Goal: Task Accomplishment & Management: Manage account settings

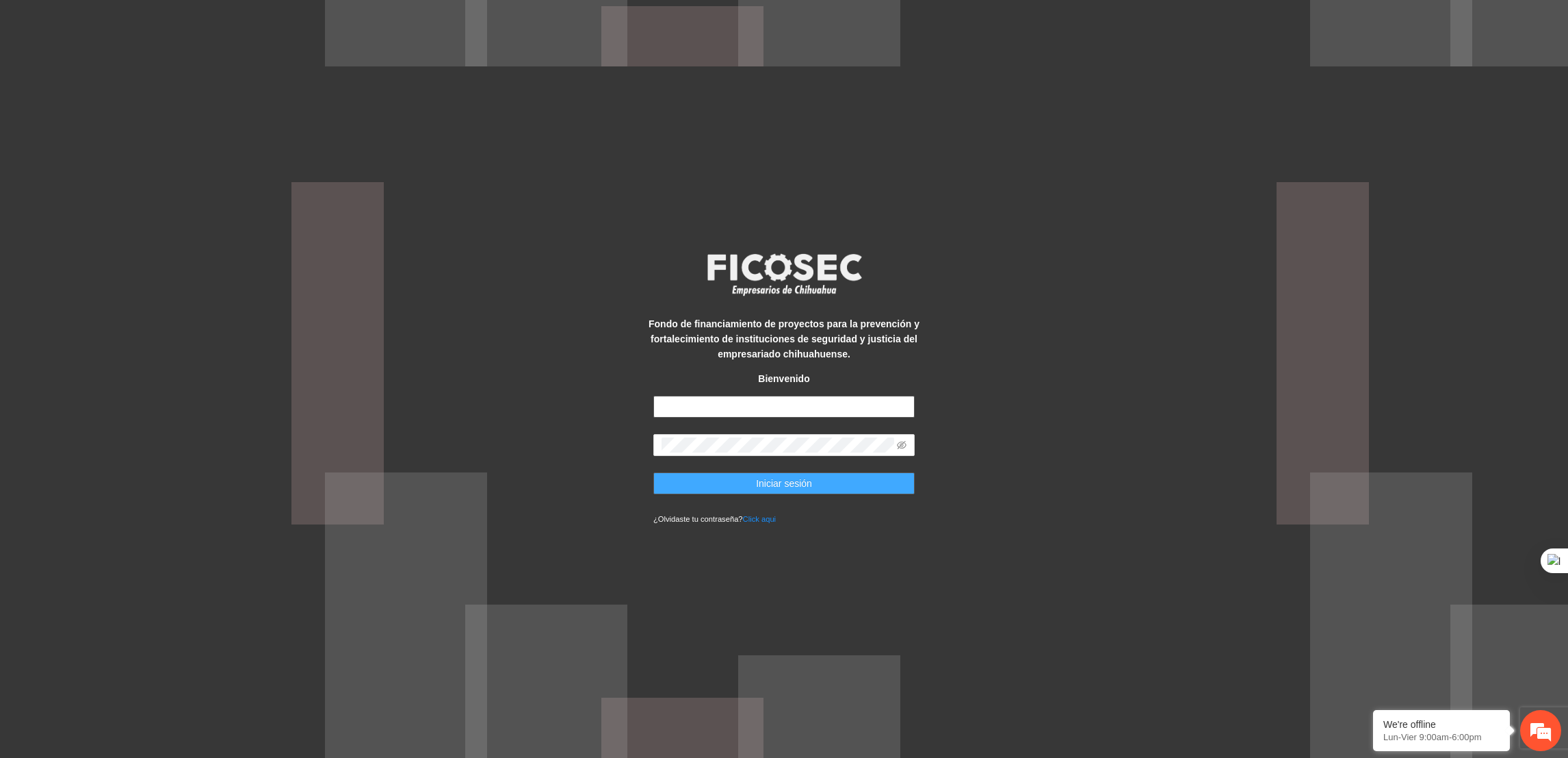
type input "**********"
click at [679, 479] on button "Iniciar sesión" at bounding box center [784, 484] width 261 height 22
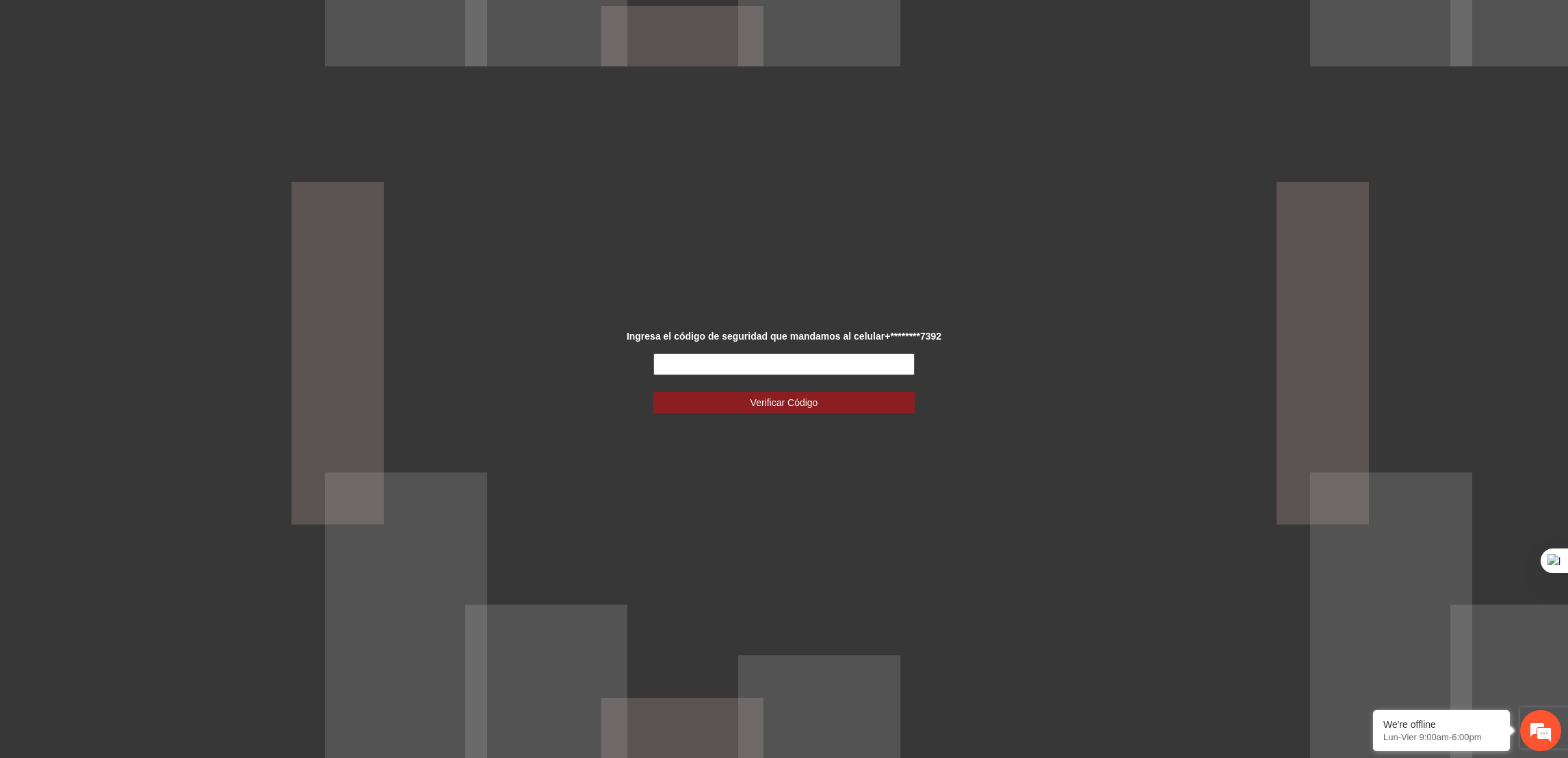
click at [728, 353] on input "text" at bounding box center [784, 364] width 261 height 22
type input "*"
type input "******"
click at [686, 408] on button "Verificar Código" at bounding box center [784, 402] width 261 height 22
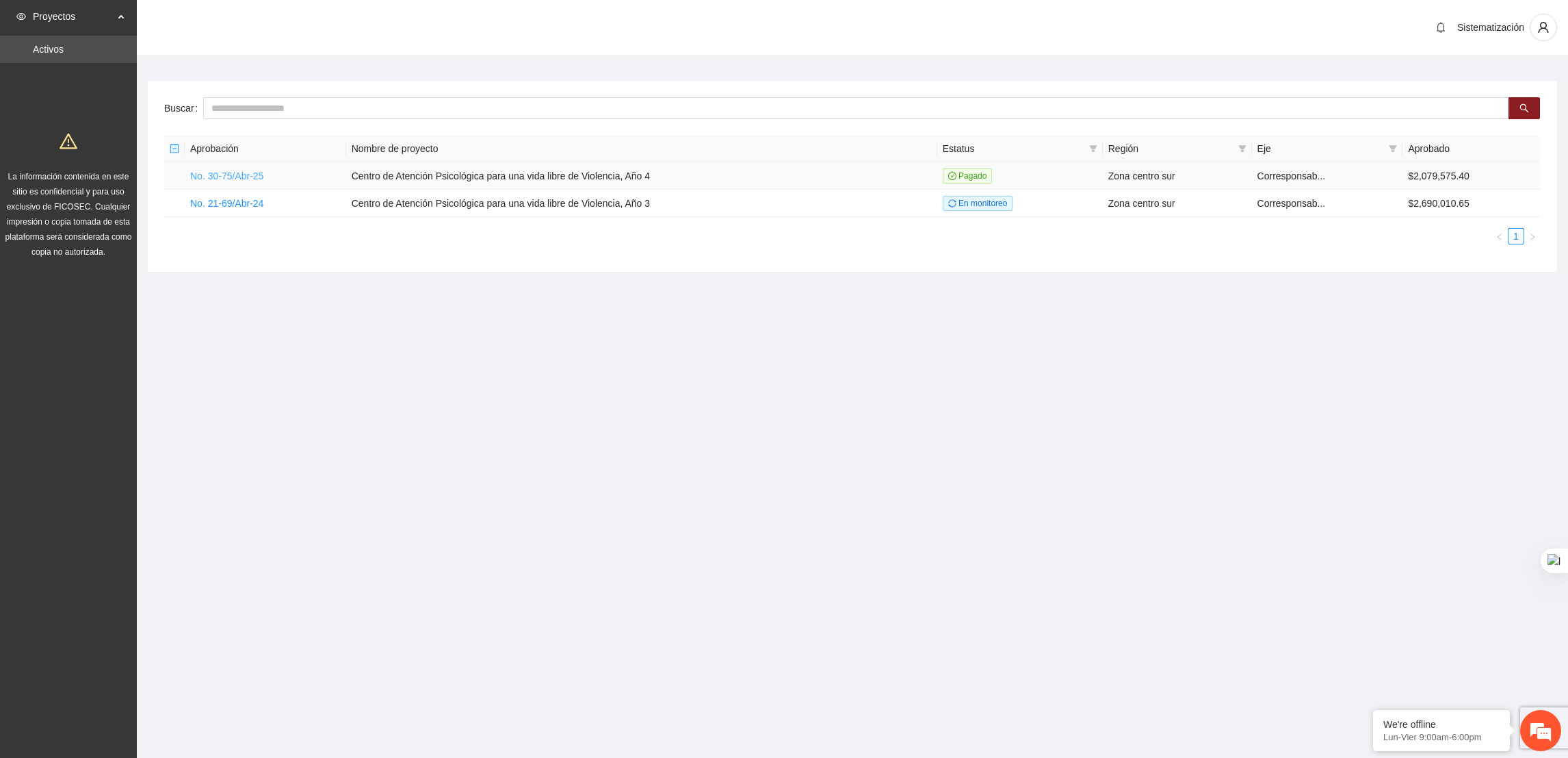
click at [218, 170] on link "No. 30-75/Abr-25" at bounding box center [227, 176] width 73 height 11
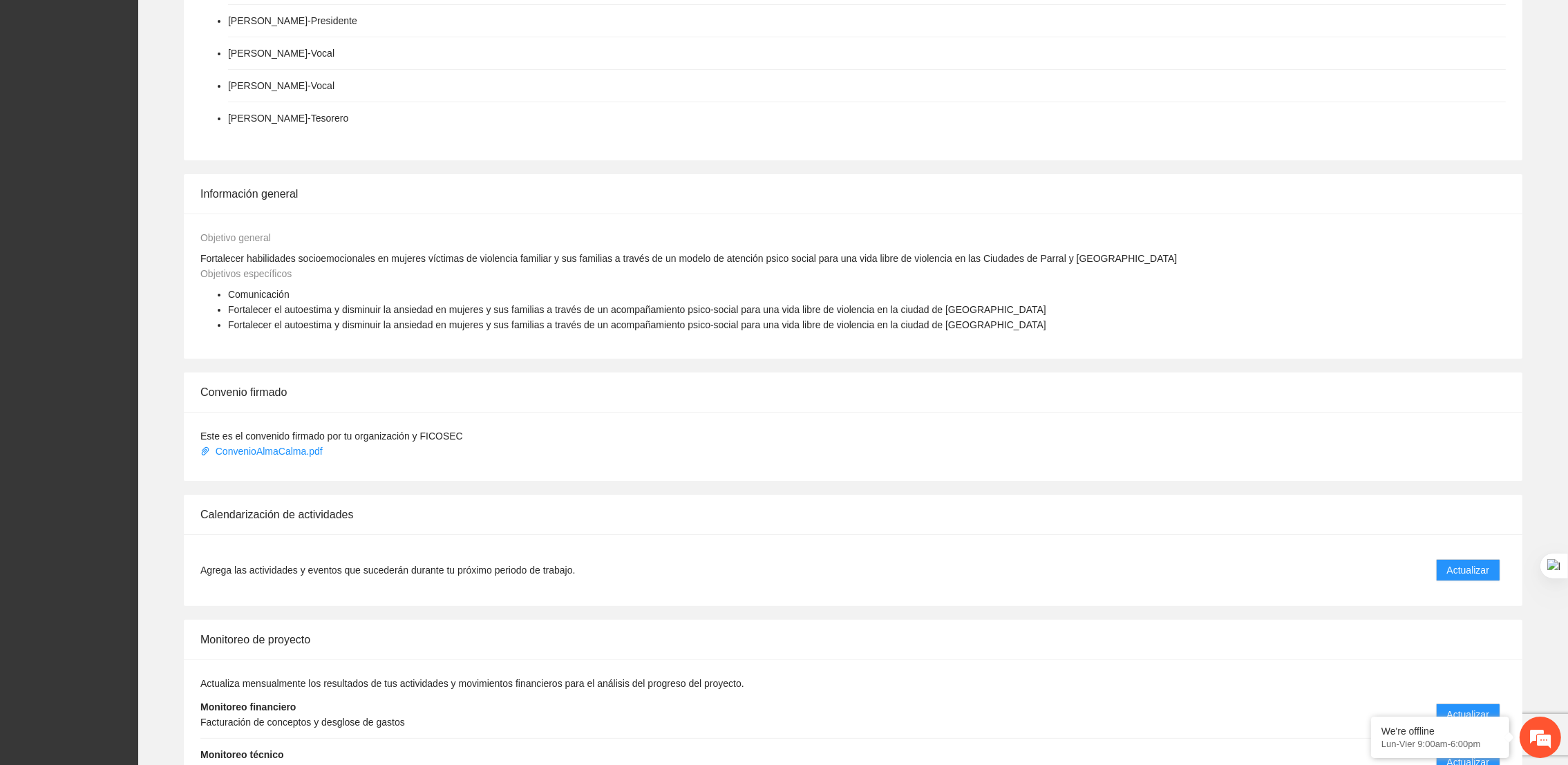
scroll to position [486, 0]
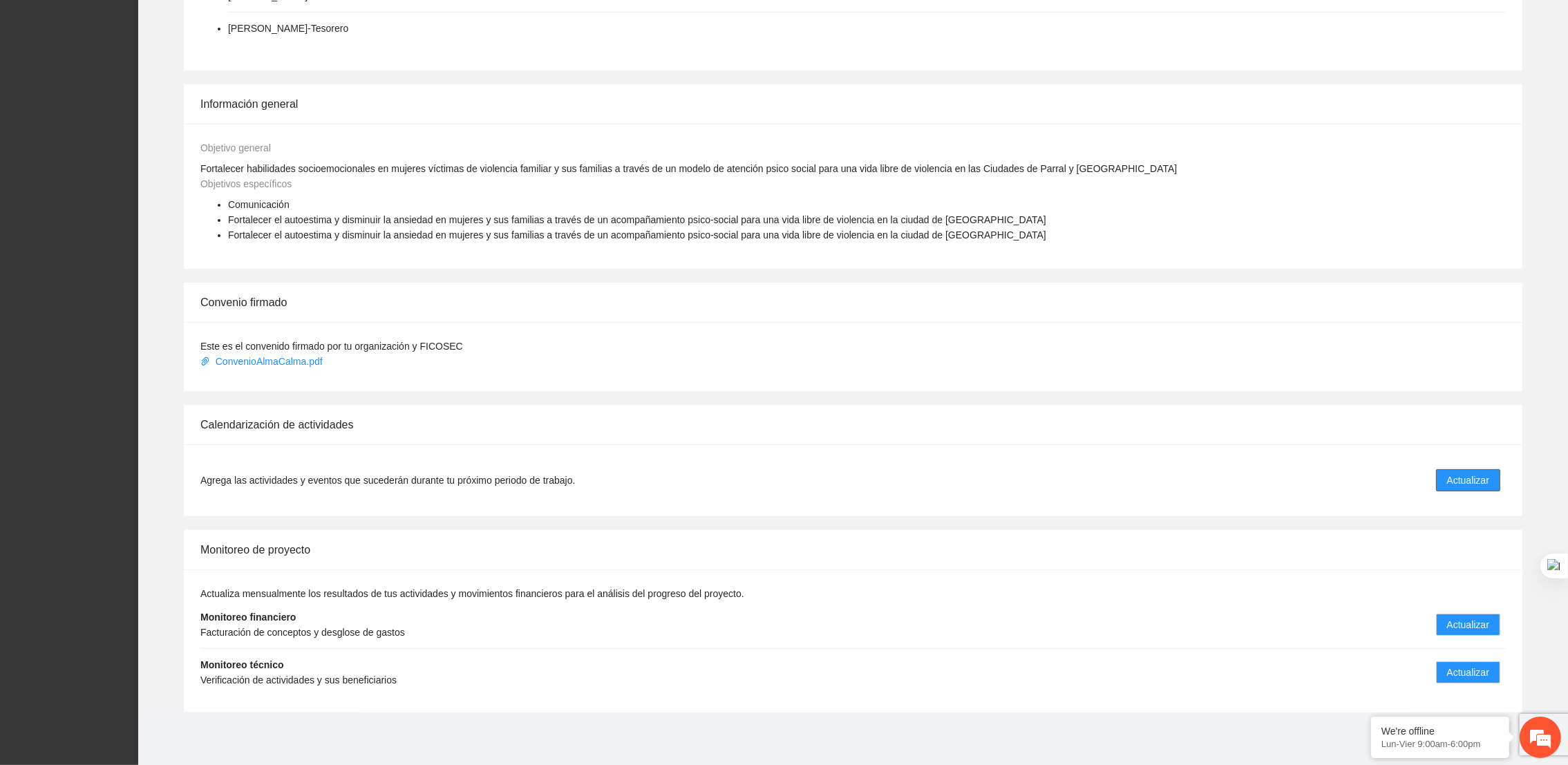
click at [1460, 485] on span "Actualizar" at bounding box center [1468, 480] width 42 height 15
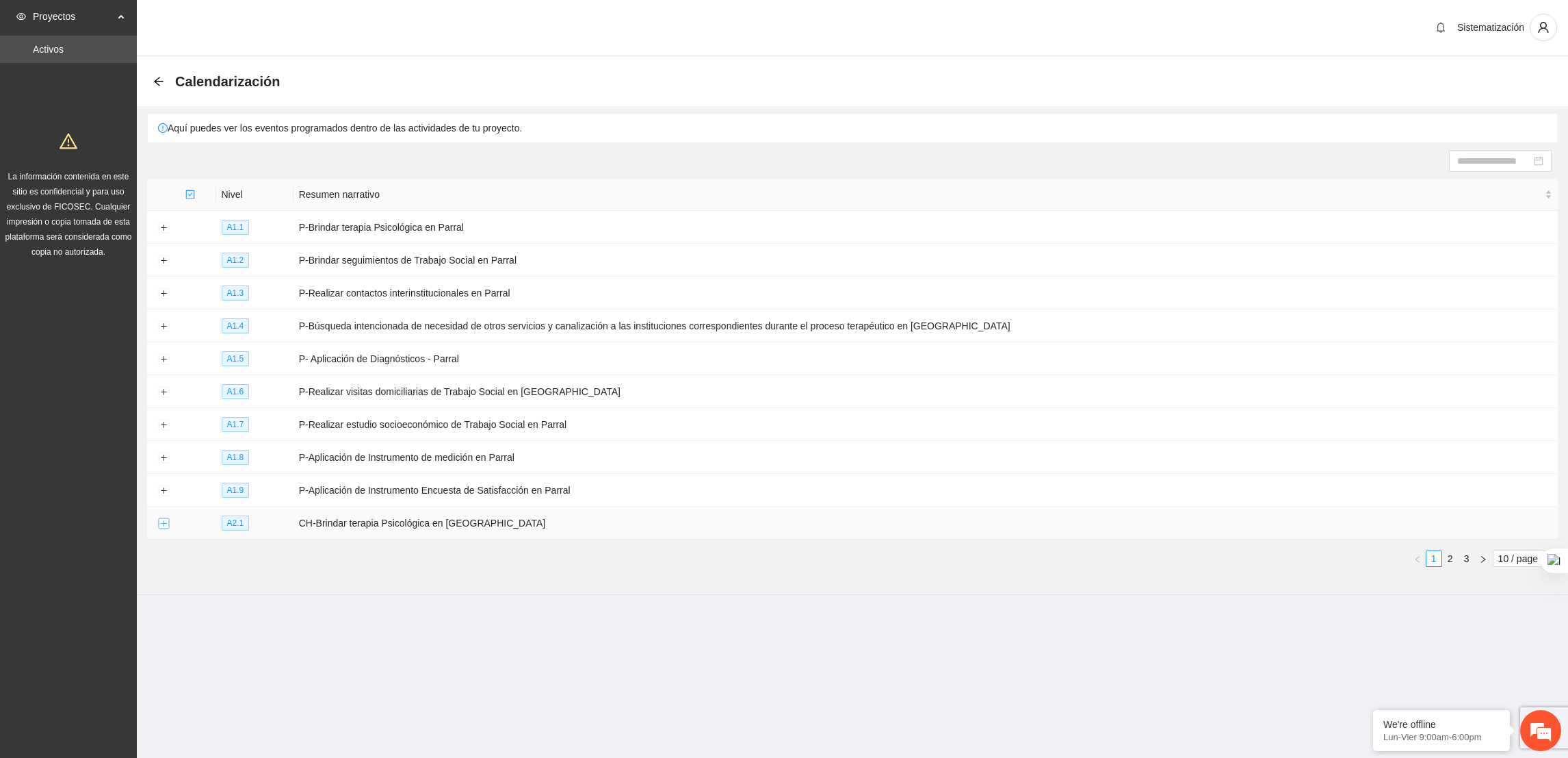
click at [158, 529] on button "Expand row" at bounding box center [164, 524] width 11 height 11
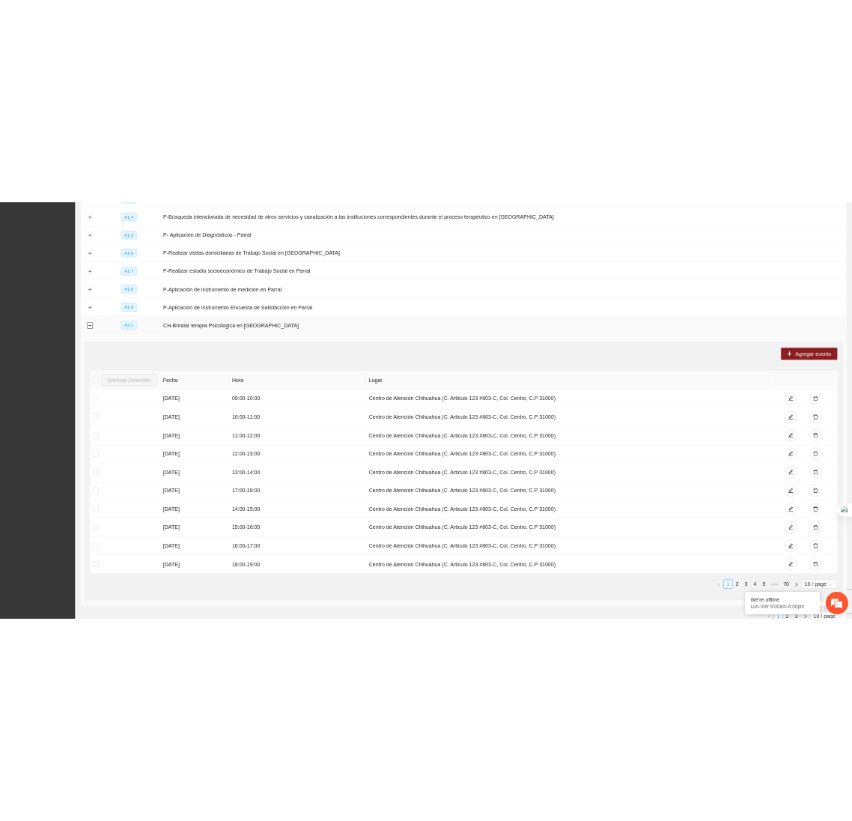
scroll to position [429, 0]
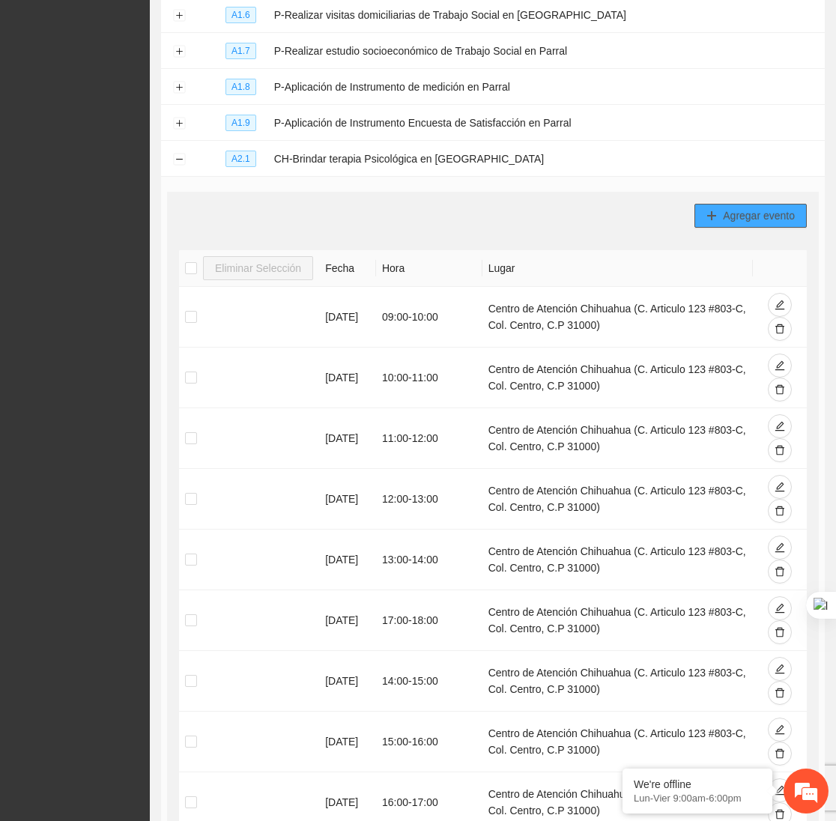
click at [778, 224] on span "Agregar evento" at bounding box center [759, 215] width 72 height 16
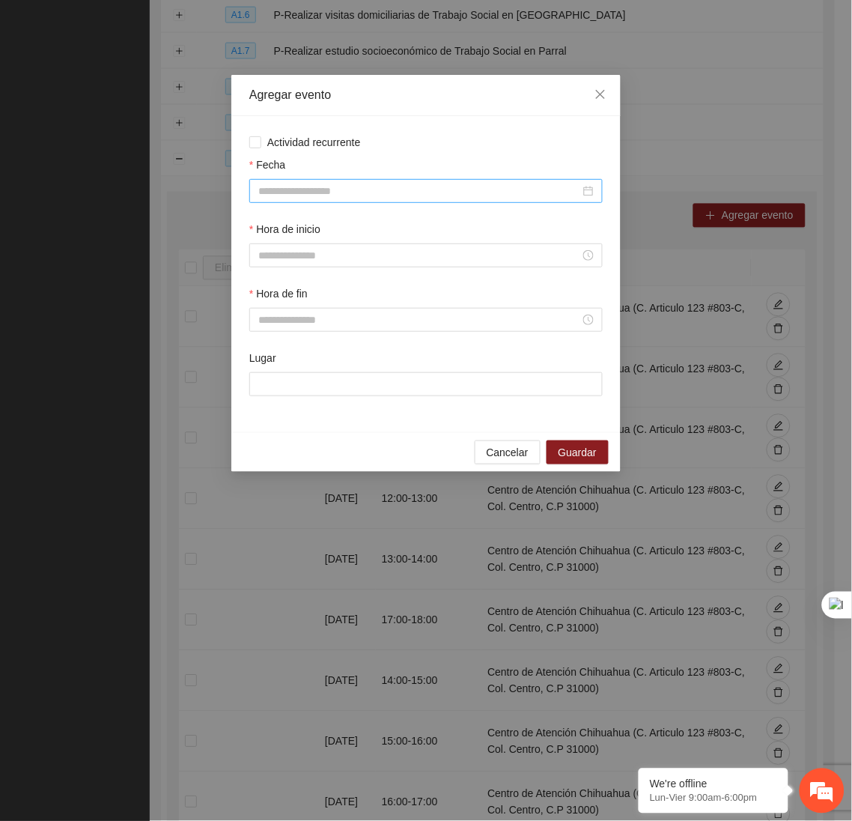
click at [502, 202] on div at bounding box center [425, 191] width 353 height 24
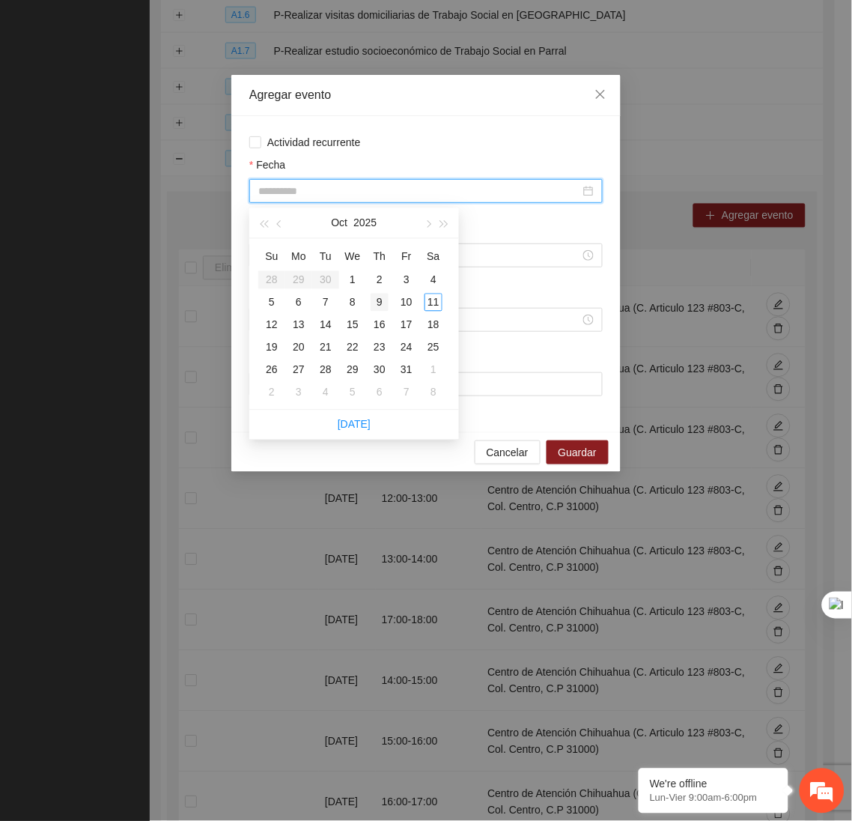
type input "**********"
click at [380, 304] on div "9" at bounding box center [380, 303] width 18 height 18
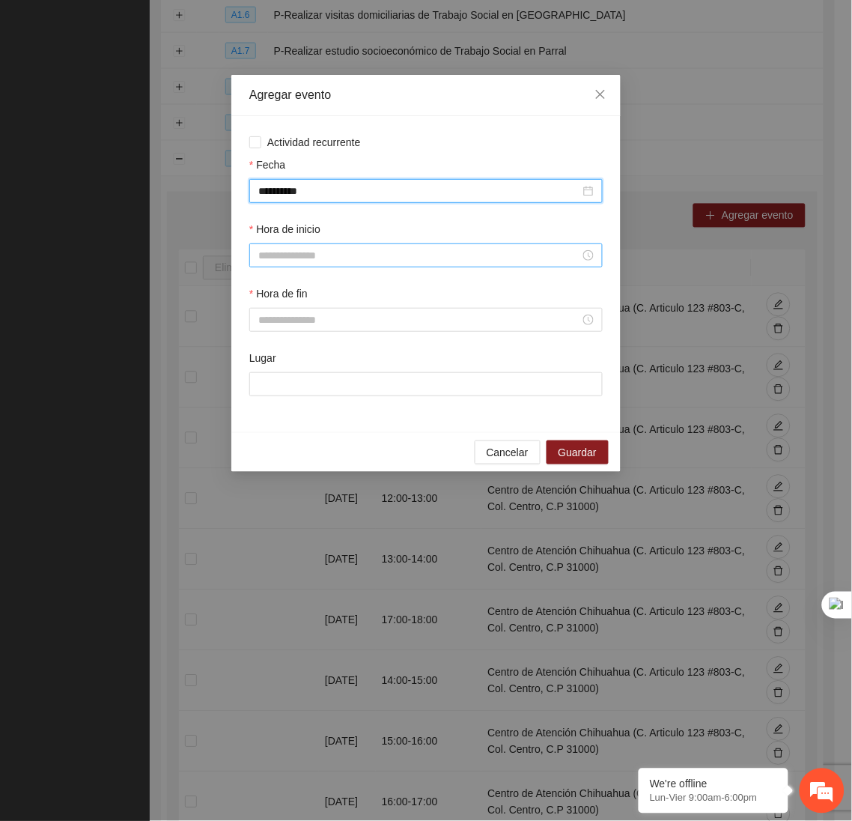
click at [347, 260] on input "Hora de inicio" at bounding box center [419, 255] width 322 height 16
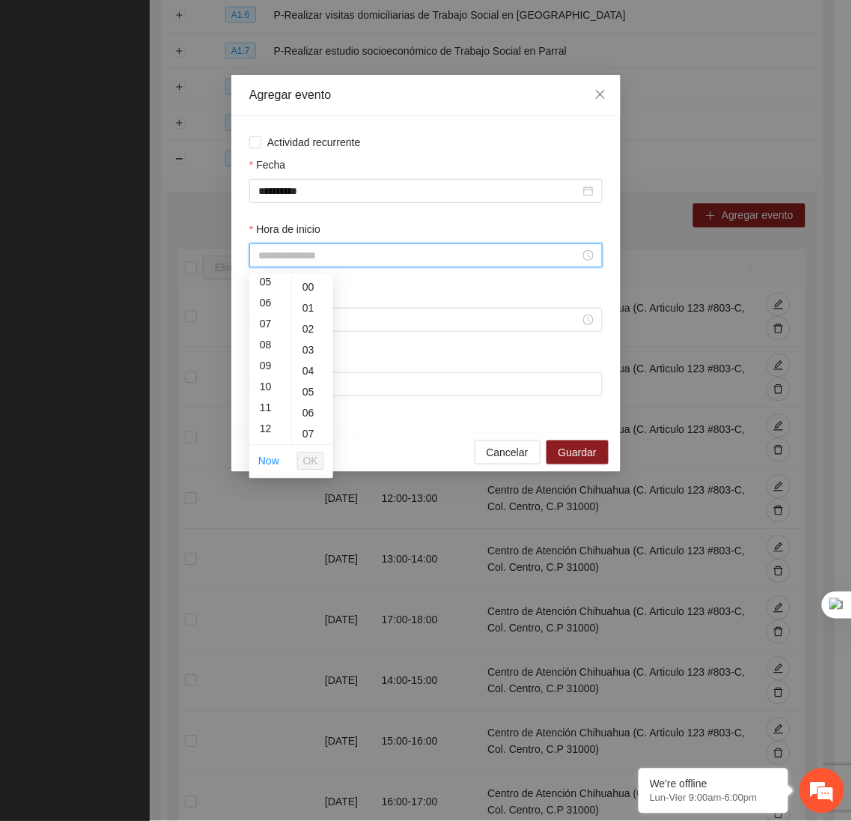
scroll to position [148, 0]
click at [258, 402] on div "13" at bounding box center [270, 412] width 42 height 21
click at [261, 350] on div "12" at bounding box center [270, 348] width 42 height 21
type input "*****"
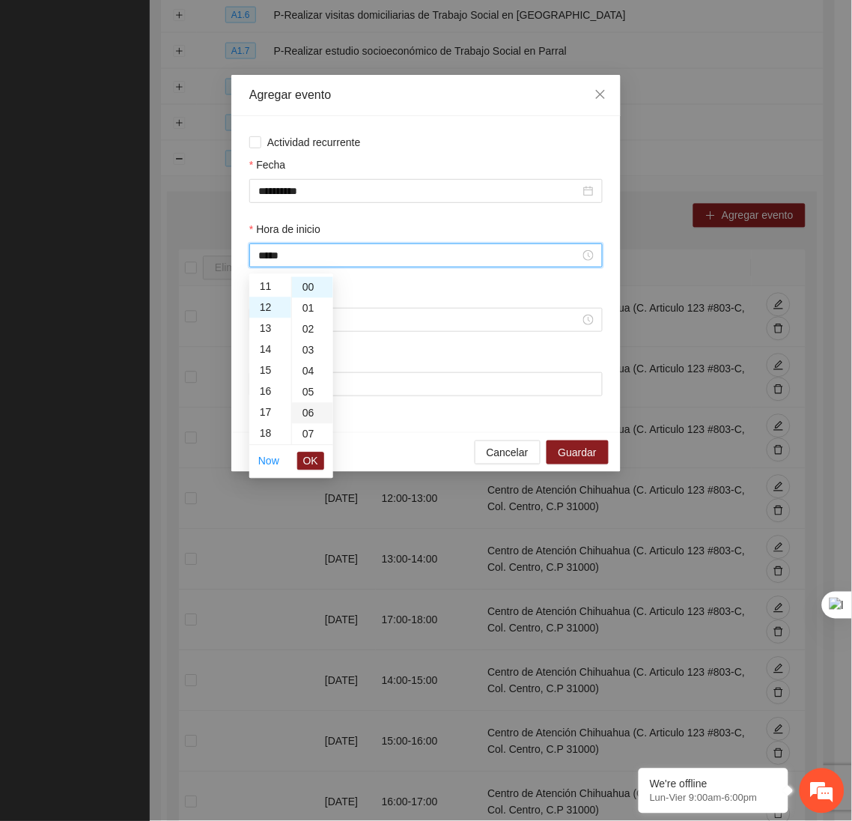
scroll to position [251, 0]
click at [318, 462] on button "OK" at bounding box center [310, 461] width 27 height 18
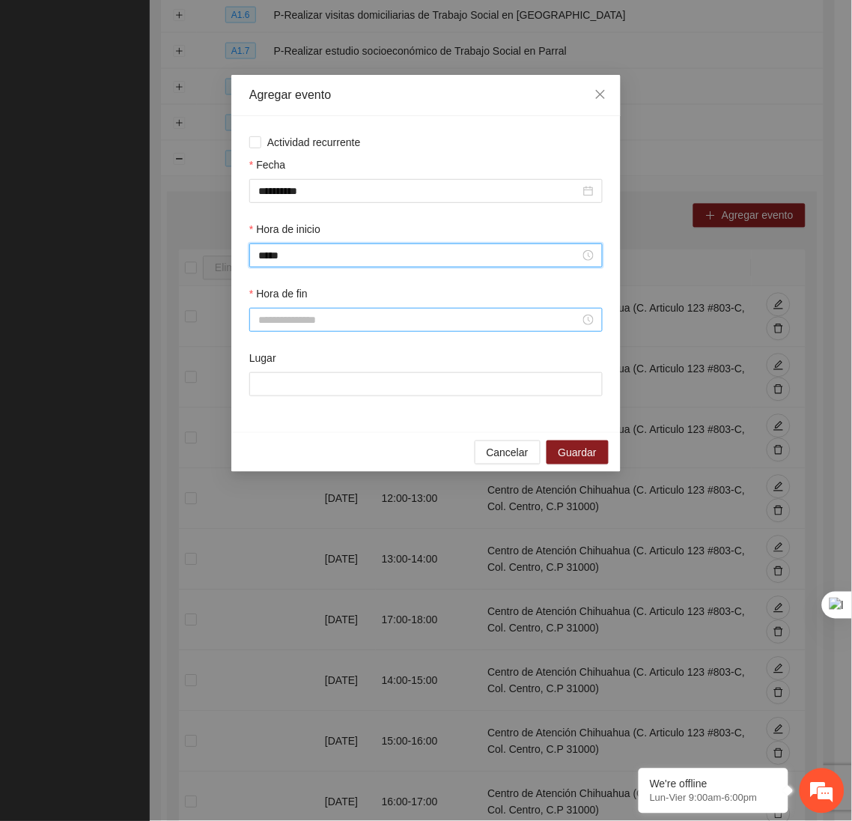
click at [287, 318] on input "Hora de fin" at bounding box center [419, 319] width 322 height 16
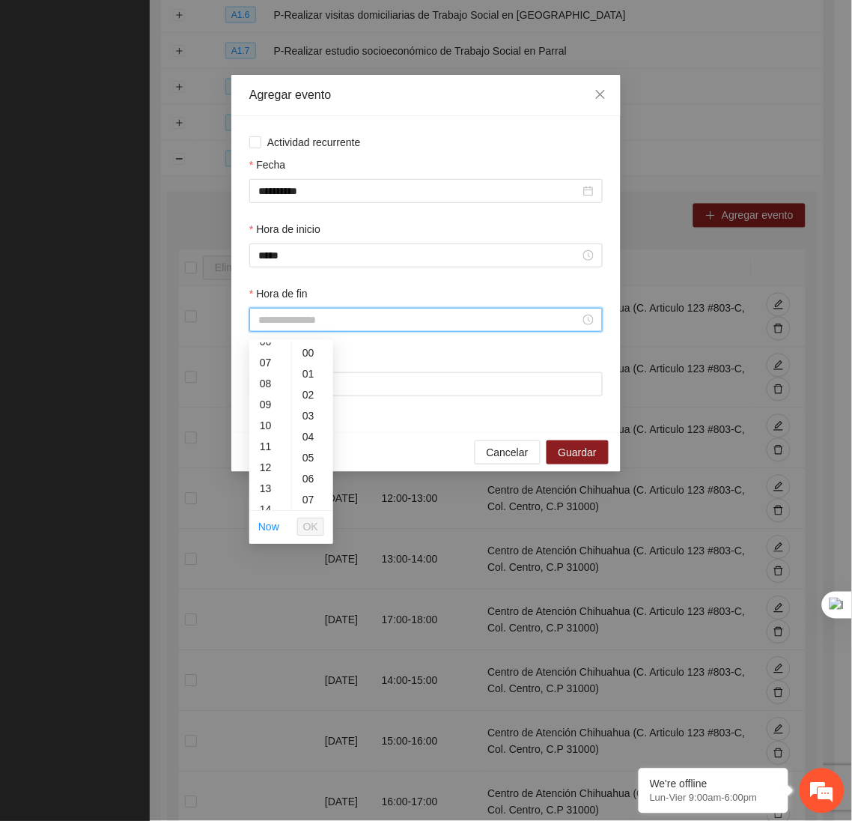
scroll to position [138, 0]
click at [260, 483] on div "13" at bounding box center [270, 488] width 42 height 21
type input "*****"
click at [309, 523] on span "OK" at bounding box center [310, 527] width 15 height 16
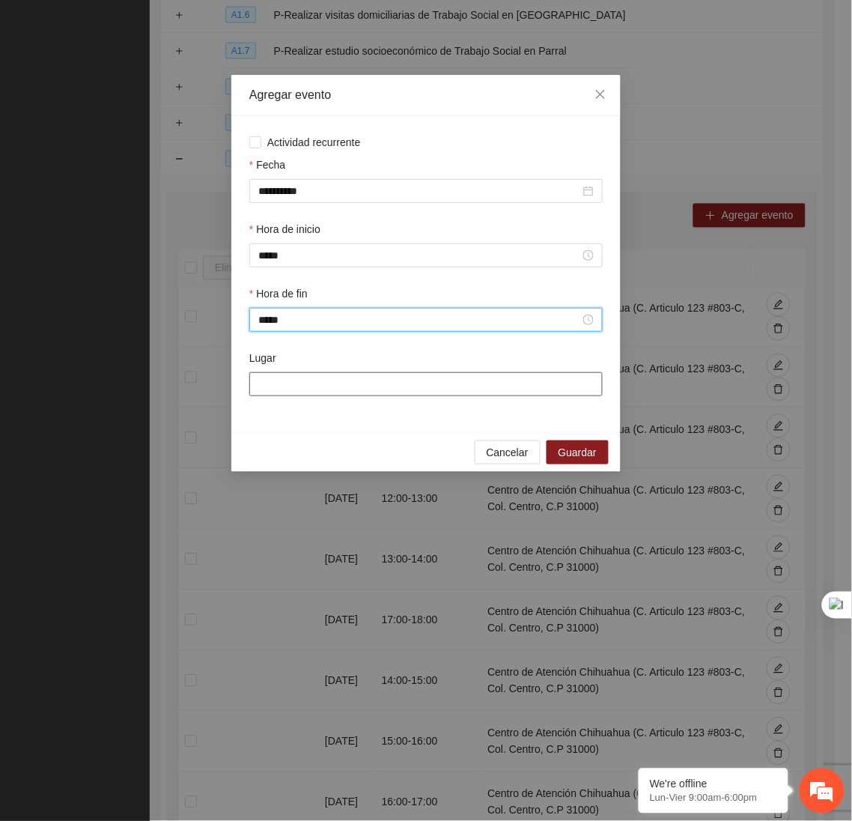
click at [287, 388] on input "Lugar" at bounding box center [425, 384] width 353 height 24
type input "**********"
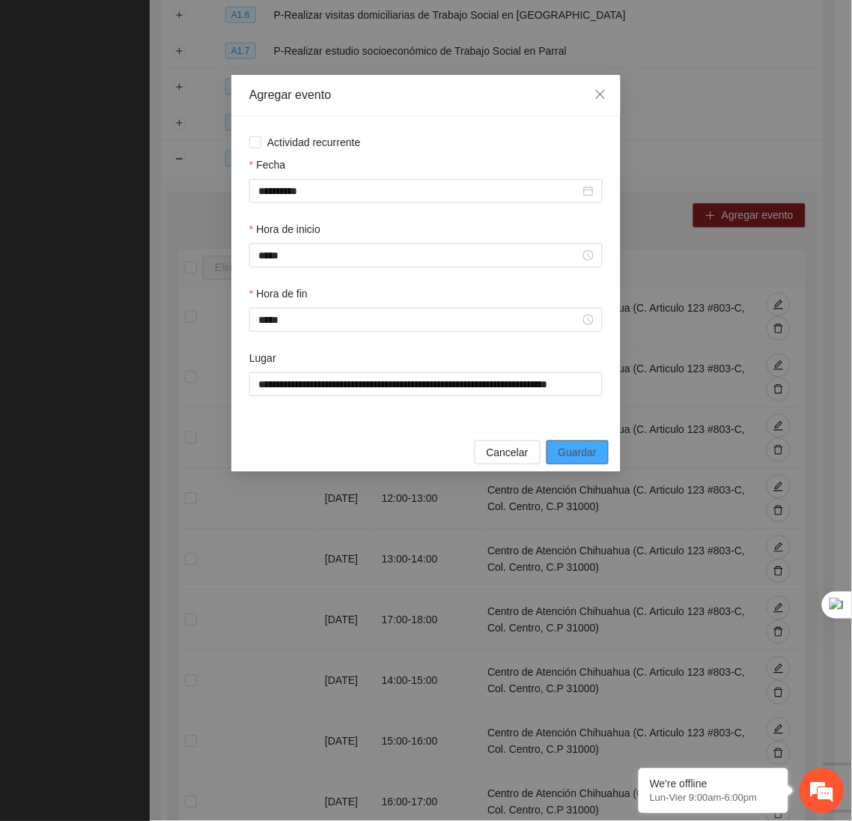
click at [583, 451] on span "Guardar" at bounding box center [578, 452] width 38 height 16
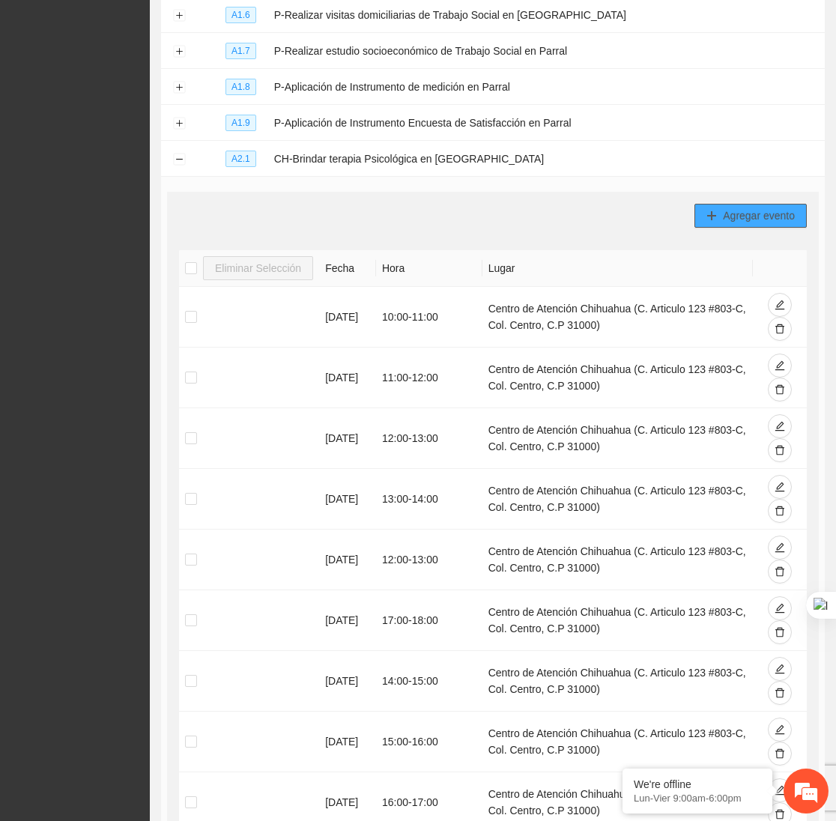
click at [767, 224] on span "Agregar evento" at bounding box center [759, 215] width 72 height 16
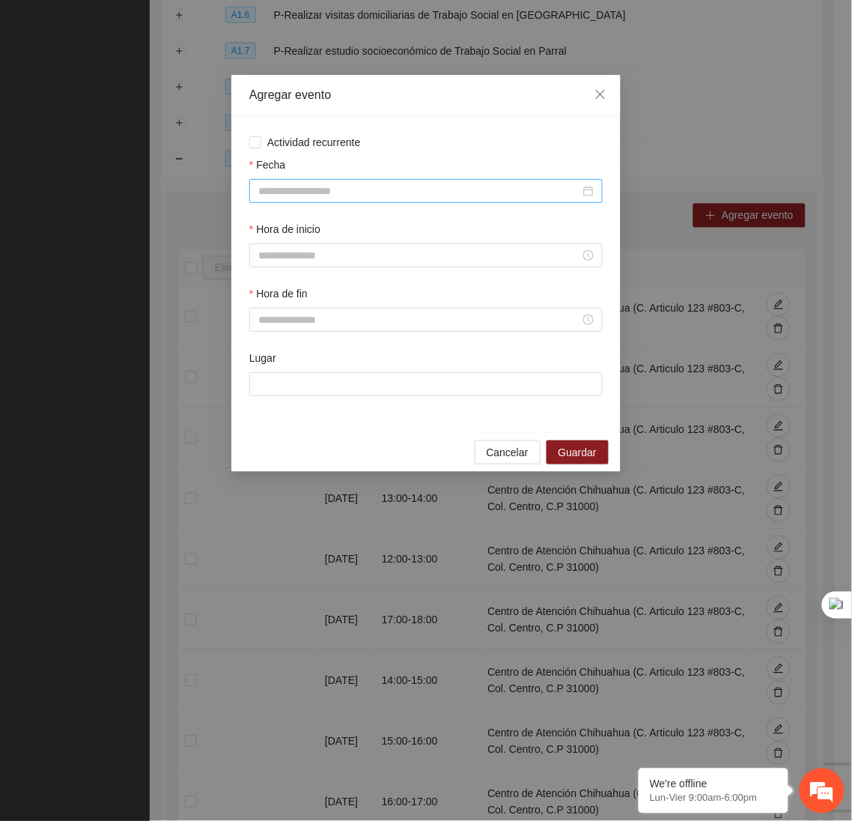
click at [474, 182] on div at bounding box center [425, 191] width 353 height 24
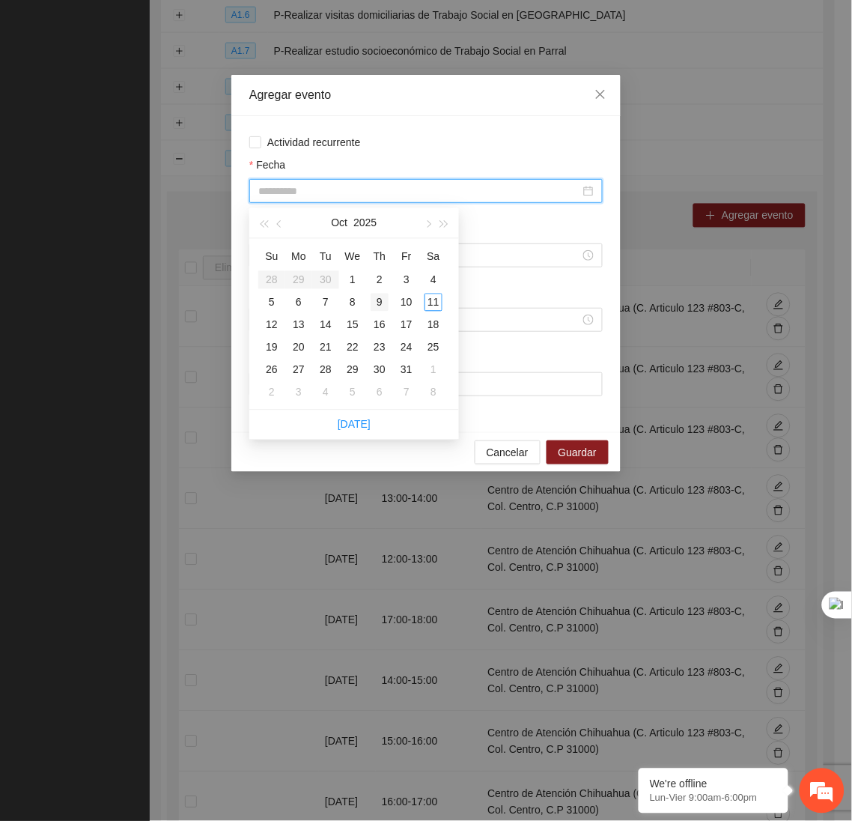
type input "**********"
click at [377, 299] on div "9" at bounding box center [380, 303] width 18 height 18
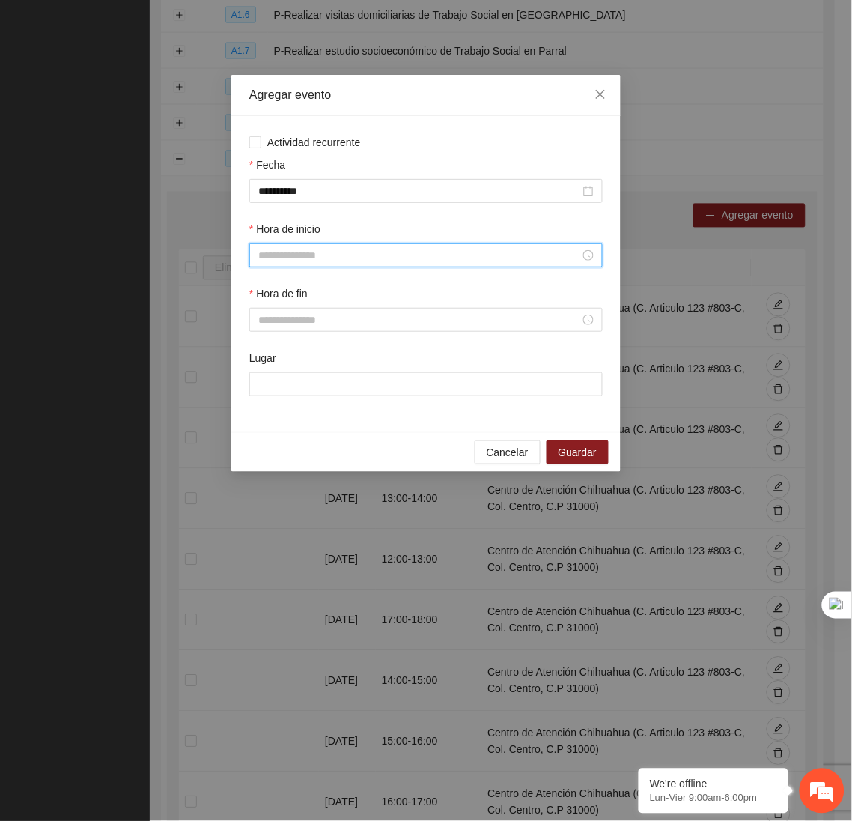
click at [340, 254] on input "Hora de inicio" at bounding box center [419, 255] width 322 height 16
click at [267, 356] on div "13" at bounding box center [270, 354] width 42 height 21
type input "*****"
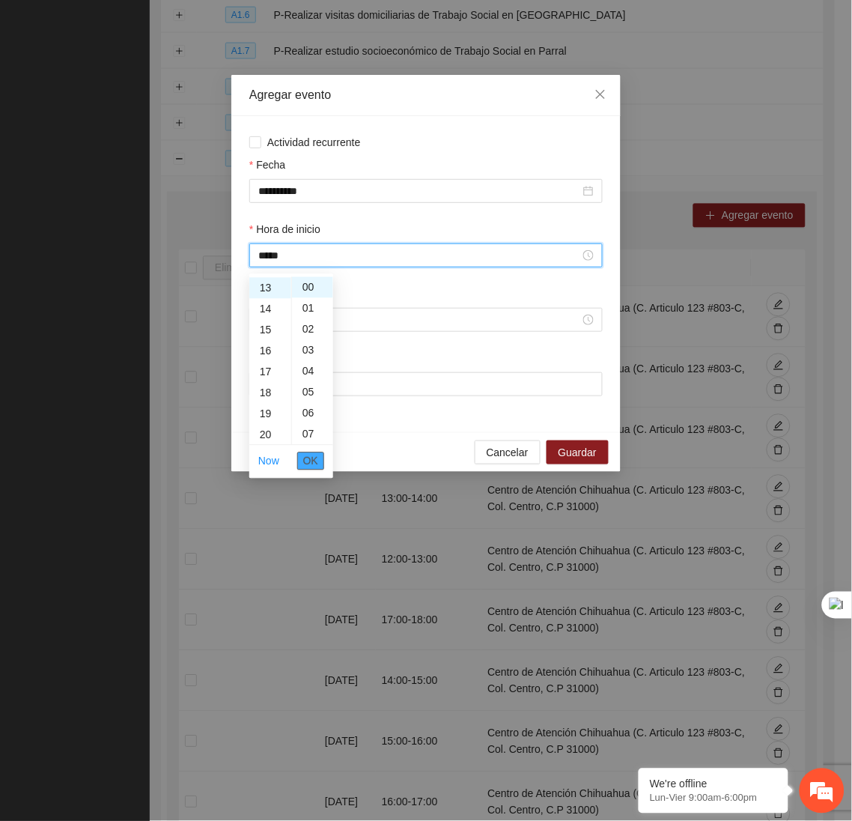
click at [311, 458] on span "OK" at bounding box center [310, 461] width 15 height 16
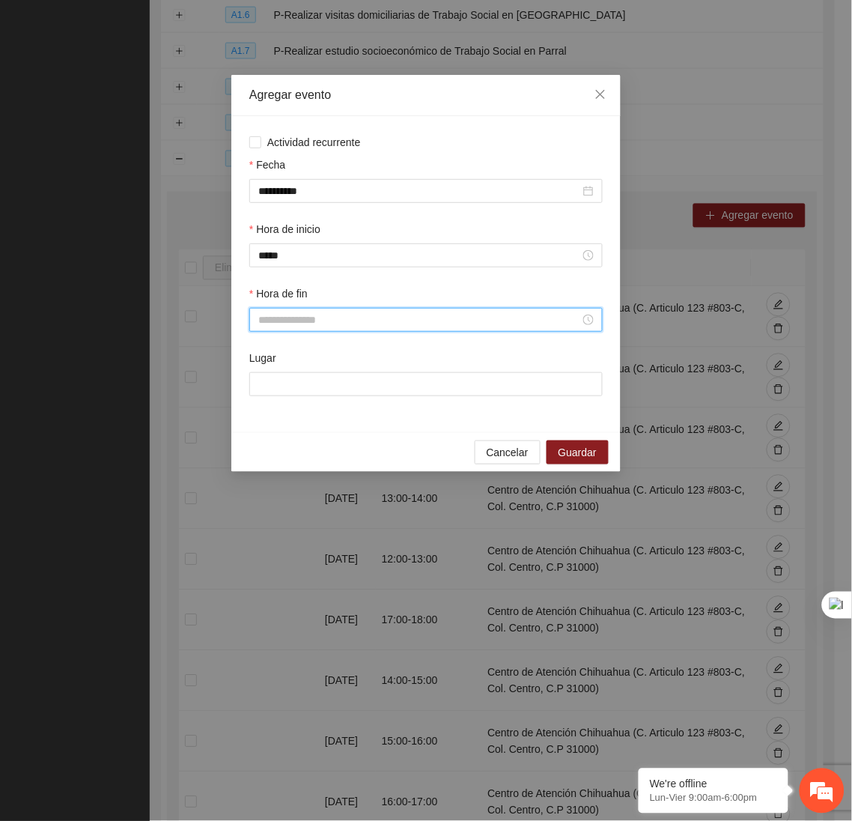
click at [290, 317] on input "Hora de fin" at bounding box center [419, 319] width 322 height 16
click at [258, 440] on div "14" at bounding box center [270, 440] width 42 height 21
type input "*****"
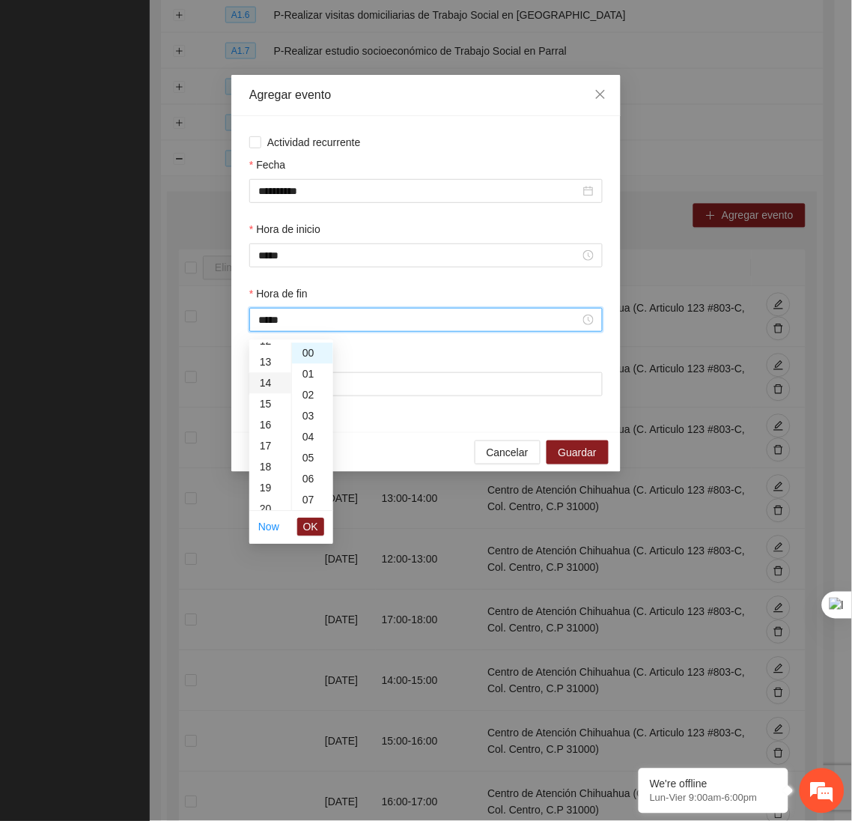
scroll to position [294, 0]
click at [307, 525] on span "OK" at bounding box center [310, 527] width 15 height 16
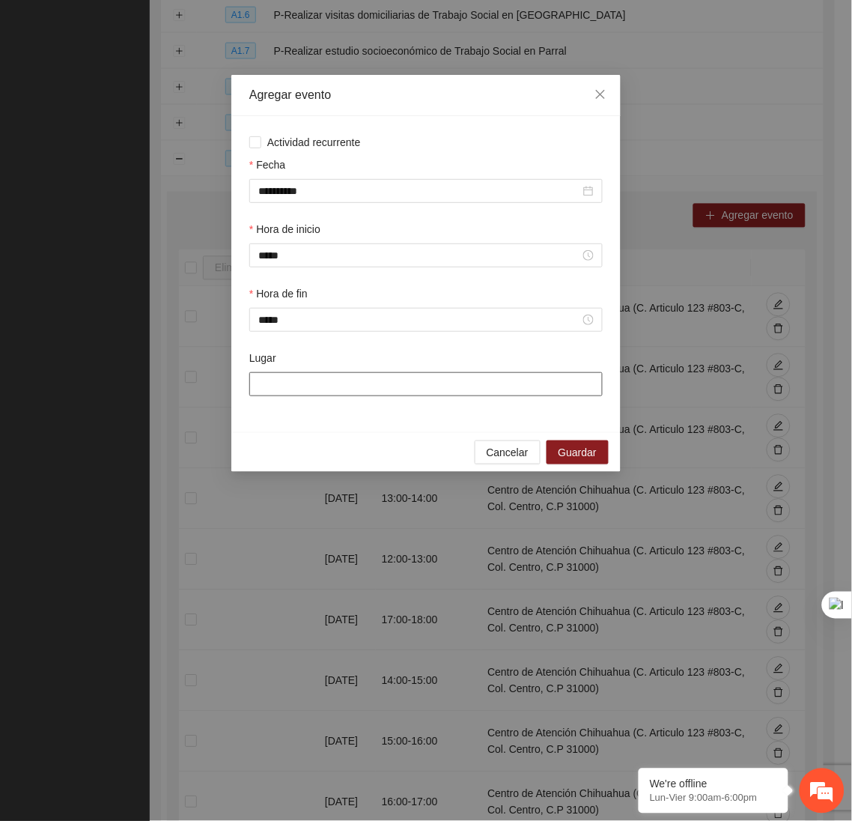
click at [314, 389] on input "Lugar" at bounding box center [425, 384] width 353 height 24
type input "**********"
click at [561, 460] on span "Guardar" at bounding box center [578, 452] width 38 height 16
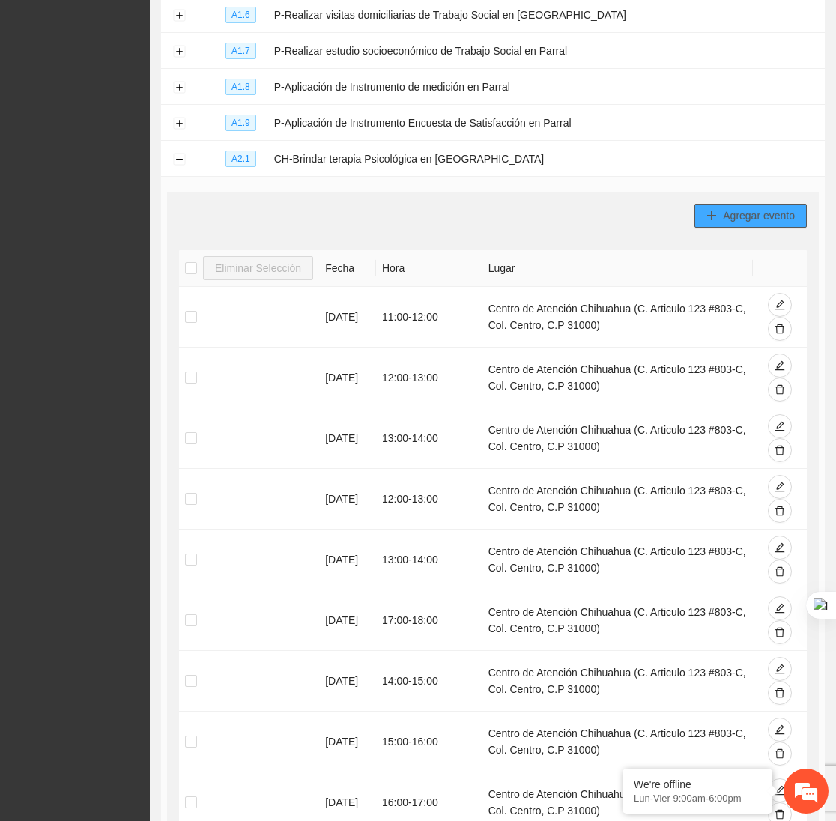
click at [715, 216] on icon "plus" at bounding box center [712, 215] width 8 height 1
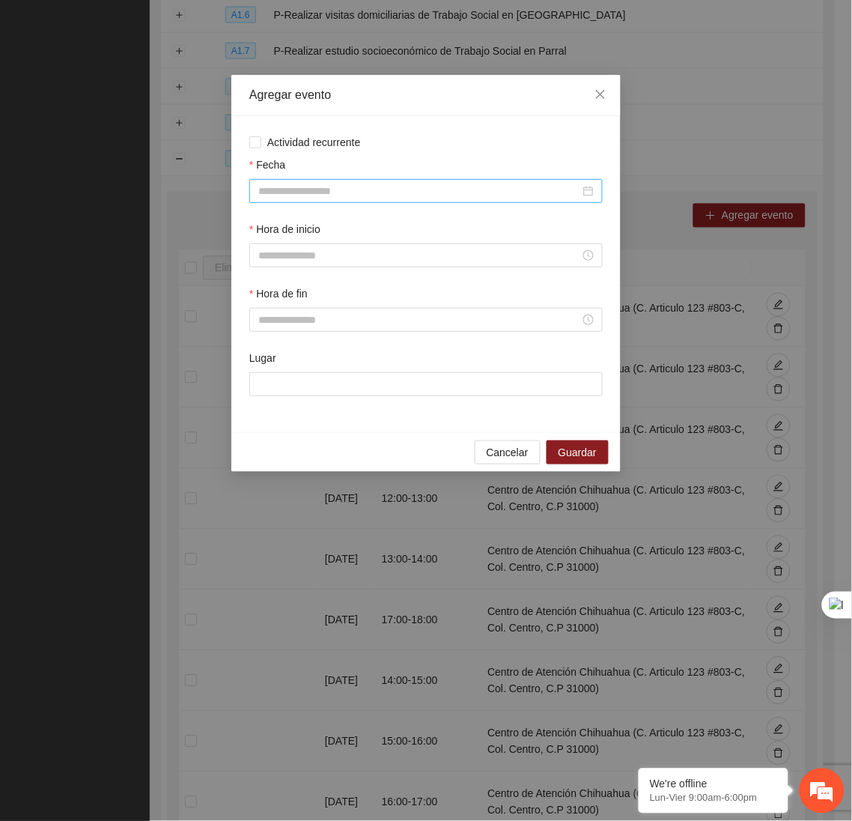
click at [439, 191] on input "Fecha" at bounding box center [419, 191] width 322 height 16
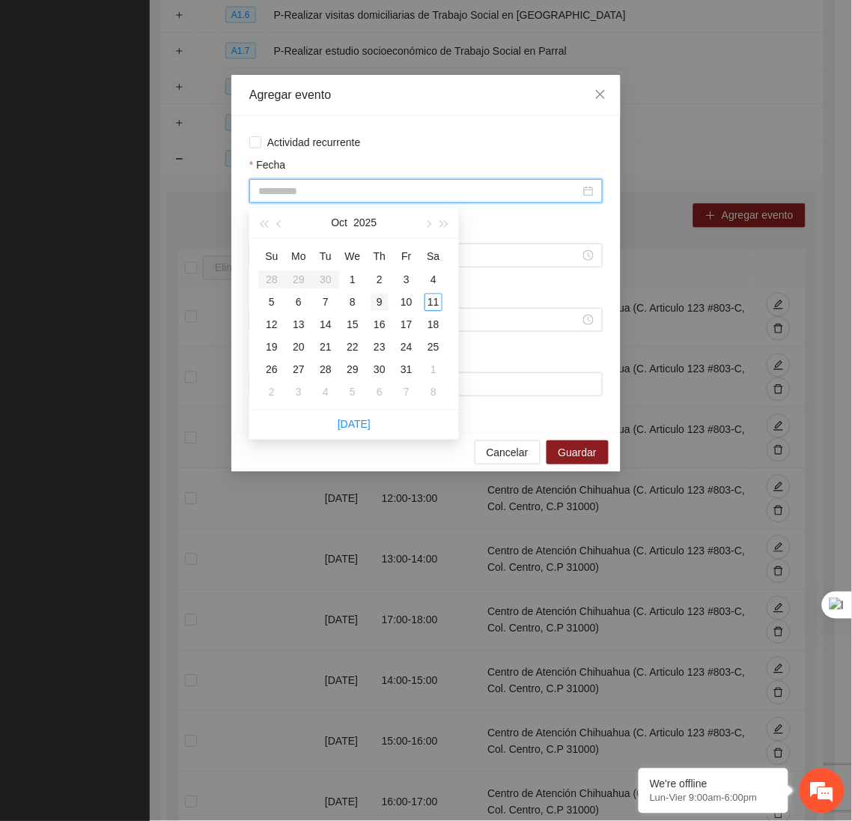
type input "**********"
click at [384, 297] on div "9" at bounding box center [380, 303] width 18 height 18
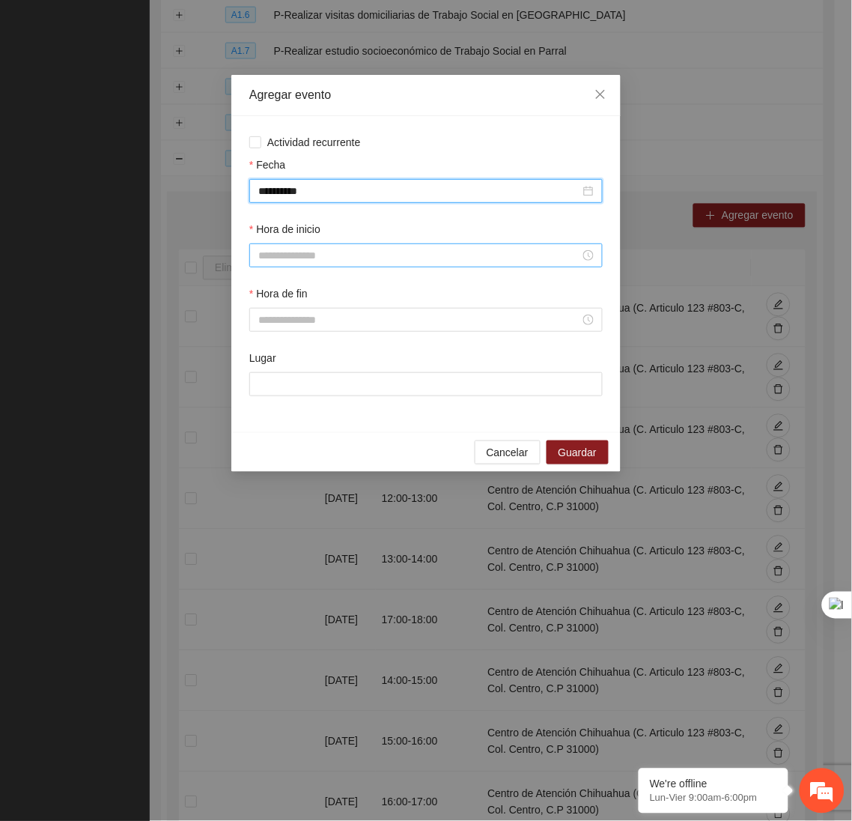
click at [362, 249] on div at bounding box center [425, 255] width 353 height 24
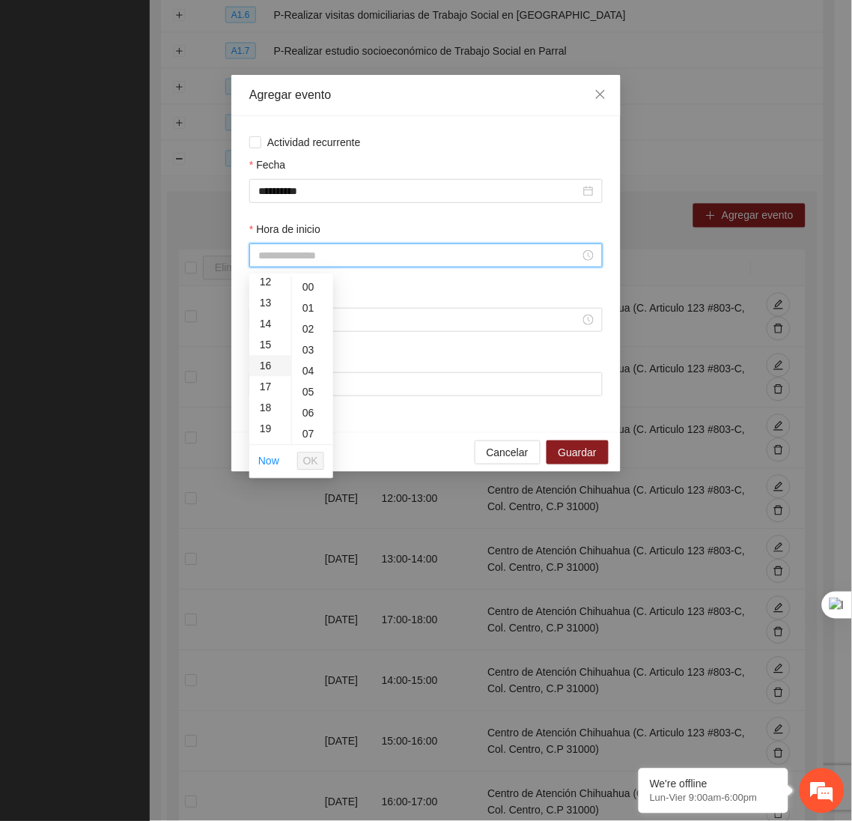
scroll to position [255, 0]
click at [271, 425] on div "19" at bounding box center [270, 430] width 42 height 21
type input "*****"
click at [309, 454] on span "OK" at bounding box center [310, 461] width 15 height 16
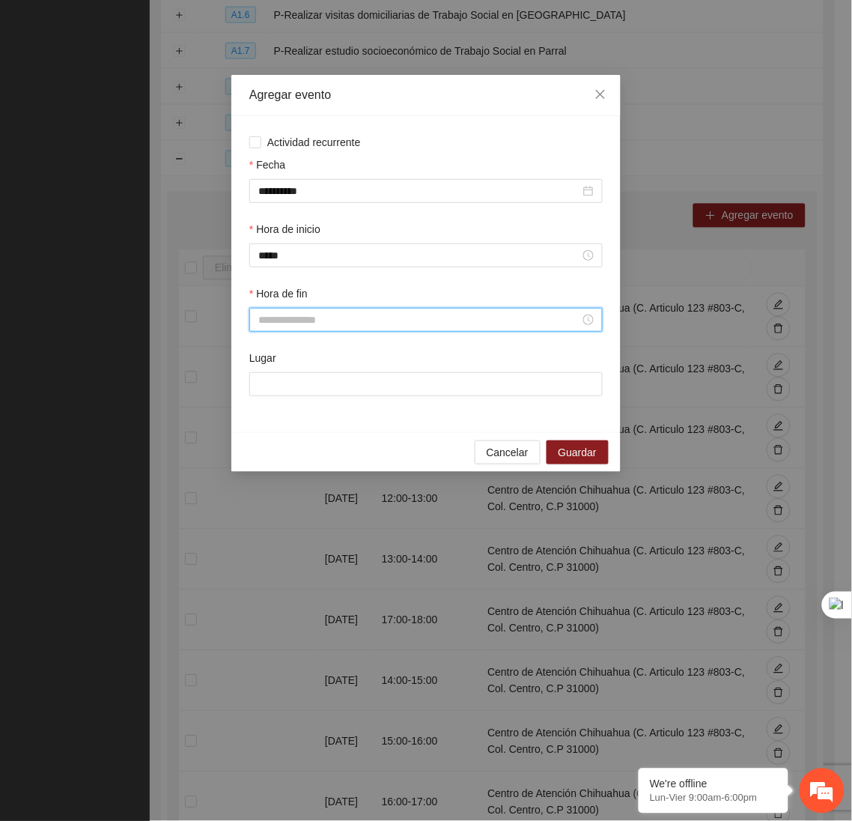
click at [308, 326] on input "Hora de fin" at bounding box center [419, 319] width 322 height 16
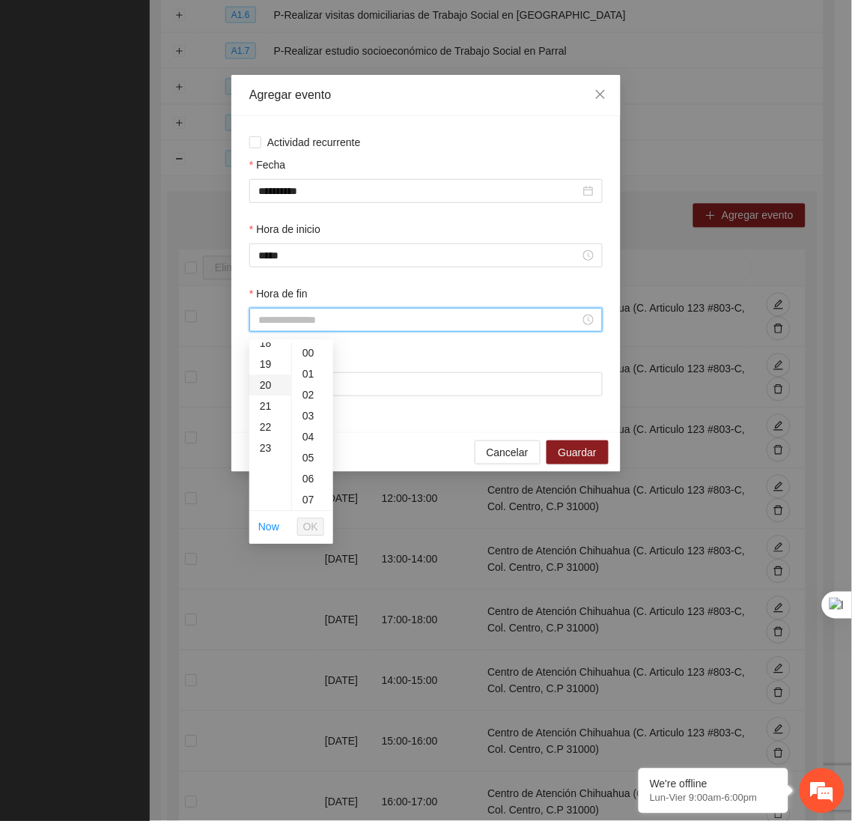
click at [263, 385] on div "20" at bounding box center [270, 385] width 42 height 21
type input "*****"
click at [312, 520] on span "OK" at bounding box center [310, 527] width 15 height 16
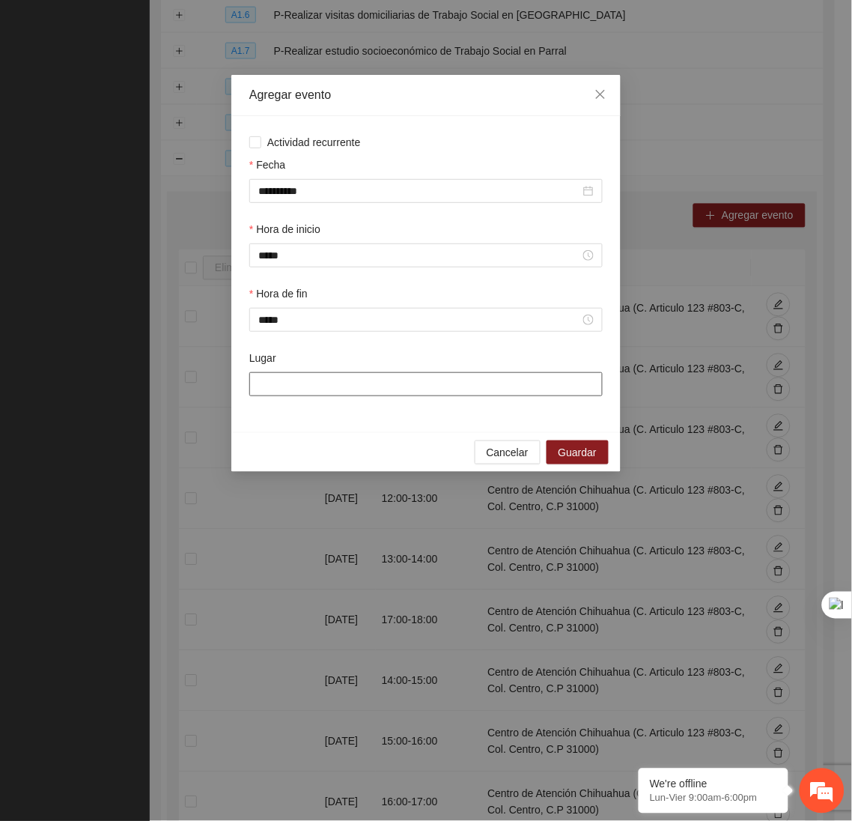
click at [325, 392] on input "Lugar" at bounding box center [425, 384] width 353 height 24
type input "**********"
click at [578, 460] on span "Guardar" at bounding box center [578, 452] width 38 height 16
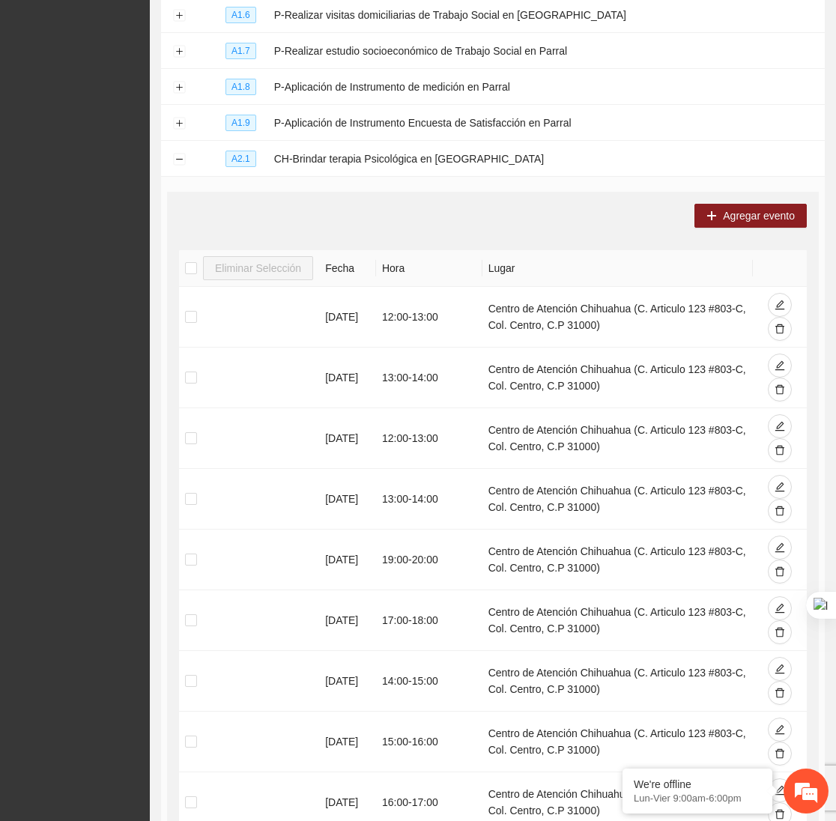
click at [702, 202] on div "Agregar evento Eliminar Selección Fecha Hora Lugar [DATE] 12:00 - 13:00 Centro …" at bounding box center [492, 569] width 651 height 755
click at [704, 213] on button "Agregar evento" at bounding box center [750, 216] width 112 height 24
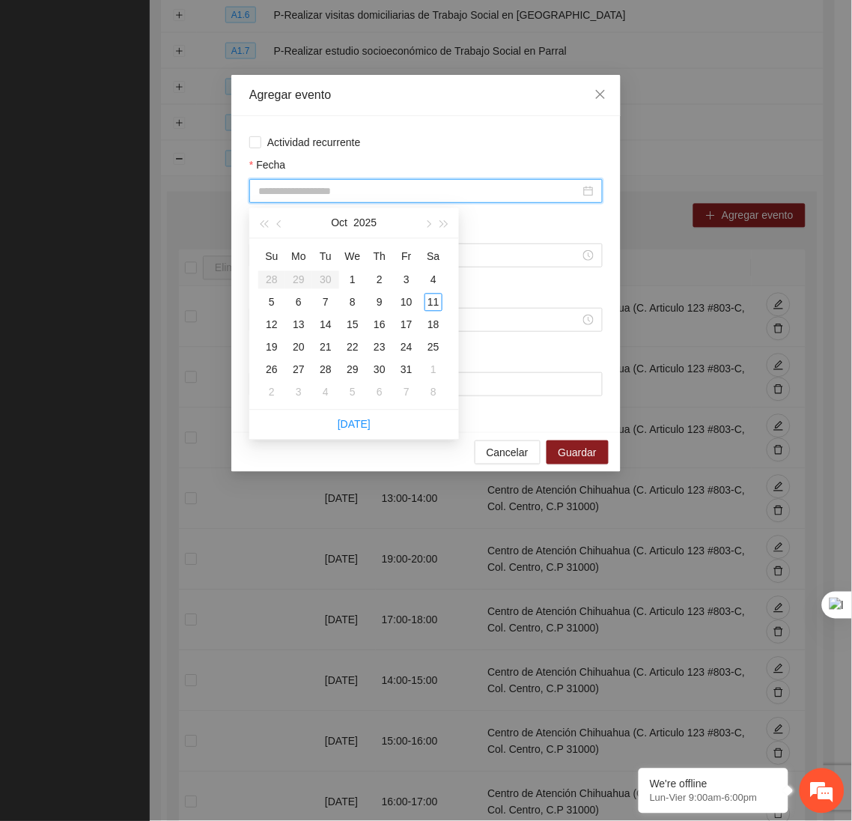
click at [326, 184] on input "Fecha" at bounding box center [419, 191] width 322 height 16
type input "**********"
click at [290, 329] on div "13" at bounding box center [299, 325] width 18 height 18
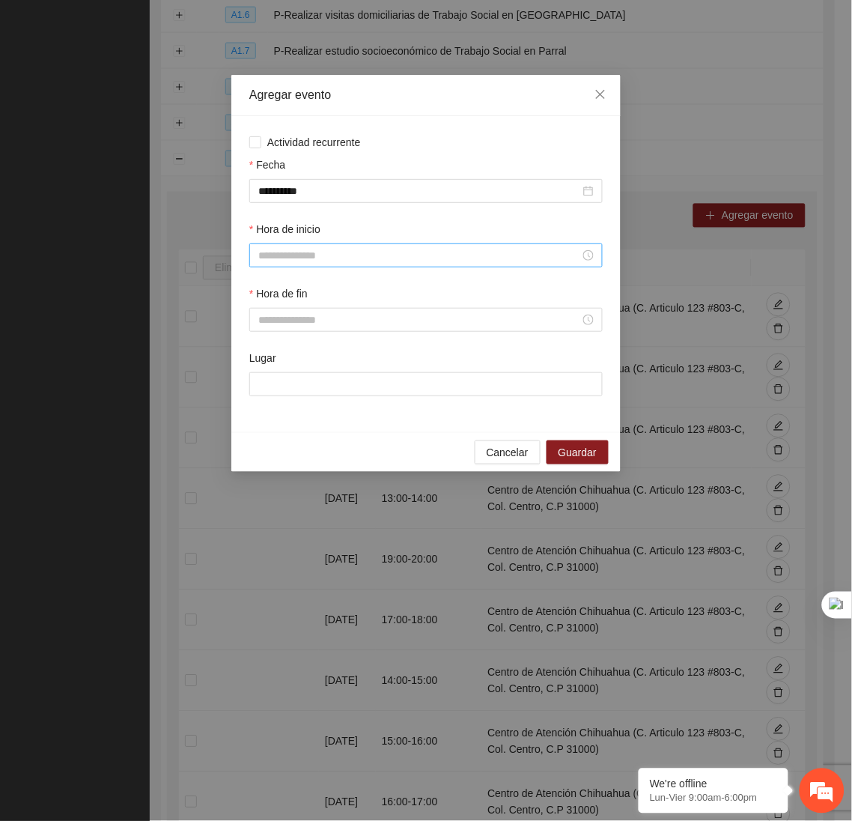
click at [300, 267] on div at bounding box center [425, 255] width 353 height 24
click at [269, 376] on div "14" at bounding box center [270, 375] width 42 height 21
type input "*****"
click at [309, 453] on span "OK" at bounding box center [310, 461] width 15 height 16
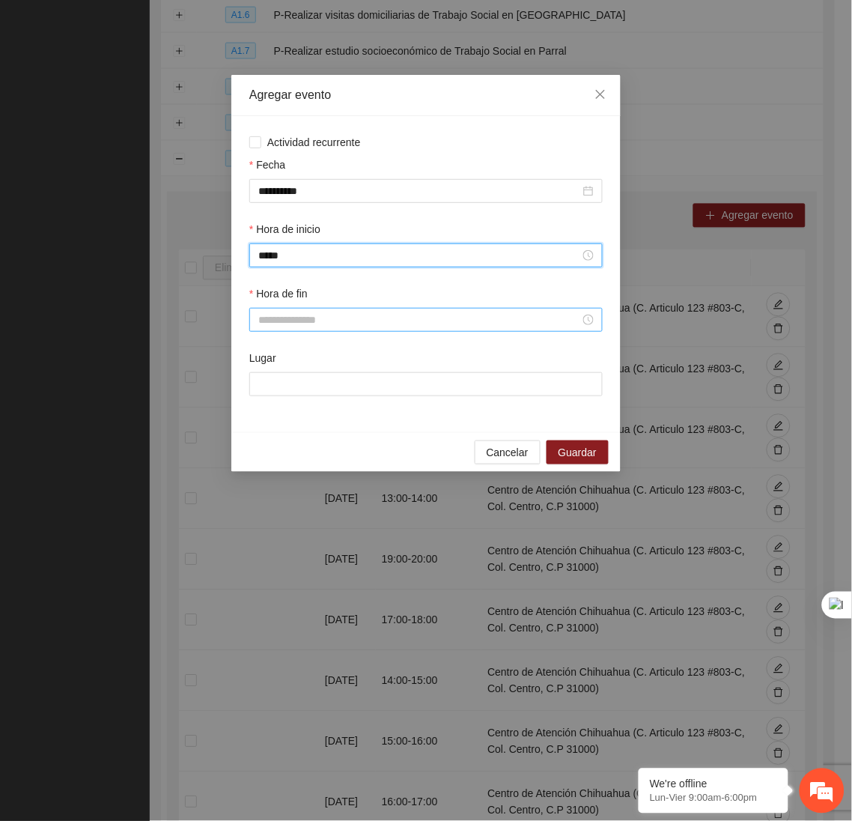
click at [352, 319] on input "Hora de fin" at bounding box center [419, 319] width 322 height 16
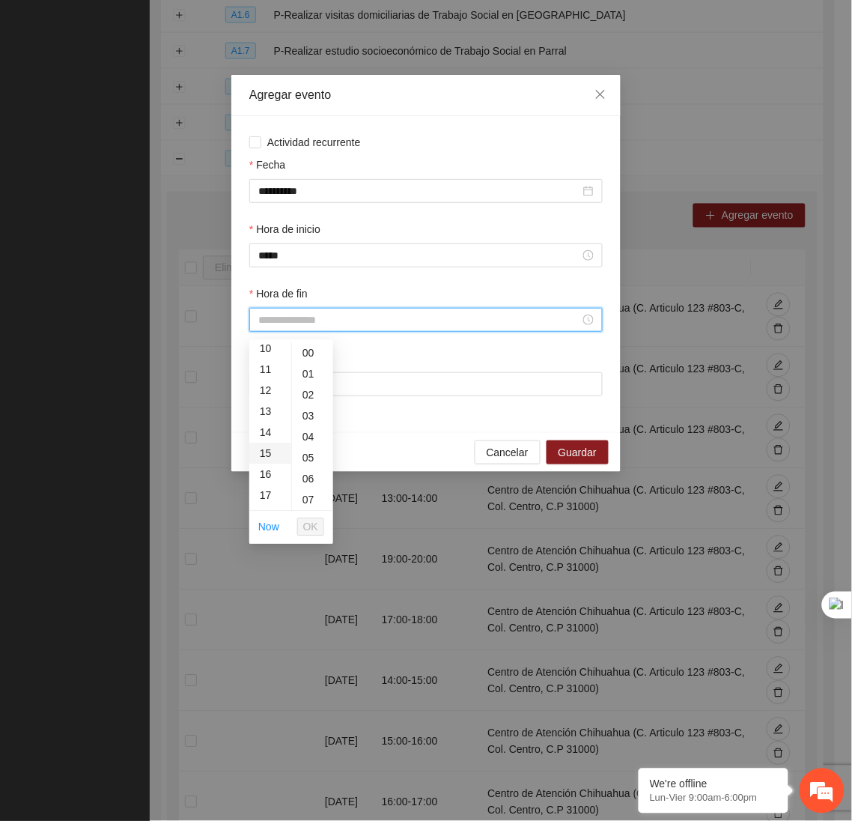
click at [263, 448] on div "15" at bounding box center [270, 453] width 42 height 21
type input "*****"
click at [322, 532] on button "OK" at bounding box center [310, 527] width 27 height 18
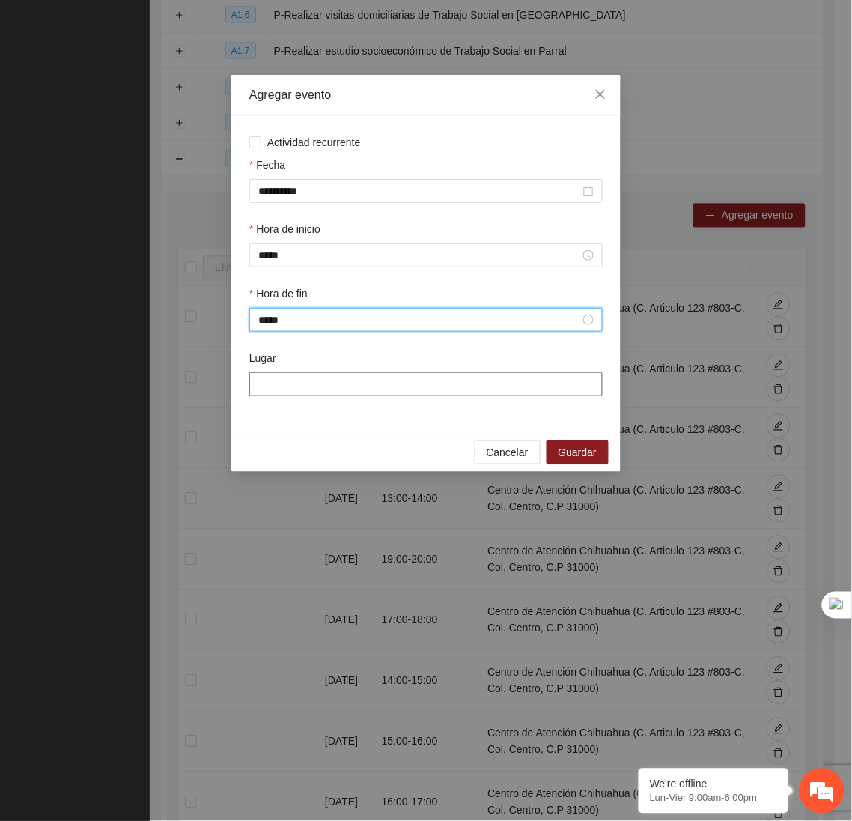
click at [335, 386] on input "Lugar" at bounding box center [425, 384] width 353 height 24
type input "**********"
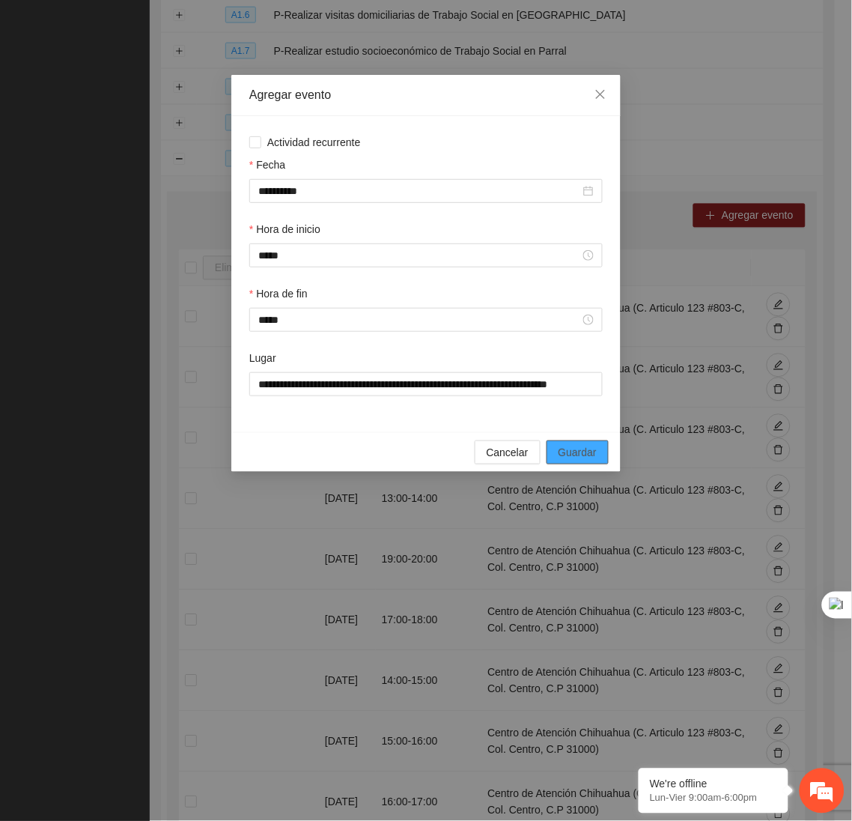
click at [570, 454] on span "Guardar" at bounding box center [578, 452] width 38 height 16
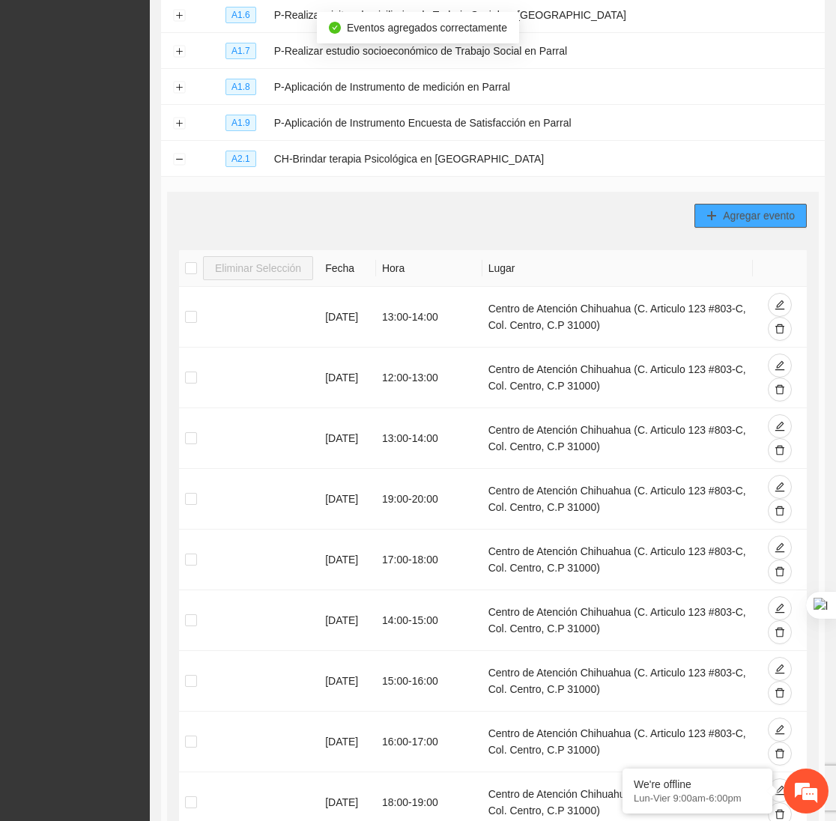
click at [732, 224] on span "Agregar evento" at bounding box center [759, 215] width 72 height 16
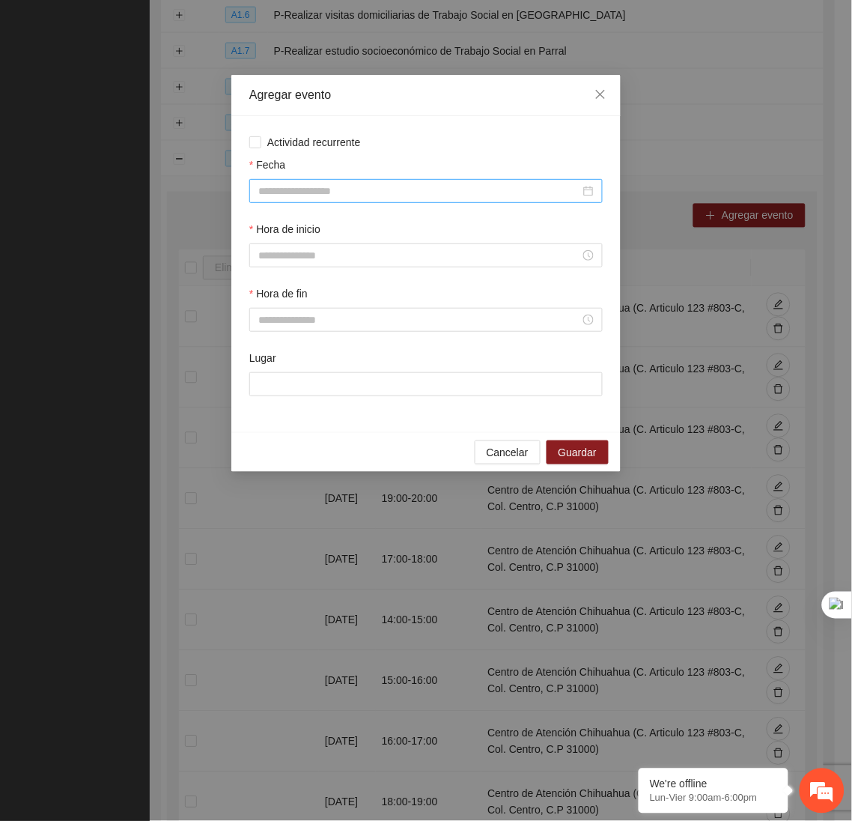
click at [493, 188] on input "Fecha" at bounding box center [419, 191] width 322 height 16
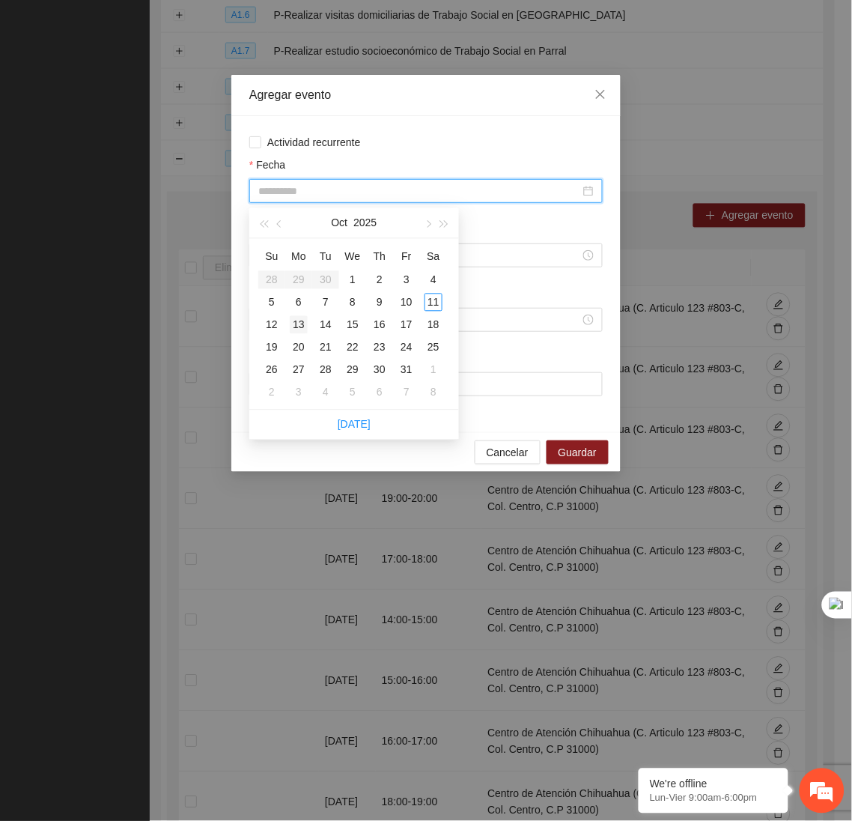
type input "**********"
click at [302, 320] on div "13" at bounding box center [299, 325] width 18 height 18
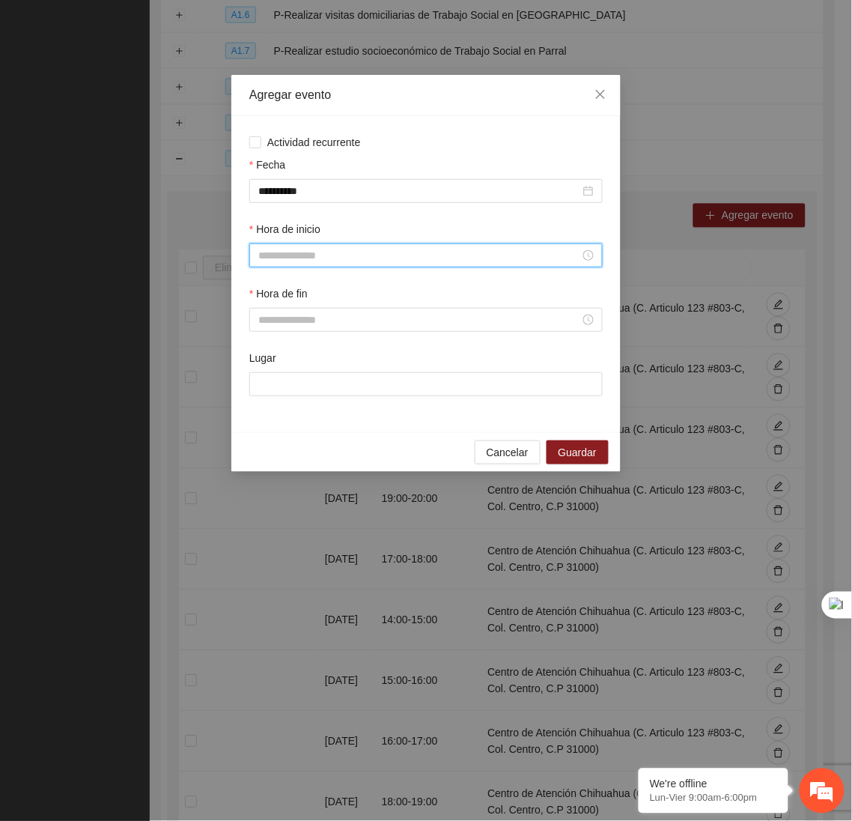
click at [315, 263] on input "Hora de inicio" at bounding box center [419, 255] width 322 height 16
click at [268, 391] on div "15" at bounding box center [270, 386] width 42 height 21
type input "*****"
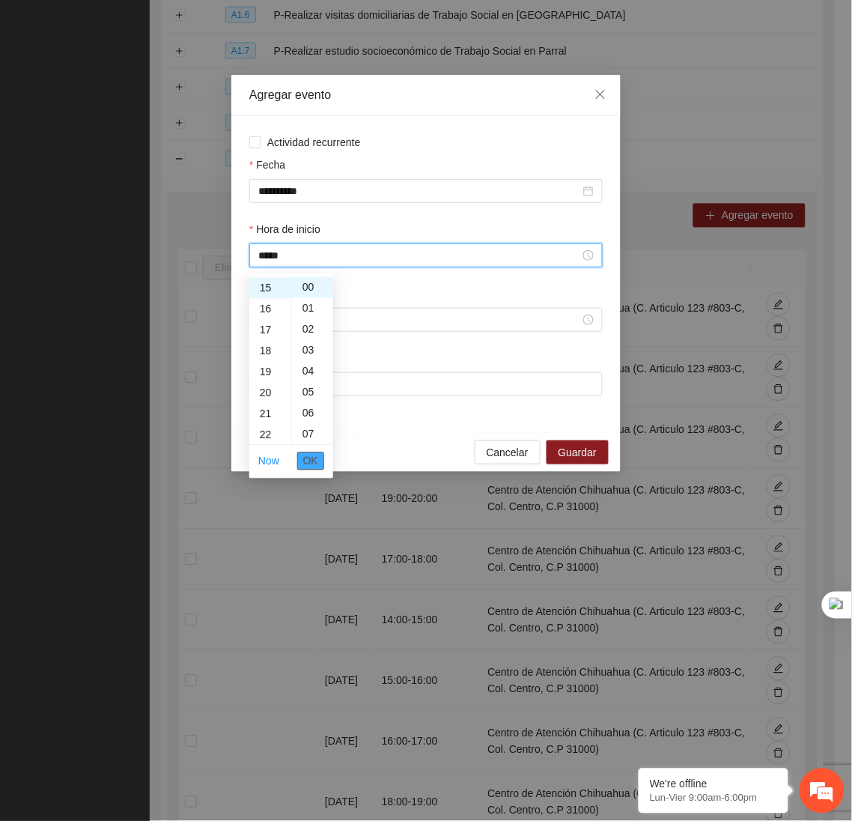
click at [305, 458] on span "OK" at bounding box center [310, 461] width 15 height 16
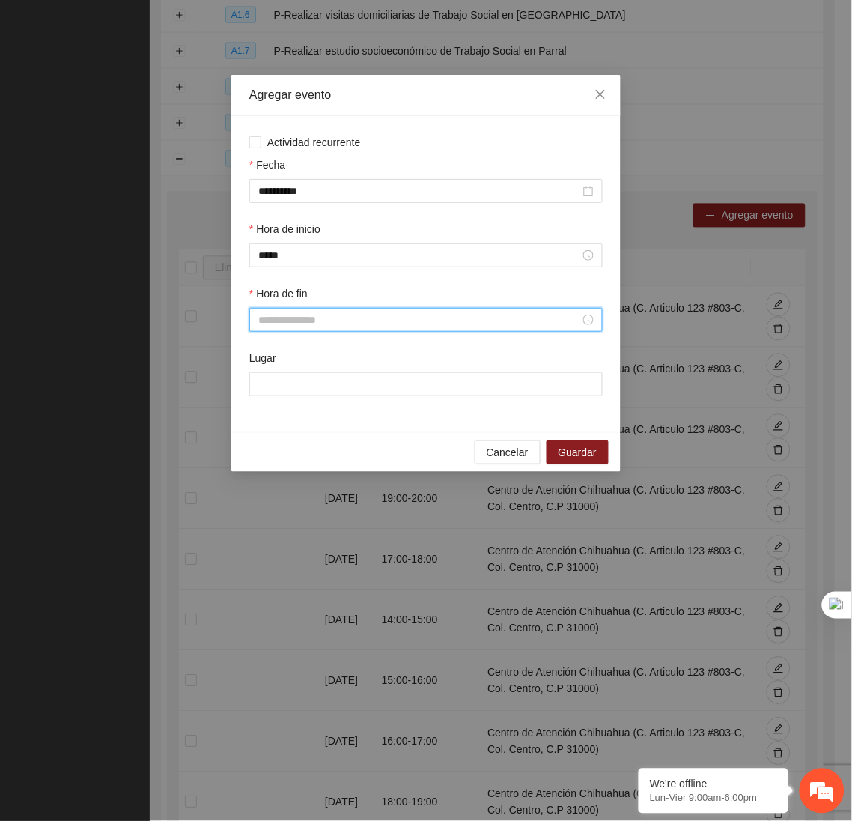
click at [291, 321] on input "Hora de fin" at bounding box center [419, 319] width 322 height 16
click at [264, 476] on div "16" at bounding box center [270, 485] width 42 height 21
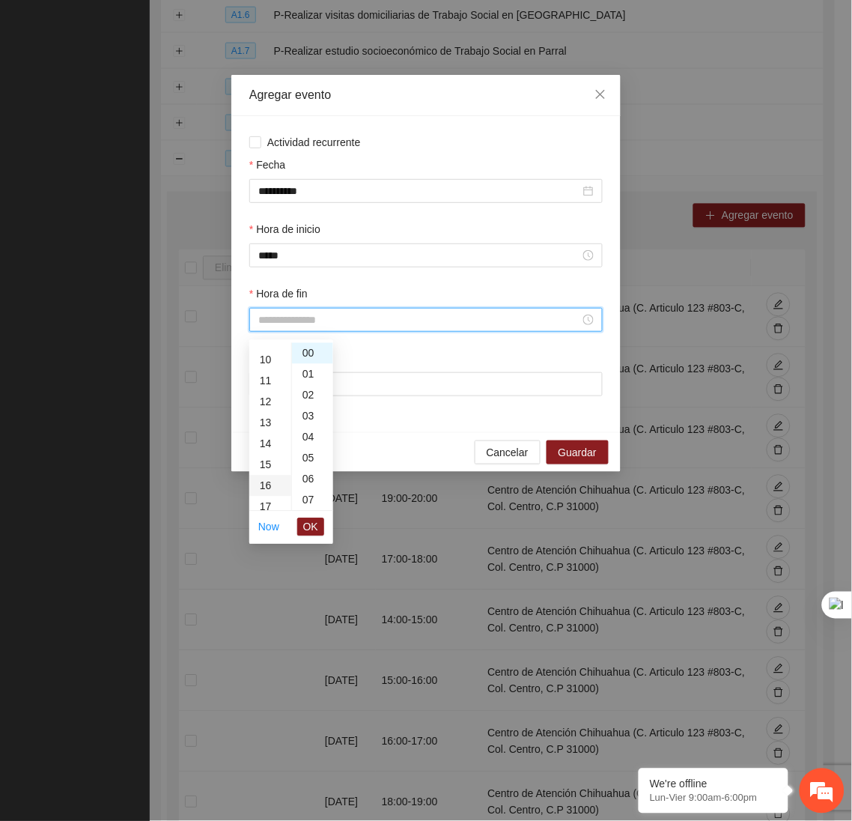
type input "*****"
click at [311, 527] on span "OK" at bounding box center [310, 527] width 15 height 16
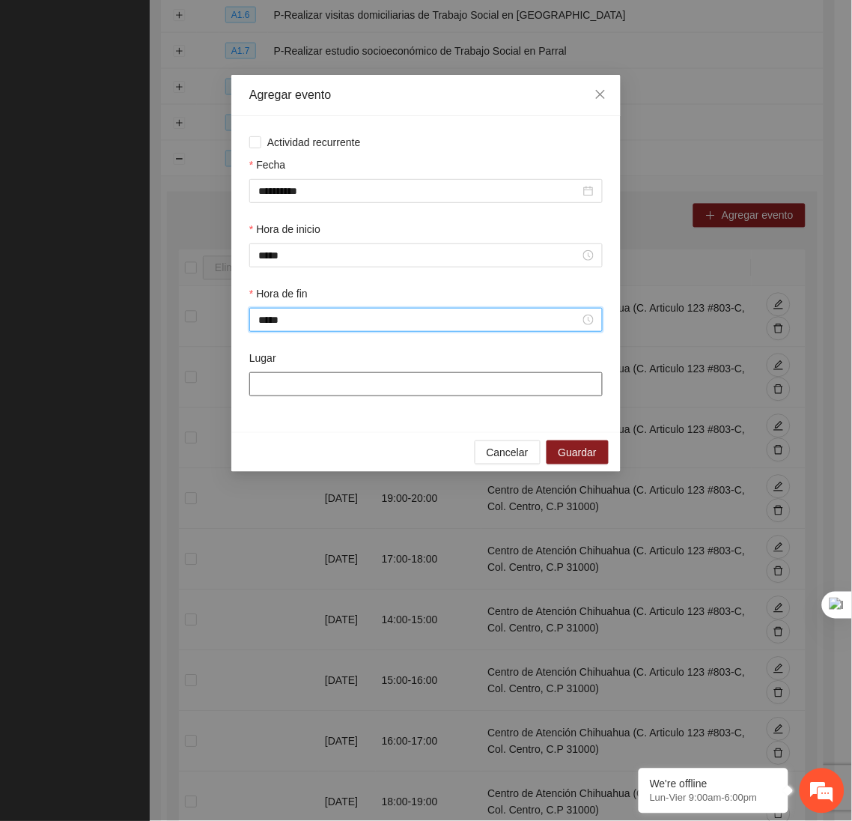
click at [297, 392] on input "Lugar" at bounding box center [425, 384] width 353 height 24
type input "**********"
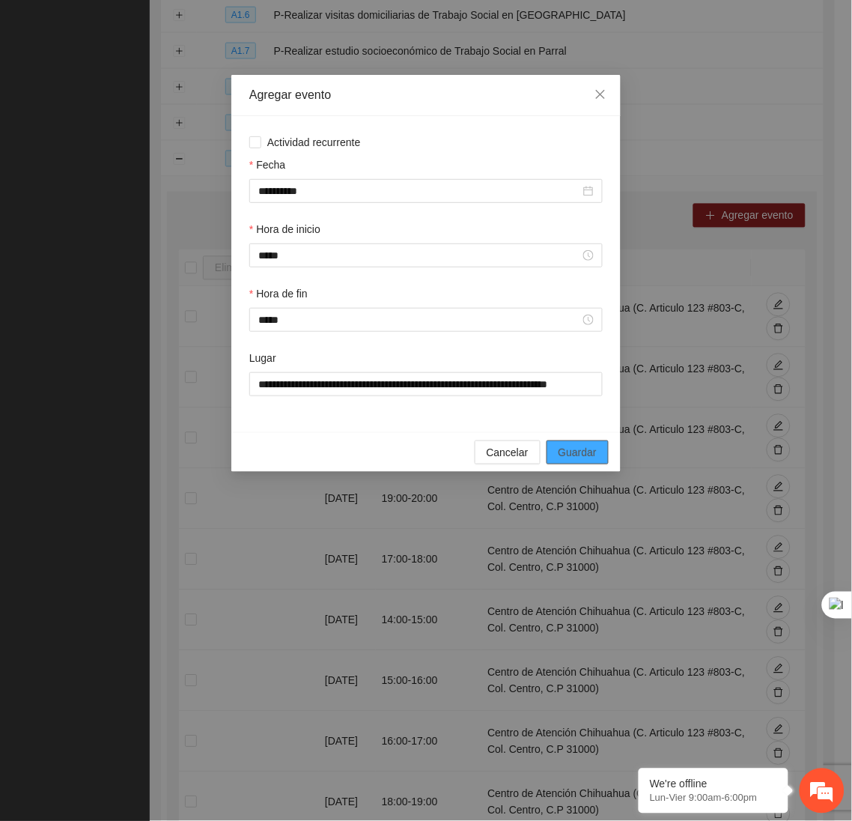
click at [592, 448] on button "Guardar" at bounding box center [578, 452] width 62 height 24
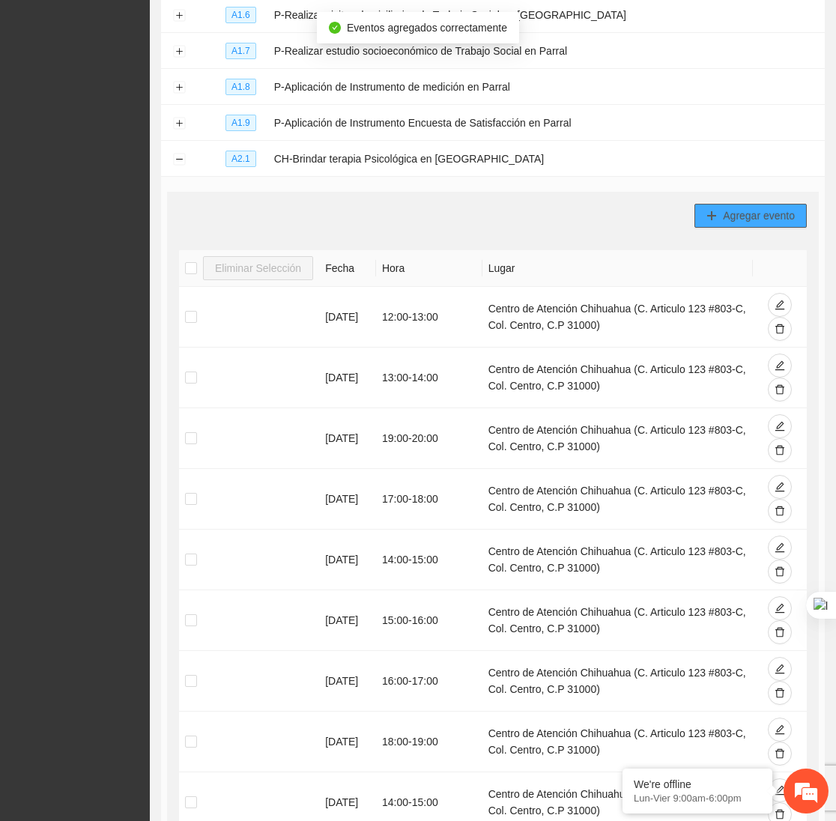
click at [797, 218] on button "Agregar evento" at bounding box center [750, 216] width 112 height 24
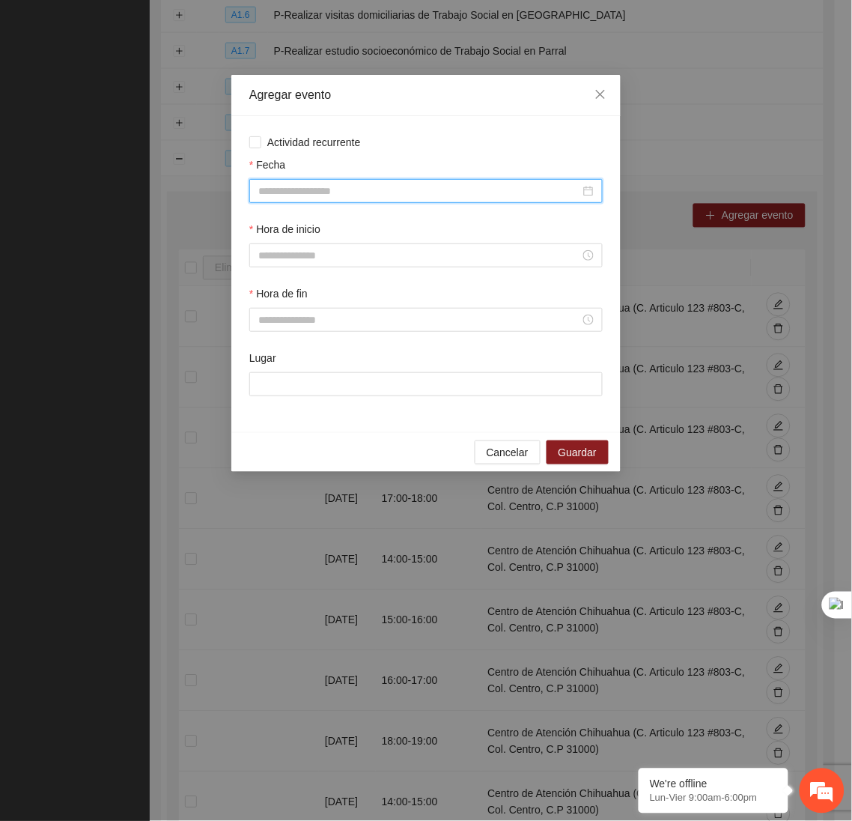
click at [490, 192] on input "Fecha" at bounding box center [419, 191] width 322 height 16
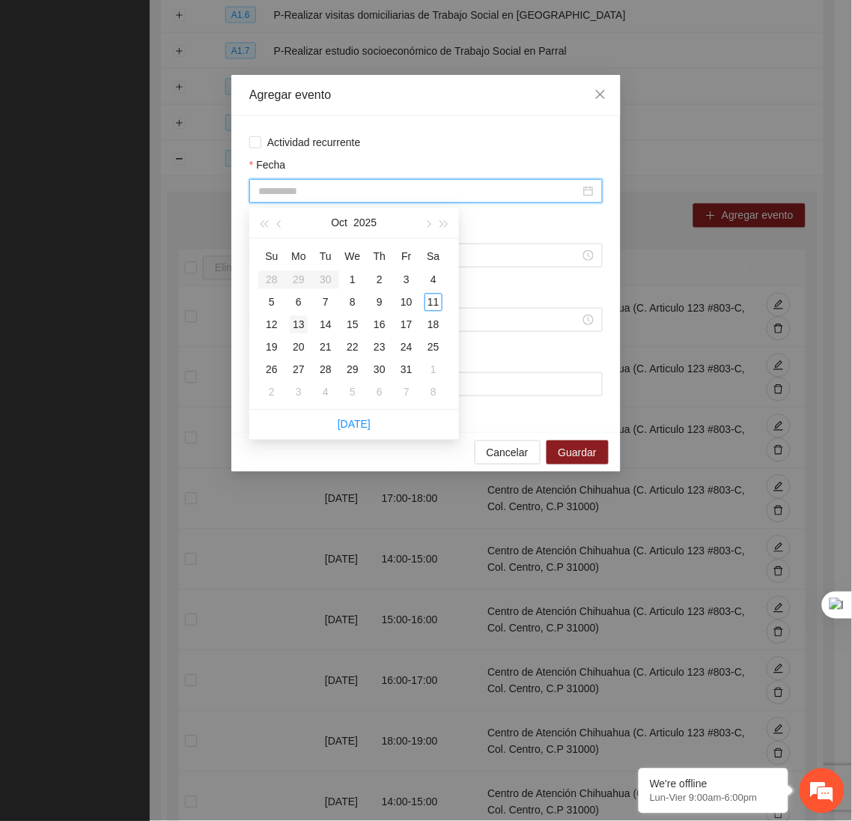
type input "**********"
click at [299, 321] on div "13" at bounding box center [299, 325] width 18 height 18
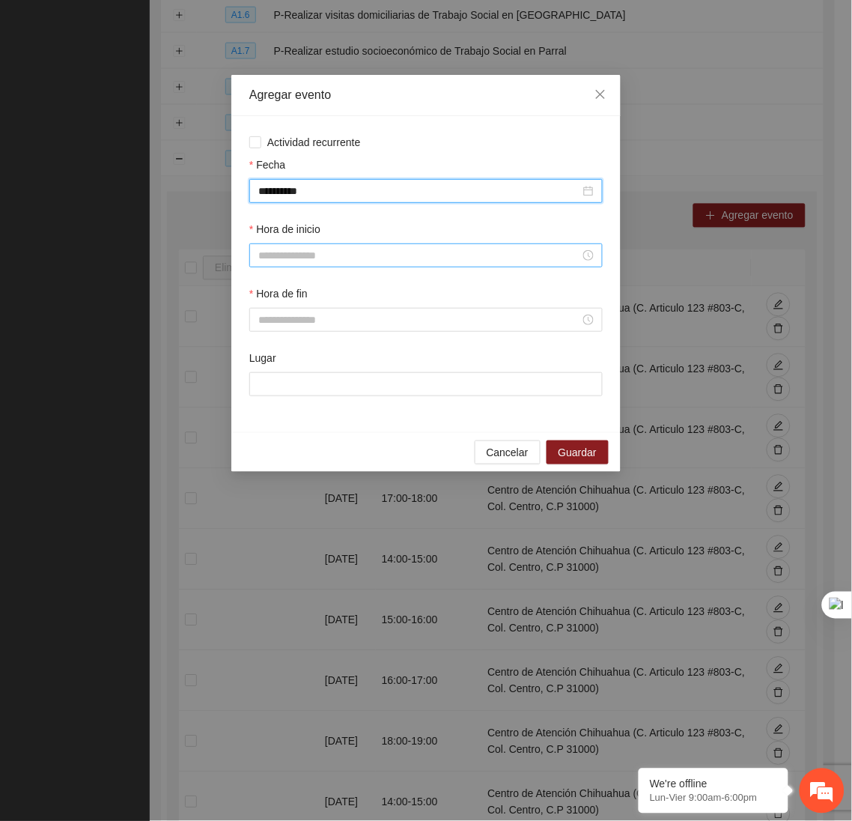
click at [304, 261] on input "Hora de inicio" at bounding box center [419, 255] width 322 height 16
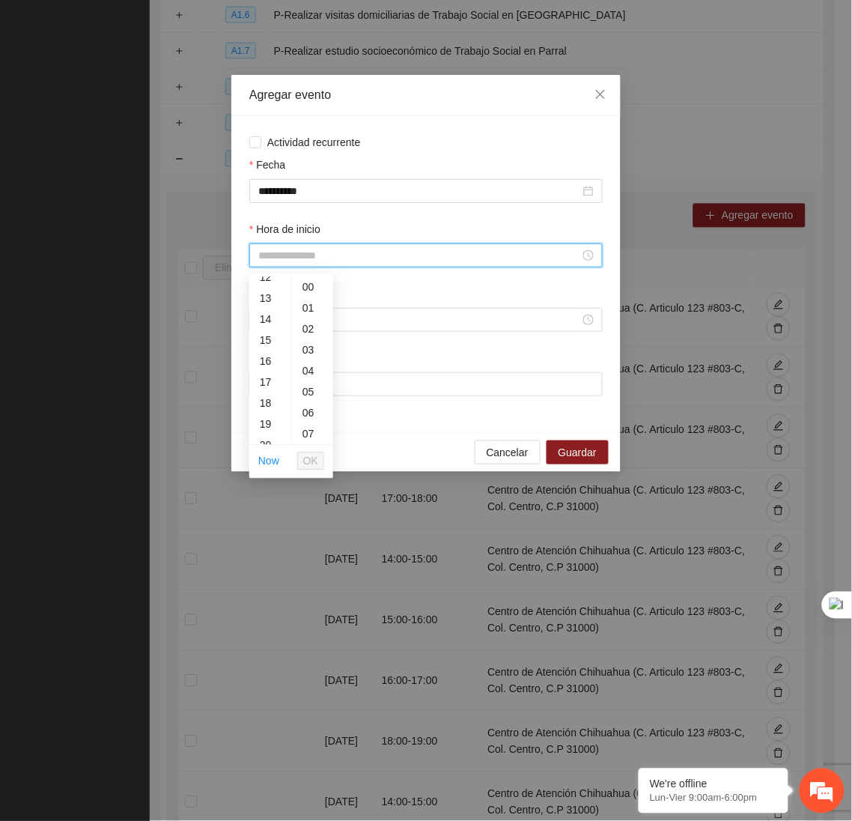
scroll to position [264, 0]
click at [270, 368] on div "16" at bounding box center [270, 359] width 42 height 21
type input "*****"
click at [298, 469] on button "OK" at bounding box center [310, 461] width 27 height 18
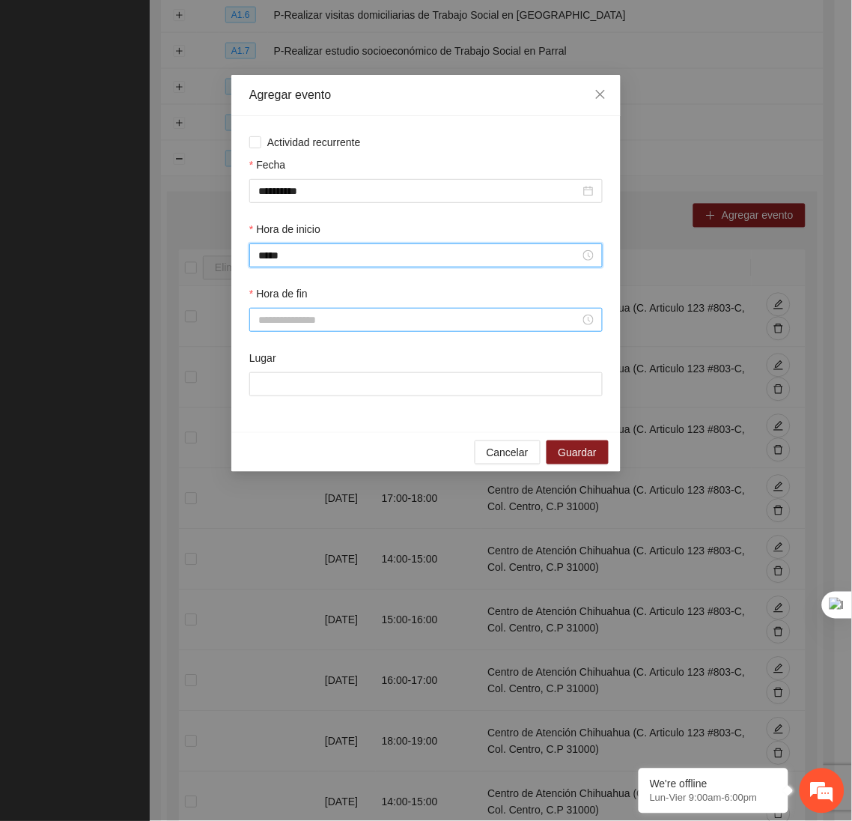
click at [309, 326] on input "Hora de fin" at bounding box center [419, 319] width 322 height 16
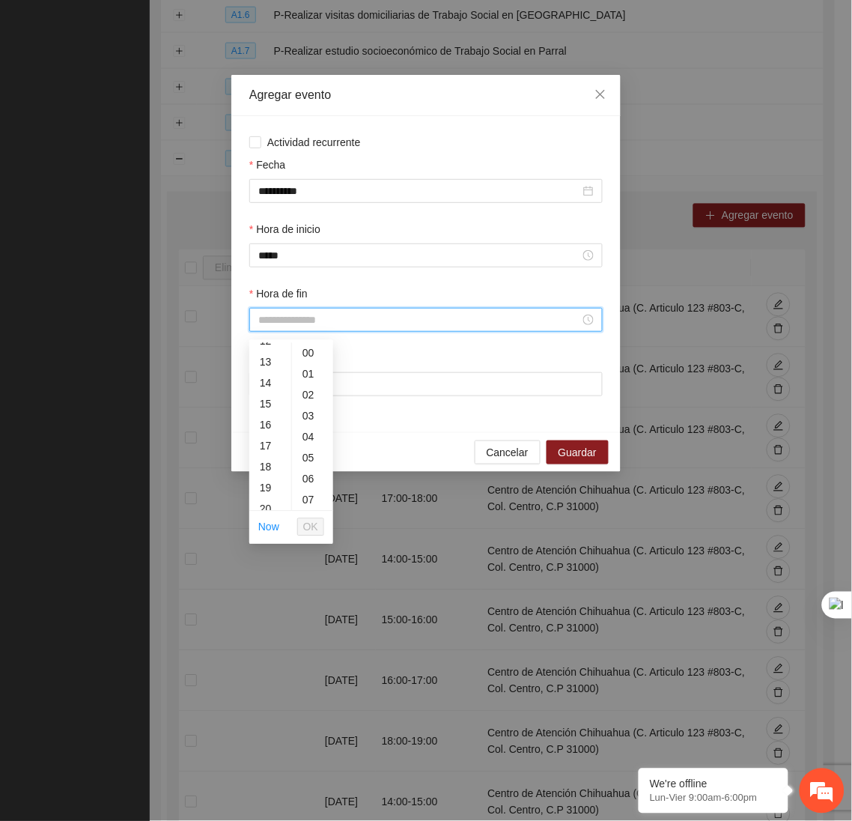
scroll to position [264, 0]
click at [272, 440] on div "17" at bounding box center [270, 445] width 42 height 21
type input "*****"
click at [311, 523] on span "OK" at bounding box center [310, 527] width 15 height 16
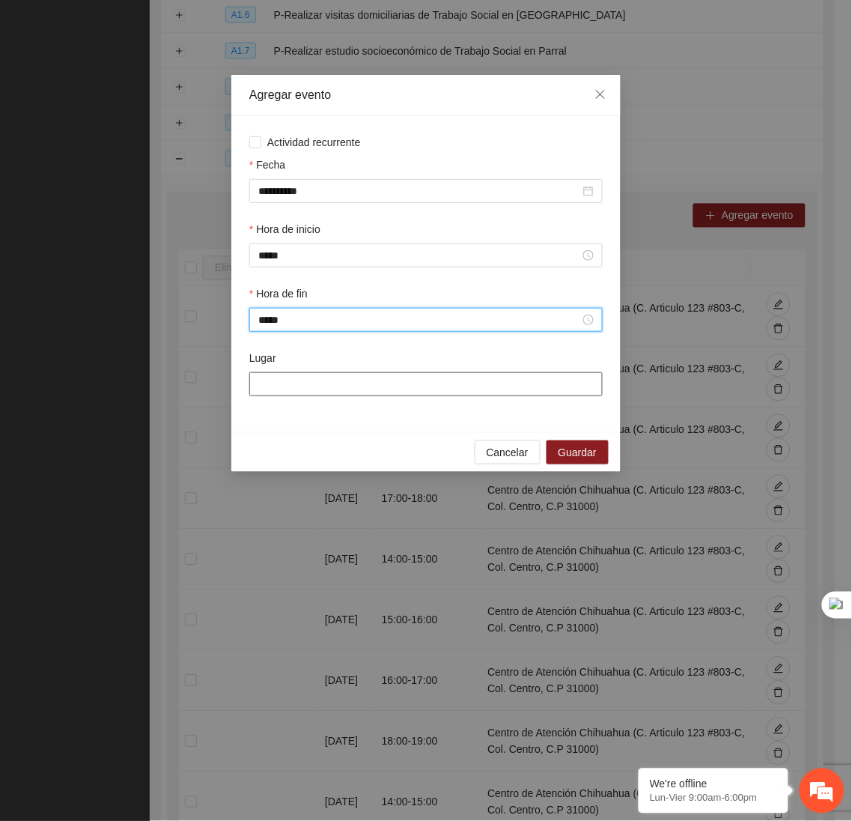
click at [335, 383] on input "Lugar" at bounding box center [425, 384] width 353 height 24
type input "**********"
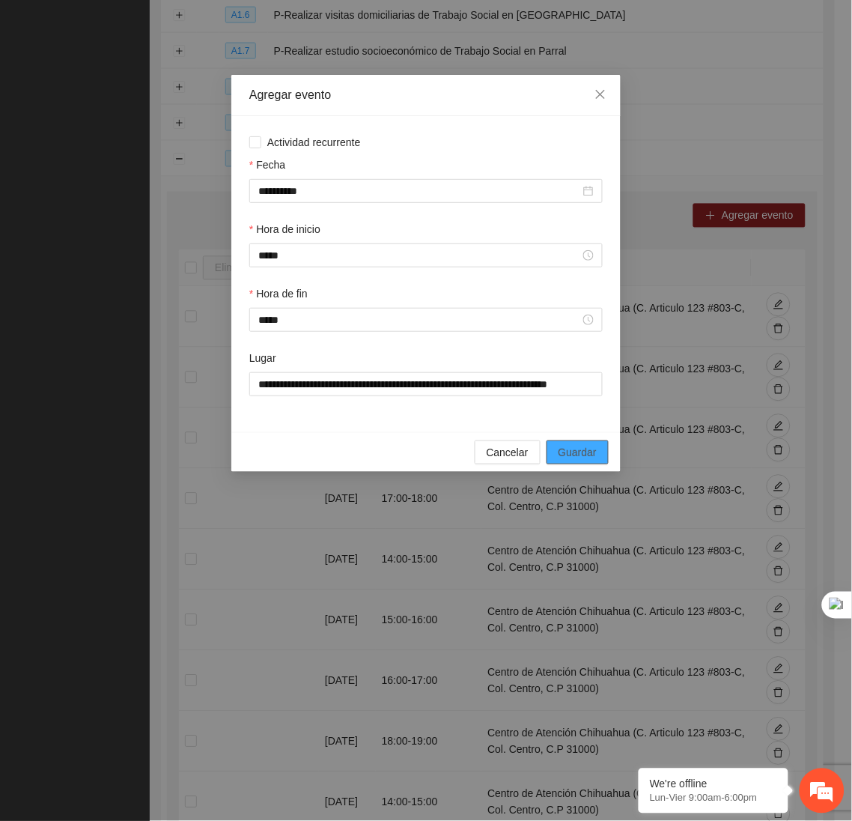
click at [572, 458] on span "Guardar" at bounding box center [578, 452] width 38 height 16
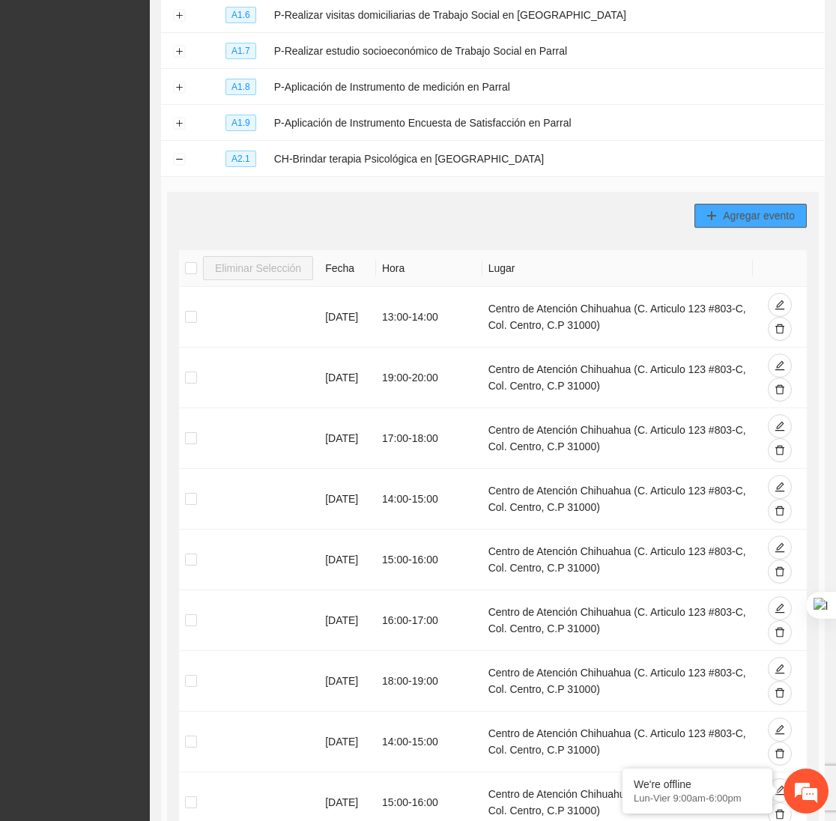
click at [762, 224] on span "Agregar evento" at bounding box center [759, 215] width 72 height 16
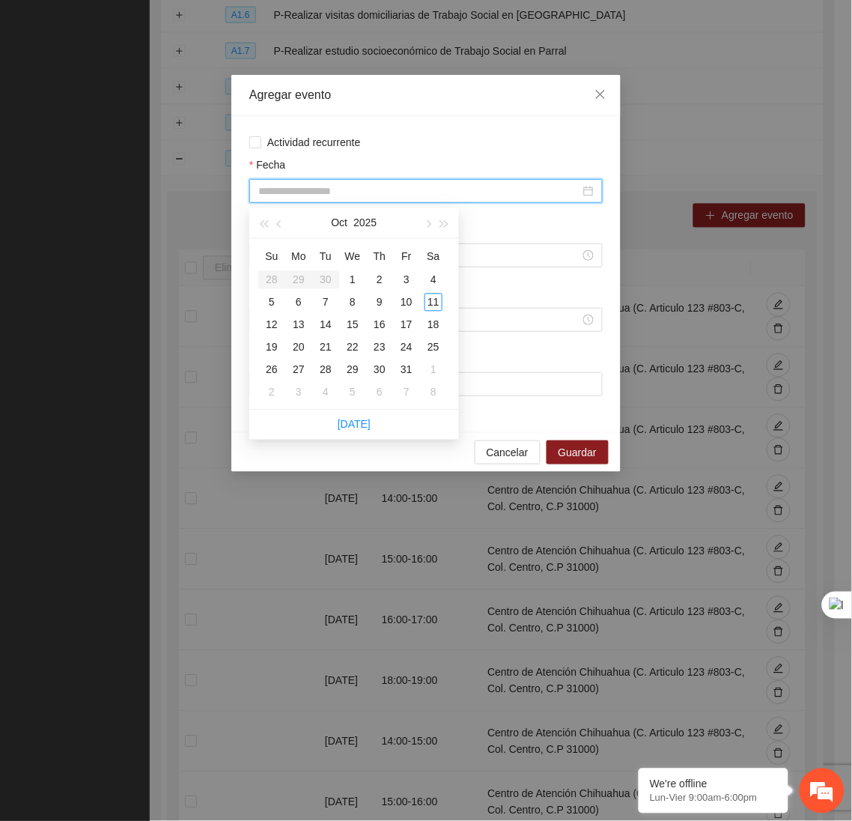
click at [511, 196] on input "Fecha" at bounding box center [419, 191] width 322 height 16
type input "**********"
click at [324, 328] on div "14" at bounding box center [326, 325] width 18 height 18
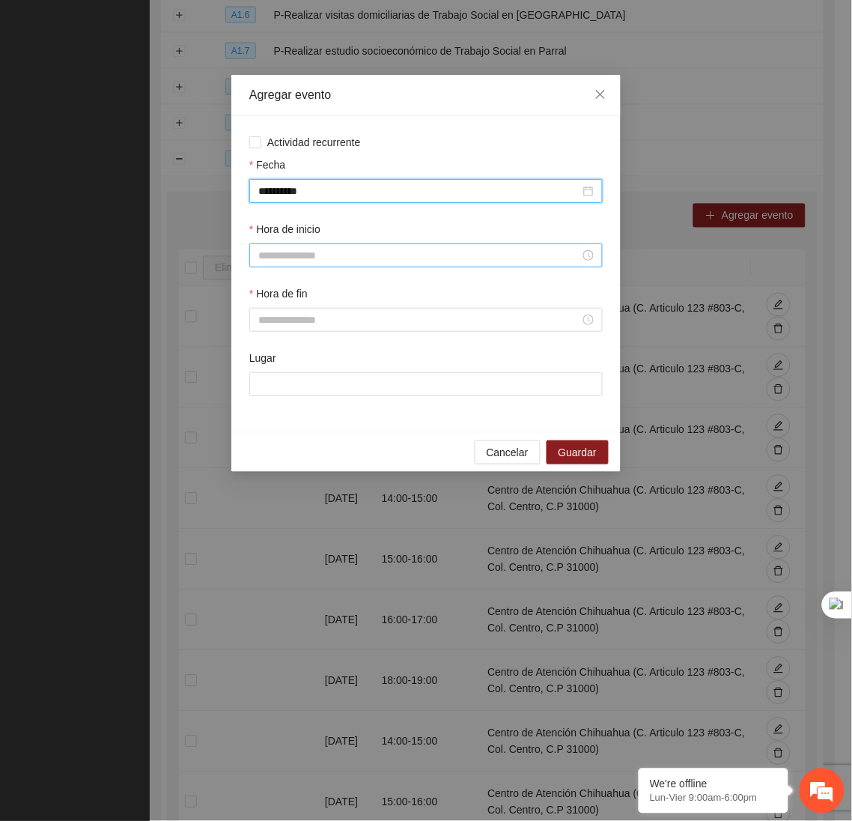
click at [261, 256] on input "Hora de inicio" at bounding box center [419, 255] width 322 height 16
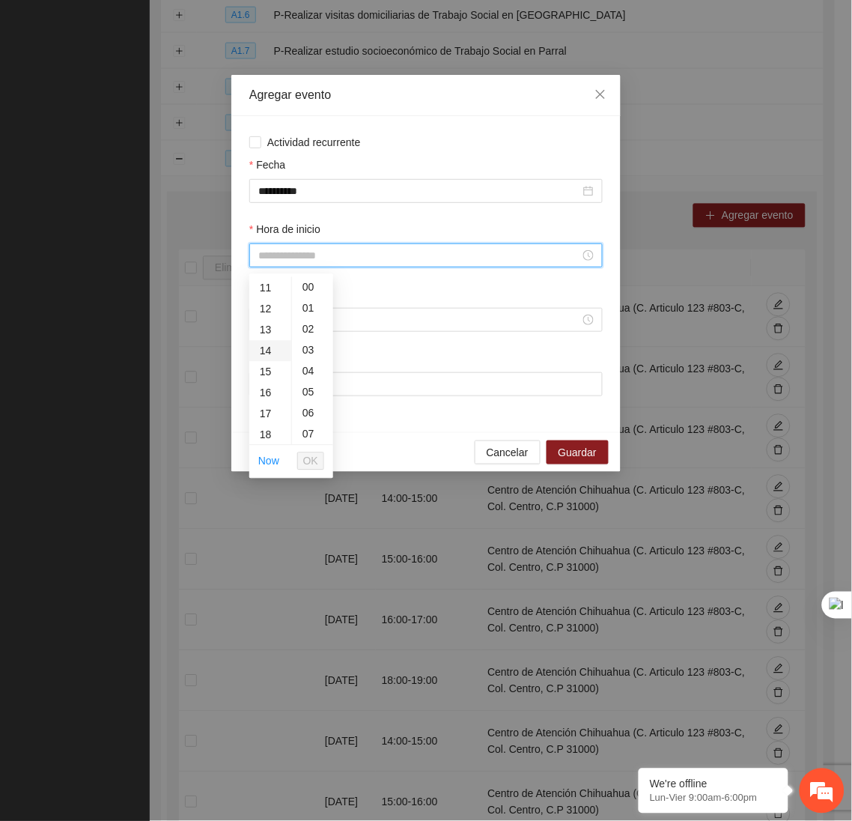
click at [266, 355] on div "14" at bounding box center [270, 351] width 42 height 21
type input "*****"
click at [306, 460] on span "OK" at bounding box center [310, 461] width 15 height 16
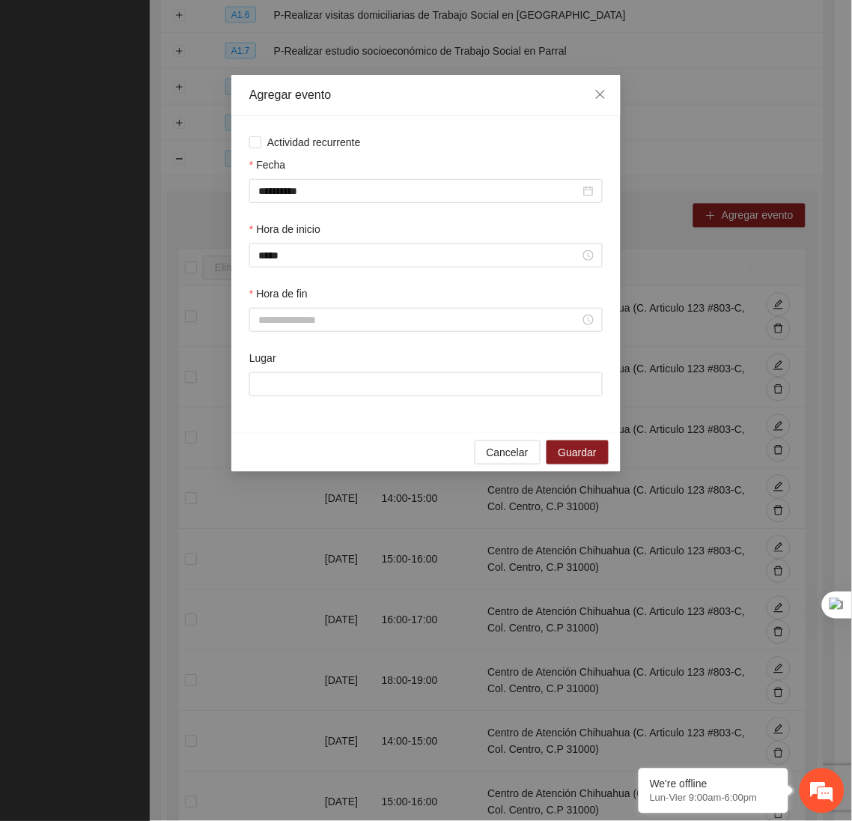
click at [293, 302] on label "Hora de fin" at bounding box center [278, 293] width 58 height 16
click at [293, 311] on input "Hora de fin" at bounding box center [419, 319] width 322 height 16
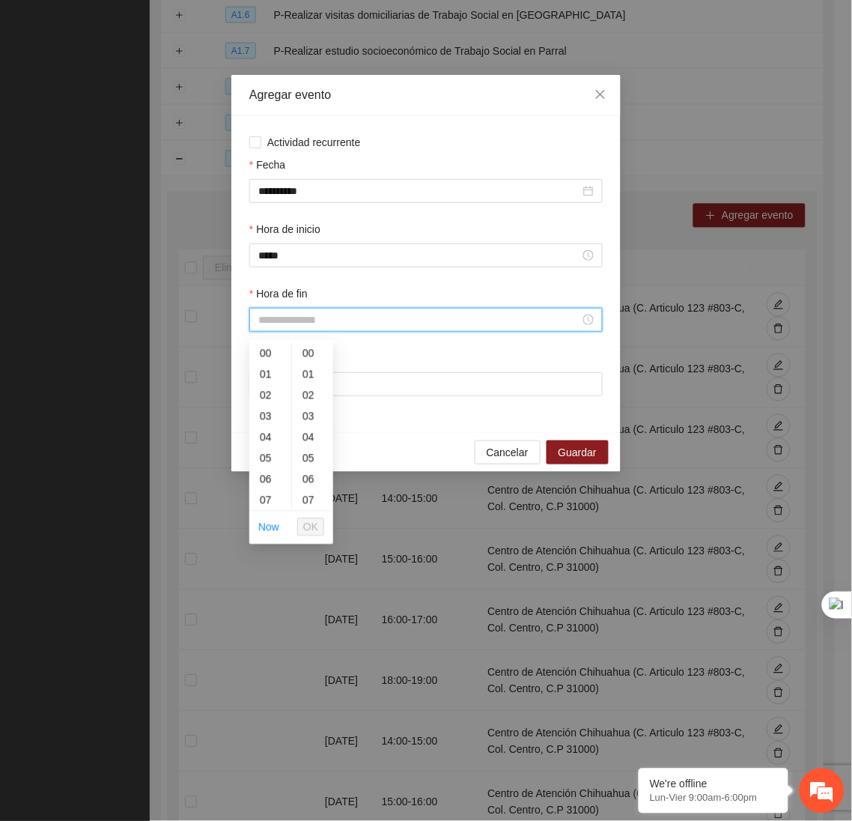
click at [295, 313] on div at bounding box center [425, 320] width 353 height 24
click at [268, 456] on div "15" at bounding box center [270, 456] width 42 height 21
type input "*****"
click at [316, 530] on span "OK" at bounding box center [310, 527] width 15 height 16
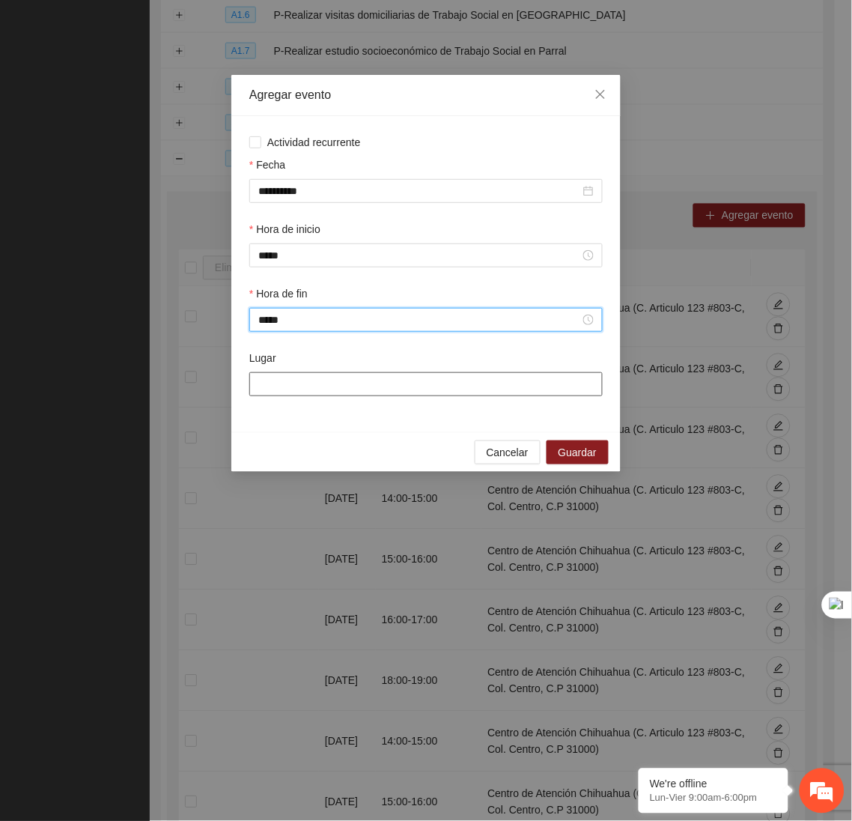
click at [338, 377] on input "Lugar" at bounding box center [425, 384] width 353 height 24
type input "**********"
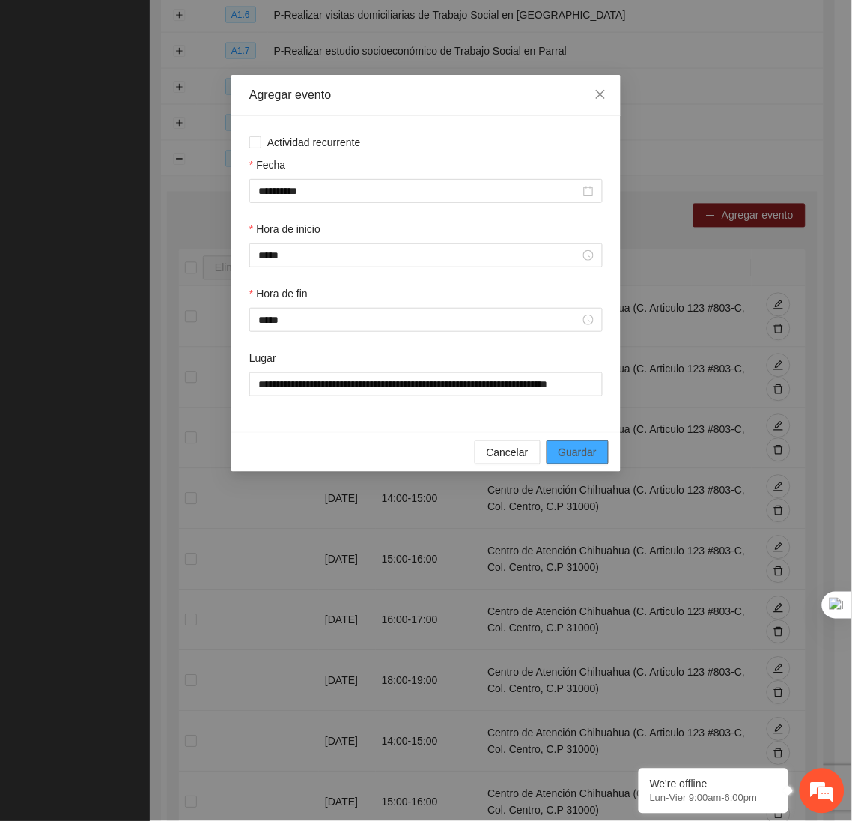
click at [586, 452] on span "Guardar" at bounding box center [578, 452] width 38 height 16
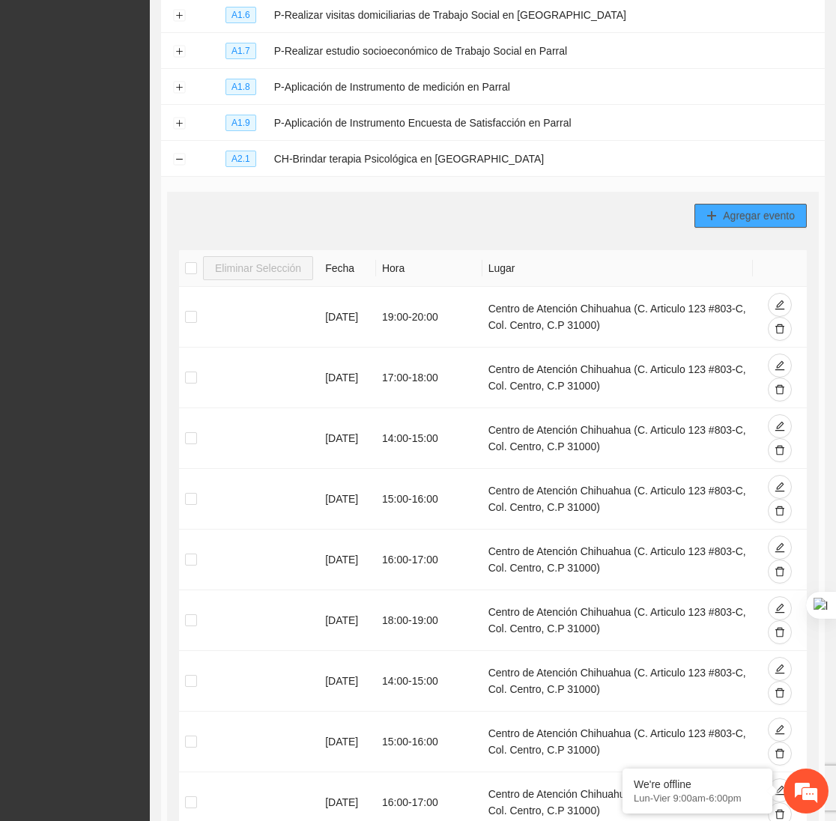
click at [776, 219] on span "Agregar evento" at bounding box center [759, 215] width 72 height 16
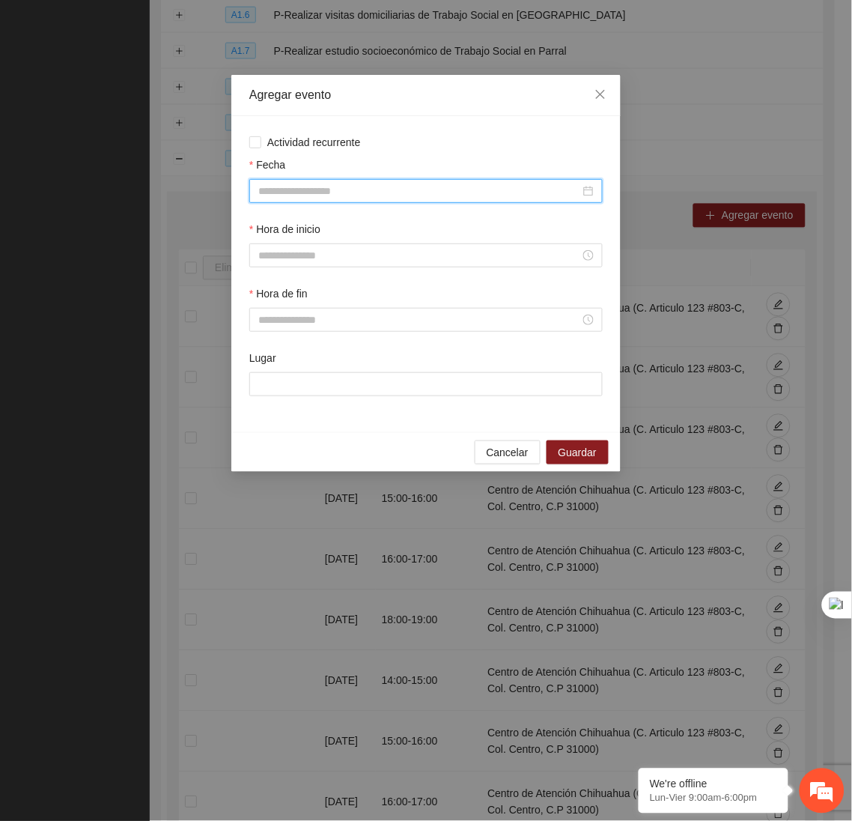
click at [520, 186] on input "Fecha" at bounding box center [419, 191] width 322 height 16
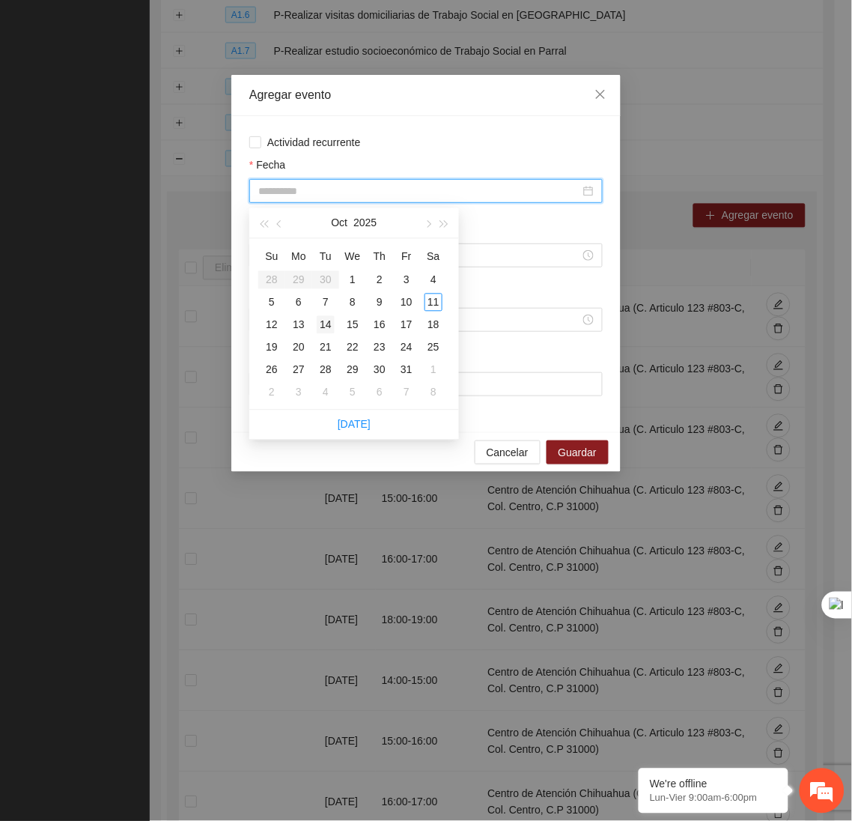
type input "**********"
click at [326, 327] on div "14" at bounding box center [326, 325] width 18 height 18
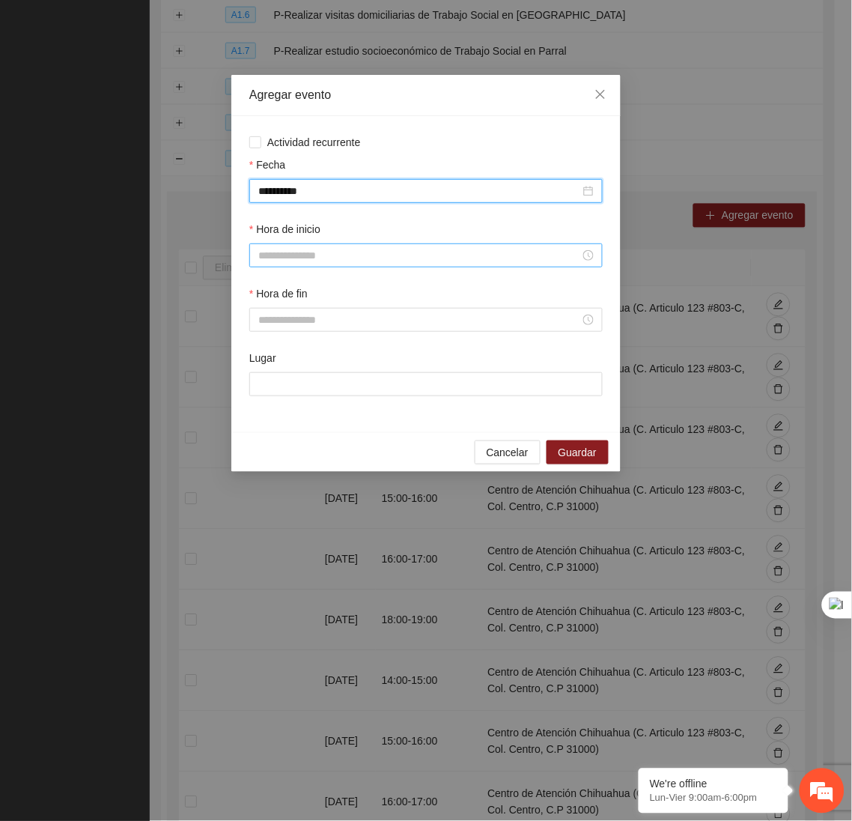
click at [338, 255] on input "Hora de inicio" at bounding box center [419, 255] width 322 height 16
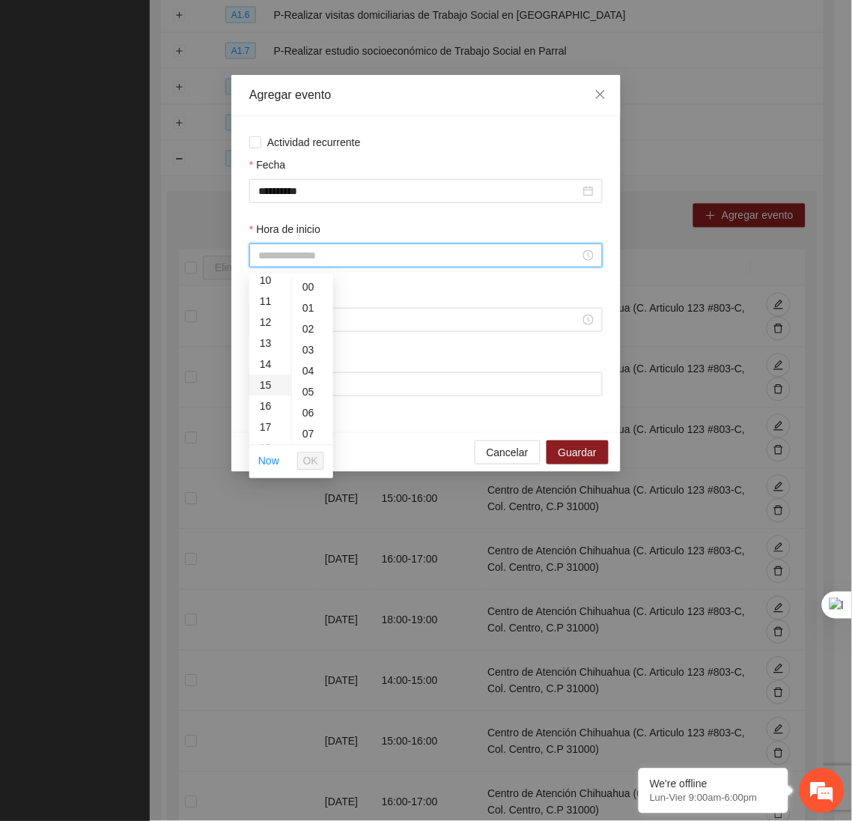
click at [262, 384] on div "15" at bounding box center [270, 385] width 42 height 21
type input "*****"
click at [309, 461] on span "OK" at bounding box center [310, 461] width 15 height 16
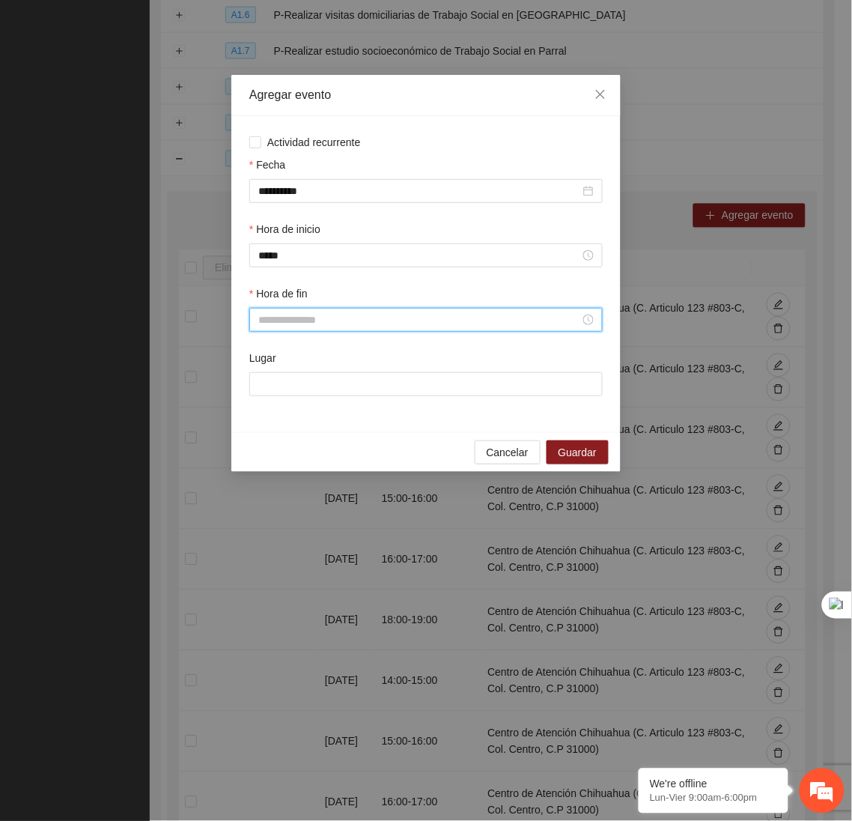
click at [303, 326] on input "Hora de fin" at bounding box center [419, 319] width 322 height 16
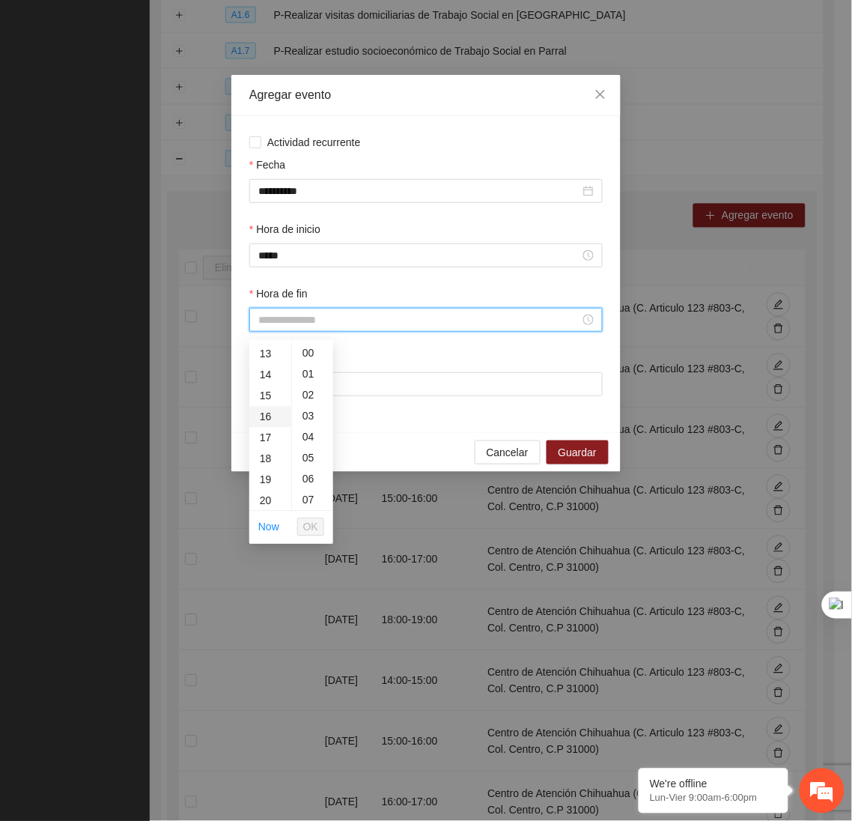
click at [266, 418] on div "16" at bounding box center [270, 417] width 42 height 21
type input "*****"
click at [314, 529] on span "OK" at bounding box center [310, 527] width 15 height 16
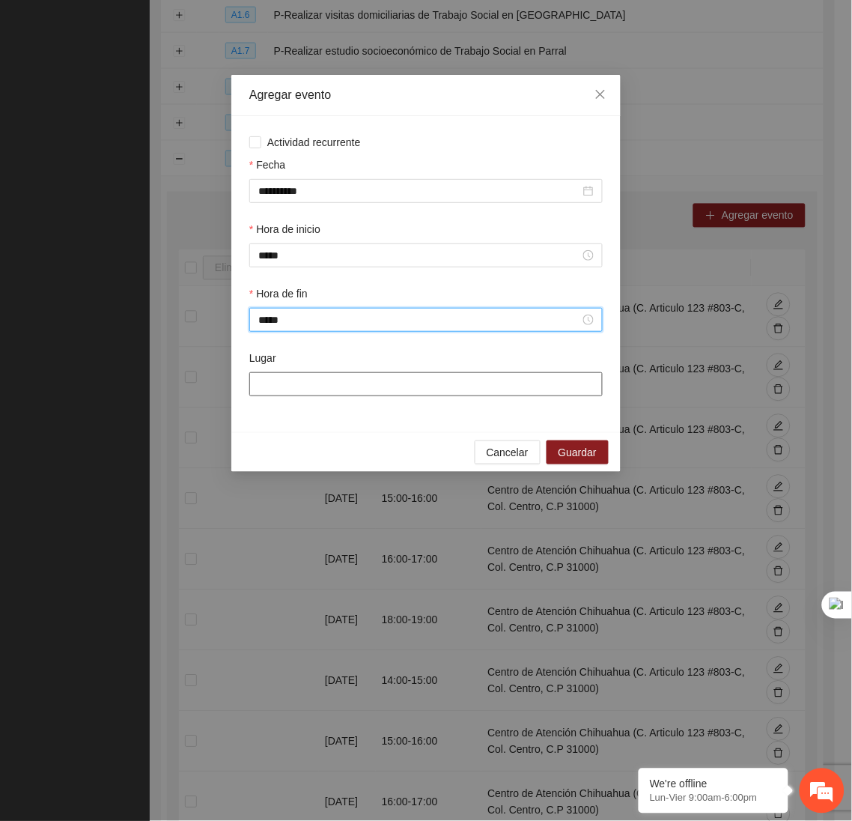
click at [342, 385] on input "Lugar" at bounding box center [425, 384] width 353 height 24
type input "**********"
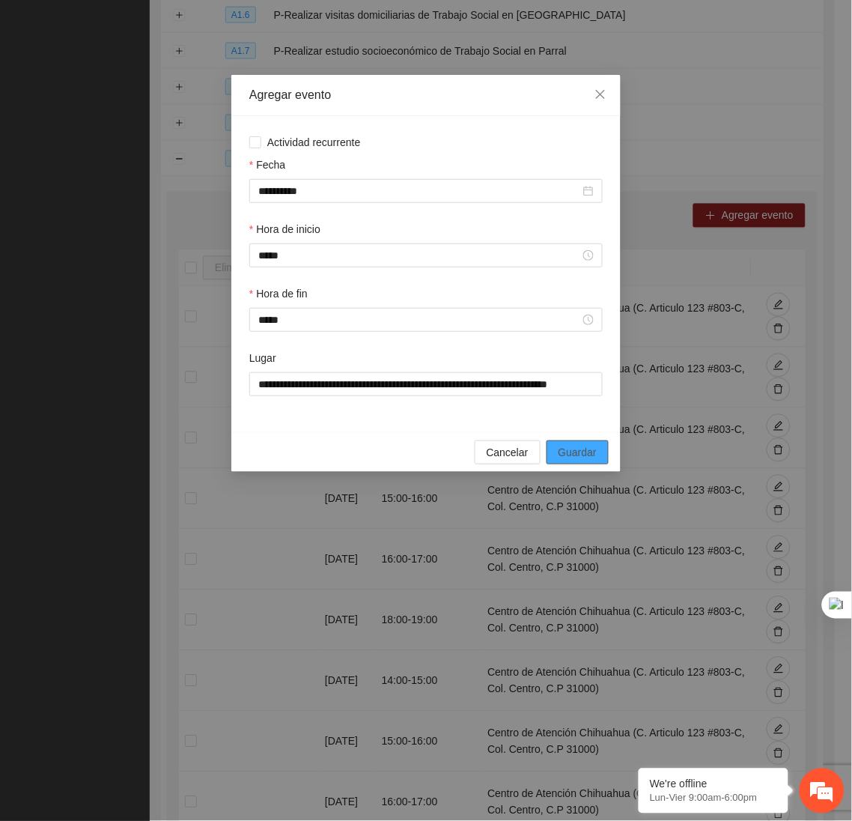
click at [594, 460] on span "Guardar" at bounding box center [578, 452] width 38 height 16
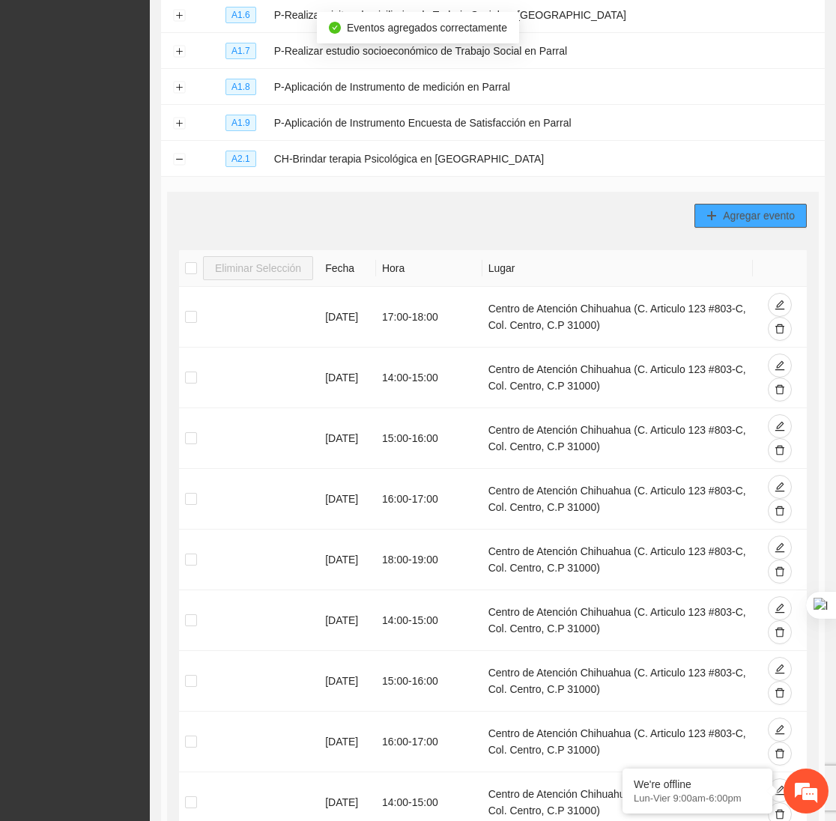
click at [753, 210] on button "Agregar evento" at bounding box center [750, 216] width 112 height 24
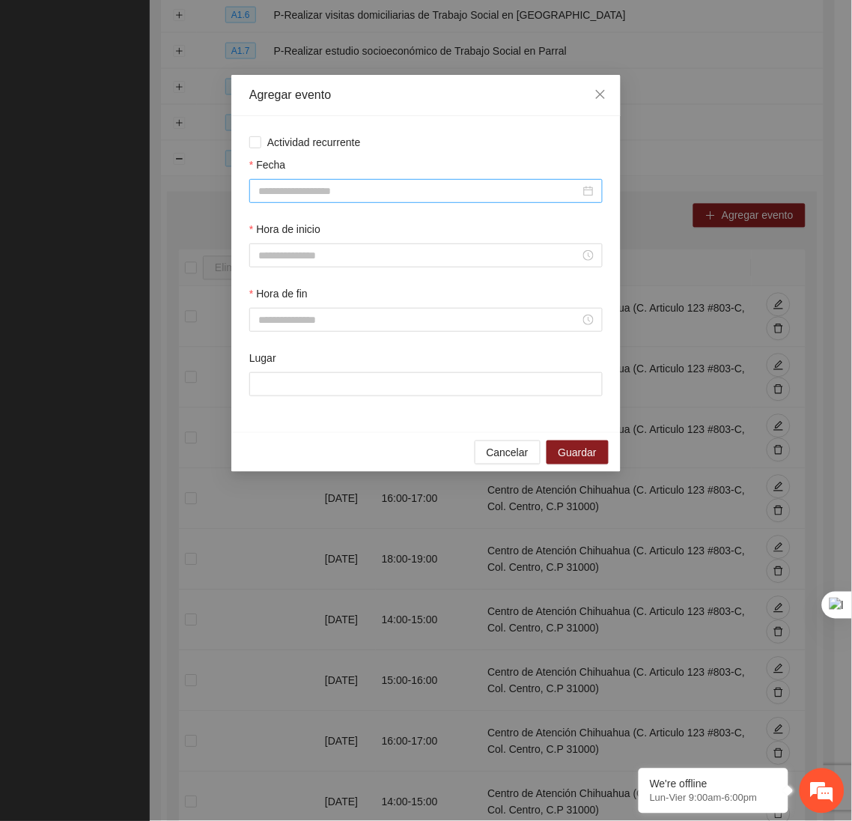
click at [460, 188] on input "Fecha" at bounding box center [419, 191] width 322 height 16
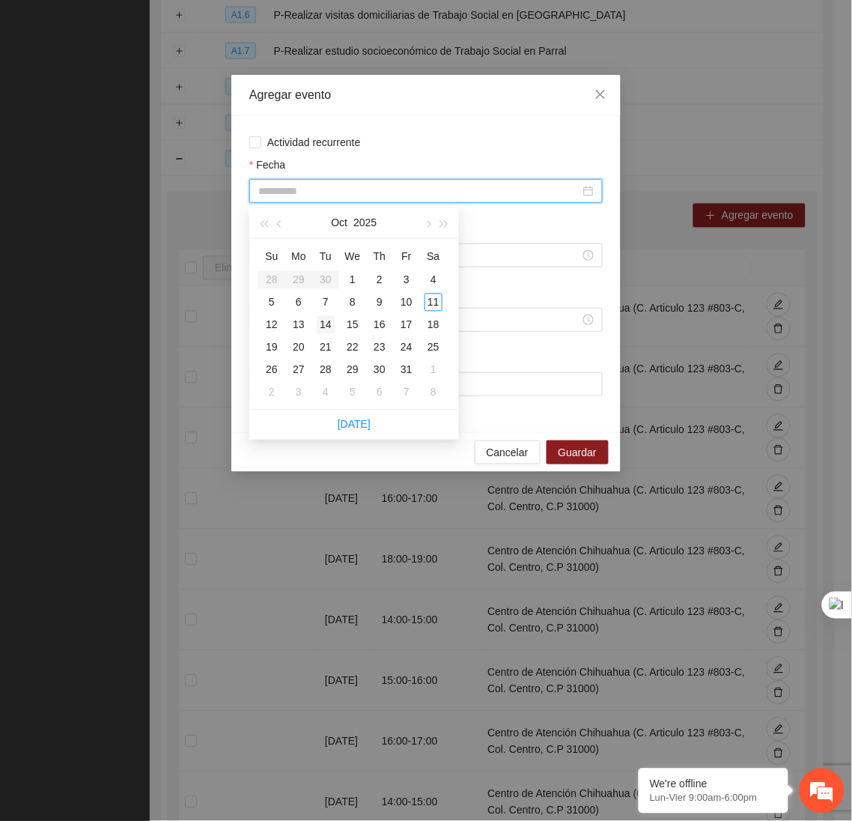
type input "**********"
click at [326, 326] on div "14" at bounding box center [326, 325] width 18 height 18
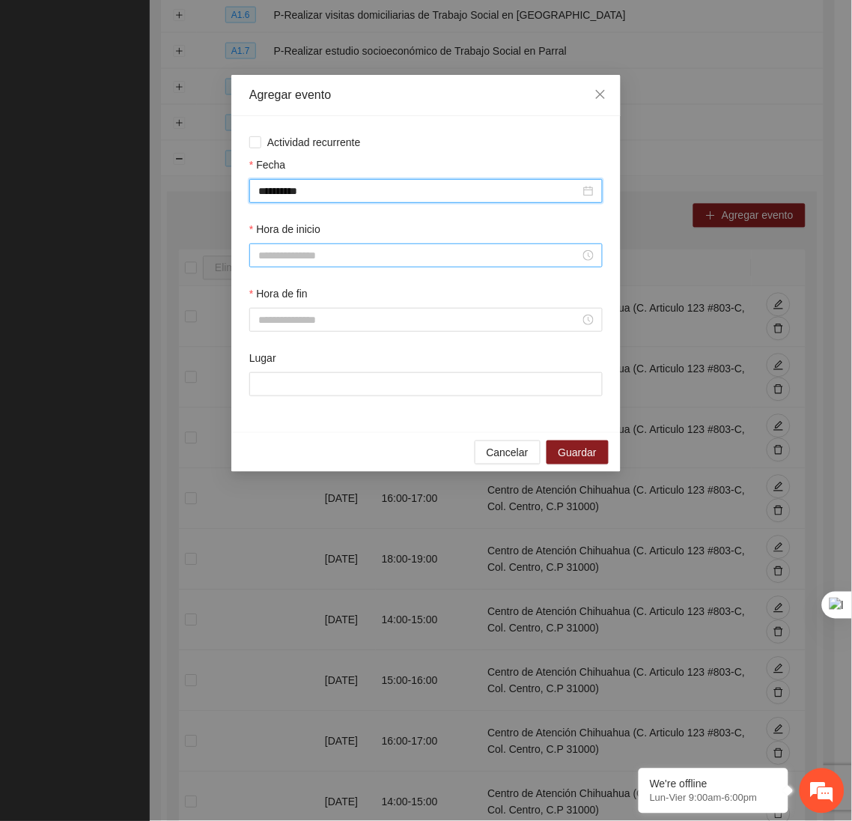
click at [317, 253] on input "Hora de inicio" at bounding box center [419, 255] width 322 height 16
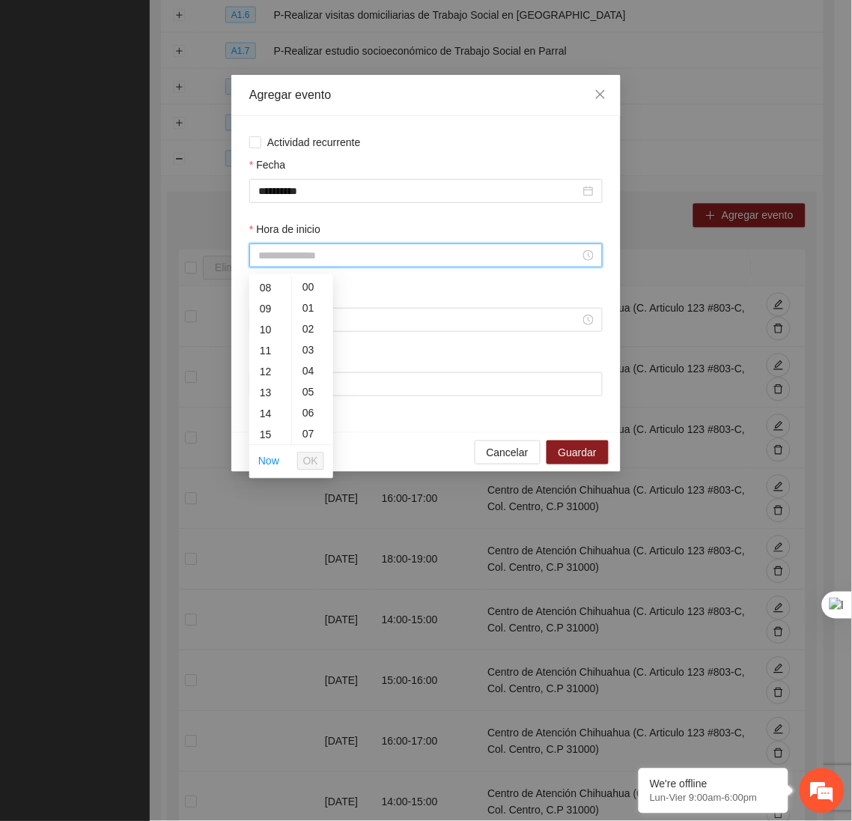
scroll to position [170, 0]
click at [261, 385] on div "13" at bounding box center [270, 390] width 42 height 21
click at [268, 303] on div "14" at bounding box center [270, 309] width 42 height 21
type input "*****"
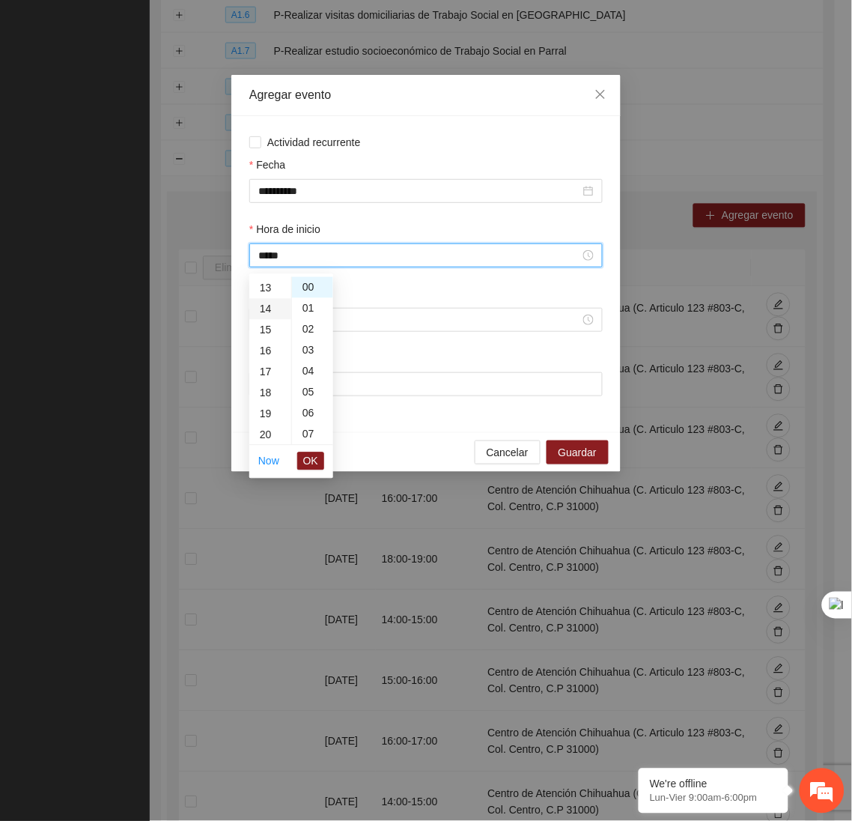
scroll to position [294, 0]
click at [314, 461] on span "OK" at bounding box center [310, 461] width 15 height 16
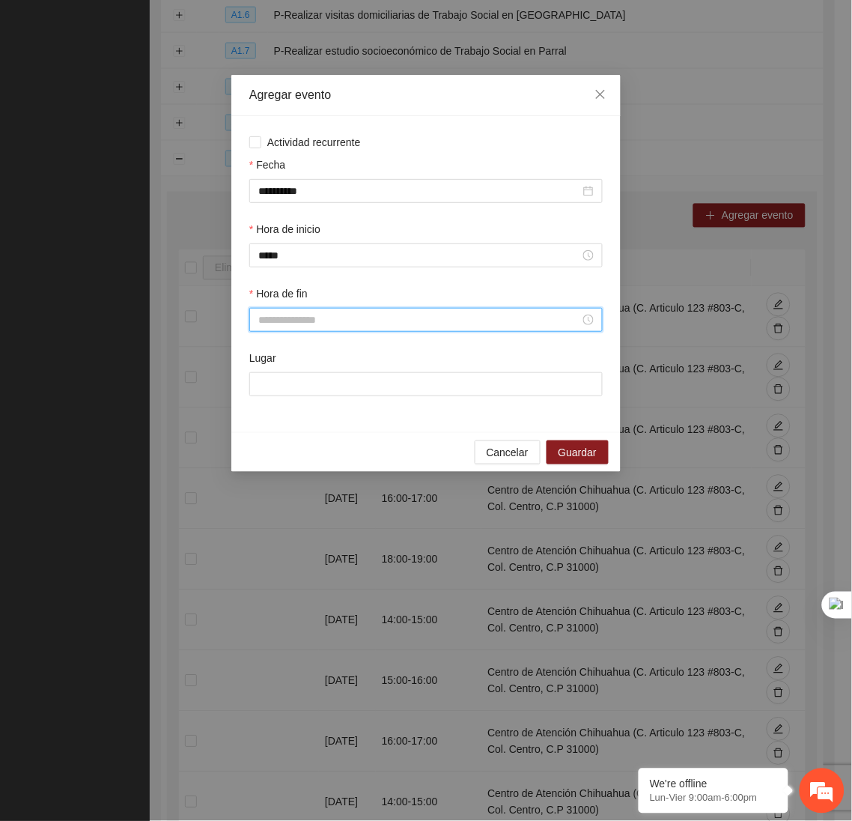
click at [294, 323] on input "Hora de fin" at bounding box center [419, 319] width 322 height 16
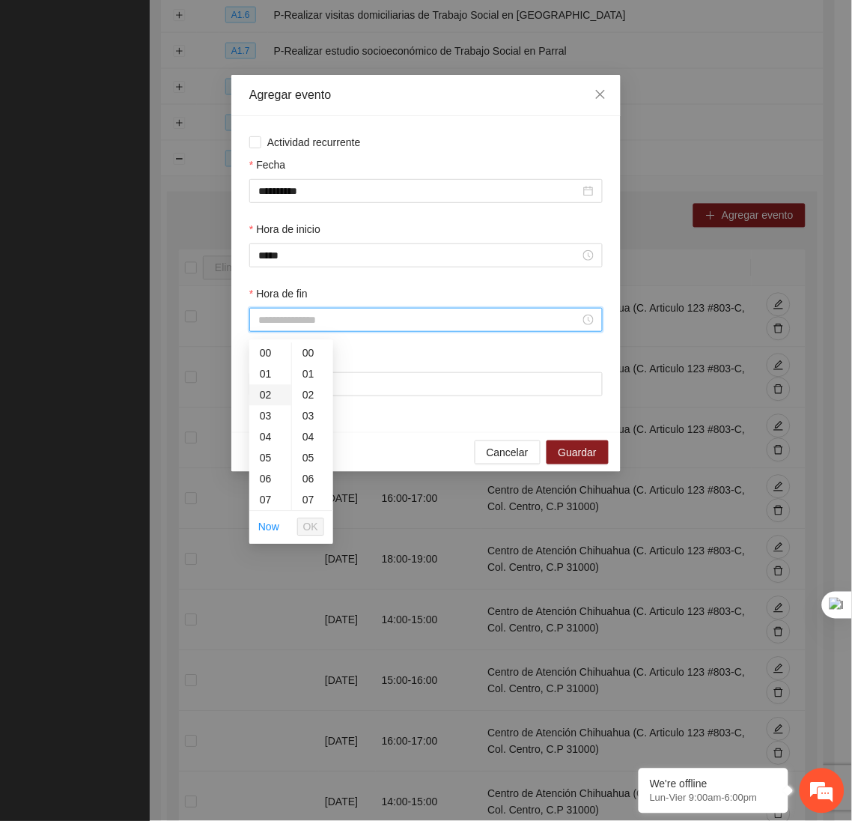
click at [267, 395] on div "02" at bounding box center [270, 395] width 42 height 21
click at [267, 406] on div "16" at bounding box center [270, 402] width 42 height 21
type input "*****"
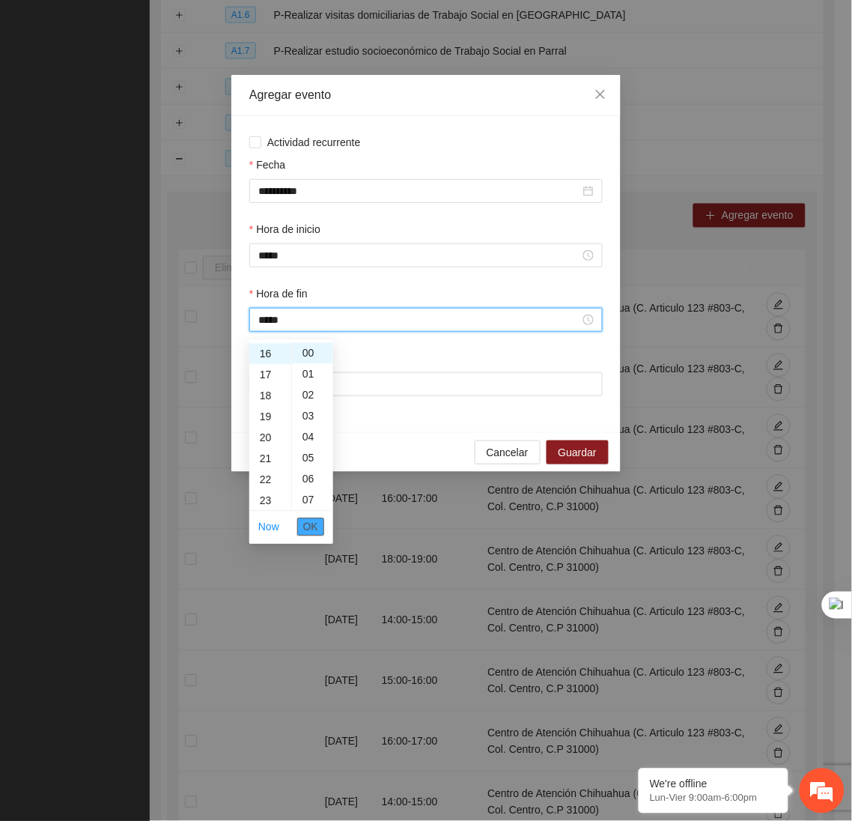
click at [317, 524] on button "OK" at bounding box center [310, 527] width 27 height 18
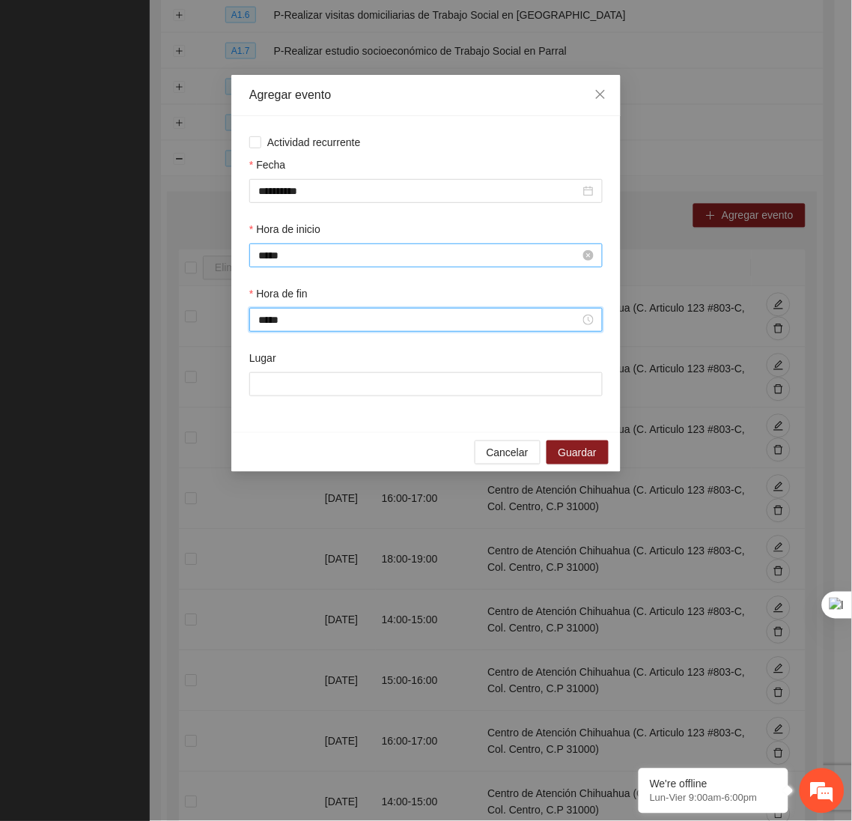
click at [300, 258] on input "*****" at bounding box center [419, 255] width 322 height 16
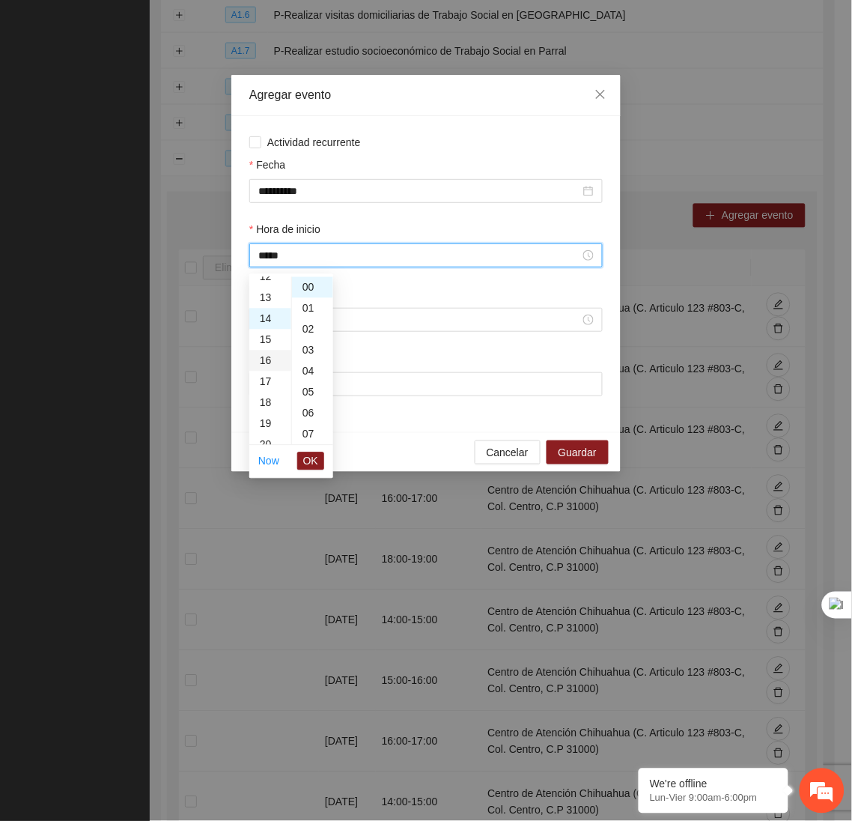
click at [260, 359] on div "16" at bounding box center [270, 360] width 42 height 21
type input "*****"
click at [309, 463] on span "OK" at bounding box center [310, 461] width 15 height 16
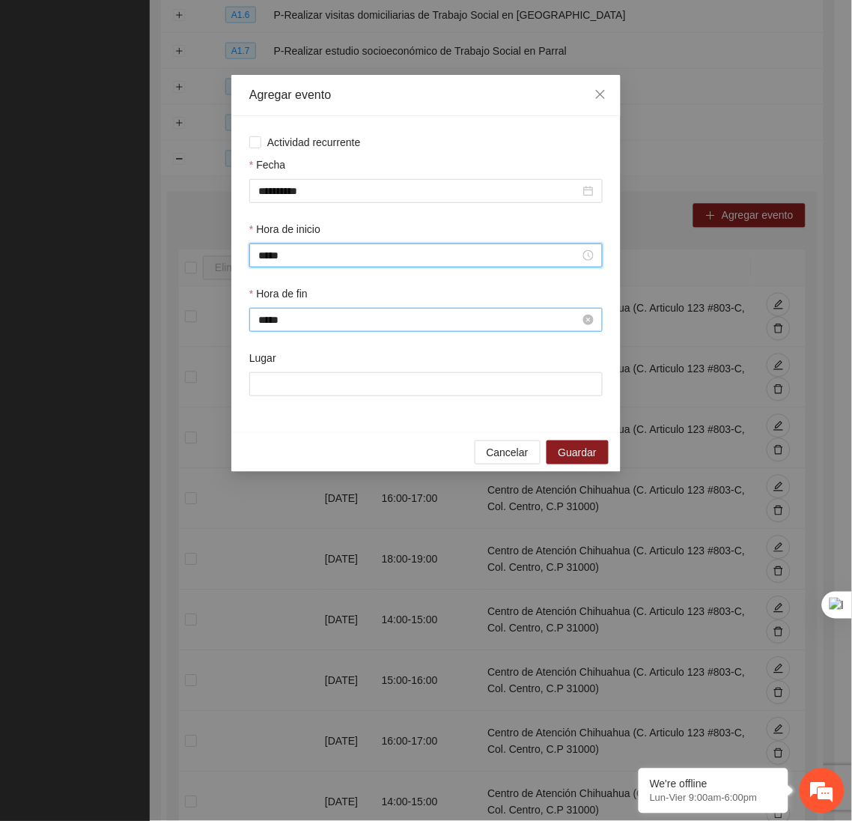
click at [299, 327] on input "*****" at bounding box center [419, 319] width 322 height 16
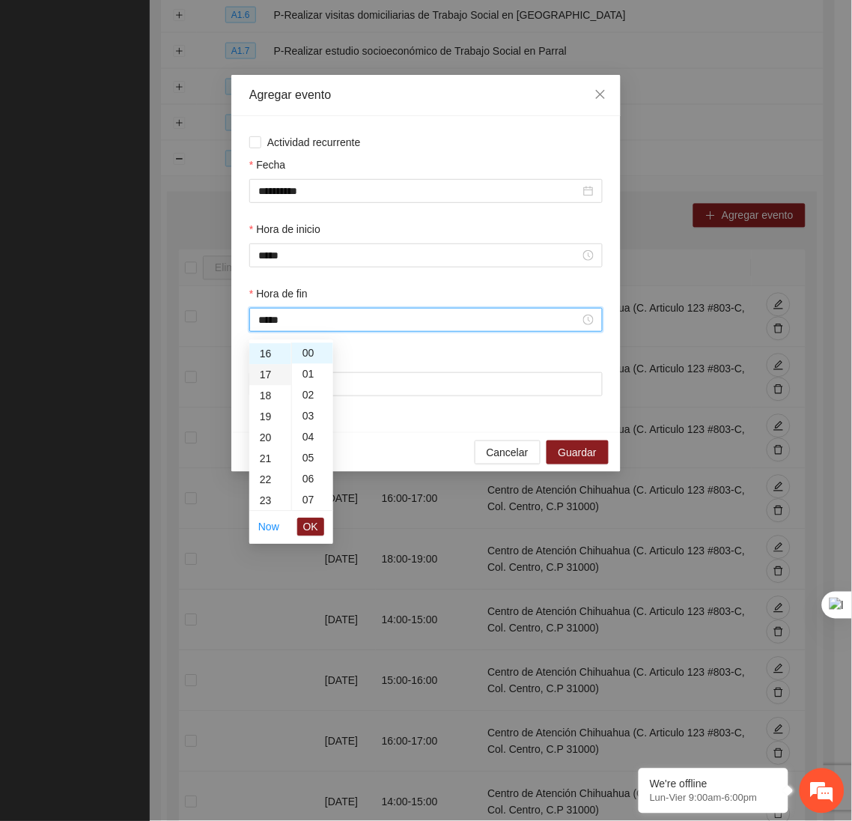
click at [268, 373] on div "17" at bounding box center [270, 375] width 42 height 21
type input "*****"
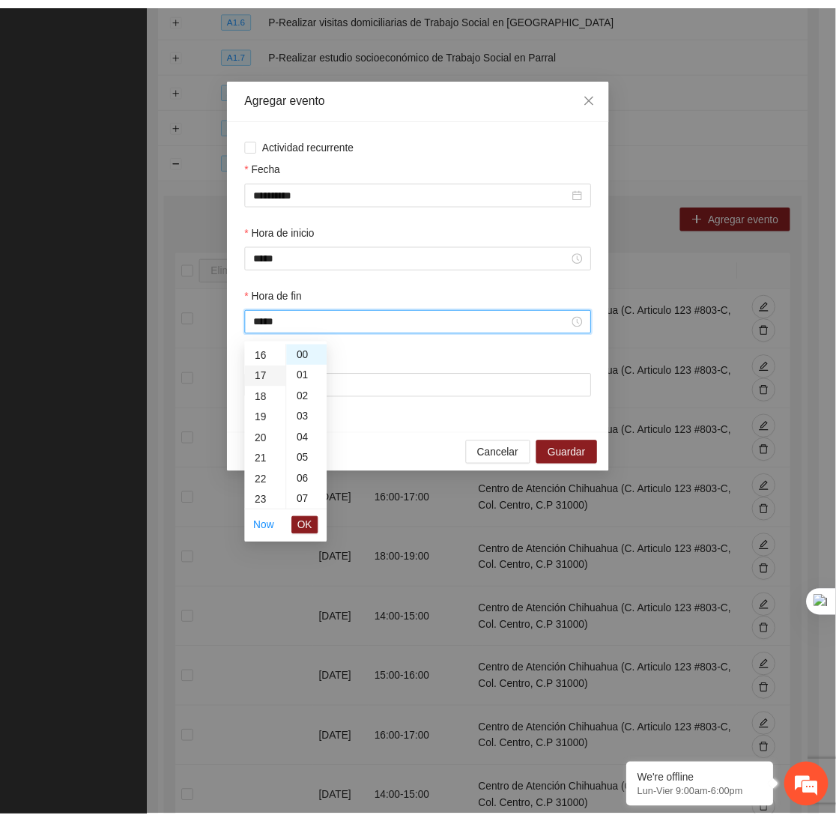
scroll to position [356, 0]
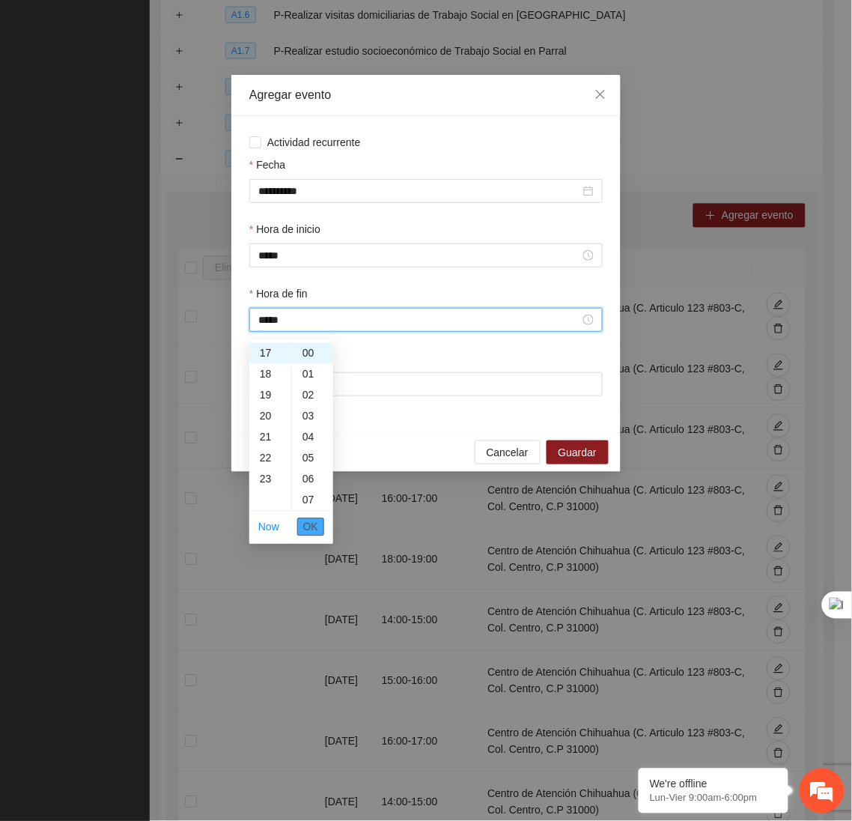
click at [308, 529] on span "OK" at bounding box center [310, 527] width 15 height 16
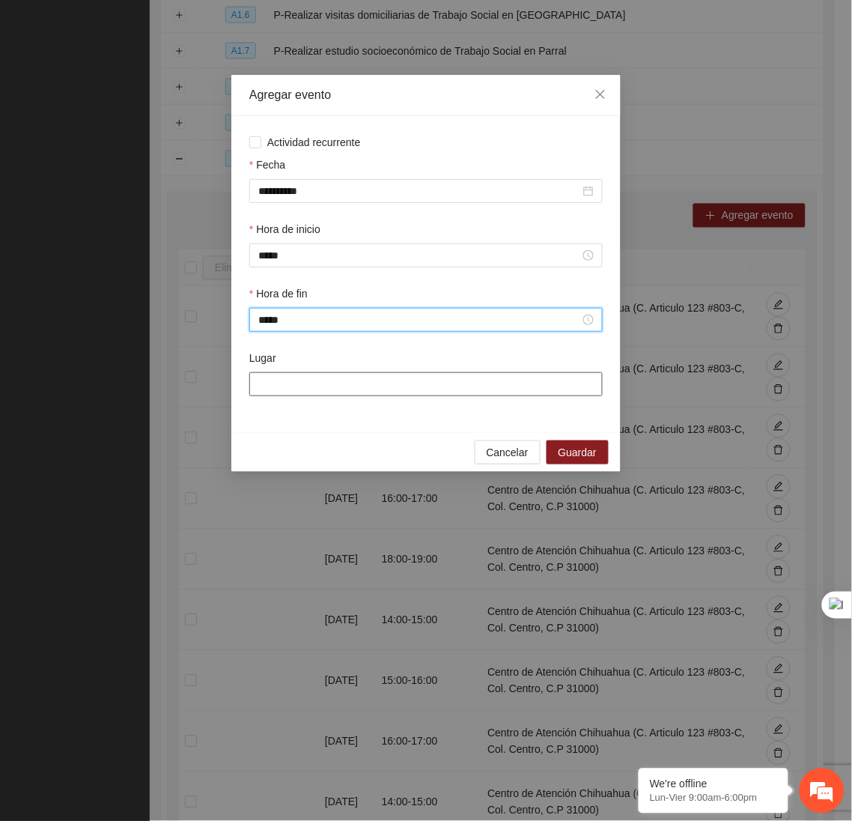
click at [320, 381] on input "Lugar" at bounding box center [425, 384] width 353 height 24
type input "**********"
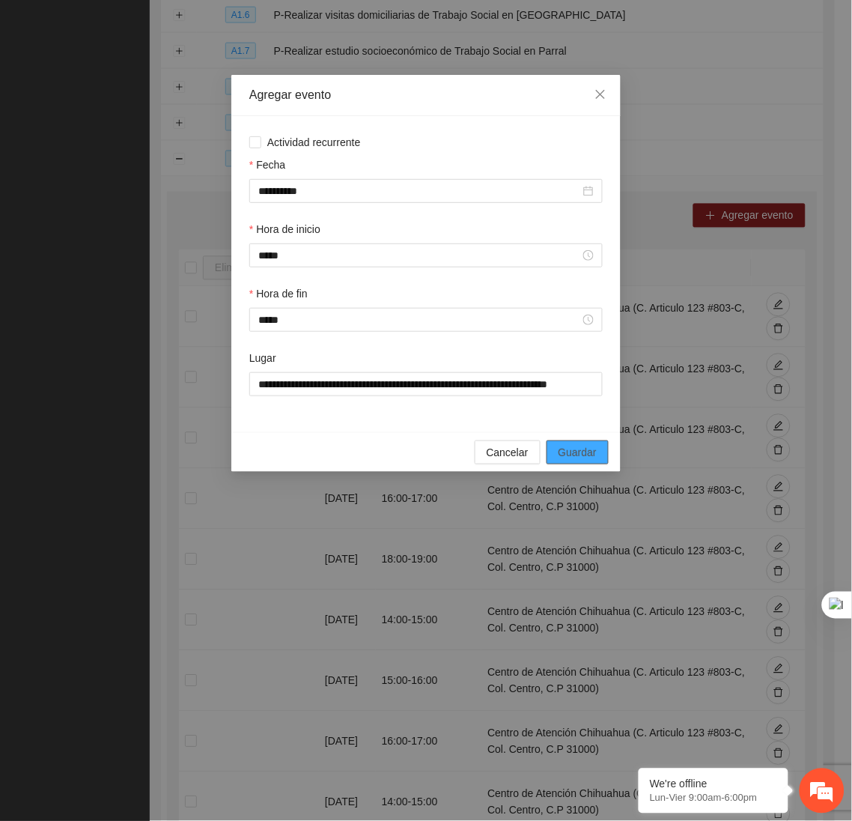
click at [574, 451] on span "Guardar" at bounding box center [578, 452] width 38 height 16
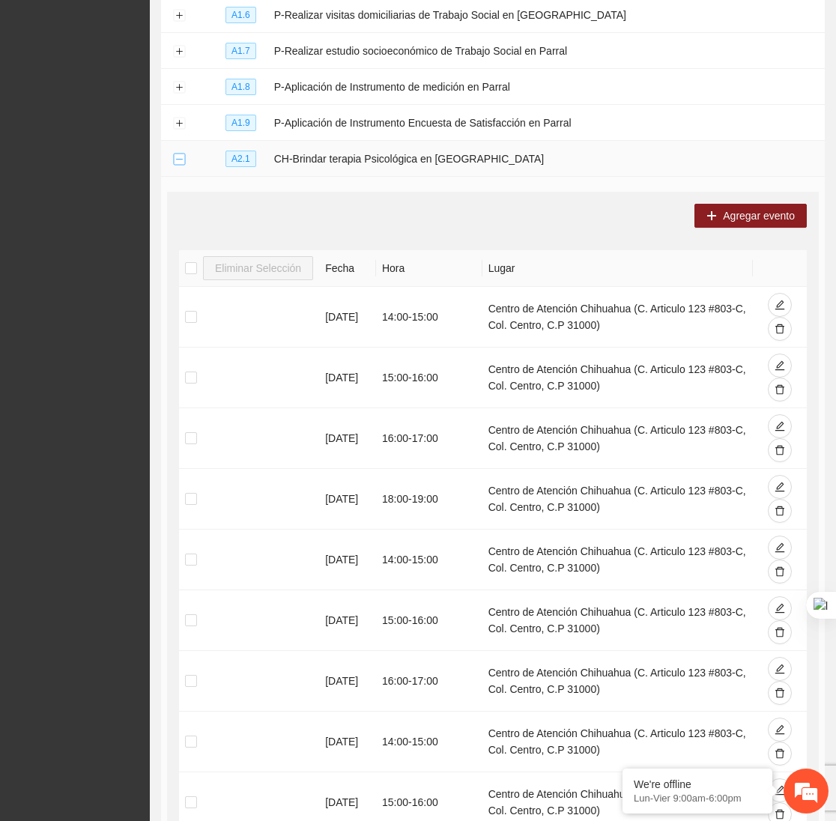
click at [173, 164] on button "Collapse row" at bounding box center [179, 159] width 12 height 12
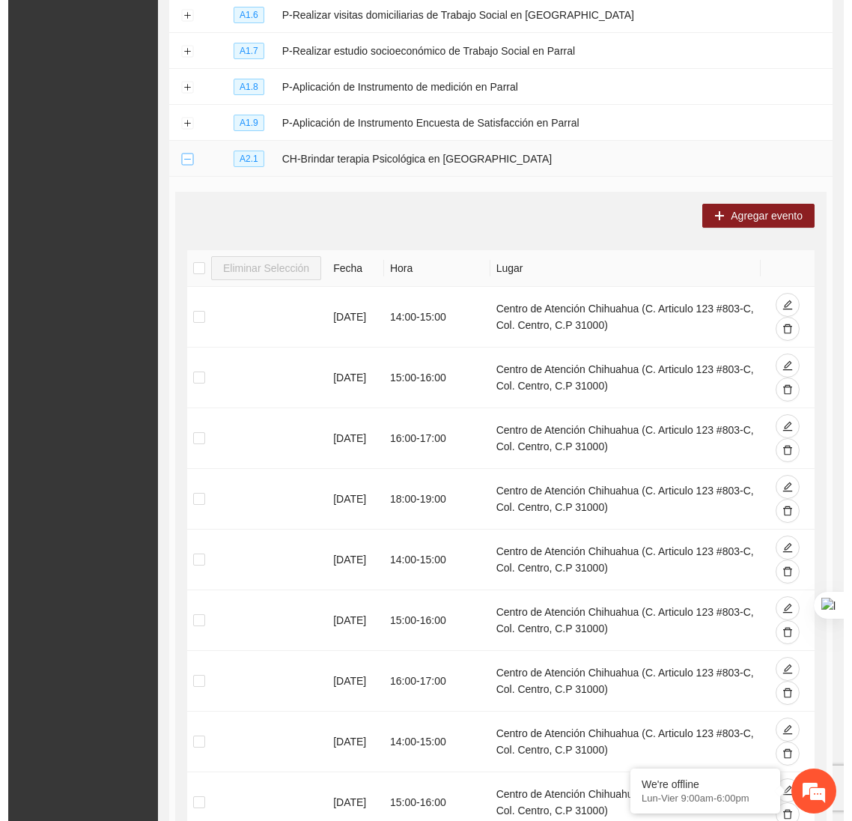
scroll to position [0, 0]
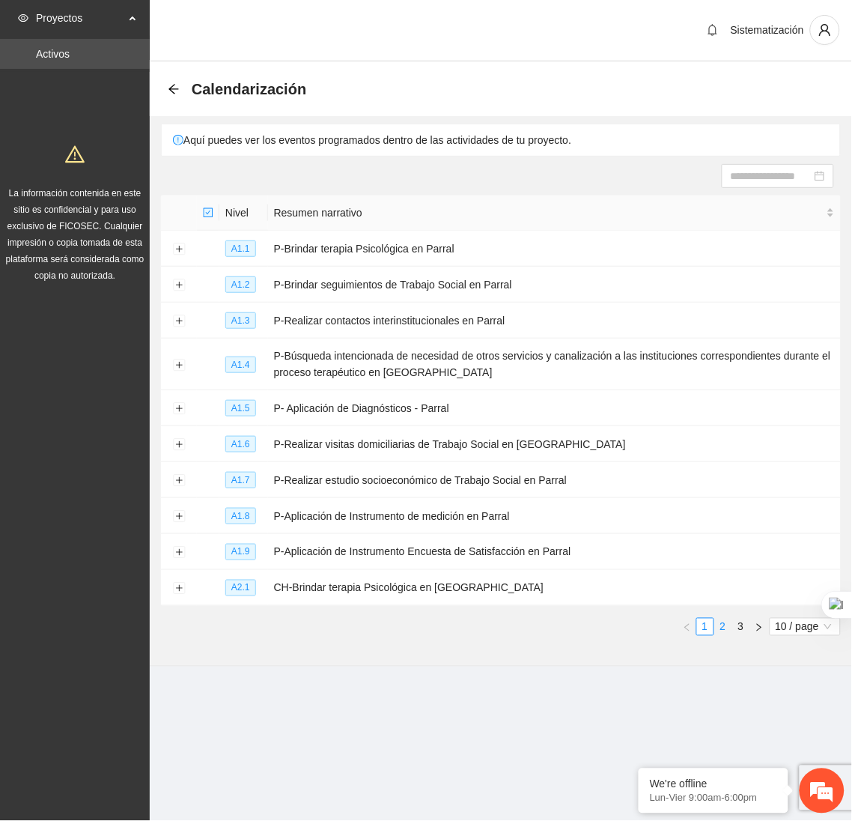
click at [720, 632] on link "2" at bounding box center [723, 626] width 16 height 16
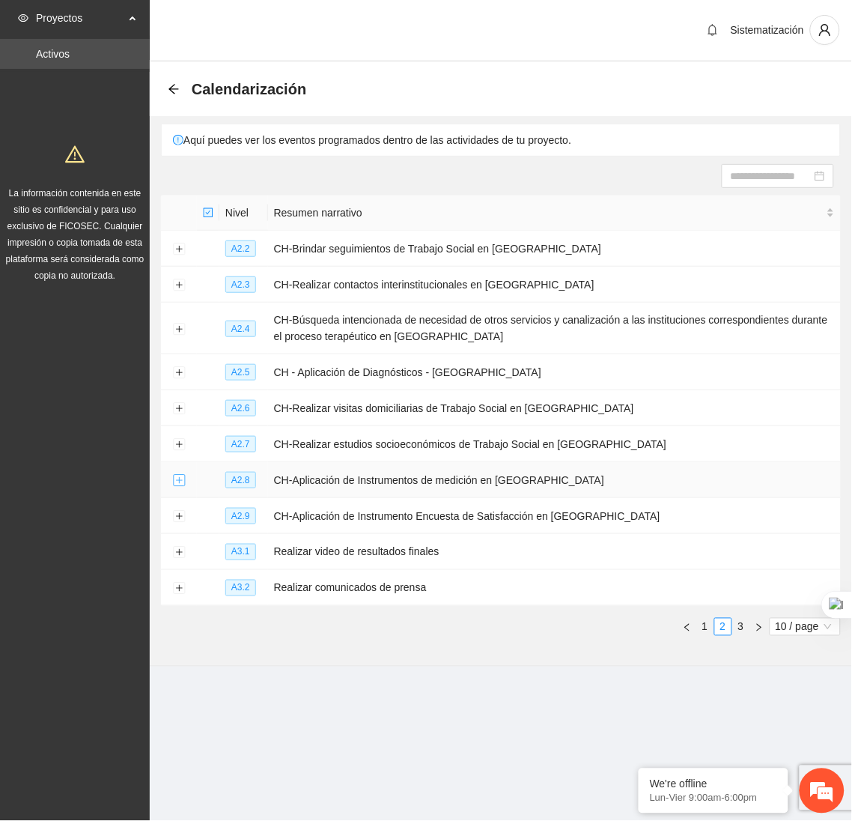
click at [177, 482] on button "Expand row" at bounding box center [179, 481] width 12 height 12
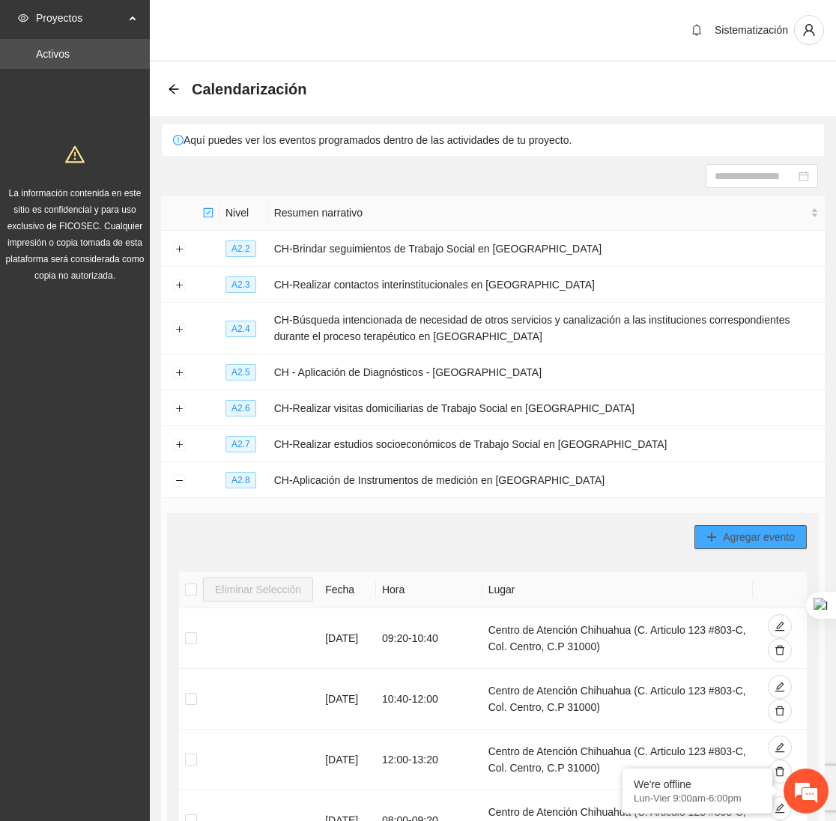
click at [729, 535] on span "Agregar evento" at bounding box center [759, 537] width 72 height 16
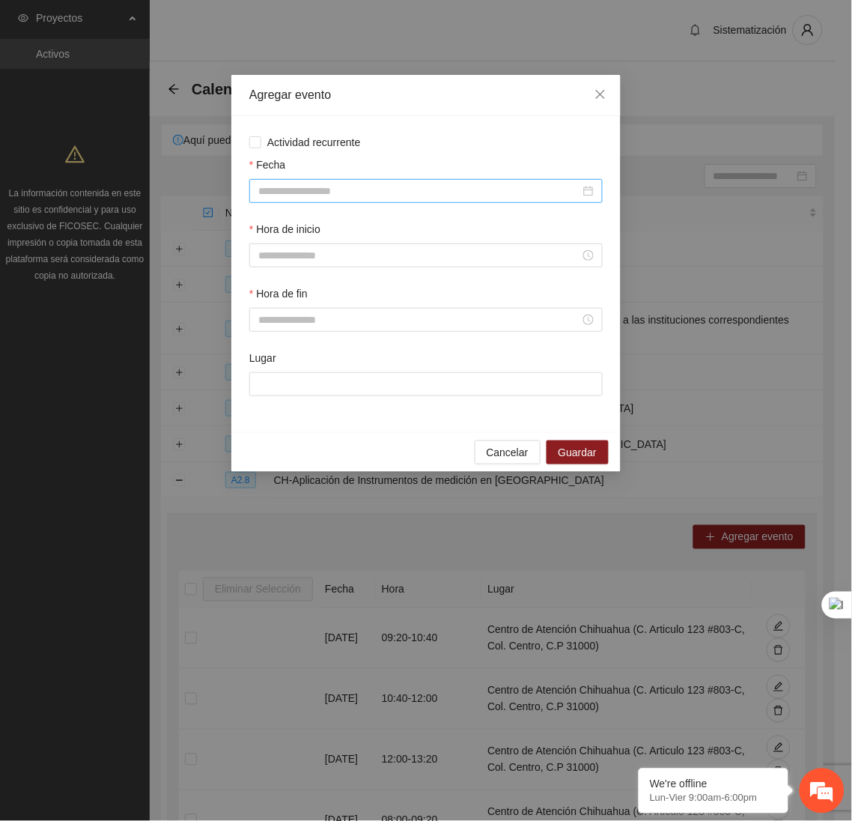
click at [336, 195] on input "Fecha" at bounding box center [419, 191] width 322 height 16
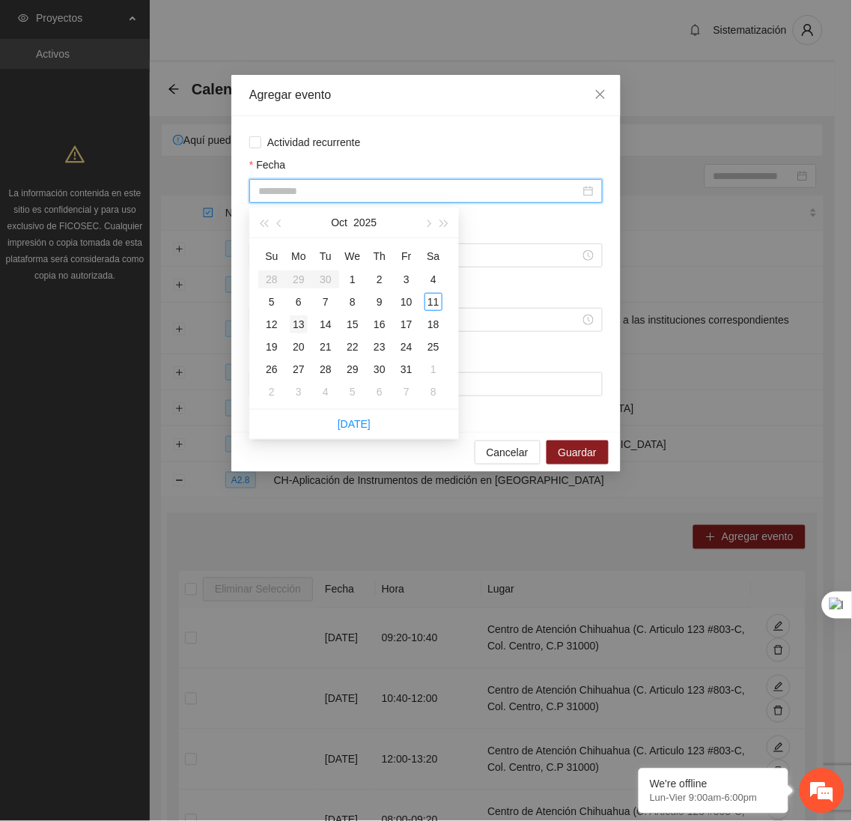
type input "**********"
click at [295, 328] on div "13" at bounding box center [299, 324] width 18 height 18
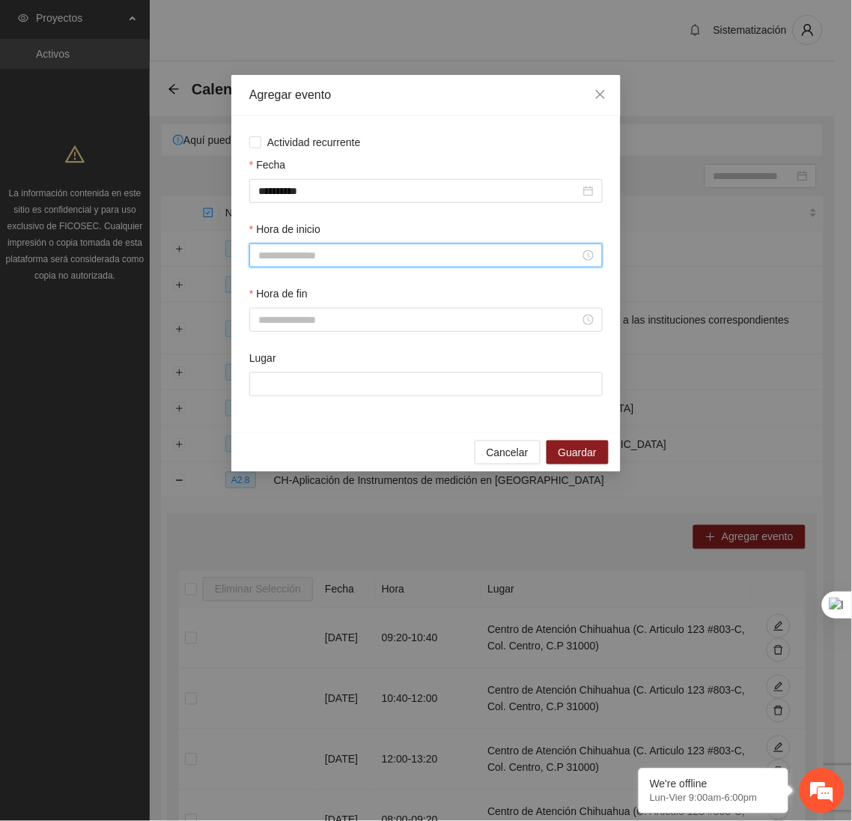
click at [299, 261] on input "Hora de inicio" at bounding box center [419, 255] width 322 height 16
click at [261, 408] on div "17" at bounding box center [270, 413] width 42 height 21
type input "*****"
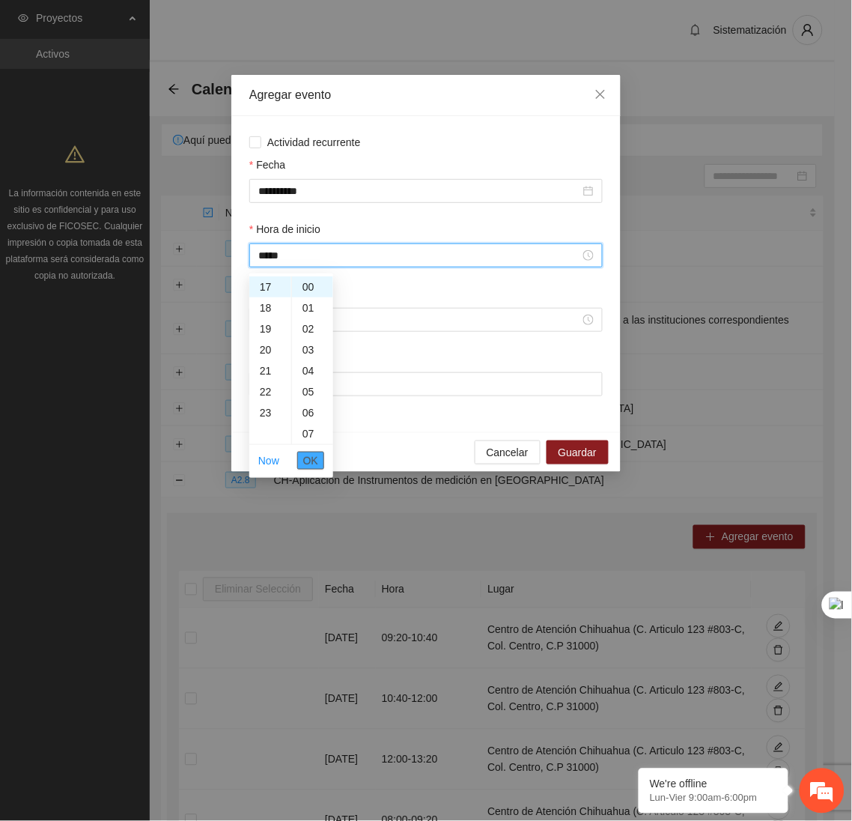
click at [302, 462] on button "OK" at bounding box center [310, 460] width 27 height 18
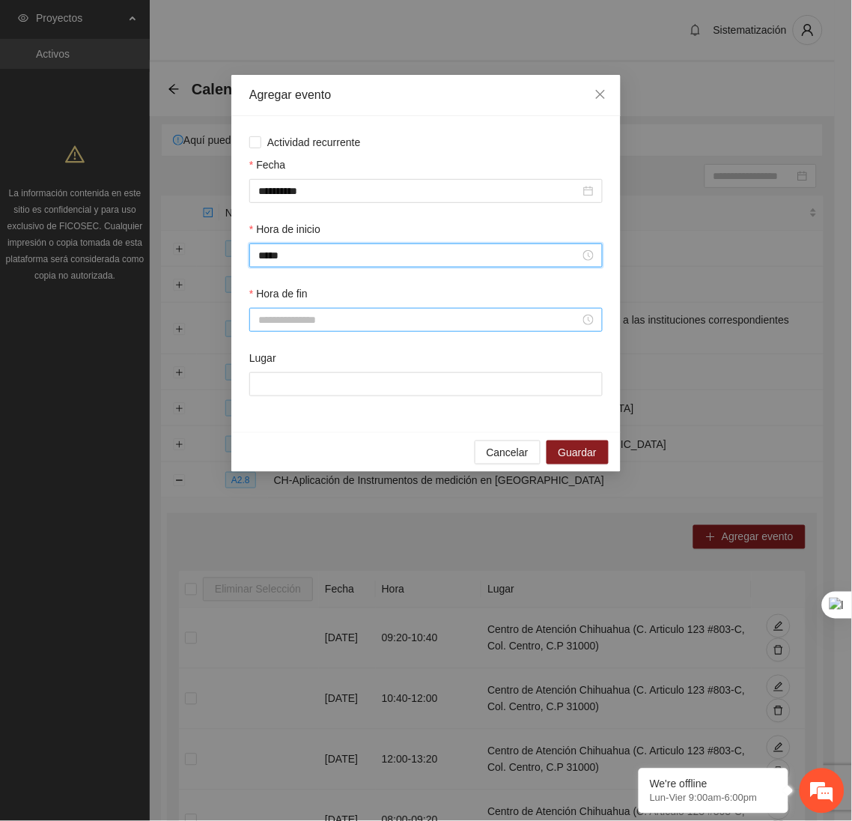
click at [312, 323] on input "Hora de fin" at bounding box center [419, 319] width 322 height 16
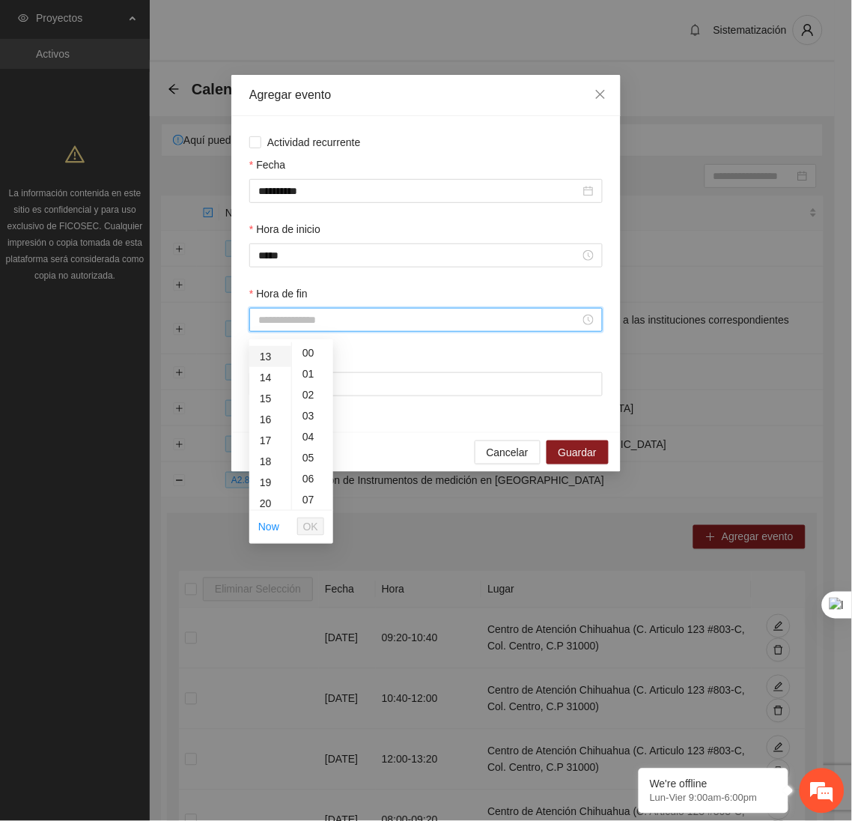
scroll to position [300, 0]
click at [269, 433] on div "18" at bounding box center [270, 429] width 42 height 21
click at [299, 345] on div "20" at bounding box center [312, 347] width 41 height 21
type input "*****"
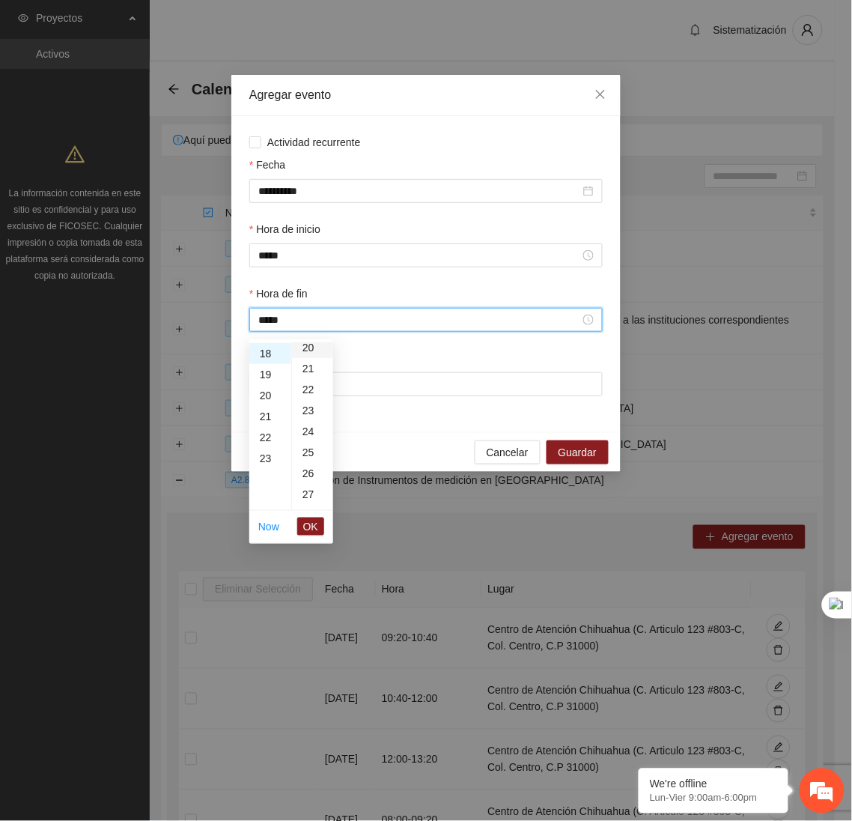
scroll to position [419, 0]
click at [323, 528] on button "OK" at bounding box center [310, 526] width 27 height 18
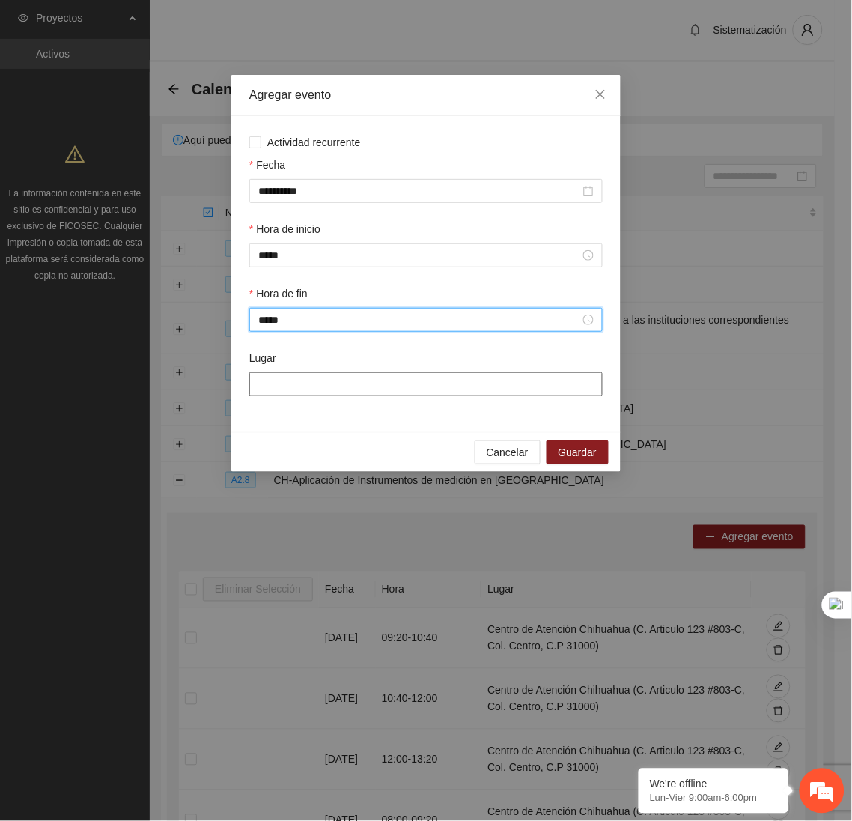
click at [343, 390] on input "Lugar" at bounding box center [425, 384] width 353 height 24
type input "**********"
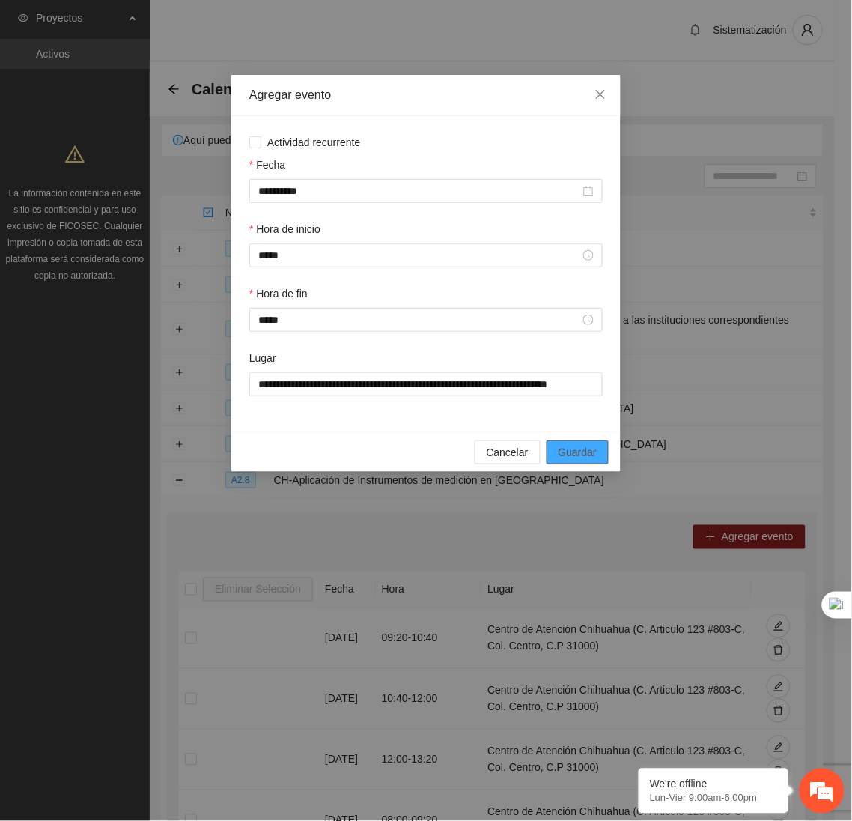
click at [591, 457] on span "Guardar" at bounding box center [578, 452] width 38 height 16
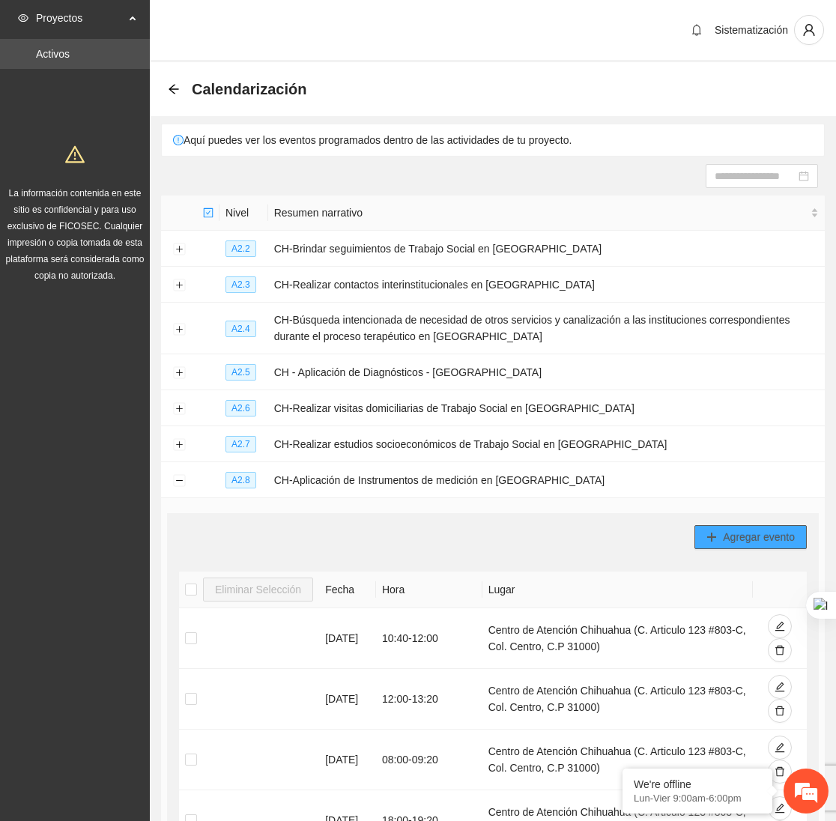
click at [720, 530] on button "Agregar evento" at bounding box center [750, 537] width 112 height 24
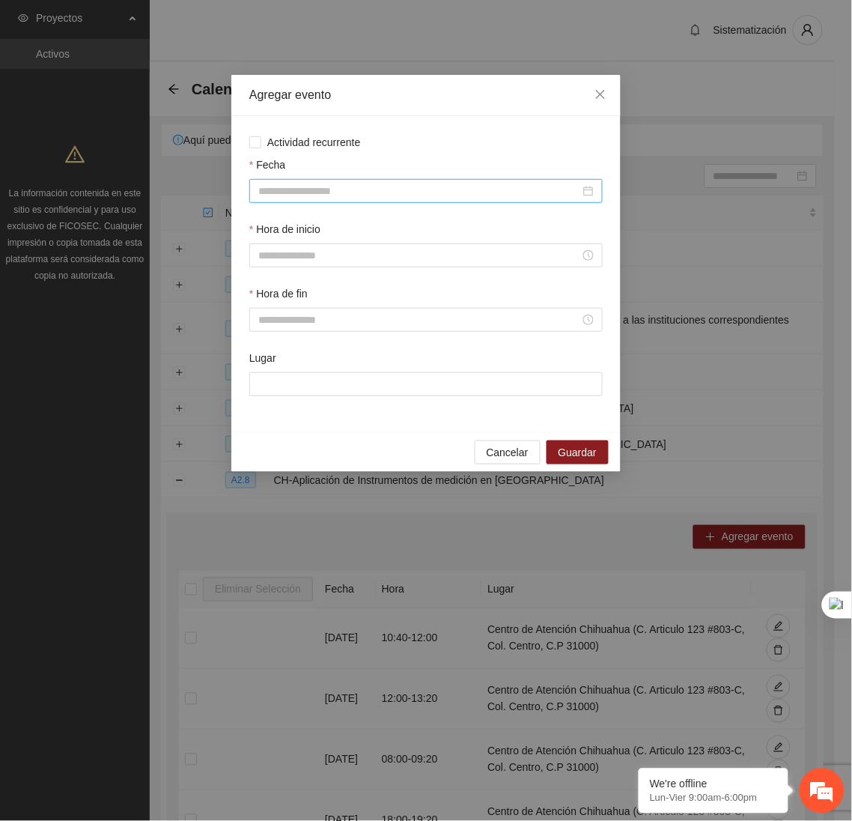
click at [428, 186] on input "Fecha" at bounding box center [419, 191] width 322 height 16
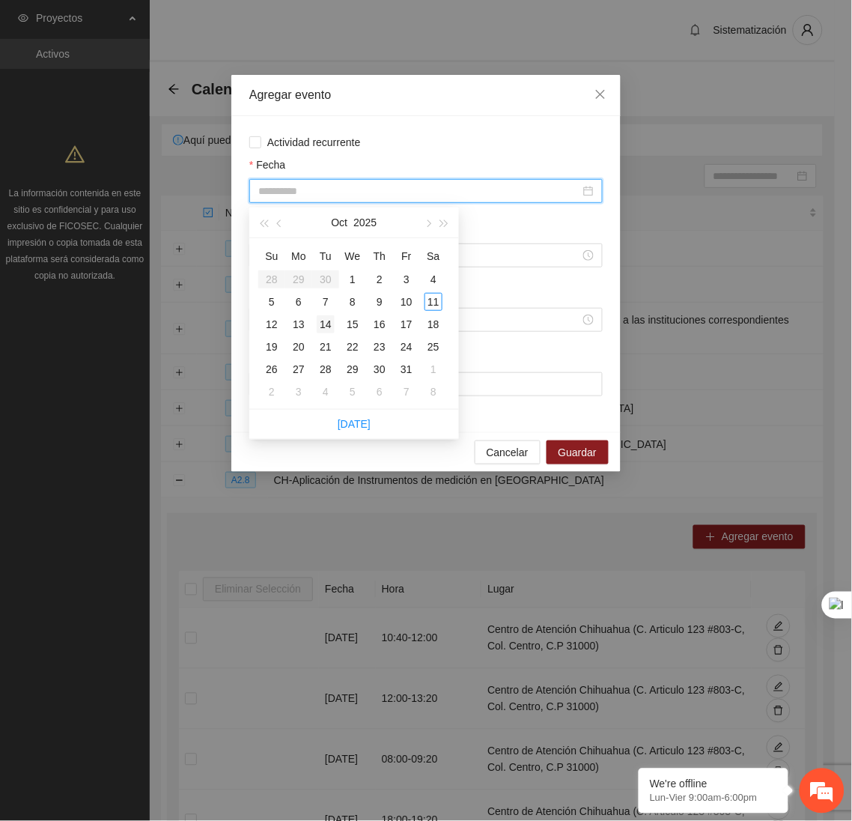
type input "**********"
click at [321, 325] on div "14" at bounding box center [326, 324] width 18 height 18
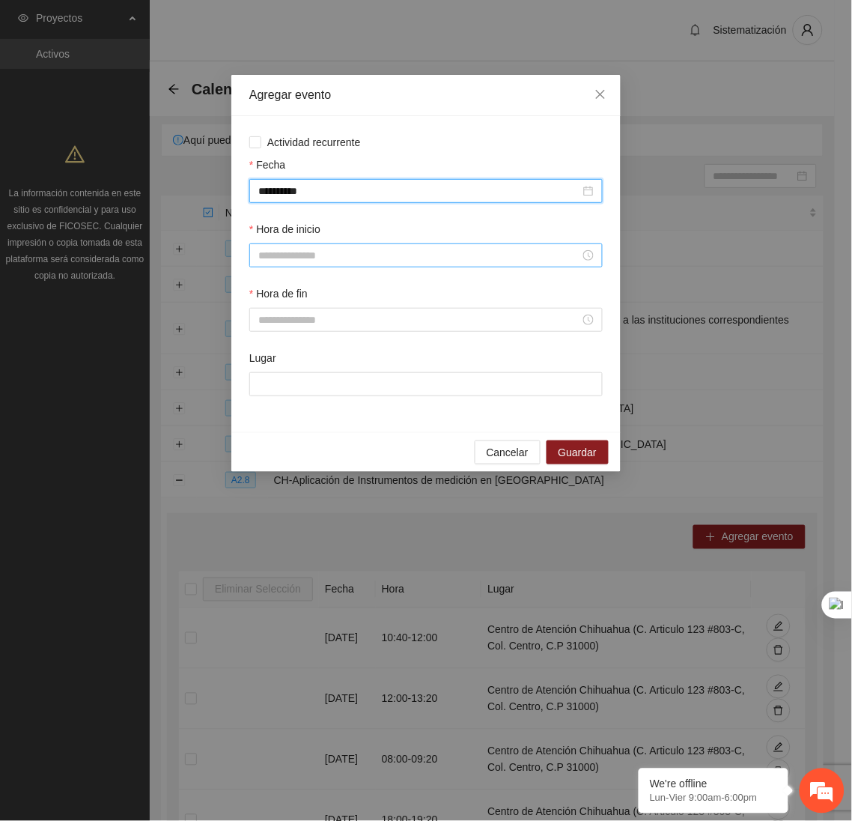
click at [335, 258] on input "Hora de inicio" at bounding box center [419, 255] width 322 height 16
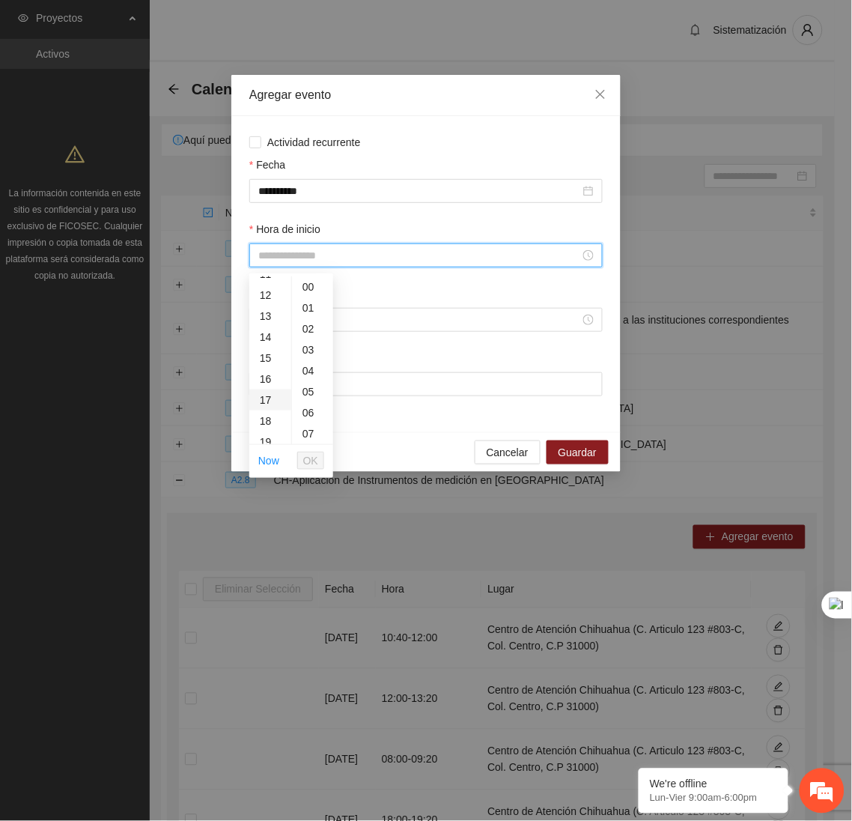
click at [262, 398] on div "17" at bounding box center [270, 399] width 42 height 21
type input "*****"
click at [317, 458] on span "OK" at bounding box center [310, 460] width 15 height 16
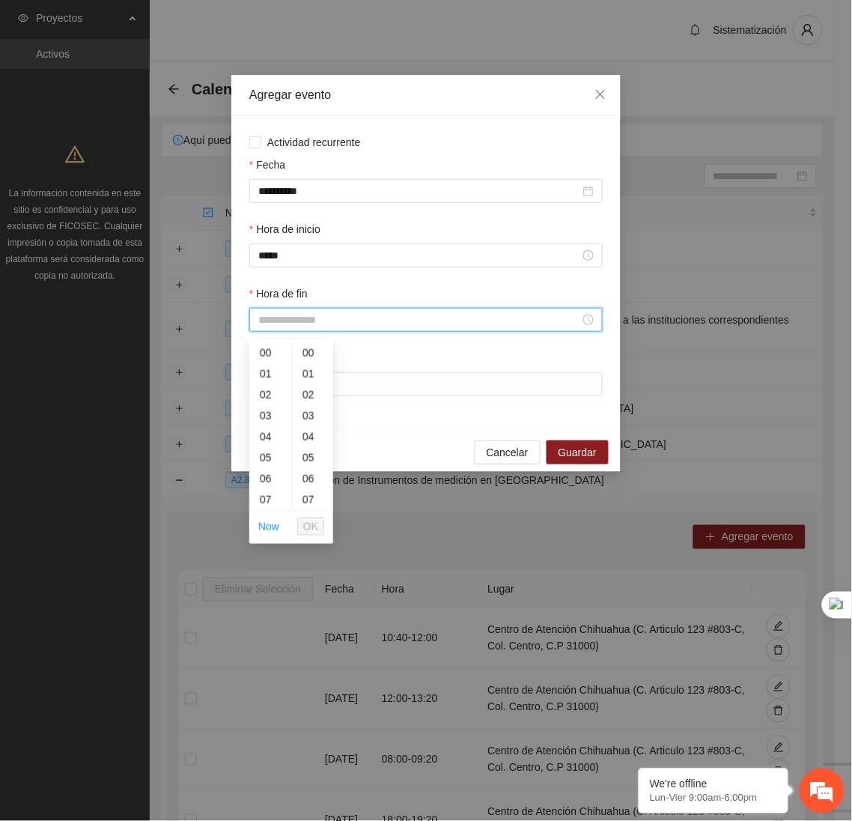
click at [302, 328] on input "Hora de fin" at bounding box center [419, 319] width 322 height 16
click at [263, 472] on div "18" at bounding box center [270, 476] width 42 height 21
click at [313, 469] on div "20" at bounding box center [312, 464] width 41 height 21
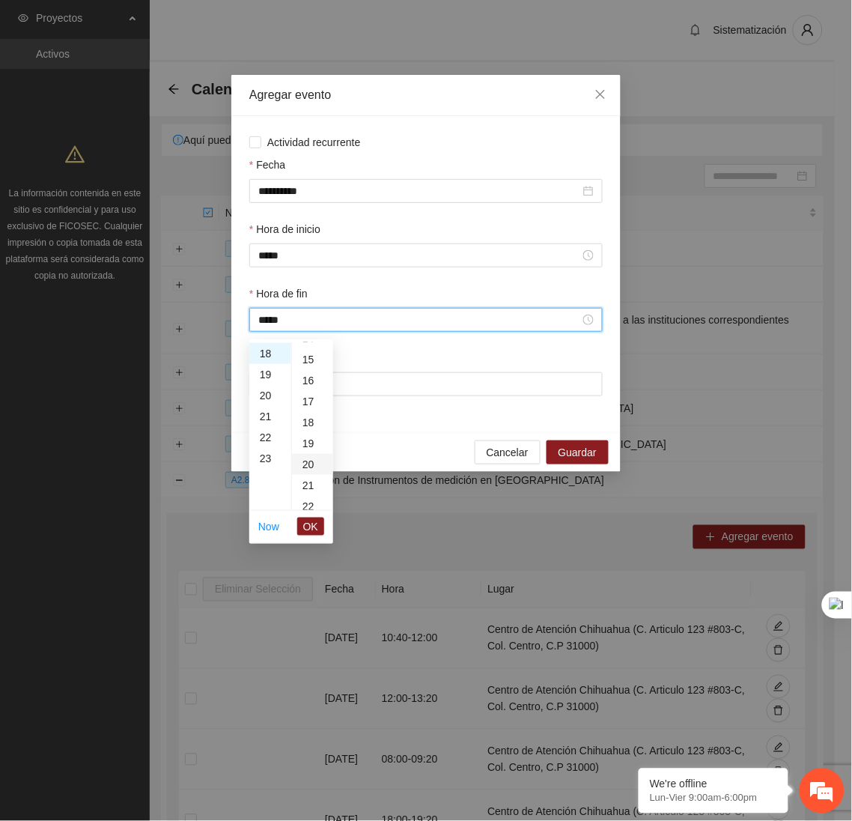
type input "*****"
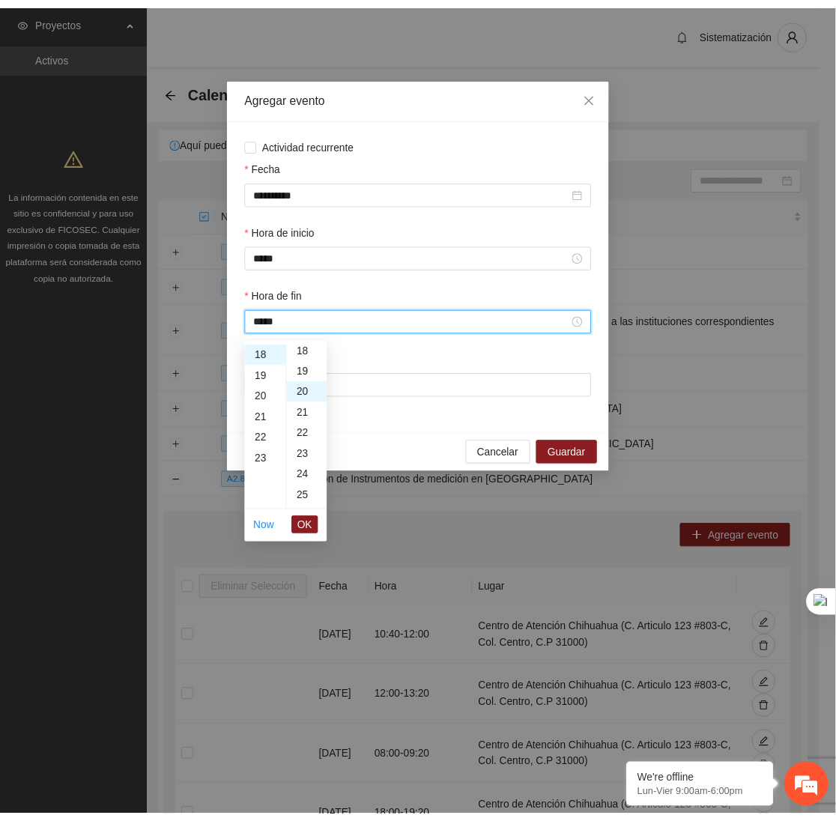
scroll to position [419, 0]
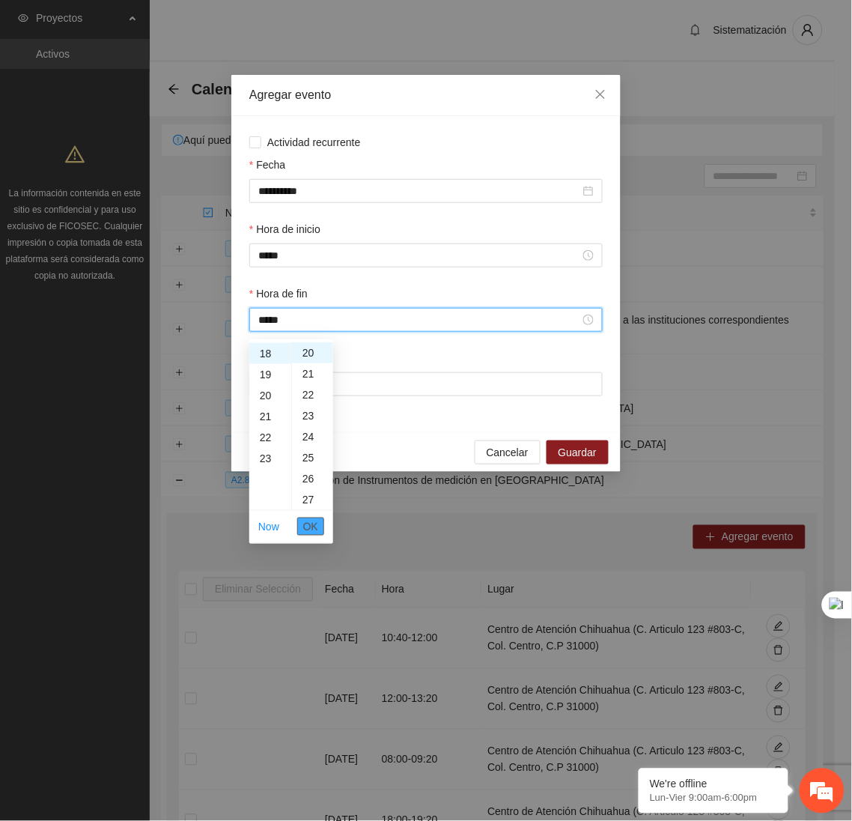
click at [314, 523] on span "OK" at bounding box center [310, 526] width 15 height 16
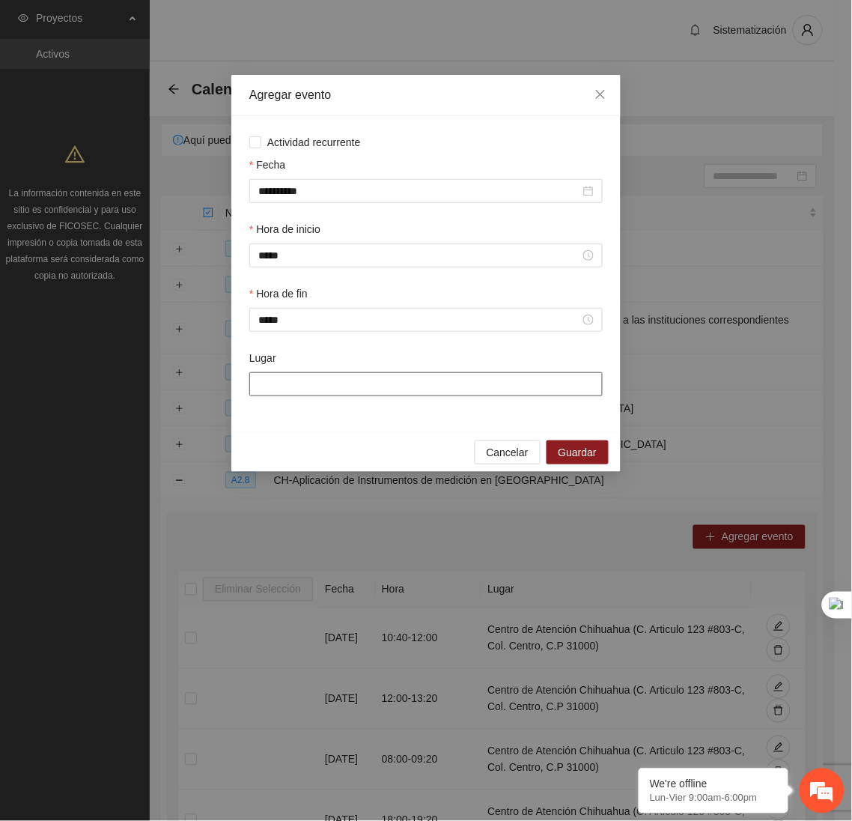
click at [347, 395] on input "Lugar" at bounding box center [425, 384] width 353 height 24
type input "**********"
click at [573, 455] on span "Guardar" at bounding box center [578, 452] width 38 height 16
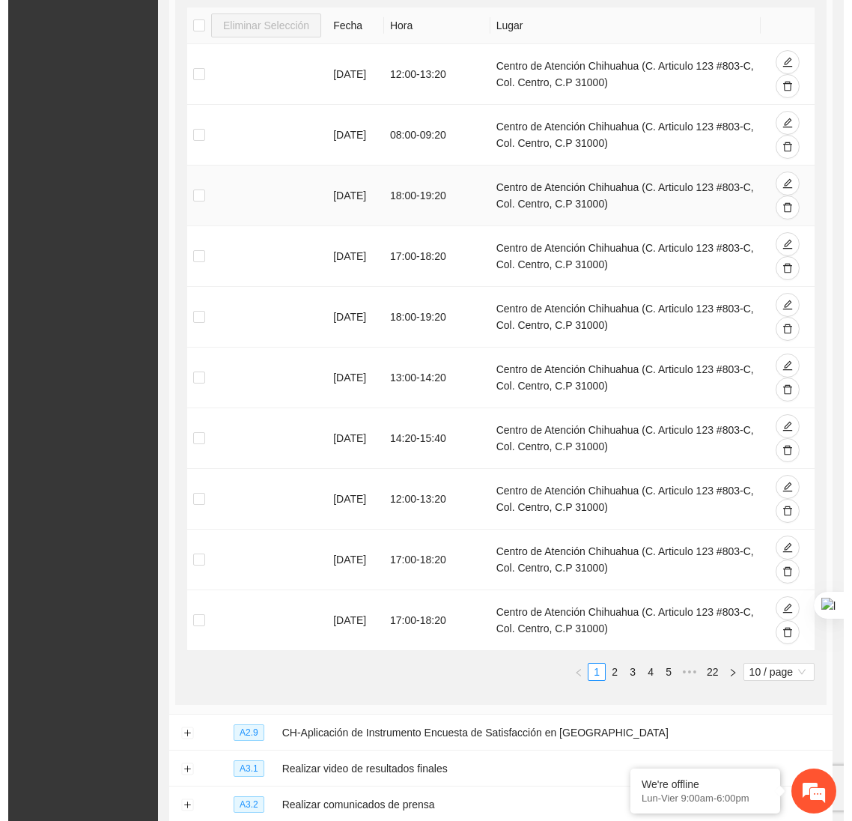
scroll to position [0, 0]
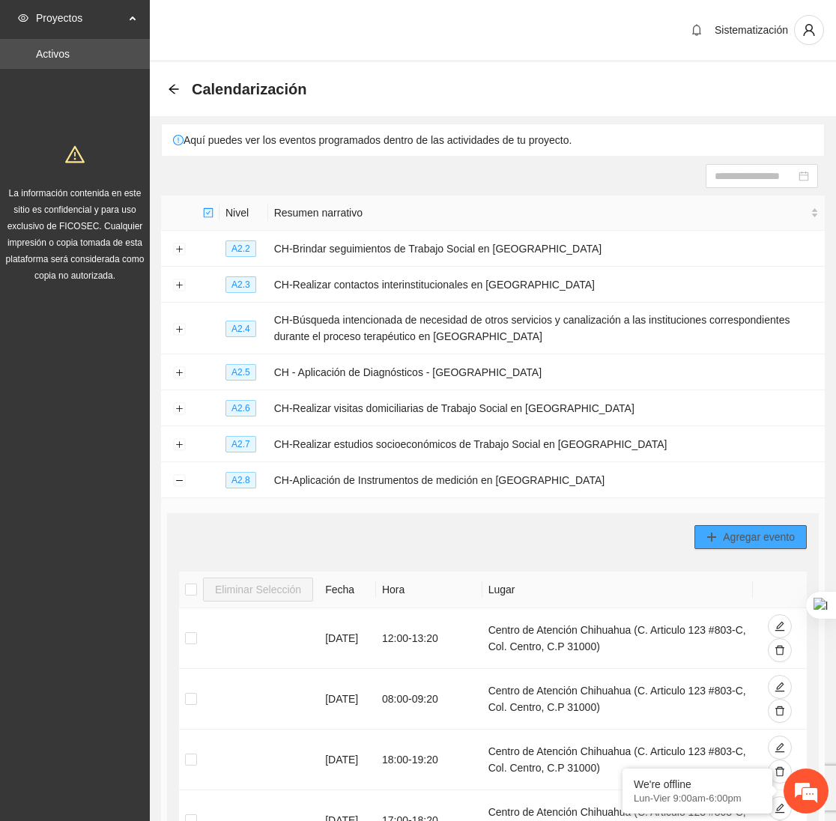
click at [729, 532] on span "Agregar evento" at bounding box center [759, 537] width 72 height 16
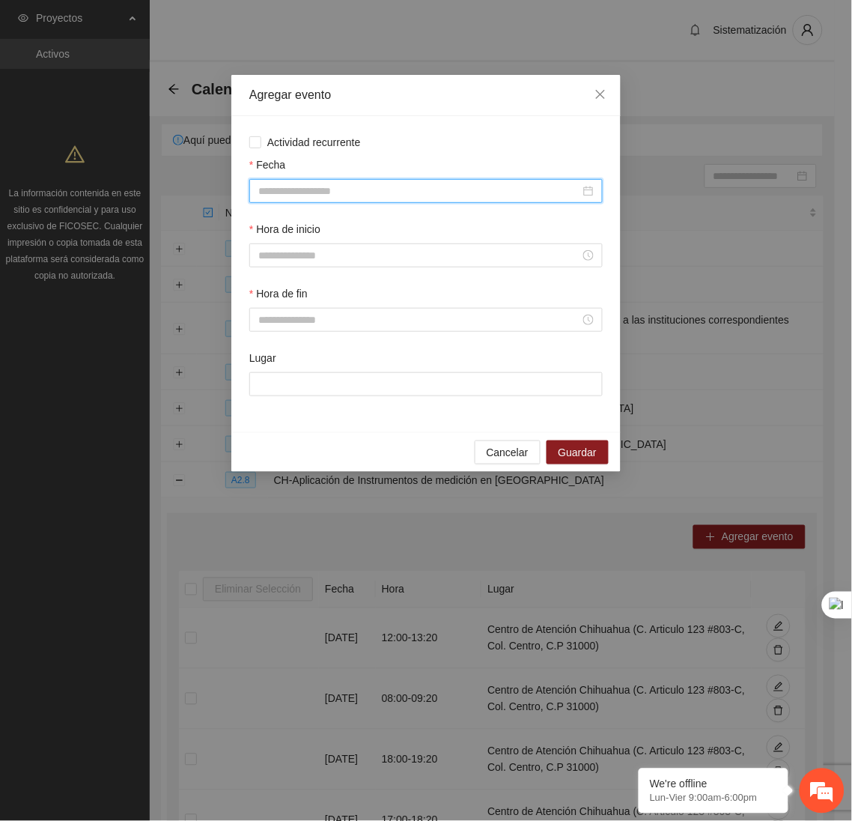
click at [388, 192] on input "Fecha" at bounding box center [419, 191] width 322 height 16
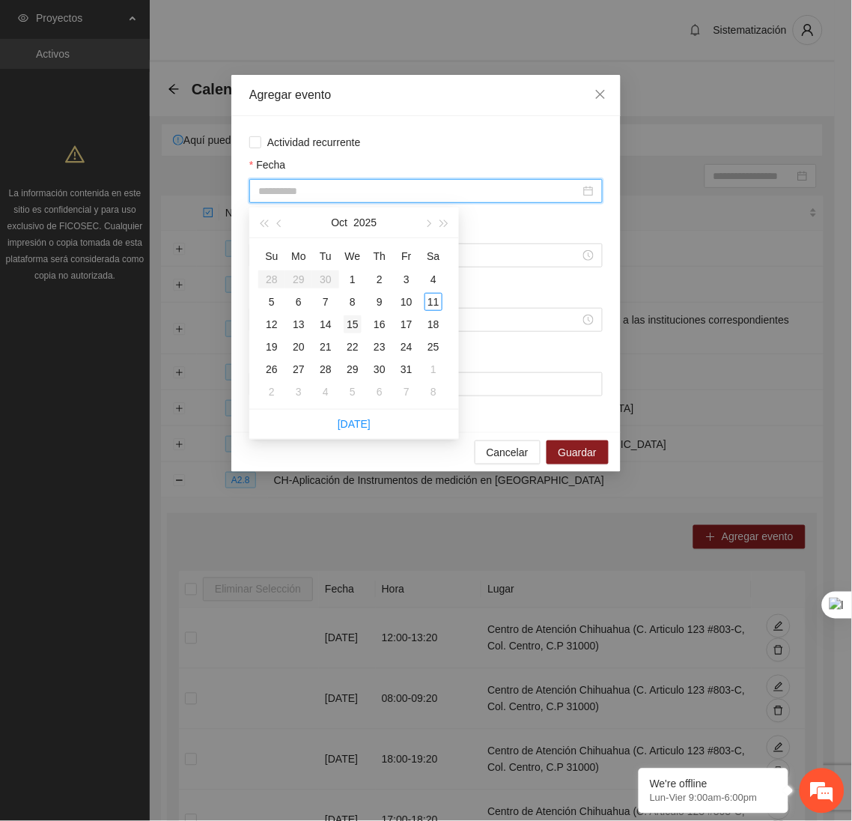
type input "**********"
click at [354, 326] on div "15" at bounding box center [353, 324] width 18 height 18
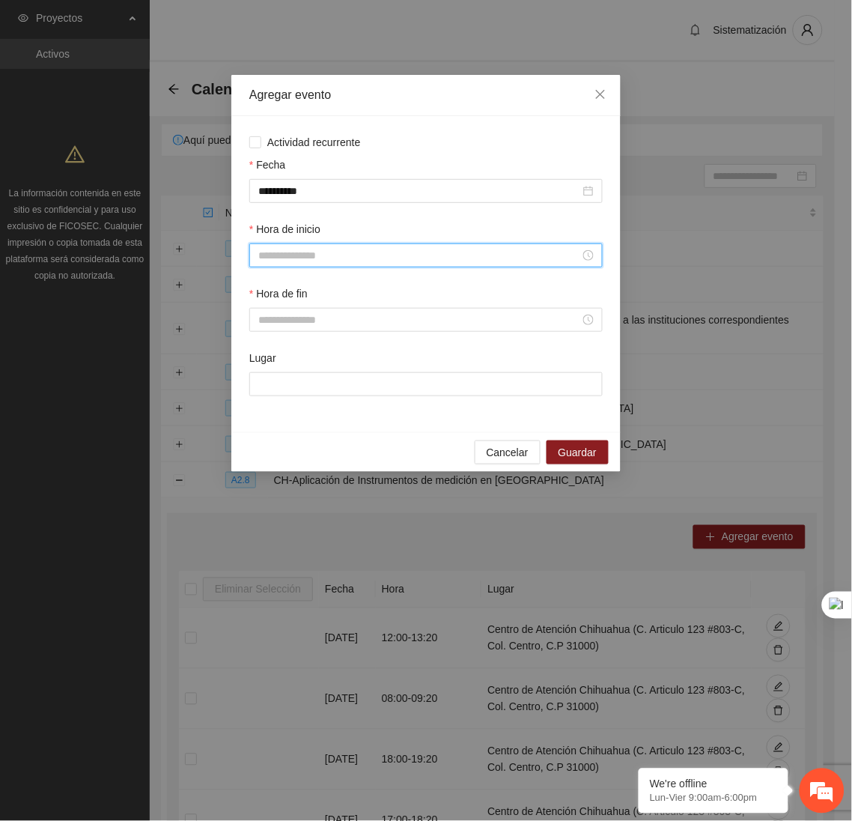
click at [324, 255] on input "Hora de inicio" at bounding box center [419, 255] width 322 height 16
click at [254, 355] on div "09" at bounding box center [270, 354] width 42 height 21
click at [304, 427] on div "20" at bounding box center [312, 428] width 41 height 21
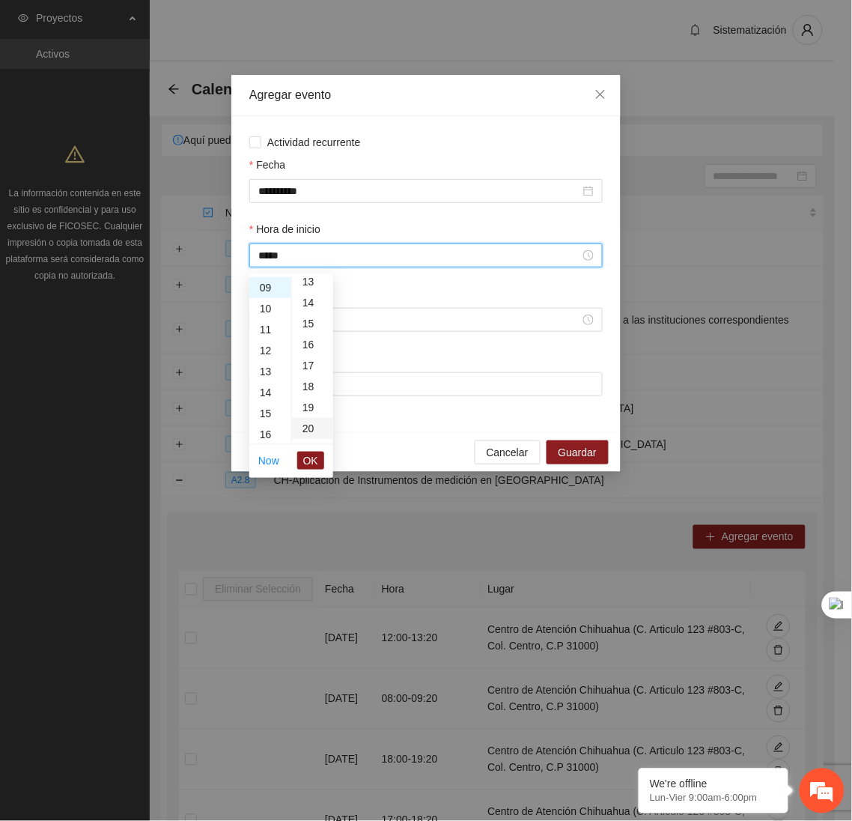
type input "*****"
click at [313, 464] on span "OK" at bounding box center [310, 460] width 15 height 16
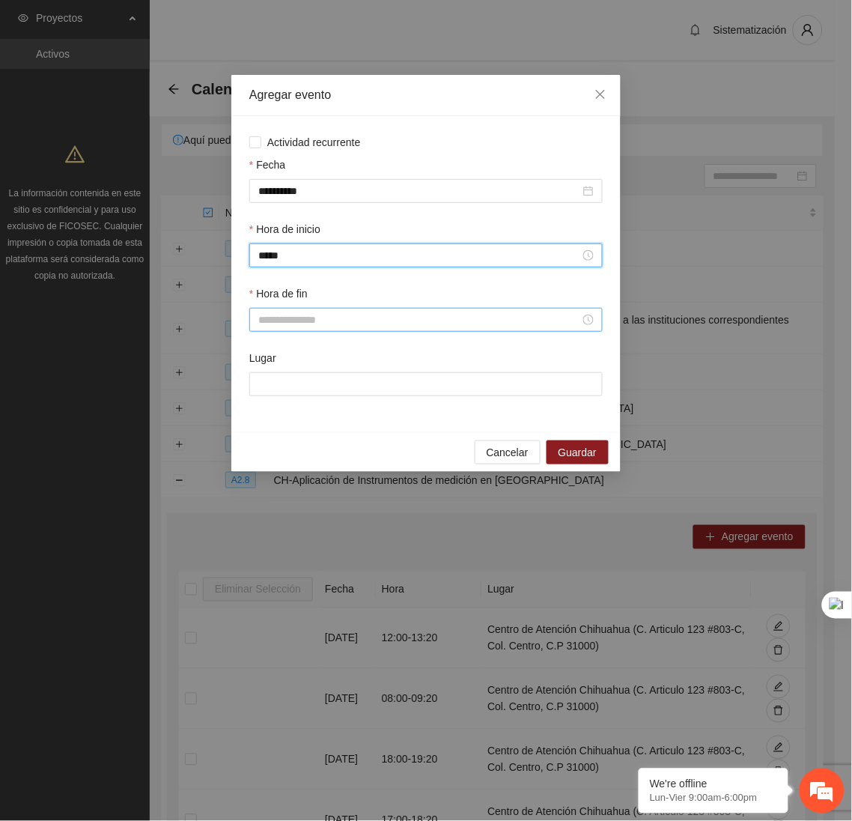
click at [291, 320] on input "Hora de fin" at bounding box center [419, 319] width 322 height 16
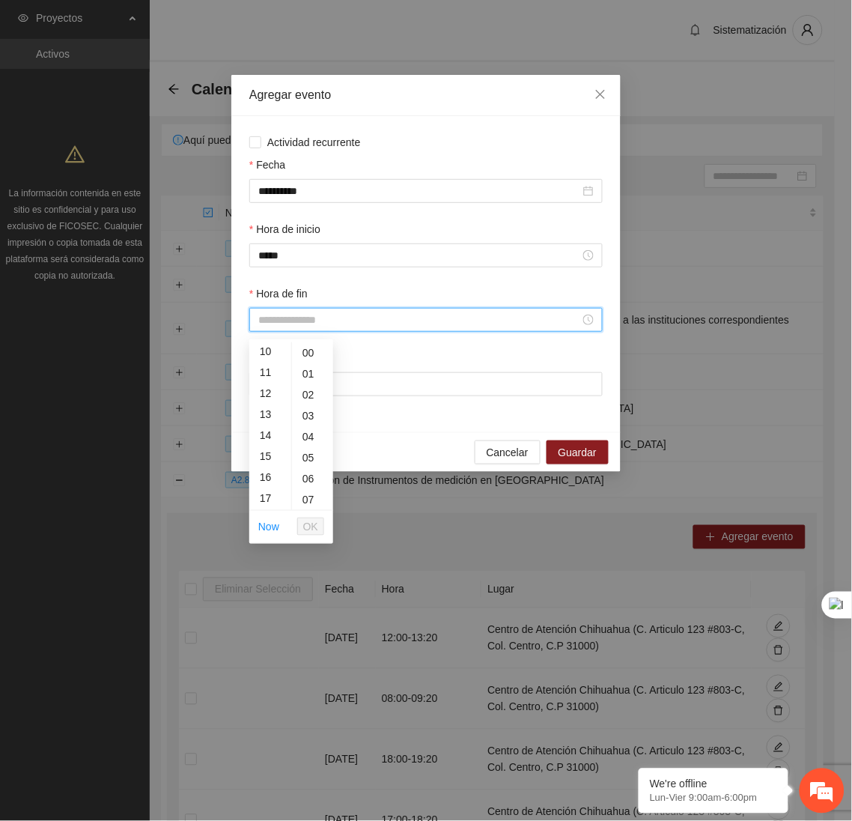
scroll to position [202, 0]
click at [260, 356] on div "10" at bounding box center [270, 360] width 42 height 21
click at [309, 460] on div "40" at bounding box center [312, 455] width 41 height 21
type input "*****"
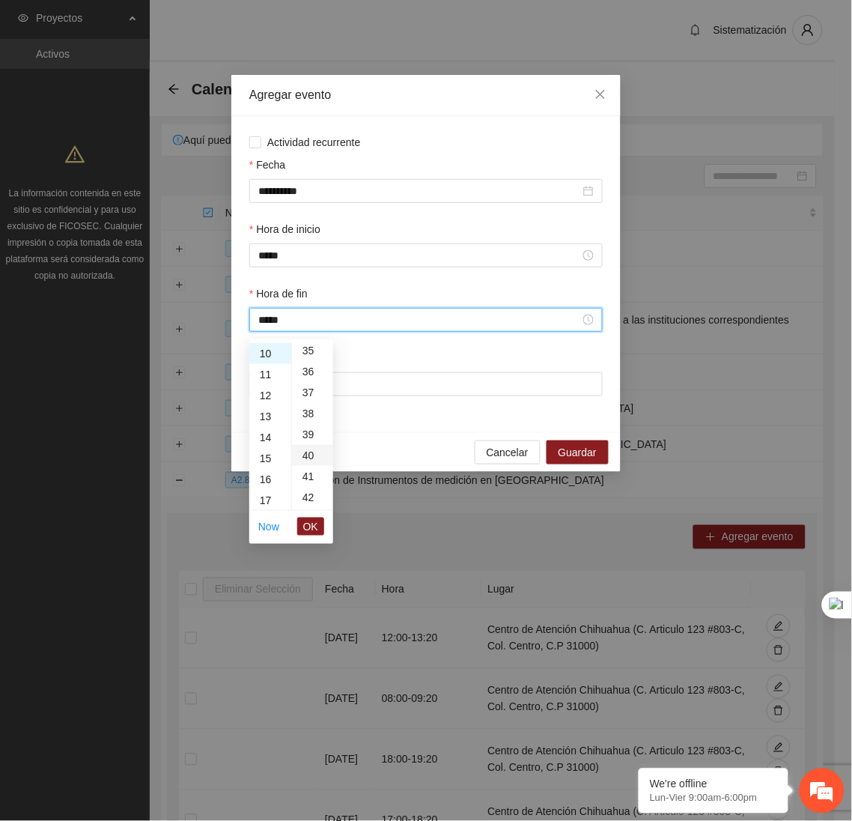
scroll to position [838, 0]
click at [311, 525] on span "OK" at bounding box center [310, 526] width 15 height 16
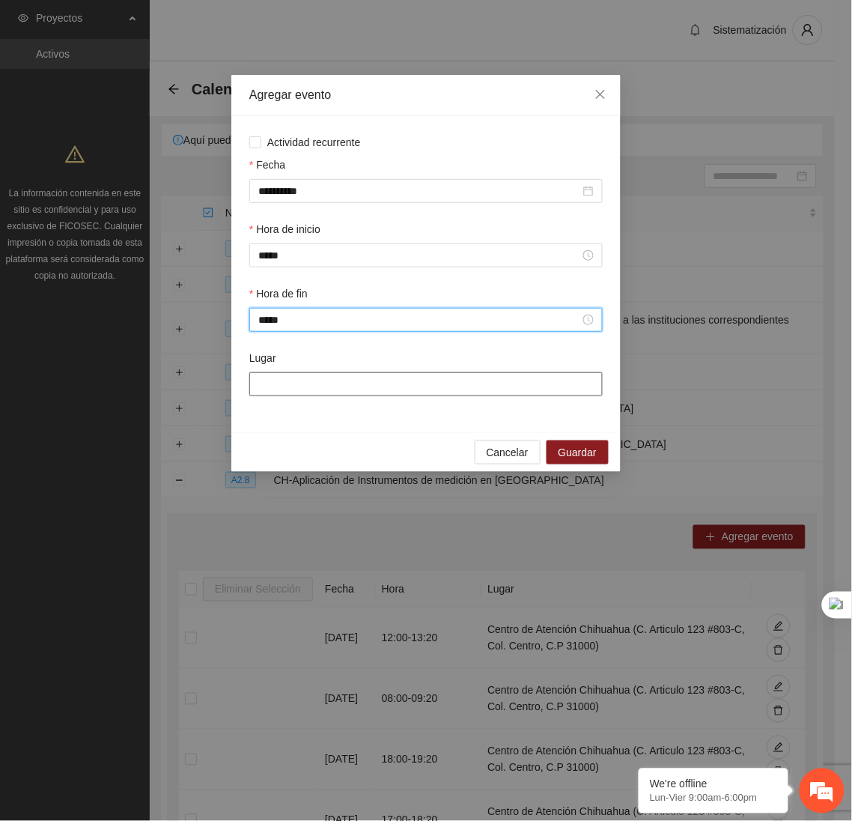
click at [303, 391] on input "Lugar" at bounding box center [425, 384] width 353 height 24
type input "**********"
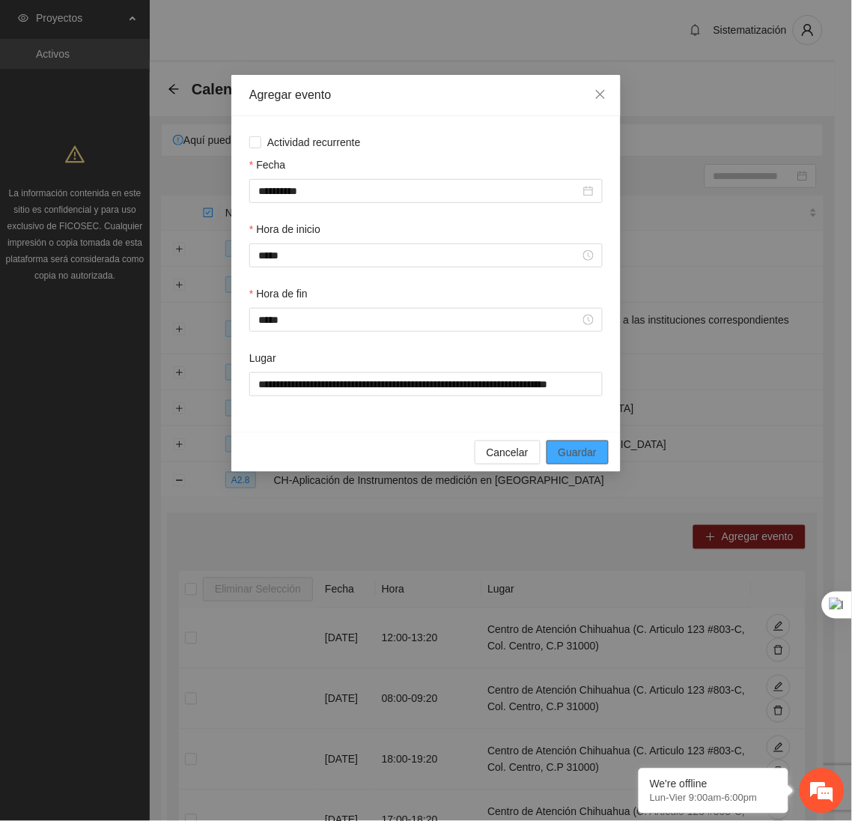
click at [556, 453] on button "Guardar" at bounding box center [578, 452] width 62 height 24
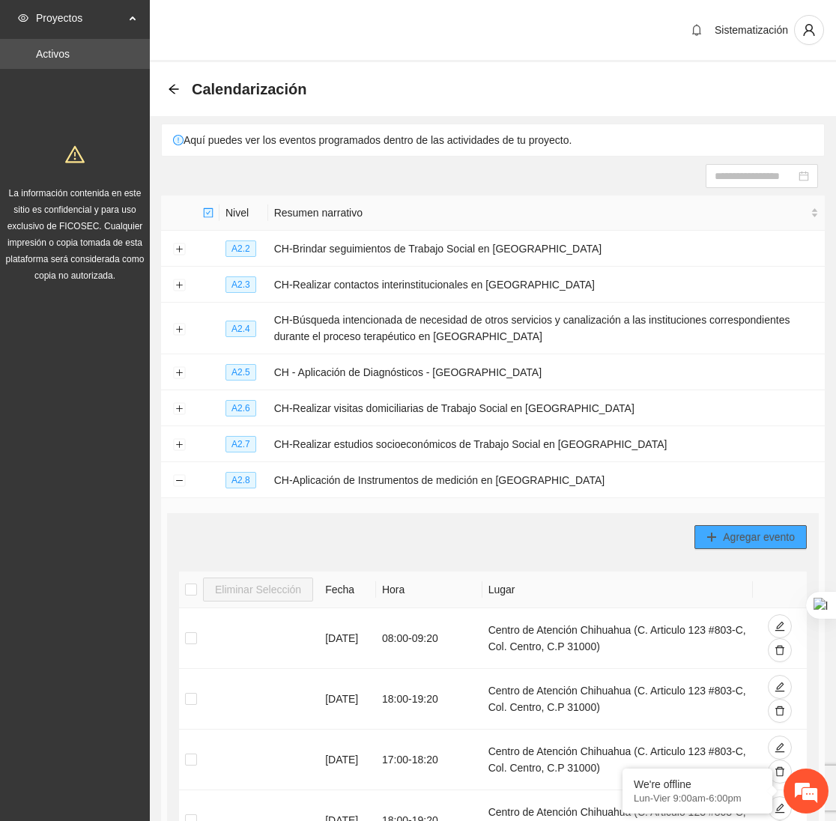
click at [752, 535] on span "Agregar evento" at bounding box center [759, 537] width 72 height 16
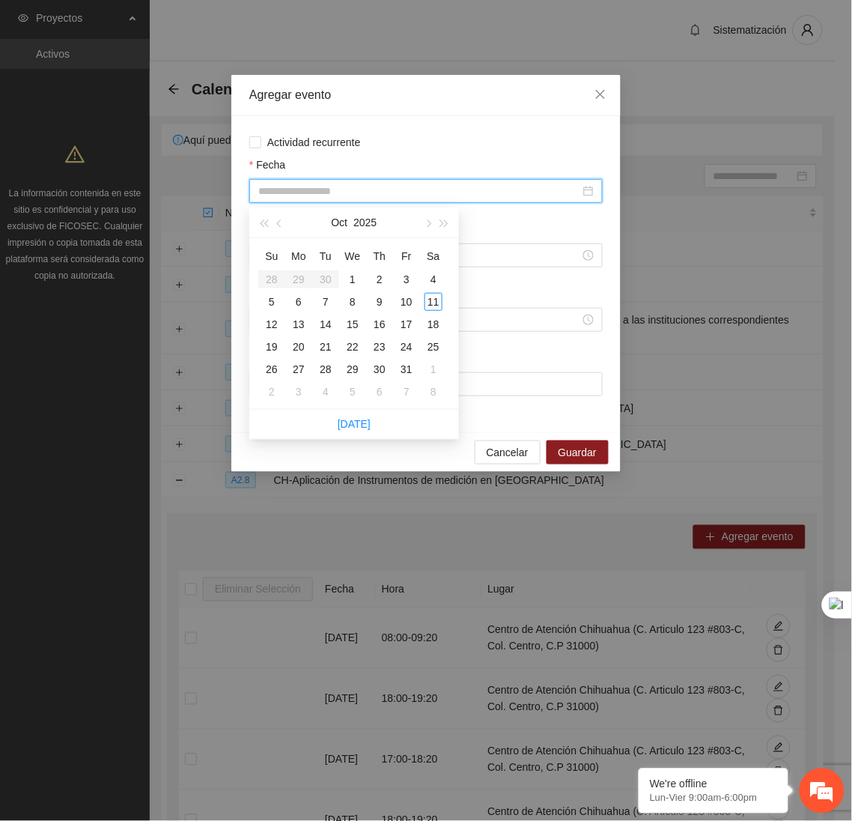
click at [510, 183] on input "Fecha" at bounding box center [419, 191] width 322 height 16
type input "**********"
click at [352, 326] on div "15" at bounding box center [353, 324] width 18 height 18
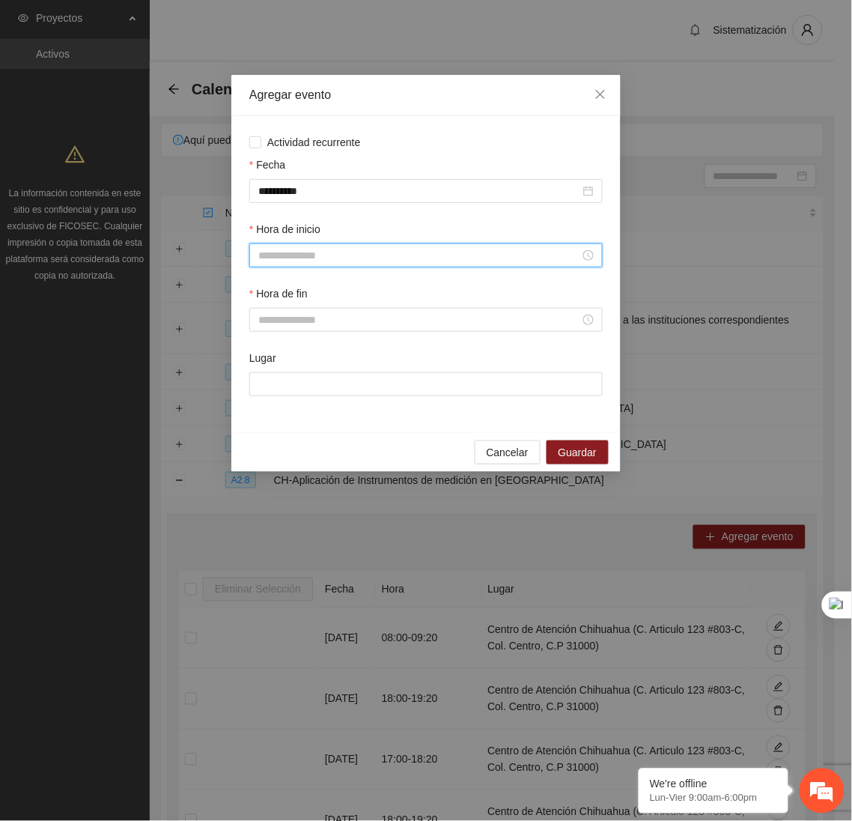
click at [305, 255] on input "Hora de inicio" at bounding box center [419, 255] width 322 height 16
click at [264, 355] on div "10" at bounding box center [270, 357] width 42 height 21
click at [309, 411] on div "40" at bounding box center [312, 413] width 41 height 21
type input "*****"
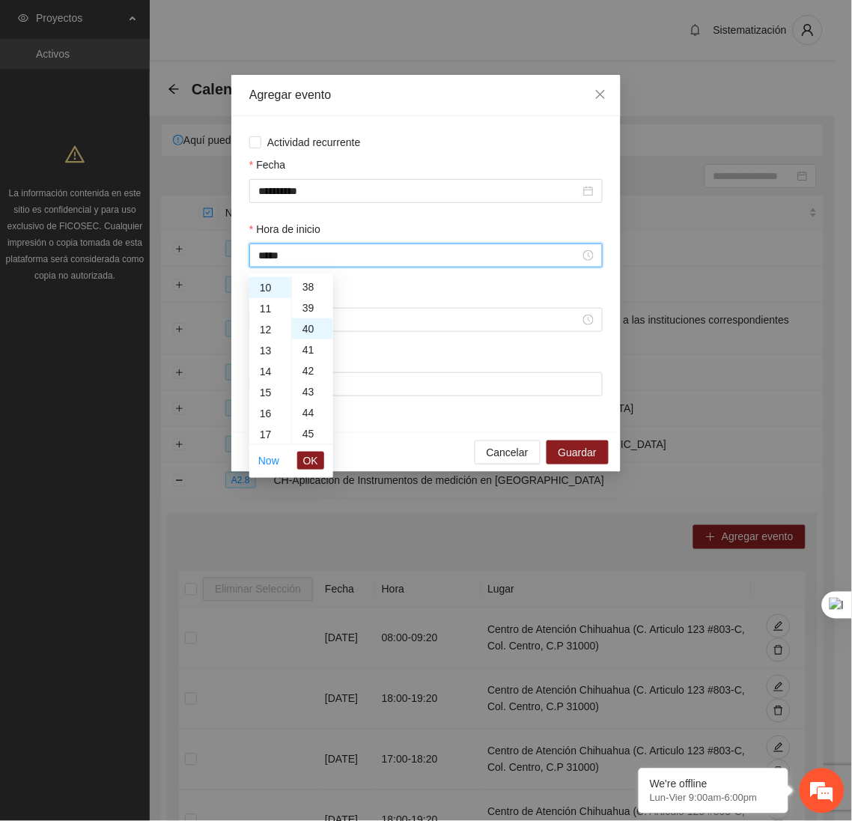
scroll to position [838, 0]
click at [313, 461] on span "OK" at bounding box center [310, 460] width 15 height 16
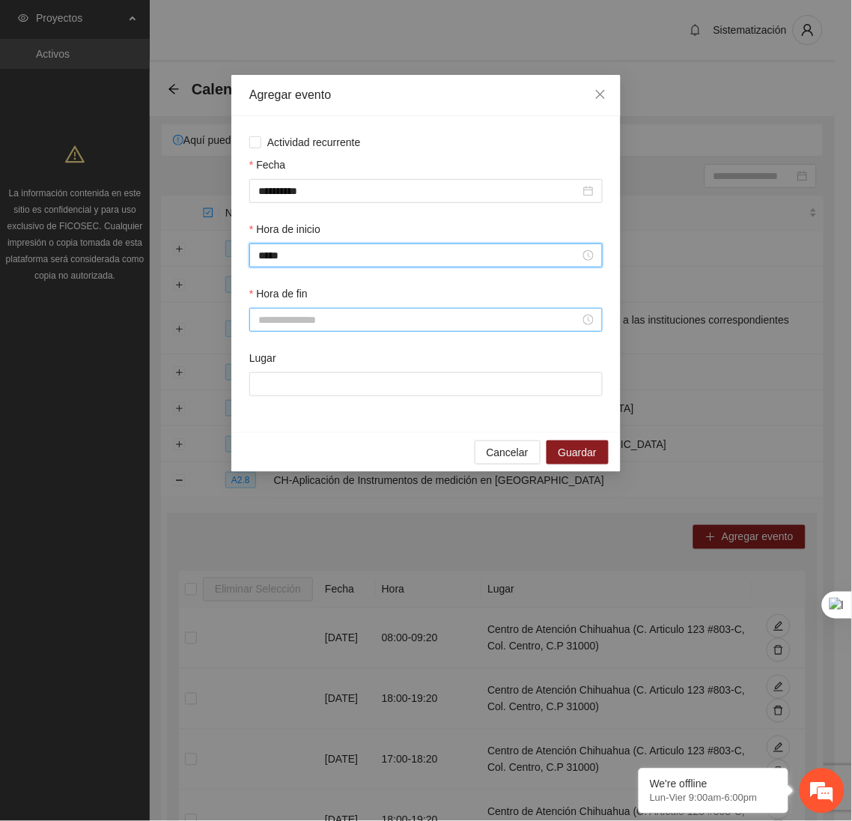
click at [307, 318] on input "Hora de fin" at bounding box center [419, 319] width 322 height 16
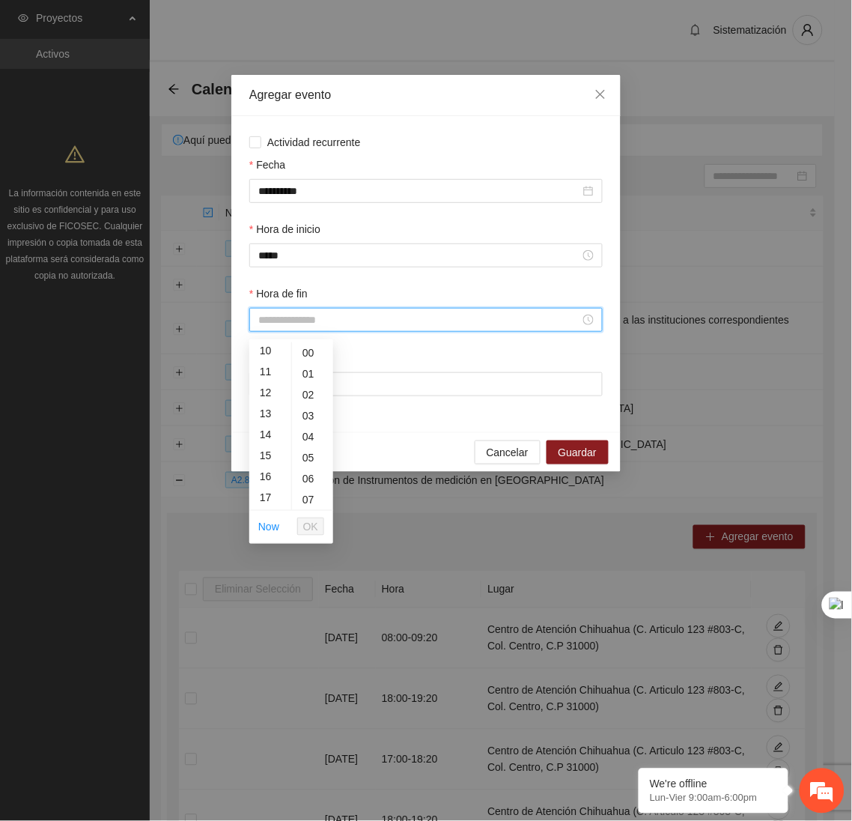
scroll to position [211, 0]
click at [263, 392] on div "12" at bounding box center [270, 393] width 42 height 21
type input "*****"
click at [313, 526] on span "OK" at bounding box center [310, 526] width 15 height 16
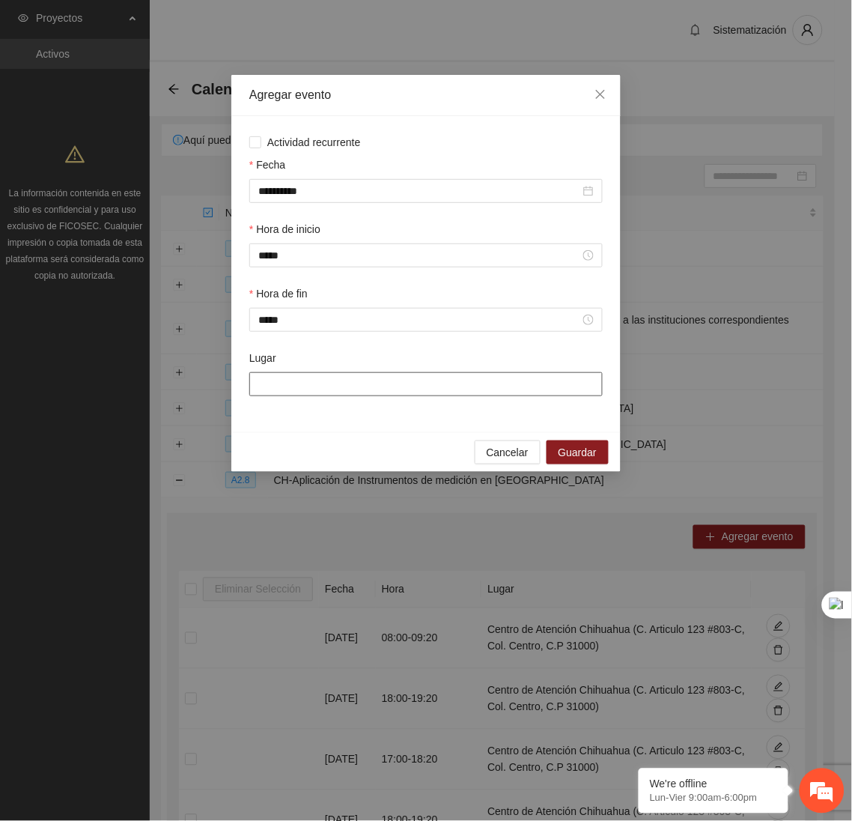
click at [312, 394] on input "Lugar" at bounding box center [425, 384] width 353 height 24
type input "**********"
click at [590, 460] on span "Guardar" at bounding box center [578, 452] width 38 height 16
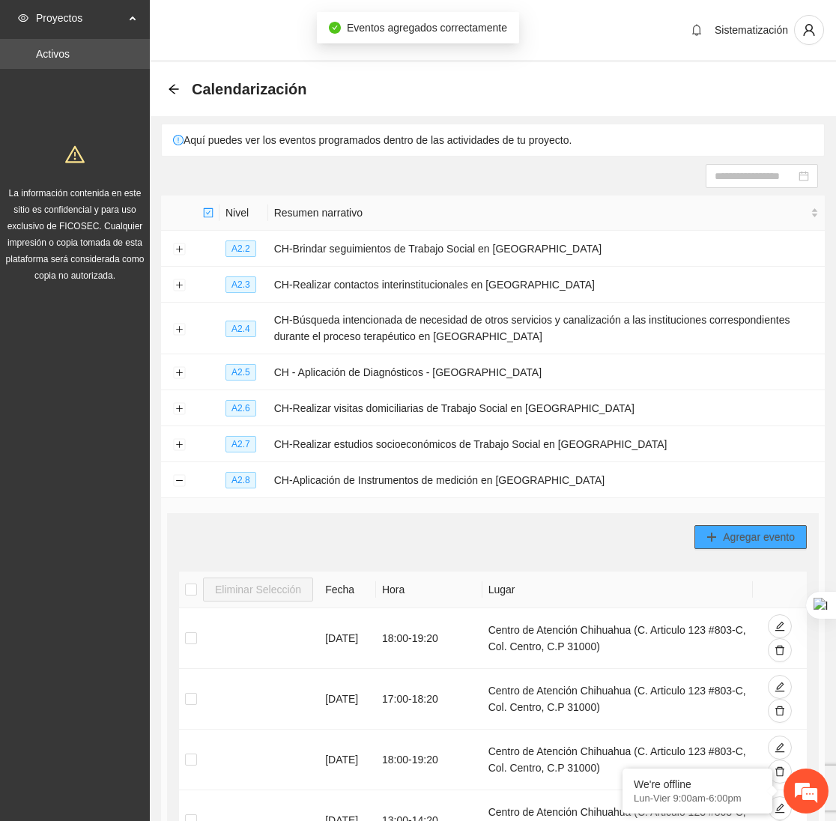
click at [775, 529] on button "Agregar evento" at bounding box center [750, 537] width 112 height 24
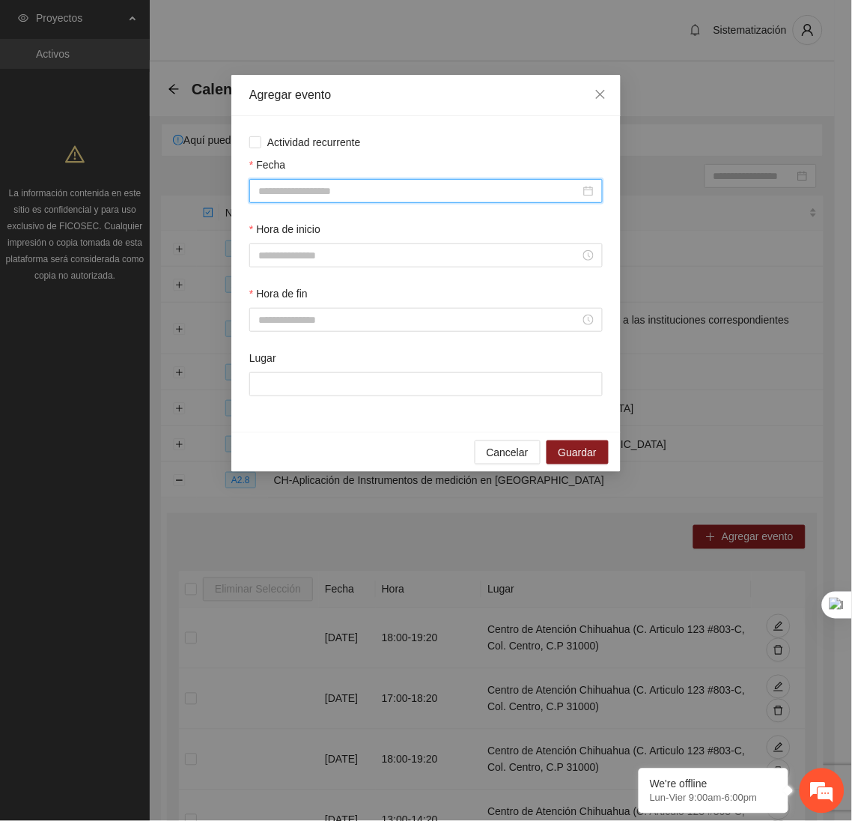
click at [452, 195] on input "Fecha" at bounding box center [419, 191] width 322 height 16
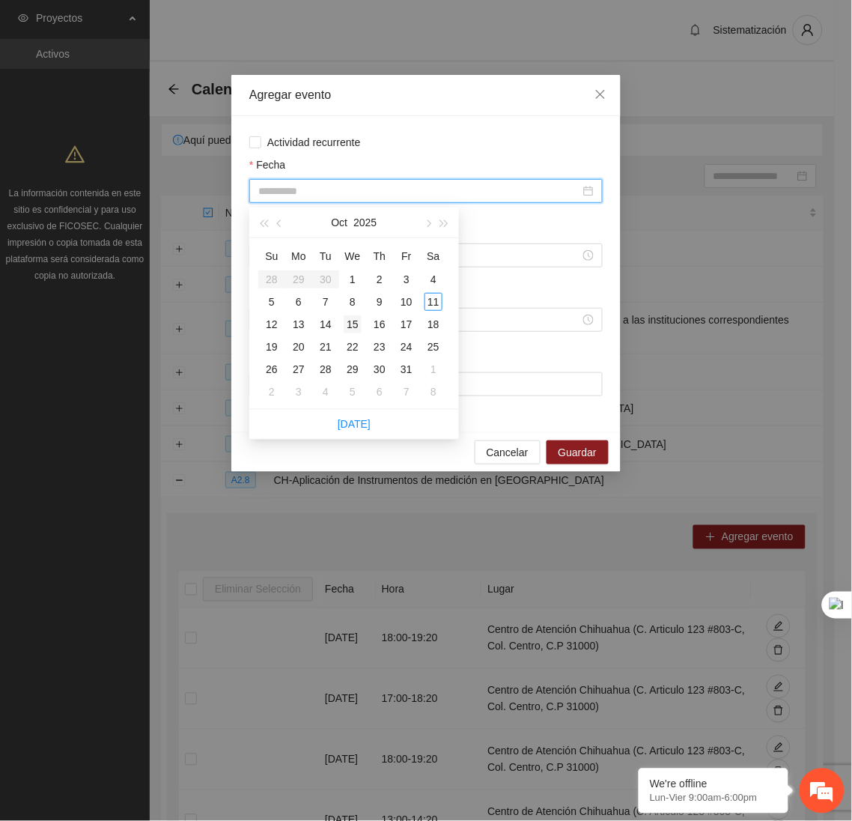
type input "**********"
click at [350, 325] on div "15" at bounding box center [353, 324] width 18 height 18
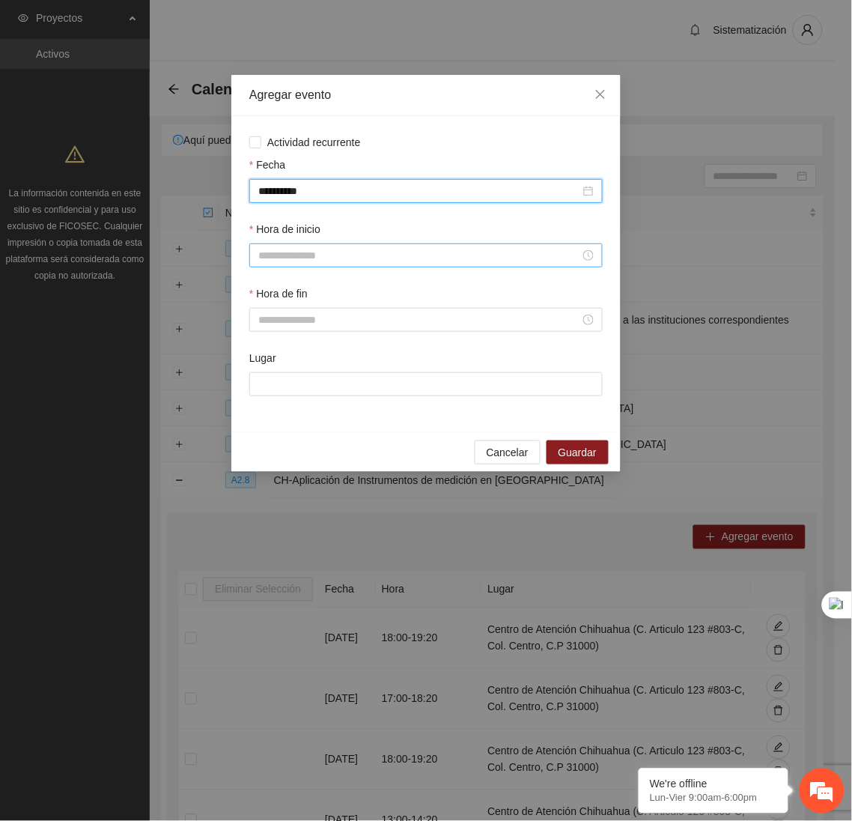
click at [324, 264] on input "Hora de inicio" at bounding box center [419, 255] width 322 height 16
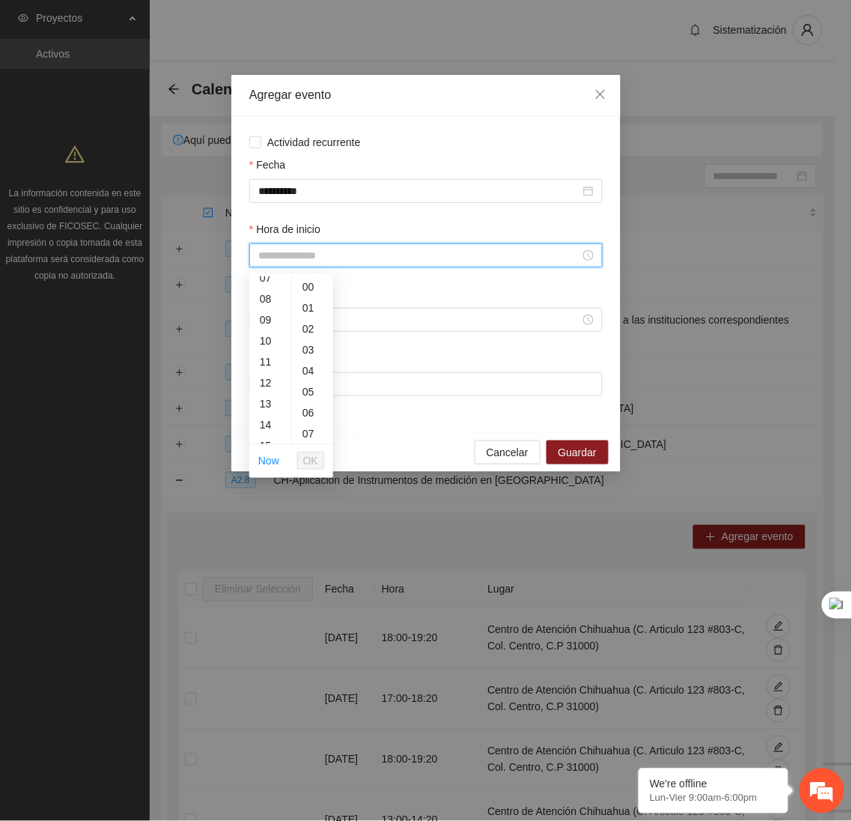
scroll to position [156, 0]
click at [267, 373] on div "12" at bounding box center [270, 381] width 42 height 21
type input "*****"
click at [312, 460] on span "OK" at bounding box center [310, 460] width 15 height 16
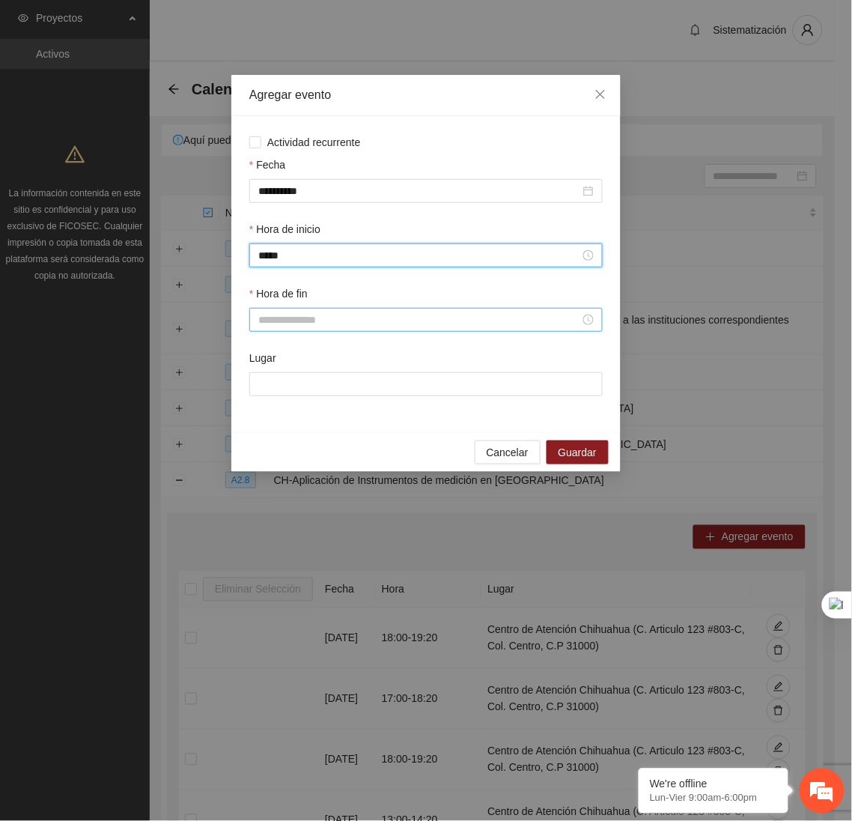
click at [299, 328] on input "Hora de fin" at bounding box center [419, 319] width 322 height 16
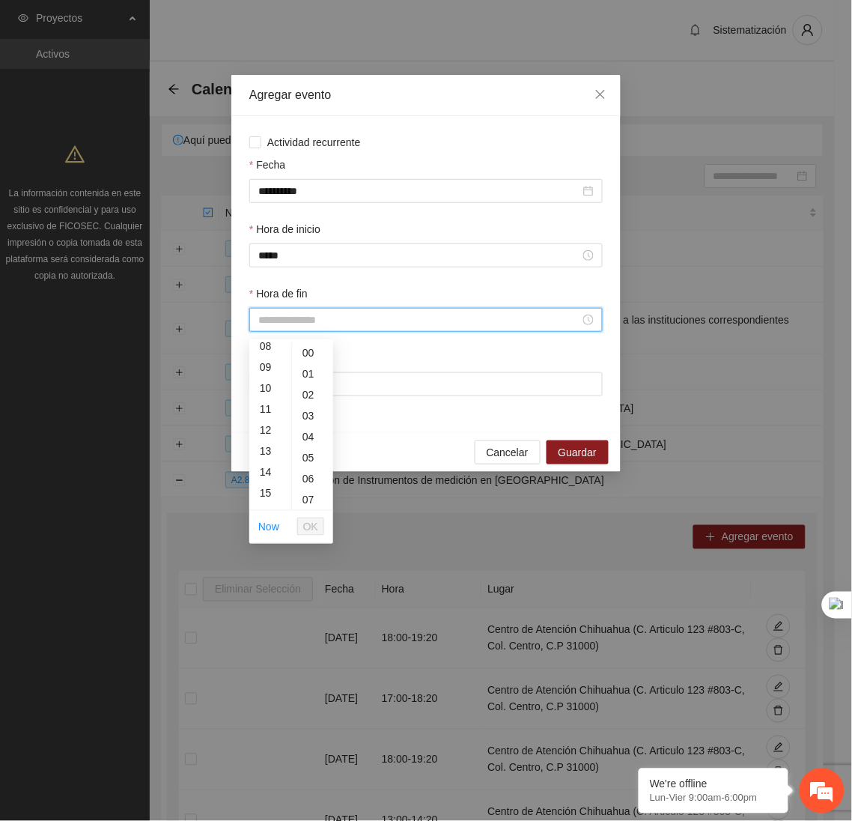
scroll to position [174, 0]
click at [268, 449] on div "13" at bounding box center [270, 450] width 42 height 21
click at [311, 449] on div "20" at bounding box center [312, 450] width 41 height 21
type input "*****"
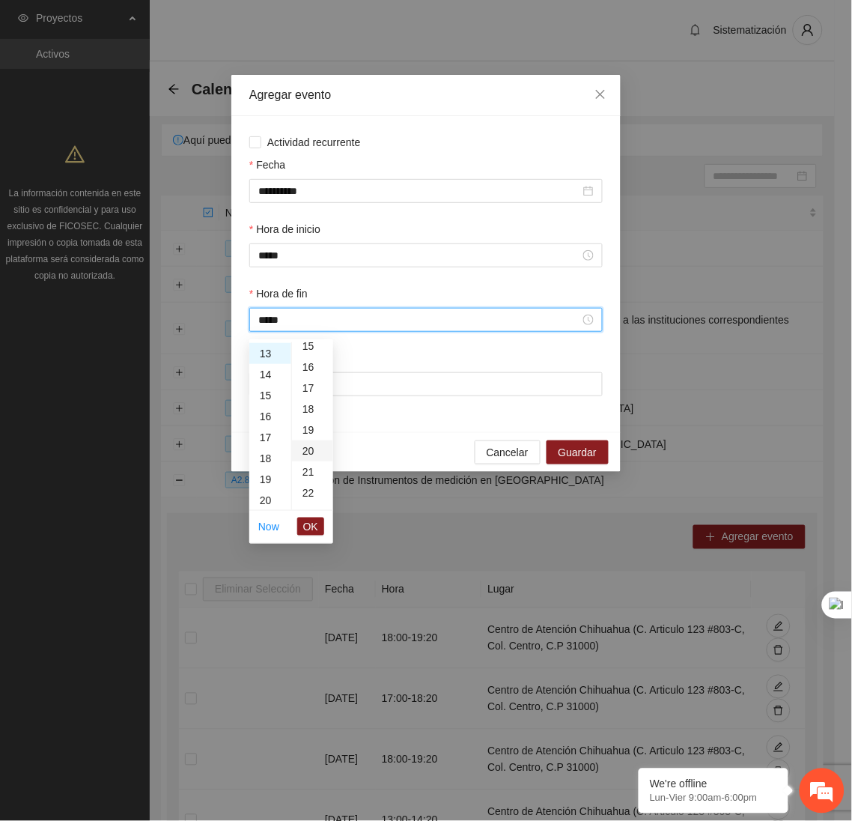
scroll to position [419, 0]
click at [315, 523] on span "OK" at bounding box center [310, 526] width 15 height 16
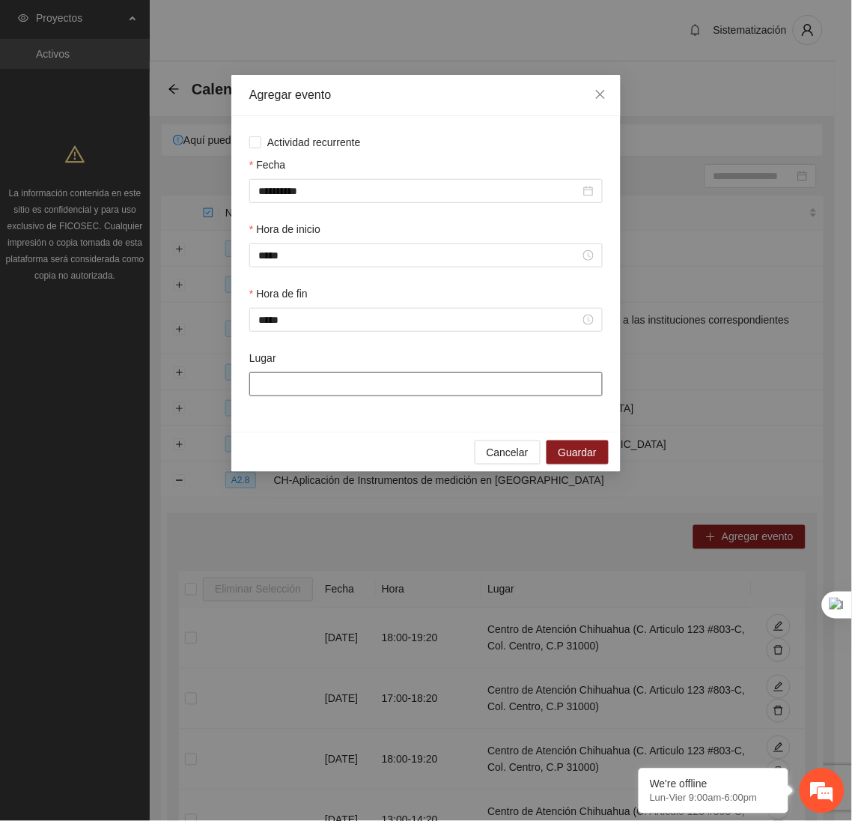
click at [330, 389] on input "Lugar" at bounding box center [425, 384] width 353 height 24
type input "**********"
click at [565, 453] on span "Guardar" at bounding box center [578, 452] width 38 height 16
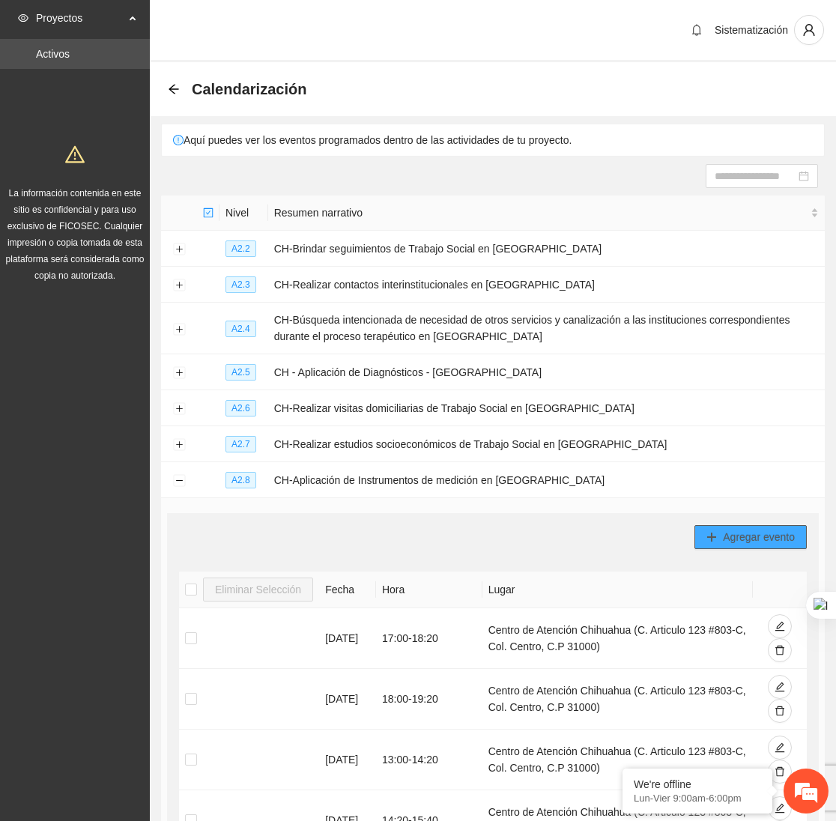
click at [778, 541] on span "Agregar evento" at bounding box center [759, 537] width 72 height 16
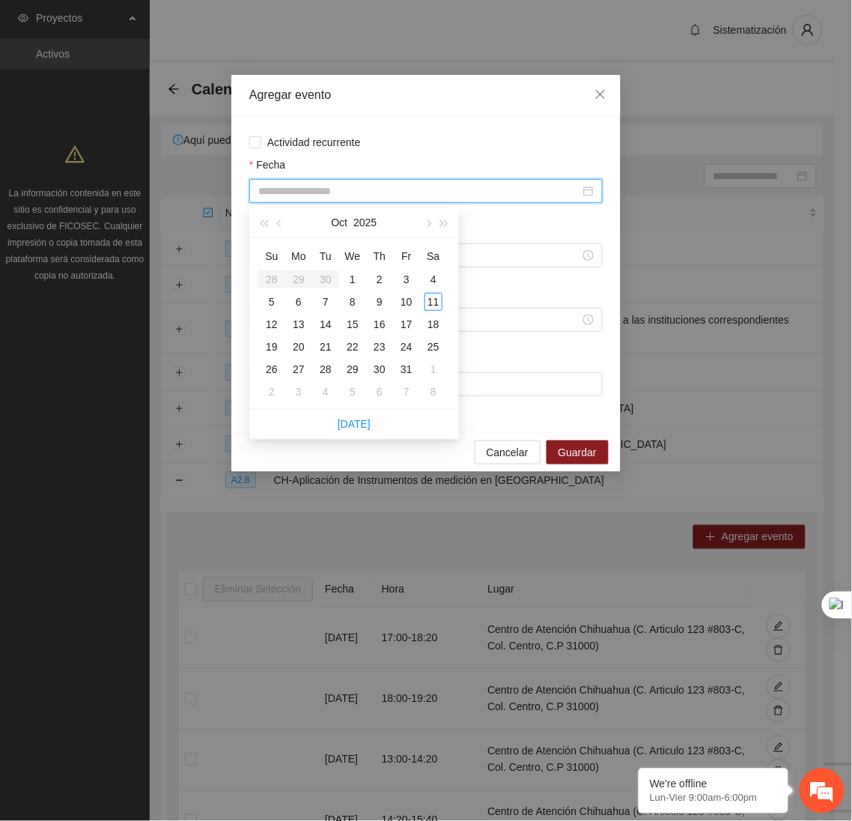
click at [268, 187] on input "Fecha" at bounding box center [419, 191] width 322 height 16
type input "**********"
click at [383, 327] on div "16" at bounding box center [380, 324] width 18 height 18
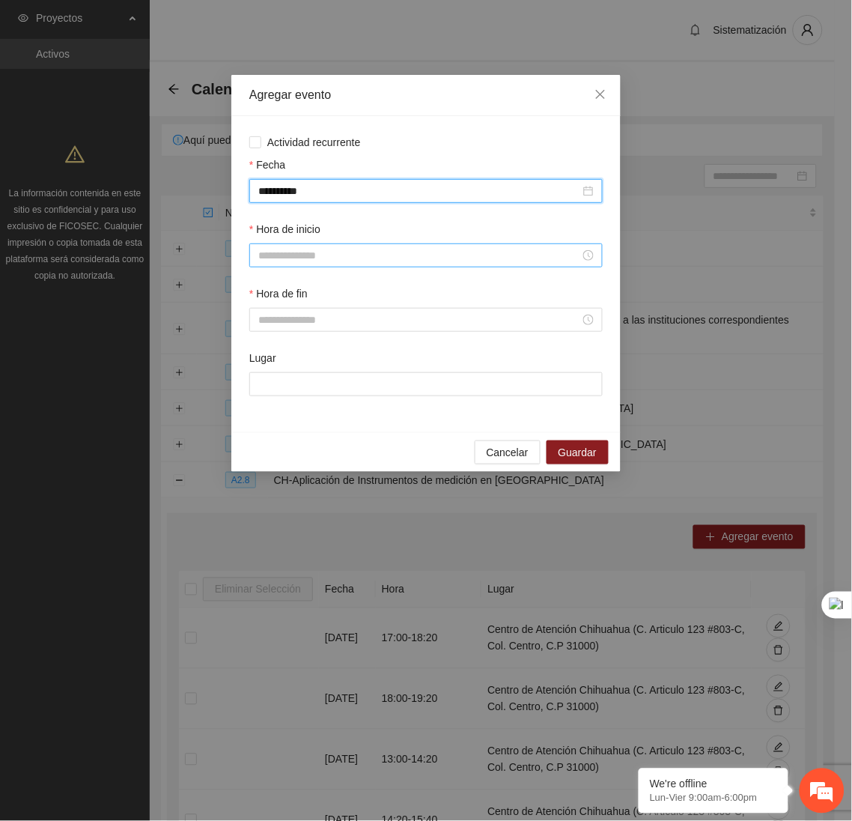
click at [285, 262] on input "Hora de inicio" at bounding box center [419, 255] width 322 height 16
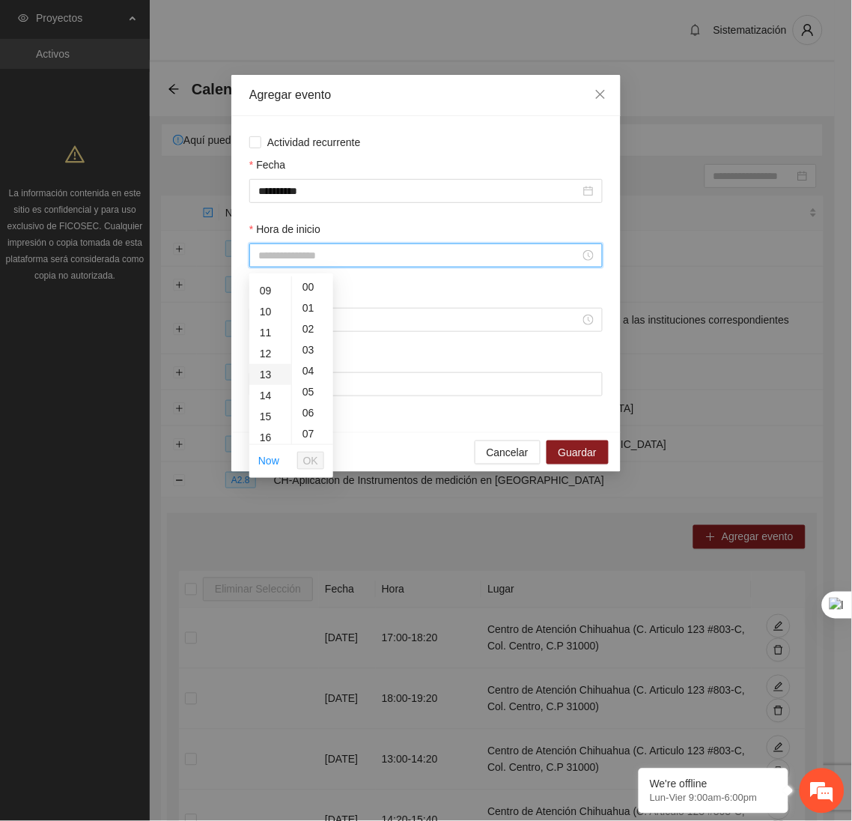
click at [264, 377] on div "13" at bounding box center [270, 374] width 42 height 21
click at [306, 408] on div "40" at bounding box center [312, 408] width 41 height 21
type input "*****"
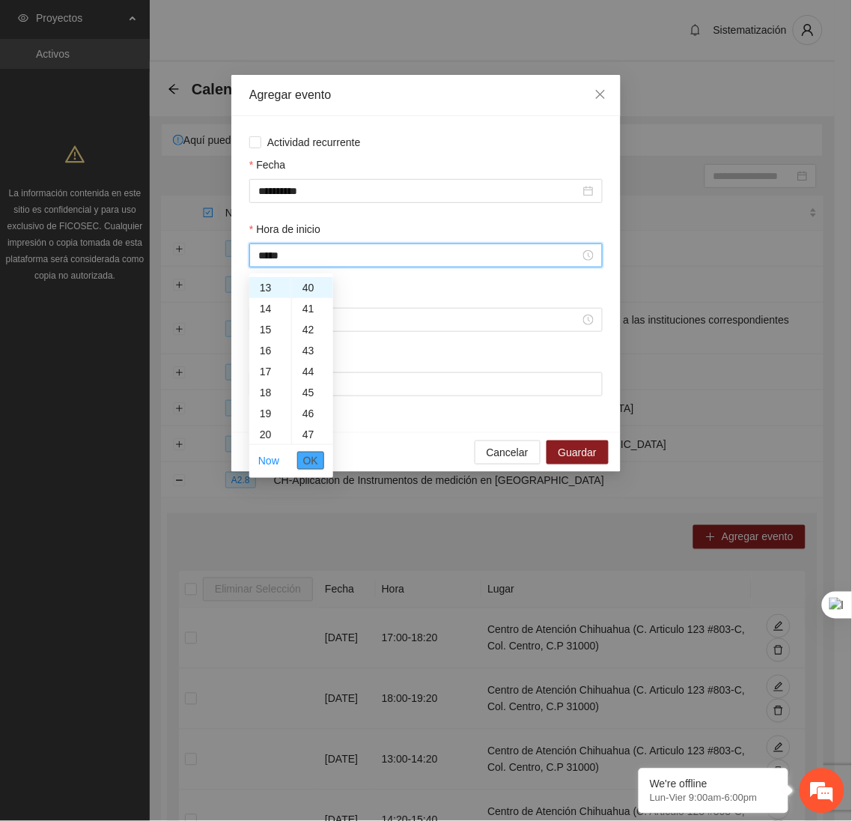
click at [309, 458] on span "OK" at bounding box center [310, 460] width 15 height 16
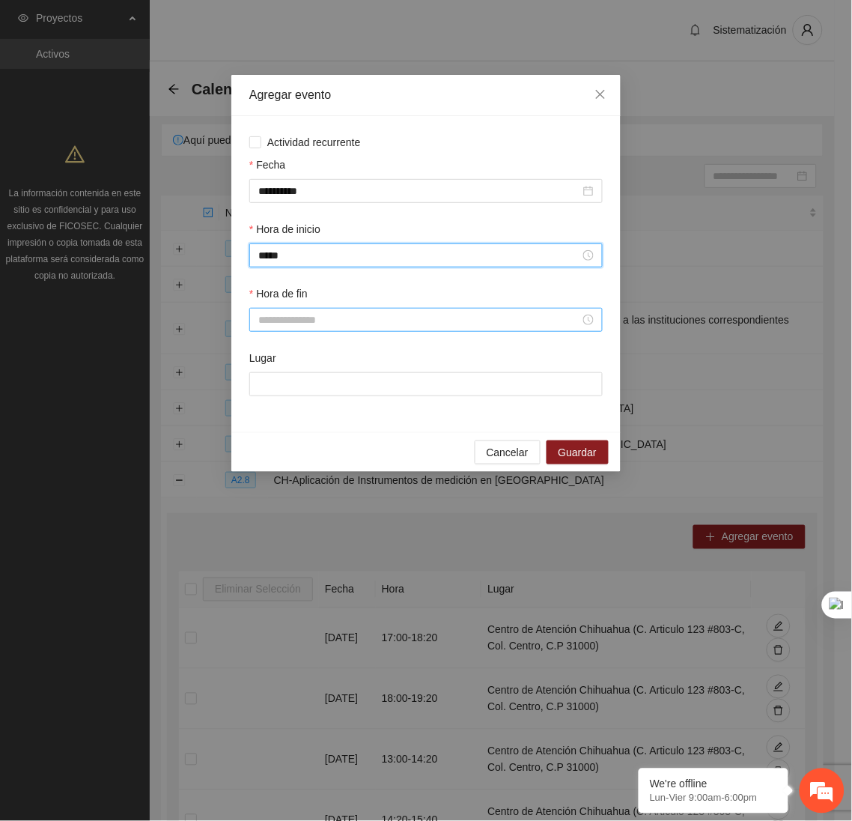
click at [321, 318] on input "Hora de fin" at bounding box center [419, 319] width 322 height 16
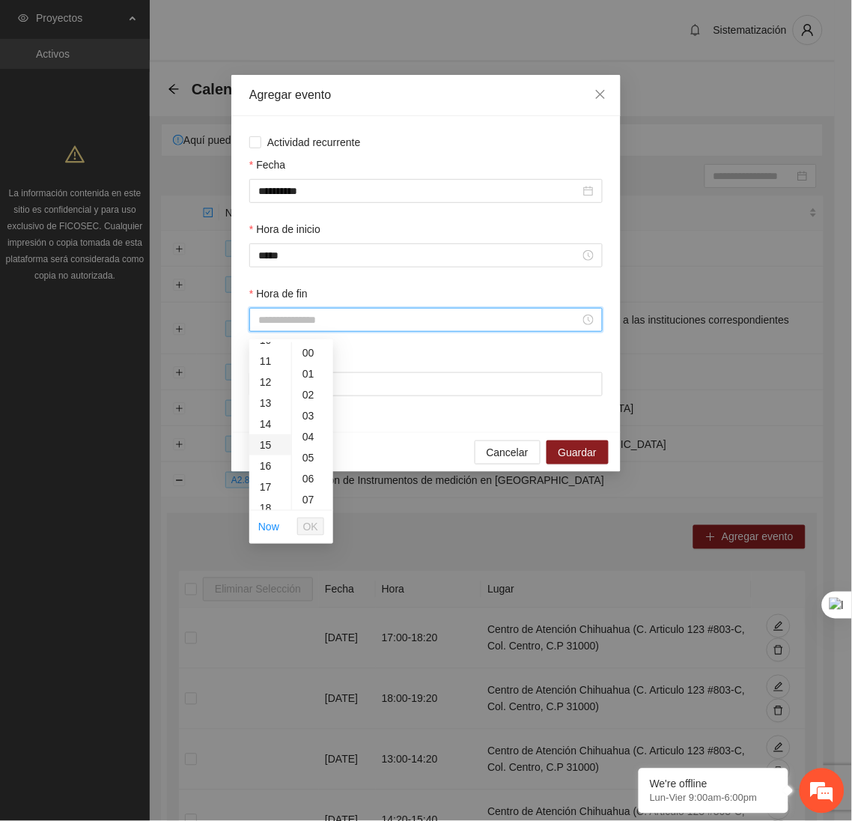
click at [270, 443] on div "15" at bounding box center [270, 444] width 42 height 21
type input "*****"
click at [318, 530] on button "OK" at bounding box center [310, 526] width 27 height 18
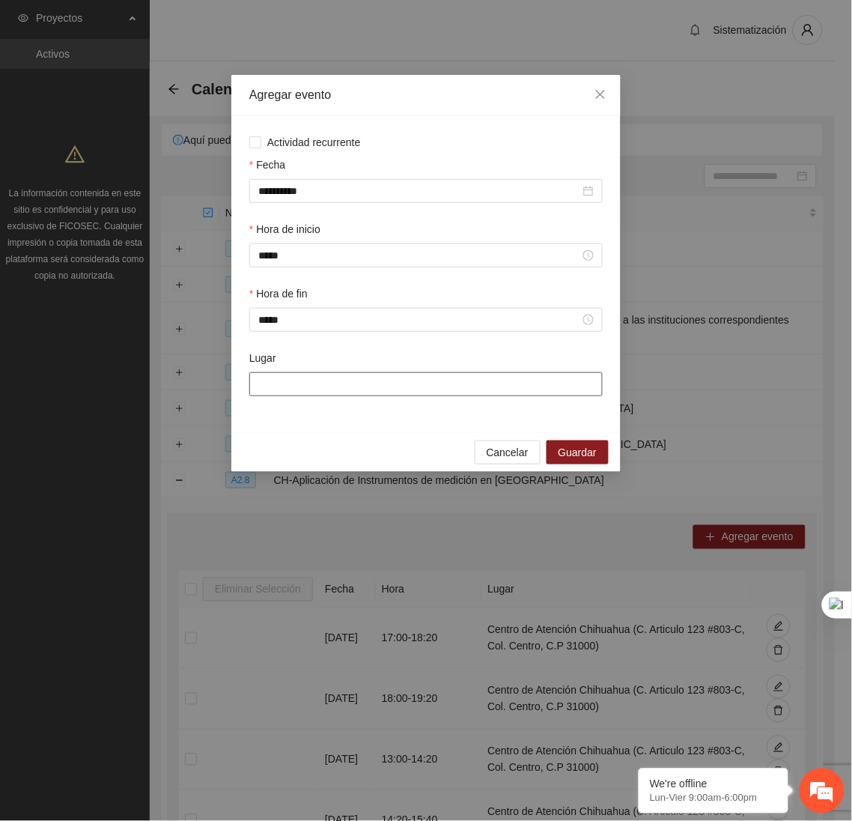
click at [313, 385] on input "Lugar" at bounding box center [425, 384] width 353 height 24
type input "**********"
click at [567, 452] on span "Guardar" at bounding box center [578, 452] width 38 height 16
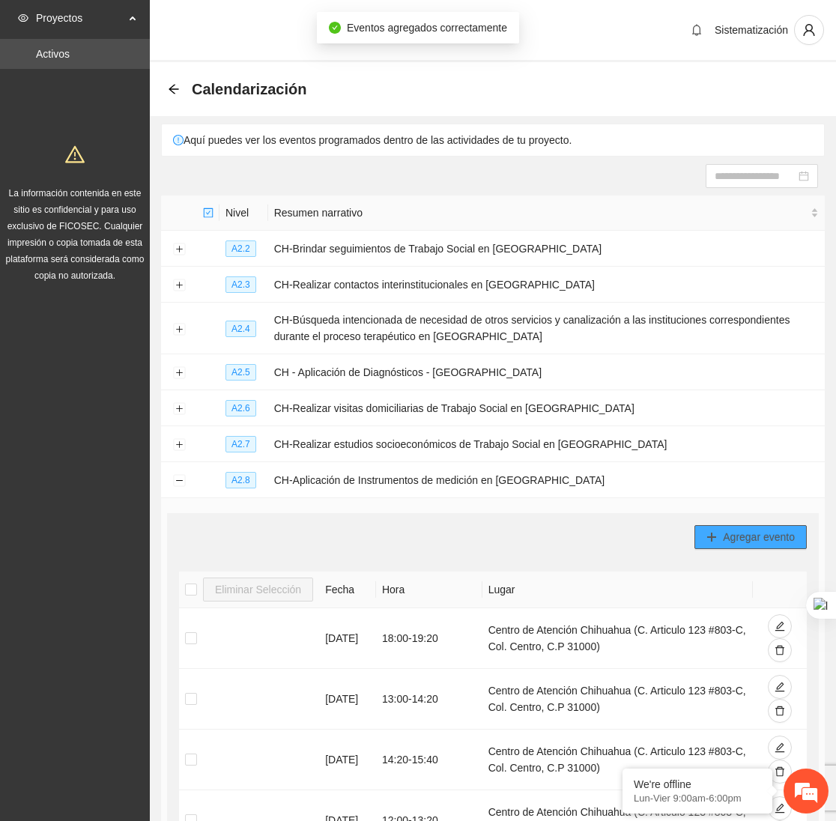
click at [744, 539] on span "Agregar evento" at bounding box center [759, 537] width 72 height 16
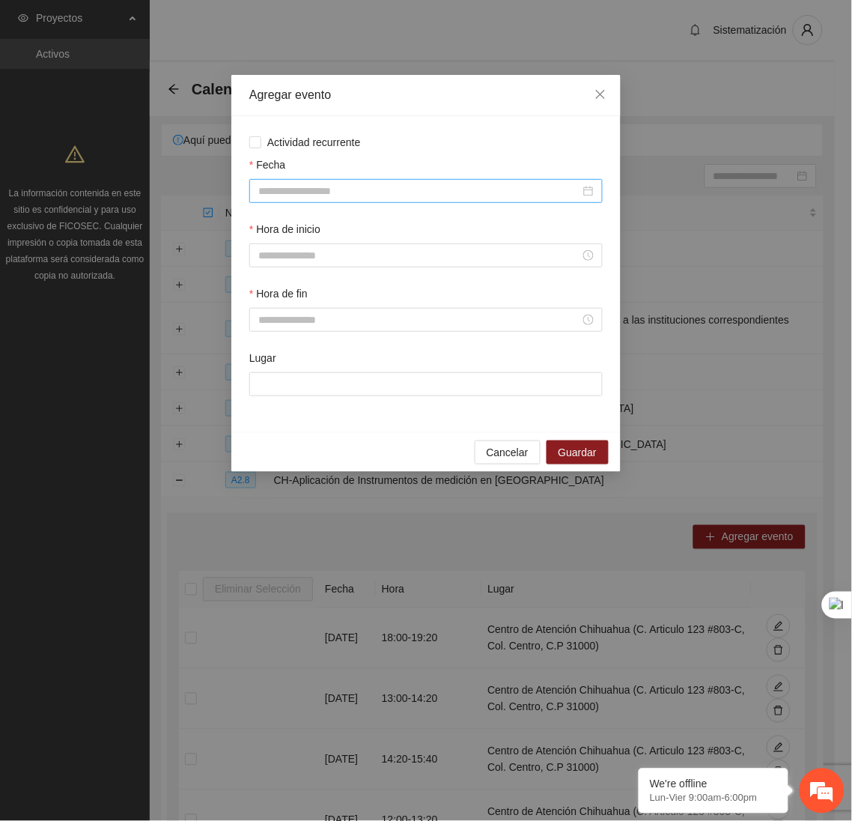
click at [463, 192] on input "Fecha" at bounding box center [419, 191] width 322 height 16
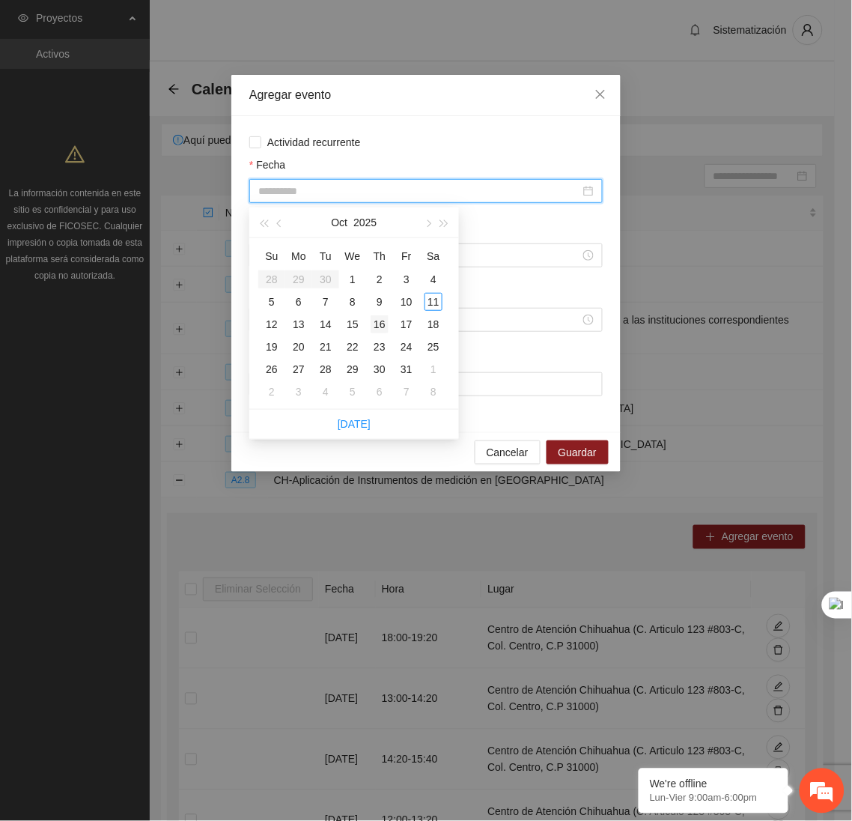
type input "**********"
click at [383, 326] on div "16" at bounding box center [380, 324] width 18 height 18
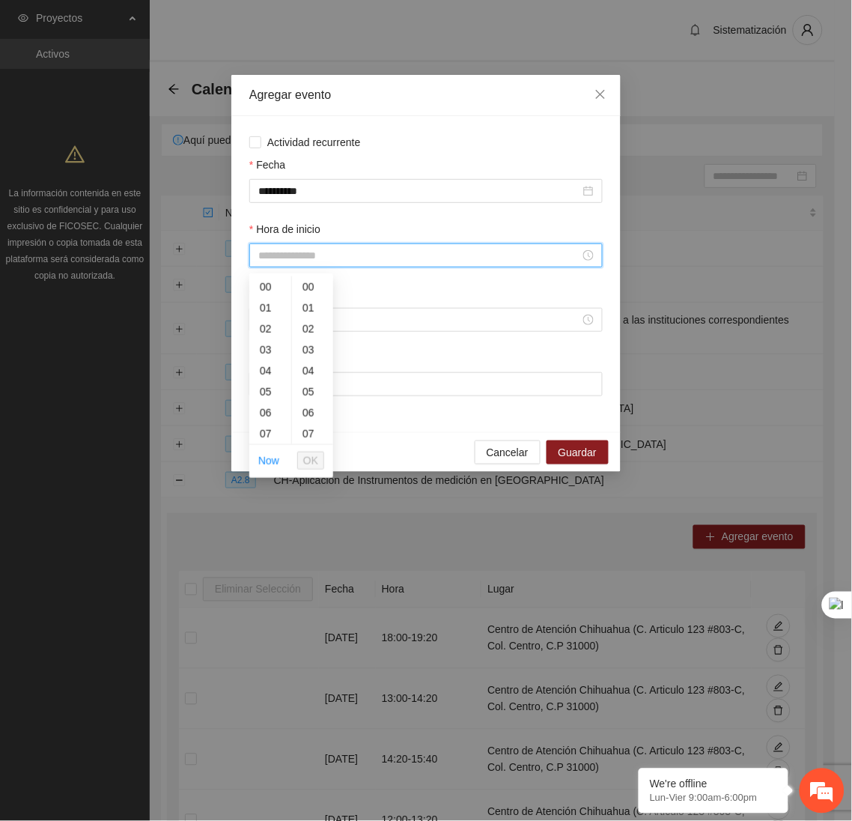
click at [314, 264] on input "Hora de inicio" at bounding box center [419, 255] width 322 height 16
click at [266, 397] on div "15" at bounding box center [270, 403] width 42 height 21
type input "*****"
click at [302, 457] on button "OK" at bounding box center [310, 460] width 27 height 18
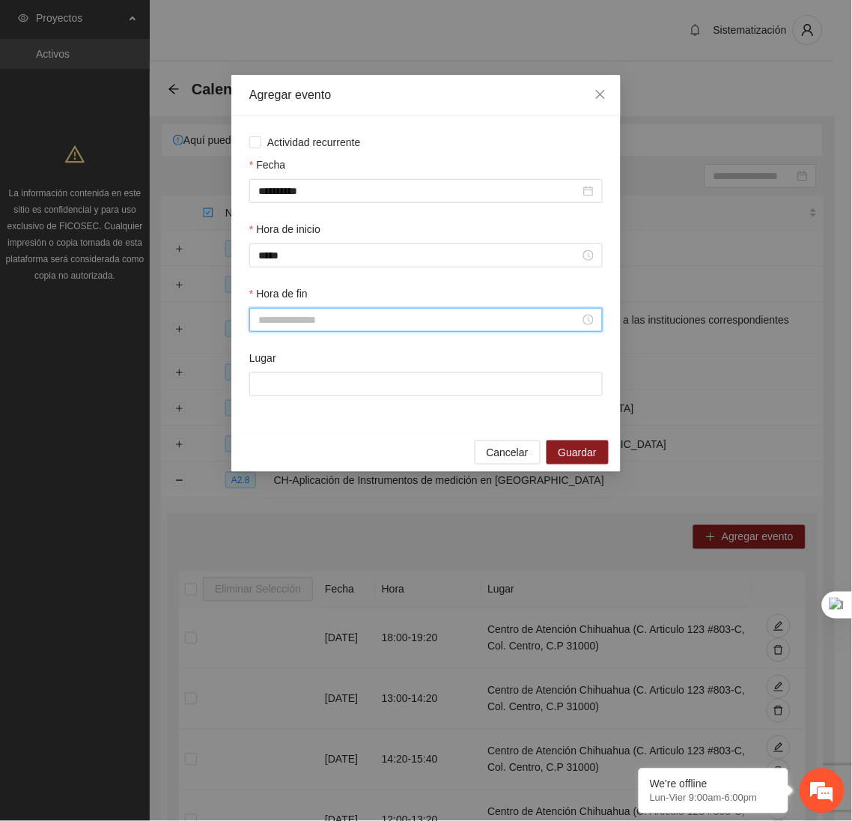
click at [320, 328] on input "Hora de fin" at bounding box center [419, 319] width 322 height 16
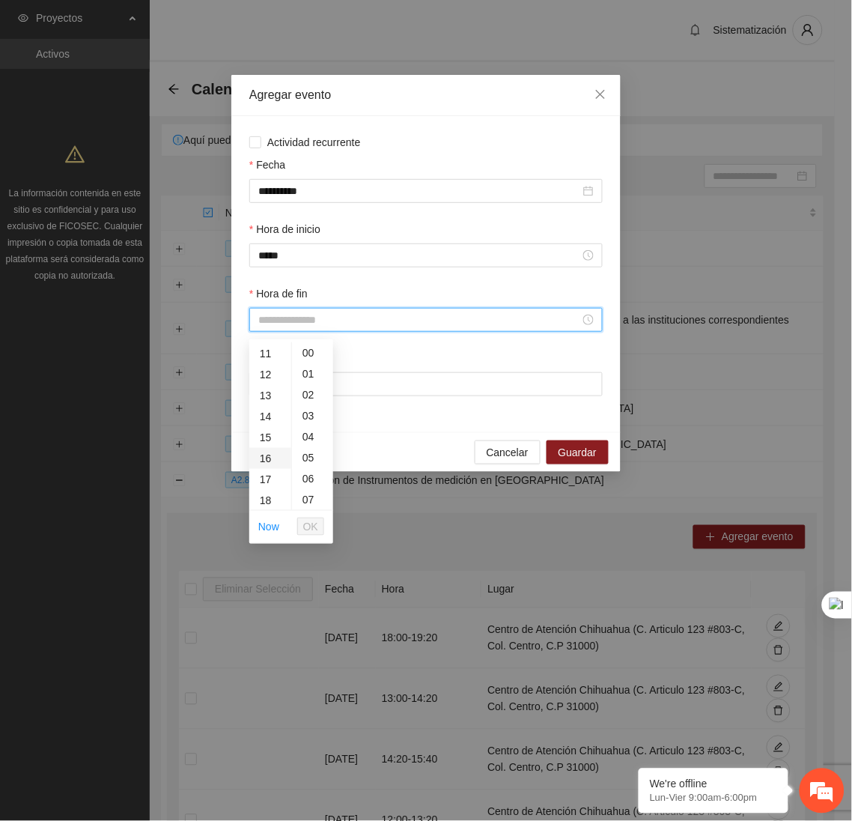
click at [270, 453] on div "16" at bounding box center [270, 458] width 42 height 21
click at [292, 448] on div "20" at bounding box center [312, 443] width 41 height 21
type input "*****"
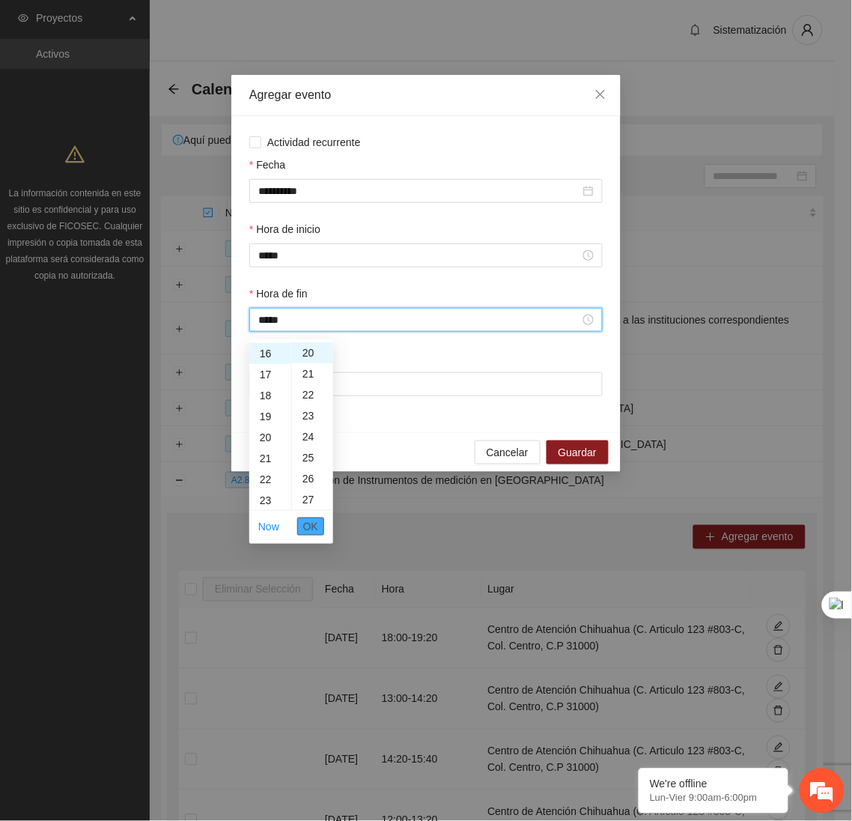
click at [317, 528] on button "OK" at bounding box center [310, 526] width 27 height 18
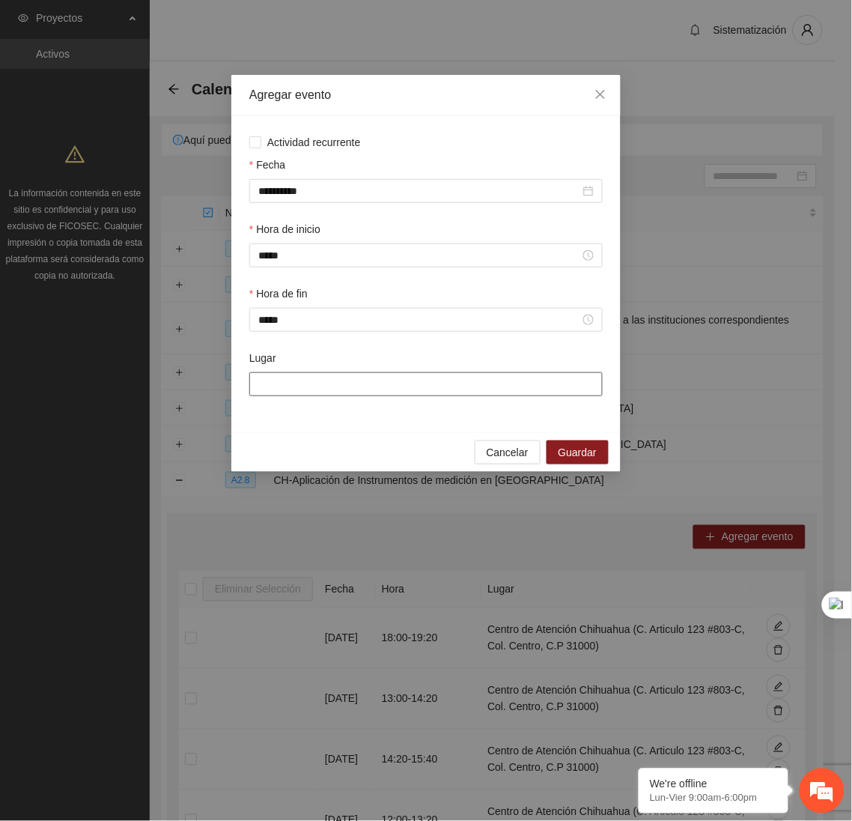
click at [317, 391] on input "Lugar" at bounding box center [425, 384] width 353 height 24
type input "**********"
click at [571, 457] on span "Guardar" at bounding box center [578, 452] width 38 height 16
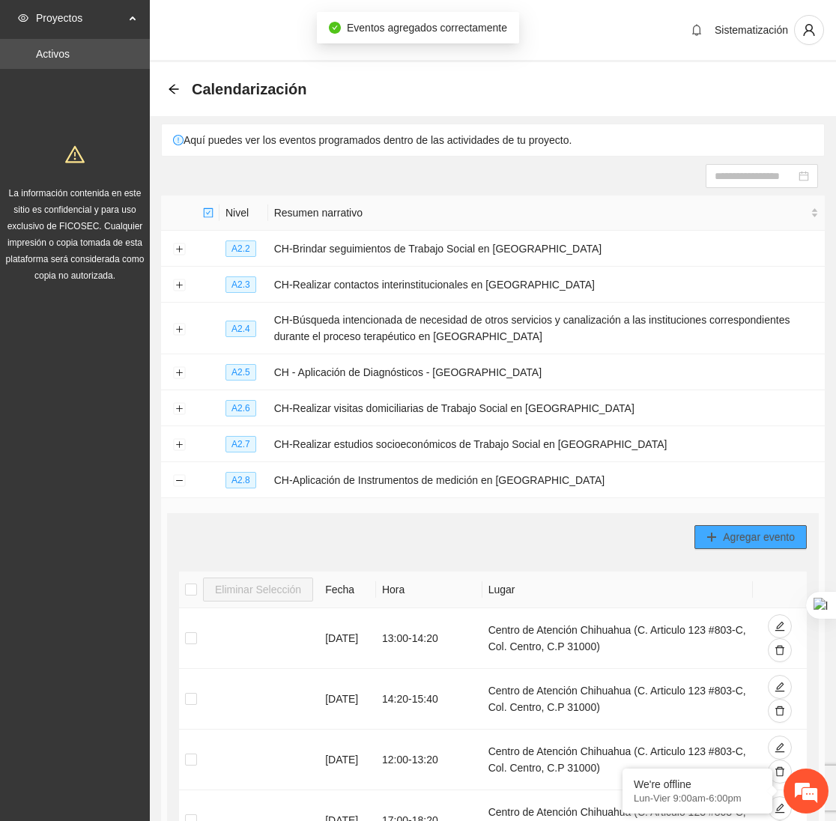
click at [772, 545] on span "Agregar evento" at bounding box center [759, 537] width 72 height 16
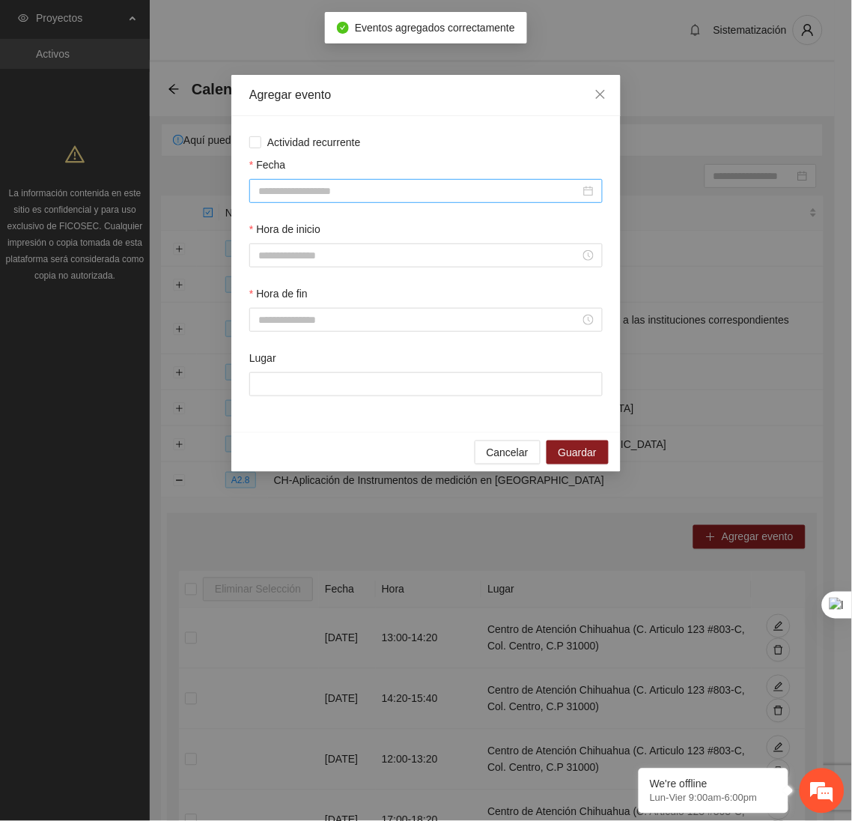
click at [513, 199] on input "Fecha" at bounding box center [419, 191] width 322 height 16
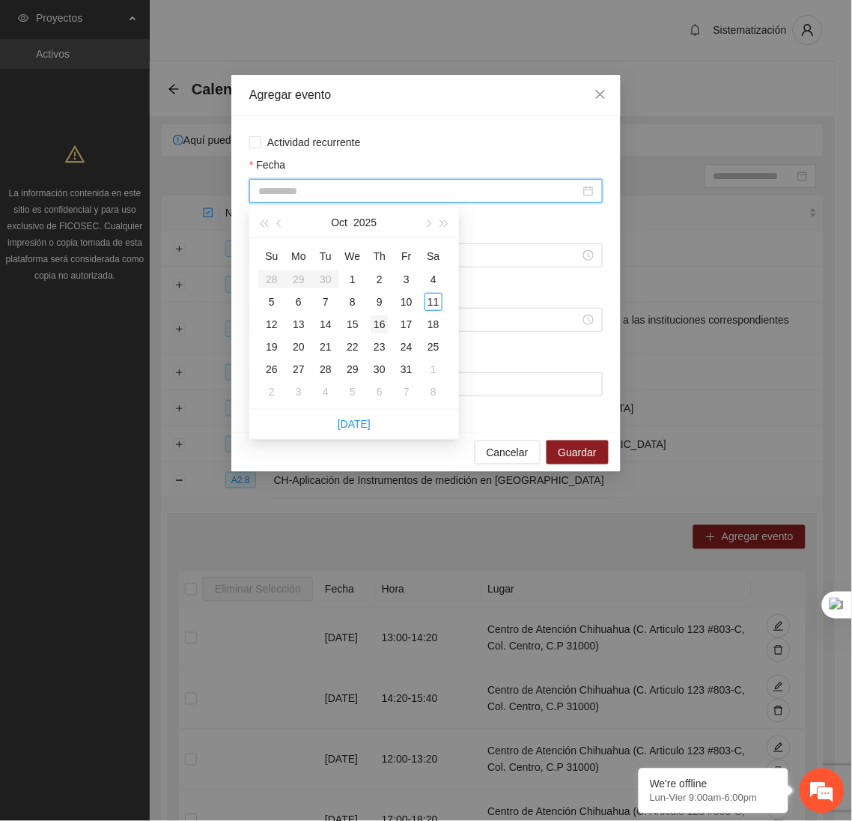
type input "**********"
click at [383, 323] on div "16" at bounding box center [380, 324] width 18 height 18
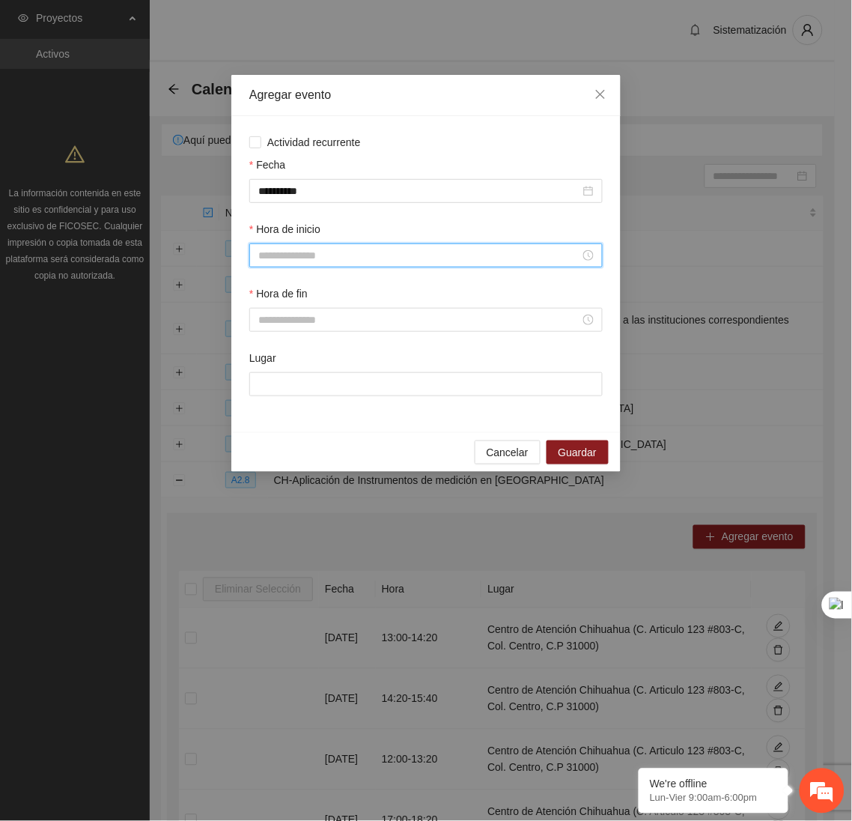
click at [306, 264] on input "Hora de inicio" at bounding box center [419, 255] width 322 height 16
click at [266, 364] on div "16" at bounding box center [270, 360] width 42 height 21
click at [313, 370] on div "20" at bounding box center [312, 366] width 41 height 21
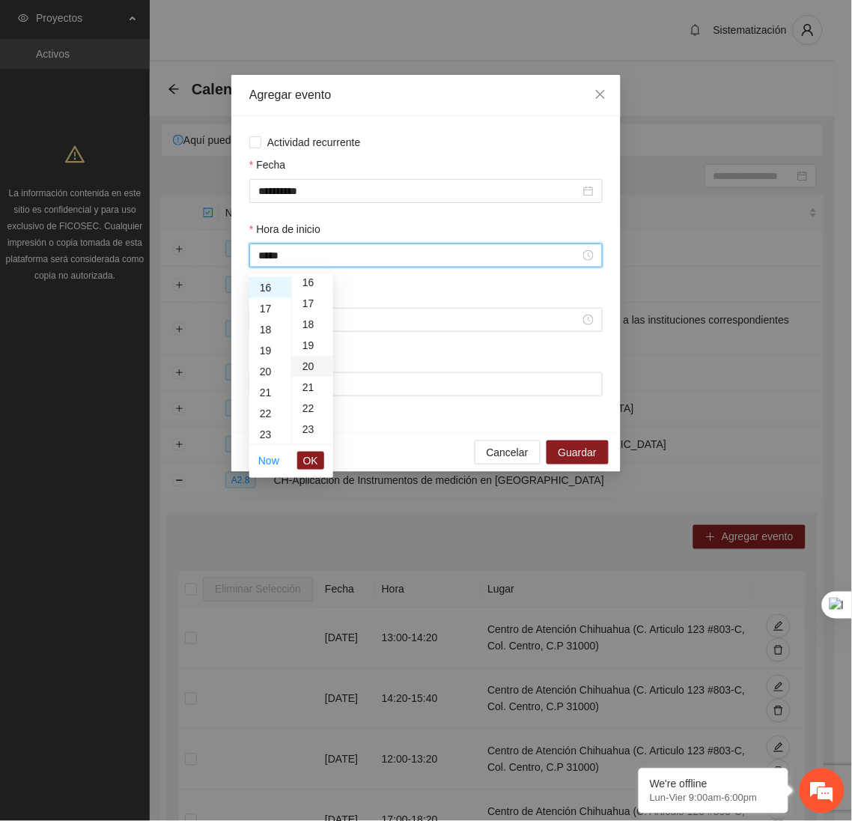
type input "*****"
click at [316, 462] on span "OK" at bounding box center [310, 460] width 15 height 16
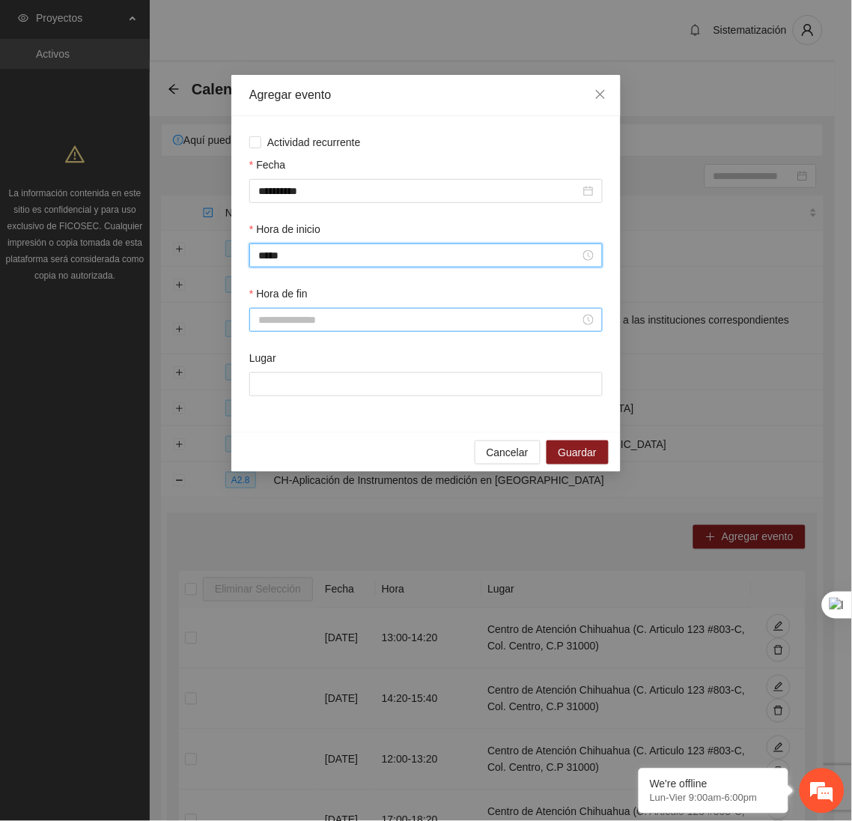
click at [323, 317] on input "Hora de fin" at bounding box center [419, 319] width 322 height 16
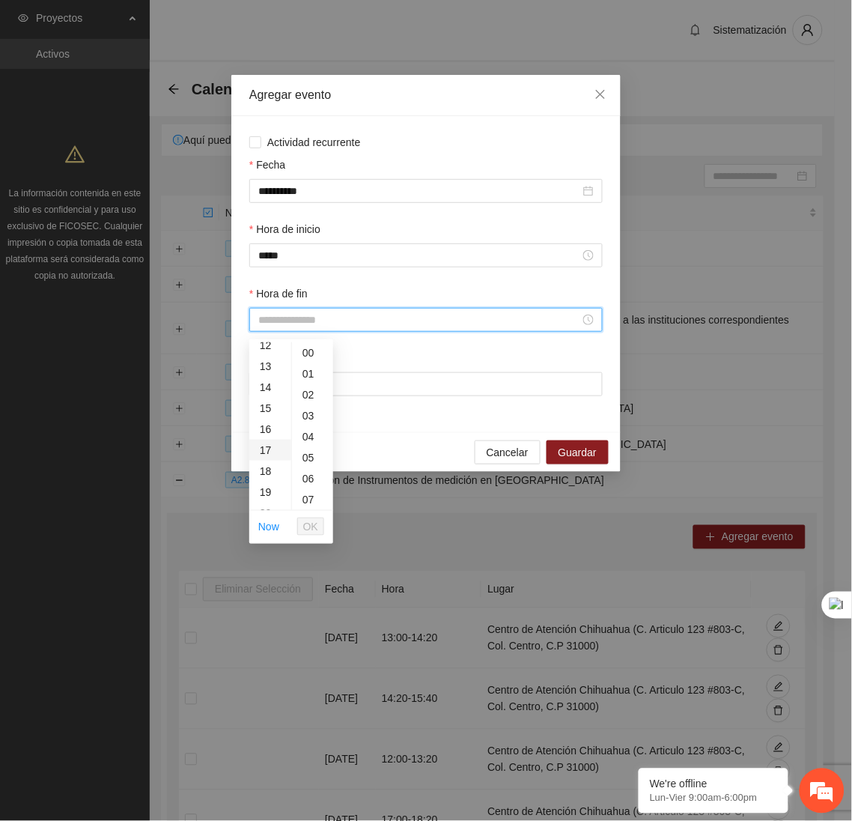
click at [269, 448] on div "17" at bounding box center [270, 450] width 42 height 21
click at [302, 406] on div "40" at bounding box center [312, 405] width 41 height 21
type input "*****"
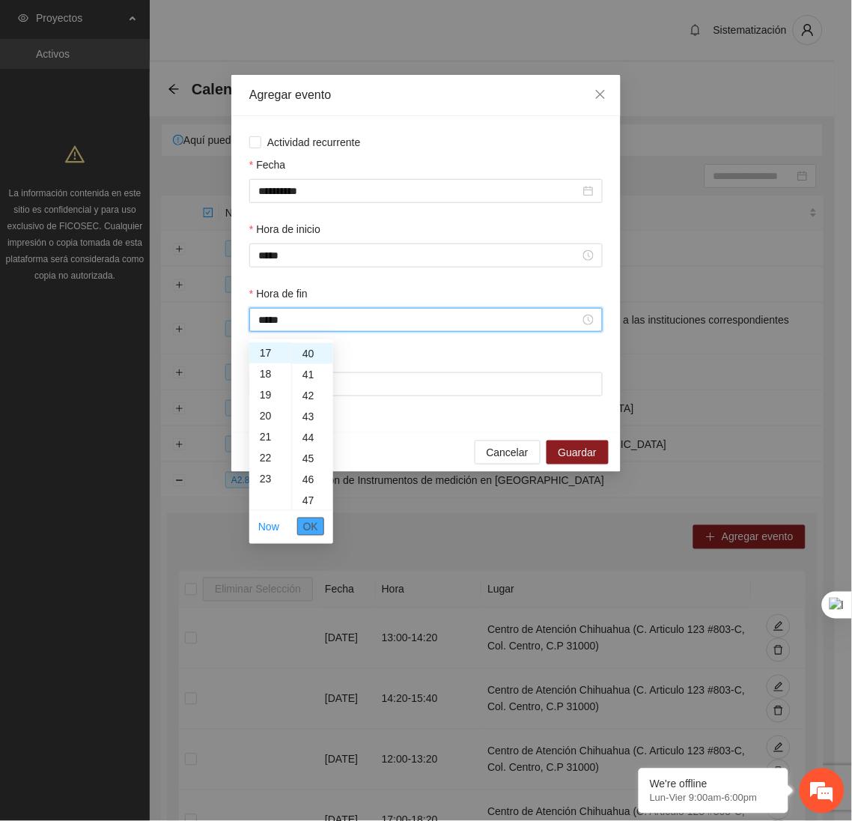
click at [317, 524] on span "OK" at bounding box center [310, 526] width 15 height 16
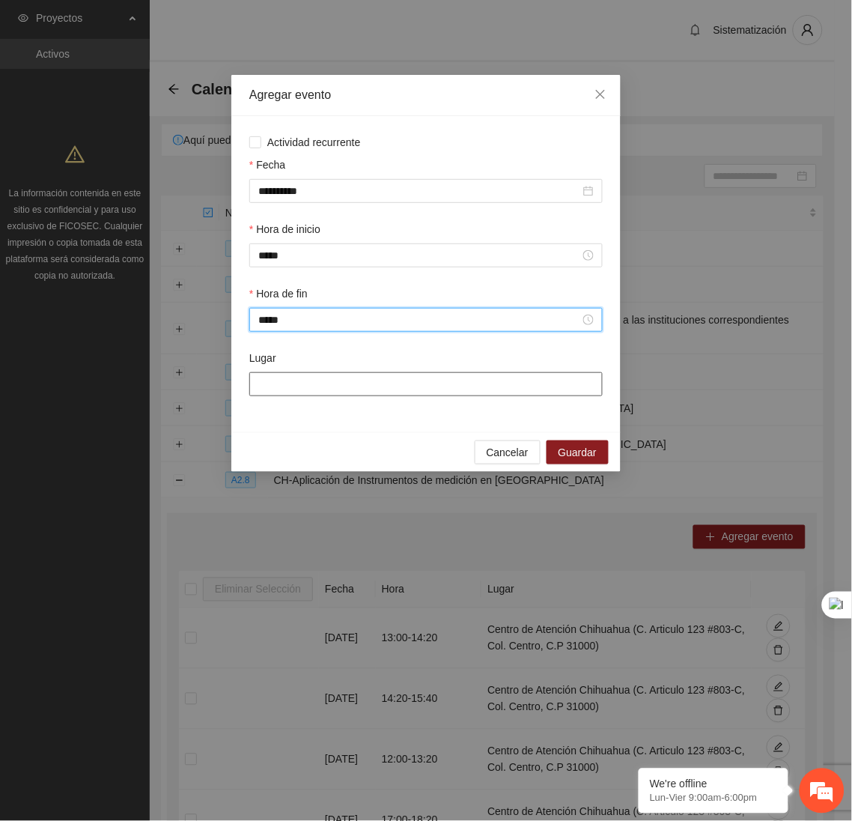
click at [322, 388] on input "Lugar" at bounding box center [425, 384] width 353 height 24
type input "**********"
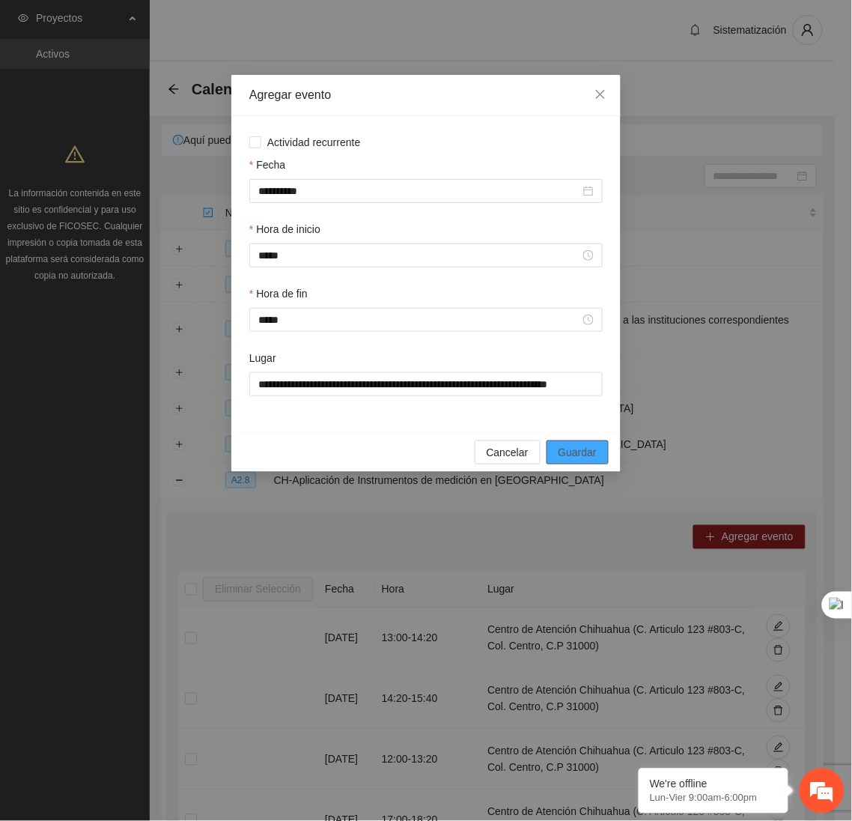
click at [558, 452] on button "Guardar" at bounding box center [578, 452] width 62 height 24
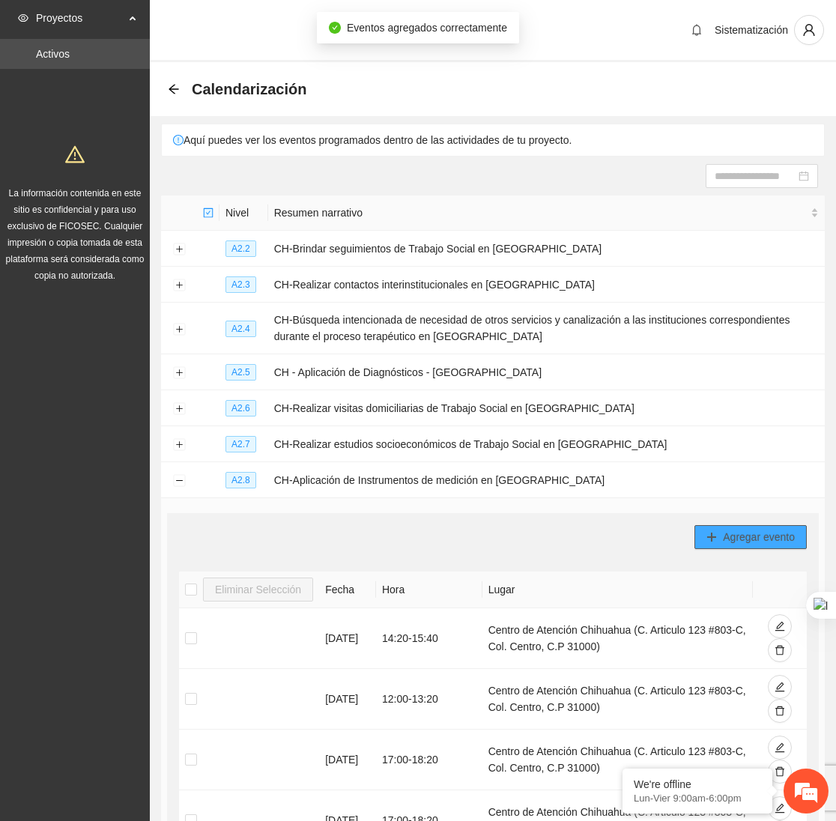
click at [730, 529] on button "Agregar evento" at bounding box center [750, 537] width 112 height 24
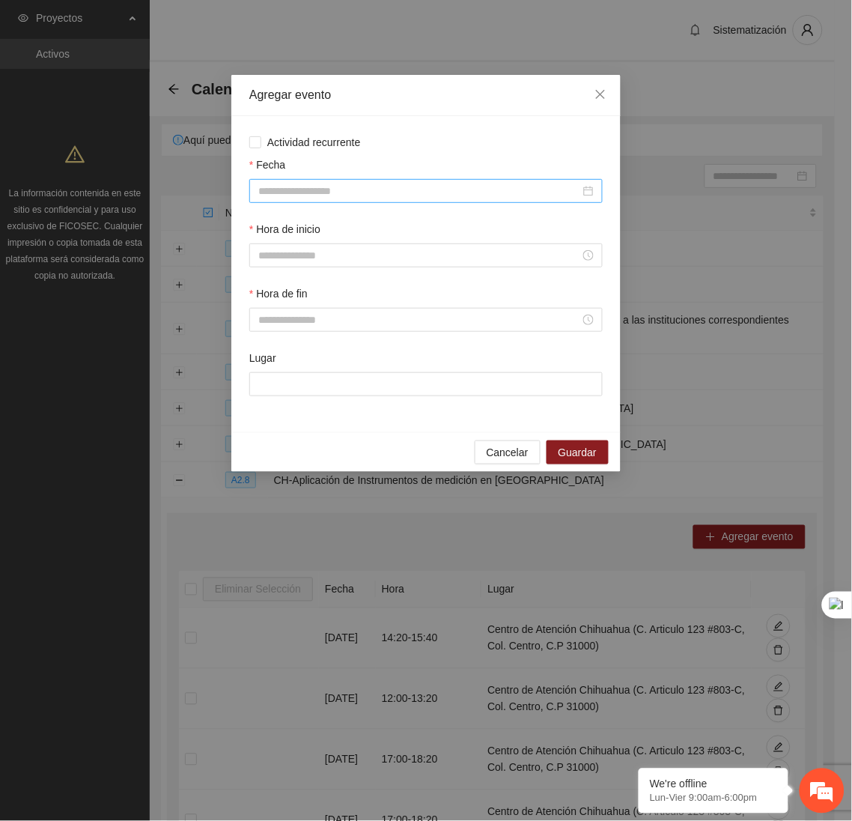
click at [446, 195] on input "Fecha" at bounding box center [419, 191] width 322 height 16
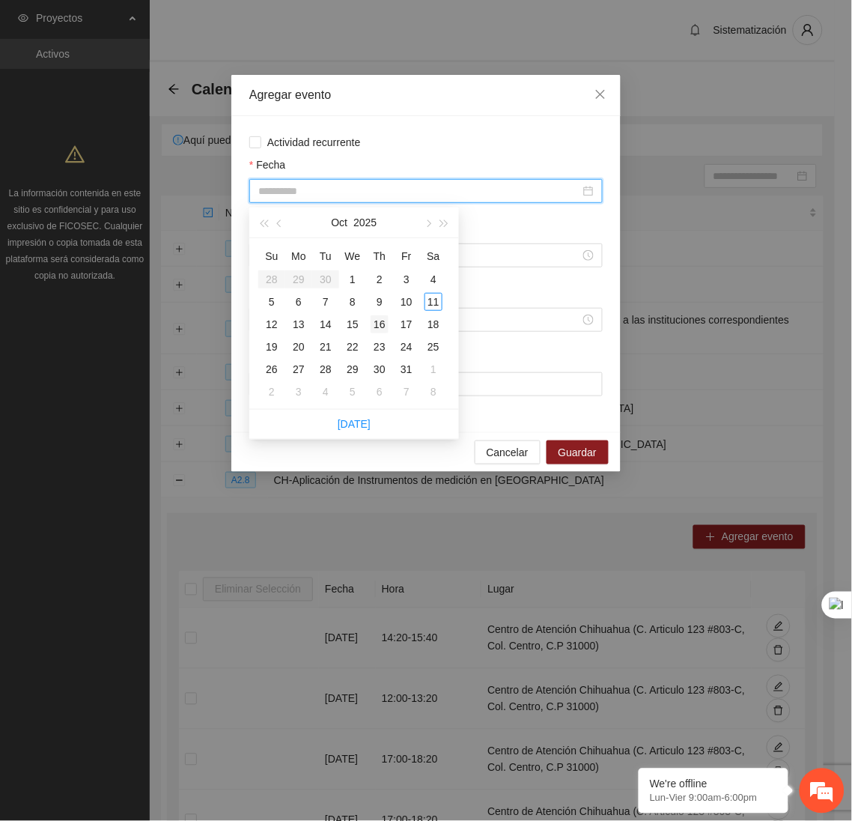
type input "**********"
click at [384, 329] on div "16" at bounding box center [380, 324] width 18 height 18
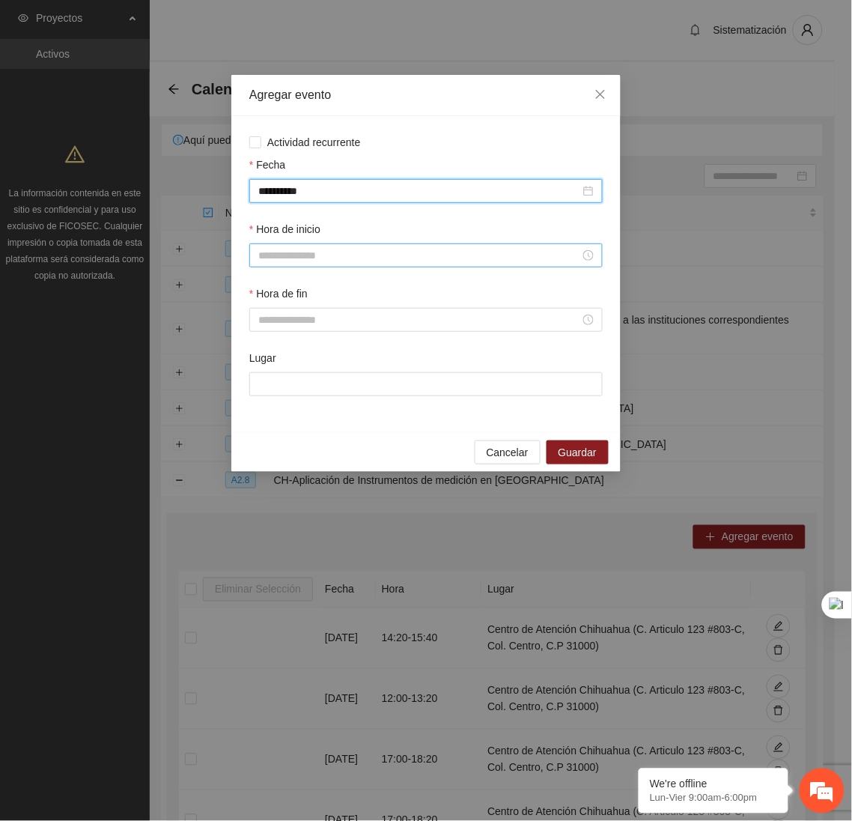
click at [305, 258] on input "Hora de inicio" at bounding box center [419, 255] width 322 height 16
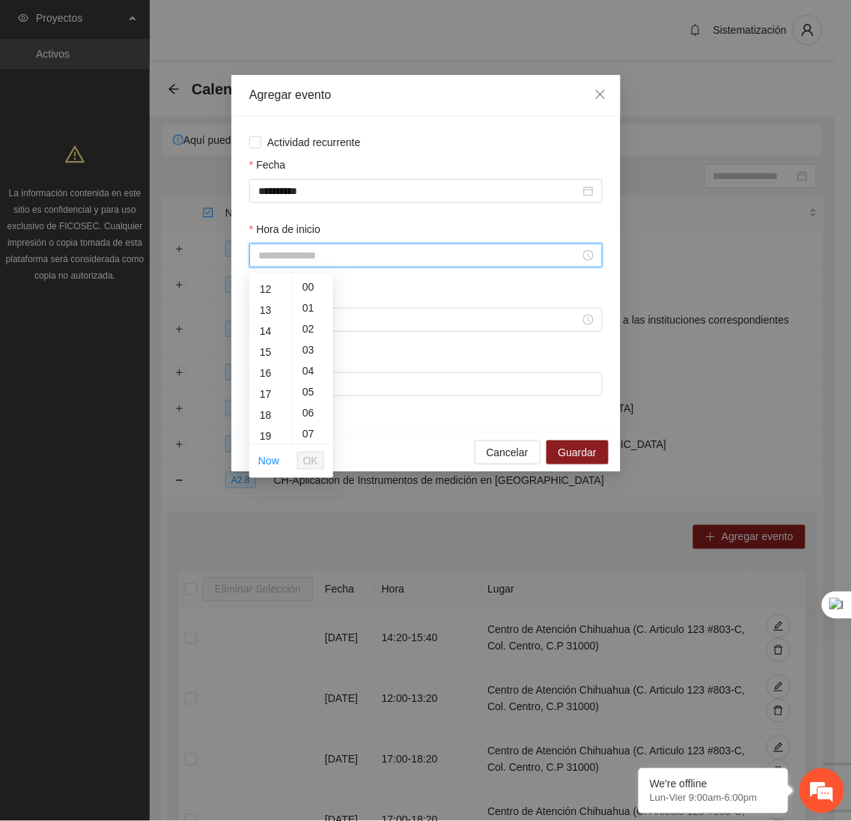
scroll to position [264, 0]
click at [270, 377] on div "17" at bounding box center [270, 379] width 42 height 21
click at [302, 386] on div "40" at bounding box center [312, 384] width 41 height 21
type input "*****"
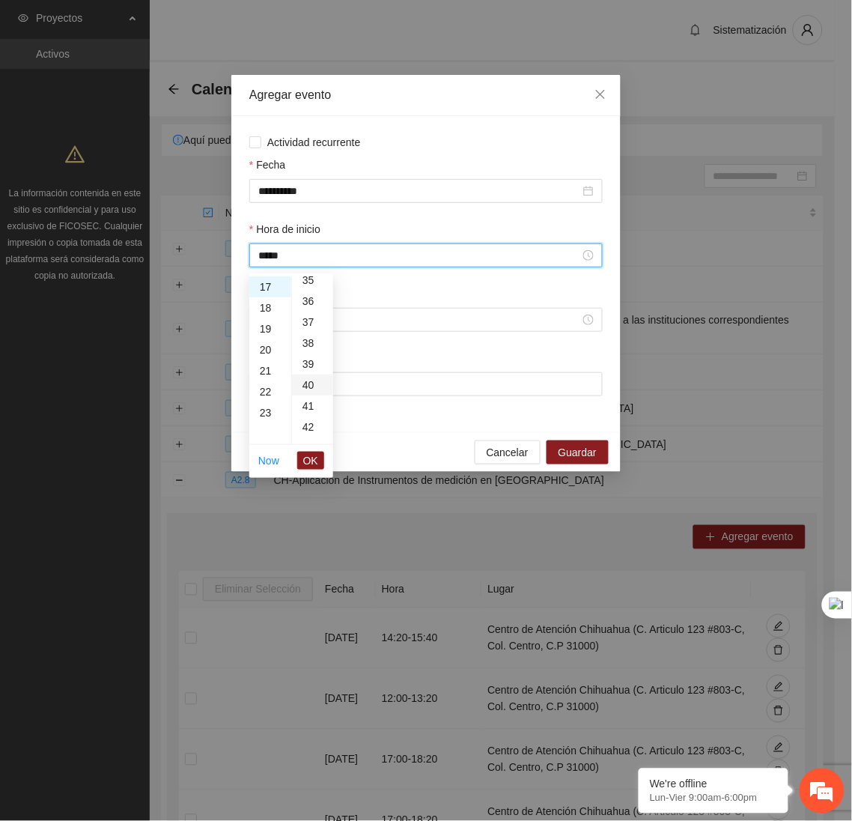
scroll to position [838, 0]
click at [309, 457] on span "OK" at bounding box center [310, 460] width 15 height 16
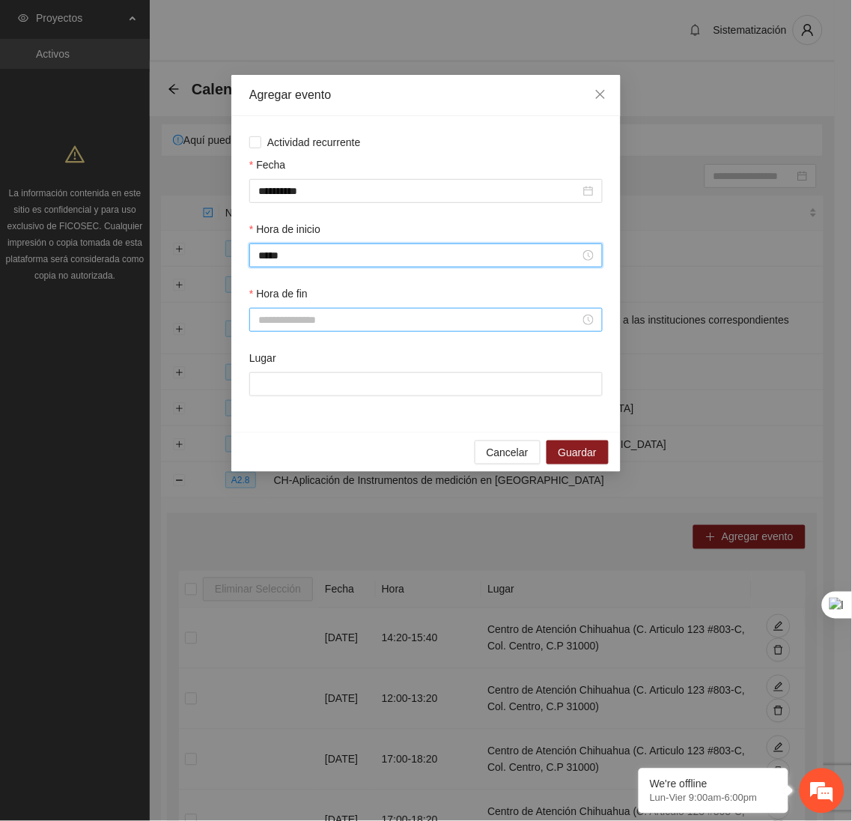
click at [317, 328] on input "Hora de fin" at bounding box center [419, 319] width 322 height 16
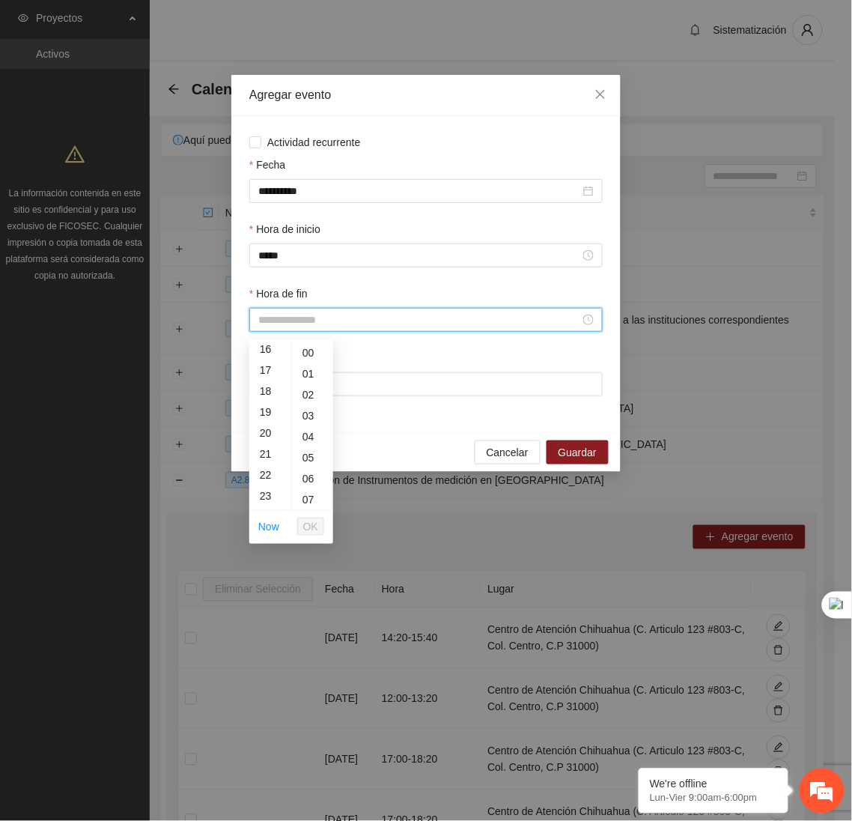
scroll to position [347, 0]
click at [260, 404] on div "19" at bounding box center [270, 404] width 42 height 21
type input "*****"
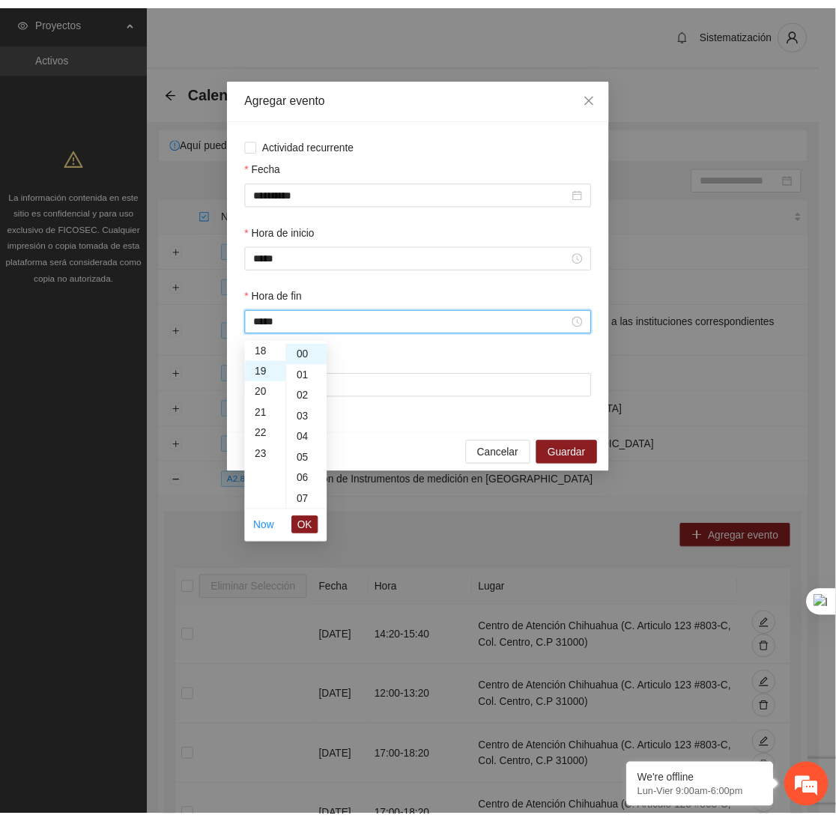
scroll to position [398, 0]
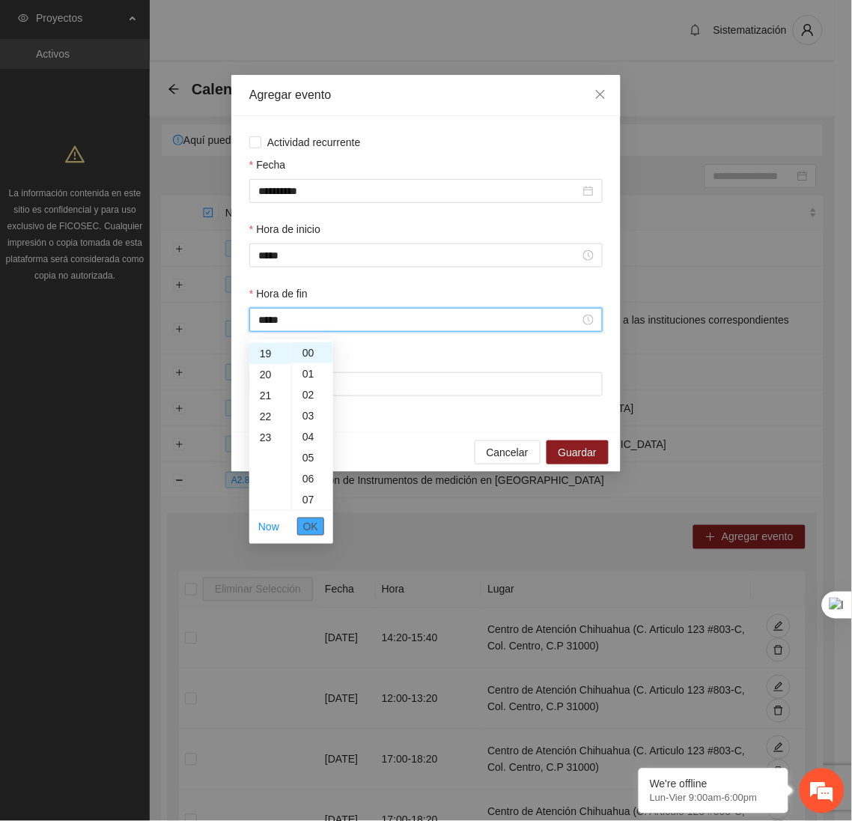
click at [308, 527] on span "OK" at bounding box center [310, 526] width 15 height 16
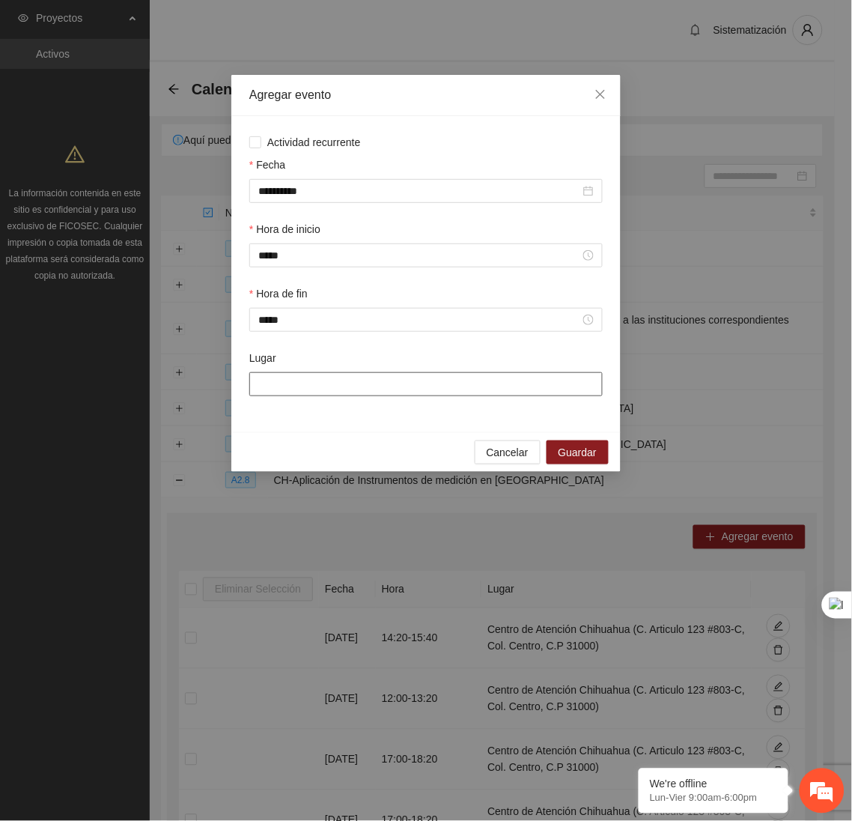
click at [311, 393] on input "Lugar" at bounding box center [425, 384] width 353 height 24
type input "**********"
click at [577, 451] on span "Guardar" at bounding box center [578, 452] width 38 height 16
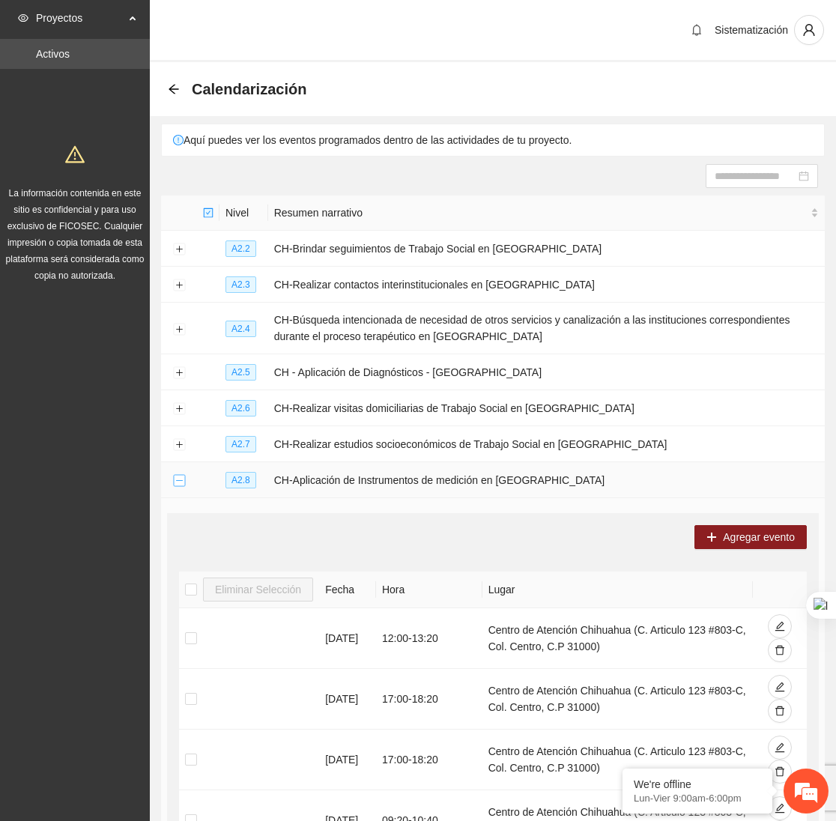
click at [176, 482] on button "Collapse row" at bounding box center [179, 481] width 12 height 12
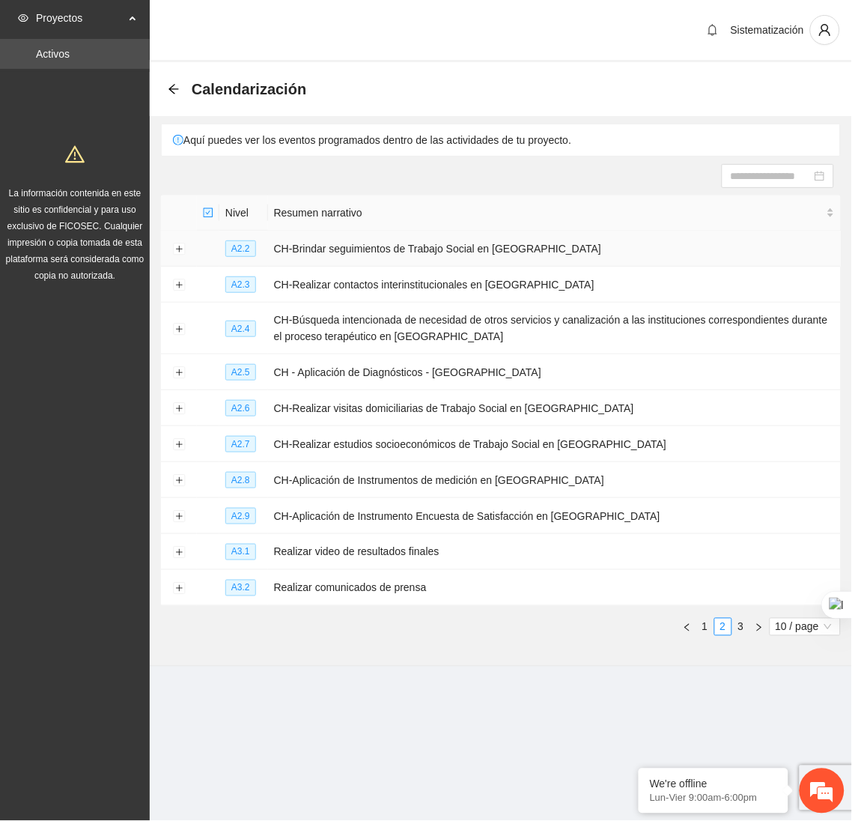
click at [178, 256] on td at bounding box center [179, 249] width 36 height 36
click at [177, 245] on button "Expand row" at bounding box center [179, 249] width 12 height 12
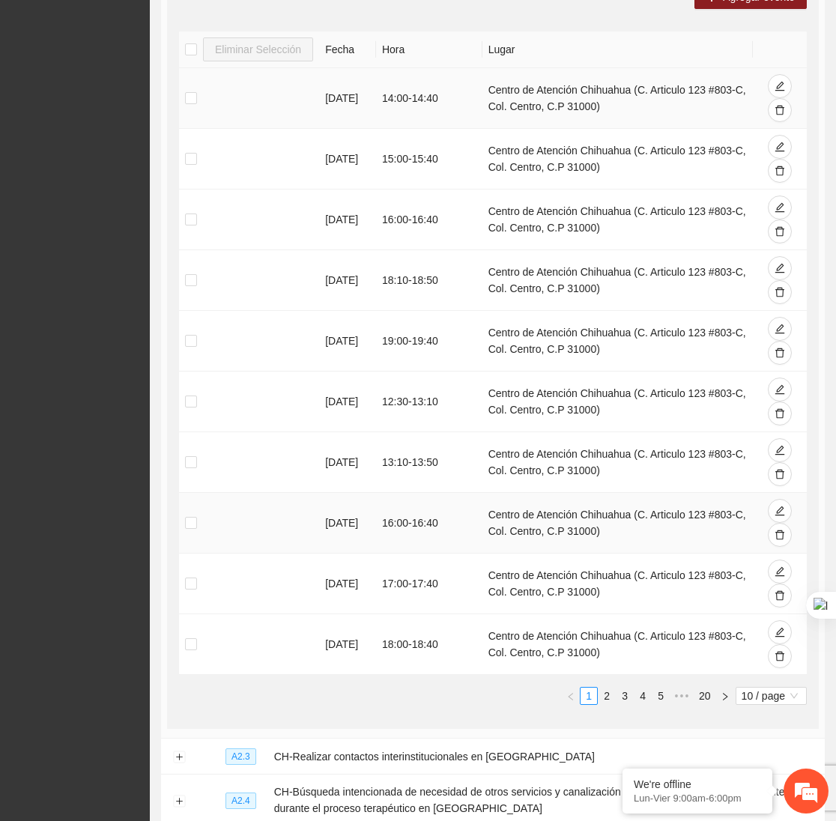
scroll to position [308, 0]
click at [607, 699] on link "2" at bounding box center [606, 696] width 16 height 16
click at [581, 696] on link "1" at bounding box center [588, 696] width 16 height 16
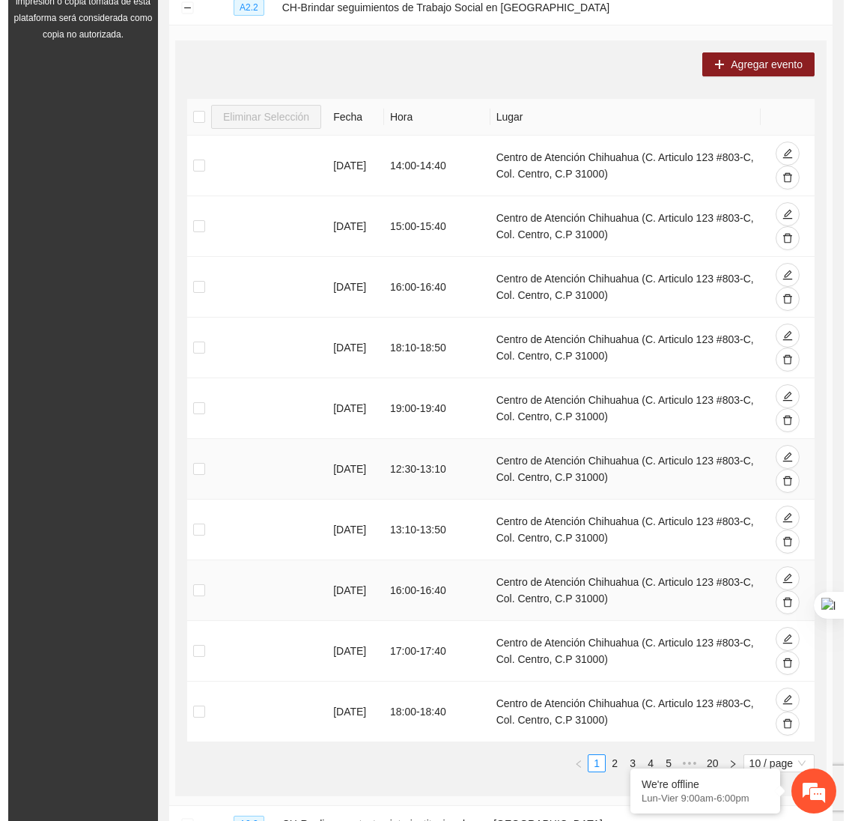
scroll to position [242, 0]
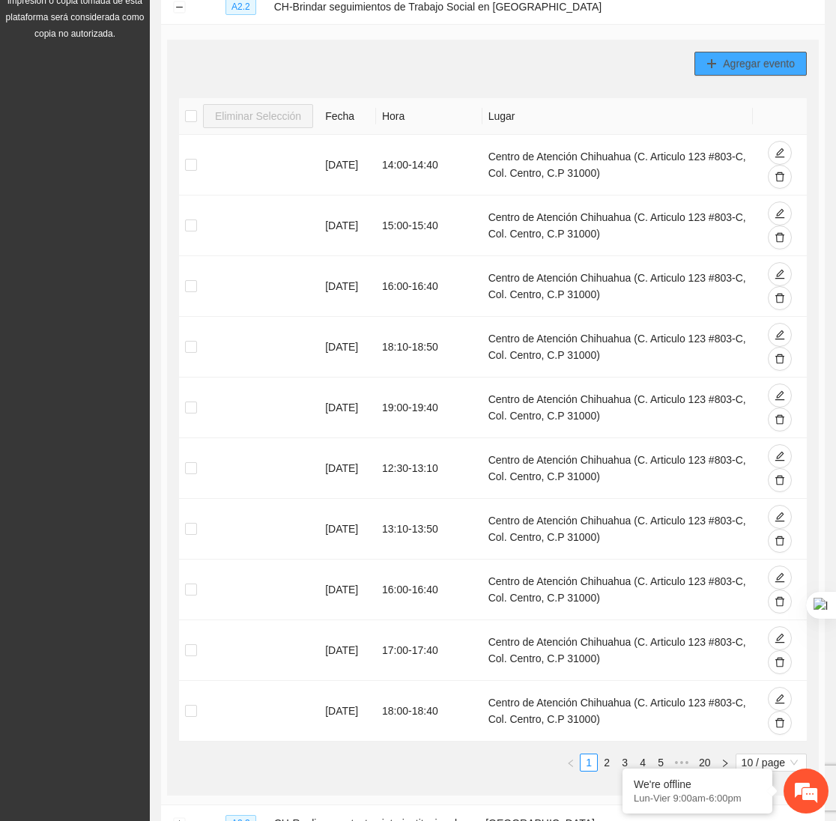
click at [713, 67] on icon "plus" at bounding box center [711, 63] width 10 height 10
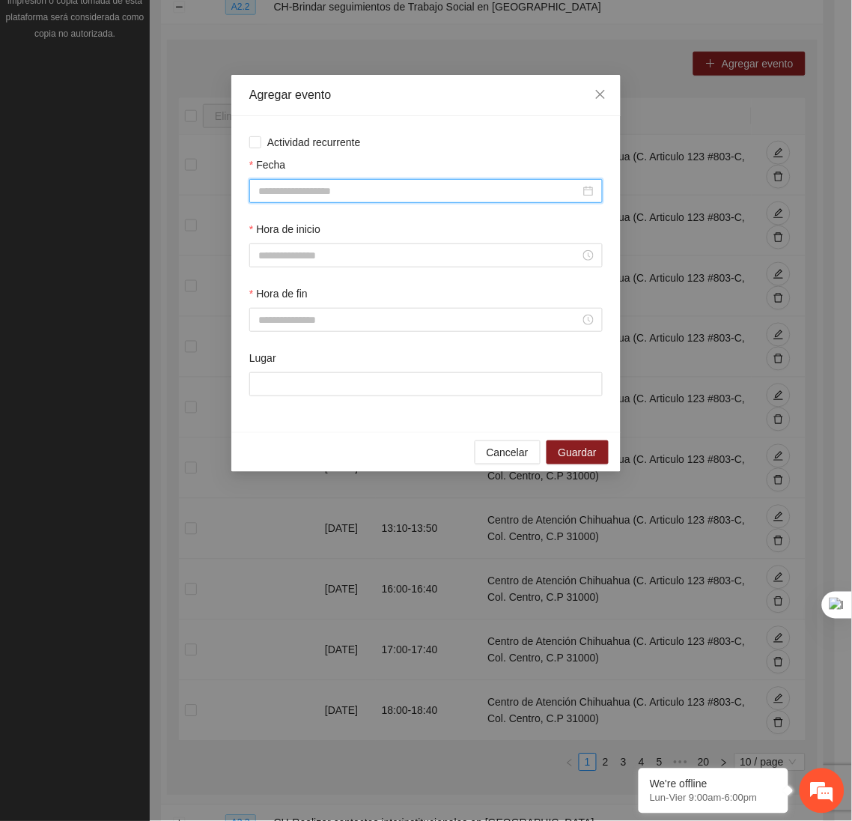
click at [470, 192] on input "Fecha" at bounding box center [419, 191] width 322 height 16
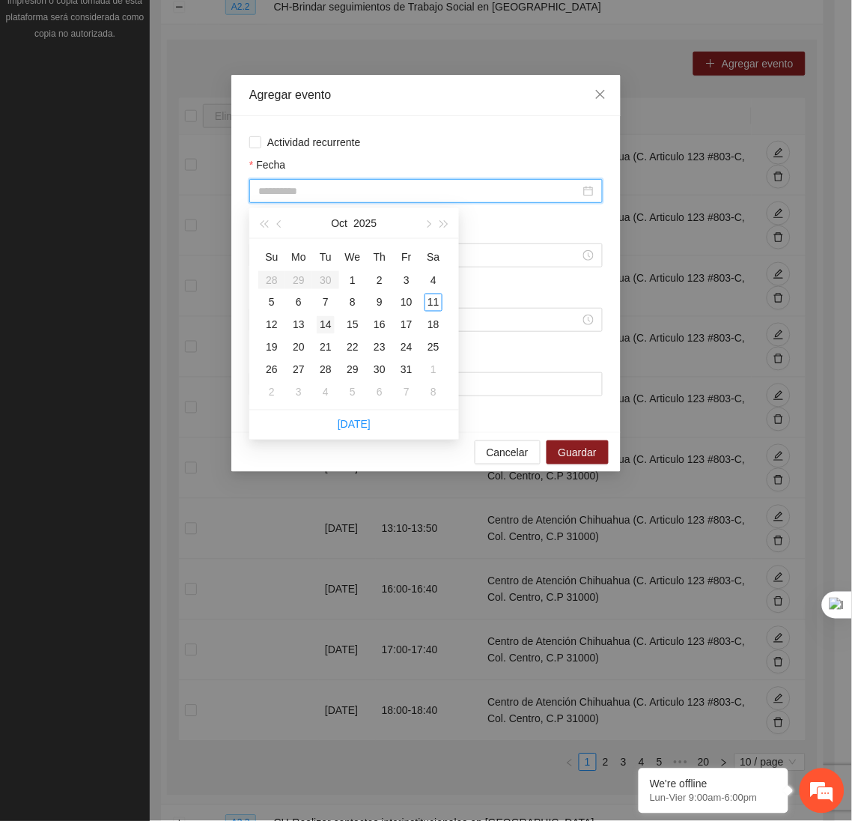
click at [322, 327] on div "14" at bounding box center [326, 325] width 18 height 18
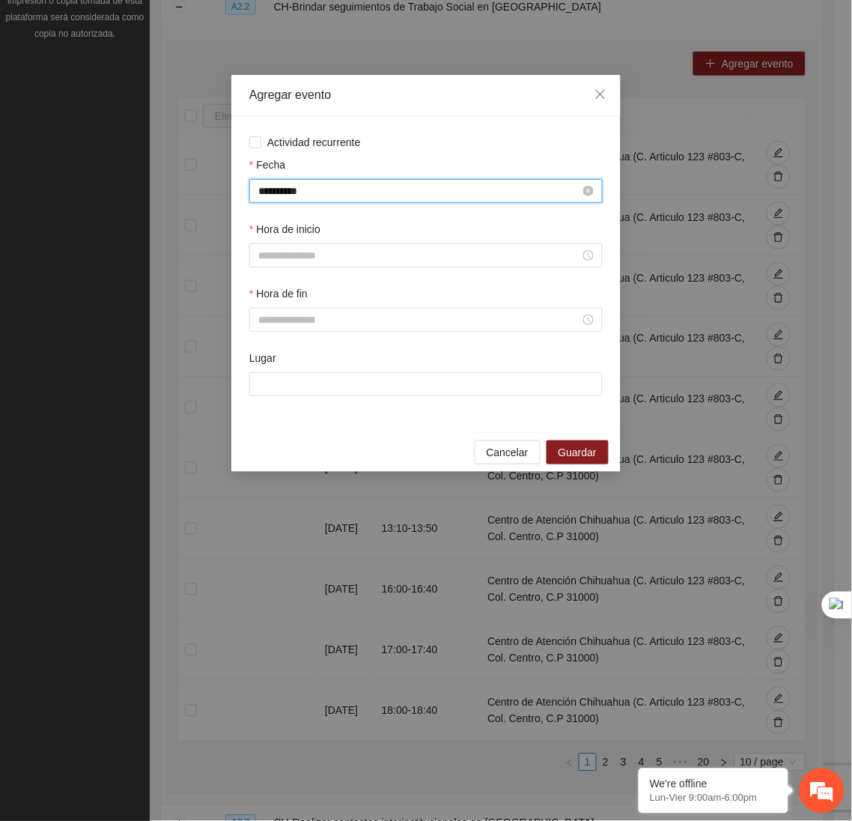
click at [362, 195] on input "**********" at bounding box center [419, 191] width 322 height 16
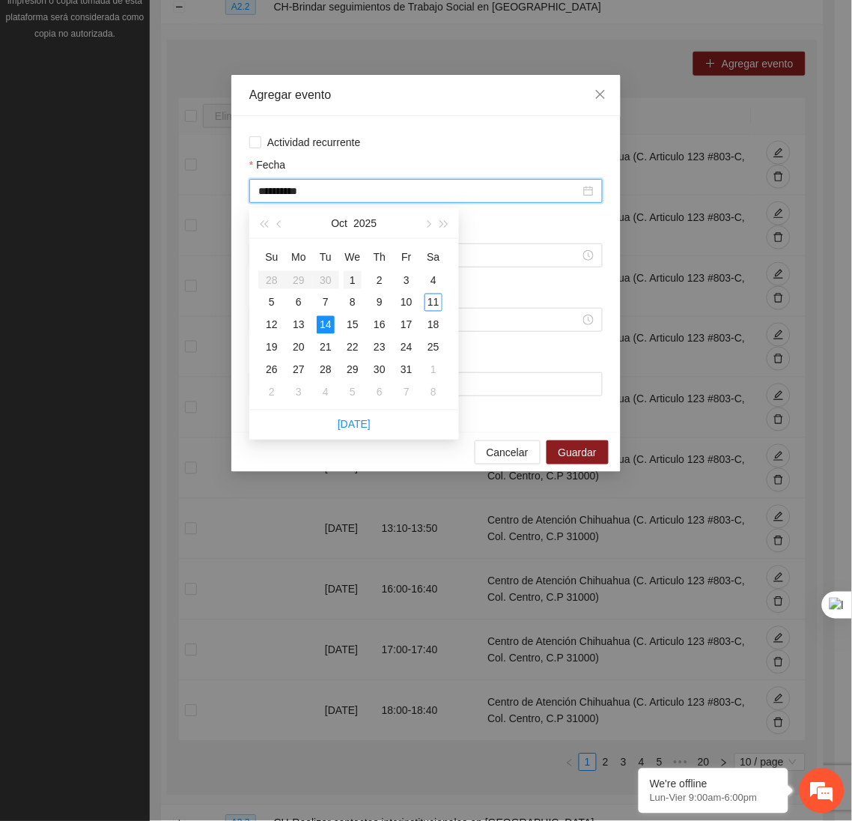
type input "**********"
click at [350, 277] on div "1" at bounding box center [353, 280] width 18 height 18
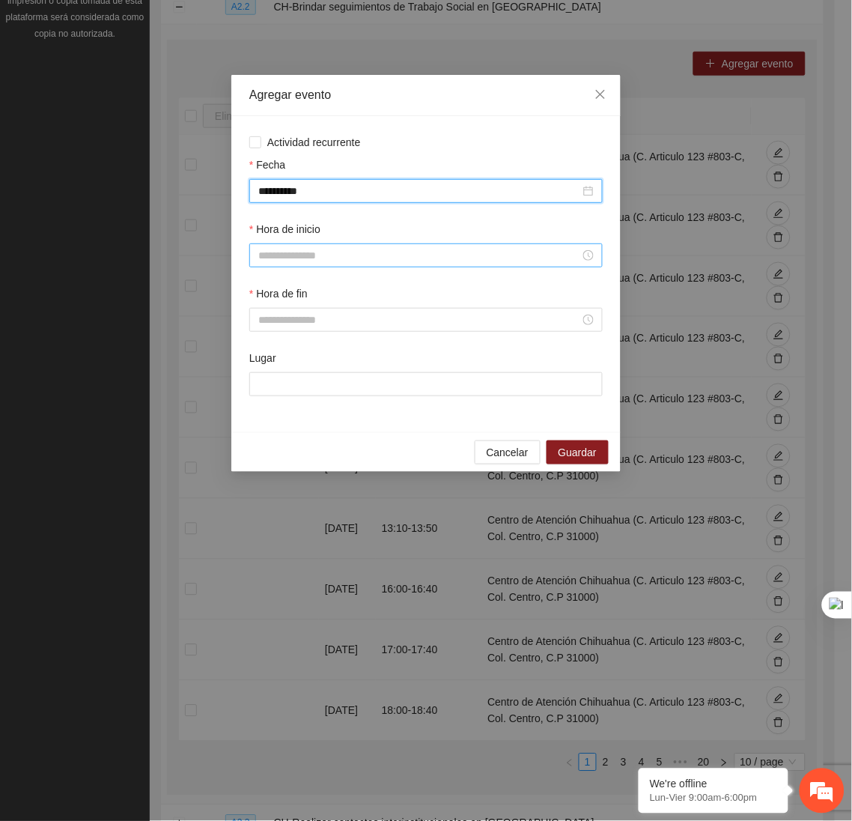
click at [316, 247] on div at bounding box center [425, 255] width 353 height 24
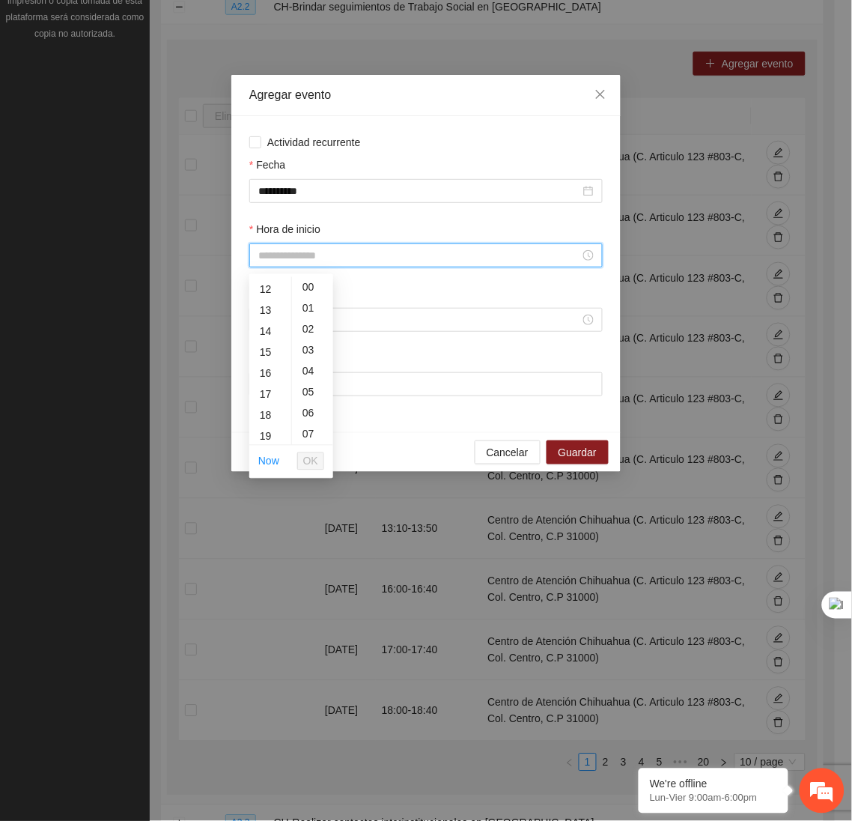
click at [259, 334] on div "14" at bounding box center [270, 331] width 42 height 21
type input "*****"
click at [312, 460] on span "OK" at bounding box center [310, 461] width 15 height 16
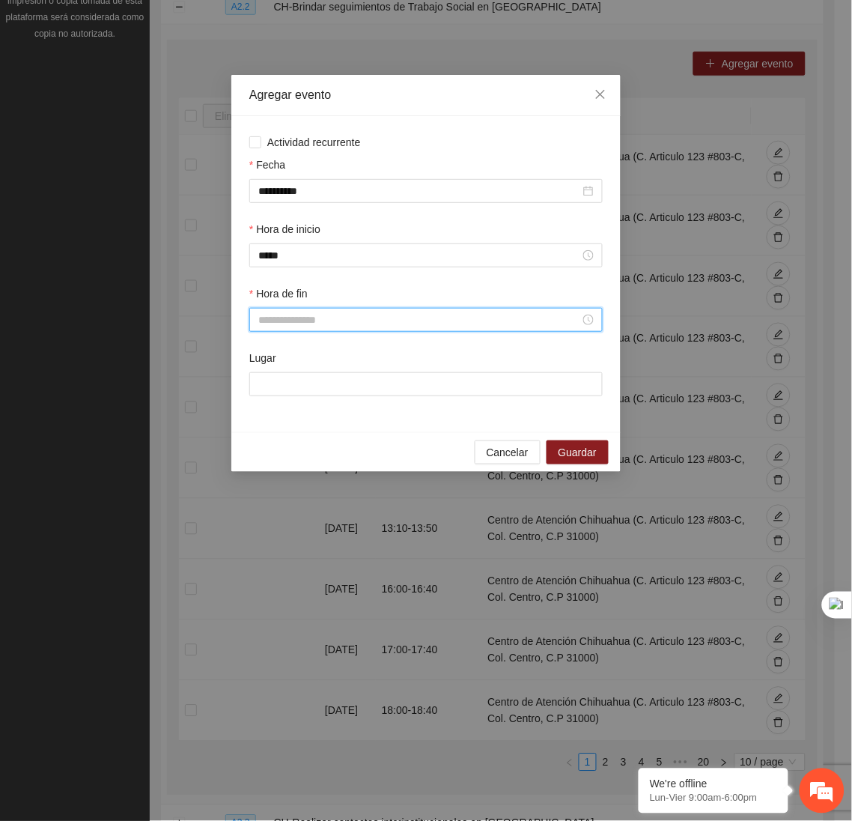
click at [302, 326] on input "Hora de fin" at bounding box center [419, 319] width 322 height 16
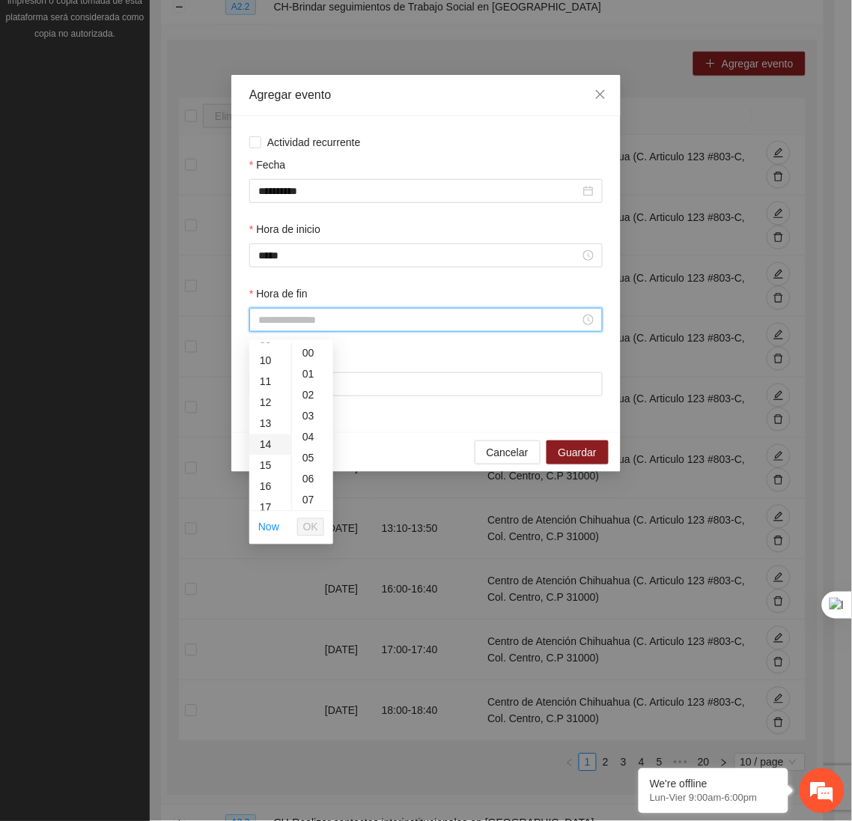
click at [263, 444] on div "14" at bounding box center [270, 444] width 42 height 21
click at [307, 398] on div "40" at bounding box center [312, 398] width 41 height 21
type input "*****"
click at [311, 530] on span "OK" at bounding box center [310, 527] width 15 height 16
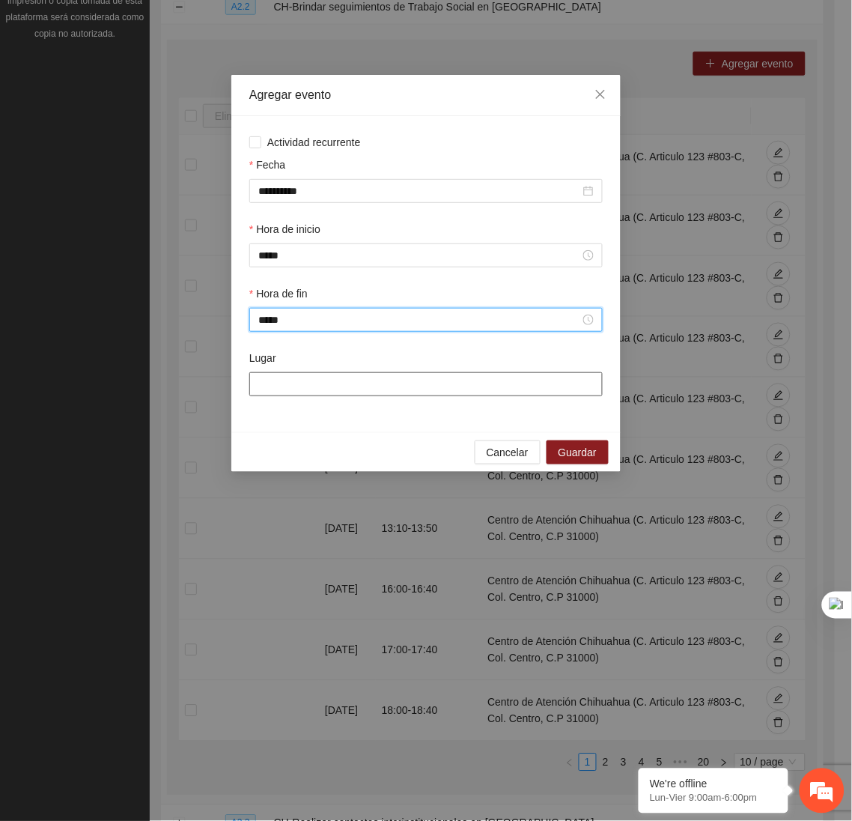
click at [368, 390] on input "Lugar" at bounding box center [425, 384] width 353 height 24
type input "**********"
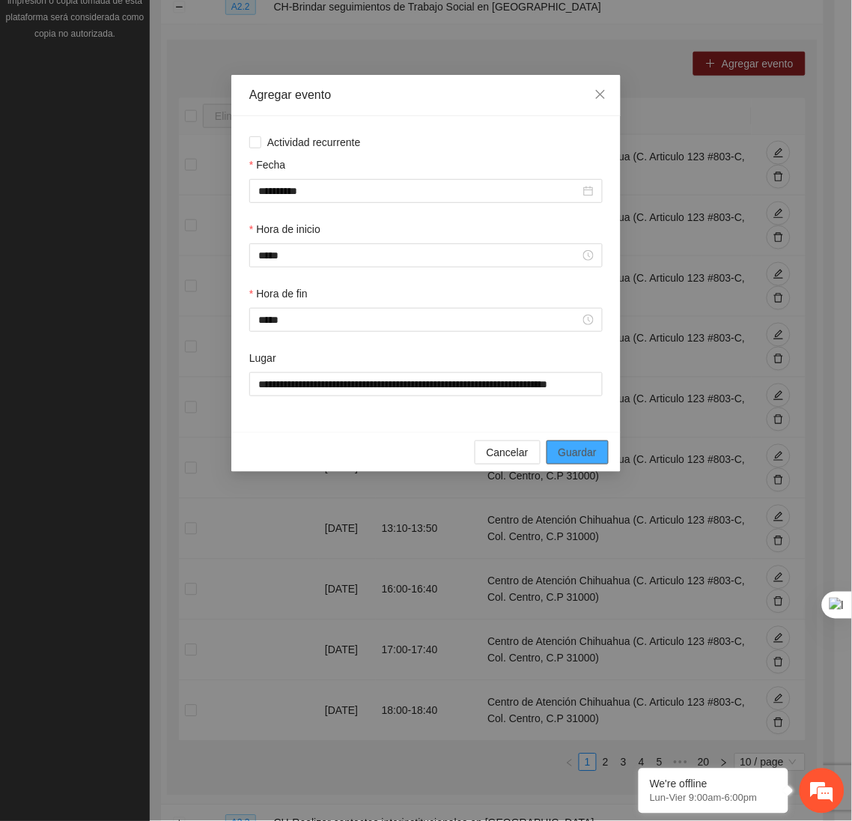
click at [574, 453] on span "Guardar" at bounding box center [578, 452] width 38 height 16
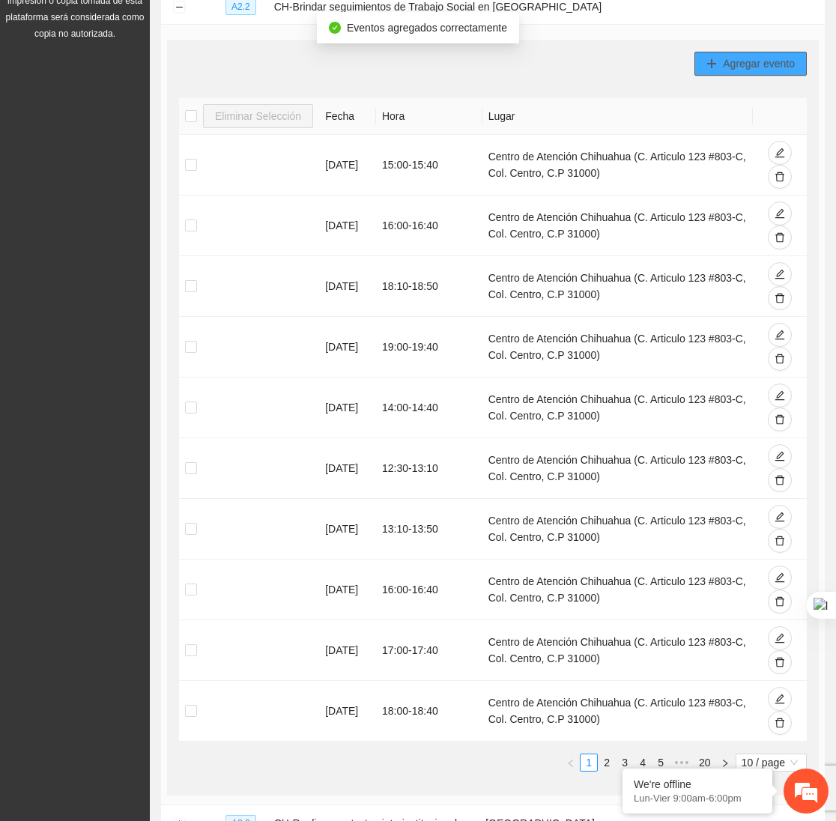
click at [751, 52] on button "Agregar evento" at bounding box center [750, 64] width 112 height 24
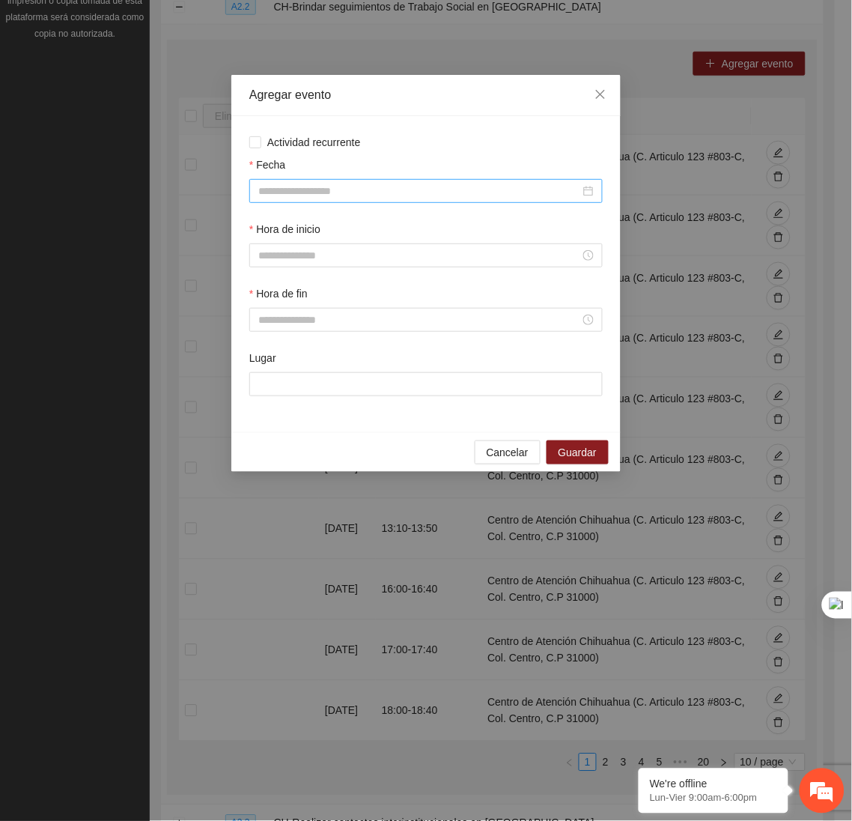
click at [534, 199] on input "Fecha" at bounding box center [419, 191] width 322 height 16
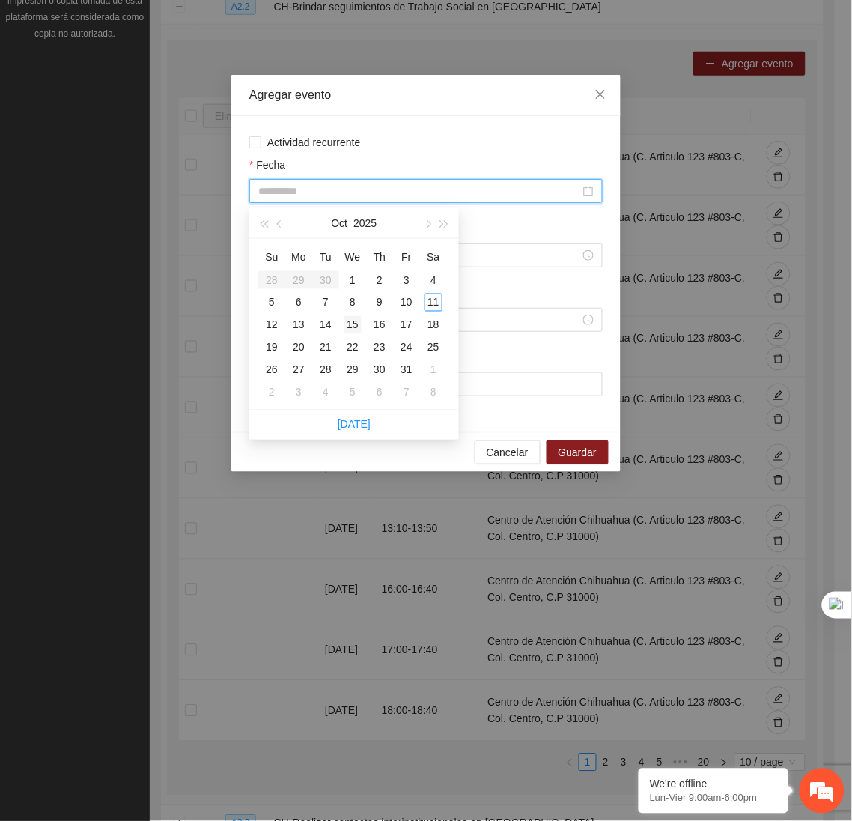
click at [352, 323] on div "15" at bounding box center [353, 325] width 18 height 18
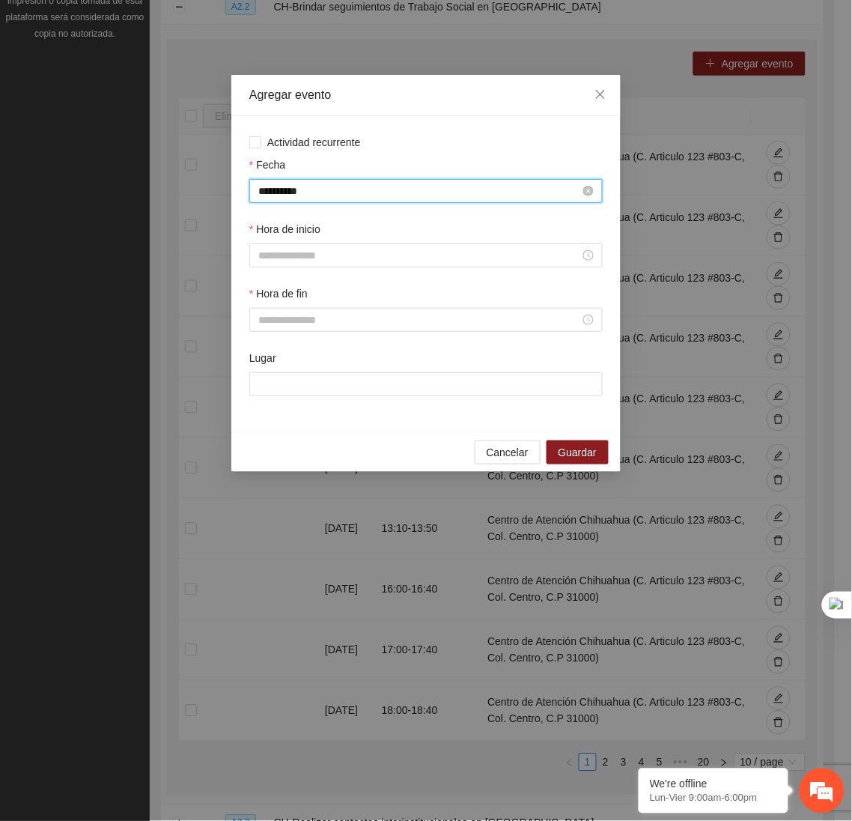
click at [345, 191] on input "**********" at bounding box center [419, 191] width 322 height 16
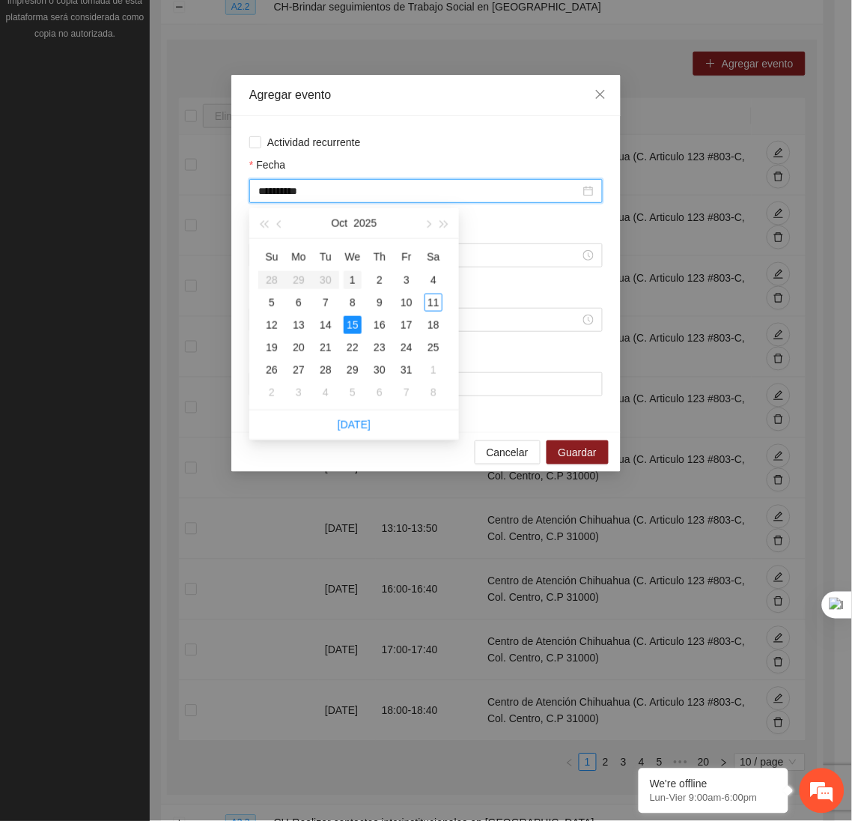
type input "**********"
click at [358, 282] on div "1" at bounding box center [353, 280] width 18 height 18
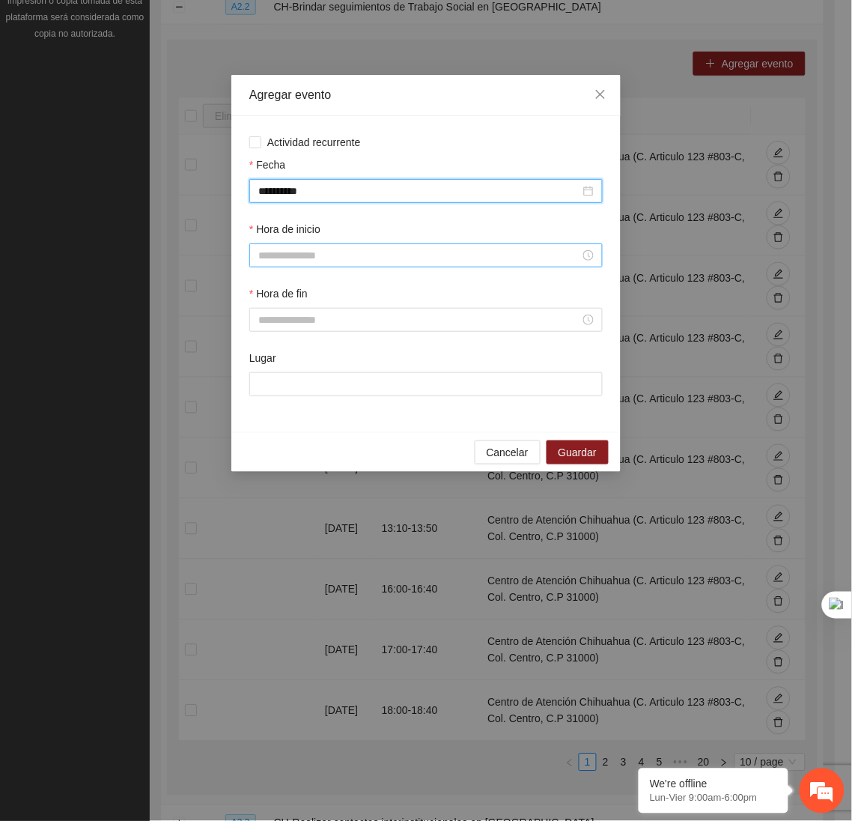
click at [312, 267] on div at bounding box center [425, 255] width 353 height 24
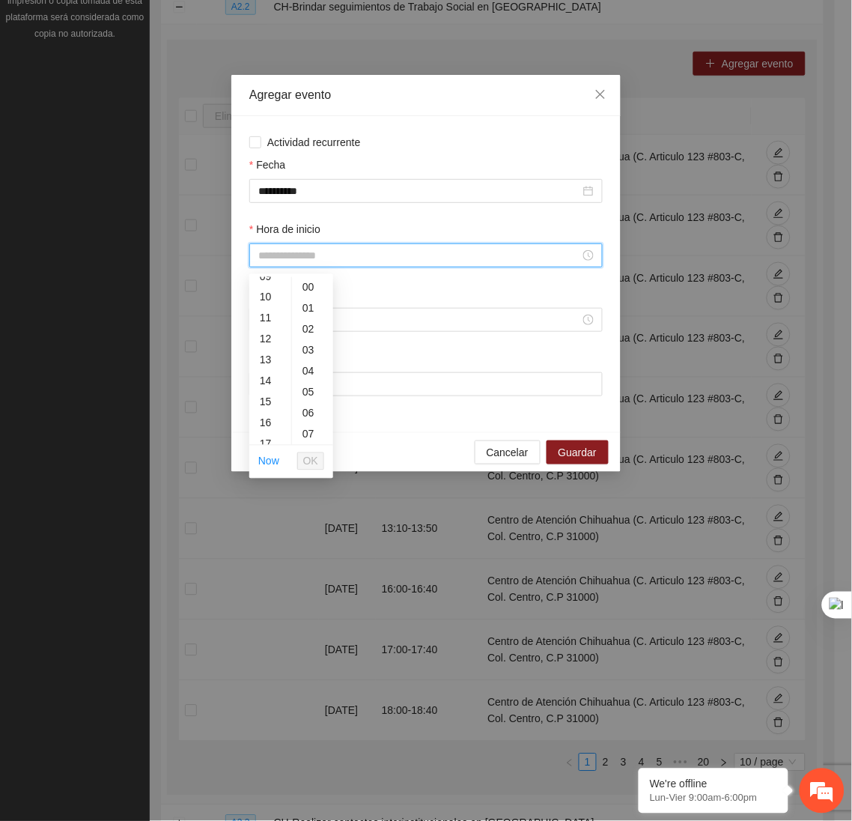
scroll to position [207, 0]
click at [268, 388] on div "15" at bounding box center [270, 394] width 42 height 21
type input "*****"
click at [309, 460] on span "OK" at bounding box center [310, 461] width 15 height 16
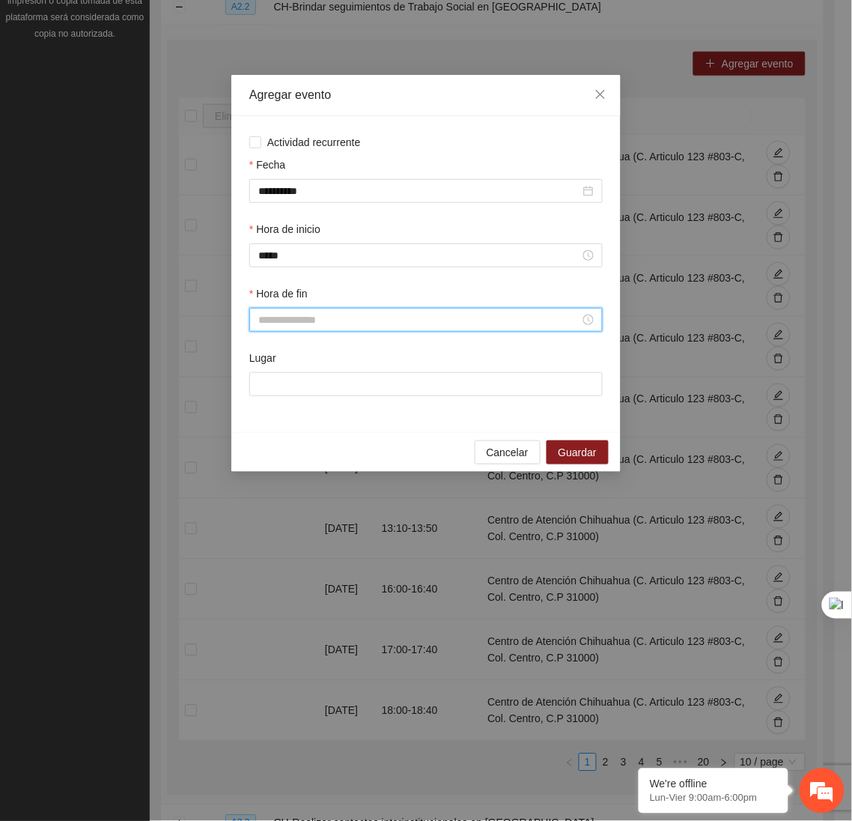
click at [308, 320] on input "Hora de fin" at bounding box center [419, 319] width 322 height 16
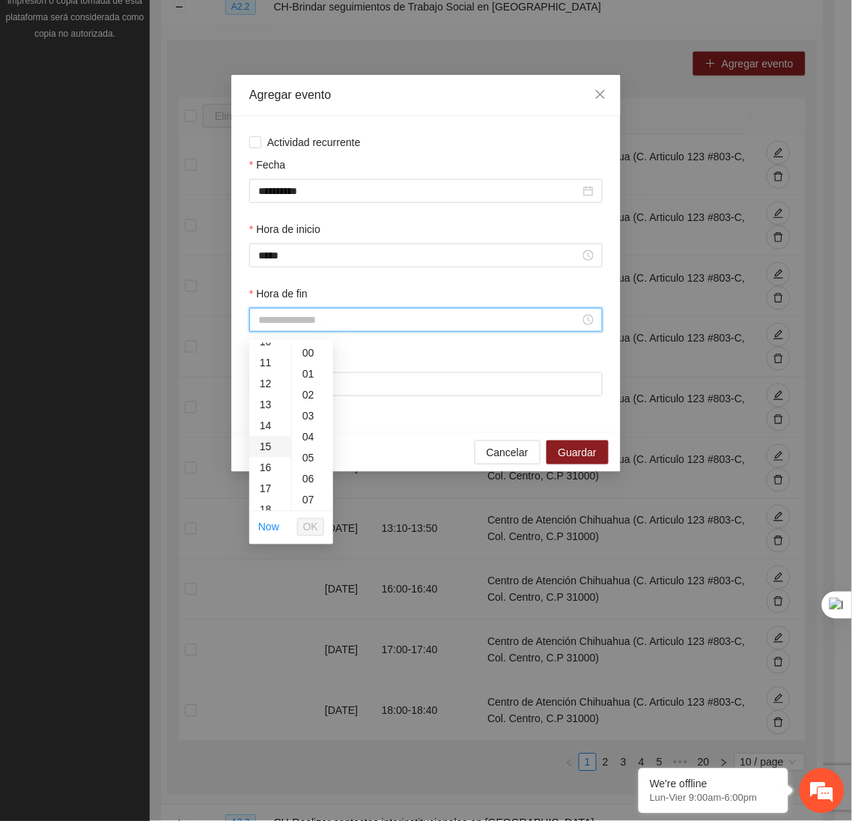
click at [270, 440] on div "15" at bounding box center [270, 447] width 42 height 21
click at [314, 460] on div "40" at bounding box center [312, 464] width 41 height 21
type input "*****"
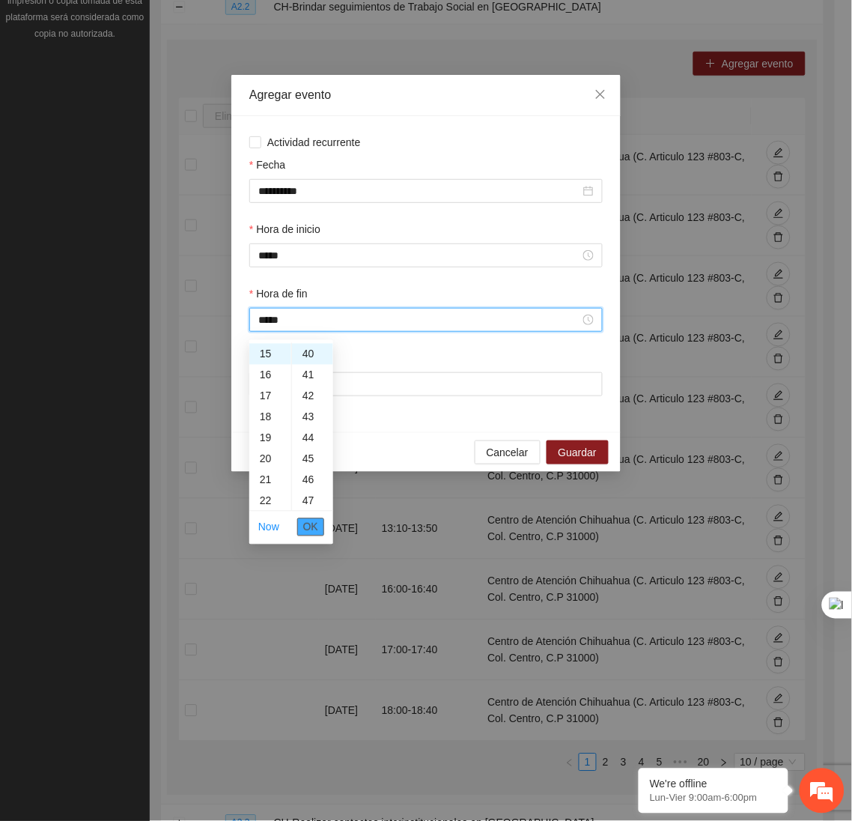
click at [306, 519] on span "OK" at bounding box center [310, 527] width 15 height 16
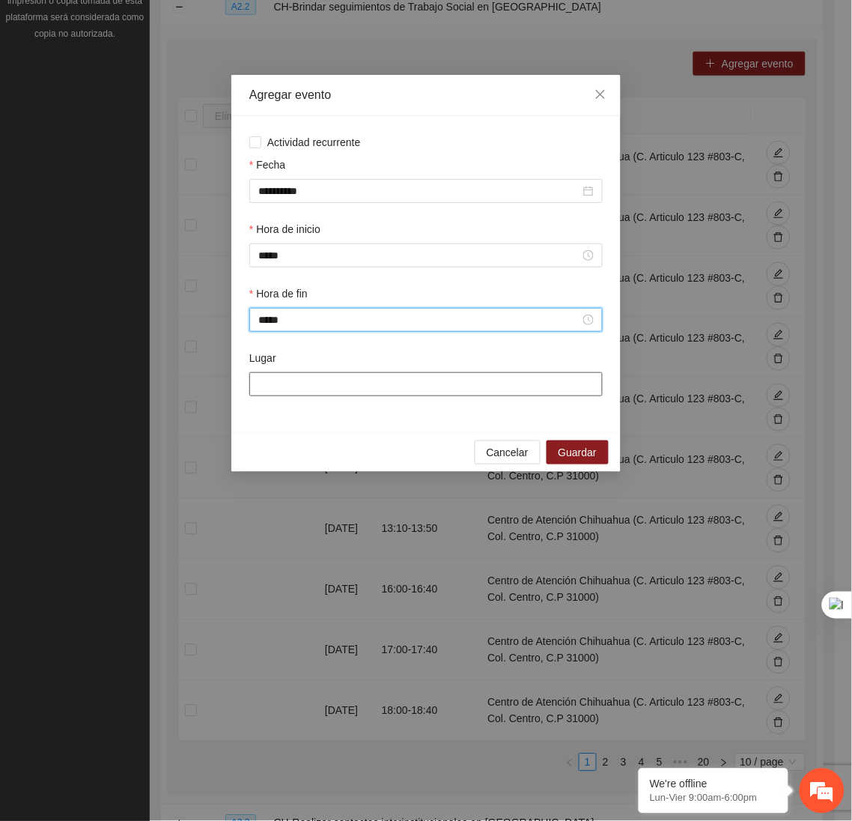
click at [329, 386] on input "Lugar" at bounding box center [425, 384] width 353 height 24
type input "**********"
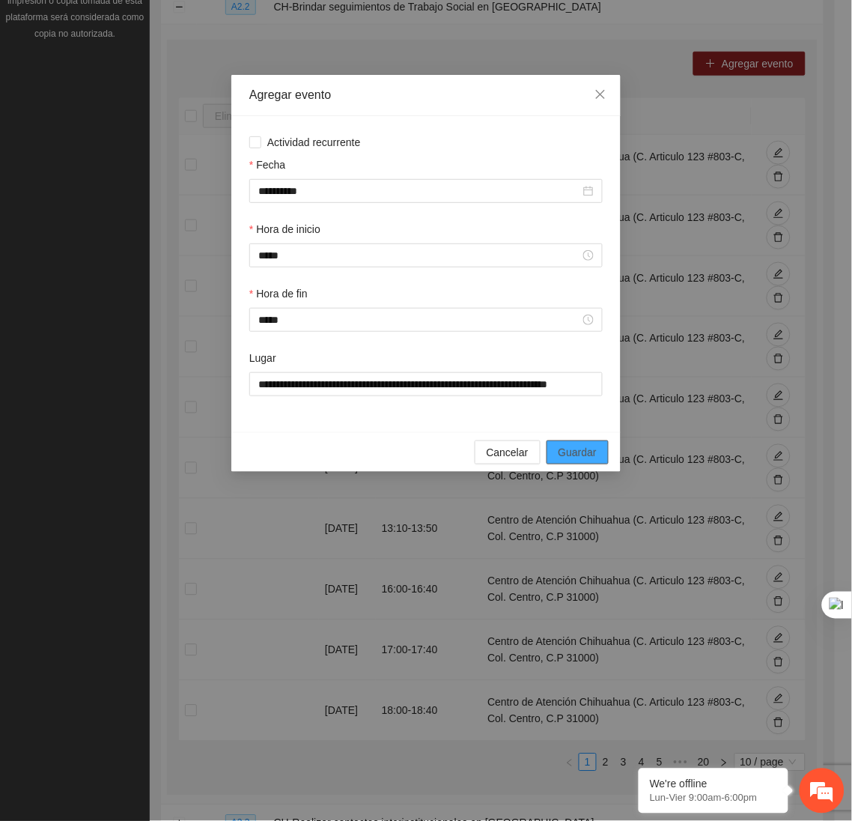
click at [565, 448] on button "Guardar" at bounding box center [578, 452] width 62 height 24
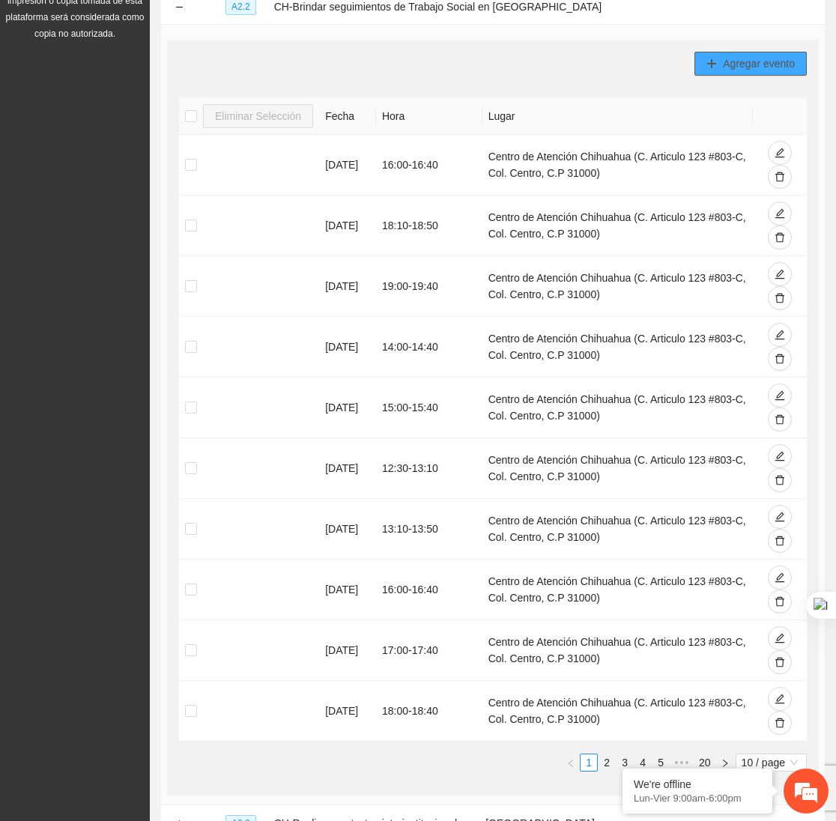
click at [776, 55] on span "Agregar evento" at bounding box center [759, 63] width 72 height 16
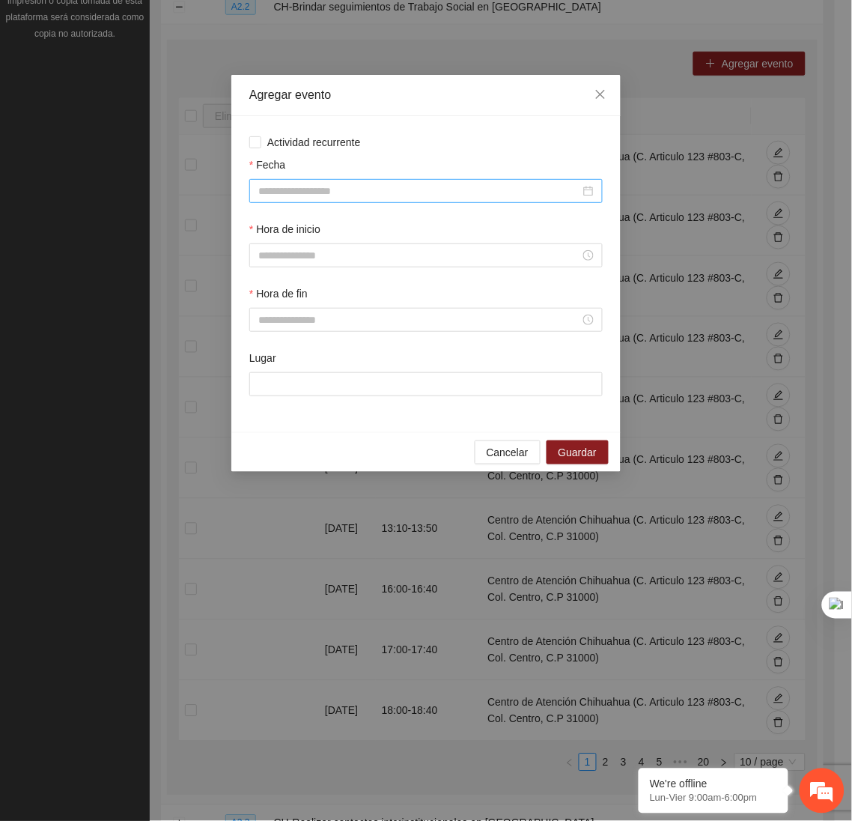
click at [453, 202] on div at bounding box center [425, 191] width 353 height 24
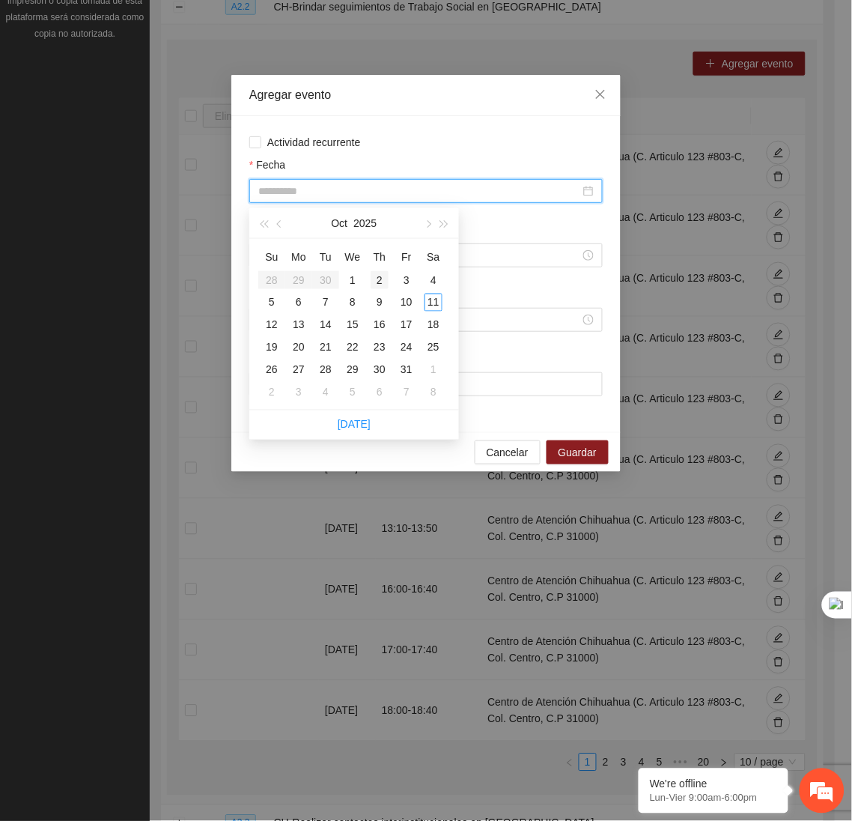
type input "**********"
click at [380, 282] on div "2" at bounding box center [380, 280] width 18 height 18
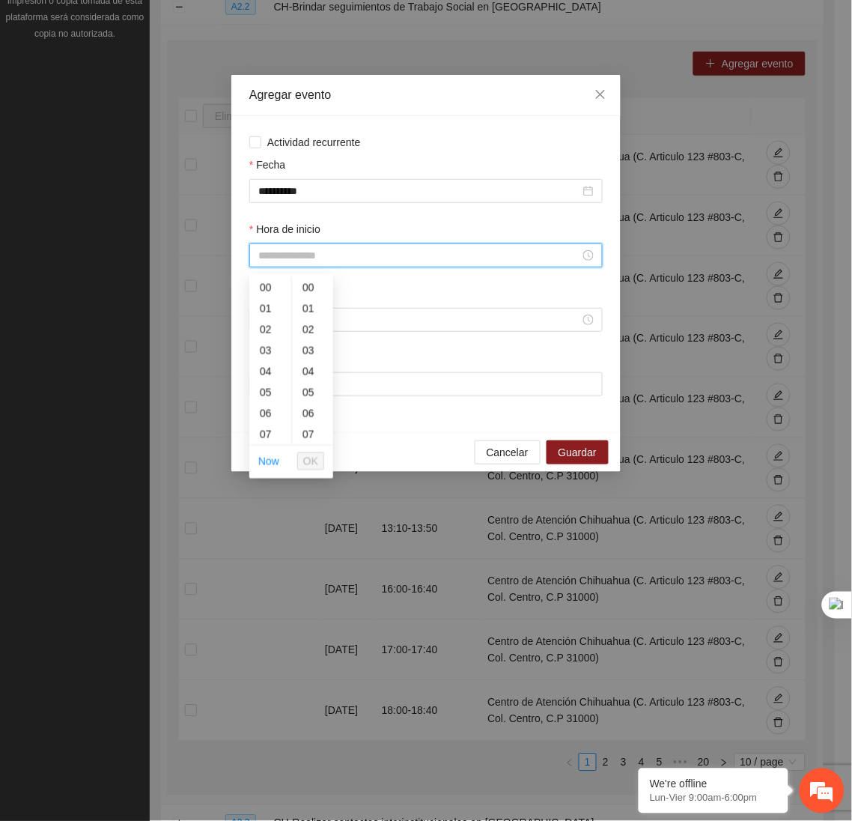
click at [357, 264] on input "Hora de inicio" at bounding box center [419, 255] width 322 height 16
click at [267, 377] on div "12" at bounding box center [270, 379] width 42 height 21
type input "*****"
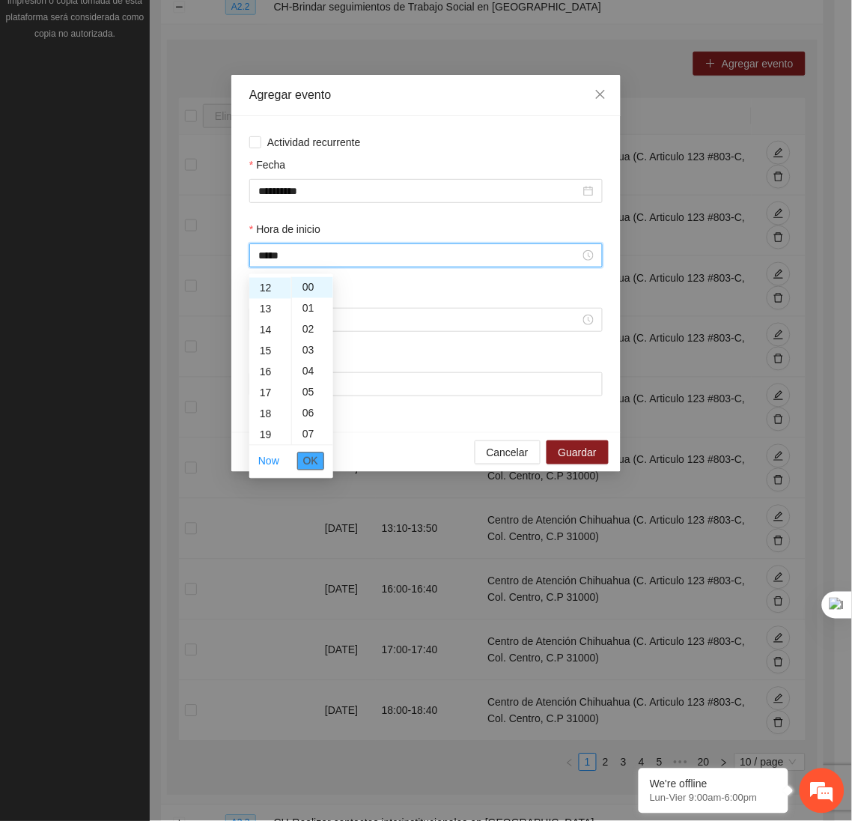
click at [304, 460] on span "OK" at bounding box center [310, 461] width 15 height 16
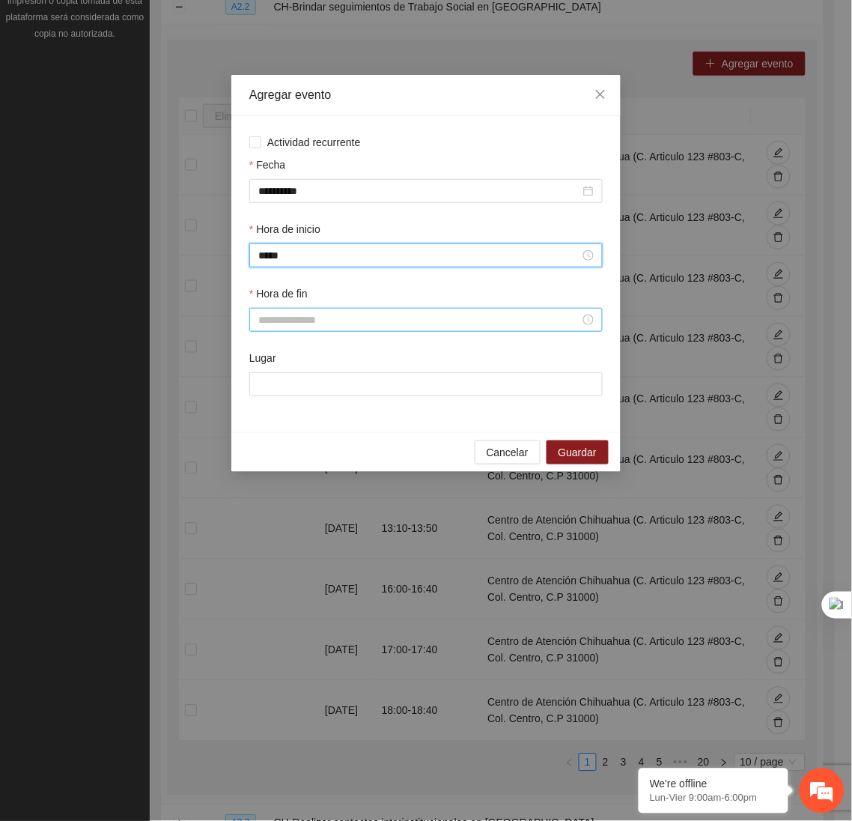
click at [320, 328] on input "Hora de fin" at bounding box center [419, 319] width 322 height 16
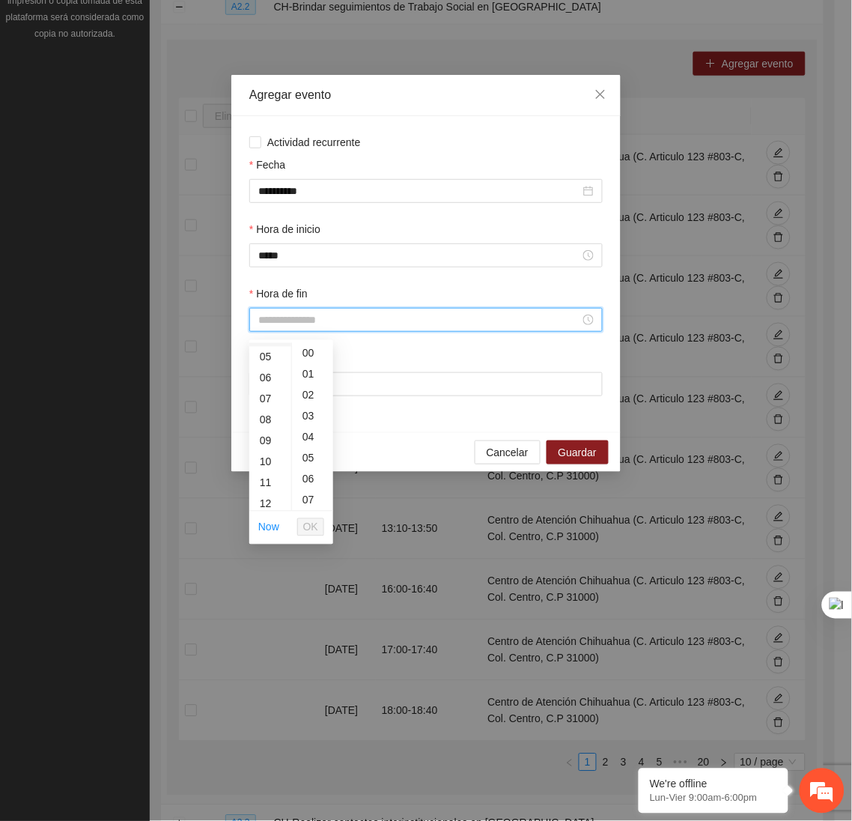
scroll to position [159, 0]
click at [263, 448] on div "12" at bounding box center [270, 445] width 42 height 21
click at [307, 457] on div "40" at bounding box center [312, 463] width 41 height 21
type input "*****"
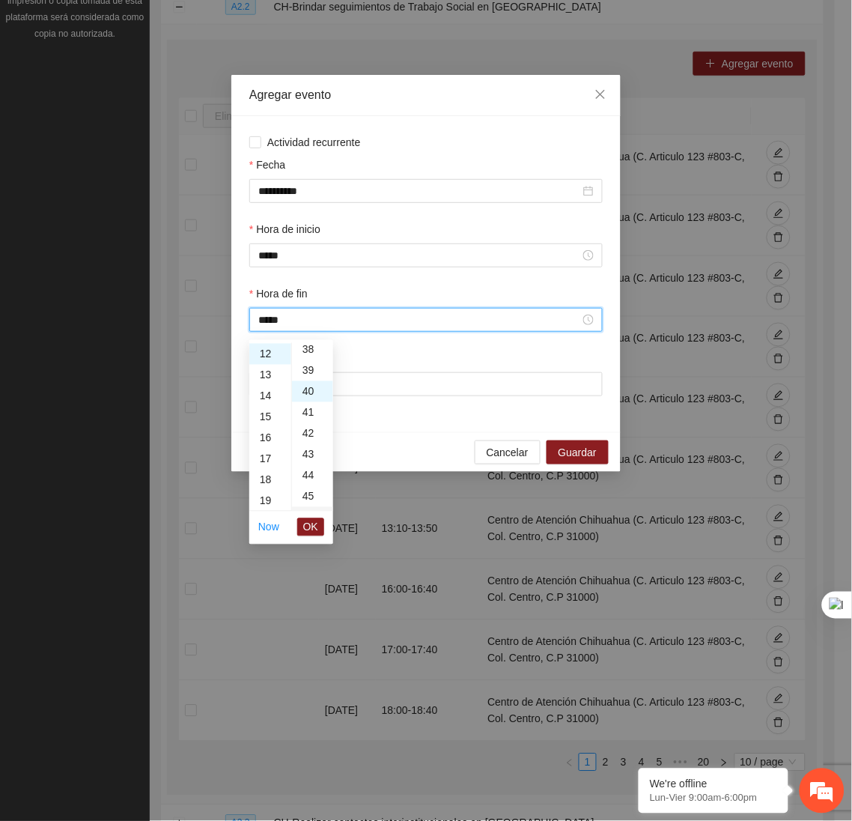
scroll to position [838, 0]
click at [311, 520] on span "OK" at bounding box center [310, 527] width 15 height 16
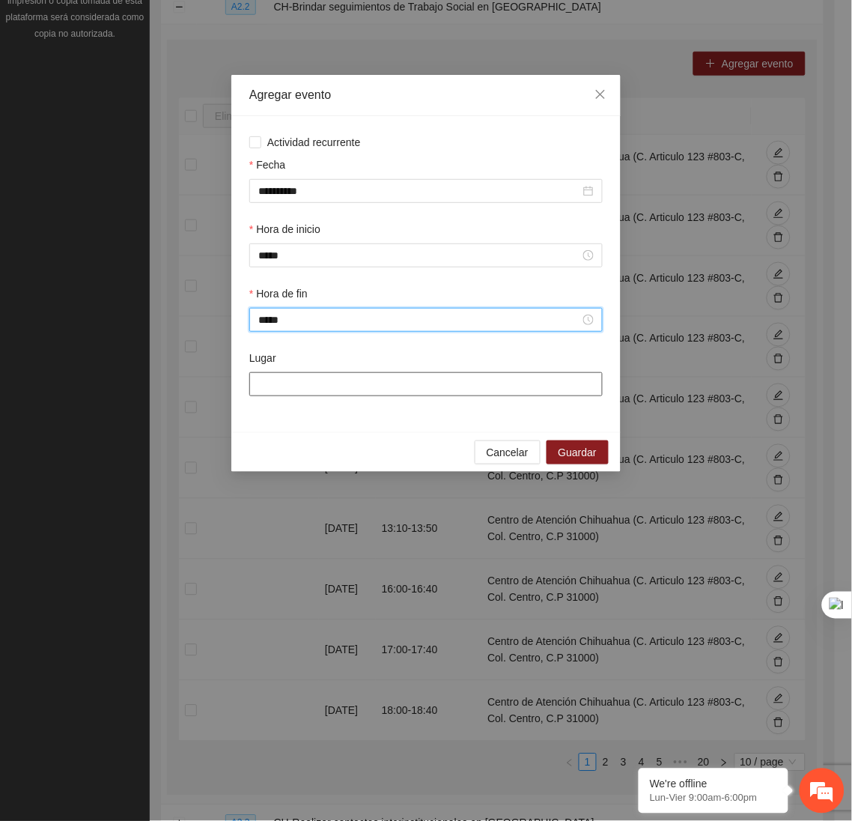
click at [335, 390] on input "Lugar" at bounding box center [425, 384] width 353 height 24
type input "**********"
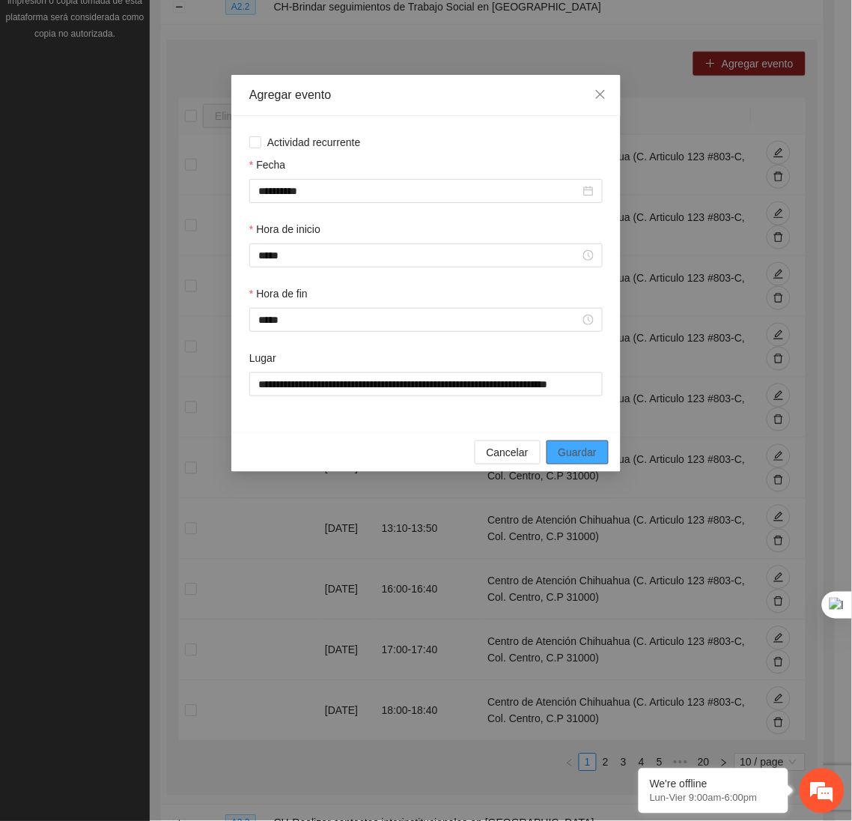
click at [583, 454] on span "Guardar" at bounding box center [578, 452] width 38 height 16
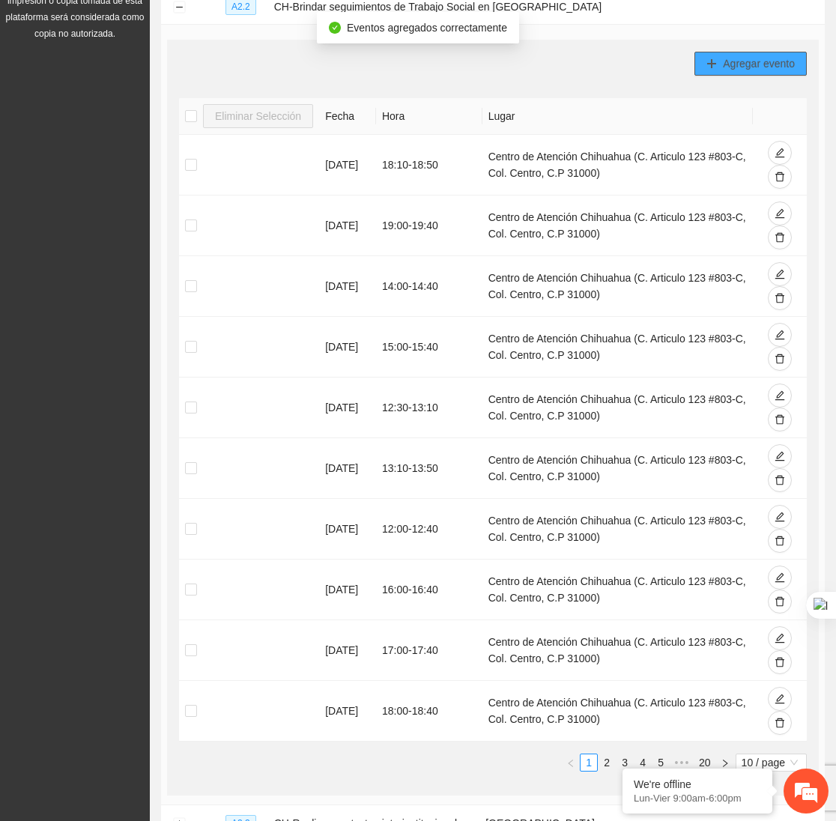
click at [753, 61] on span "Agregar evento" at bounding box center [759, 63] width 72 height 16
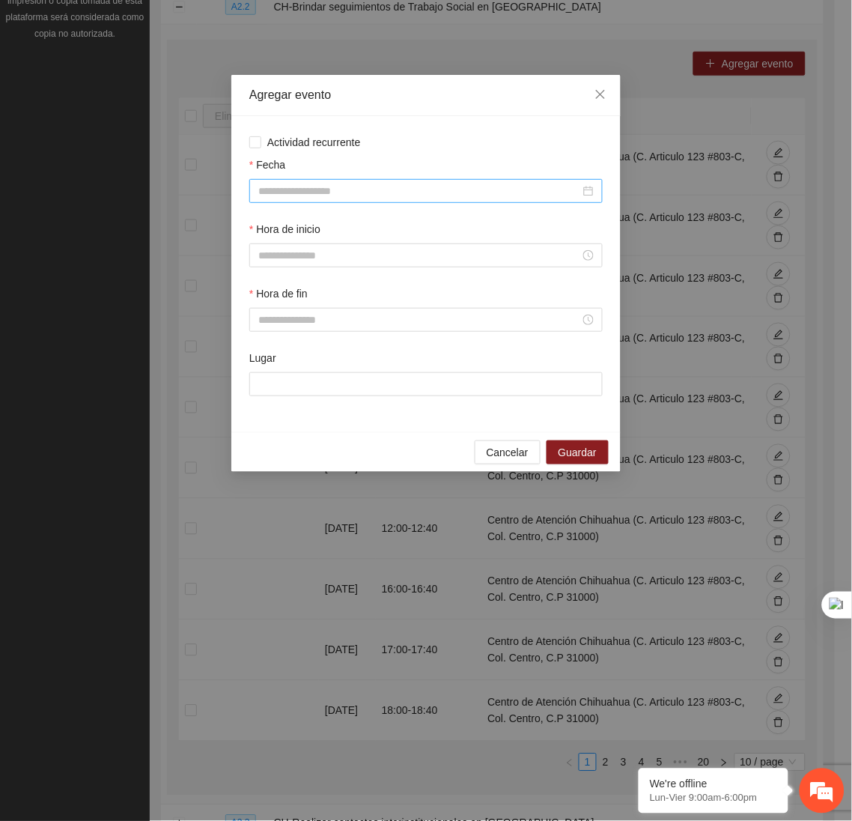
click at [534, 201] on div at bounding box center [425, 191] width 353 height 24
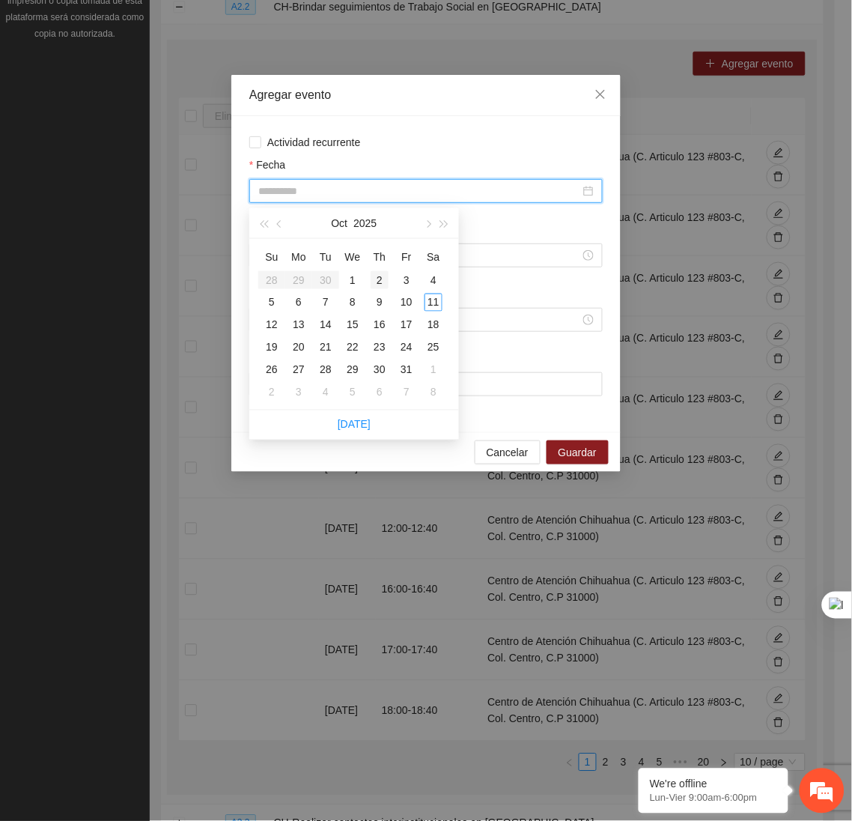
type input "**********"
click at [378, 285] on div "2" at bounding box center [380, 280] width 18 height 18
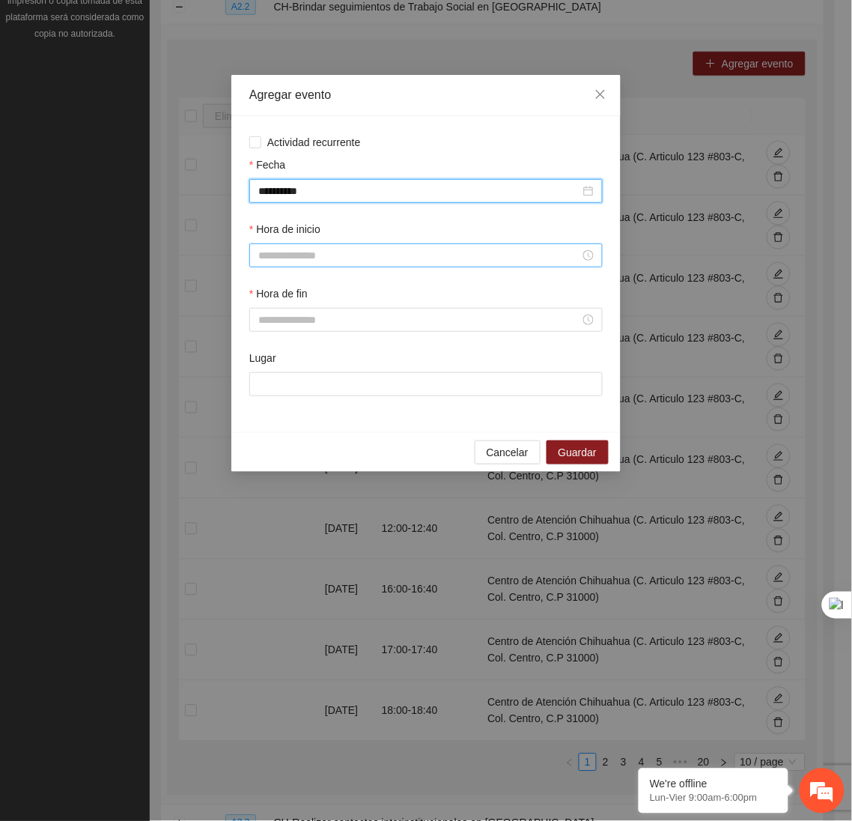
click at [356, 261] on input "Hora de inicio" at bounding box center [419, 255] width 322 height 16
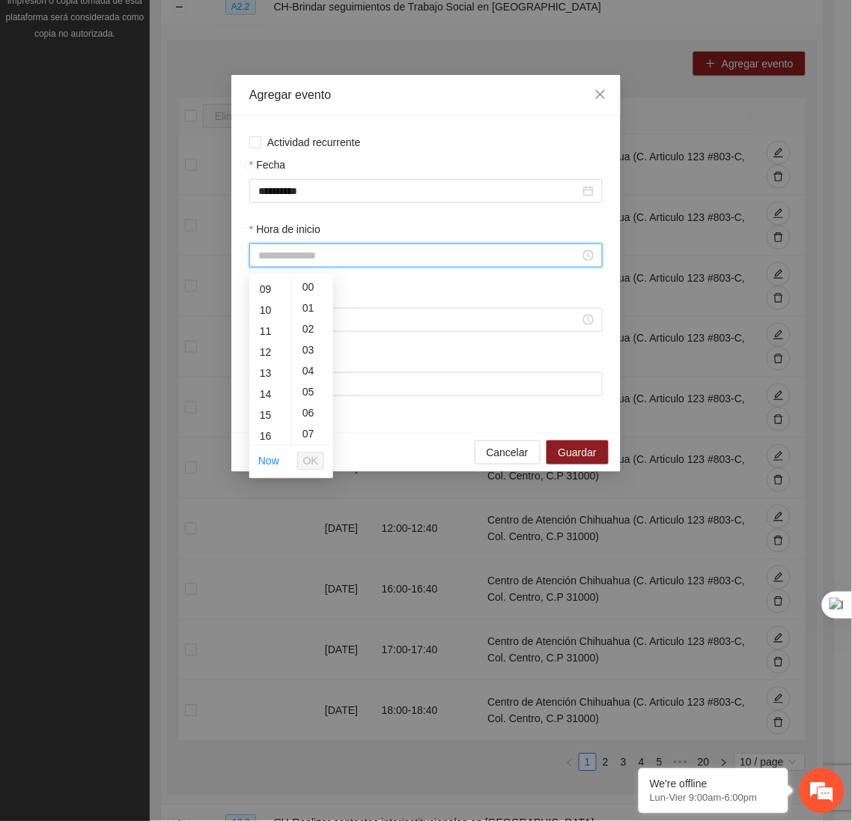
scroll to position [187, 0]
click at [264, 365] on div "13" at bounding box center [270, 372] width 42 height 21
type input "*****"
click at [305, 456] on span "OK" at bounding box center [310, 461] width 15 height 16
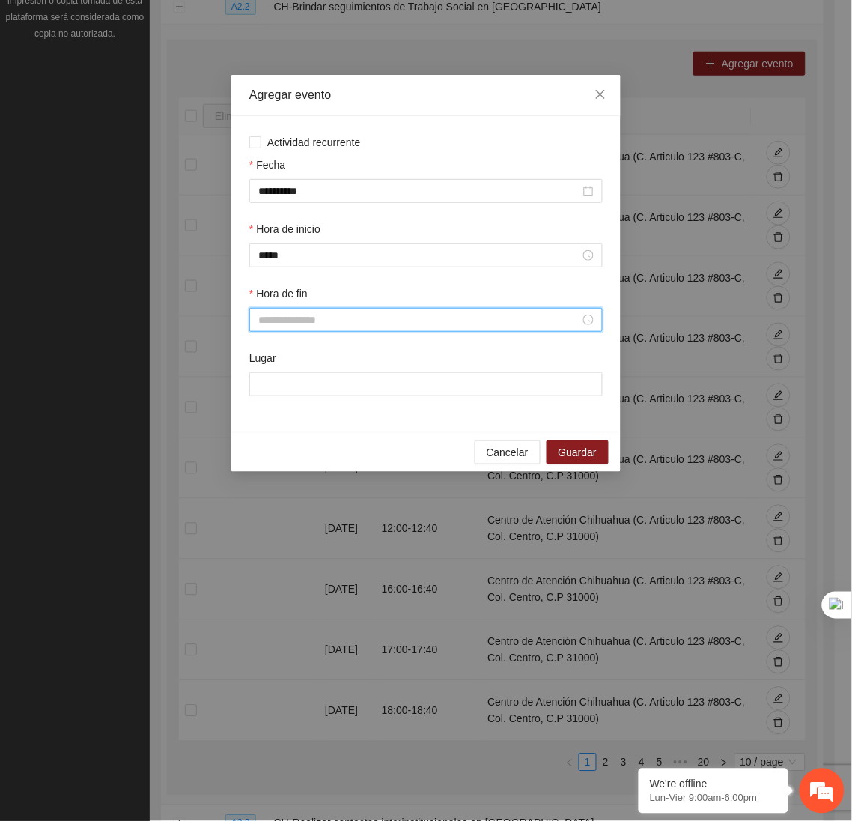
click at [299, 323] on input "Hora de fin" at bounding box center [419, 319] width 322 height 16
click at [267, 455] on div "13" at bounding box center [270, 461] width 42 height 21
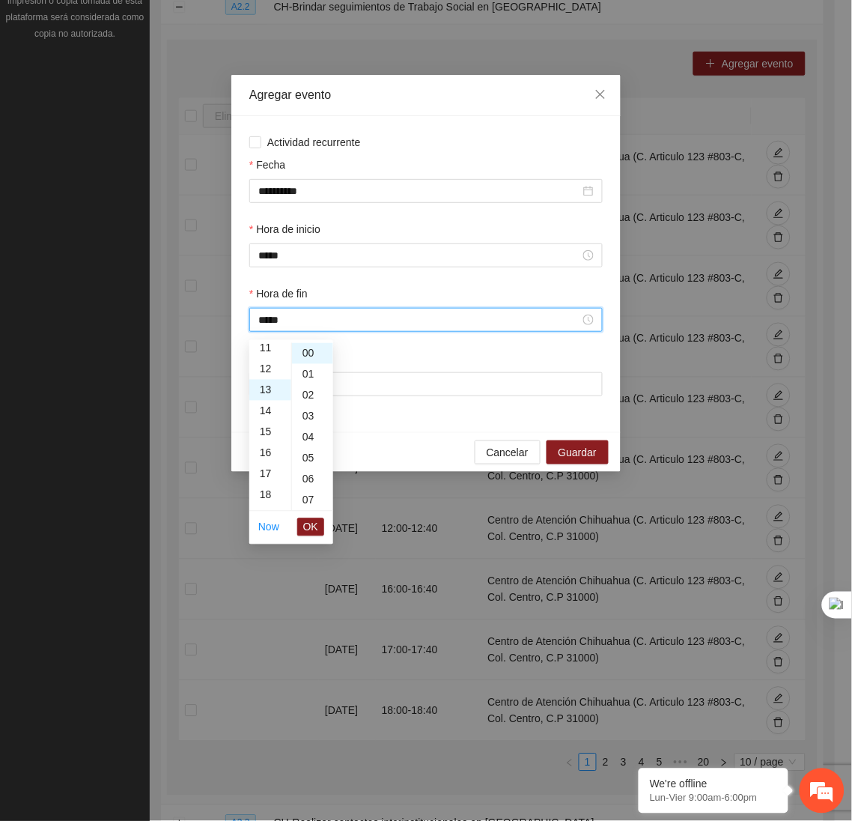
scroll to position [272, 0]
click at [305, 443] on div "40" at bounding box center [312, 441] width 41 height 21
type input "*****"
click at [306, 532] on span "OK" at bounding box center [310, 527] width 15 height 16
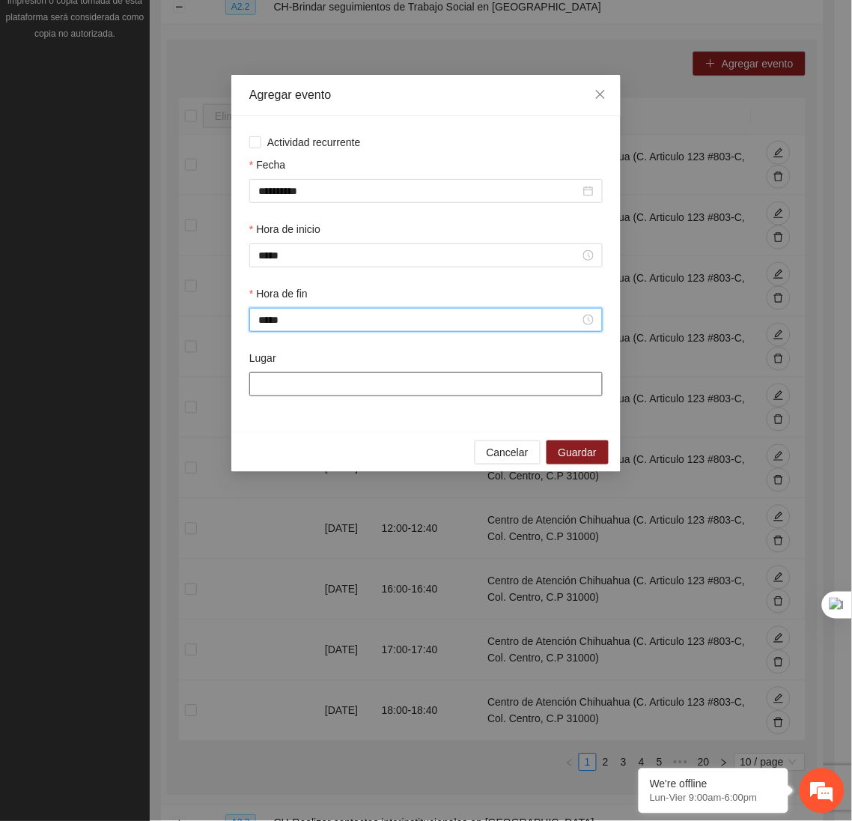
click at [318, 385] on input "Lugar" at bounding box center [425, 384] width 353 height 24
type input "**********"
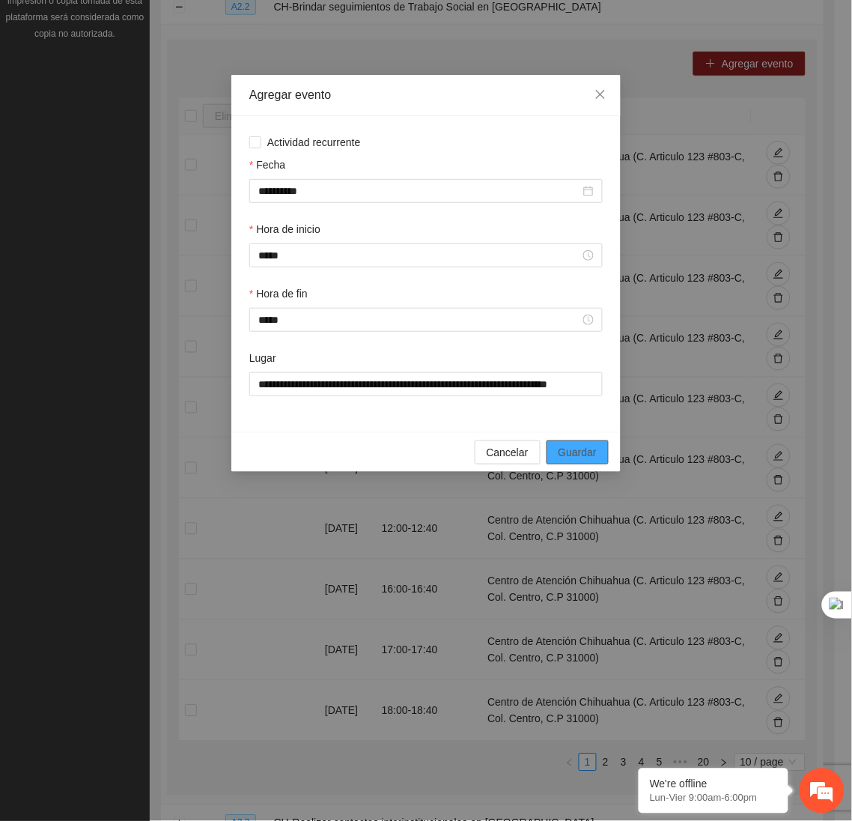
click at [563, 455] on span "Guardar" at bounding box center [578, 452] width 38 height 16
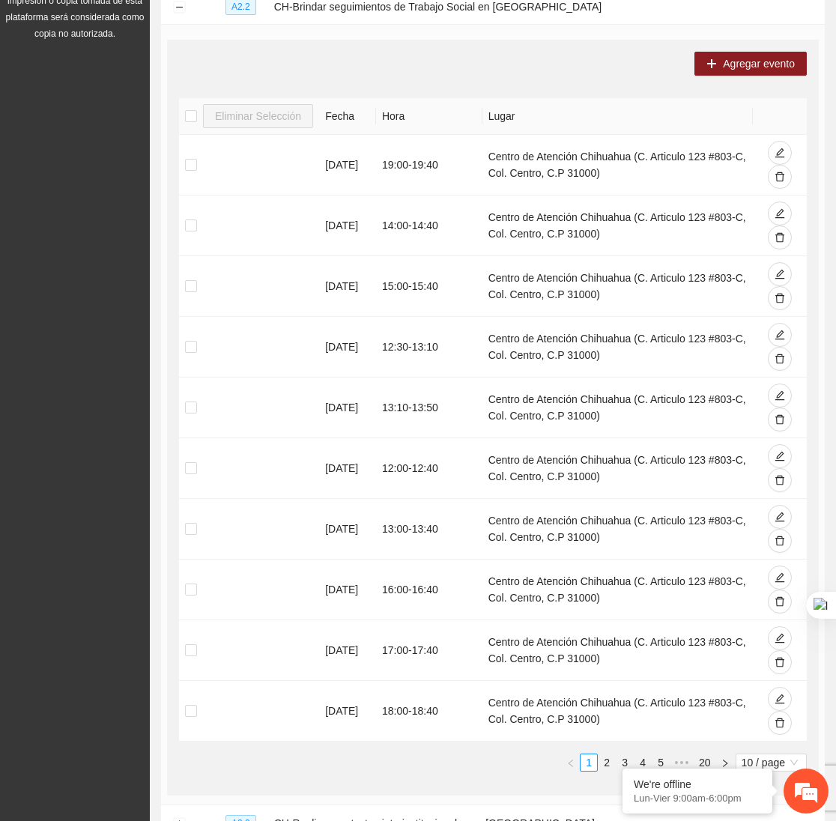
click at [770, 52] on div "Agregar evento" at bounding box center [750, 64] width 112 height 24
click at [734, 67] on span "Agregar evento" at bounding box center [759, 63] width 72 height 16
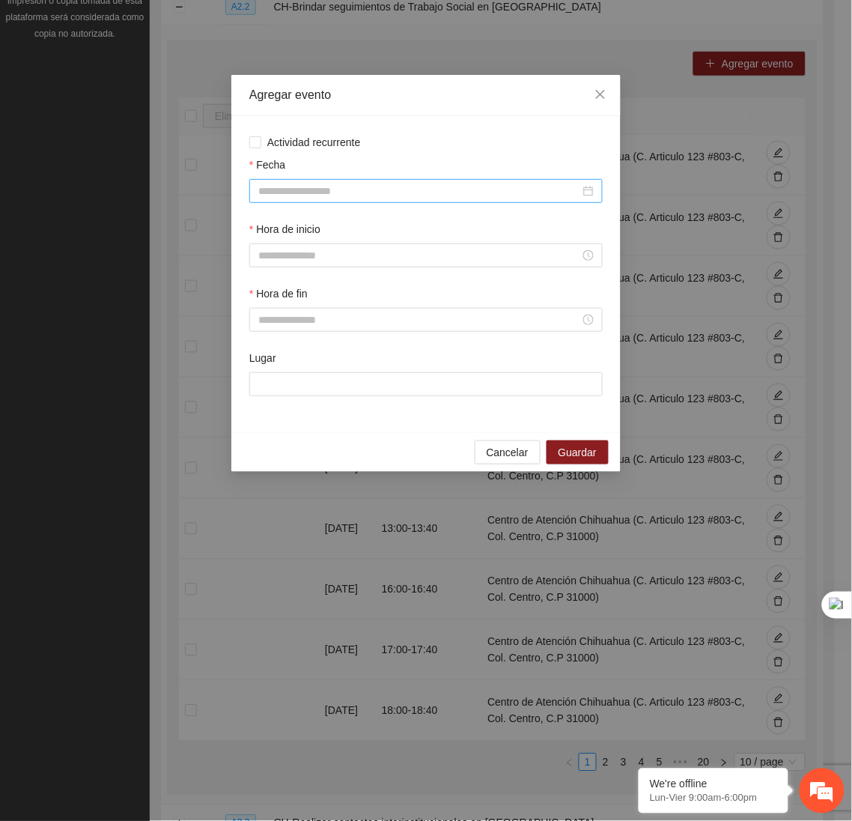
click at [507, 192] on input "Fecha" at bounding box center [419, 191] width 322 height 16
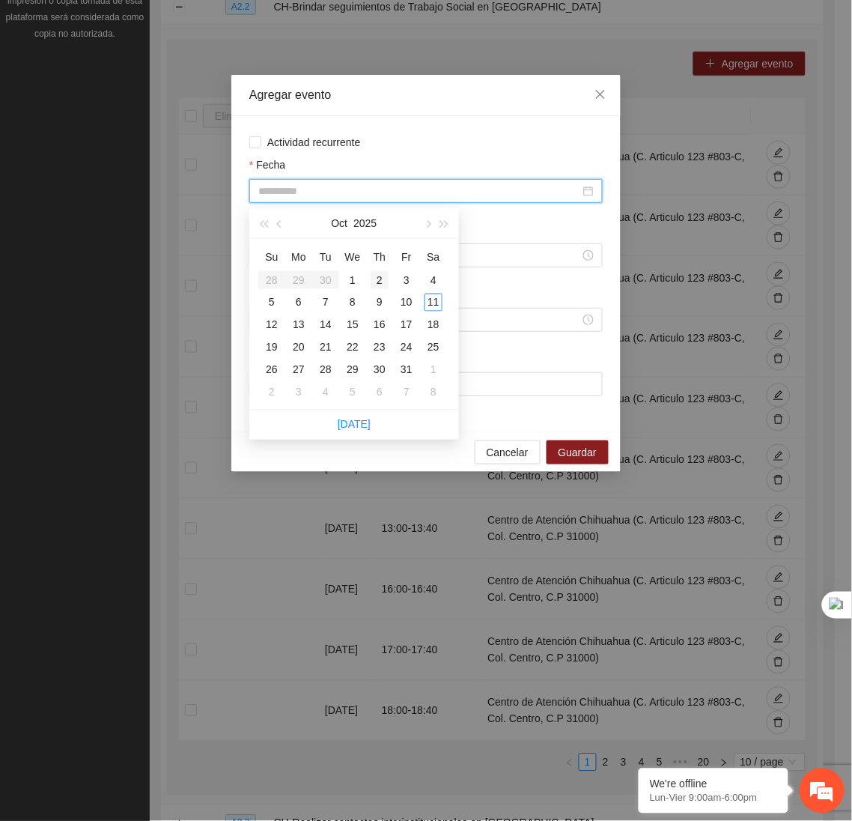
type input "**********"
click at [381, 276] on div "2" at bounding box center [380, 280] width 18 height 18
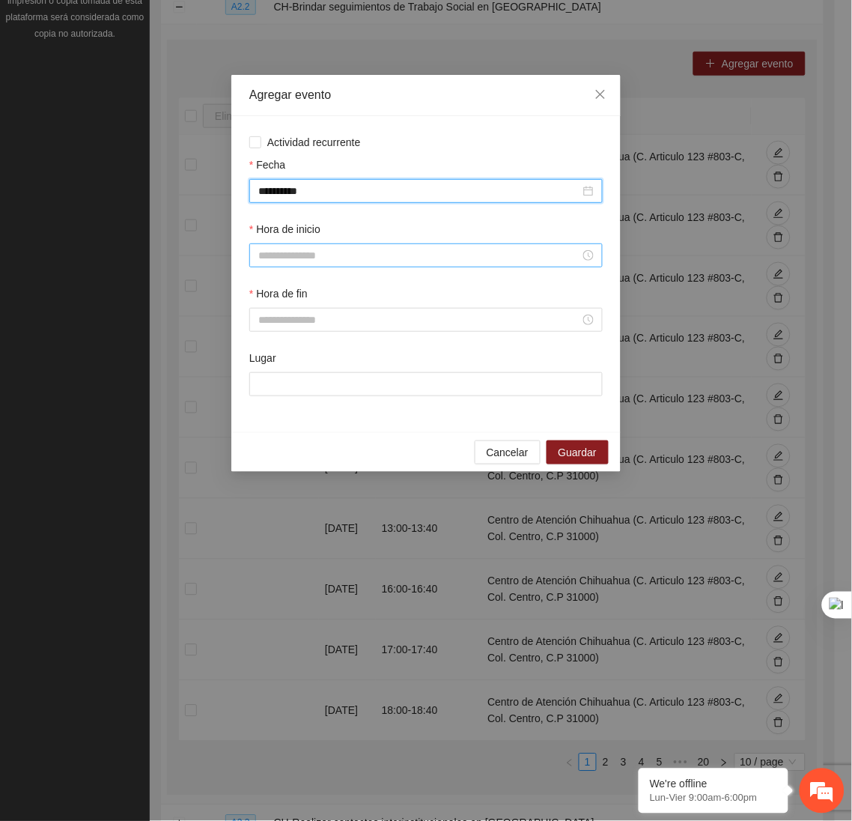
click at [336, 267] on div at bounding box center [425, 255] width 353 height 24
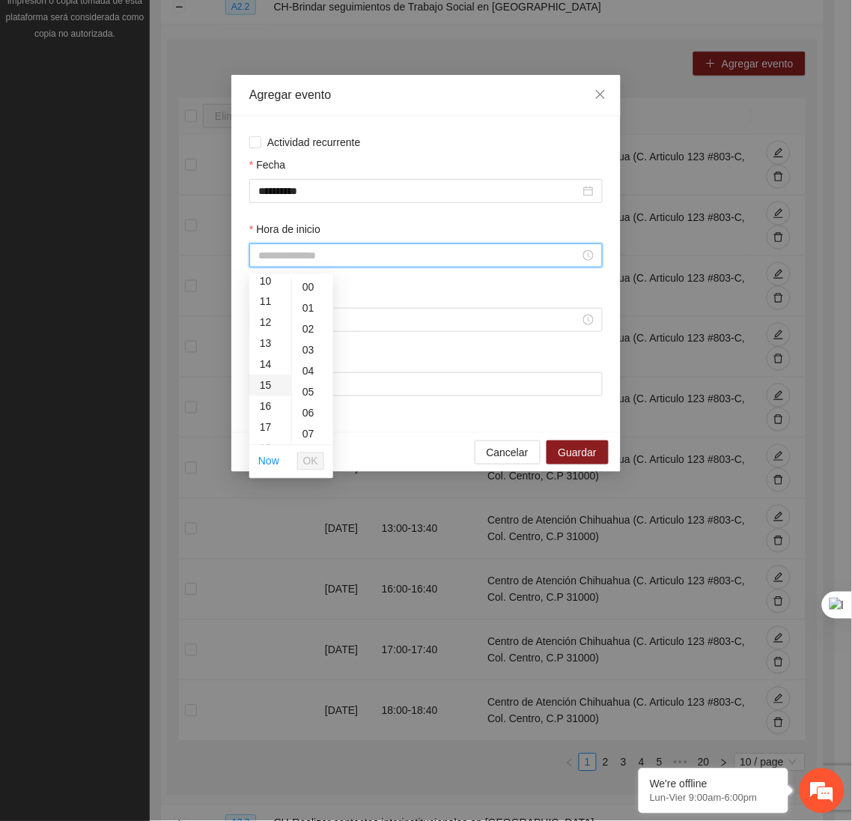
click at [267, 386] on div "15" at bounding box center [270, 385] width 42 height 21
type input "*****"
click at [309, 460] on span "OK" at bounding box center [310, 461] width 15 height 16
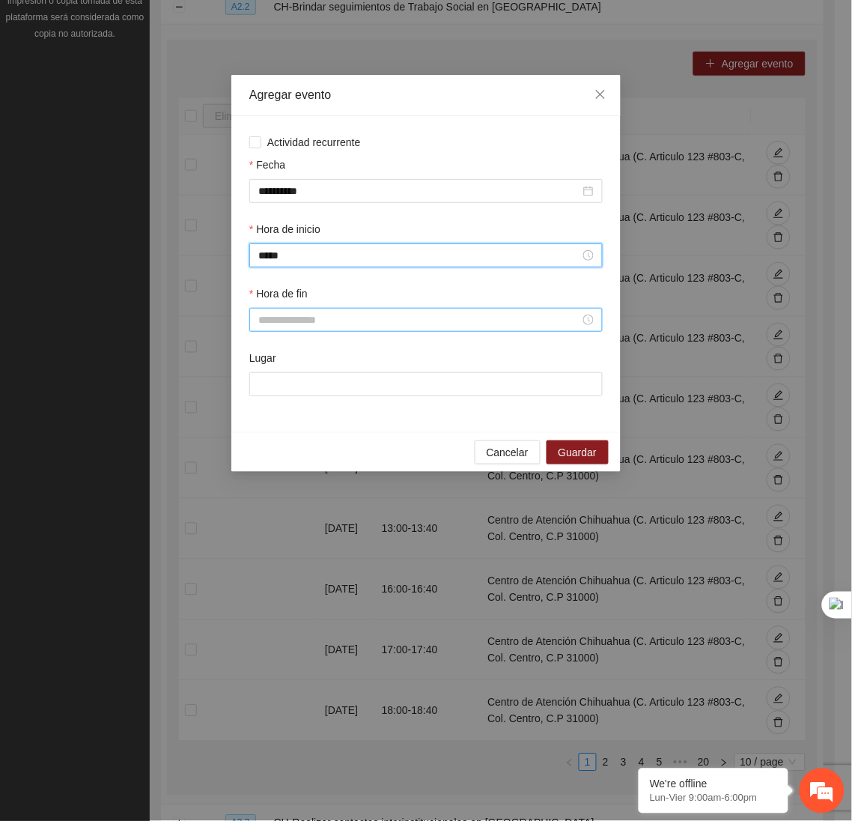
click at [317, 332] on div at bounding box center [425, 320] width 353 height 24
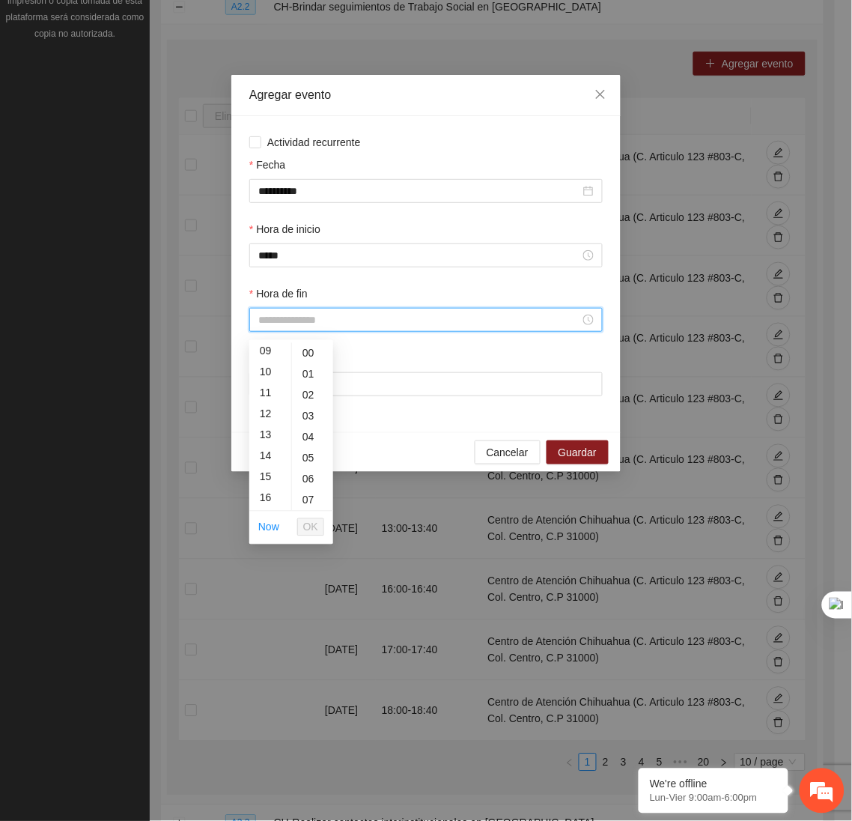
scroll to position [202, 0]
click at [268, 464] on div "15" at bounding box center [270, 465] width 42 height 21
click at [307, 451] on div "40" at bounding box center [312, 454] width 41 height 21
type input "*****"
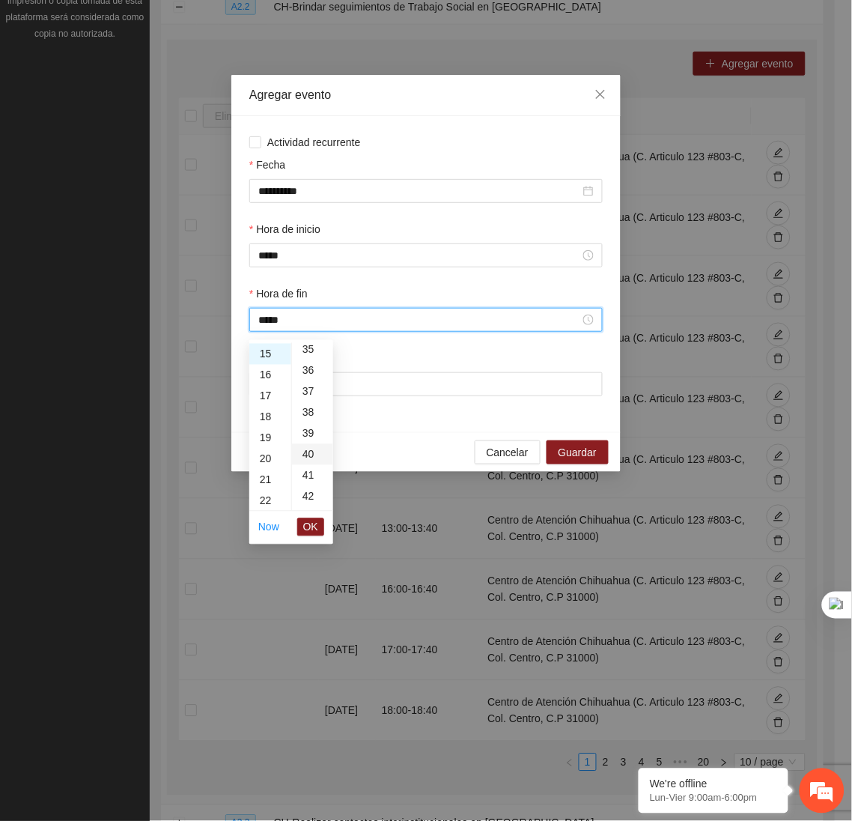
scroll to position [838, 0]
click at [309, 530] on span "OK" at bounding box center [310, 527] width 15 height 16
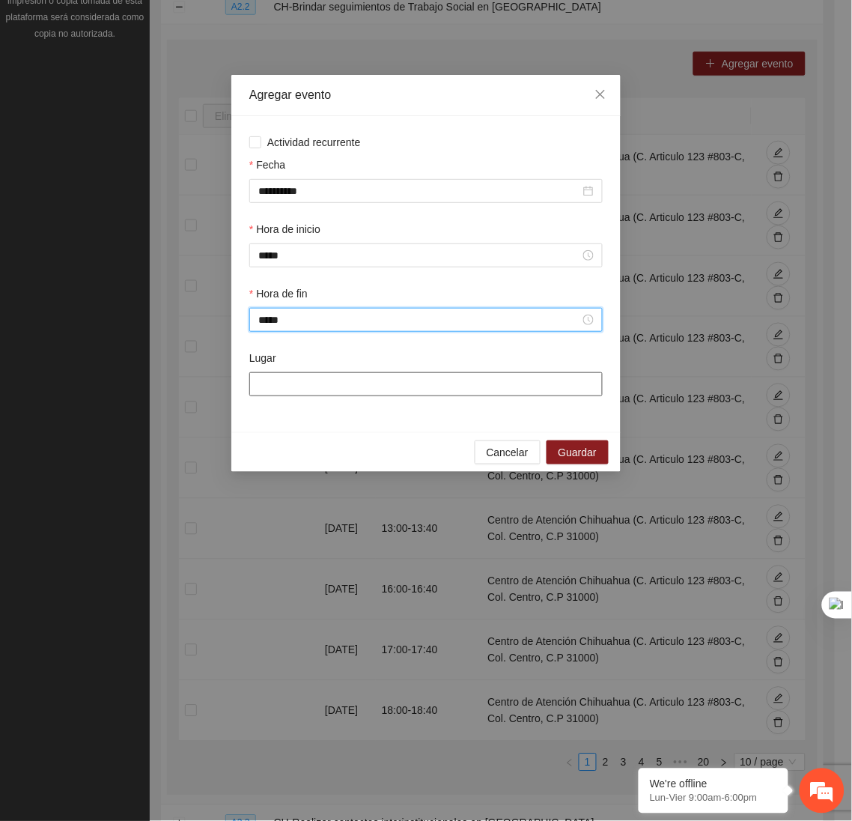
click at [338, 394] on input "Lugar" at bounding box center [425, 384] width 353 height 24
type input "**********"
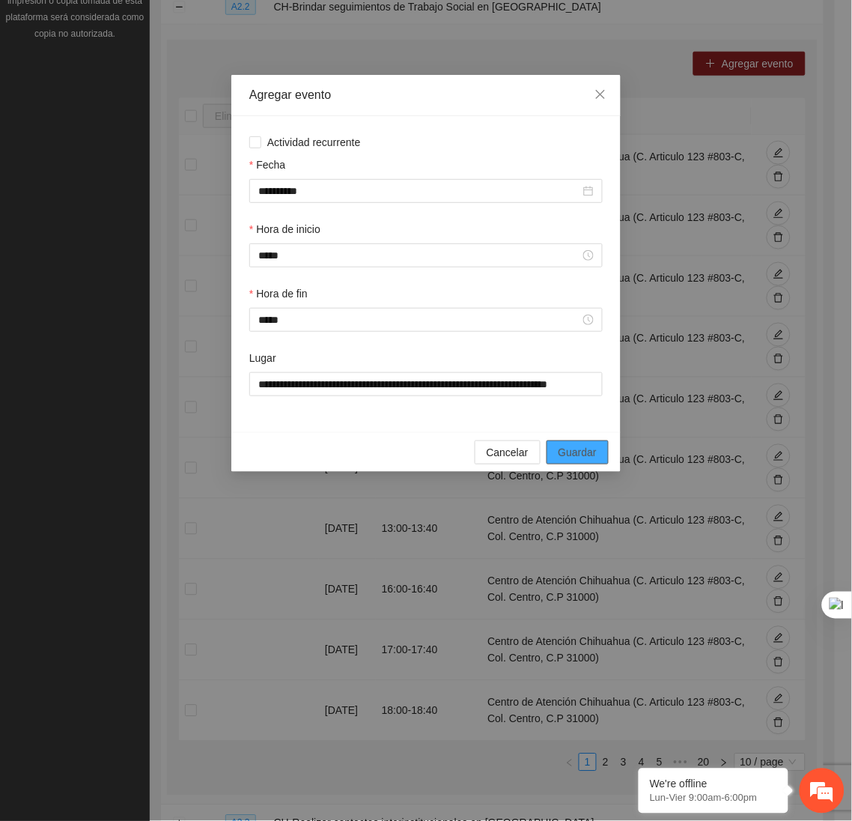
click at [592, 451] on span "Guardar" at bounding box center [578, 452] width 38 height 16
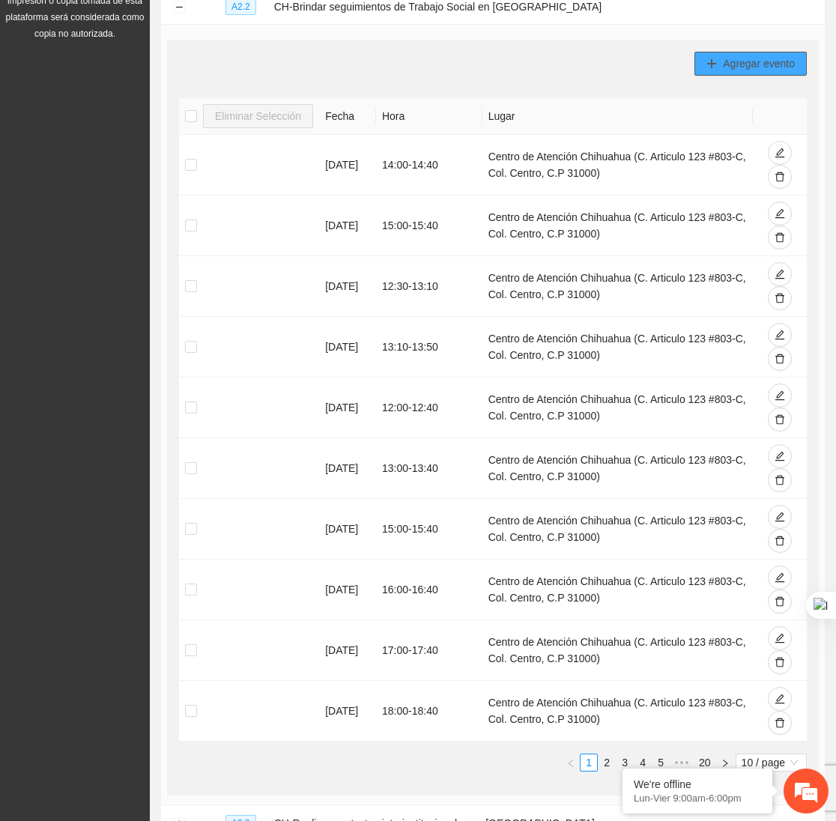
click at [709, 54] on button "Agregar evento" at bounding box center [750, 64] width 112 height 24
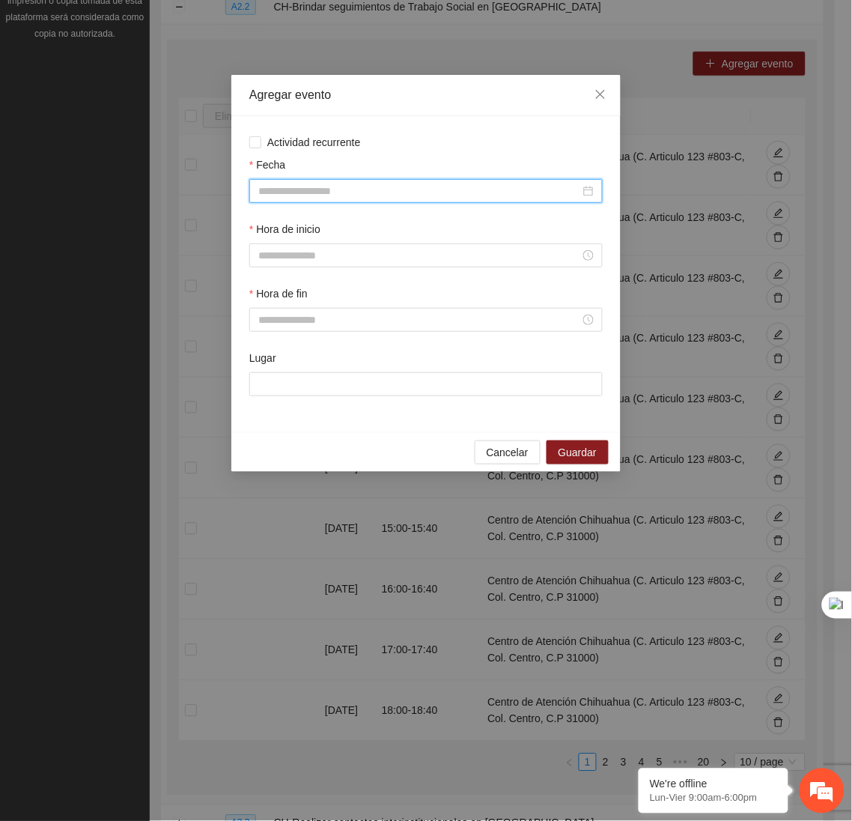
click at [460, 187] on input "Fecha" at bounding box center [419, 191] width 322 height 16
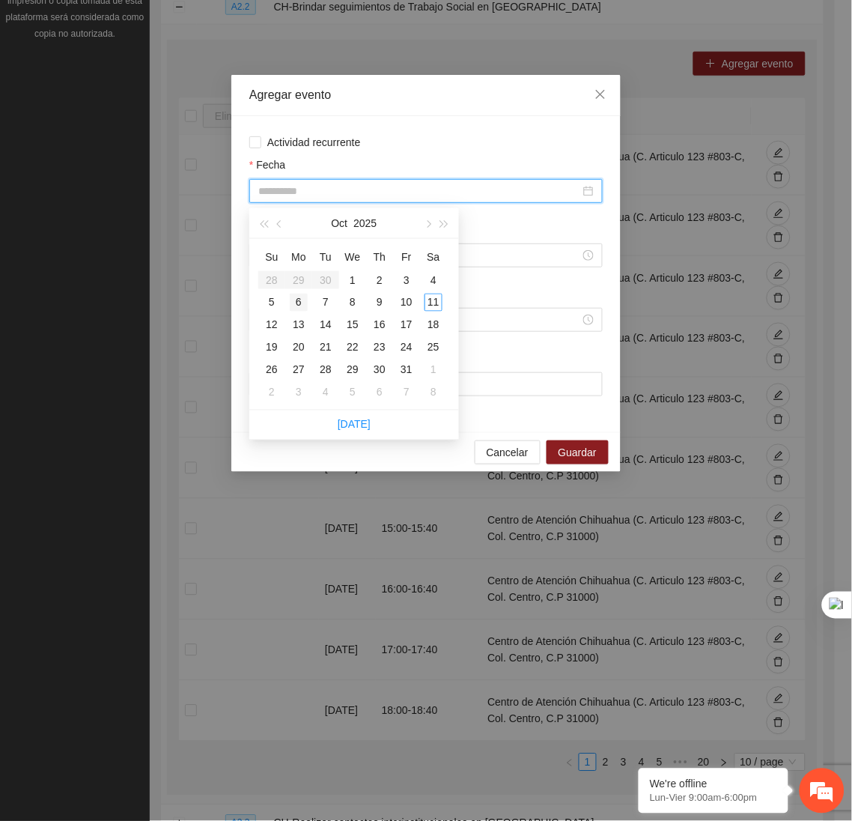
type input "**********"
click at [299, 307] on div "6" at bounding box center [299, 303] width 18 height 18
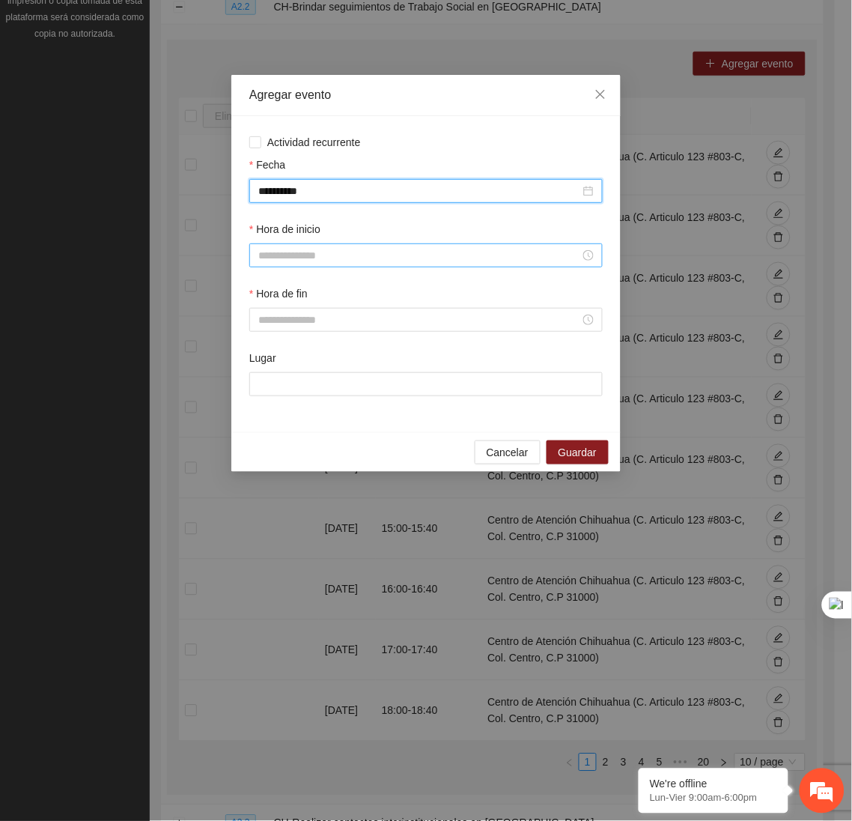
click at [312, 255] on input "Hora de inicio" at bounding box center [419, 255] width 322 height 16
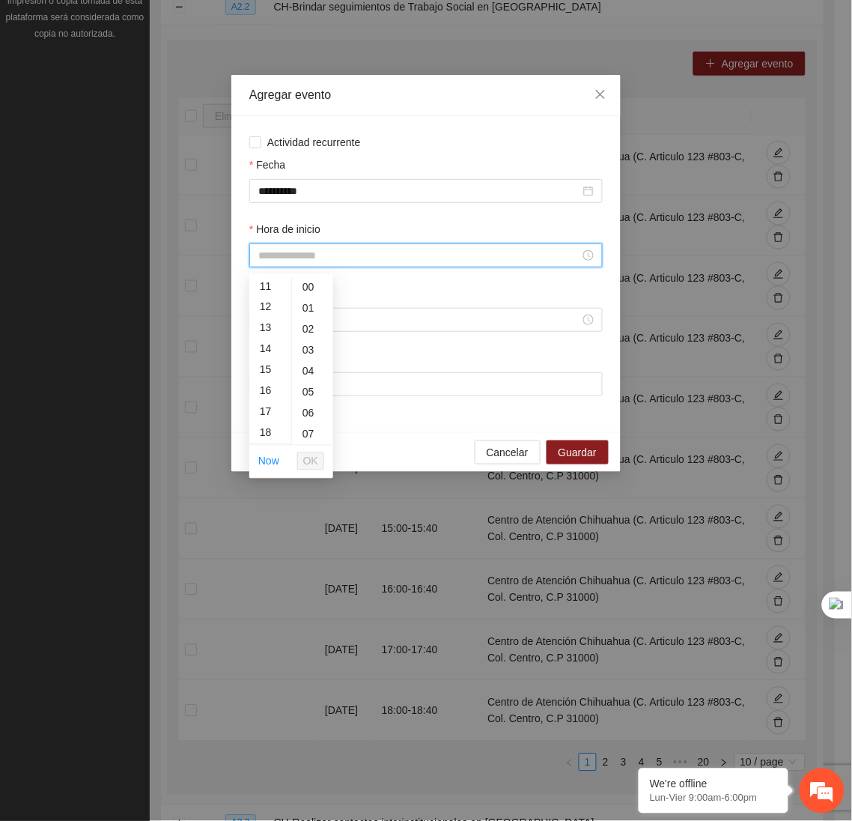
scroll to position [229, 0]
click at [264, 323] on div "13" at bounding box center [270, 330] width 42 height 21
type input "*****"
click at [313, 453] on span "OK" at bounding box center [310, 461] width 15 height 16
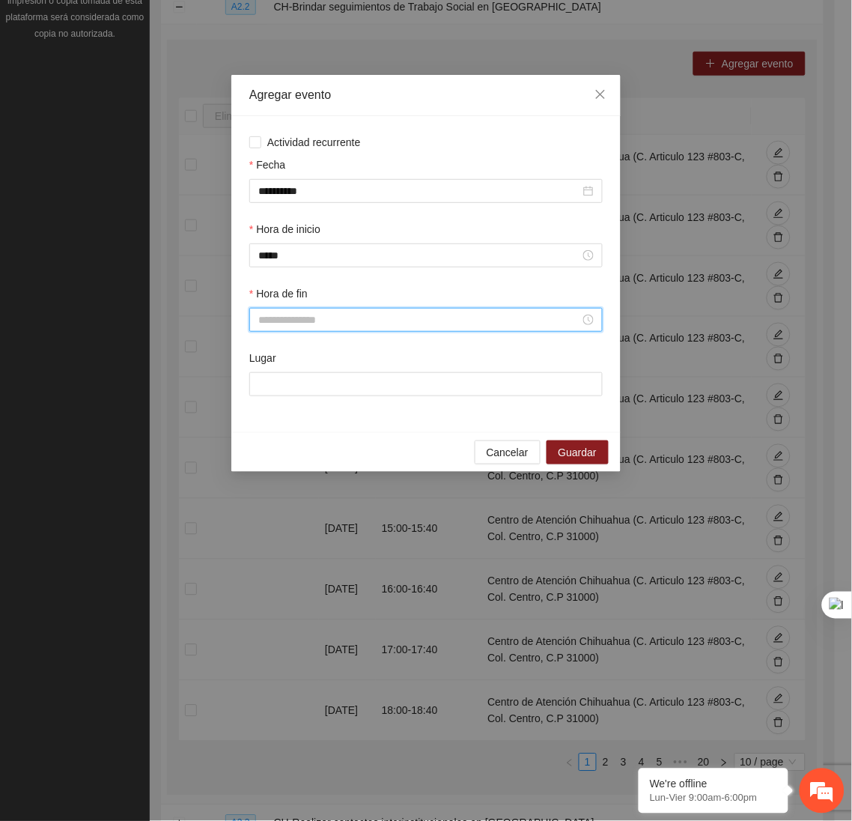
click at [299, 327] on input "Hora de fin" at bounding box center [419, 319] width 322 height 16
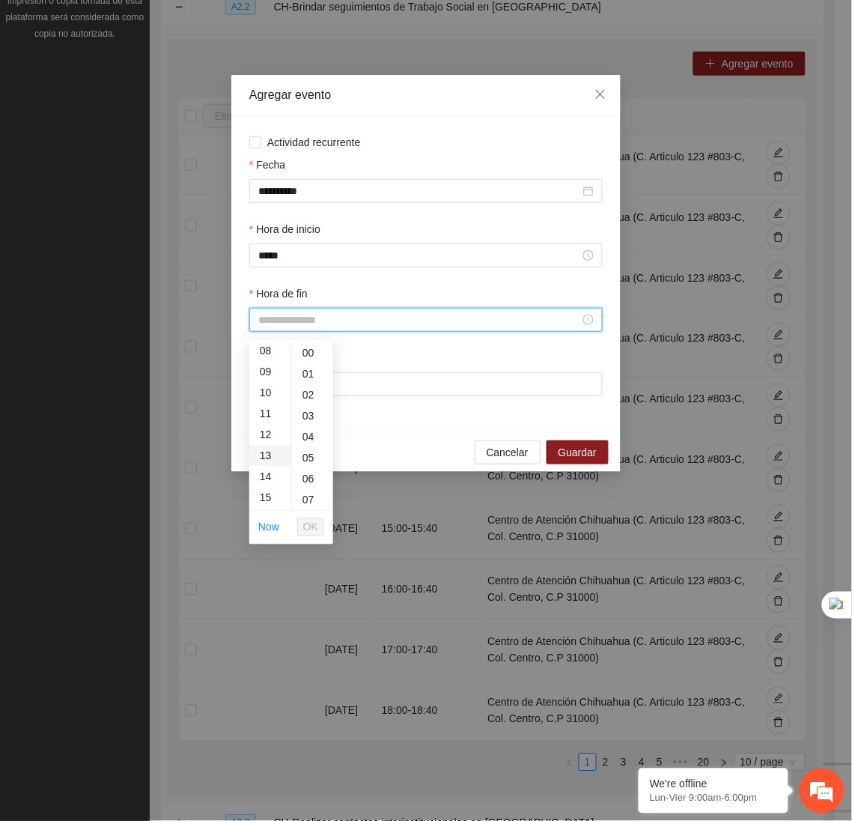
scroll to position [171, 0]
click at [269, 452] on div "13" at bounding box center [270, 454] width 42 height 21
click at [311, 475] on div "40" at bounding box center [312, 478] width 41 height 21
type input "*****"
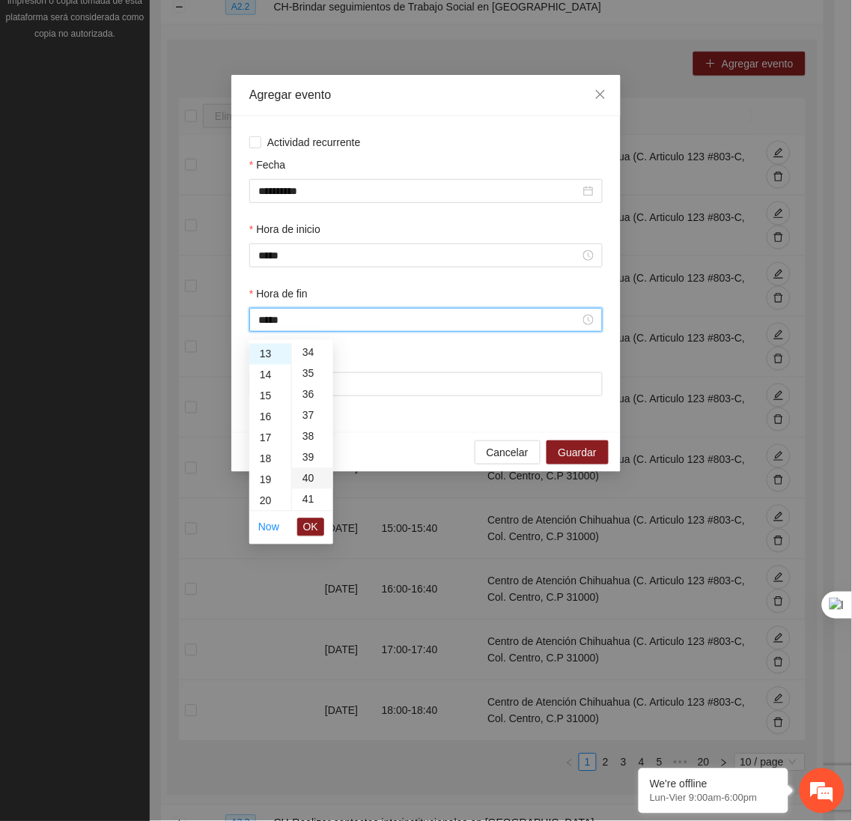
scroll to position [838, 0]
click at [311, 528] on span "OK" at bounding box center [310, 527] width 15 height 16
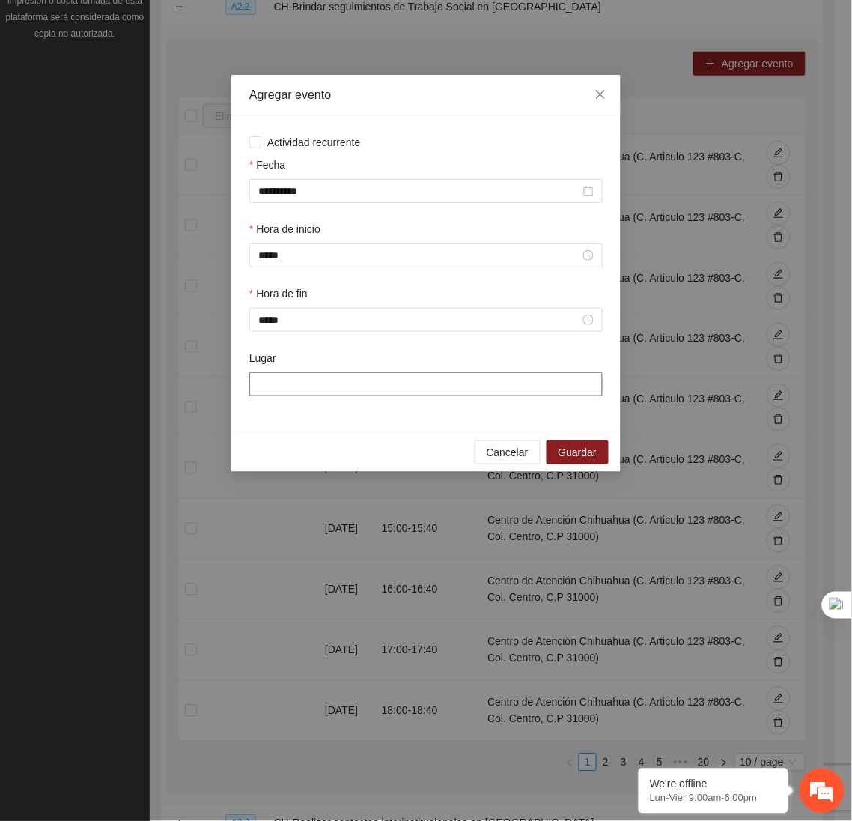
click at [340, 391] on input "Lugar" at bounding box center [425, 384] width 353 height 24
type input "**********"
click at [598, 448] on button "Guardar" at bounding box center [578, 452] width 62 height 24
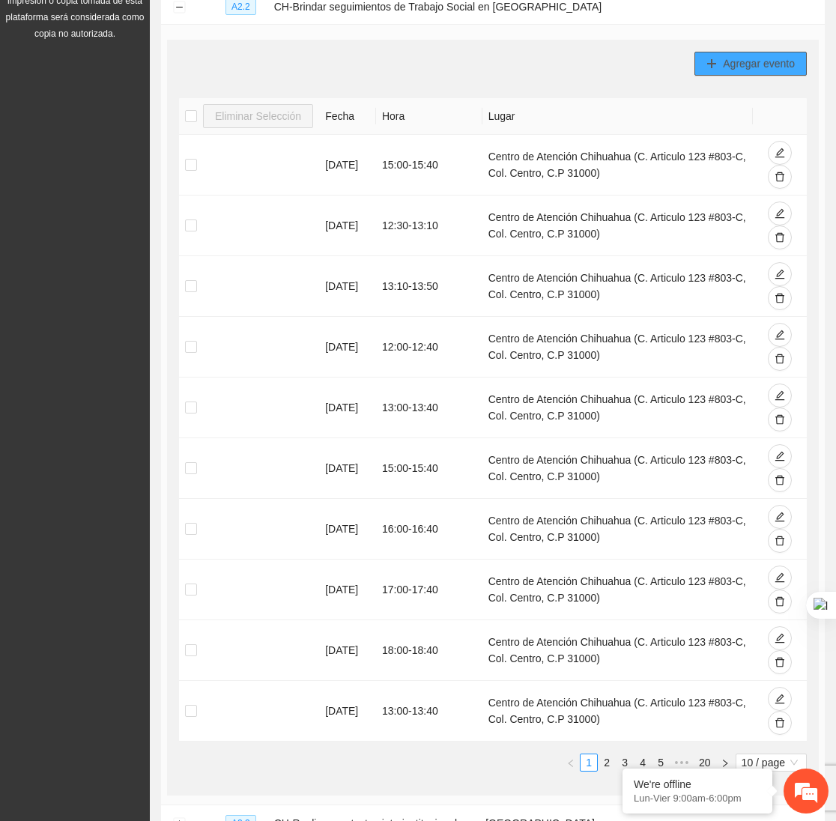
click at [711, 56] on button "Agregar evento" at bounding box center [750, 64] width 112 height 24
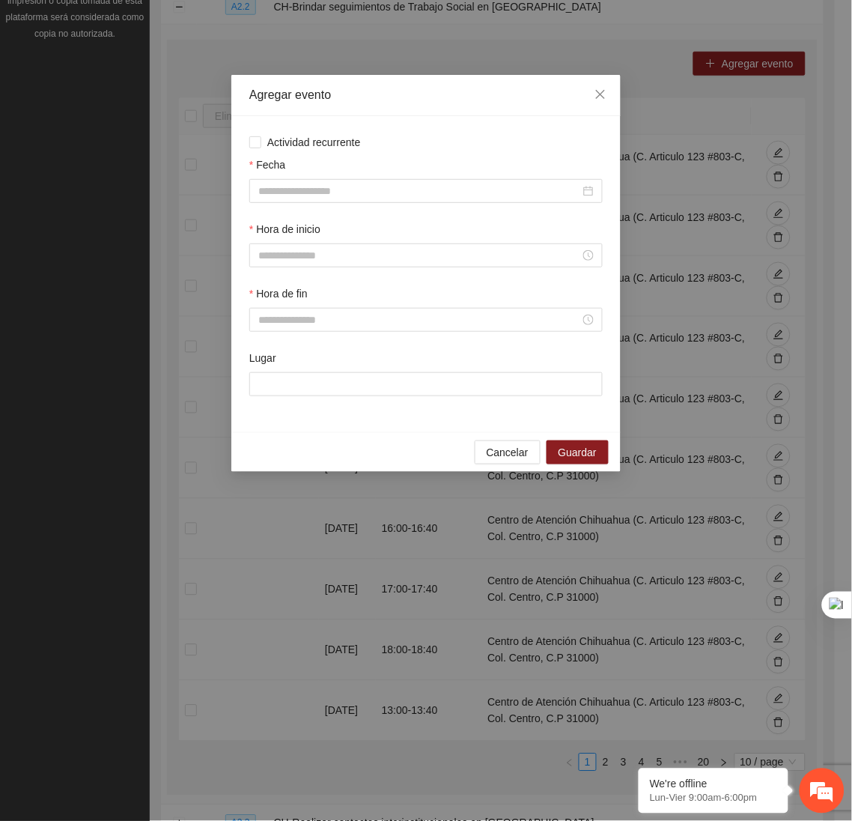
click at [502, 207] on div "Fecha" at bounding box center [425, 188] width 359 height 64
click at [479, 184] on input "Fecha" at bounding box center [419, 191] width 322 height 16
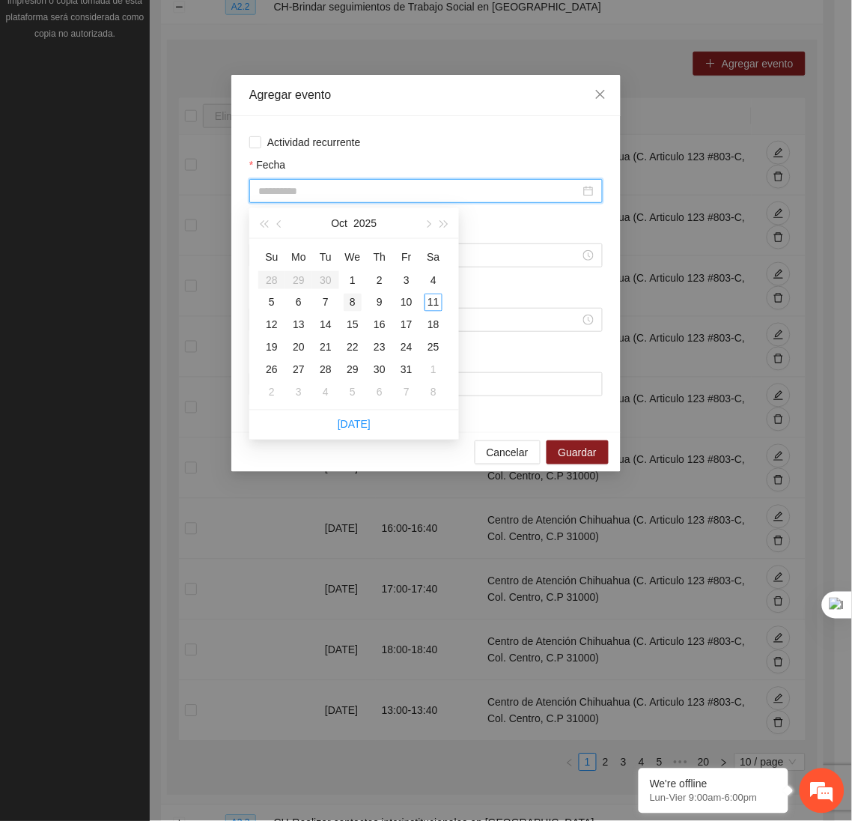
type input "**********"
click at [349, 305] on div "8" at bounding box center [353, 303] width 18 height 18
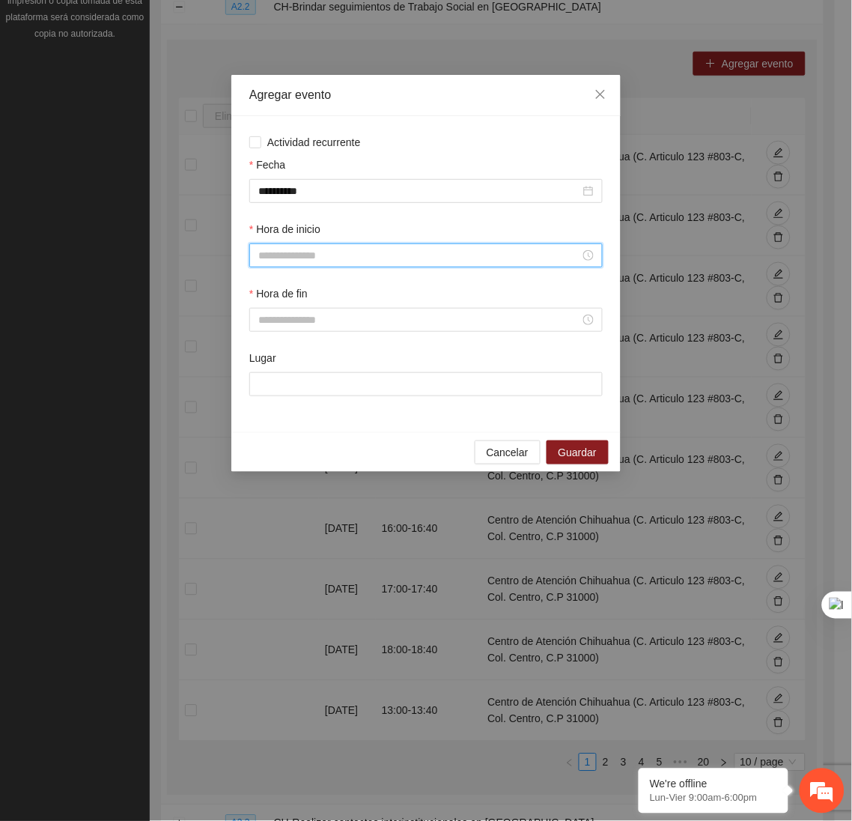
click at [266, 258] on input "Hora de inicio" at bounding box center [419, 255] width 322 height 16
click at [263, 366] on div "14" at bounding box center [270, 365] width 42 height 21
type input "*****"
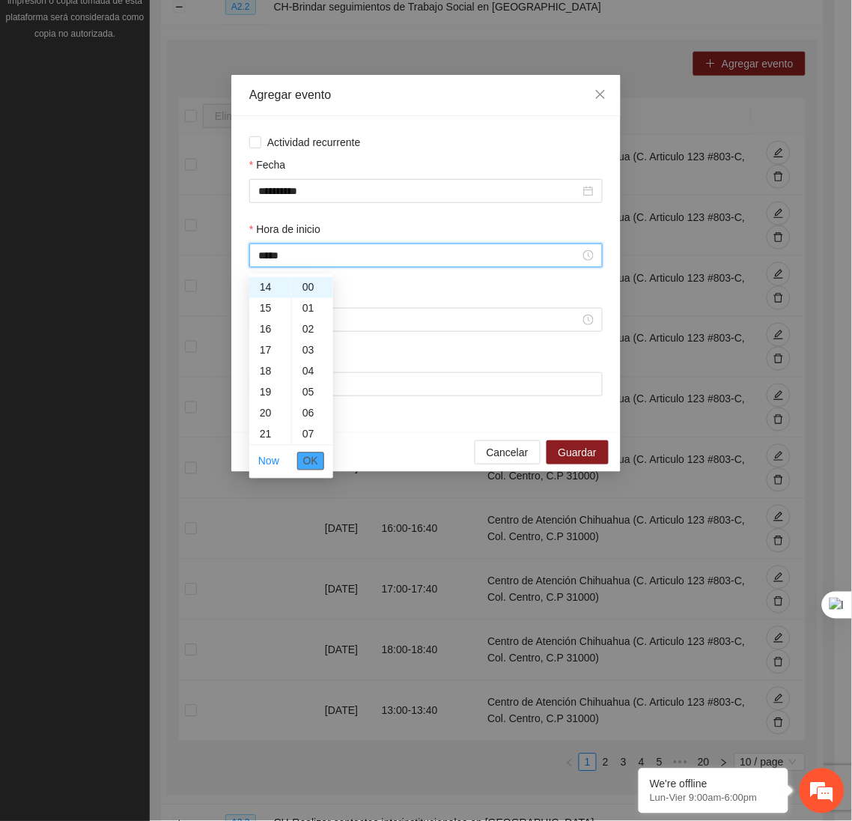
click at [312, 461] on span "OK" at bounding box center [310, 461] width 15 height 16
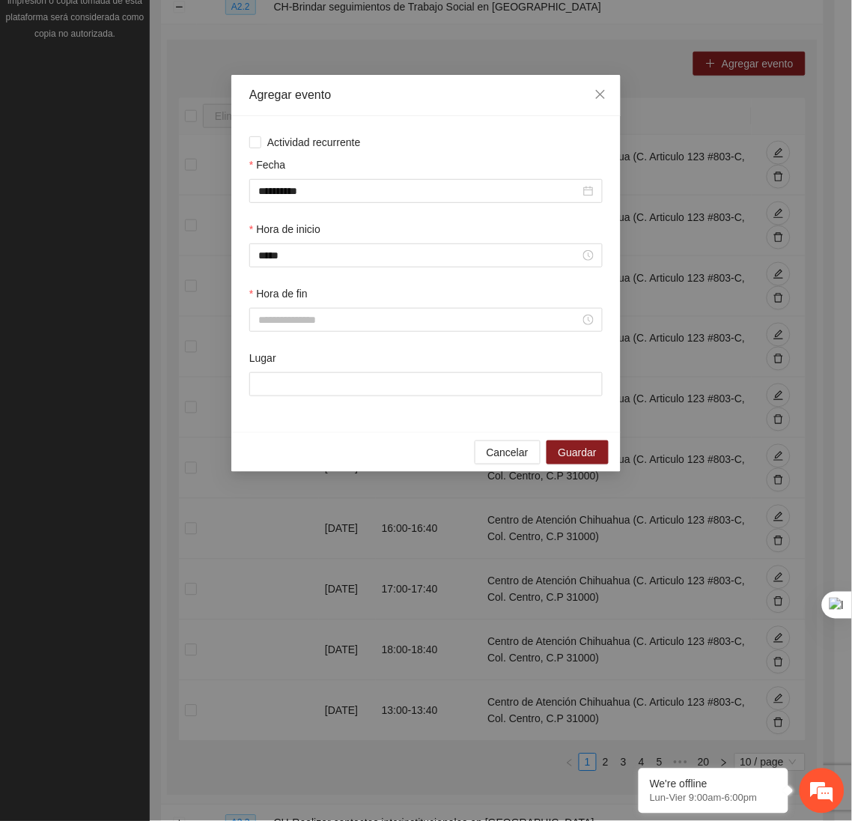
click at [306, 308] on div "Hora de fin" at bounding box center [425, 296] width 353 height 22
click at [302, 320] on input "Hora de fin" at bounding box center [419, 319] width 322 height 16
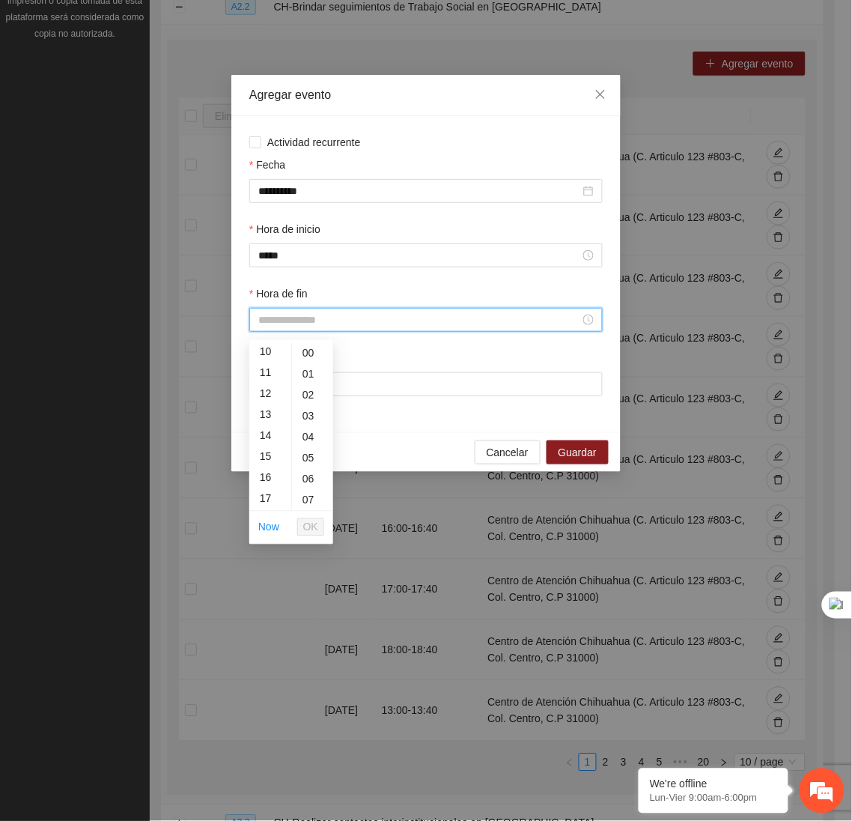
scroll to position [216, 0]
click at [264, 425] on div "14" at bounding box center [270, 431] width 42 height 21
click at [308, 407] on div "40" at bounding box center [312, 411] width 41 height 21
type input "*****"
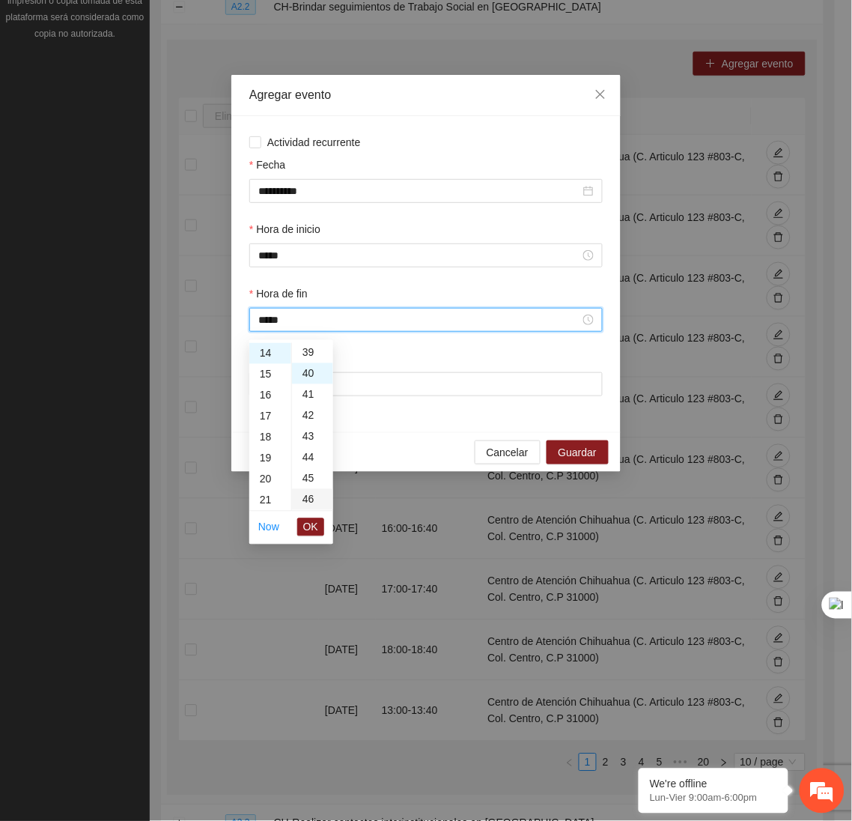
scroll to position [838, 0]
click at [312, 524] on span "OK" at bounding box center [310, 527] width 15 height 16
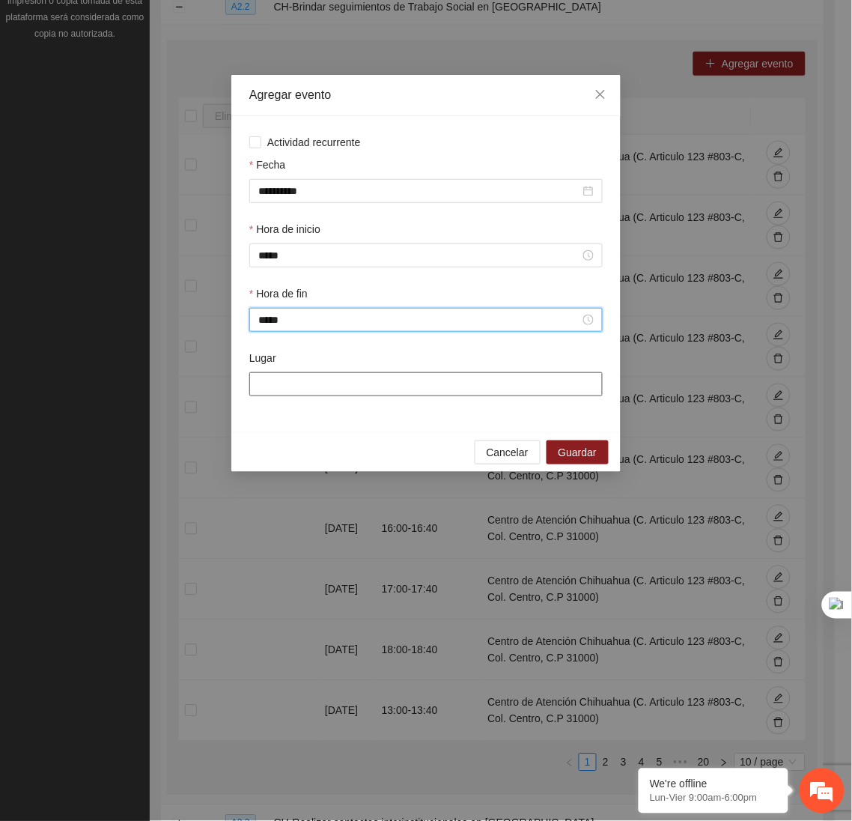
click at [326, 390] on input "Lugar" at bounding box center [425, 384] width 353 height 24
type input "**********"
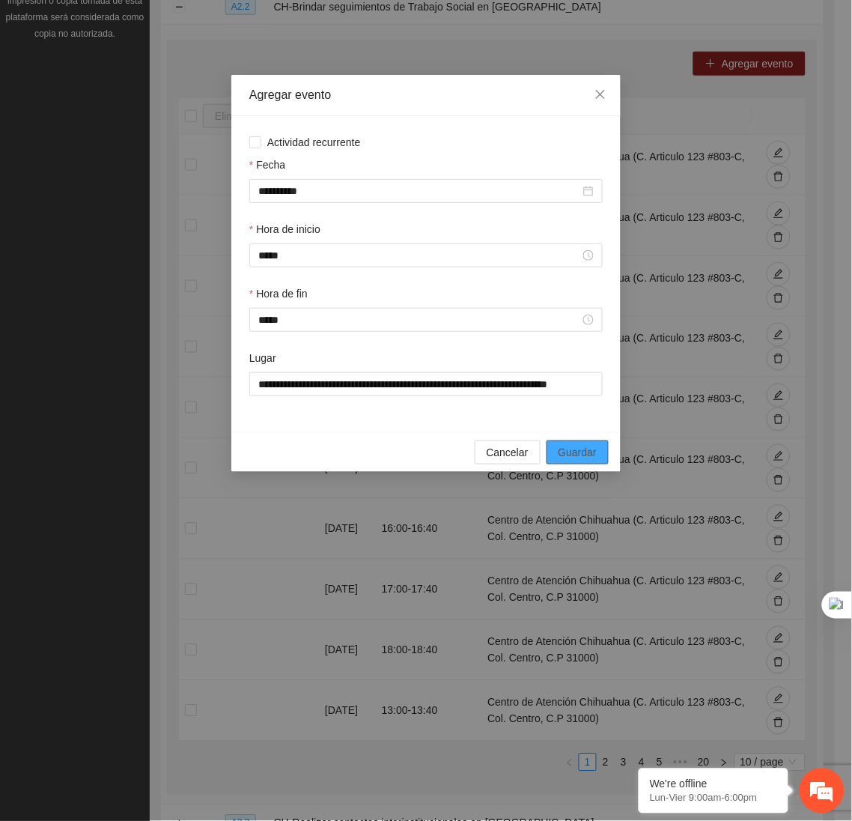
click at [585, 447] on button "Guardar" at bounding box center [578, 452] width 62 height 24
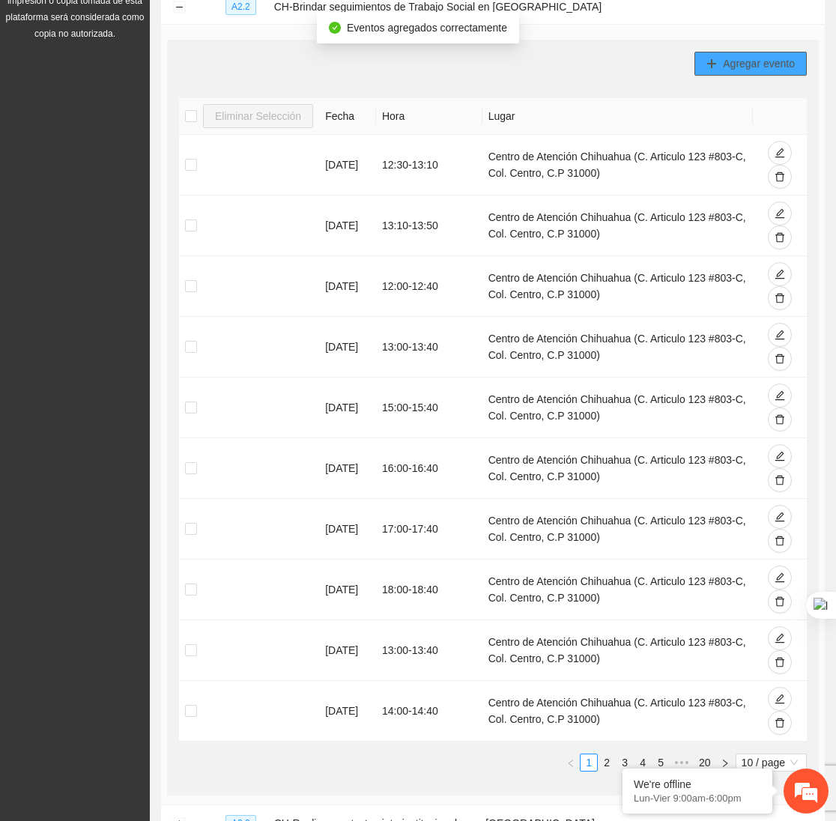
click at [732, 58] on span "Agregar evento" at bounding box center [759, 63] width 72 height 16
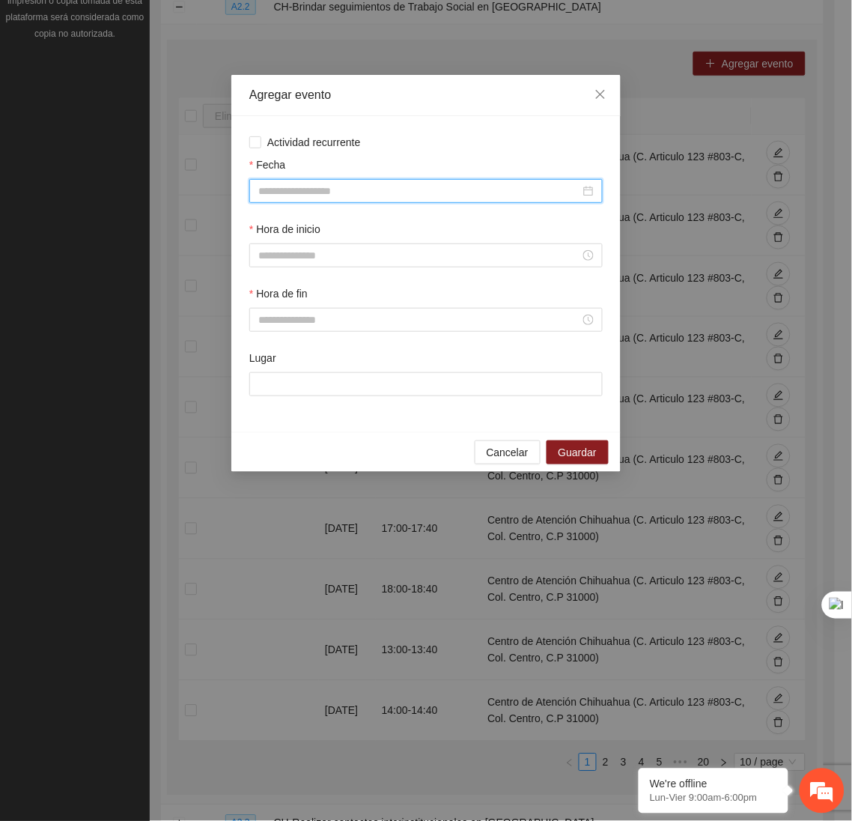
click at [500, 186] on input "Fecha" at bounding box center [419, 191] width 322 height 16
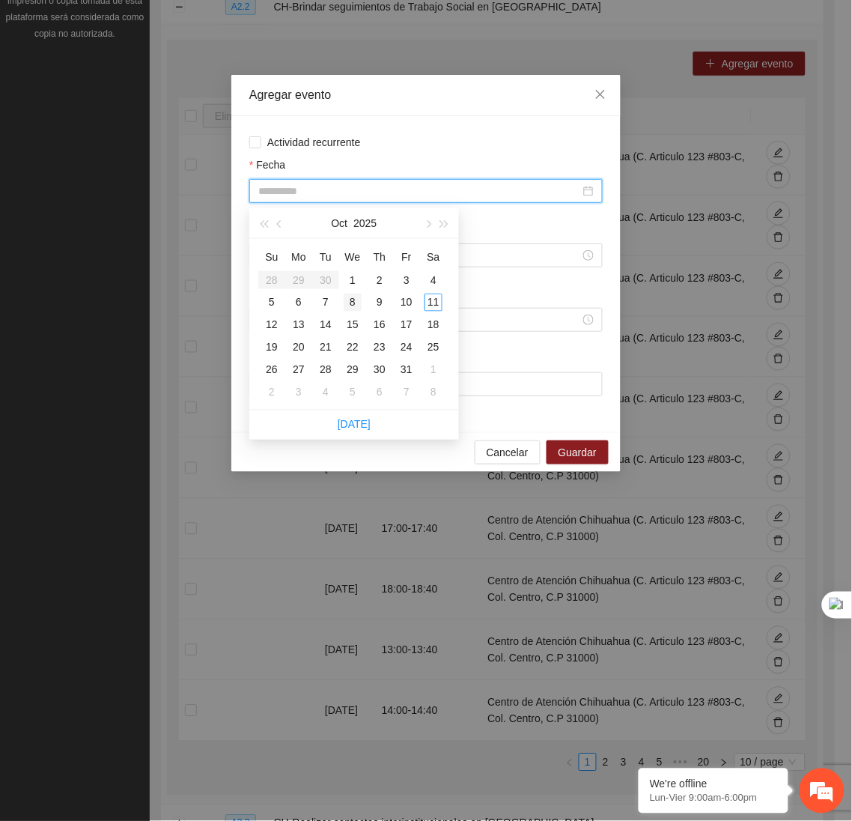
type input "**********"
click at [353, 305] on div "8" at bounding box center [353, 303] width 18 height 18
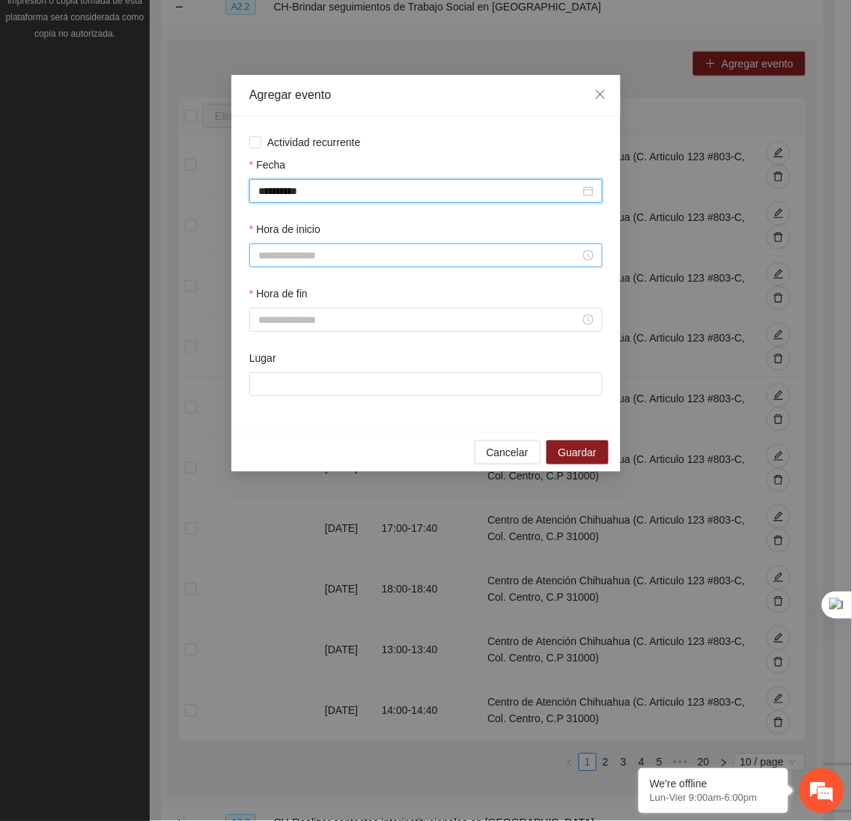
click at [348, 255] on input "Hora de inicio" at bounding box center [419, 255] width 322 height 16
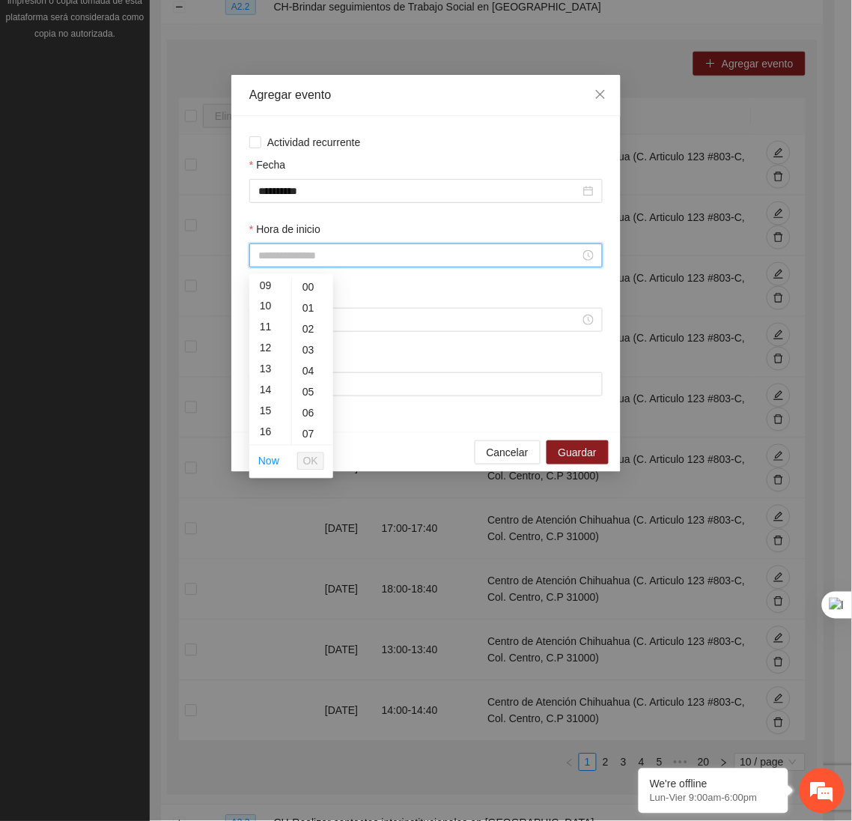
scroll to position [192, 0]
click at [268, 408] on div "15" at bounding box center [270, 410] width 42 height 21
type input "*****"
click at [315, 467] on span "OK" at bounding box center [310, 461] width 15 height 16
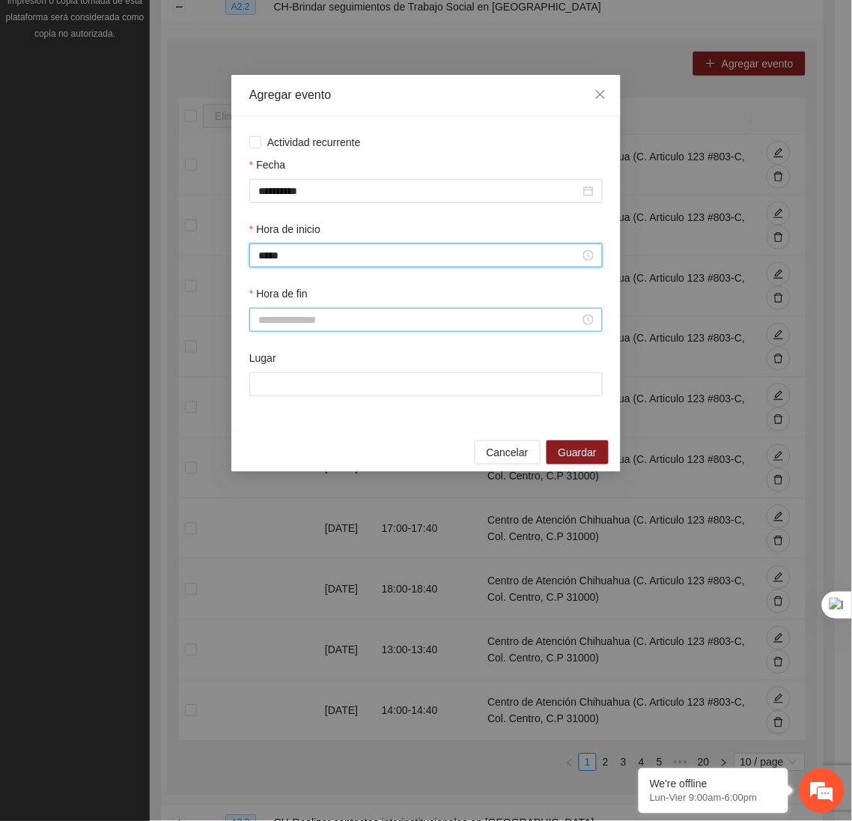
click at [308, 323] on input "Hora de fin" at bounding box center [419, 319] width 322 height 16
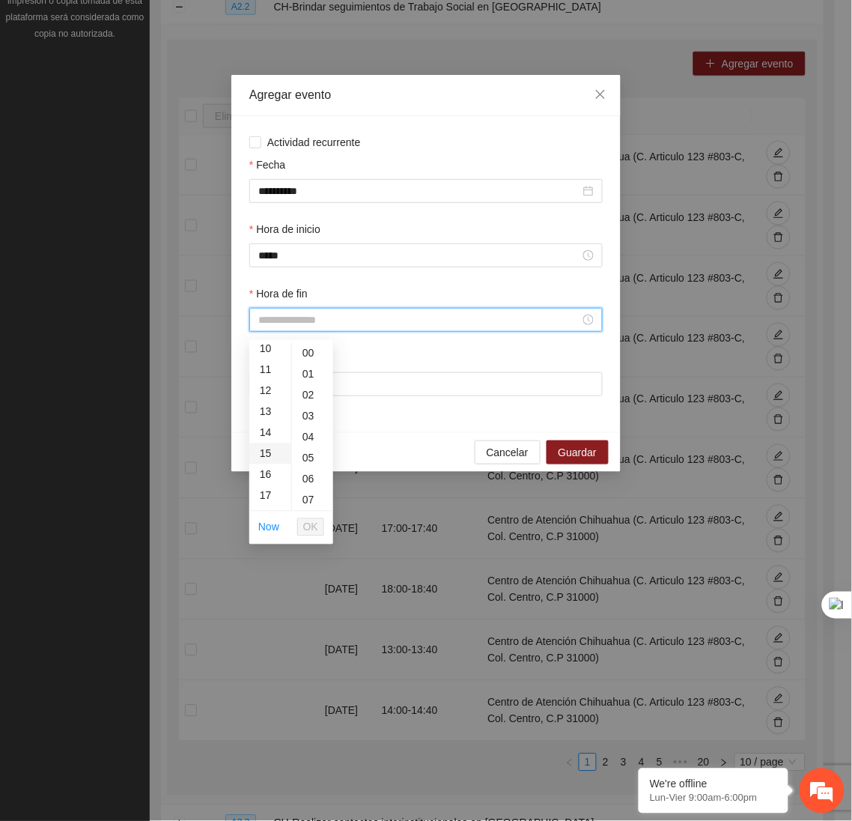
click at [263, 452] on div "15" at bounding box center [270, 453] width 42 height 21
click at [307, 474] on div "40" at bounding box center [312, 482] width 41 height 21
type input "*****"
click at [307, 525] on span "OK" at bounding box center [310, 527] width 15 height 16
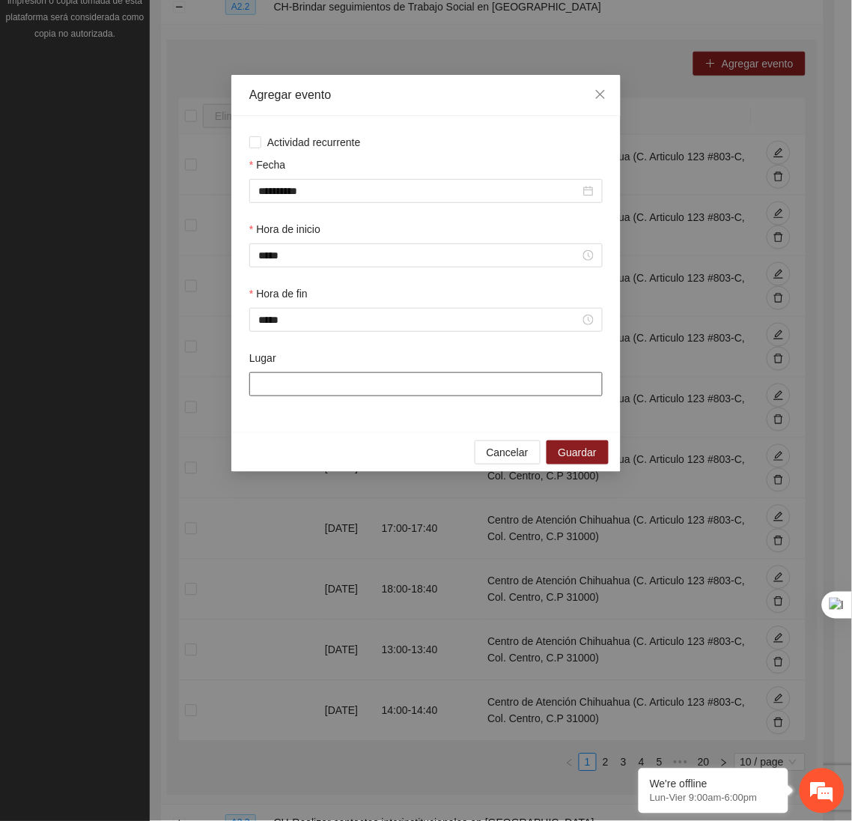
click at [325, 389] on input "Lugar" at bounding box center [425, 384] width 353 height 24
type input "**********"
click at [610, 458] on div "Cancelar Guardar" at bounding box center [425, 452] width 389 height 40
click at [592, 460] on span "Guardar" at bounding box center [578, 452] width 38 height 16
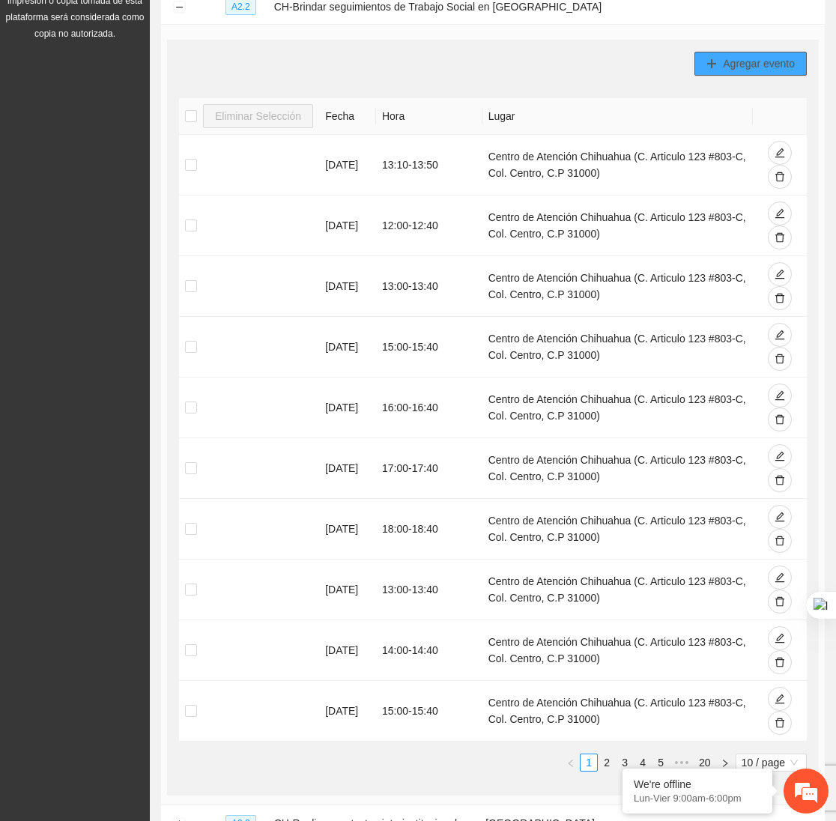
click at [752, 55] on span "Agregar evento" at bounding box center [759, 63] width 72 height 16
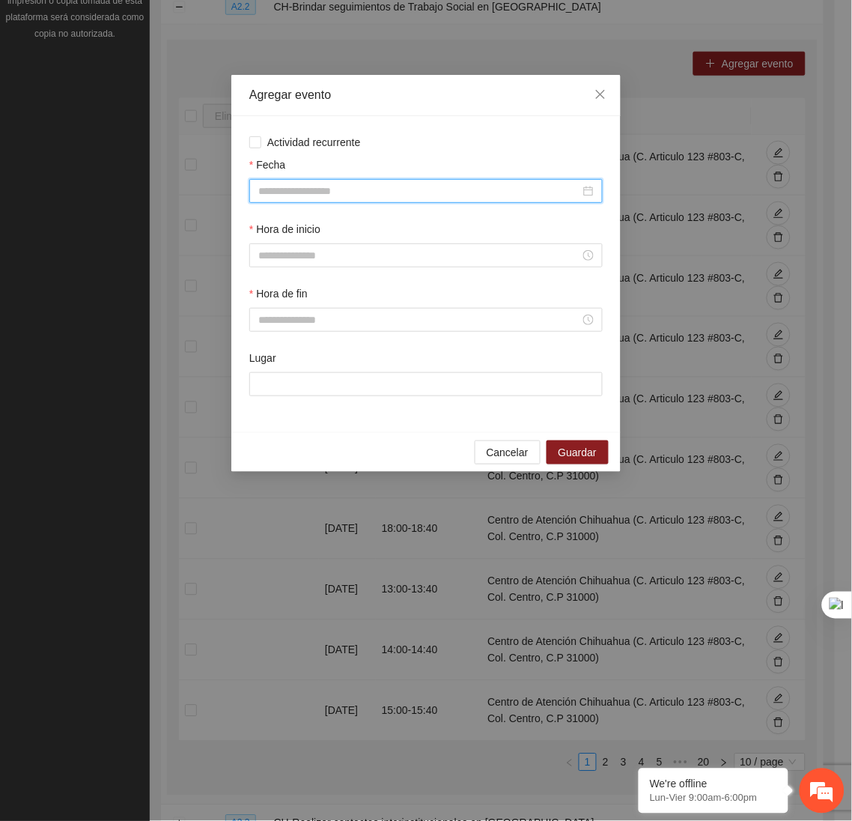
click at [497, 199] on input "Fecha" at bounding box center [419, 191] width 322 height 16
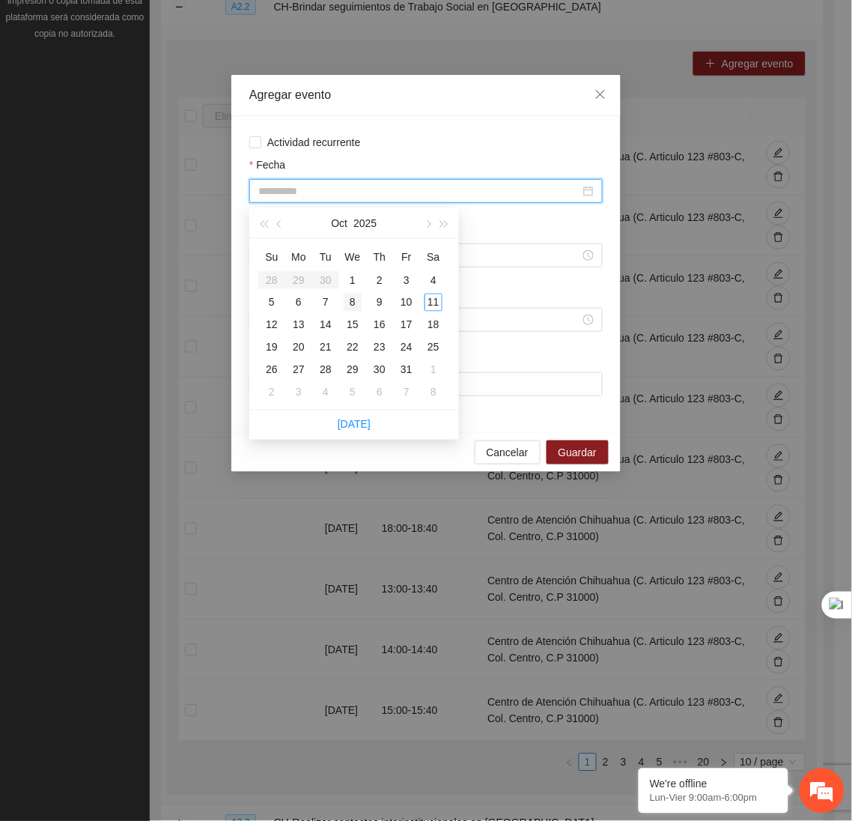
type input "**********"
click at [351, 305] on div "8" at bounding box center [353, 303] width 18 height 18
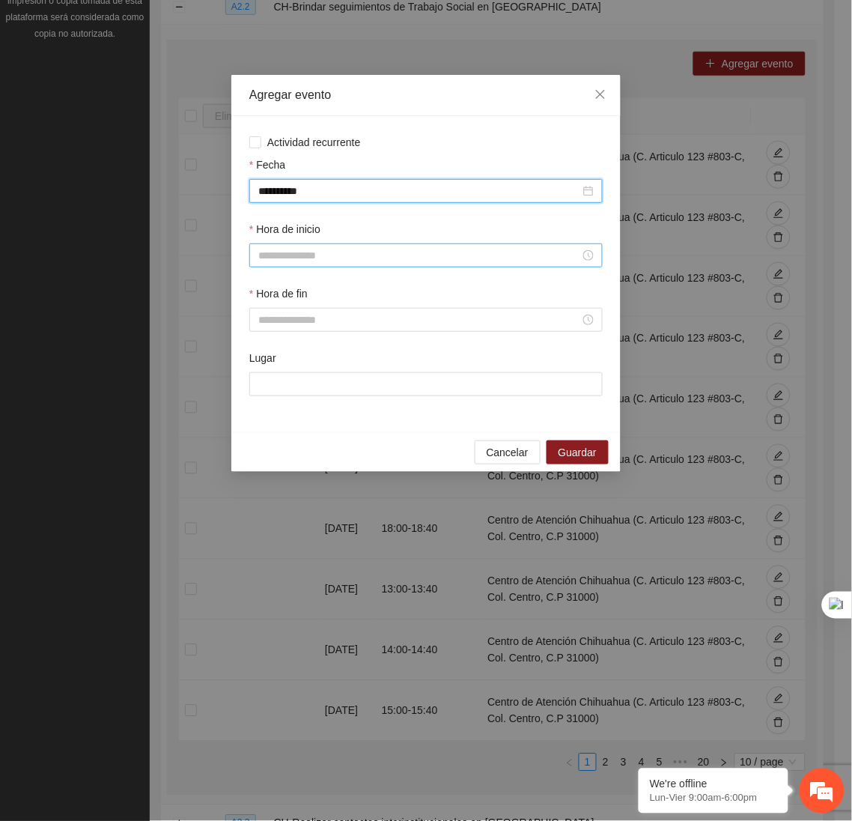
click at [315, 252] on input "Hora de inicio" at bounding box center [419, 255] width 322 height 16
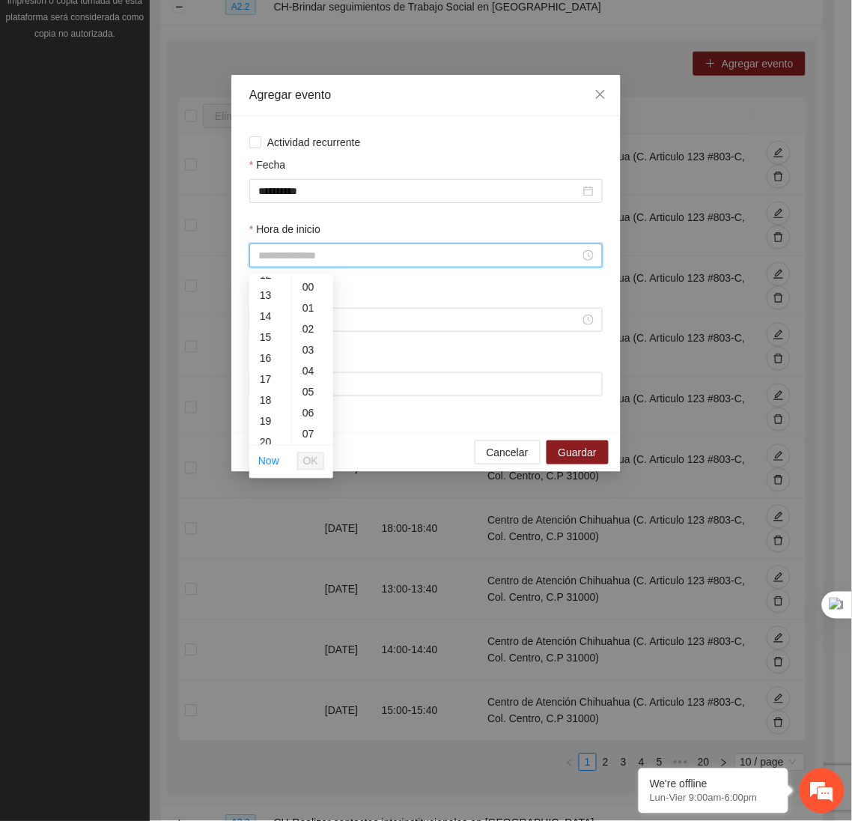
scroll to position [269, 0]
click at [257, 372] on div "17" at bounding box center [270, 375] width 42 height 21
type input "*****"
click at [313, 460] on span "OK" at bounding box center [310, 461] width 15 height 16
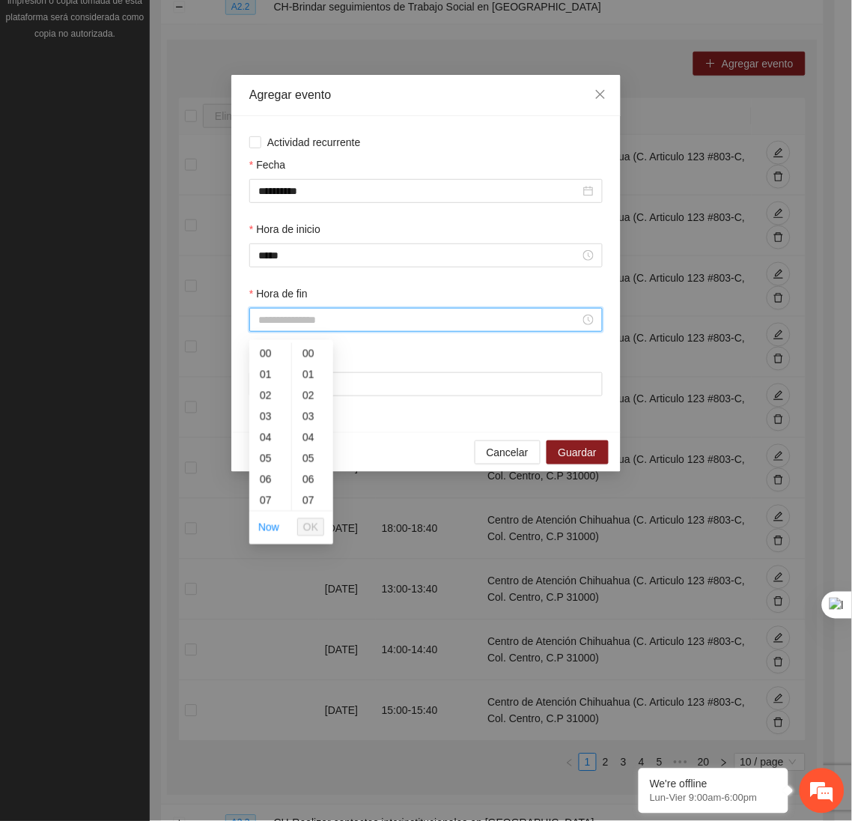
click at [305, 328] on input "Hora de fin" at bounding box center [419, 319] width 322 height 16
click at [269, 439] on div "17" at bounding box center [270, 445] width 42 height 21
click at [308, 418] on div "40" at bounding box center [312, 427] width 41 height 21
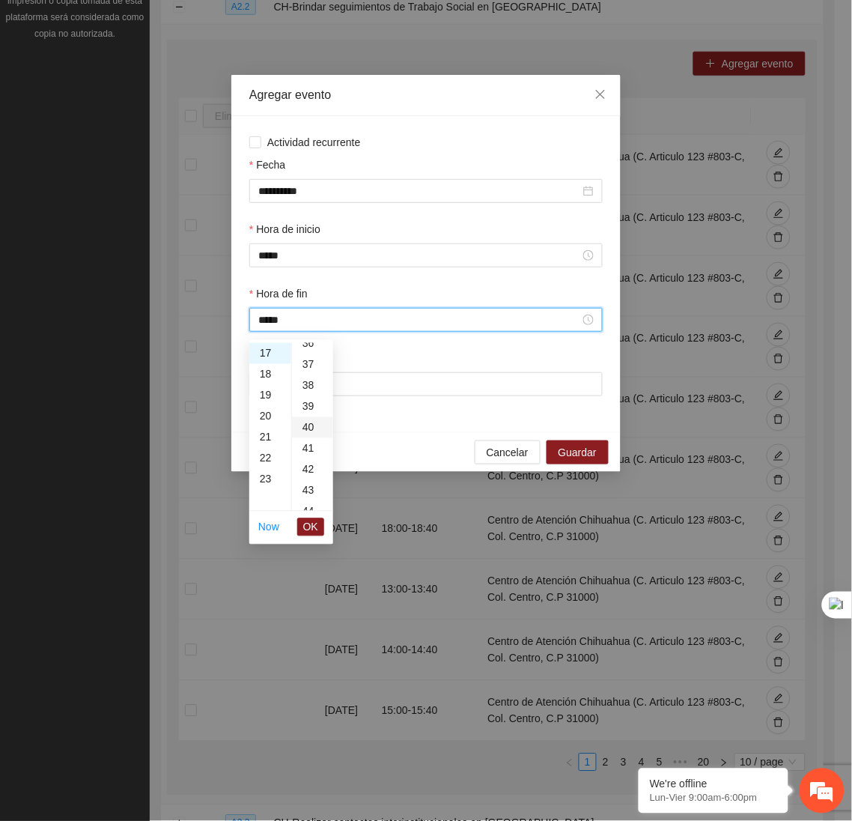
type input "*****"
click at [305, 523] on span "OK" at bounding box center [310, 527] width 15 height 16
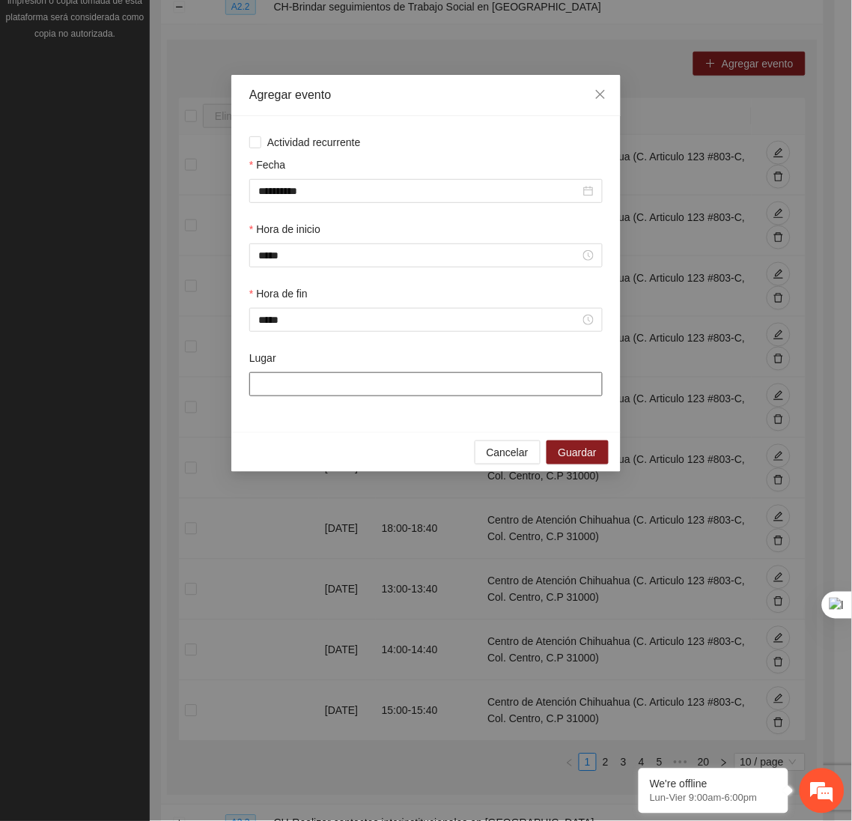
click at [320, 384] on input "Lugar" at bounding box center [425, 384] width 353 height 24
type input "**********"
click at [574, 449] on span "Guardar" at bounding box center [578, 452] width 38 height 16
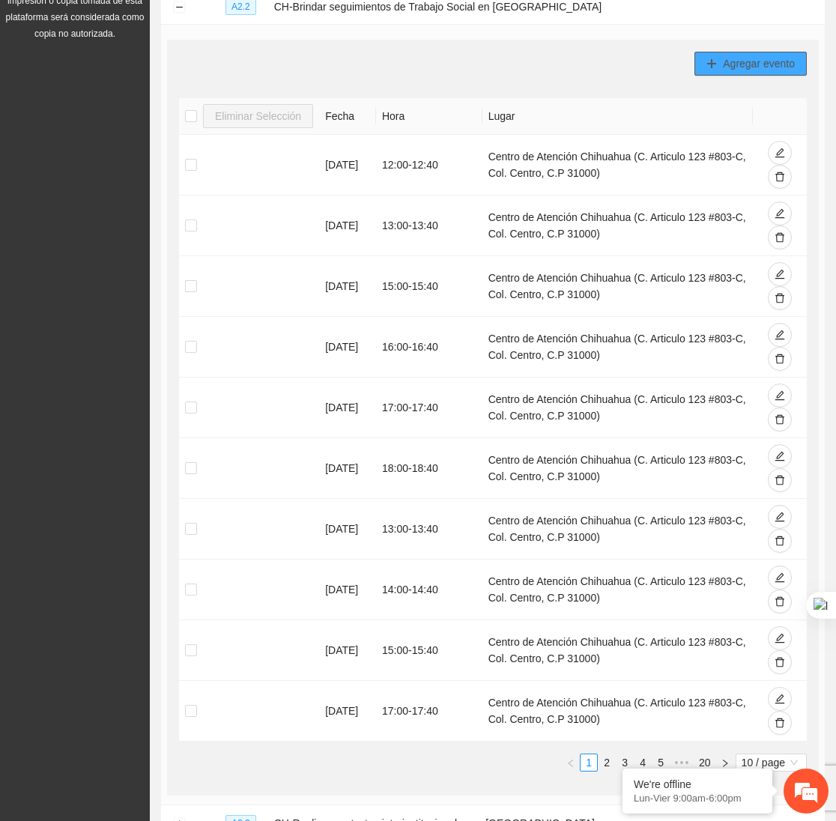
click at [730, 60] on span "Agregar evento" at bounding box center [759, 63] width 72 height 16
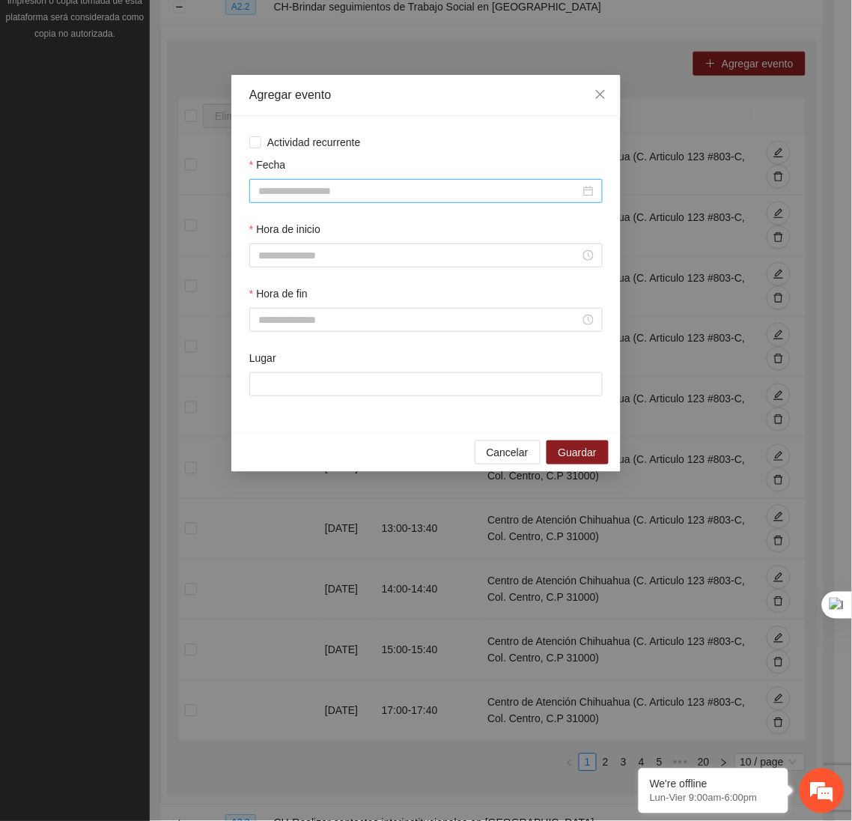
click at [484, 199] on input "Fecha" at bounding box center [419, 191] width 322 height 16
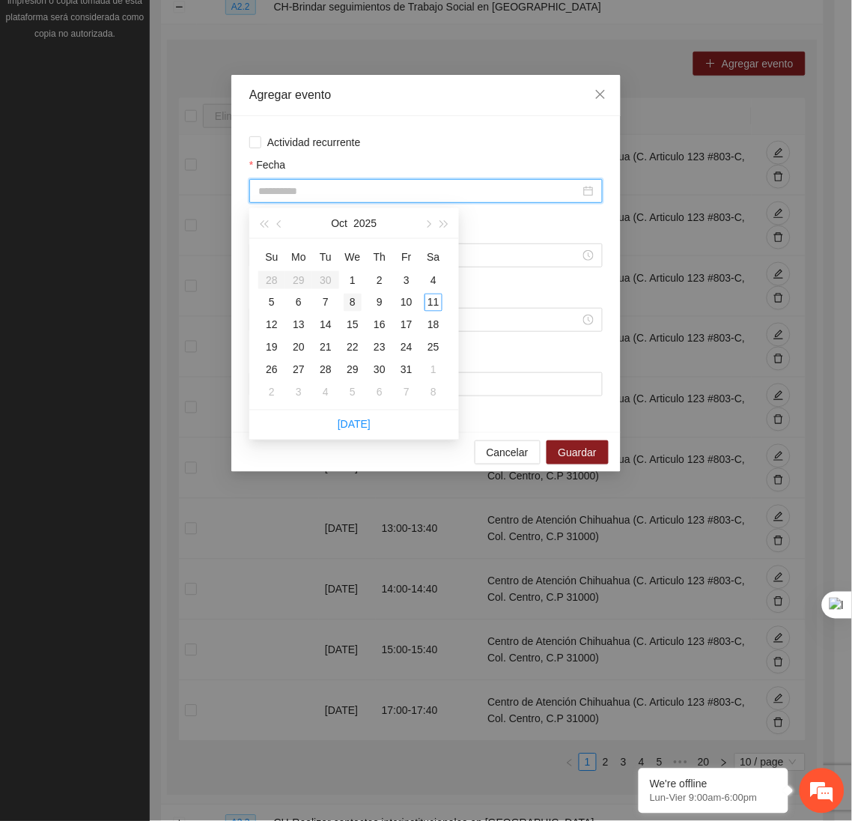
type input "**********"
click at [353, 299] on div "8" at bounding box center [353, 303] width 18 height 18
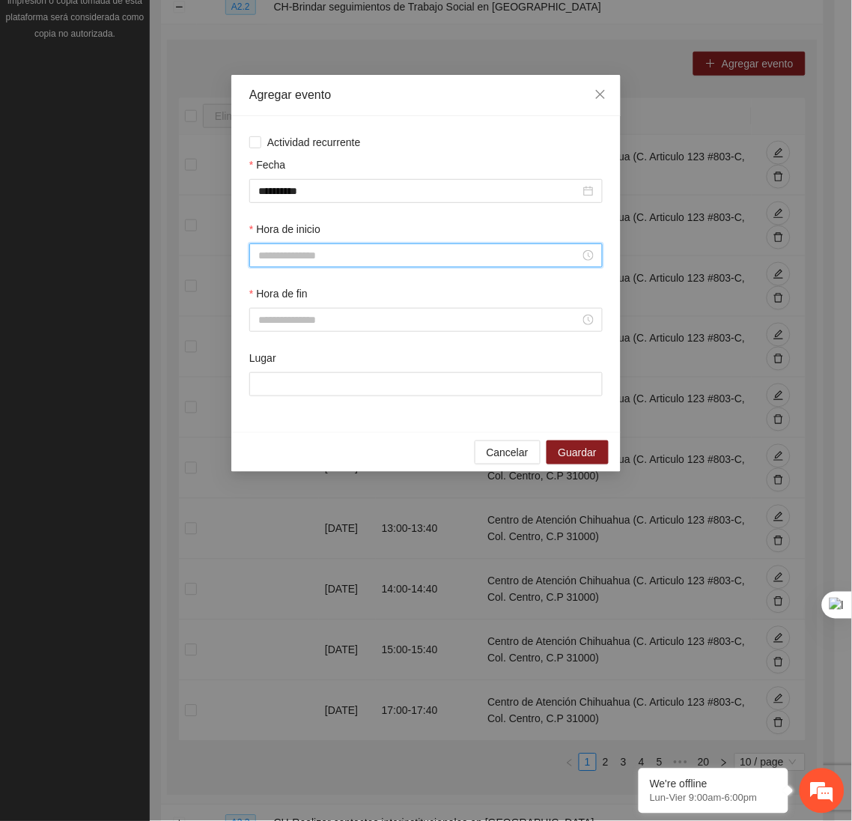
click at [338, 256] on input "Hora de inicio" at bounding box center [419, 255] width 322 height 16
click at [261, 406] on div "18" at bounding box center [270, 411] width 42 height 21
type input "*****"
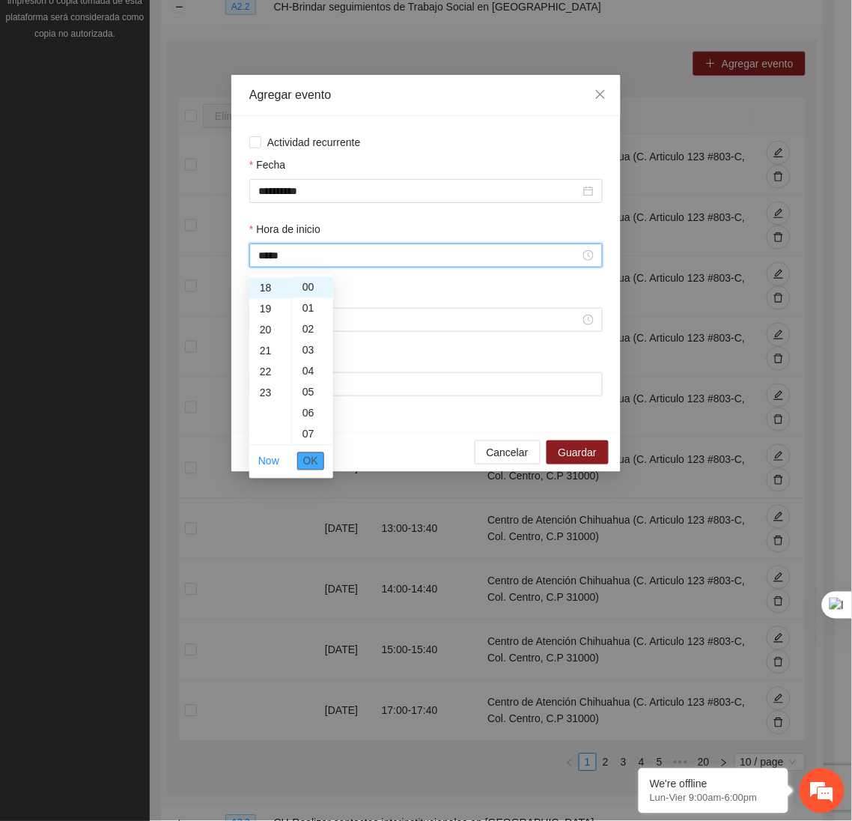
click at [308, 456] on span "OK" at bounding box center [310, 461] width 15 height 16
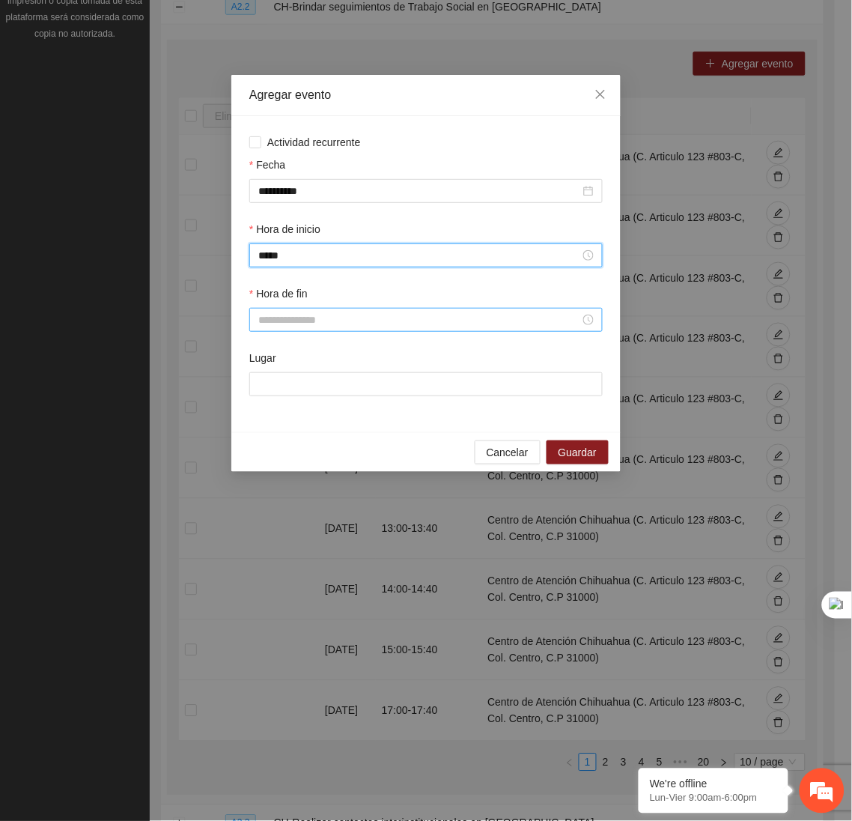
click at [284, 323] on input "Hora de fin" at bounding box center [419, 319] width 322 height 16
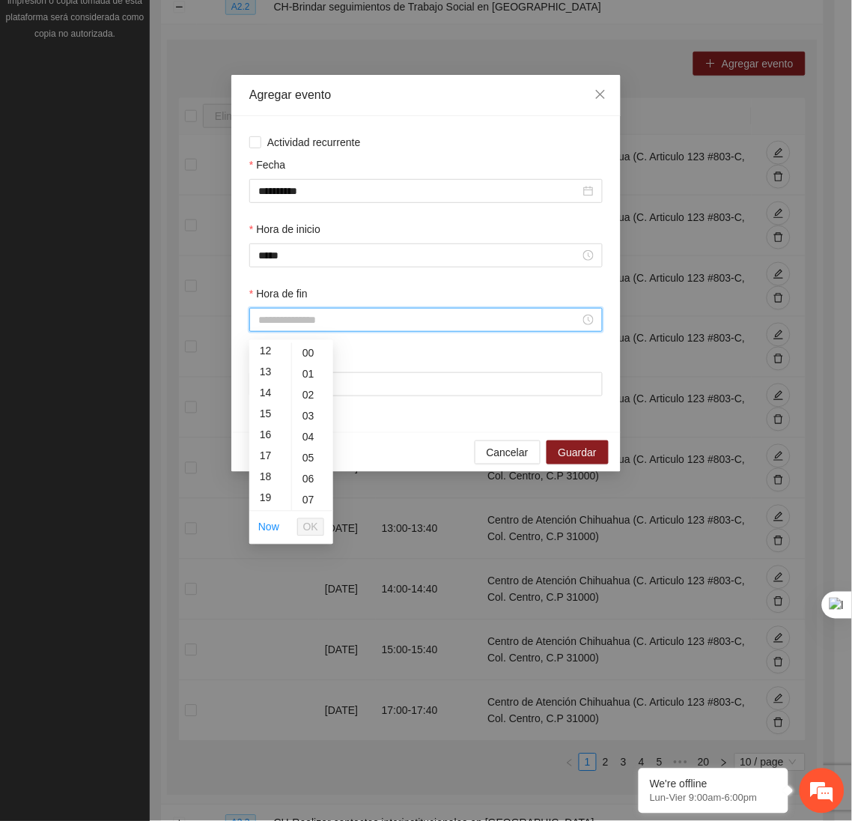
scroll to position [251, 0]
click at [267, 483] on div "18" at bounding box center [270, 479] width 42 height 21
click at [309, 472] on div "40" at bounding box center [312, 474] width 41 height 21
type input "*****"
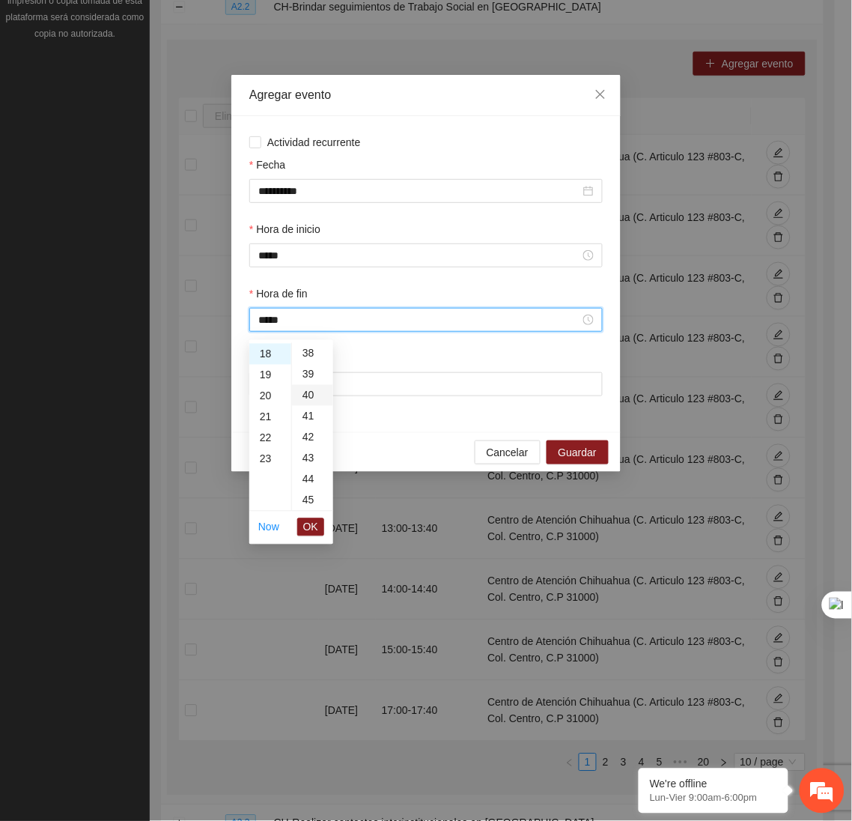
scroll to position [838, 0]
click at [307, 525] on span "OK" at bounding box center [310, 527] width 15 height 16
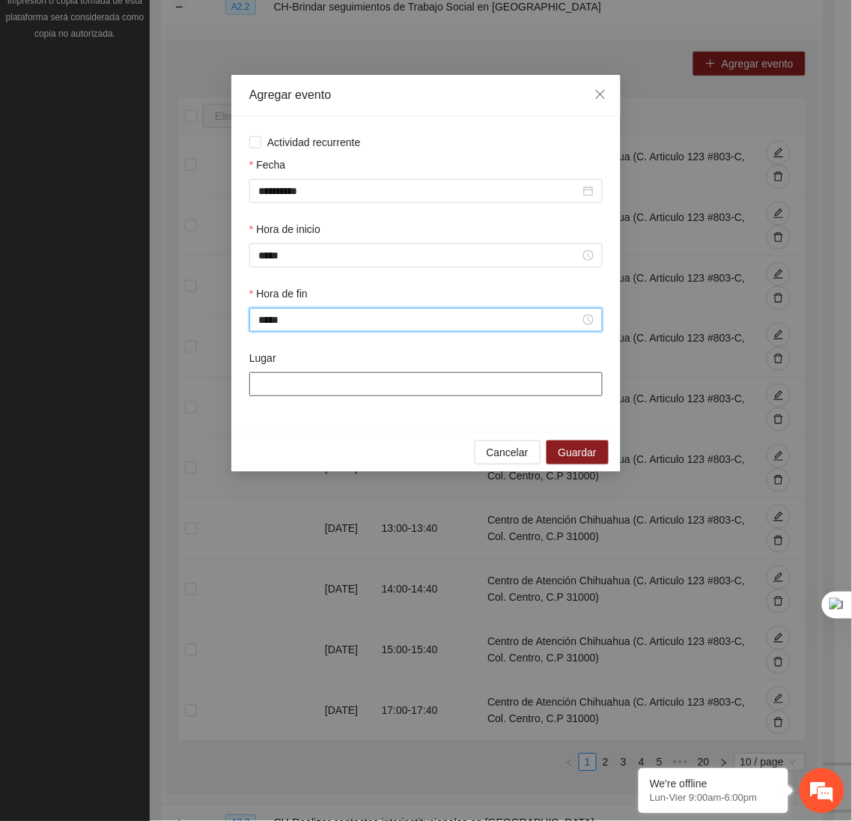
click at [308, 389] on input "Lugar" at bounding box center [425, 384] width 353 height 24
type input "**********"
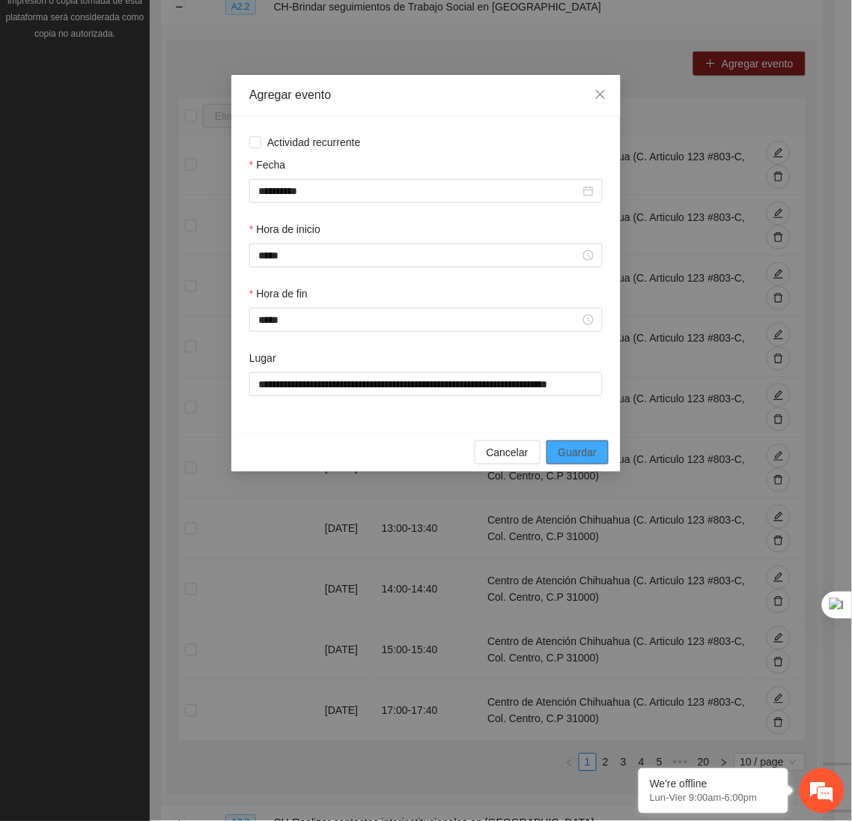
click at [588, 460] on span "Guardar" at bounding box center [578, 452] width 38 height 16
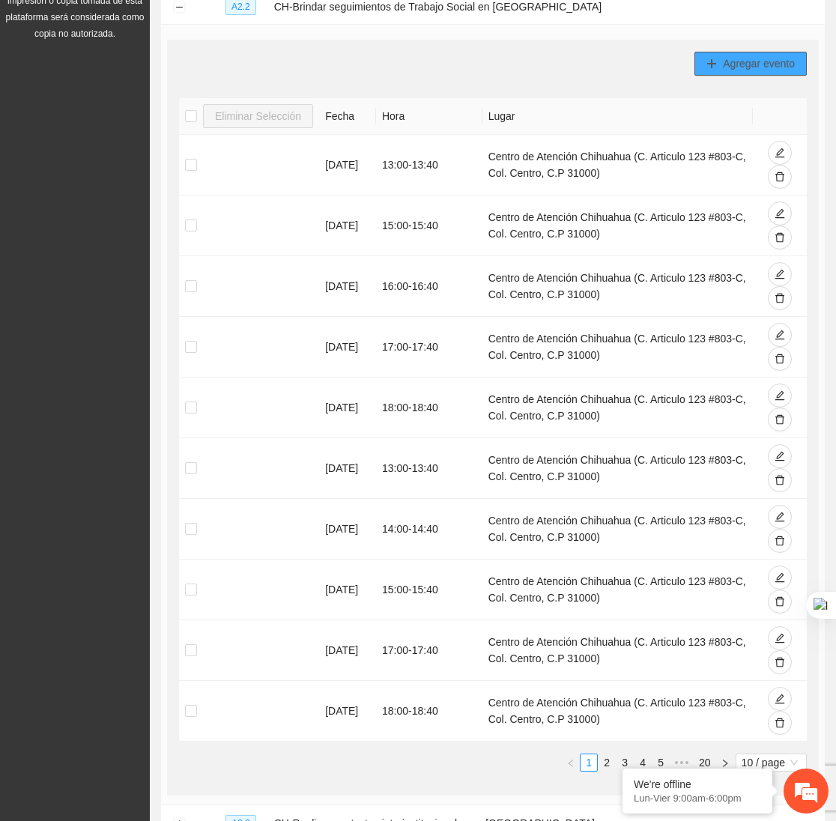
click at [739, 63] on span "Agregar evento" at bounding box center [759, 63] width 72 height 16
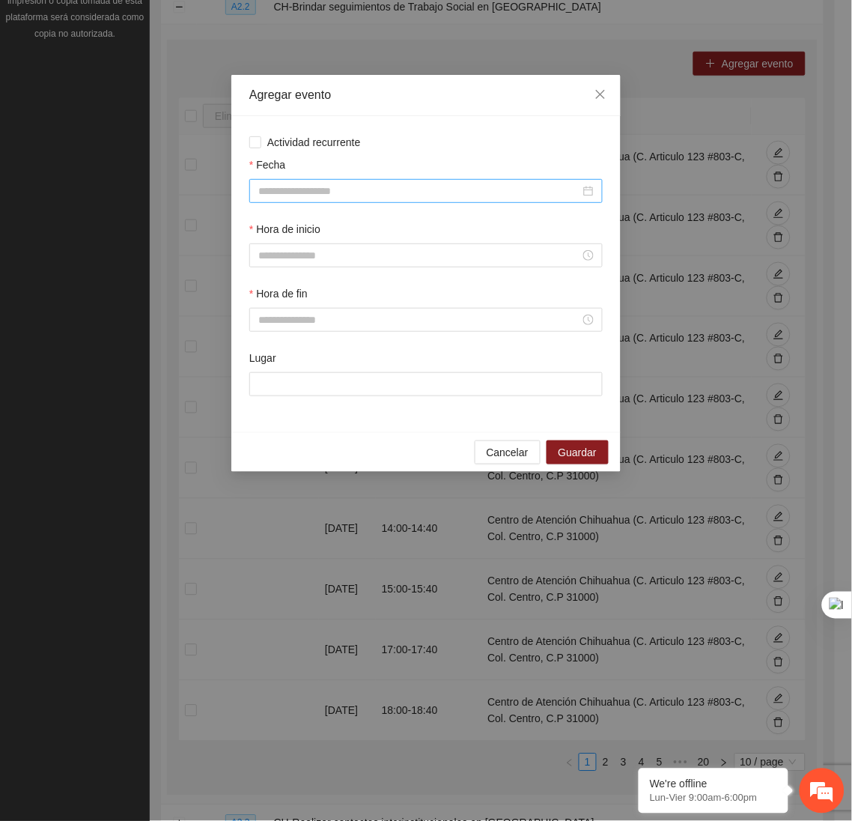
click at [464, 189] on input "Fecha" at bounding box center [419, 191] width 322 height 16
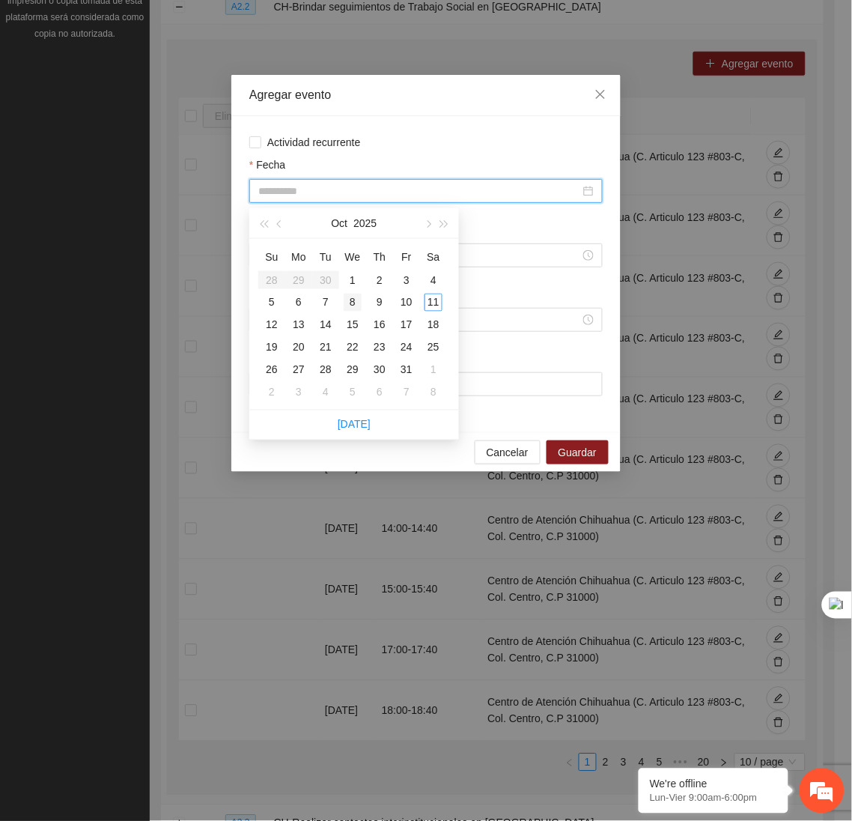
type input "**********"
click at [353, 301] on div "8" at bounding box center [353, 303] width 18 height 18
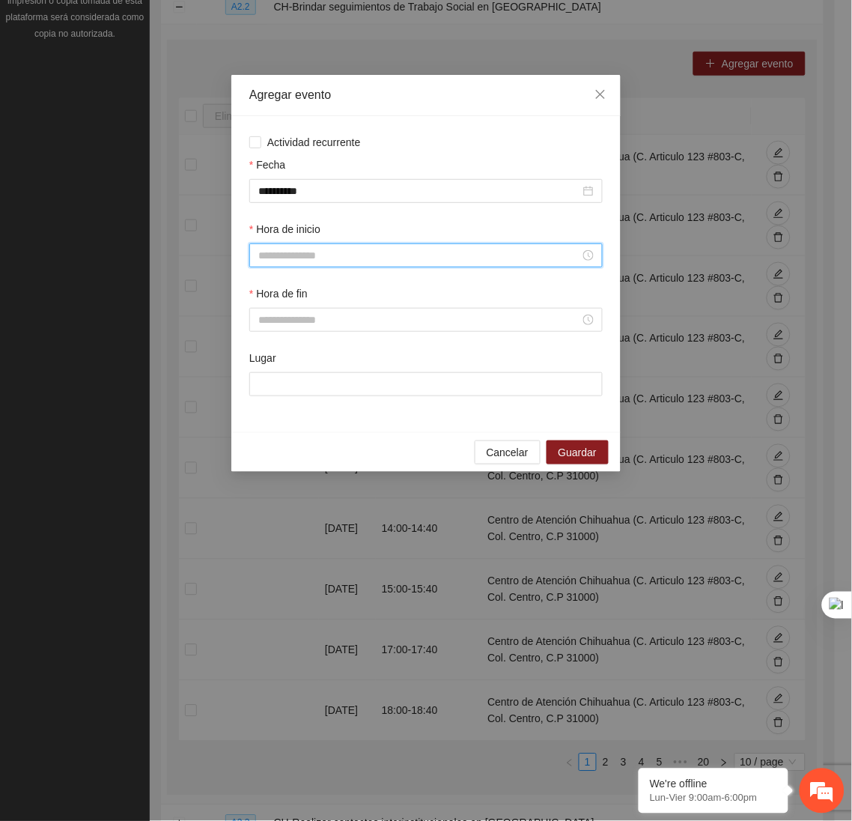
click at [335, 261] on input "Hora de inicio" at bounding box center [419, 255] width 322 height 16
click at [264, 428] on div "19" at bounding box center [270, 429] width 42 height 21
type input "*****"
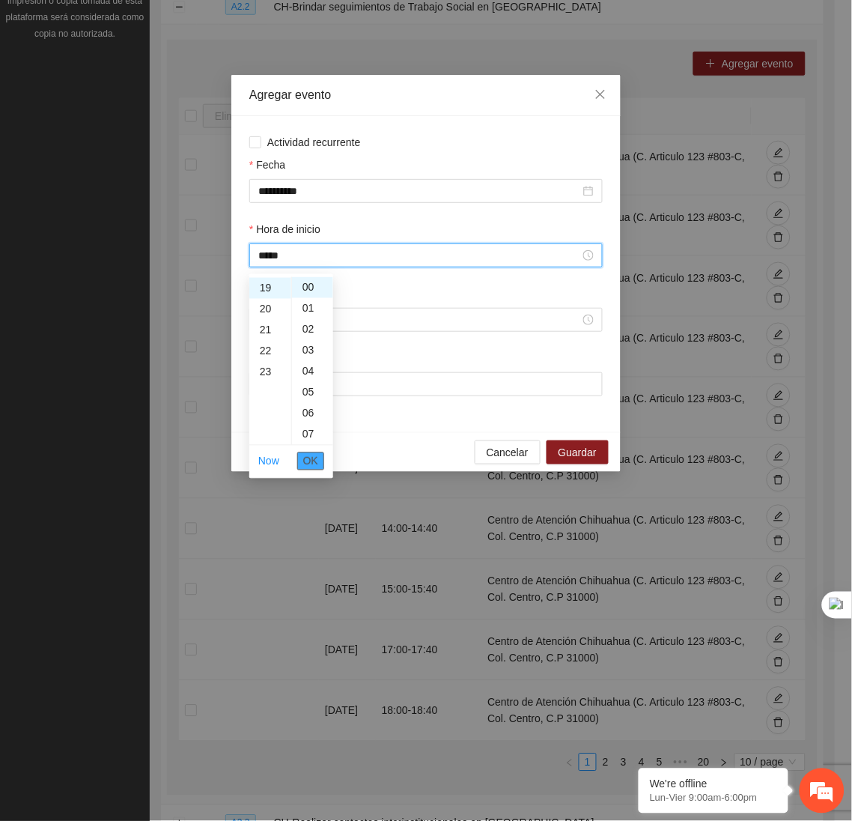
click at [311, 460] on span "OK" at bounding box center [310, 461] width 15 height 16
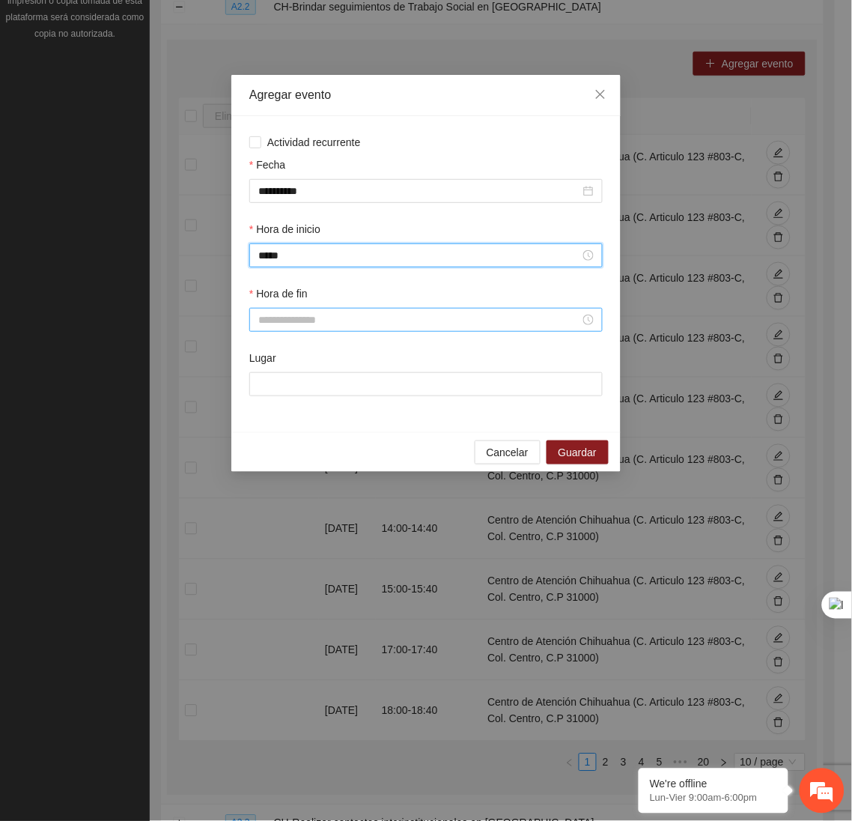
click at [289, 327] on input "Hora de fin" at bounding box center [419, 319] width 322 height 16
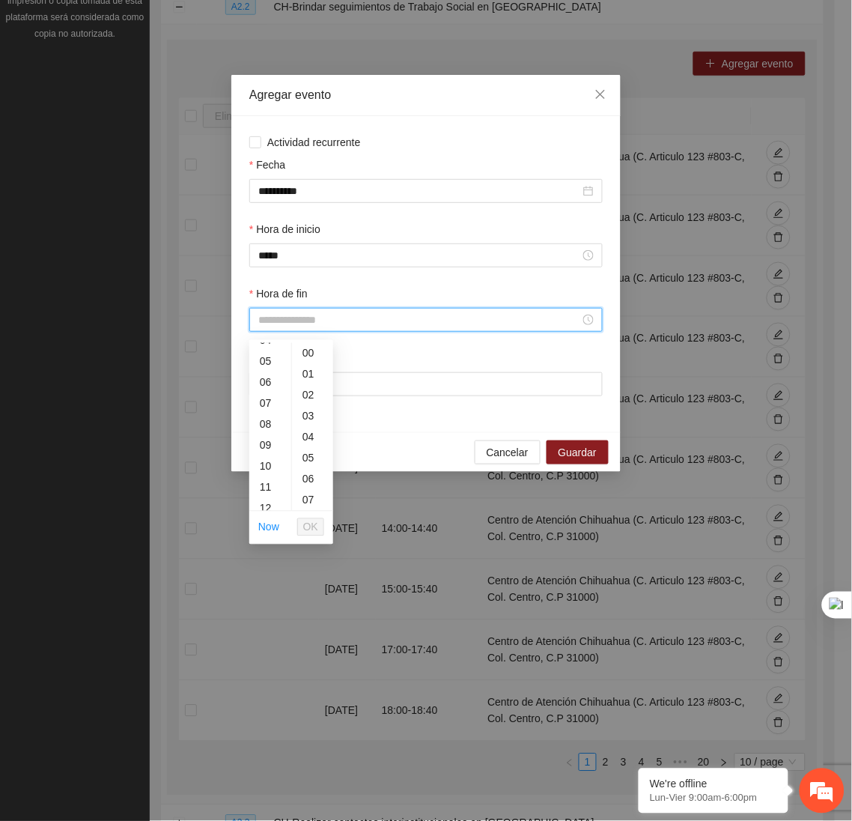
click at [249, 372] on div "06" at bounding box center [270, 382] width 42 height 21
click at [263, 430] on div "19" at bounding box center [270, 431] width 42 height 21
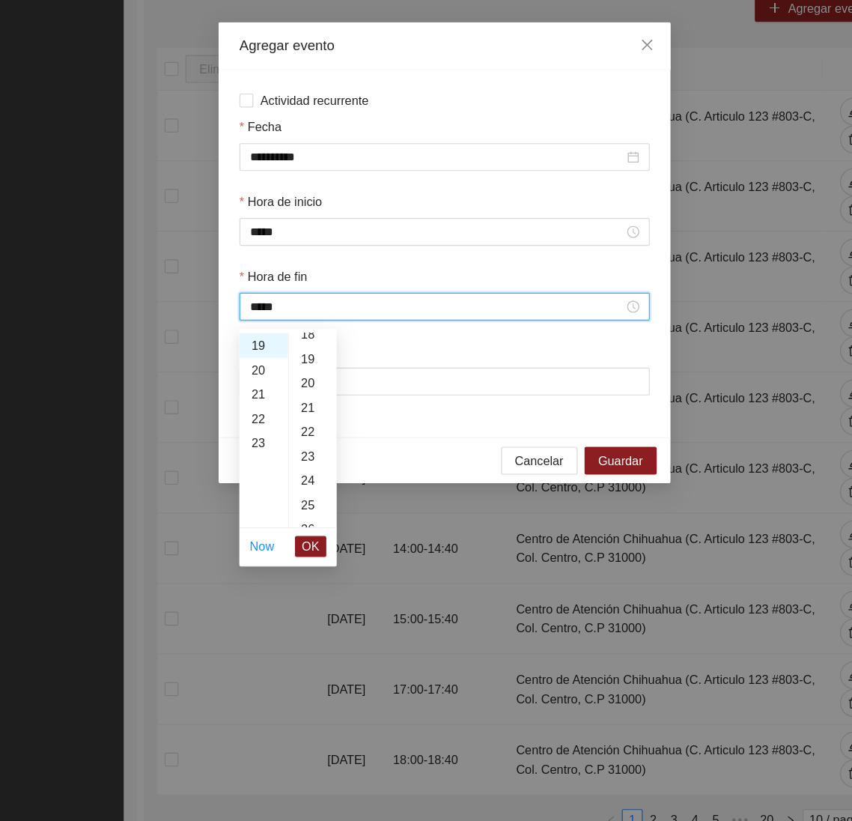
scroll to position [242, 0]
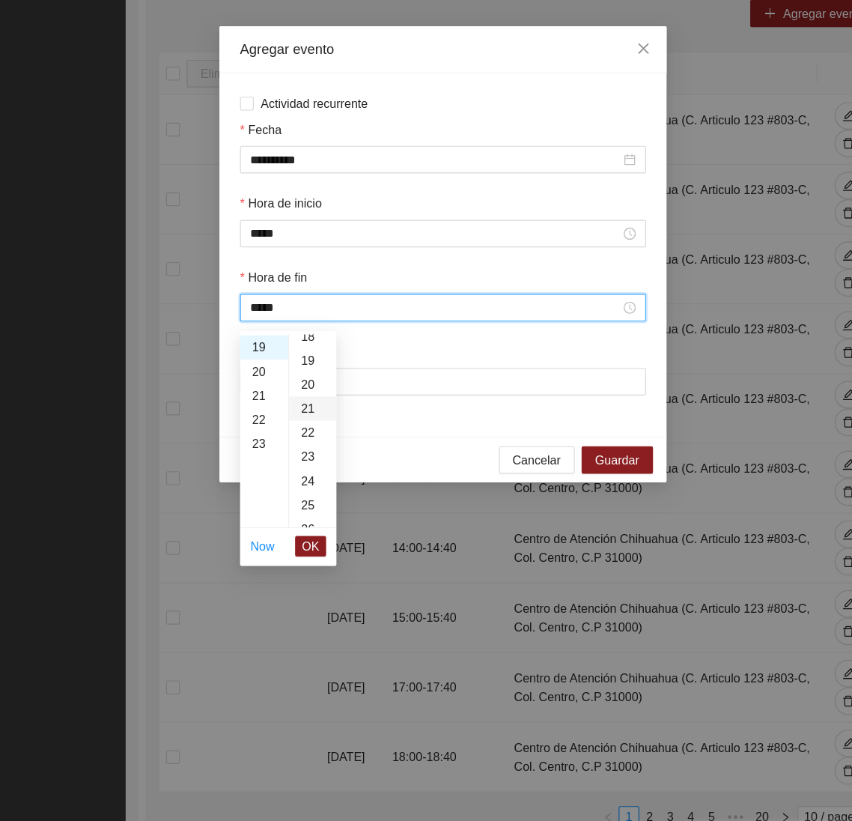
click at [305, 414] on div "21" at bounding box center [312, 407] width 41 height 21
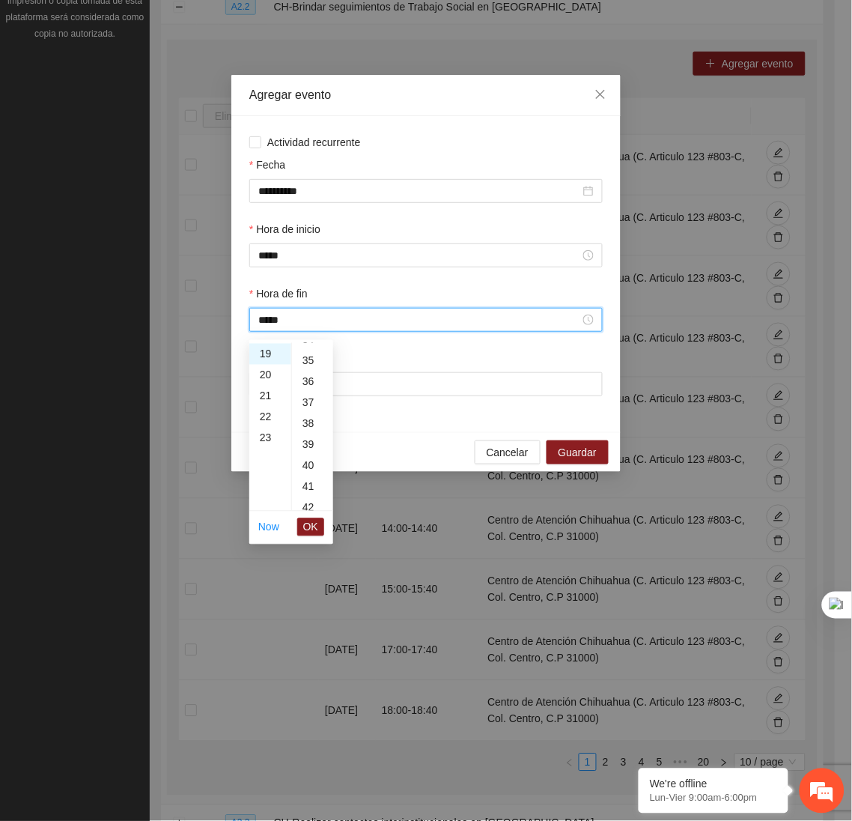
scroll to position [723, 0]
click at [313, 462] on div "40" at bounding box center [312, 469] width 41 height 21
type input "*****"
click at [312, 529] on span "OK" at bounding box center [310, 527] width 15 height 16
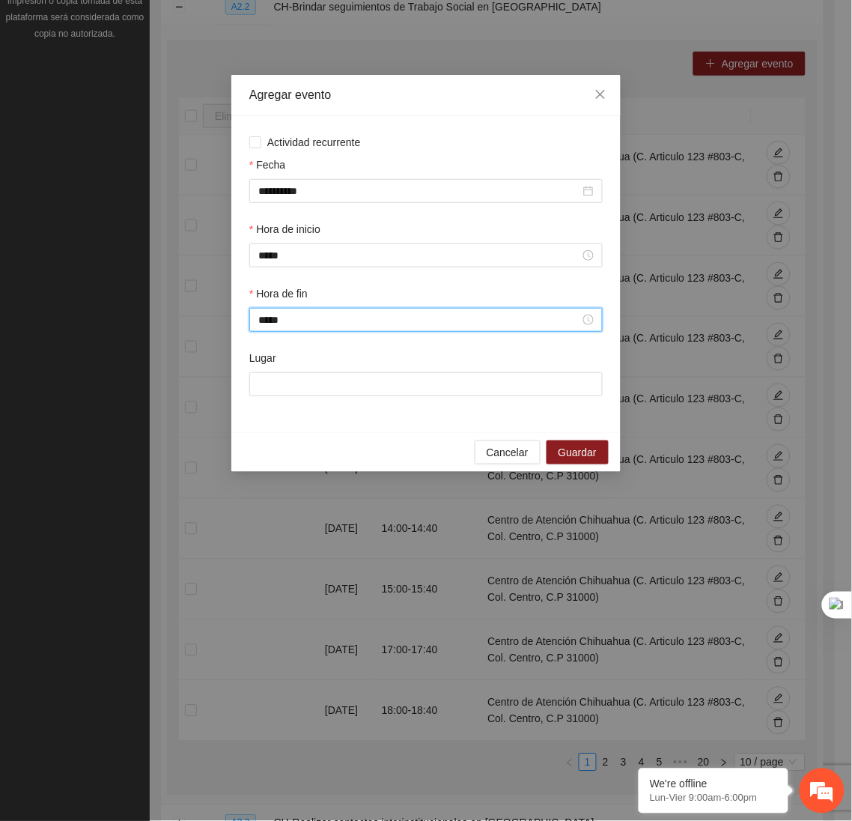
click at [309, 372] on div "Lugar" at bounding box center [425, 361] width 353 height 22
click at [318, 396] on input "Lugar" at bounding box center [425, 384] width 353 height 24
type input "**********"
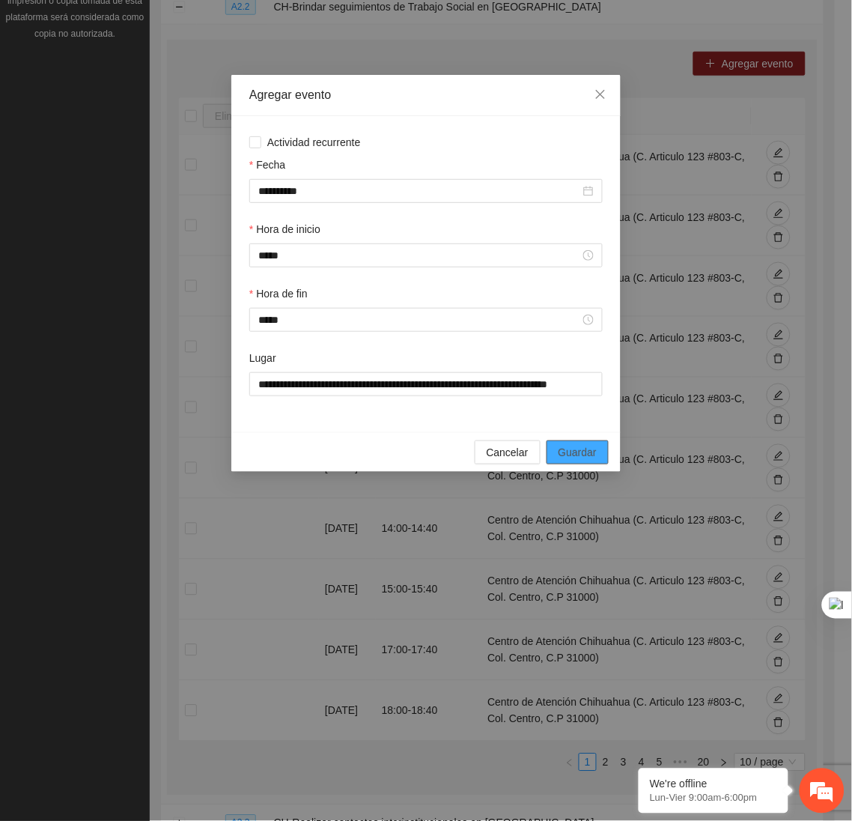
click at [596, 457] on span "Guardar" at bounding box center [578, 452] width 38 height 16
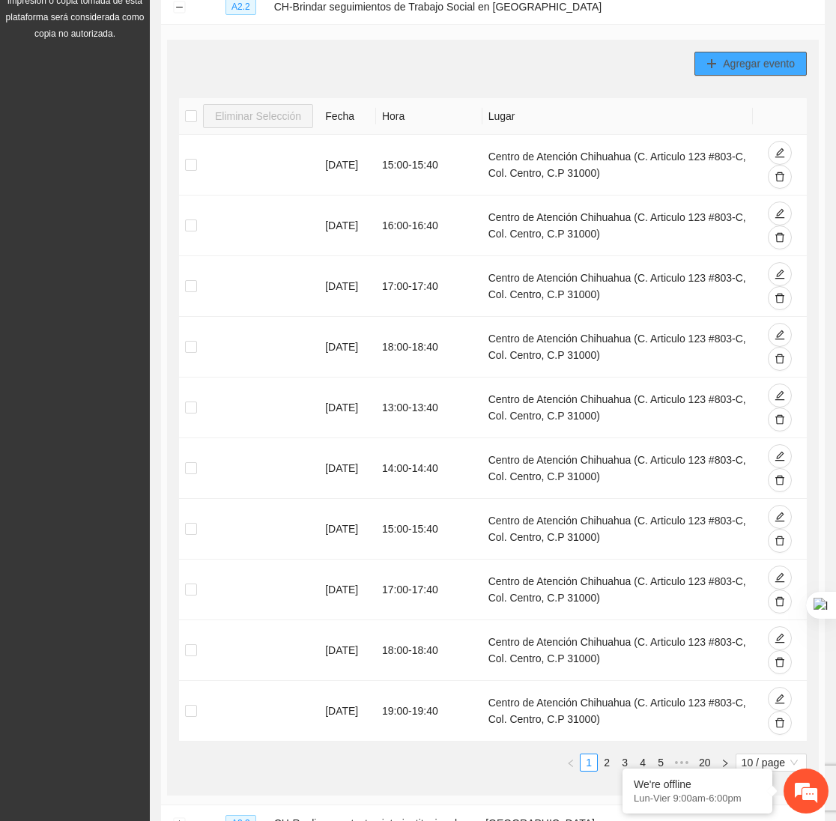
click at [749, 61] on span "Agregar evento" at bounding box center [759, 63] width 72 height 16
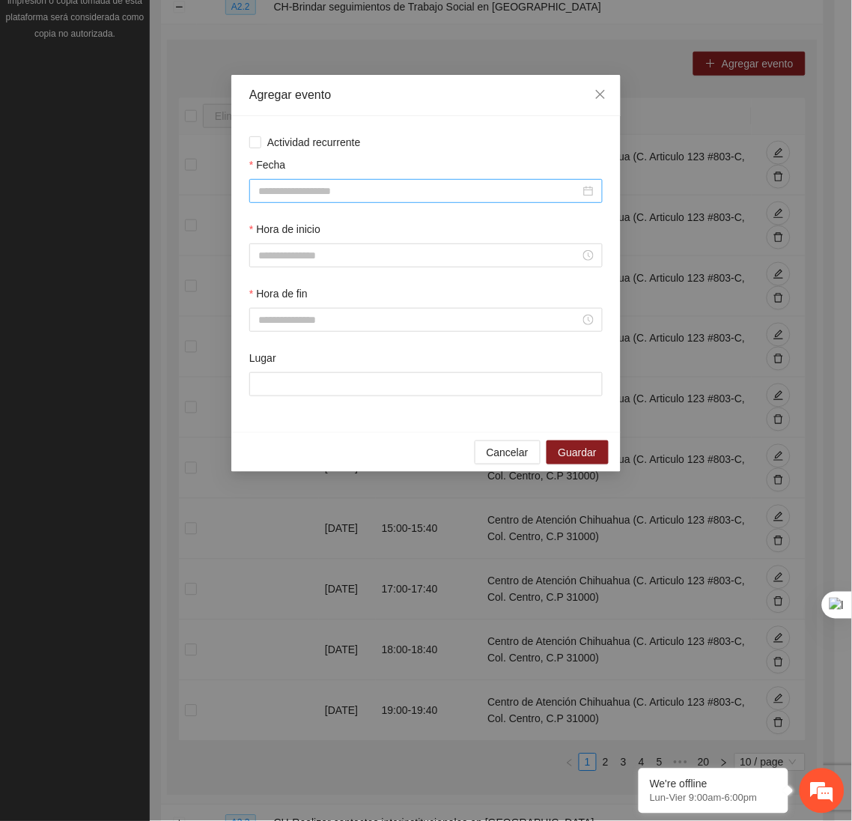
click at [533, 190] on input "Fecha" at bounding box center [419, 191] width 322 height 16
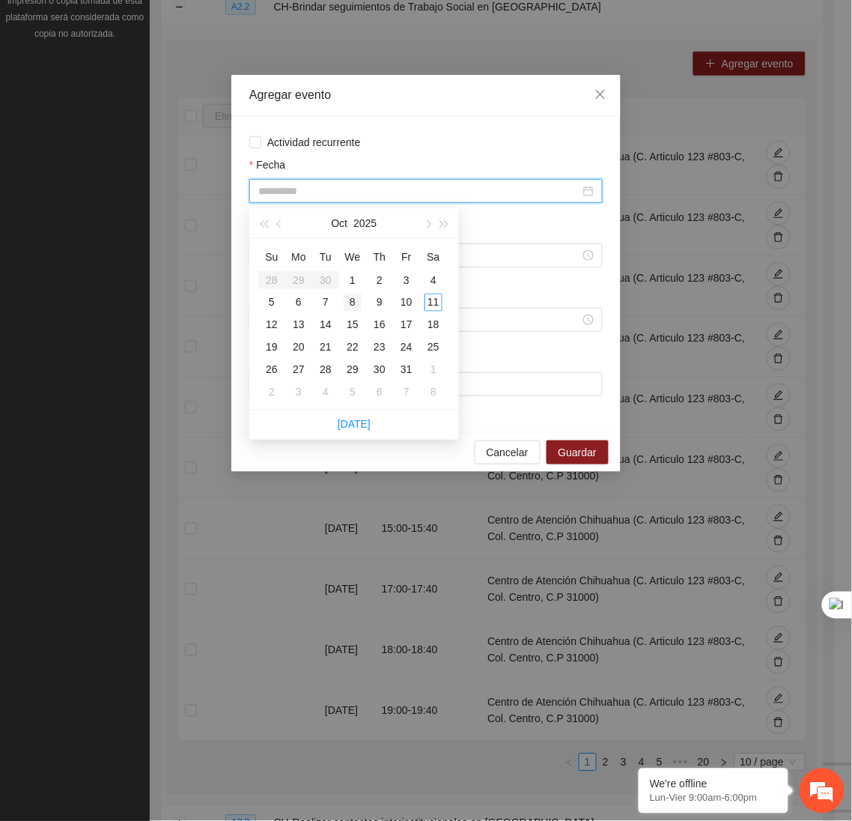
type input "**********"
click at [350, 298] on div "8" at bounding box center [353, 303] width 18 height 18
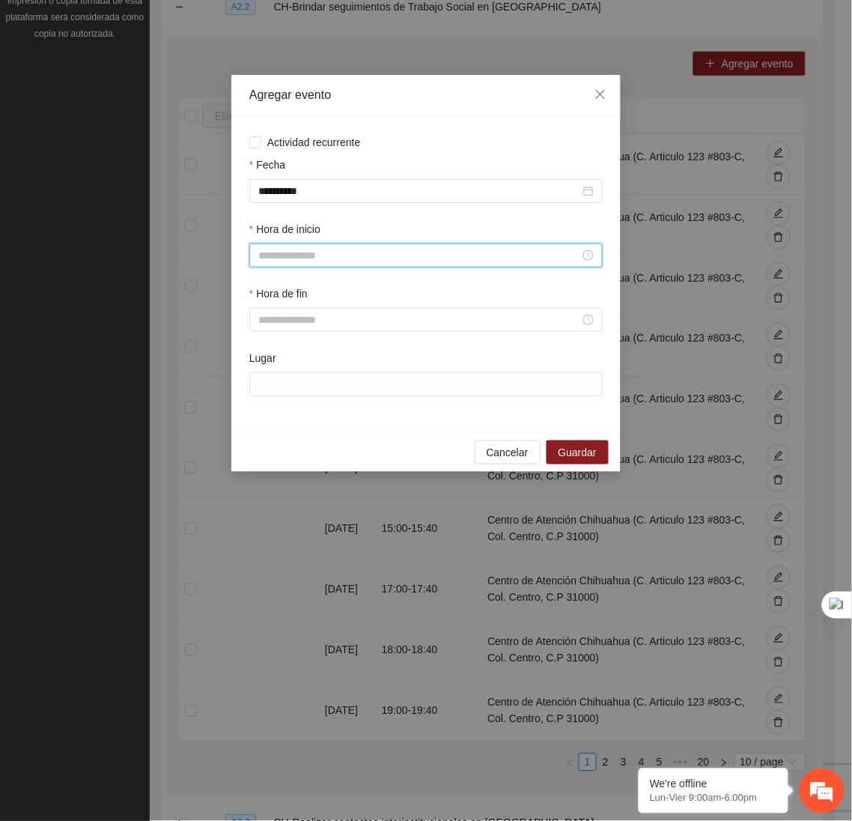
click at [371, 259] on input "Hora de inicio" at bounding box center [419, 255] width 322 height 16
click at [267, 398] on div "20" at bounding box center [270, 403] width 42 height 21
type input "*****"
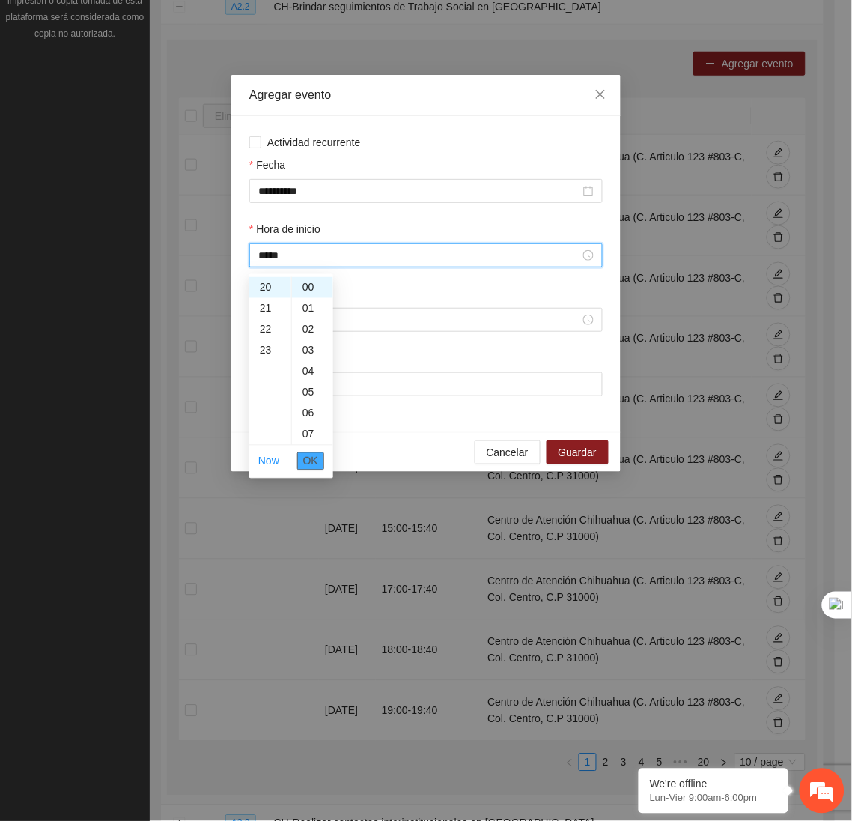
click at [307, 462] on span "OK" at bounding box center [310, 461] width 15 height 16
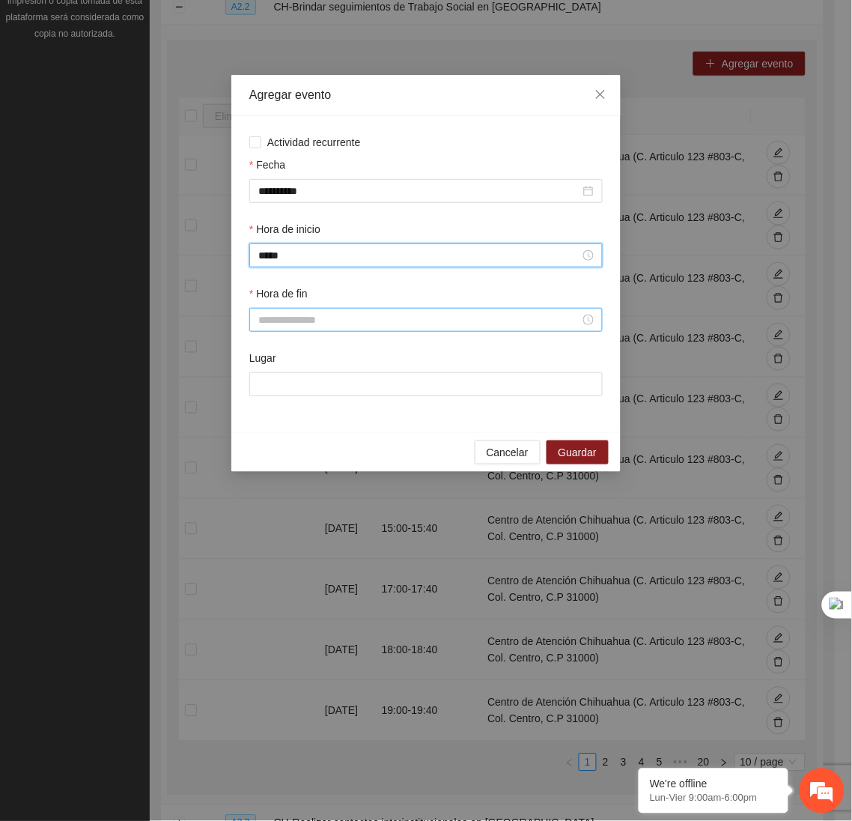
click at [282, 328] on input "Hora de fin" at bounding box center [419, 319] width 322 height 16
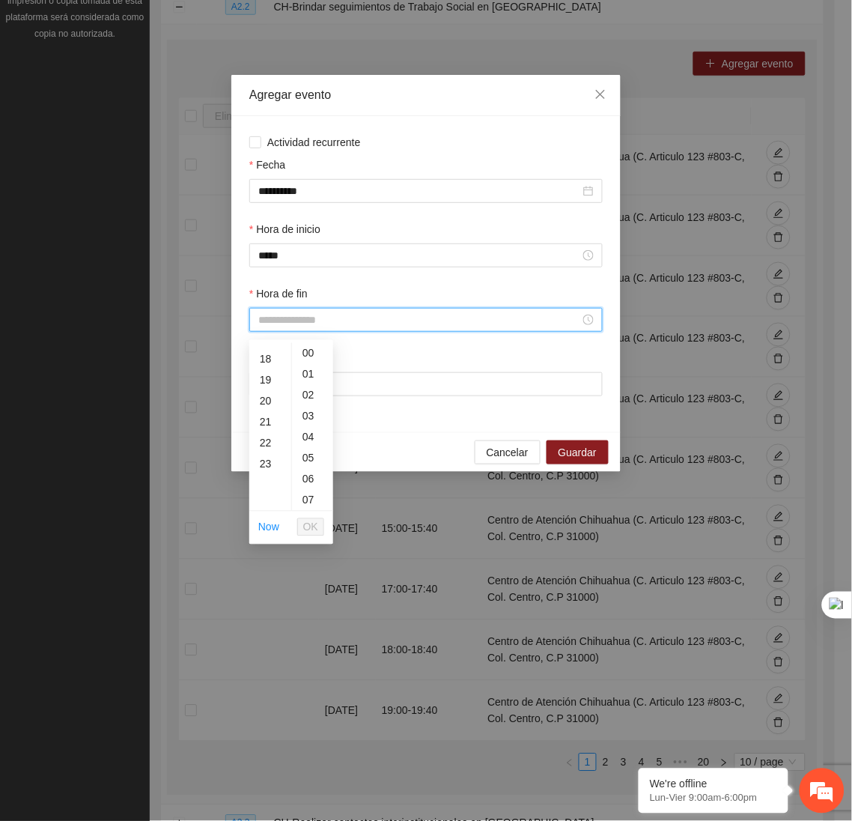
scroll to position [371, 0]
click at [268, 398] on div "20" at bounding box center [270, 401] width 42 height 21
click at [305, 447] on div "40" at bounding box center [312, 448] width 41 height 21
type input "*****"
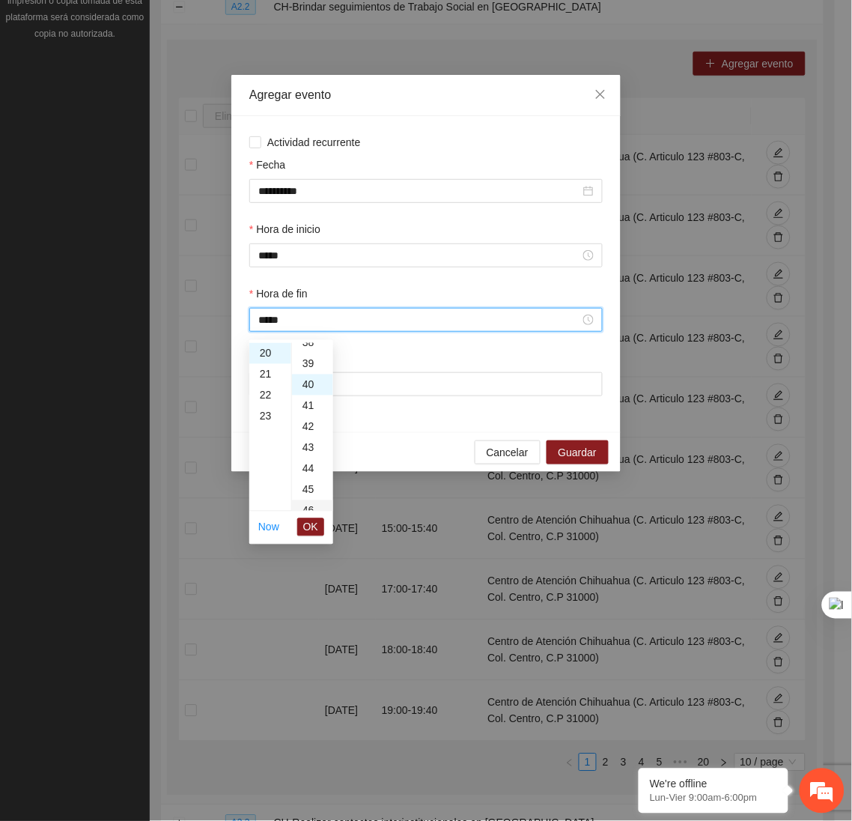
scroll to position [838, 0]
click at [309, 528] on span "OK" at bounding box center [310, 527] width 15 height 16
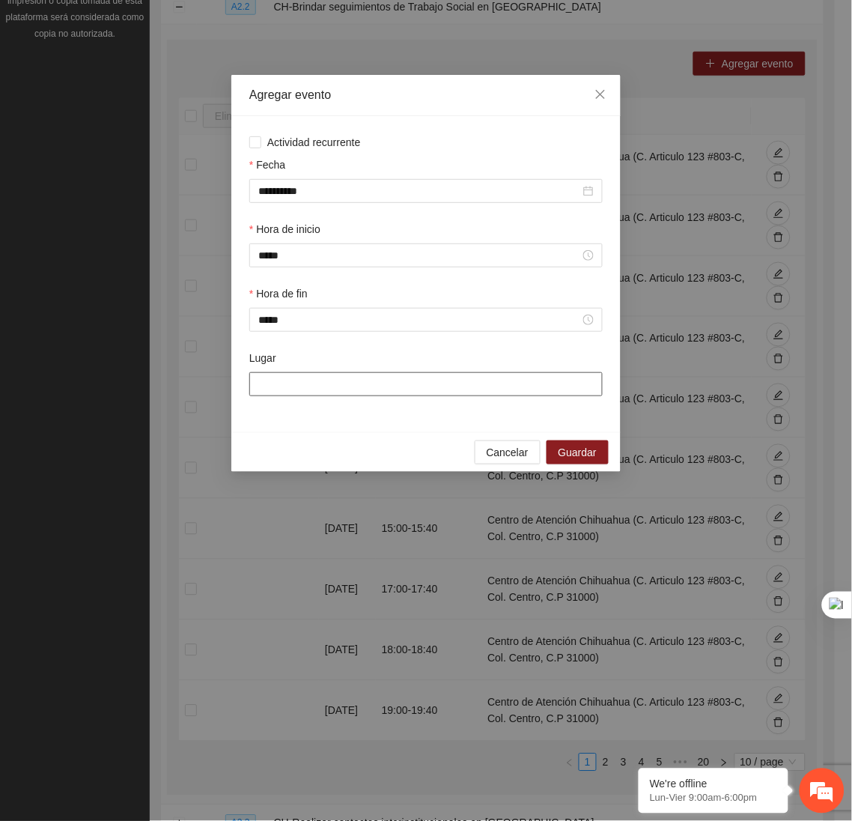
click at [311, 392] on input "Lugar" at bounding box center [425, 384] width 353 height 24
type input "**********"
click at [587, 458] on span "Guardar" at bounding box center [578, 452] width 38 height 16
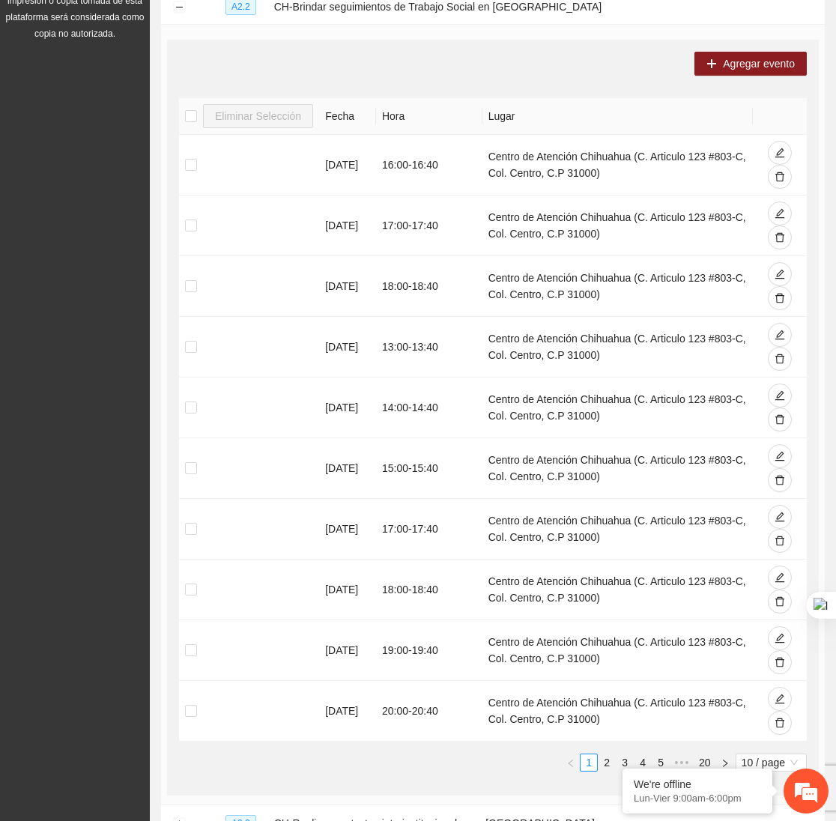
click at [747, 49] on div "Agregar evento Eliminar Selección Fecha Hora Lugar [DATE] 16:00 - 16:40 Centro …" at bounding box center [492, 417] width 651 height 755
click at [740, 64] on span "Agregar evento" at bounding box center [759, 63] width 72 height 16
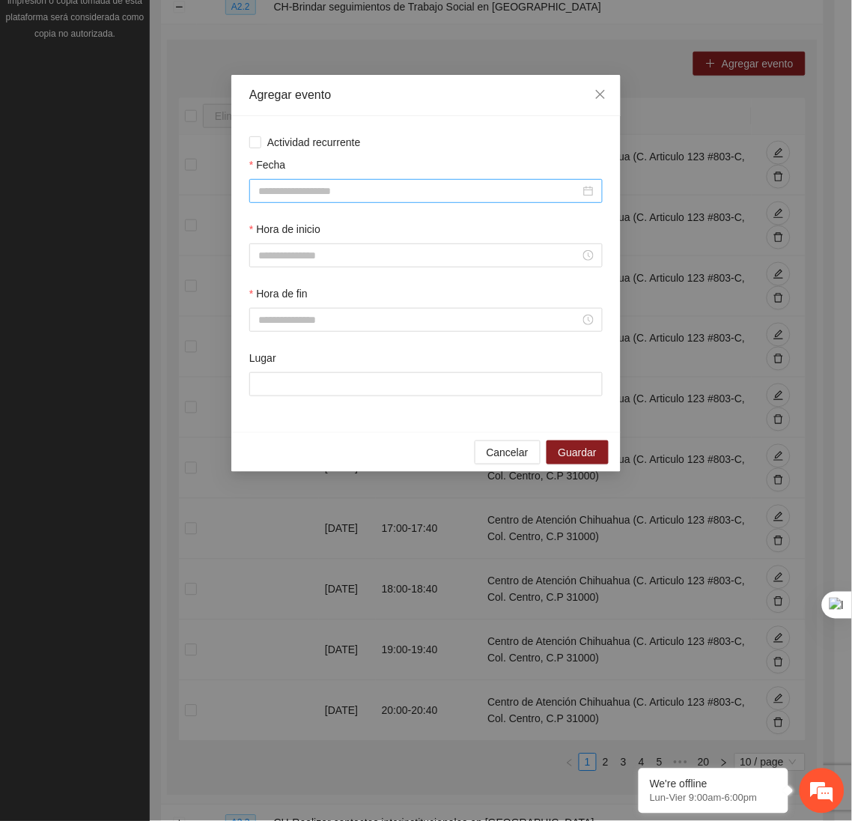
click at [446, 190] on input "Fecha" at bounding box center [419, 191] width 322 height 16
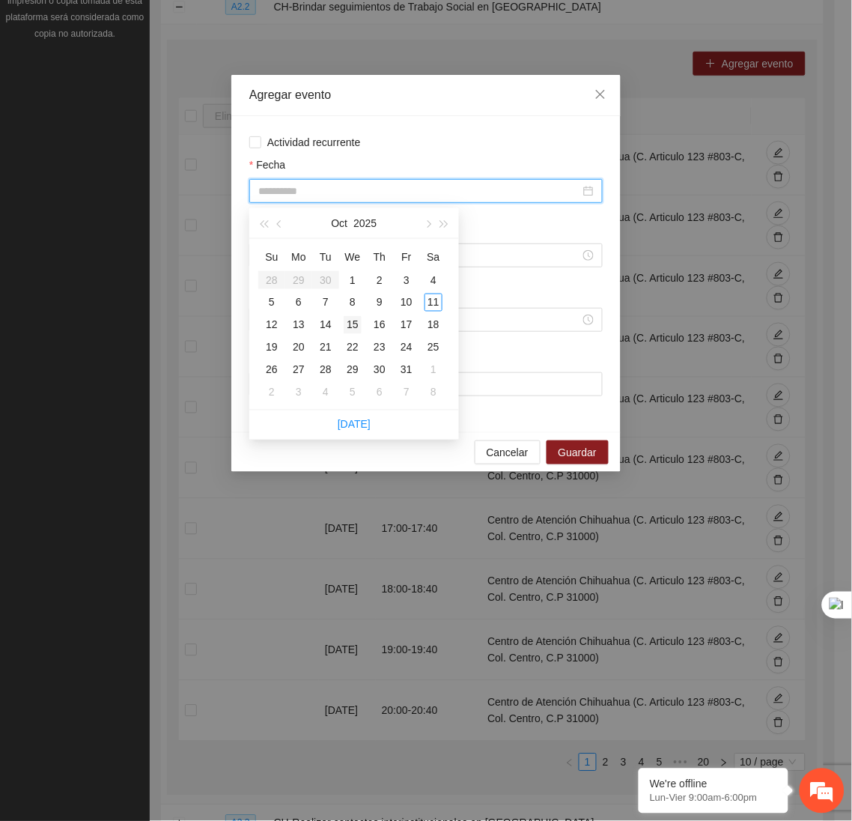
click at [350, 326] on div "15" at bounding box center [353, 325] width 18 height 18
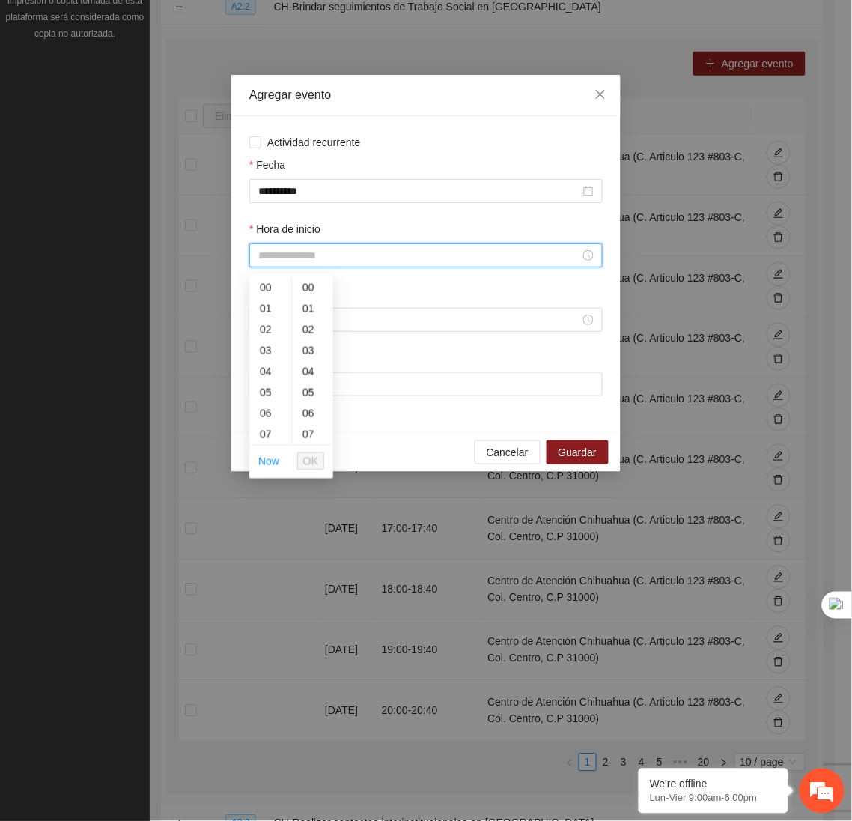
click at [332, 250] on input "Hora de inicio" at bounding box center [419, 255] width 322 height 16
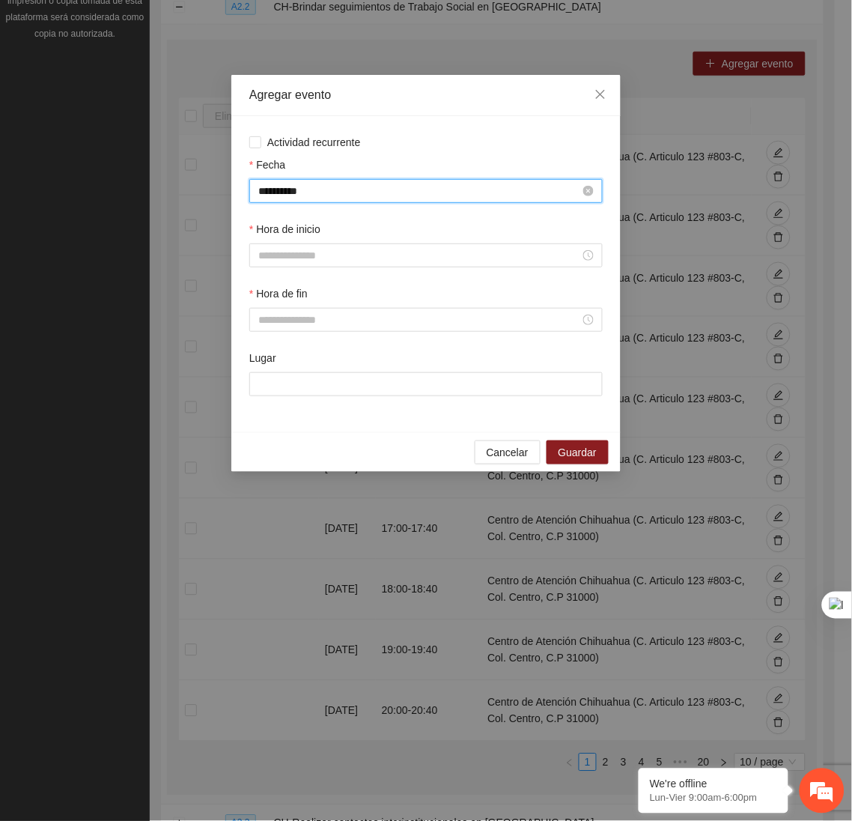
click at [339, 190] on input "**********" at bounding box center [419, 191] width 322 height 16
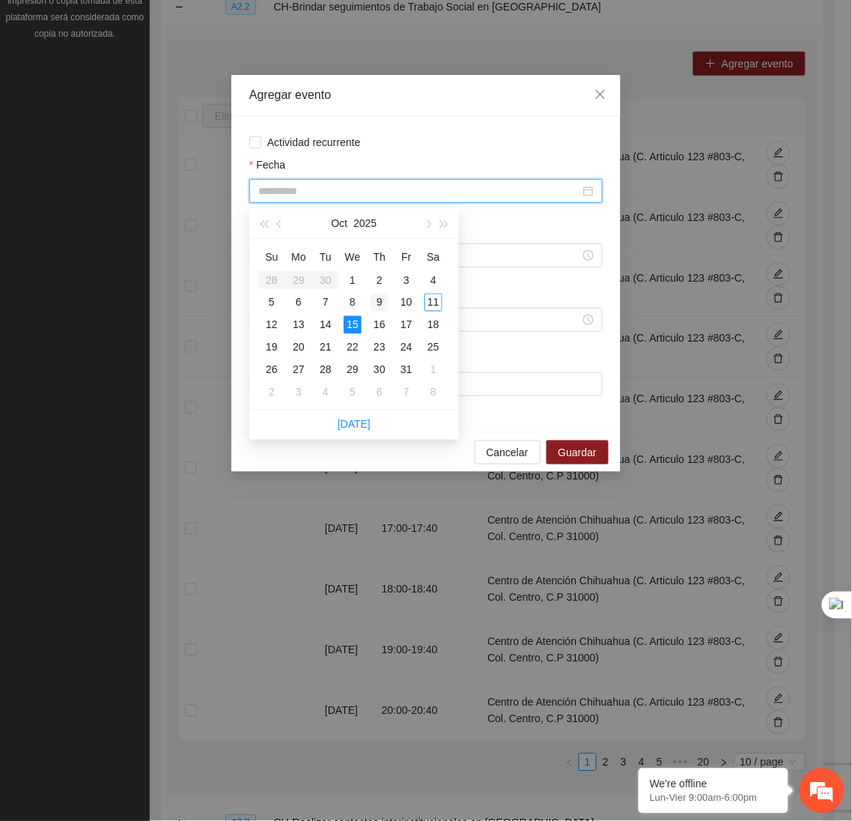
type input "**********"
click at [383, 303] on div "9" at bounding box center [380, 303] width 18 height 18
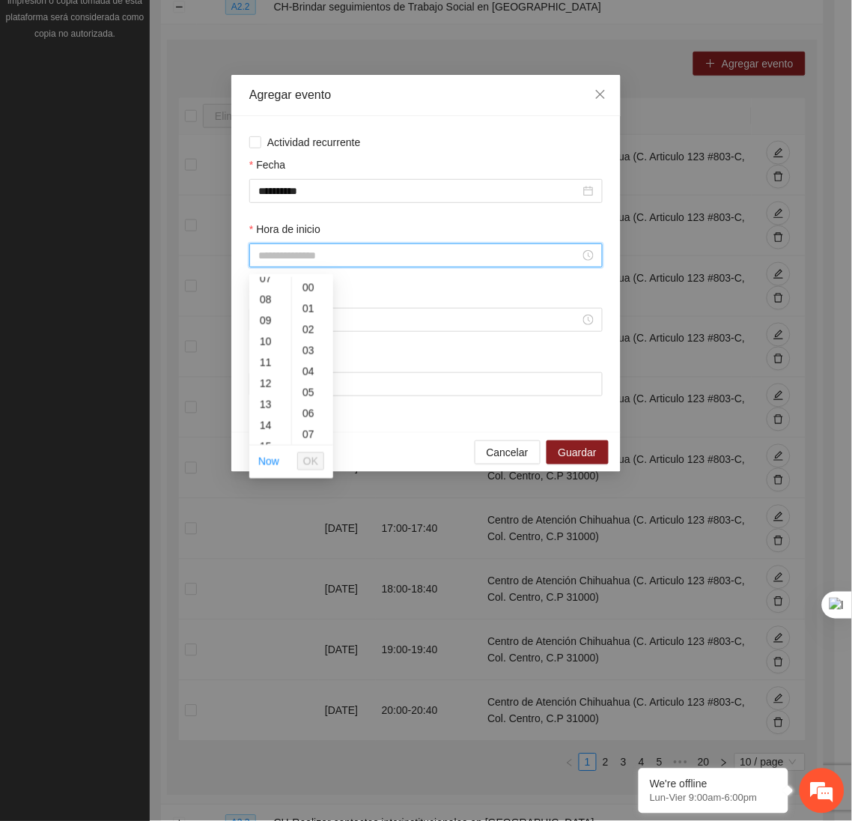
click at [323, 259] on input "Hora de inicio" at bounding box center [419, 255] width 322 height 16
click at [264, 308] on div "15" at bounding box center [270, 307] width 42 height 21
type input "*****"
click at [313, 465] on span "OK" at bounding box center [310, 461] width 15 height 16
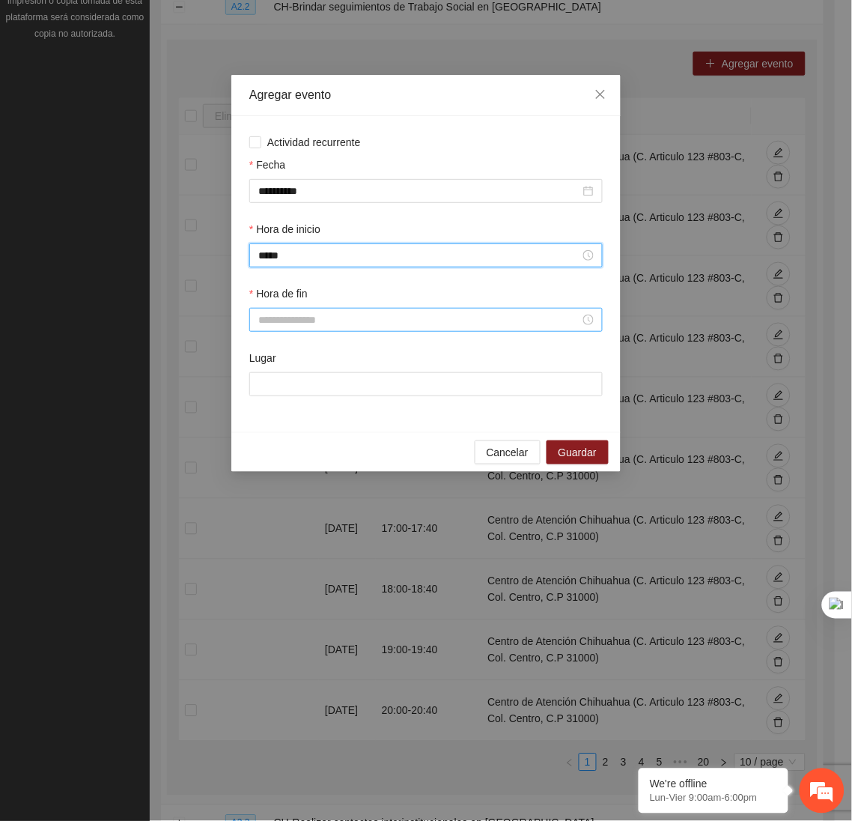
click at [291, 328] on input "Hora de fin" at bounding box center [419, 319] width 322 height 16
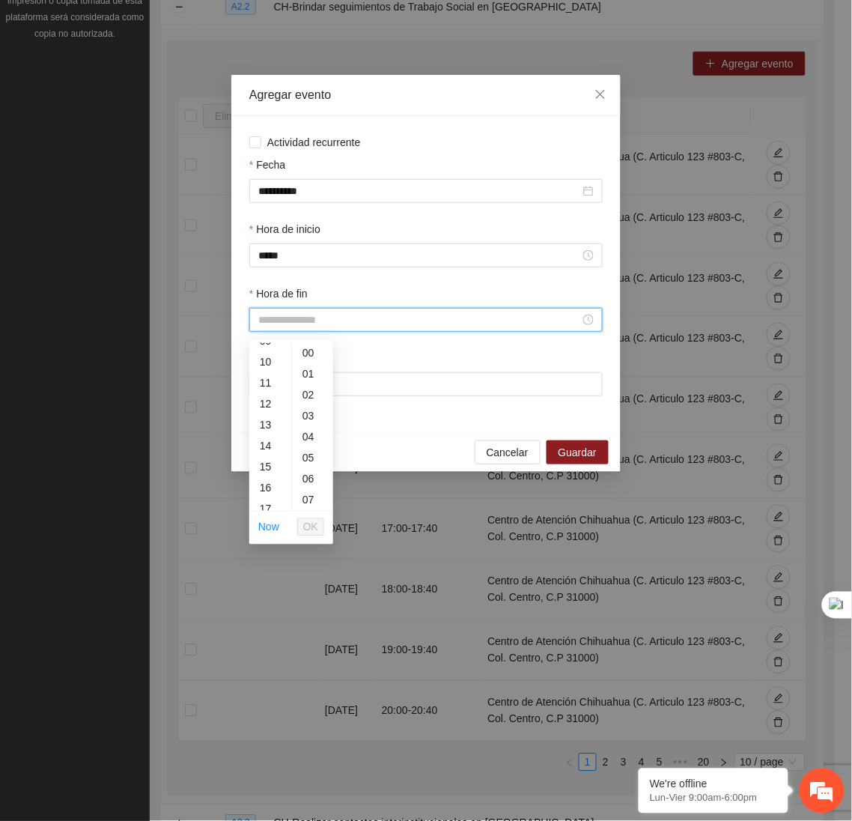
scroll to position [202, 0]
click at [257, 463] on div "15" at bounding box center [270, 465] width 42 height 21
click at [308, 476] on div "40" at bounding box center [312, 470] width 41 height 21
type input "*****"
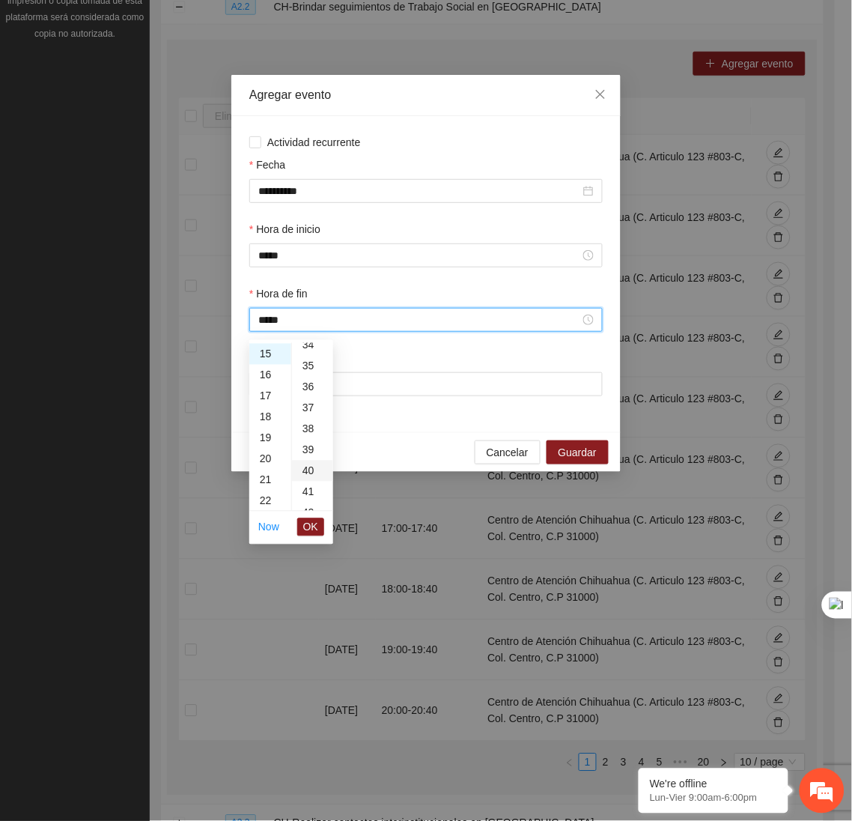
scroll to position [838, 0]
click at [307, 520] on span "OK" at bounding box center [310, 527] width 15 height 16
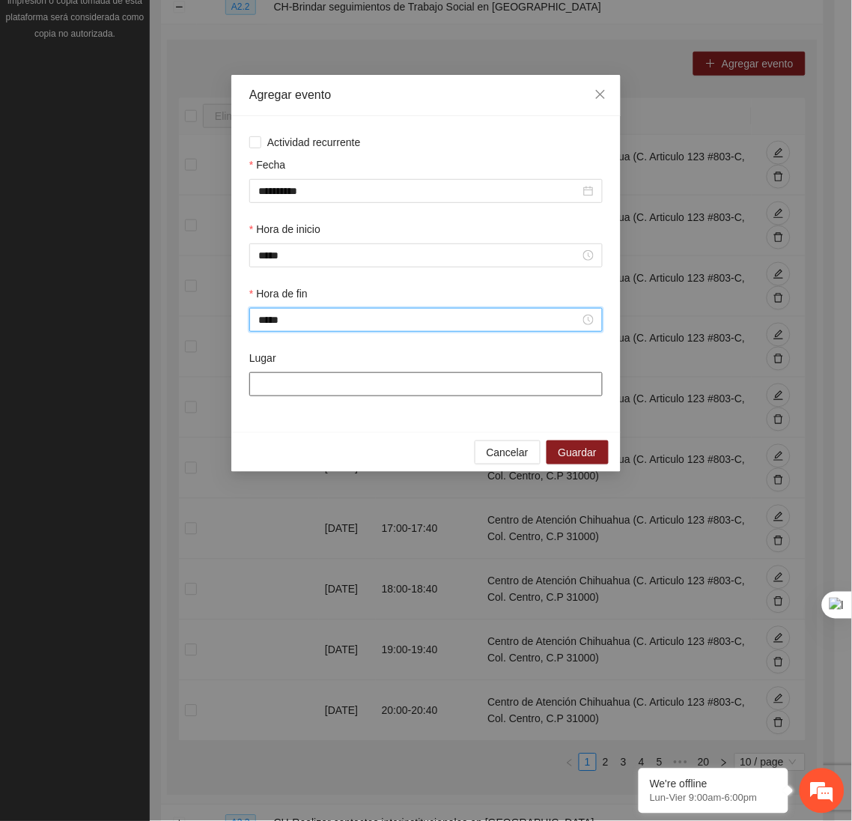
click at [365, 392] on input "Lugar" at bounding box center [425, 384] width 353 height 24
type input "**********"
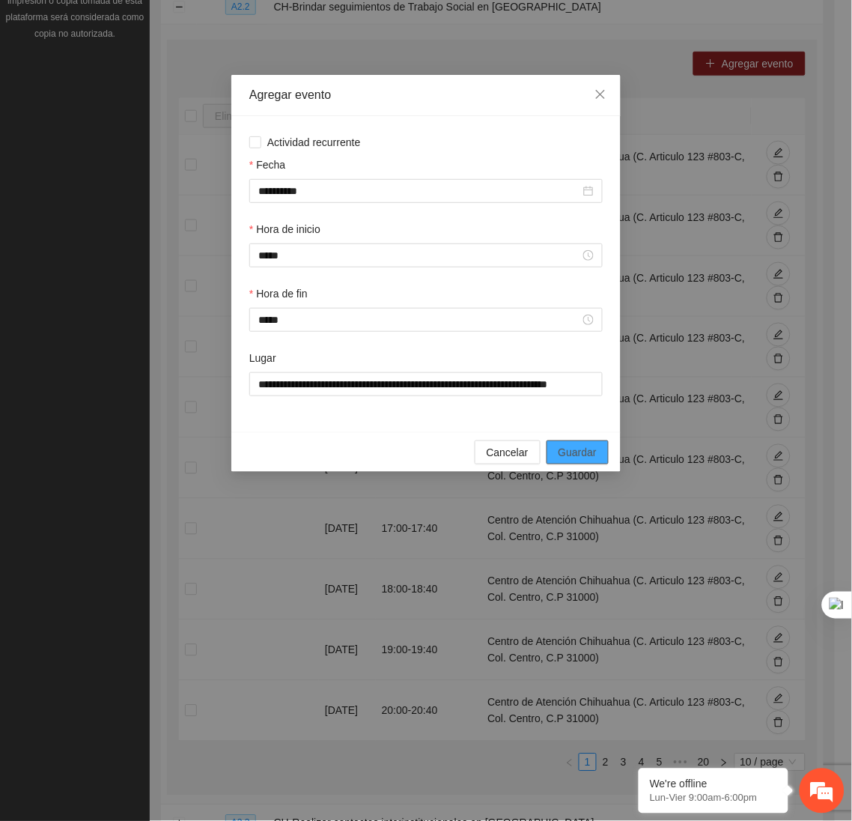
click at [576, 457] on span "Guardar" at bounding box center [578, 452] width 38 height 16
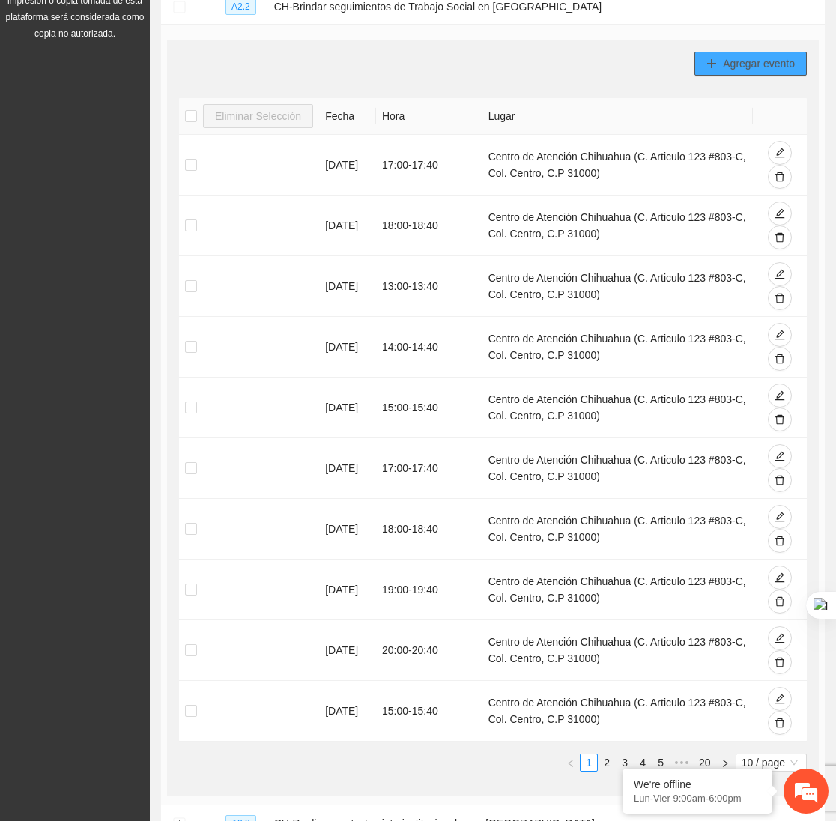
click at [726, 63] on span "Agregar evento" at bounding box center [759, 63] width 72 height 16
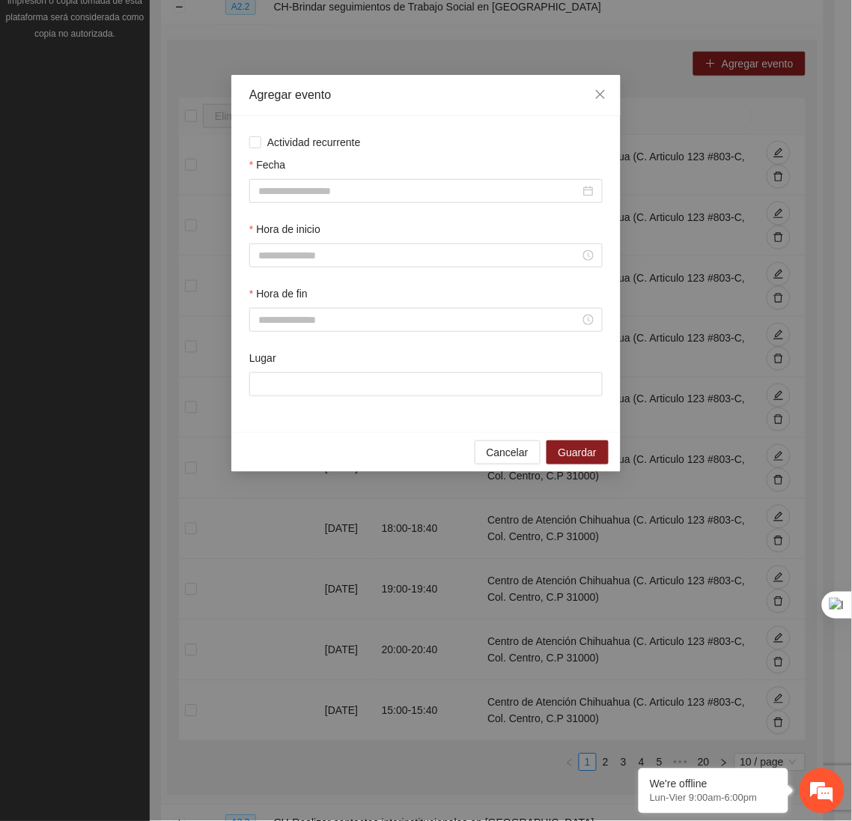
click at [505, 179] on div "Fecha" at bounding box center [425, 167] width 353 height 22
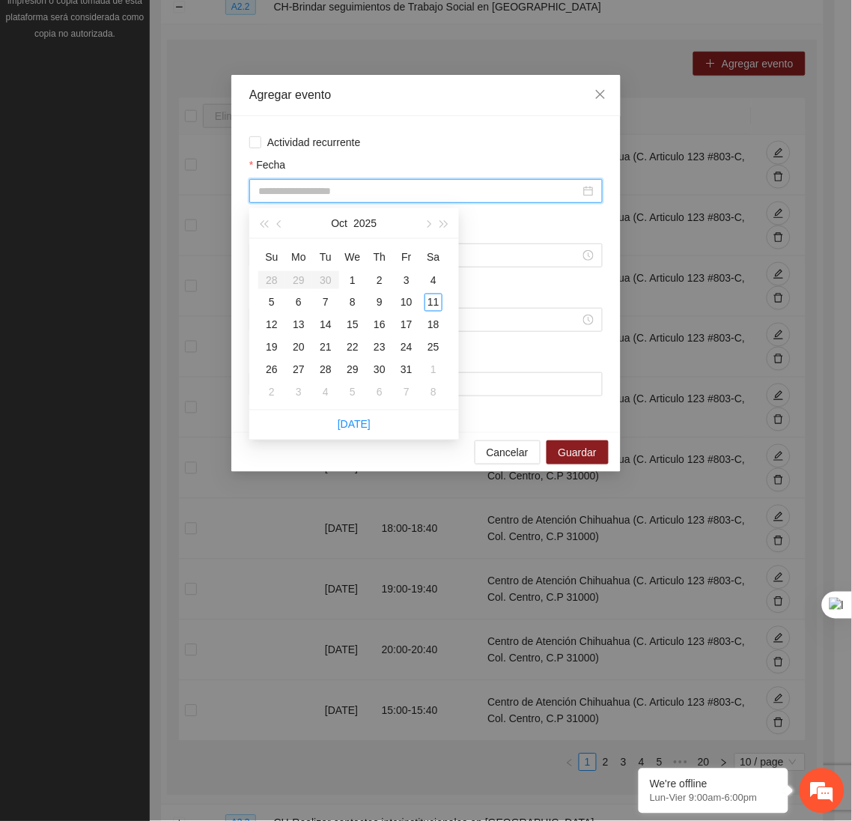
click at [498, 188] on input "Fecha" at bounding box center [419, 191] width 322 height 16
type input "**********"
click at [378, 302] on div "9" at bounding box center [380, 303] width 18 height 18
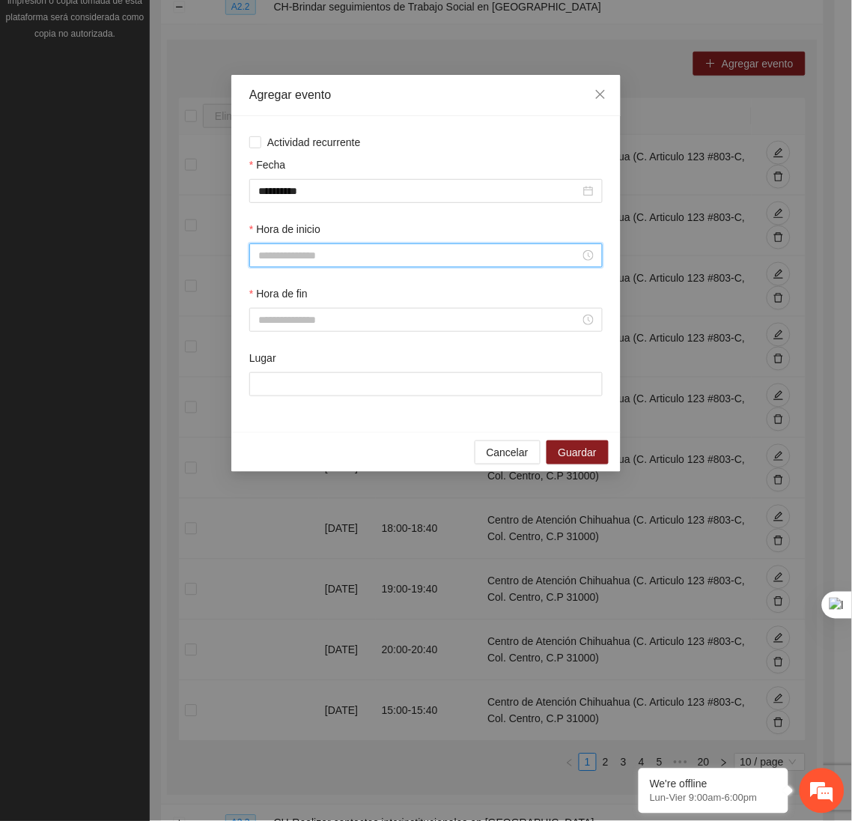
click at [322, 258] on input "Hora de inicio" at bounding box center [419, 255] width 322 height 16
click at [267, 431] on div "16" at bounding box center [270, 429] width 42 height 21
type input "*****"
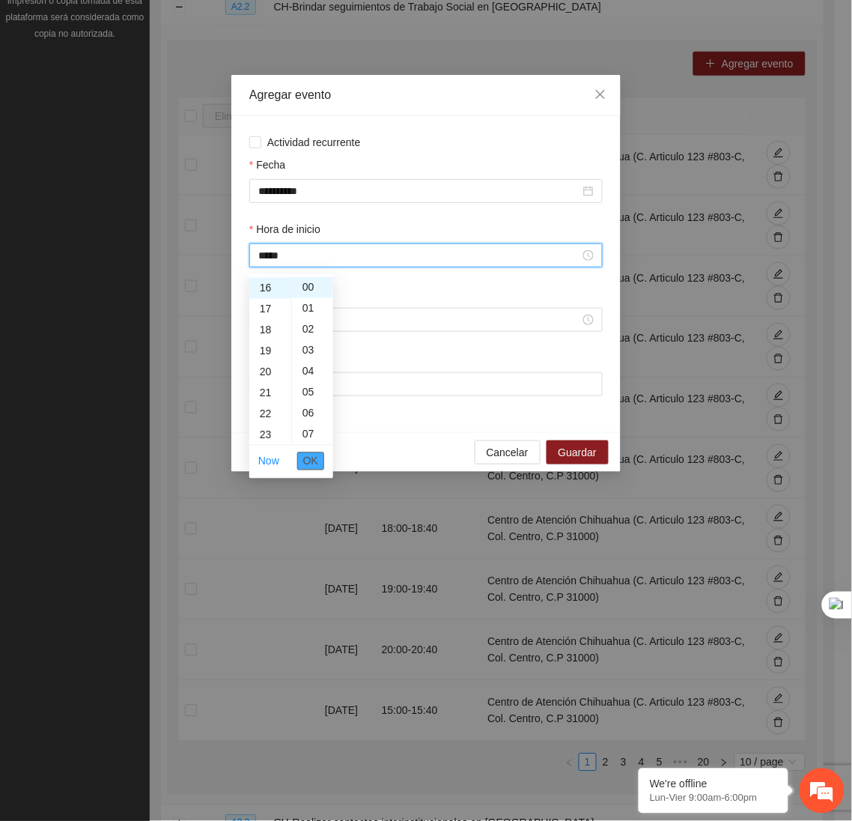
click at [305, 453] on span "OK" at bounding box center [310, 461] width 15 height 16
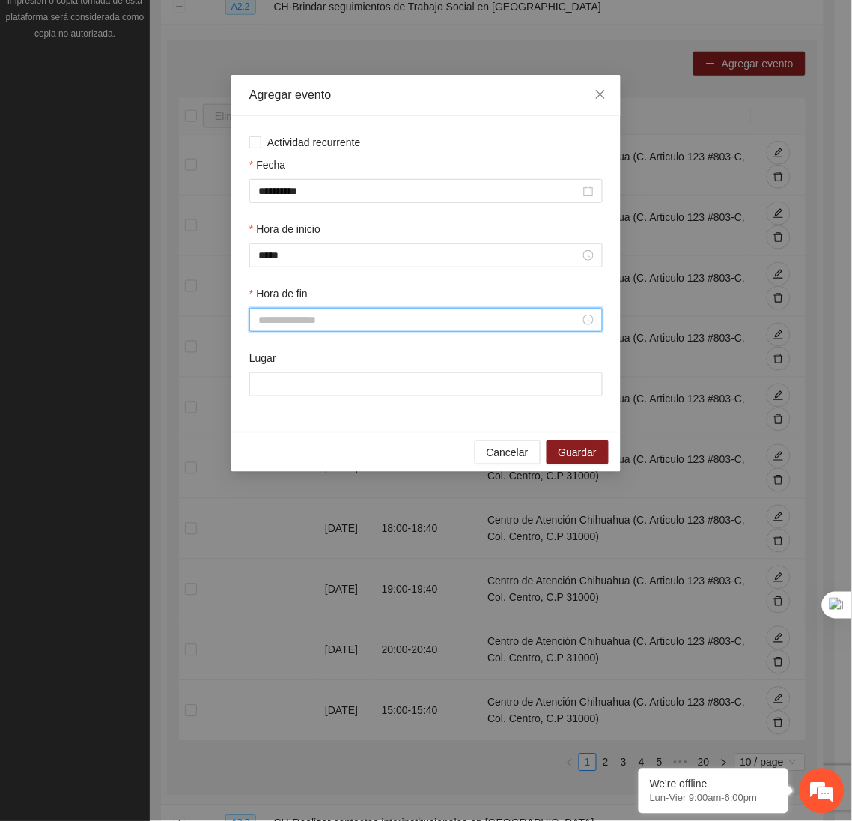
click at [288, 328] on input "Hora de fin" at bounding box center [419, 319] width 322 height 16
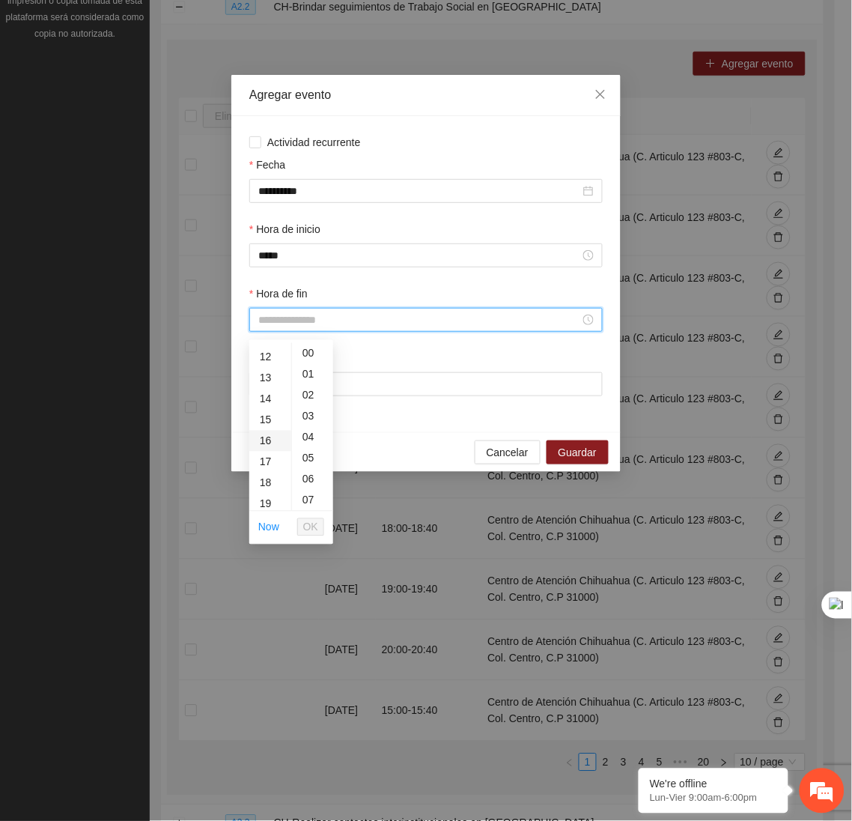
click at [258, 443] on div "16" at bounding box center [270, 441] width 42 height 21
click at [304, 493] on div "40" at bounding box center [312, 496] width 41 height 21
type input "*****"
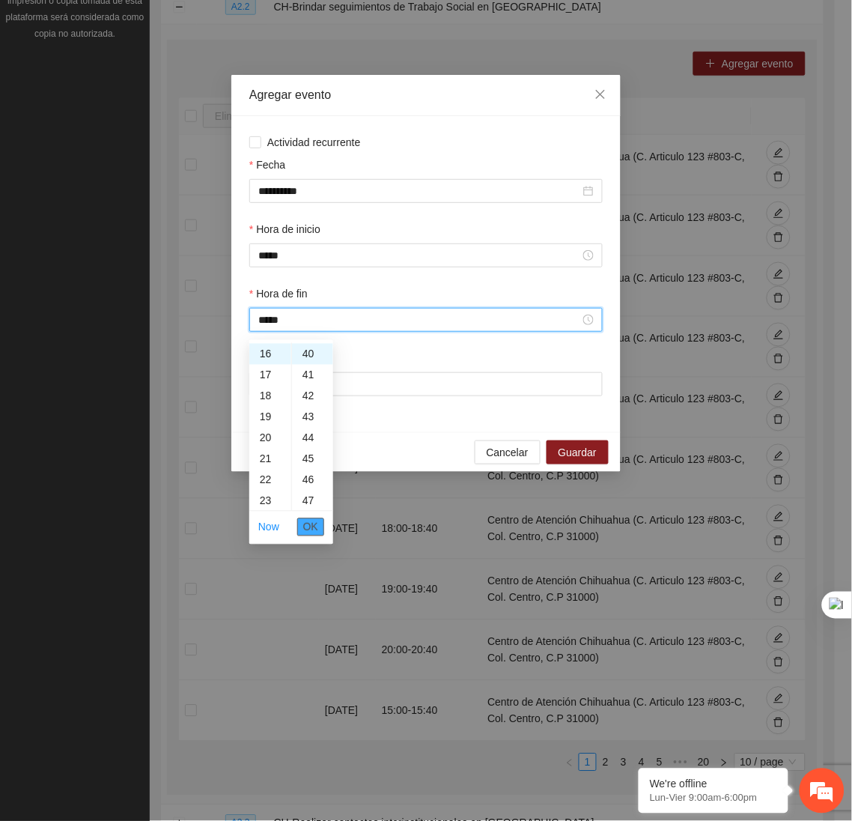
click at [311, 529] on span "OK" at bounding box center [310, 527] width 15 height 16
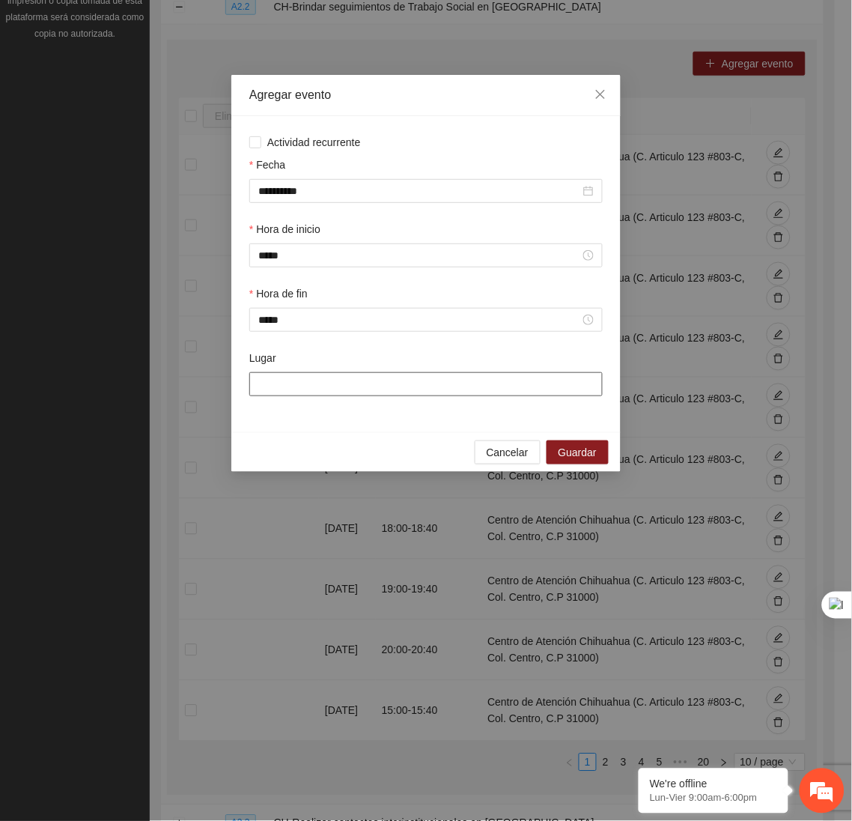
click at [308, 389] on input "Lugar" at bounding box center [425, 384] width 353 height 24
type input "**********"
click at [567, 455] on span "Guardar" at bounding box center [578, 452] width 38 height 16
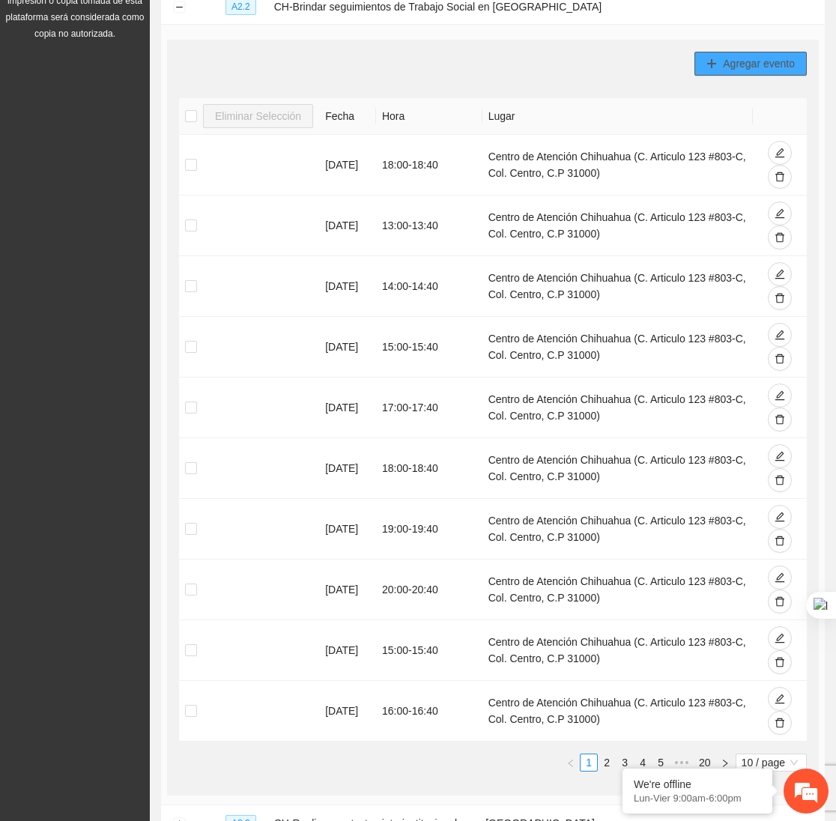
click at [756, 71] on span "Agregar evento" at bounding box center [759, 63] width 72 height 16
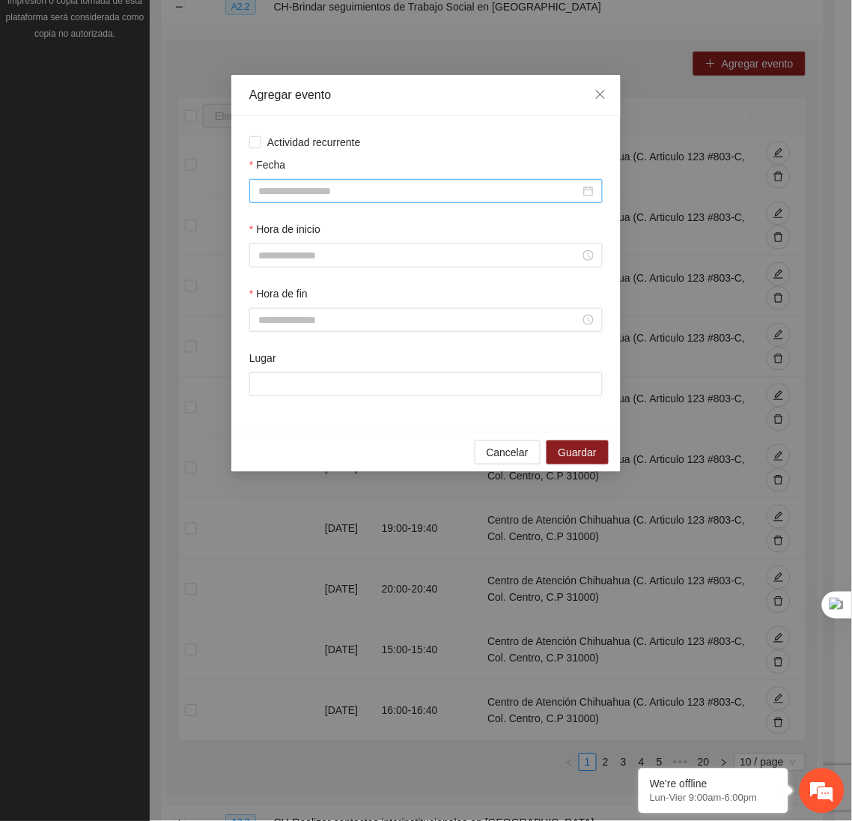
click at [547, 183] on input "Fecha" at bounding box center [419, 191] width 322 height 16
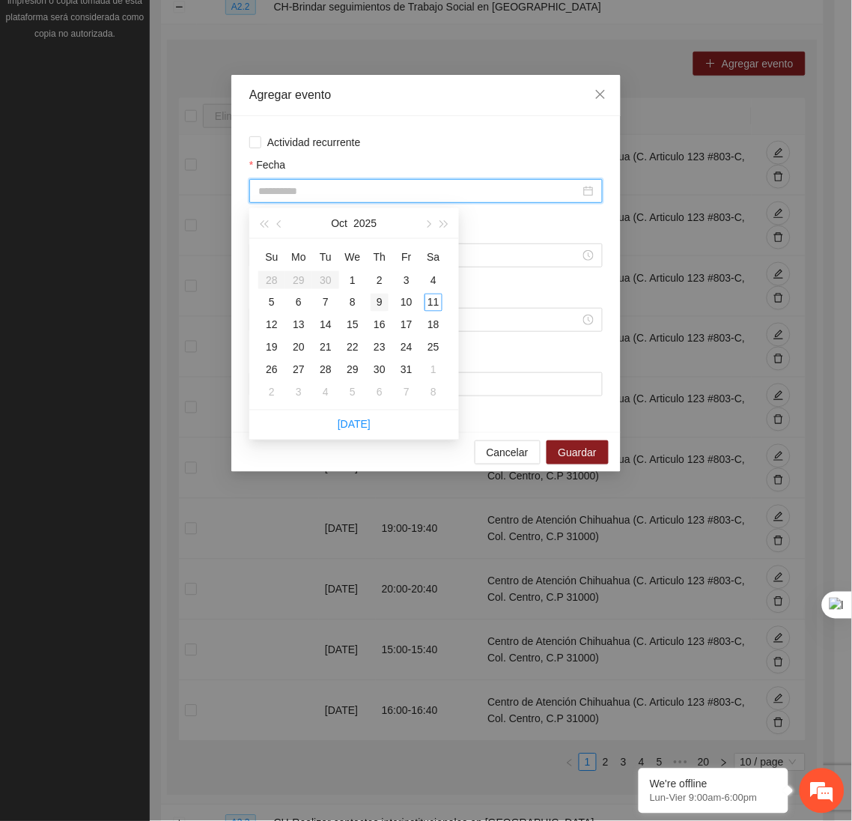
type input "**********"
click at [379, 301] on div "9" at bounding box center [380, 303] width 18 height 18
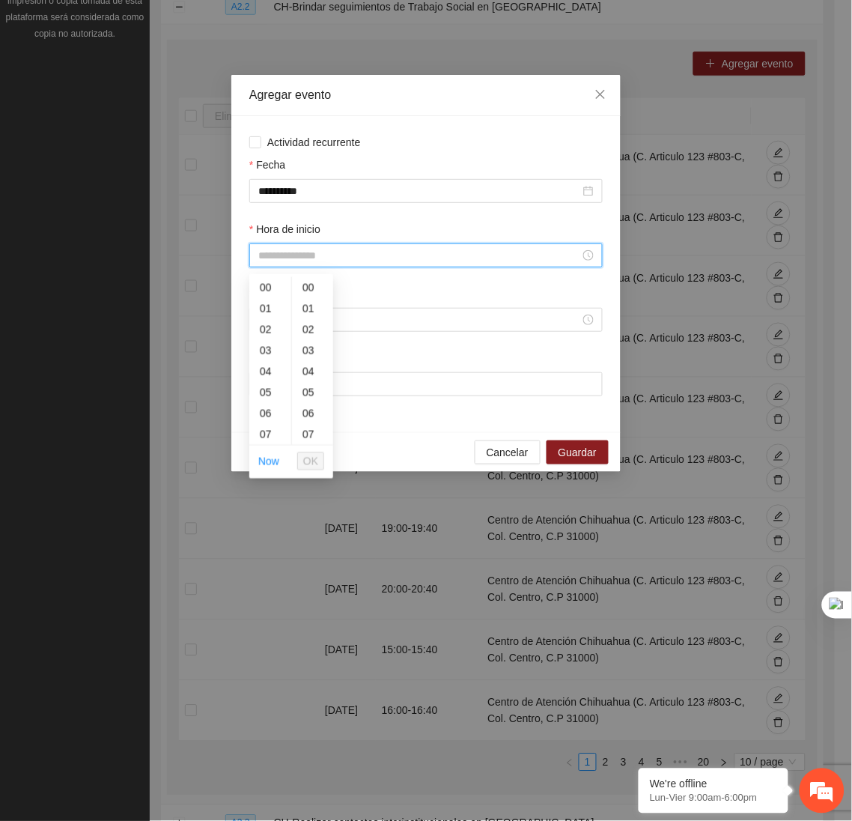
drag, startPoint x: 351, startPoint y: 253, endPoint x: 343, endPoint y: 262, distance: 12.2
click at [345, 261] on input "Hora de inicio" at bounding box center [419, 255] width 322 height 16
click at [264, 309] on div "01" at bounding box center [270, 308] width 42 height 21
click at [266, 358] on div "17" at bounding box center [270, 368] width 42 height 21
type input "*****"
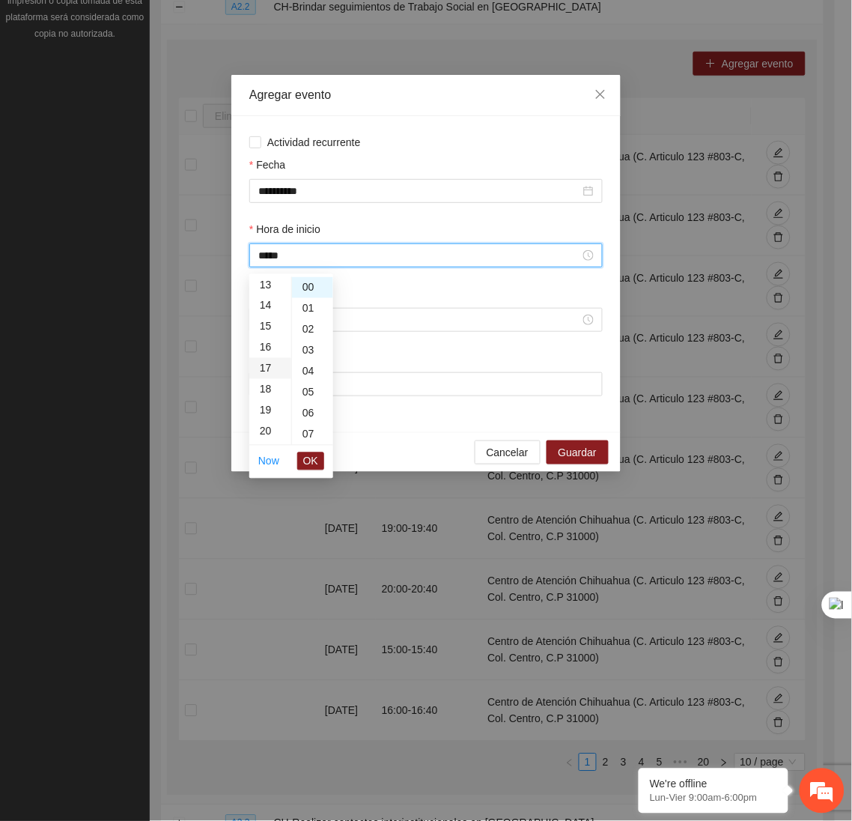
scroll to position [356, 0]
click at [308, 453] on span "OK" at bounding box center [310, 461] width 15 height 16
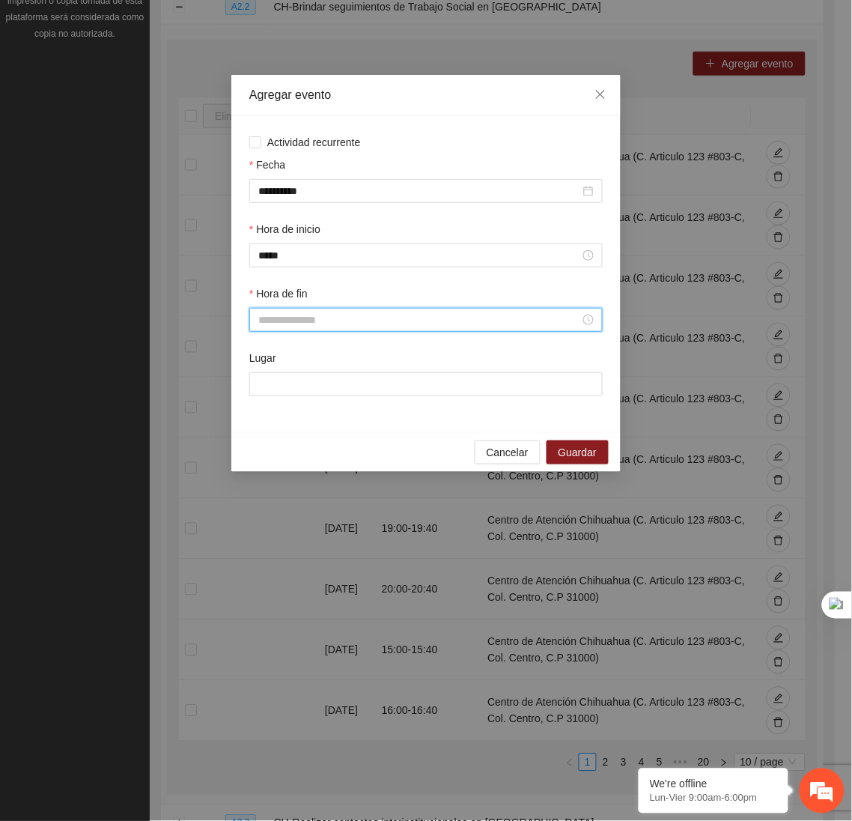
click at [285, 319] on input "Hora de fin" at bounding box center [419, 319] width 322 height 16
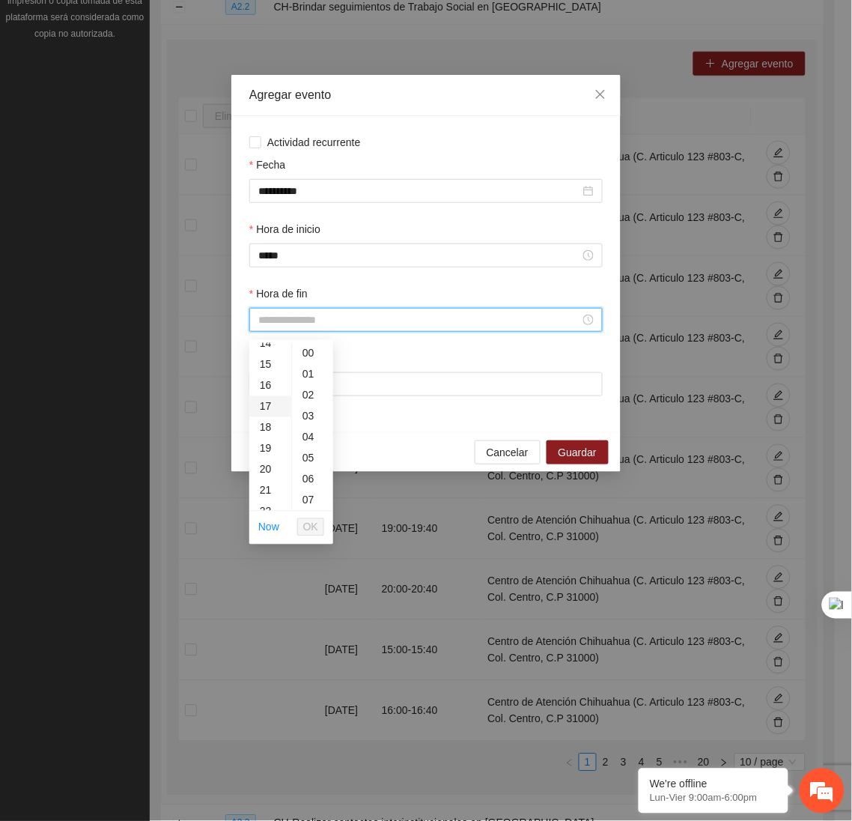
click at [270, 403] on div "17" at bounding box center [270, 406] width 42 height 21
click at [300, 475] on div "40" at bounding box center [312, 475] width 41 height 21
type input "*****"
click at [305, 528] on span "OK" at bounding box center [310, 527] width 15 height 16
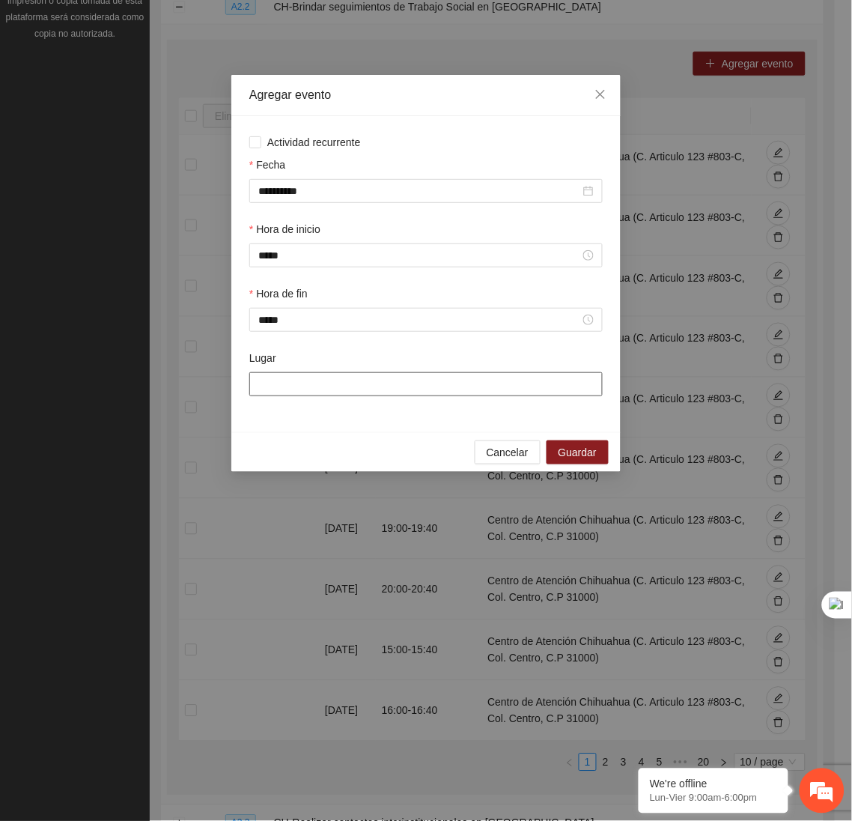
click at [329, 395] on input "Lugar" at bounding box center [425, 384] width 353 height 24
type input "**********"
click at [577, 447] on button "Guardar" at bounding box center [578, 452] width 62 height 24
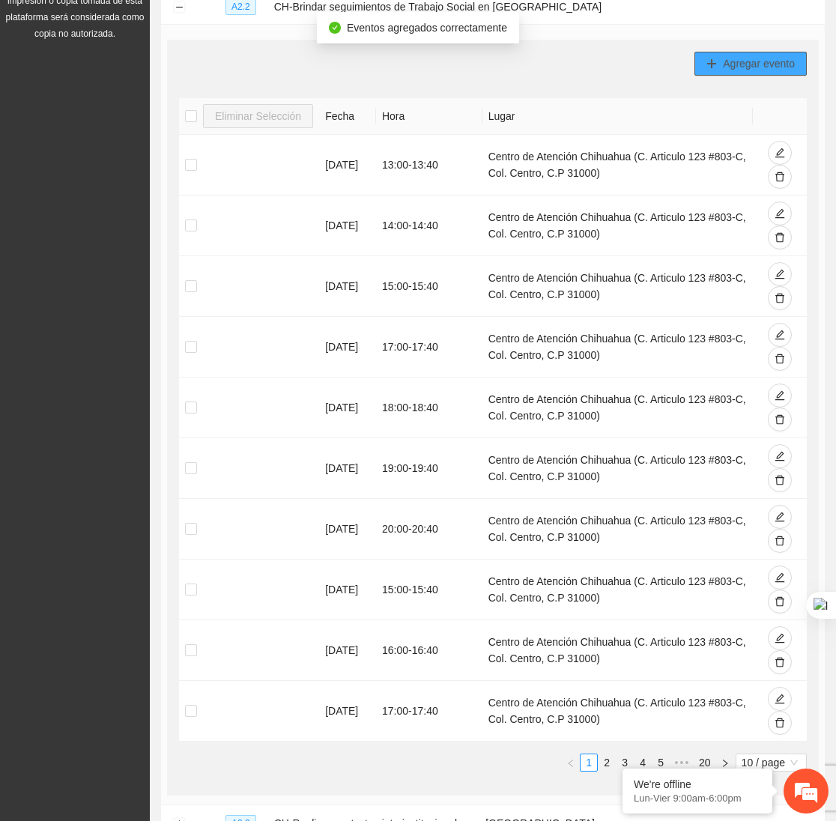
click at [767, 67] on span "Agregar evento" at bounding box center [759, 63] width 72 height 16
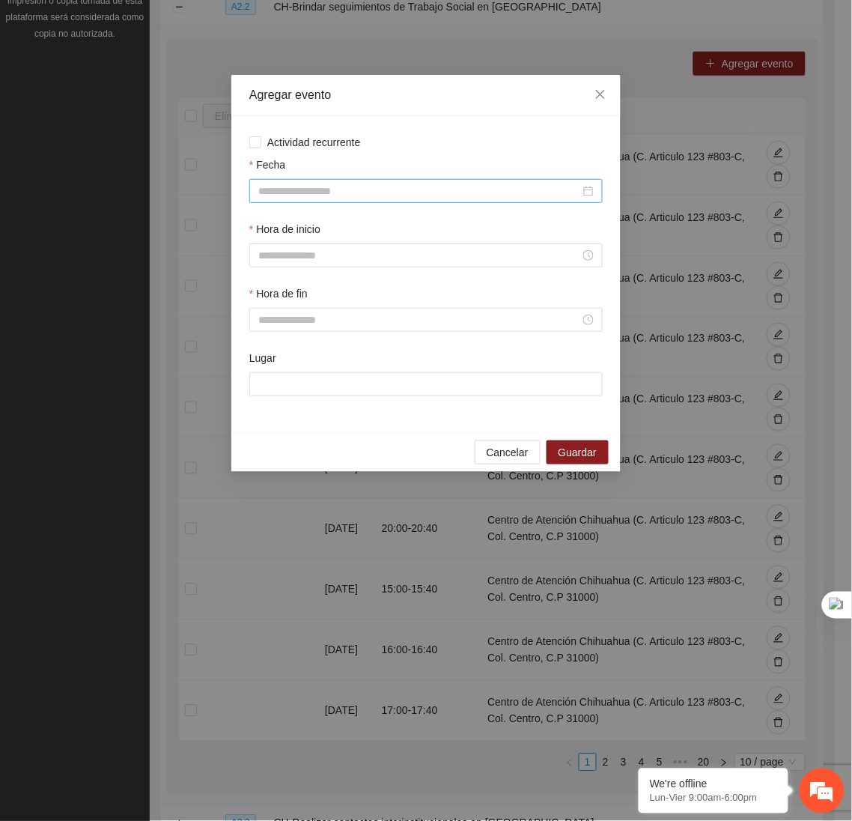
click at [495, 183] on div at bounding box center [425, 191] width 353 height 24
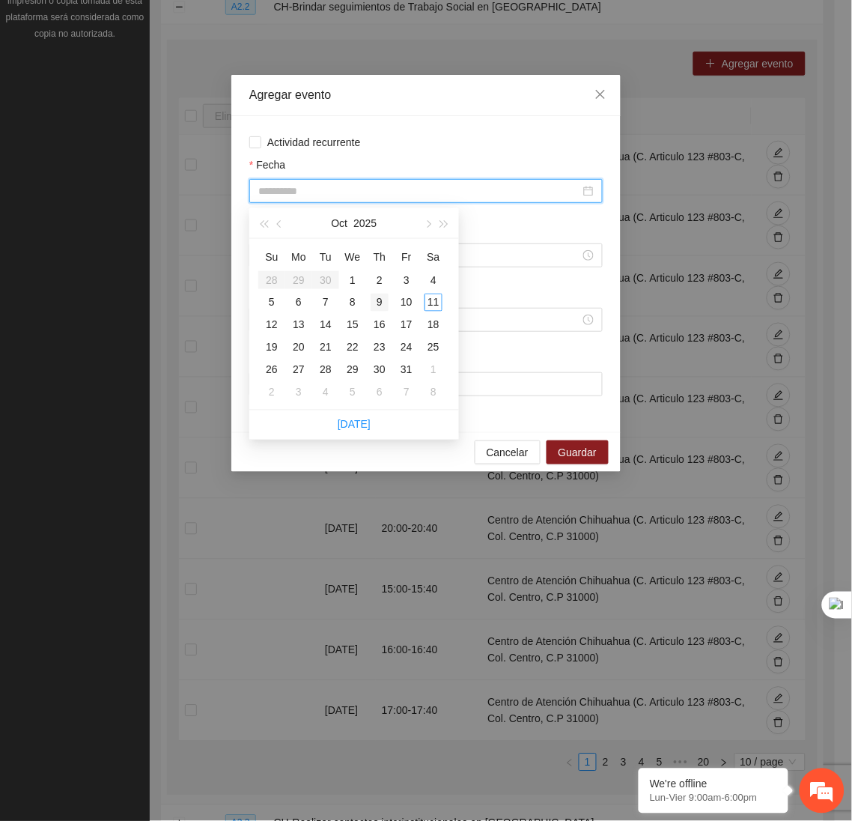
type input "**********"
click at [380, 302] on div "9" at bounding box center [380, 303] width 18 height 18
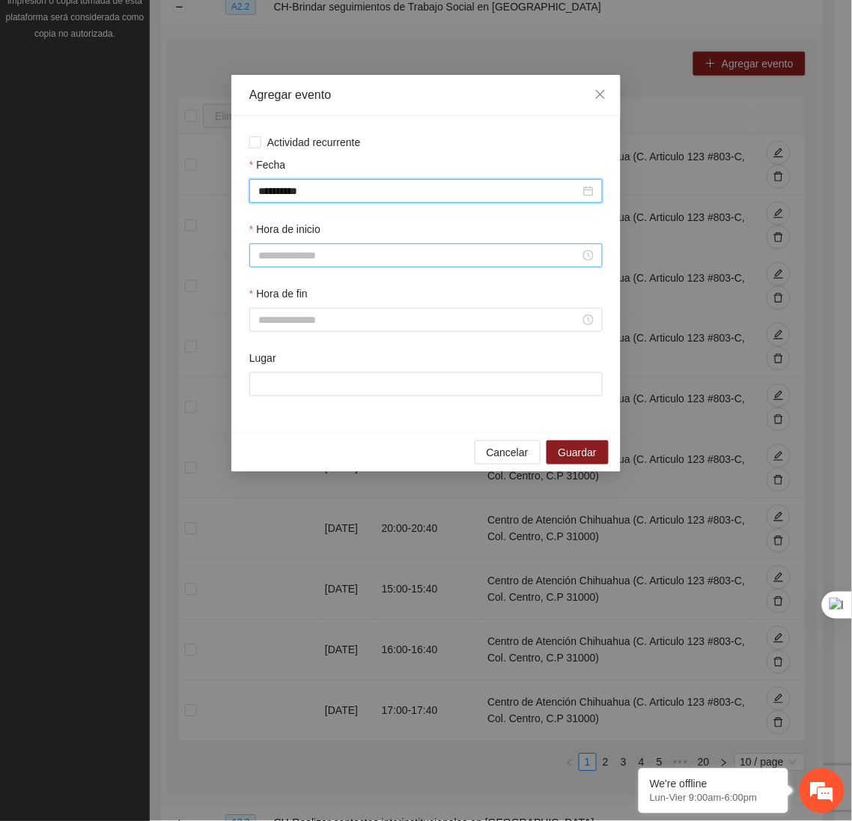
click at [298, 264] on input "Hora de inicio" at bounding box center [419, 255] width 322 height 16
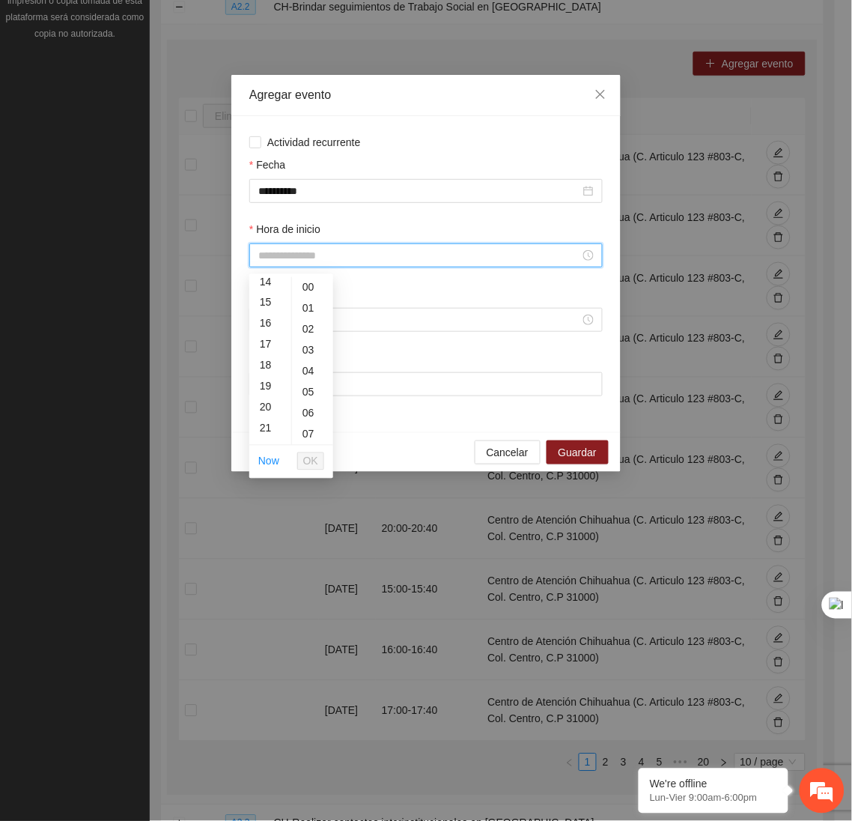
scroll to position [300, 0]
click at [264, 357] on div "18" at bounding box center [270, 364] width 42 height 21
type input "*****"
click at [307, 456] on span "OK" at bounding box center [310, 461] width 15 height 16
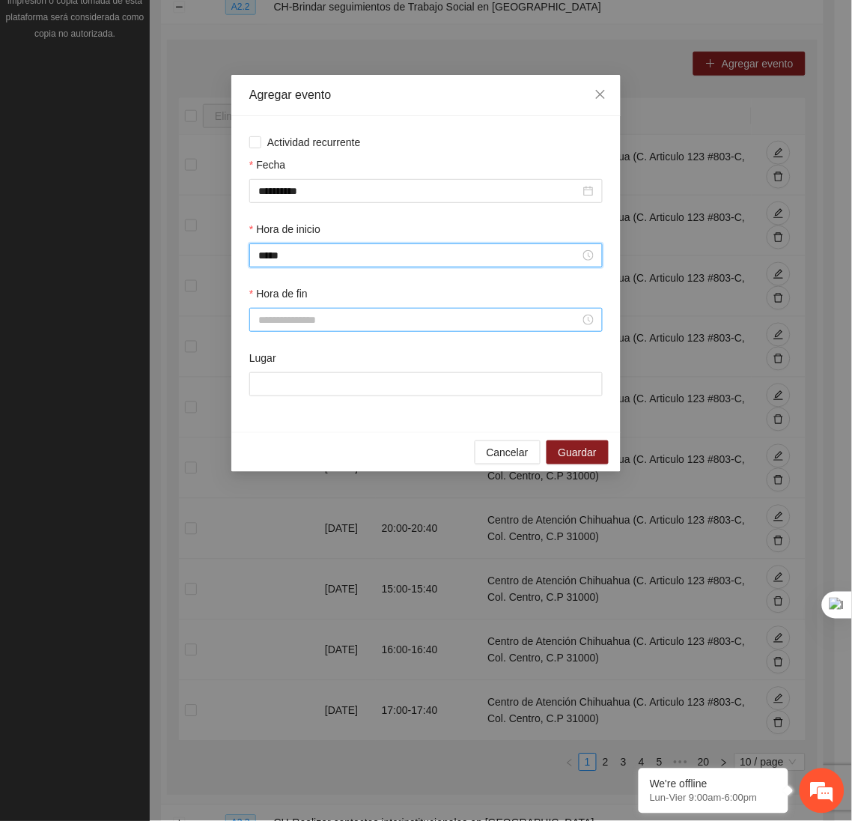
click at [291, 314] on div at bounding box center [425, 320] width 353 height 24
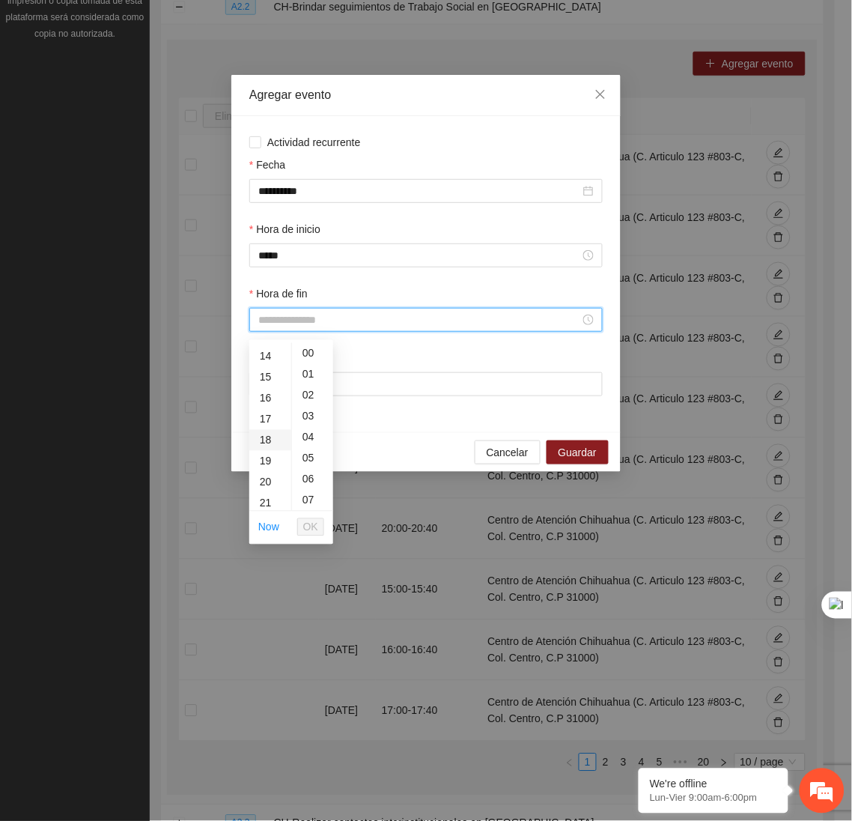
click at [264, 438] on div "18" at bounding box center [270, 440] width 42 height 21
click at [306, 462] on div "40" at bounding box center [312, 463] width 41 height 21
type input "*****"
click at [312, 523] on span "OK" at bounding box center [310, 527] width 15 height 16
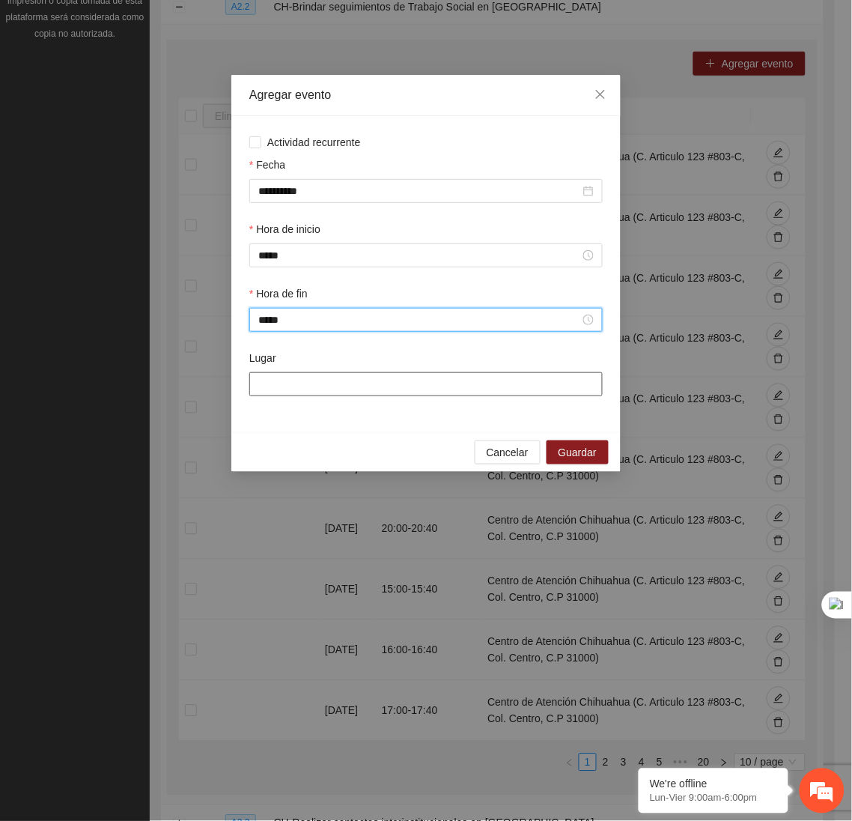
click at [335, 395] on input "Lugar" at bounding box center [425, 384] width 353 height 24
type input "**********"
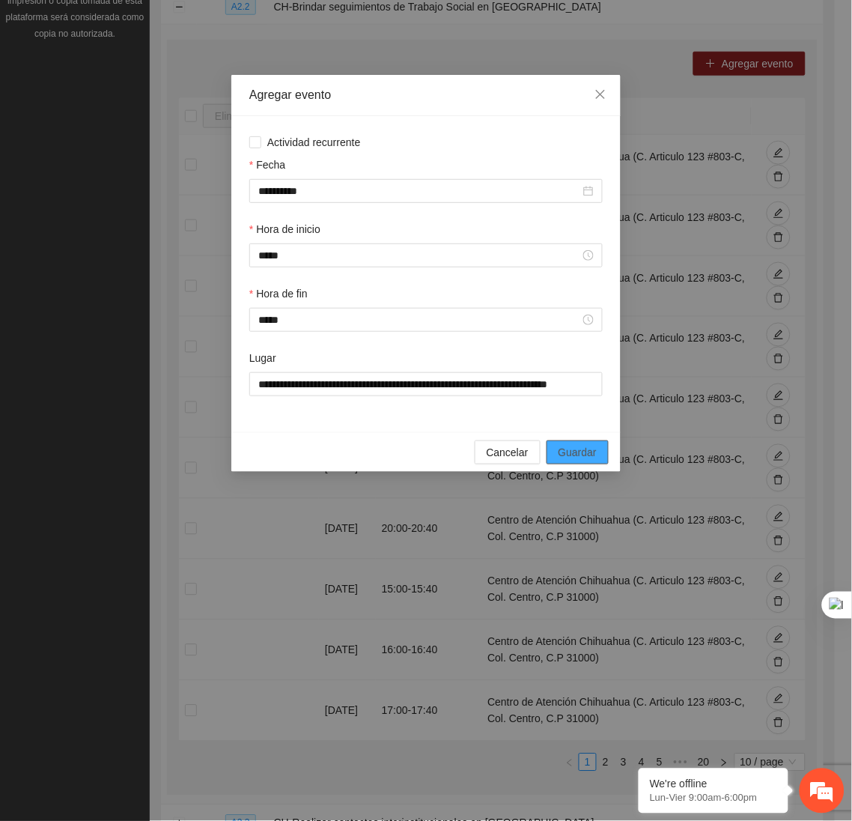
click at [585, 449] on span "Guardar" at bounding box center [578, 452] width 38 height 16
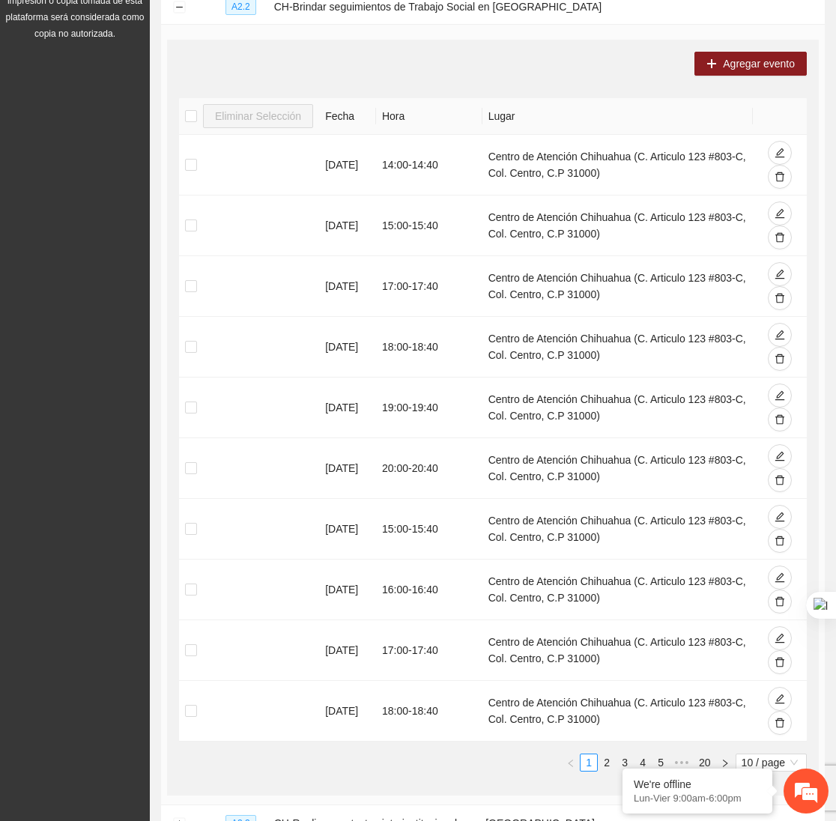
click at [735, 83] on div "Agregar evento Eliminar Selección Fecha Hora Lugar [DATE] 14:00 - 14:40 Centro …" at bounding box center [492, 417] width 651 height 755
click at [739, 66] on span "Agregar evento" at bounding box center [759, 63] width 72 height 16
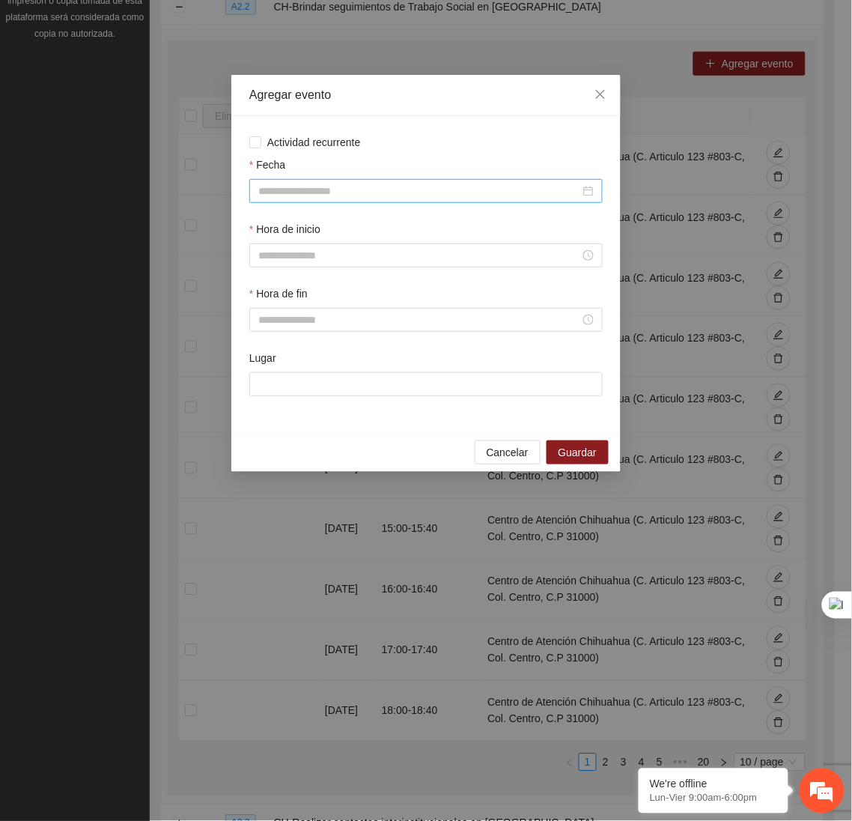
click at [518, 184] on input "Fecha" at bounding box center [419, 191] width 322 height 16
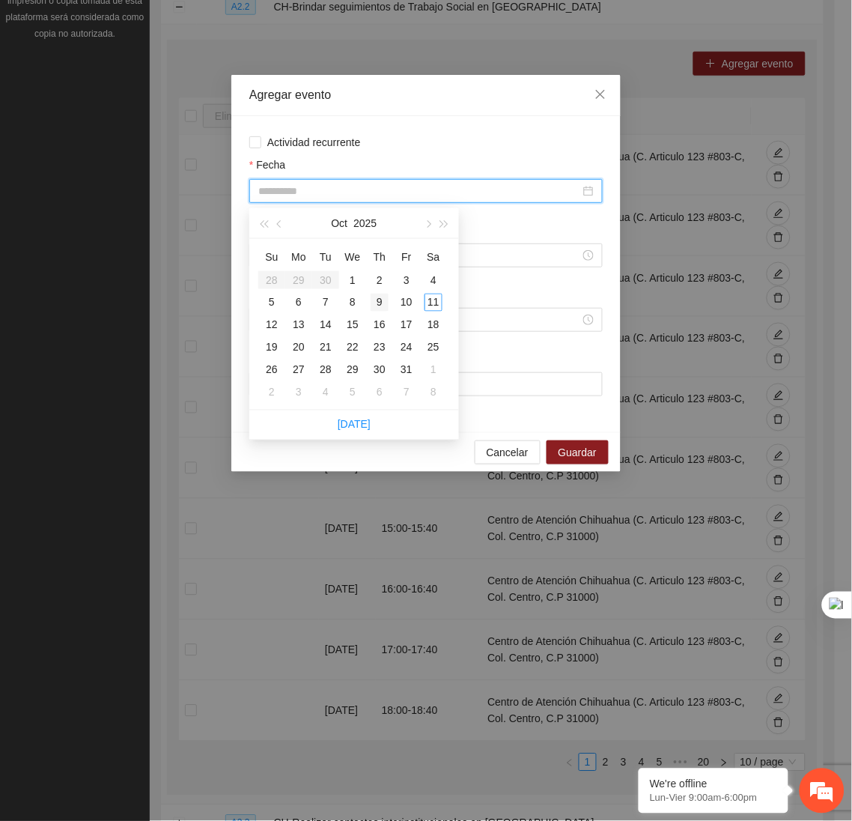
type input "**********"
click at [383, 301] on div "9" at bounding box center [380, 303] width 18 height 18
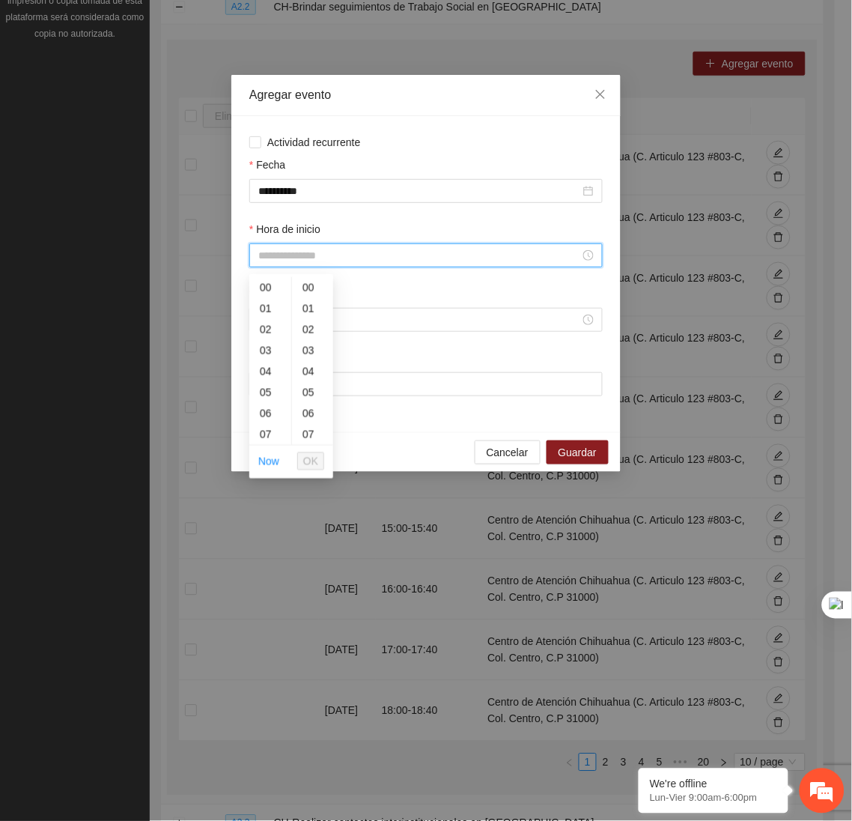
click at [324, 259] on input "Hora de inicio" at bounding box center [419, 255] width 322 height 16
click at [258, 409] on div "19" at bounding box center [270, 417] width 42 height 21
type input "*****"
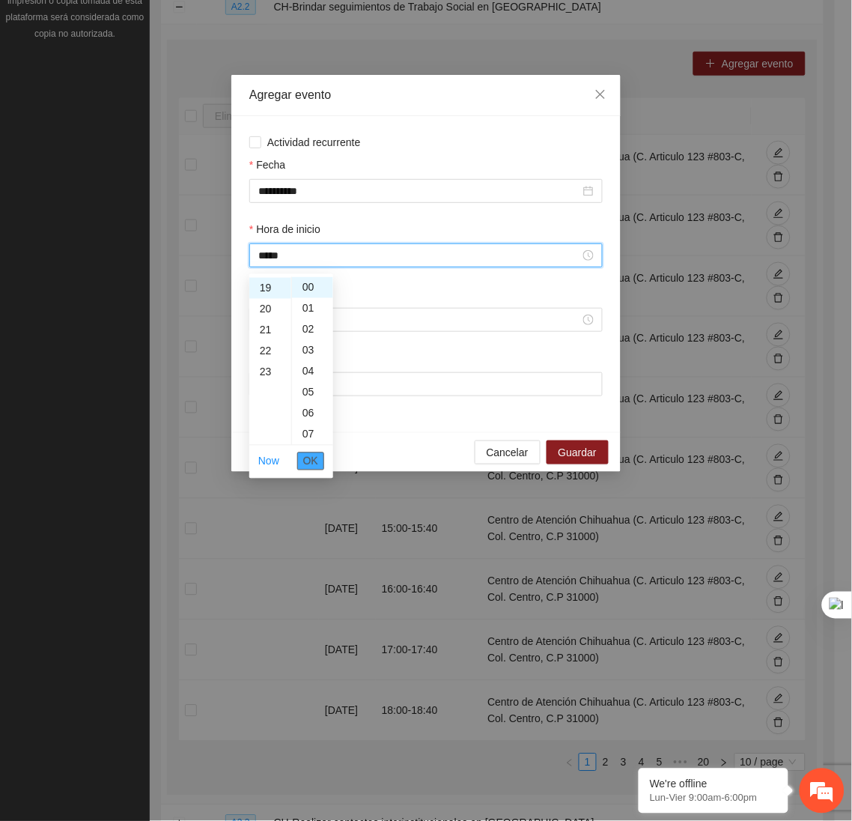
click at [317, 454] on span "OK" at bounding box center [310, 461] width 15 height 16
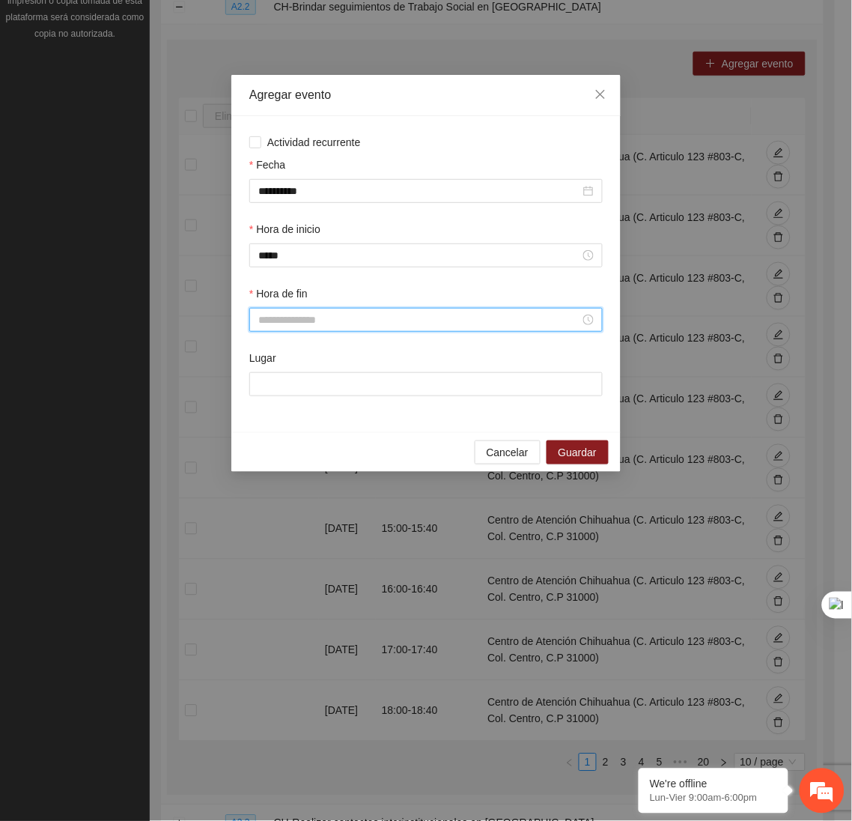
click at [296, 320] on input "Hora de fin" at bounding box center [419, 319] width 322 height 16
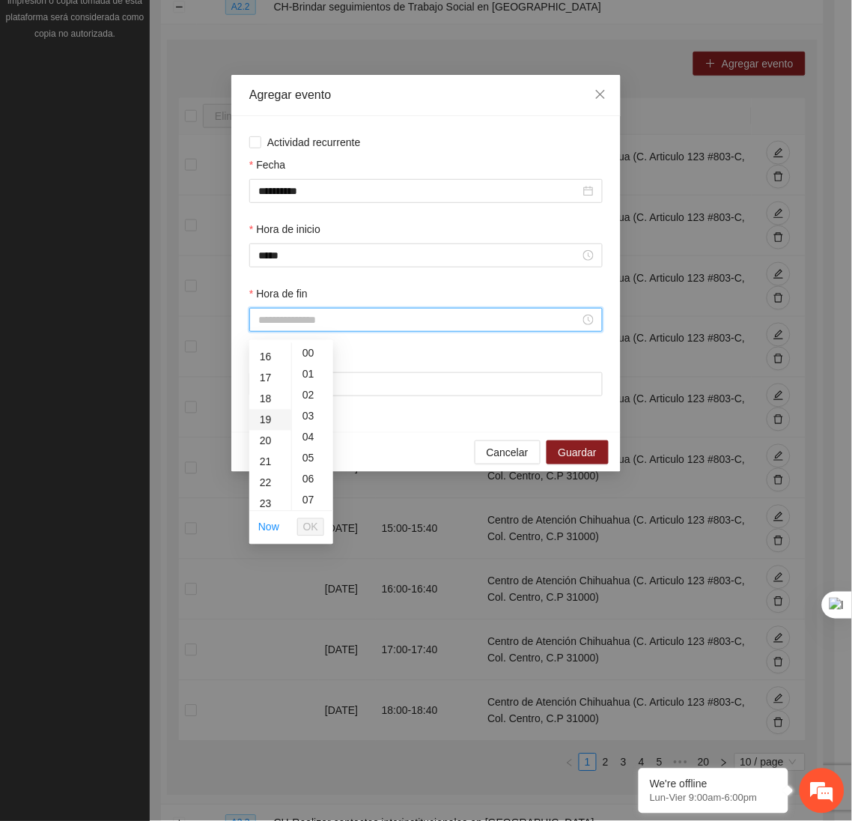
click at [267, 420] on div "19" at bounding box center [270, 420] width 42 height 21
click at [308, 461] on div "40" at bounding box center [312, 456] width 41 height 21
type input "*****"
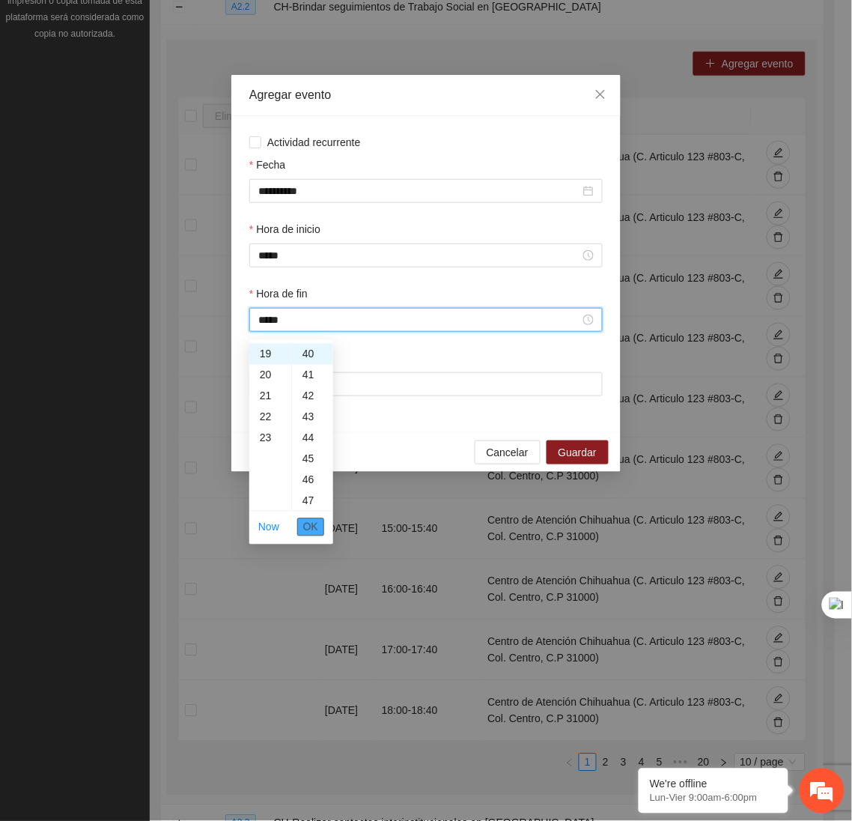
click at [308, 523] on span "OK" at bounding box center [310, 527] width 15 height 16
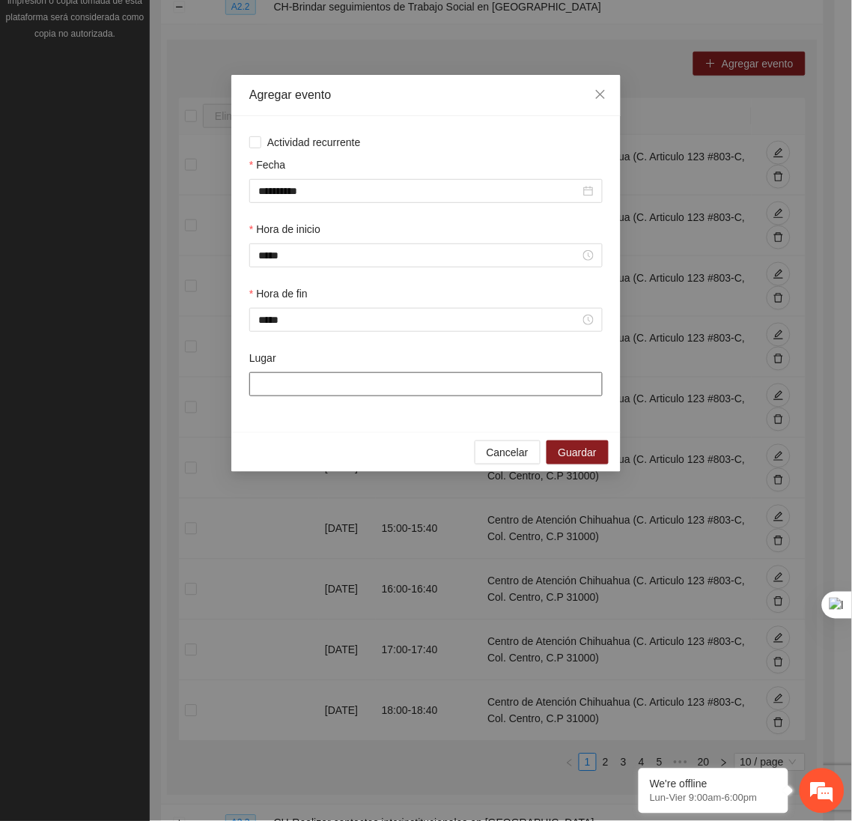
click at [334, 395] on input "Lugar" at bounding box center [425, 384] width 353 height 24
type input "**********"
click at [565, 451] on span "Guardar" at bounding box center [578, 452] width 38 height 16
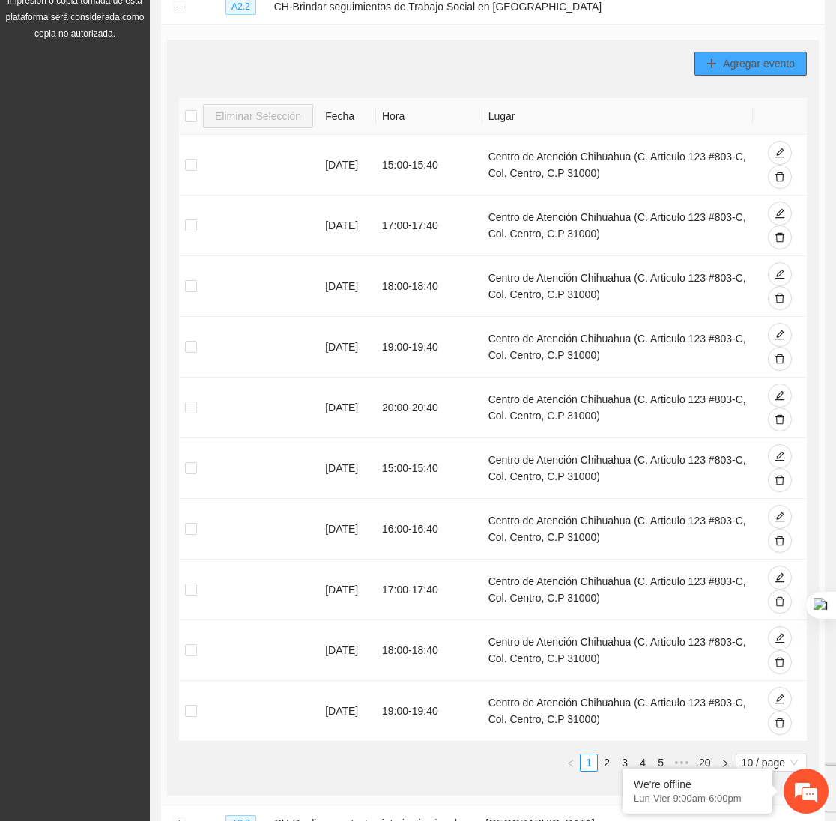
click at [743, 67] on span "Agregar evento" at bounding box center [759, 63] width 72 height 16
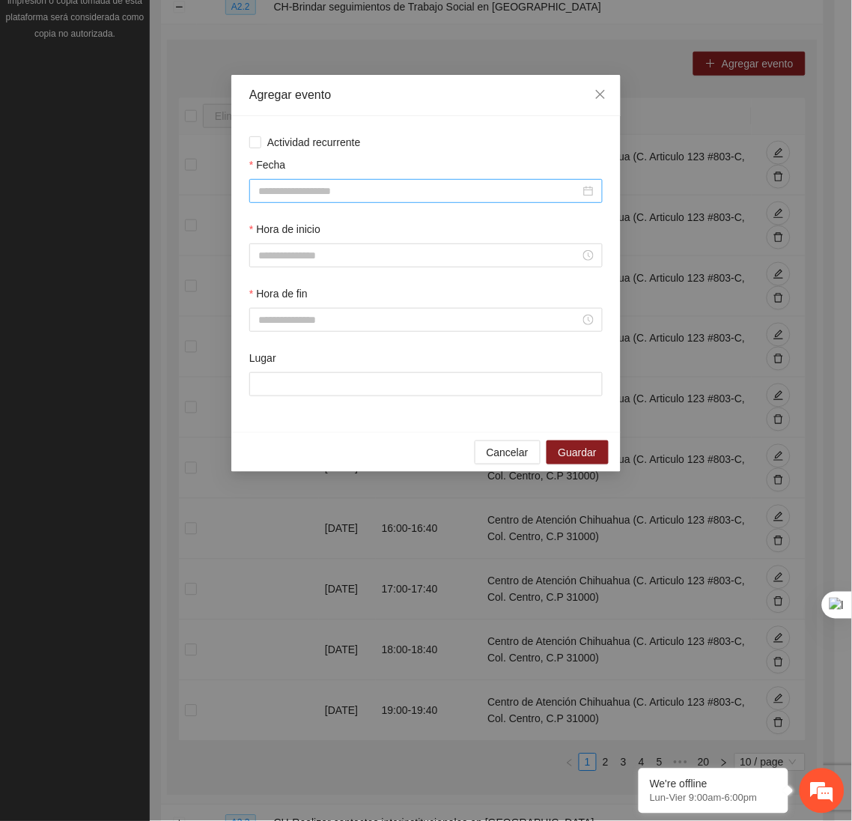
click at [533, 189] on input "Fecha" at bounding box center [419, 191] width 322 height 16
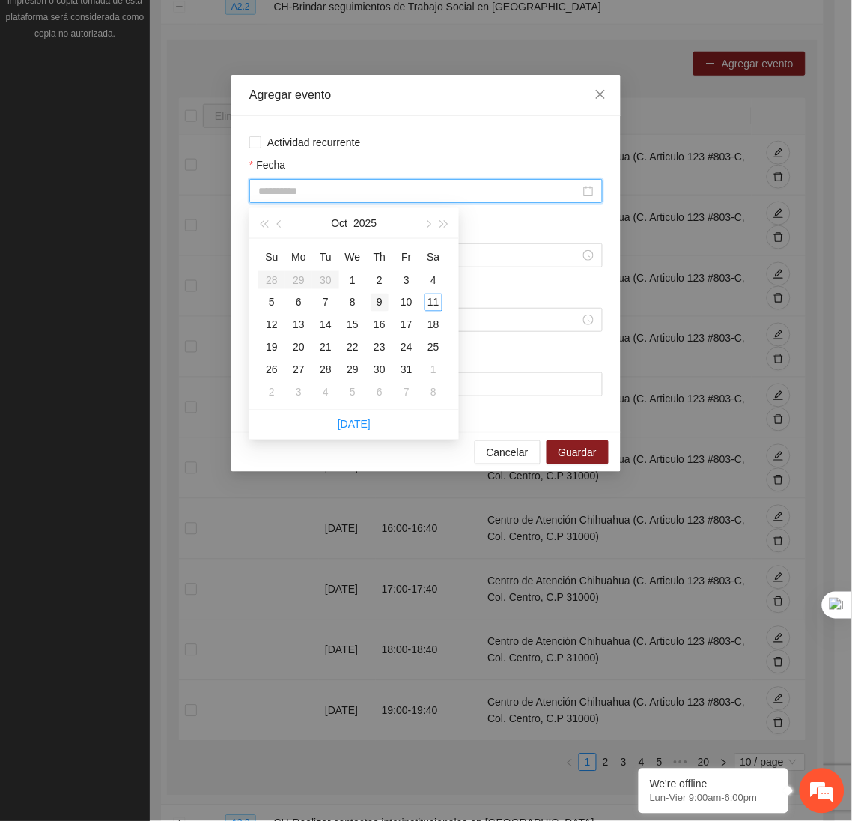
type input "**********"
click at [383, 295] on div "9" at bounding box center [380, 303] width 18 height 18
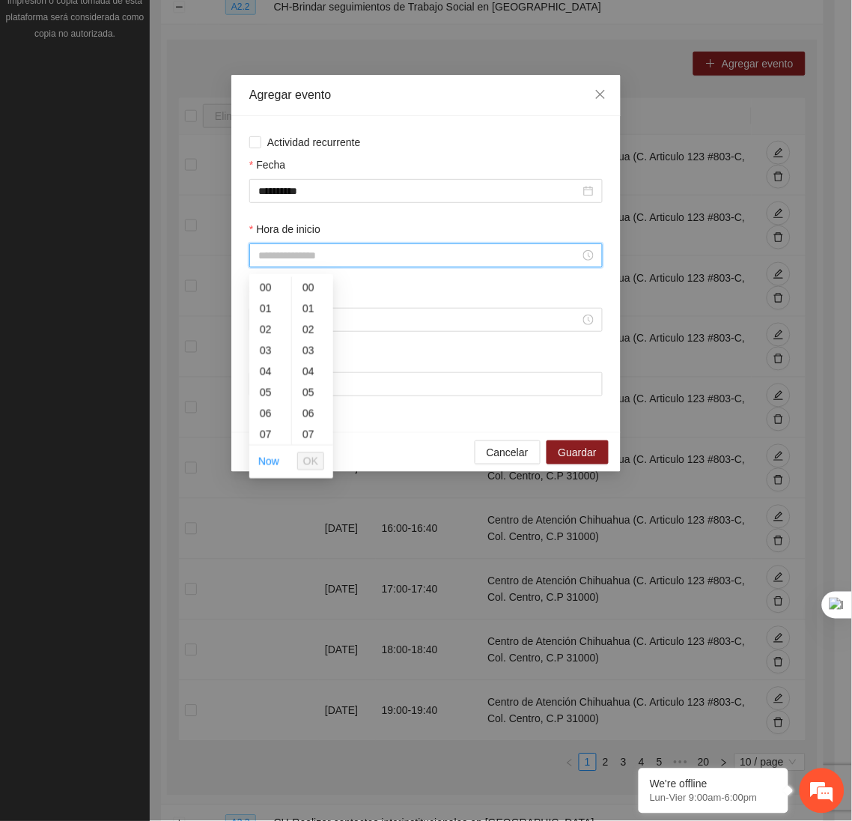
click at [372, 263] on input "Hora de inicio" at bounding box center [419, 255] width 322 height 16
click at [267, 395] on div "20" at bounding box center [270, 390] width 42 height 21
type input "*****"
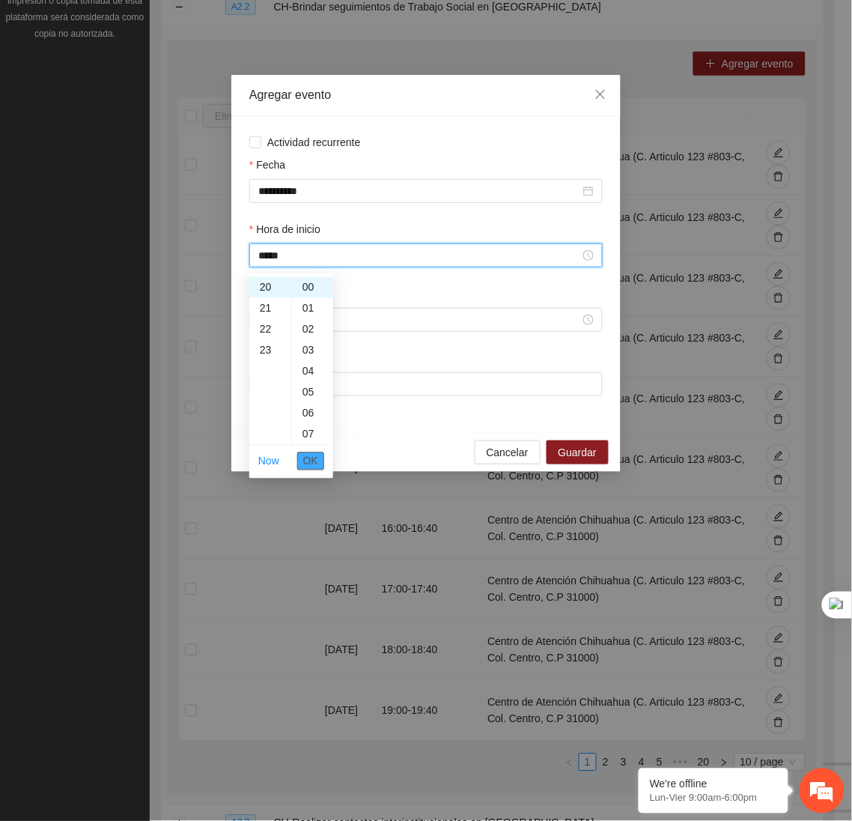
click at [313, 460] on span "OK" at bounding box center [310, 461] width 15 height 16
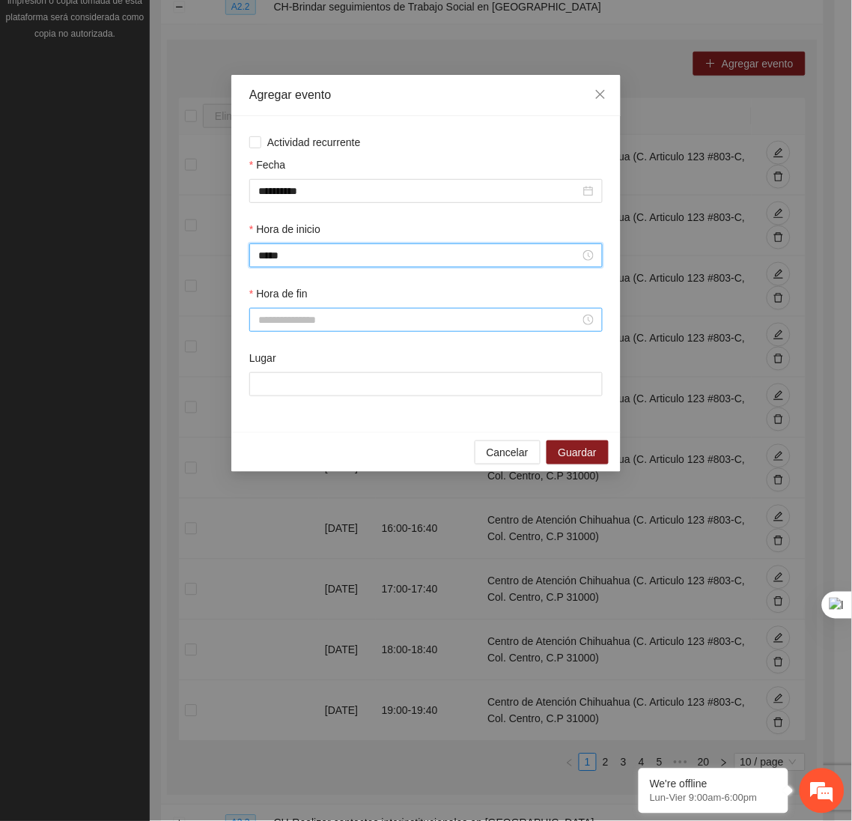
click at [306, 317] on input "Hora de fin" at bounding box center [419, 319] width 322 height 16
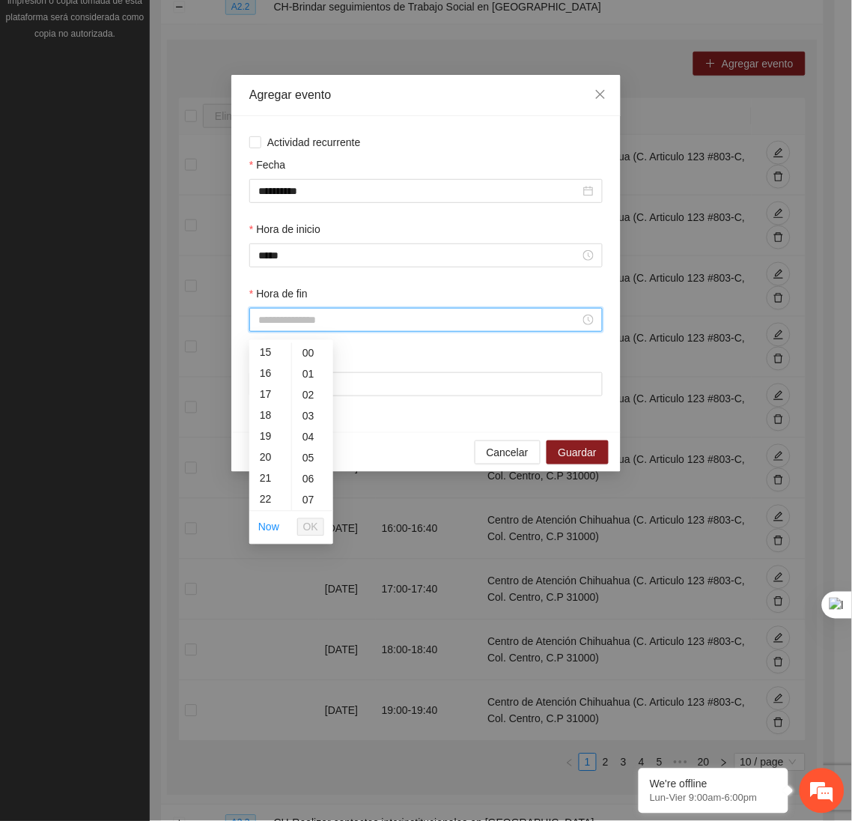
scroll to position [317, 0]
click at [267, 451] on div "20" at bounding box center [270, 456] width 42 height 21
click at [311, 440] on div "40" at bounding box center [312, 439] width 41 height 21
type input "*****"
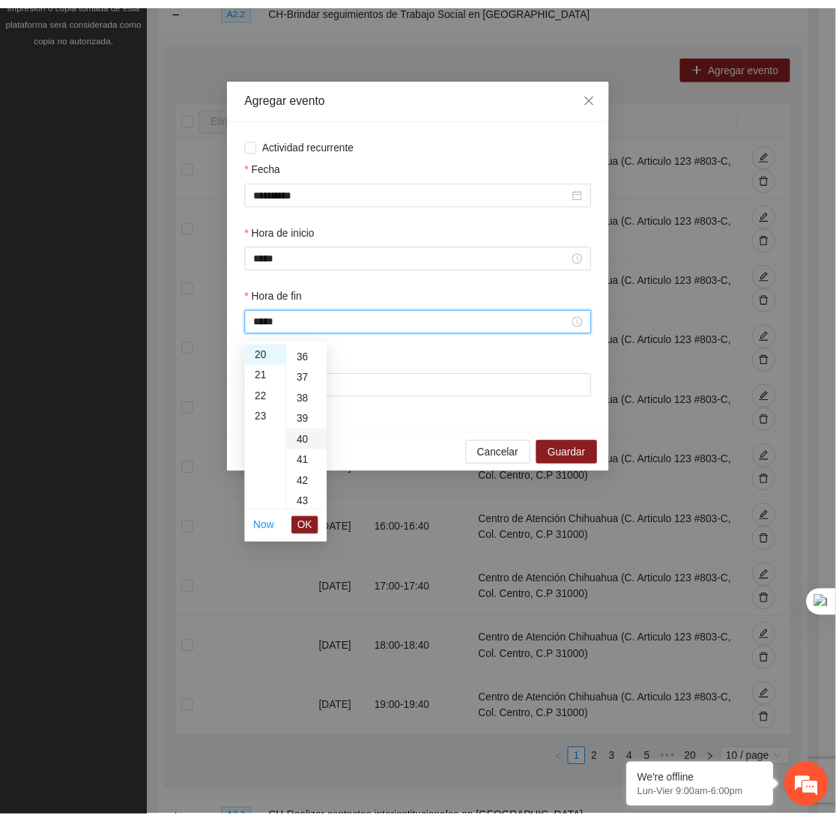
scroll to position [838, 0]
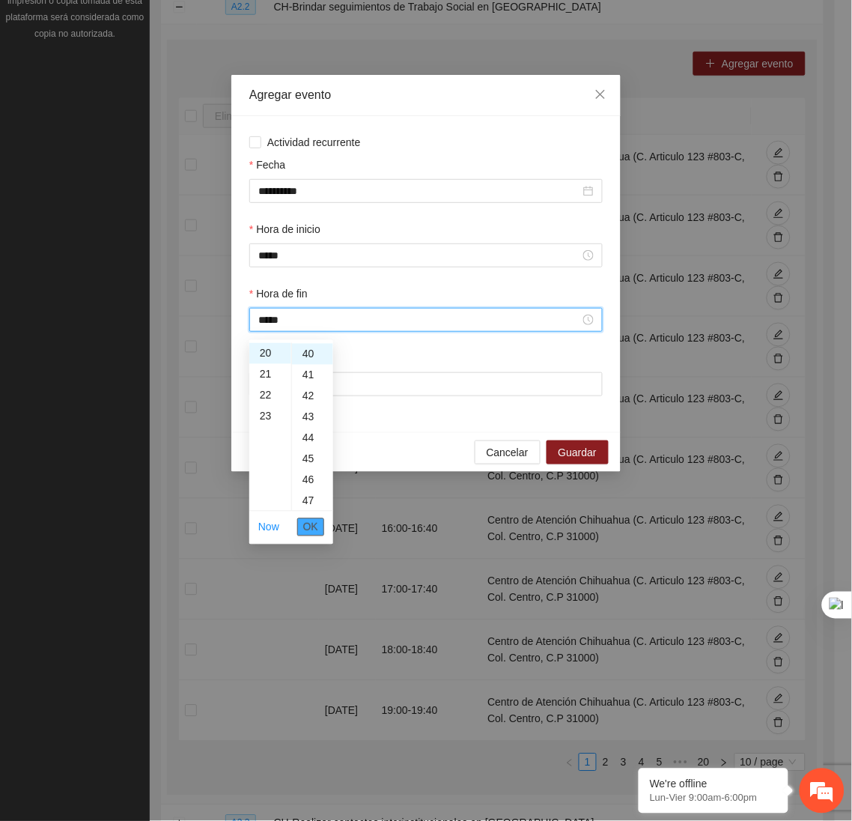
click at [311, 532] on span "OK" at bounding box center [310, 527] width 15 height 16
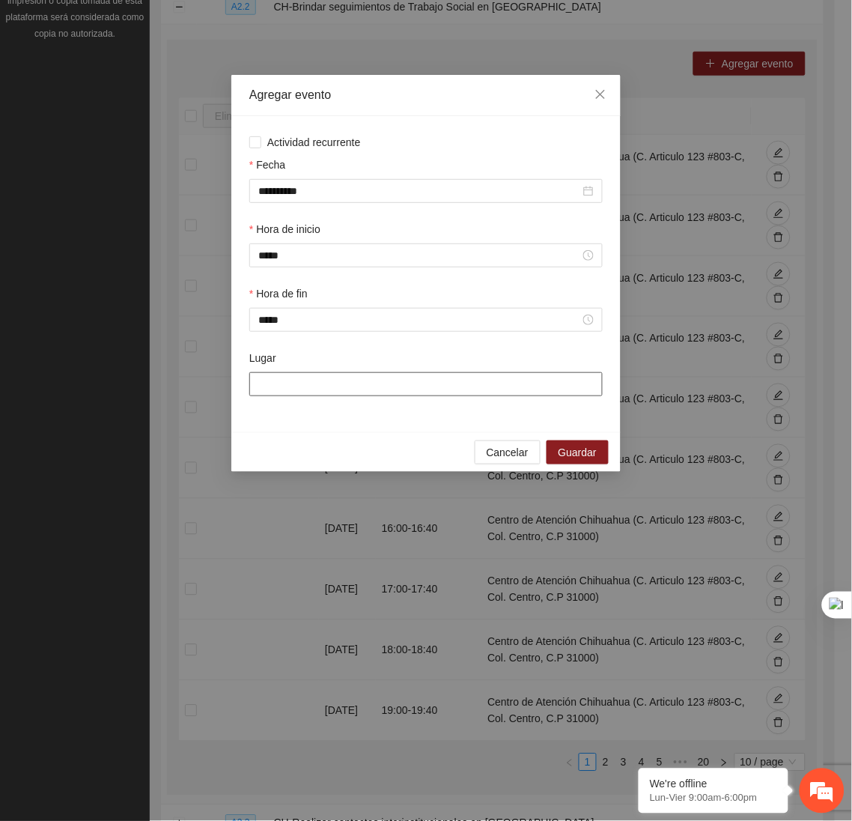
click at [365, 388] on input "Lugar" at bounding box center [425, 384] width 353 height 24
type input "**********"
click at [568, 460] on span "Guardar" at bounding box center [578, 452] width 38 height 16
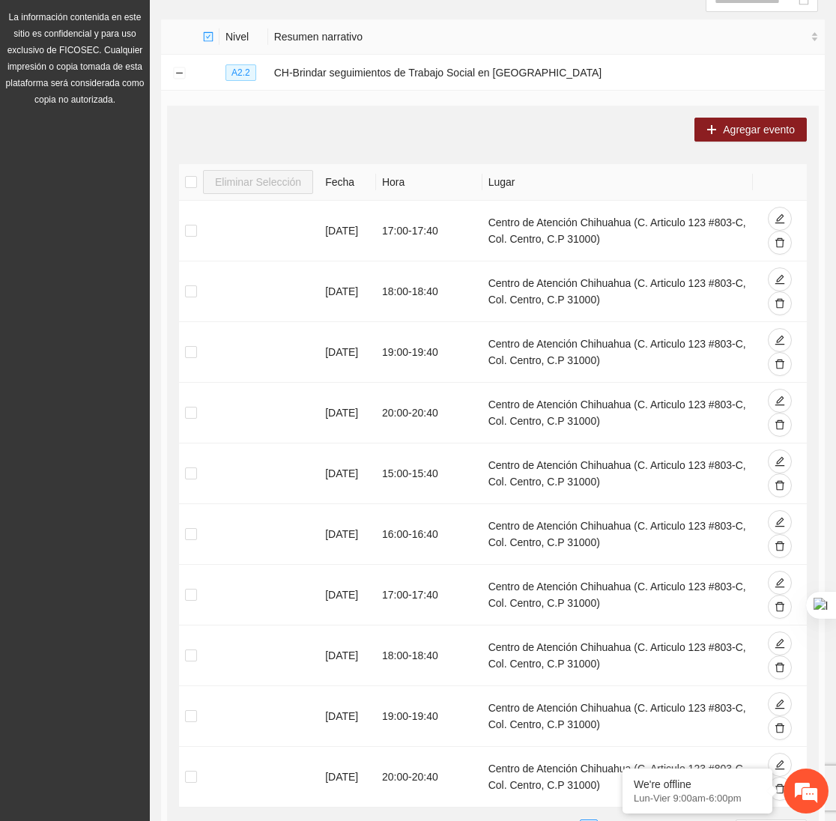
scroll to position [174, 0]
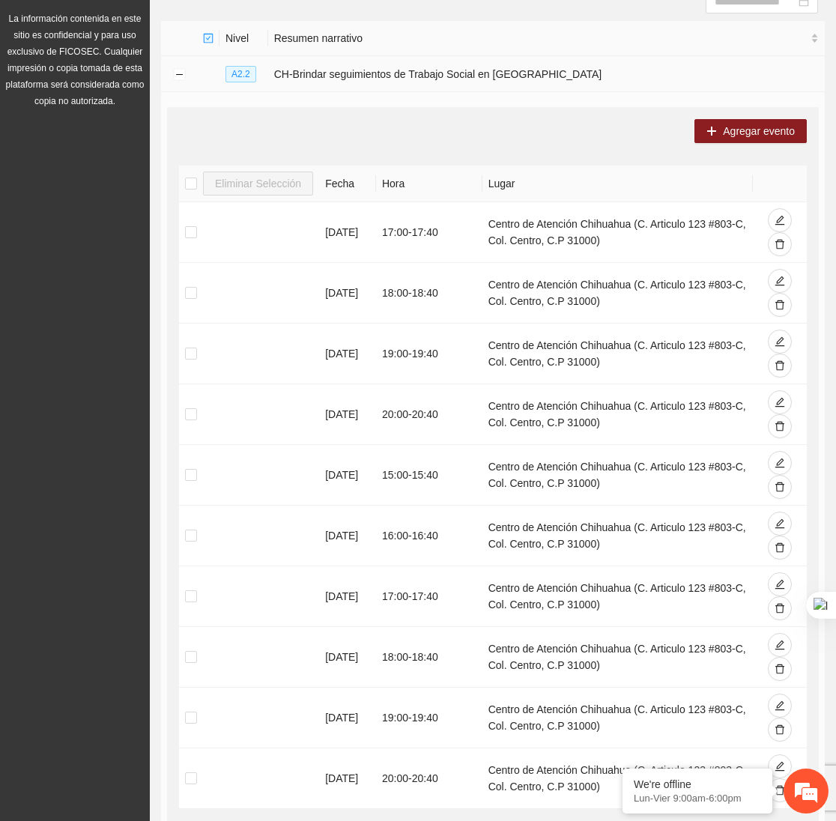
click at [183, 65] on td at bounding box center [179, 74] width 36 height 36
click at [177, 72] on button "Collapse row" at bounding box center [179, 75] width 12 height 12
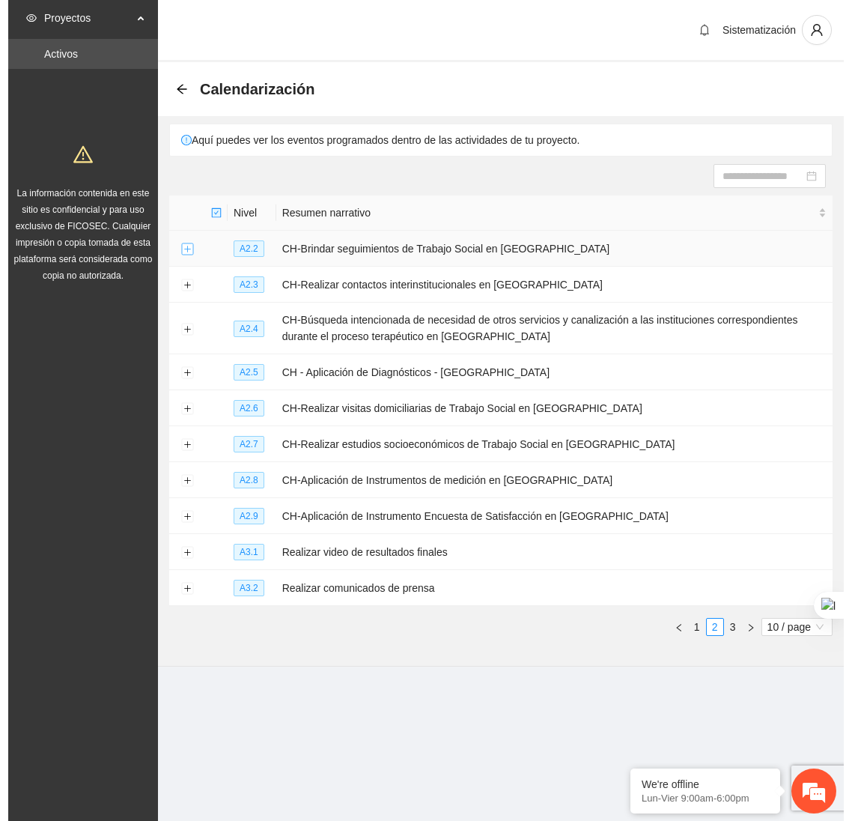
scroll to position [0, 0]
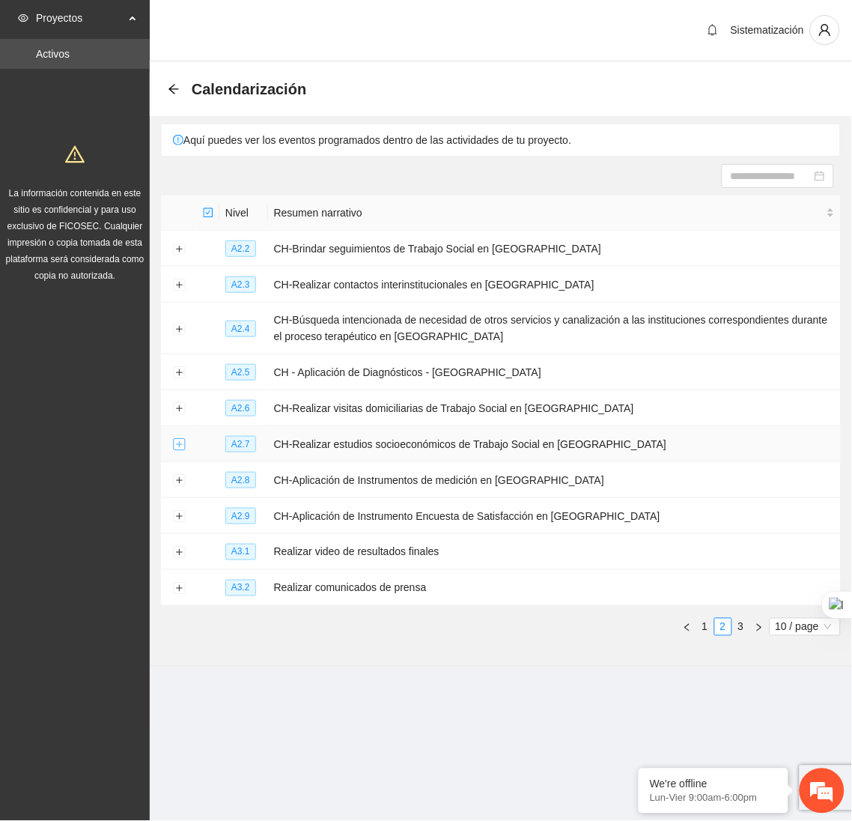
click at [179, 448] on button "Expand row" at bounding box center [179, 445] width 12 height 12
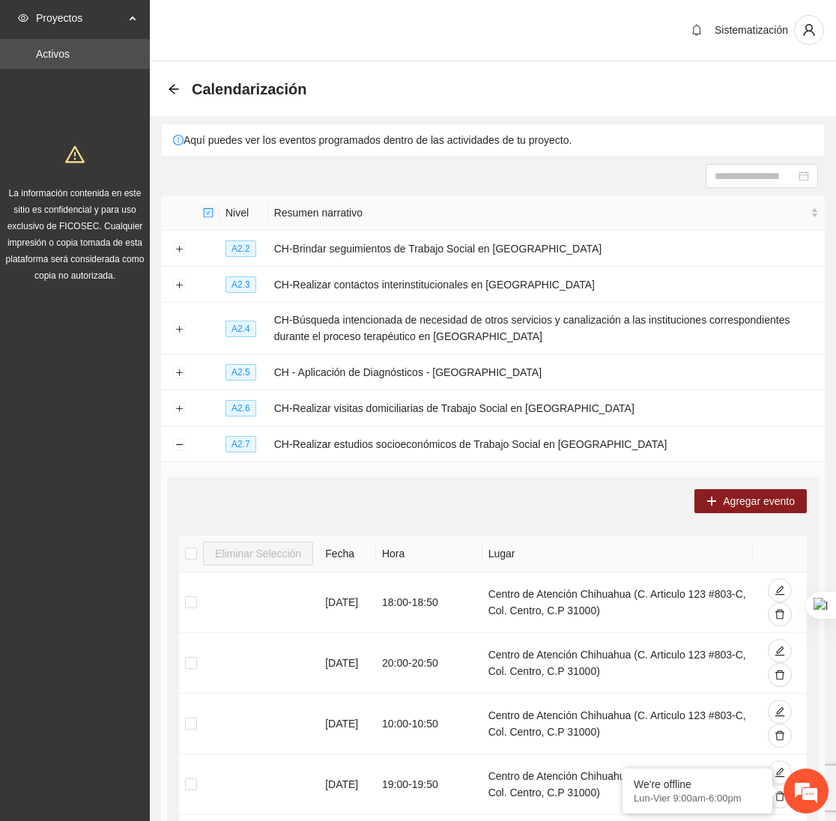
click at [756, 496] on span "Agregar evento" at bounding box center [759, 501] width 72 height 16
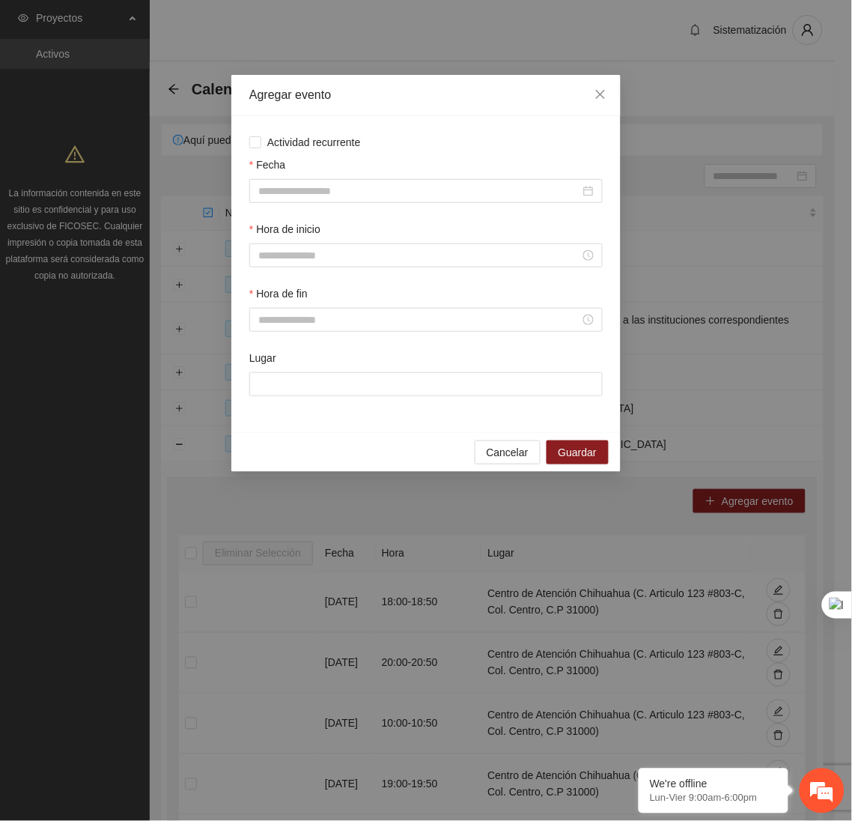
click at [446, 174] on div "Fecha" at bounding box center [425, 167] width 353 height 22
click at [446, 179] on div "Fecha" at bounding box center [425, 167] width 353 height 22
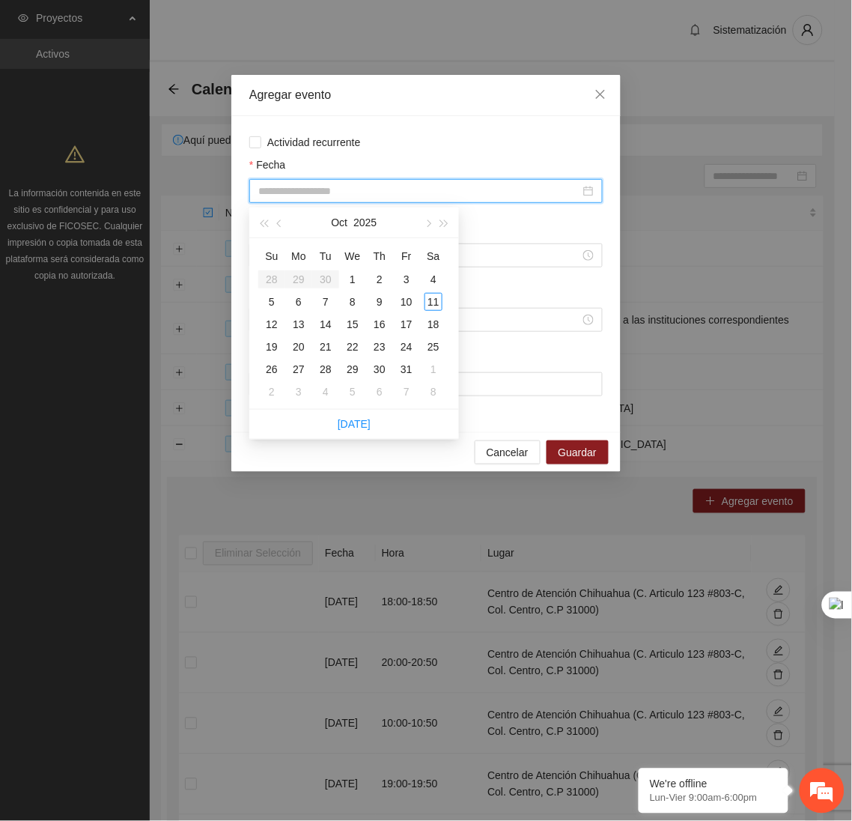
click at [447, 191] on input "Fecha" at bounding box center [419, 191] width 322 height 16
type input "**********"
click at [383, 278] on div "2" at bounding box center [380, 279] width 18 height 18
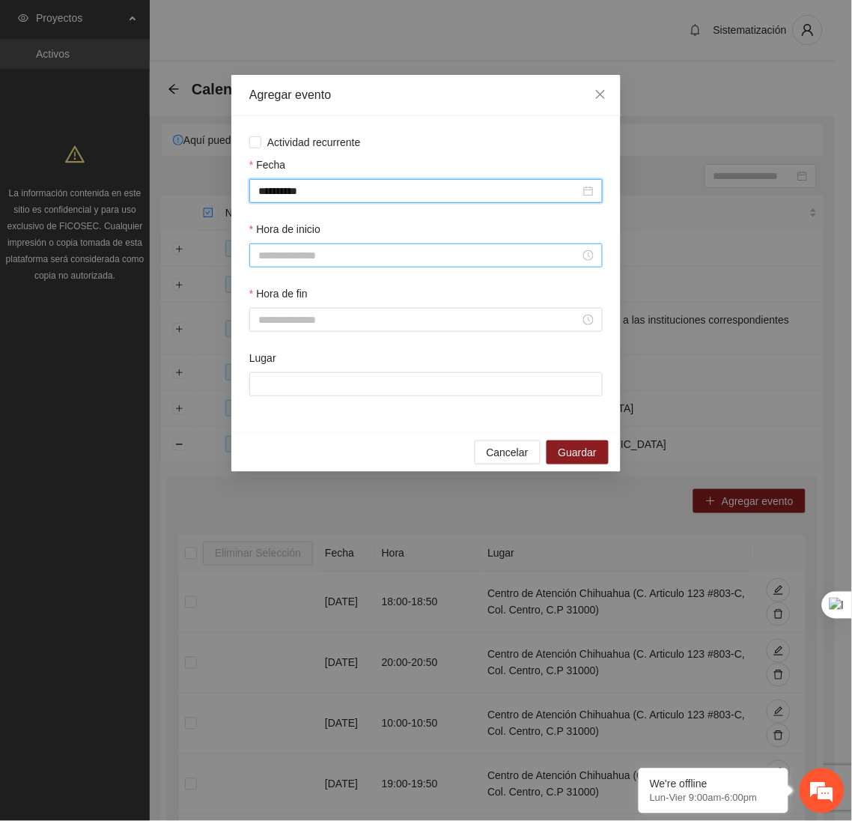
click at [361, 260] on input "Hora de inicio" at bounding box center [419, 255] width 322 height 16
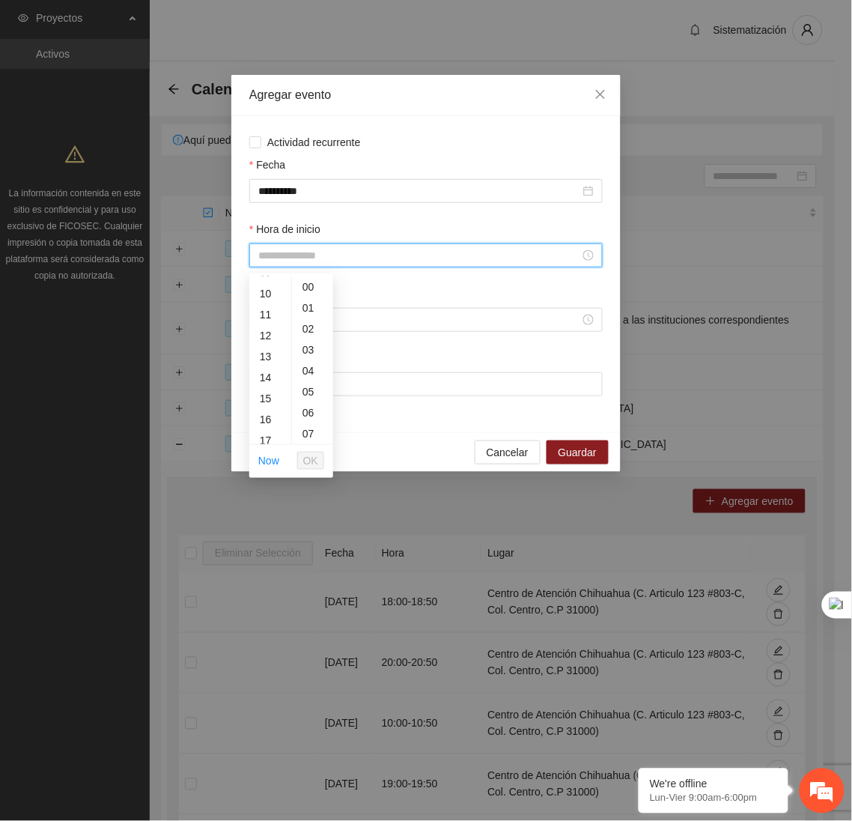
scroll to position [204, 0]
click at [264, 366] on div "14" at bounding box center [270, 375] width 42 height 21
type input "*****"
click at [302, 458] on button "OK" at bounding box center [310, 460] width 27 height 18
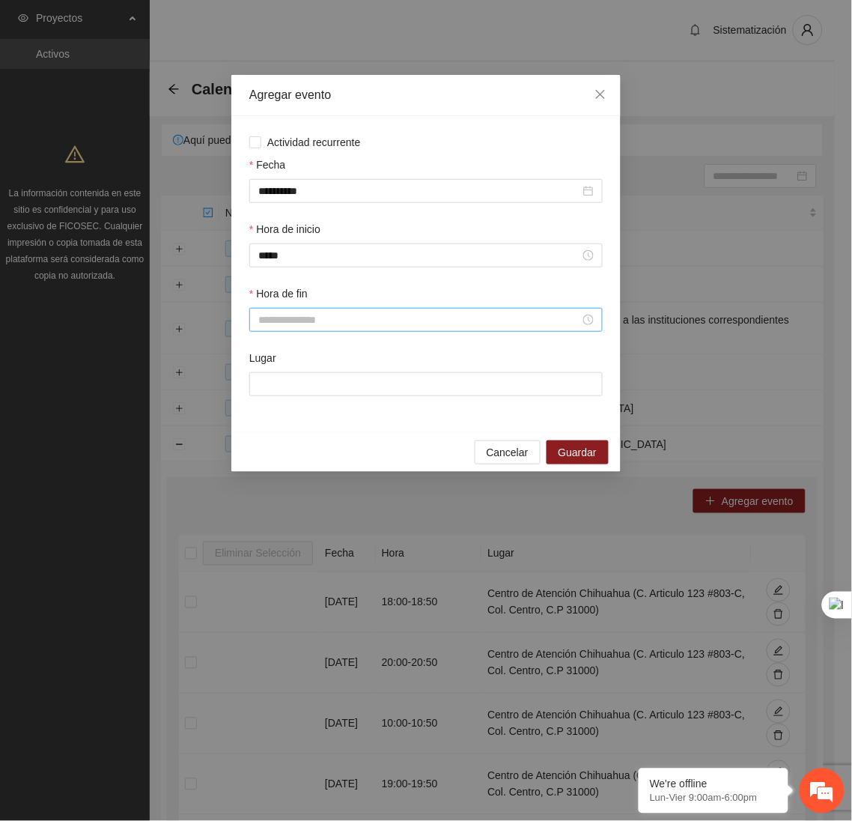
click at [300, 314] on div at bounding box center [425, 320] width 353 height 24
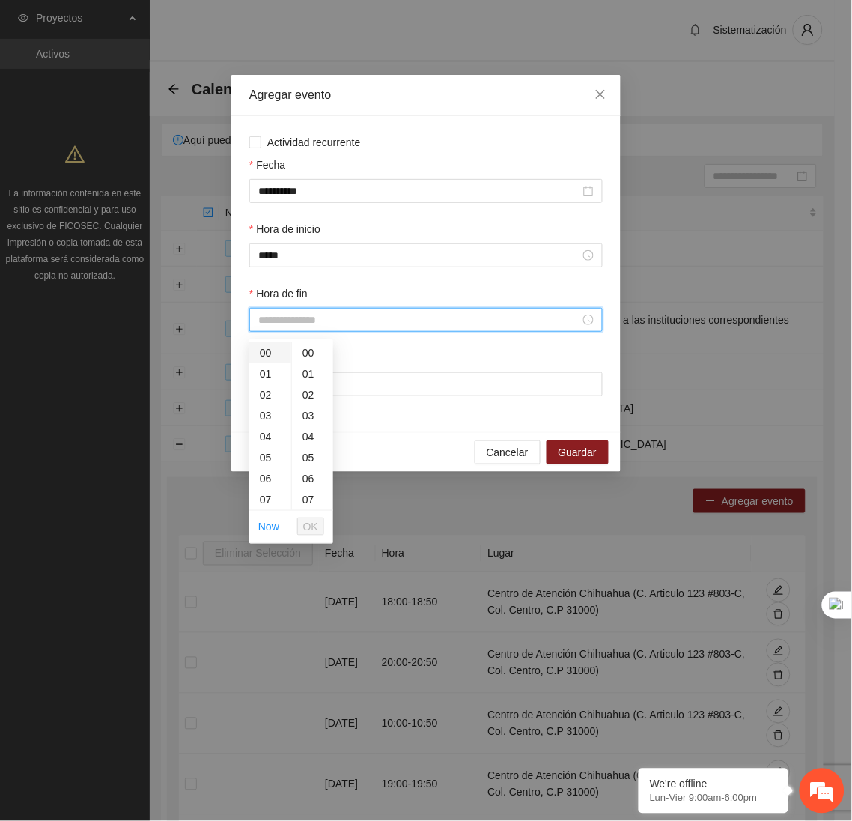
click at [258, 355] on div "00" at bounding box center [270, 352] width 42 height 21
click at [266, 443] on div "14" at bounding box center [270, 444] width 42 height 21
click at [312, 460] on div "50" at bounding box center [312, 464] width 41 height 21
type input "*****"
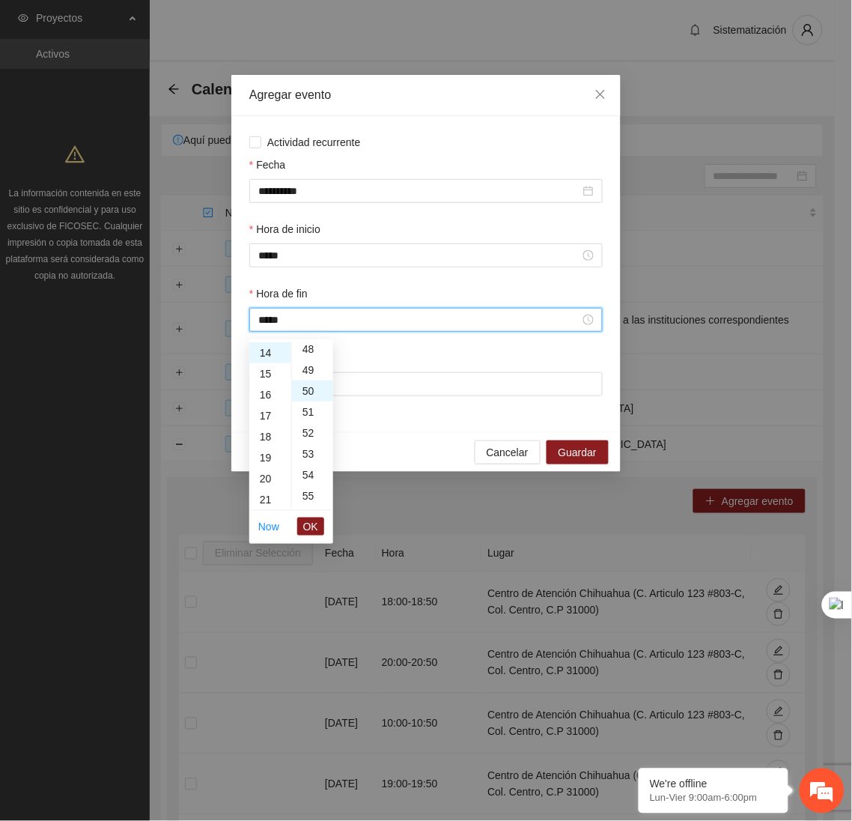
scroll to position [1048, 0]
click at [311, 525] on span "OK" at bounding box center [310, 526] width 15 height 16
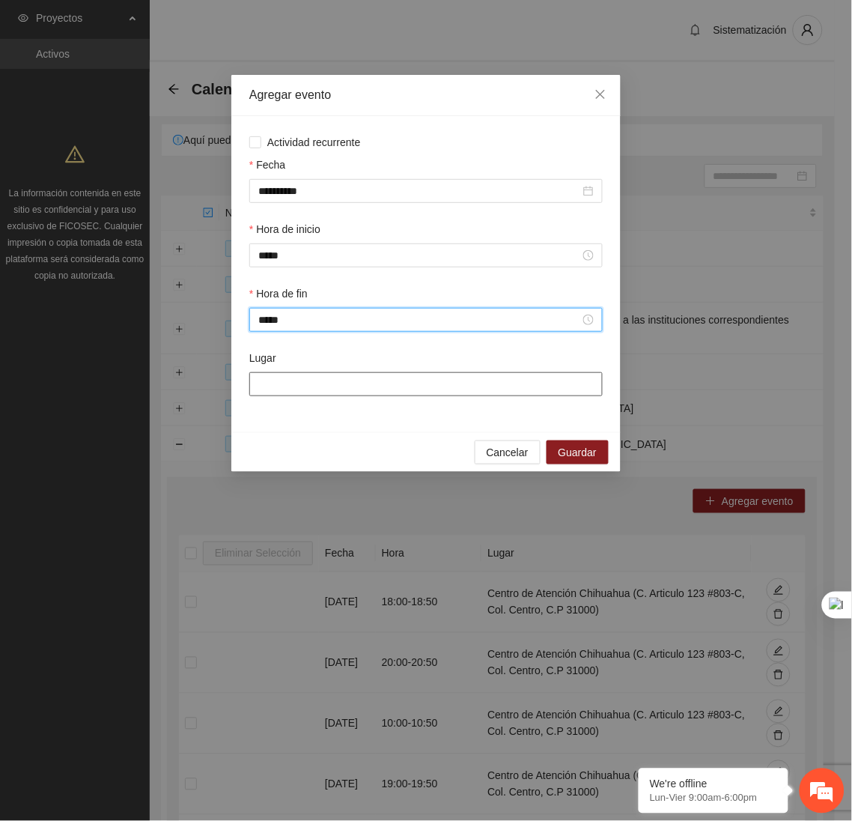
click at [338, 380] on input "Lugar" at bounding box center [425, 384] width 353 height 24
type input "**********"
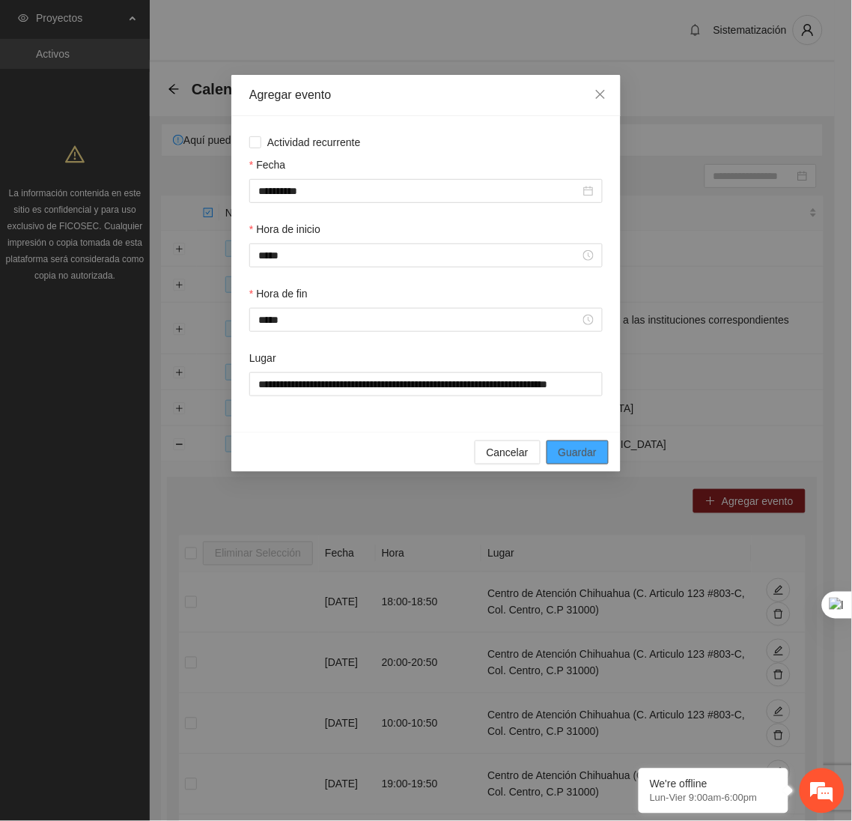
click at [581, 456] on span "Guardar" at bounding box center [578, 452] width 38 height 16
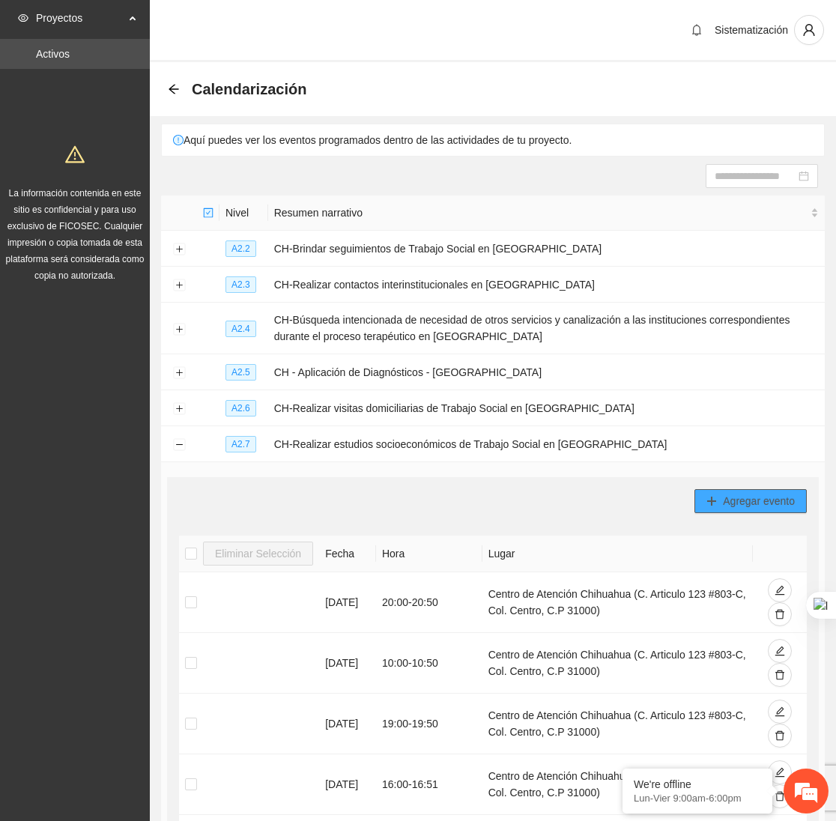
click at [721, 497] on button "Agregar evento" at bounding box center [750, 501] width 112 height 24
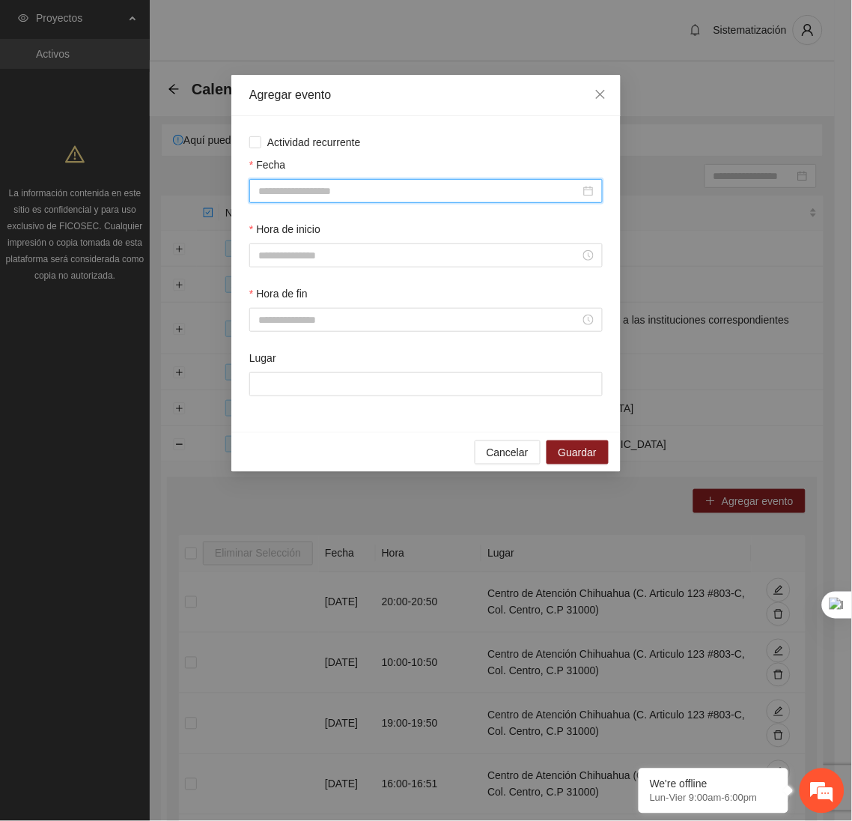
click at [516, 191] on input "Fecha" at bounding box center [419, 191] width 322 height 16
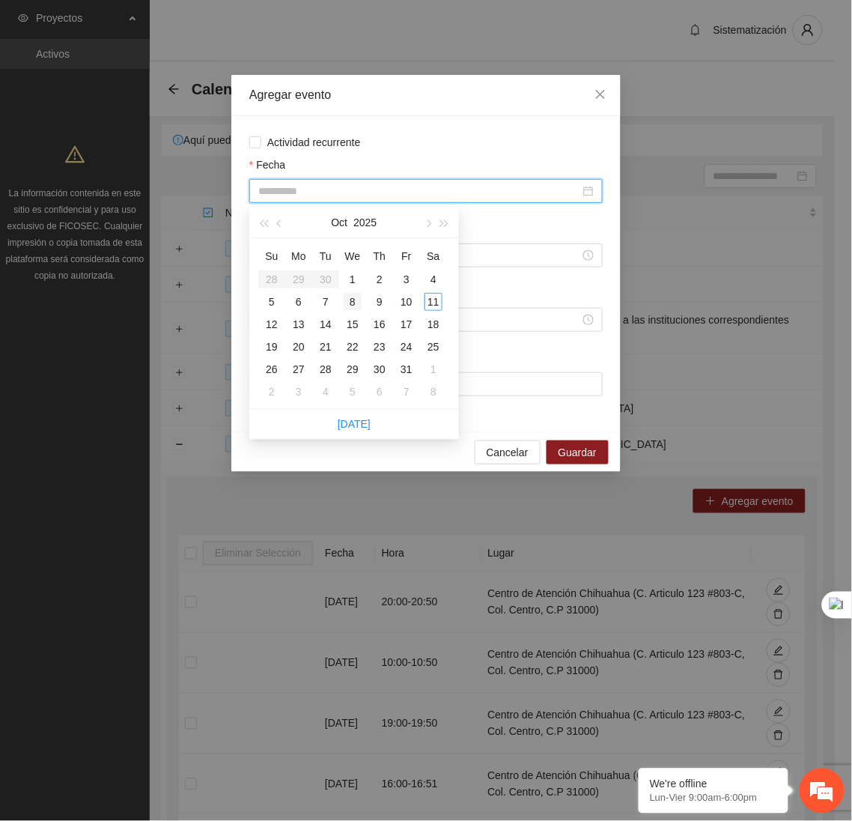
type input "**********"
click at [351, 299] on div "8" at bounding box center [353, 302] width 18 height 18
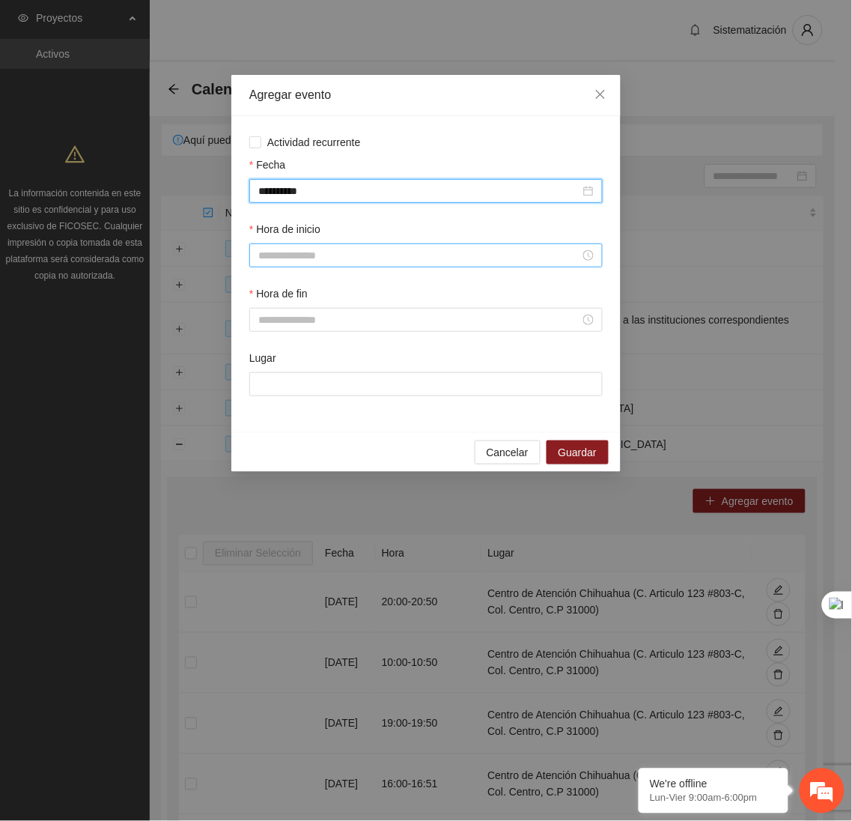
click at [331, 258] on input "Hora de inicio" at bounding box center [419, 255] width 322 height 16
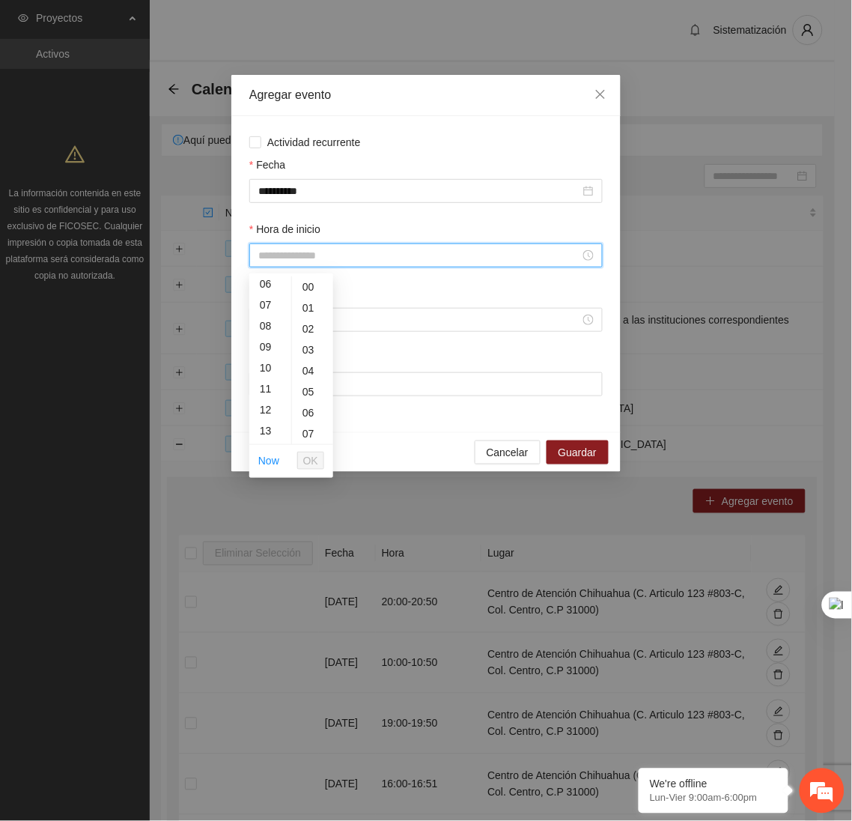
scroll to position [143, 0]
click at [261, 335] on div "09" at bounding box center [270, 332] width 42 height 21
type input "*****"
click at [306, 457] on span "OK" at bounding box center [310, 460] width 15 height 16
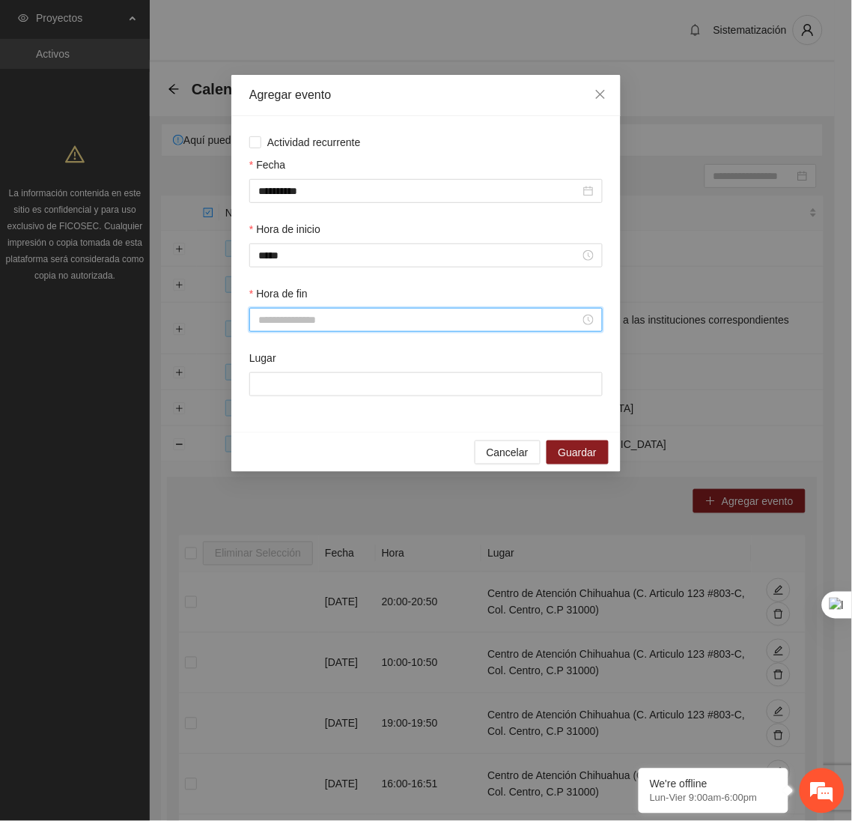
click at [293, 328] on input "Hora de fin" at bounding box center [419, 319] width 322 height 16
click at [267, 395] on div "09" at bounding box center [270, 393] width 42 height 21
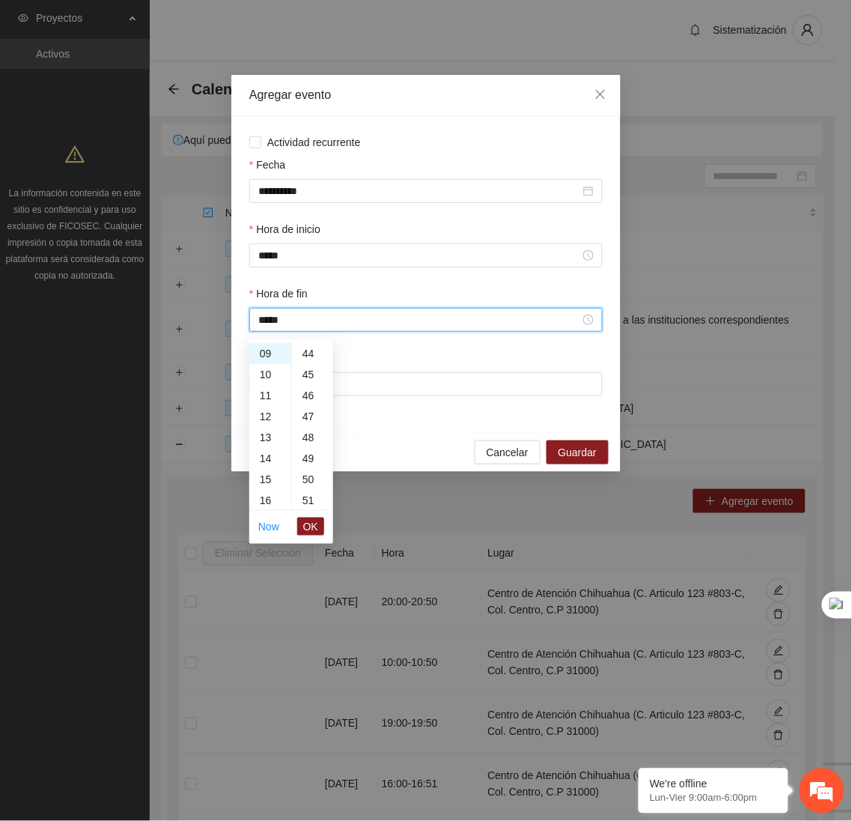
scroll to position [937, 0]
click at [300, 467] on div "50" at bounding box center [312, 463] width 41 height 21
type input "*****"
click at [313, 528] on span "OK" at bounding box center [310, 526] width 15 height 16
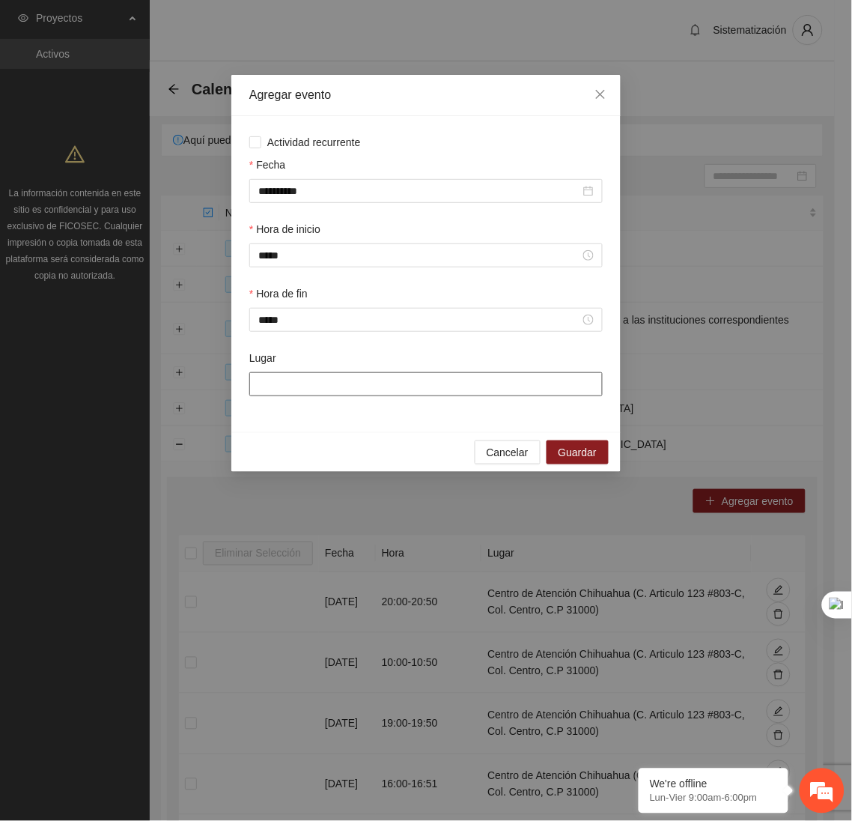
click at [335, 389] on input "Lugar" at bounding box center [425, 384] width 353 height 24
type input "**********"
click at [591, 453] on span "Guardar" at bounding box center [578, 452] width 38 height 16
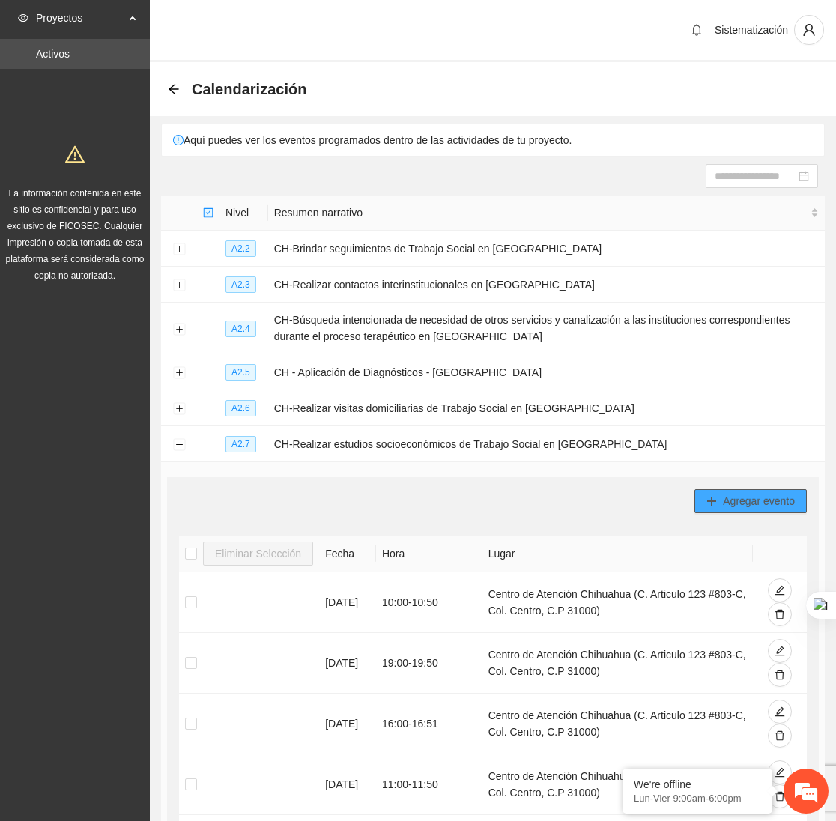
click at [730, 502] on span "Agregar evento" at bounding box center [759, 501] width 72 height 16
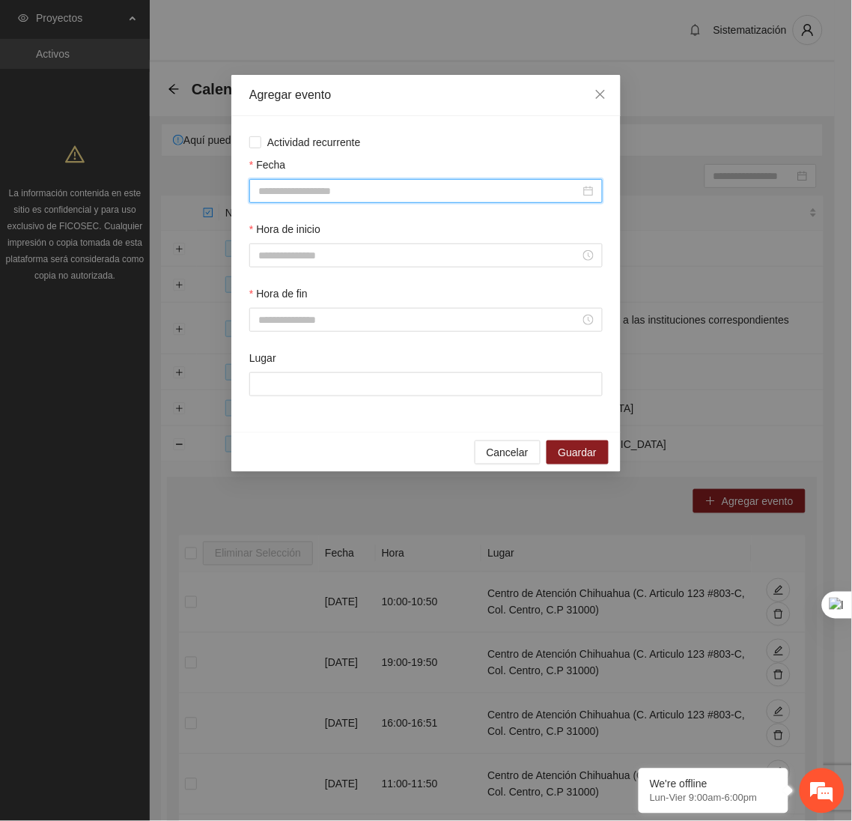
click at [419, 192] on input "Fecha" at bounding box center [419, 191] width 322 height 16
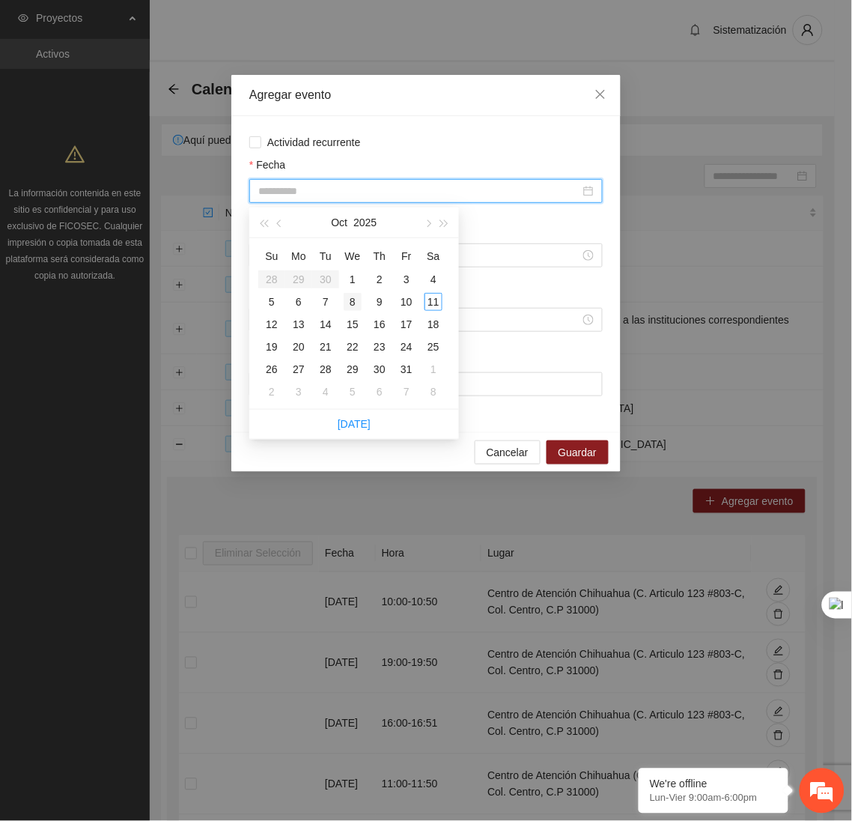
type input "**********"
click at [348, 294] on div "8" at bounding box center [353, 302] width 18 height 18
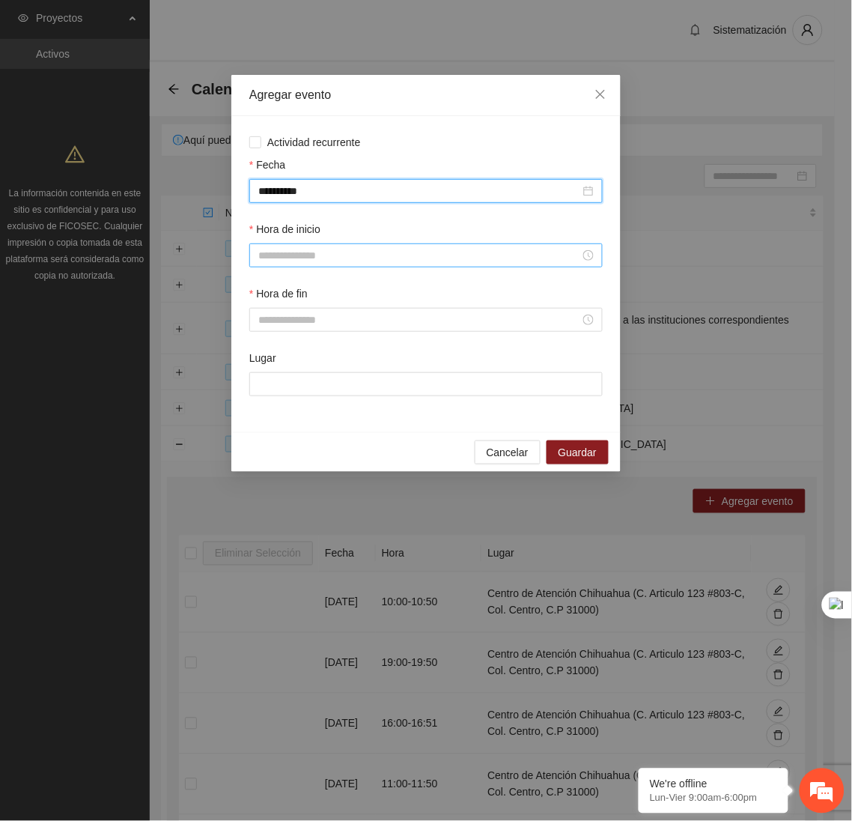
click at [357, 258] on input "Hora de inicio" at bounding box center [419, 255] width 322 height 16
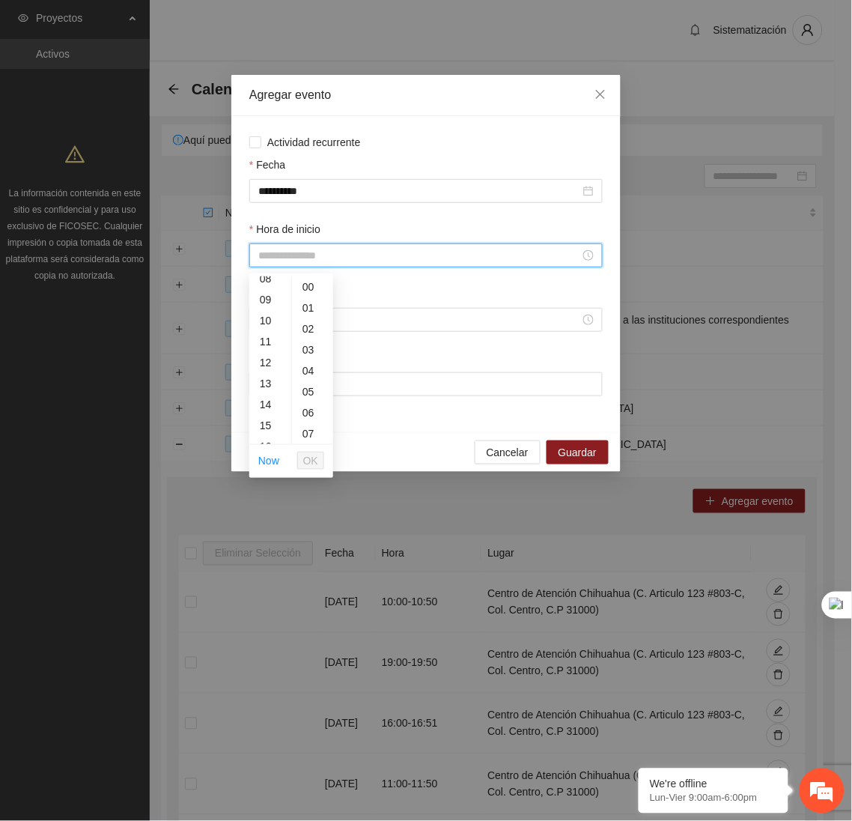
scroll to position [183, 0]
click at [264, 311] on div "10" at bounding box center [270, 312] width 42 height 21
type input "*****"
click at [300, 458] on button "OK" at bounding box center [310, 460] width 27 height 18
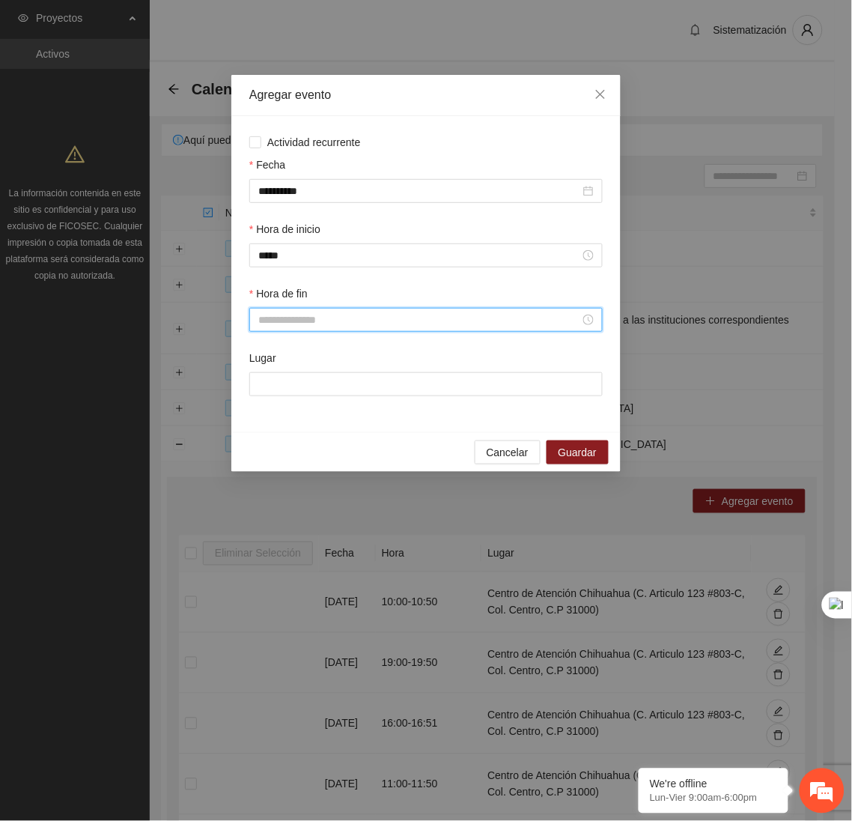
click at [285, 326] on input "Hora de fin" at bounding box center [419, 319] width 322 height 16
click at [268, 350] on div "10" at bounding box center [270, 346] width 42 height 21
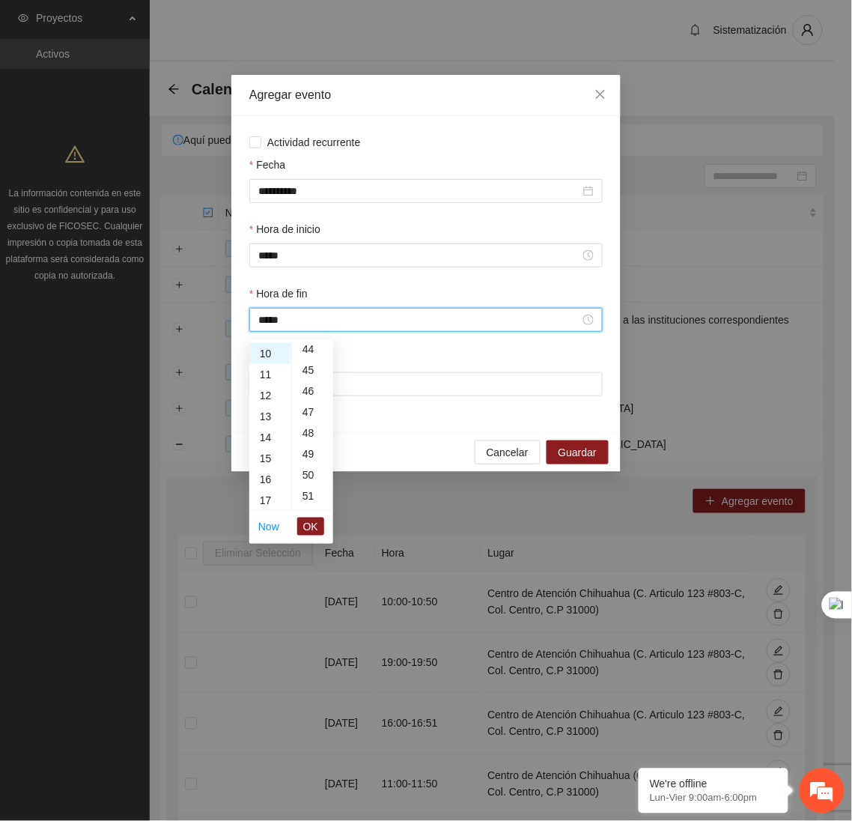
scroll to position [928, 0]
click at [305, 476] on div "50" at bounding box center [312, 473] width 41 height 21
type input "*****"
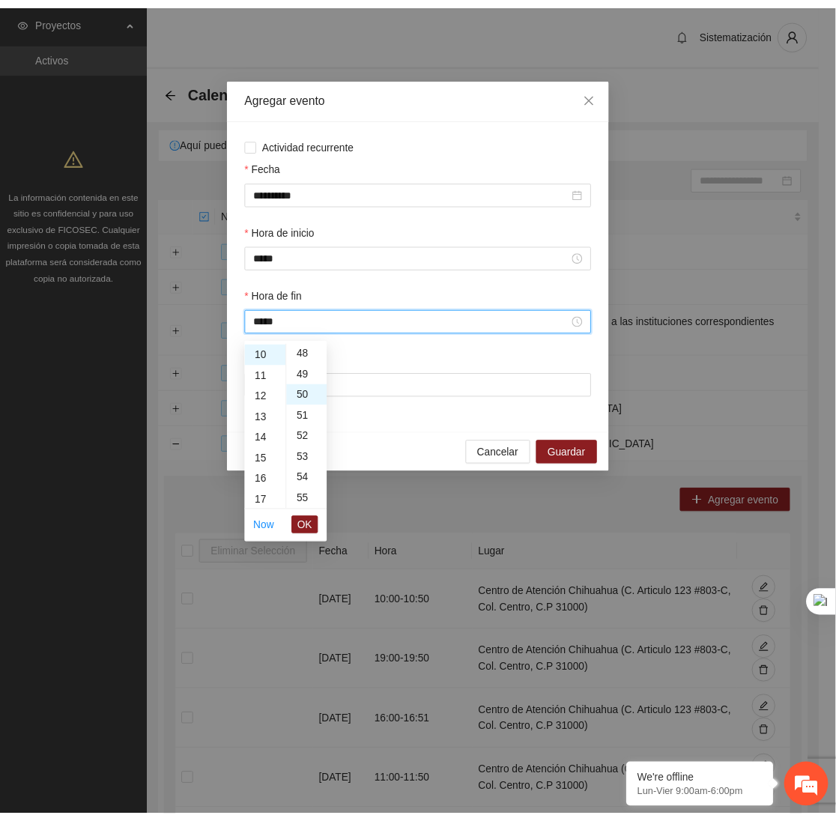
scroll to position [1048, 0]
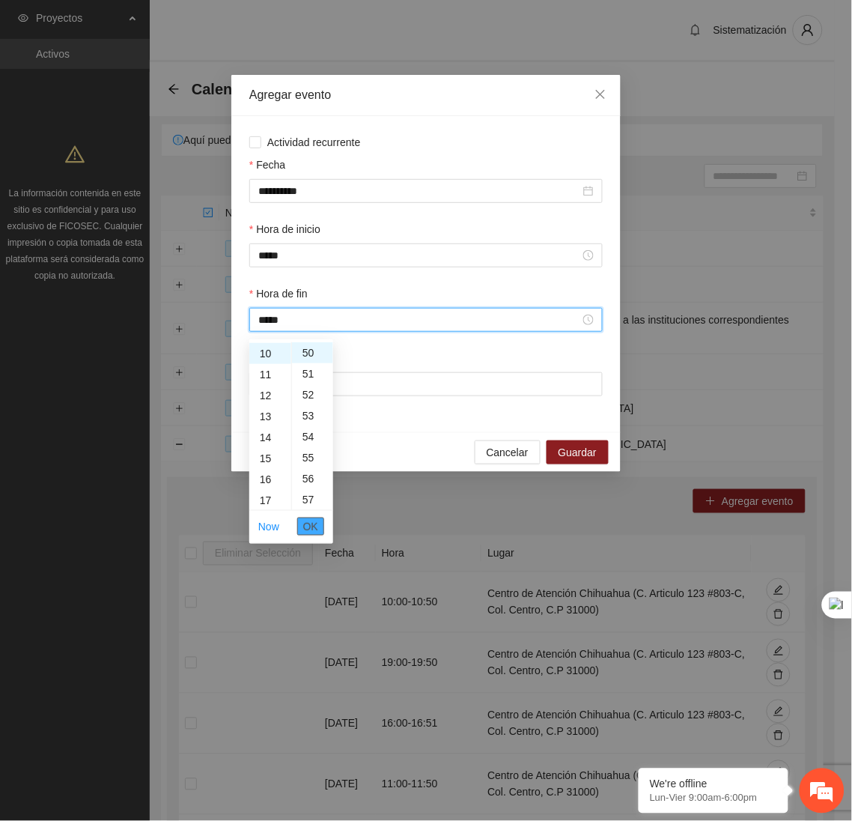
click at [307, 524] on span "OK" at bounding box center [310, 526] width 15 height 16
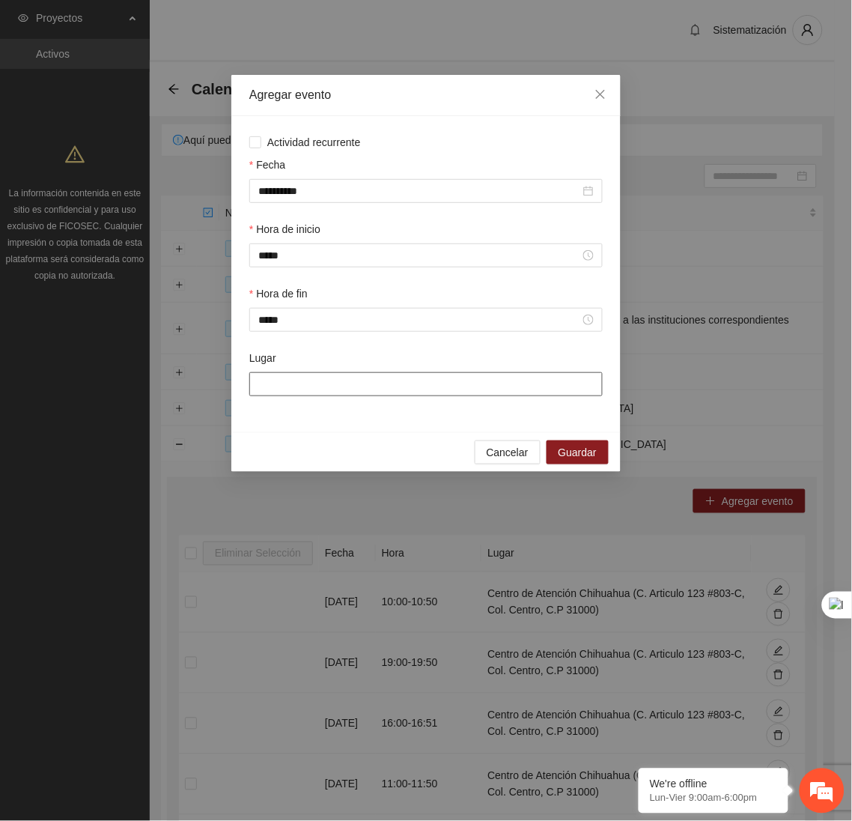
click at [322, 389] on input "Lugar" at bounding box center [425, 384] width 353 height 24
type input "**********"
click at [573, 452] on span "Guardar" at bounding box center [578, 452] width 38 height 16
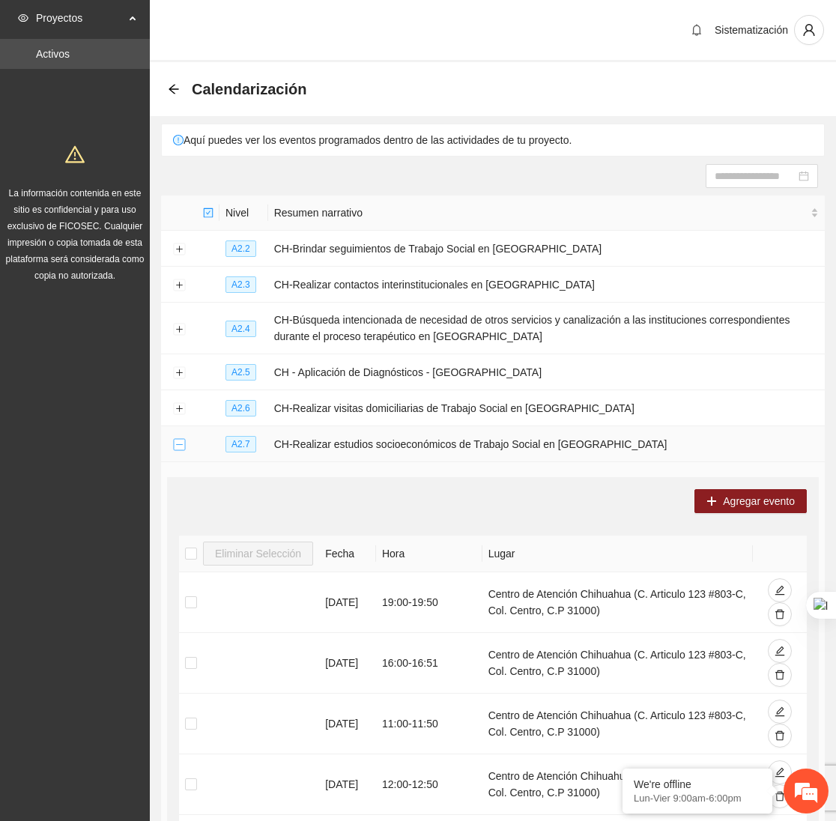
click at [177, 448] on button "Collapse row" at bounding box center [179, 445] width 12 height 12
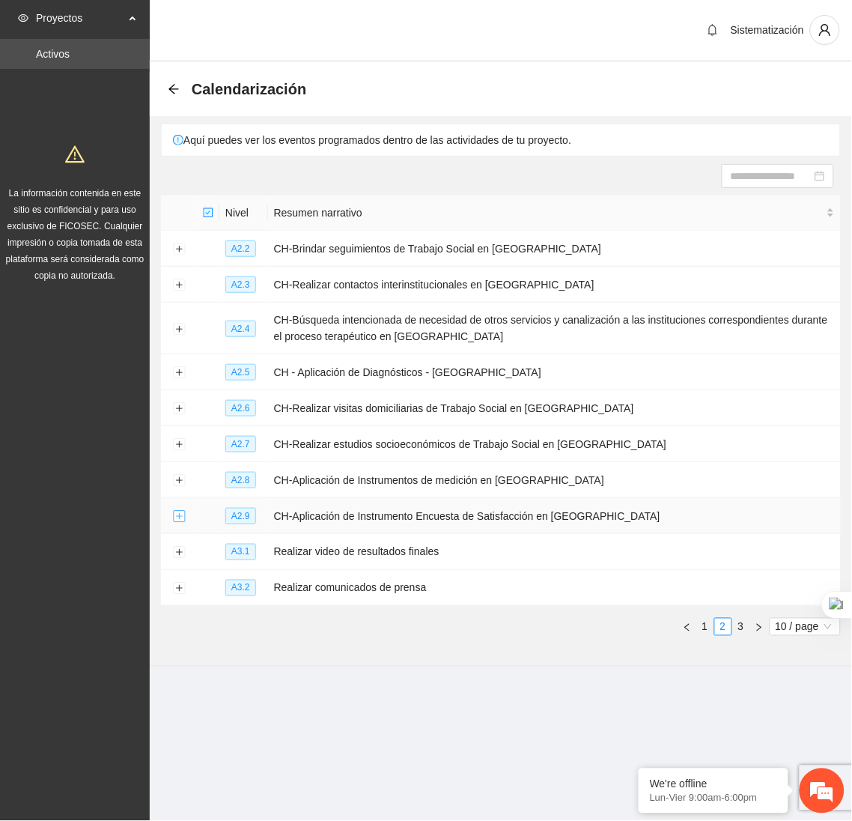
click at [182, 520] on button "Expand row" at bounding box center [179, 517] width 12 height 12
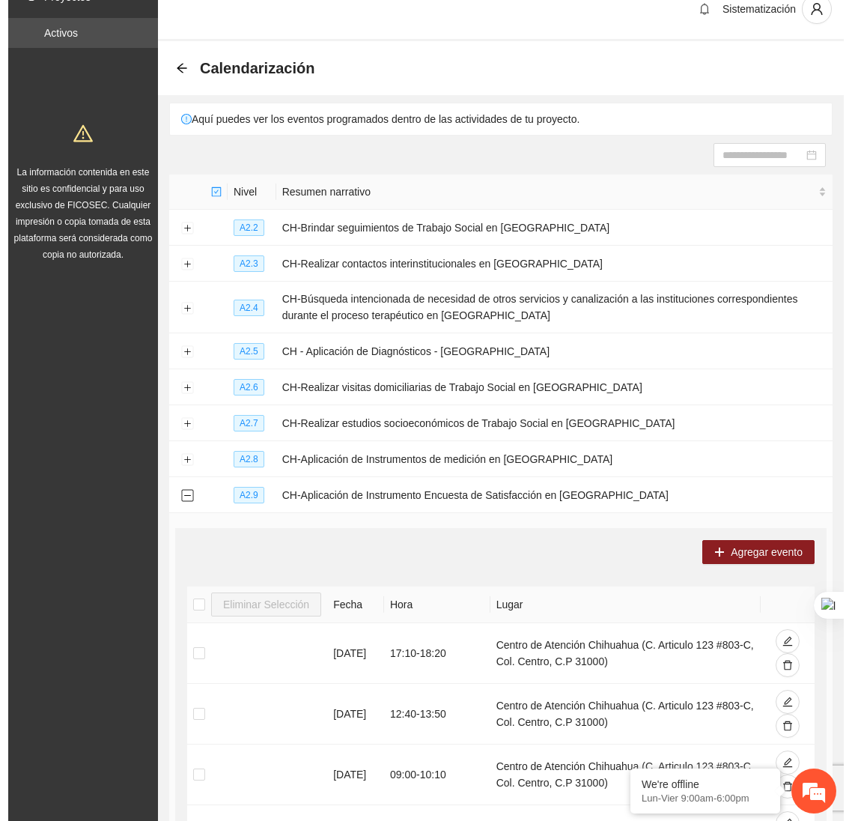
scroll to position [11, 0]
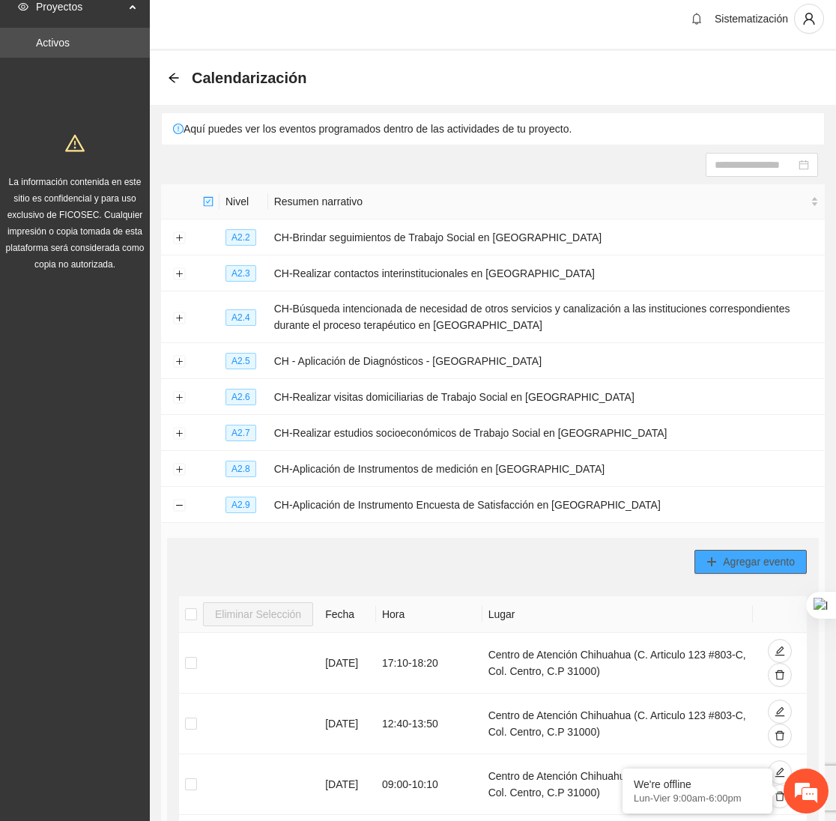
click at [723, 569] on span "Agregar evento" at bounding box center [759, 561] width 72 height 16
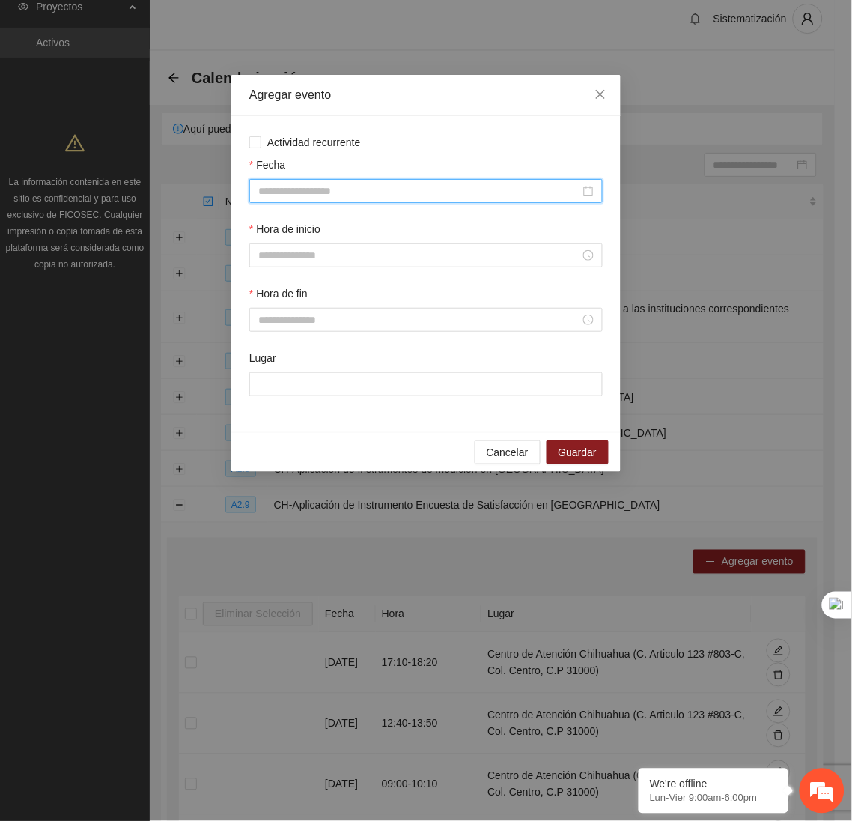
click at [480, 184] on input "Fecha" at bounding box center [419, 191] width 322 height 16
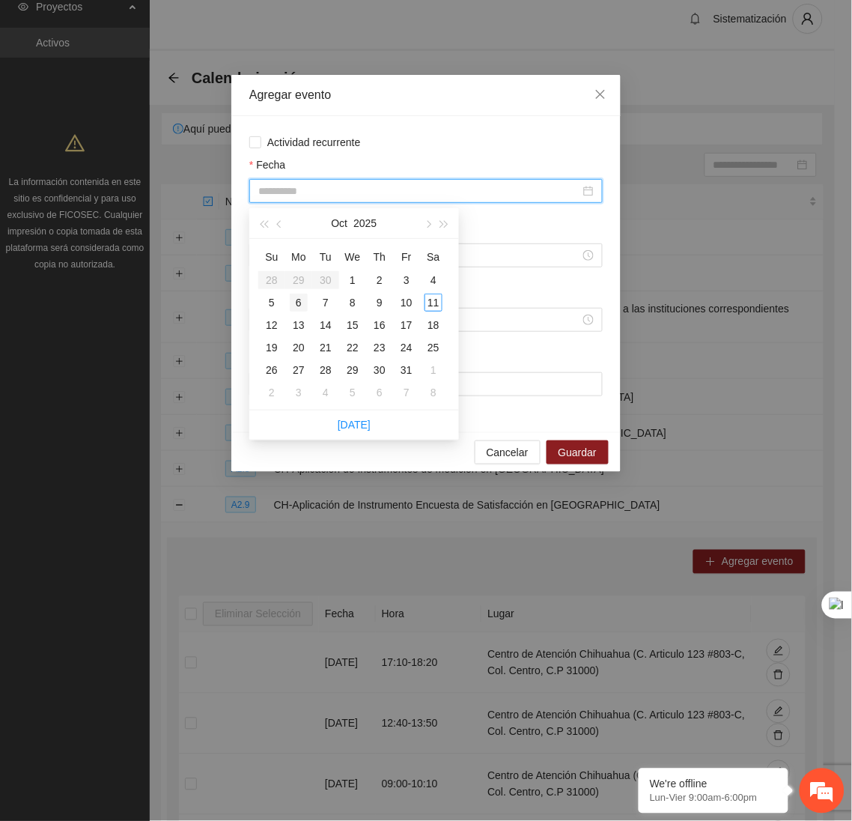
type input "**********"
click at [302, 304] on div "6" at bounding box center [299, 303] width 18 height 18
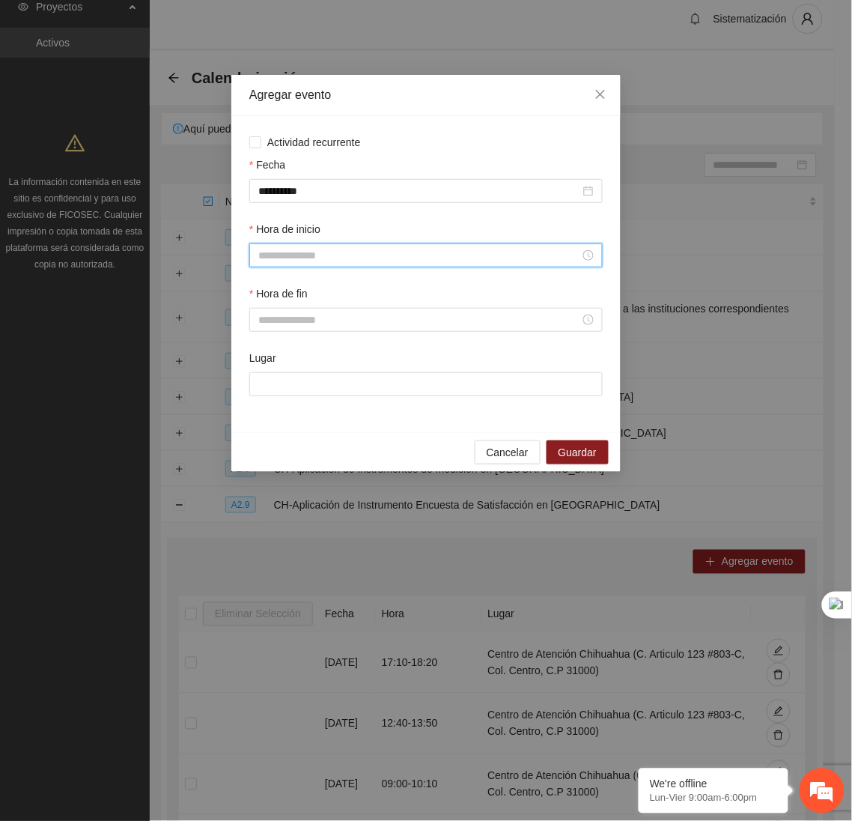
click at [320, 263] on input "Hora de inicio" at bounding box center [419, 255] width 322 height 16
click at [262, 332] on div "13" at bounding box center [270, 342] width 42 height 21
click at [309, 377] on div "50" at bounding box center [312, 375] width 41 height 21
type input "*****"
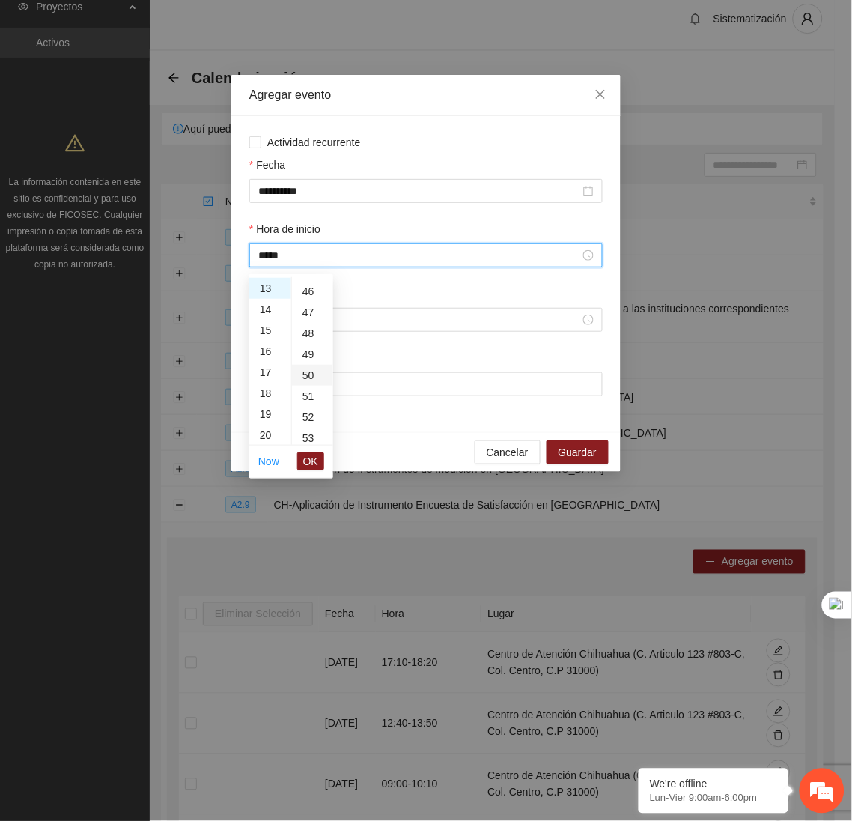
scroll to position [1048, 0]
click at [315, 460] on span "OK" at bounding box center [310, 461] width 15 height 16
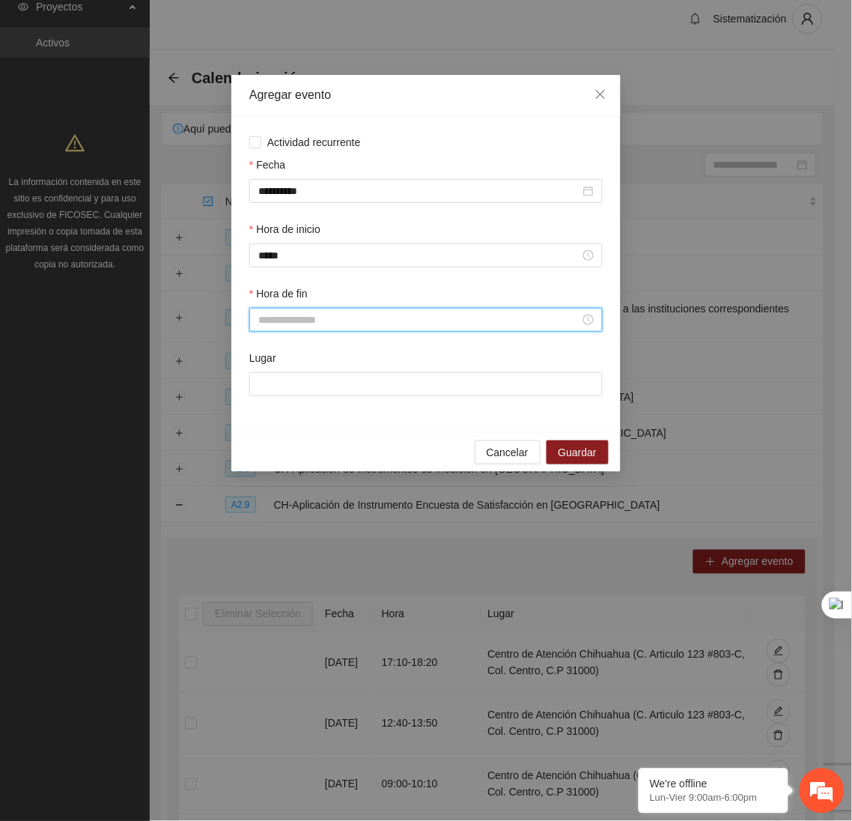
click at [291, 320] on input "Hora de fin" at bounding box center [419, 319] width 322 height 16
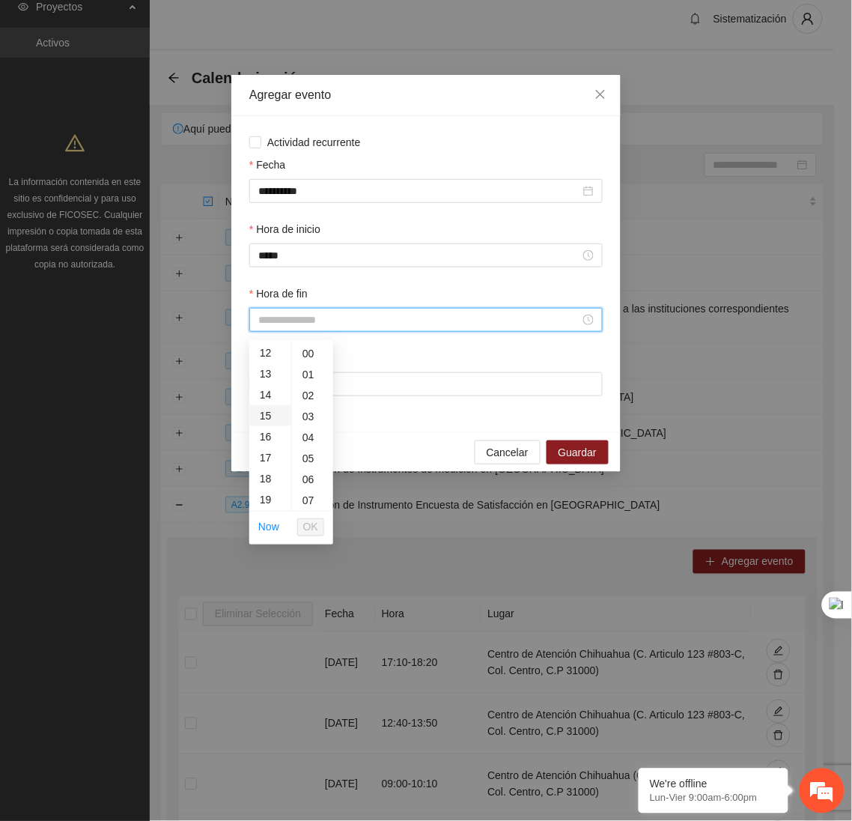
click at [268, 416] on div "15" at bounding box center [270, 415] width 42 height 21
type input "*****"
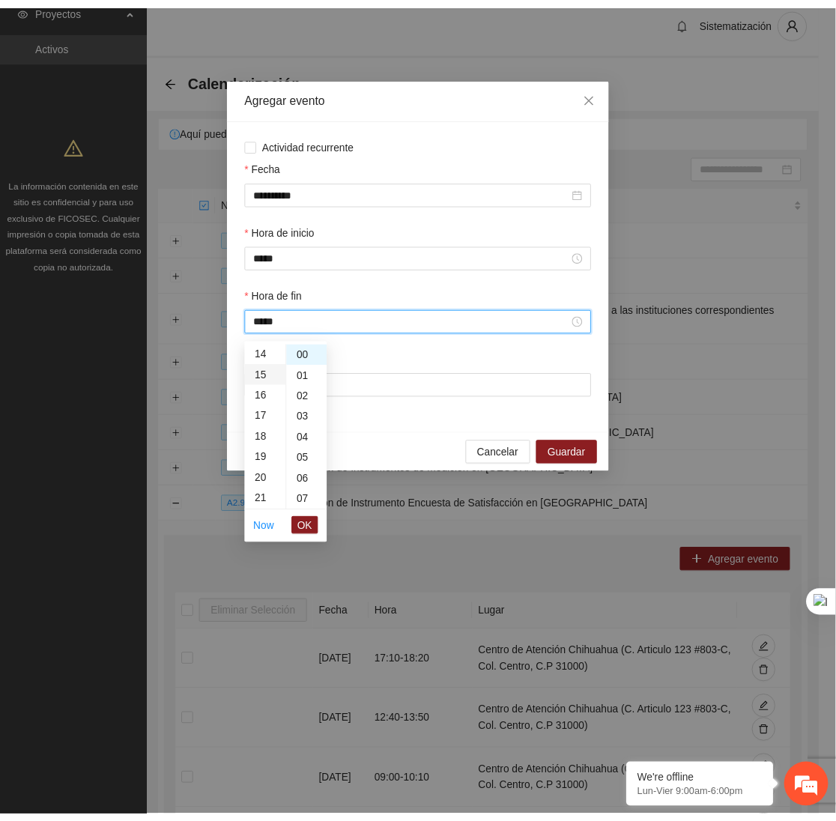
scroll to position [314, 0]
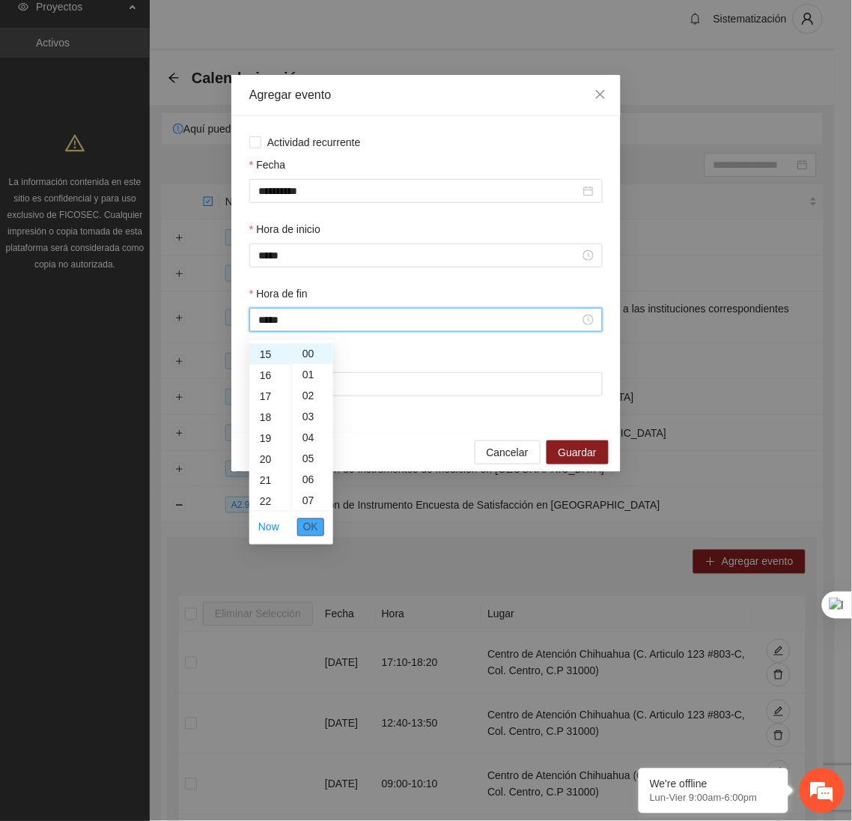
click at [313, 527] on span "OK" at bounding box center [310, 527] width 15 height 16
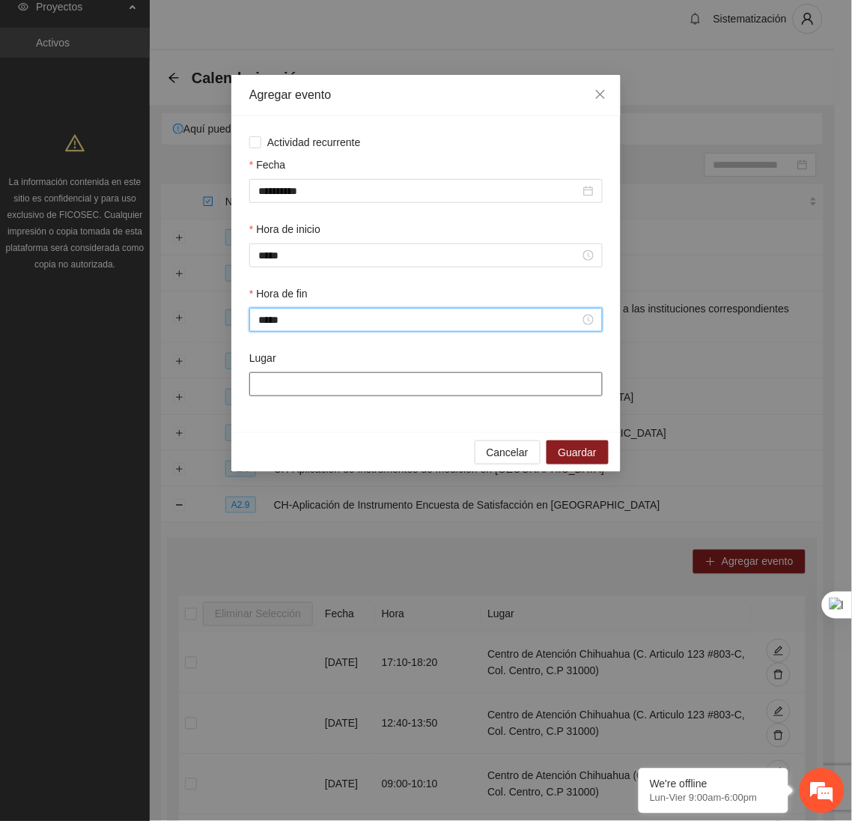
click at [308, 392] on input "Lugar" at bounding box center [425, 384] width 353 height 24
type input "**********"
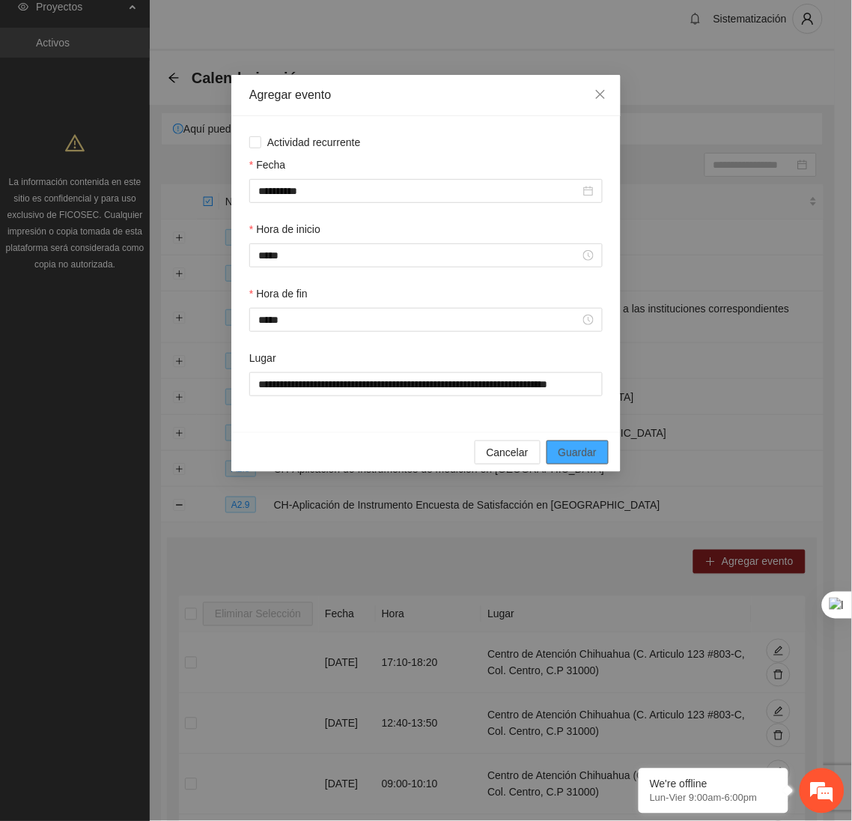
click at [590, 460] on span "Guardar" at bounding box center [578, 452] width 38 height 16
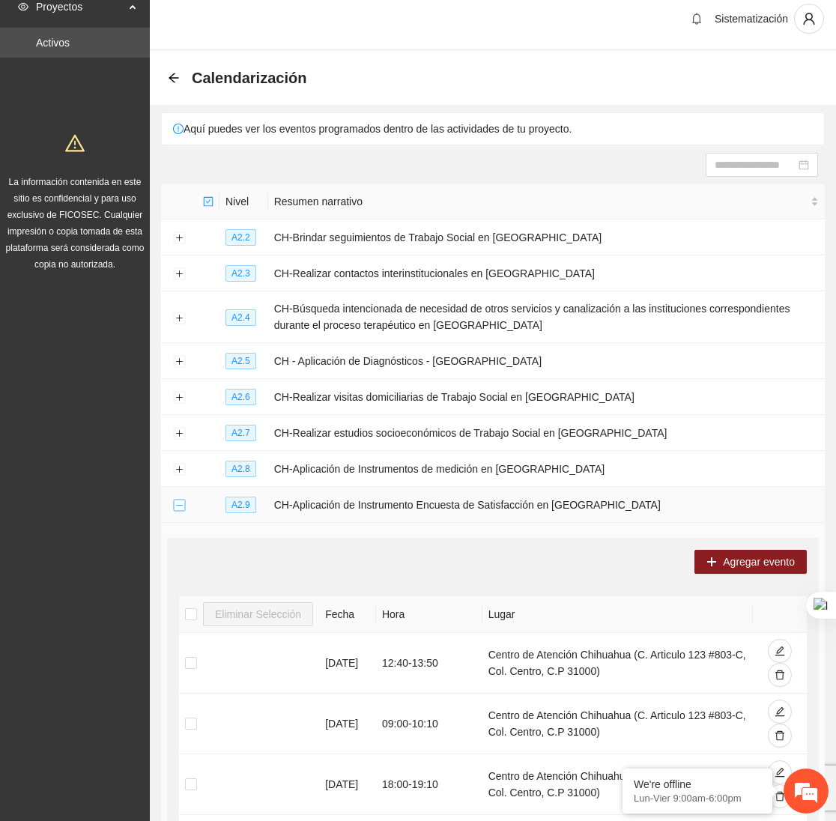
click at [174, 510] on button "Collapse row" at bounding box center [179, 505] width 12 height 12
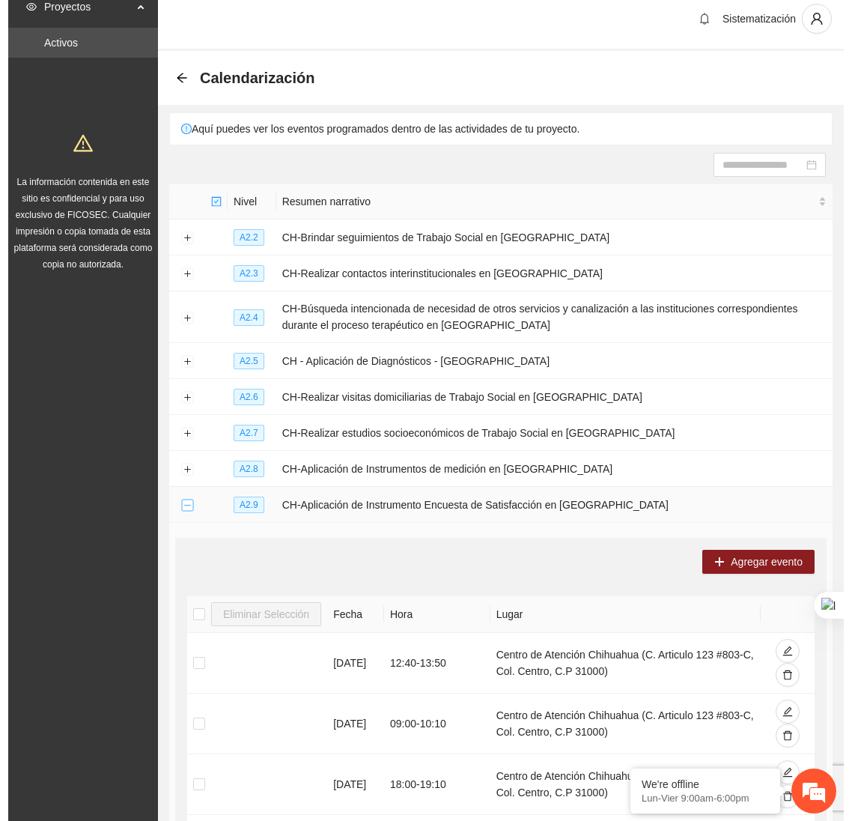
scroll to position [0, 0]
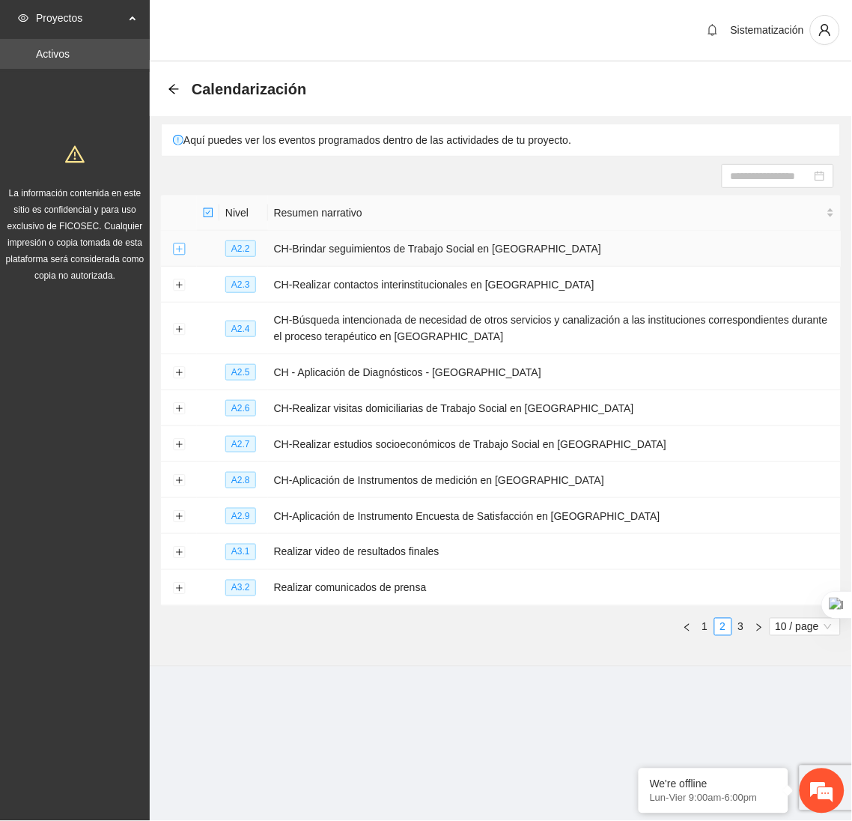
click at [180, 249] on button "Expand row" at bounding box center [179, 249] width 12 height 12
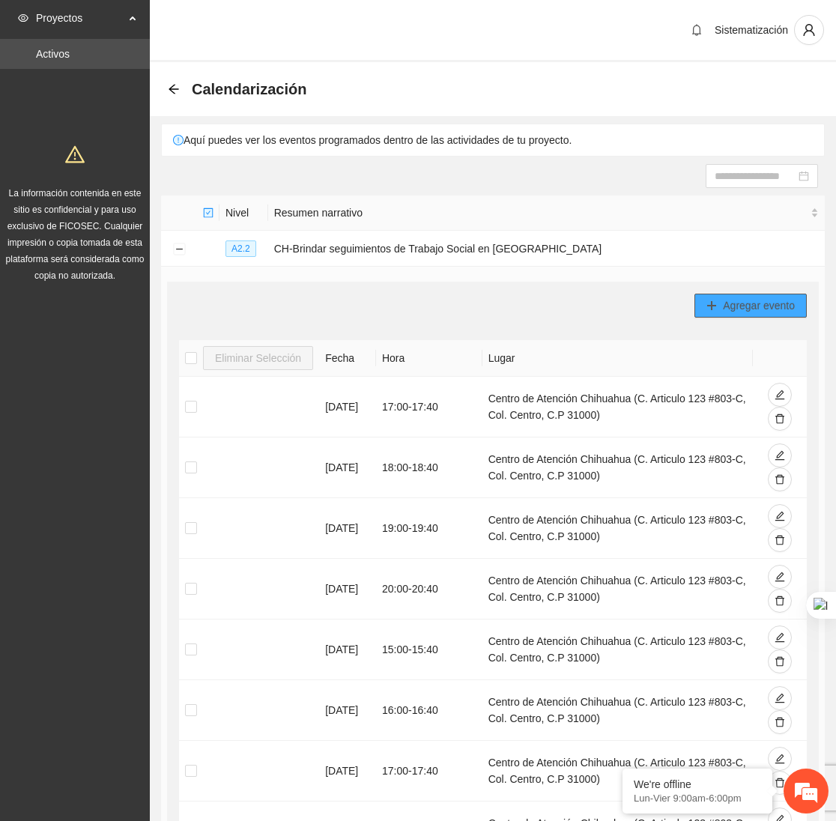
click at [752, 305] on span "Agregar evento" at bounding box center [759, 305] width 72 height 16
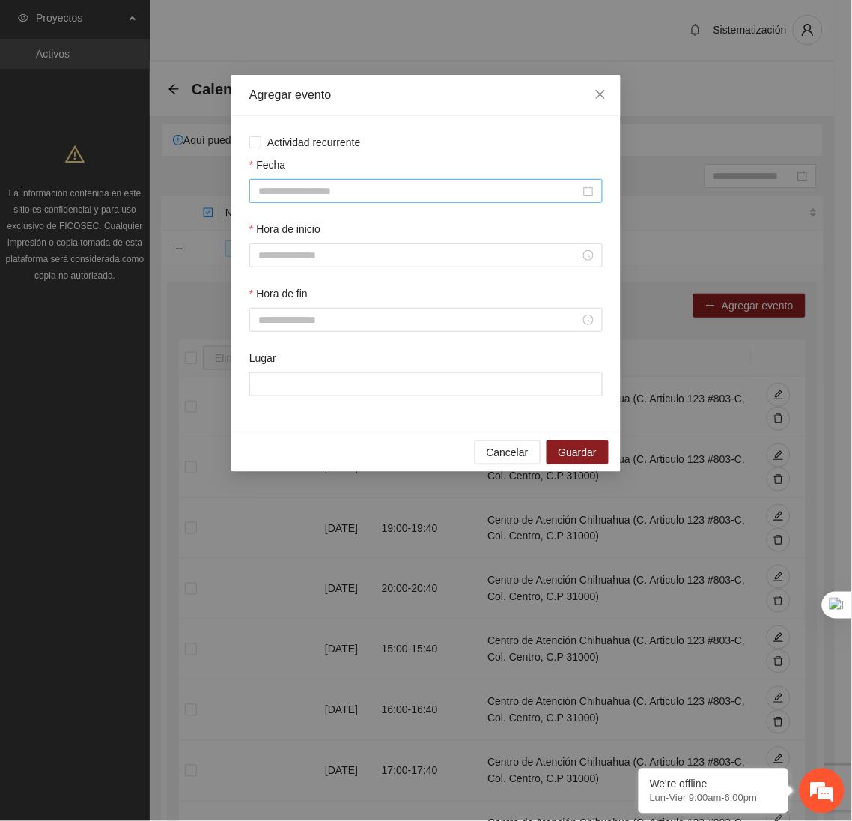
click at [407, 186] on input "Fecha" at bounding box center [419, 191] width 322 height 16
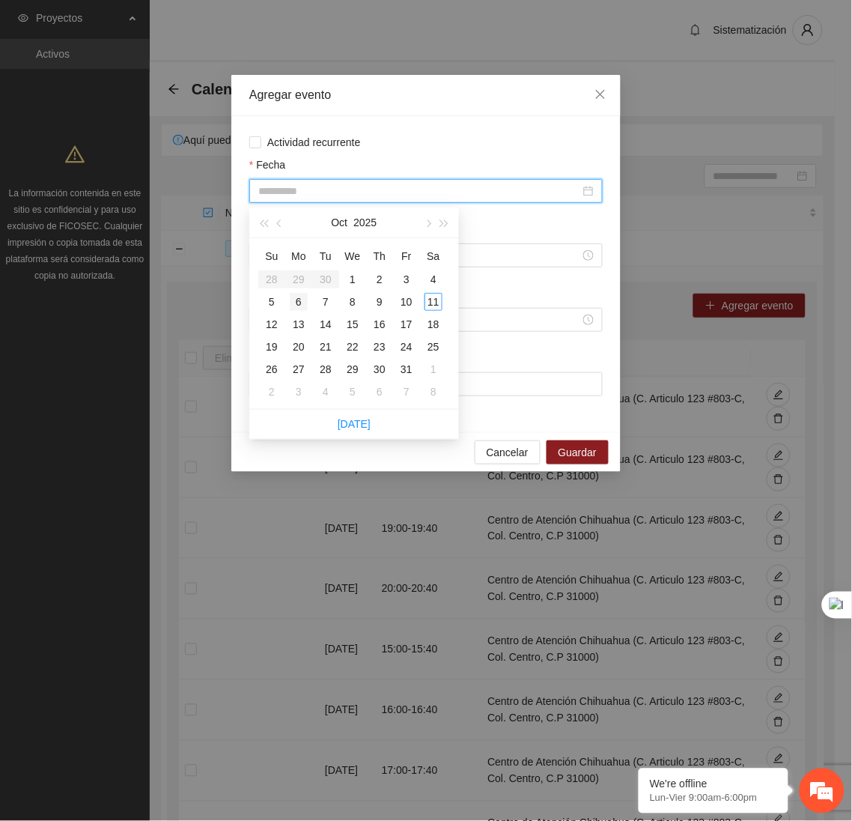
type input "**********"
click at [298, 304] on div "6" at bounding box center [299, 302] width 18 height 18
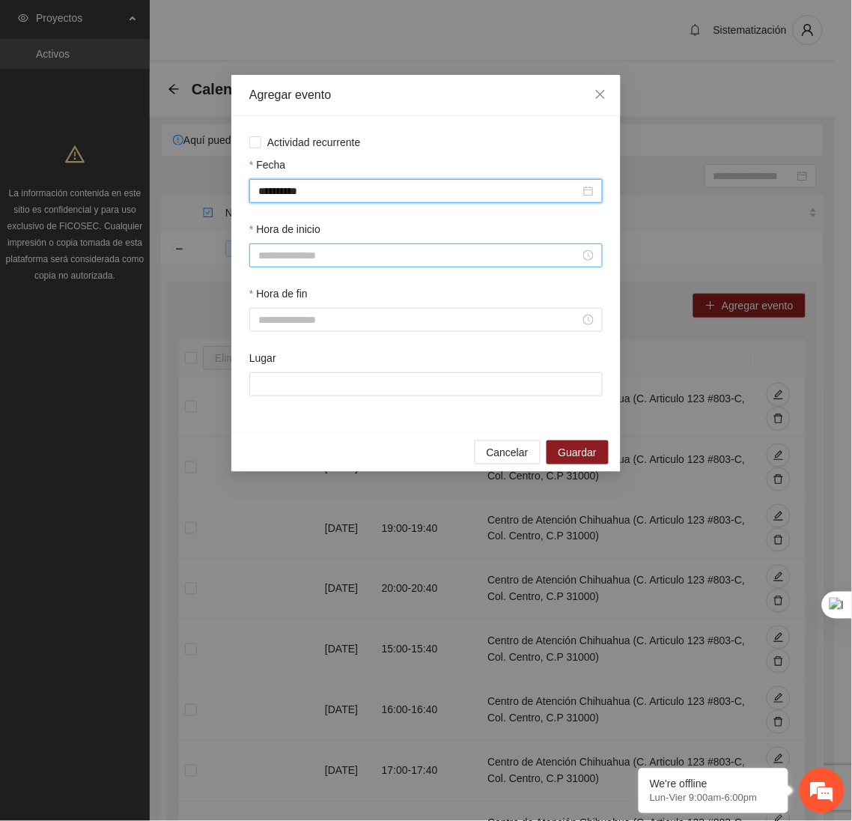
click at [314, 264] on input "Hora de inicio" at bounding box center [419, 255] width 322 height 16
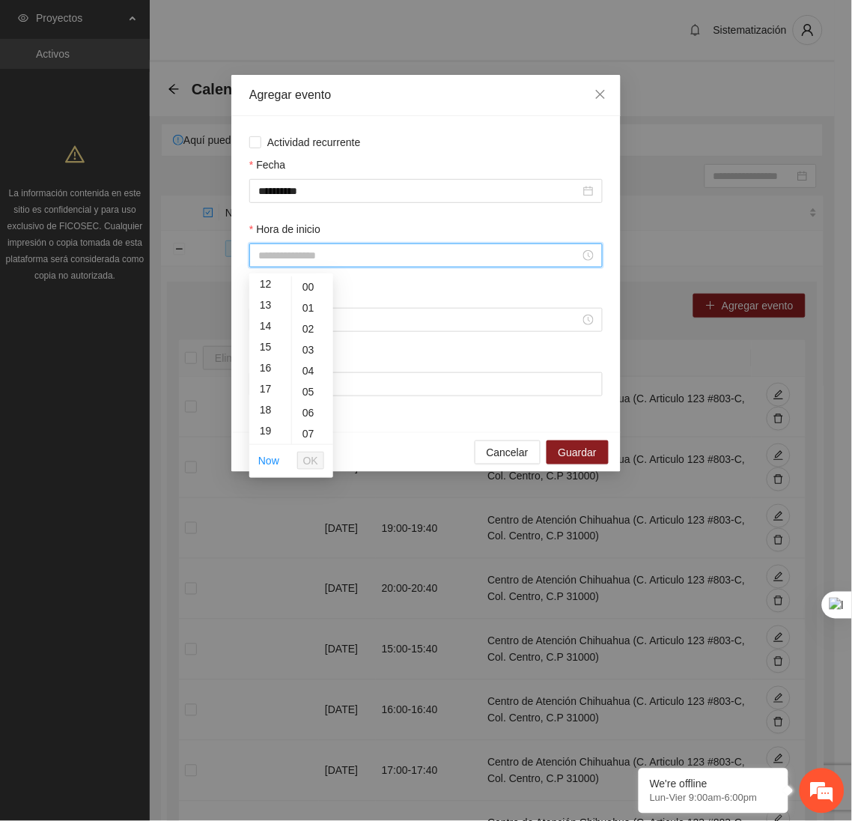
scroll to position [266, 0]
click at [268, 402] on div "18" at bounding box center [270, 398] width 42 height 21
type input "*****"
click at [317, 457] on button "OK" at bounding box center [310, 460] width 27 height 18
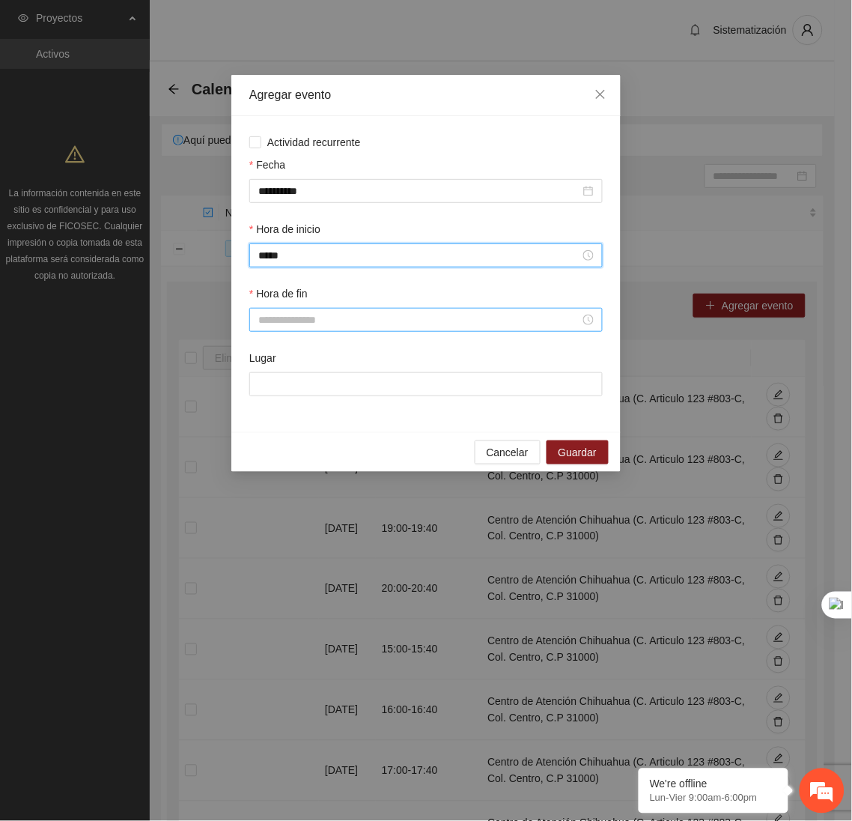
click at [278, 323] on input "Hora de fin" at bounding box center [419, 319] width 322 height 16
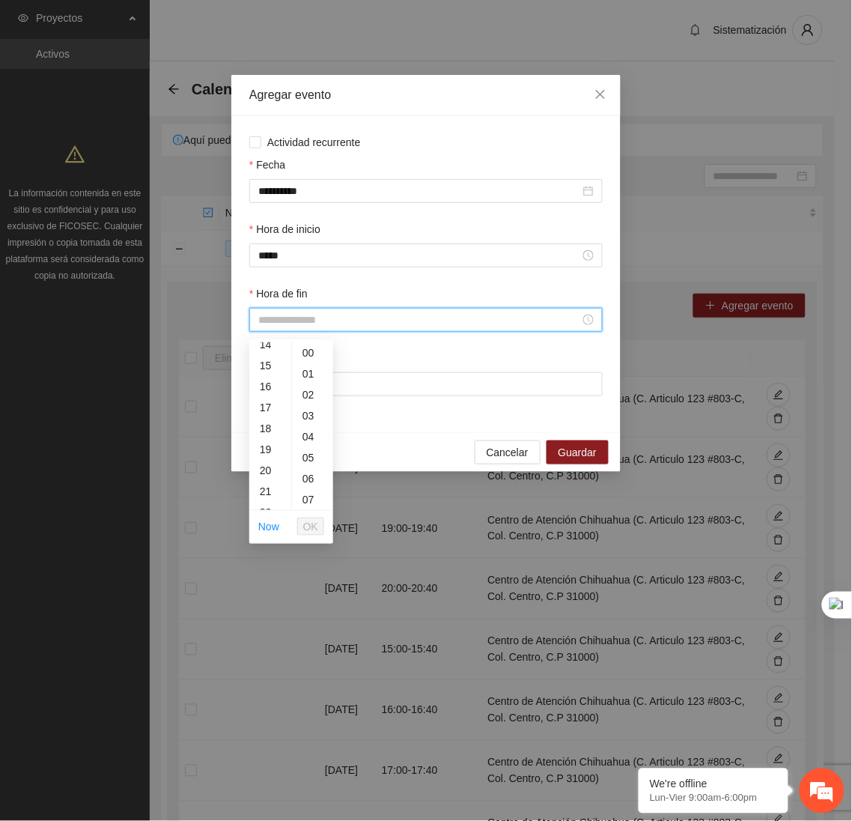
scroll to position [303, 0]
click at [263, 430] on div "18" at bounding box center [270, 426] width 42 height 21
click at [303, 377] on div "40" at bounding box center [312, 378] width 41 height 21
type input "*****"
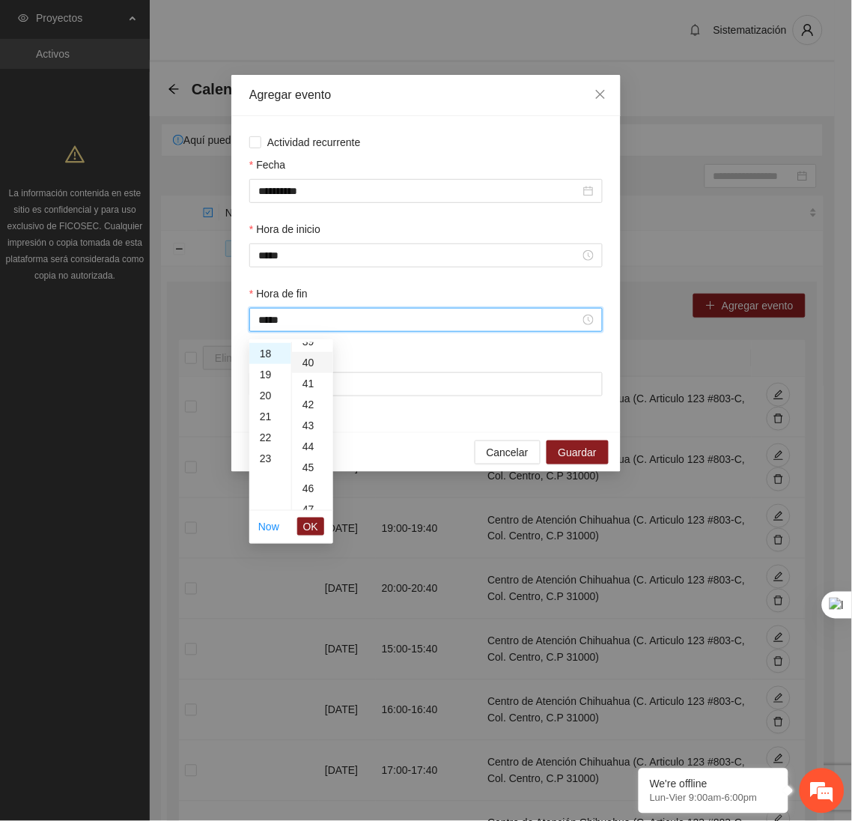
scroll to position [838, 0]
click at [309, 518] on span "OK" at bounding box center [310, 526] width 15 height 16
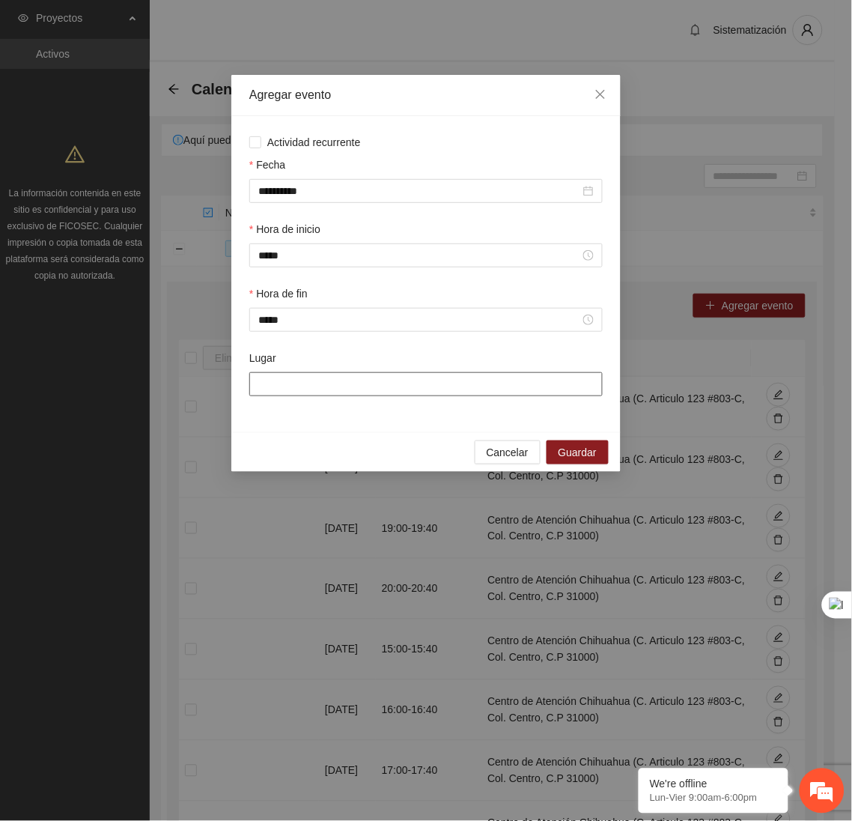
click at [308, 388] on input "Lugar" at bounding box center [425, 384] width 353 height 24
type input "**********"
click at [571, 456] on span "Guardar" at bounding box center [578, 452] width 38 height 16
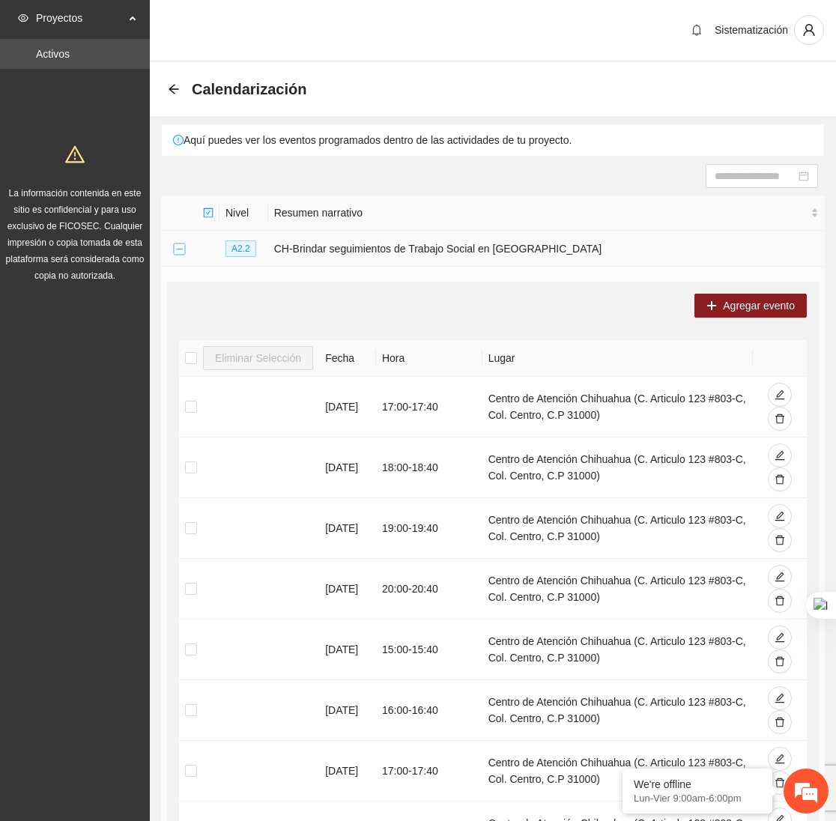
click at [177, 252] on button "Collapse row" at bounding box center [179, 249] width 12 height 12
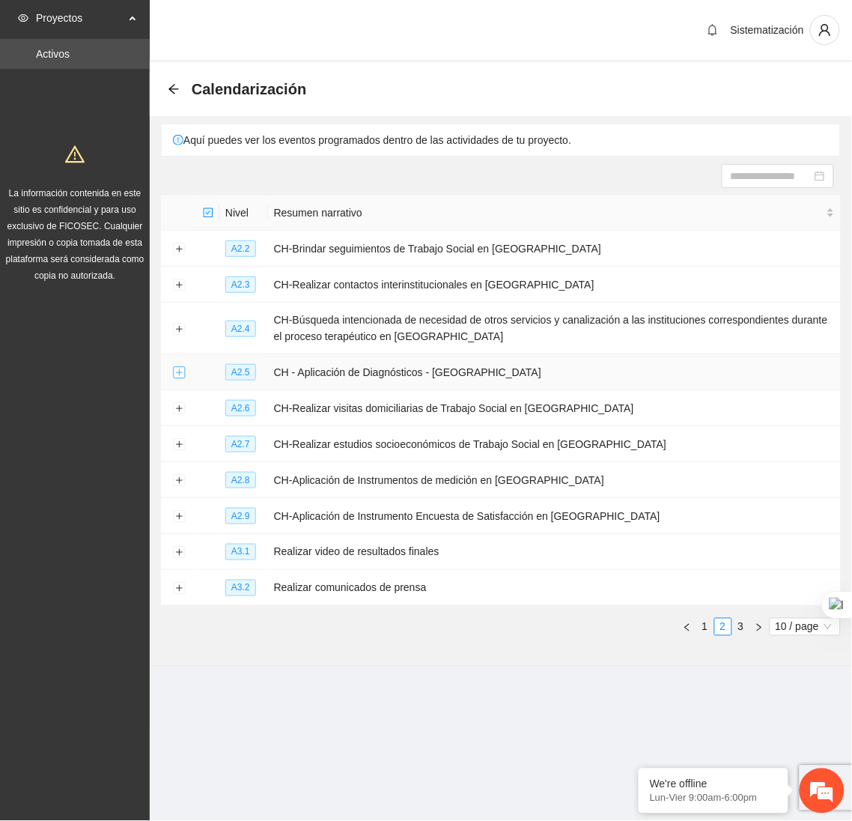
click at [173, 374] on button "Expand row" at bounding box center [179, 373] width 12 height 12
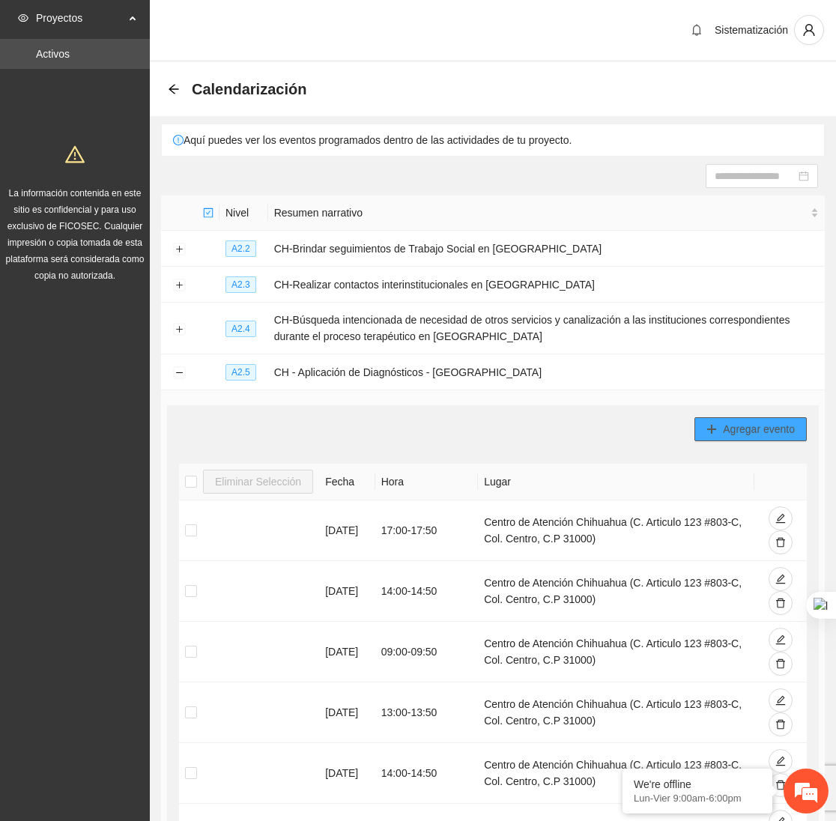
click at [761, 441] on button "Agregar evento" at bounding box center [750, 429] width 112 height 24
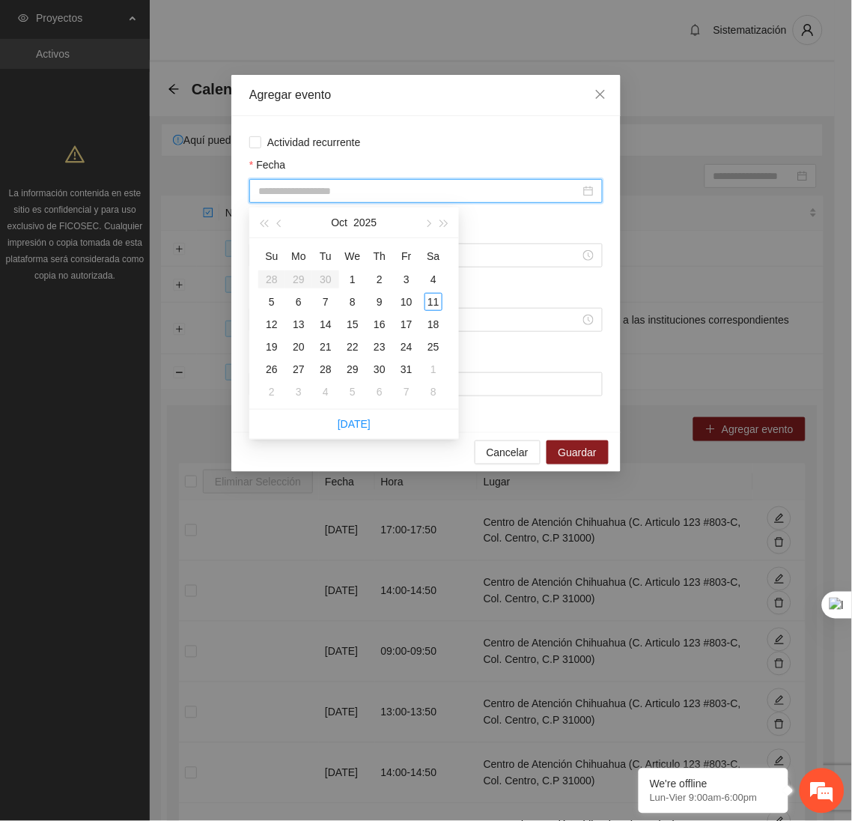
click at [487, 190] on input "Fecha" at bounding box center [419, 191] width 322 height 16
type input "**********"
click at [353, 305] on div "8" at bounding box center [353, 302] width 18 height 18
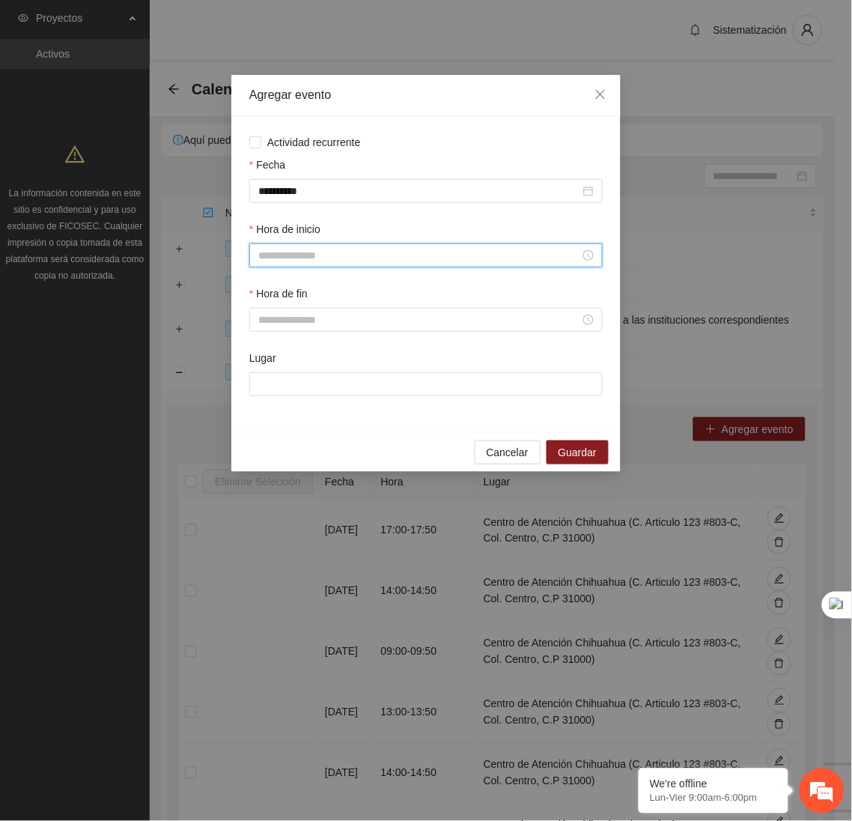
click at [348, 258] on input "Hora de inicio" at bounding box center [419, 255] width 322 height 16
click at [266, 358] on div "13" at bounding box center [270, 361] width 42 height 21
type input "*****"
click at [307, 455] on span "OK" at bounding box center [310, 460] width 15 height 16
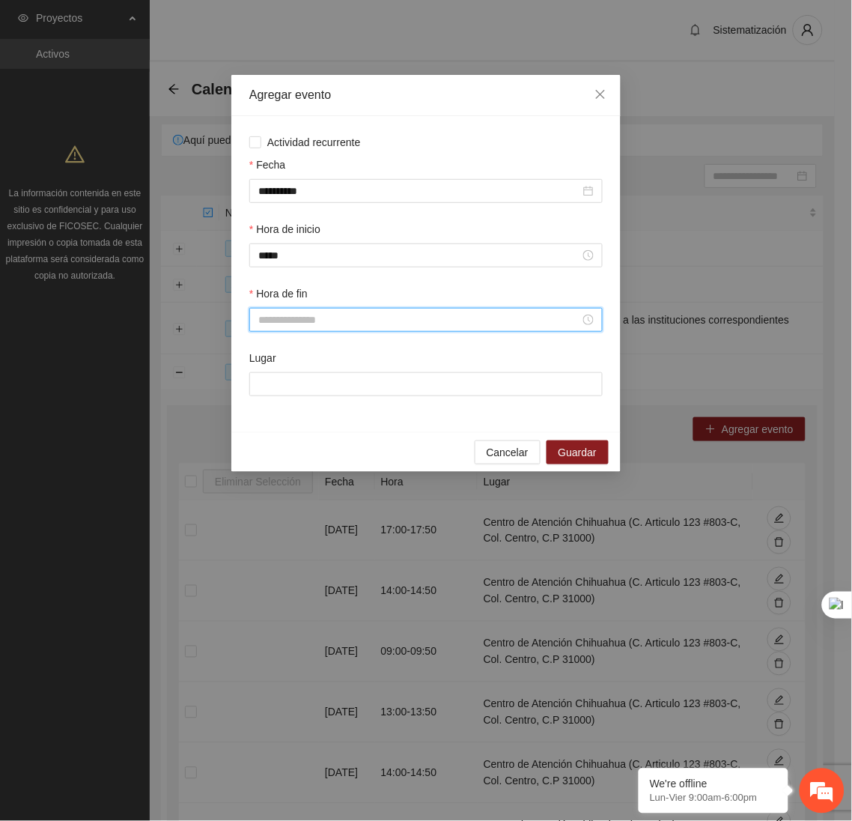
click at [288, 328] on input "Hora de fin" at bounding box center [419, 319] width 322 height 16
click at [267, 362] on div "13" at bounding box center [270, 365] width 42 height 21
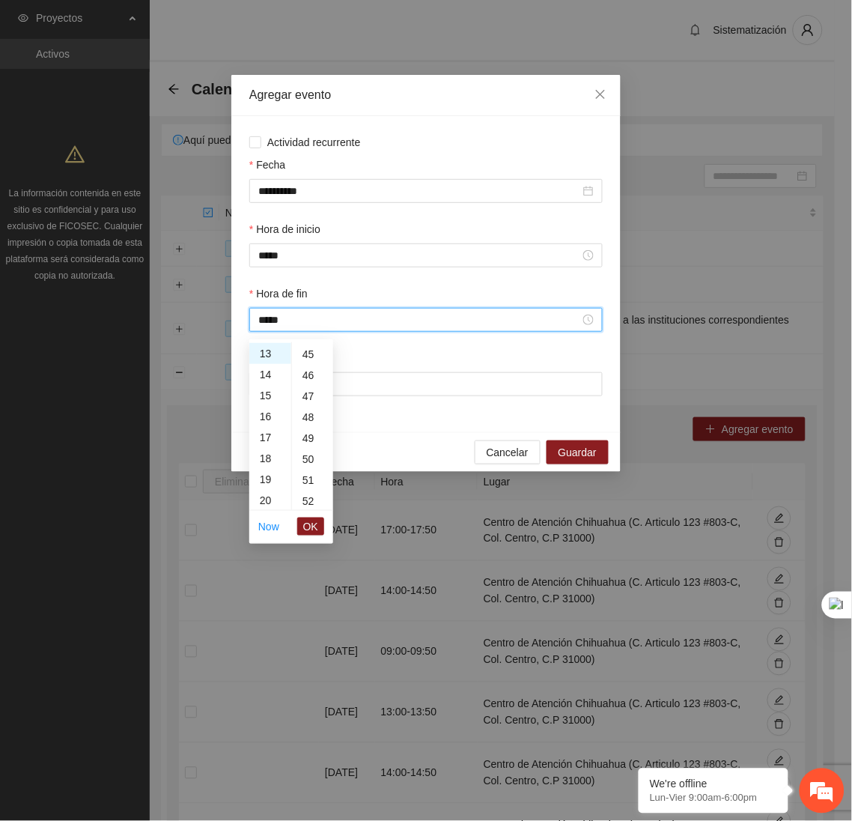
scroll to position [955, 0]
click at [311, 446] on div "50" at bounding box center [312, 445] width 41 height 21
type input "*****"
click at [314, 526] on span "OK" at bounding box center [310, 526] width 15 height 16
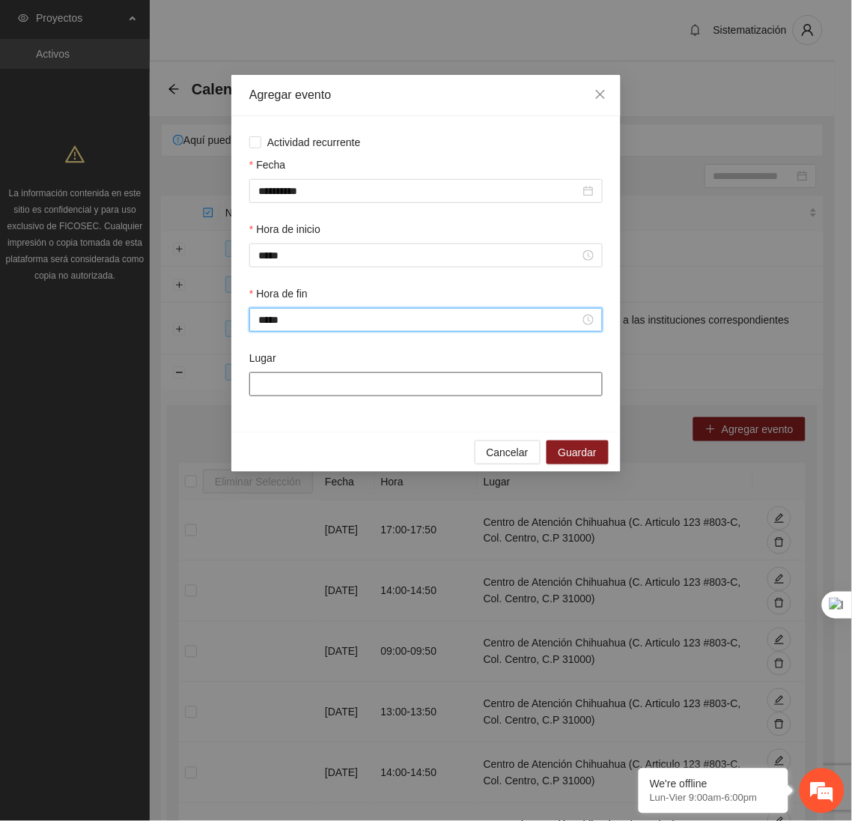
click at [317, 391] on input "Lugar" at bounding box center [425, 384] width 353 height 24
type input "**********"
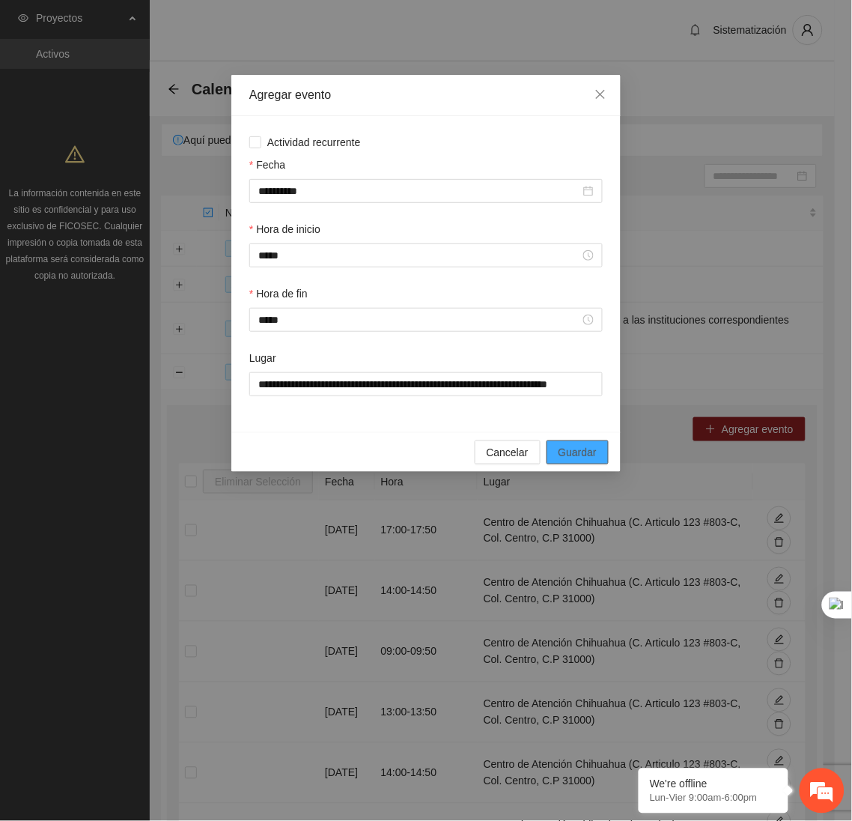
click at [565, 460] on span "Guardar" at bounding box center [578, 452] width 38 height 16
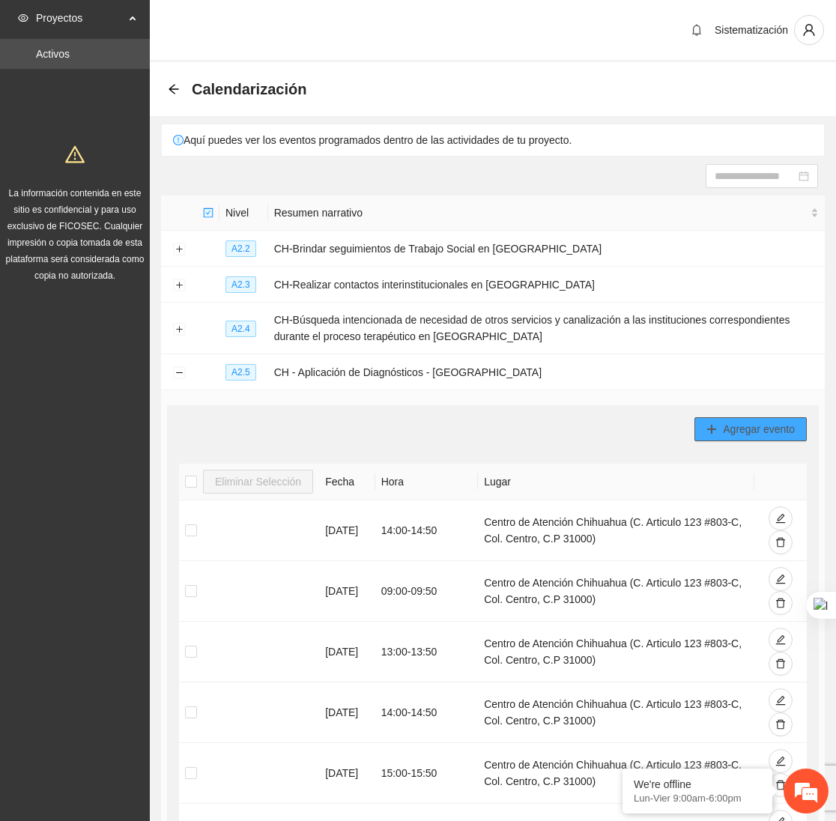
click at [731, 431] on span "Agregar evento" at bounding box center [759, 429] width 72 height 16
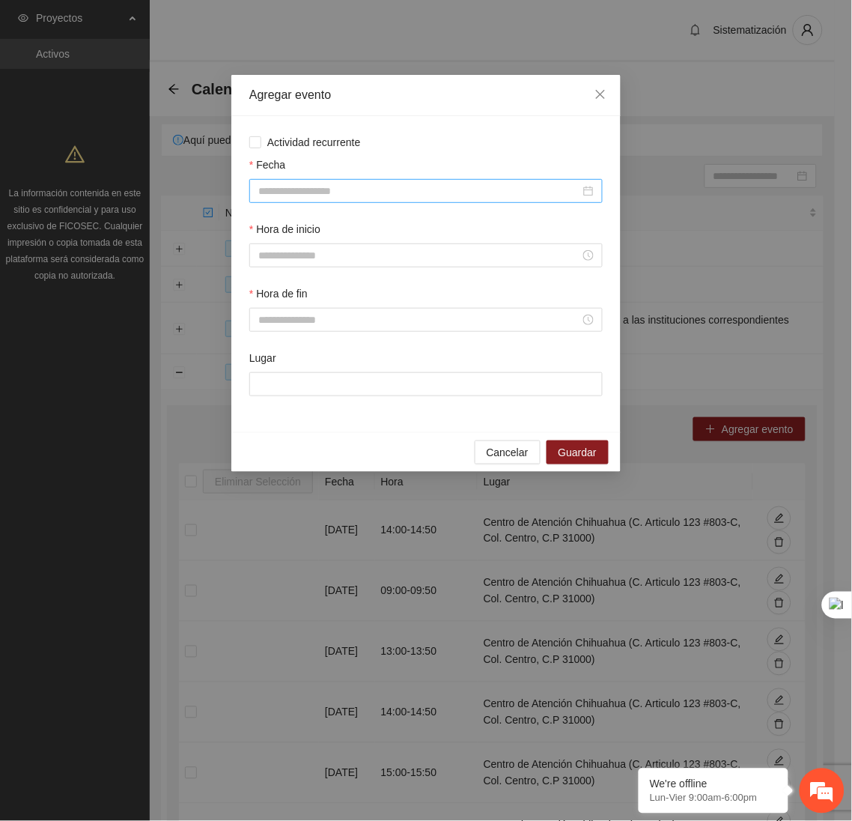
click at [451, 193] on input "Fecha" at bounding box center [419, 191] width 322 height 16
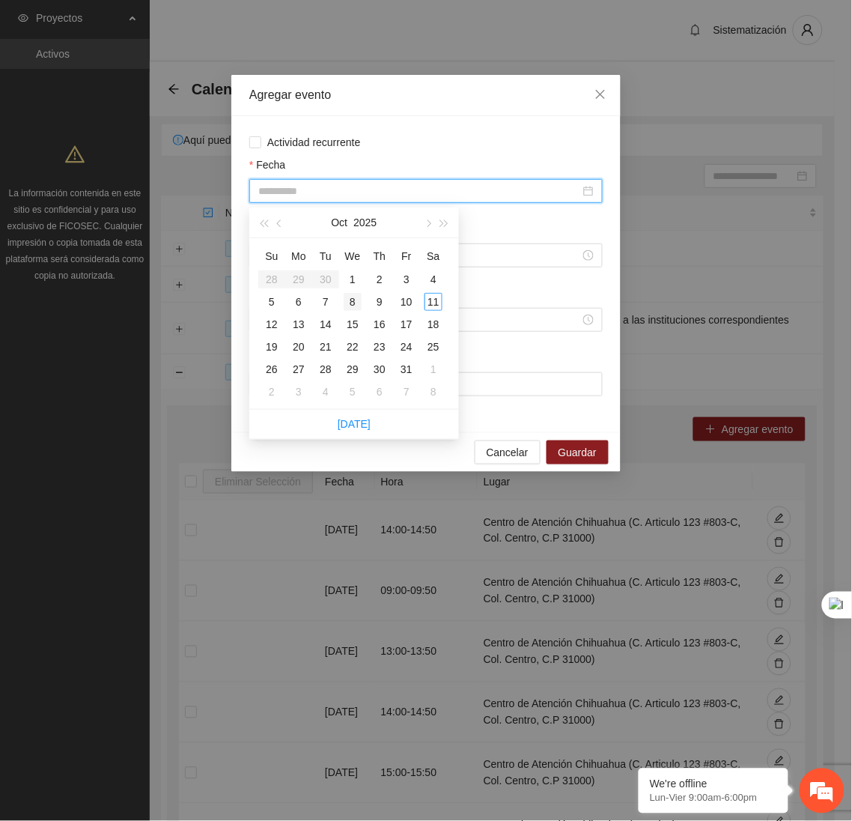
type input "**********"
click at [353, 301] on div "8" at bounding box center [353, 302] width 18 height 18
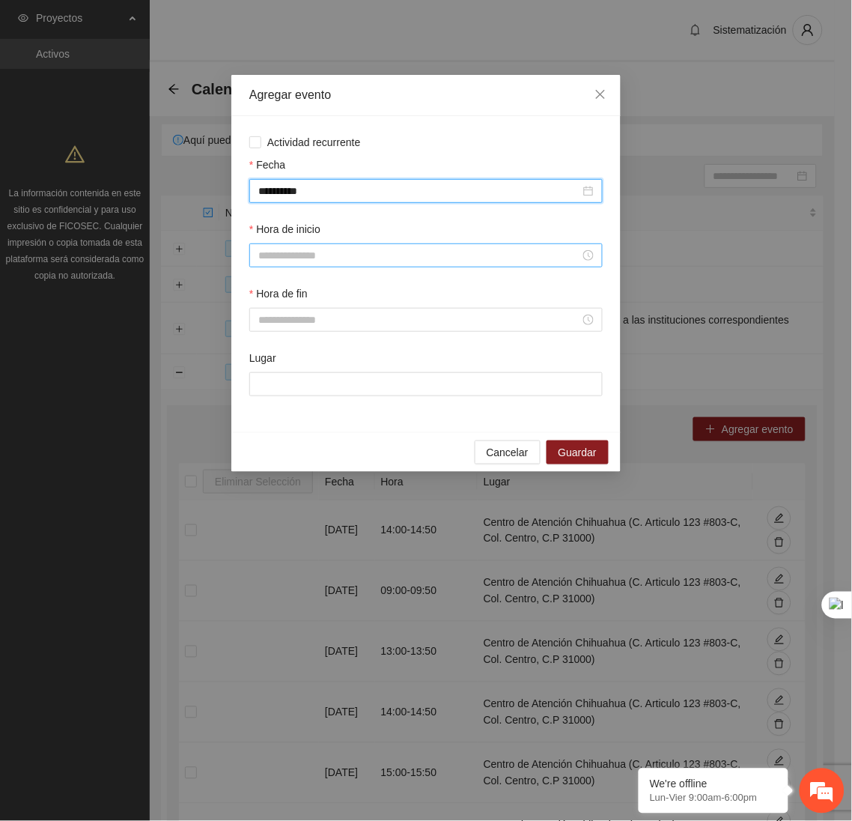
click at [323, 264] on input "Hora de inicio" at bounding box center [419, 255] width 322 height 16
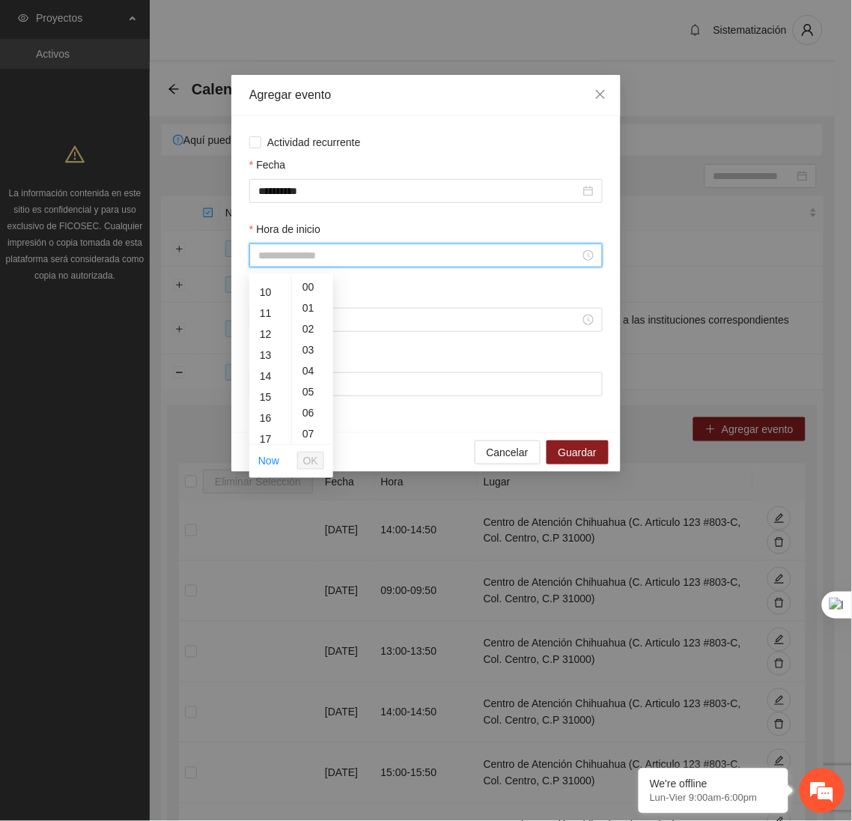
scroll to position [207, 0]
click at [267, 407] on div "16" at bounding box center [270, 415] width 42 height 21
type input "*****"
click at [309, 448] on li "OK" at bounding box center [310, 460] width 27 height 25
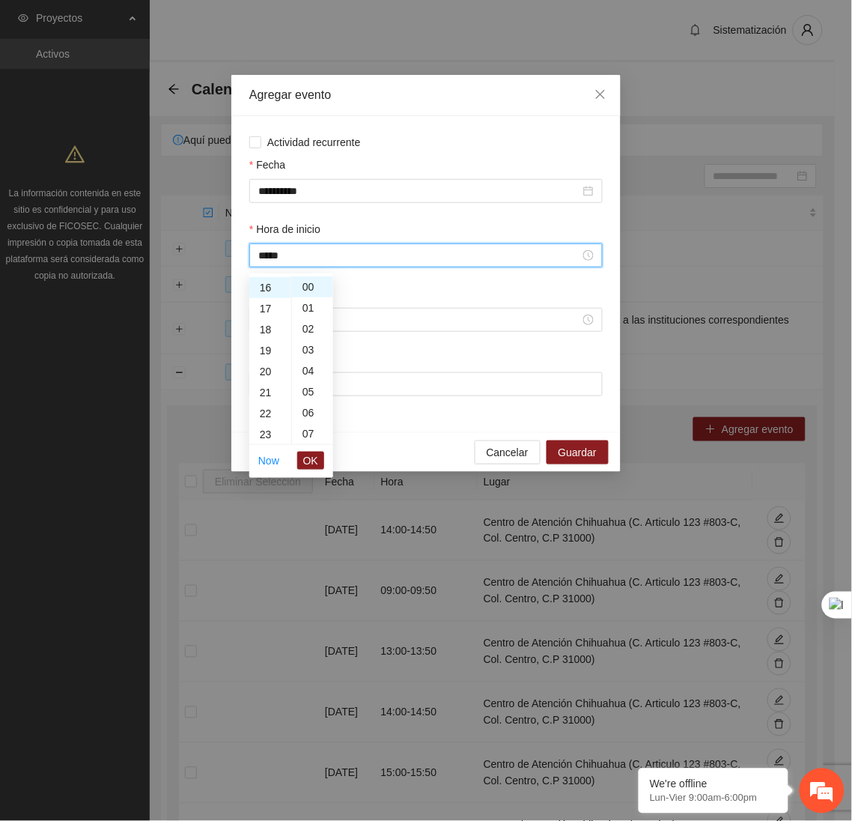
click at [311, 448] on li "OK" at bounding box center [310, 460] width 27 height 25
click at [315, 461] on span "OK" at bounding box center [310, 460] width 15 height 16
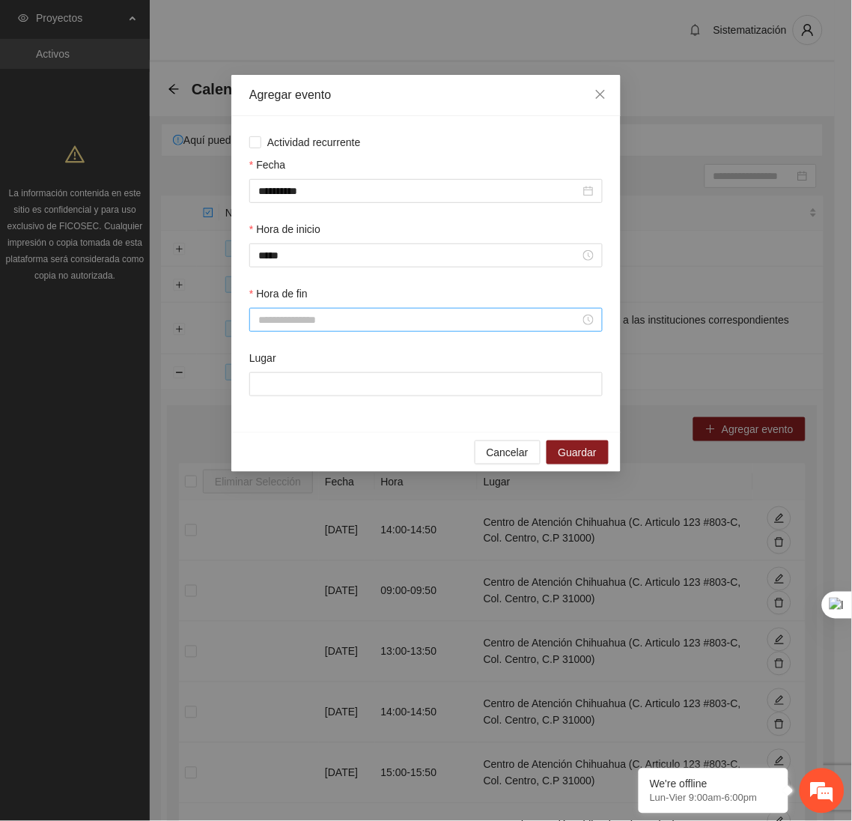
click at [324, 314] on div at bounding box center [425, 320] width 353 height 24
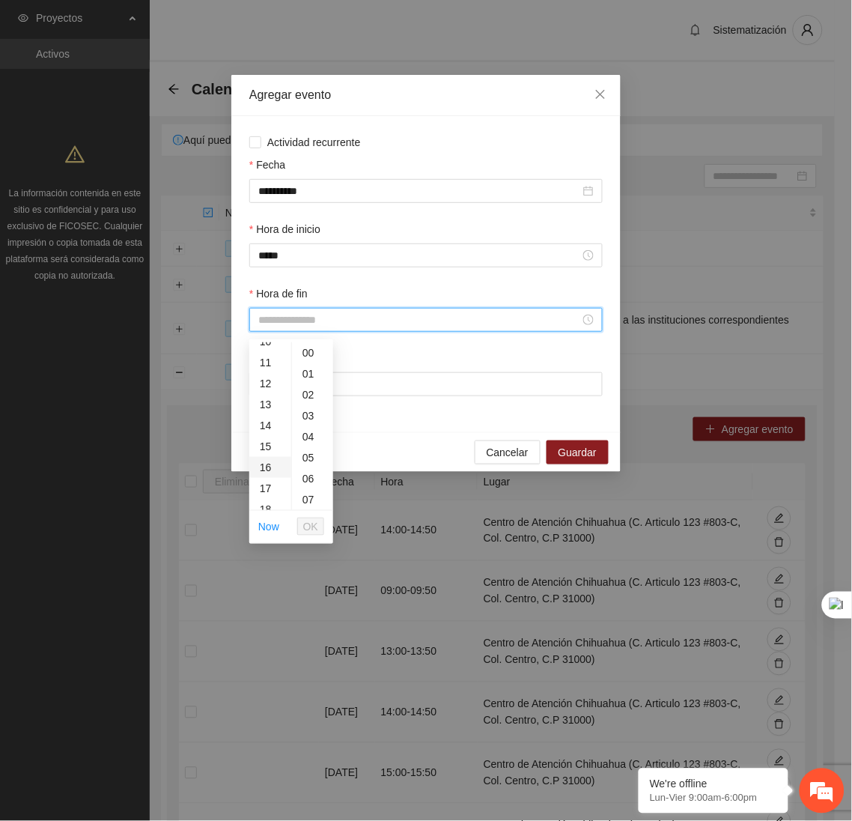
click at [267, 457] on div "16" at bounding box center [270, 467] width 42 height 21
click at [309, 451] on div "50" at bounding box center [312, 452] width 41 height 21
type input "*****"
click at [311, 528] on span "OK" at bounding box center [310, 526] width 15 height 16
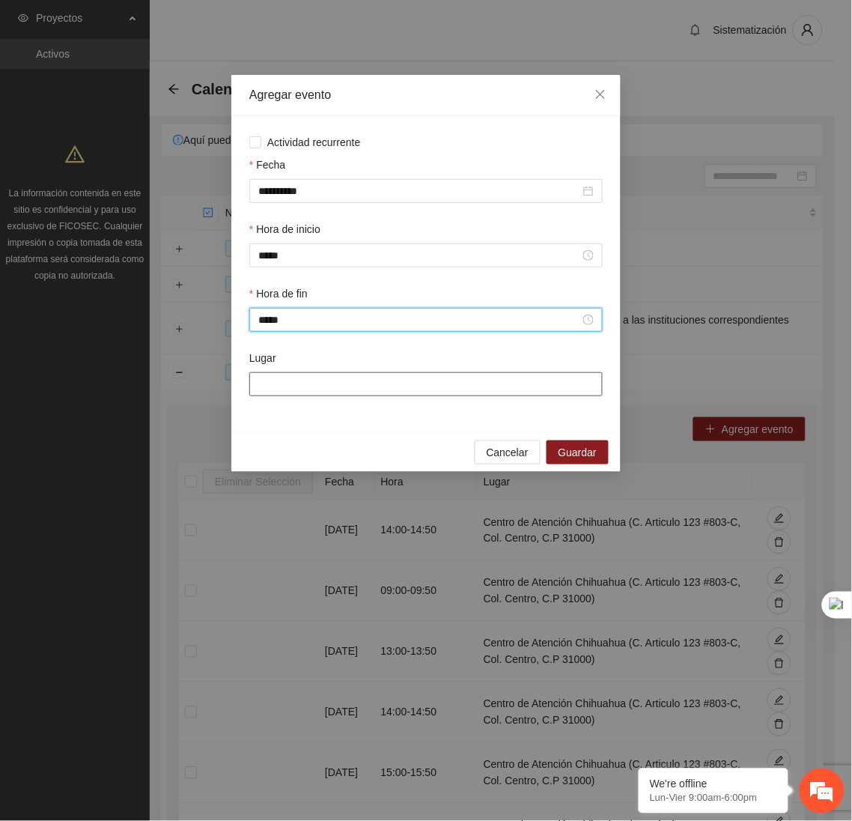
click at [345, 395] on input "Lugar" at bounding box center [425, 384] width 353 height 24
type input "**********"
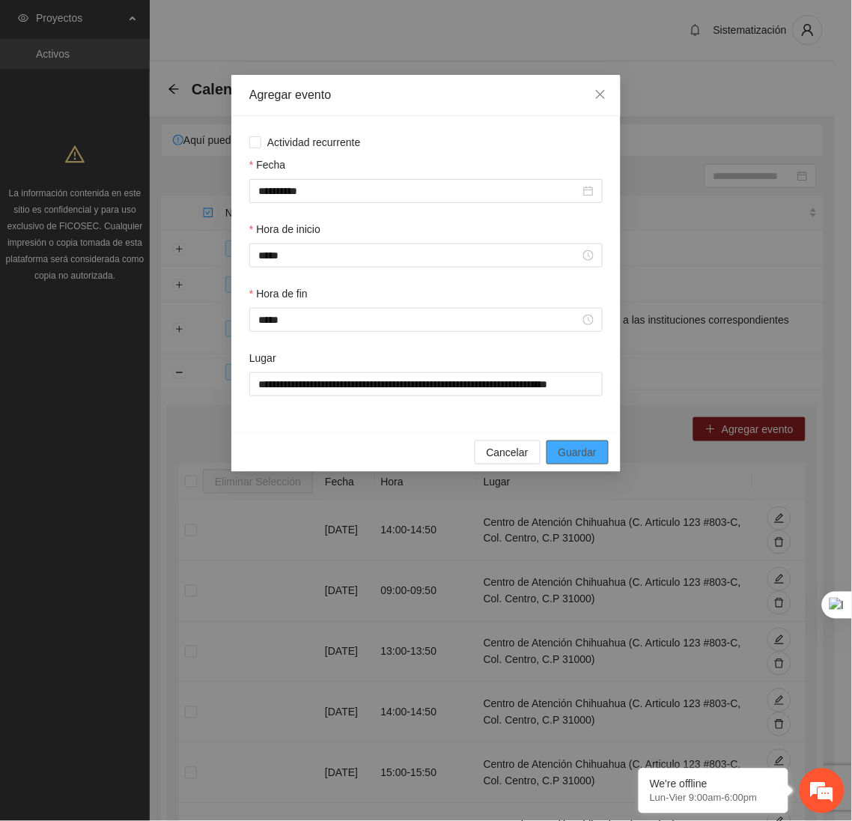
click at [563, 460] on span "Guardar" at bounding box center [578, 452] width 38 height 16
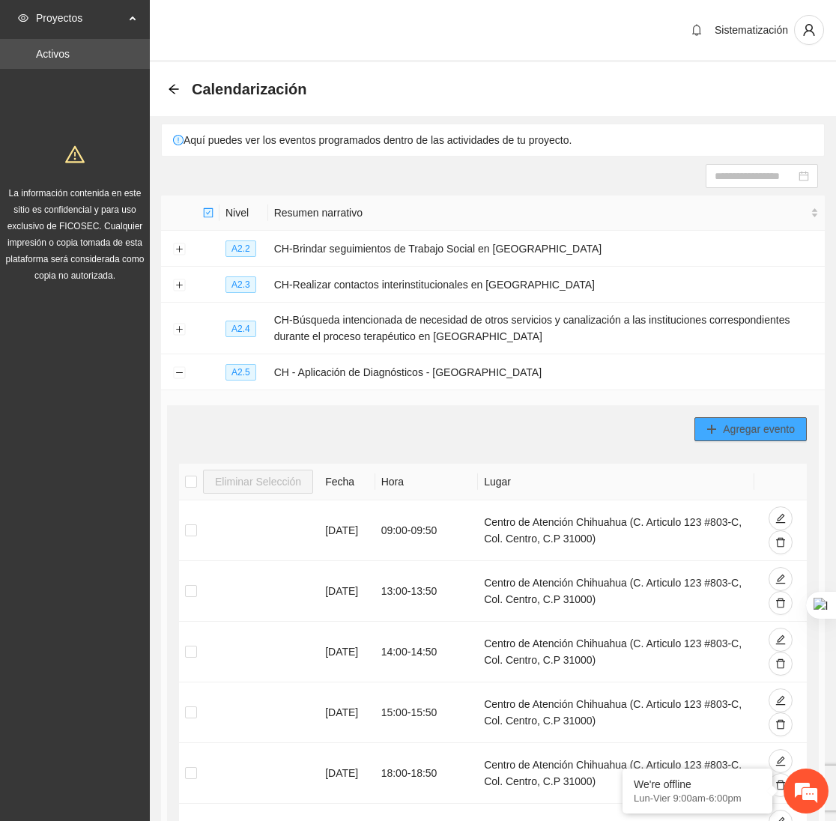
click at [746, 425] on span "Agregar evento" at bounding box center [759, 429] width 72 height 16
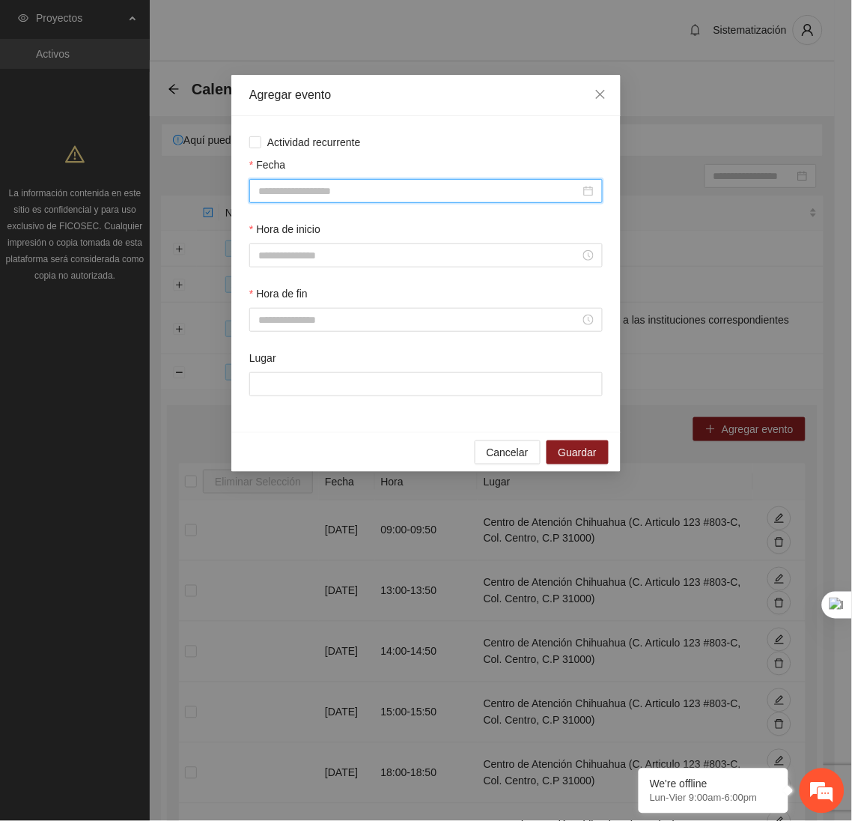
click at [484, 196] on input "Fecha" at bounding box center [419, 191] width 322 height 16
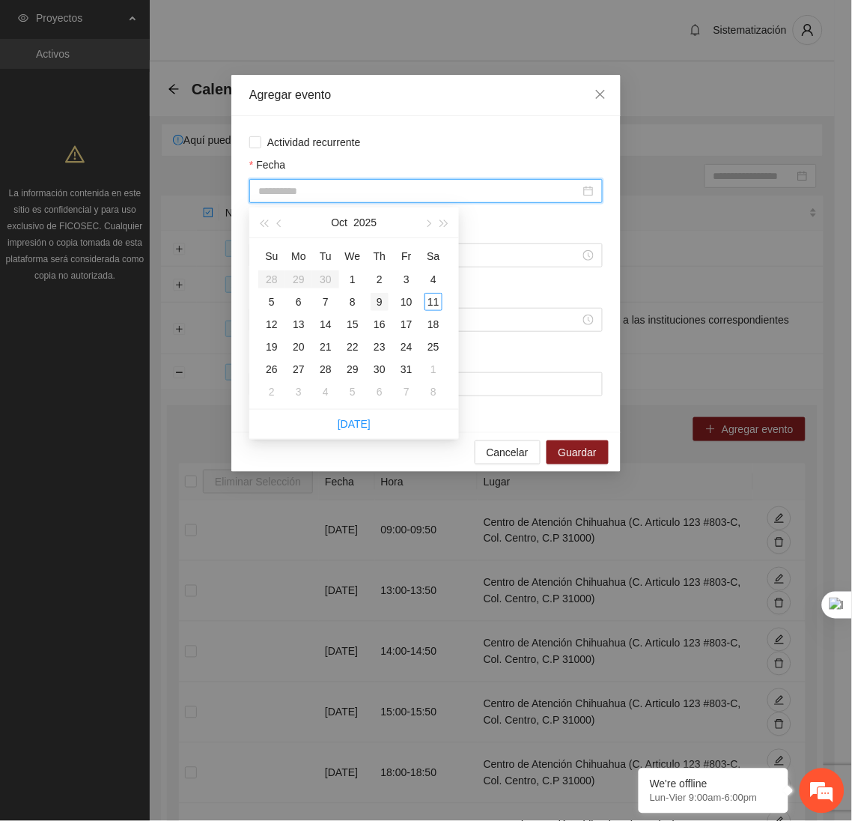
type input "**********"
click at [376, 302] on div "9" at bounding box center [380, 302] width 18 height 18
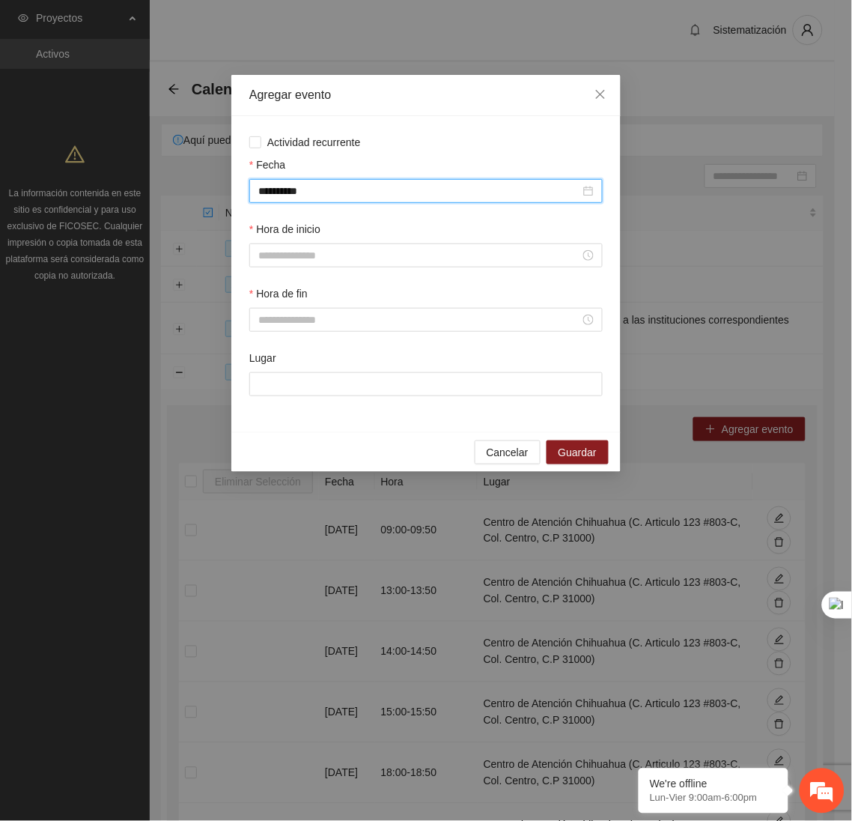
click at [341, 274] on div "Hora de inicio" at bounding box center [425, 253] width 359 height 64
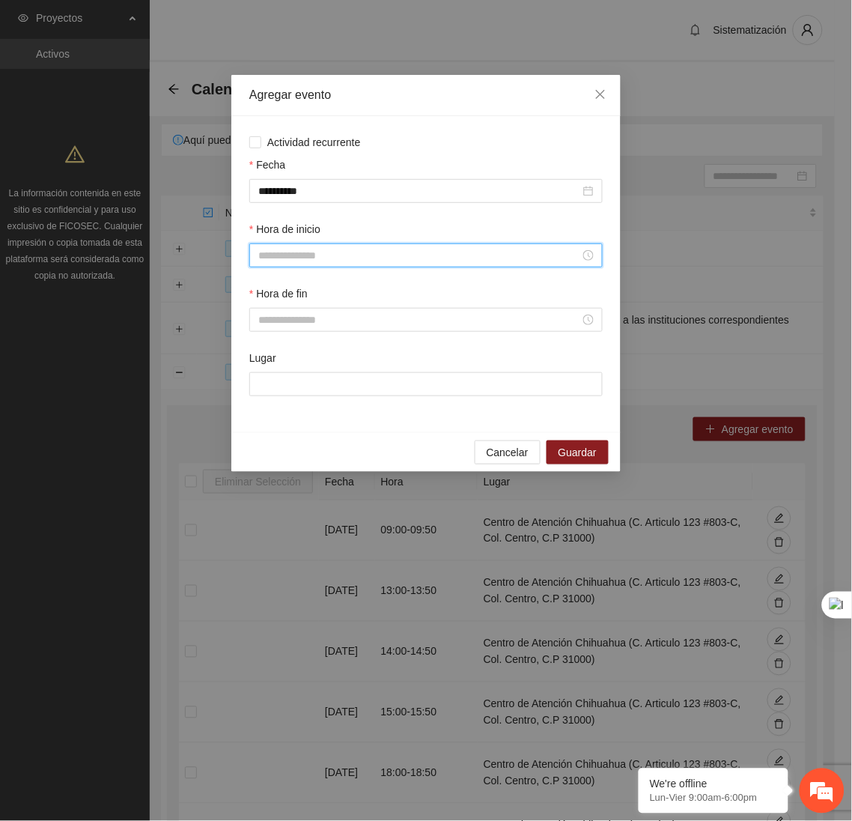
click at [311, 264] on input "Hora de inicio" at bounding box center [419, 255] width 322 height 16
click at [260, 370] on div "14" at bounding box center [270, 369] width 42 height 21
type input "*****"
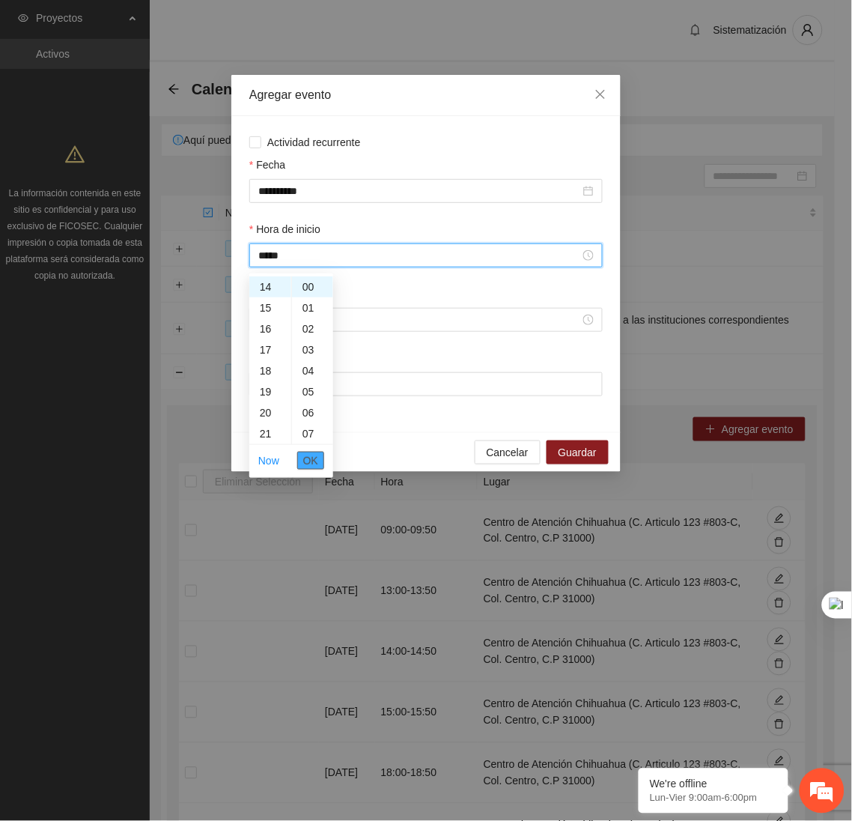
click at [308, 457] on span "OK" at bounding box center [310, 460] width 15 height 16
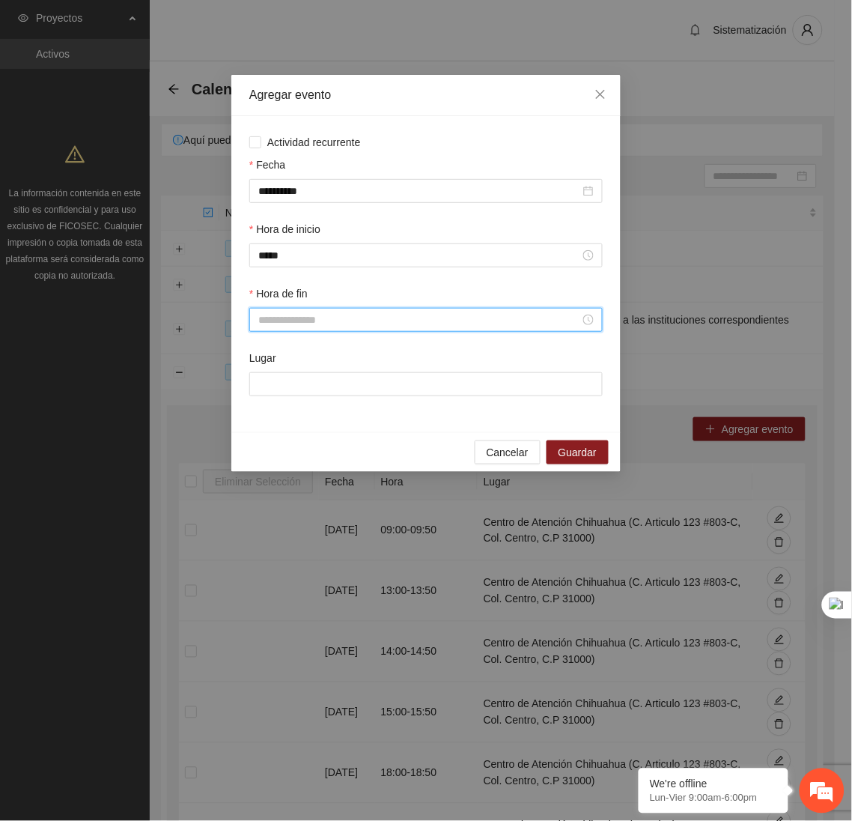
click at [316, 326] on input "Hora de fin" at bounding box center [419, 319] width 322 height 16
click at [264, 452] on div "14" at bounding box center [270, 462] width 42 height 21
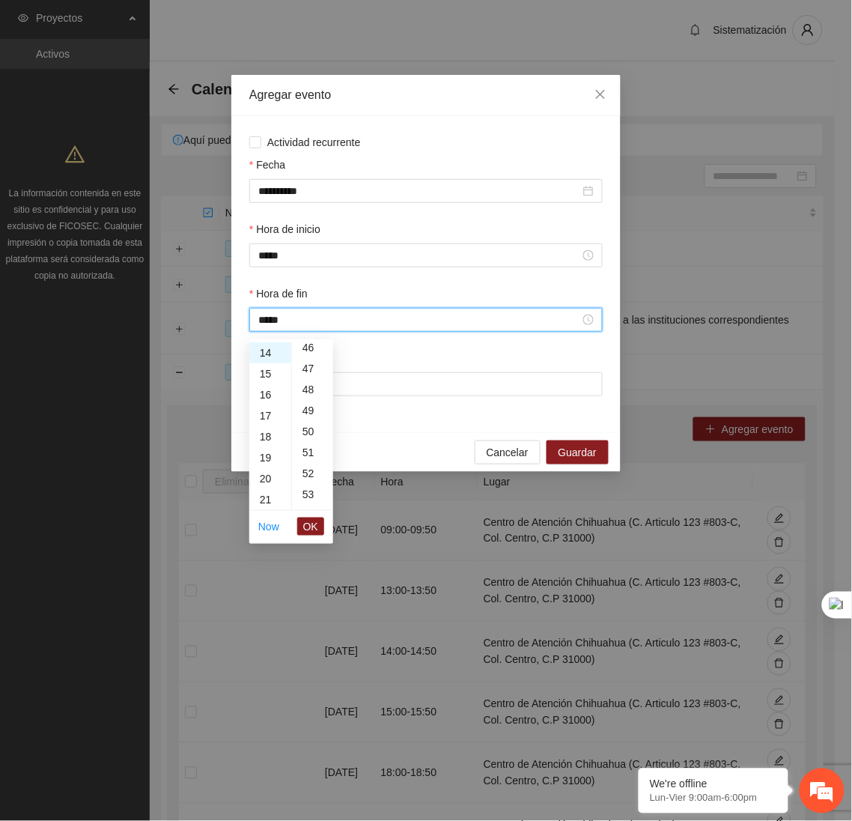
scroll to position [969, 0]
click at [311, 427] on div "50" at bounding box center [312, 432] width 41 height 21
type input "*****"
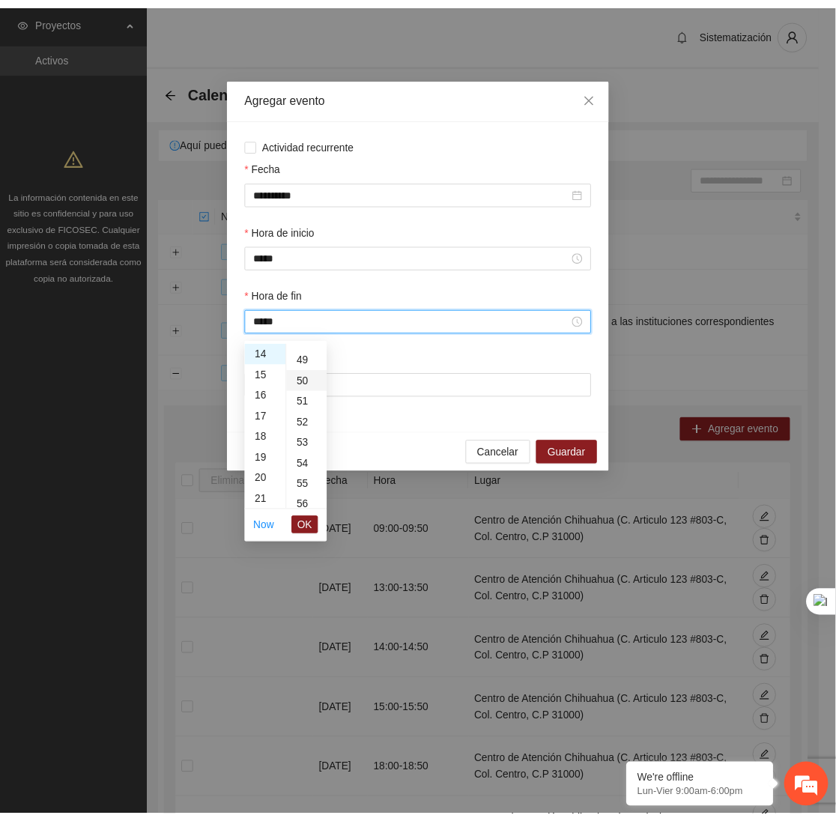
scroll to position [1048, 0]
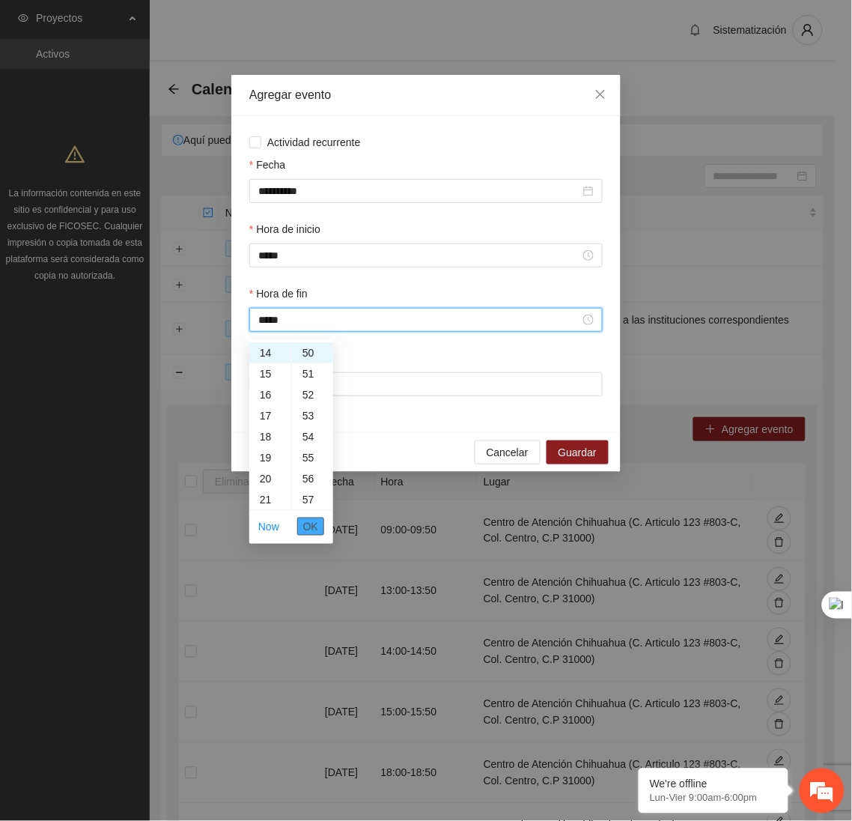
click at [317, 527] on span "OK" at bounding box center [310, 526] width 15 height 16
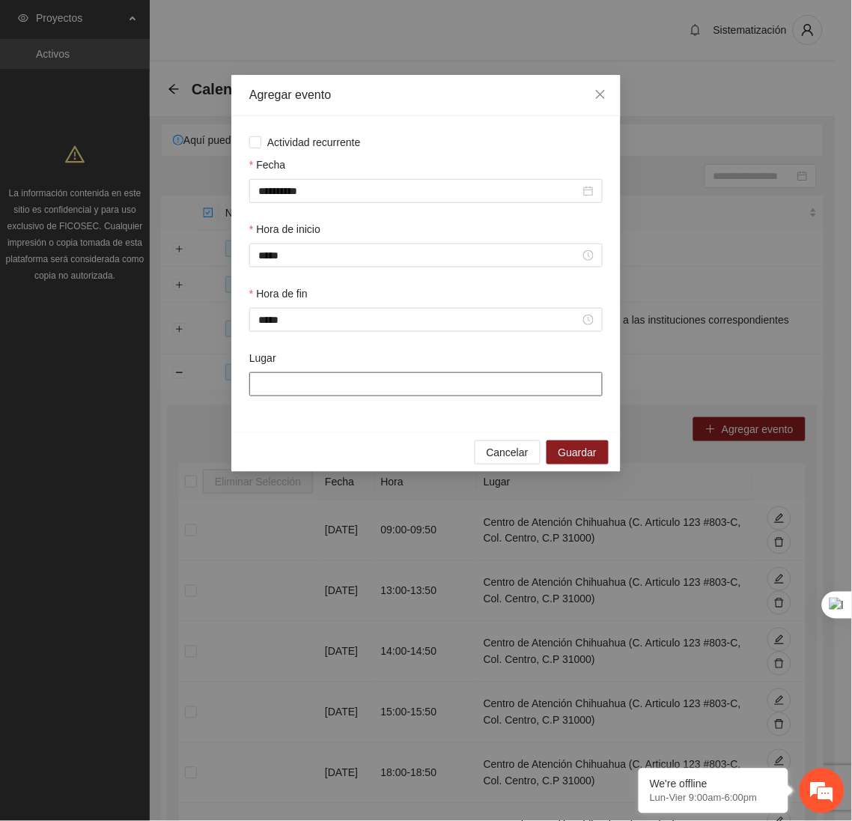
click at [316, 385] on input "Lugar" at bounding box center [425, 384] width 353 height 24
type input "**********"
click at [577, 457] on span "Guardar" at bounding box center [578, 452] width 38 height 16
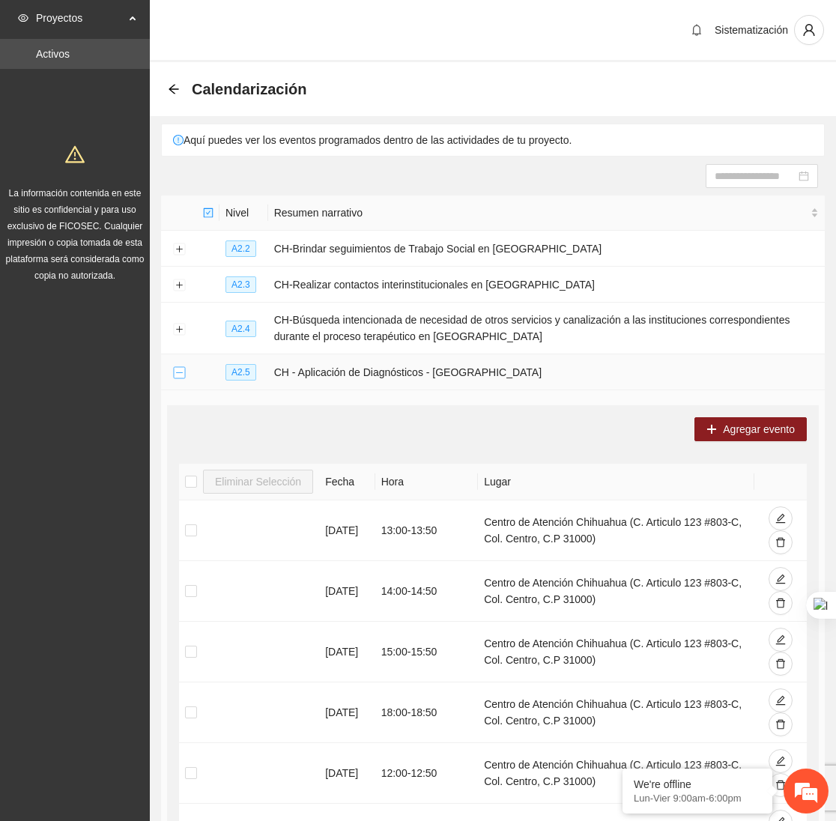
click at [180, 372] on button "Collapse row" at bounding box center [179, 373] width 12 height 12
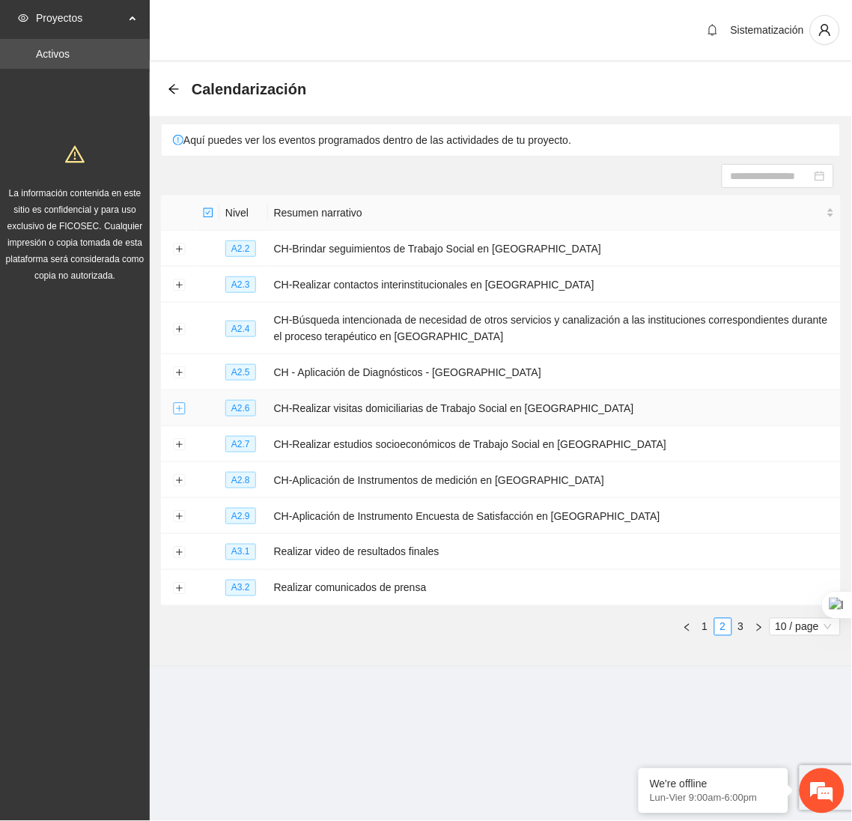
click at [177, 411] on button "Expand row" at bounding box center [179, 409] width 12 height 12
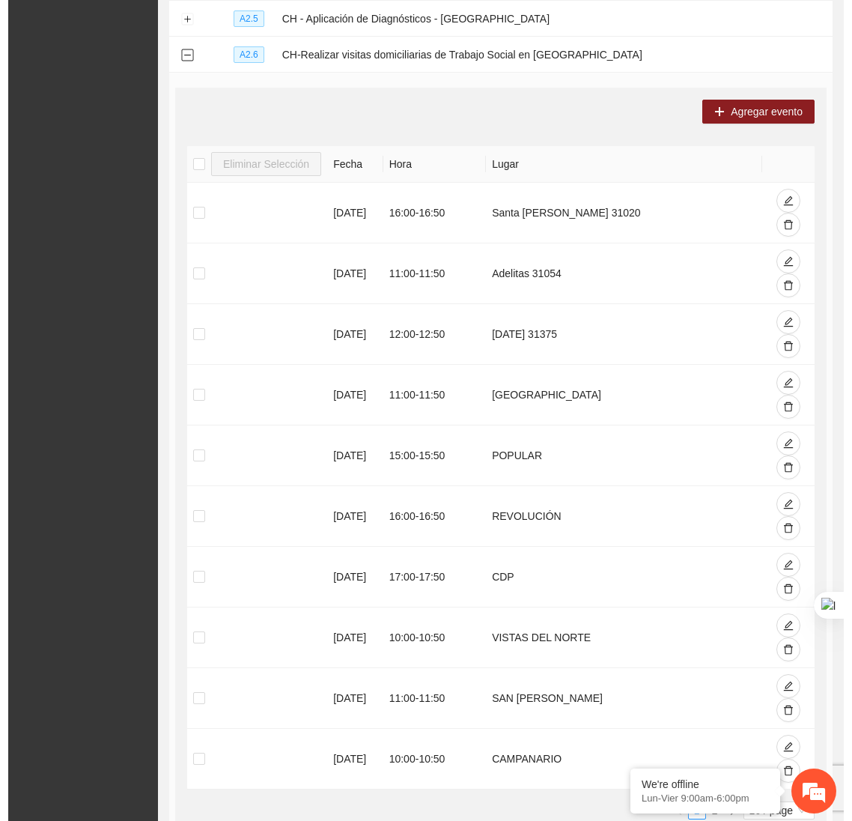
scroll to position [381, 0]
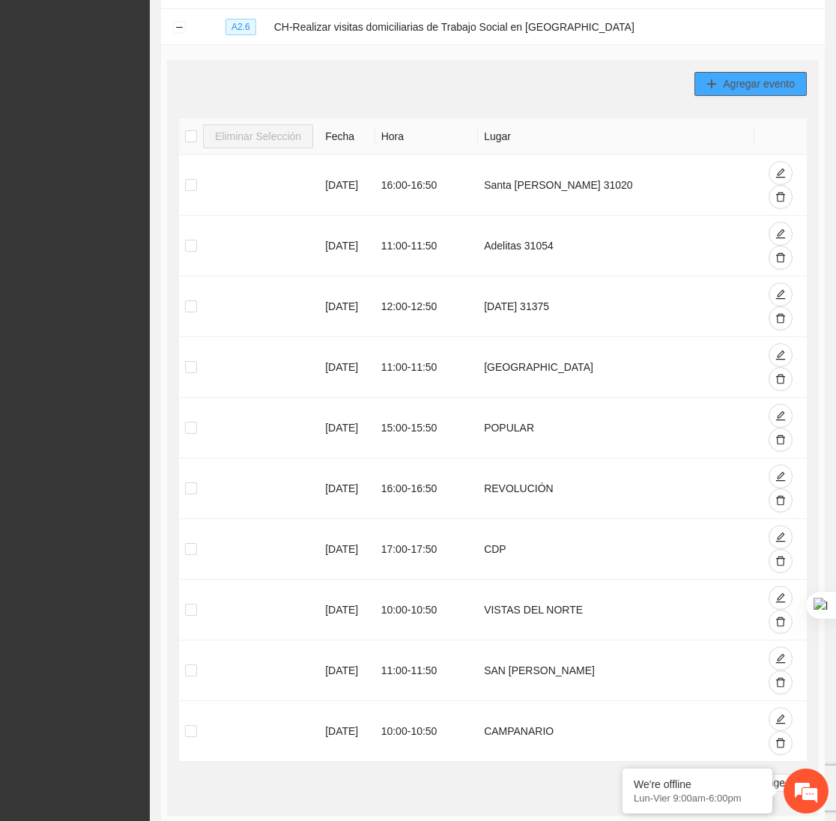
click at [773, 85] on span "Agregar evento" at bounding box center [759, 84] width 72 height 16
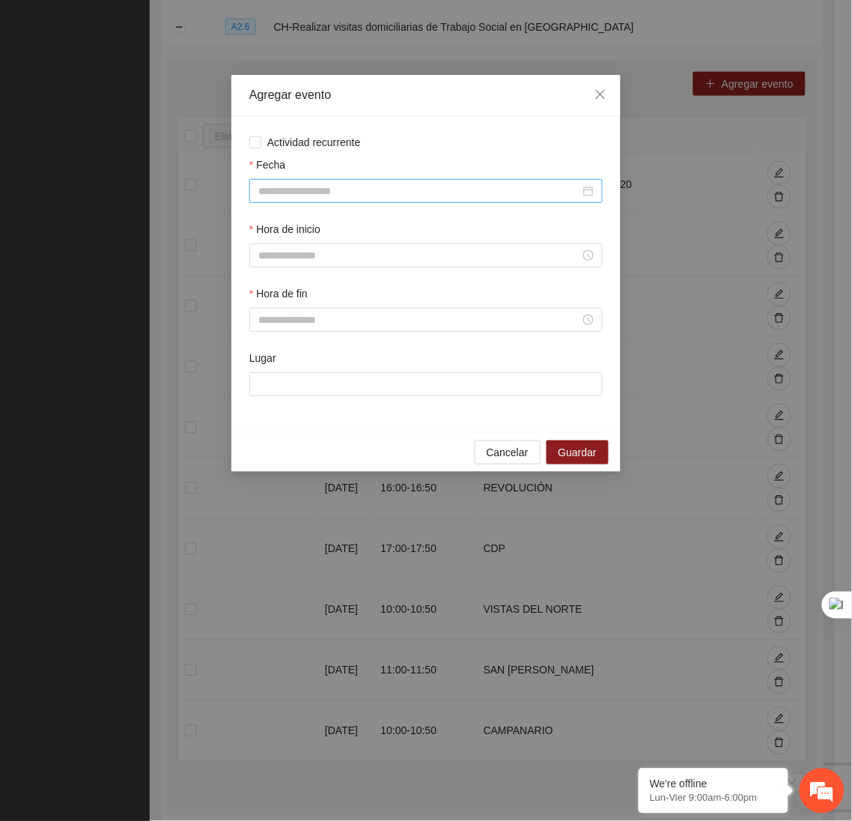
click at [425, 187] on input "Fecha" at bounding box center [419, 191] width 322 height 16
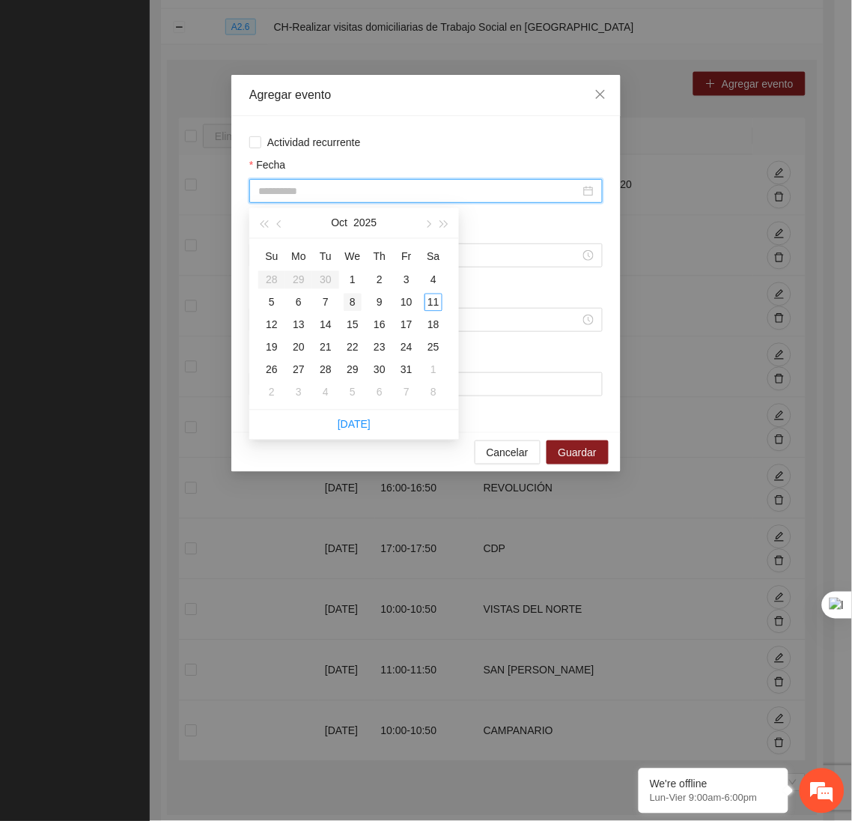
type input "**********"
click at [353, 298] on div "8" at bounding box center [353, 303] width 18 height 18
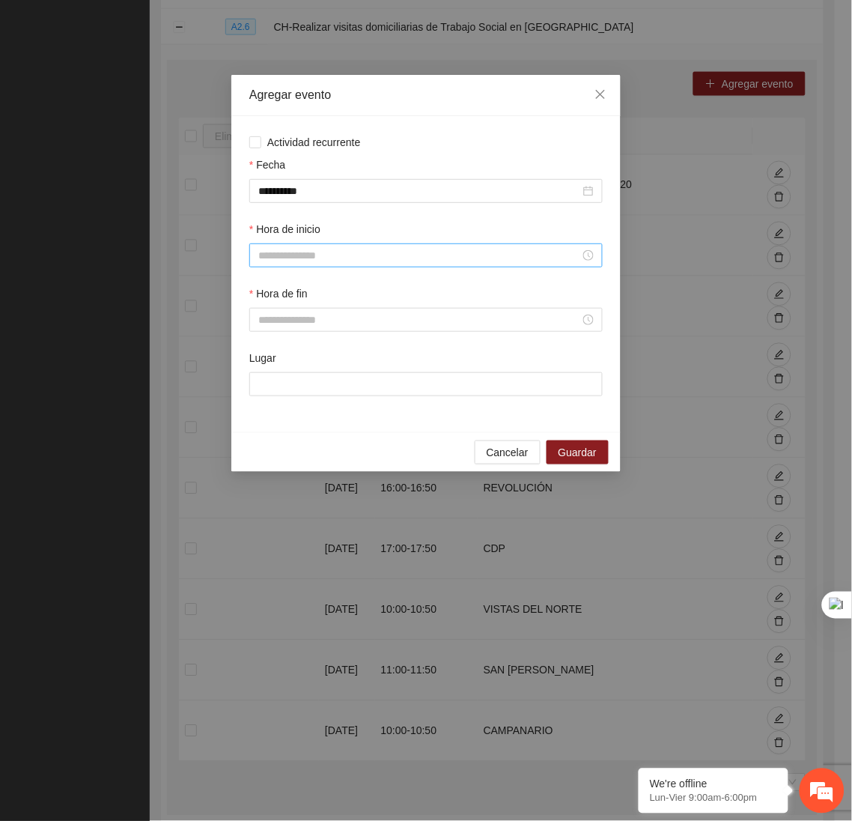
click at [368, 249] on div at bounding box center [425, 255] width 353 height 24
click at [262, 302] on div "12" at bounding box center [270, 304] width 42 height 21
type input "*****"
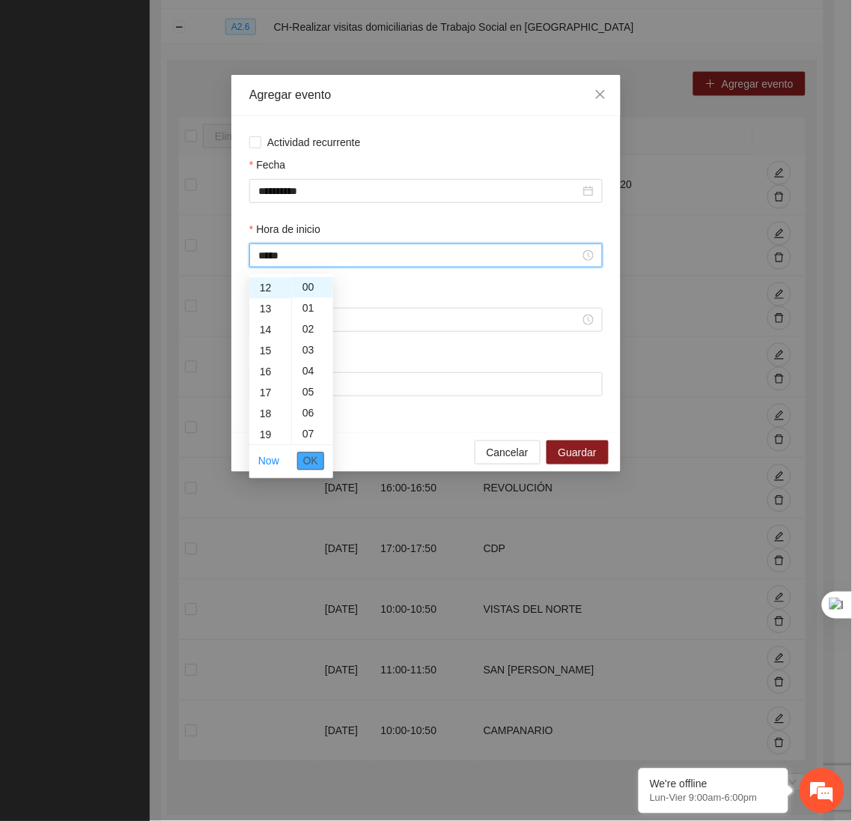
click at [307, 453] on span "OK" at bounding box center [310, 461] width 15 height 16
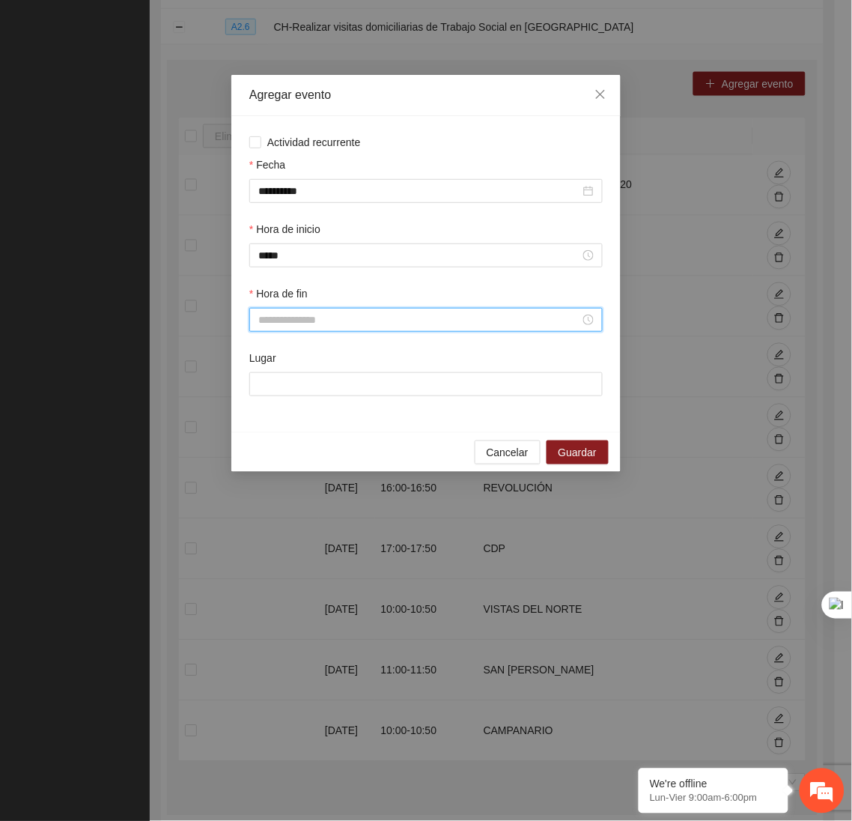
click at [300, 328] on input "Hora de fin" at bounding box center [419, 319] width 322 height 16
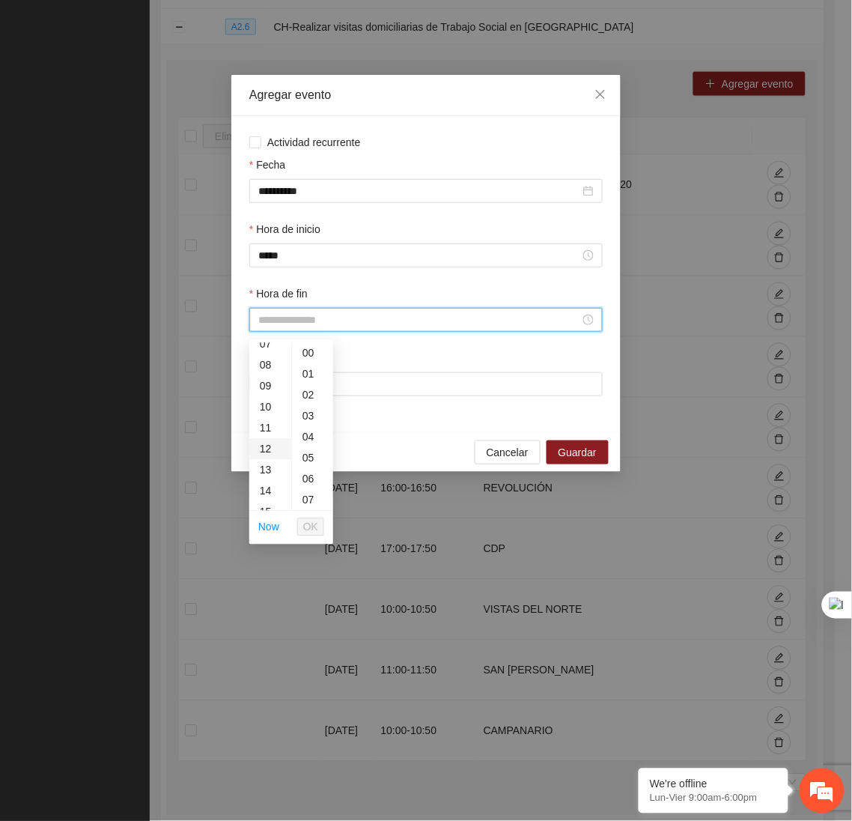
click at [263, 446] on div "12" at bounding box center [270, 449] width 42 height 21
click at [312, 471] on div "50" at bounding box center [312, 475] width 41 height 21
type input "*****"
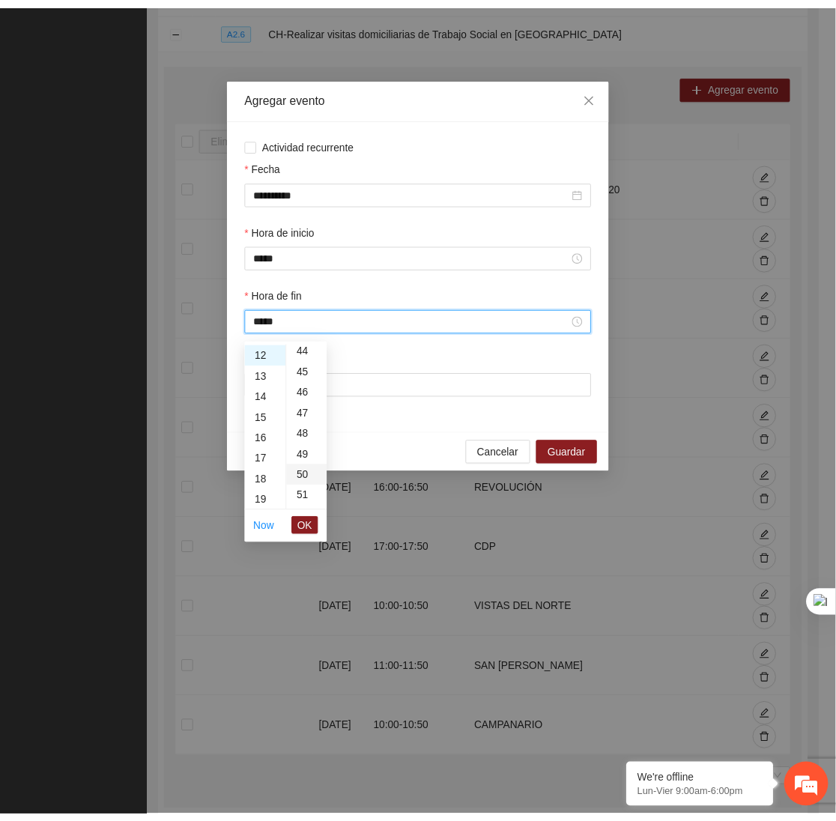
scroll to position [1048, 0]
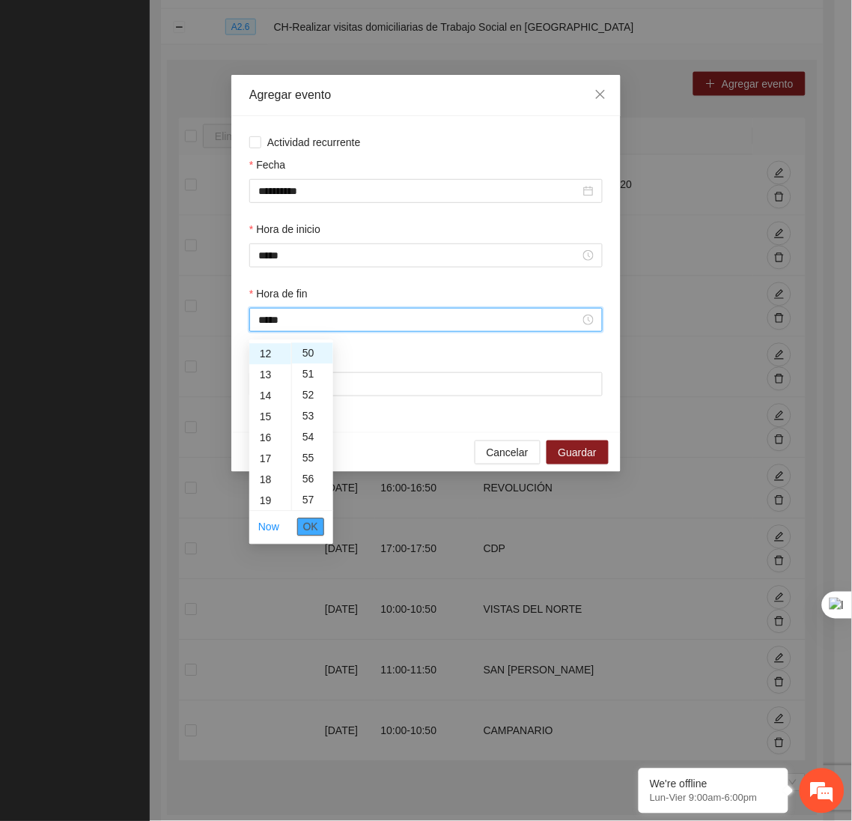
click at [315, 528] on span "OK" at bounding box center [310, 527] width 15 height 16
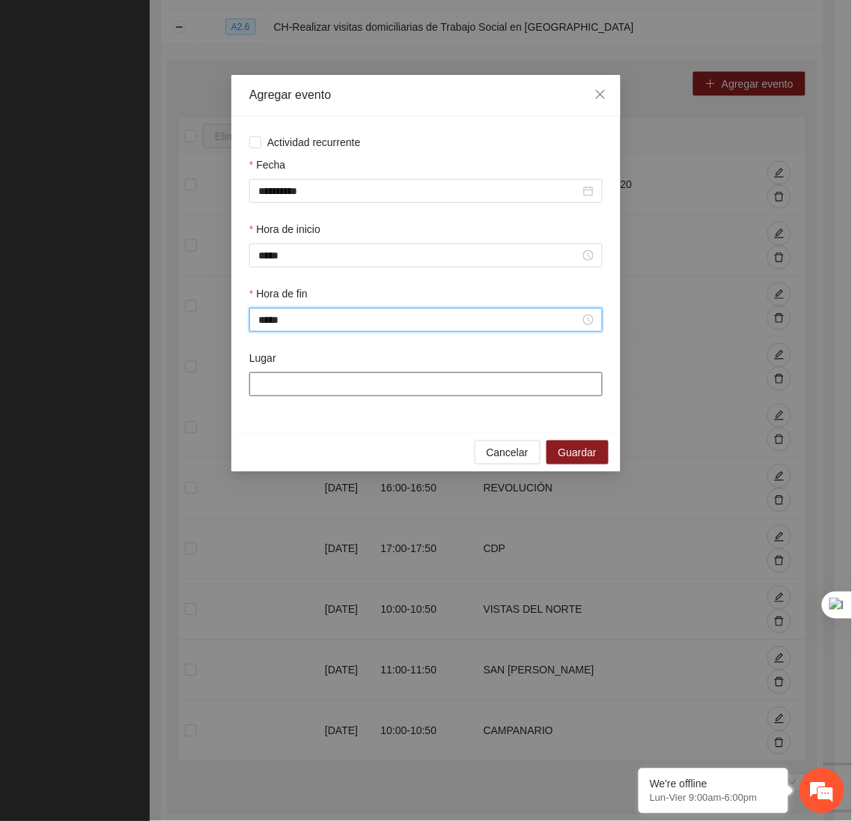
click at [305, 396] on input "Lugar" at bounding box center [425, 384] width 353 height 24
type input "**********"
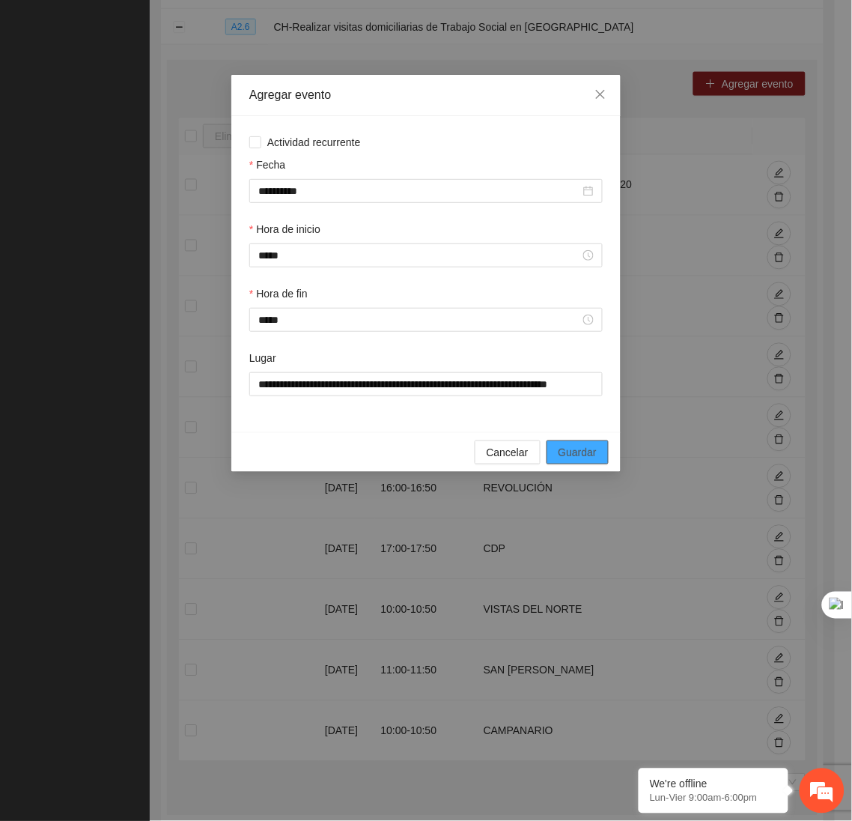
click at [577, 460] on span "Guardar" at bounding box center [578, 452] width 38 height 16
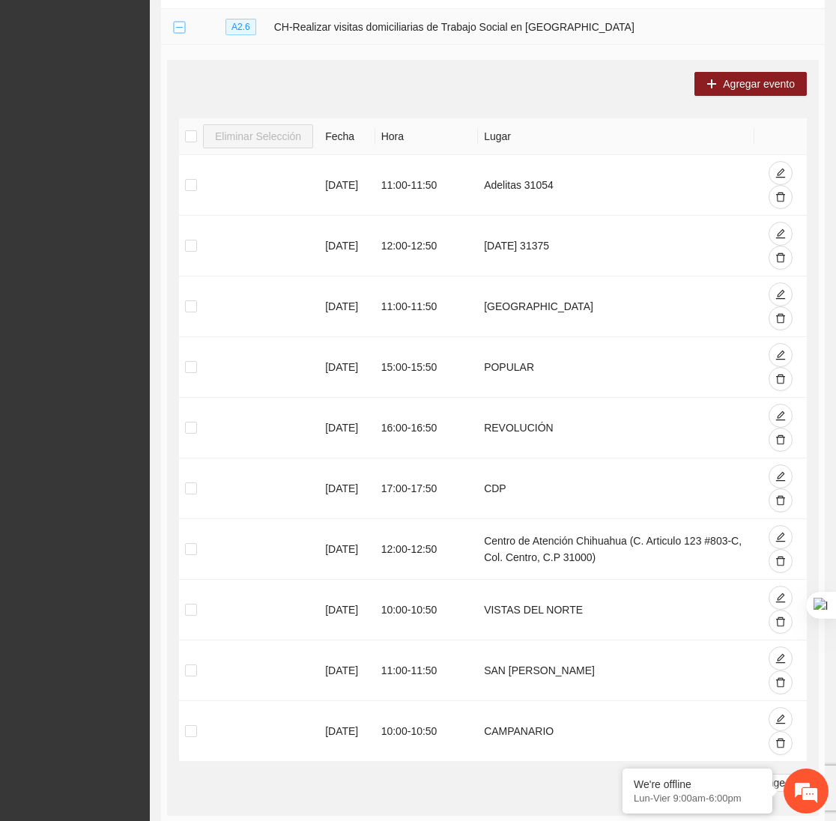
click at [181, 26] on button "Collapse row" at bounding box center [179, 28] width 12 height 12
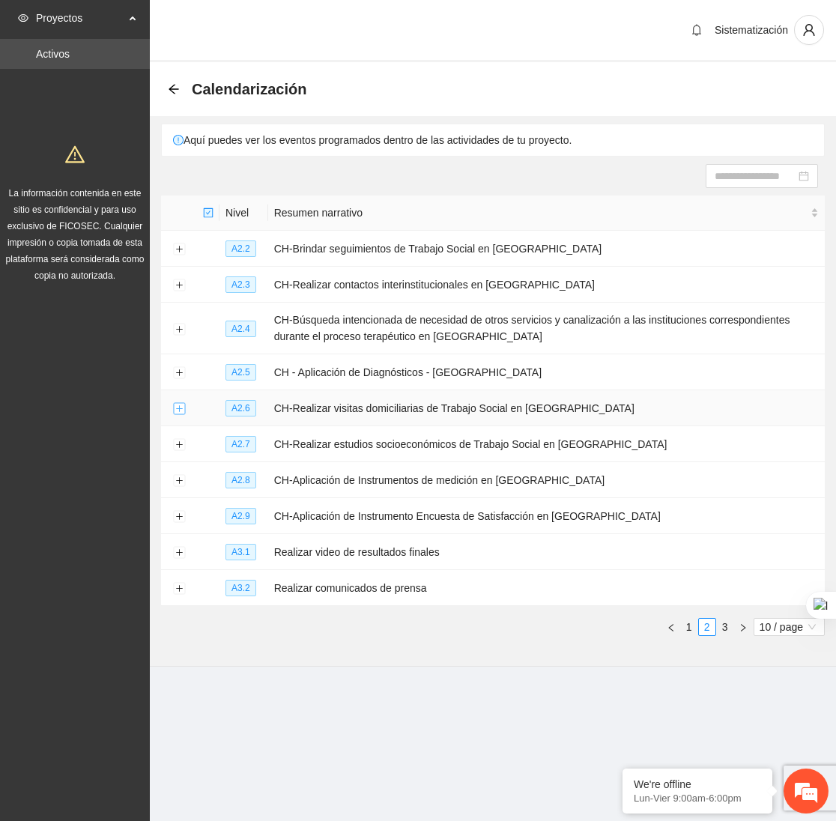
scroll to position [0, 0]
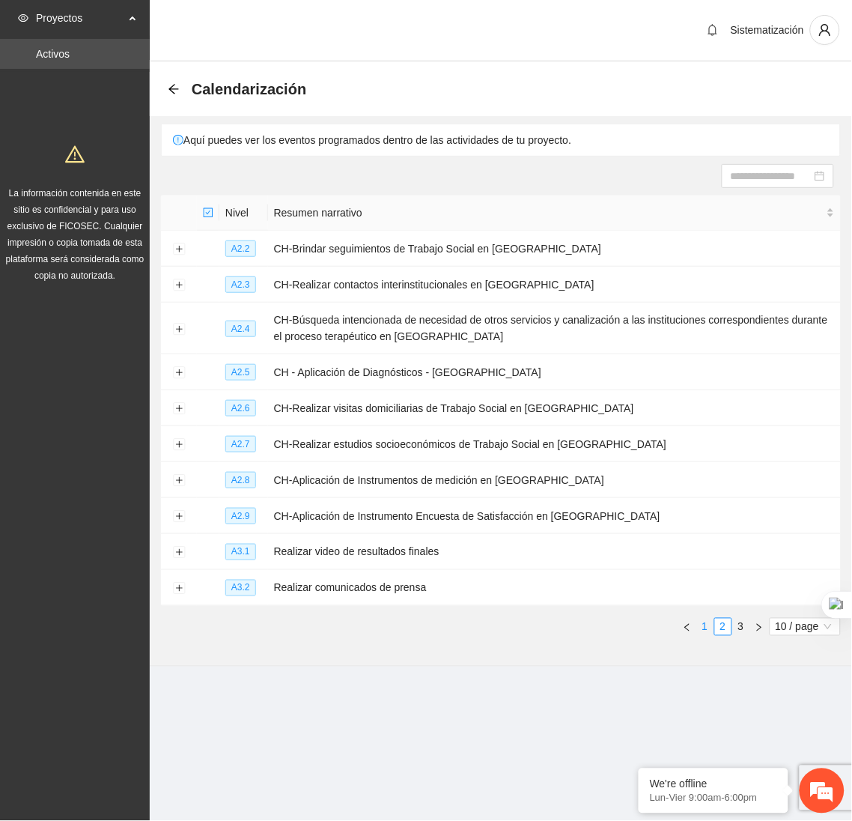
click at [699, 632] on link "1" at bounding box center [705, 626] width 16 height 16
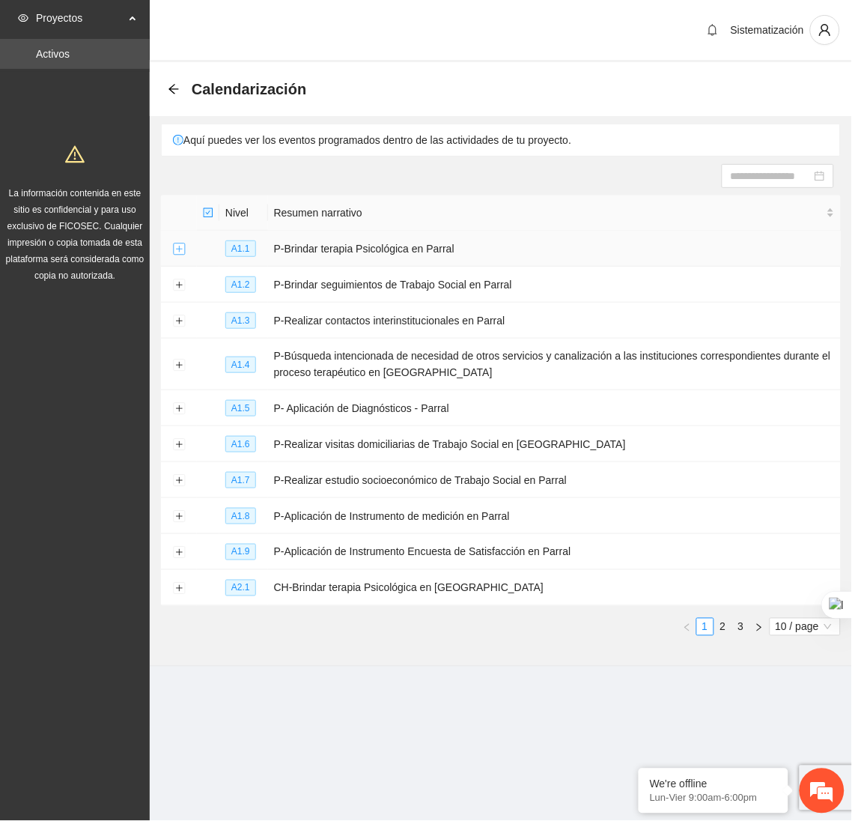
click at [173, 249] on button "Expand row" at bounding box center [179, 249] width 12 height 12
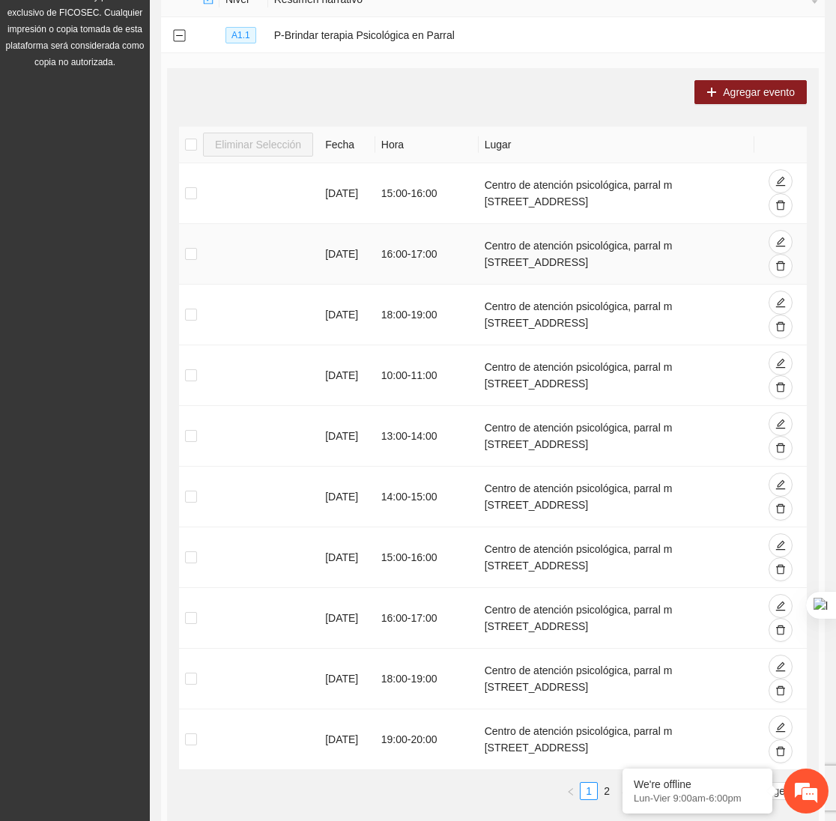
scroll to position [212, 0]
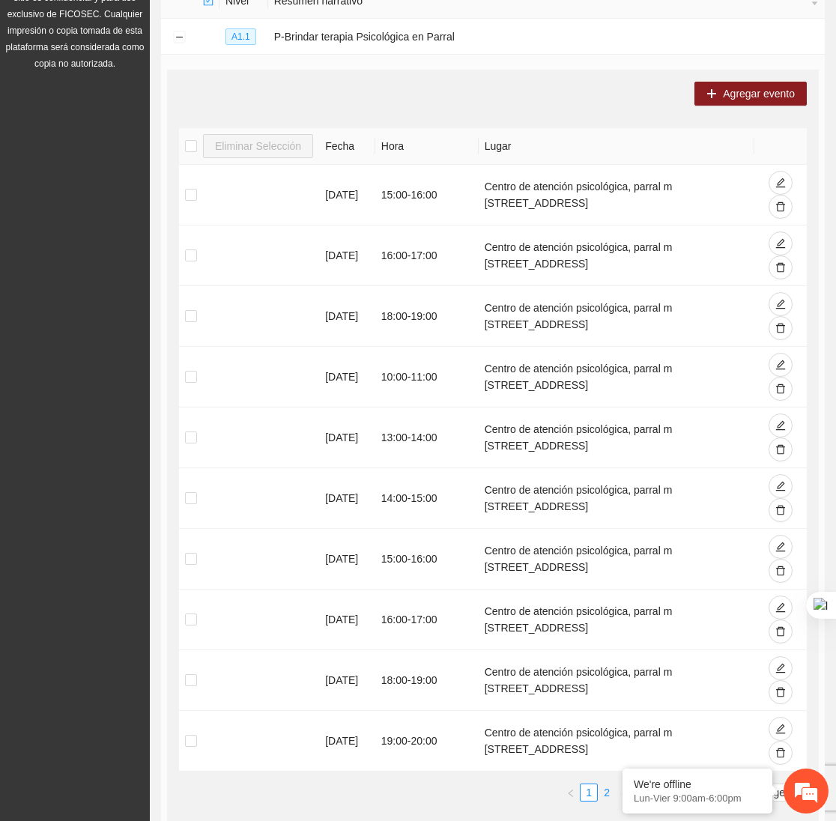
click at [603, 792] on link "2" at bounding box center [606, 792] width 16 height 16
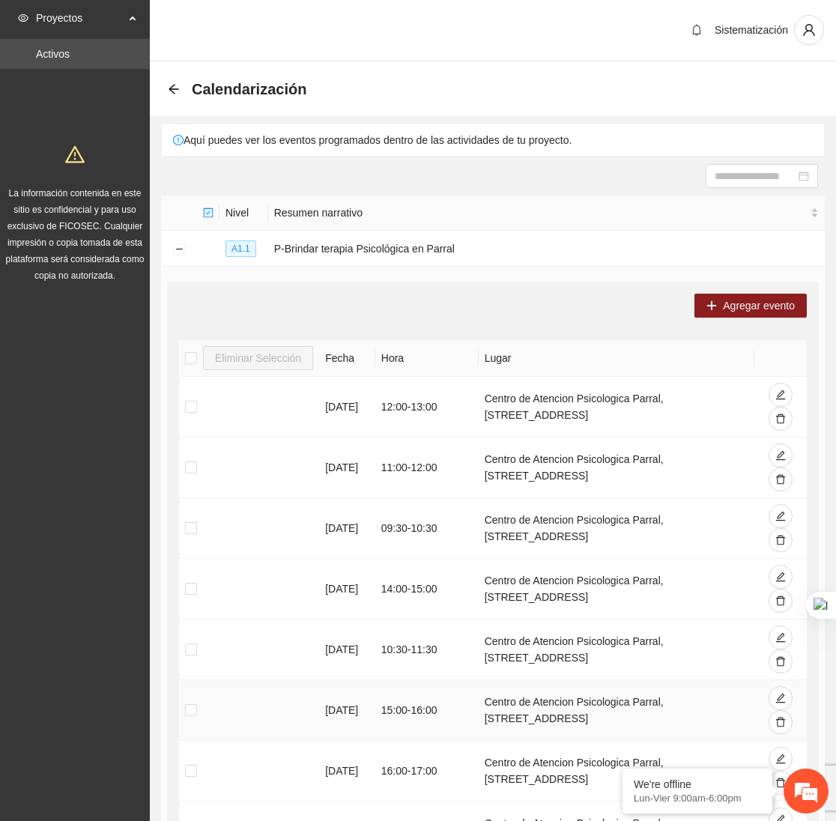
scroll to position [321, 0]
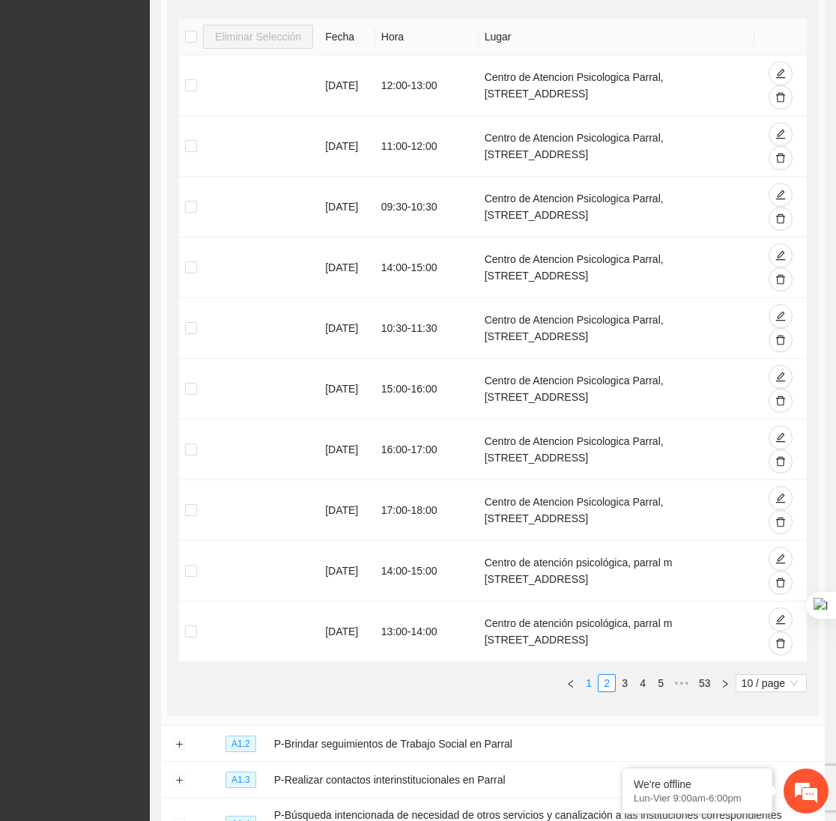
click at [585, 687] on link "1" at bounding box center [588, 683] width 16 height 16
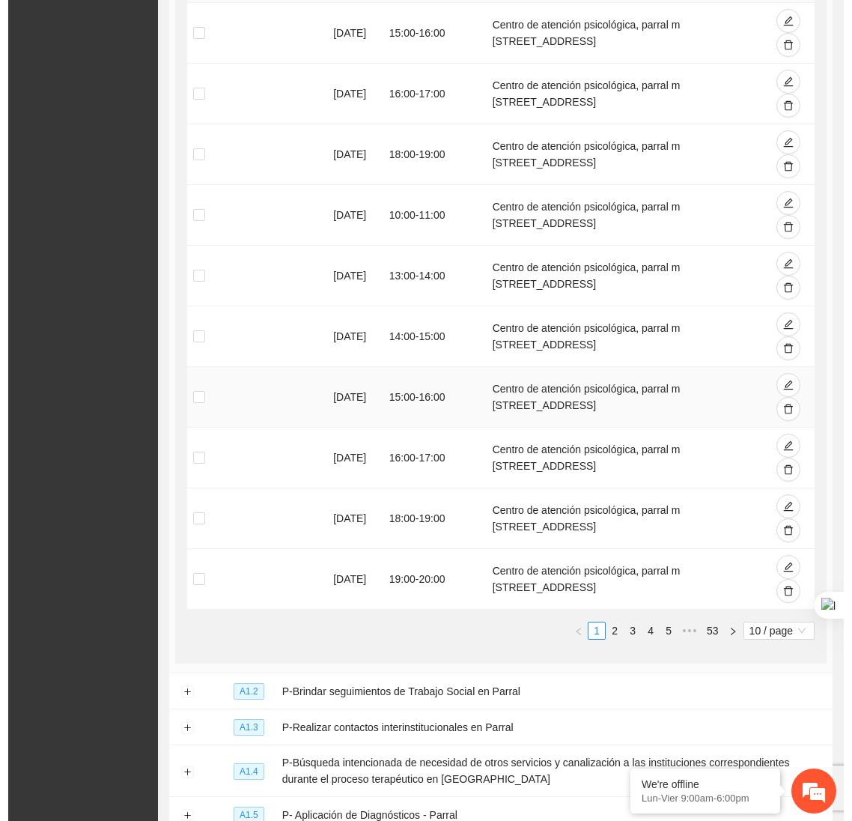
scroll to position [0, 0]
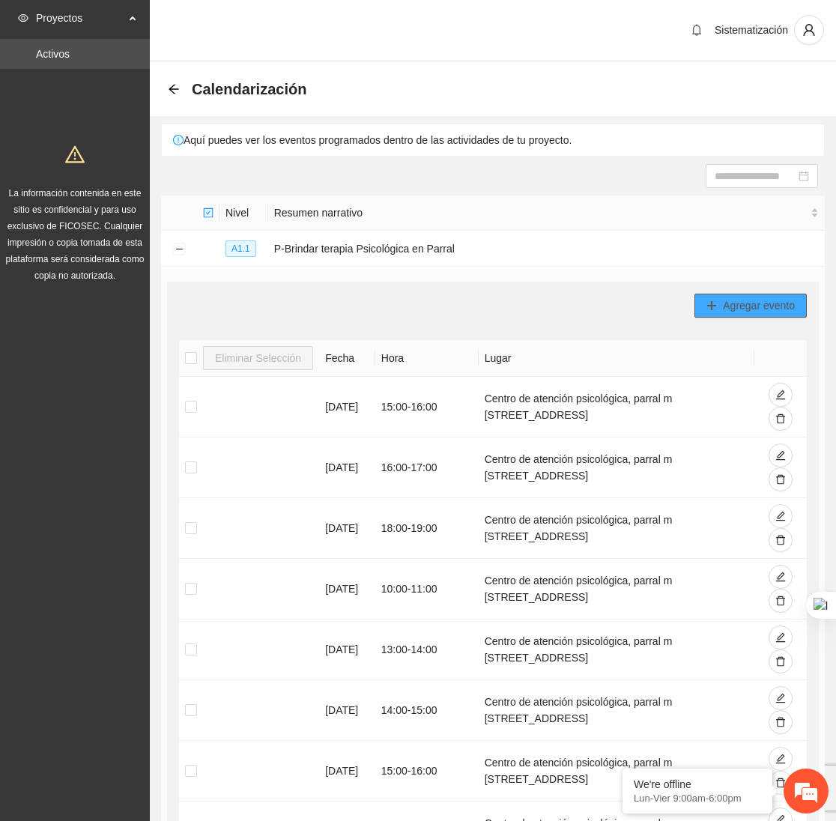
click at [740, 300] on span "Agregar evento" at bounding box center [759, 305] width 72 height 16
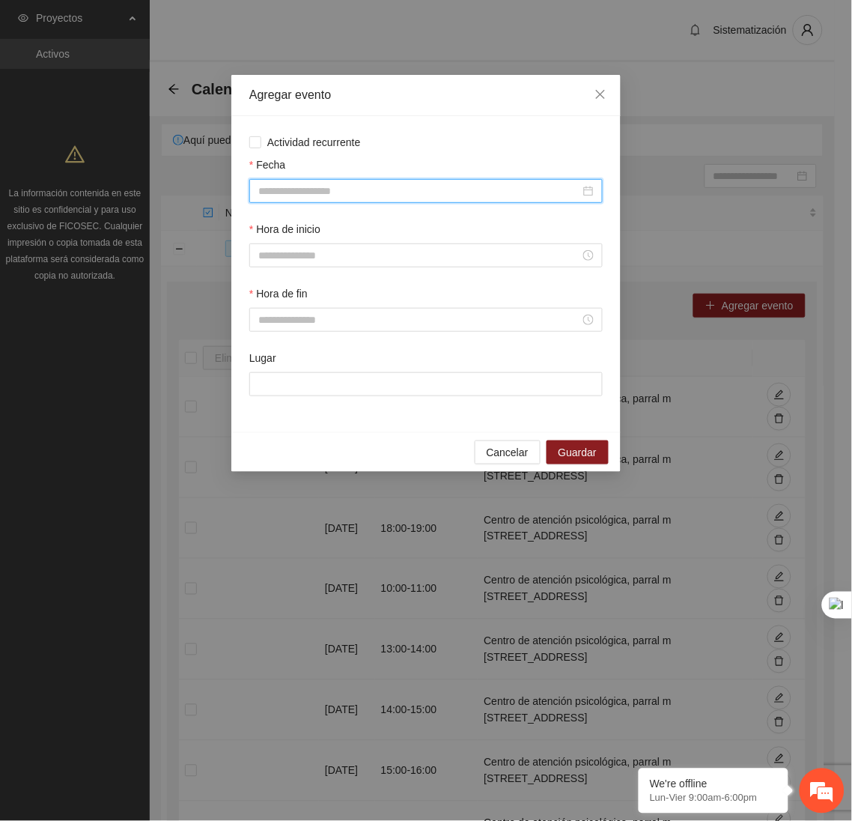
click at [295, 193] on input "Fecha" at bounding box center [419, 191] width 322 height 16
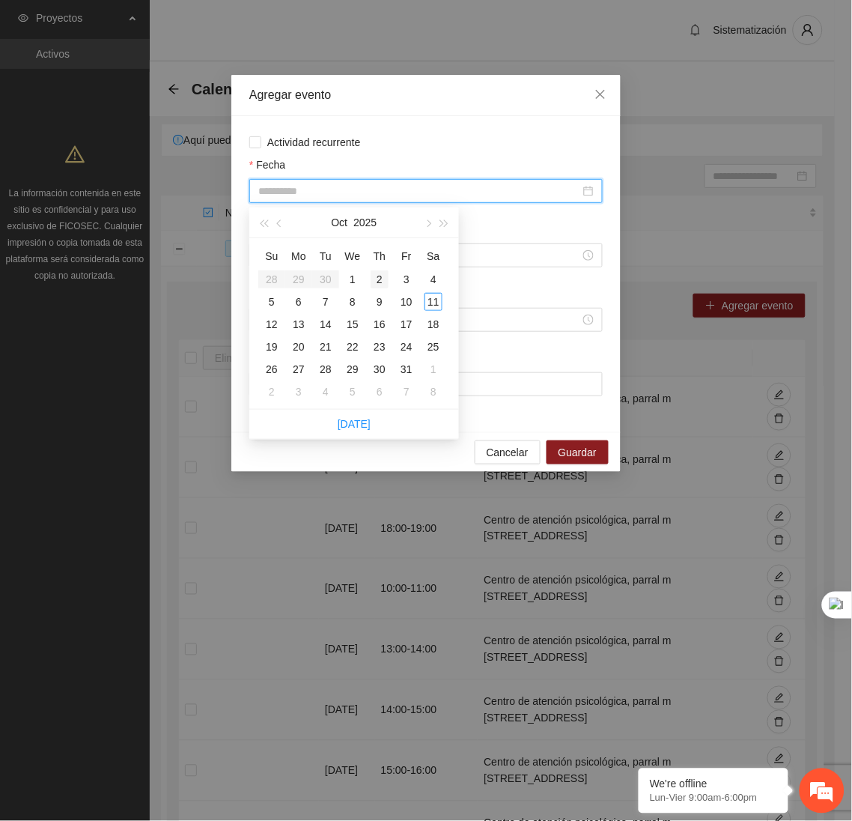
type input "**********"
click at [378, 281] on div "2" at bounding box center [380, 279] width 18 height 18
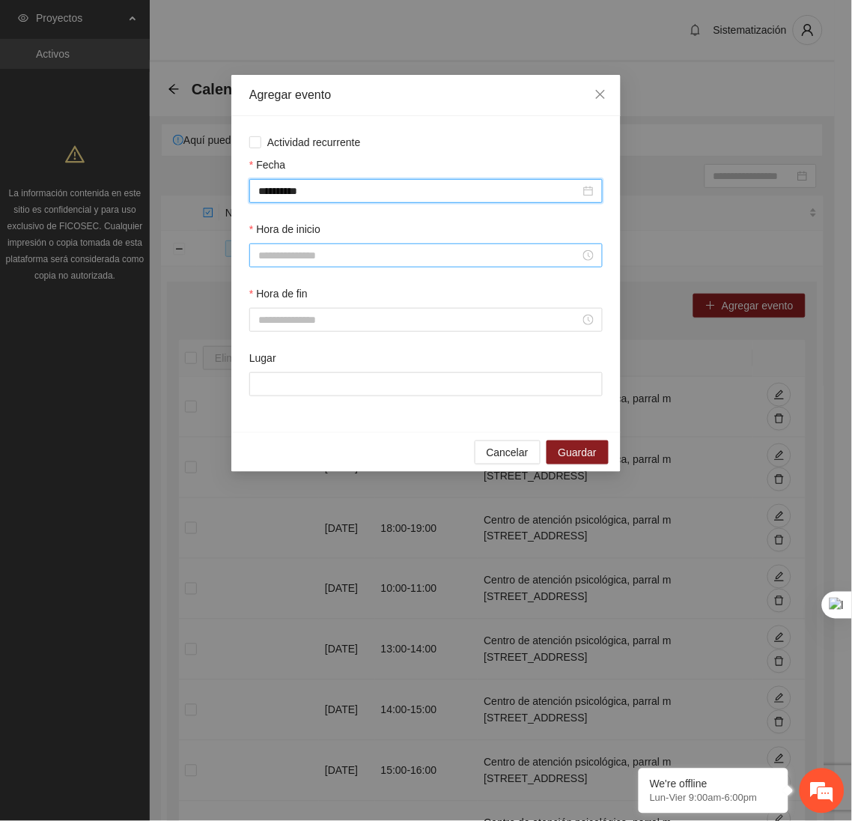
click at [297, 253] on input "Hora de inicio" at bounding box center [419, 255] width 322 height 16
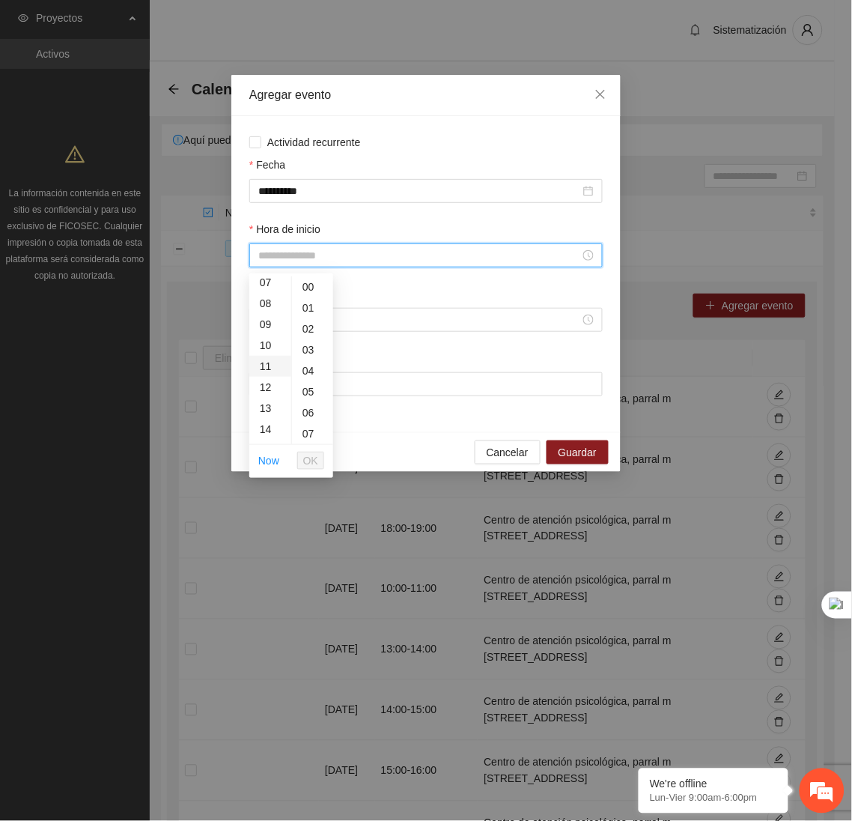
click at [270, 371] on div "11" at bounding box center [270, 366] width 42 height 21
type input "*****"
click at [308, 454] on span "OK" at bounding box center [310, 460] width 15 height 16
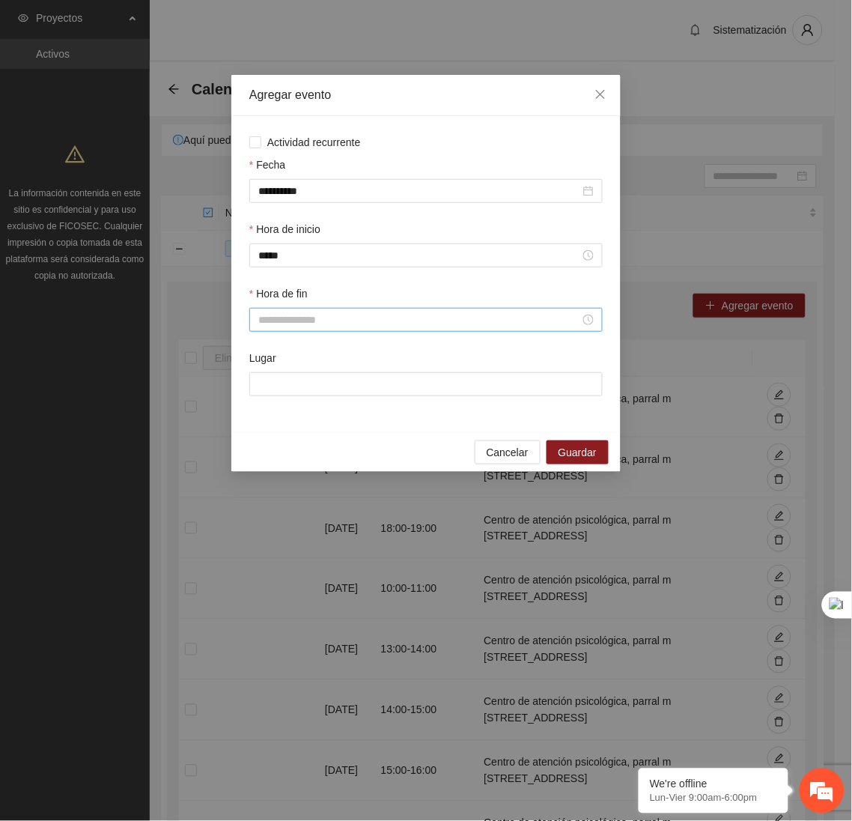
click at [267, 332] on div at bounding box center [425, 320] width 353 height 24
click at [268, 416] on div "12" at bounding box center [270, 420] width 42 height 21
type input "*****"
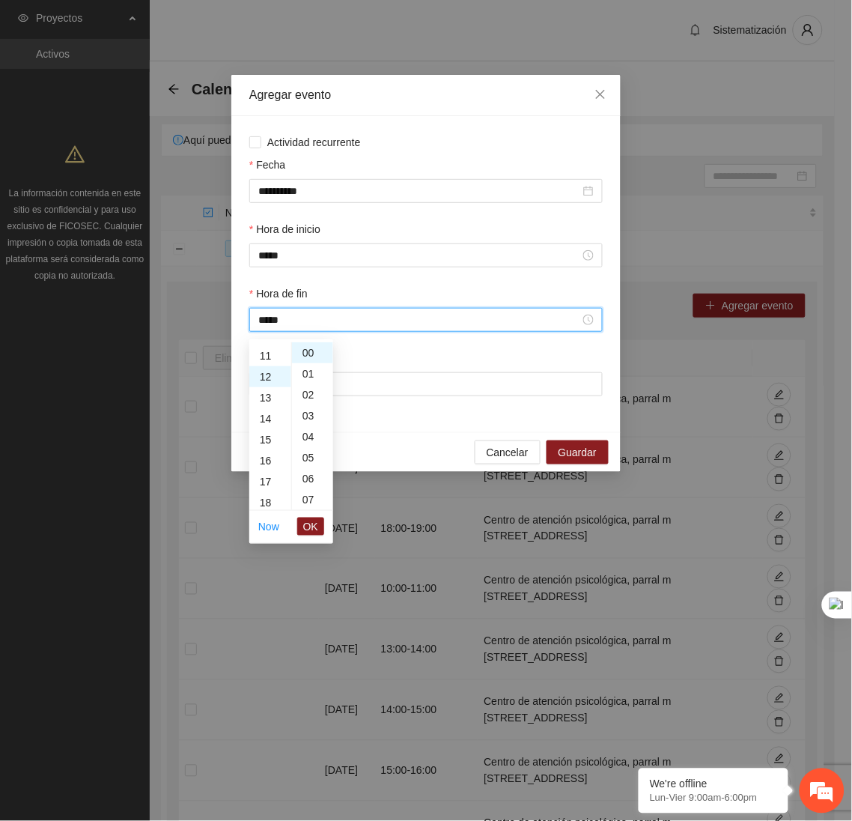
scroll to position [251, 0]
click at [320, 528] on button "OK" at bounding box center [310, 526] width 27 height 18
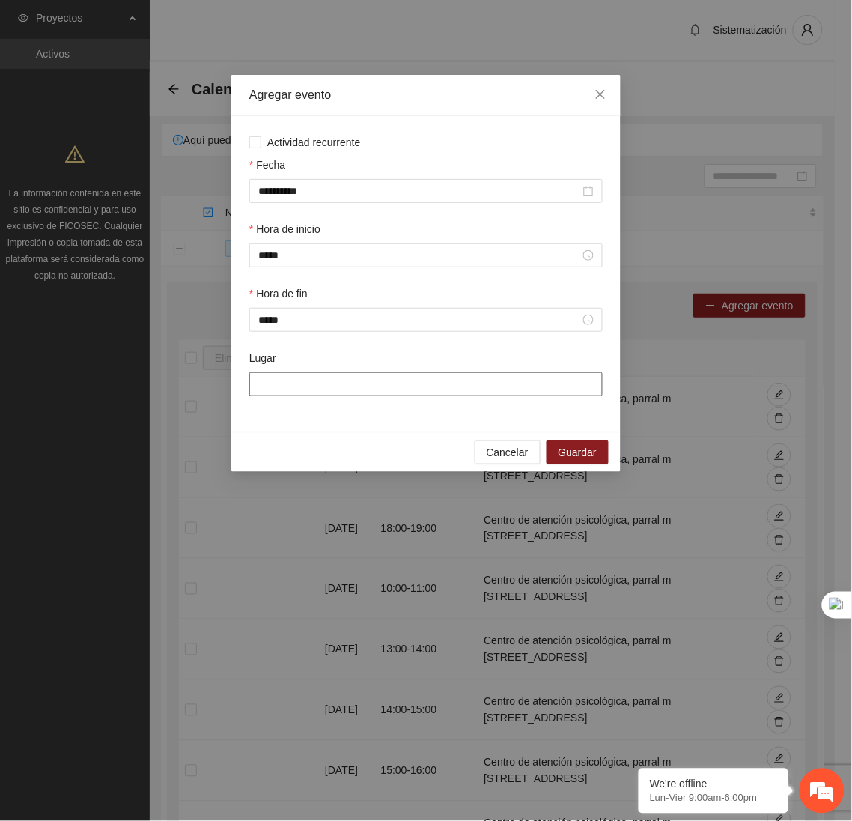
click at [298, 385] on input "Lugar" at bounding box center [425, 384] width 353 height 24
click at [590, 390] on input "**********" at bounding box center [425, 384] width 353 height 24
click at [595, 385] on input "**********" at bounding box center [425, 384] width 353 height 24
type input "**********"
click at [600, 98] on icon "close" at bounding box center [601, 94] width 12 height 12
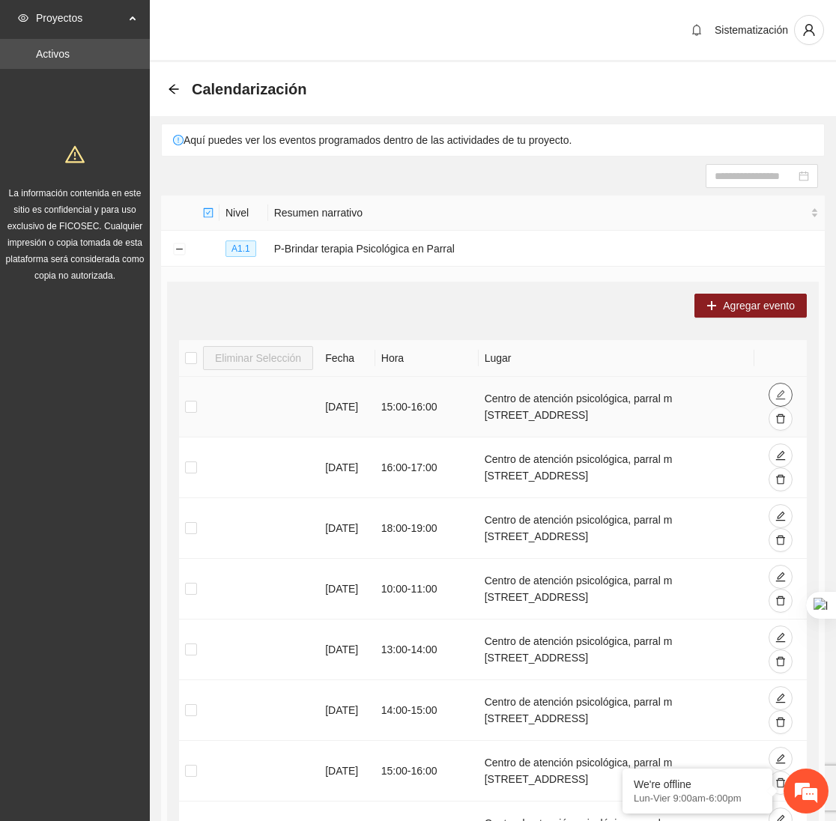
click at [775, 394] on icon "edit" at bounding box center [780, 394] width 10 height 10
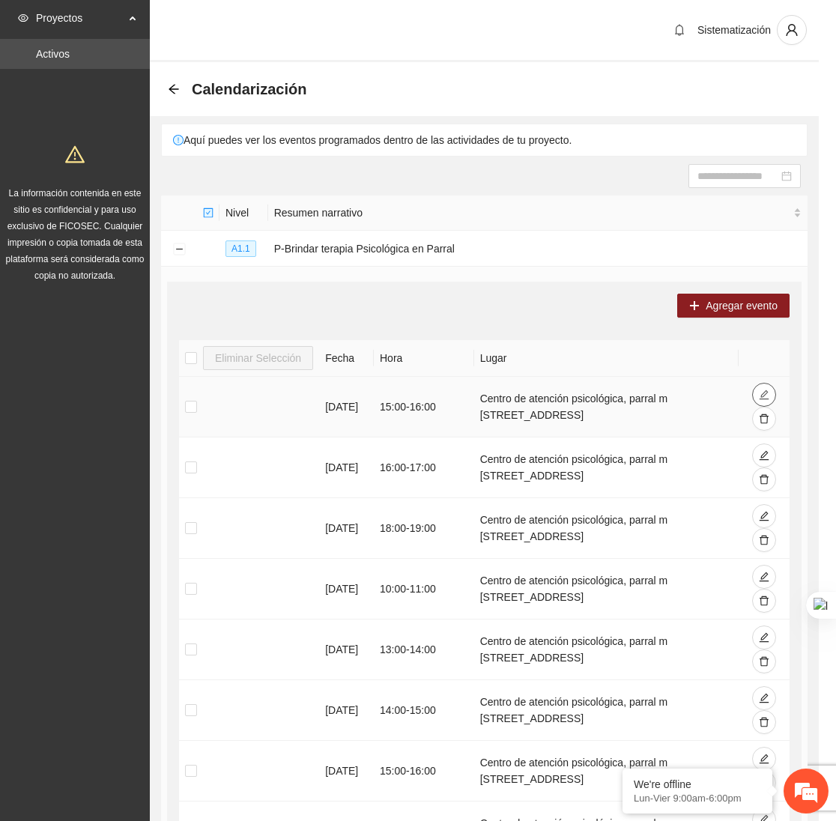
type input "**********"
type input "*****"
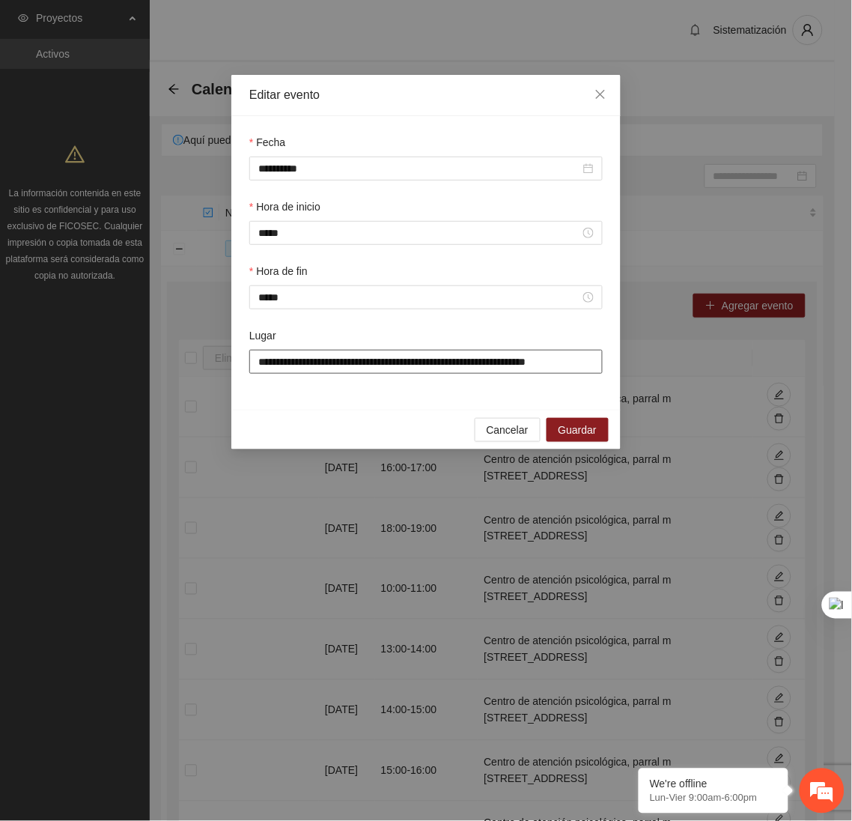
click at [561, 373] on input "**********" at bounding box center [425, 362] width 353 height 24
drag, startPoint x: 586, startPoint y: 359, endPoint x: 204, endPoint y: 366, distance: 381.9
click at [204, 366] on div "**********" at bounding box center [426, 410] width 852 height 821
click at [580, 102] on span "Close" at bounding box center [600, 95] width 40 height 40
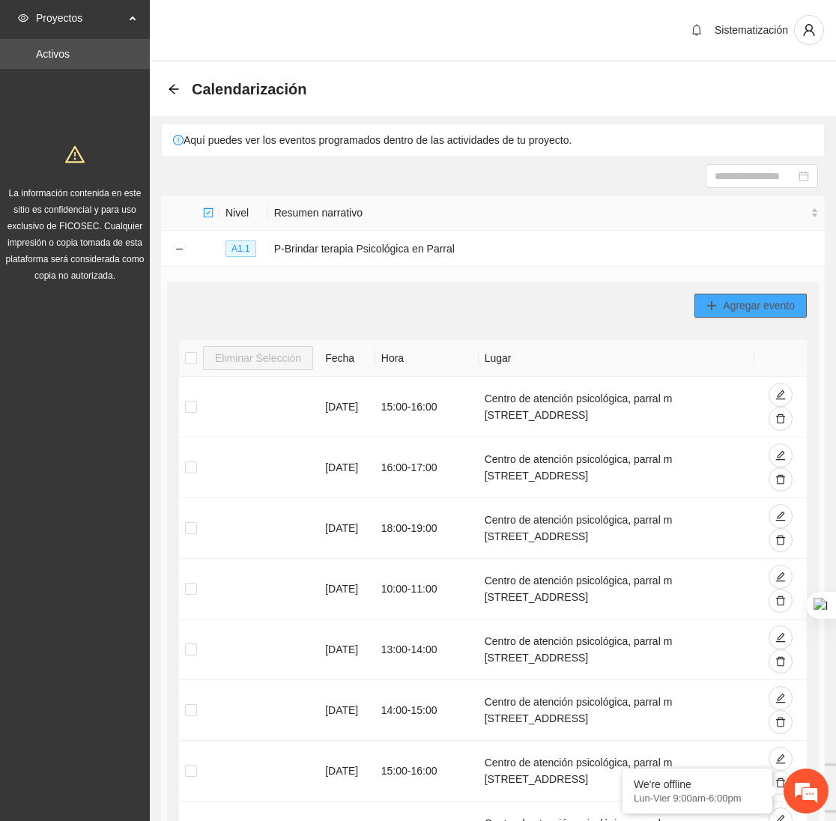
click at [702, 303] on button "Agregar evento" at bounding box center [750, 306] width 112 height 24
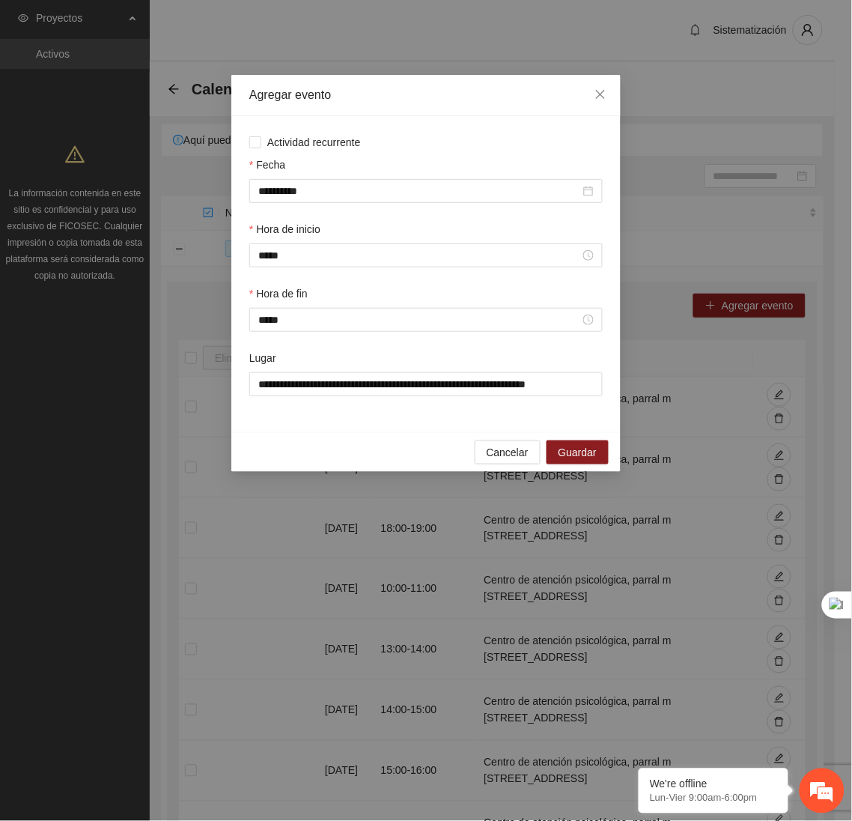
click at [389, 443] on div "Cancelar Guardar" at bounding box center [425, 452] width 389 height 40
click at [312, 184] on input "**********" at bounding box center [419, 191] width 322 height 16
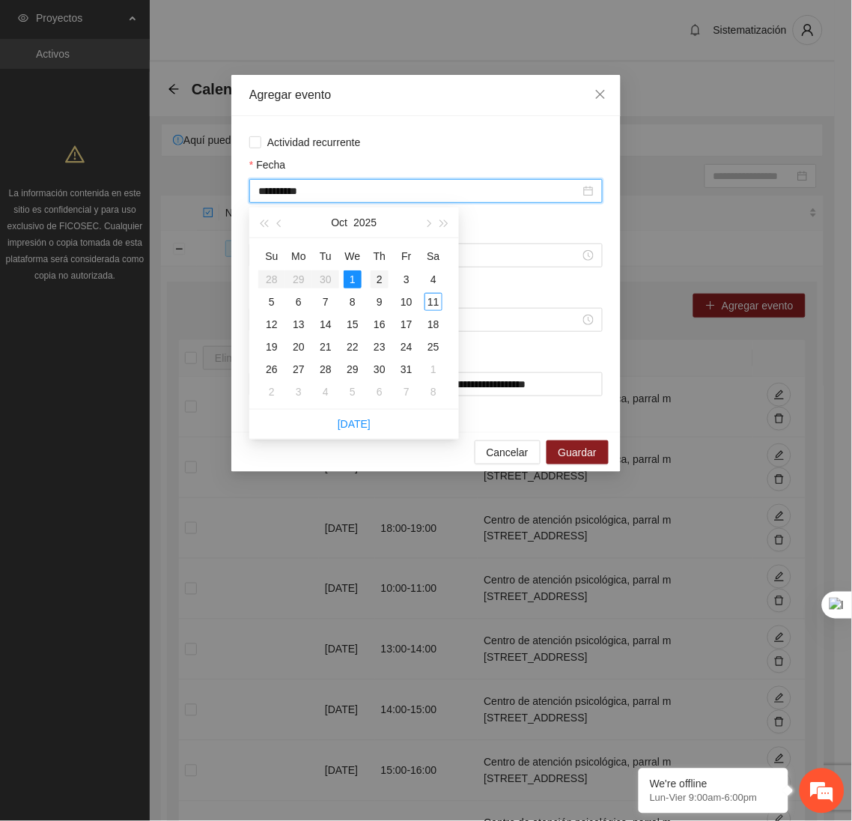
type input "**********"
click at [380, 279] on div "2" at bounding box center [380, 279] width 18 height 18
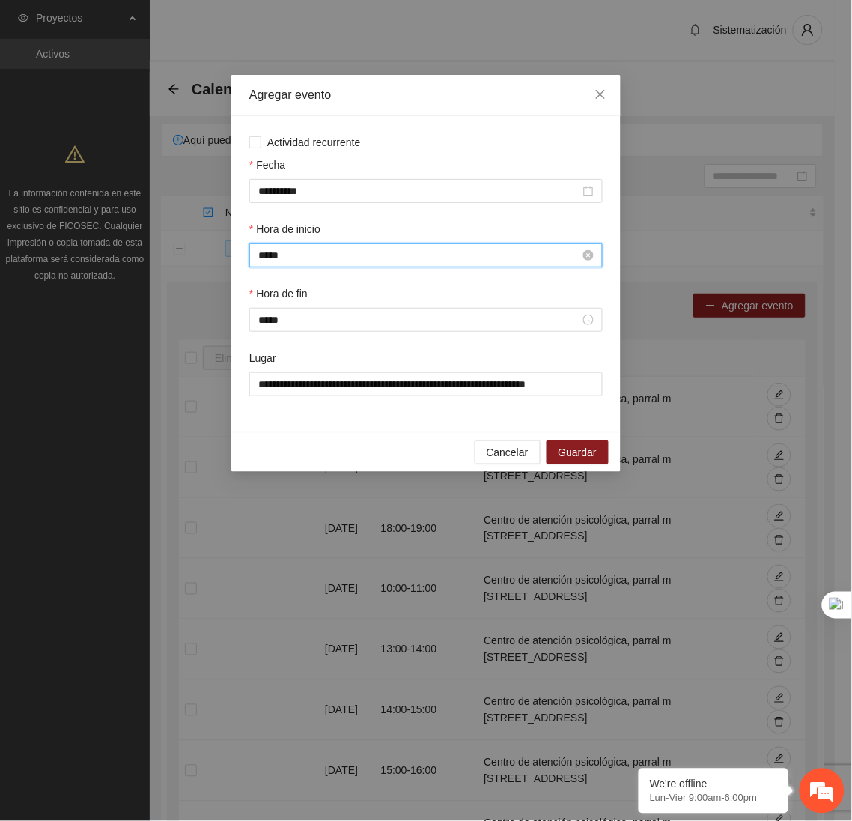
click at [349, 261] on input "*****" at bounding box center [419, 255] width 322 height 16
click at [263, 322] on div "11" at bounding box center [270, 327] width 42 height 21
type input "*****"
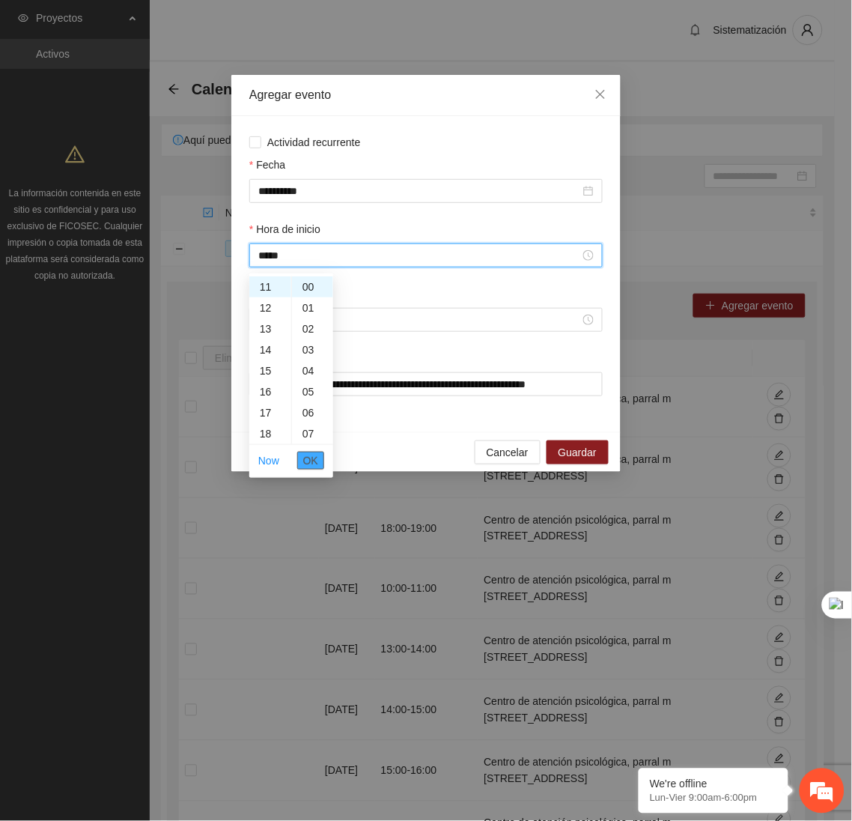
click at [309, 456] on span "OK" at bounding box center [310, 460] width 15 height 16
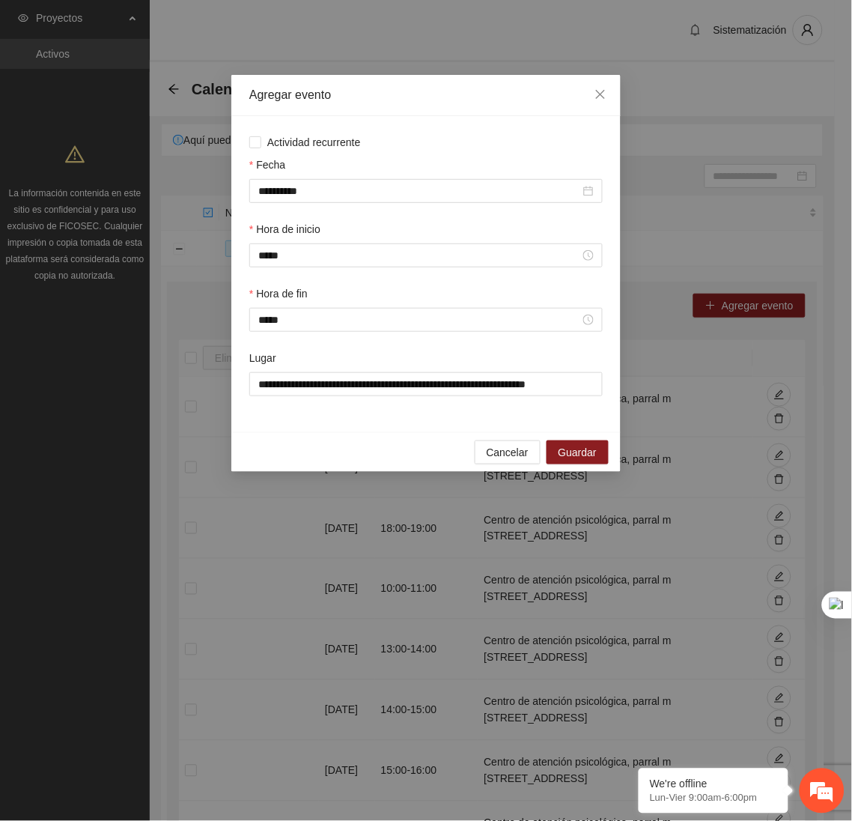
click at [302, 308] on div "Hora de fin" at bounding box center [425, 296] width 353 height 22
click at [285, 332] on div "*****" at bounding box center [425, 320] width 353 height 24
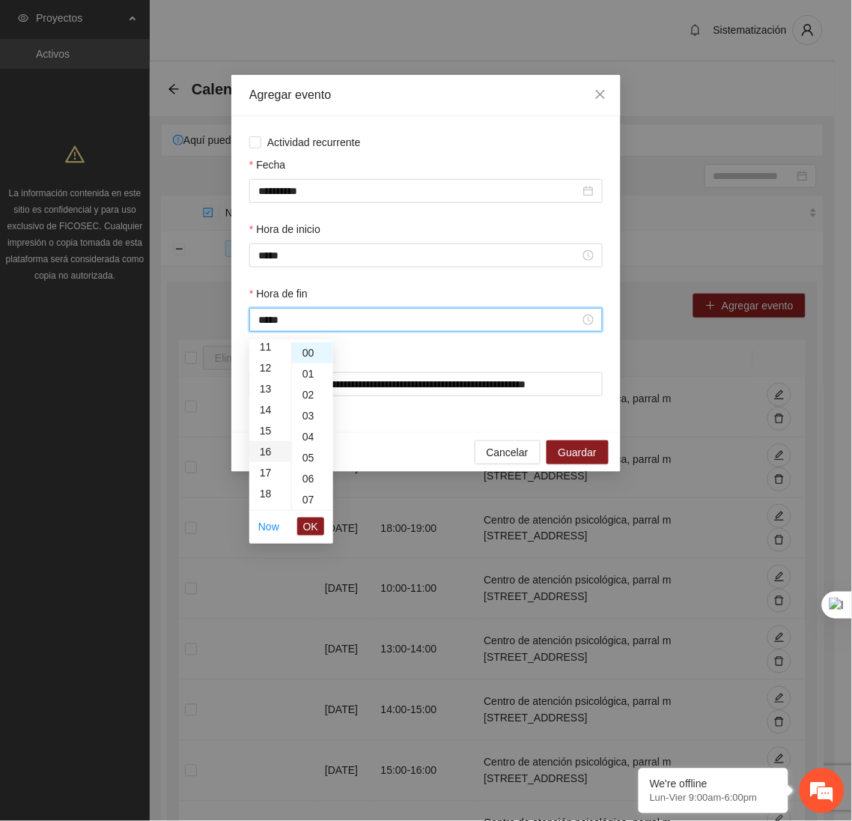
scroll to position [236, 0]
click at [264, 367] on div "12" at bounding box center [270, 368] width 42 height 21
type input "*****"
click at [317, 520] on span "OK" at bounding box center [310, 526] width 15 height 16
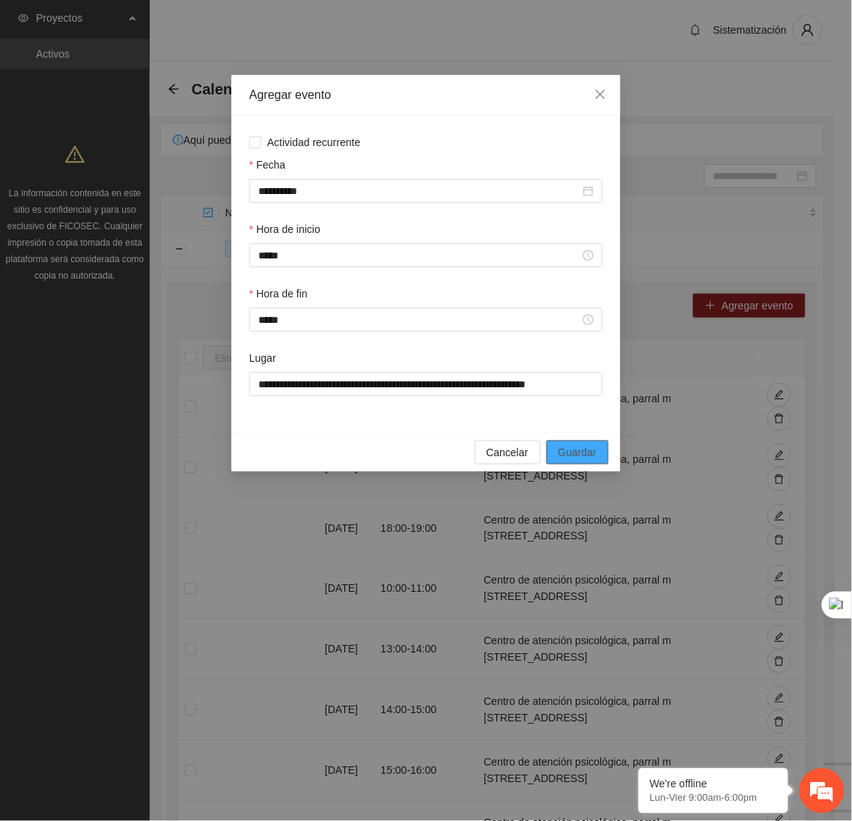
click at [591, 460] on span "Guardar" at bounding box center [578, 452] width 38 height 16
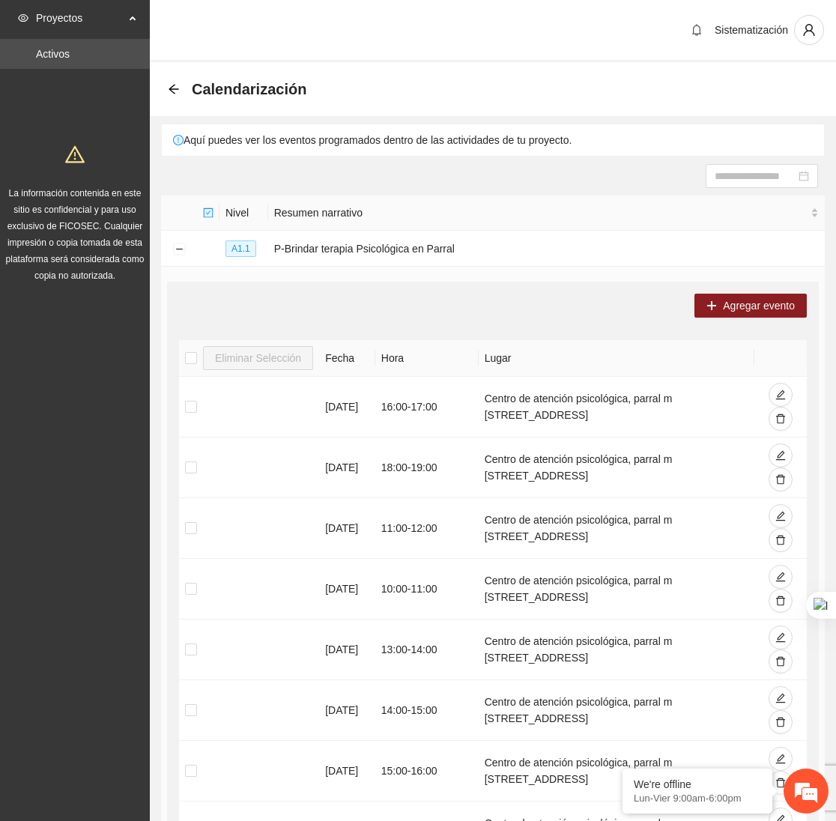
click at [717, 320] on div "Agregar evento Eliminar Selección [PERSON_NAME] [DATE] 16:00 - 17:00 Centro de …" at bounding box center [492, 659] width 651 height 755
click at [711, 285] on div "Agregar evento Eliminar Selección [PERSON_NAME] [DATE] 16:00 - 17:00 Centro de …" at bounding box center [492, 659] width 651 height 755
click at [727, 318] on div "Agregar evento Eliminar Selección [PERSON_NAME] [DATE] 16:00 - 17:00 Centro de …" at bounding box center [492, 659] width 651 height 755
click at [726, 308] on span "Agregar evento" at bounding box center [759, 305] width 72 height 16
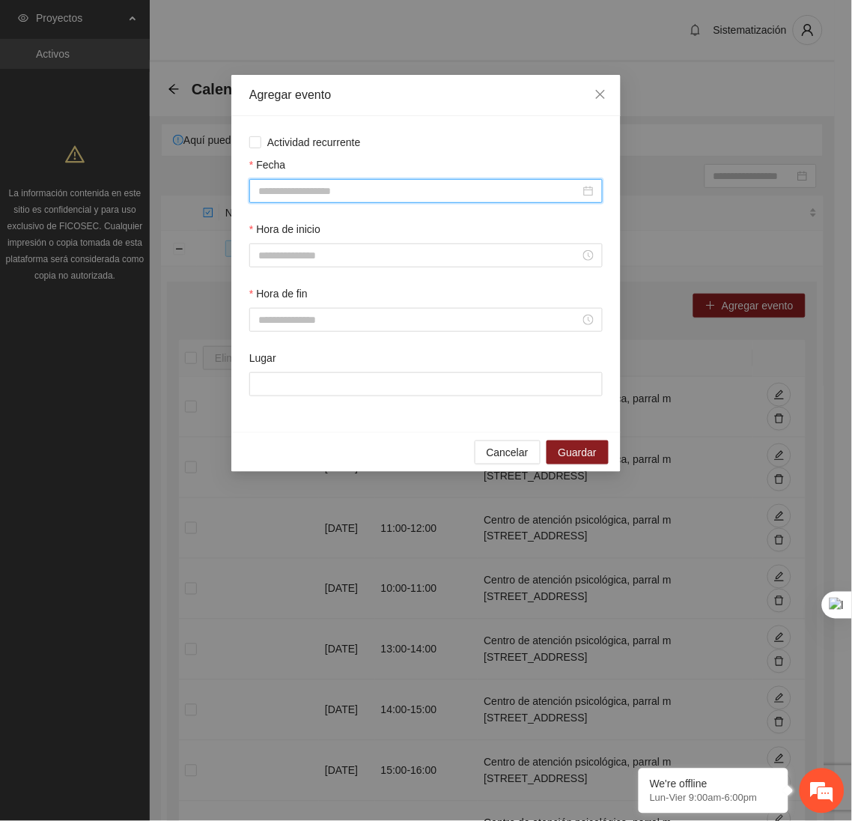
click at [470, 191] on input "Fecha" at bounding box center [419, 191] width 322 height 16
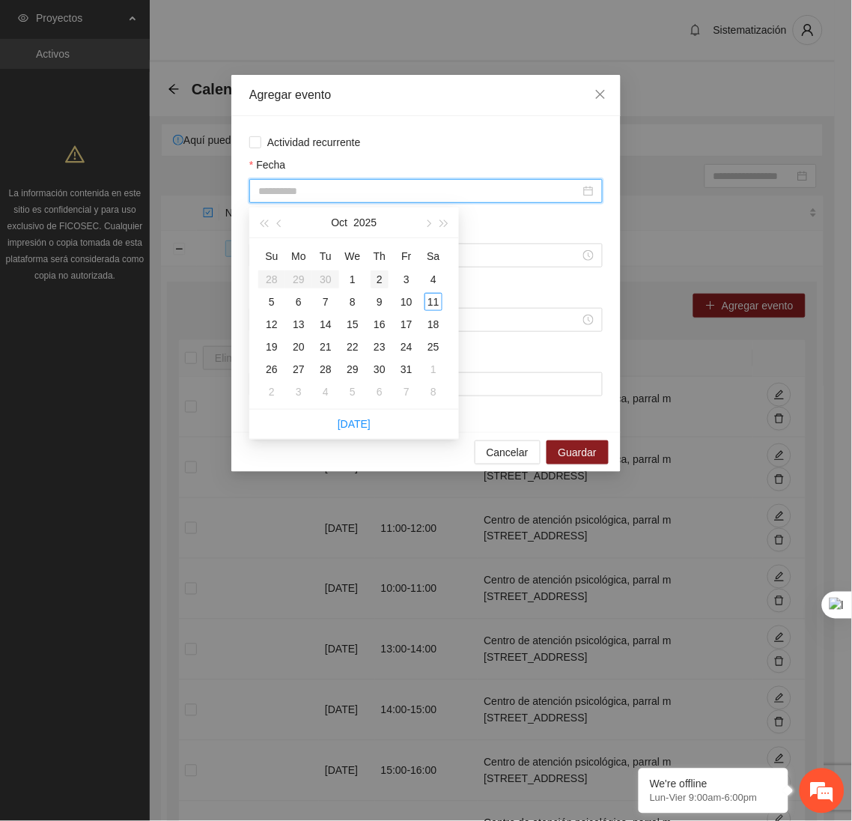
type input "**********"
click at [379, 285] on div "2" at bounding box center [380, 279] width 18 height 18
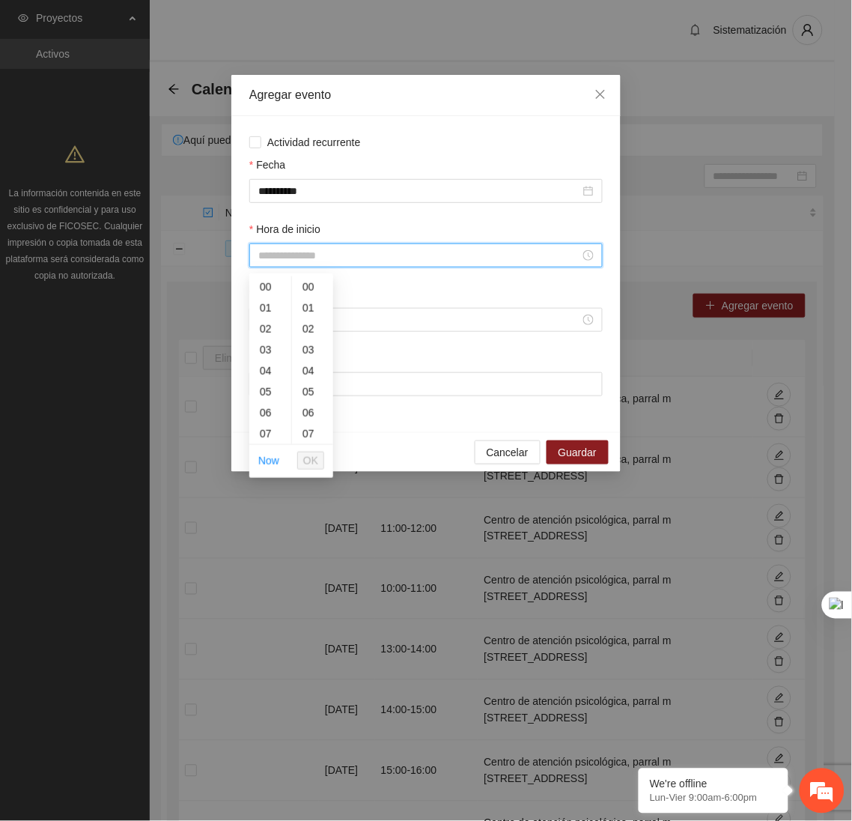
click at [341, 253] on input "Hora de inicio" at bounding box center [419, 255] width 322 height 16
click at [268, 402] on div "15" at bounding box center [270, 408] width 42 height 21
type input "*****"
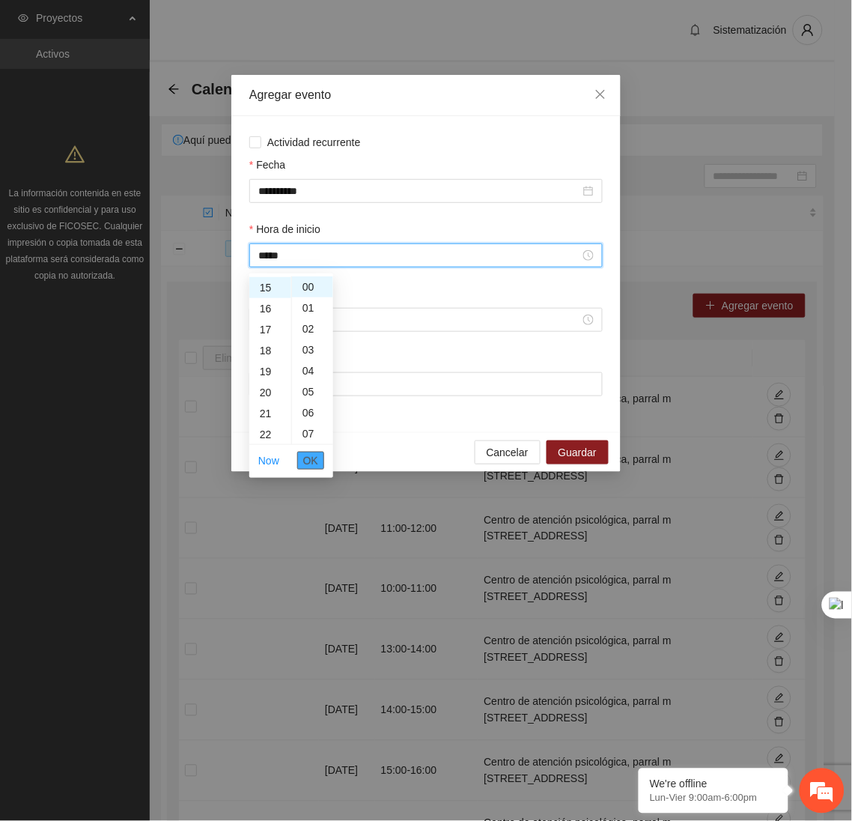
click at [311, 463] on span "OK" at bounding box center [310, 460] width 15 height 16
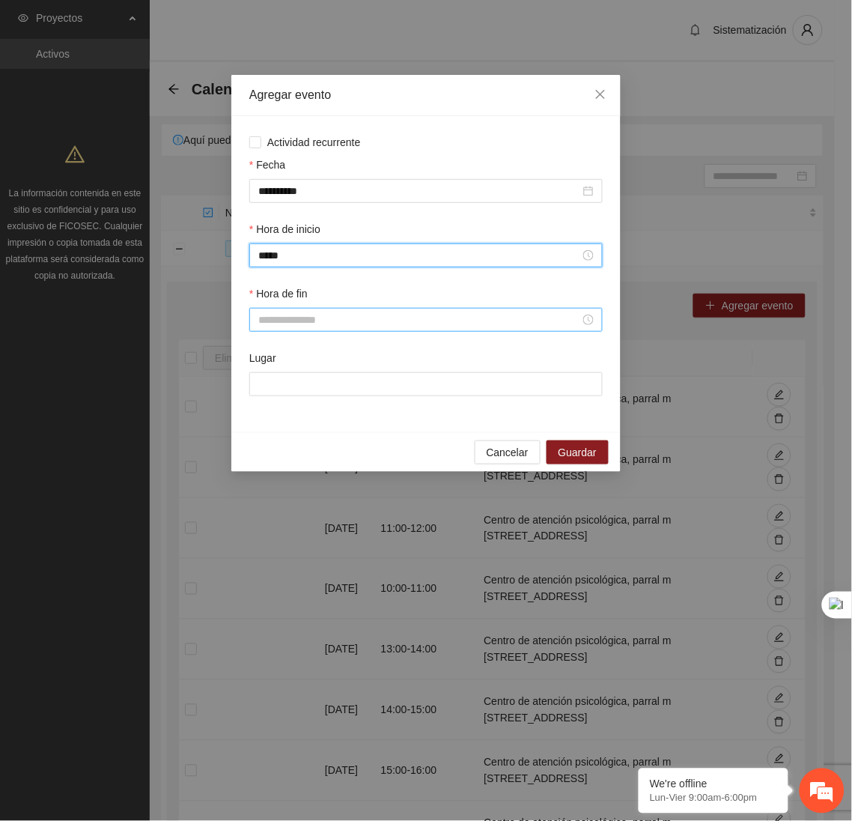
click at [285, 323] on input "Hora de fin" at bounding box center [419, 319] width 322 height 16
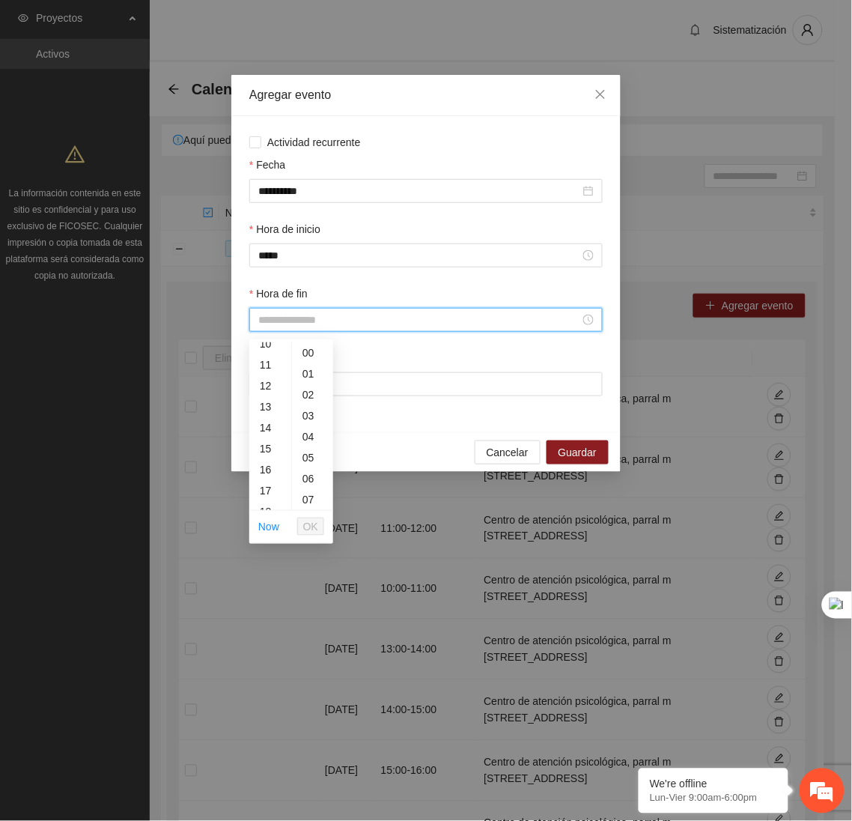
scroll to position [225, 0]
click at [267, 460] on div "16" at bounding box center [270, 463] width 42 height 21
type input "*****"
click at [314, 526] on span "OK" at bounding box center [310, 526] width 15 height 16
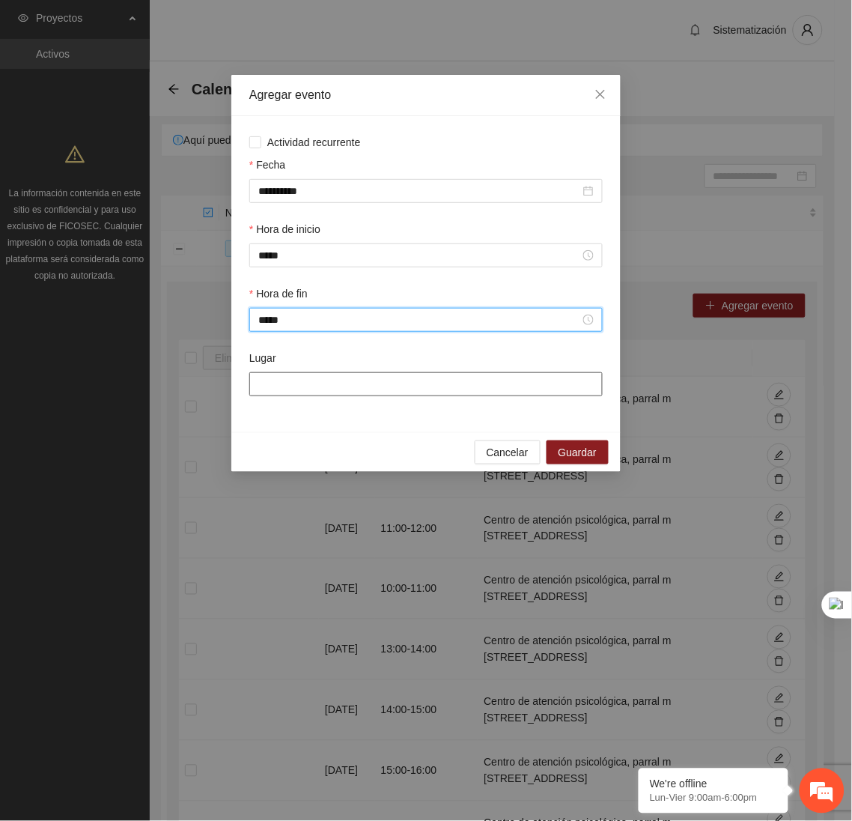
click at [307, 391] on input "Lugar" at bounding box center [425, 384] width 353 height 24
type input "**********"
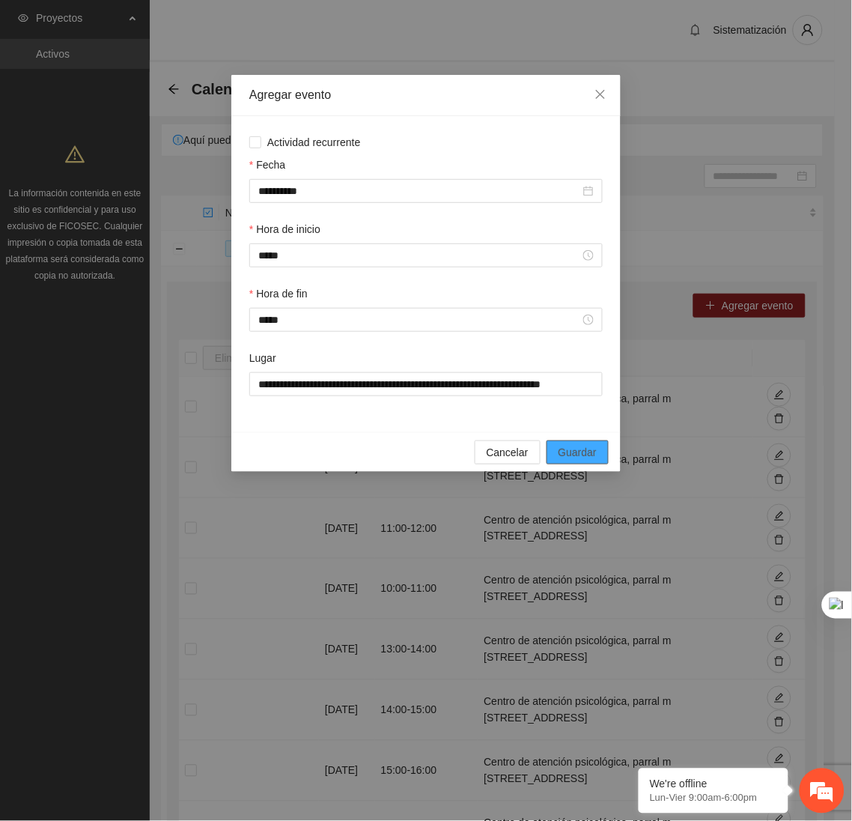
click at [574, 460] on span "Guardar" at bounding box center [578, 452] width 38 height 16
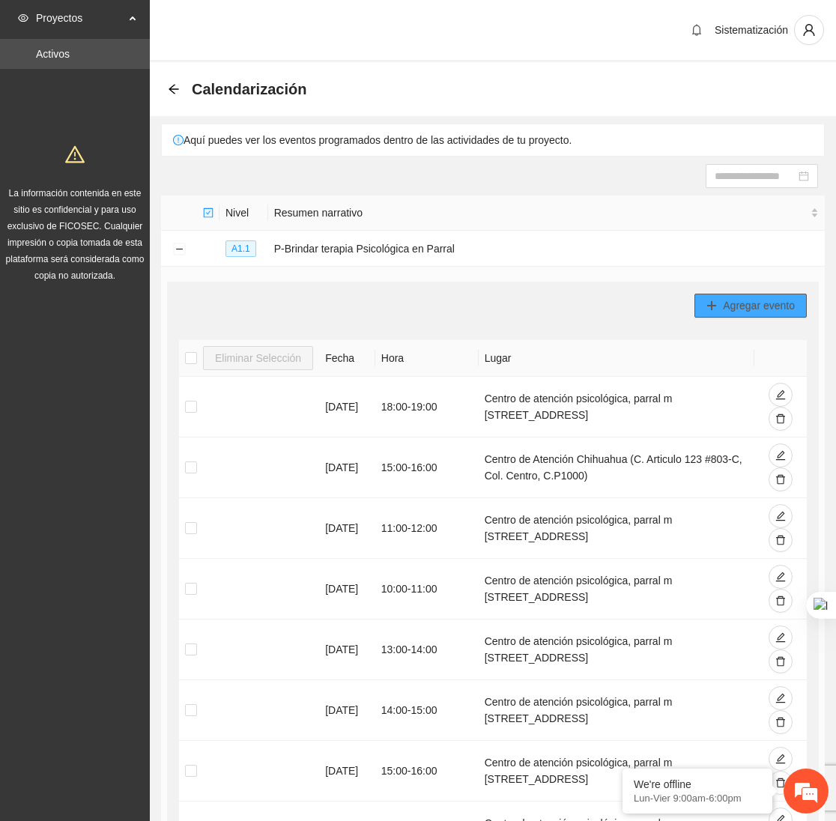
click at [758, 296] on button "Agregar evento" at bounding box center [750, 306] width 112 height 24
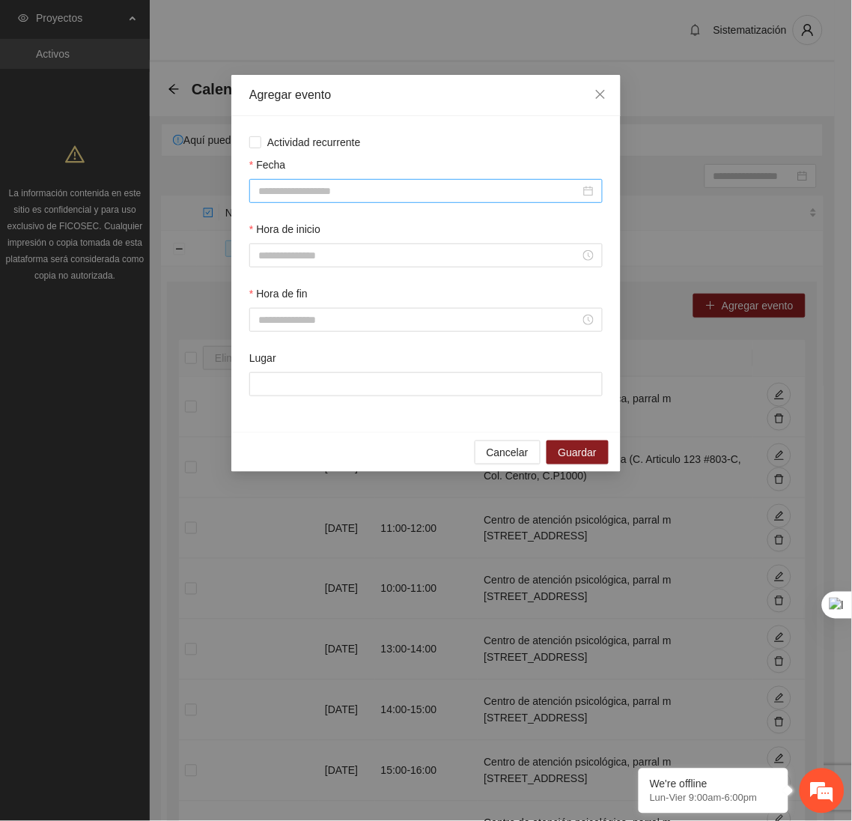
click at [505, 190] on input "Fecha" at bounding box center [419, 191] width 322 height 16
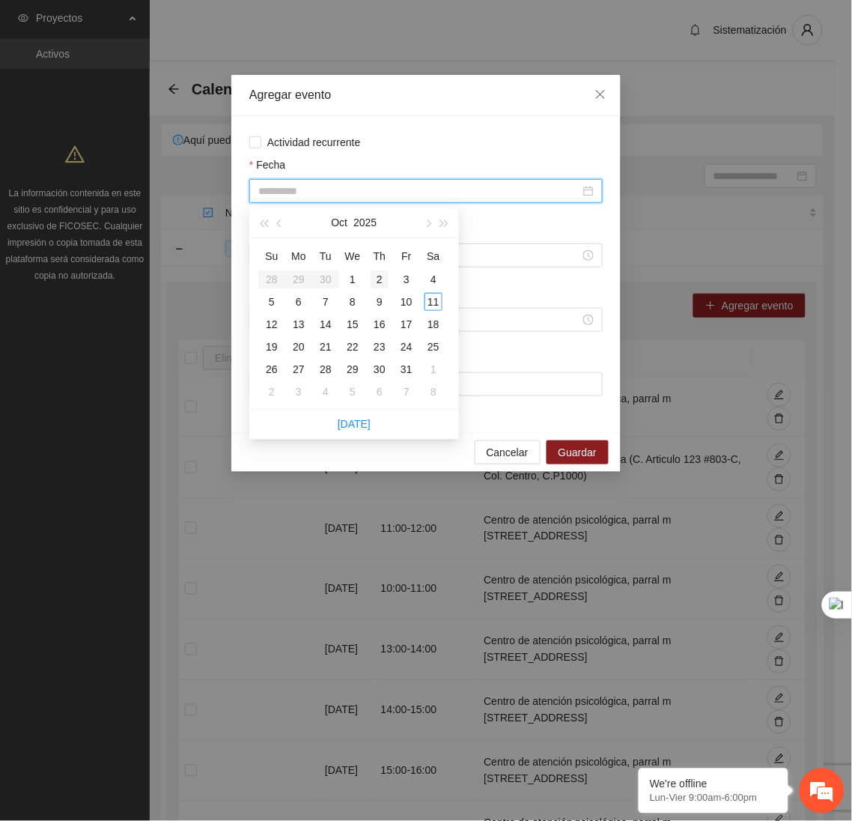
click at [380, 281] on div "2" at bounding box center [380, 279] width 18 height 18
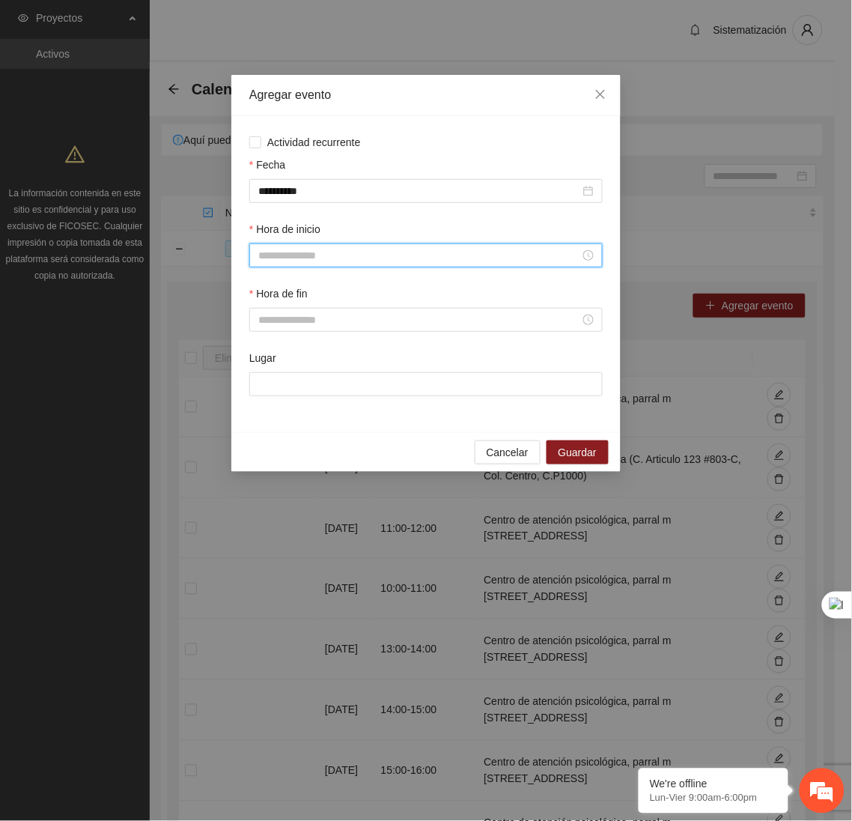
click at [327, 258] on input "Hora de inicio" at bounding box center [419, 255] width 322 height 16
click at [264, 415] on div "16" at bounding box center [270, 419] width 42 height 21
click at [313, 457] on span "OK" at bounding box center [310, 460] width 15 height 16
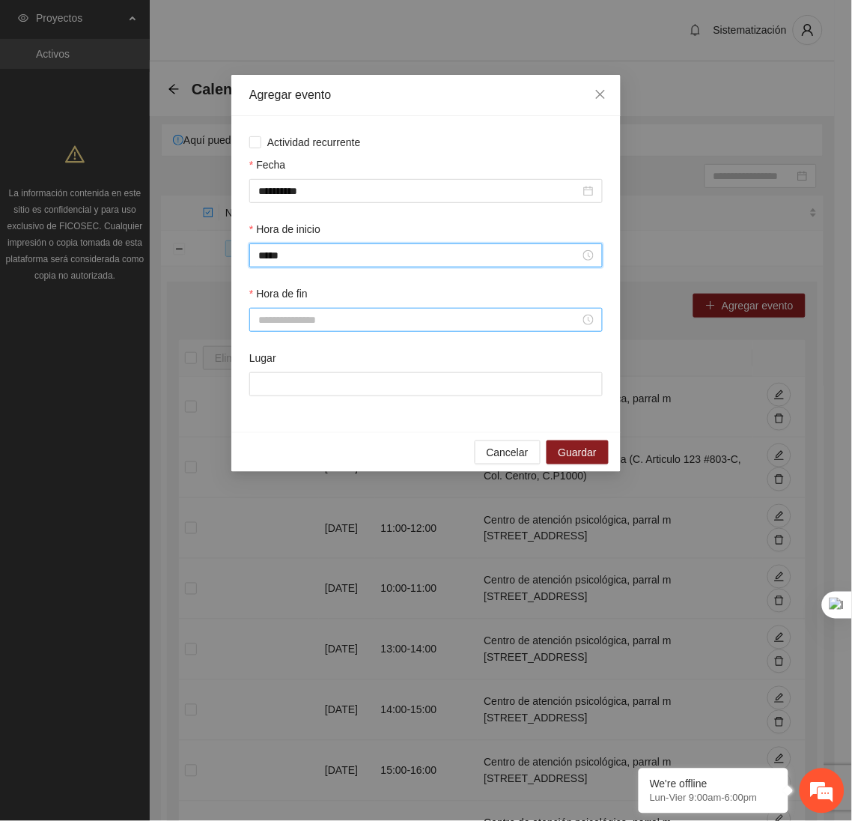
click at [281, 314] on div at bounding box center [425, 320] width 353 height 24
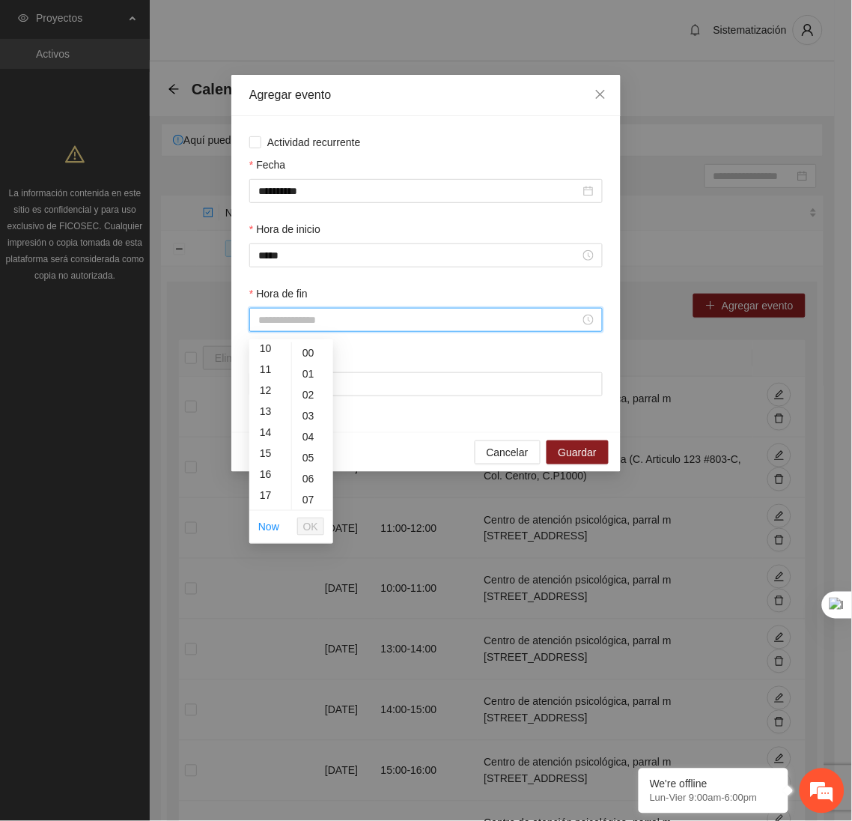
scroll to position [216, 0]
click at [267, 493] on div "17" at bounding box center [270, 493] width 42 height 21
click at [309, 529] on span "OK" at bounding box center [310, 526] width 15 height 16
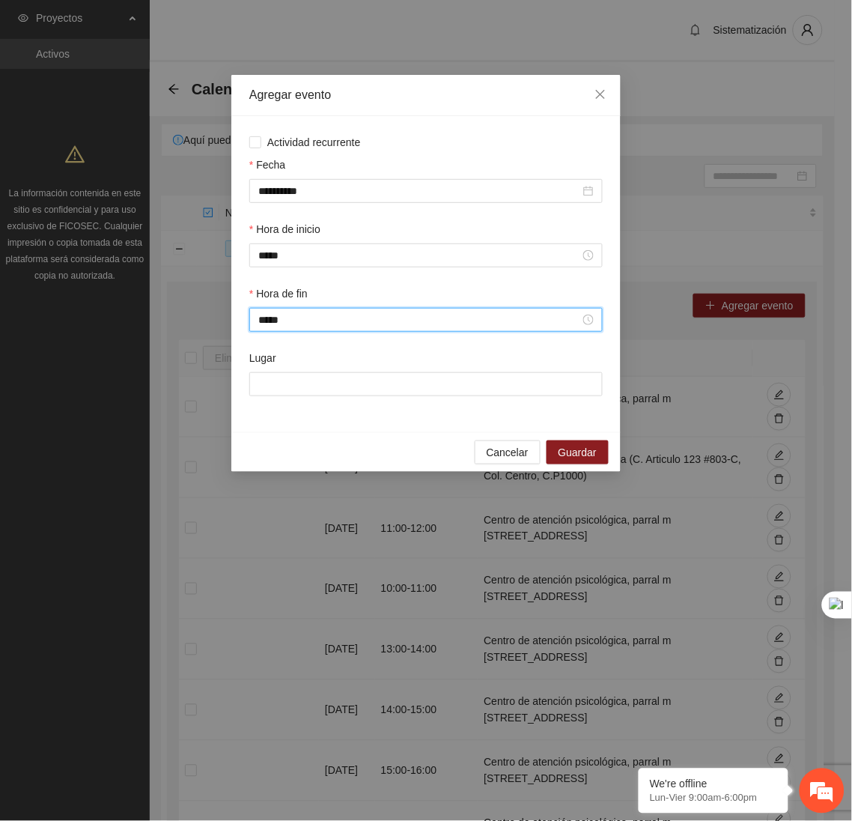
click at [285, 372] on div "Lugar" at bounding box center [425, 361] width 353 height 22
click at [285, 377] on input "Lugar" at bounding box center [425, 384] width 353 height 24
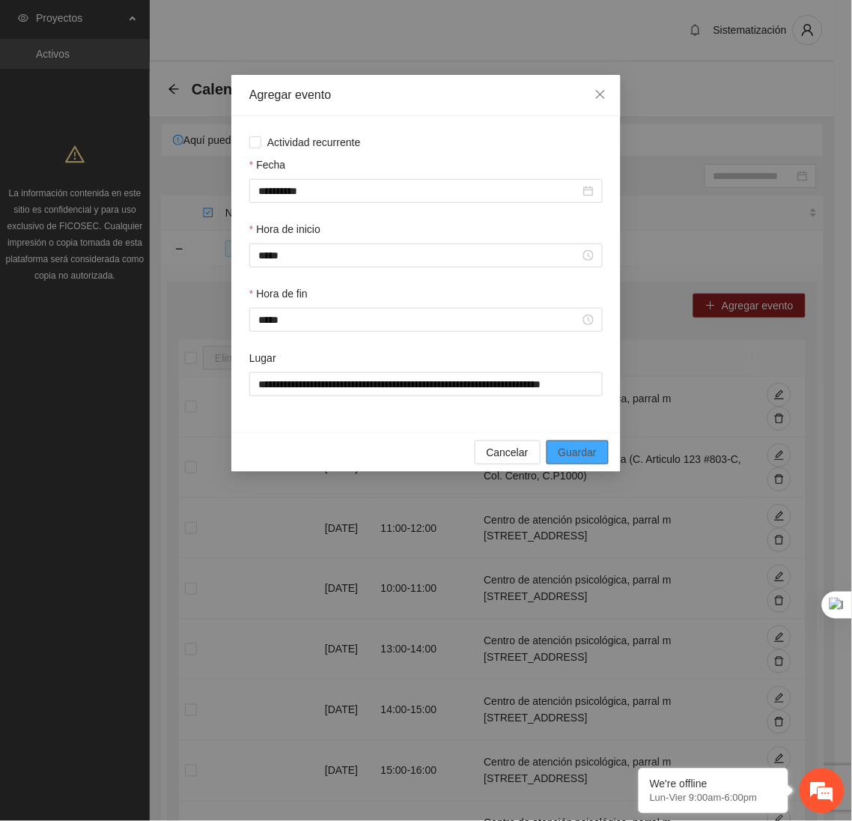
click at [576, 456] on span "Guardar" at bounding box center [578, 452] width 38 height 16
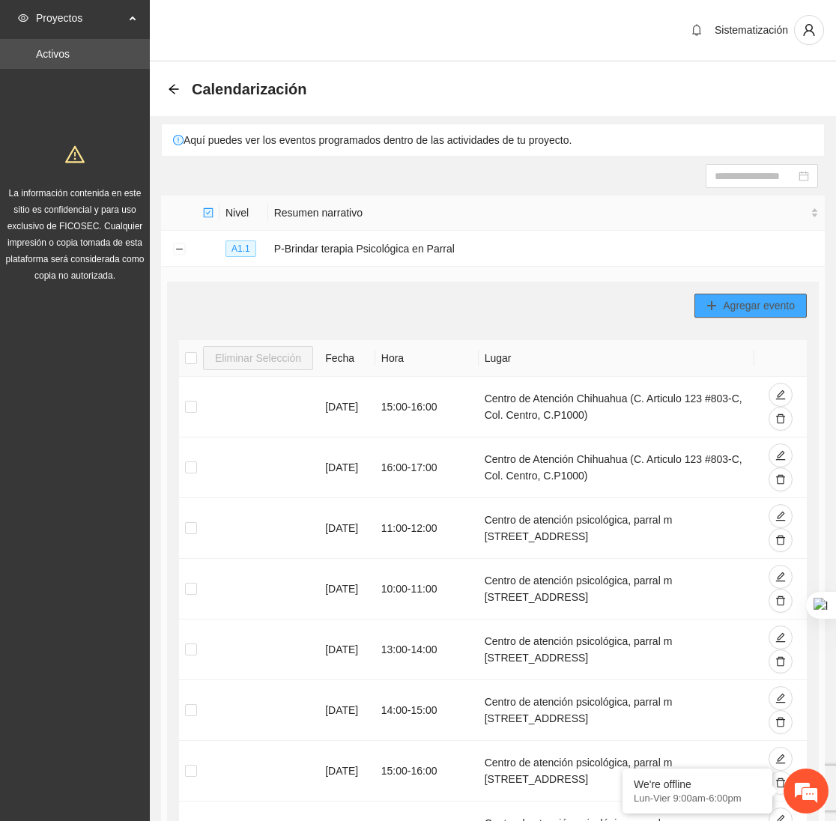
click at [726, 295] on button "Agregar evento" at bounding box center [750, 306] width 112 height 24
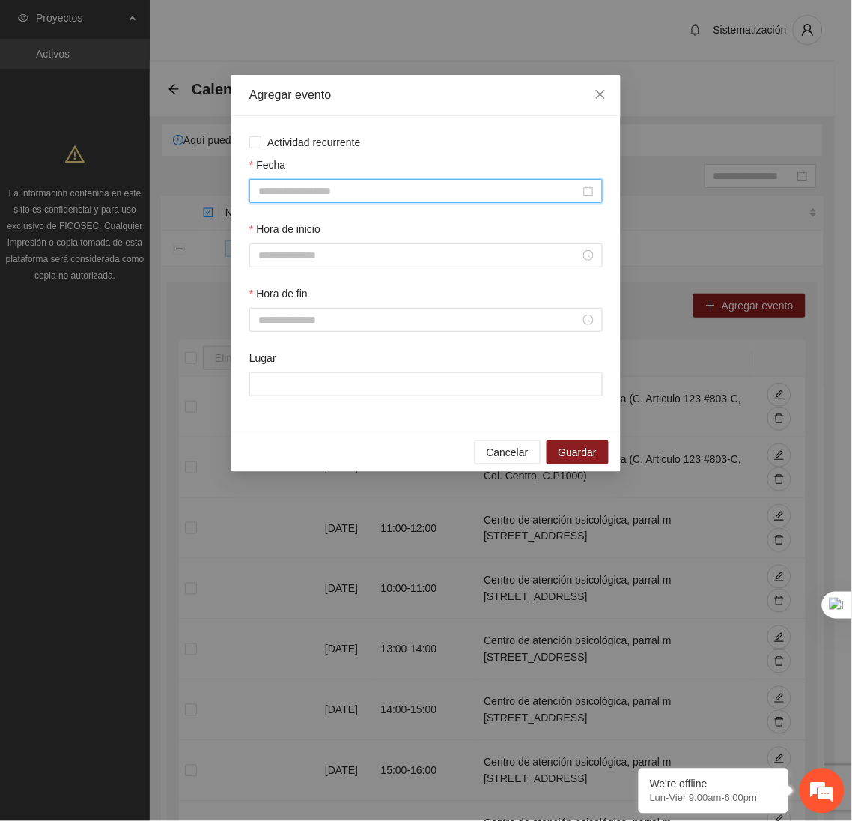
click at [478, 190] on input "Fecha" at bounding box center [419, 191] width 322 height 16
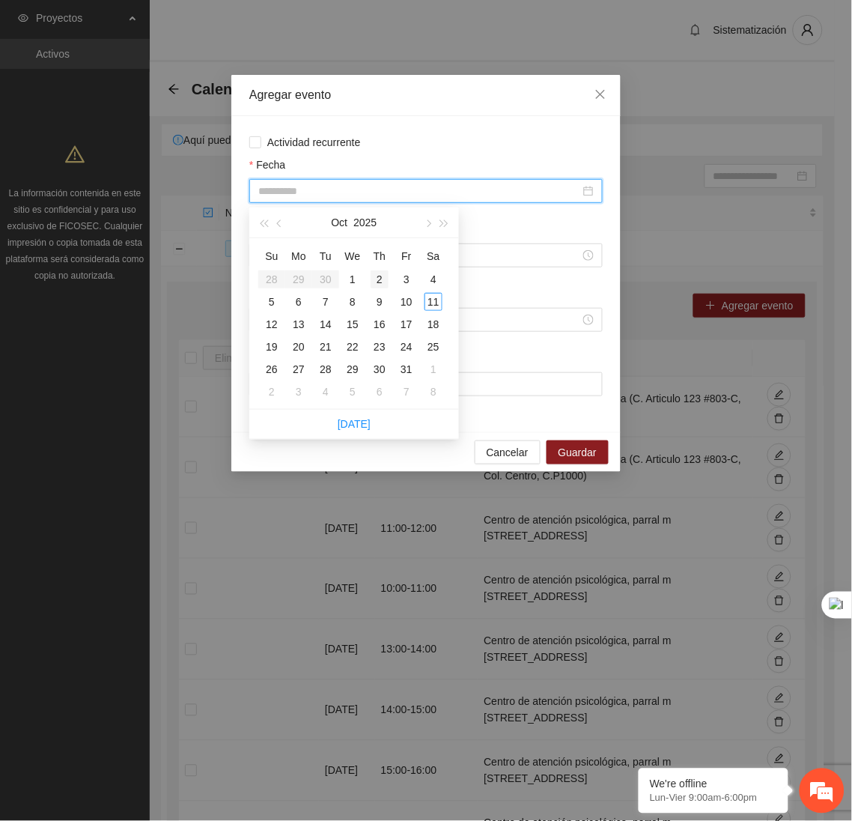
click at [383, 279] on div "2" at bounding box center [380, 279] width 18 height 18
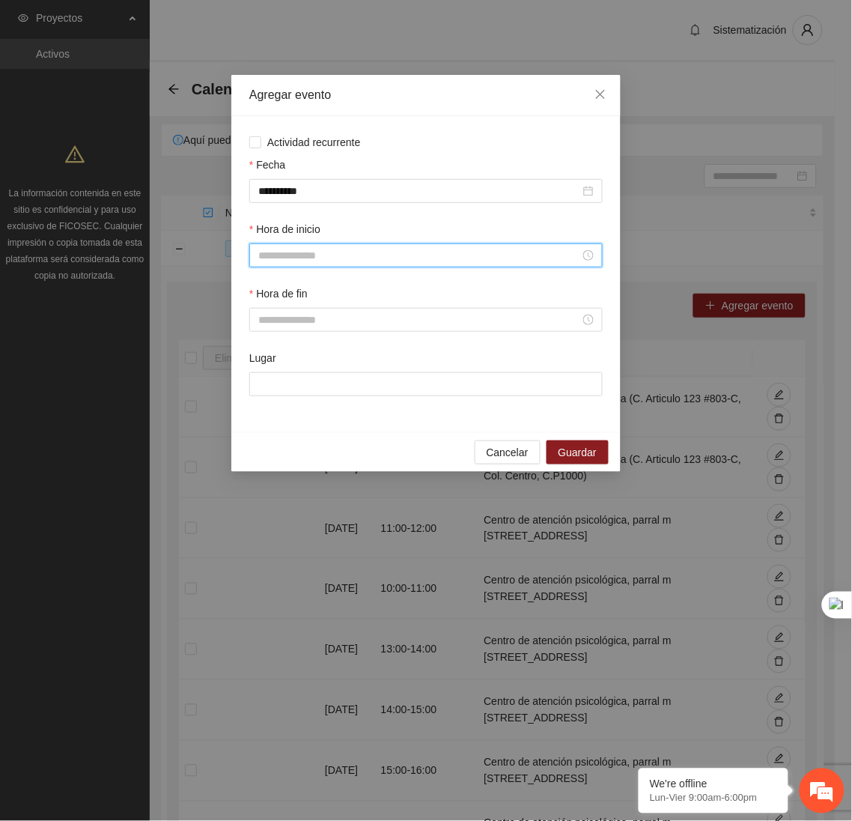
click at [317, 263] on input "Hora de inicio" at bounding box center [419, 255] width 322 height 16
click at [272, 403] on div "17" at bounding box center [270, 401] width 42 height 21
click at [313, 457] on span "OK" at bounding box center [310, 460] width 15 height 16
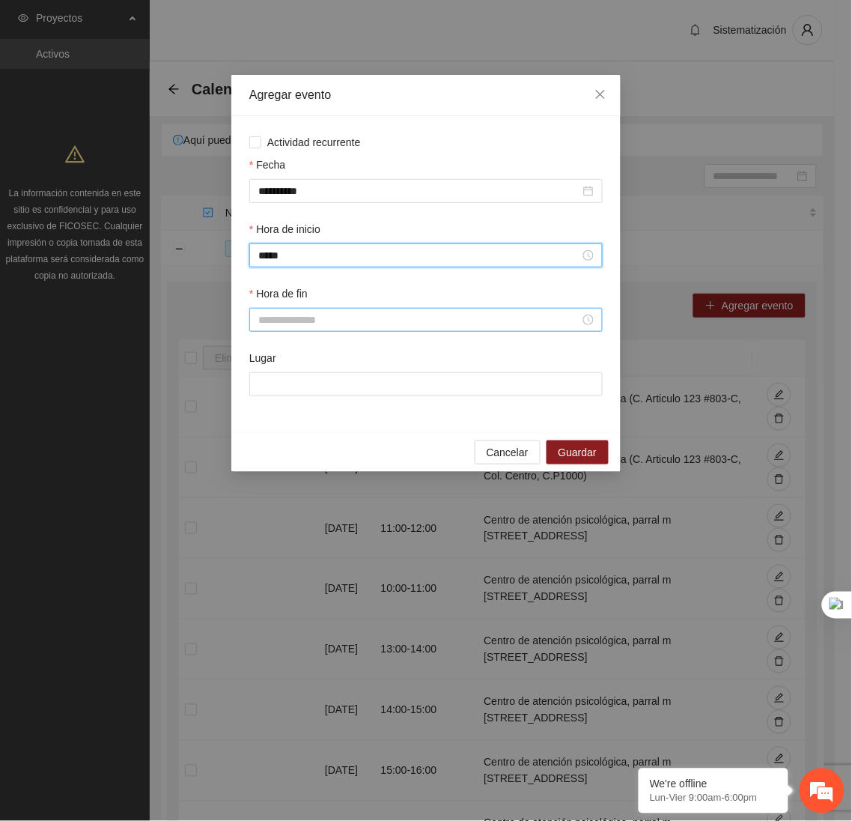
click at [285, 322] on input "Hora de fin" at bounding box center [419, 319] width 322 height 16
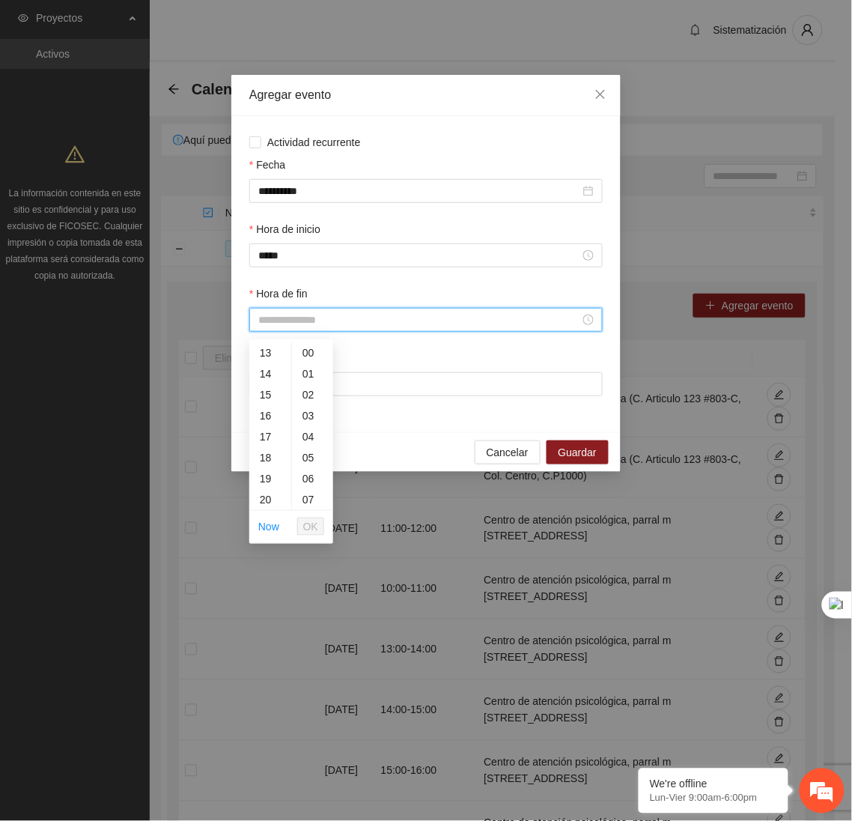
scroll to position [285, 0]
click at [269, 447] on div "18" at bounding box center [270, 444] width 42 height 21
click at [312, 528] on span "OK" at bounding box center [310, 526] width 15 height 16
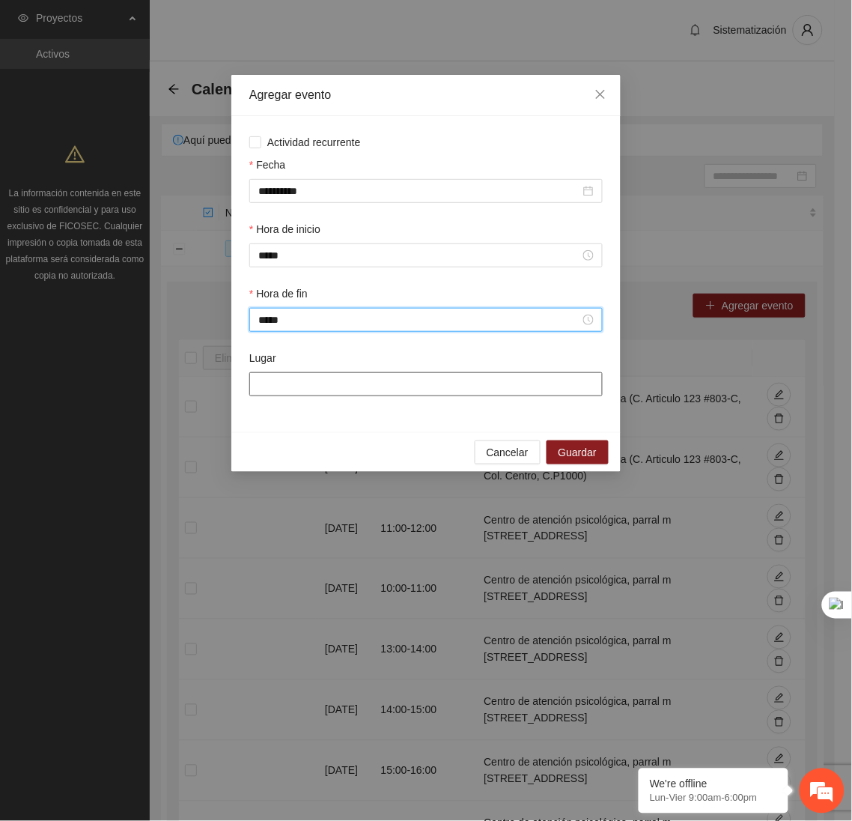
click at [291, 396] on input "Lugar" at bounding box center [425, 384] width 353 height 24
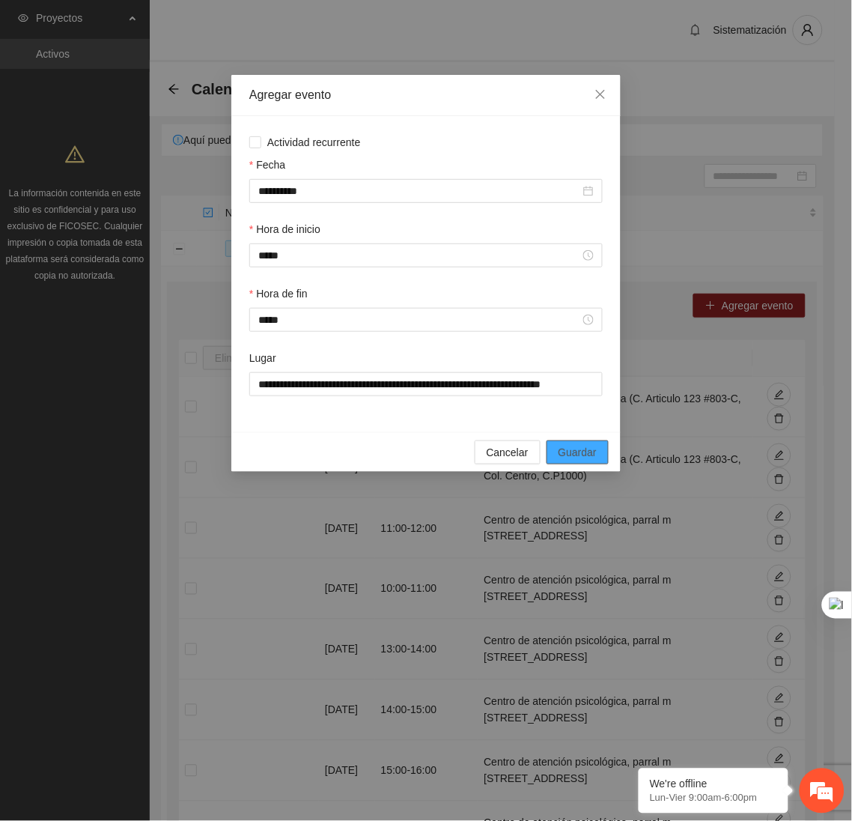
click at [588, 451] on span "Guardar" at bounding box center [578, 452] width 38 height 16
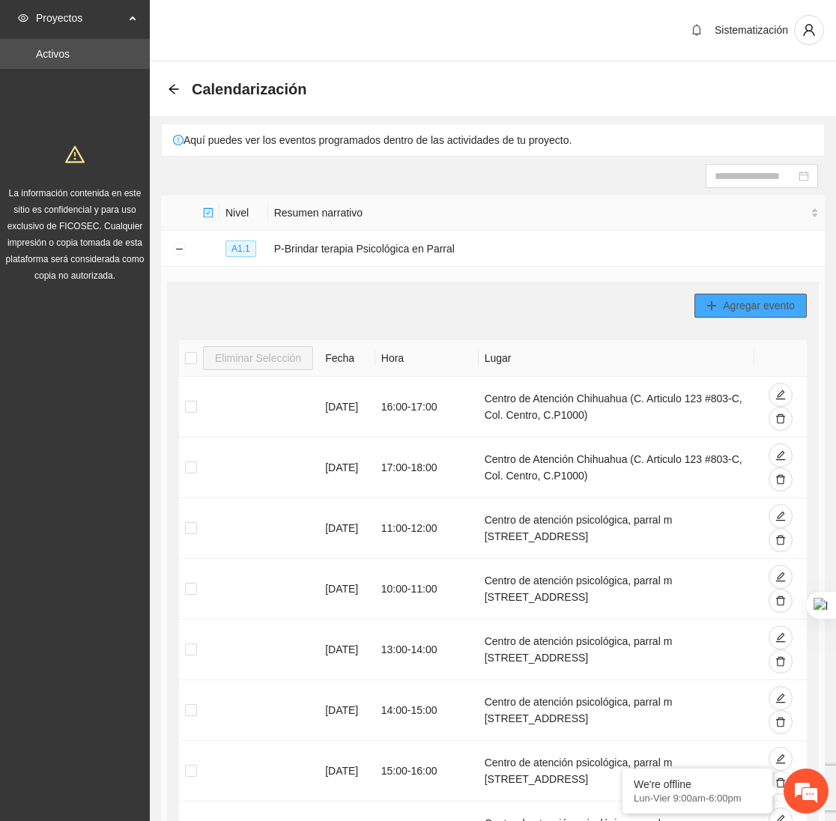
click at [717, 312] on button "Agregar evento" at bounding box center [750, 306] width 112 height 24
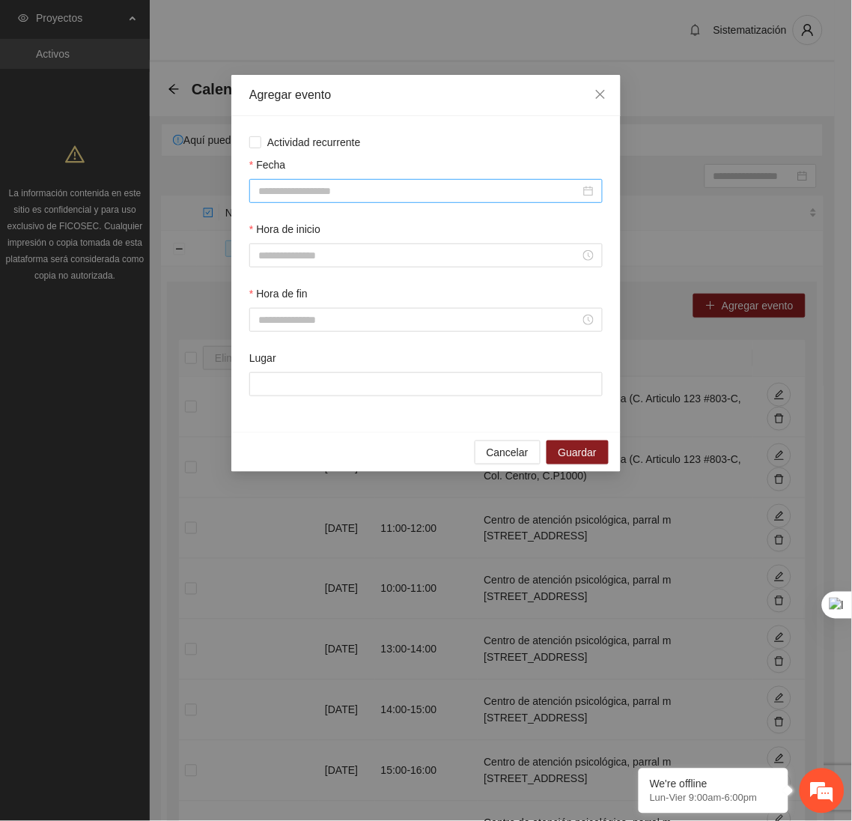
click at [424, 195] on input "Fecha" at bounding box center [419, 191] width 322 height 16
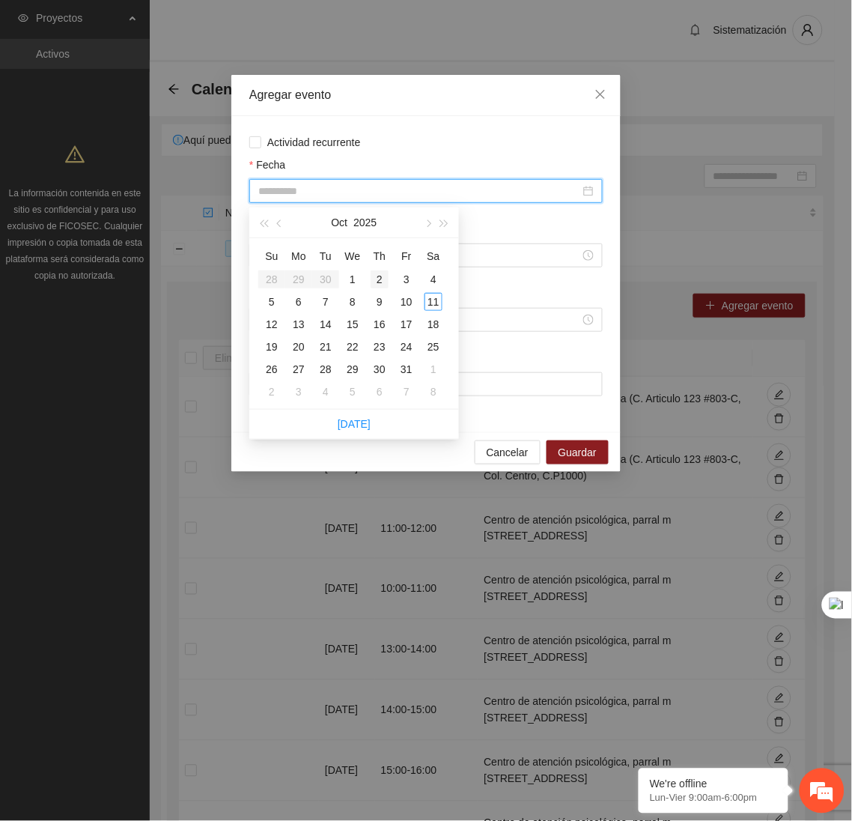
click at [377, 282] on div "2" at bounding box center [380, 279] width 18 height 18
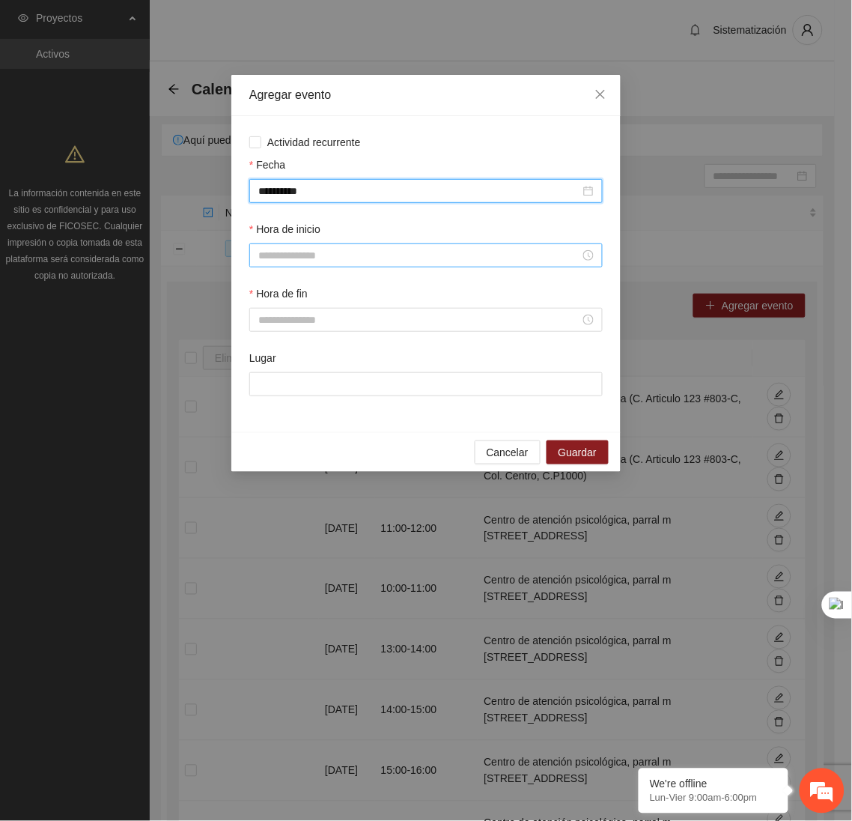
click at [311, 256] on input "Hora de inicio" at bounding box center [419, 255] width 322 height 16
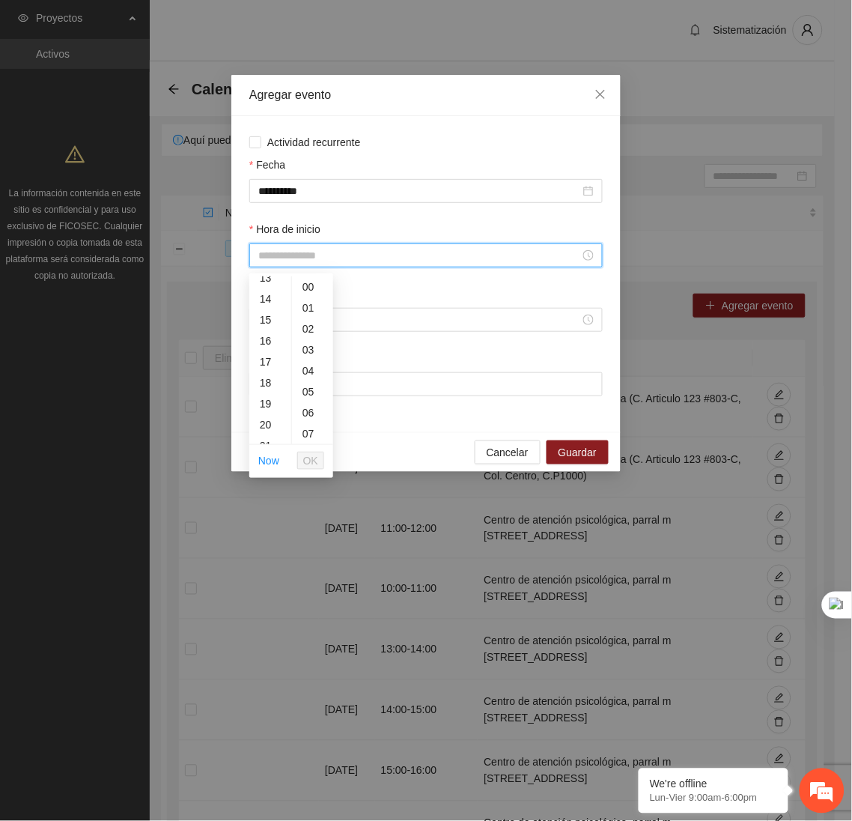
scroll to position [299, 0]
click at [258, 365] on div "18" at bounding box center [270, 365] width 42 height 21
click at [309, 454] on span "OK" at bounding box center [310, 460] width 15 height 16
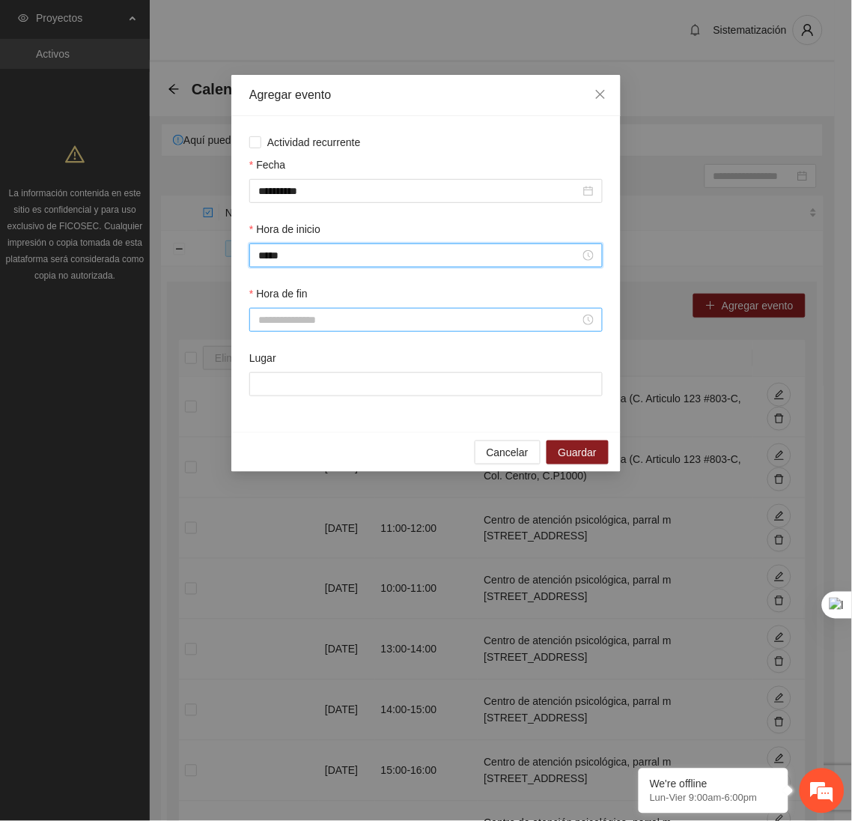
click at [291, 321] on input "Hora de fin" at bounding box center [419, 319] width 322 height 16
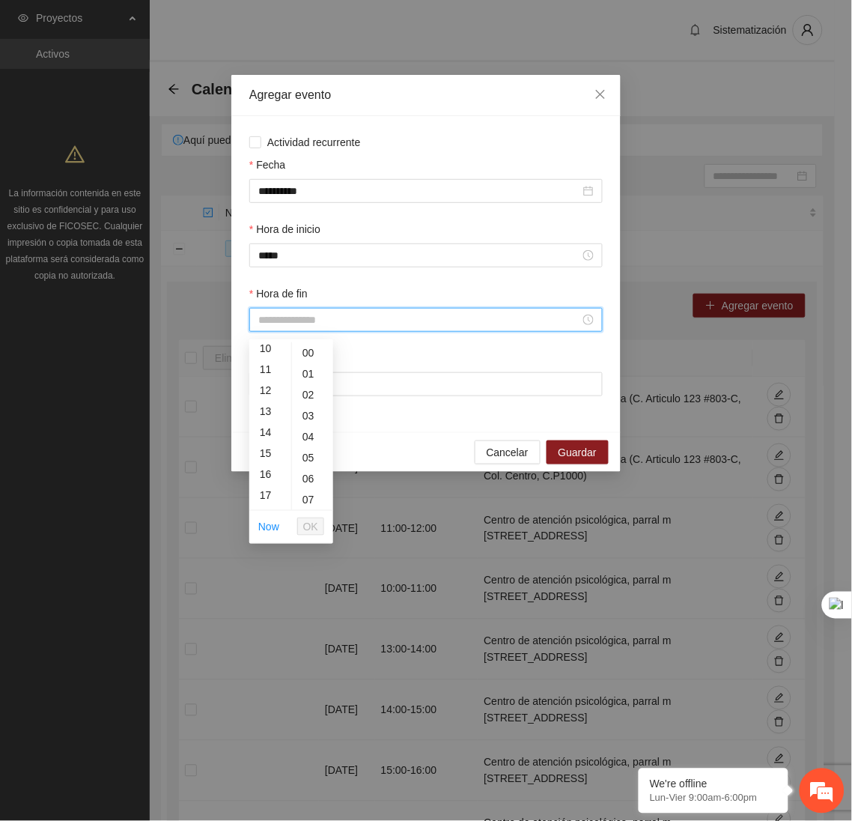
scroll to position [251, 0]
click at [267, 497] on div "19" at bounding box center [270, 500] width 42 height 21
click at [302, 525] on button "OK" at bounding box center [310, 526] width 27 height 18
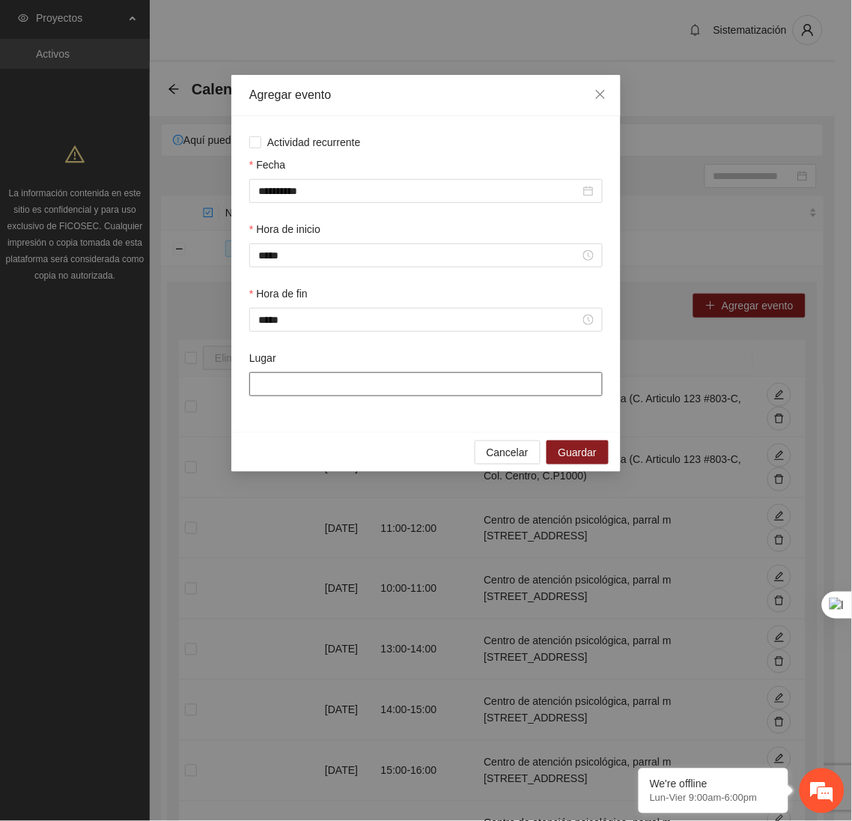
click at [295, 396] on input "Lugar" at bounding box center [425, 384] width 353 height 24
click at [577, 458] on span "Guardar" at bounding box center [578, 452] width 38 height 16
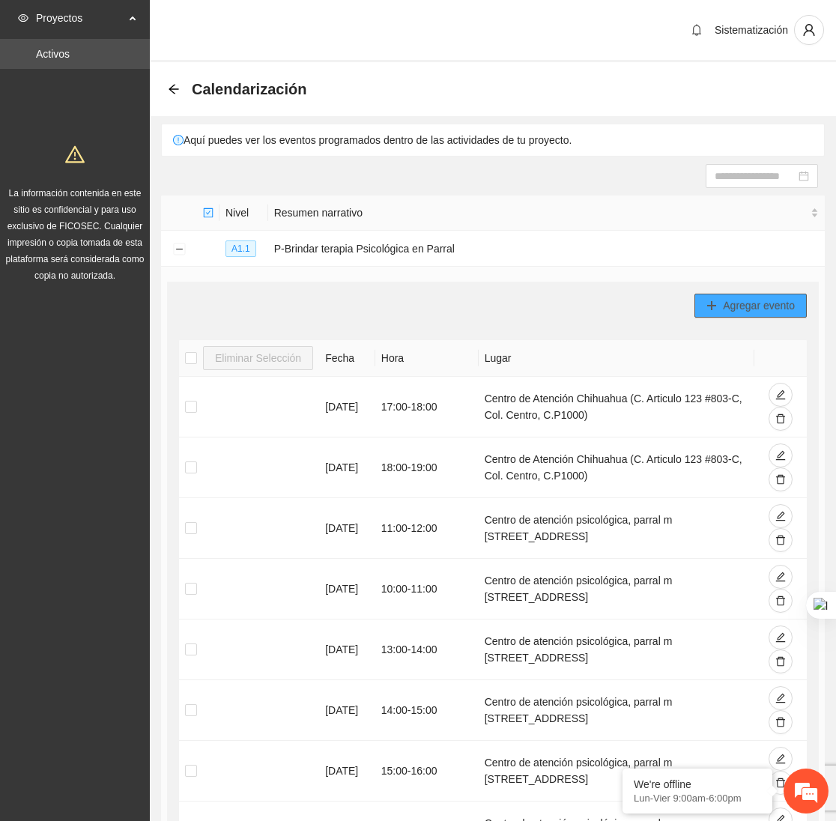
click at [727, 317] on button "Agregar evento" at bounding box center [750, 306] width 112 height 24
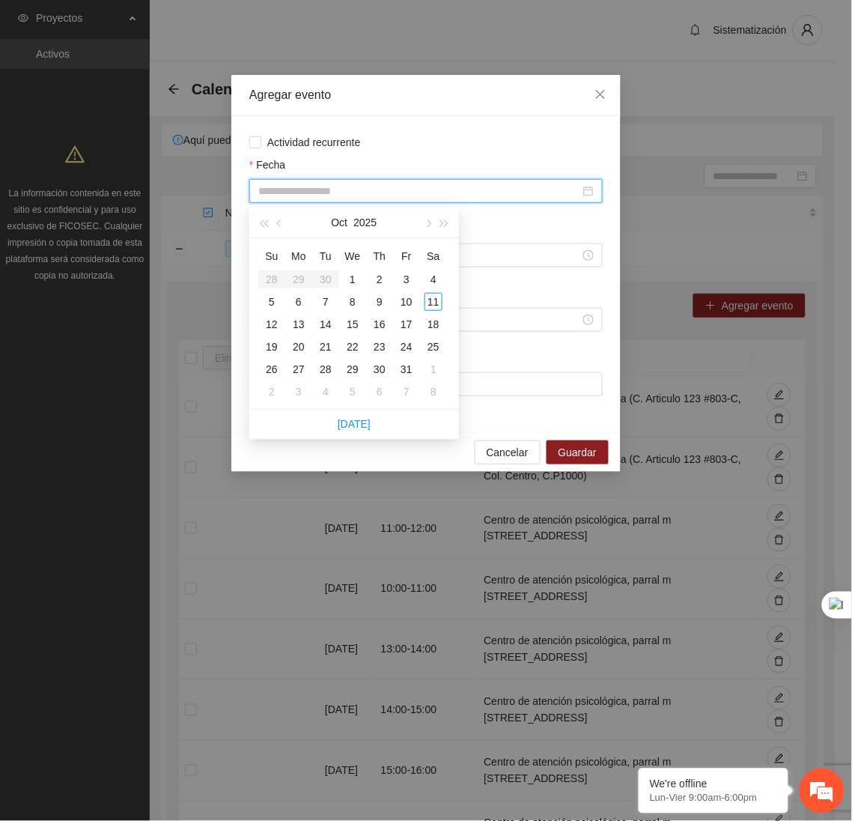
click at [434, 191] on input "Fecha" at bounding box center [419, 191] width 322 height 16
click at [407, 282] on div "3" at bounding box center [407, 279] width 18 height 18
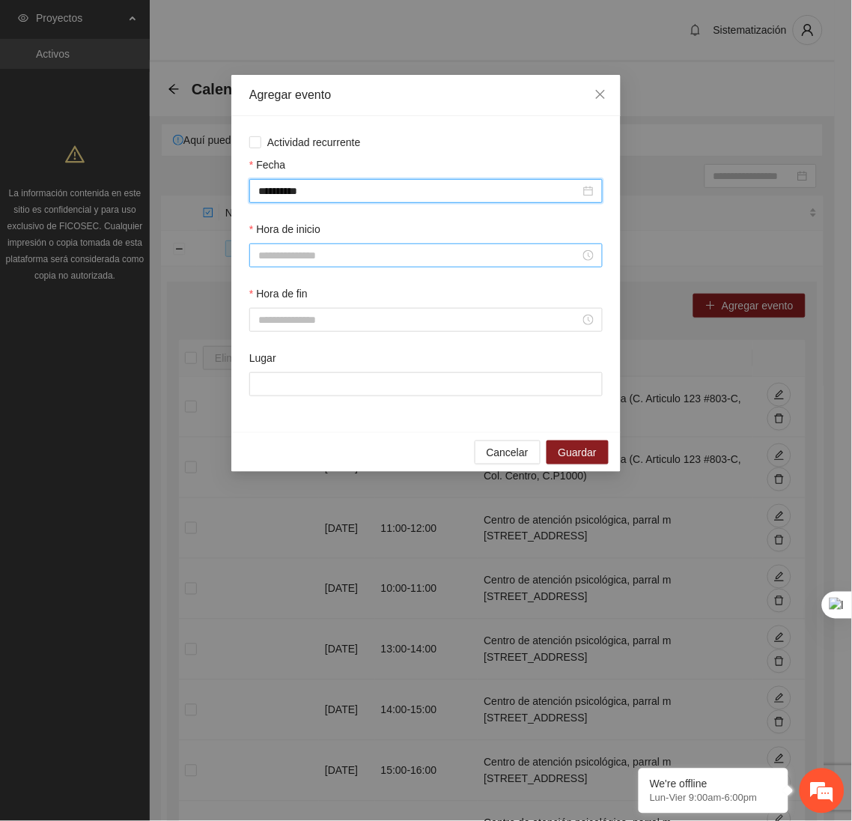
click at [327, 263] on input "Hora de inicio" at bounding box center [419, 255] width 322 height 16
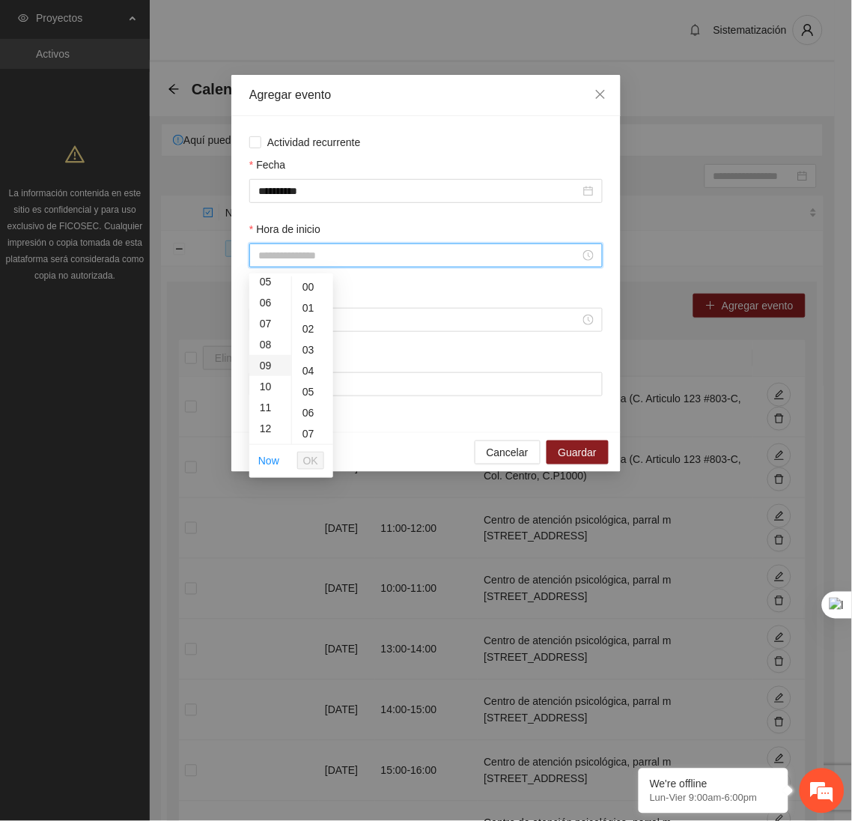
click at [264, 363] on div "09" at bounding box center [270, 365] width 42 height 21
click at [314, 463] on span "OK" at bounding box center [310, 460] width 15 height 16
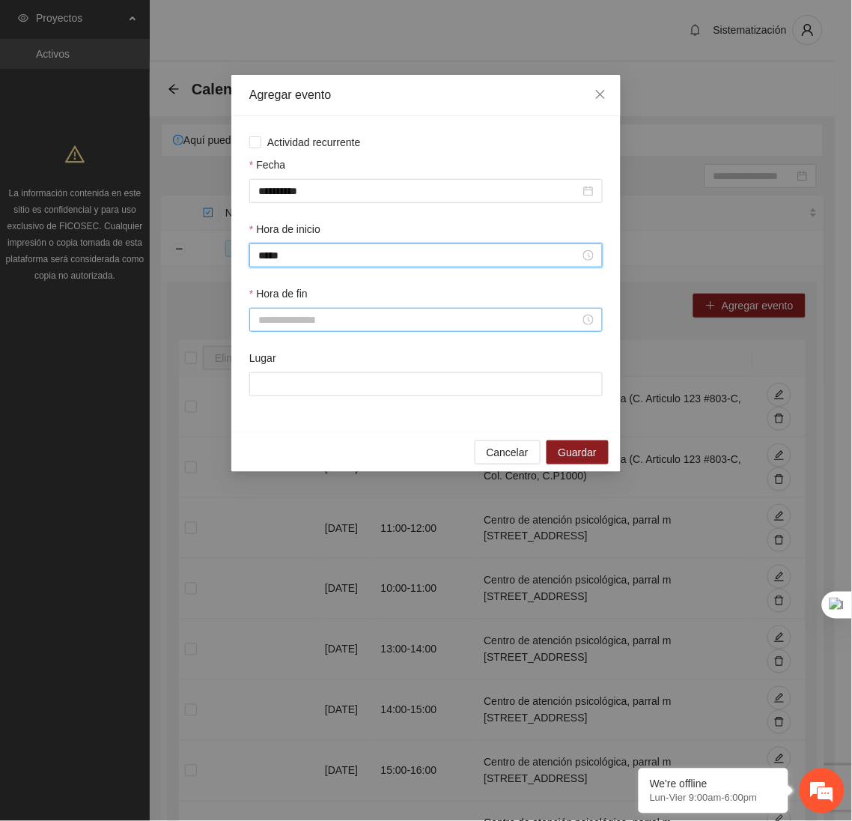
click at [281, 323] on input "Hora de fin" at bounding box center [419, 319] width 322 height 16
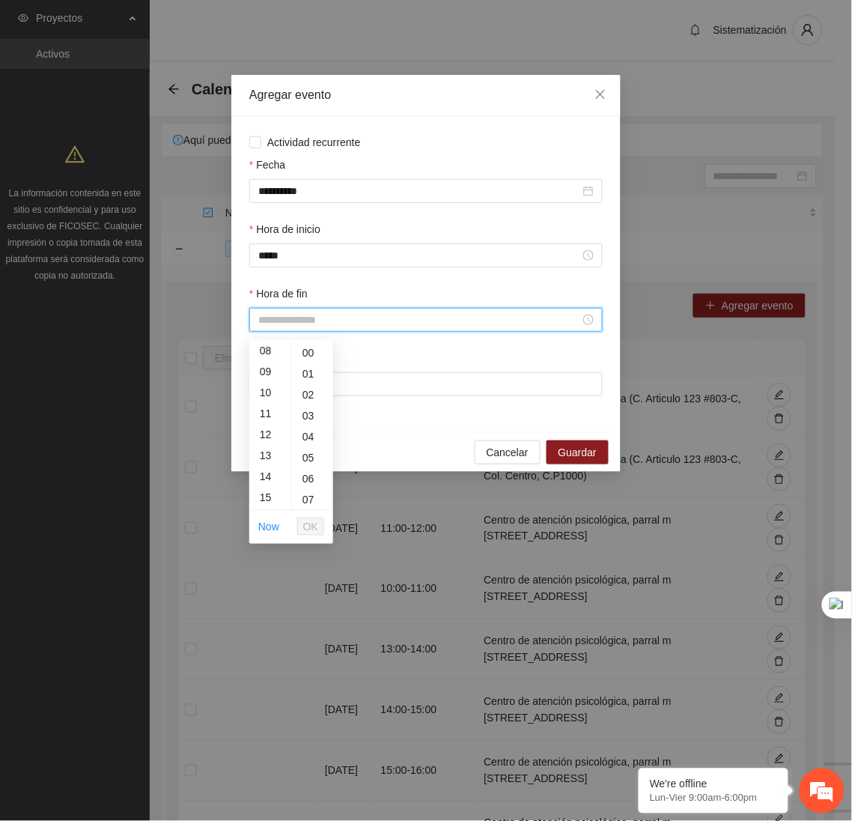
scroll to position [176, 0]
click at [264, 390] on div "10" at bounding box center [270, 386] width 42 height 21
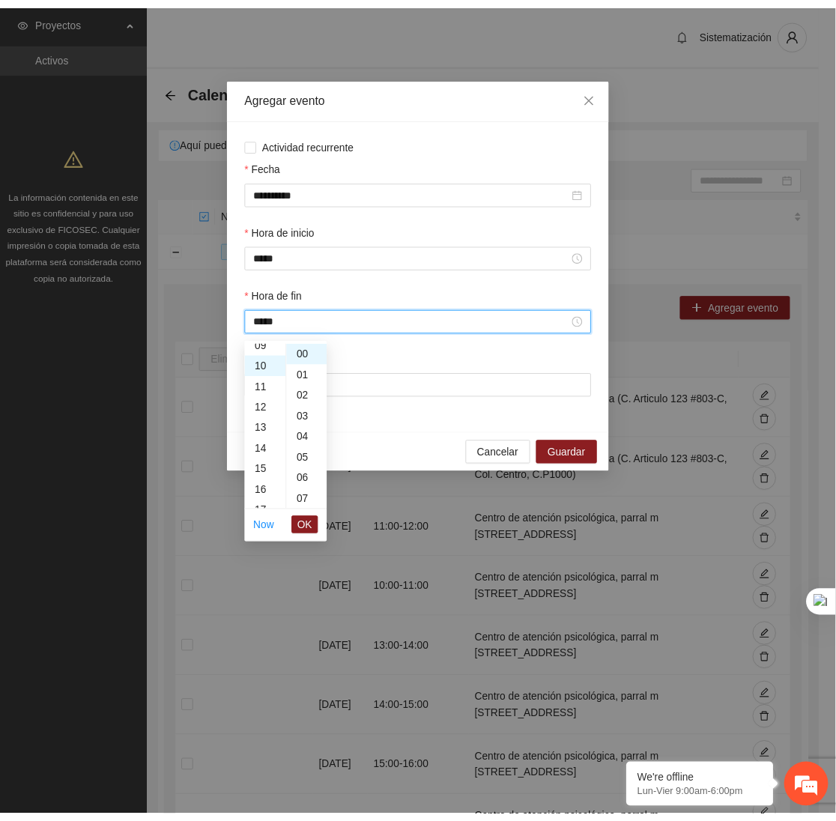
scroll to position [209, 0]
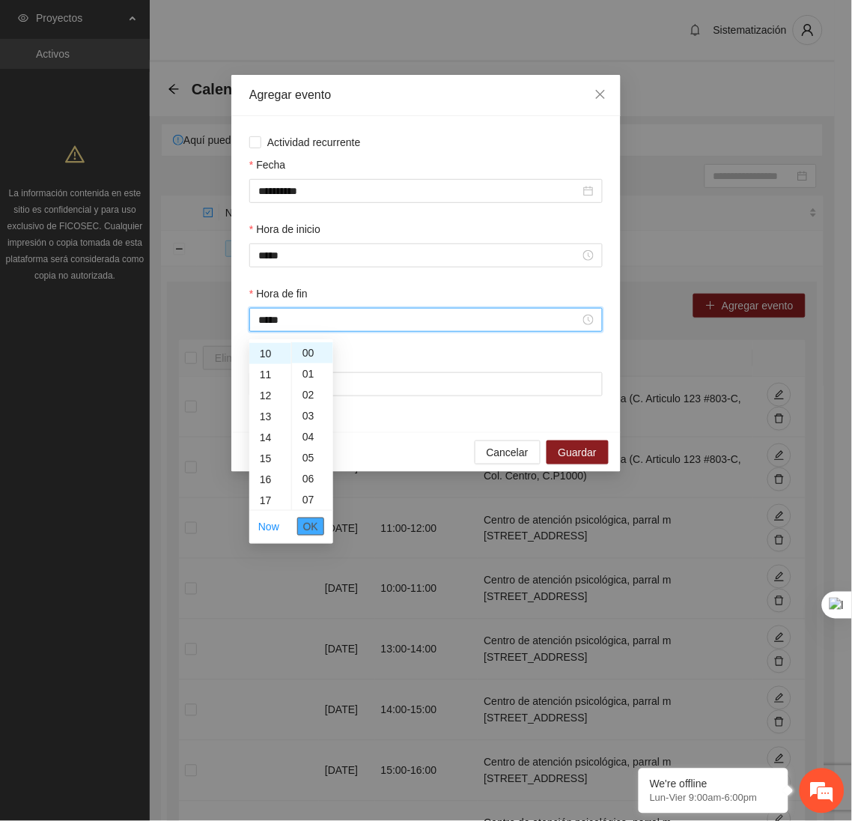
click at [308, 529] on span "OK" at bounding box center [310, 526] width 15 height 16
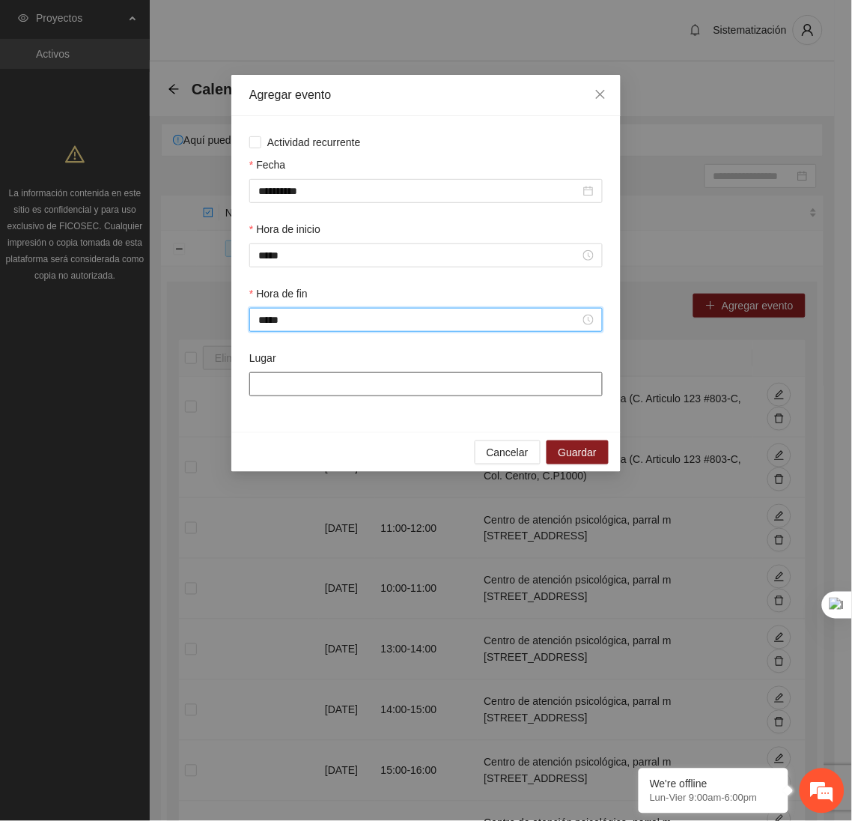
click at [331, 393] on input "Lugar" at bounding box center [425, 384] width 353 height 24
click at [591, 89] on span "Close" at bounding box center [600, 95] width 40 height 40
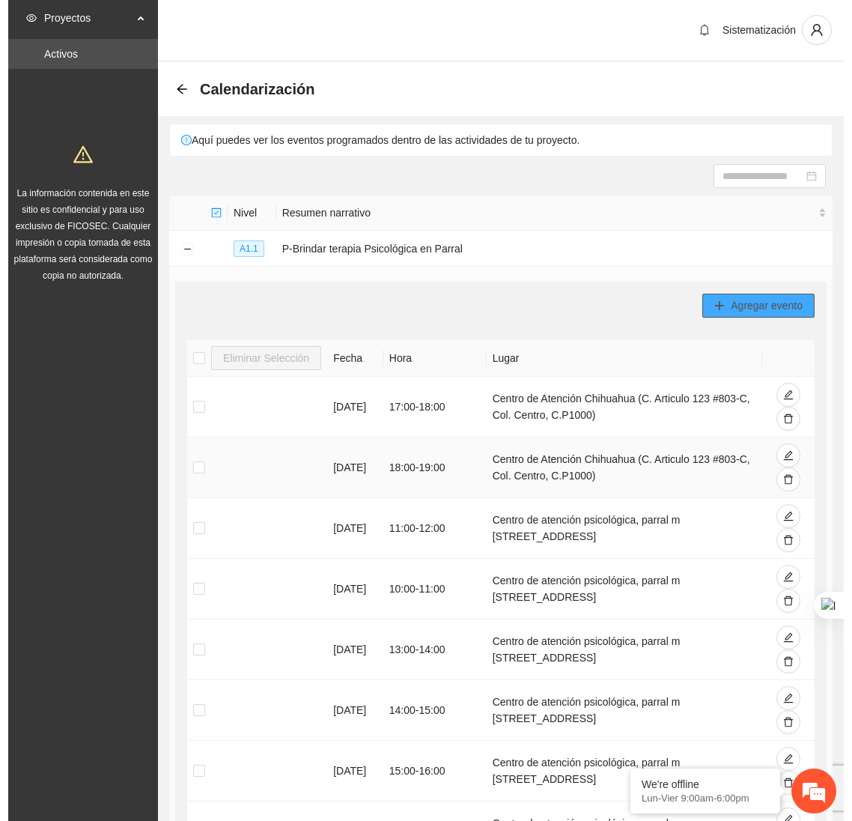
scroll to position [19, 0]
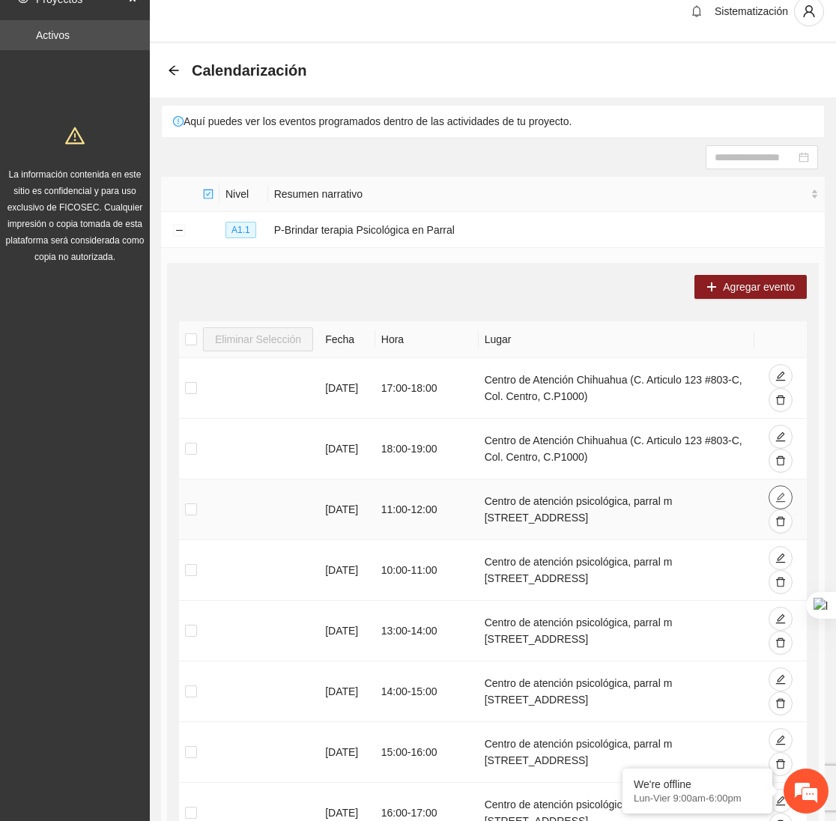
click at [778, 500] on icon "edit" at bounding box center [780, 497] width 10 height 10
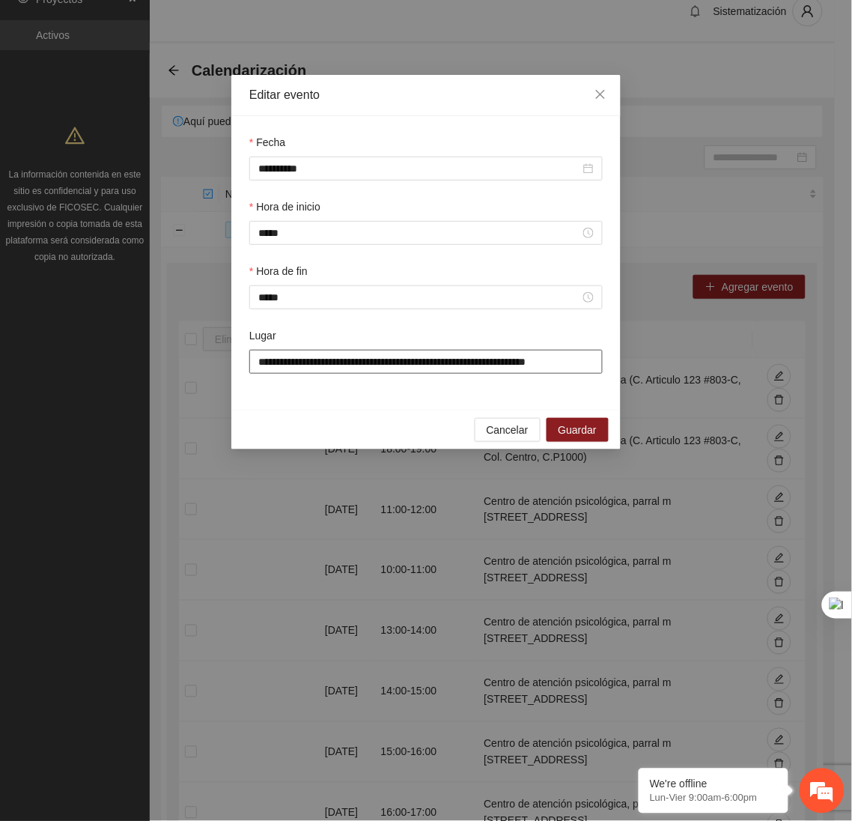
drag, startPoint x: 591, startPoint y: 368, endPoint x: 159, endPoint y: 427, distance: 435.2
click at [159, 427] on div "**********" at bounding box center [426, 410] width 852 height 821
click at [607, 102] on span "Close" at bounding box center [600, 95] width 40 height 40
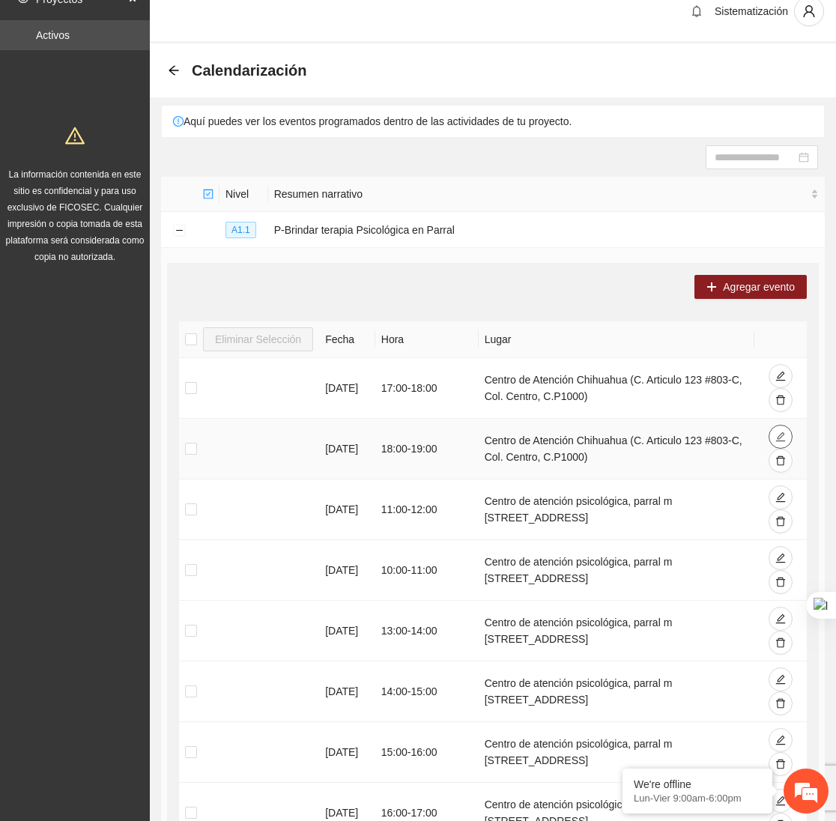
click at [782, 435] on icon "edit" at bounding box center [781, 437] width 10 height 10
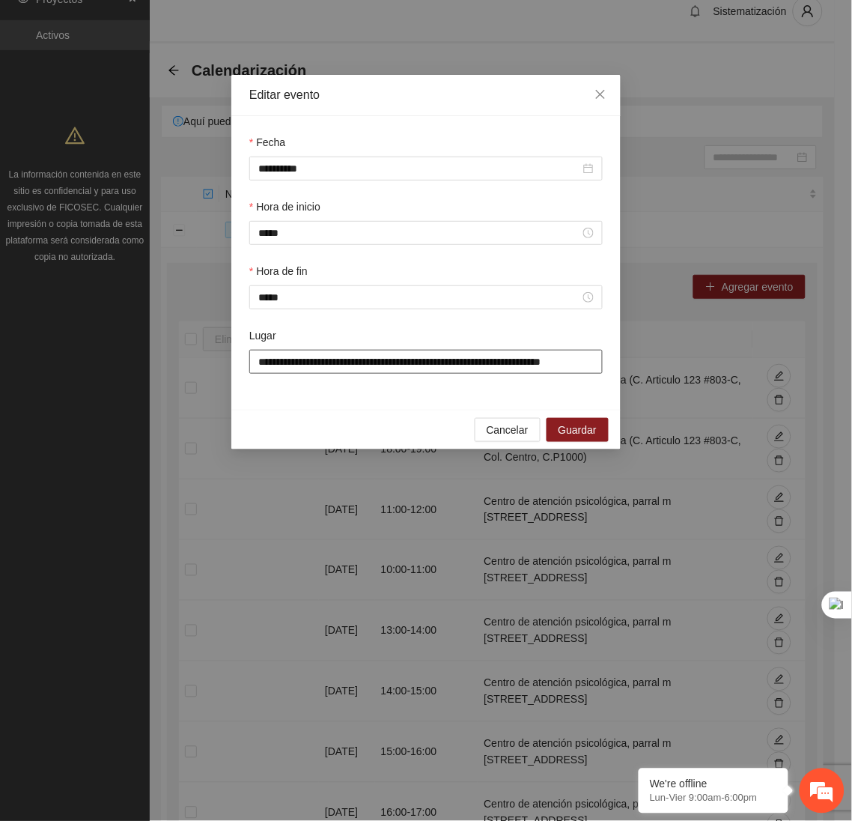
click at [577, 363] on input "**********" at bounding box center [425, 362] width 353 height 24
paste input "**********"
click at [577, 430] on span "Guardar" at bounding box center [578, 430] width 38 height 16
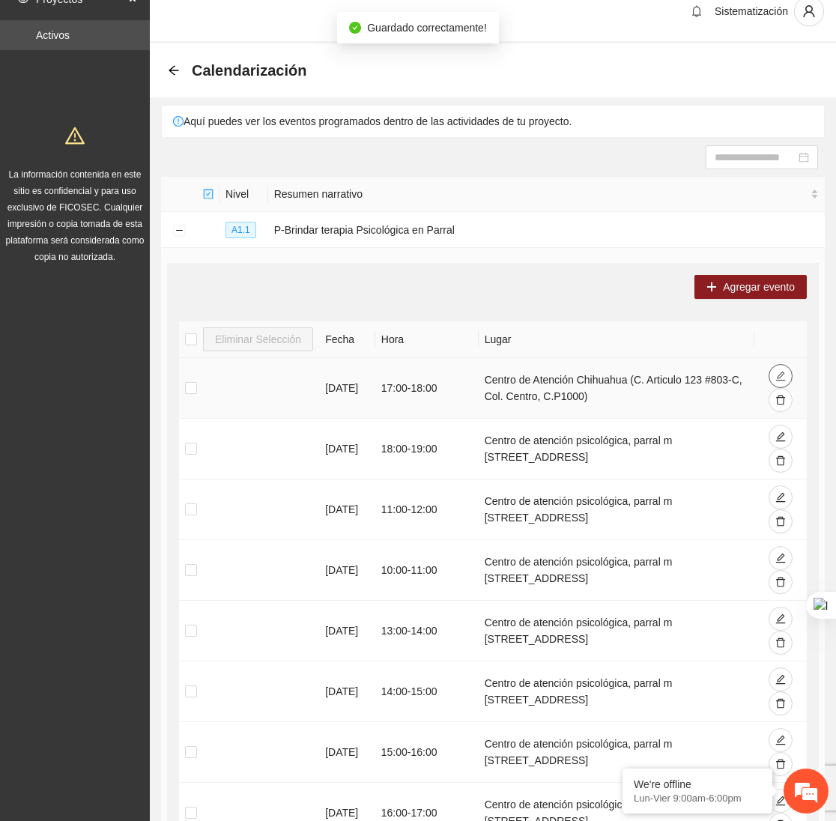
click at [776, 380] on icon "edit" at bounding box center [781, 376] width 10 height 10
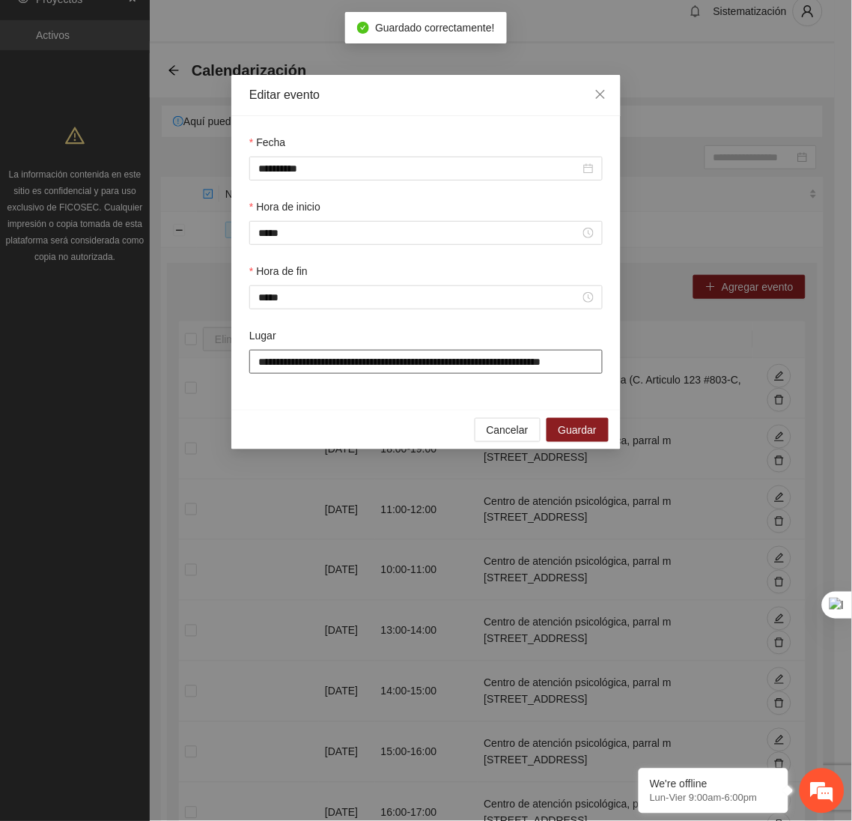
click at [569, 372] on input "**********" at bounding box center [425, 362] width 353 height 24
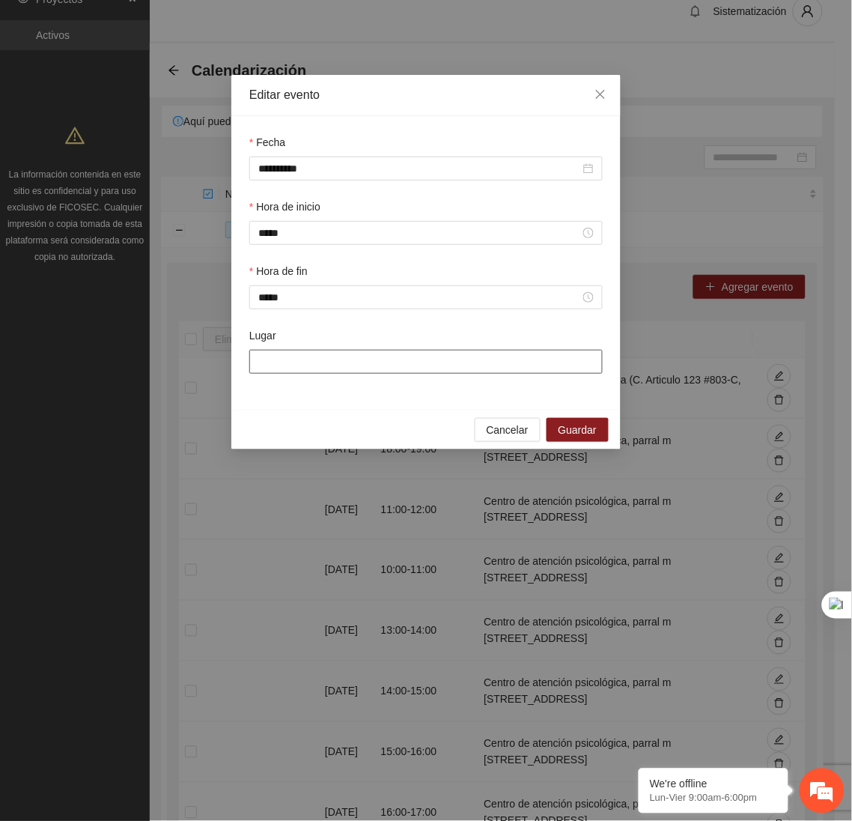
paste input "**********"
click at [572, 436] on span "Guardar" at bounding box center [578, 430] width 38 height 16
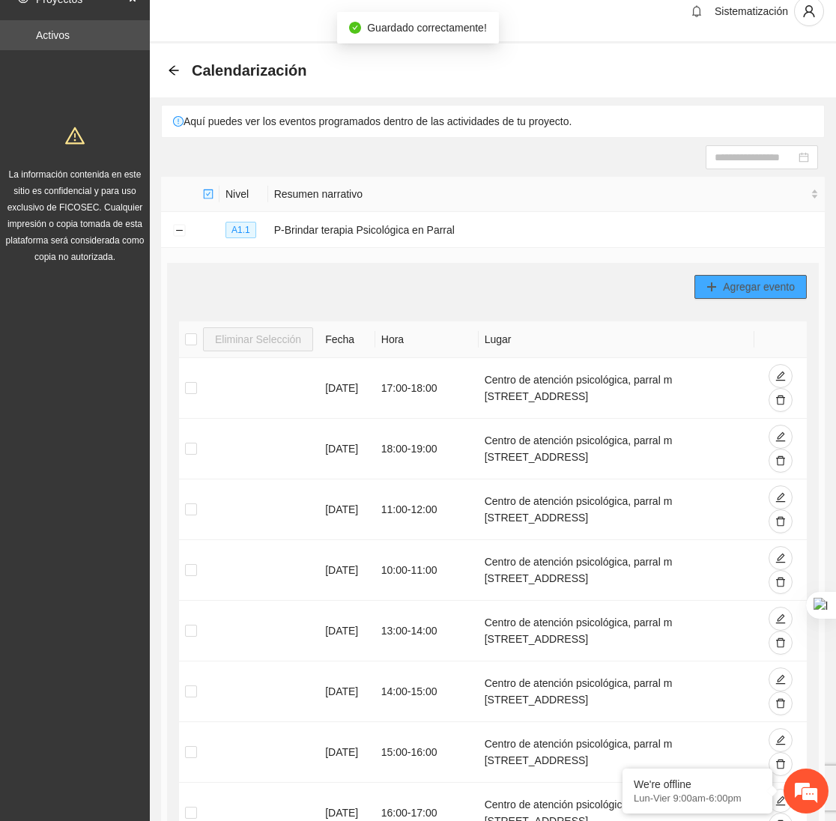
click at [708, 290] on icon "plus" at bounding box center [711, 287] width 10 height 10
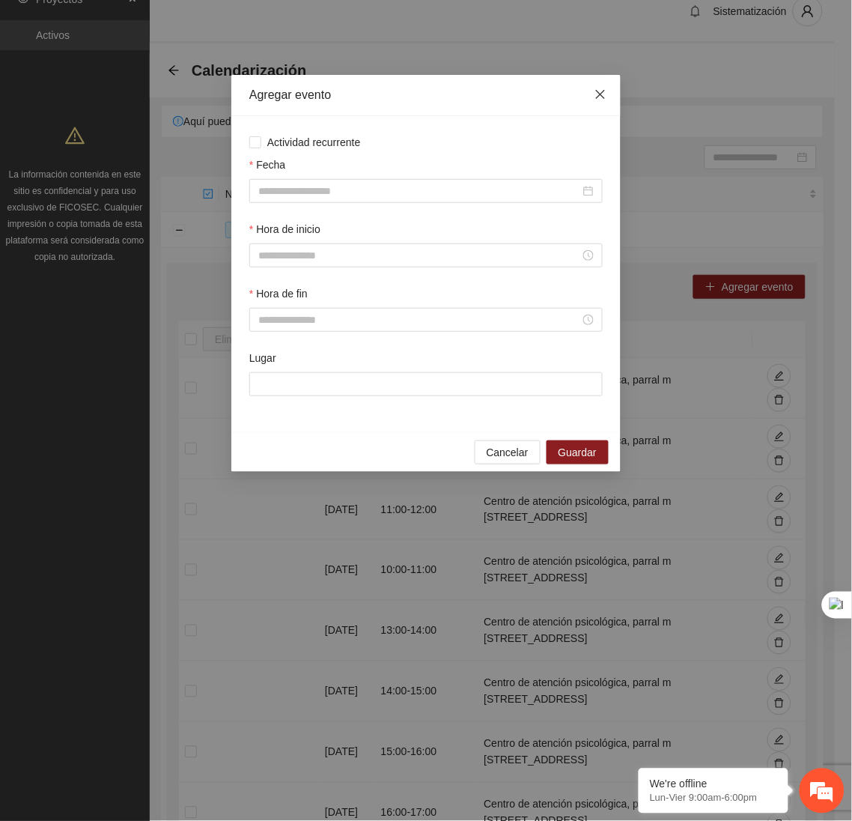
click at [596, 92] on icon "close" at bounding box center [601, 94] width 12 height 12
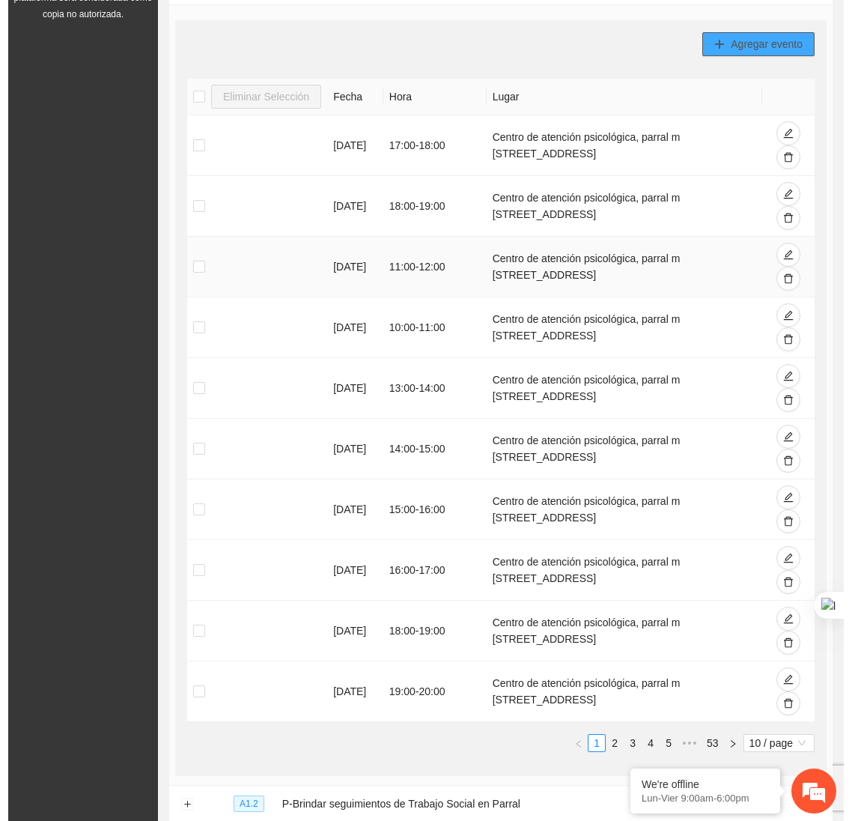
scroll to position [259, 0]
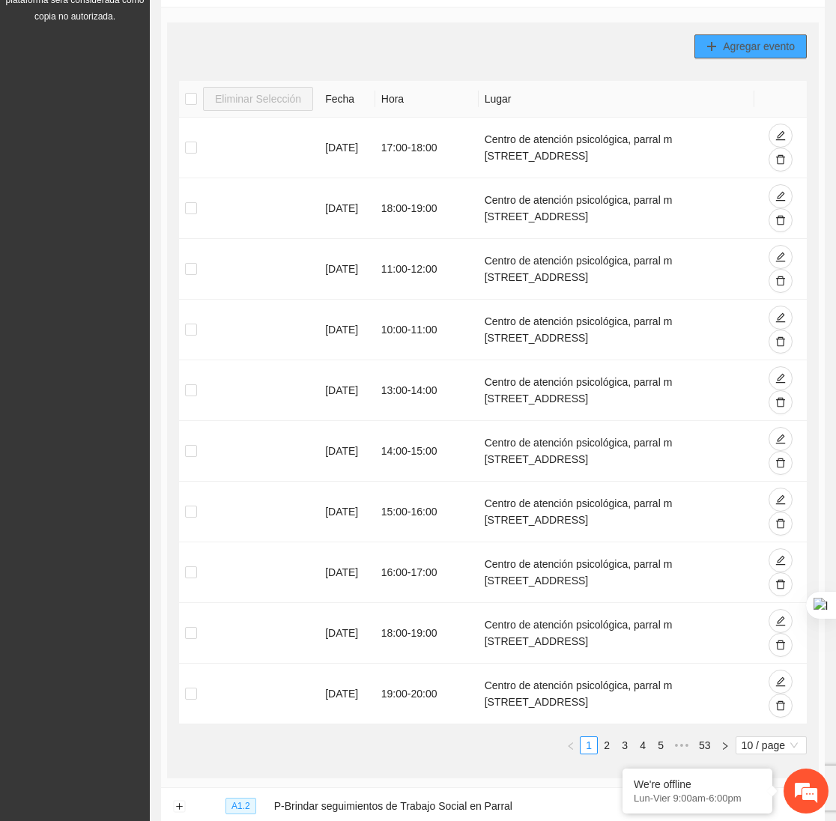
click at [763, 51] on span "Agregar evento" at bounding box center [759, 46] width 72 height 16
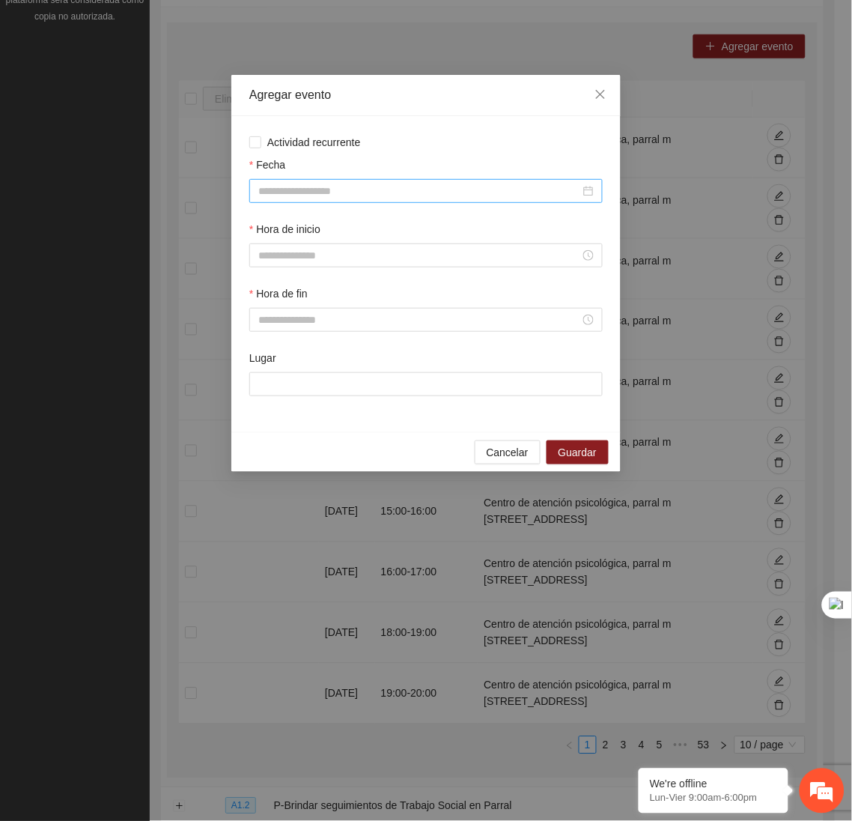
click at [461, 186] on input "Fecha" at bounding box center [419, 191] width 322 height 16
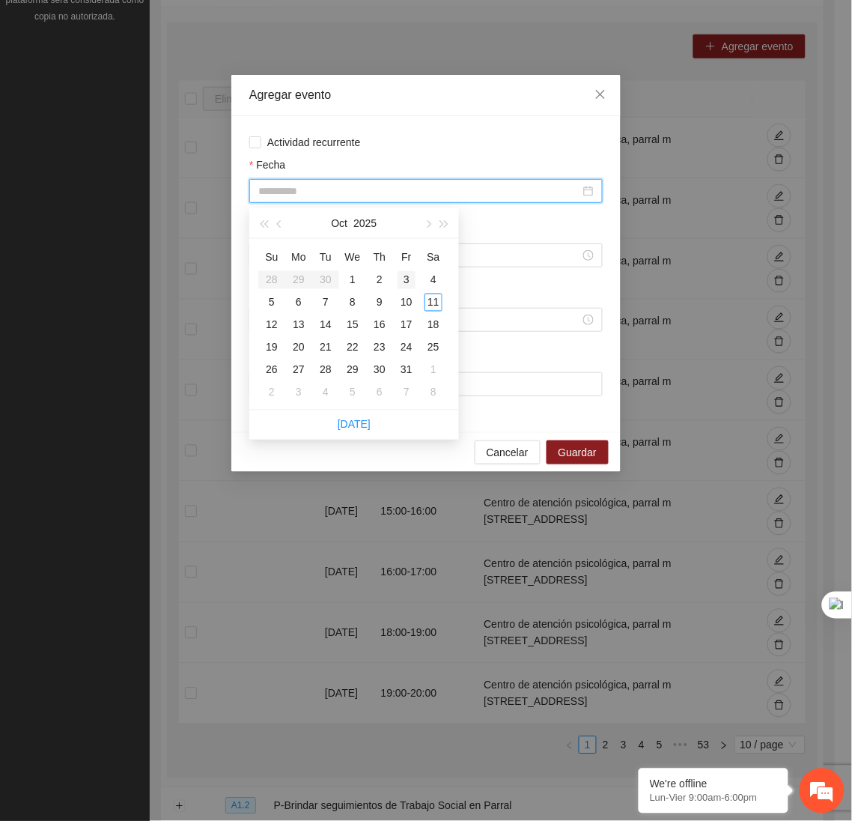
click at [408, 281] on div "3" at bounding box center [407, 280] width 18 height 18
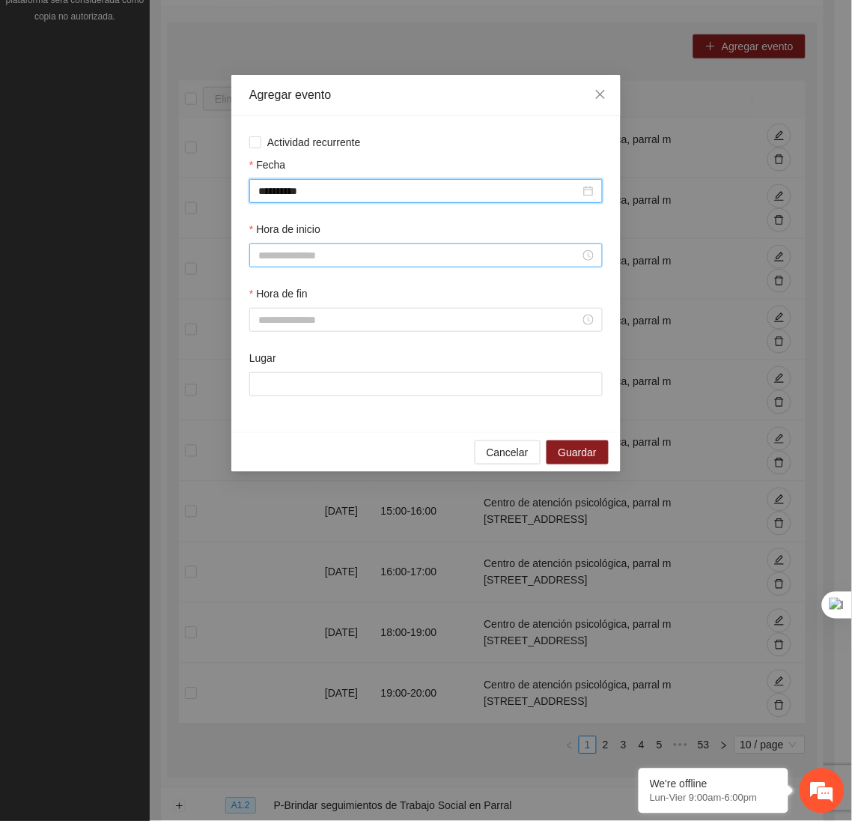
click at [354, 255] on input "Hora de inicio" at bounding box center [419, 255] width 322 height 16
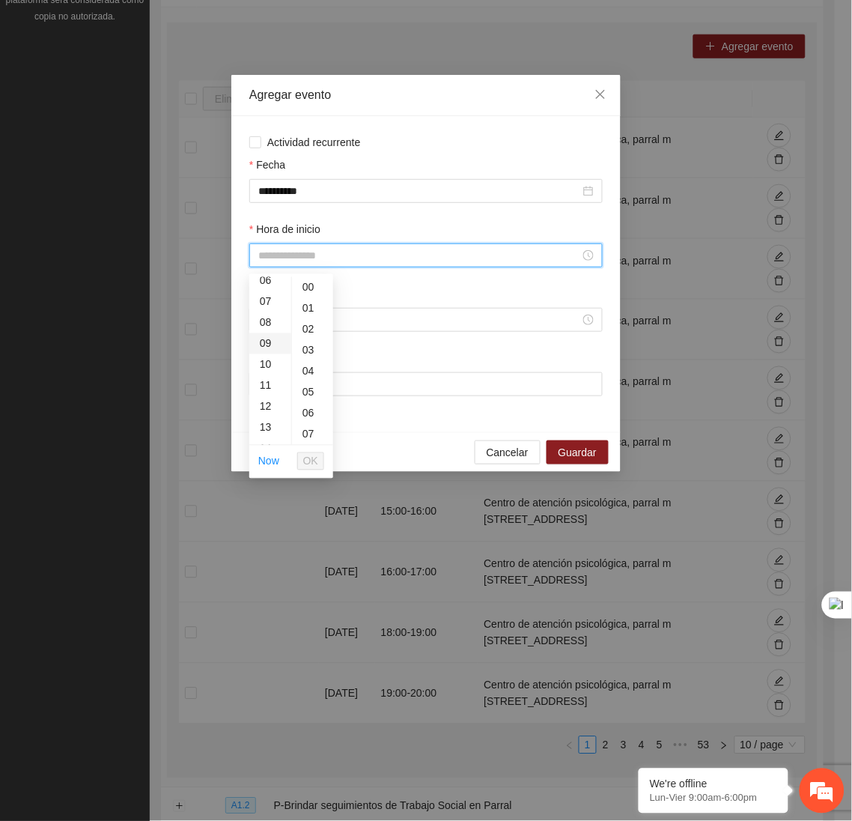
click at [267, 343] on div "09" at bounding box center [270, 343] width 42 height 21
click at [311, 463] on span "OK" at bounding box center [310, 461] width 15 height 16
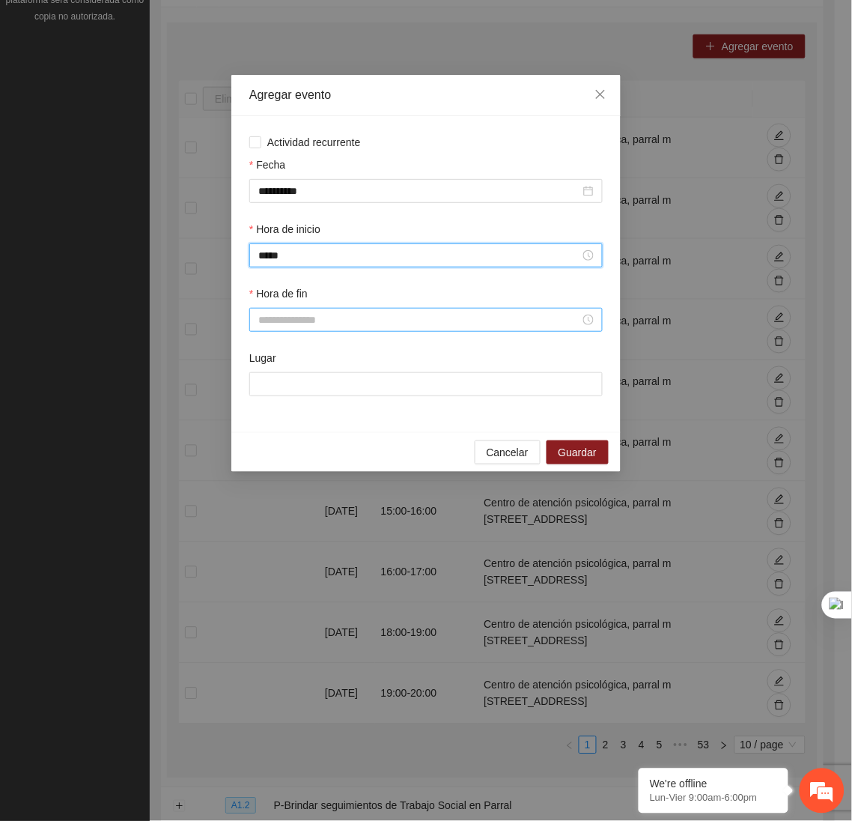
click at [285, 325] on input "Hora de fin" at bounding box center [419, 319] width 322 height 16
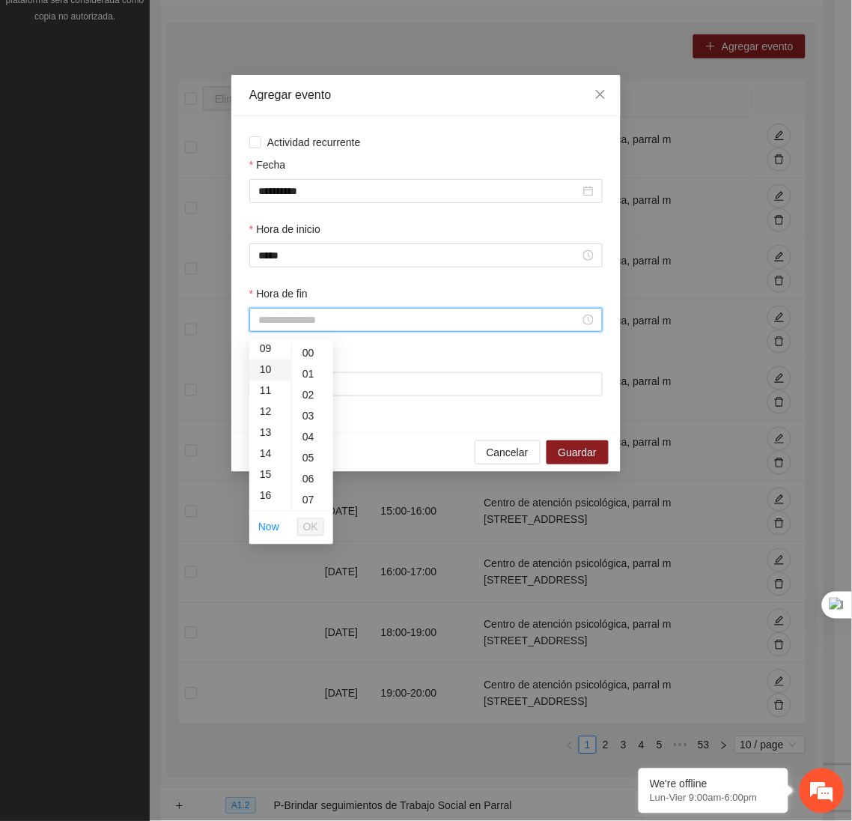
click at [261, 368] on div "10" at bounding box center [270, 369] width 42 height 21
click at [307, 523] on span "OK" at bounding box center [310, 527] width 15 height 16
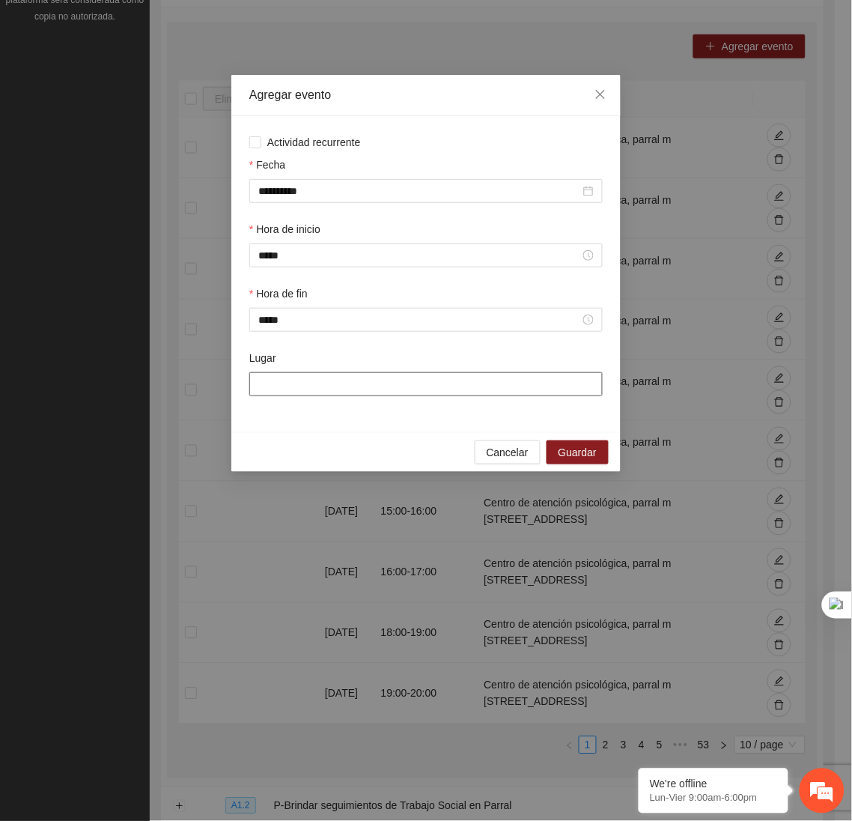
click at [309, 394] on input "Lugar" at bounding box center [425, 384] width 353 height 24
click at [596, 460] on span "Guardar" at bounding box center [578, 452] width 38 height 16
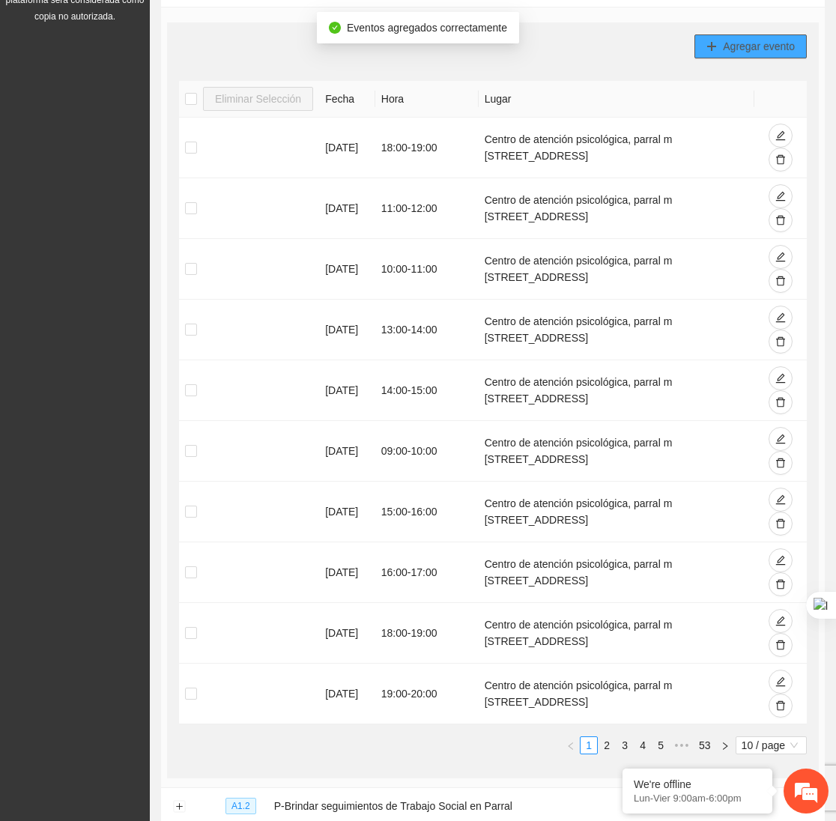
click at [729, 46] on span "Agregar evento" at bounding box center [759, 46] width 72 height 16
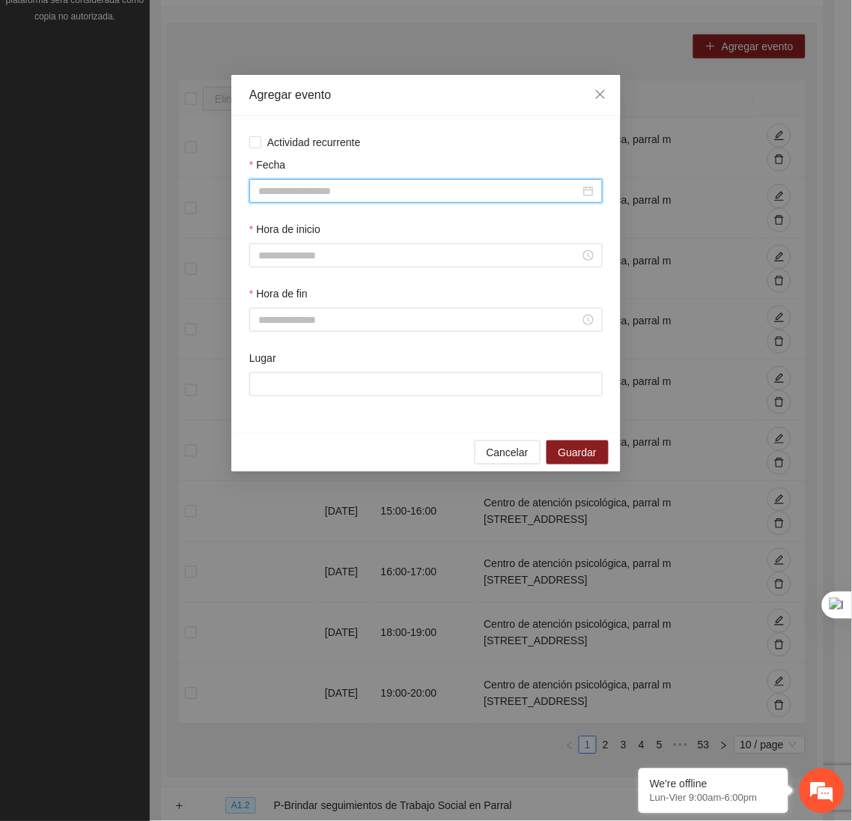
click at [495, 192] on input "Fecha" at bounding box center [419, 191] width 322 height 16
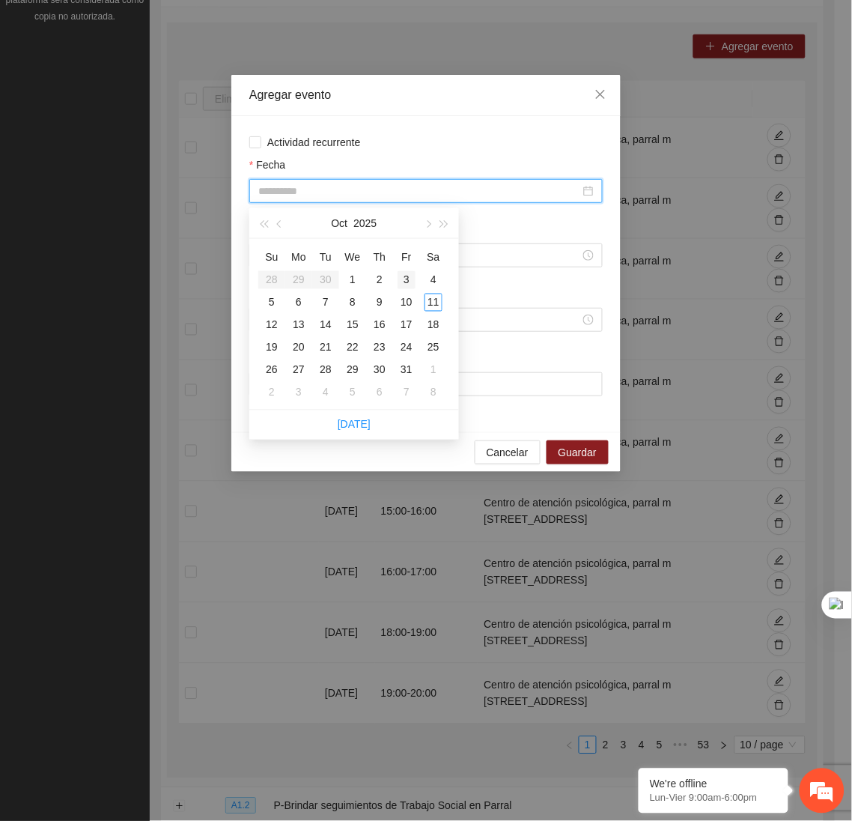
click at [404, 285] on div "3" at bounding box center [407, 280] width 18 height 18
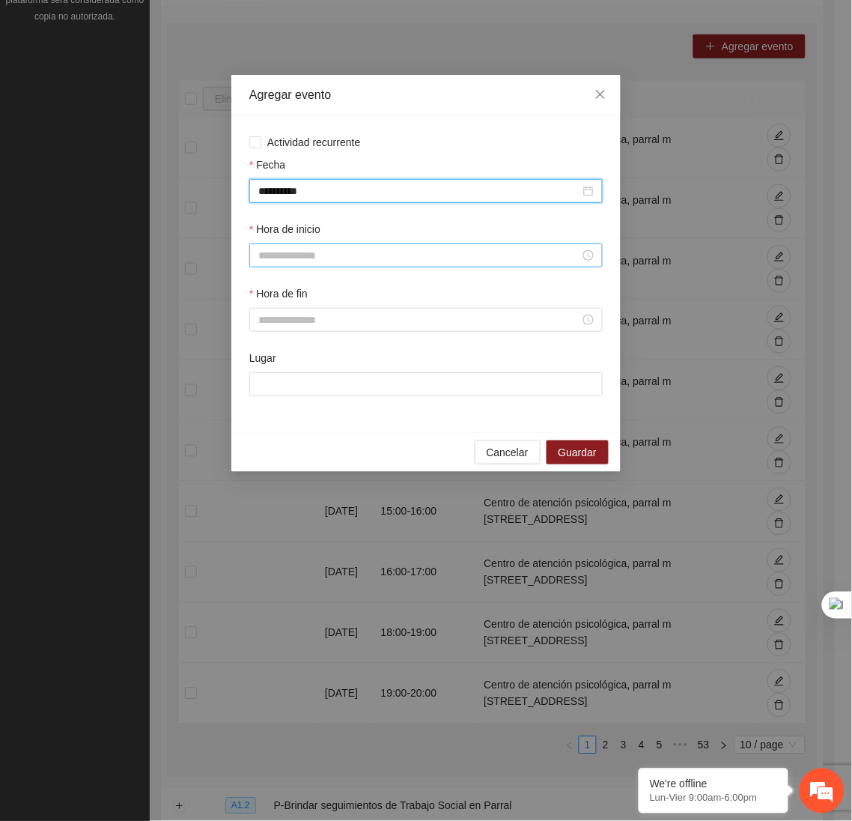
click at [356, 256] on input "Hora de inicio" at bounding box center [419, 255] width 322 height 16
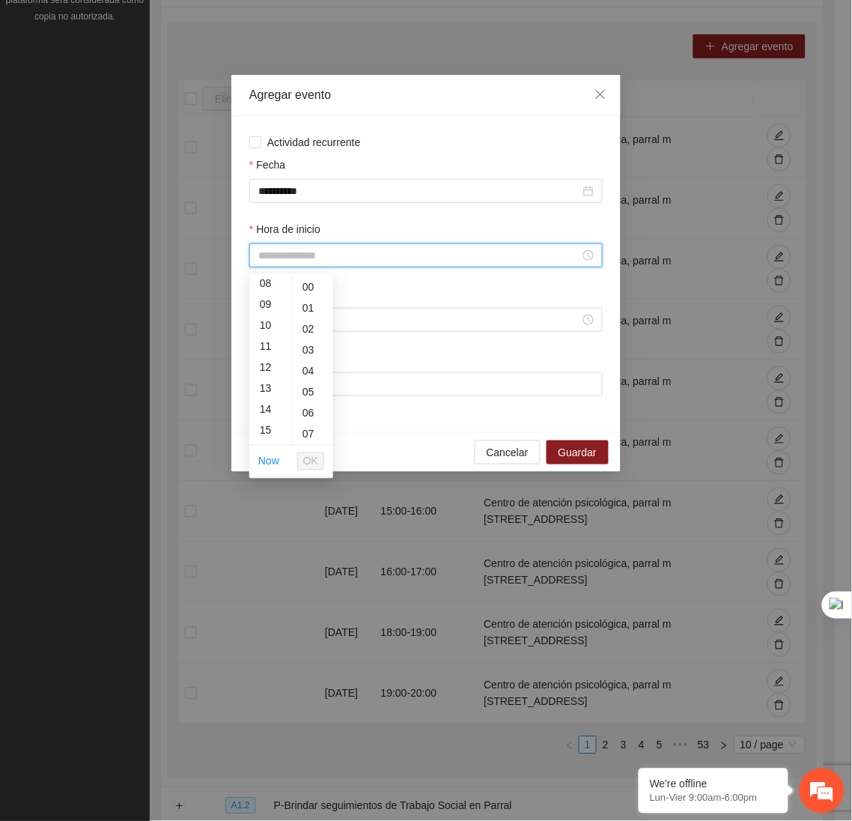
scroll to position [183, 0]
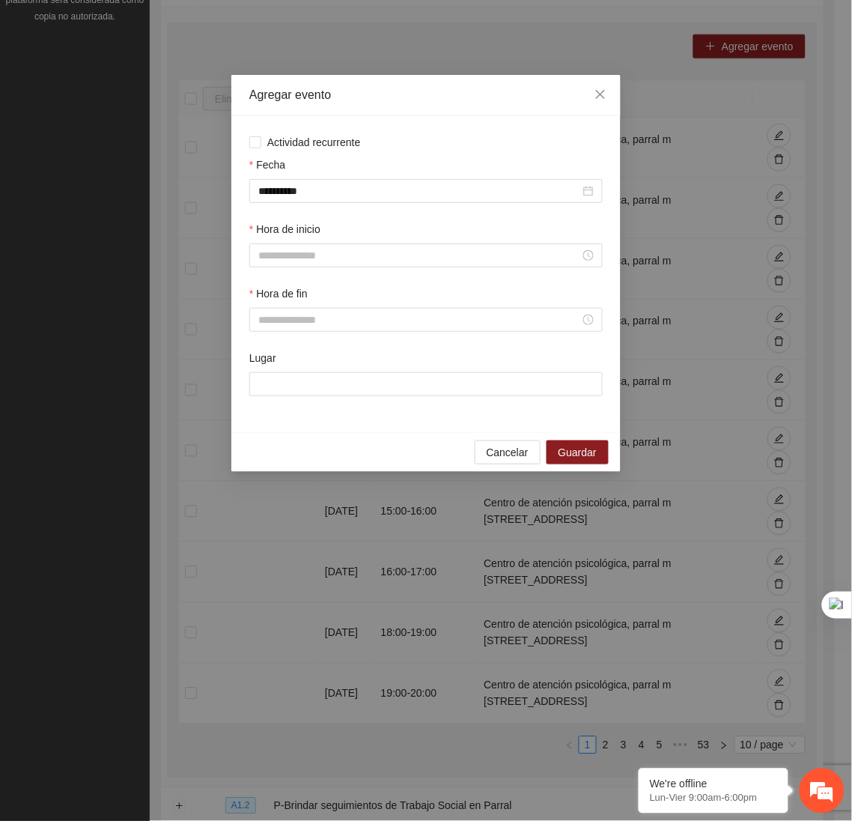
drag, startPoint x: 261, startPoint y: 320, endPoint x: 352, endPoint y: 218, distance: 136.9
click at [352, 218] on div "**********" at bounding box center [425, 188] width 359 height 64
click at [299, 251] on input "Hora de inicio" at bounding box center [419, 255] width 322 height 16
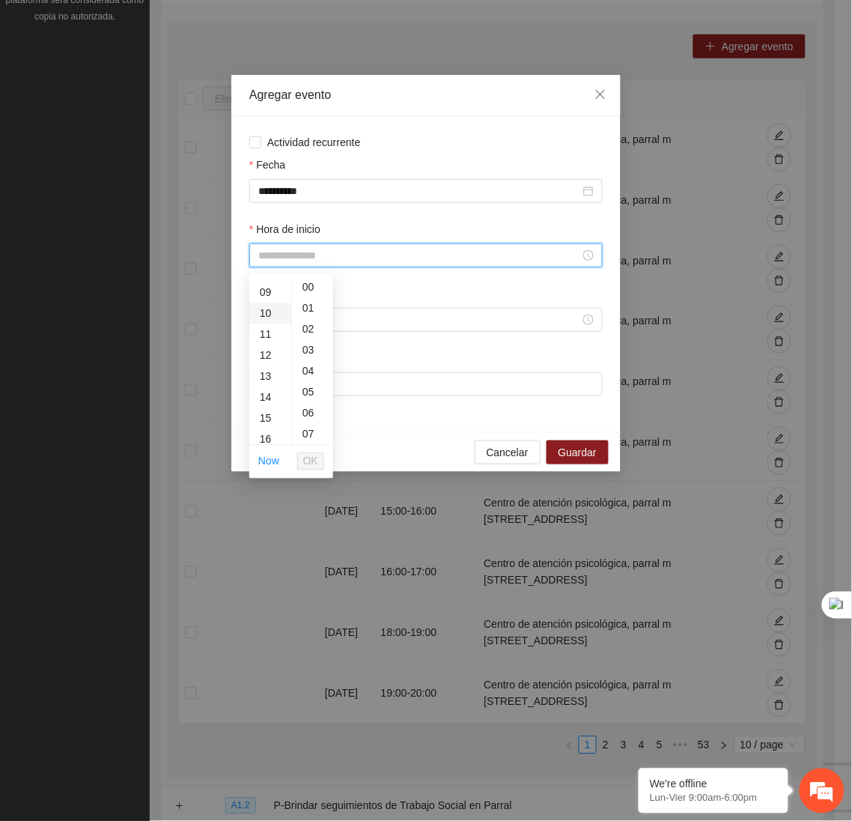
click at [270, 311] on div "10" at bounding box center [270, 313] width 42 height 21
click at [314, 454] on span "OK" at bounding box center [310, 461] width 15 height 16
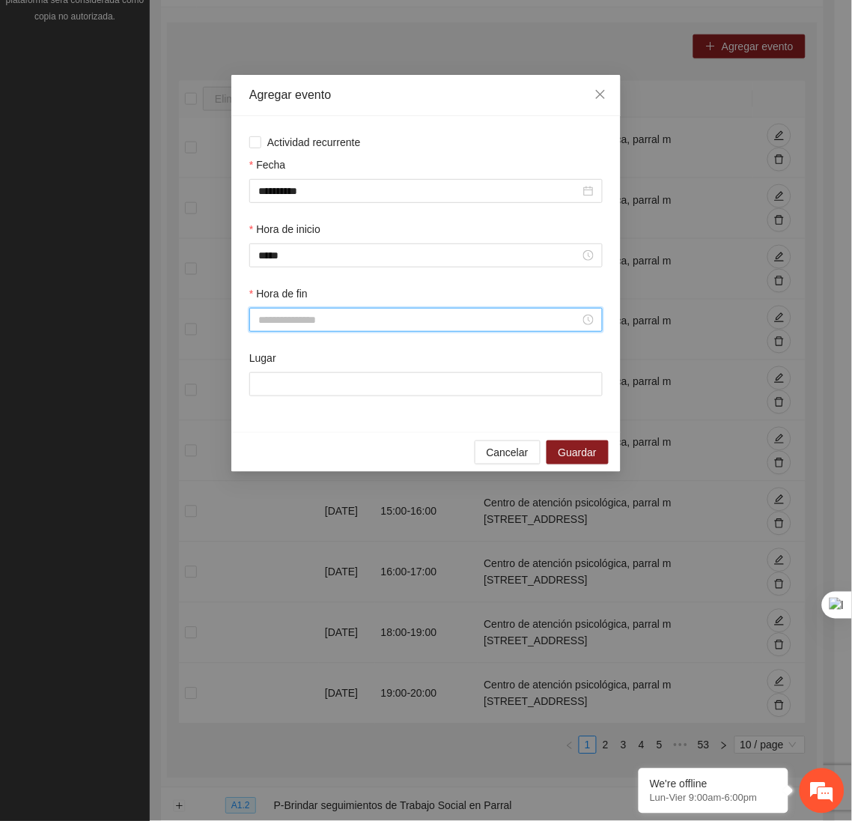
click at [305, 328] on input "Hora de fin" at bounding box center [419, 319] width 322 height 16
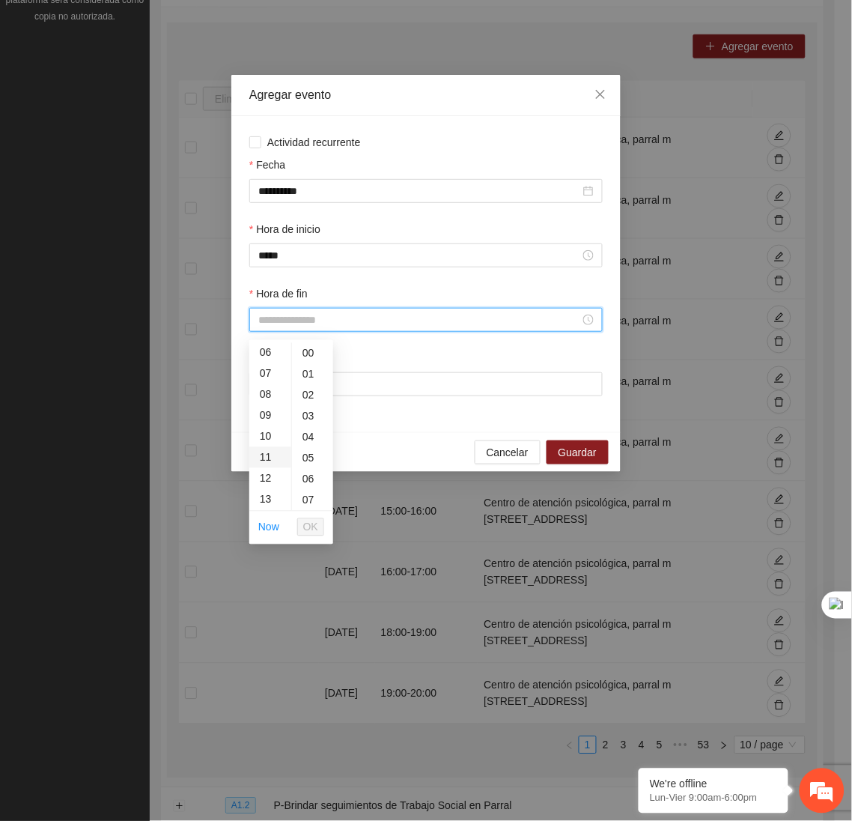
click at [257, 449] on div "11" at bounding box center [270, 457] width 42 height 21
click at [309, 529] on span "OK" at bounding box center [310, 527] width 15 height 16
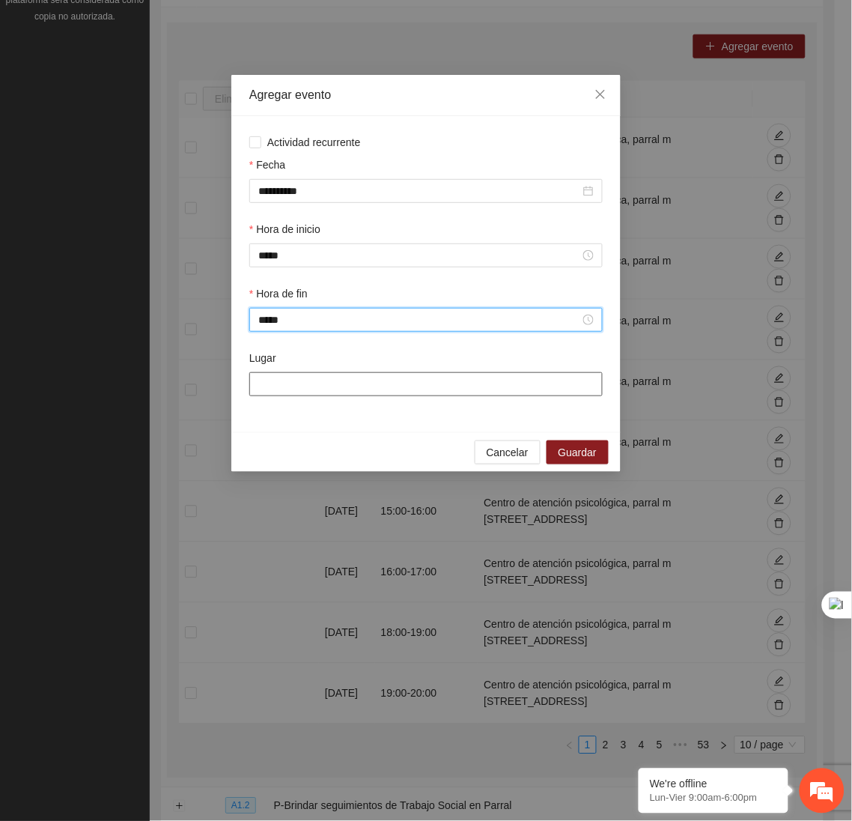
click at [311, 386] on input "Lugar" at bounding box center [425, 384] width 353 height 24
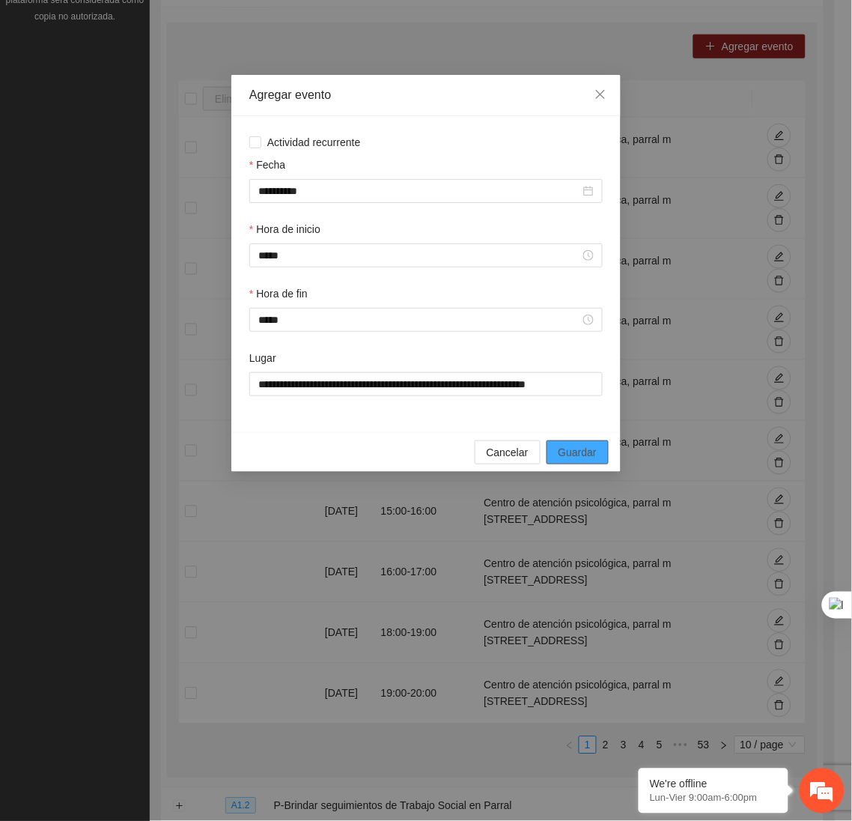
click at [577, 460] on span "Guardar" at bounding box center [578, 452] width 38 height 16
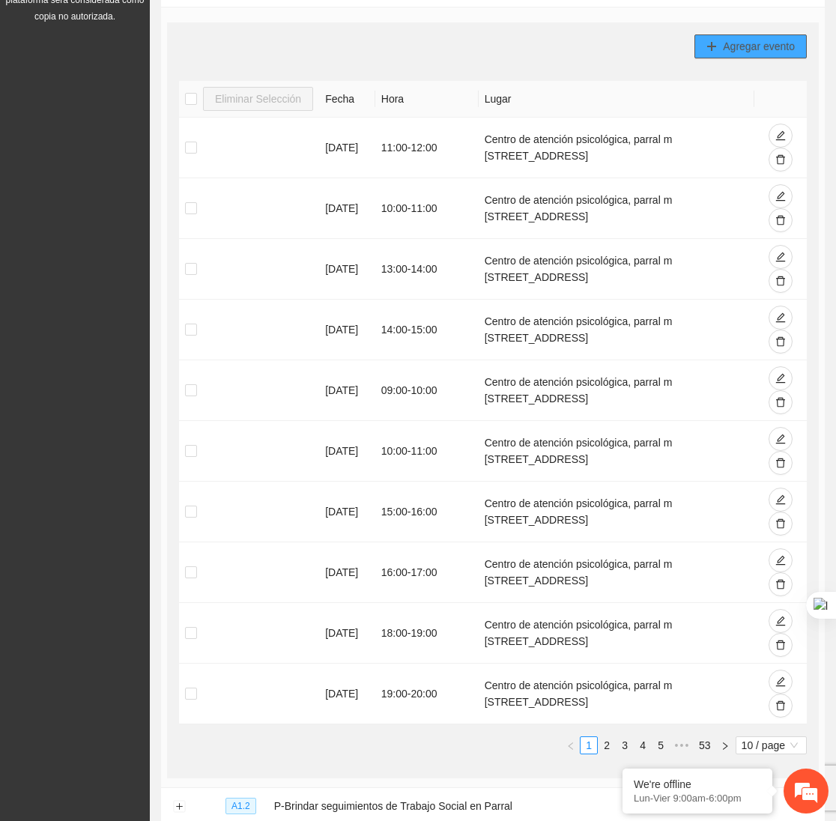
click at [716, 49] on icon "plus" at bounding box center [711, 46] width 10 height 10
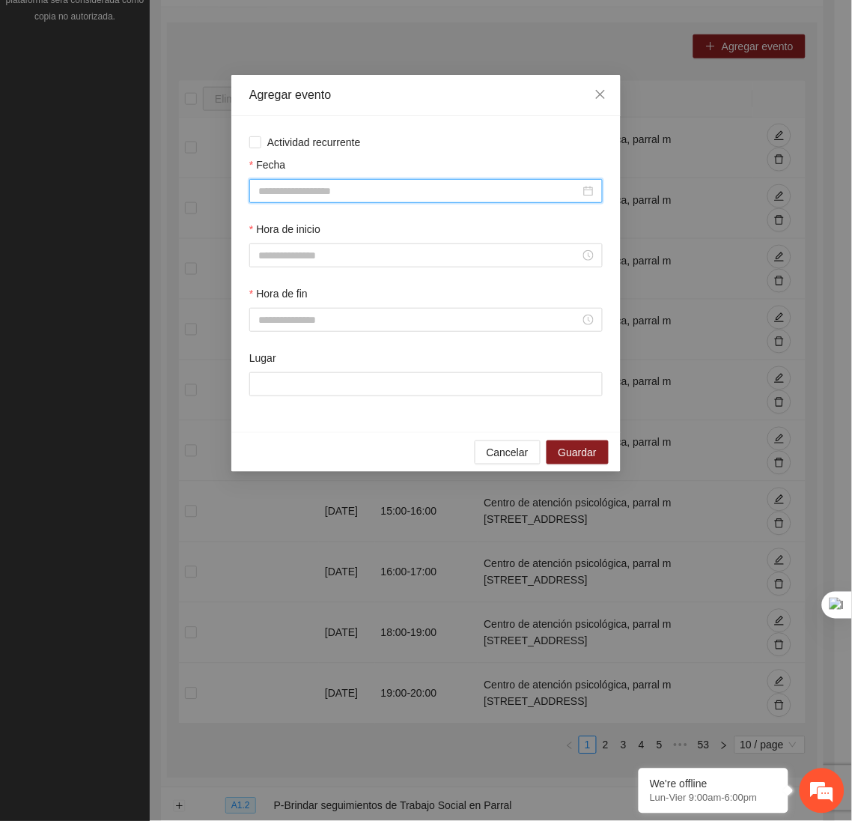
click at [488, 188] on input "Fecha" at bounding box center [419, 191] width 322 height 16
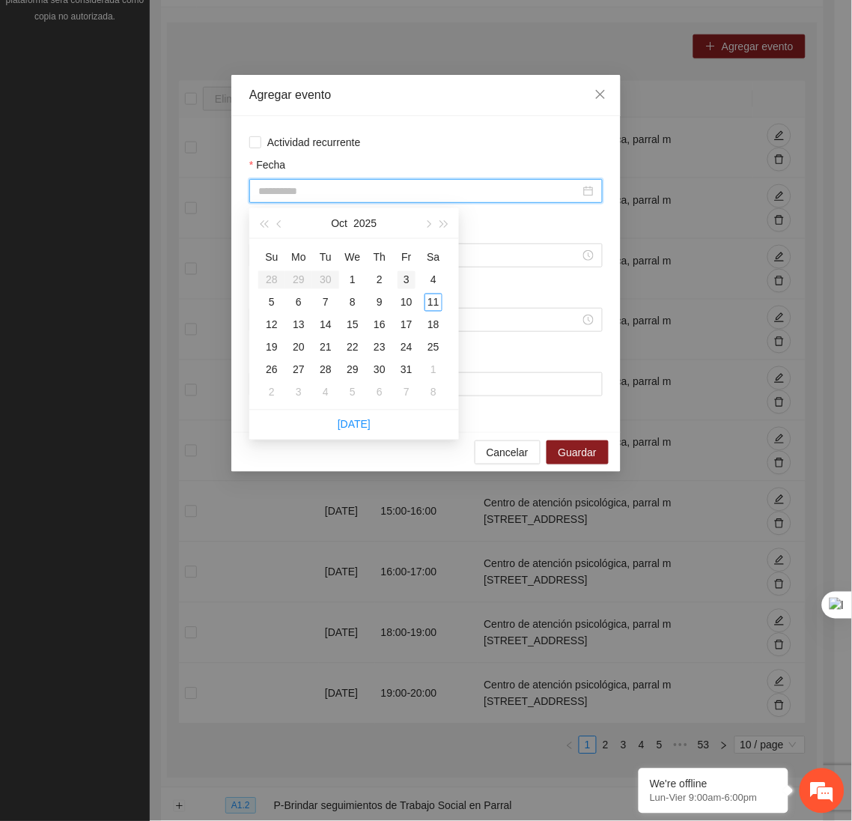
click at [407, 282] on div "3" at bounding box center [407, 280] width 18 height 18
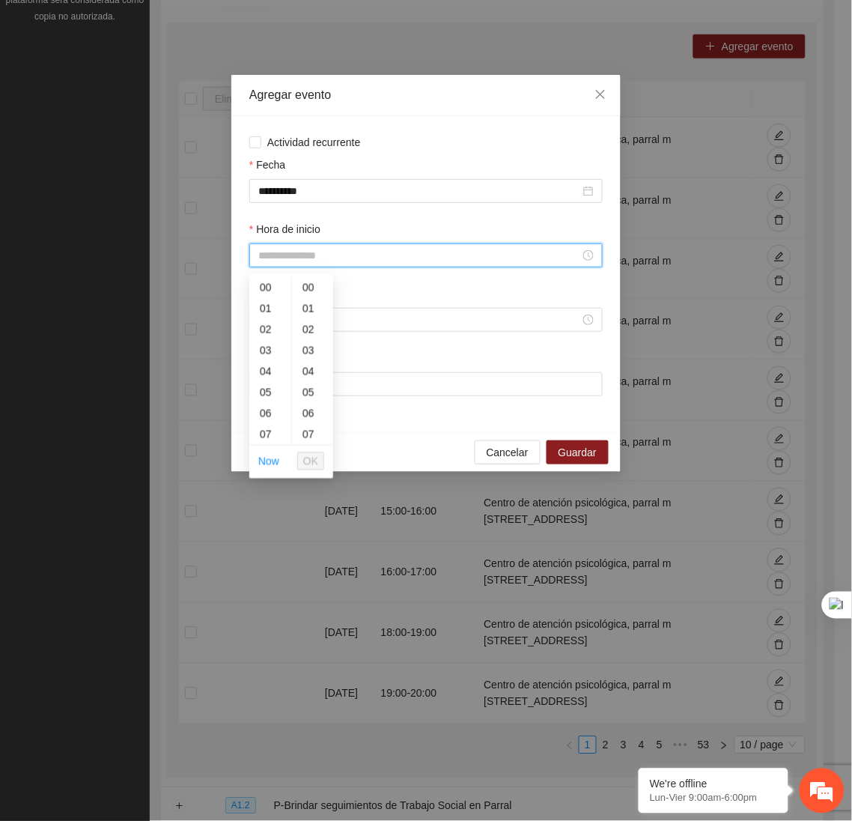
click at [343, 258] on input "Hora de inicio" at bounding box center [419, 255] width 322 height 16
click at [264, 418] on div "14" at bounding box center [270, 420] width 42 height 21
click at [308, 453] on span "OK" at bounding box center [310, 461] width 15 height 16
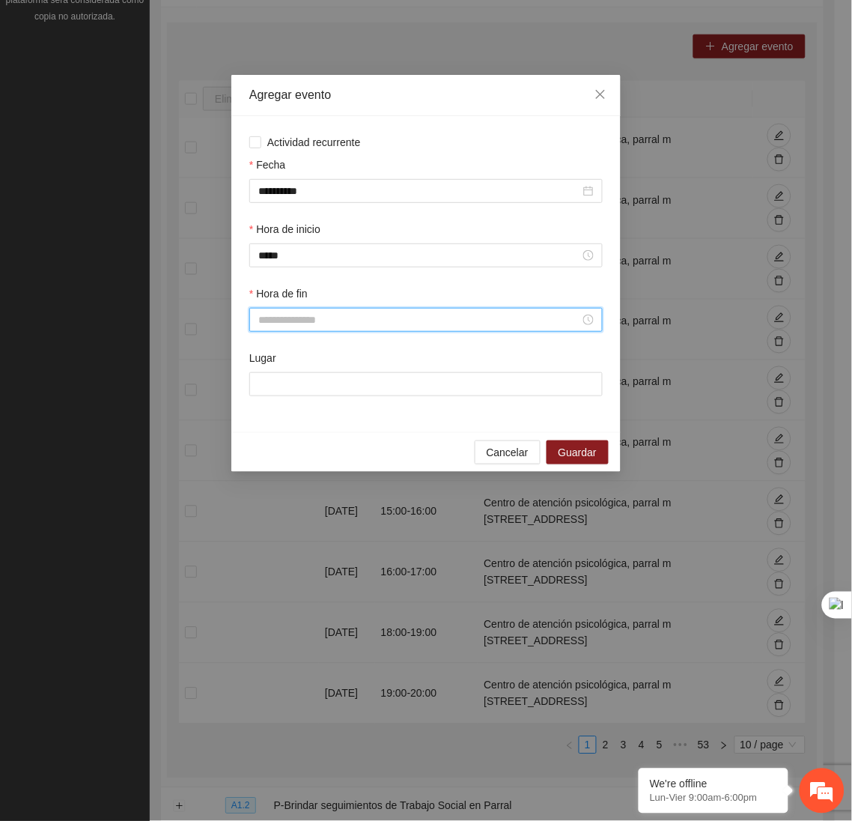
click at [330, 321] on input "Hora de fin" at bounding box center [419, 319] width 322 height 16
click at [264, 462] on div "15" at bounding box center [270, 467] width 42 height 21
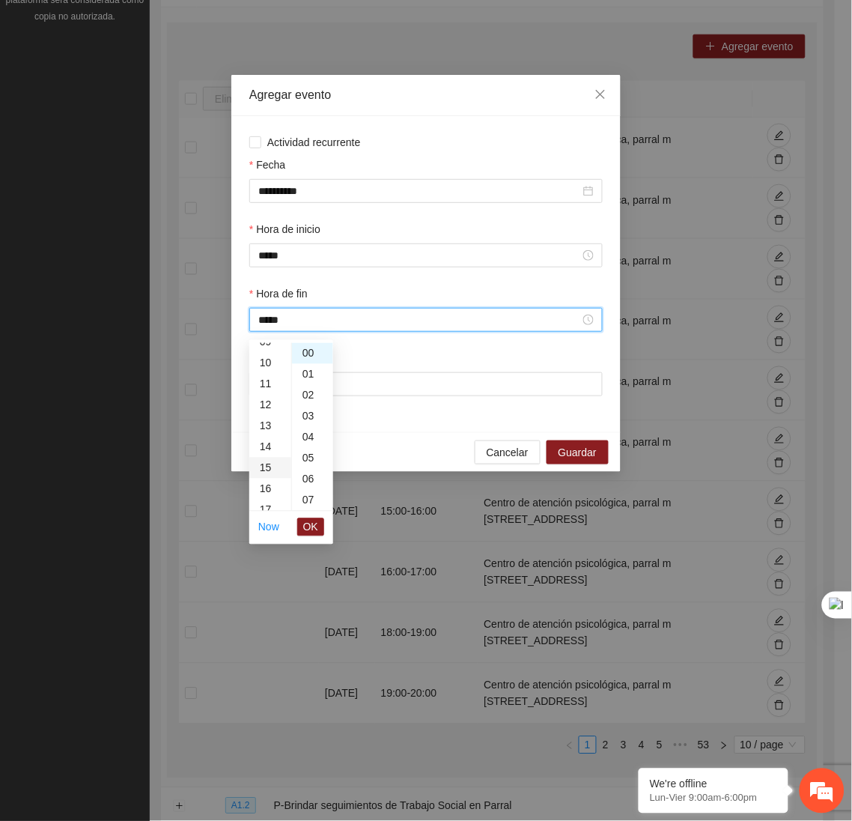
scroll to position [314, 0]
click at [315, 529] on span "OK" at bounding box center [310, 527] width 15 height 16
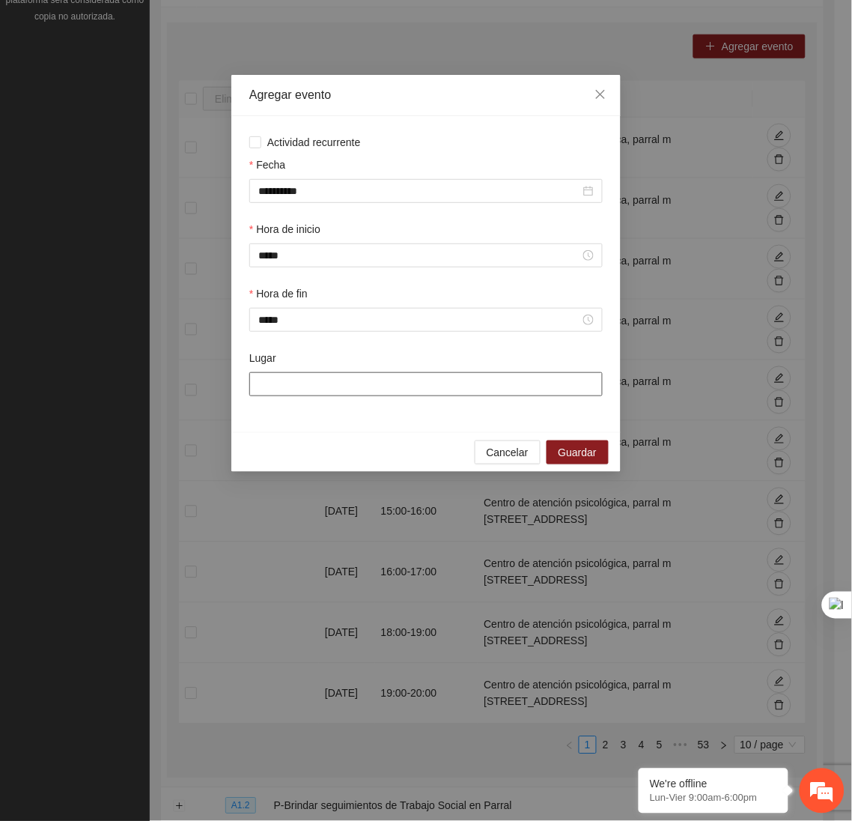
click at [298, 377] on input "Lugar" at bounding box center [425, 384] width 353 height 24
click at [580, 460] on span "Guardar" at bounding box center [578, 452] width 38 height 16
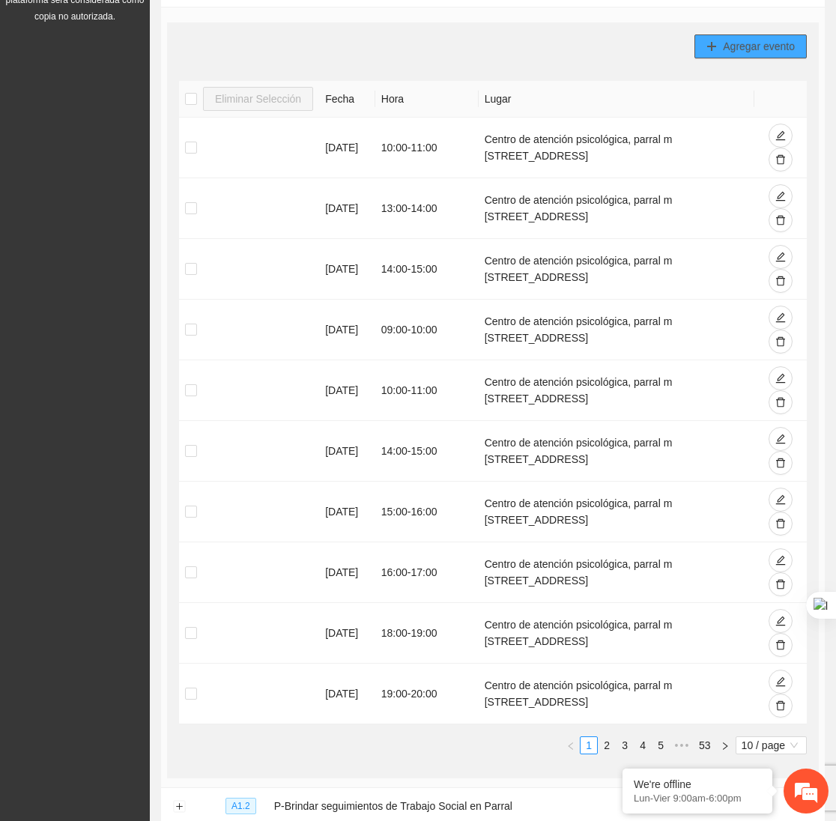
click at [752, 56] on button "Agregar evento" at bounding box center [750, 46] width 112 height 24
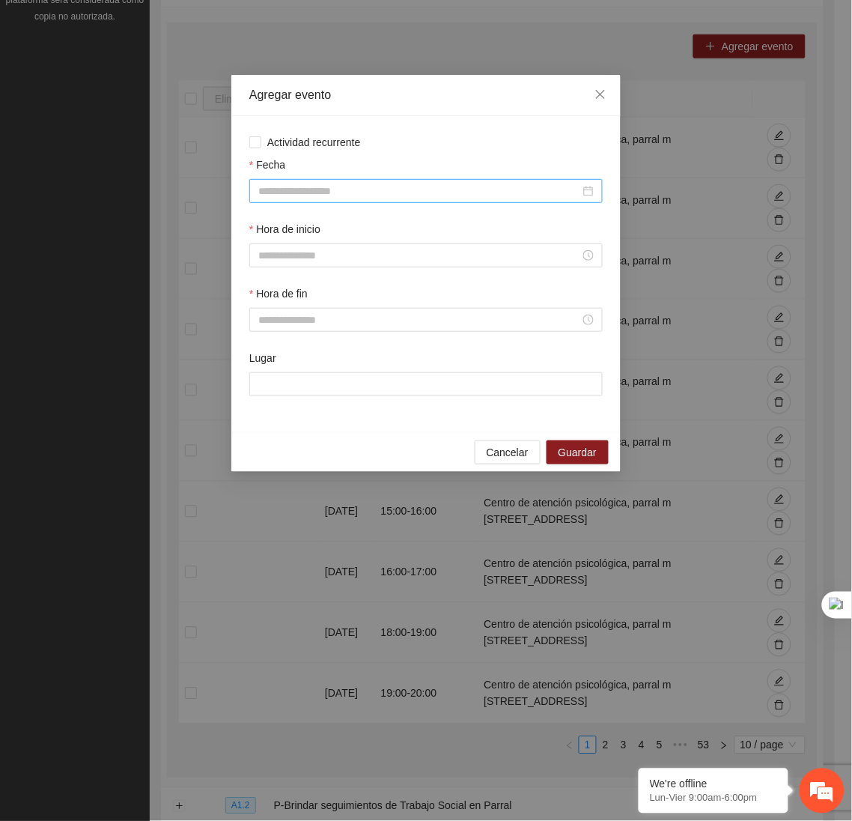
click at [507, 189] on input "Fecha" at bounding box center [419, 191] width 322 height 16
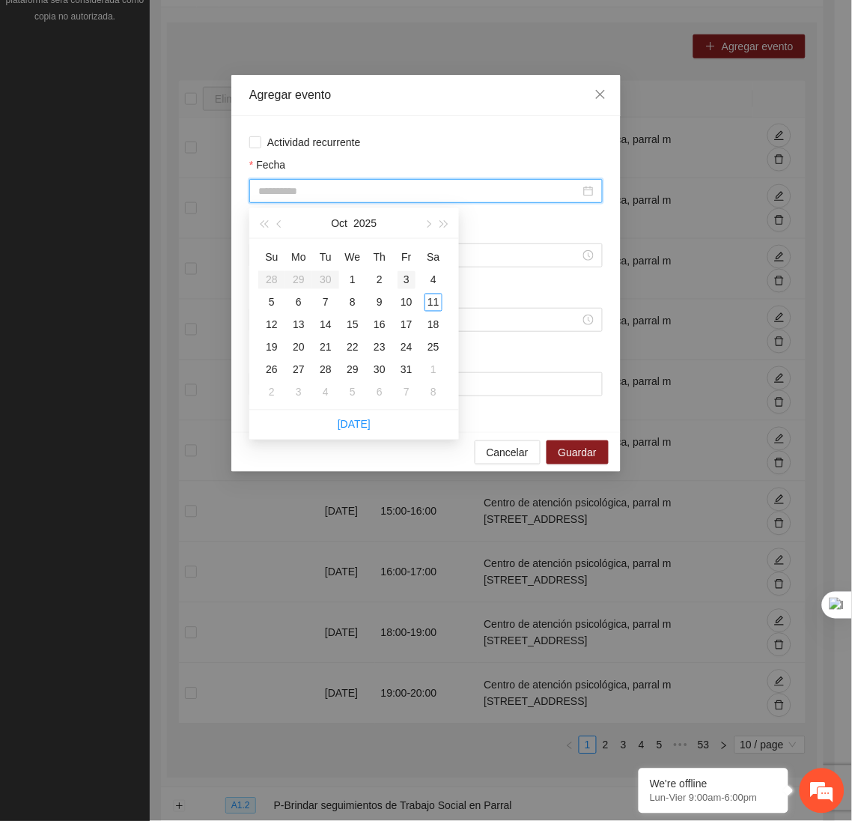
click at [407, 282] on div "3" at bounding box center [407, 280] width 18 height 18
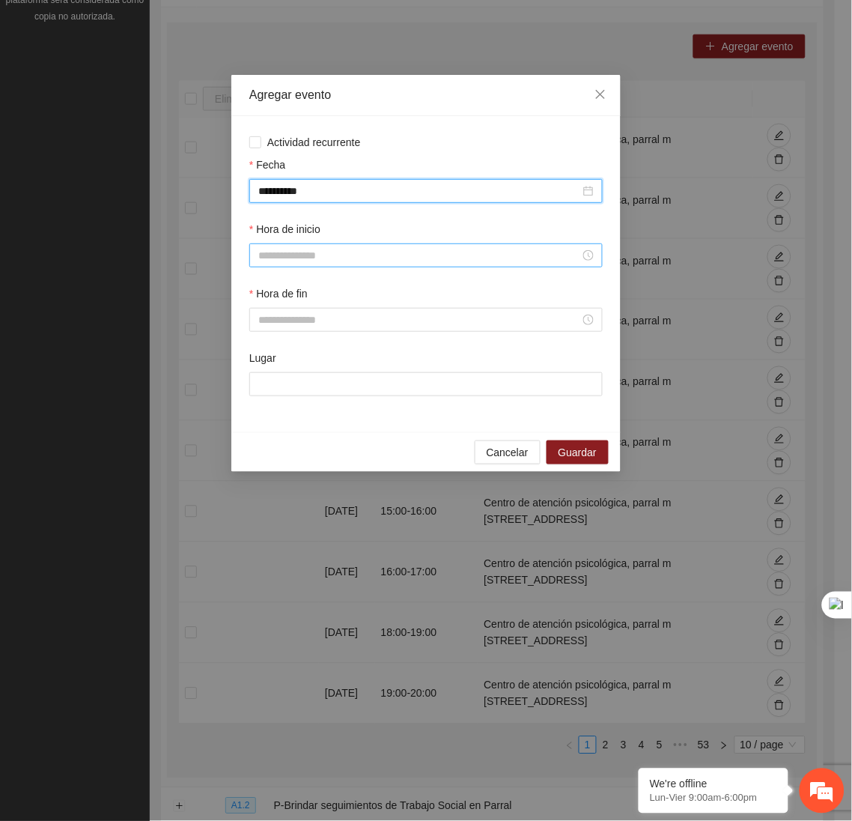
click at [353, 263] on input "Hora de inicio" at bounding box center [419, 255] width 322 height 16
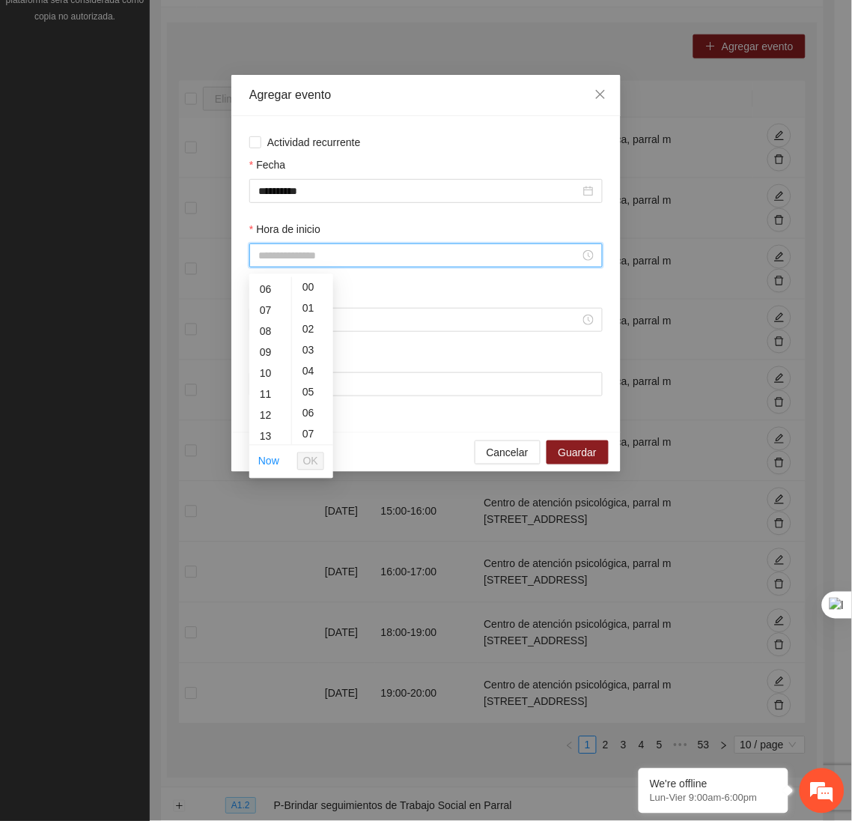
scroll to position [156, 0]
click at [260, 417] on div "14" at bounding box center [270, 425] width 42 height 21
click at [267, 336] on div "13" at bounding box center [270, 342] width 42 height 21
click at [311, 461] on span "OK" at bounding box center [310, 461] width 15 height 16
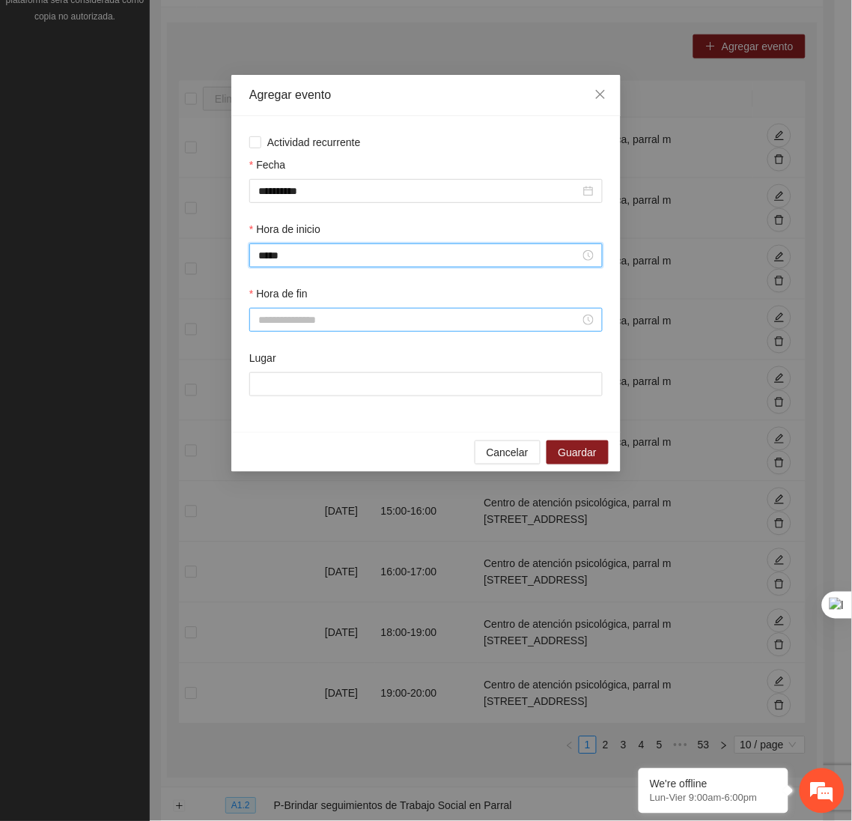
click at [314, 325] on input "Hora de fin" at bounding box center [419, 319] width 322 height 16
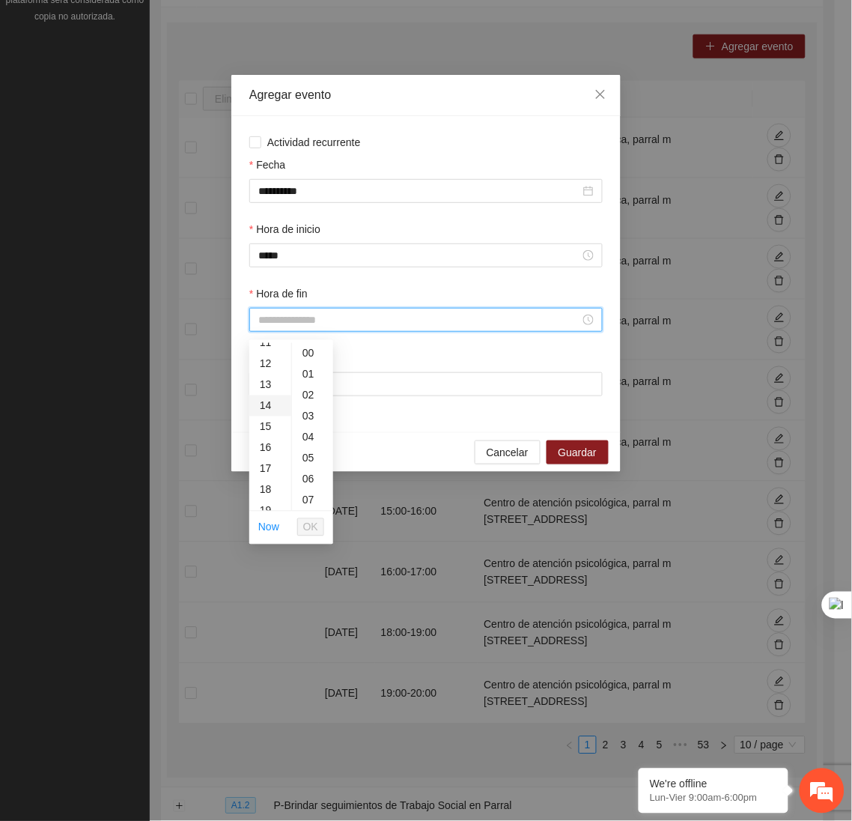
click at [262, 407] on div "14" at bounding box center [270, 405] width 42 height 21
click at [311, 529] on span "OK" at bounding box center [310, 527] width 15 height 16
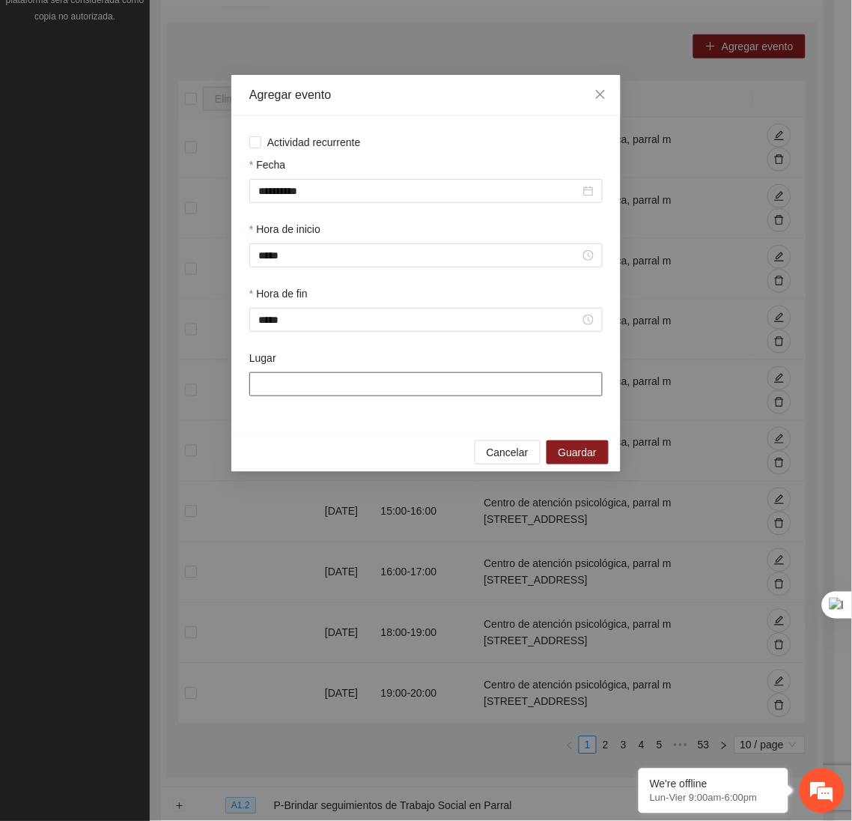
click at [300, 394] on input "Lugar" at bounding box center [425, 384] width 353 height 24
click at [591, 457] on span "Guardar" at bounding box center [578, 452] width 38 height 16
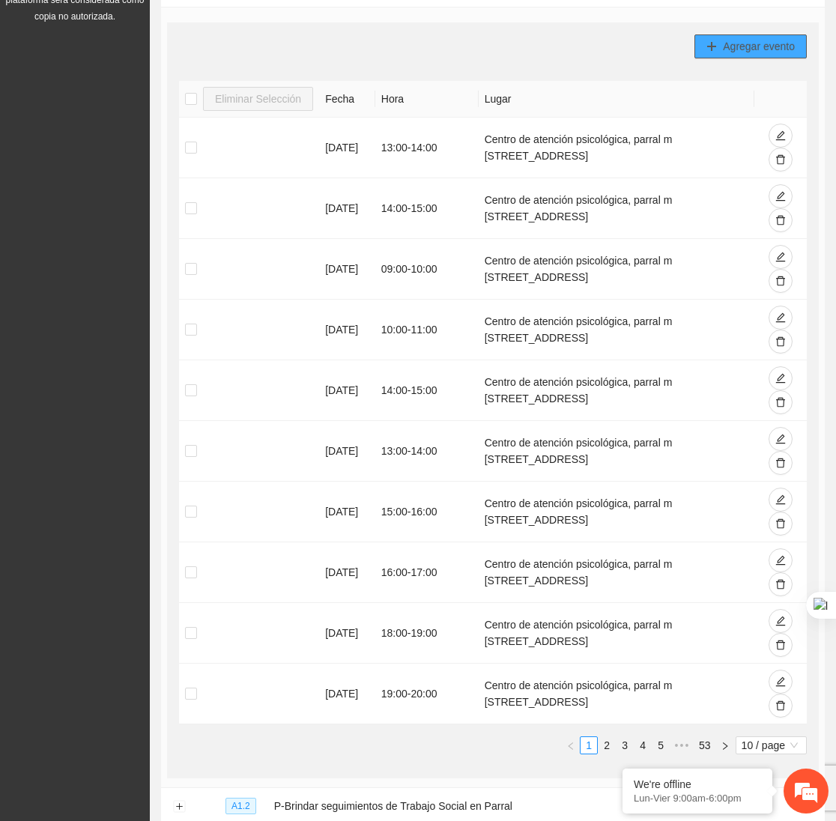
click at [702, 43] on button "Agregar evento" at bounding box center [750, 46] width 112 height 24
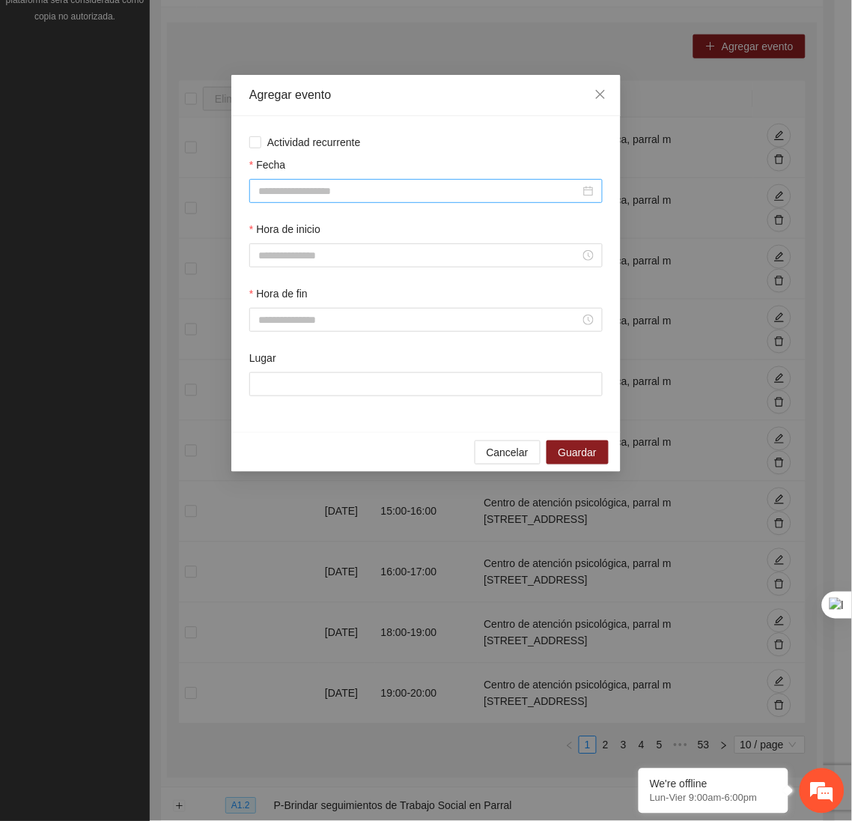
click at [478, 198] on input "Fecha" at bounding box center [419, 191] width 322 height 16
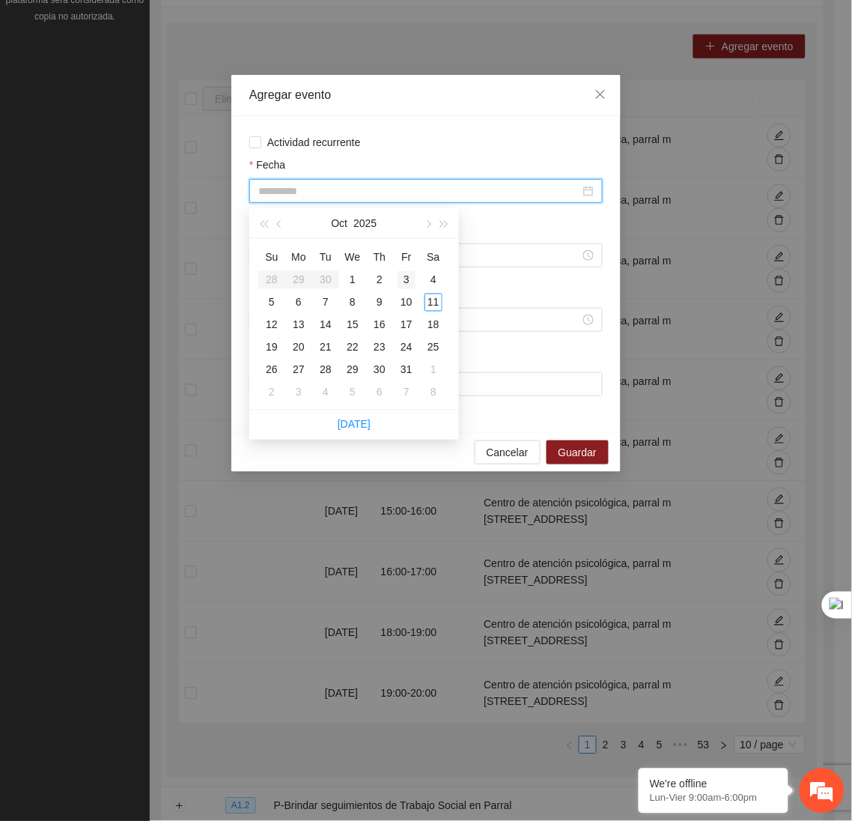
click at [412, 276] on div "3" at bounding box center [407, 280] width 18 height 18
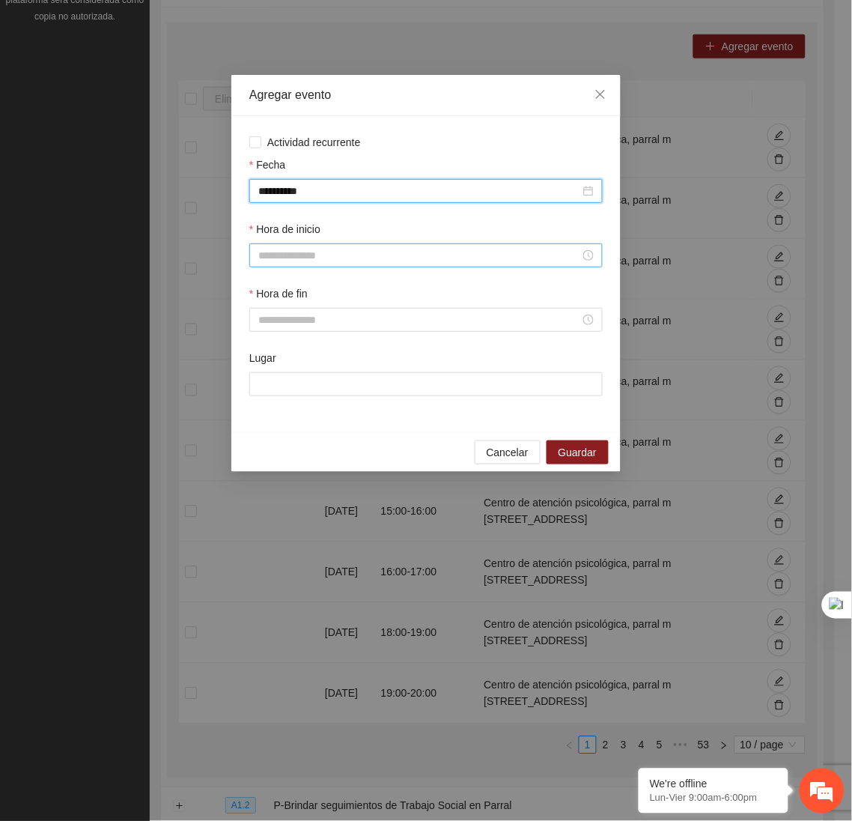
click at [375, 255] on input "Hora de inicio" at bounding box center [419, 255] width 322 height 16
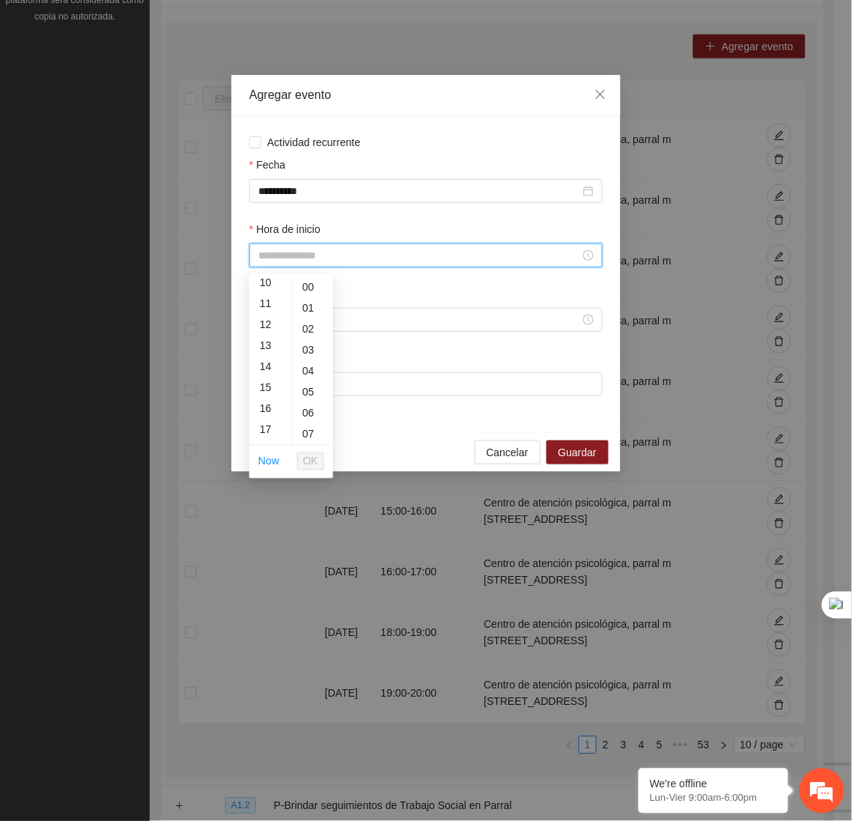
scroll to position [219, 0]
click at [263, 424] on div "17" at bounding box center [270, 425] width 42 height 21
click at [320, 460] on button "OK" at bounding box center [310, 461] width 27 height 18
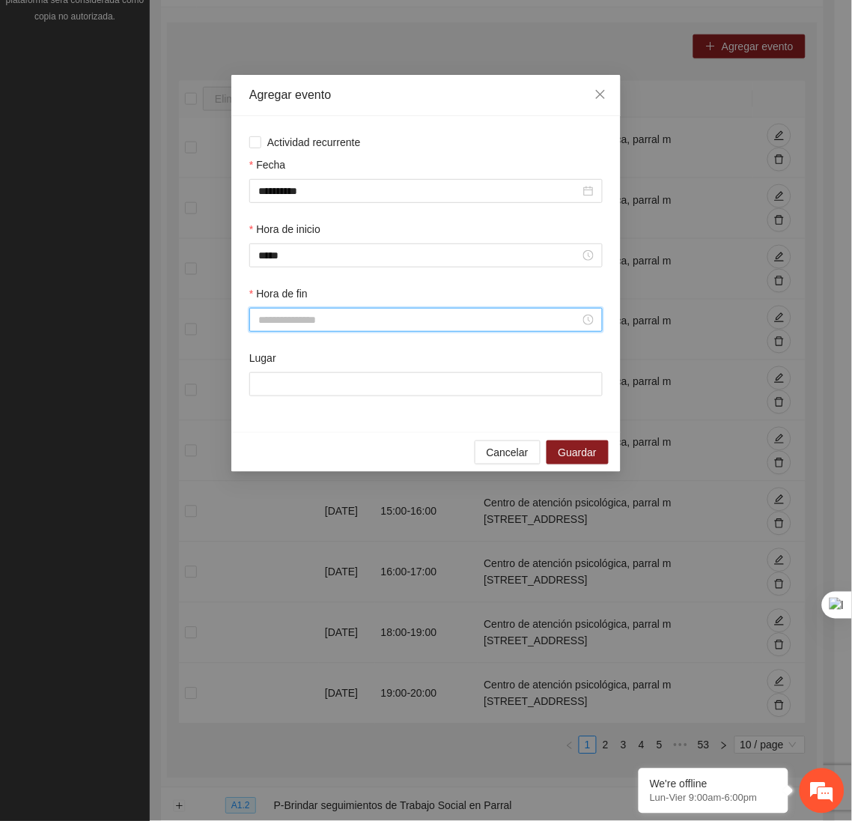
click at [302, 321] on input "Hora de fin" at bounding box center [419, 319] width 322 height 16
click at [267, 466] on div "18" at bounding box center [270, 473] width 42 height 21
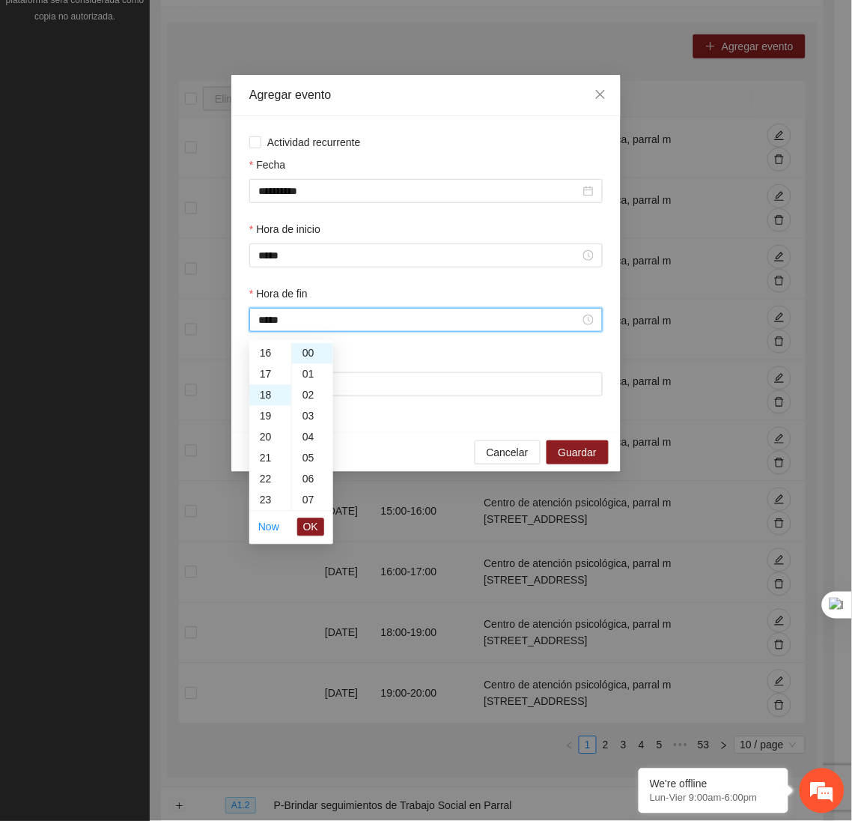
scroll to position [377, 0]
click at [311, 529] on span "OK" at bounding box center [310, 527] width 15 height 16
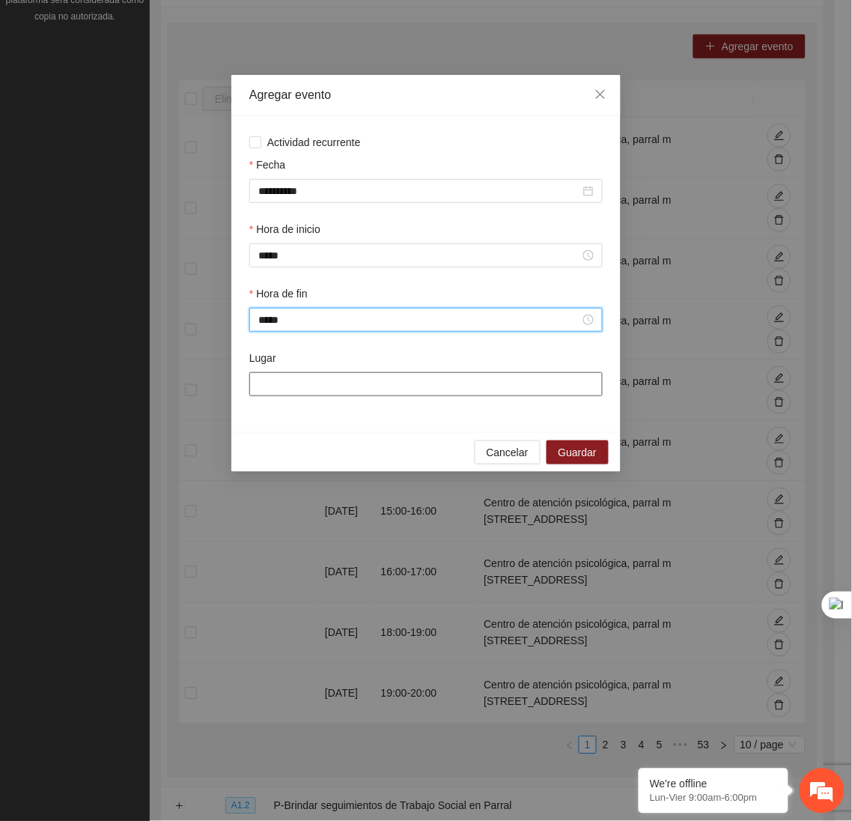
click at [323, 394] on input "Lugar" at bounding box center [425, 384] width 353 height 24
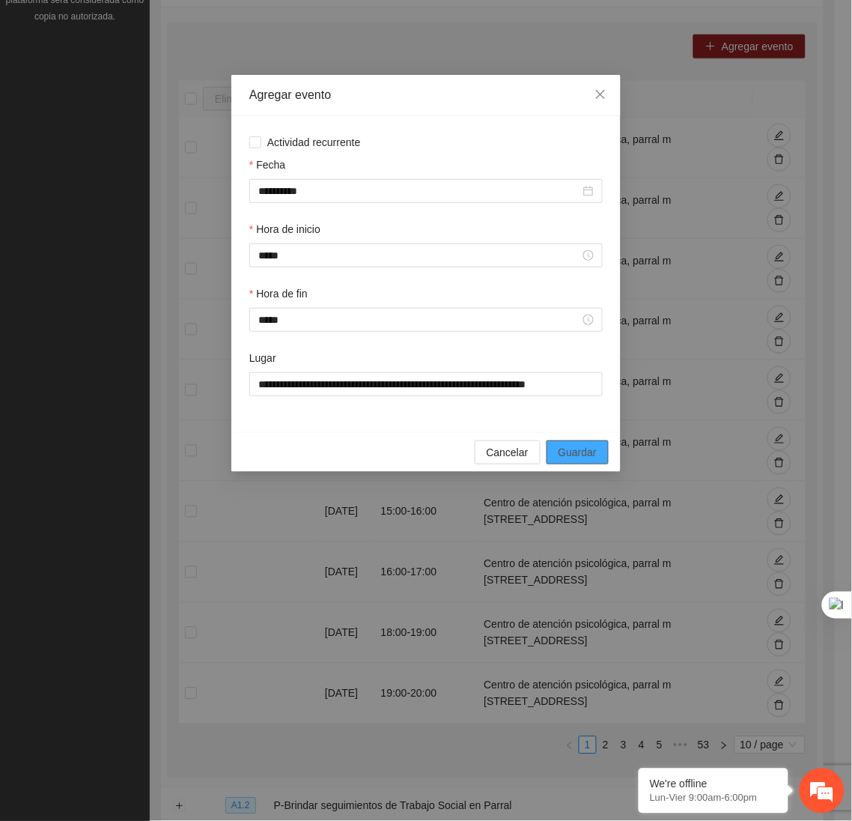
click at [564, 460] on span "Guardar" at bounding box center [578, 452] width 38 height 16
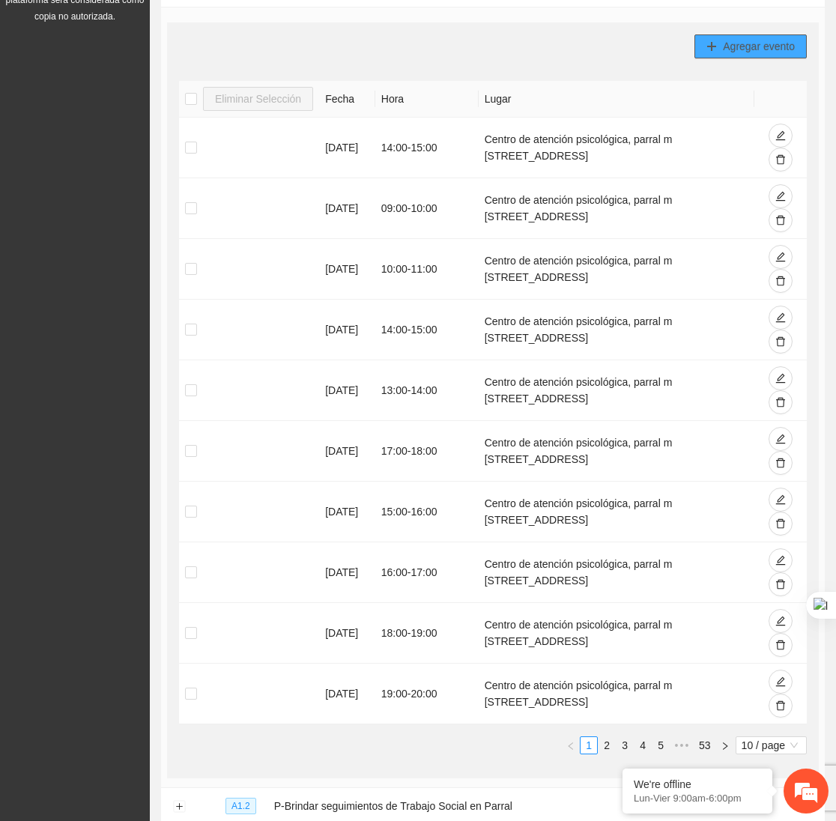
click at [746, 51] on span "Agregar evento" at bounding box center [759, 46] width 72 height 16
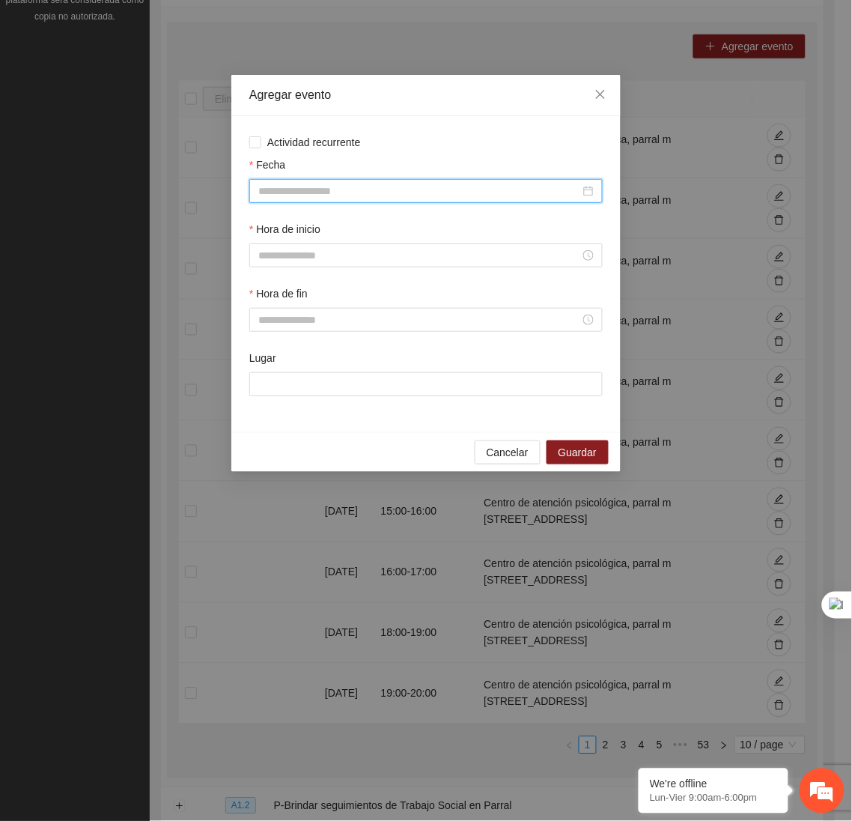
click at [452, 186] on input "Fecha" at bounding box center [419, 191] width 322 height 16
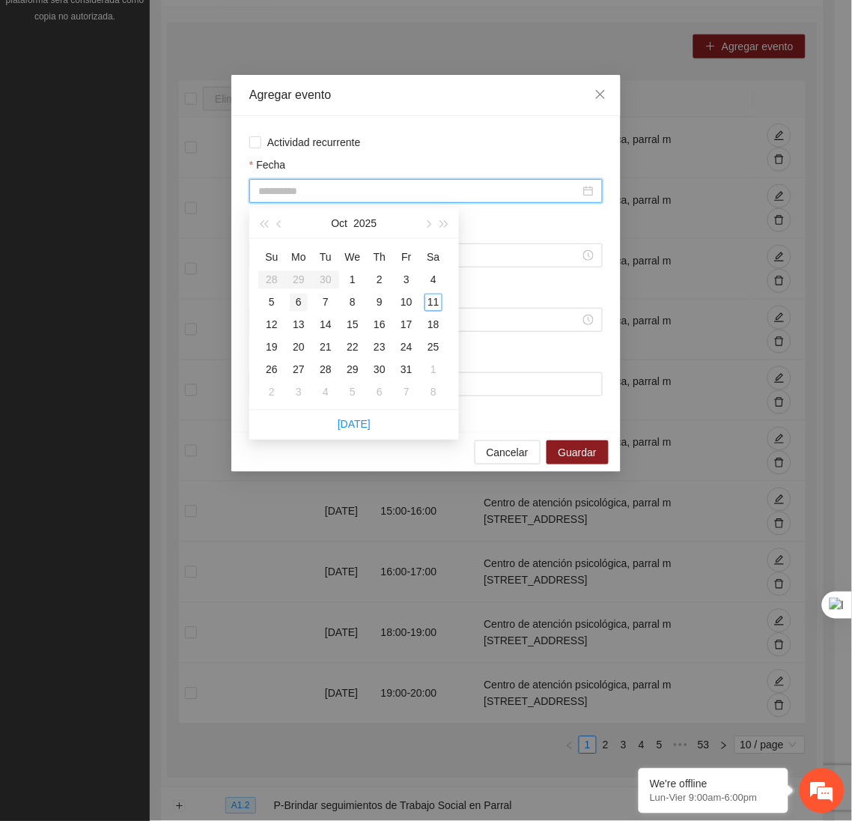
click at [305, 301] on div "6" at bounding box center [299, 303] width 18 height 18
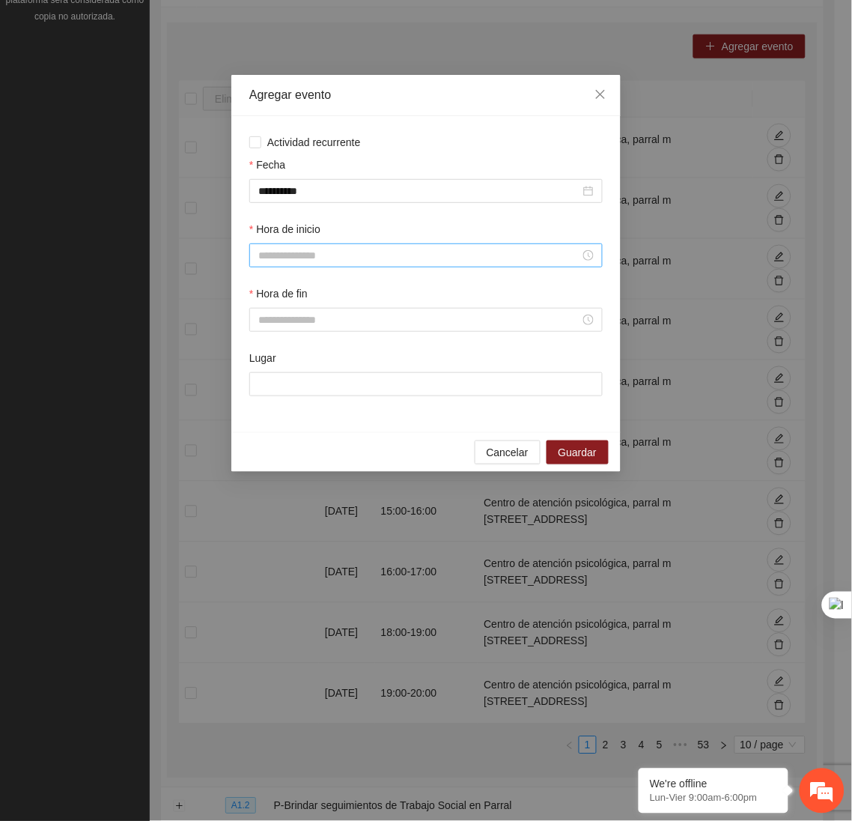
click at [303, 249] on div at bounding box center [425, 255] width 353 height 24
click at [258, 337] on div "10" at bounding box center [270, 331] width 42 height 21
click at [304, 385] on div "20" at bounding box center [312, 384] width 41 height 21
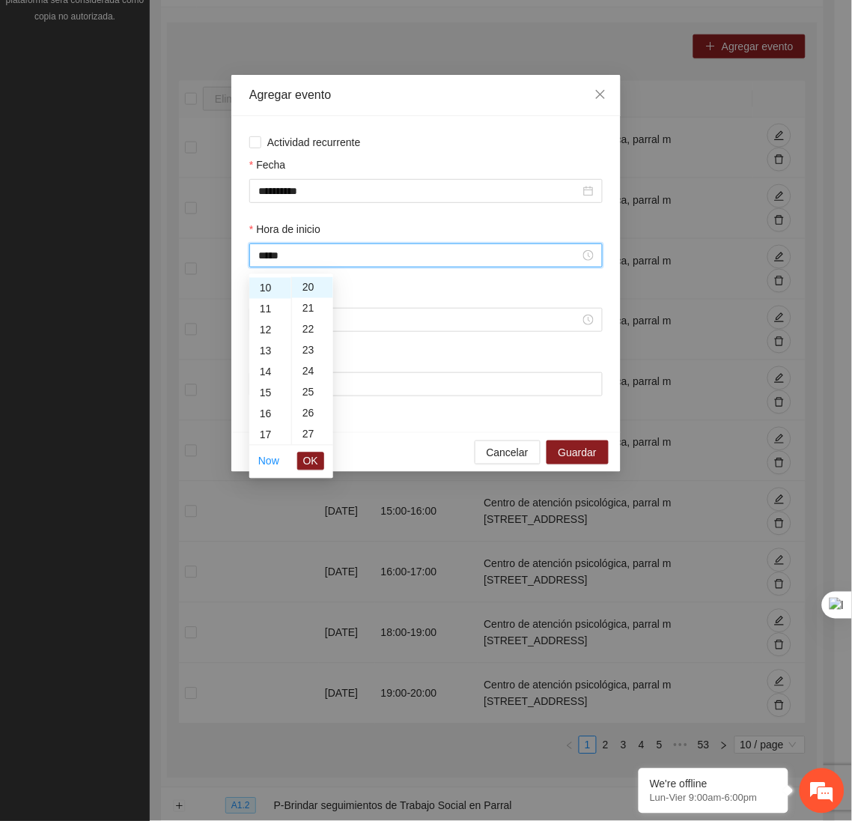
click at [317, 473] on li "OK" at bounding box center [310, 460] width 27 height 25
click at [314, 460] on span "OK" at bounding box center [310, 461] width 15 height 16
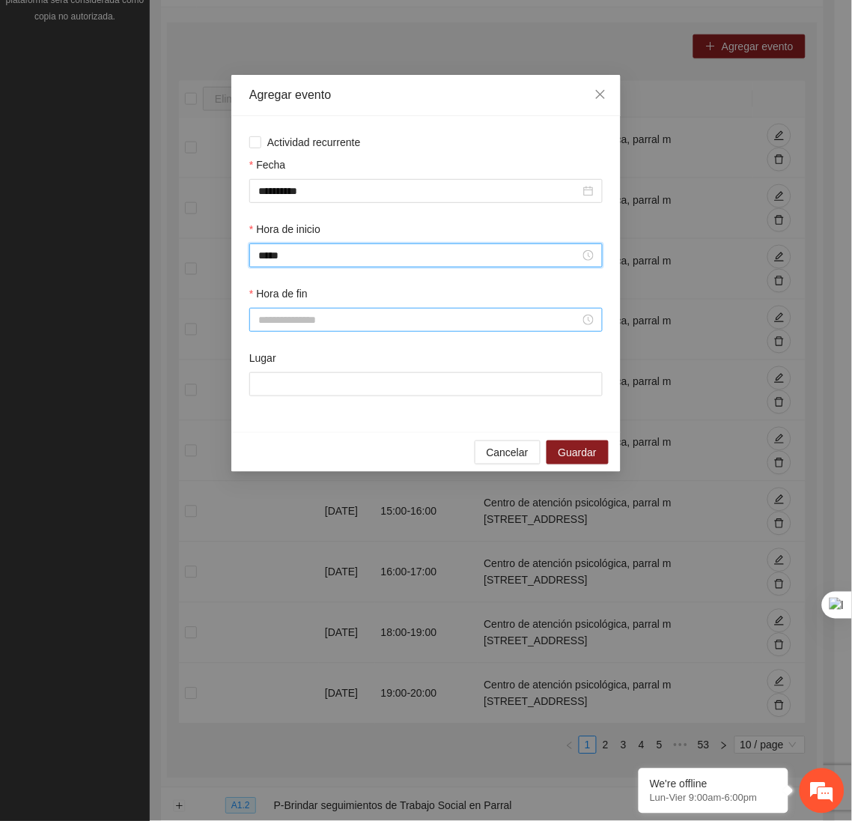
click at [287, 328] on input "Hora de fin" at bounding box center [419, 319] width 322 height 16
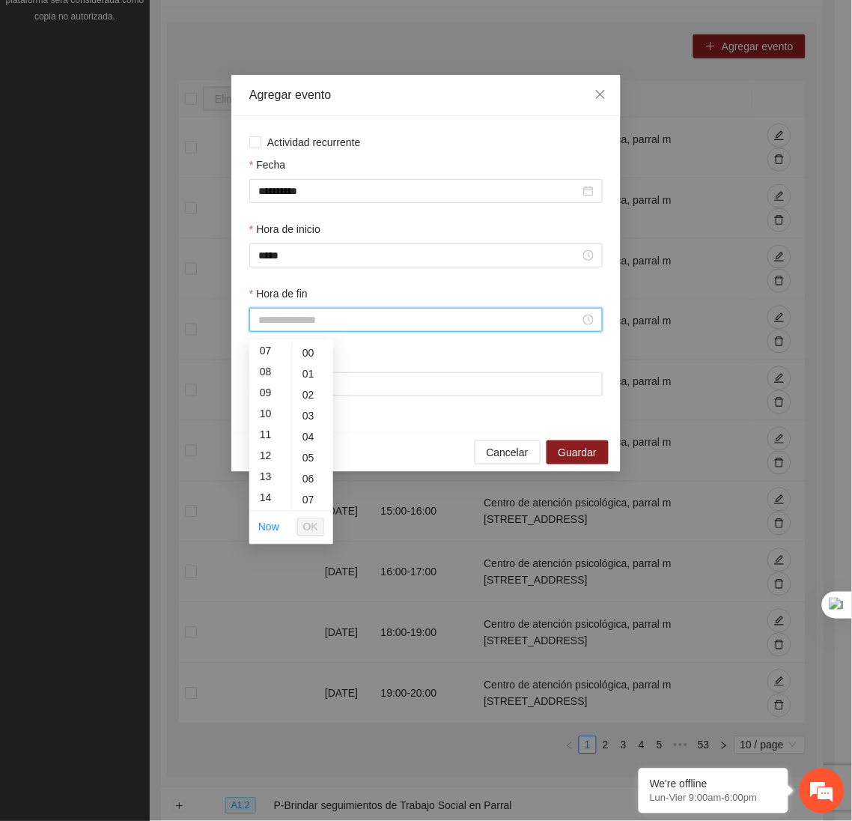
scroll to position [165, 0]
click at [263, 416] on div "11" at bounding box center [270, 419] width 42 height 21
click at [308, 404] on div "20" at bounding box center [312, 405] width 41 height 21
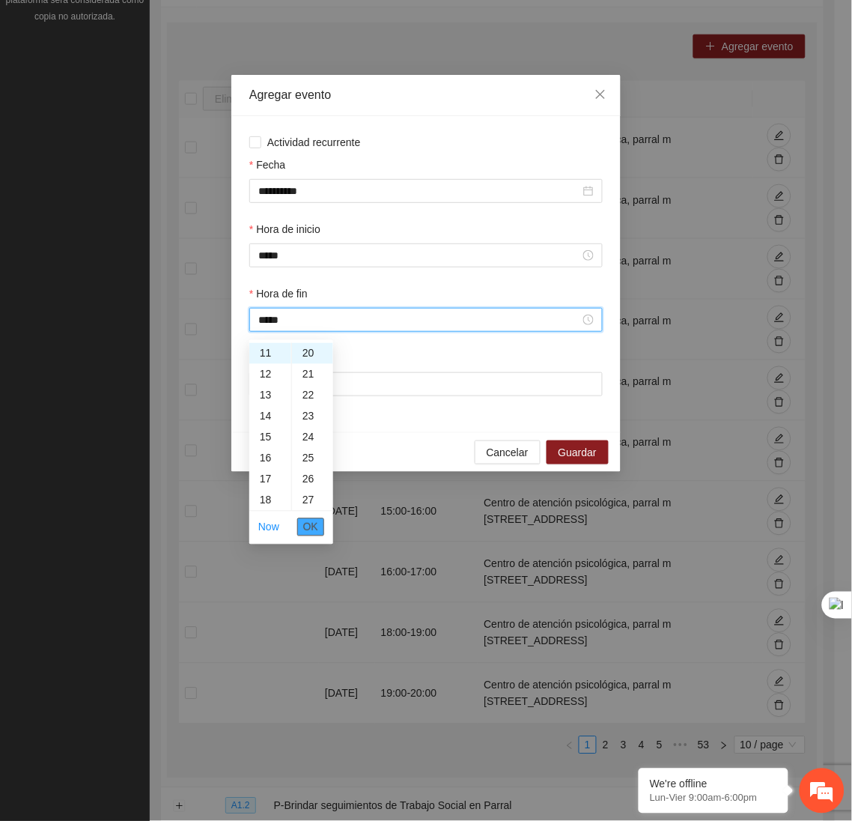
click at [314, 528] on span "OK" at bounding box center [310, 527] width 15 height 16
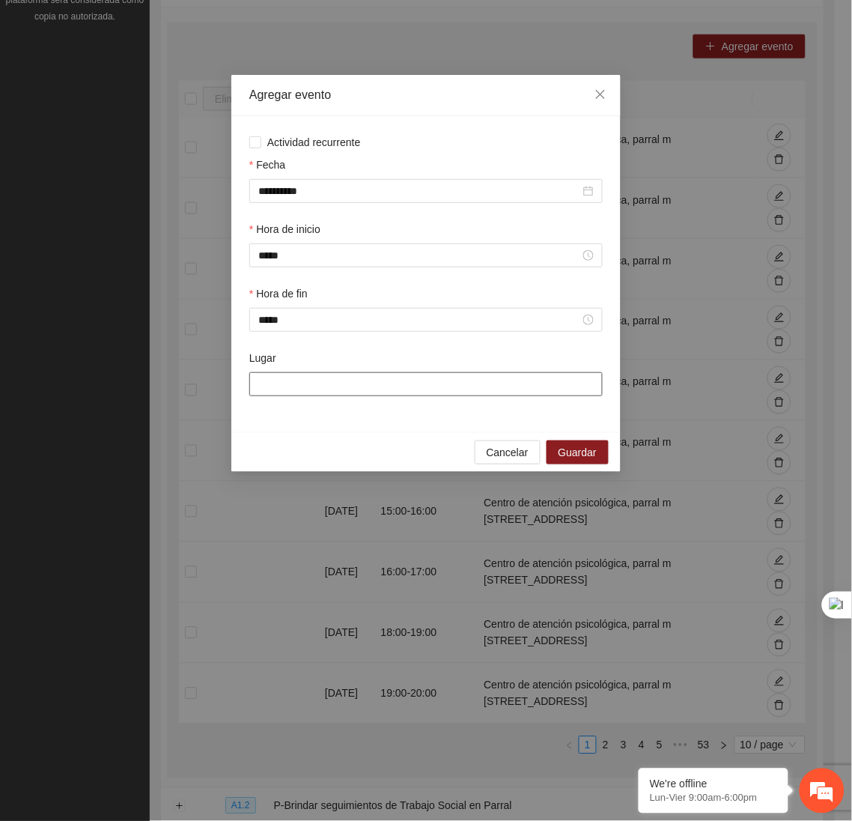
click at [311, 395] on input "Lugar" at bounding box center [425, 384] width 353 height 24
click at [579, 453] on span "Guardar" at bounding box center [578, 452] width 38 height 16
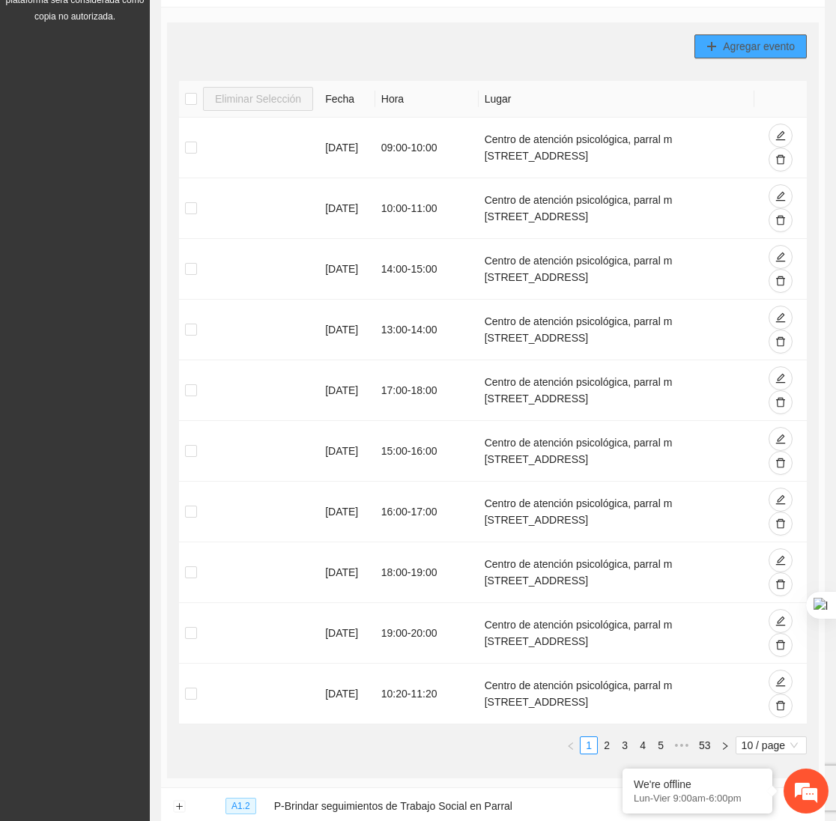
click at [713, 35] on button "Agregar evento" at bounding box center [750, 46] width 112 height 24
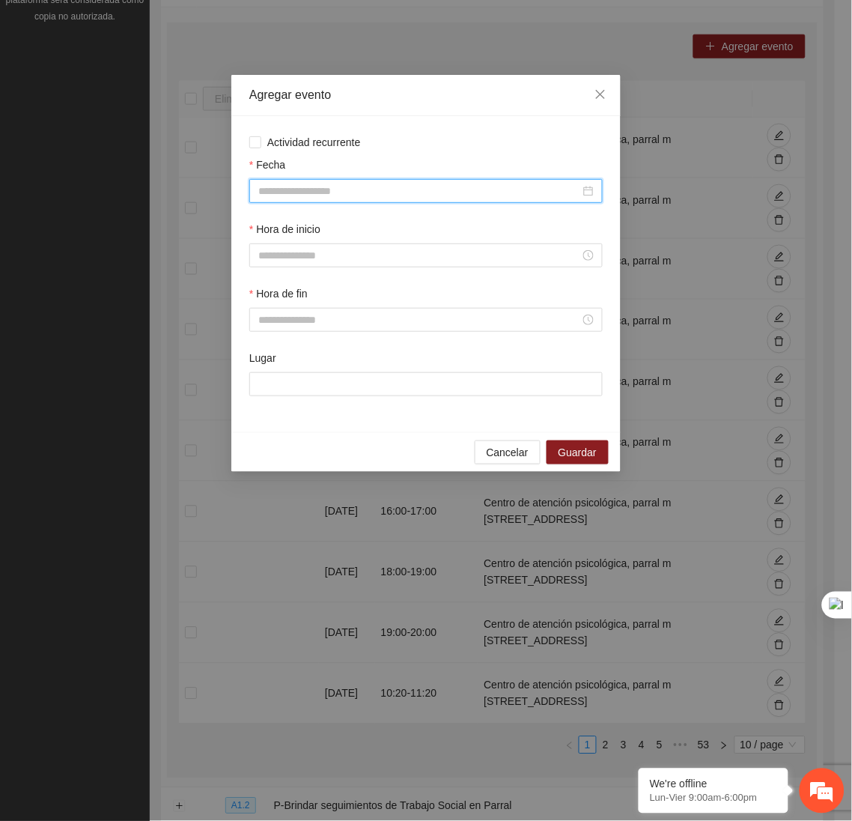
click at [434, 183] on input "Fecha" at bounding box center [419, 191] width 322 height 16
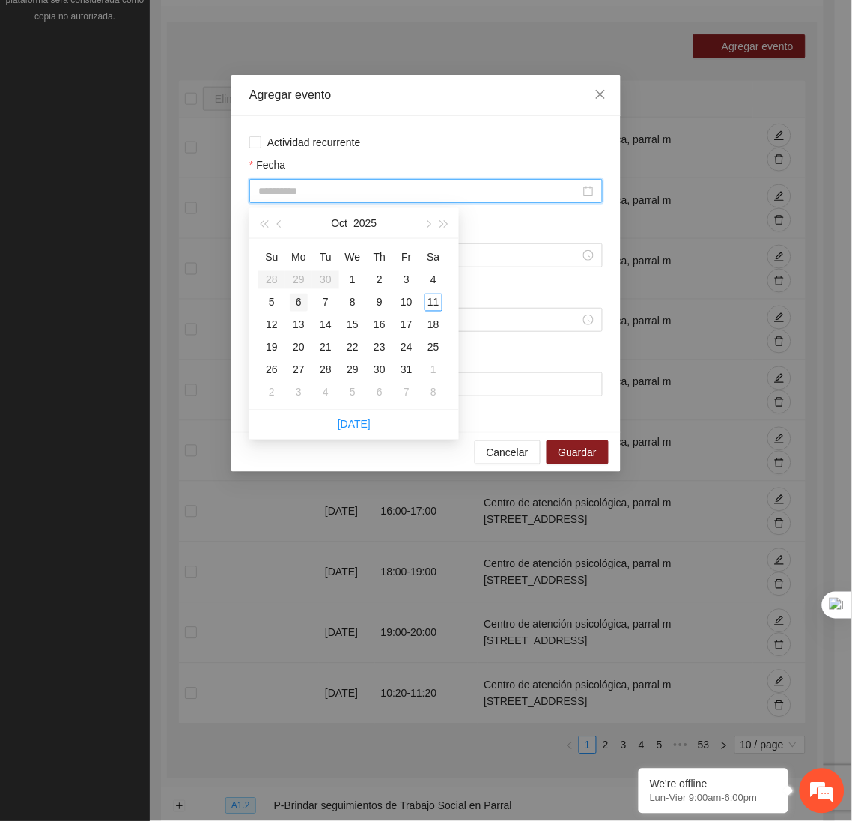
click at [296, 296] on div "6" at bounding box center [299, 303] width 18 height 18
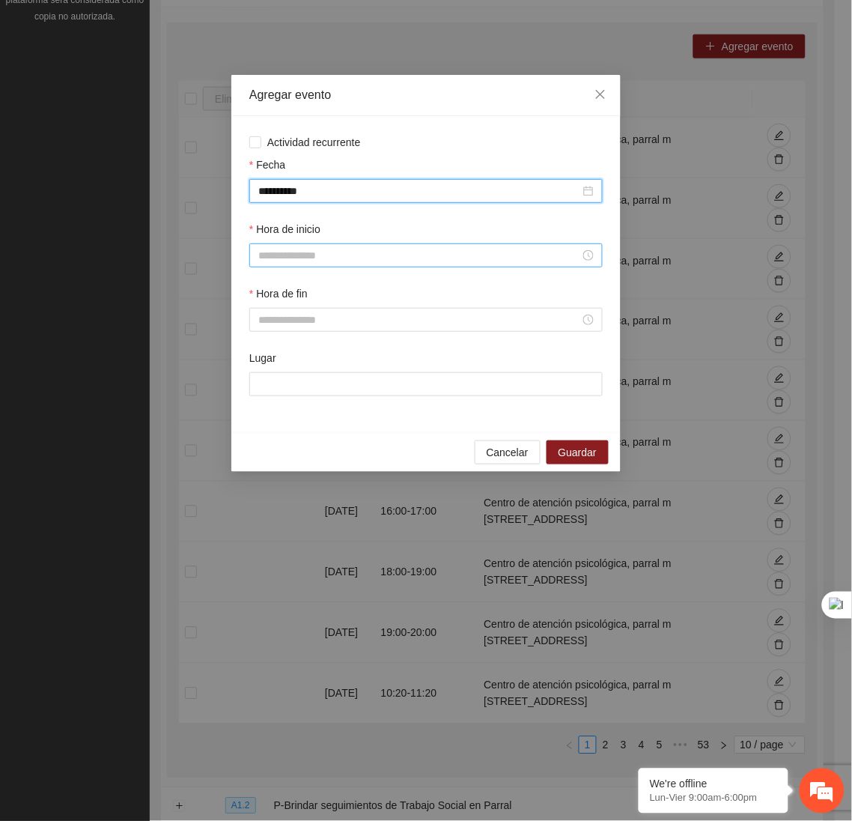
click at [289, 264] on input "Hora de inicio" at bounding box center [419, 255] width 322 height 16
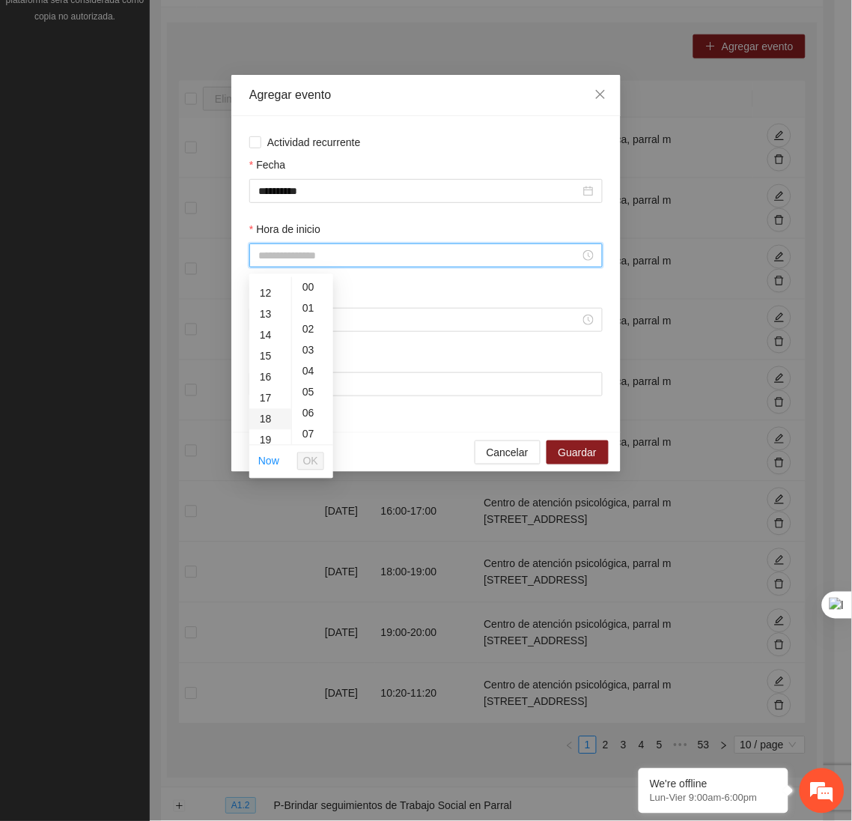
click at [263, 411] on div "18" at bounding box center [270, 419] width 42 height 21
click at [311, 412] on div "20" at bounding box center [312, 414] width 41 height 21
click at [309, 465] on span "OK" at bounding box center [310, 461] width 15 height 16
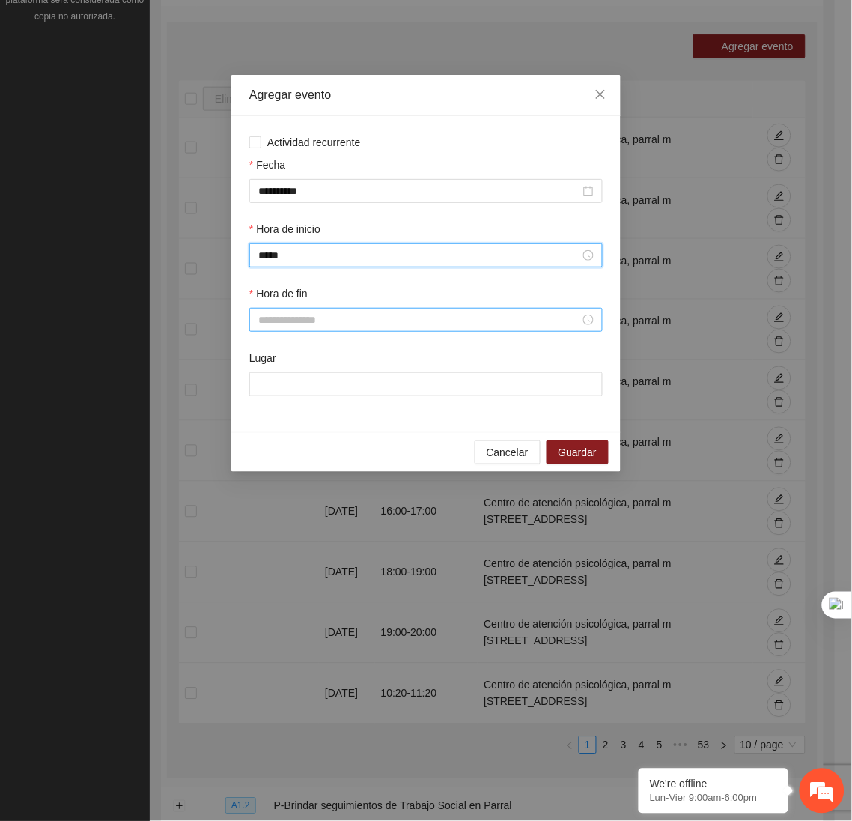
click at [294, 332] on div at bounding box center [425, 320] width 353 height 24
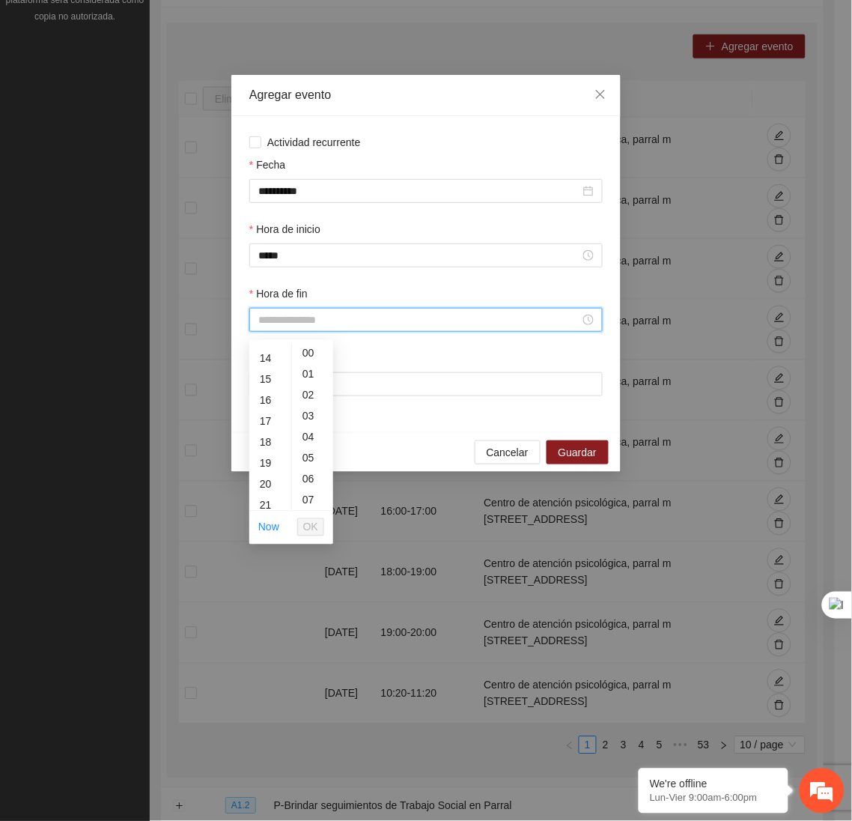
scroll to position [291, 0]
click at [266, 463] on div "19" at bounding box center [270, 460] width 42 height 21
click at [302, 473] on div "19" at bounding box center [312, 464] width 41 height 21
click at [306, 365] on div "20" at bounding box center [312, 375] width 41 height 21
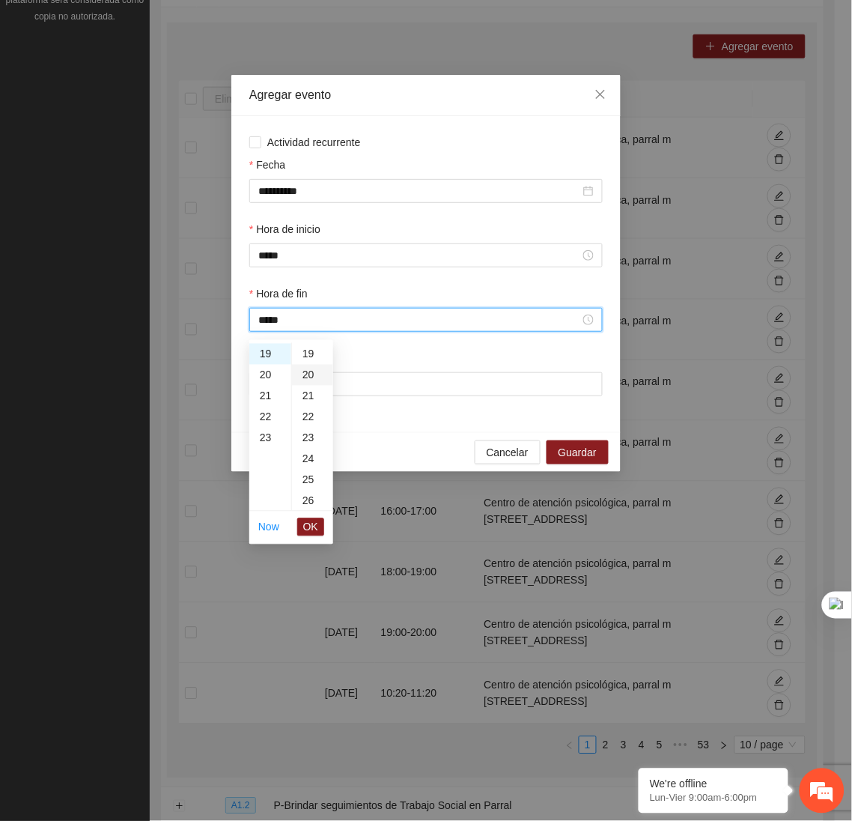
scroll to position [419, 0]
click at [317, 527] on button "OK" at bounding box center [310, 527] width 27 height 18
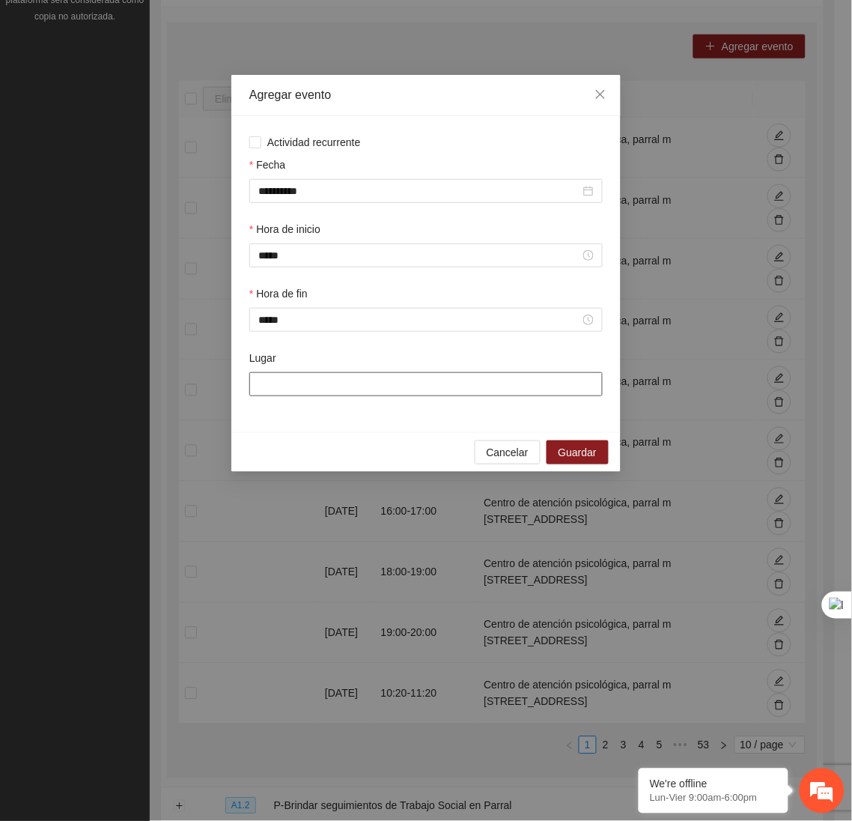
click at [325, 395] on input "Lugar" at bounding box center [425, 384] width 353 height 24
click at [583, 454] on span "Guardar" at bounding box center [578, 452] width 38 height 16
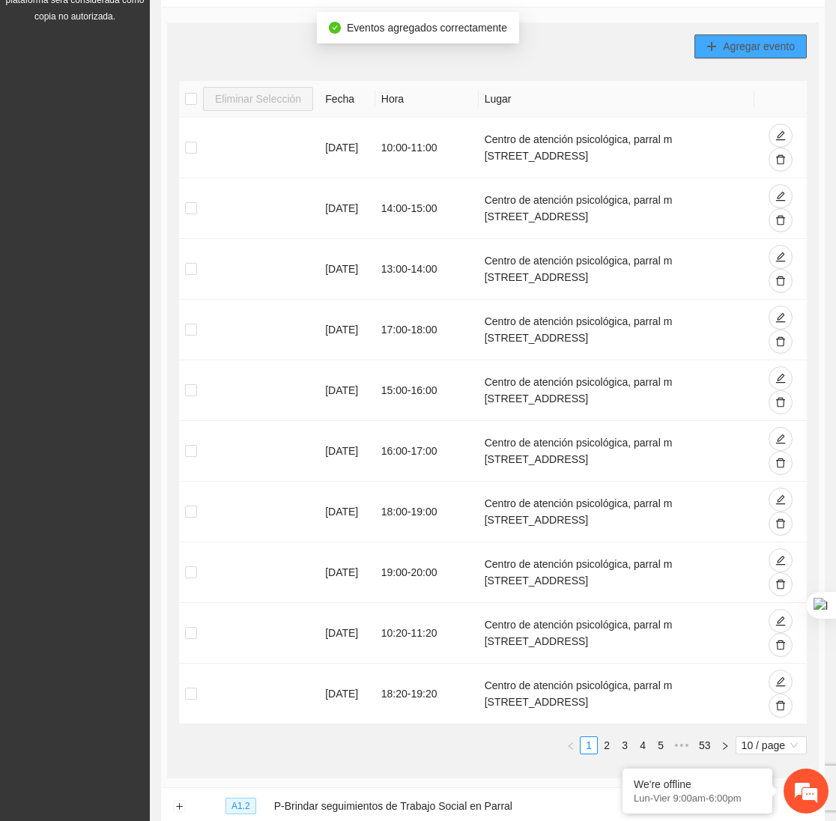
click at [738, 43] on span "Agregar evento" at bounding box center [759, 46] width 72 height 16
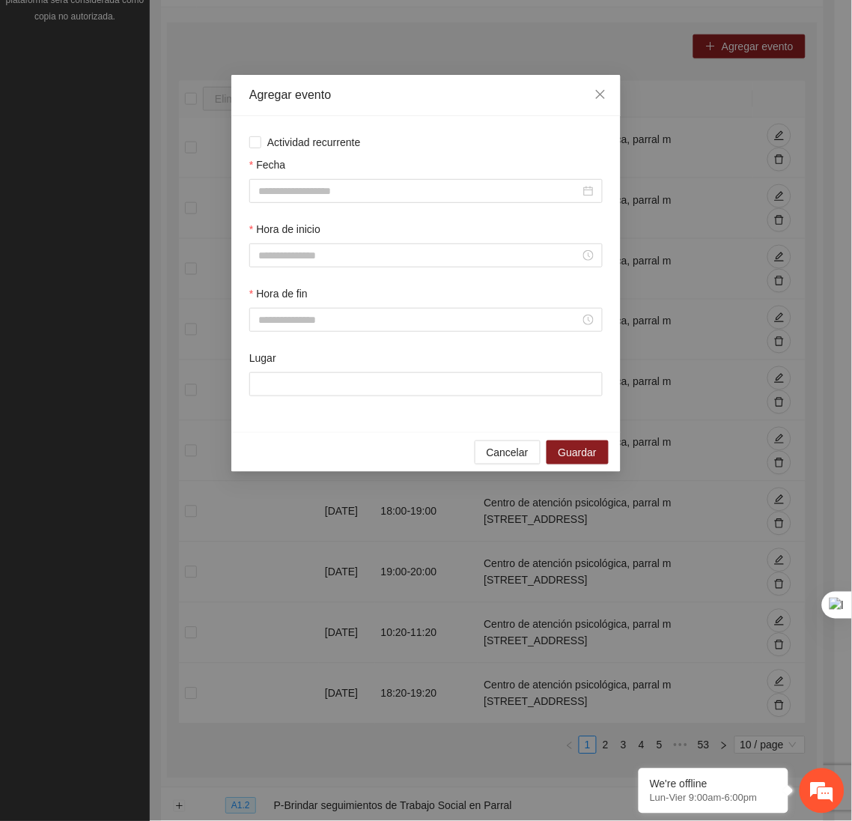
click at [479, 175] on div "Fecha" at bounding box center [425, 167] width 353 height 22
click at [450, 201] on div at bounding box center [425, 191] width 353 height 24
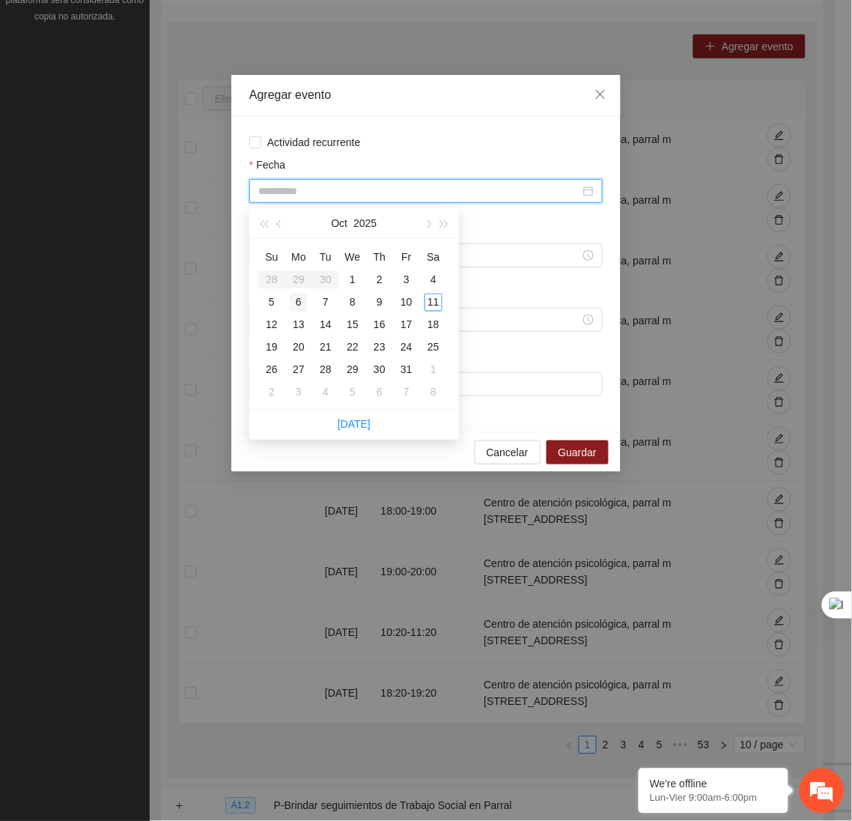
click at [299, 301] on div "6" at bounding box center [299, 303] width 18 height 18
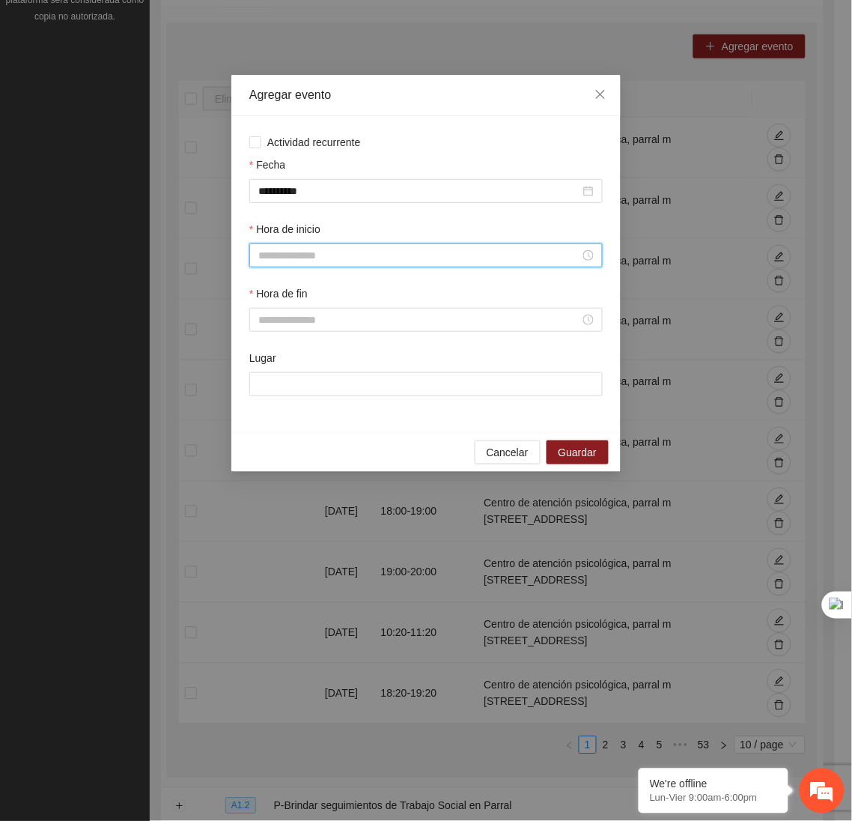
click at [312, 261] on input "Hora de inicio" at bounding box center [419, 255] width 322 height 16
drag, startPoint x: 269, startPoint y: 412, endPoint x: 261, endPoint y: 411, distance: 7.5
click at [261, 411] on div "19" at bounding box center [270, 418] width 42 height 21
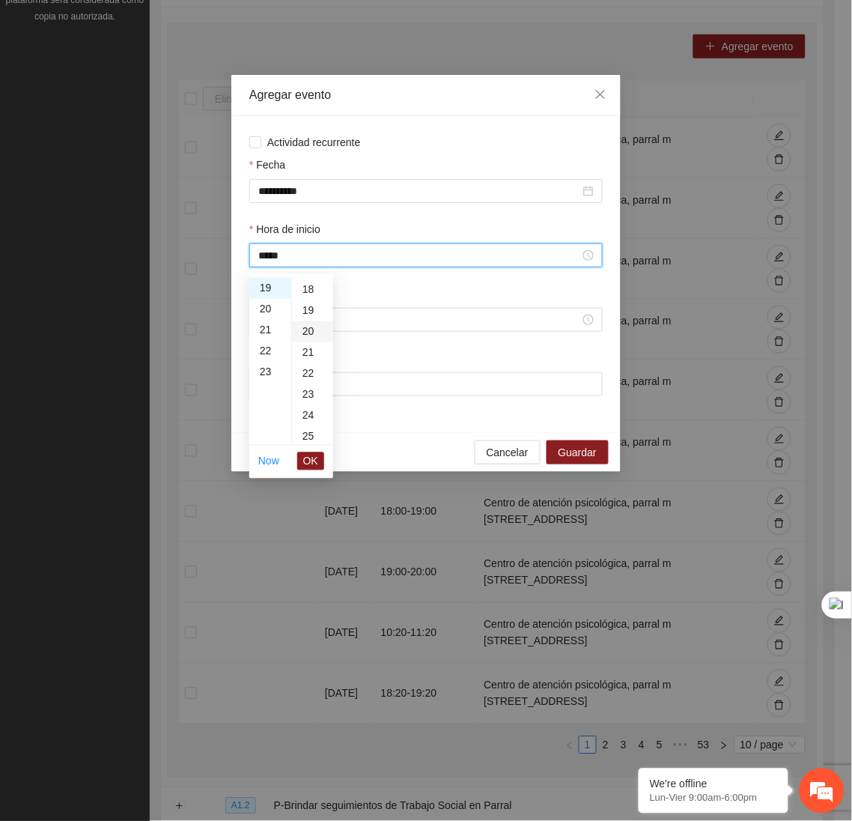
click at [312, 332] on div "20" at bounding box center [312, 331] width 41 height 21
click at [314, 466] on span "OK" at bounding box center [310, 461] width 15 height 16
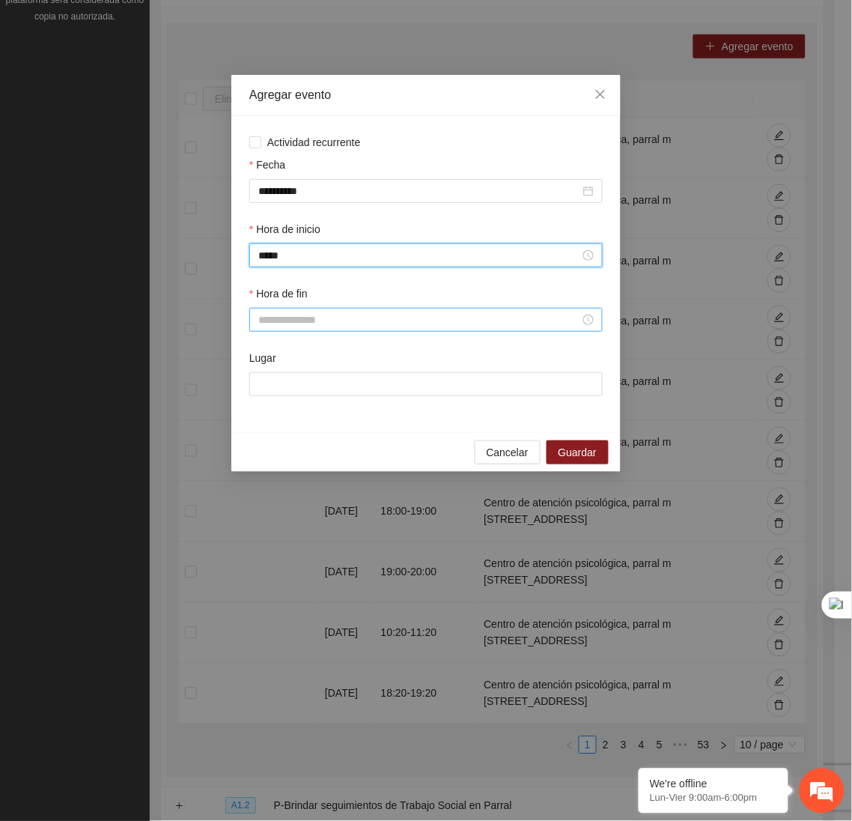
click at [299, 320] on input "Hora de fin" at bounding box center [419, 319] width 322 height 16
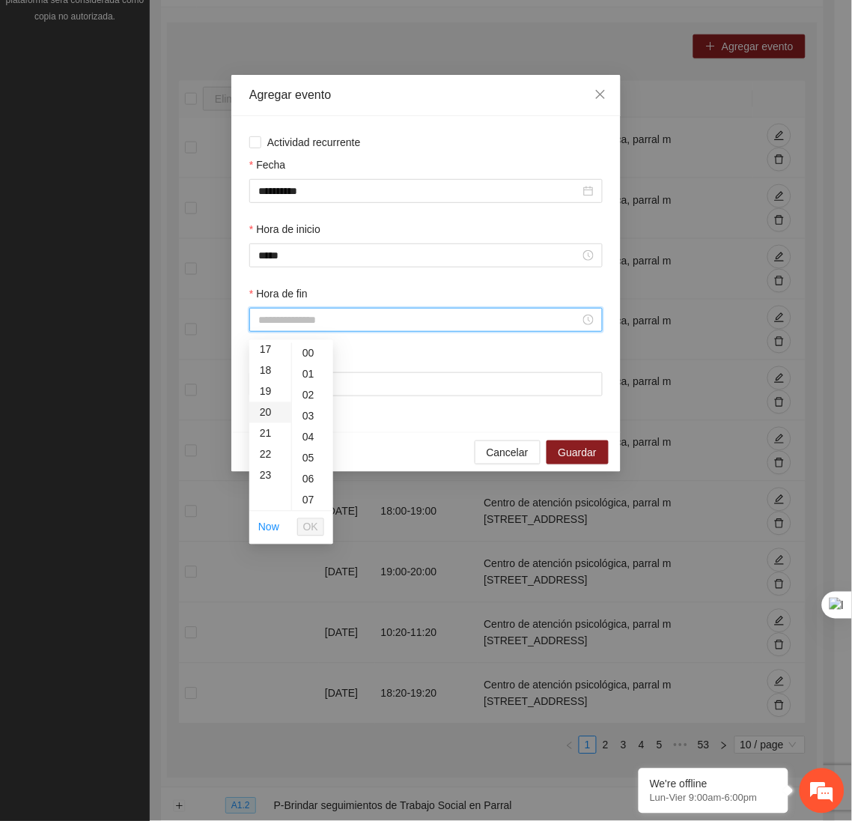
click at [267, 415] on div "20" at bounding box center [270, 412] width 42 height 21
click at [309, 390] on div "20" at bounding box center [312, 387] width 41 height 21
click at [315, 523] on span "OK" at bounding box center [310, 527] width 15 height 16
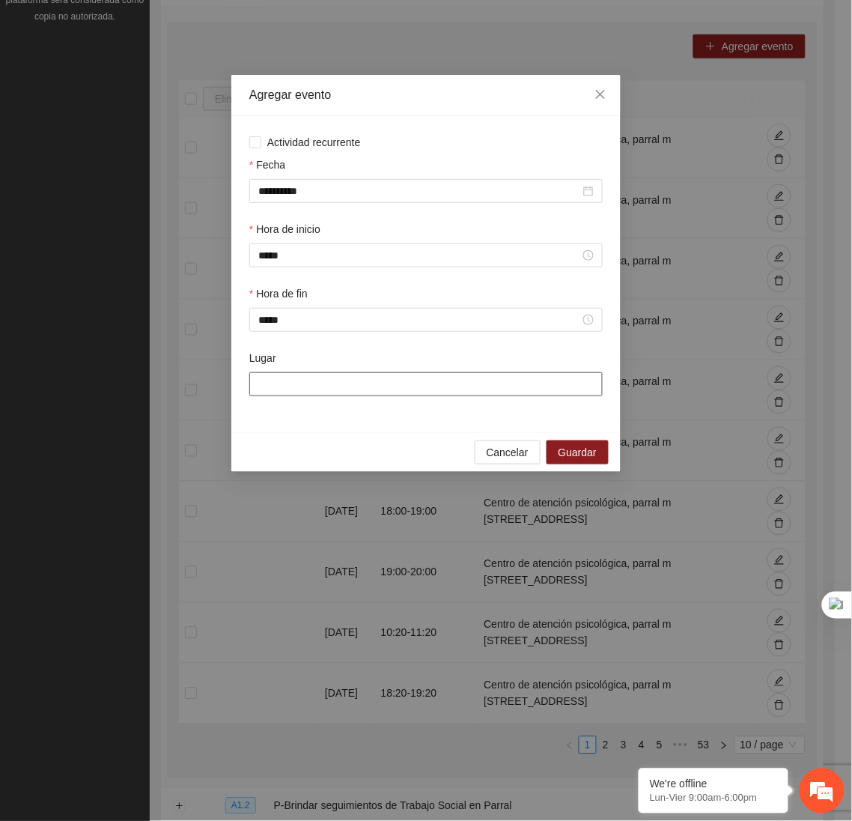
click at [333, 396] on input "Lugar" at bounding box center [425, 384] width 353 height 24
click at [565, 452] on span "Guardar" at bounding box center [578, 452] width 38 height 16
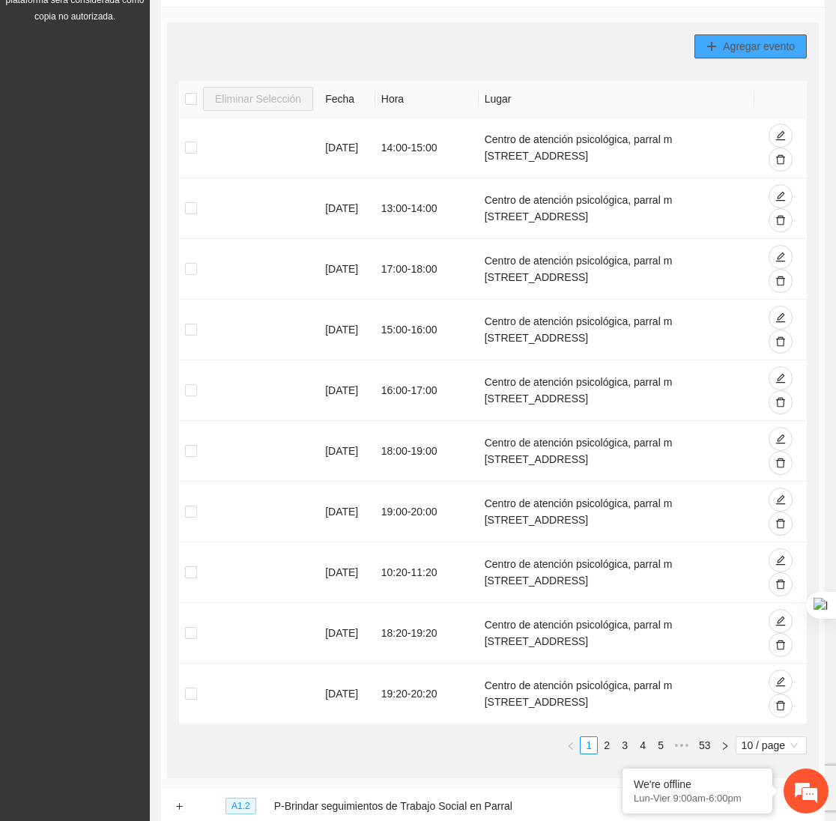
click at [695, 35] on button "Agregar evento" at bounding box center [750, 46] width 112 height 24
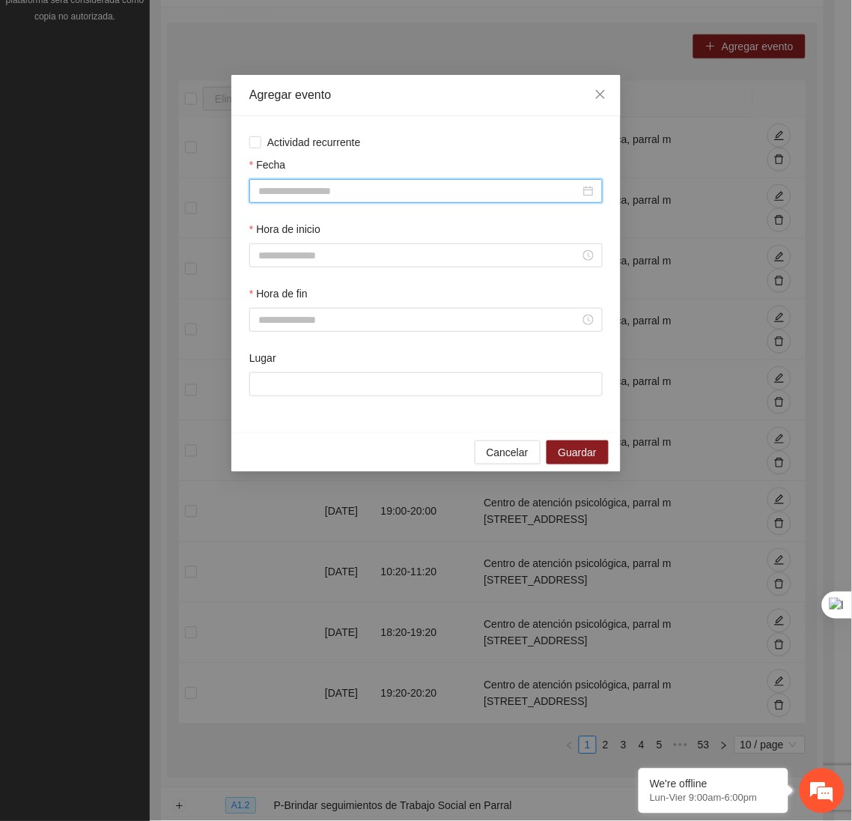
click at [477, 192] on input "Fecha" at bounding box center [419, 191] width 322 height 16
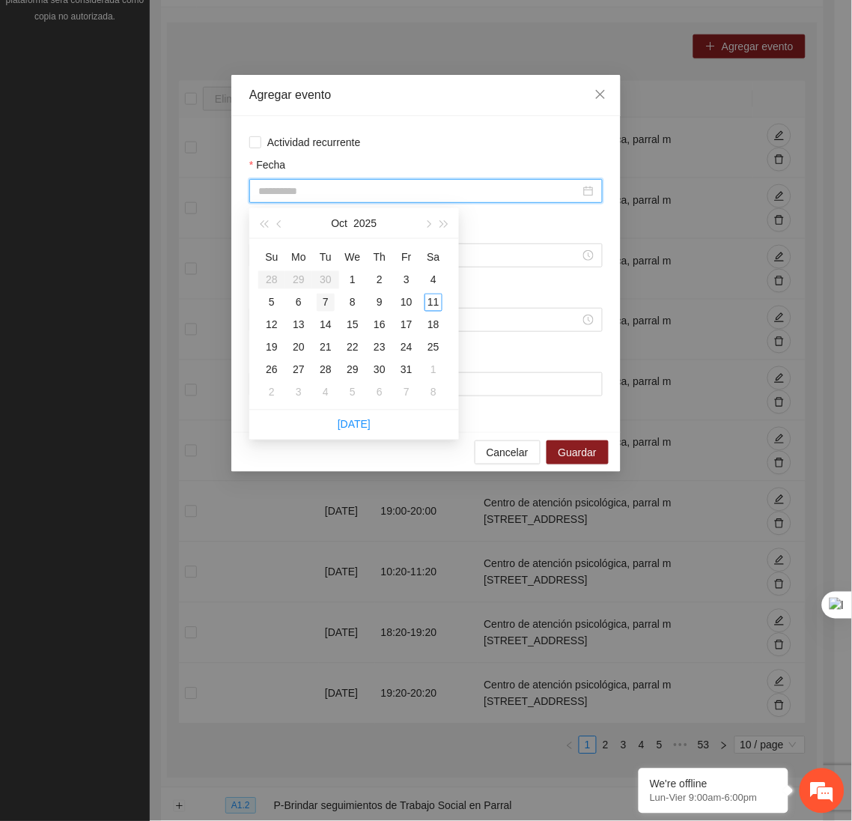
click at [324, 304] on div "7" at bounding box center [326, 303] width 18 height 18
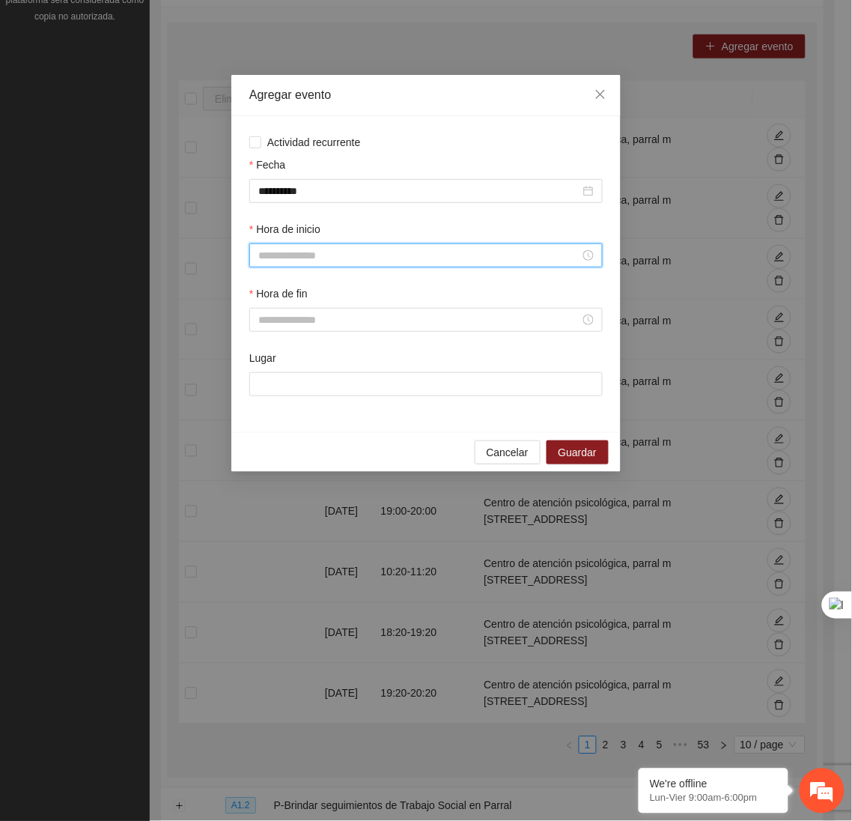
click at [313, 256] on input "Hora de inicio" at bounding box center [419, 255] width 322 height 16
click at [267, 377] on div "13" at bounding box center [270, 376] width 42 height 21
click at [315, 460] on span "OK" at bounding box center [310, 461] width 15 height 16
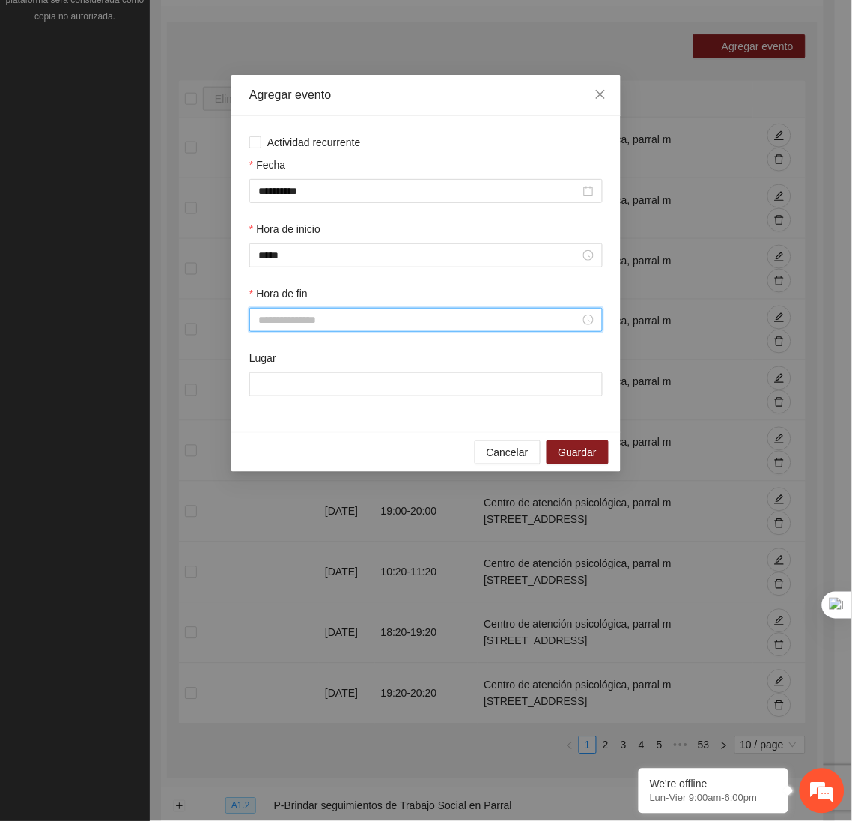
click at [305, 326] on input "Hora de fin" at bounding box center [419, 319] width 322 height 16
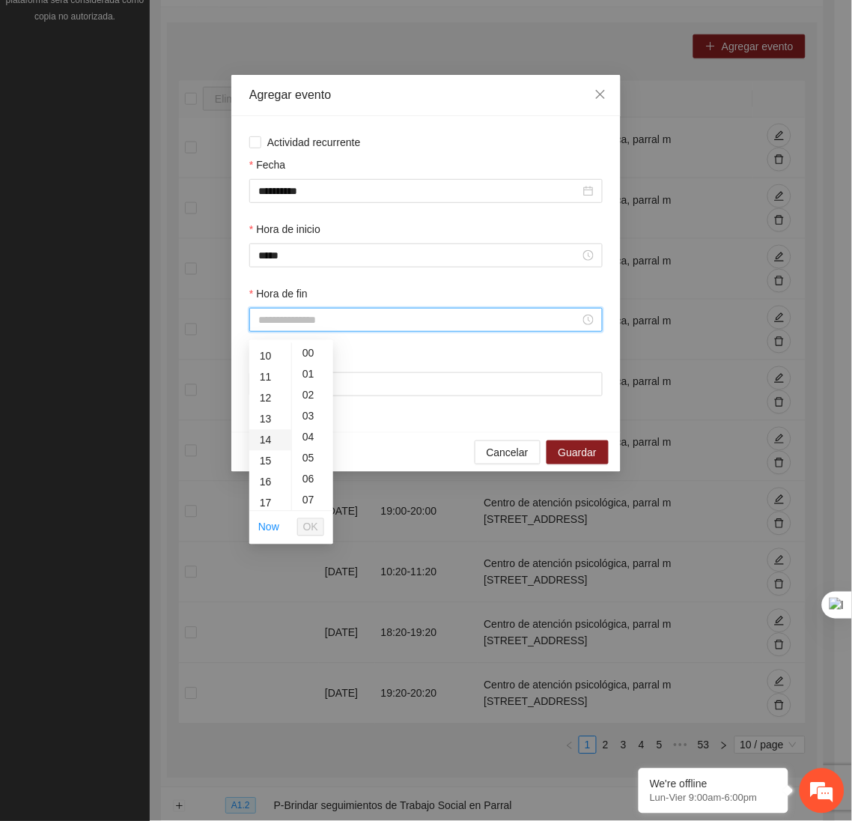
click at [258, 437] on div "14" at bounding box center [270, 440] width 42 height 21
click at [309, 524] on span "OK" at bounding box center [310, 527] width 15 height 16
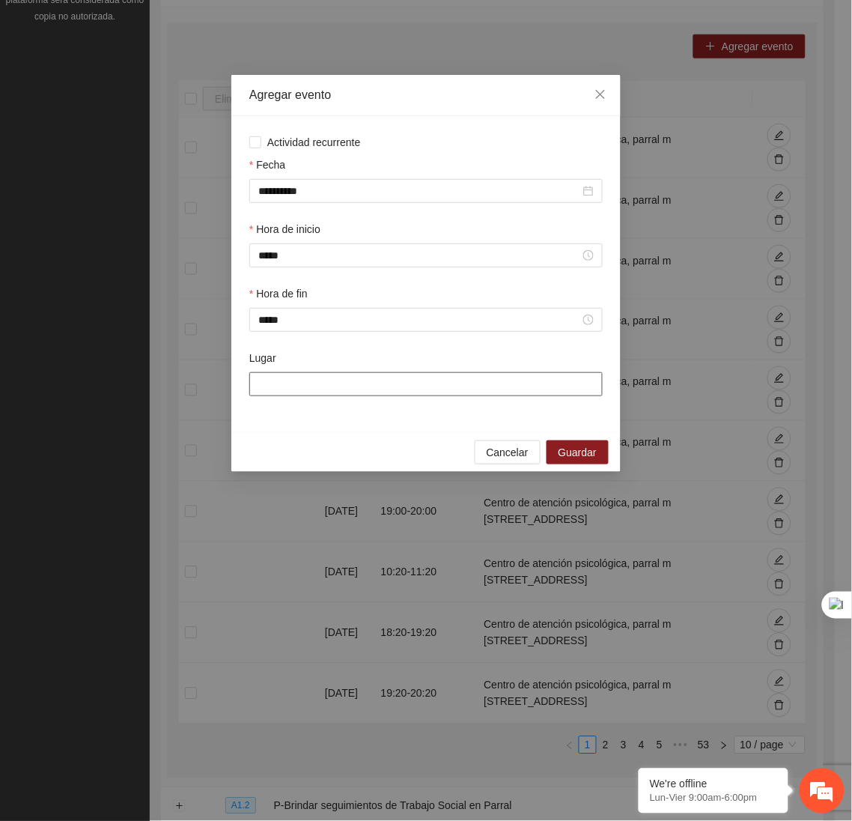
click at [309, 372] on div "Lugar" at bounding box center [425, 361] width 353 height 22
click at [311, 392] on input "Lugar" at bounding box center [425, 384] width 353 height 24
click at [583, 453] on span "Guardar" at bounding box center [578, 452] width 38 height 16
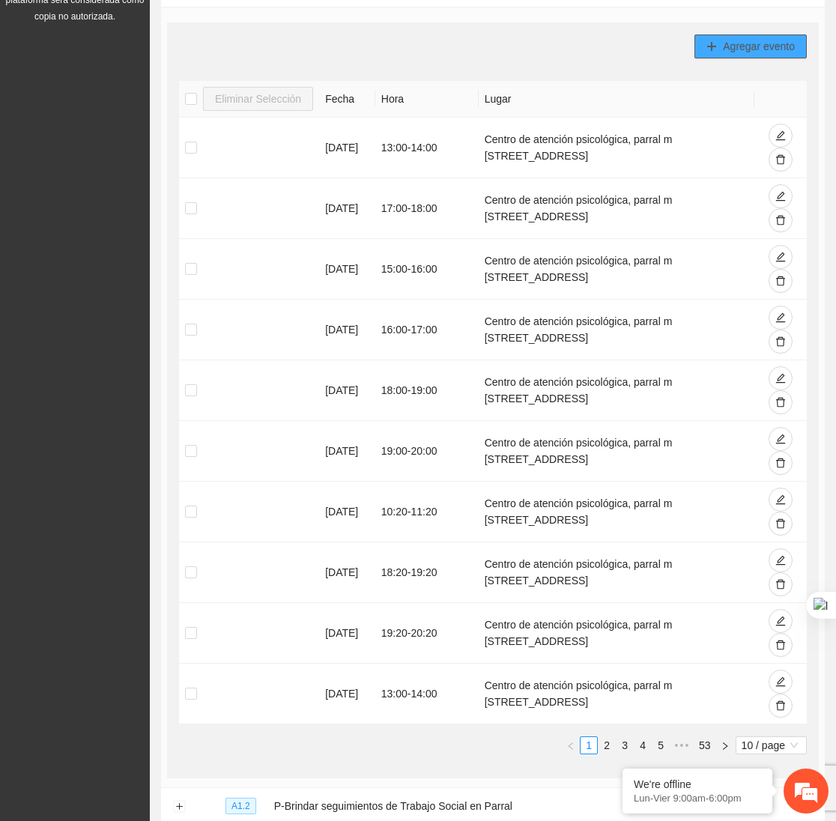
click at [747, 56] on button "Agregar evento" at bounding box center [750, 46] width 112 height 24
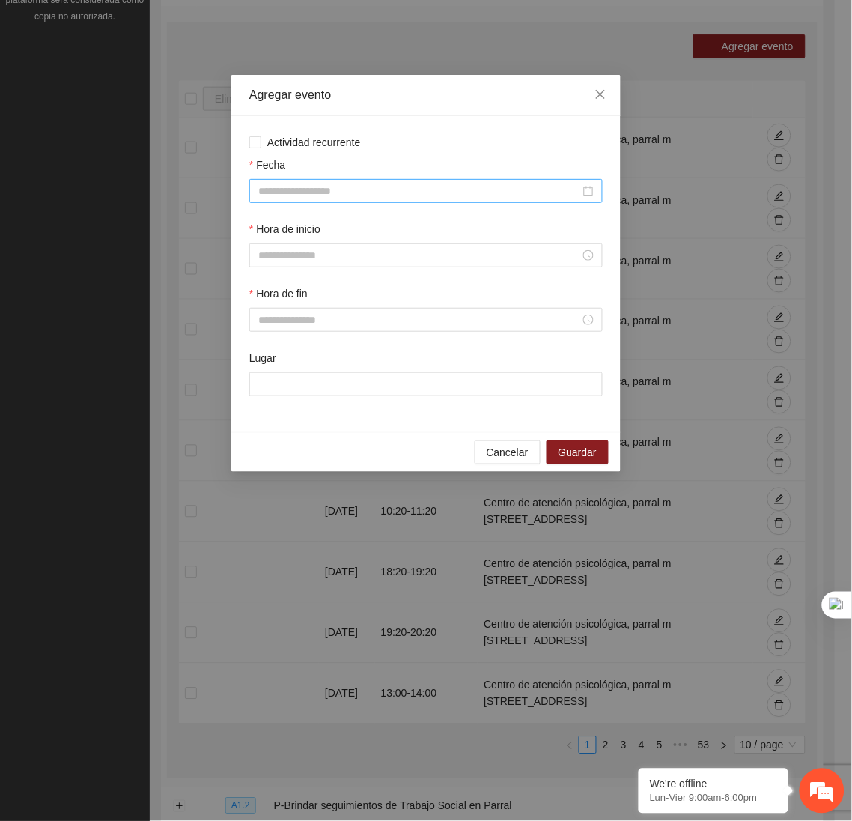
click at [520, 201] on div at bounding box center [425, 191] width 353 height 24
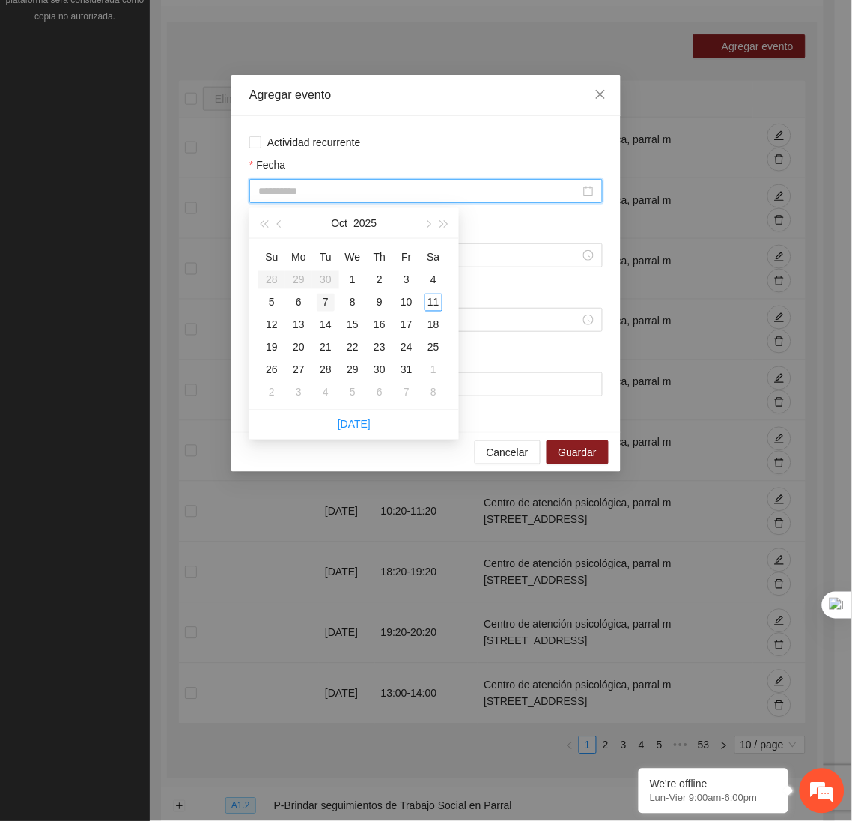
click at [327, 299] on div "7" at bounding box center [326, 303] width 18 height 18
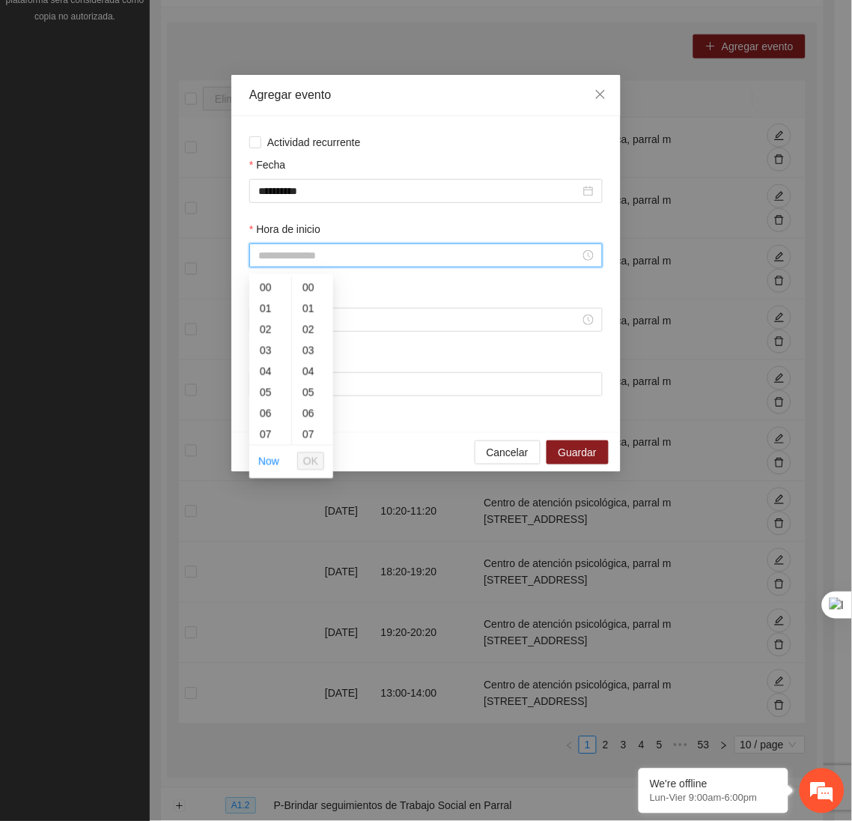
click at [325, 261] on input "Hora de inicio" at bounding box center [419, 255] width 322 height 16
click at [269, 397] on div "14" at bounding box center [270, 402] width 42 height 21
click at [311, 460] on span "OK" at bounding box center [310, 461] width 15 height 16
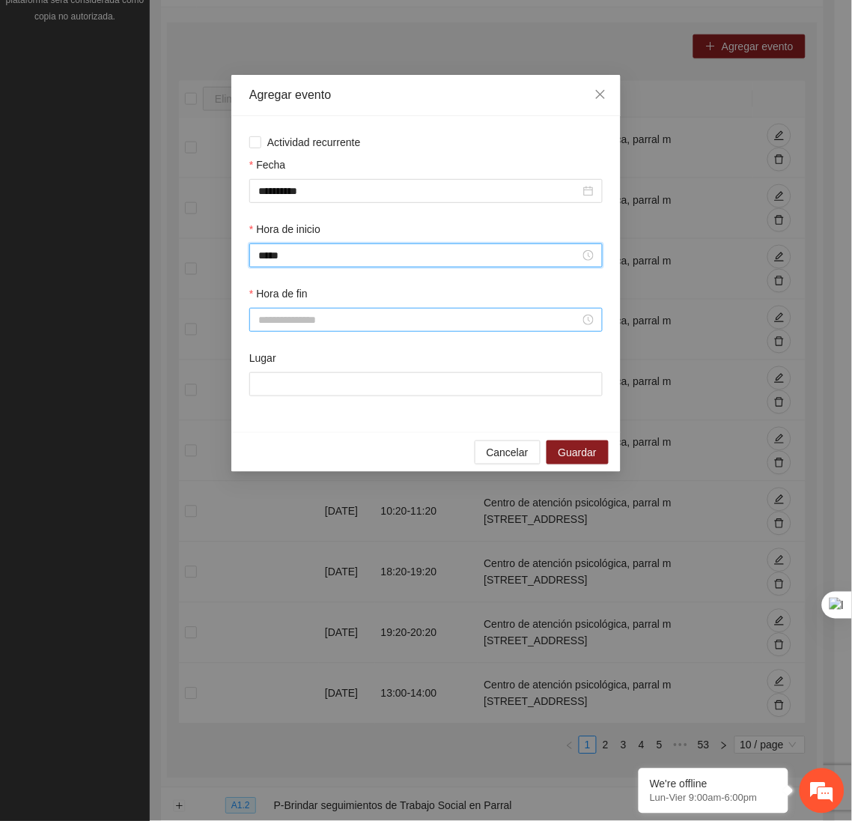
click at [294, 322] on input "Hora de fin" at bounding box center [419, 319] width 322 height 16
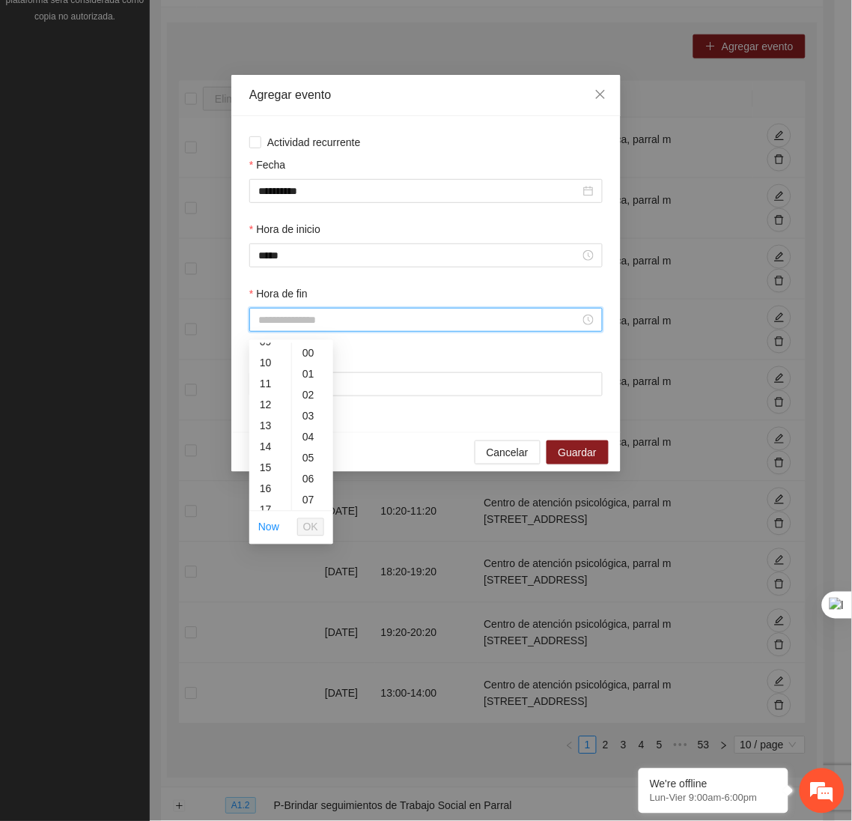
scroll to position [207, 0]
click at [264, 453] on div "15" at bounding box center [270, 460] width 42 height 21
click at [307, 529] on span "OK" at bounding box center [310, 527] width 15 height 16
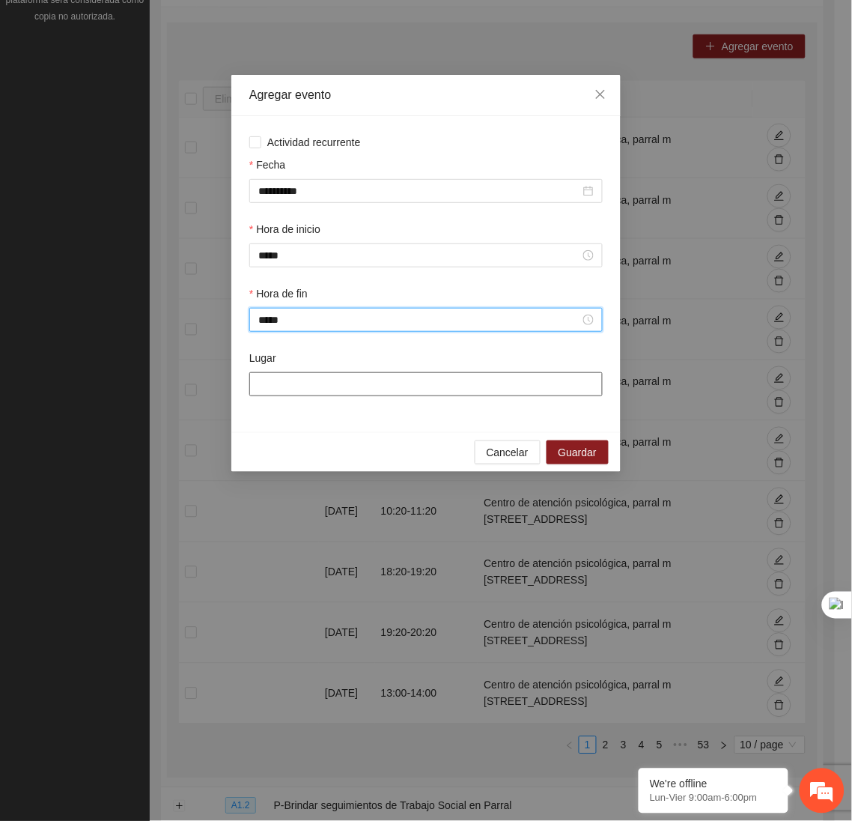
click at [315, 389] on input "Lugar" at bounding box center [425, 384] width 353 height 24
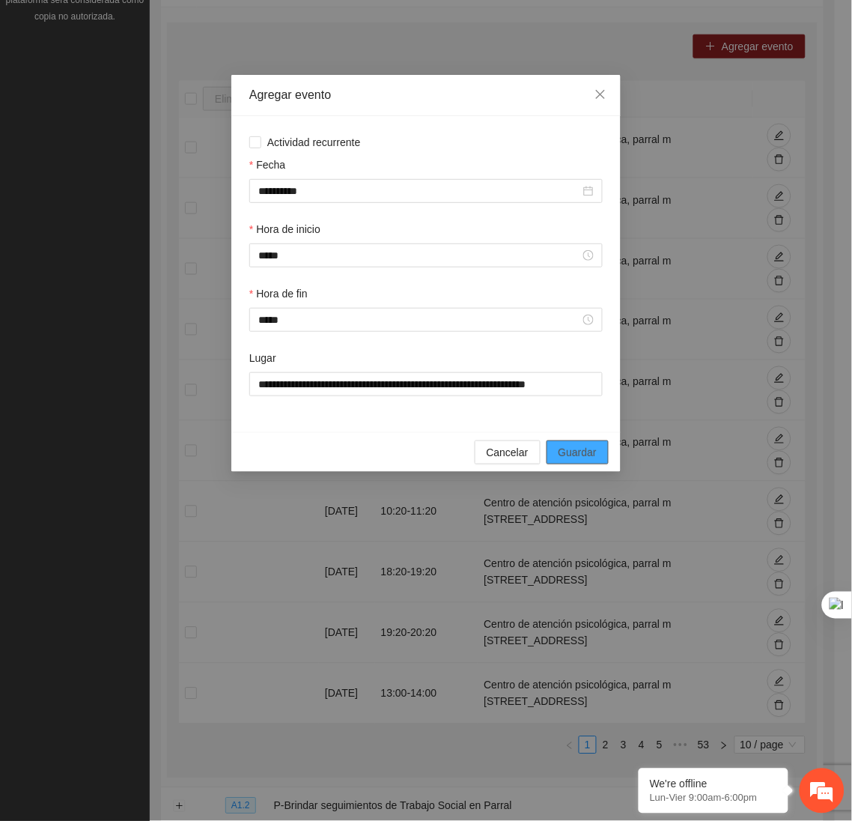
click at [577, 455] on span "Guardar" at bounding box center [578, 452] width 38 height 16
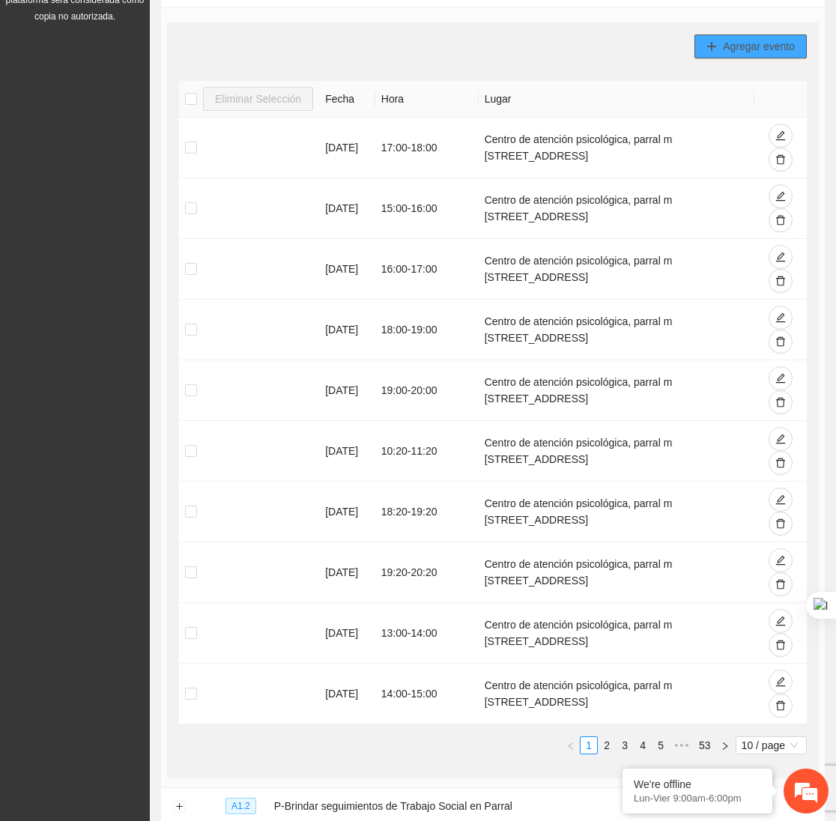
click at [727, 37] on button "Agregar evento" at bounding box center [750, 46] width 112 height 24
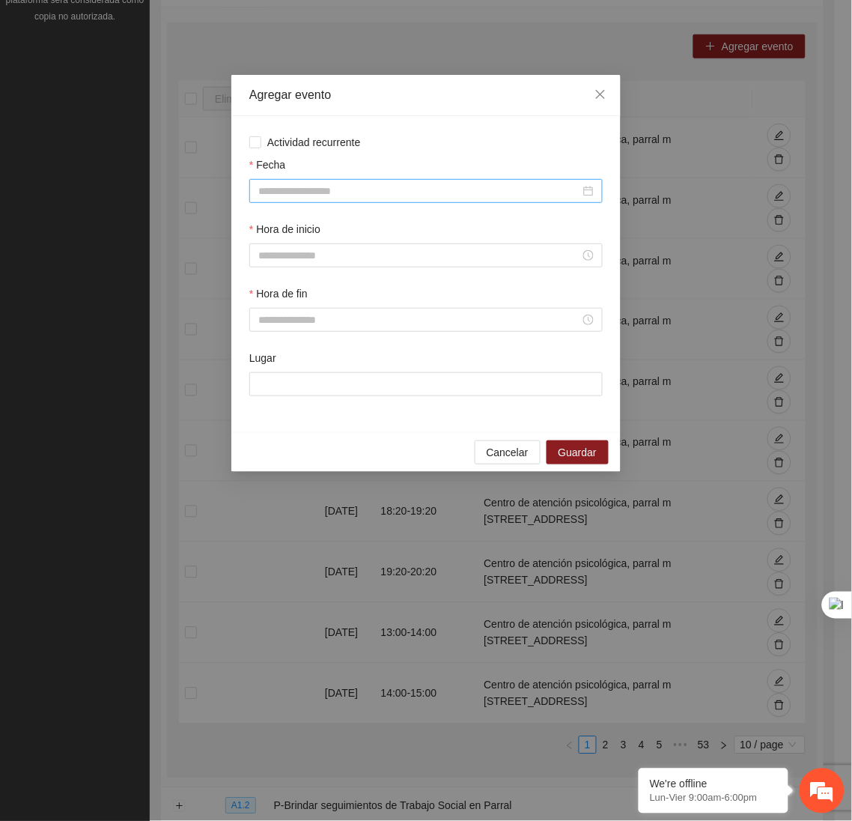
click at [439, 180] on div at bounding box center [425, 191] width 353 height 24
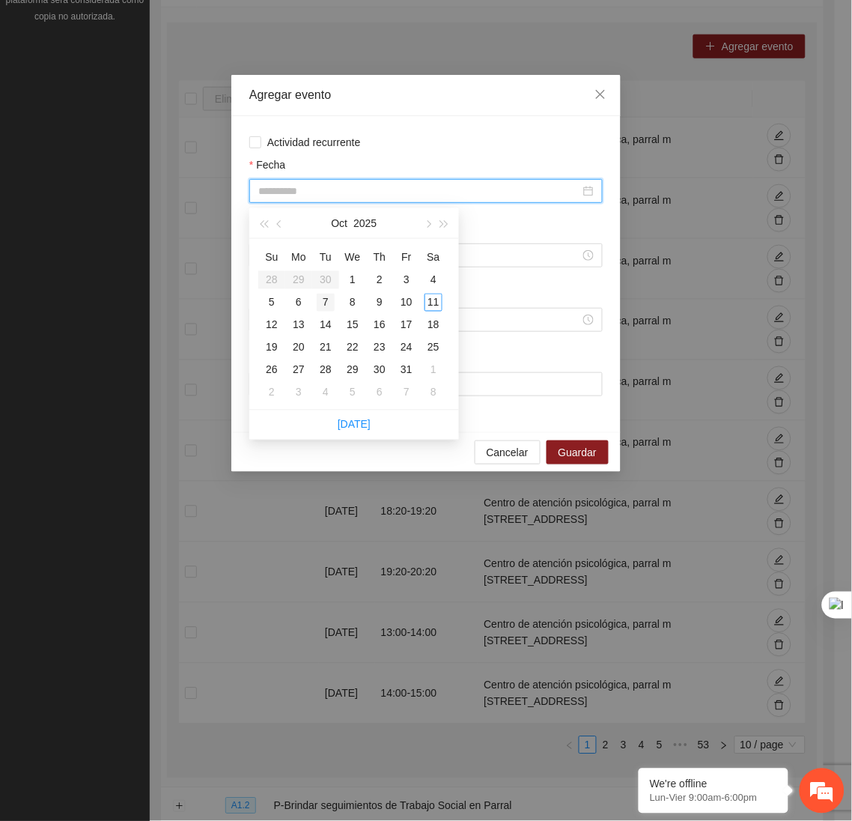
click at [320, 300] on div "7" at bounding box center [326, 303] width 18 height 18
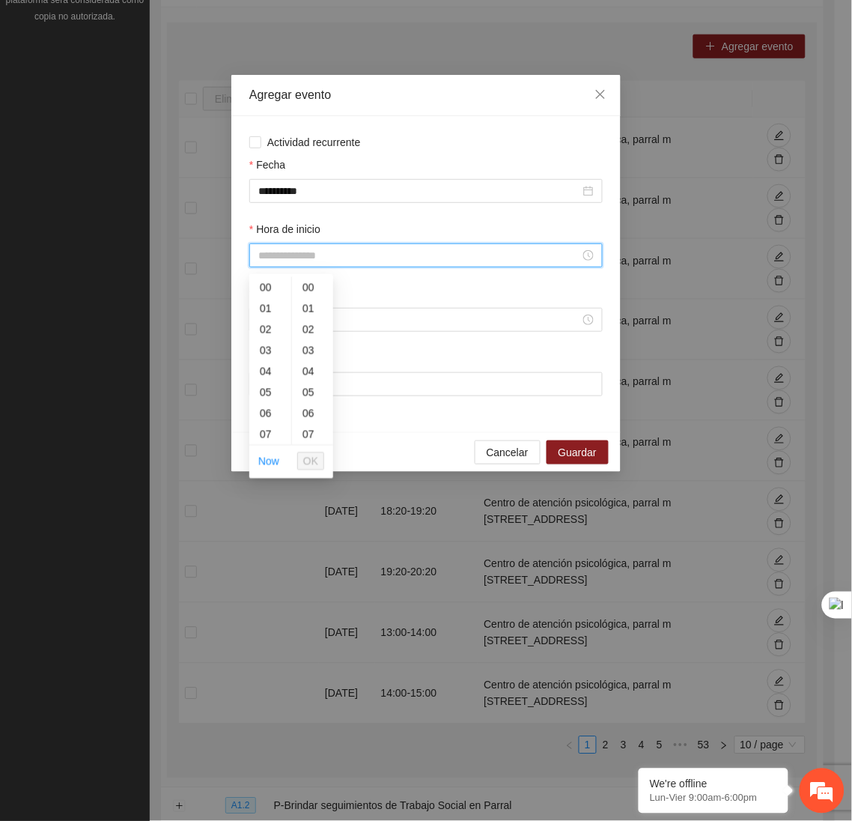
click at [329, 264] on input "Hora de inicio" at bounding box center [419, 255] width 322 height 16
click at [268, 413] on div "15" at bounding box center [270, 418] width 42 height 21
click at [313, 458] on span "OK" at bounding box center [310, 461] width 15 height 16
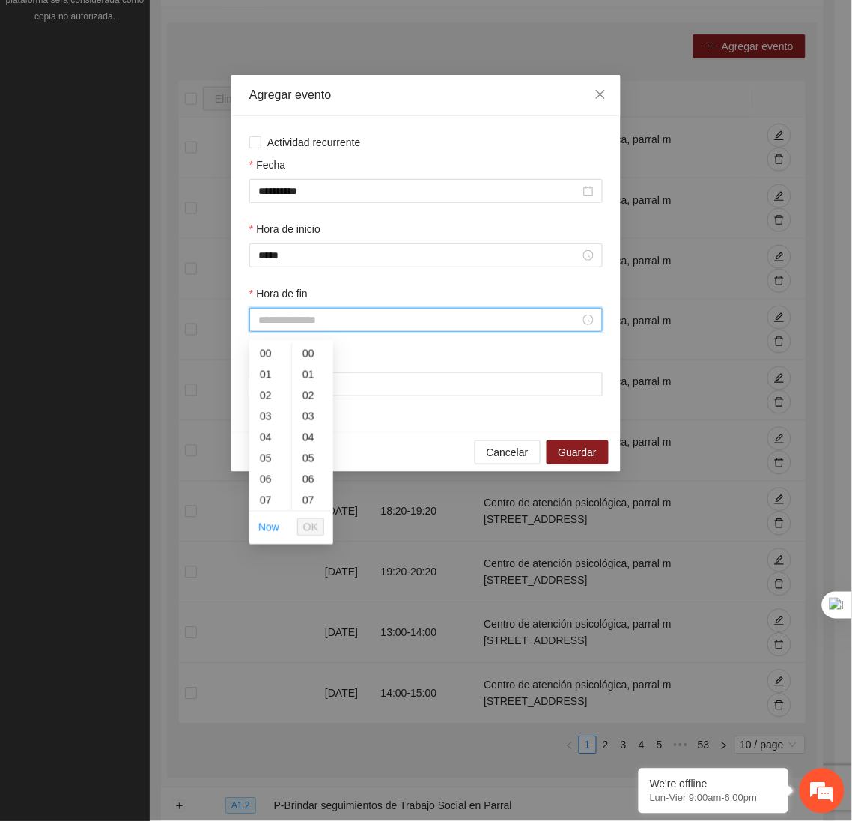
click at [294, 328] on input "Hora de fin" at bounding box center [419, 319] width 322 height 16
click at [267, 460] on div "16" at bounding box center [270, 463] width 42 height 21
click at [311, 520] on span "OK" at bounding box center [310, 527] width 15 height 16
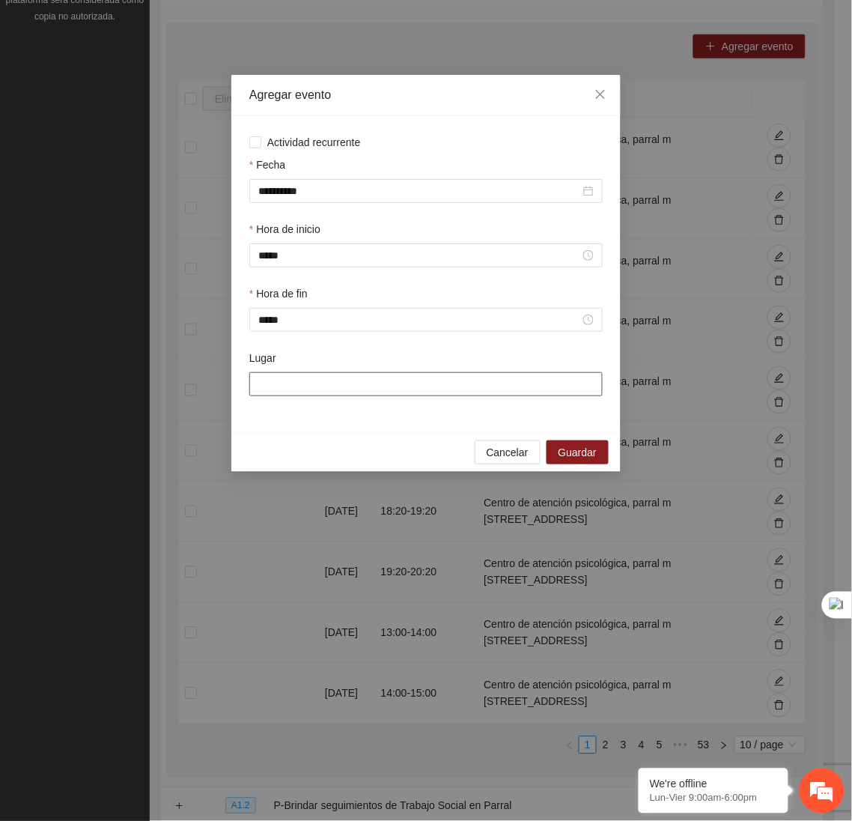
click at [312, 382] on input "Lugar" at bounding box center [425, 384] width 353 height 24
click at [572, 460] on span "Guardar" at bounding box center [578, 452] width 38 height 16
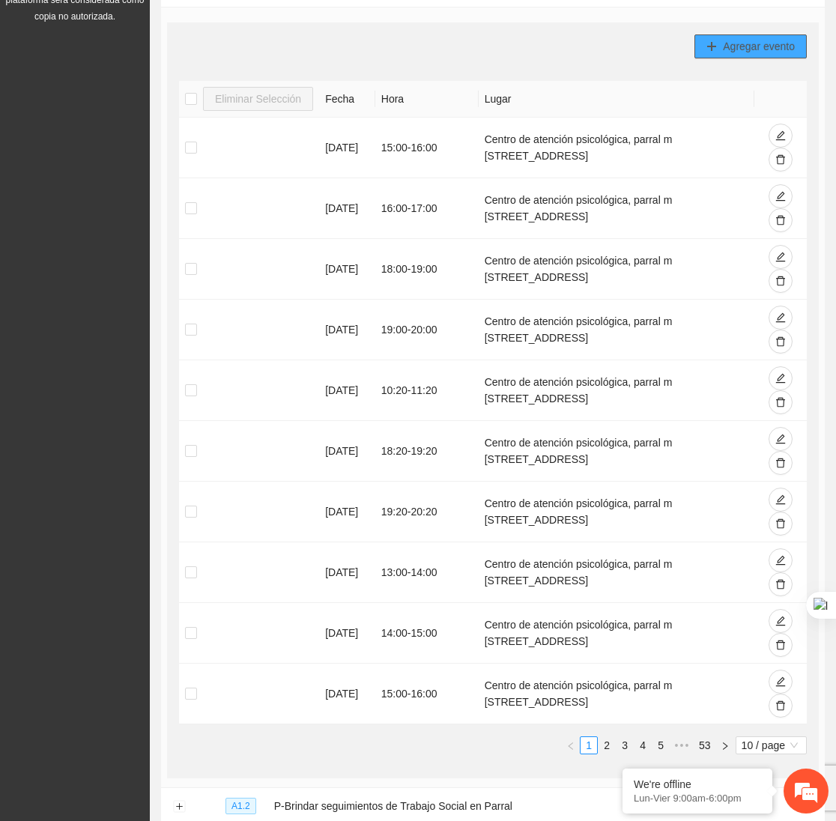
click at [758, 49] on span "Agregar evento" at bounding box center [759, 46] width 72 height 16
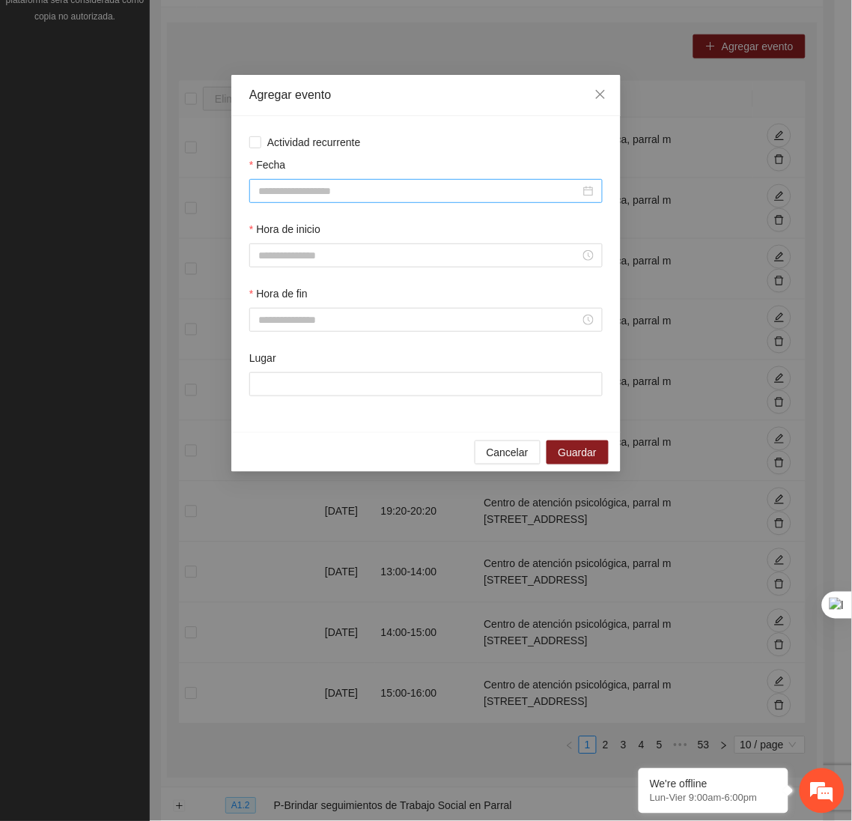
drag, startPoint x: 478, startPoint y: 178, endPoint x: 470, endPoint y: 192, distance: 15.8
click at [470, 192] on div "Fecha" at bounding box center [425, 179] width 353 height 46
click at [470, 192] on input "Fecha" at bounding box center [419, 191] width 322 height 16
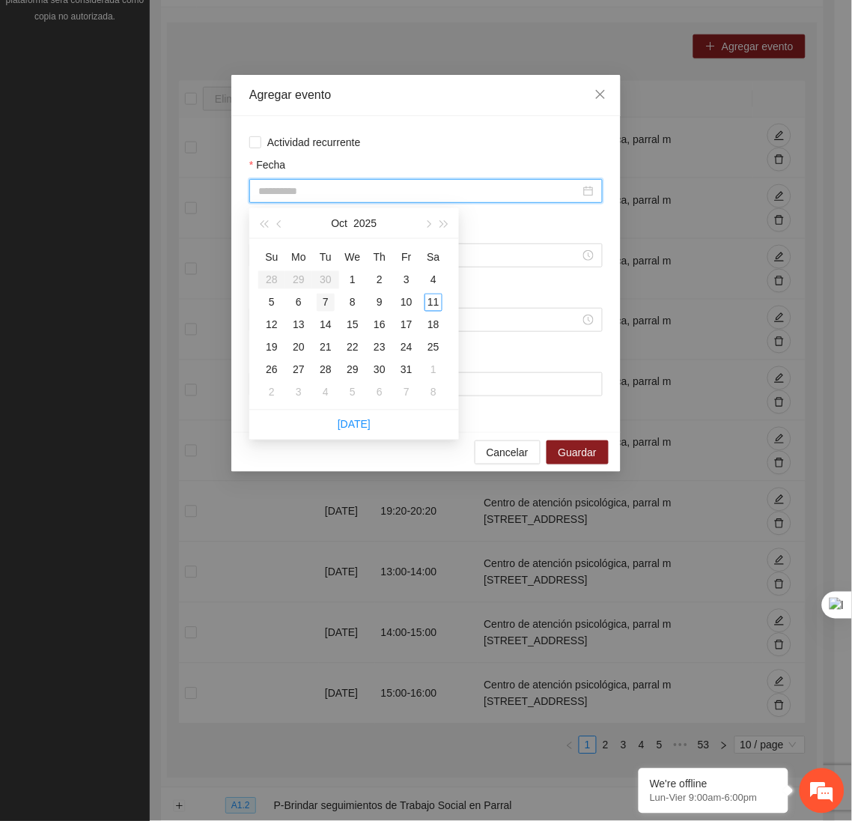
click at [326, 304] on div "7" at bounding box center [326, 303] width 18 height 18
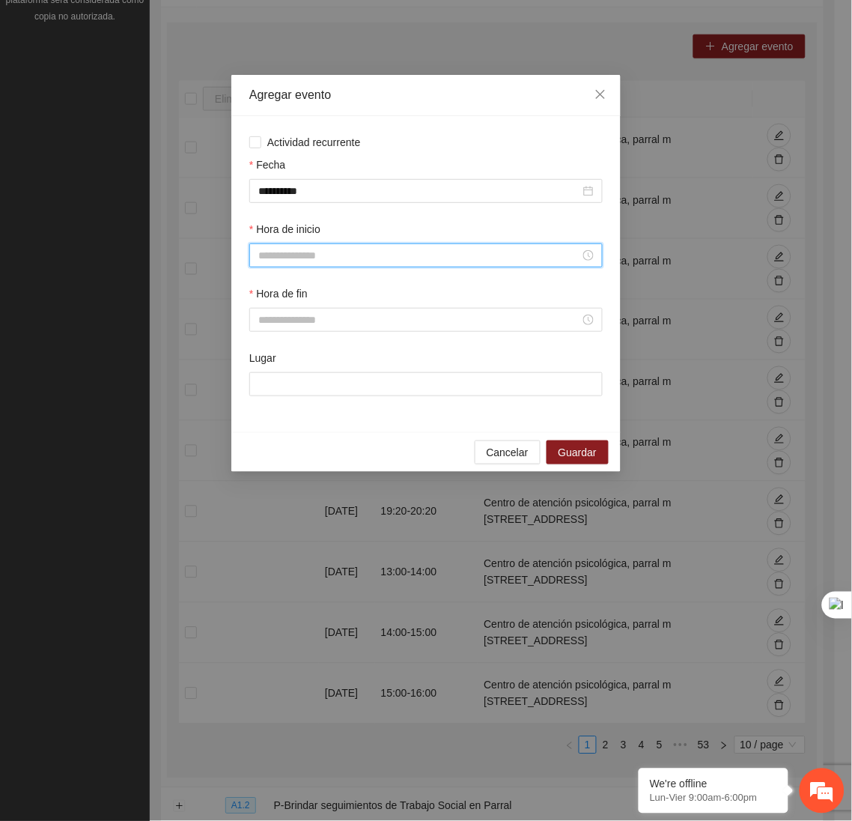
click at [314, 260] on input "Hora de inicio" at bounding box center [419, 255] width 322 height 16
click at [270, 399] on div "16" at bounding box center [270, 402] width 42 height 21
click at [311, 457] on span "OK" at bounding box center [310, 461] width 15 height 16
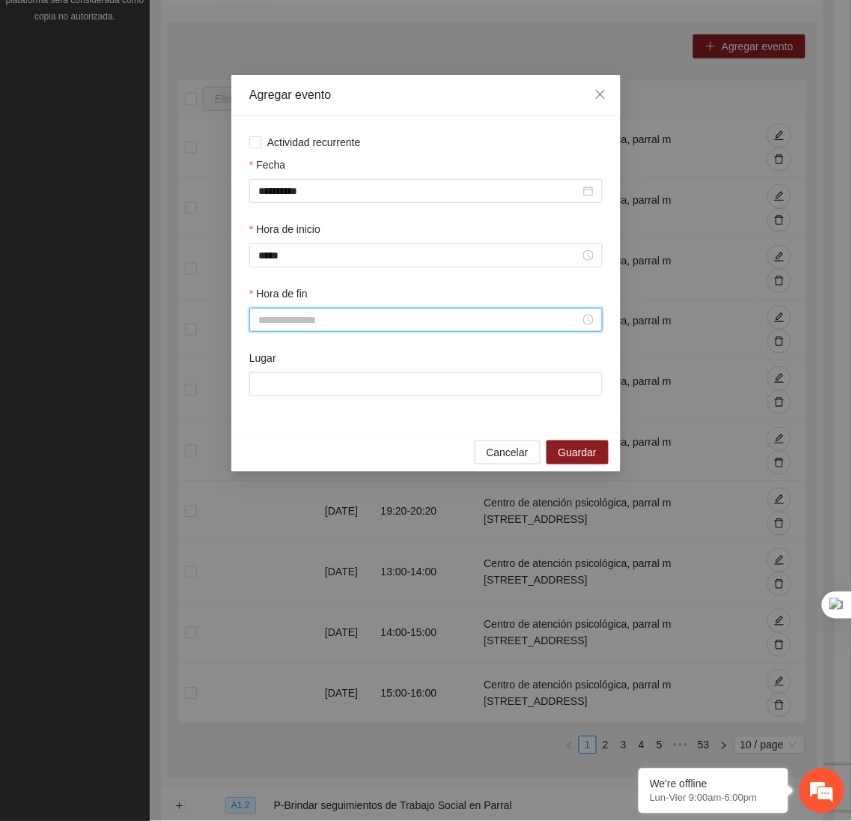
click at [293, 328] on input "Hora de fin" at bounding box center [419, 319] width 322 height 16
click at [263, 494] on div "17" at bounding box center [270, 495] width 42 height 21
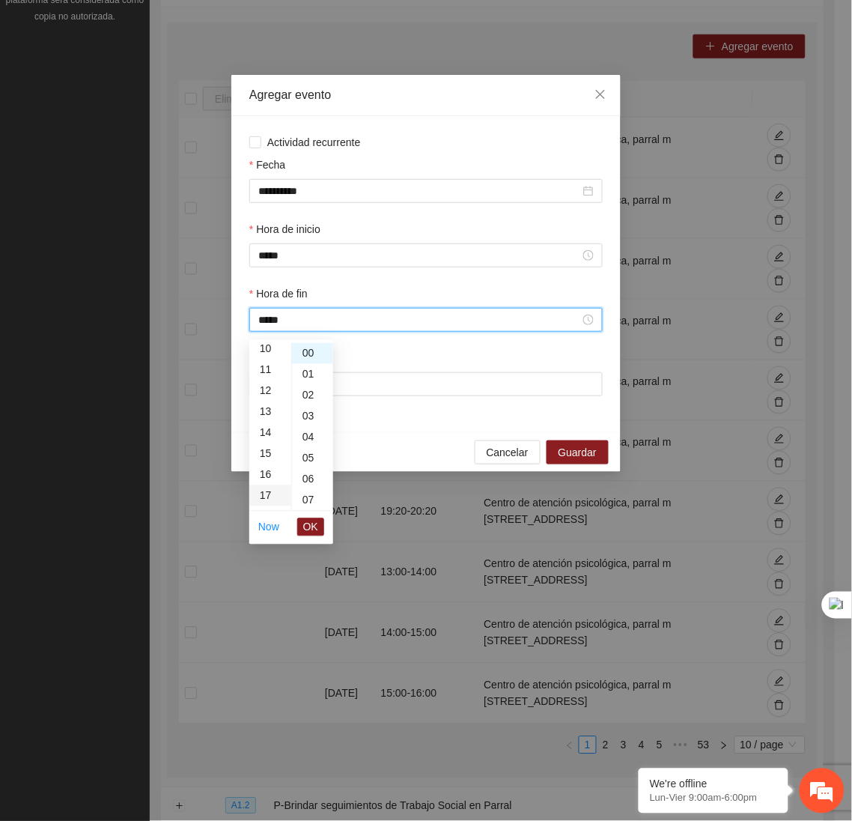
scroll to position [356, 0]
click at [308, 527] on span "OK" at bounding box center [310, 527] width 15 height 16
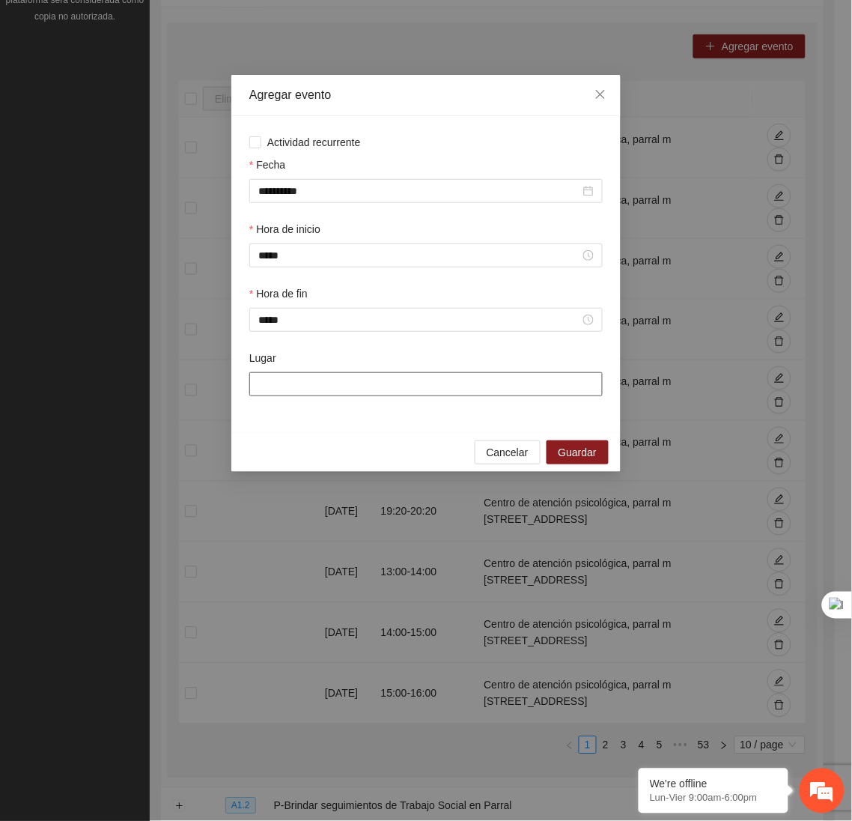
click at [323, 393] on input "Lugar" at bounding box center [425, 384] width 353 height 24
click at [577, 456] on span "Guardar" at bounding box center [578, 452] width 38 height 16
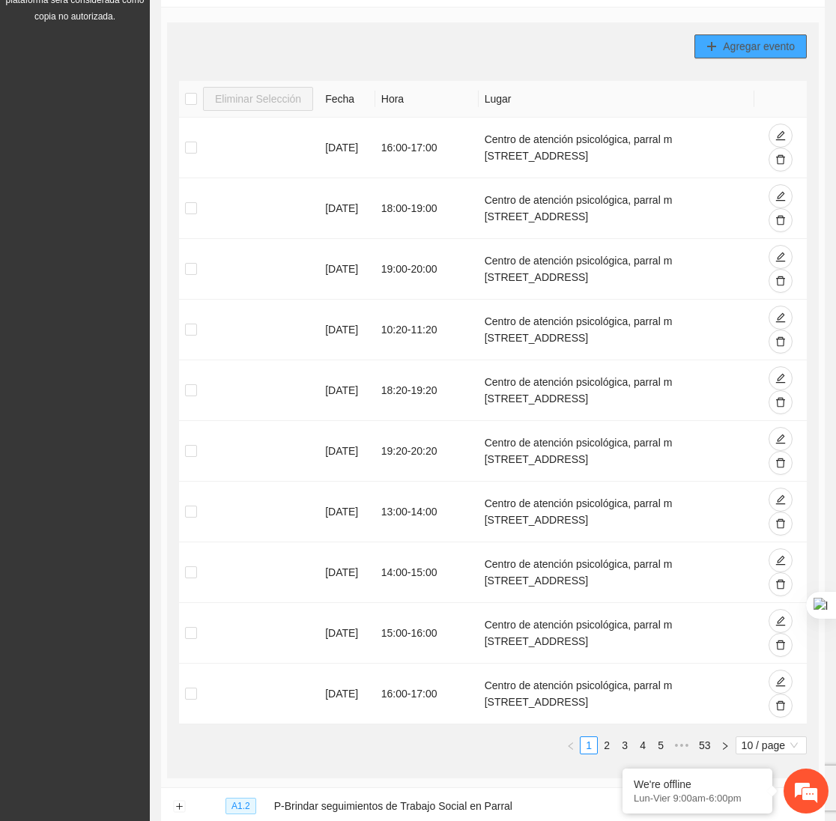
click at [724, 40] on span "Agregar evento" at bounding box center [759, 46] width 72 height 16
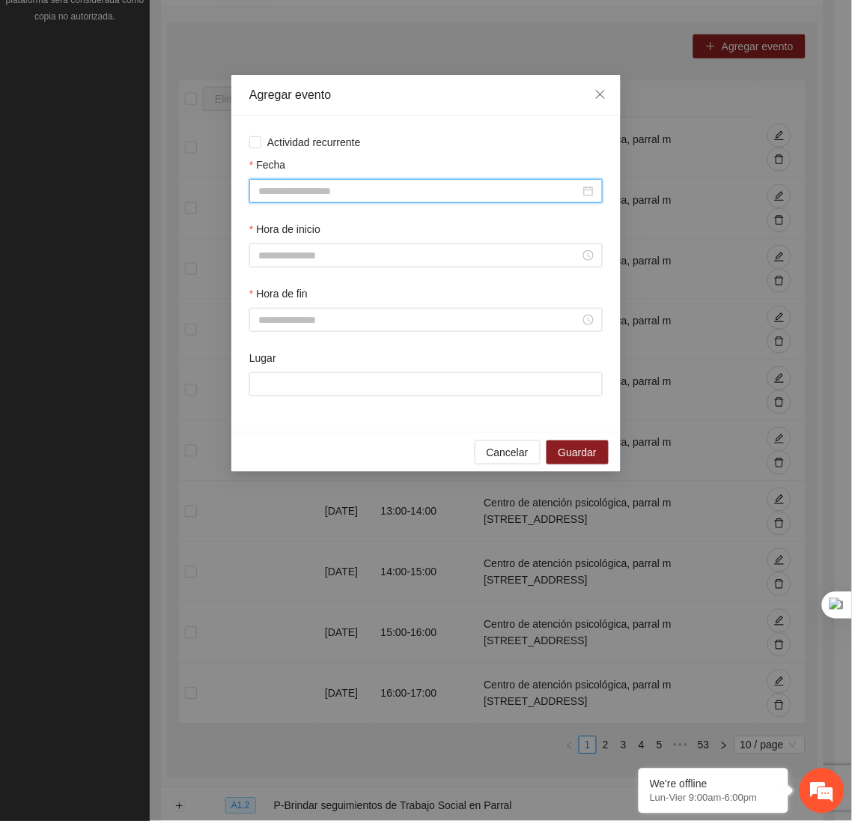
click at [421, 190] on input "Fecha" at bounding box center [419, 191] width 322 height 16
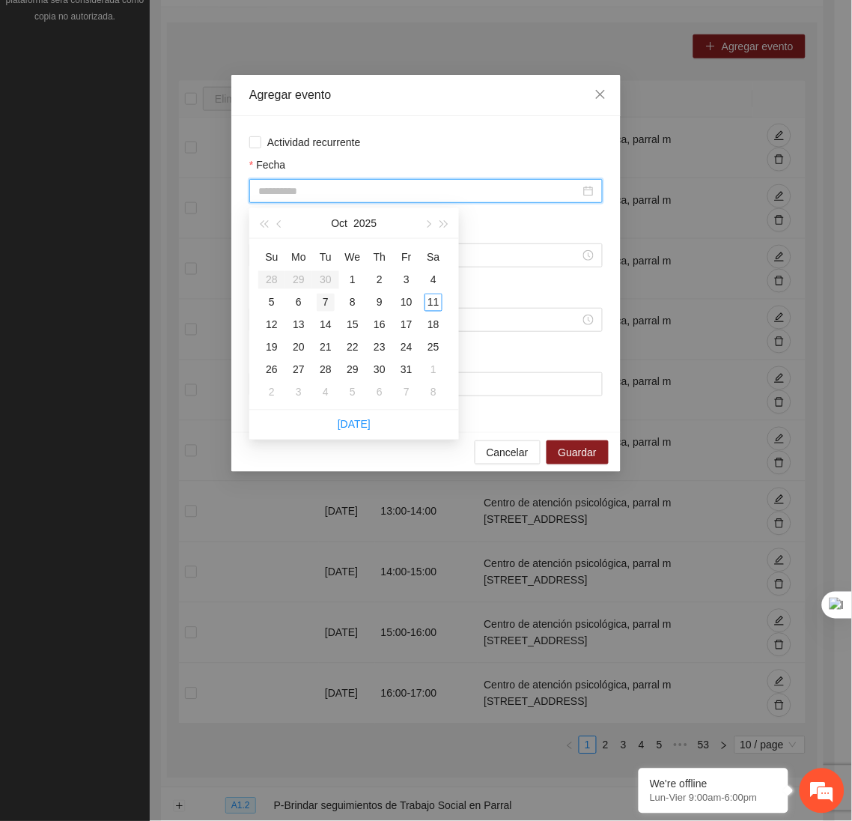
click at [330, 305] on div "7" at bounding box center [326, 303] width 18 height 18
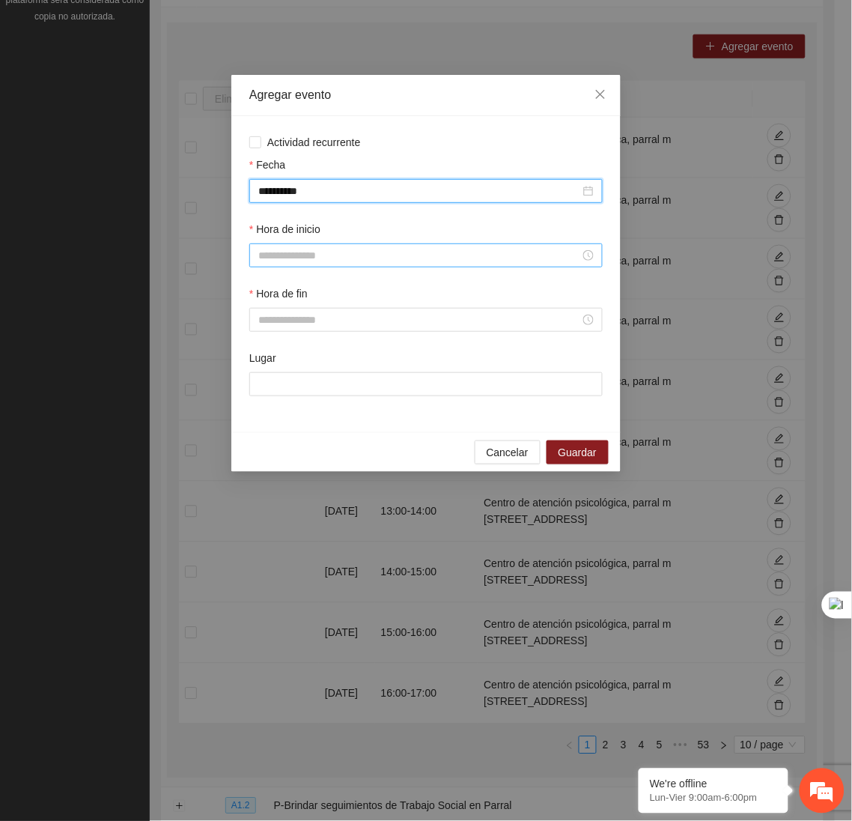
click at [311, 263] on input "Hora de inicio" at bounding box center [419, 255] width 322 height 16
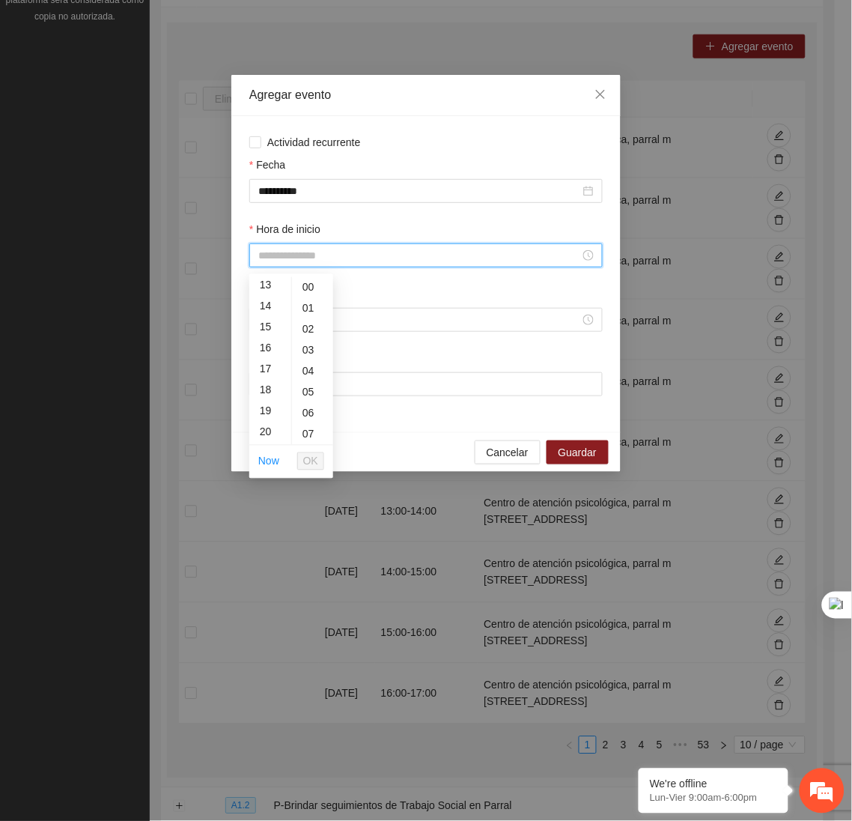
scroll to position [278, 0]
click at [267, 368] on div "17" at bounding box center [270, 366] width 42 height 21
click at [307, 458] on span "OK" at bounding box center [310, 461] width 15 height 16
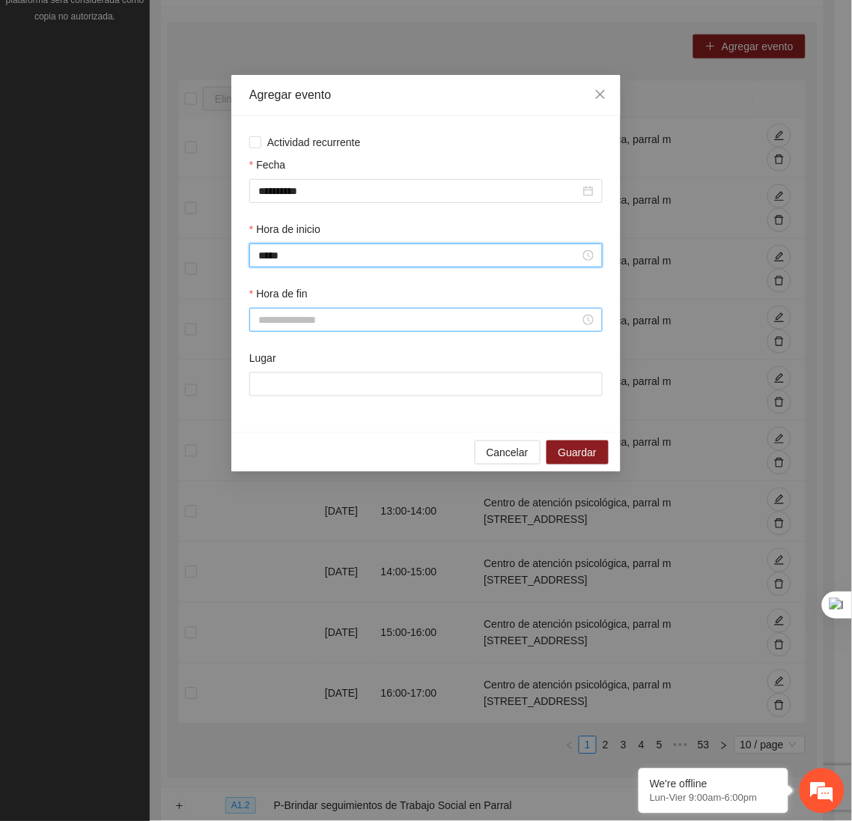
click at [306, 321] on input "Hora de fin" at bounding box center [419, 319] width 322 height 16
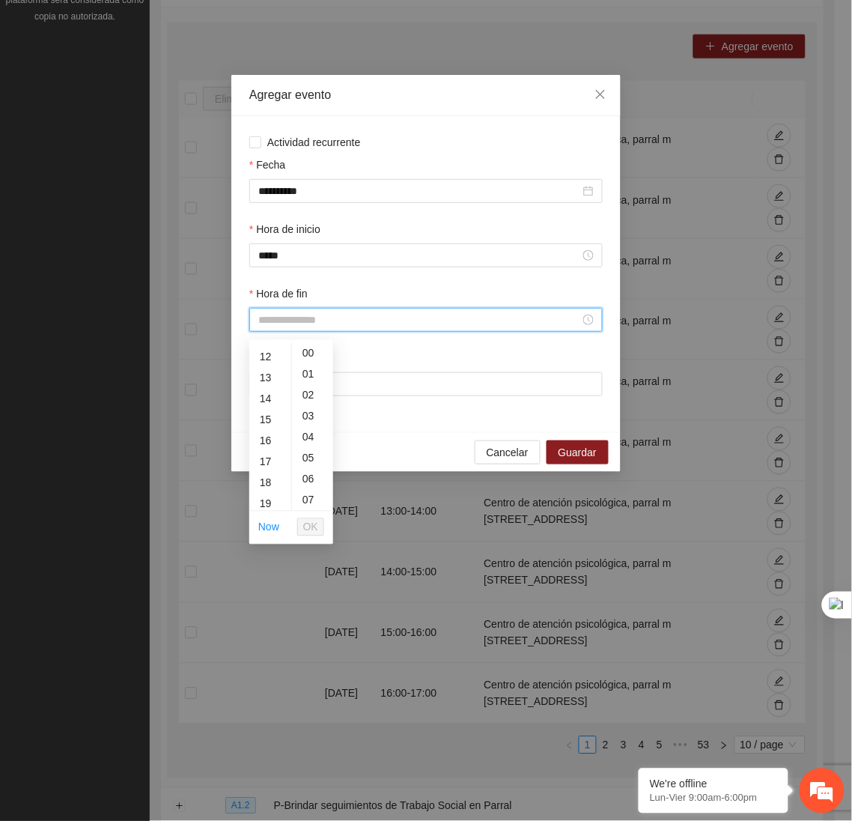
scroll to position [249, 0]
click at [264, 483] on div "18" at bounding box center [270, 481] width 42 height 21
click at [305, 529] on span "OK" at bounding box center [310, 527] width 15 height 16
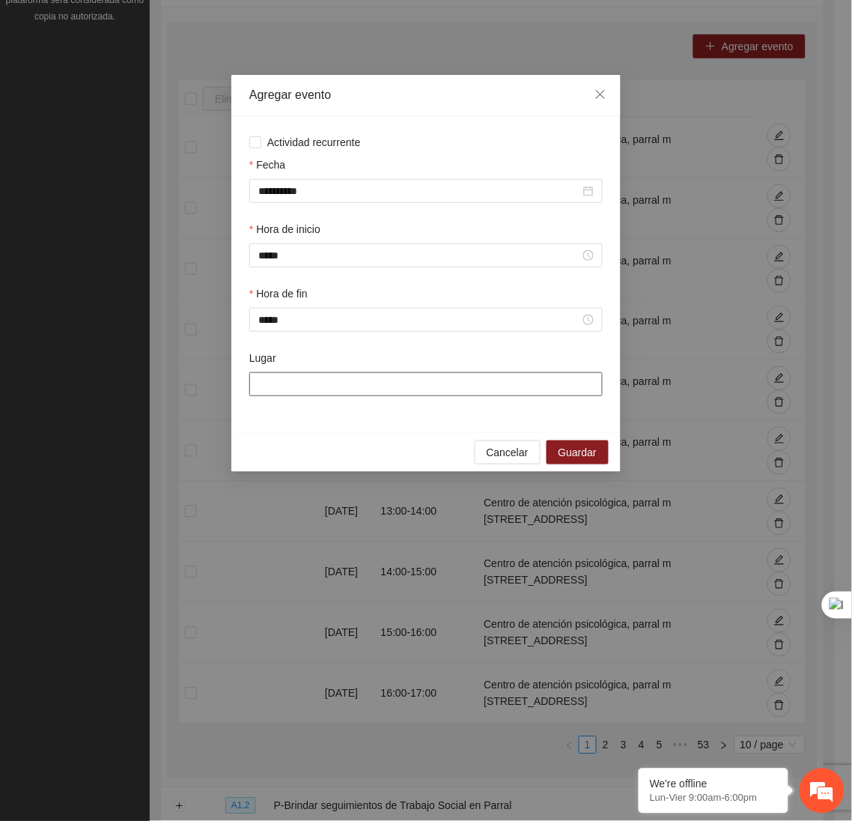
click at [297, 396] on input "Lugar" at bounding box center [425, 384] width 353 height 24
click at [586, 460] on span "Guardar" at bounding box center [578, 452] width 38 height 16
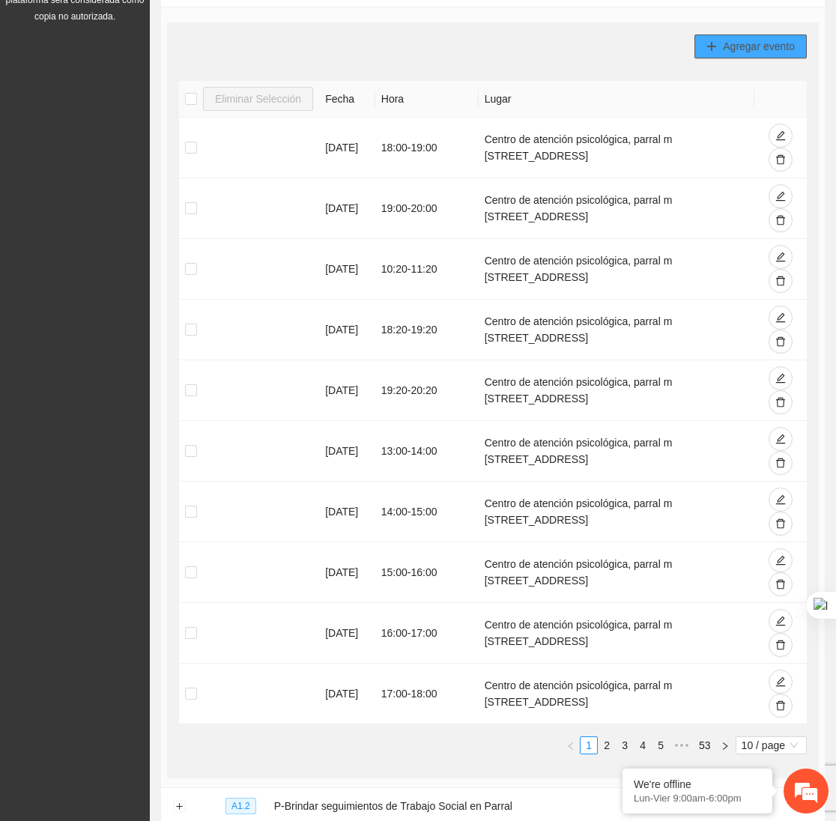
click at [781, 37] on button "Agregar evento" at bounding box center [750, 46] width 112 height 24
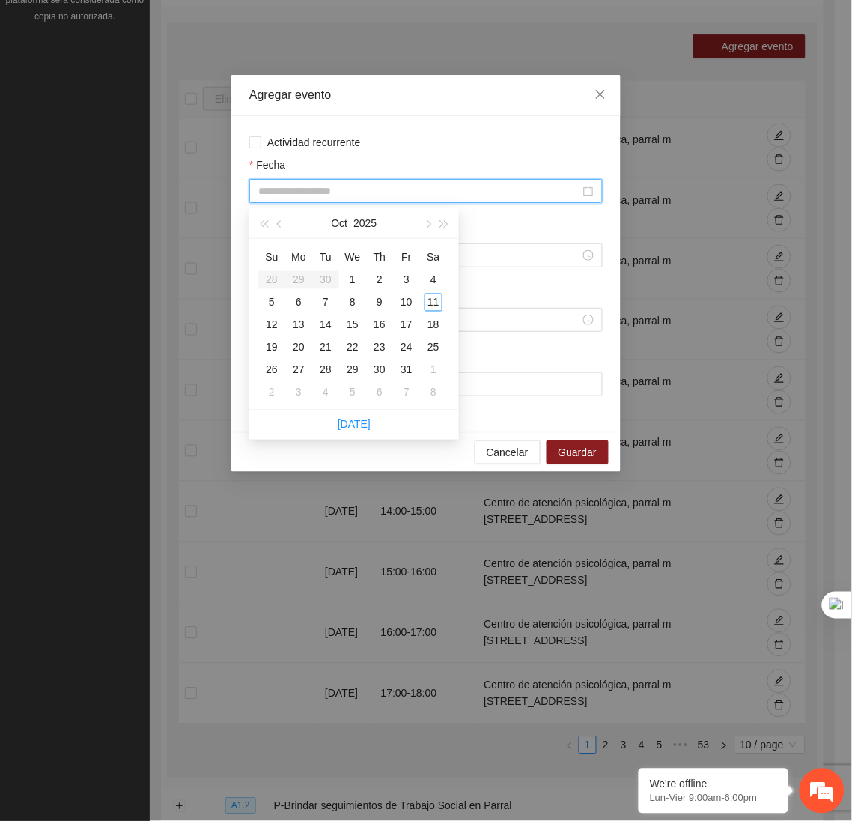
click at [498, 199] on input "Fecha" at bounding box center [419, 191] width 322 height 16
click at [348, 302] on div "8" at bounding box center [353, 303] width 18 height 18
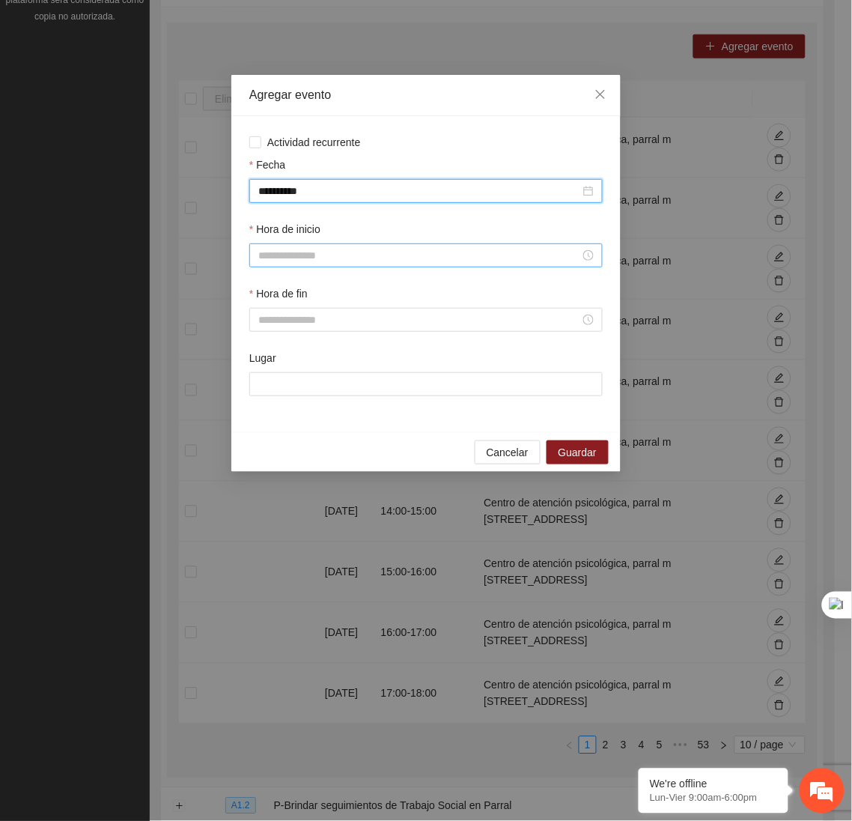
click at [320, 264] on input "Hora de inicio" at bounding box center [419, 255] width 322 height 16
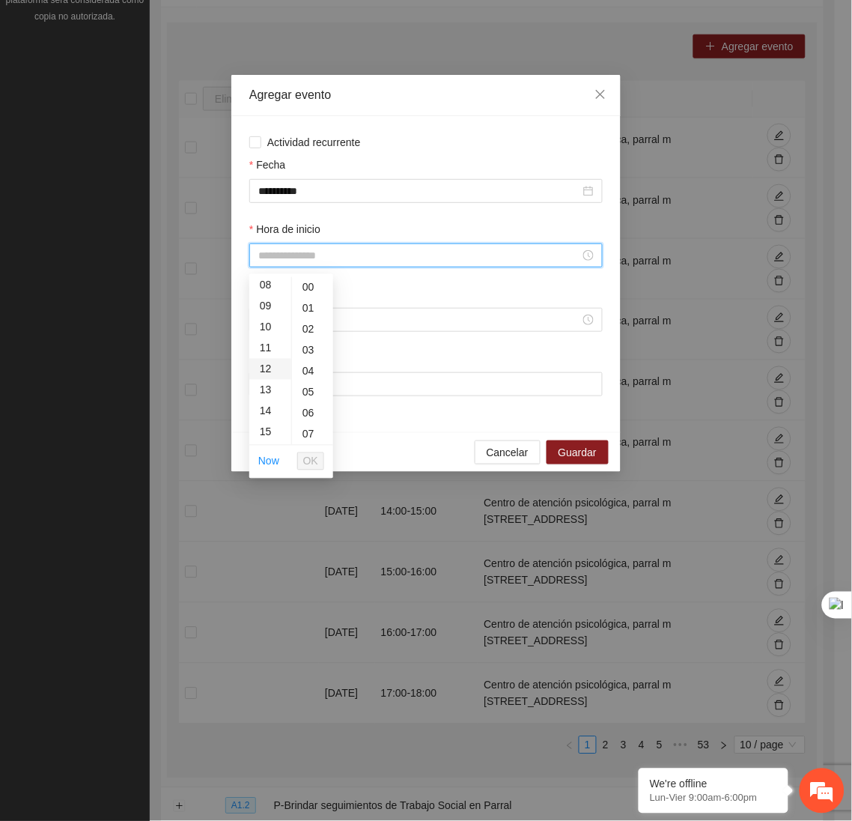
click at [272, 361] on div "12" at bounding box center [270, 369] width 42 height 21
click at [305, 456] on span "OK" at bounding box center [310, 461] width 15 height 16
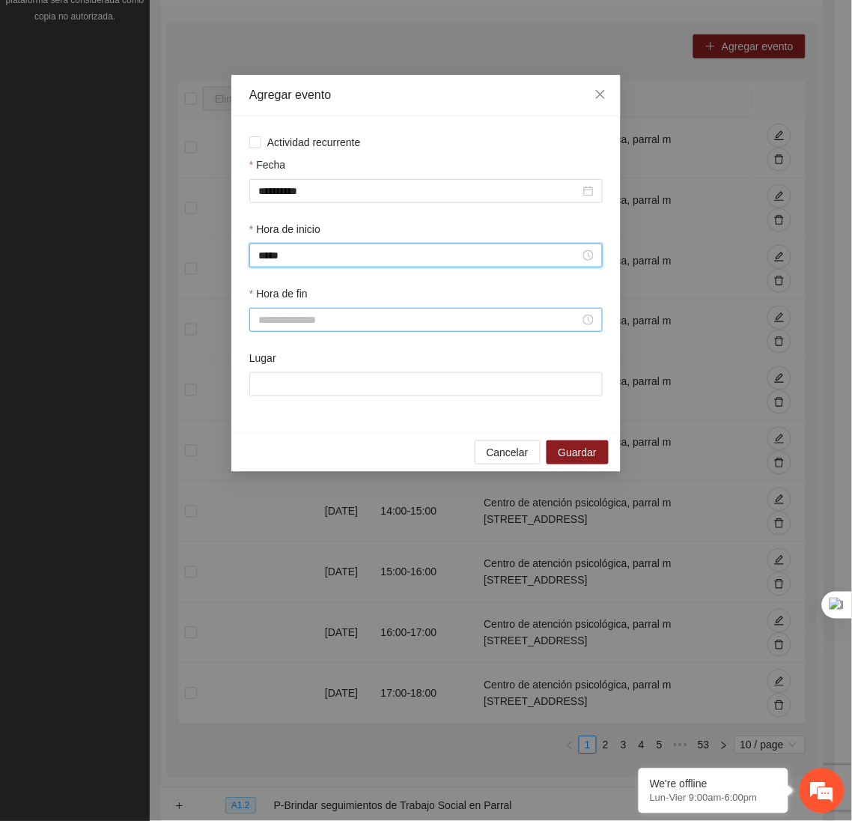
click at [269, 326] on input "Hora de fin" at bounding box center [419, 319] width 322 height 16
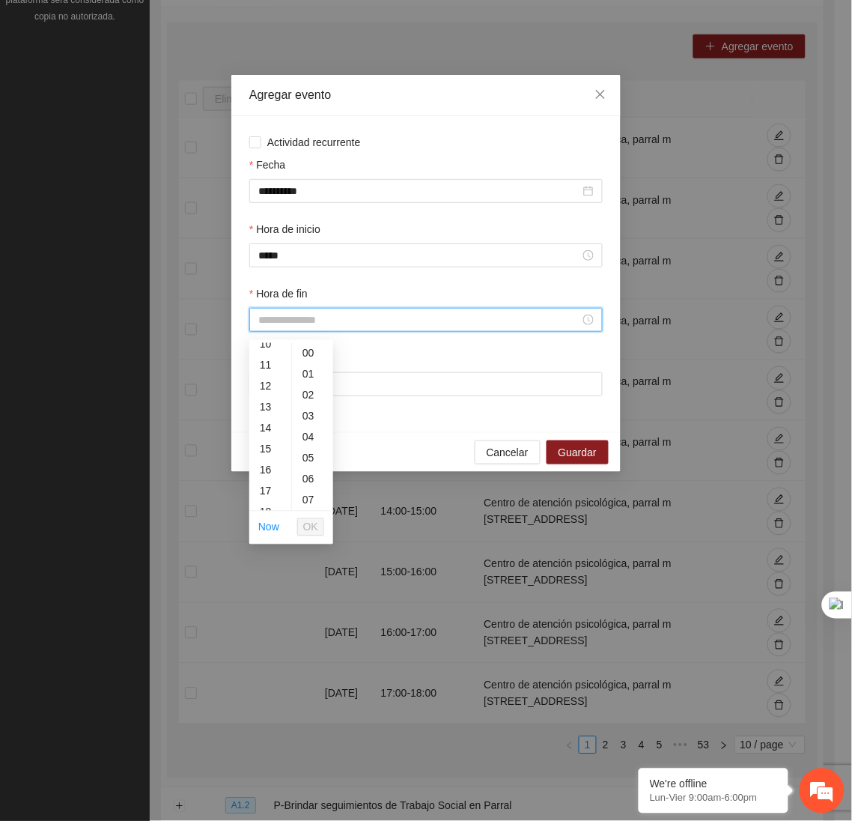
scroll to position [227, 0]
click at [267, 401] on div "13" at bounding box center [270, 399] width 42 height 21
click at [307, 527] on span "OK" at bounding box center [310, 527] width 15 height 16
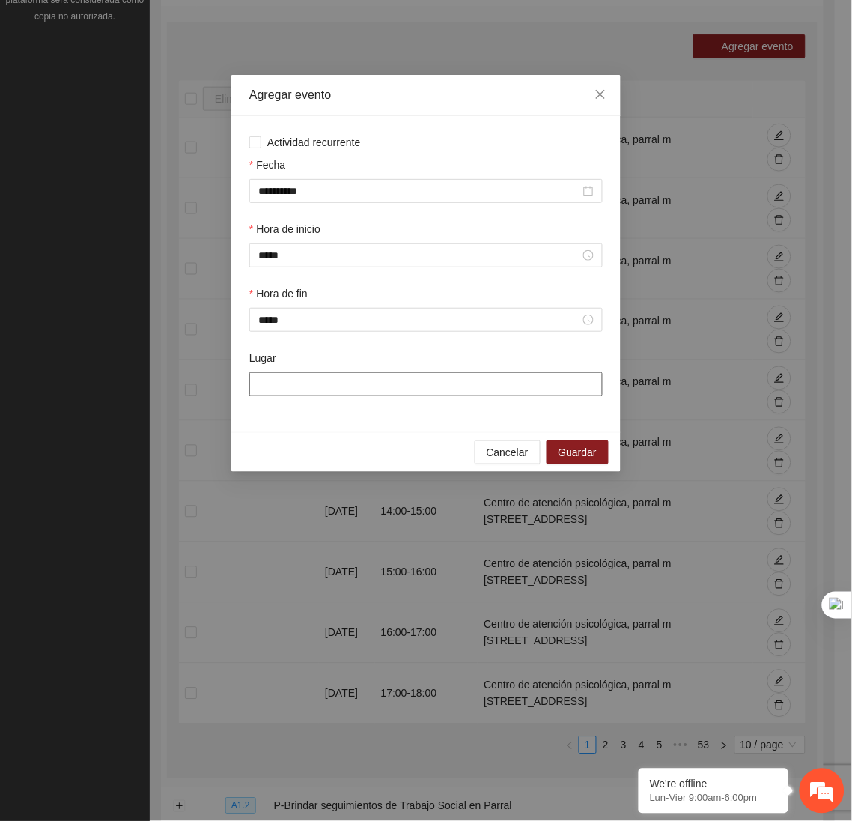
click at [291, 392] on input "Lugar" at bounding box center [425, 384] width 353 height 24
click at [589, 460] on span "Guardar" at bounding box center [578, 452] width 38 height 16
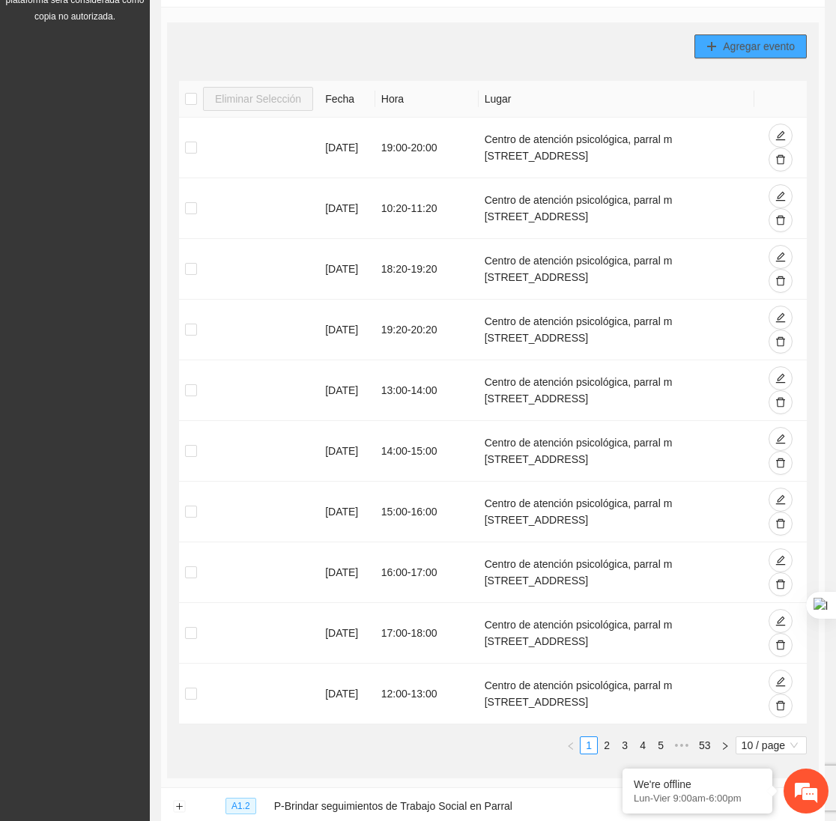
click at [738, 53] on span "Agregar evento" at bounding box center [759, 46] width 72 height 16
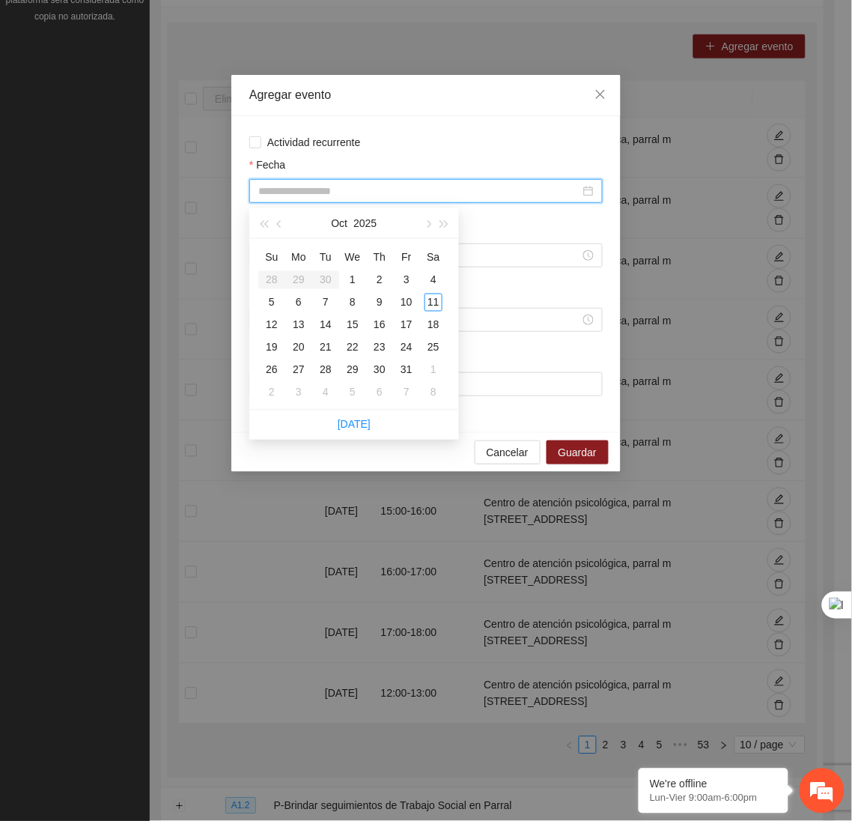
click at [508, 191] on input "Fecha" at bounding box center [419, 191] width 322 height 16
click at [350, 303] on div "8" at bounding box center [353, 303] width 18 height 18
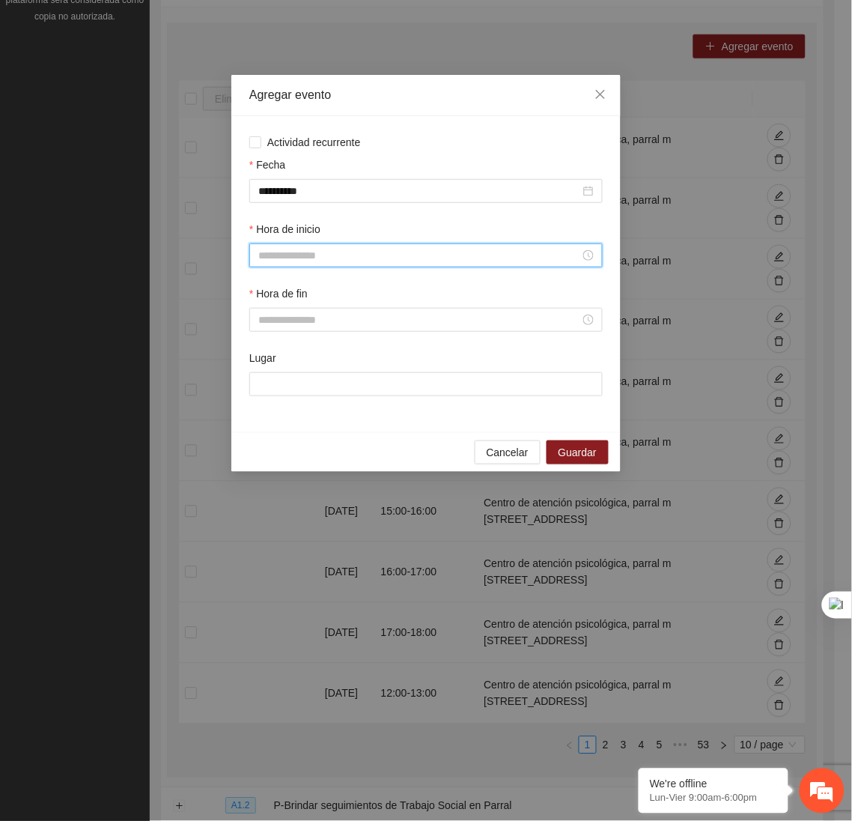
click at [304, 258] on input "Hora de inicio" at bounding box center [419, 255] width 322 height 16
click at [259, 331] on div "10" at bounding box center [270, 325] width 42 height 21
click at [304, 460] on span "OK" at bounding box center [310, 461] width 15 height 16
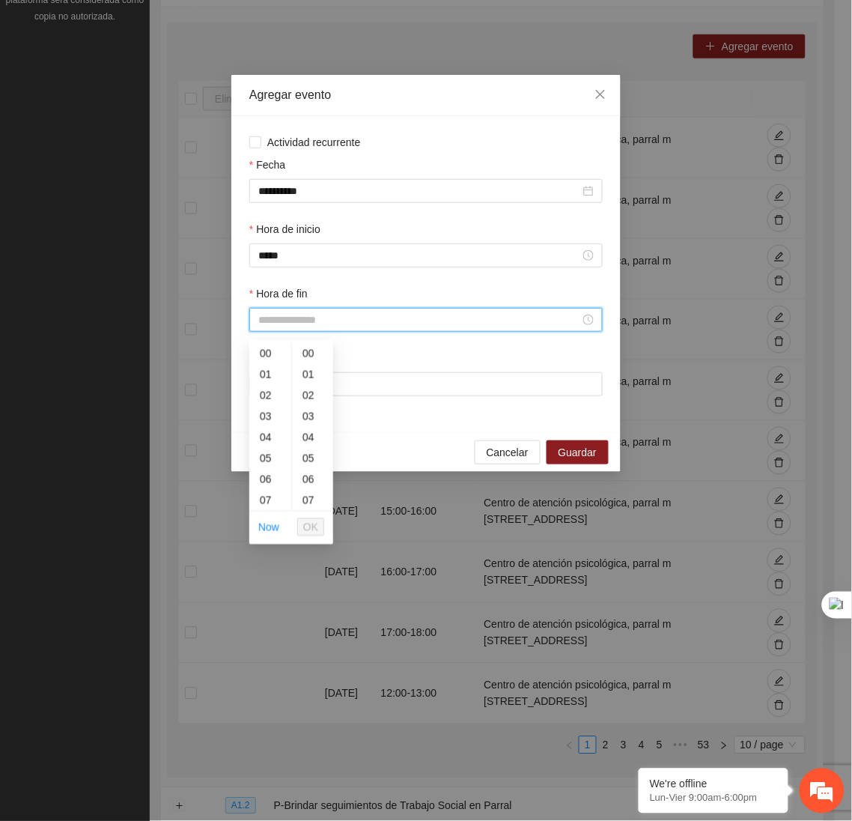
click at [271, 326] on input "Hora de fin" at bounding box center [419, 319] width 322 height 16
click at [264, 429] on div "11" at bounding box center [270, 436] width 42 height 21
click at [308, 519] on span "OK" at bounding box center [310, 527] width 15 height 16
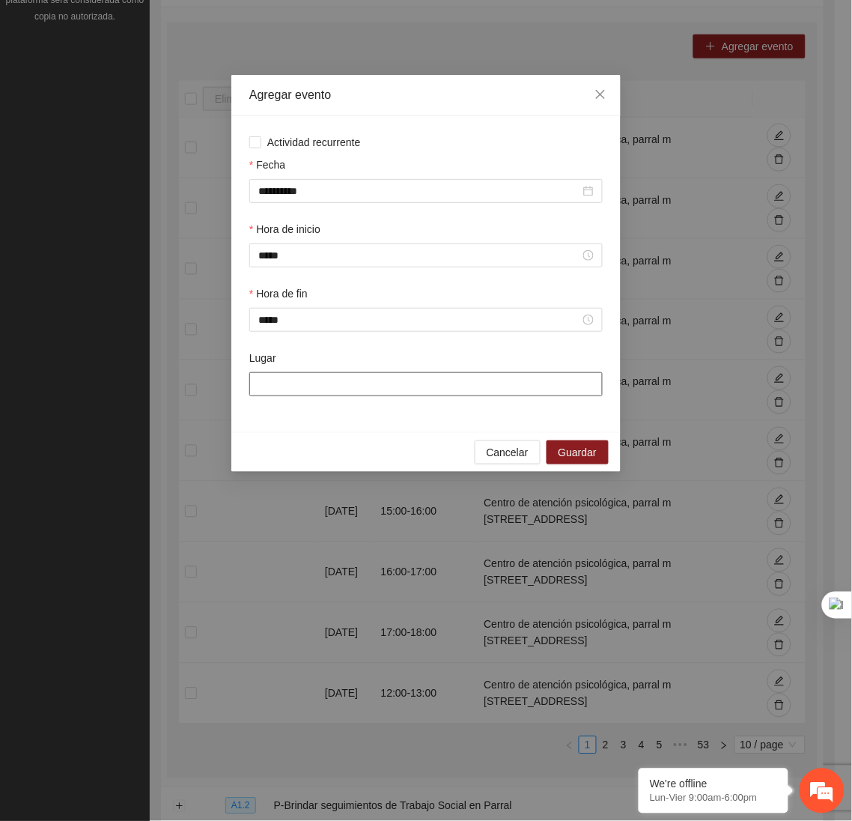
click at [293, 396] on input "Lugar" at bounding box center [425, 384] width 353 height 24
click at [590, 460] on span "Guardar" at bounding box center [578, 452] width 38 height 16
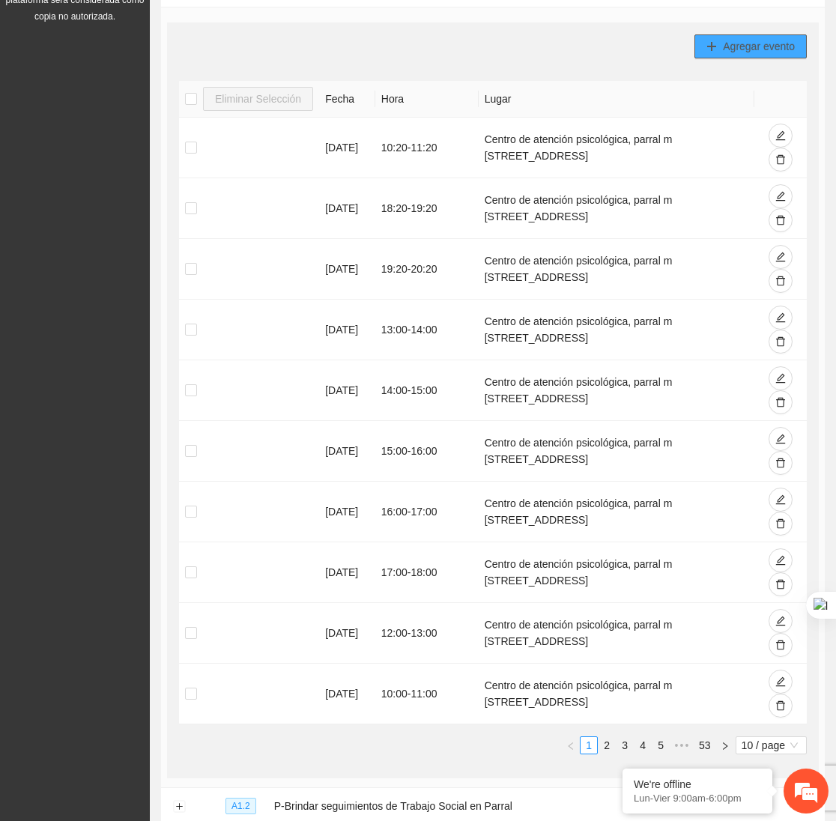
click at [741, 44] on span "Agregar evento" at bounding box center [759, 46] width 72 height 16
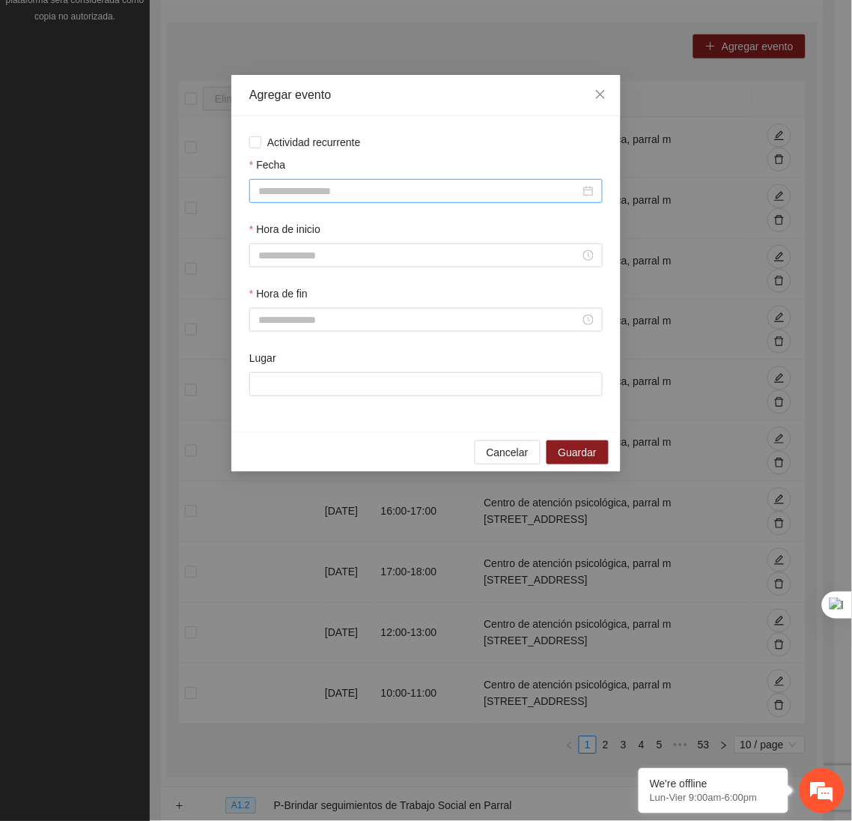
click at [443, 203] on div at bounding box center [425, 191] width 353 height 24
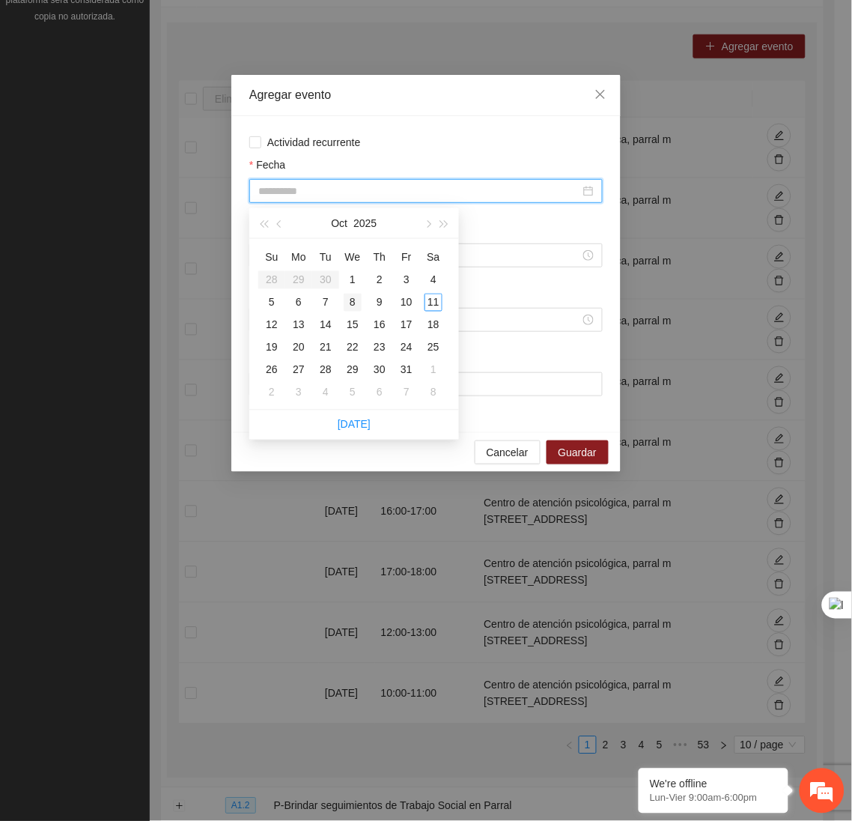
click at [356, 302] on div "8" at bounding box center [353, 303] width 18 height 18
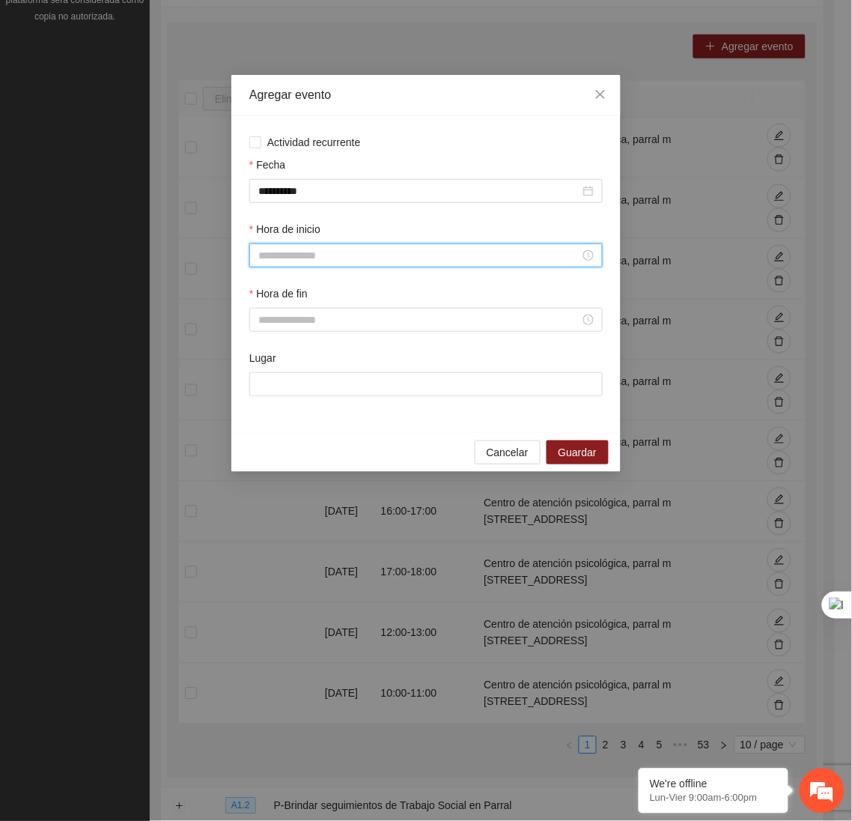
click at [318, 259] on input "Hora de inicio" at bounding box center [419, 255] width 322 height 16
click at [261, 346] on div "09" at bounding box center [270, 348] width 42 height 21
click at [311, 457] on span "OK" at bounding box center [310, 461] width 15 height 16
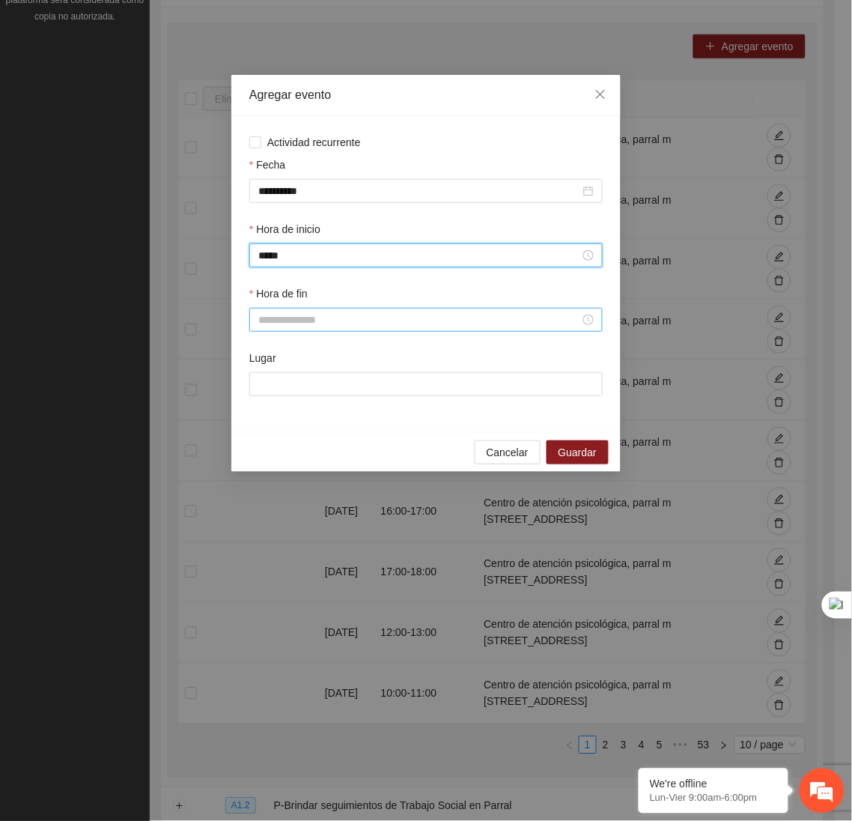
click at [269, 322] on input "Hora de fin" at bounding box center [419, 319] width 322 height 16
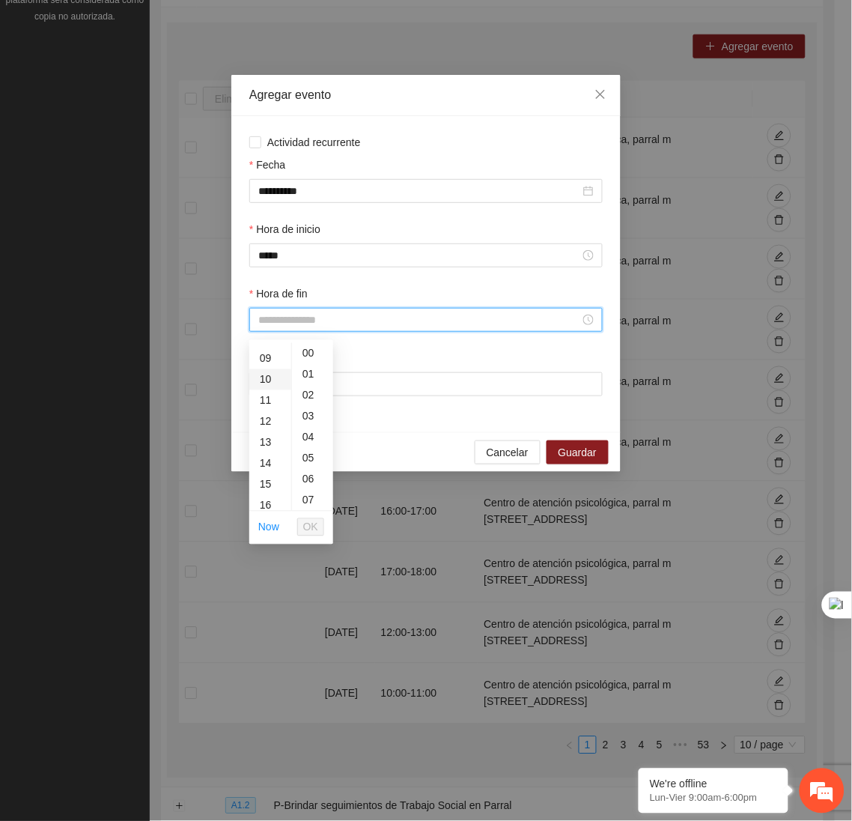
click at [258, 376] on div "10" at bounding box center [270, 379] width 42 height 21
click at [316, 526] on span "OK" at bounding box center [310, 527] width 15 height 16
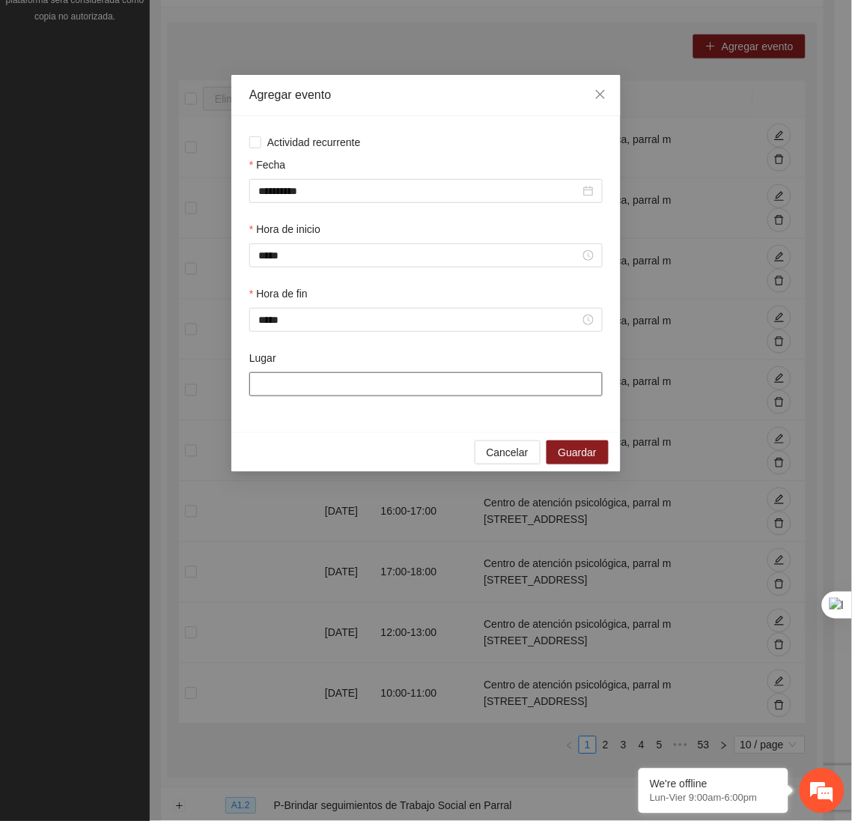
click at [288, 385] on input "Lugar" at bounding box center [425, 384] width 353 height 24
click at [591, 460] on span "Guardar" at bounding box center [578, 452] width 38 height 16
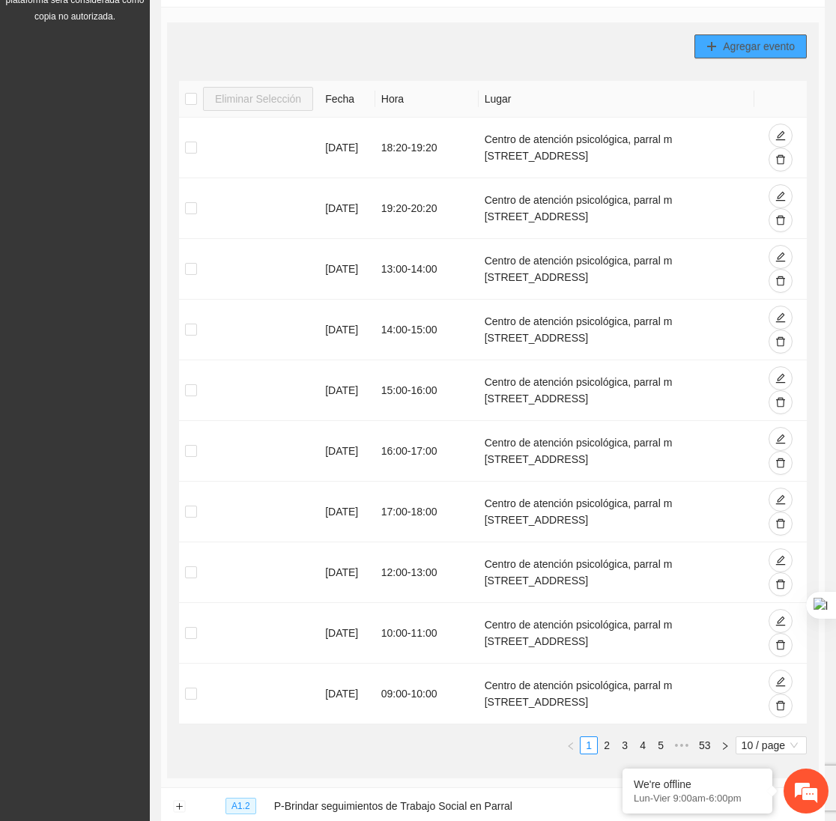
click at [747, 44] on span "Agregar evento" at bounding box center [759, 46] width 72 height 16
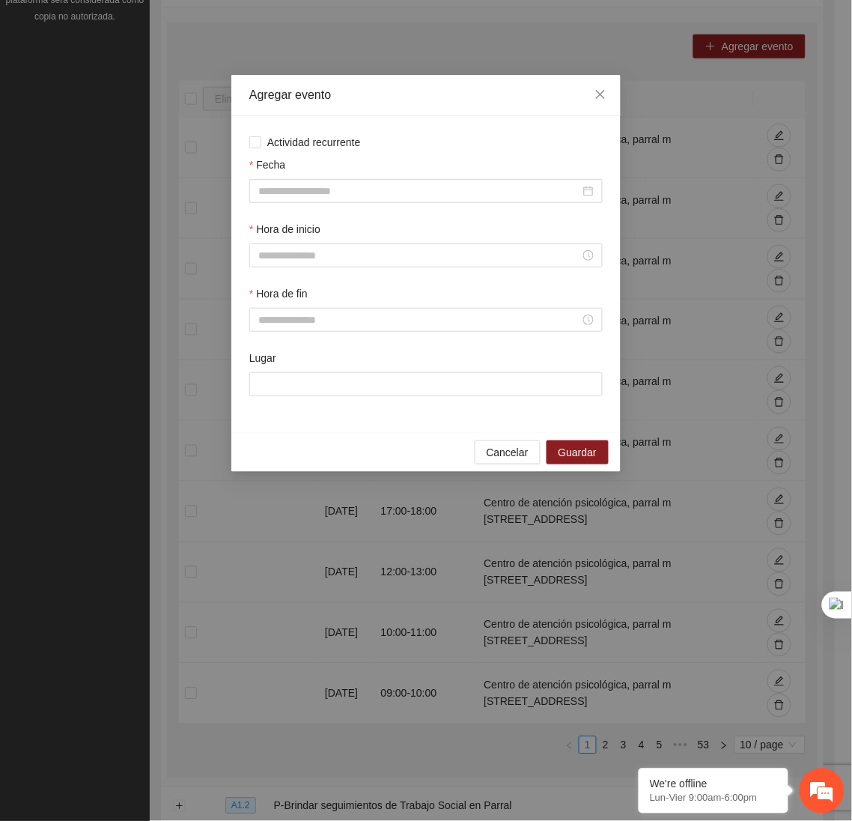
click at [507, 178] on div "Fecha" at bounding box center [425, 167] width 353 height 22
click at [469, 196] on input "Fecha" at bounding box center [419, 191] width 322 height 16
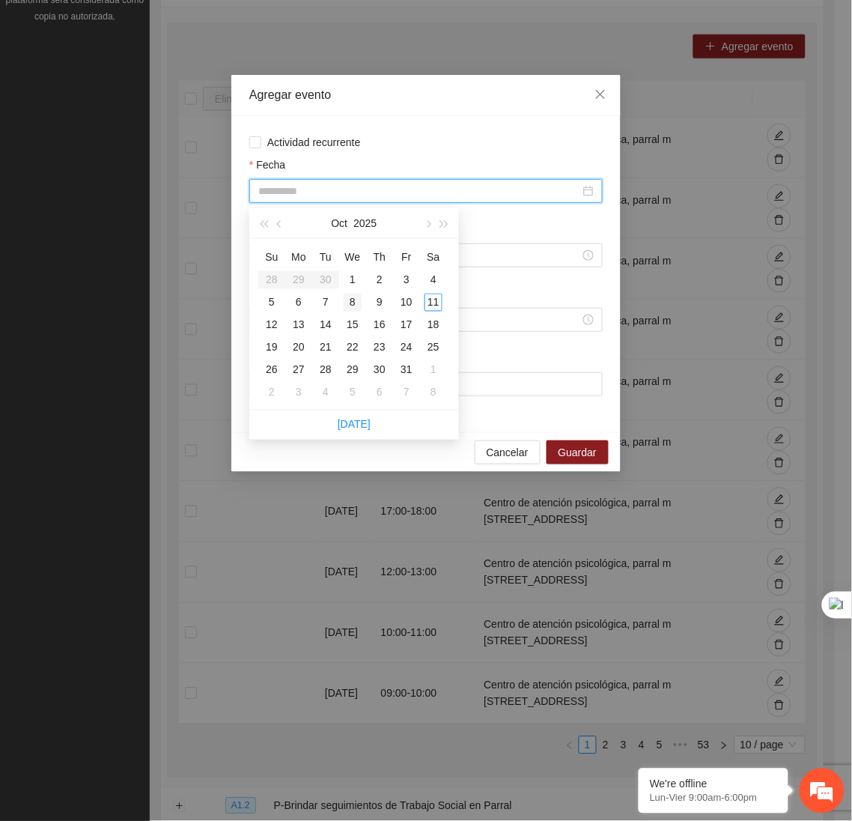
click at [353, 305] on div "8" at bounding box center [353, 303] width 18 height 18
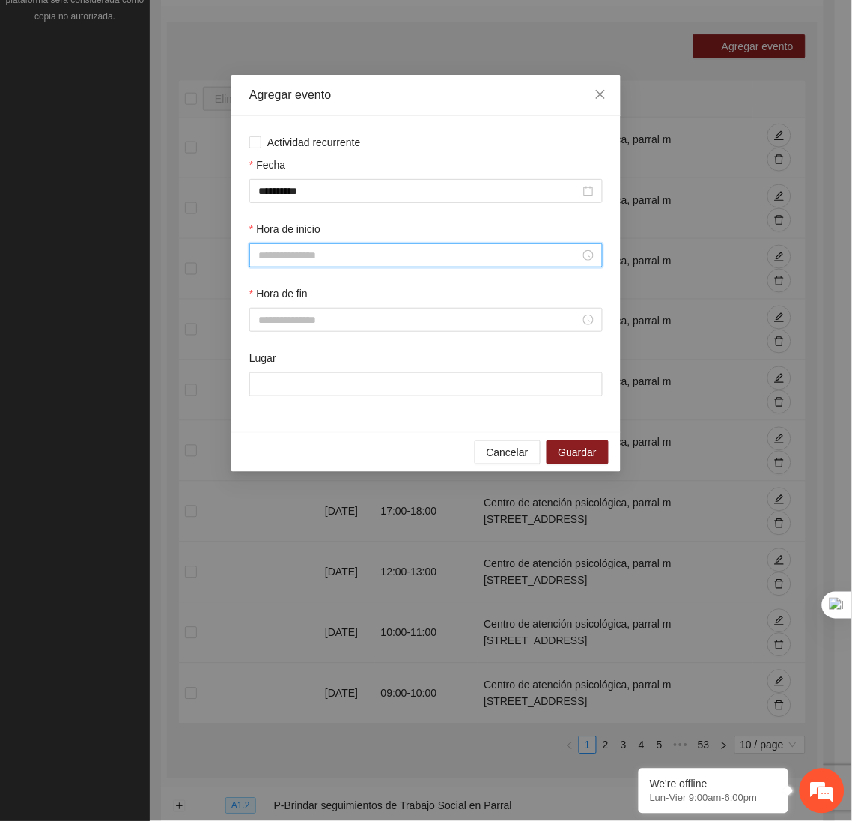
click at [318, 262] on input "Hora de inicio" at bounding box center [419, 255] width 322 height 16
click at [268, 389] on div "14" at bounding box center [270, 393] width 42 height 21
click at [306, 457] on span "OK" at bounding box center [310, 461] width 15 height 16
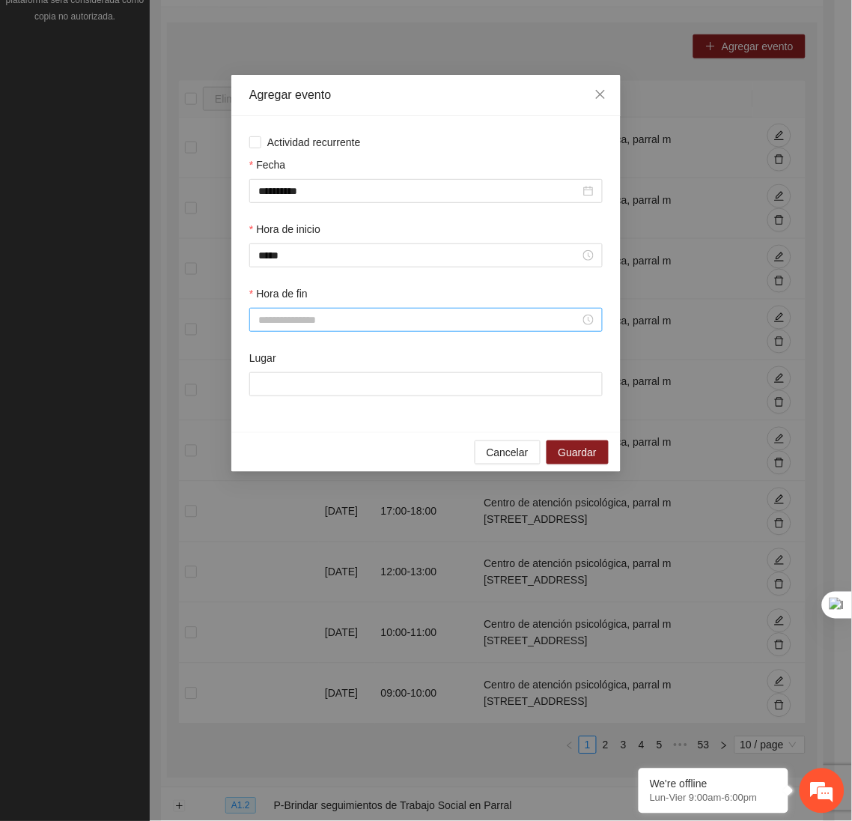
click at [285, 316] on div at bounding box center [425, 319] width 335 height 16
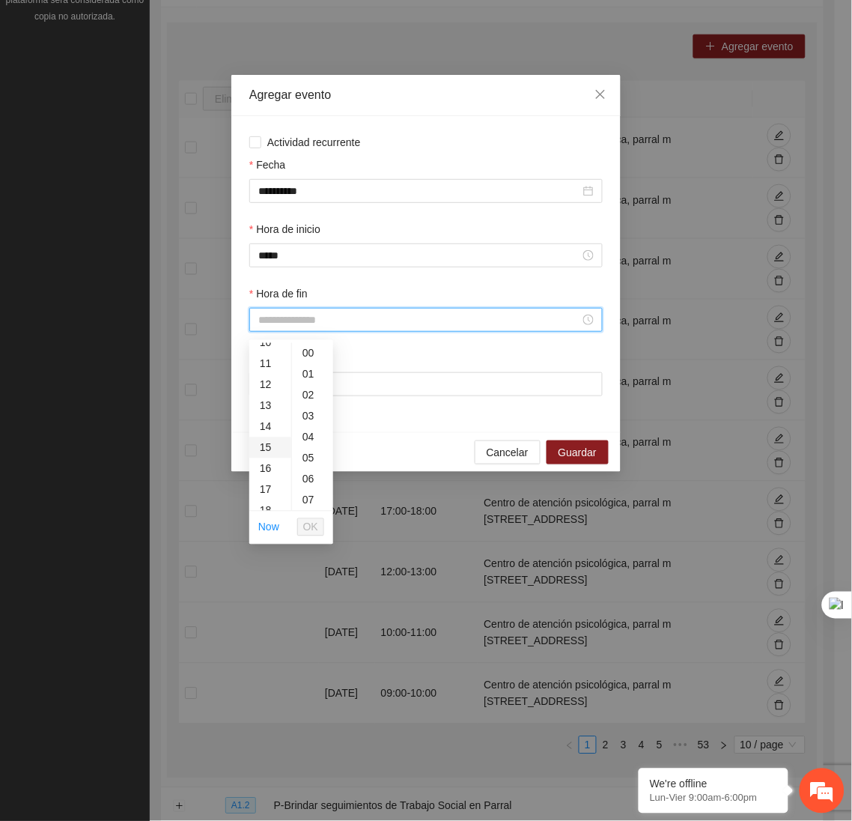
click at [271, 442] on div "15" at bounding box center [270, 447] width 42 height 21
click at [306, 521] on span "OK" at bounding box center [310, 527] width 15 height 16
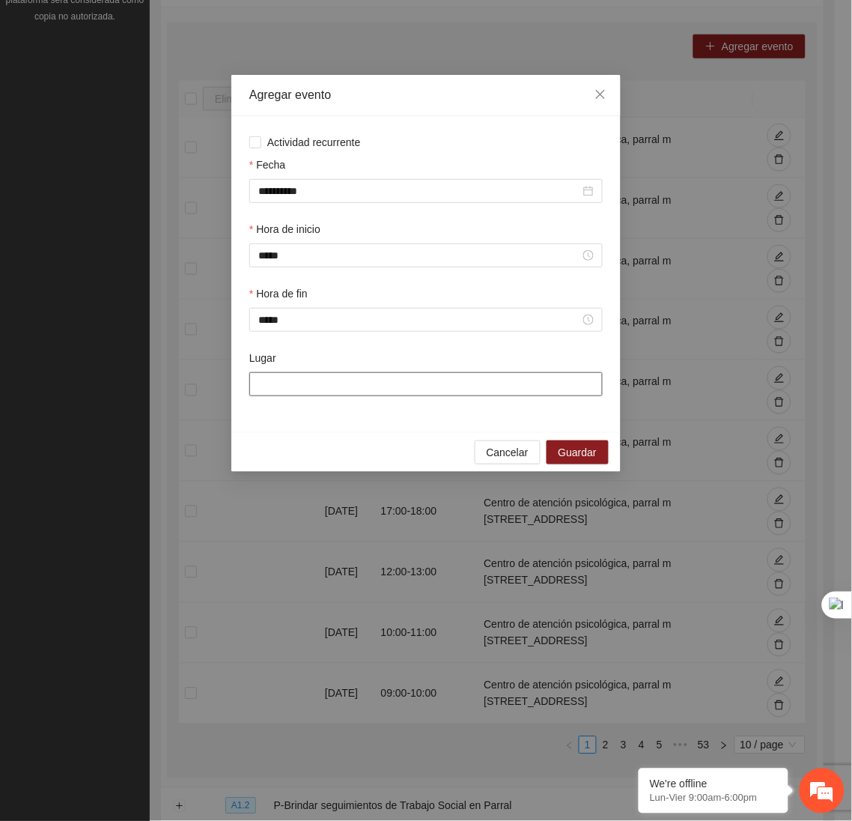
click at [295, 380] on input "Lugar" at bounding box center [425, 384] width 353 height 24
click at [578, 460] on span "Guardar" at bounding box center [578, 452] width 38 height 16
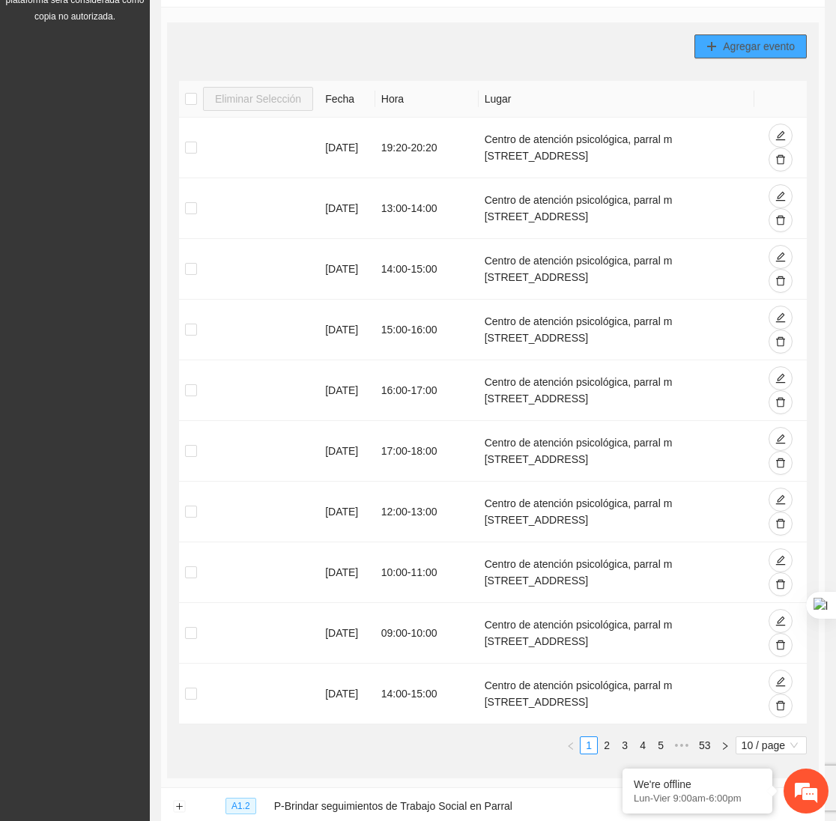
click at [721, 56] on button "Agregar evento" at bounding box center [750, 46] width 112 height 24
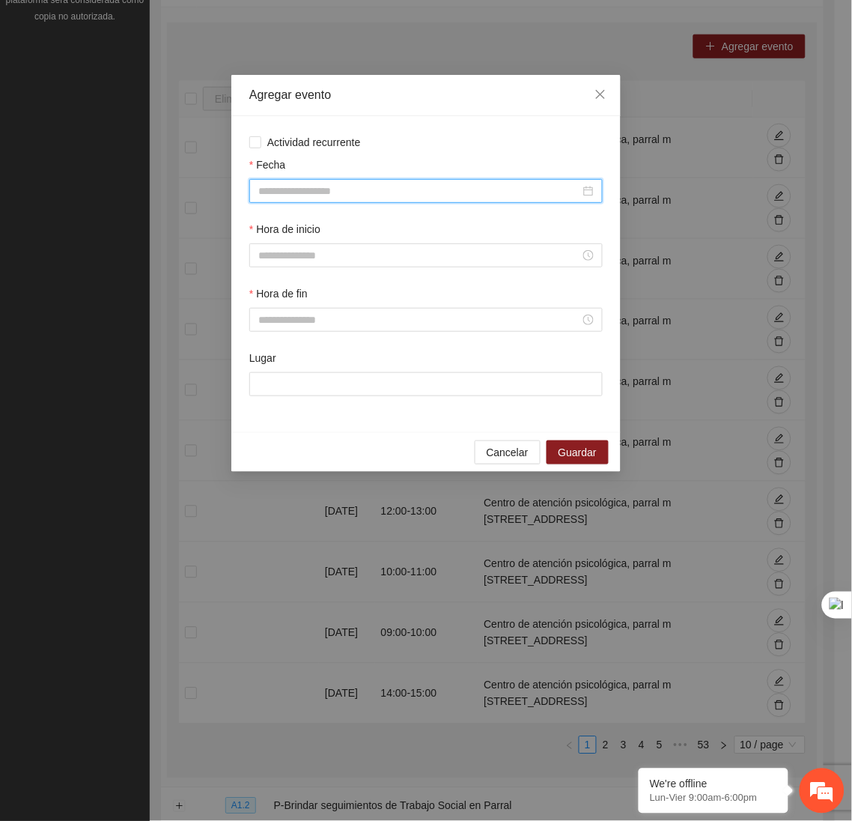
click at [490, 192] on input "Fecha" at bounding box center [419, 191] width 322 height 16
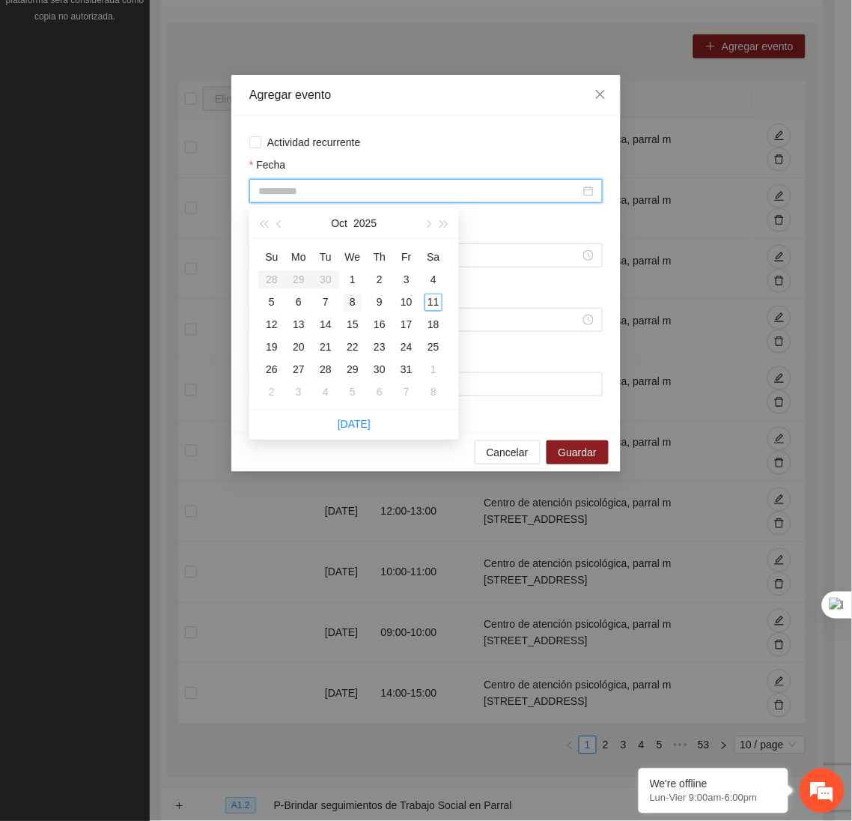
click at [351, 299] on div "8" at bounding box center [353, 303] width 18 height 18
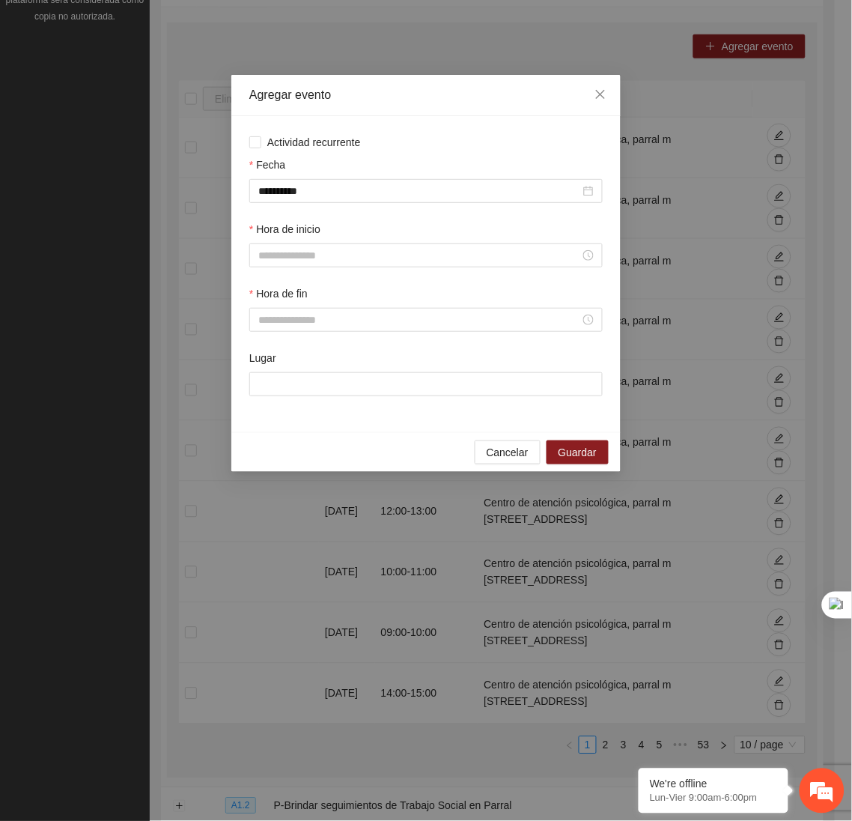
click at [311, 272] on div "Hora de inicio" at bounding box center [425, 253] width 359 height 64
click at [273, 264] on input "Hora de inicio" at bounding box center [419, 255] width 322 height 16
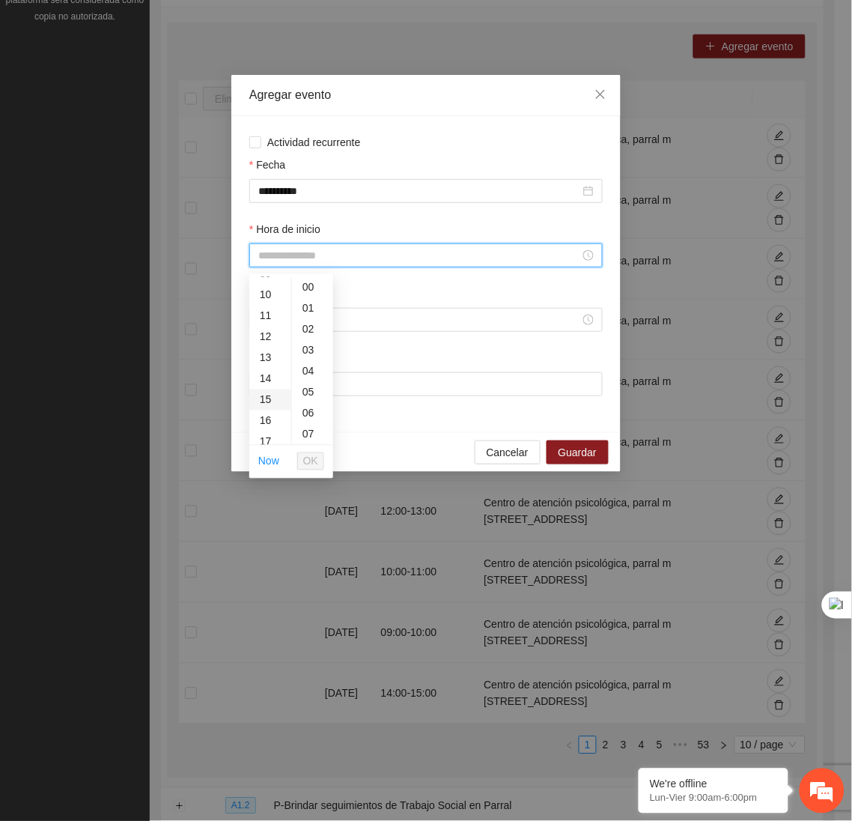
click at [269, 400] on div "15" at bounding box center [270, 399] width 42 height 21
click at [314, 453] on span "OK" at bounding box center [310, 461] width 15 height 16
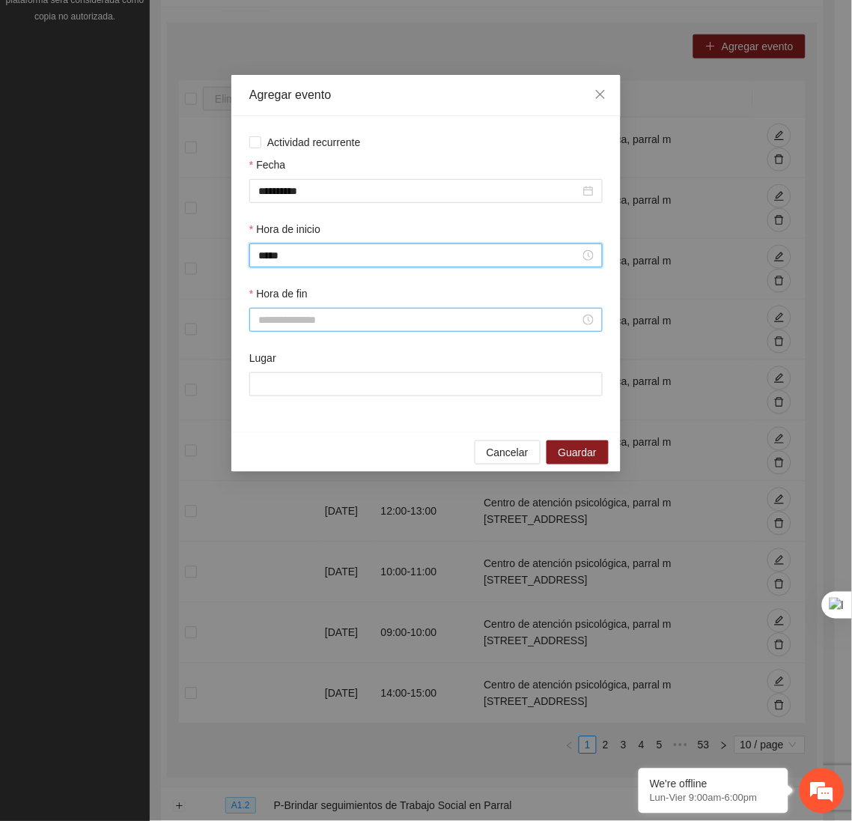
click at [285, 325] on input "Hora de fin" at bounding box center [419, 319] width 322 height 16
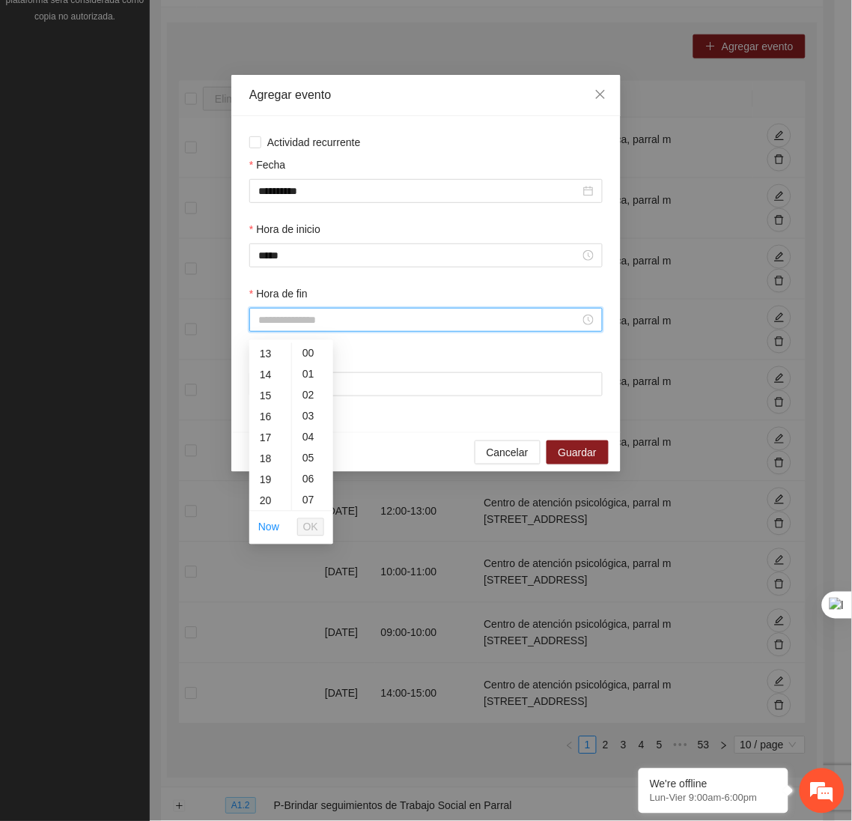
scroll to position [273, 0]
click at [267, 416] on div "16" at bounding box center [270, 415] width 42 height 21
click at [311, 521] on span "OK" at bounding box center [310, 527] width 15 height 16
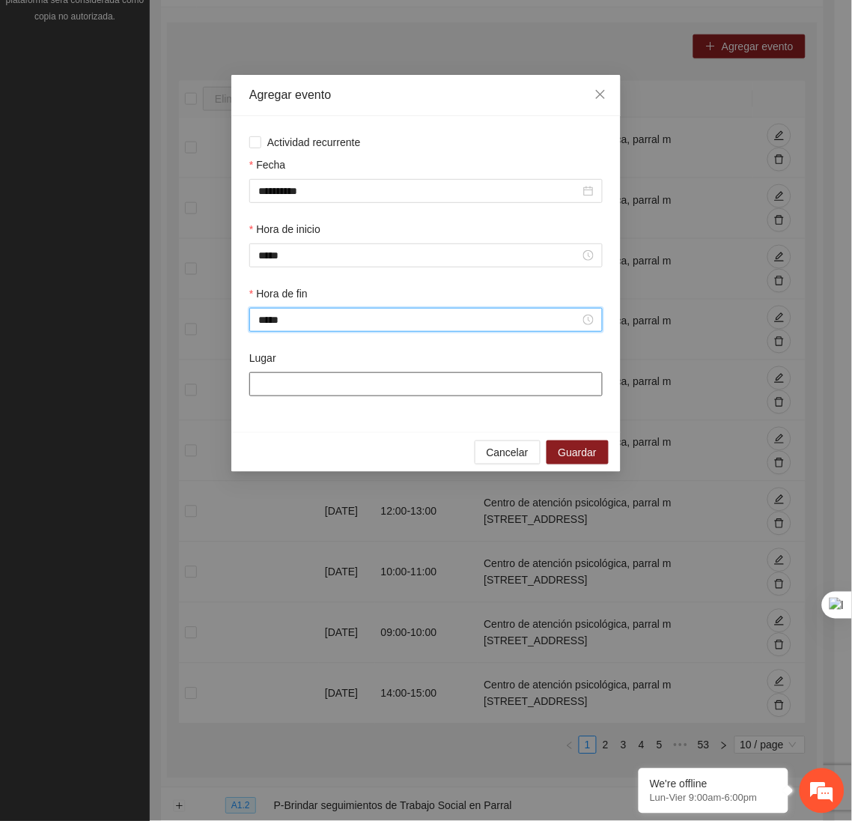
click at [302, 396] on input "Lugar" at bounding box center [425, 384] width 353 height 24
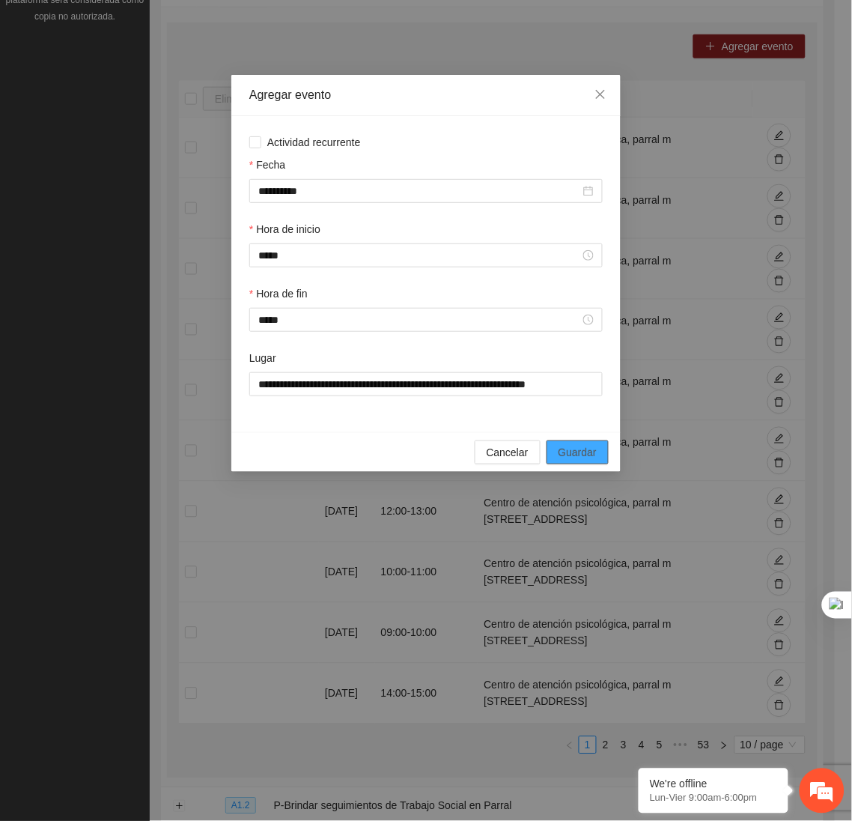
click at [583, 460] on span "Guardar" at bounding box center [578, 452] width 38 height 16
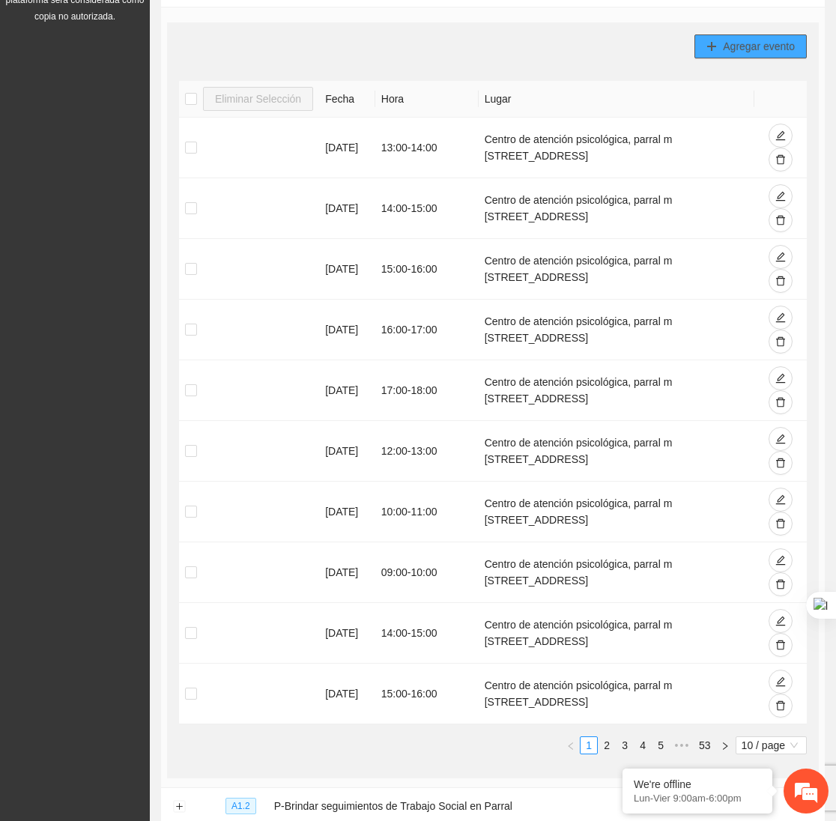
click at [702, 49] on button "Agregar evento" at bounding box center [750, 46] width 112 height 24
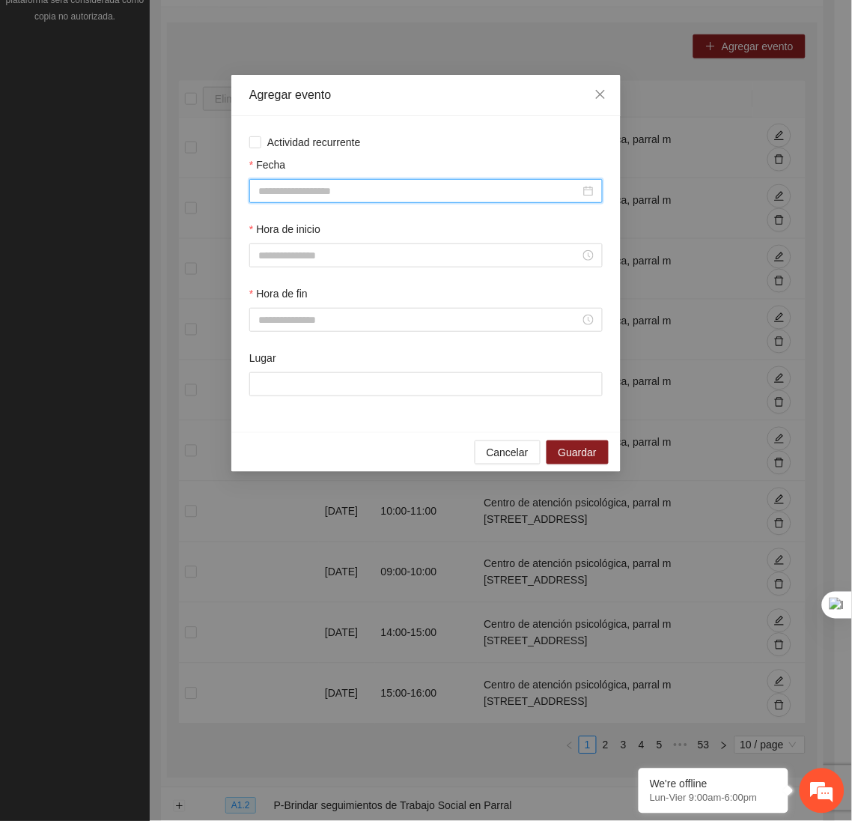
click at [513, 186] on input "Fecha" at bounding box center [419, 191] width 322 height 16
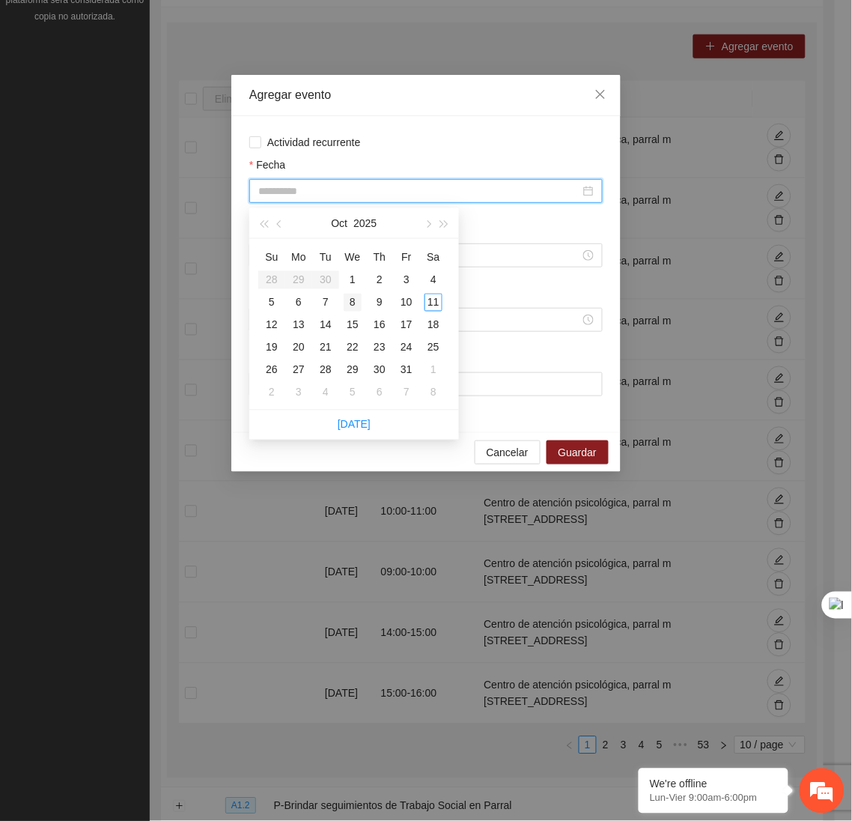
click at [356, 304] on div "8" at bounding box center [353, 303] width 18 height 18
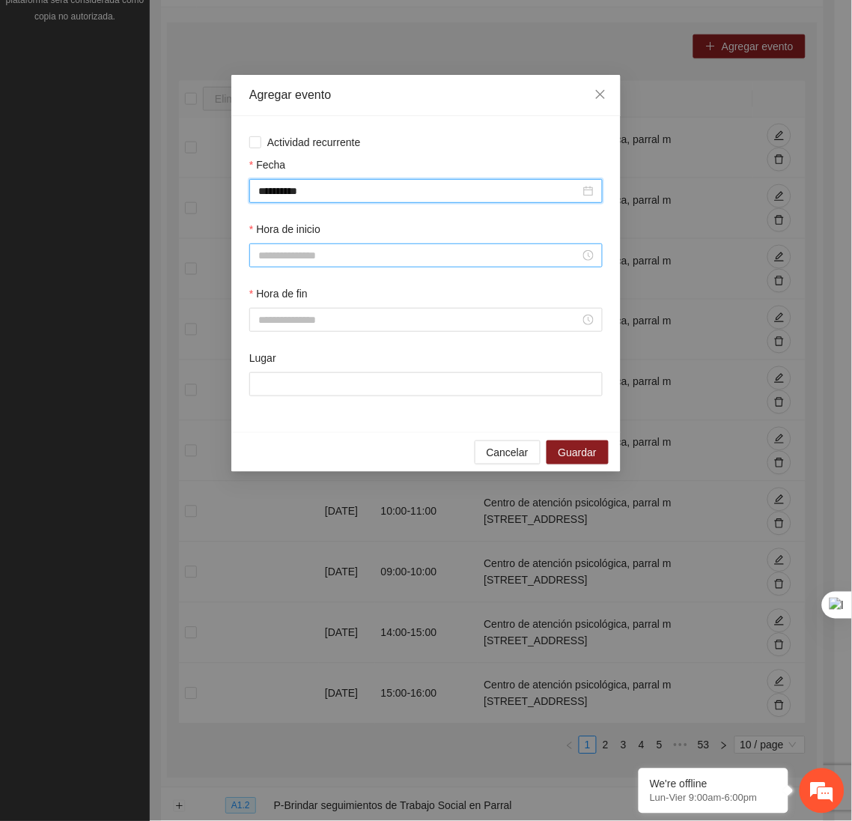
click at [348, 259] on input "Hora de inicio" at bounding box center [419, 255] width 322 height 16
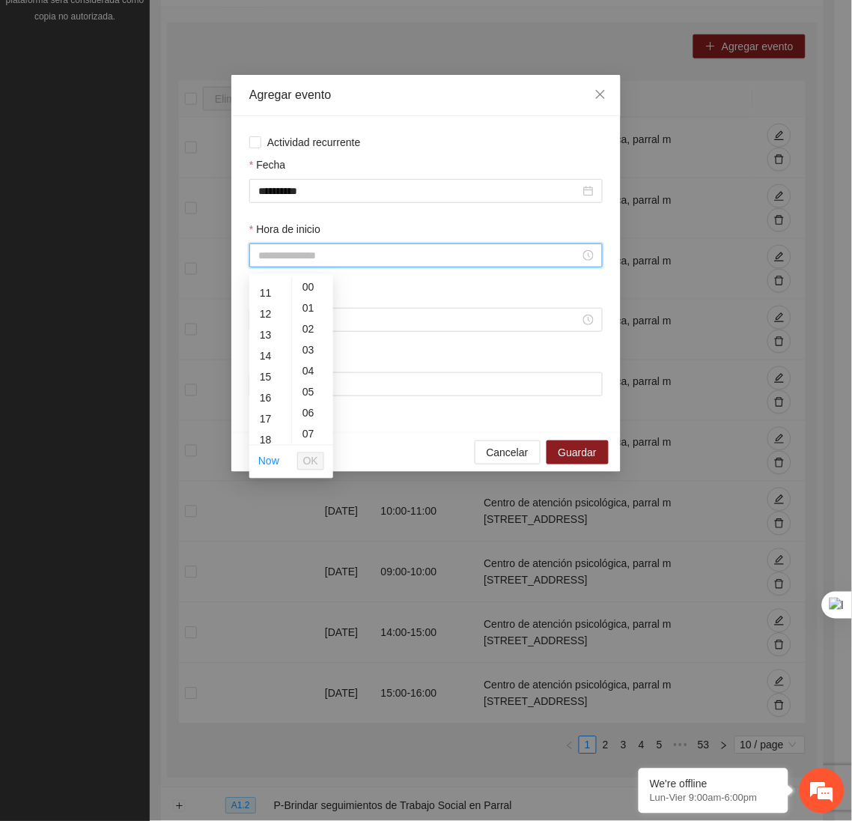
scroll to position [232, 0]
click at [267, 397] on div "16" at bounding box center [270, 390] width 42 height 21
click at [315, 462] on span "OK" at bounding box center [310, 461] width 15 height 16
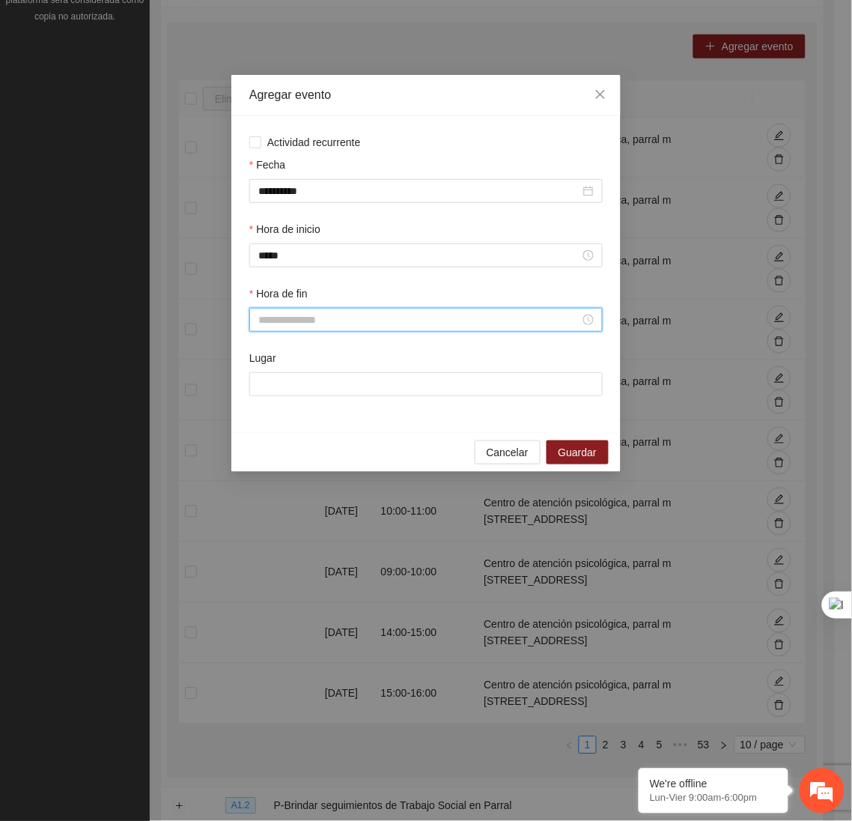
click at [285, 327] on input "Hora de fin" at bounding box center [419, 319] width 322 height 16
click at [261, 469] on div "17" at bounding box center [270, 464] width 42 height 21
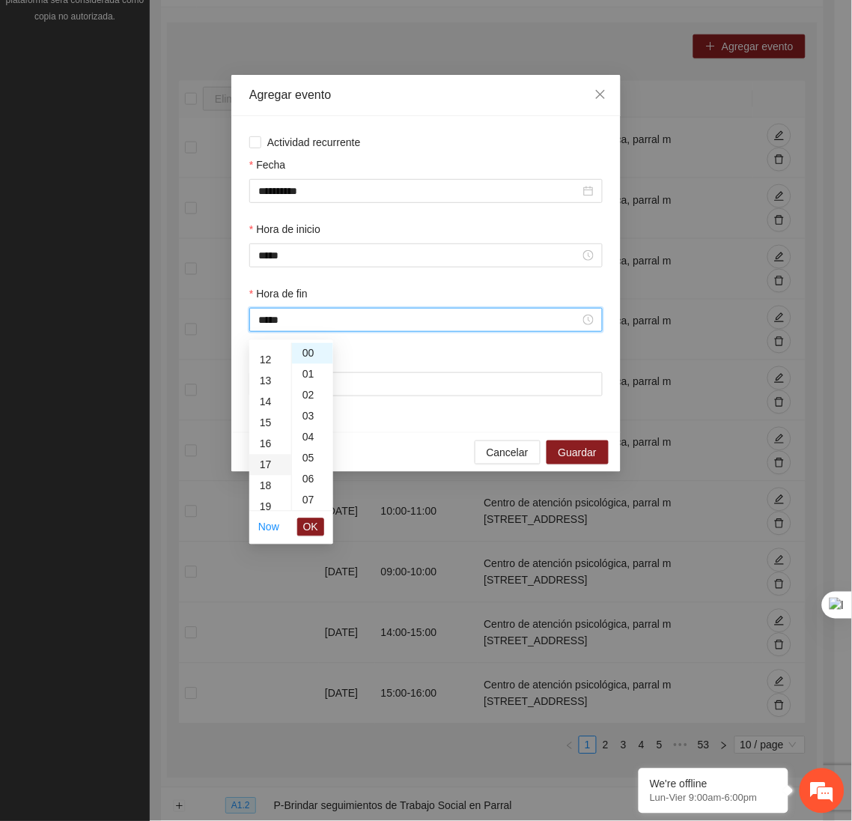
scroll to position [356, 0]
click at [314, 529] on span "OK" at bounding box center [310, 527] width 15 height 16
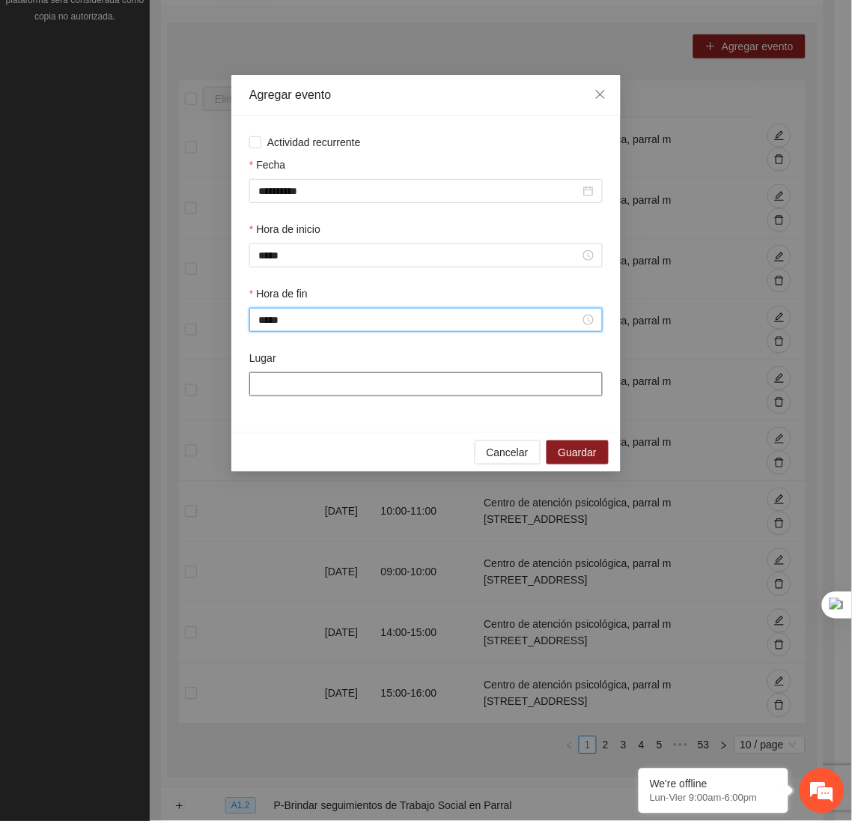
click at [288, 389] on input "Lugar" at bounding box center [425, 384] width 353 height 24
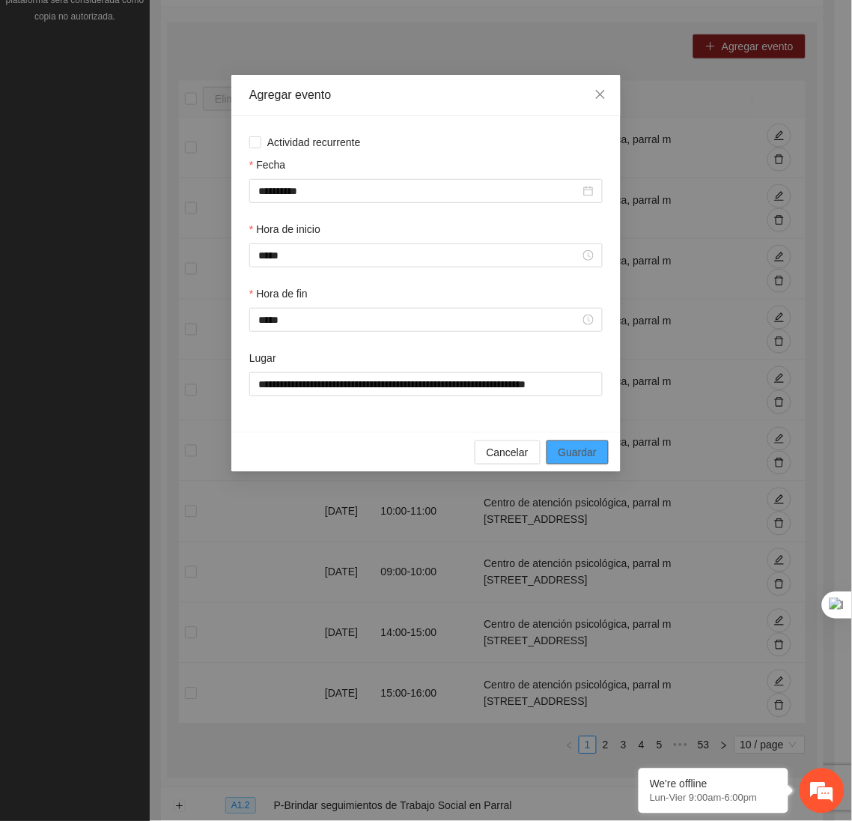
click at [581, 456] on span "Guardar" at bounding box center [578, 452] width 38 height 16
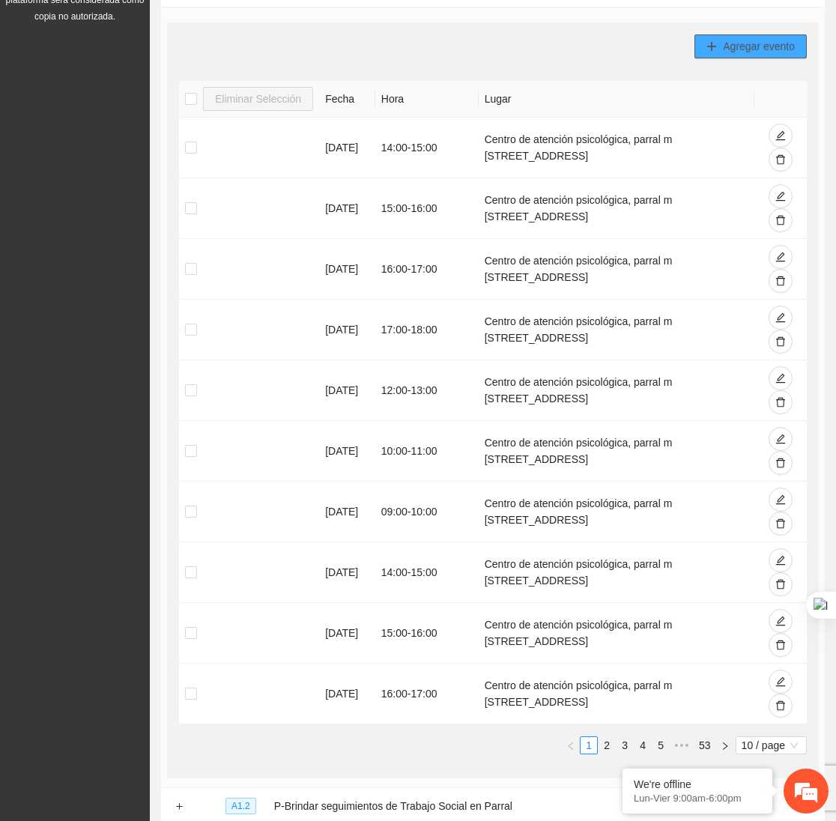
click at [707, 49] on icon "plus" at bounding box center [711, 46] width 10 height 10
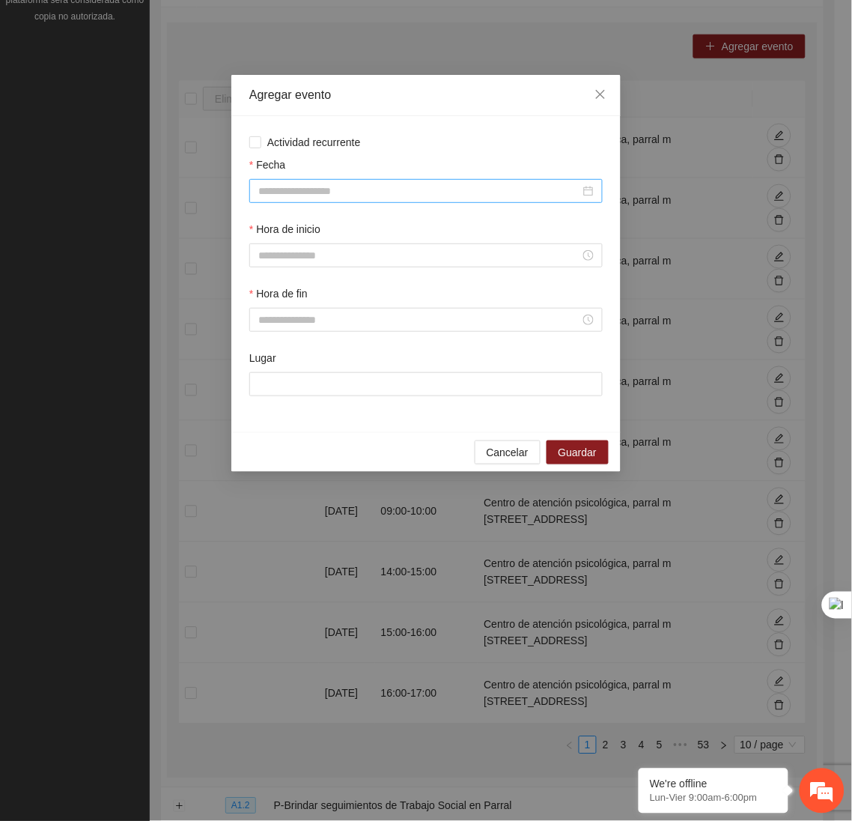
click at [509, 193] on input "Fecha" at bounding box center [419, 191] width 322 height 16
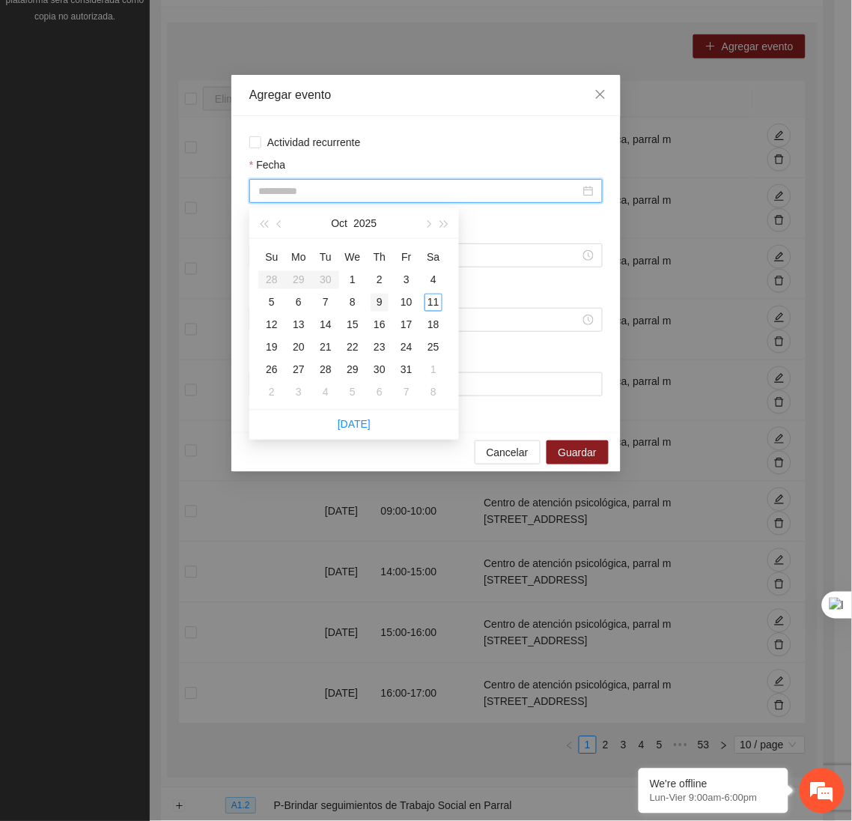
click at [383, 299] on div "9" at bounding box center [380, 303] width 18 height 18
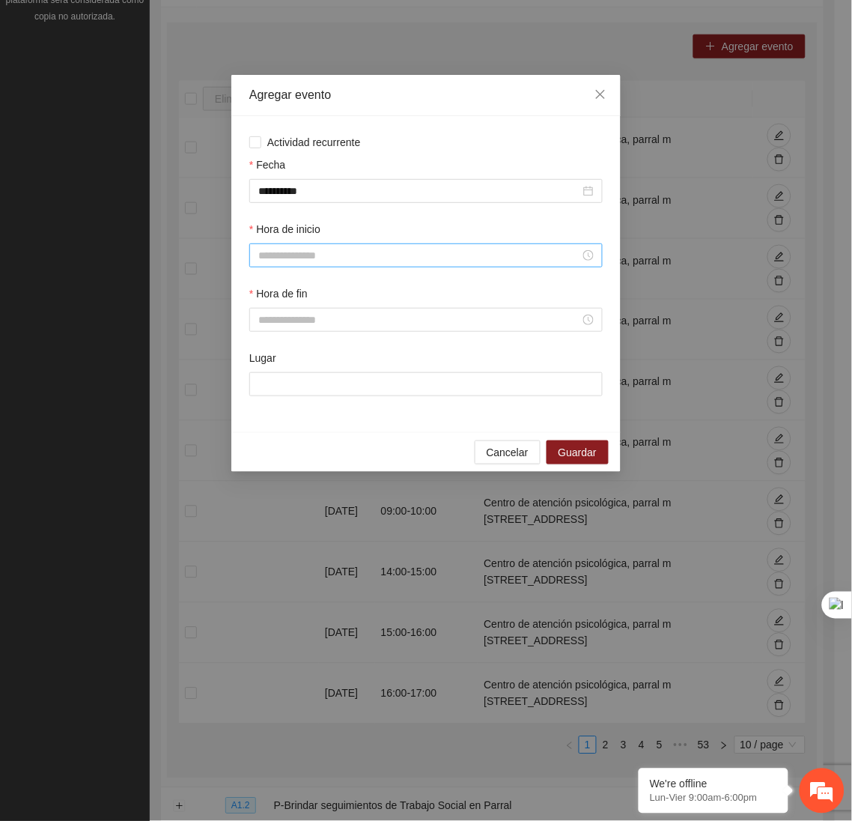
click at [320, 267] on div at bounding box center [425, 255] width 353 height 24
click at [264, 397] on div "15" at bounding box center [270, 404] width 42 height 21
click at [307, 456] on span "OK" at bounding box center [310, 461] width 15 height 16
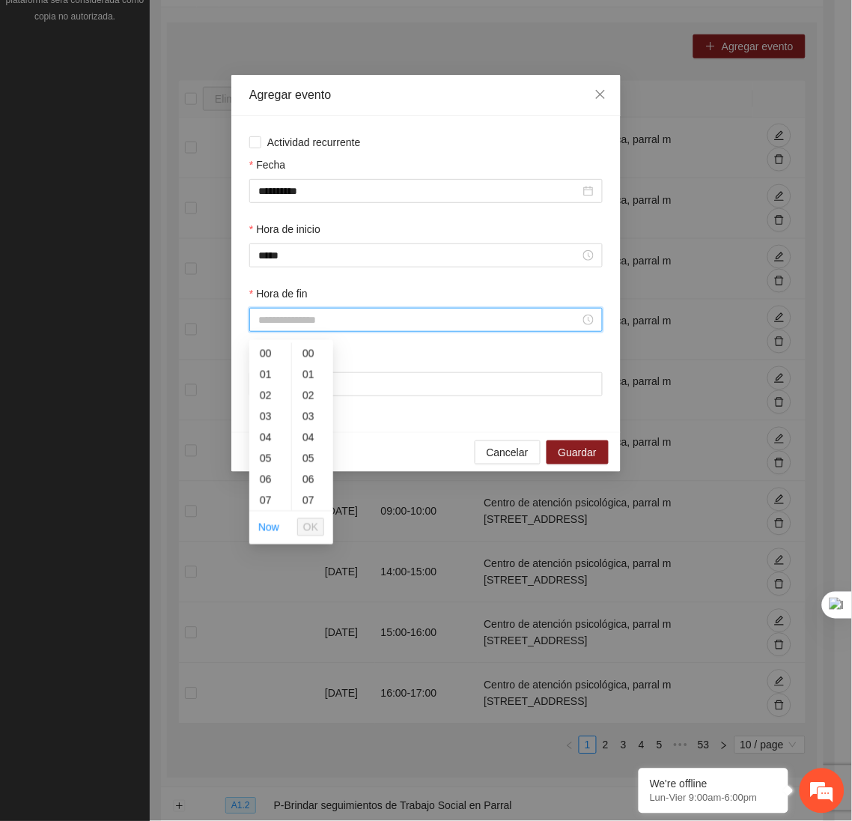
click at [287, 323] on input "Hora de fin" at bounding box center [419, 319] width 322 height 16
click at [269, 469] on div "16" at bounding box center [270, 470] width 42 height 21
click at [300, 523] on button "OK" at bounding box center [310, 527] width 27 height 18
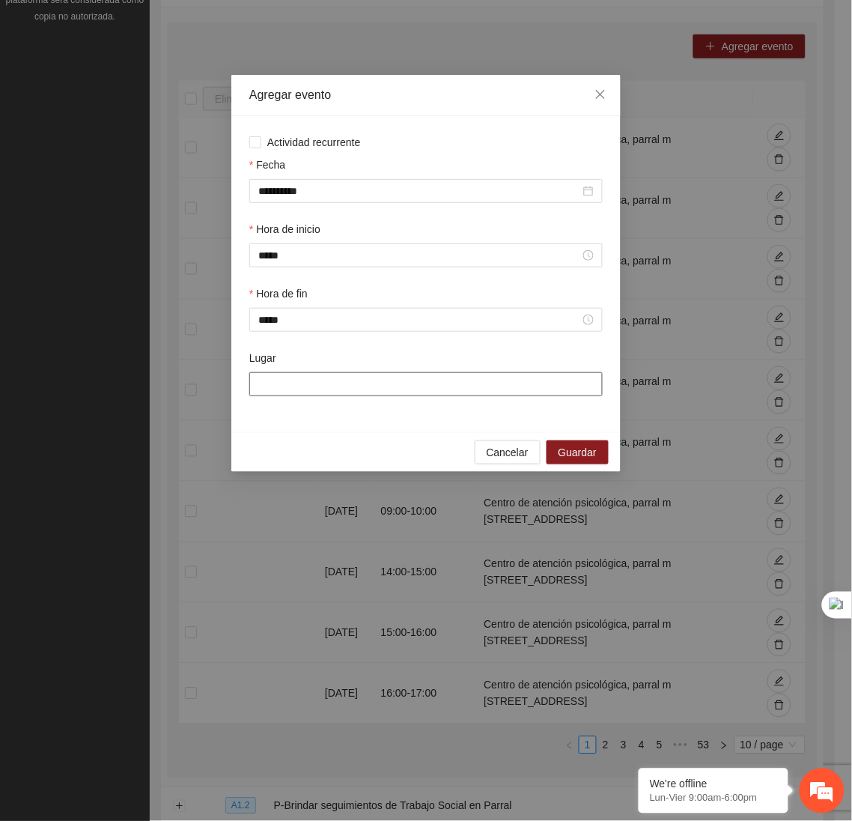
drag, startPoint x: 295, startPoint y: 397, endPoint x: 363, endPoint y: 439, distance: 80.0
click at [363, 439] on div "**********" at bounding box center [425, 273] width 389 height 397
click at [576, 448] on button "Guardar" at bounding box center [578, 452] width 62 height 24
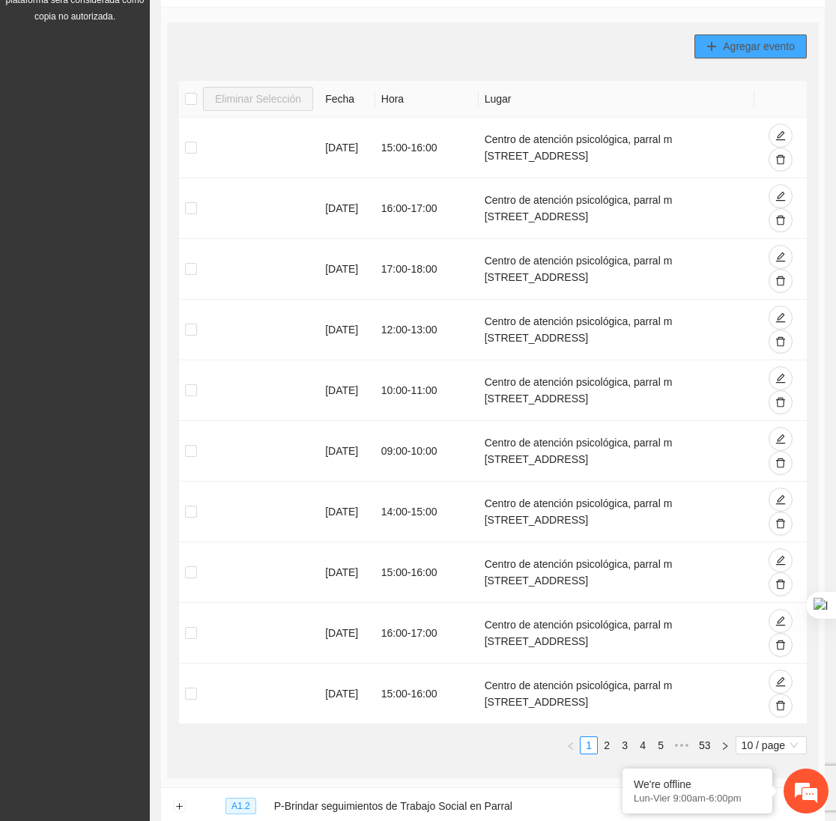
click at [749, 46] on span "Agregar evento" at bounding box center [759, 46] width 72 height 16
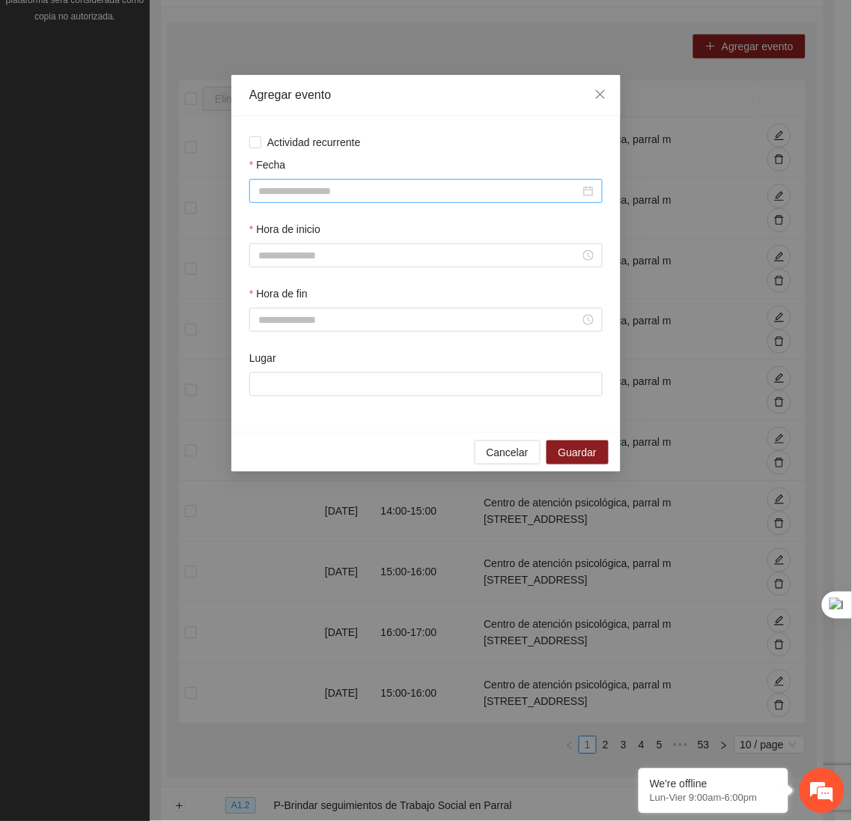
click at [524, 198] on input "Fecha" at bounding box center [419, 191] width 322 height 16
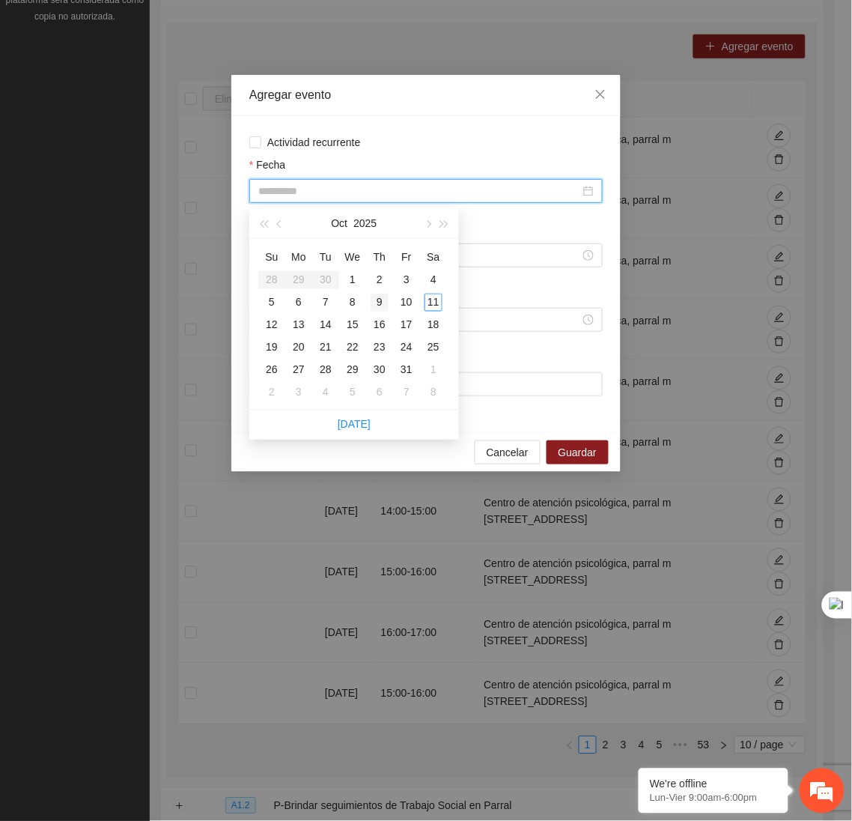
click at [385, 298] on div "9" at bounding box center [380, 303] width 18 height 18
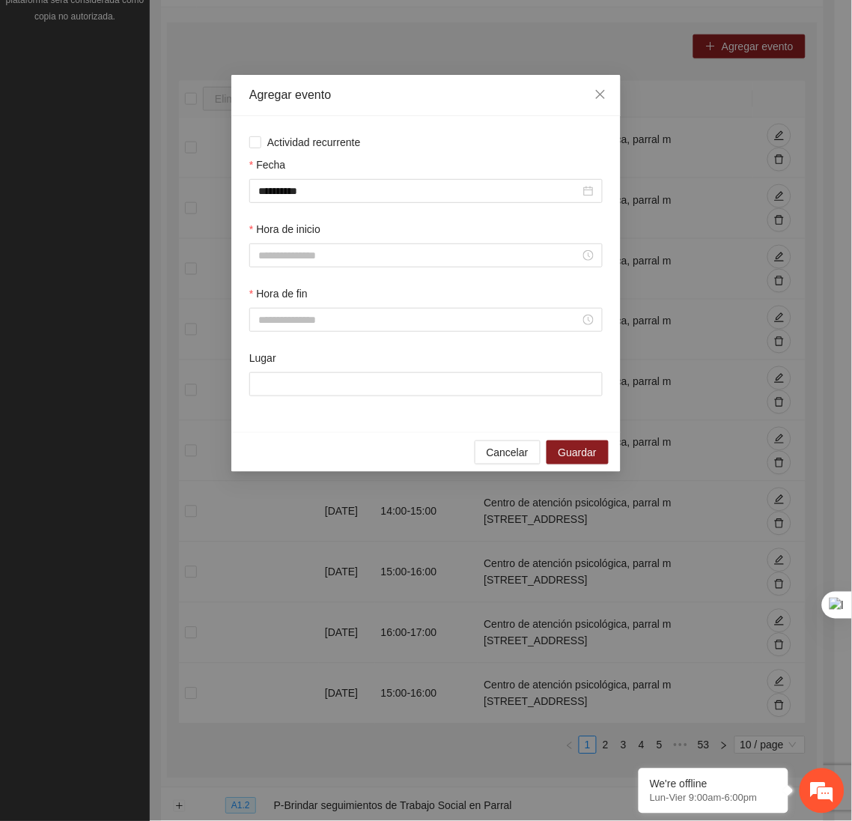
click at [318, 241] on div "Hora de inicio" at bounding box center [425, 232] width 353 height 22
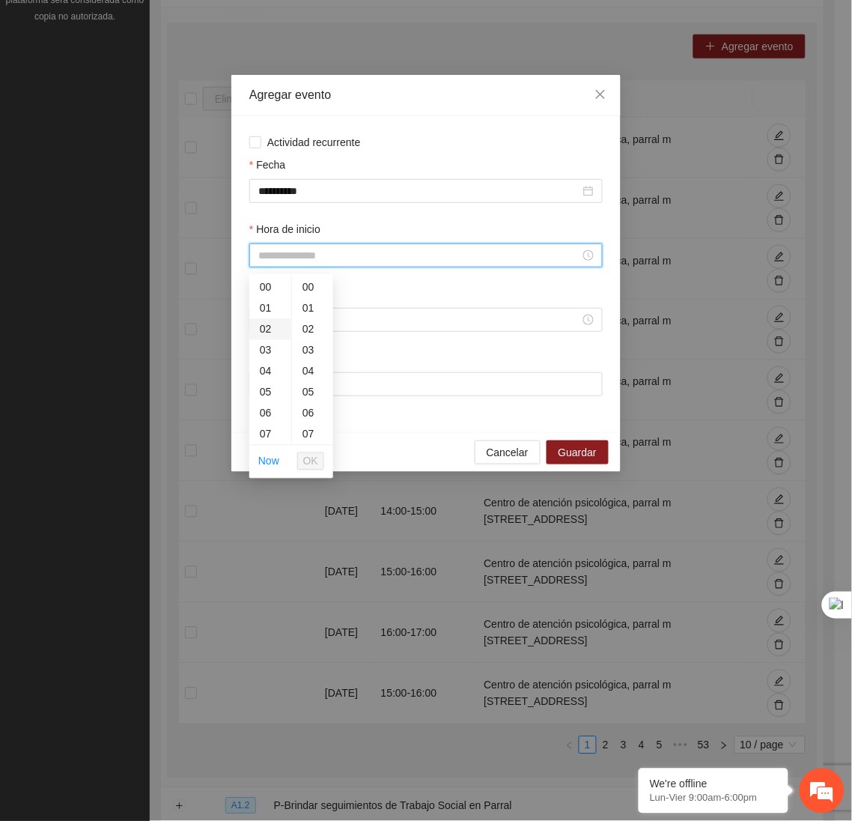
drag, startPoint x: 314, startPoint y: 258, endPoint x: 272, endPoint y: 330, distance: 83.9
click at [272, 330] on body "Proyectos Activos La información contenida en este sitio es confidencial y para…" at bounding box center [417, 151] width 835 height 821
click at [264, 398] on div "16" at bounding box center [270, 396] width 42 height 21
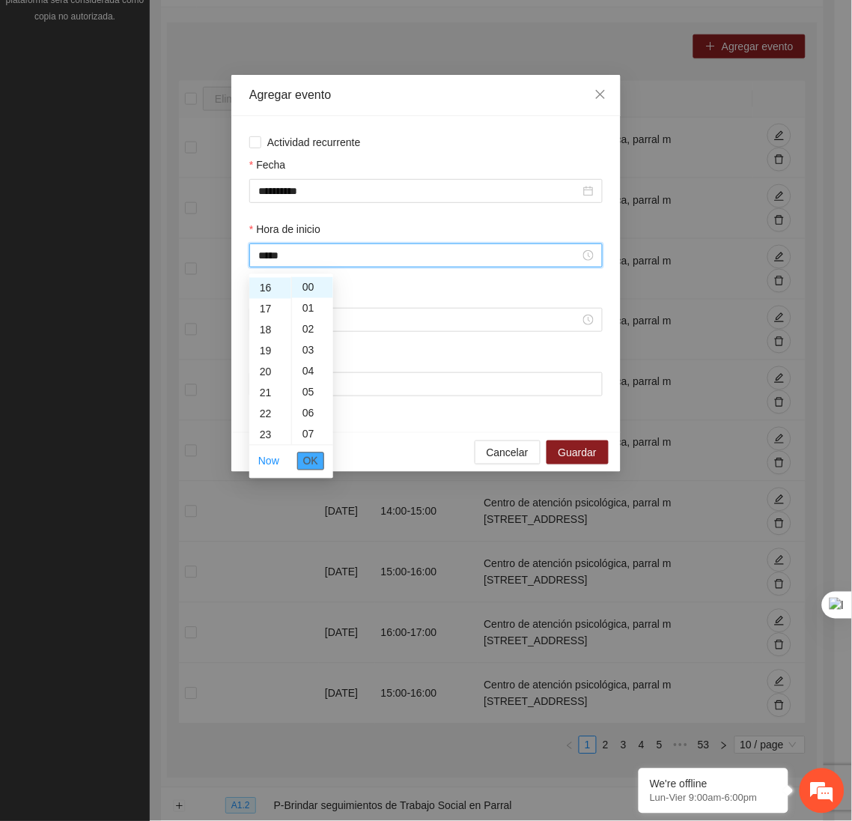
click at [311, 461] on span "OK" at bounding box center [310, 461] width 15 height 16
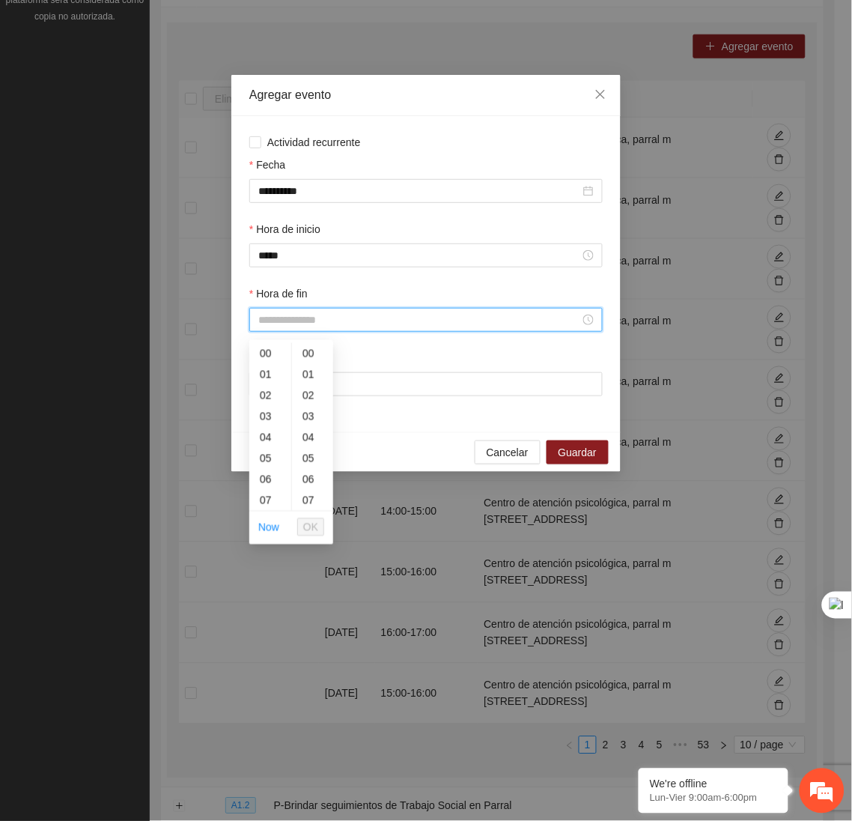
click at [284, 320] on input "Hora de fin" at bounding box center [419, 319] width 322 height 16
click at [264, 466] on div "17" at bounding box center [270, 471] width 42 height 21
click at [304, 525] on span "OK" at bounding box center [310, 527] width 15 height 16
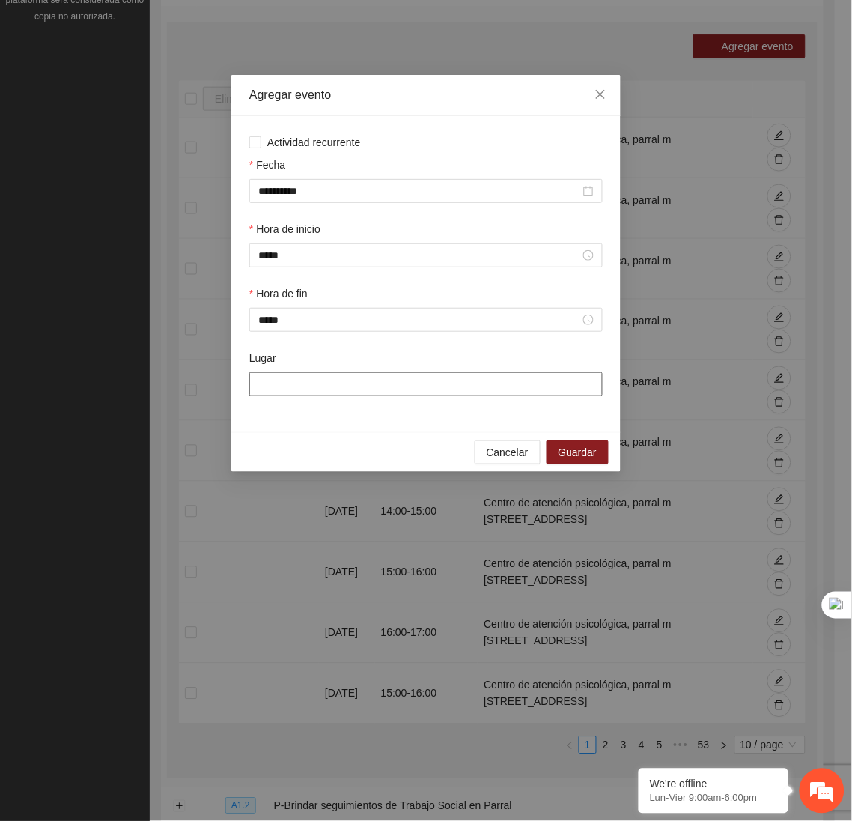
click at [308, 395] on input "Lugar" at bounding box center [425, 384] width 353 height 24
click at [579, 456] on span "Guardar" at bounding box center [578, 452] width 38 height 16
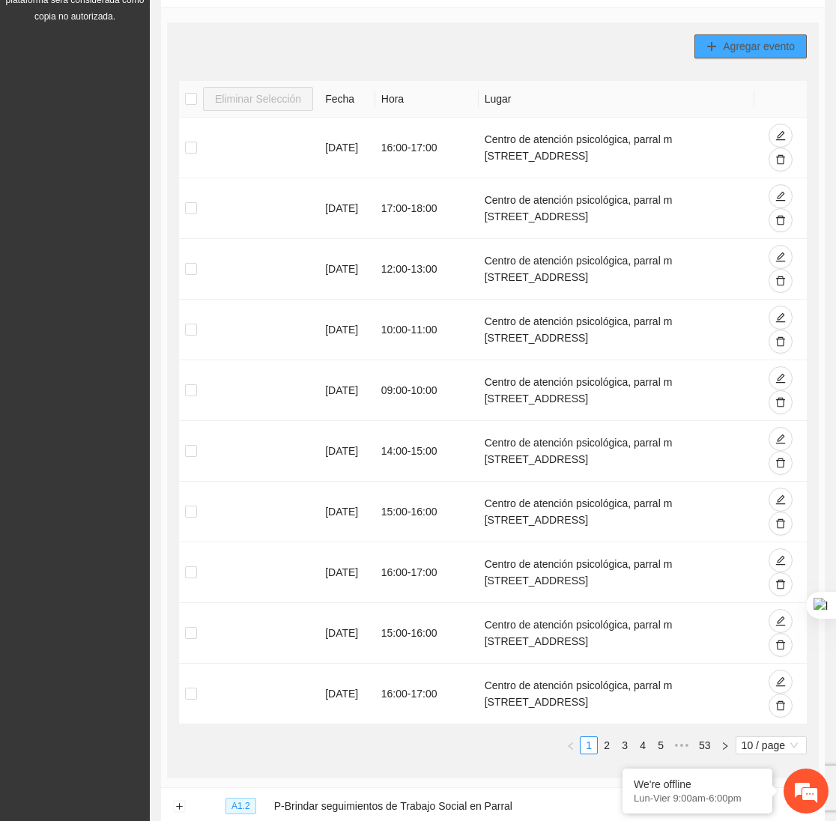
click at [765, 56] on button "Agregar evento" at bounding box center [750, 46] width 112 height 24
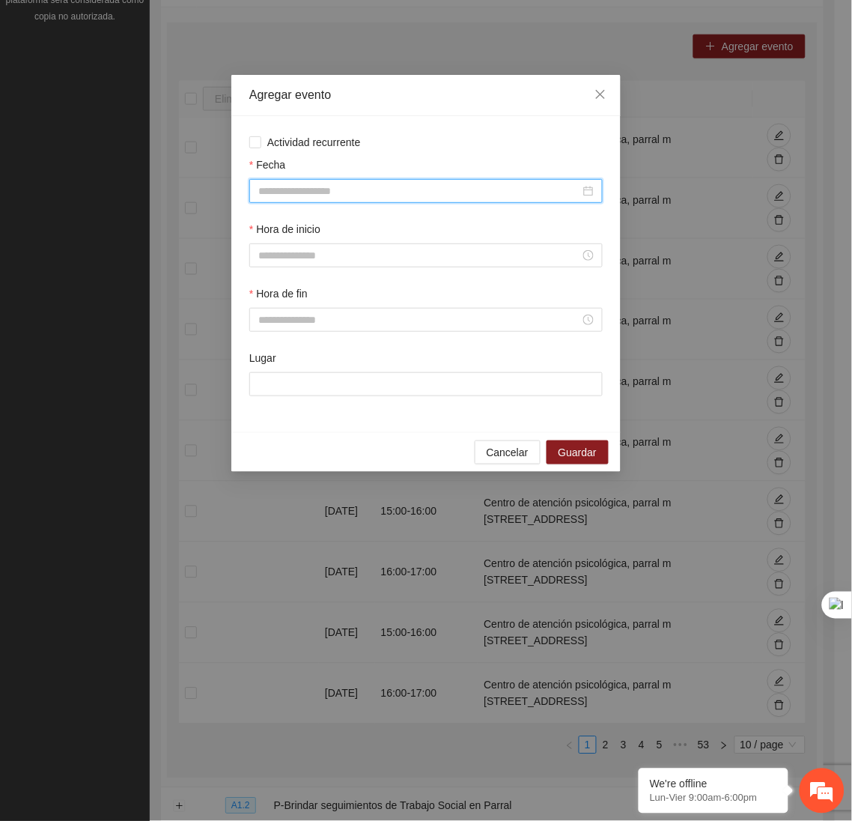
click at [482, 192] on input "Fecha" at bounding box center [419, 191] width 322 height 16
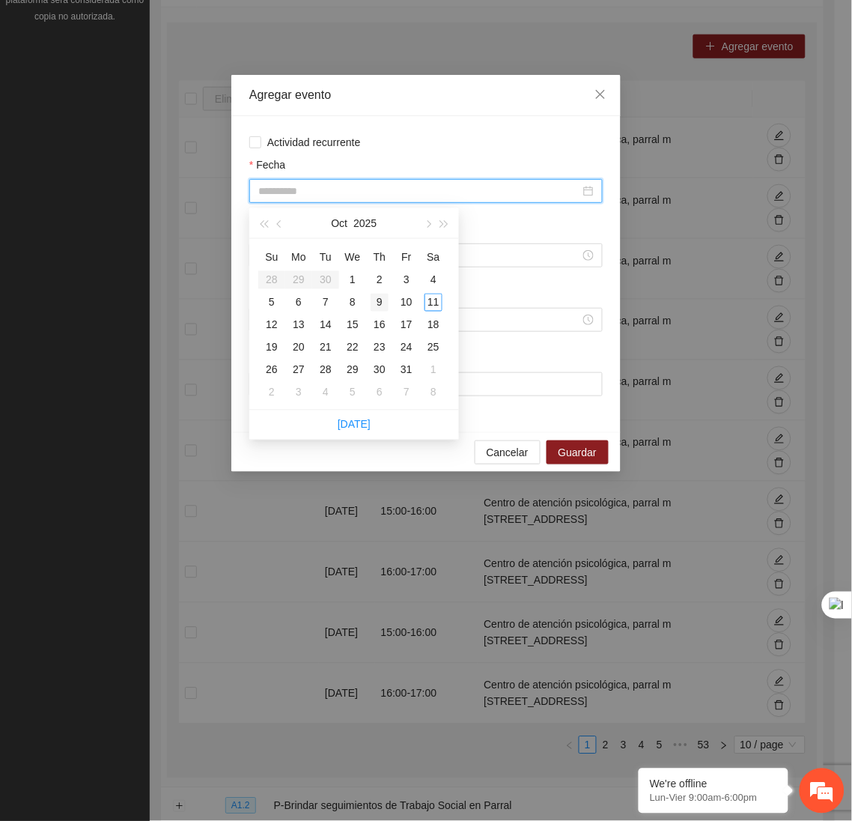
click at [374, 309] on div "9" at bounding box center [380, 303] width 18 height 18
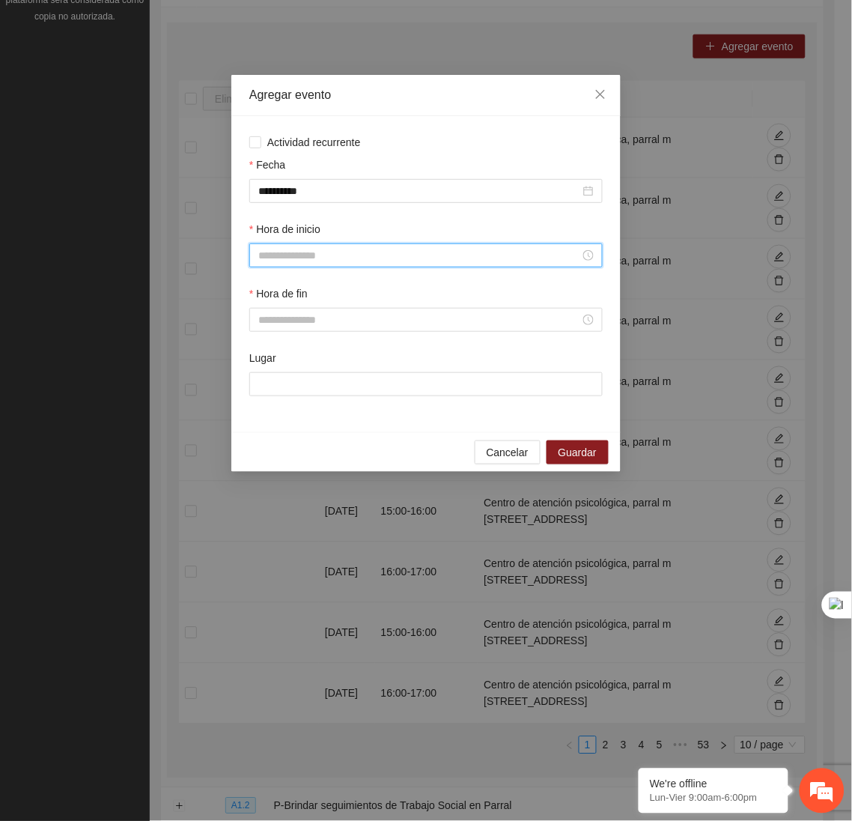
click at [303, 259] on input "Hora de inicio" at bounding box center [419, 255] width 322 height 16
click at [267, 374] on div "17" at bounding box center [270, 376] width 42 height 21
click at [311, 462] on span "OK" at bounding box center [310, 461] width 15 height 16
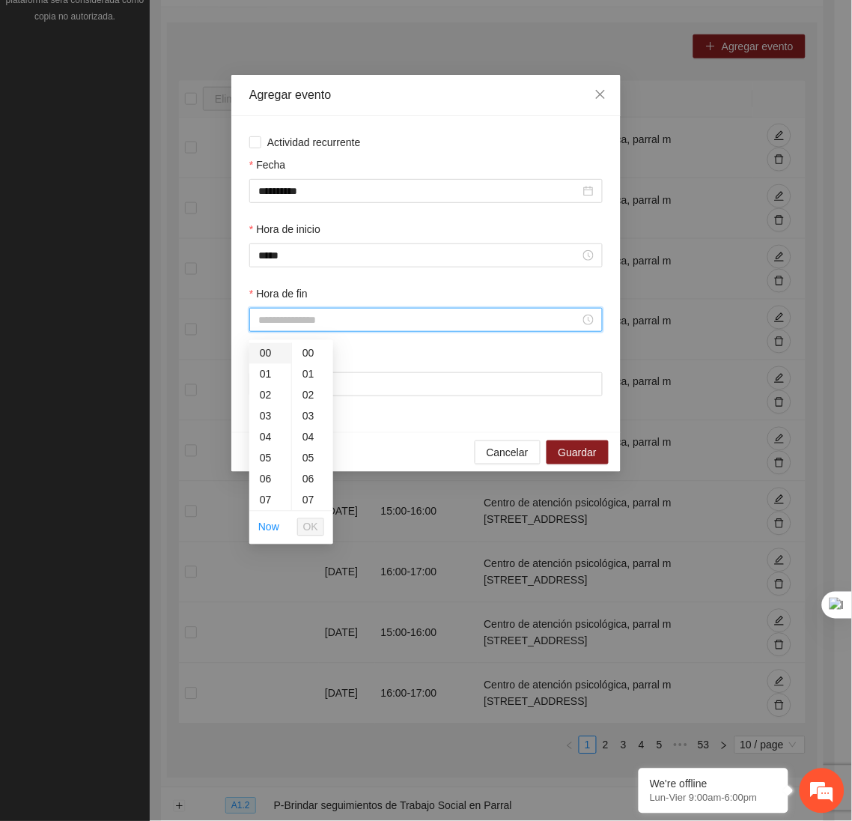
drag, startPoint x: 282, startPoint y: 323, endPoint x: 269, endPoint y: 361, distance: 39.8
click at [269, 361] on body "Proyectos Activos La información contenida en este sitio es confidencial y para…" at bounding box center [417, 151] width 835 height 821
click at [268, 451] on div "18" at bounding box center [270, 445] width 42 height 21
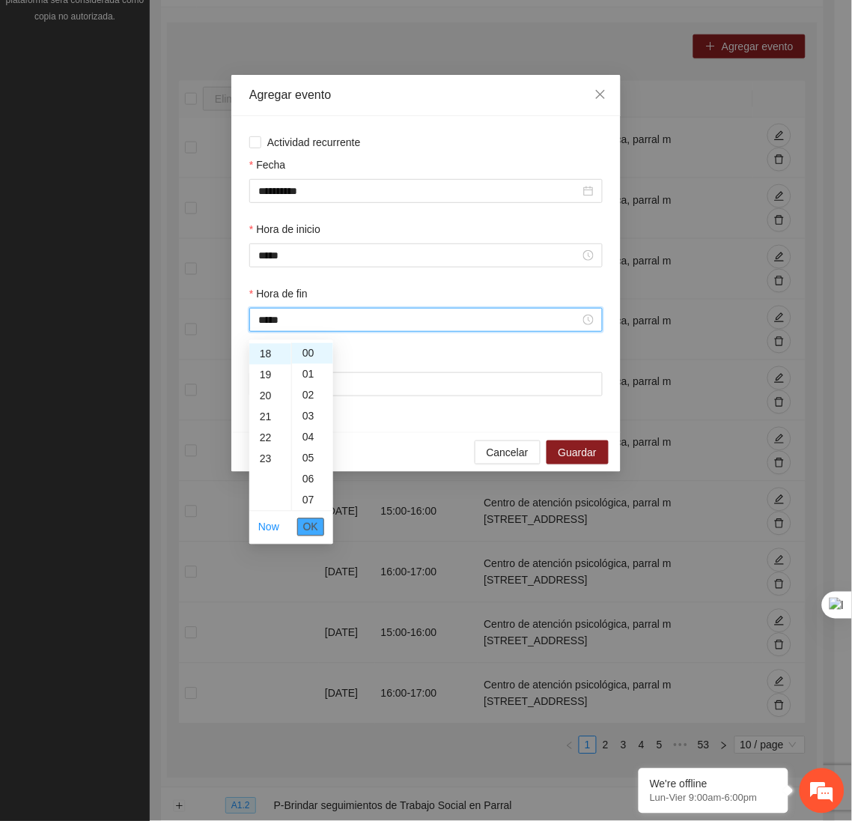
click at [306, 523] on span "OK" at bounding box center [310, 527] width 15 height 16
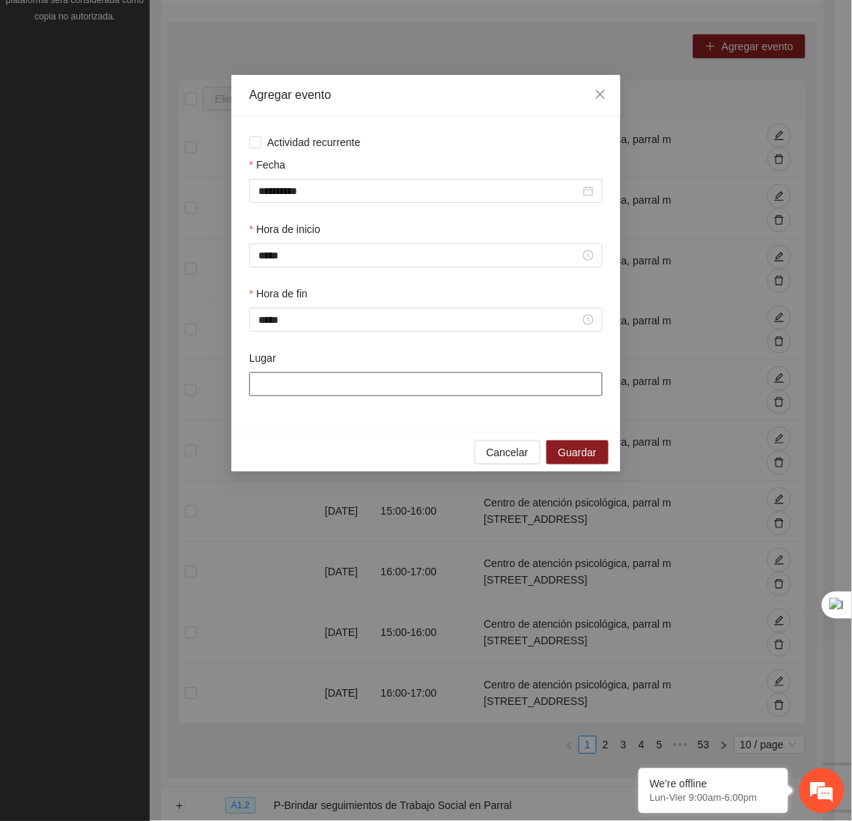
click at [320, 386] on input "Lugar" at bounding box center [425, 384] width 353 height 24
click at [568, 460] on span "Guardar" at bounding box center [578, 452] width 38 height 16
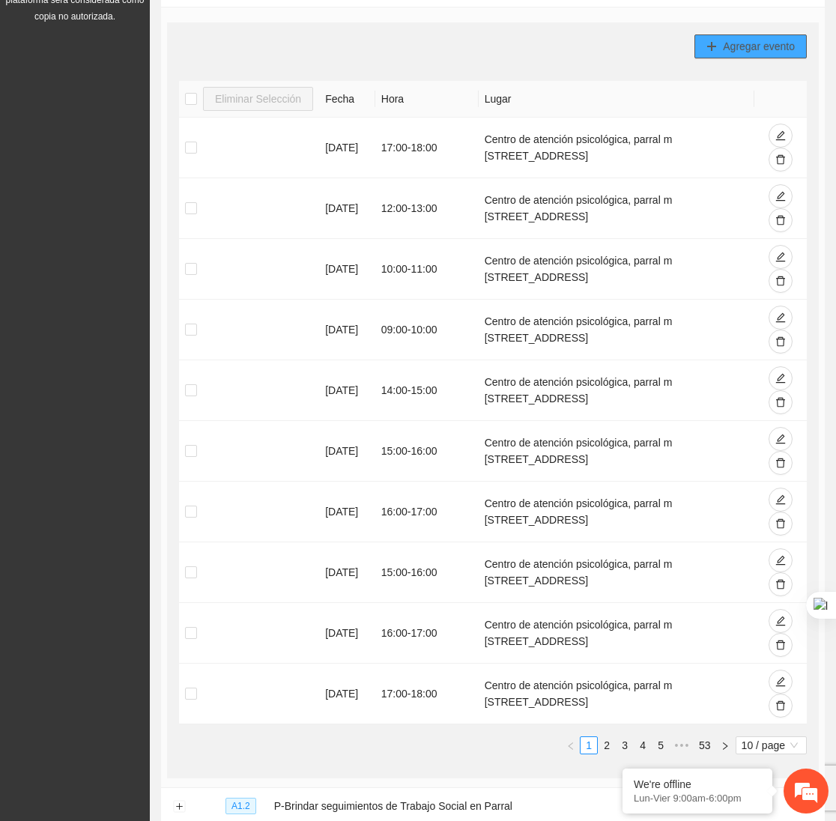
click at [711, 49] on icon "plus" at bounding box center [711, 46] width 10 height 10
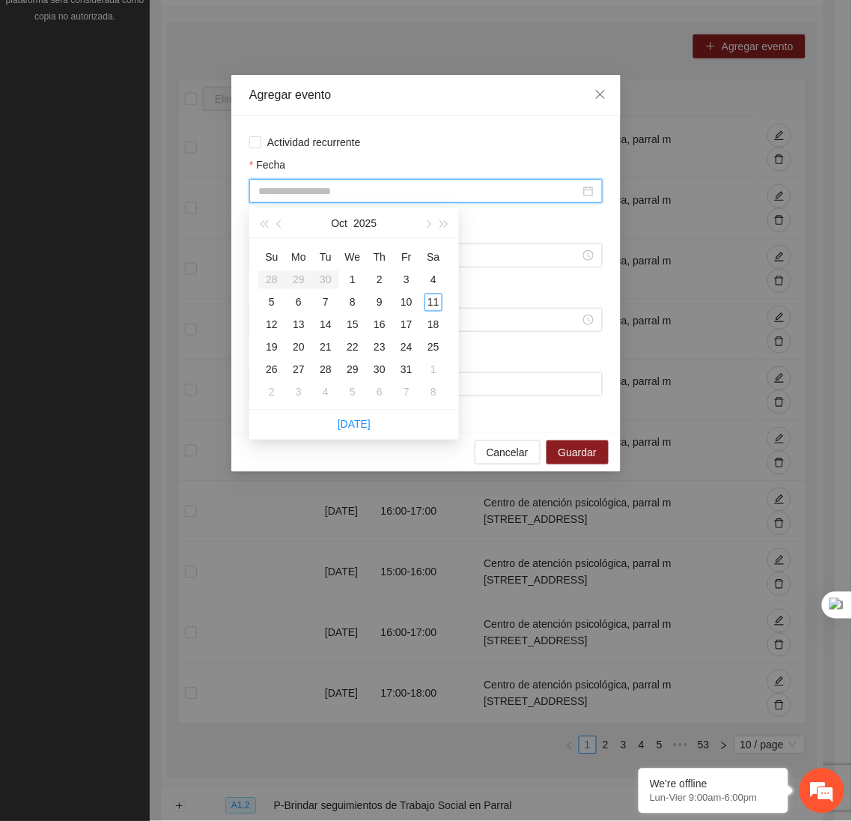
click at [483, 189] on input "Fecha" at bounding box center [419, 191] width 322 height 16
click at [379, 301] on div "9" at bounding box center [380, 303] width 18 height 18
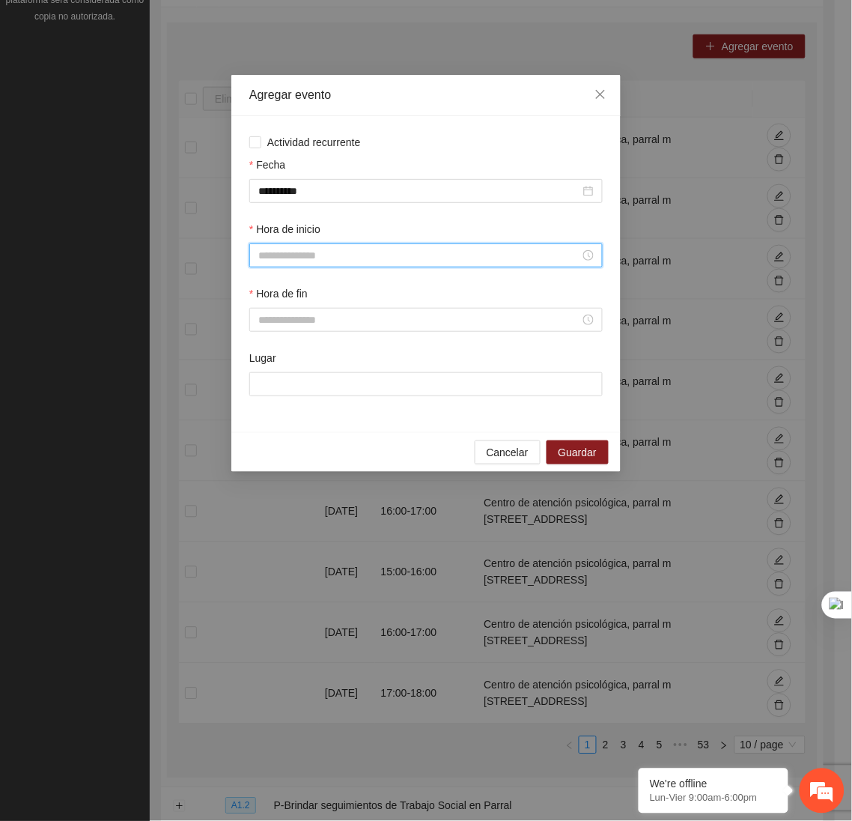
click at [329, 253] on input "Hora de inicio" at bounding box center [419, 255] width 322 height 16
click at [267, 380] on div "18" at bounding box center [270, 383] width 42 height 21
click at [312, 456] on span "OK" at bounding box center [310, 461] width 15 height 16
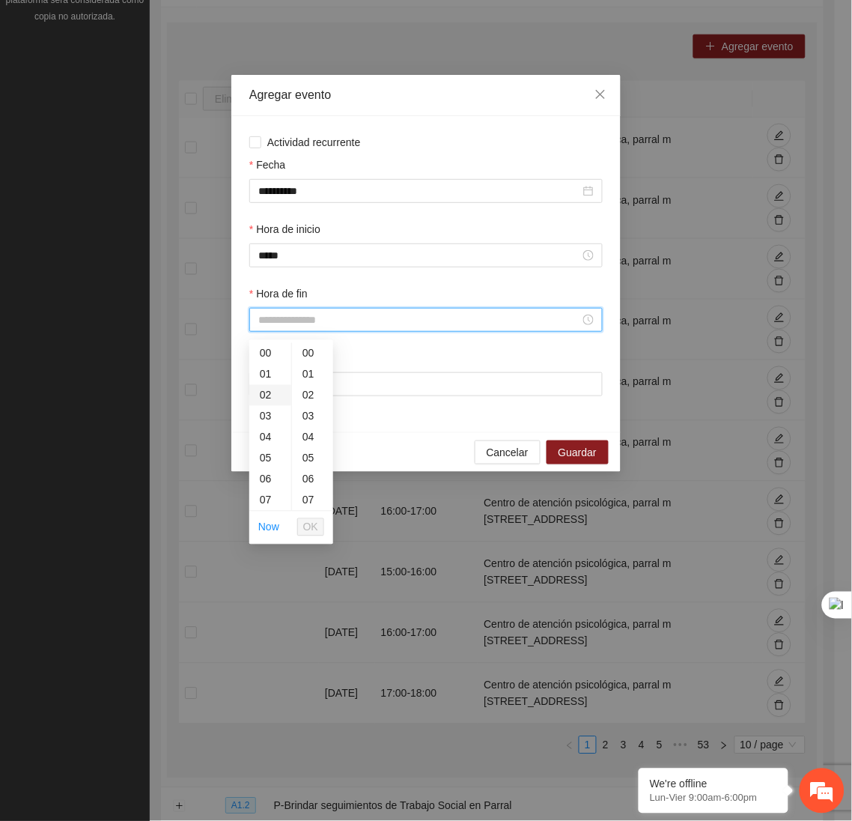
drag, startPoint x: 290, startPoint y: 327, endPoint x: 263, endPoint y: 402, distance: 79.6
click at [263, 402] on body "Proyectos Activos La información contenida en este sitio es confidencial y para…" at bounding box center [417, 151] width 835 height 821
click at [264, 480] on div "19" at bounding box center [270, 479] width 42 height 21
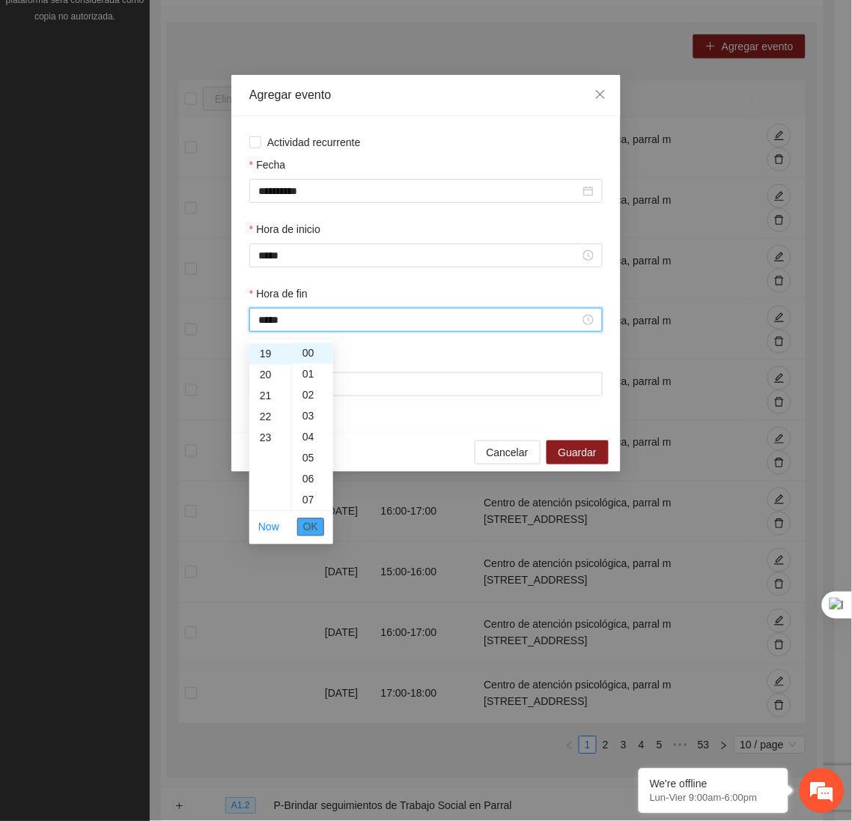
click at [308, 525] on span "OK" at bounding box center [310, 527] width 15 height 16
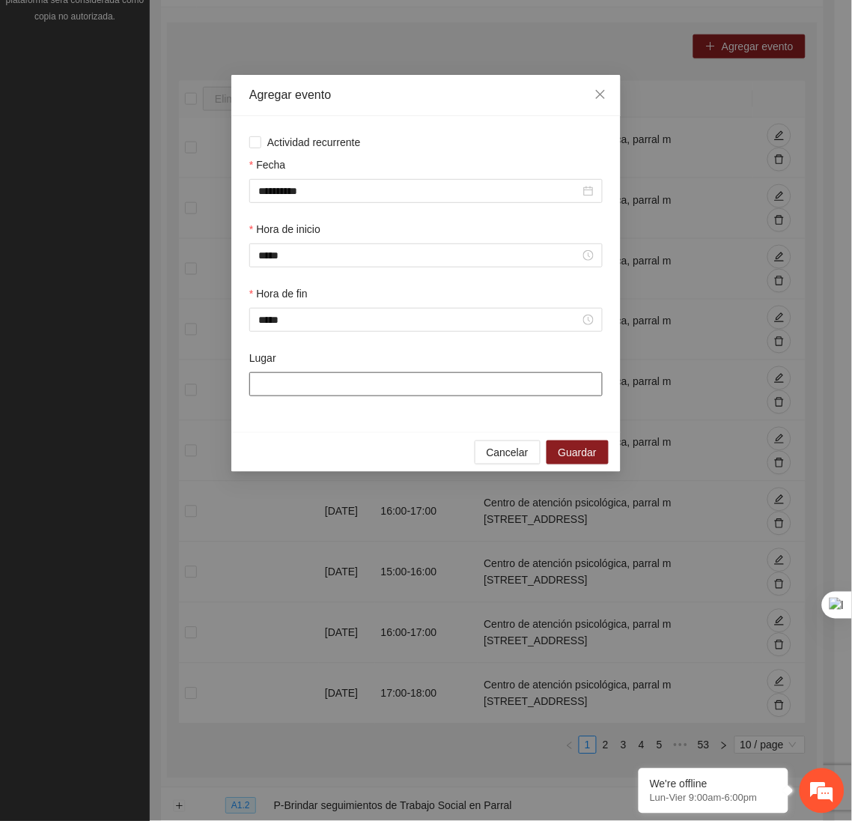
click at [326, 386] on input "Lugar" at bounding box center [425, 384] width 353 height 24
click at [587, 457] on span "Guardar" at bounding box center [578, 452] width 38 height 16
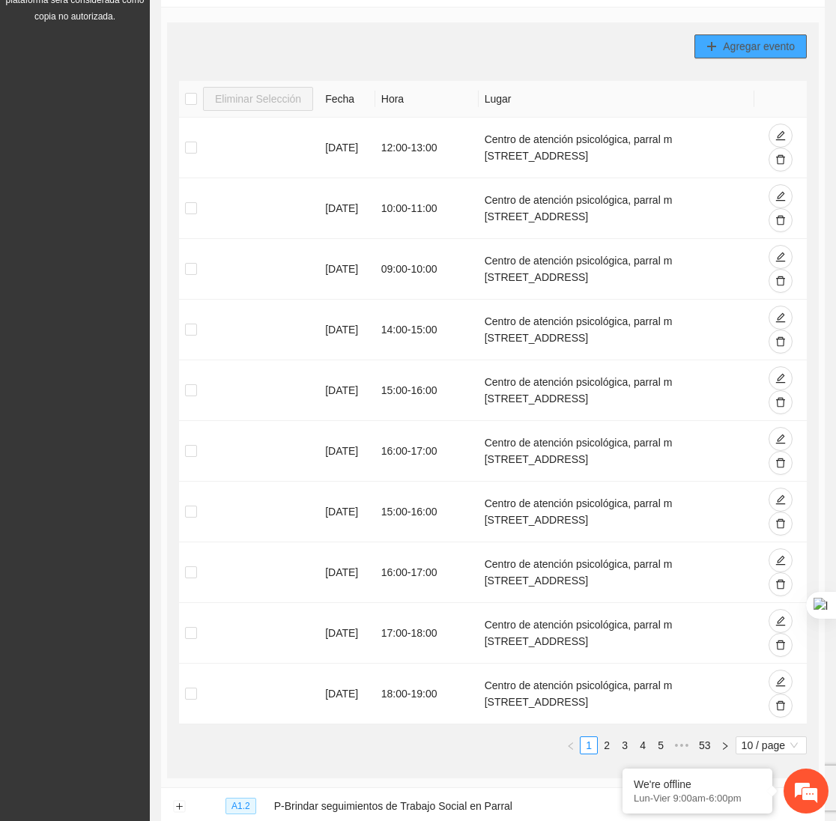
click at [739, 38] on span "Agregar evento" at bounding box center [759, 46] width 72 height 16
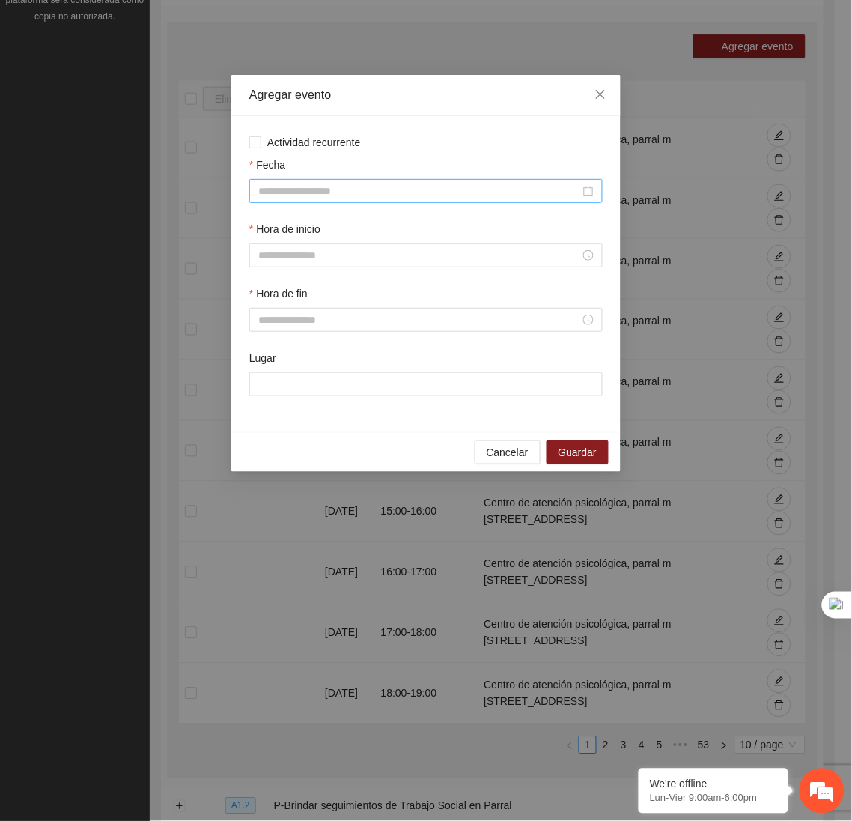
click at [365, 188] on input "Fecha" at bounding box center [419, 191] width 322 height 16
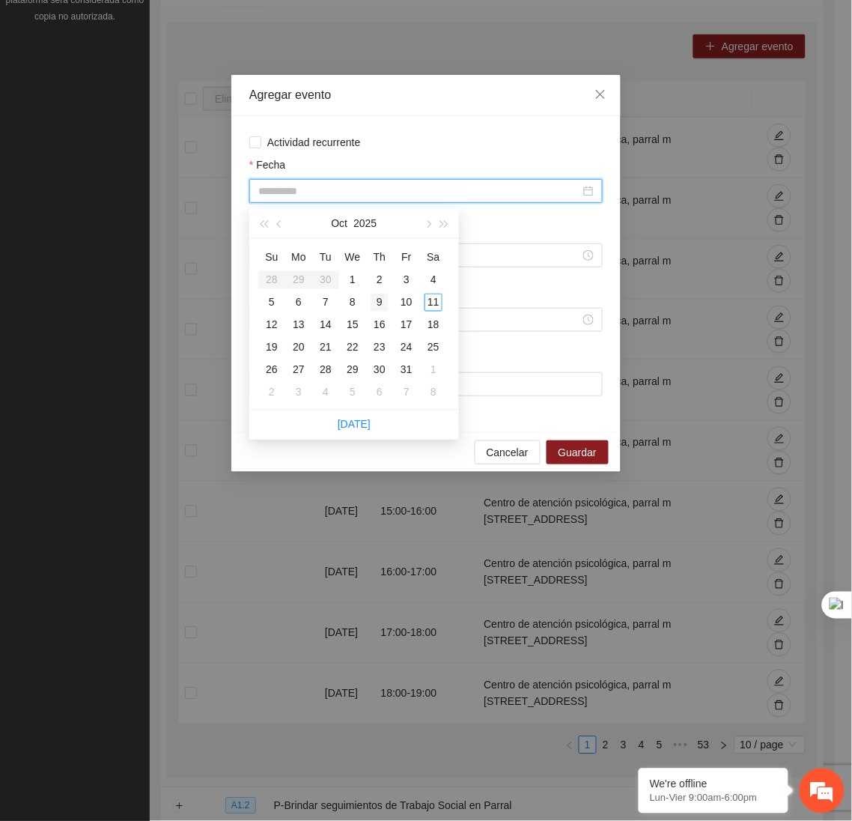
click at [381, 308] on div "9" at bounding box center [380, 303] width 18 height 18
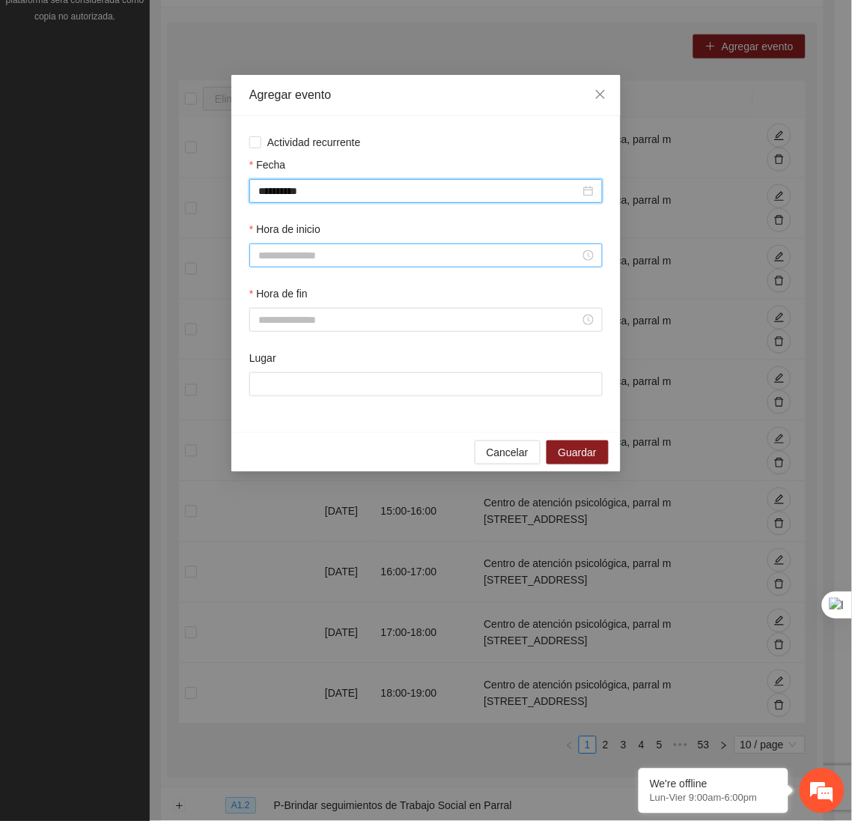
click at [320, 260] on input "Hora de inicio" at bounding box center [419, 255] width 322 height 16
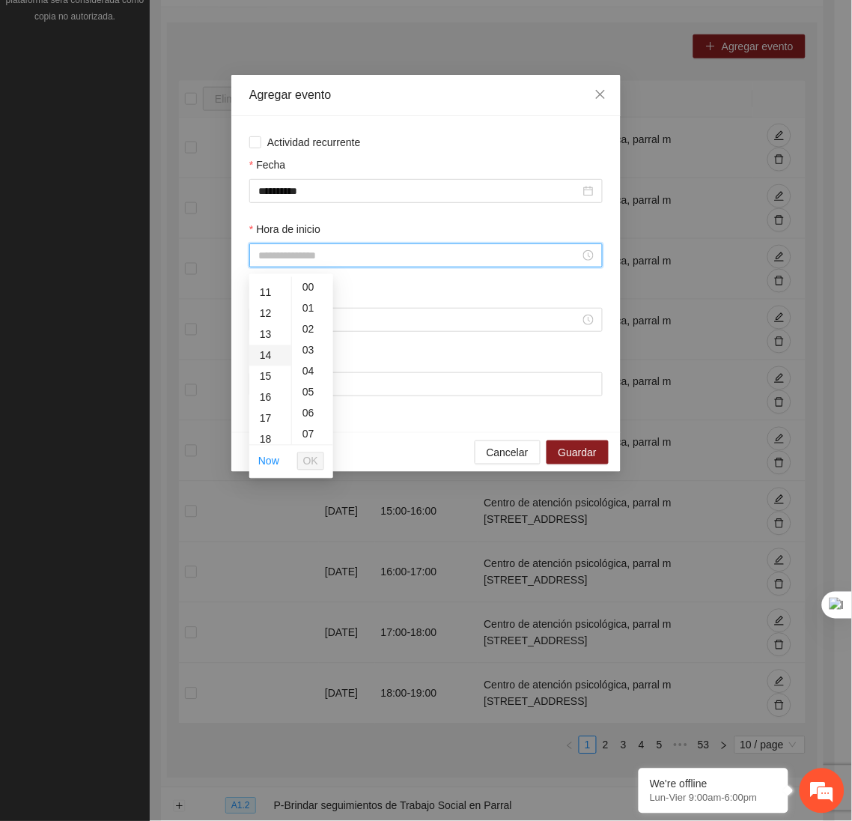
click at [264, 345] on div "14" at bounding box center [270, 355] width 42 height 21
click at [307, 457] on span "OK" at bounding box center [310, 461] width 15 height 16
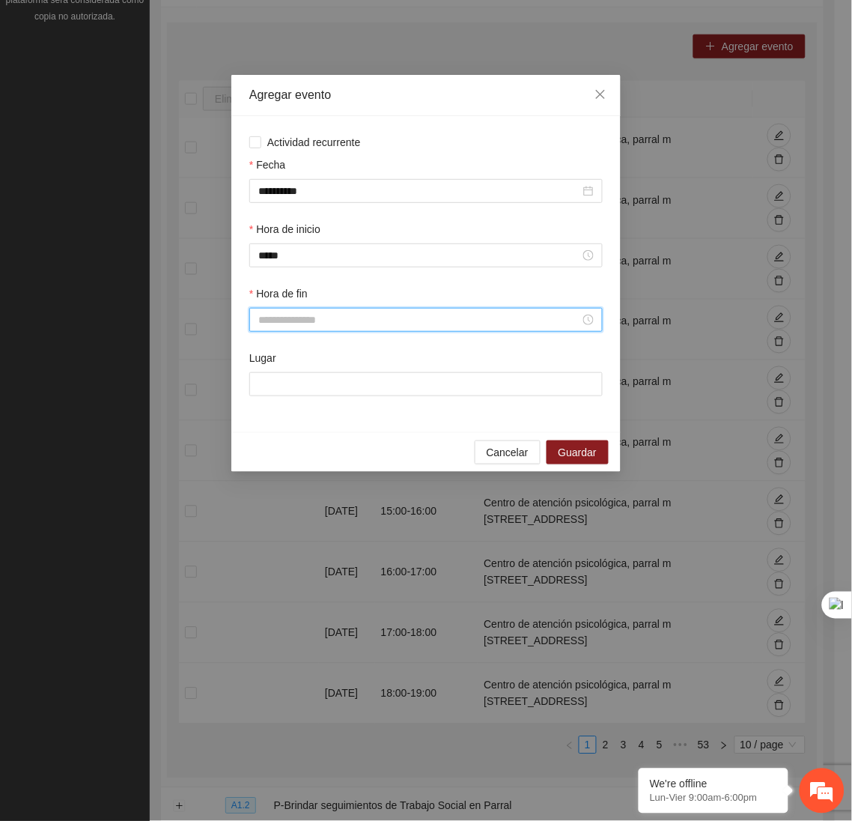
click at [279, 328] on input "Hora de fin" at bounding box center [419, 319] width 322 height 16
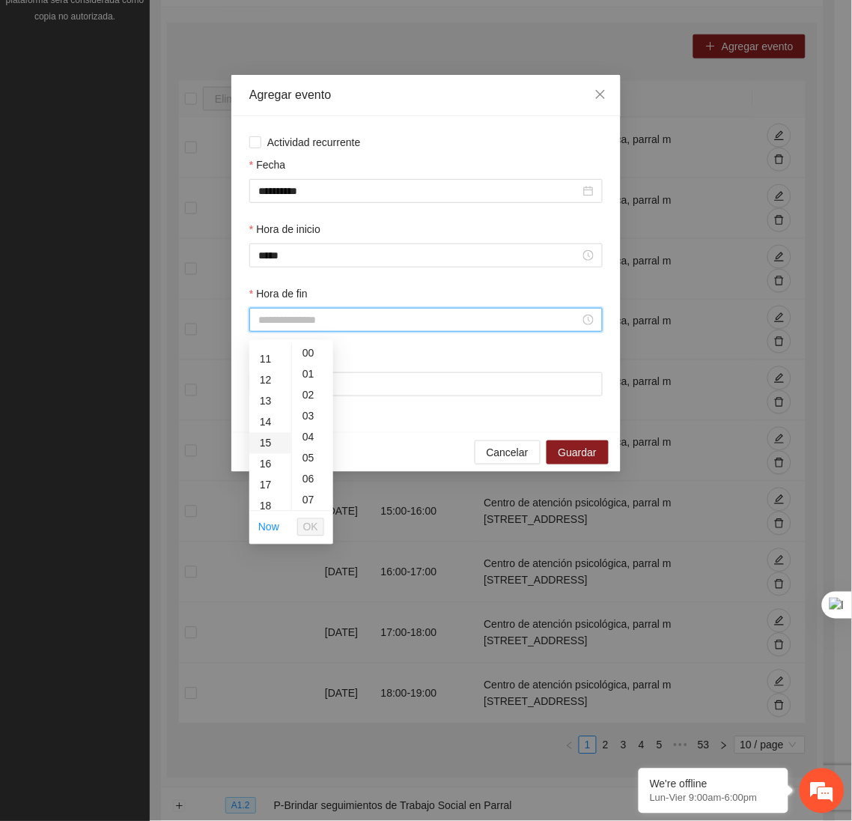
click at [267, 439] on div "15" at bounding box center [270, 443] width 42 height 21
click at [308, 524] on span "OK" at bounding box center [310, 527] width 15 height 16
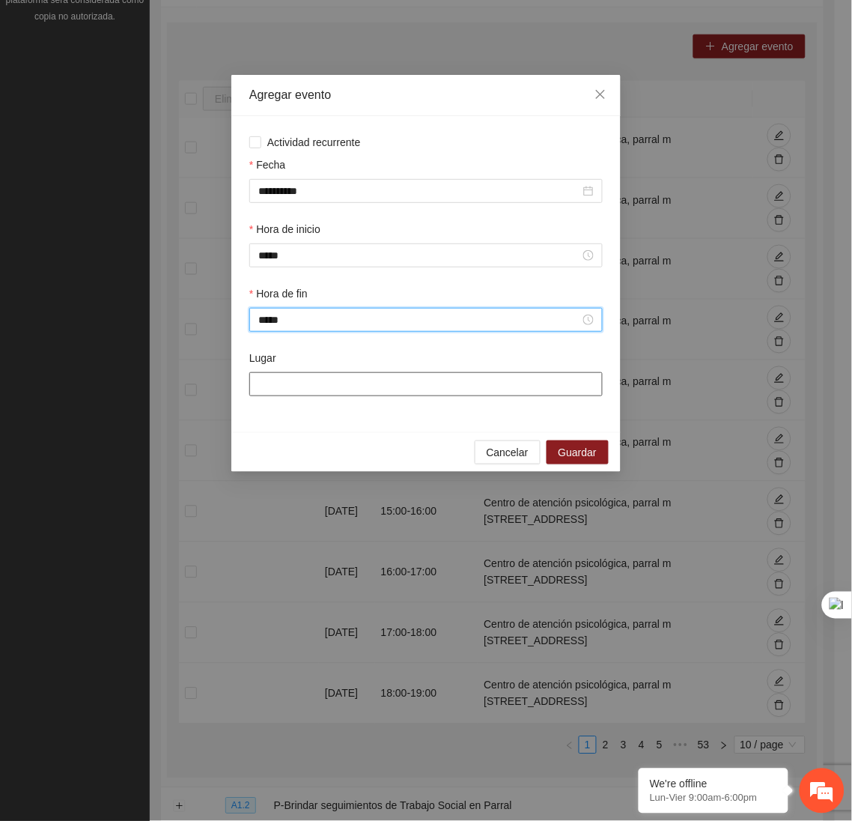
click at [313, 377] on input "Lugar" at bounding box center [425, 384] width 353 height 24
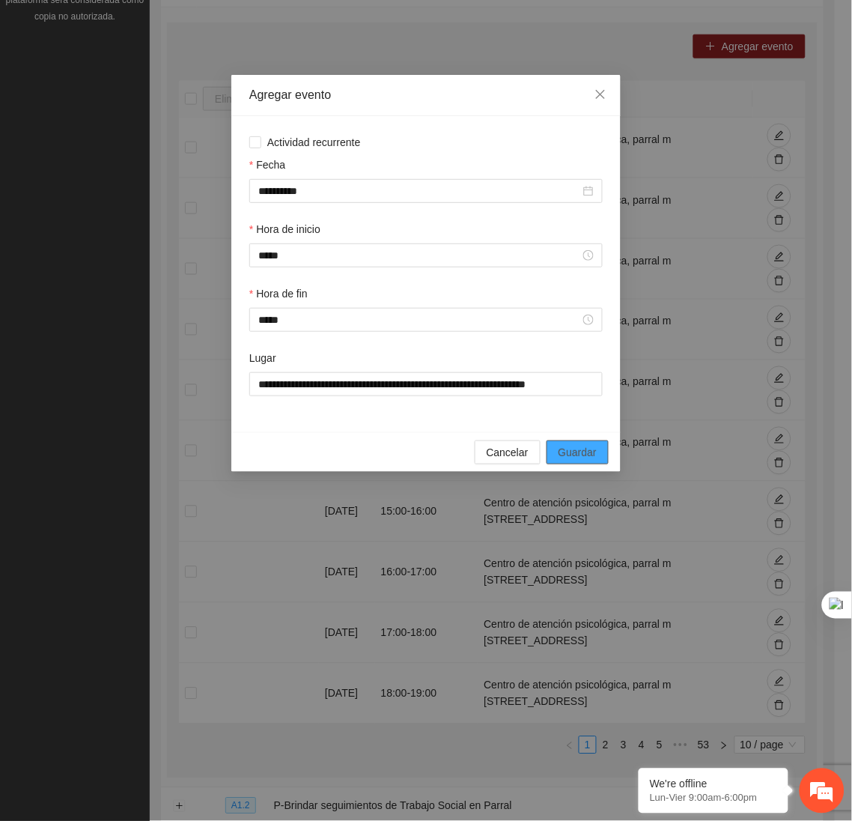
click at [574, 452] on span "Guardar" at bounding box center [578, 452] width 38 height 16
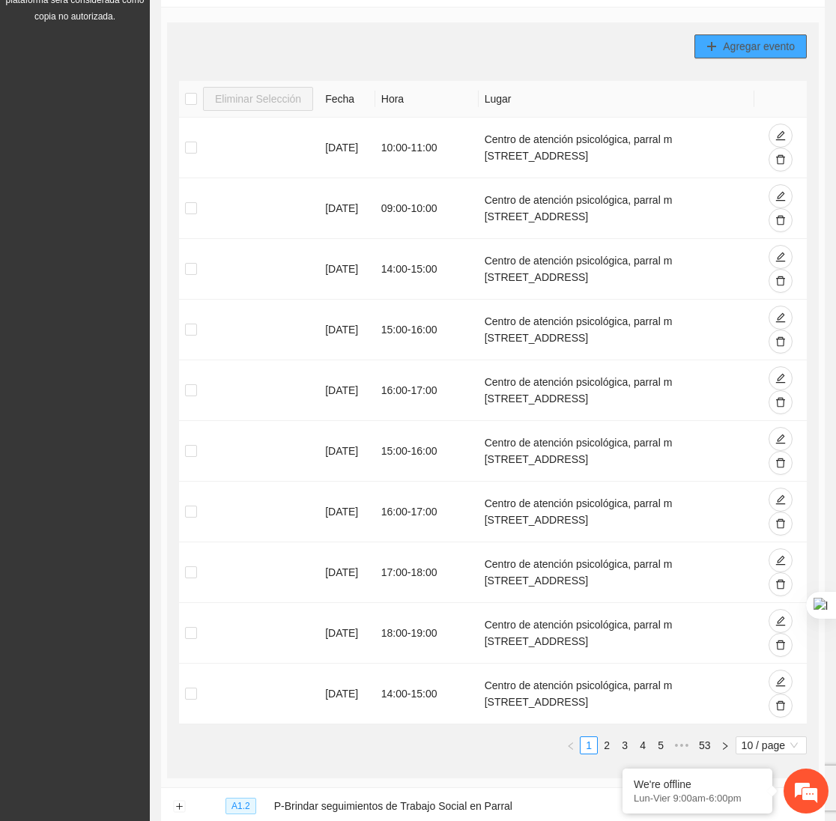
click at [740, 54] on span "Agregar evento" at bounding box center [759, 46] width 72 height 16
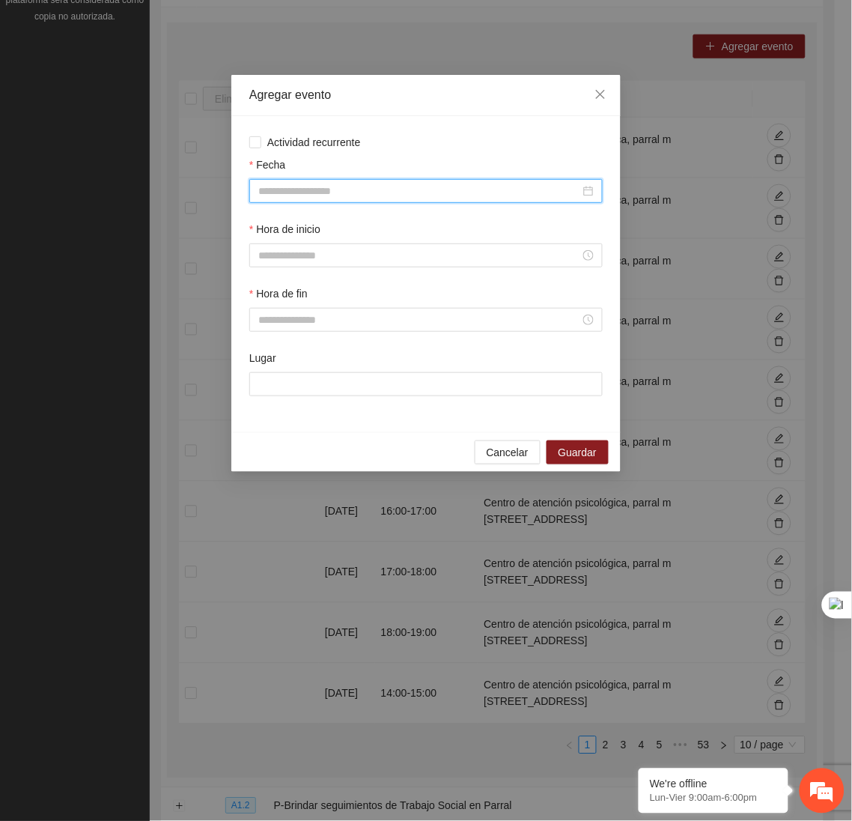
click at [469, 186] on input "Fecha" at bounding box center [419, 191] width 322 height 16
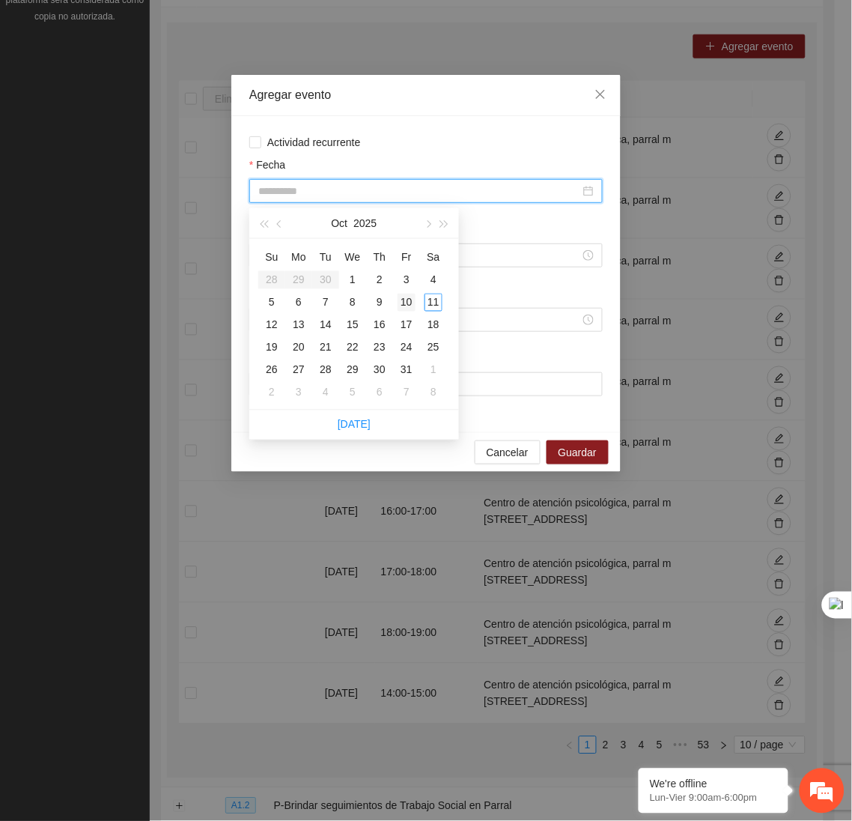
click at [408, 303] on div "10" at bounding box center [407, 303] width 18 height 18
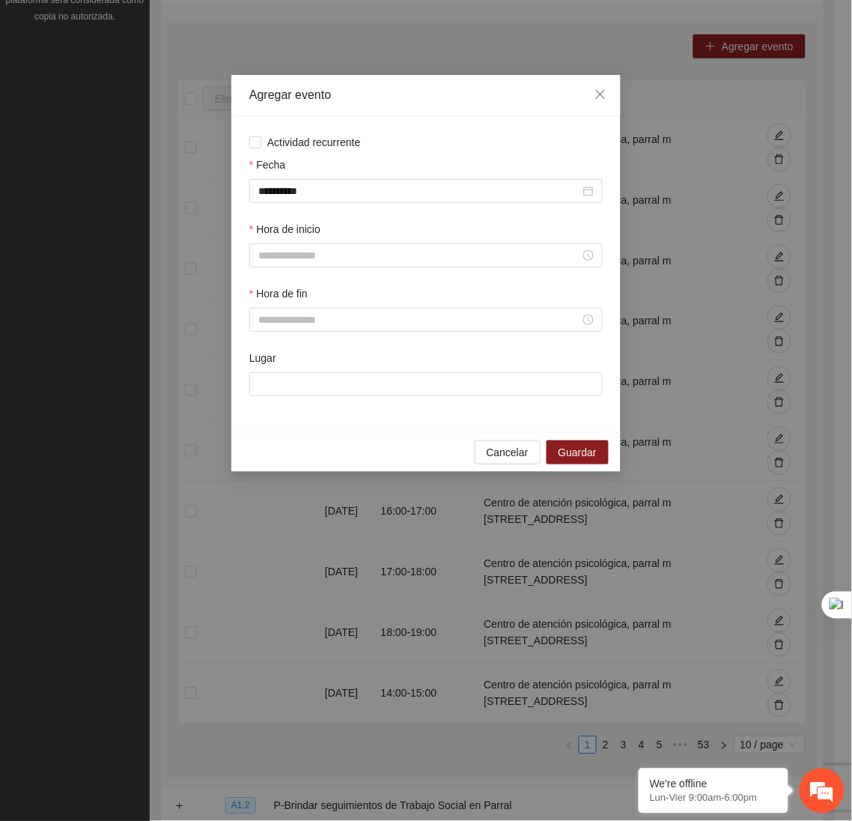
click at [277, 282] on div "Hora de inicio" at bounding box center [425, 253] width 359 height 64
click at [273, 264] on input "Hora de inicio" at bounding box center [419, 255] width 322 height 16
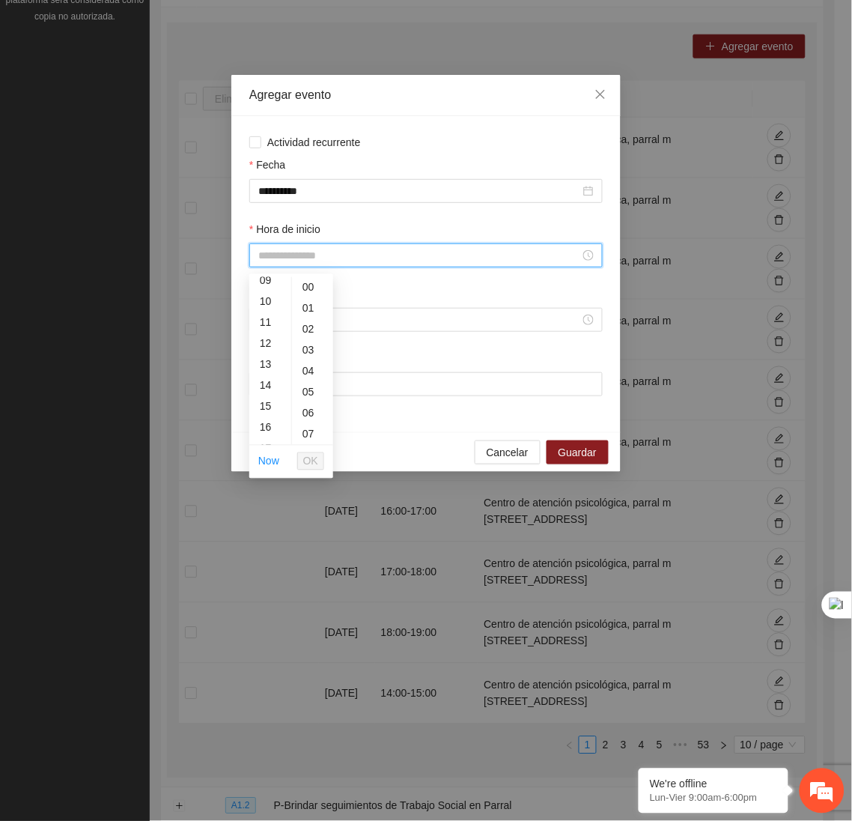
scroll to position [213, 0]
click at [267, 384] on div "15" at bounding box center [270, 388] width 42 height 21
click at [307, 457] on span "OK" at bounding box center [310, 461] width 15 height 16
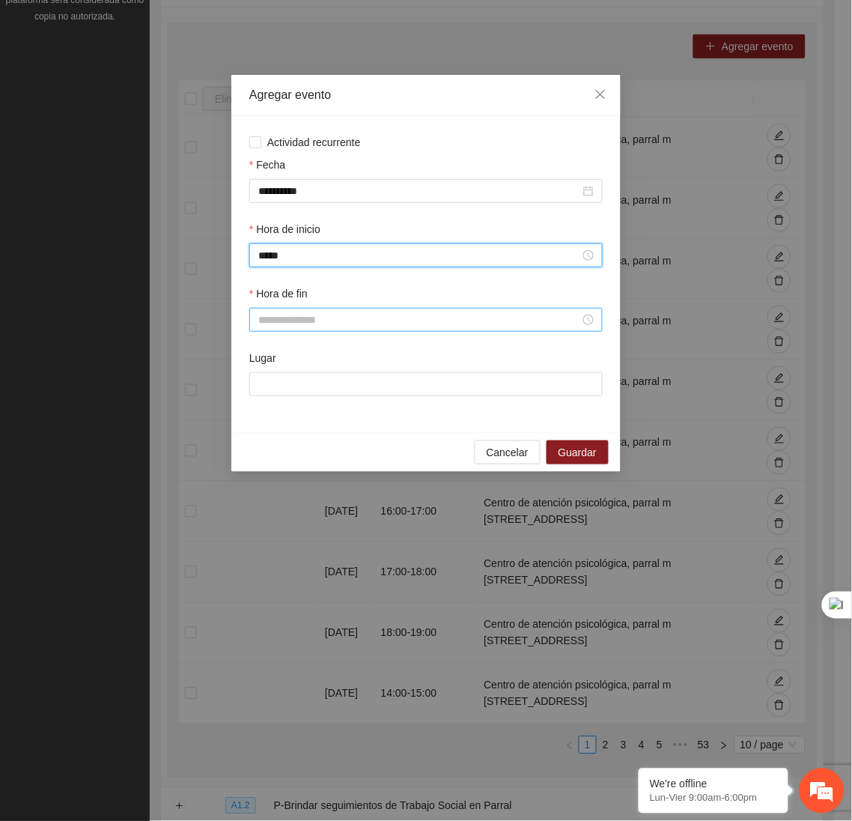
click at [288, 323] on input "Hora de fin" at bounding box center [419, 319] width 322 height 16
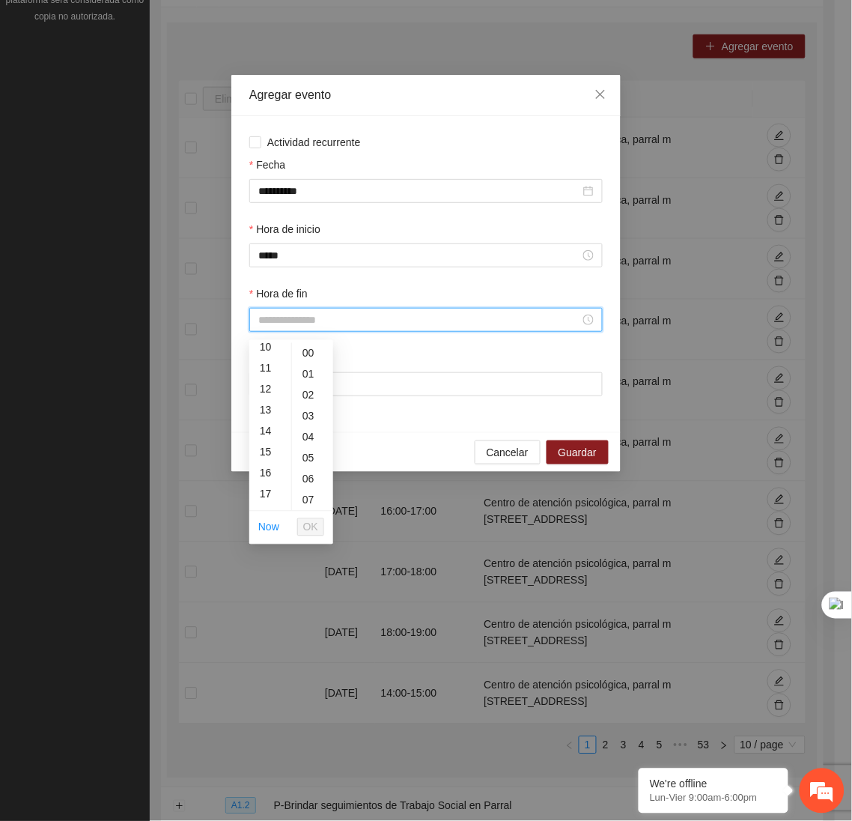
scroll to position [214, 0]
click at [264, 469] on div "16" at bounding box center [270, 474] width 42 height 21
click at [313, 523] on span "OK" at bounding box center [310, 527] width 15 height 16
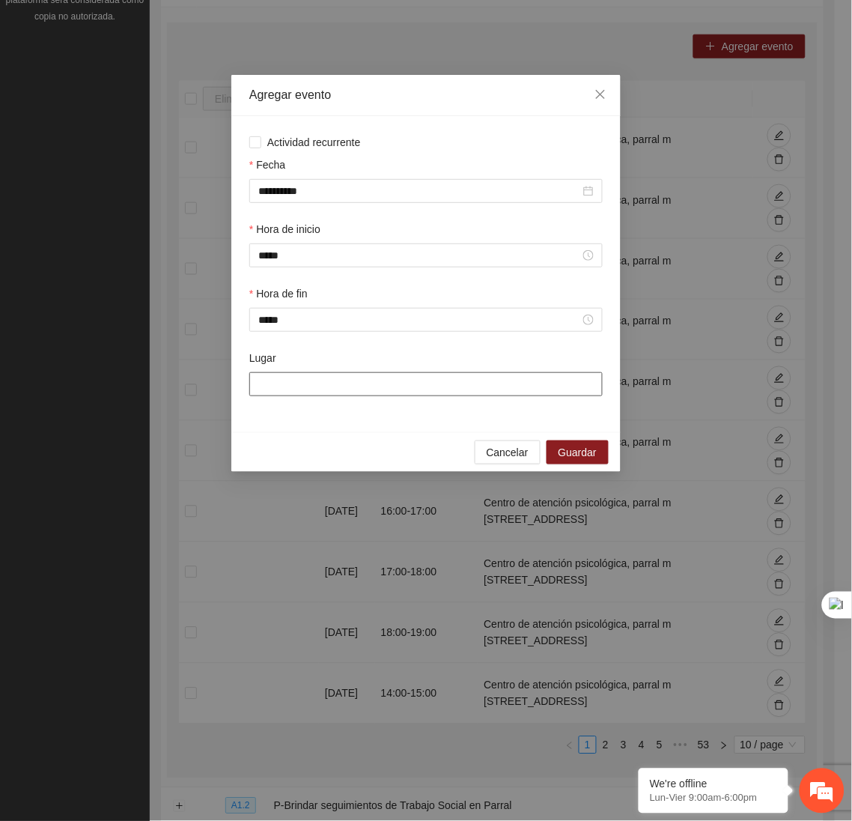
click at [294, 389] on input "Lugar" at bounding box center [425, 384] width 353 height 24
click at [571, 460] on span "Guardar" at bounding box center [578, 452] width 38 height 16
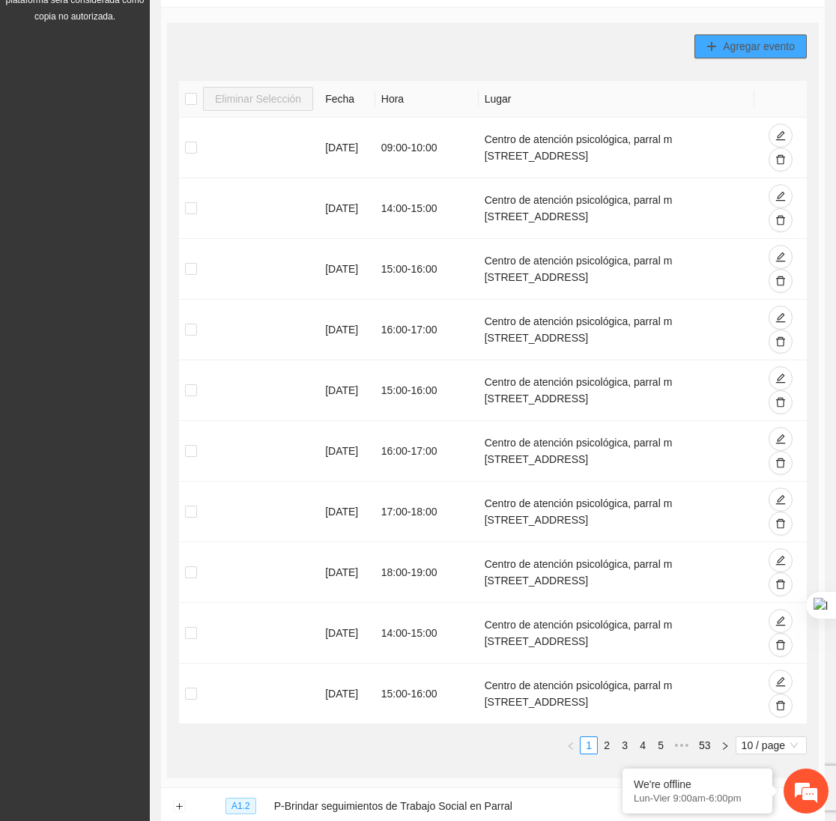
click at [758, 43] on span "Agregar evento" at bounding box center [759, 46] width 72 height 16
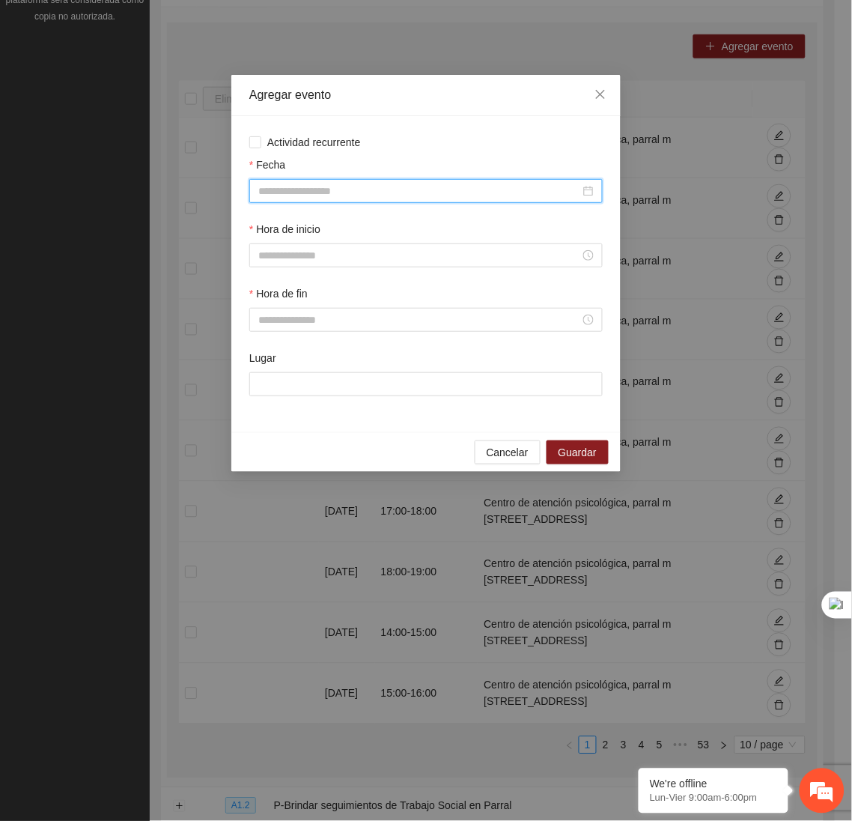
click at [478, 186] on input "Fecha" at bounding box center [419, 191] width 322 height 16
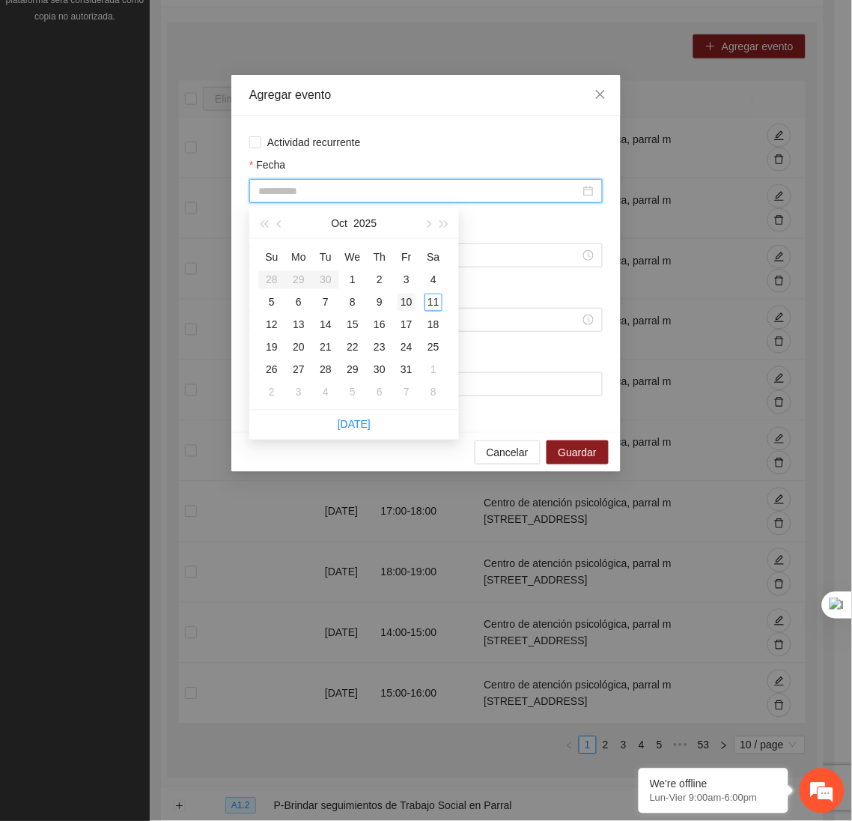
click at [406, 297] on div "10" at bounding box center [407, 303] width 18 height 18
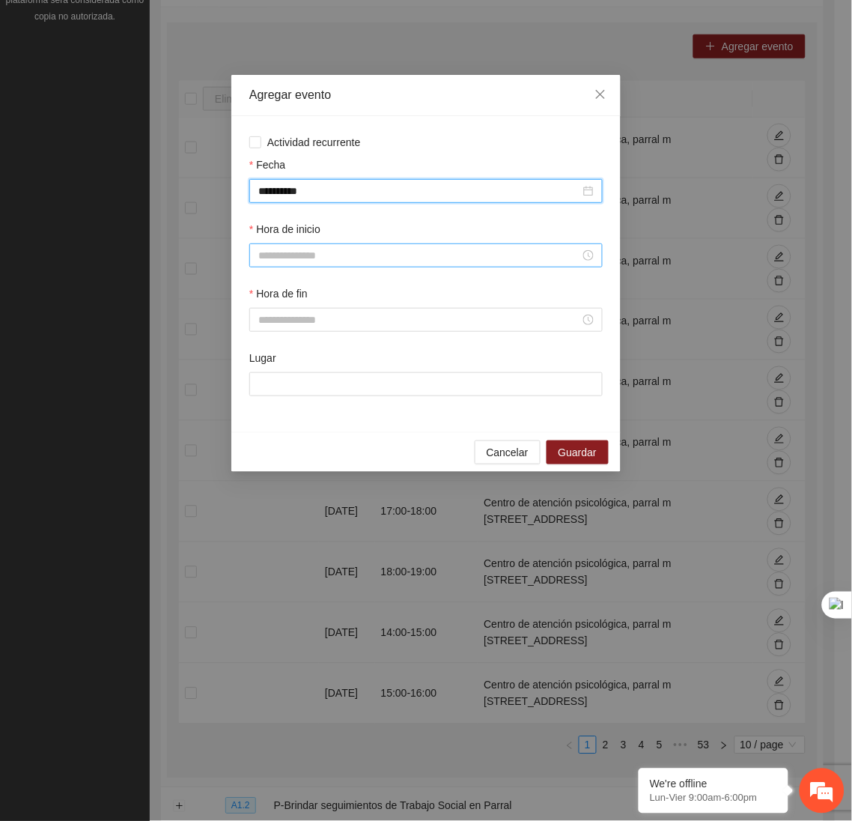
click at [343, 255] on input "Hora de inicio" at bounding box center [419, 255] width 322 height 16
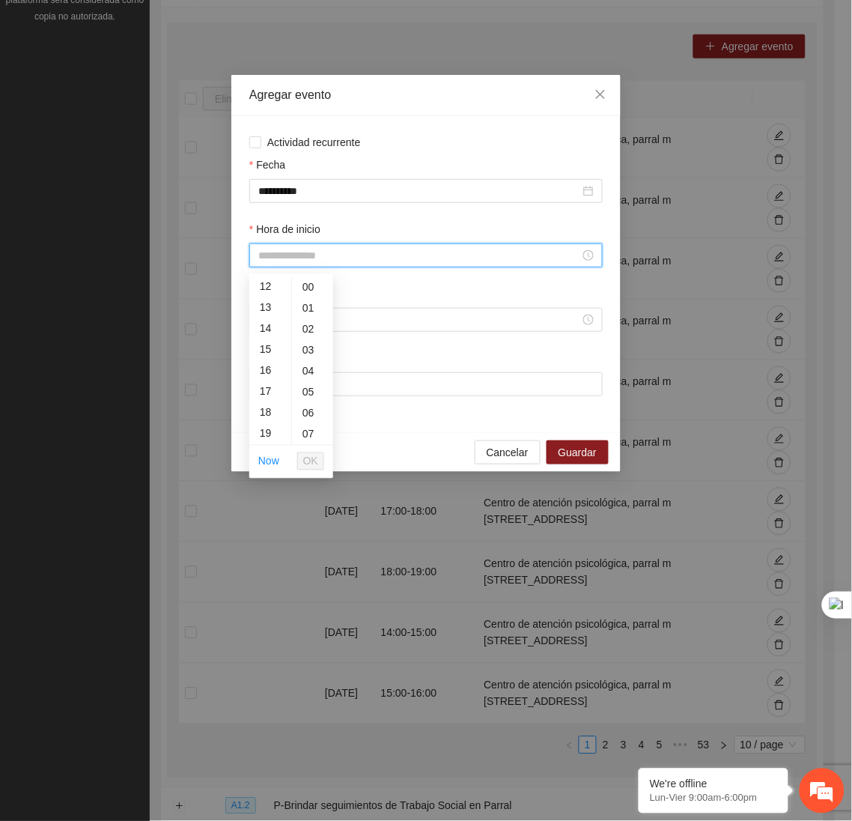
scroll to position [251, 0]
click at [269, 363] on div "16" at bounding box center [270, 372] width 42 height 21
click at [306, 463] on span "OK" at bounding box center [310, 461] width 15 height 16
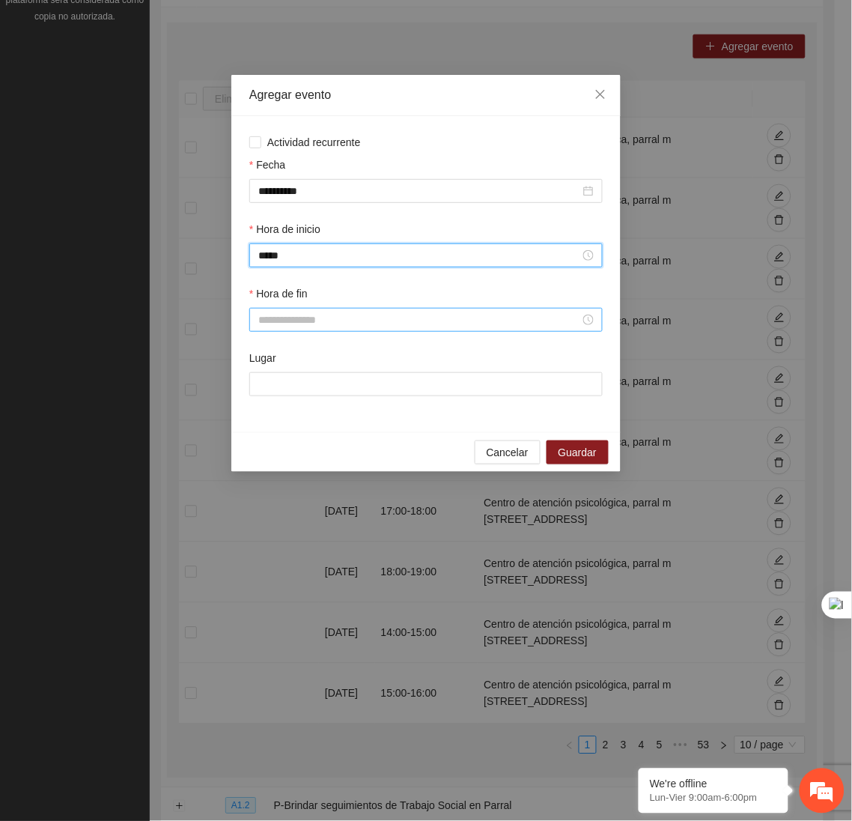
click at [276, 316] on div at bounding box center [425, 319] width 335 height 16
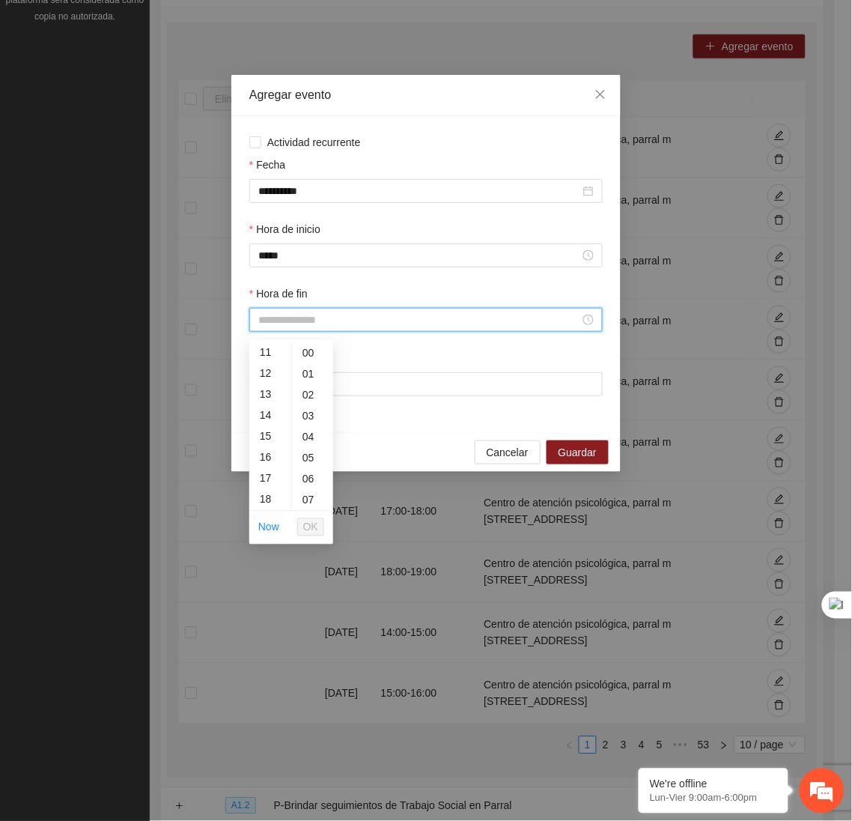
scroll to position [242, 0]
click at [269, 461] on div "17" at bounding box center [270, 467] width 42 height 21
click at [308, 520] on span "OK" at bounding box center [310, 527] width 15 height 16
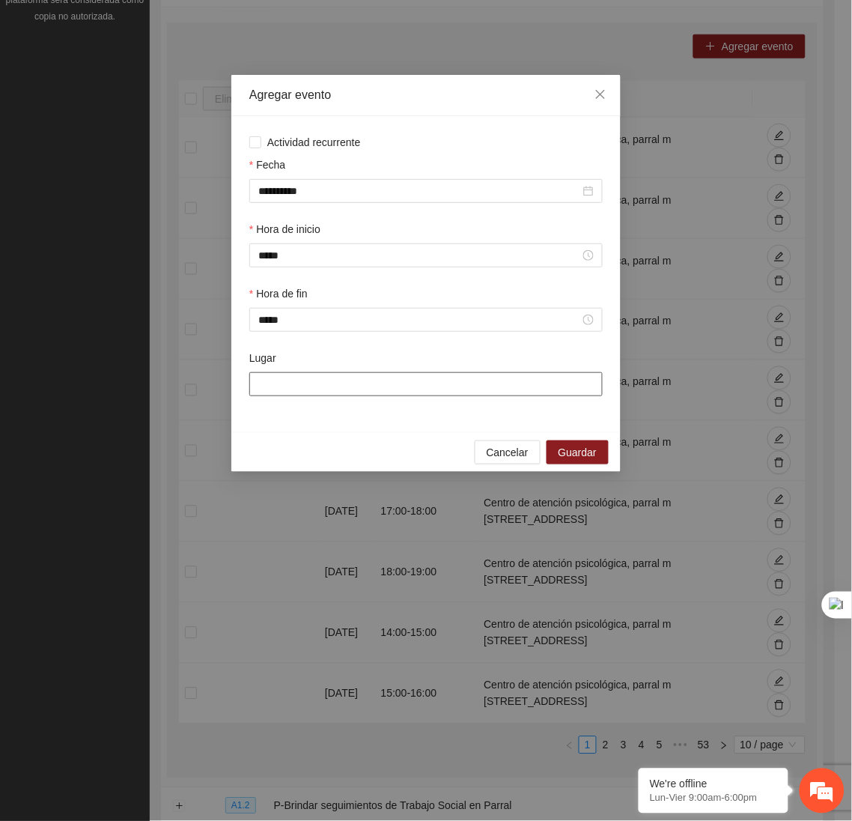
click at [298, 391] on input "Lugar" at bounding box center [425, 384] width 353 height 24
click at [573, 447] on button "Guardar" at bounding box center [578, 452] width 62 height 24
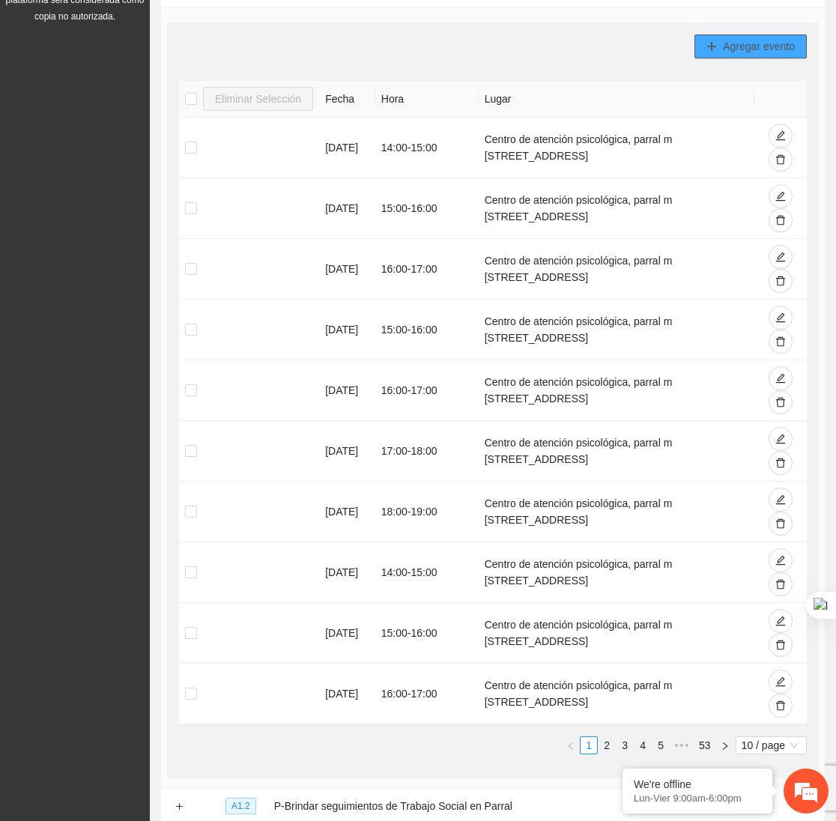
click at [718, 45] on button "Agregar evento" at bounding box center [750, 46] width 112 height 24
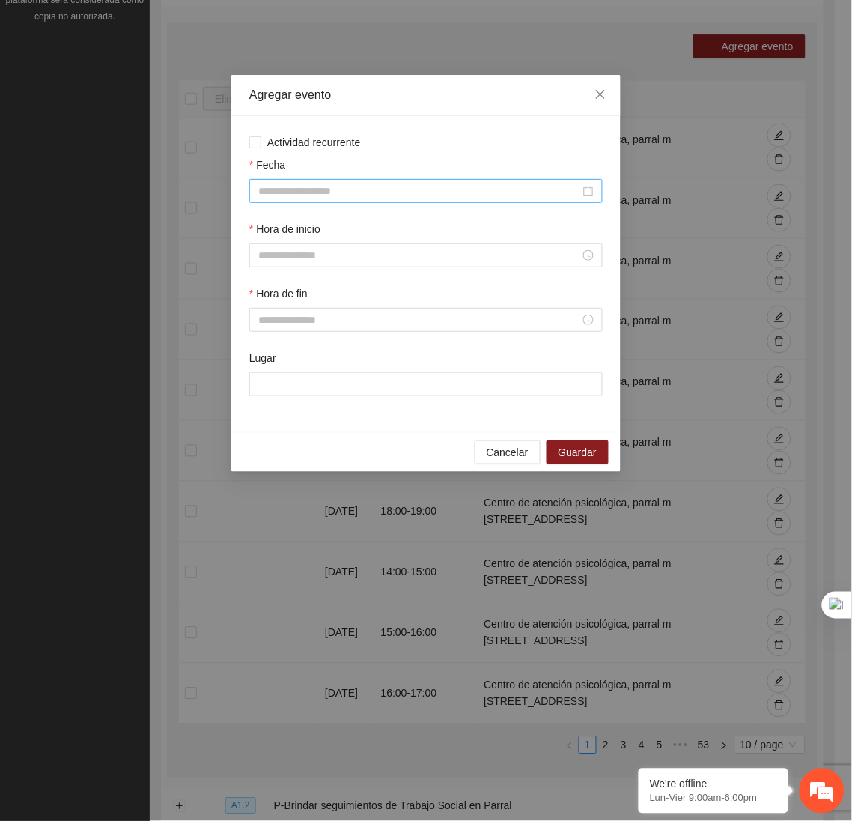
click at [417, 180] on div at bounding box center [425, 191] width 353 height 24
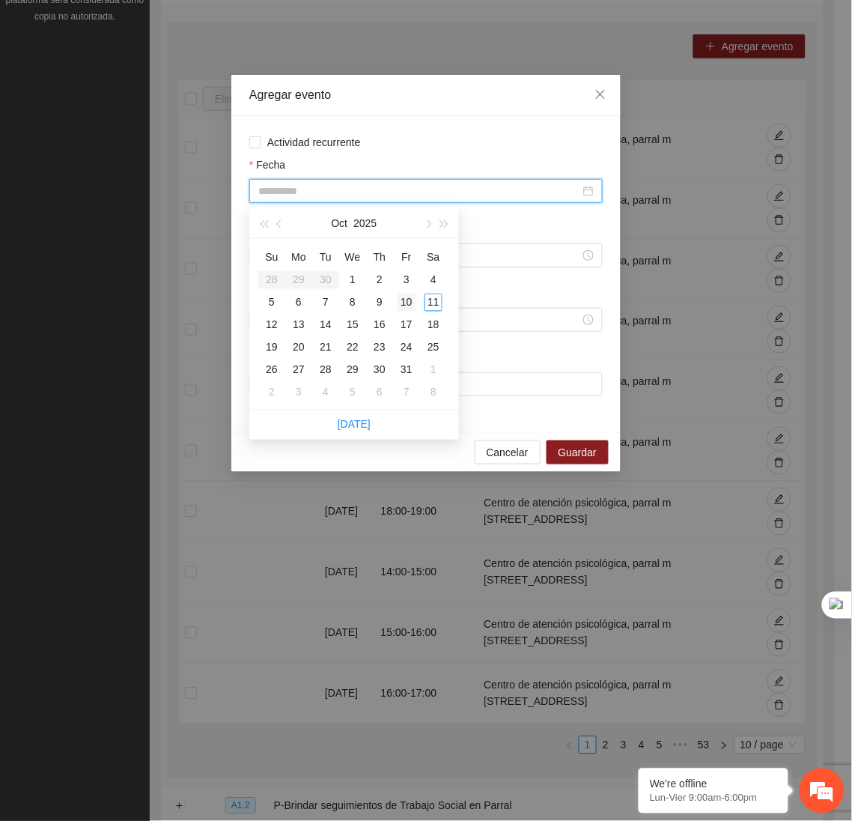
click at [407, 301] on div "10" at bounding box center [407, 303] width 18 height 18
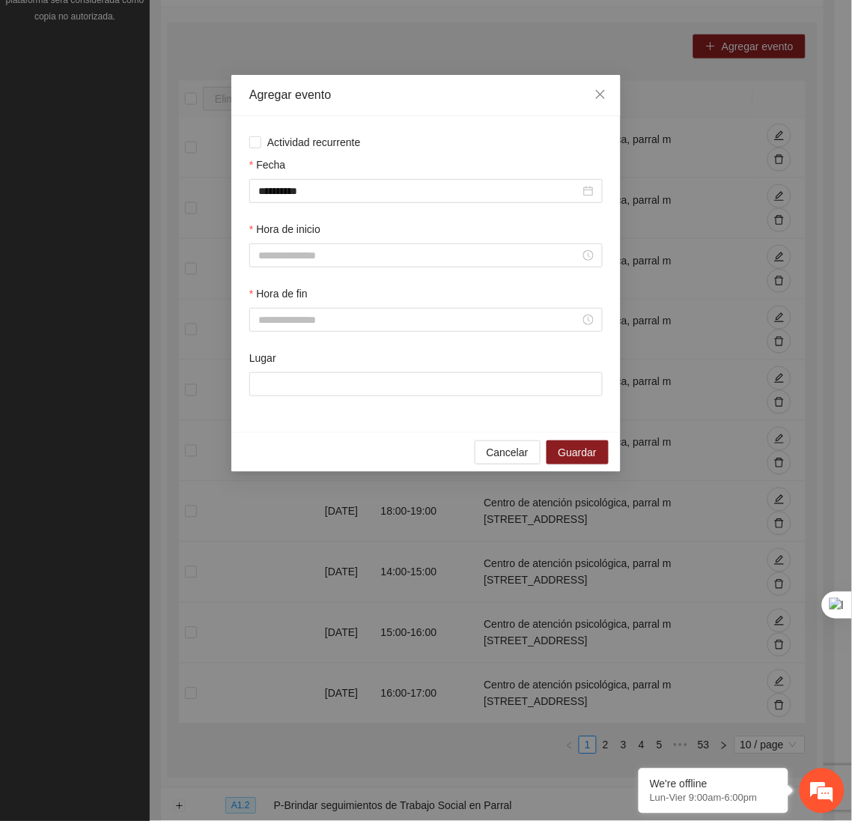
click at [296, 271] on div "Hora de inicio" at bounding box center [425, 253] width 359 height 64
click at [282, 255] on input "Hora de inicio" at bounding box center [419, 255] width 322 height 16
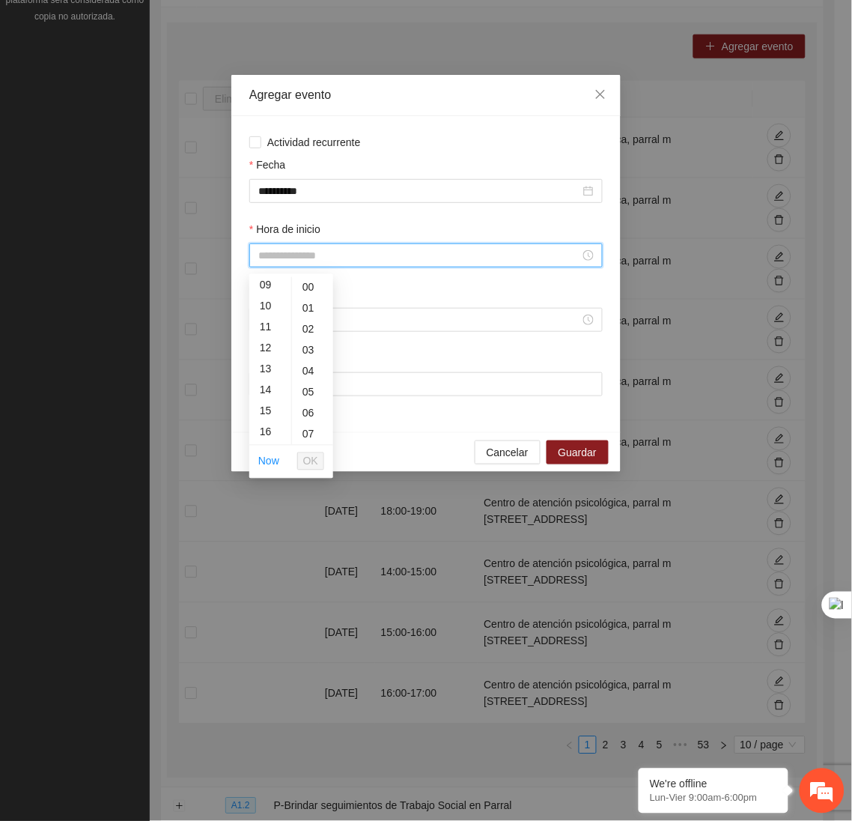
scroll to position [192, 0]
click at [258, 403] on div "17" at bounding box center [270, 407] width 42 height 21
click at [313, 465] on span "OK" at bounding box center [310, 461] width 15 height 16
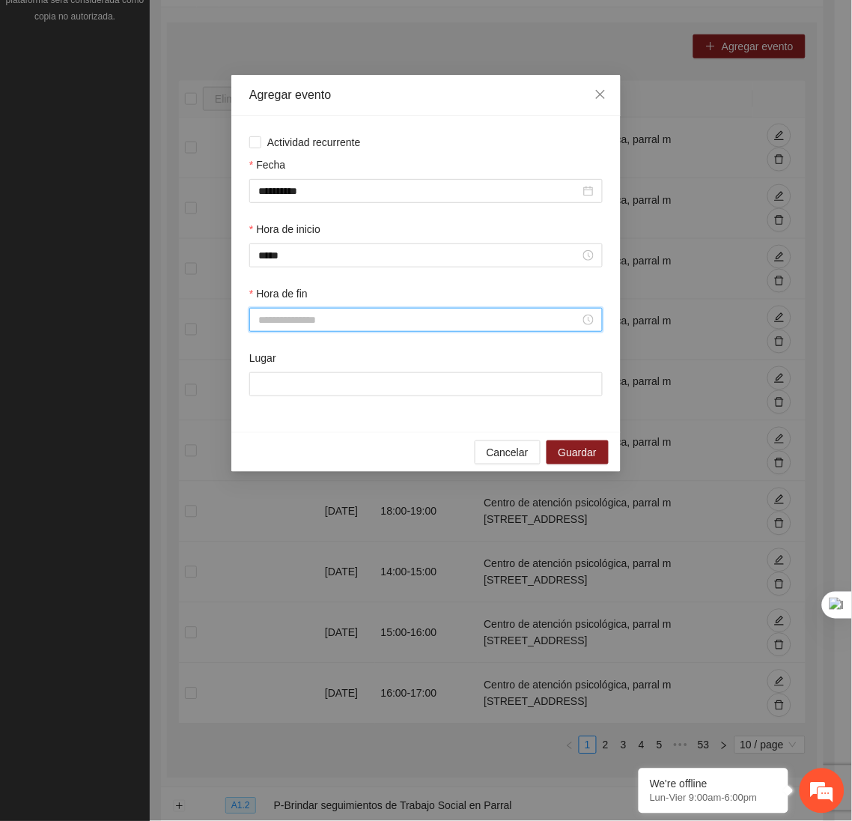
click at [281, 323] on input "Hora de fin" at bounding box center [419, 319] width 322 height 16
click at [266, 464] on div "18" at bounding box center [270, 464] width 42 height 21
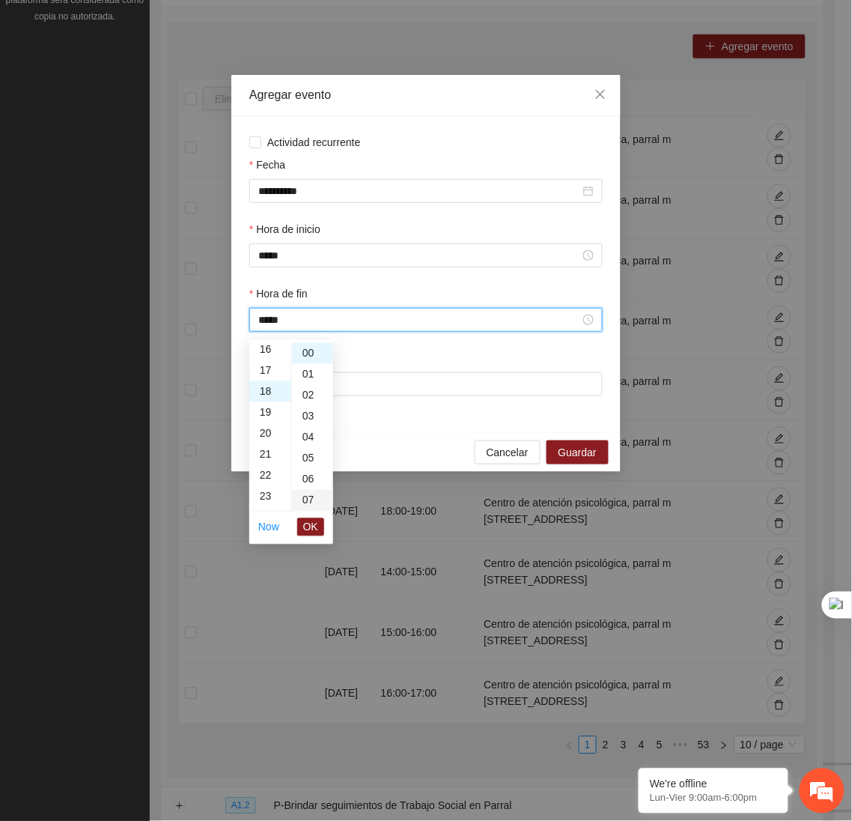
scroll to position [377, 0]
click at [311, 532] on span "OK" at bounding box center [310, 527] width 15 height 16
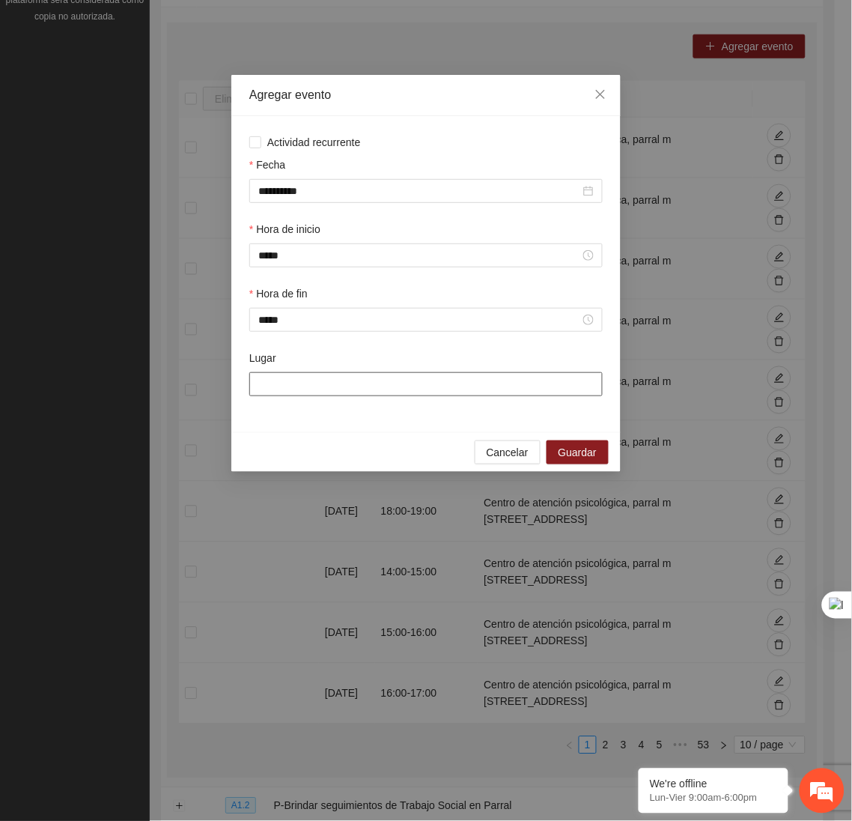
click at [300, 380] on input "Lugar" at bounding box center [425, 384] width 353 height 24
click at [574, 454] on span "Guardar" at bounding box center [578, 452] width 38 height 16
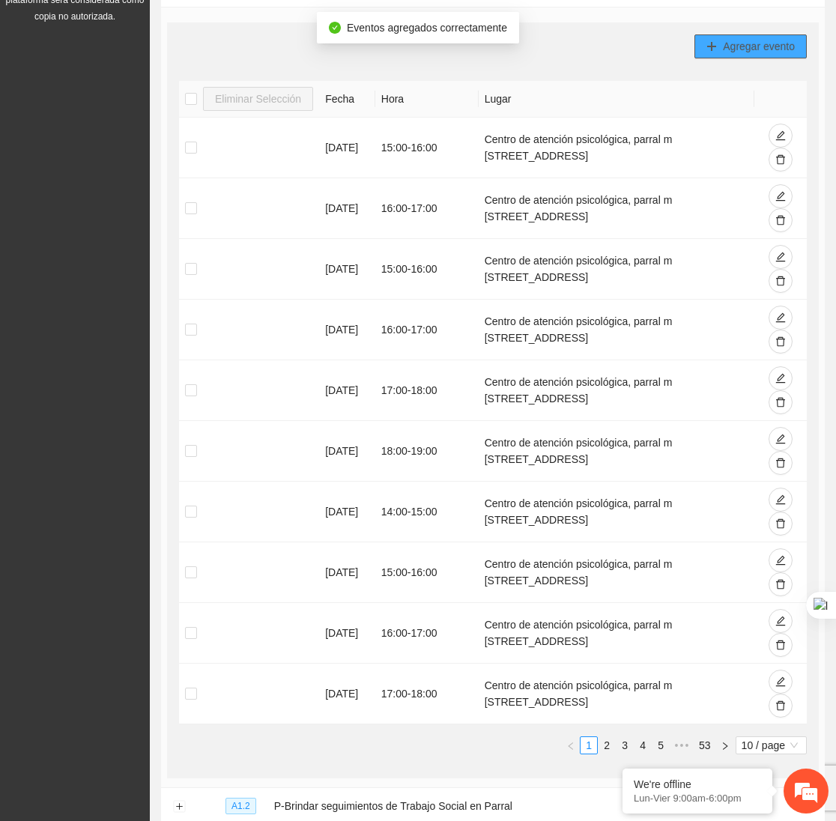
click at [766, 51] on span "Agregar evento" at bounding box center [759, 46] width 72 height 16
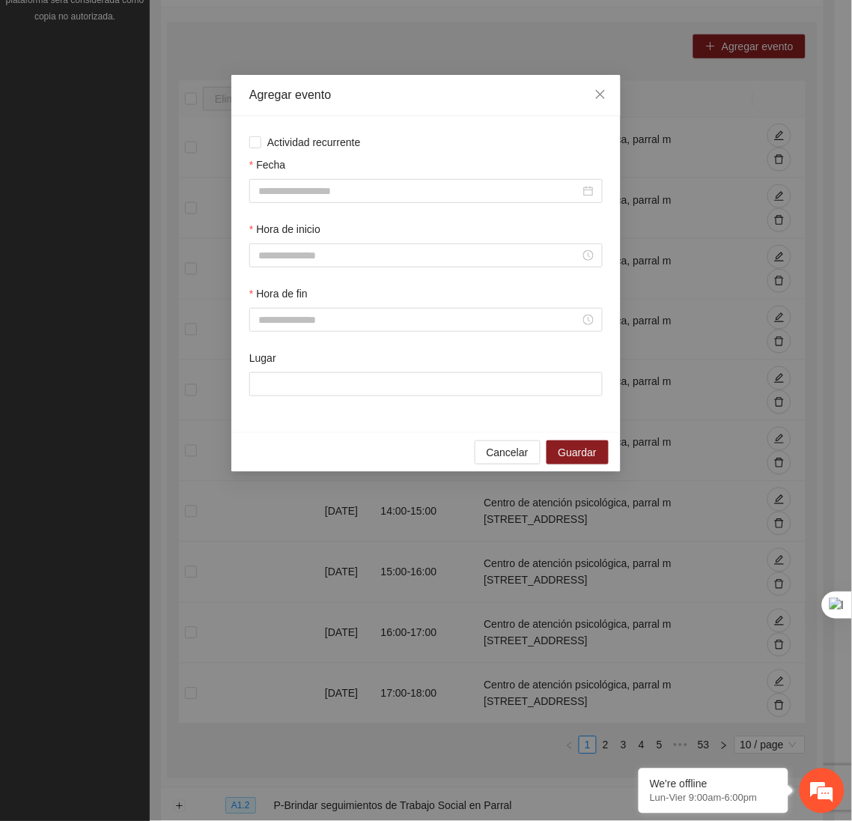
click at [448, 179] on div "Fecha" at bounding box center [425, 167] width 353 height 22
click at [425, 197] on input "Fecha" at bounding box center [419, 191] width 322 height 16
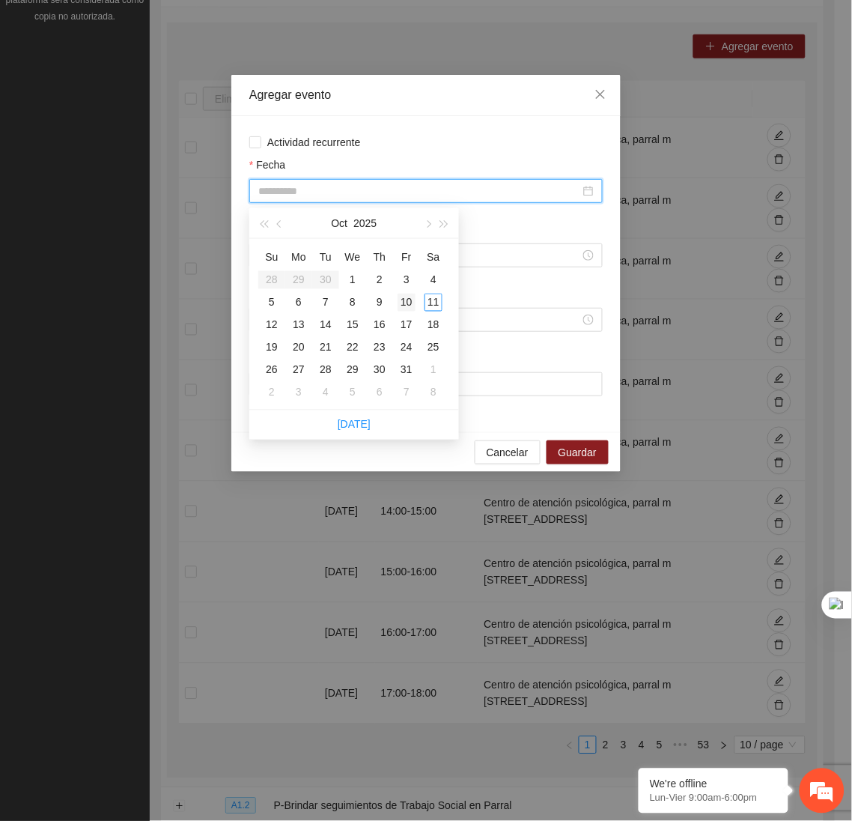
click at [402, 304] on div "10" at bounding box center [407, 303] width 18 height 18
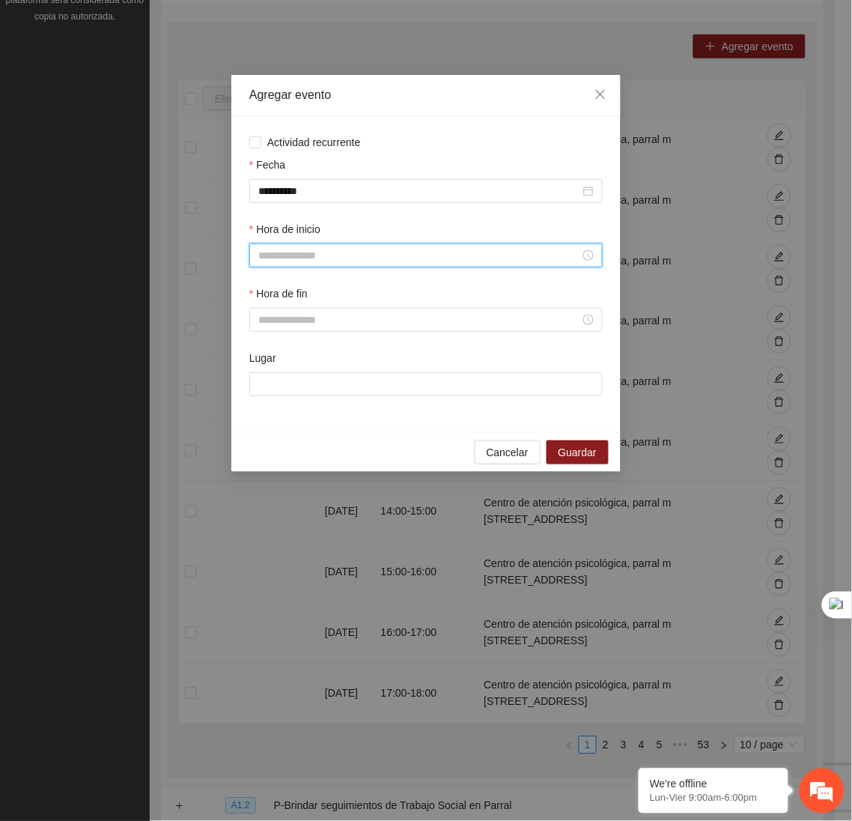
click at [311, 259] on input "Hora de inicio" at bounding box center [419, 255] width 322 height 16
click at [269, 395] on div "18" at bounding box center [270, 397] width 42 height 21
click at [305, 451] on li "OK" at bounding box center [310, 460] width 27 height 25
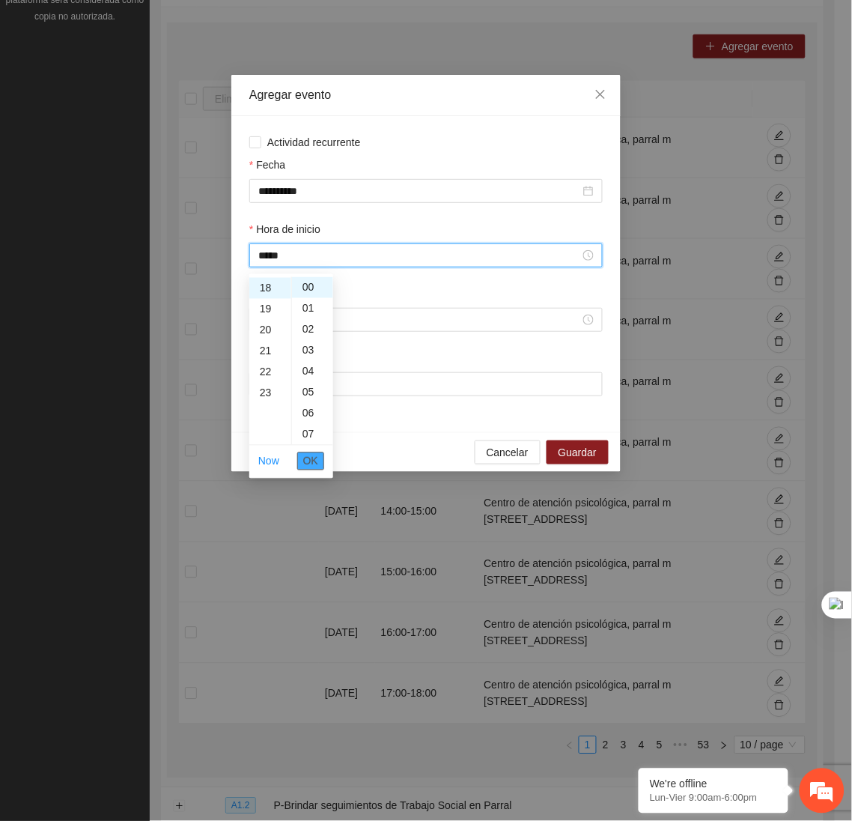
click at [317, 457] on span "OK" at bounding box center [310, 461] width 15 height 16
click at [282, 339] on div "Hora de fin" at bounding box center [425, 317] width 359 height 64
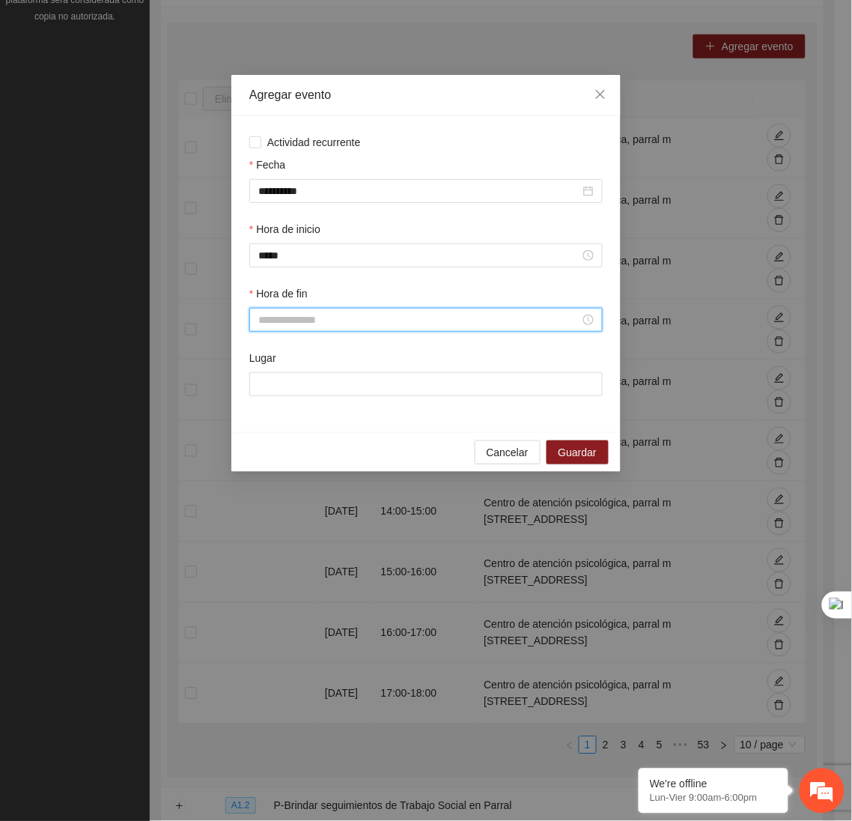
click at [276, 328] on input "Hora de fin" at bounding box center [419, 319] width 322 height 16
click at [264, 488] on div "19" at bounding box center [270, 488] width 42 height 21
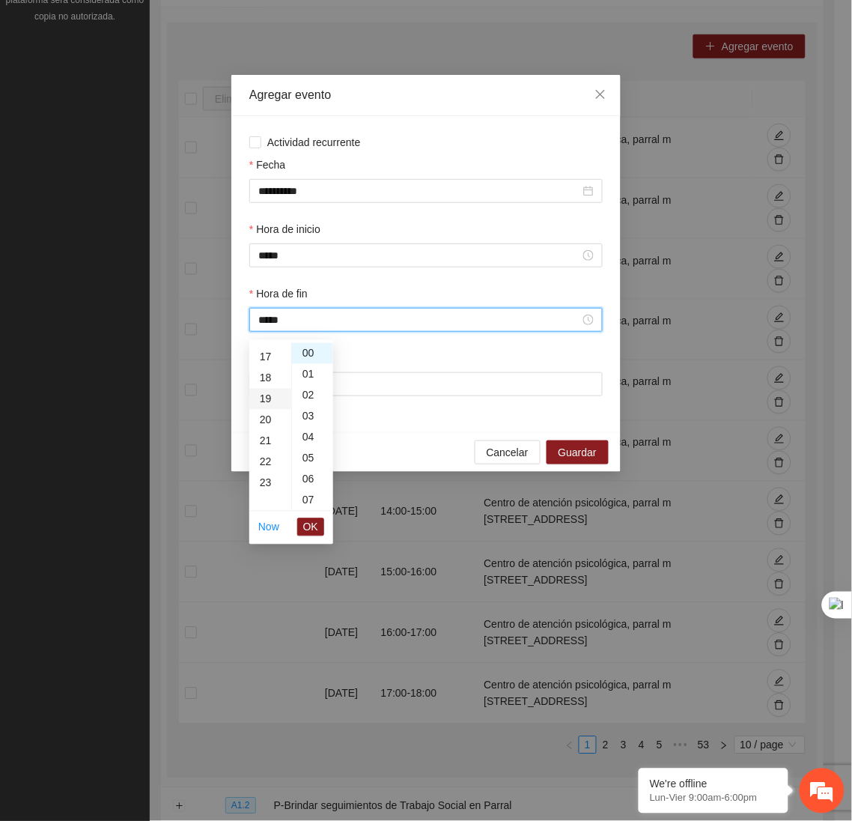
scroll to position [398, 0]
click at [313, 526] on span "OK" at bounding box center [310, 527] width 15 height 16
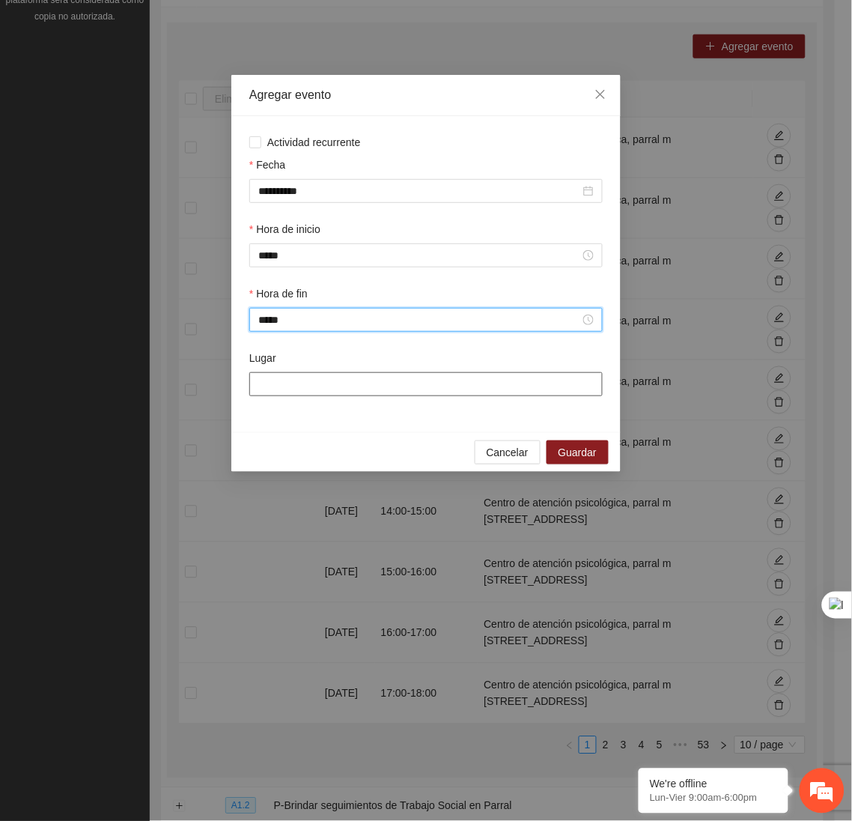
click at [345, 380] on input "Lugar" at bounding box center [425, 384] width 353 height 24
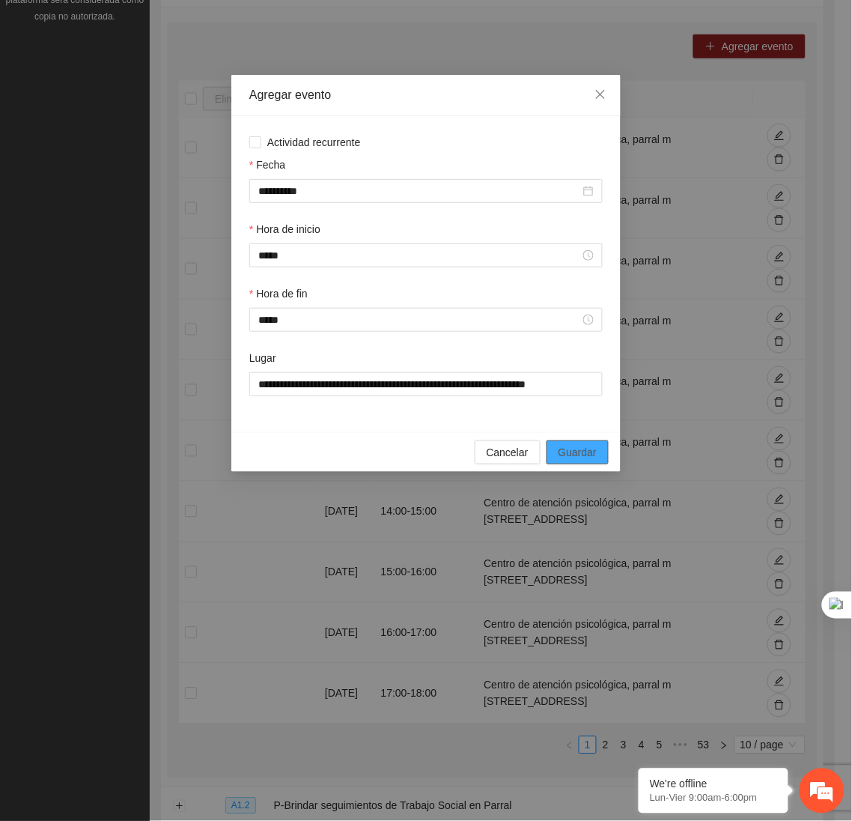
click at [589, 460] on span "Guardar" at bounding box center [578, 452] width 38 height 16
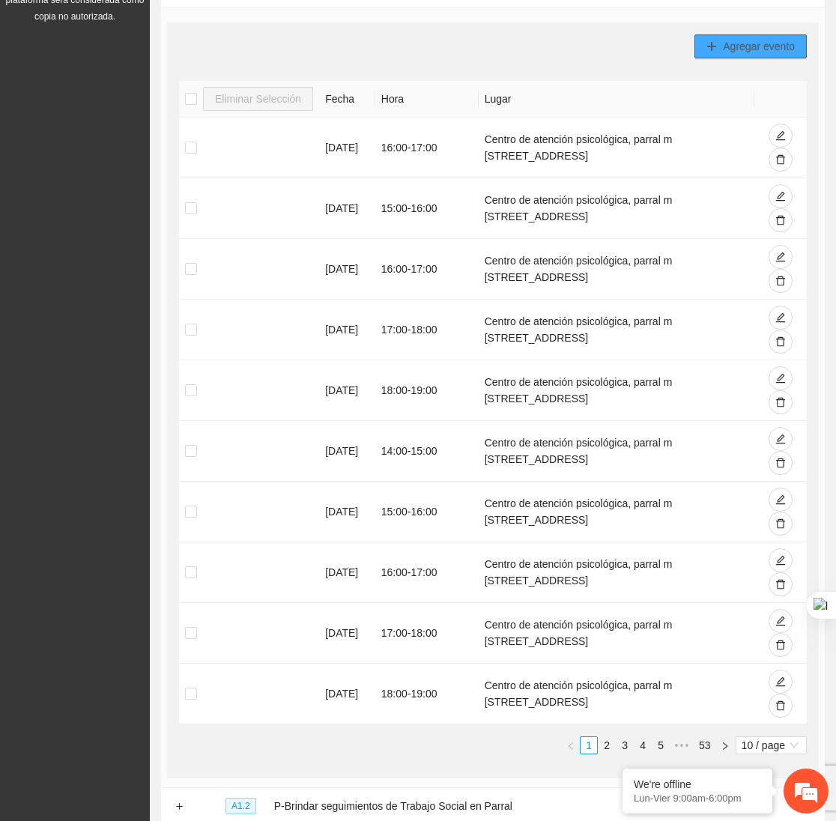
click at [727, 42] on span "Agregar evento" at bounding box center [759, 46] width 72 height 16
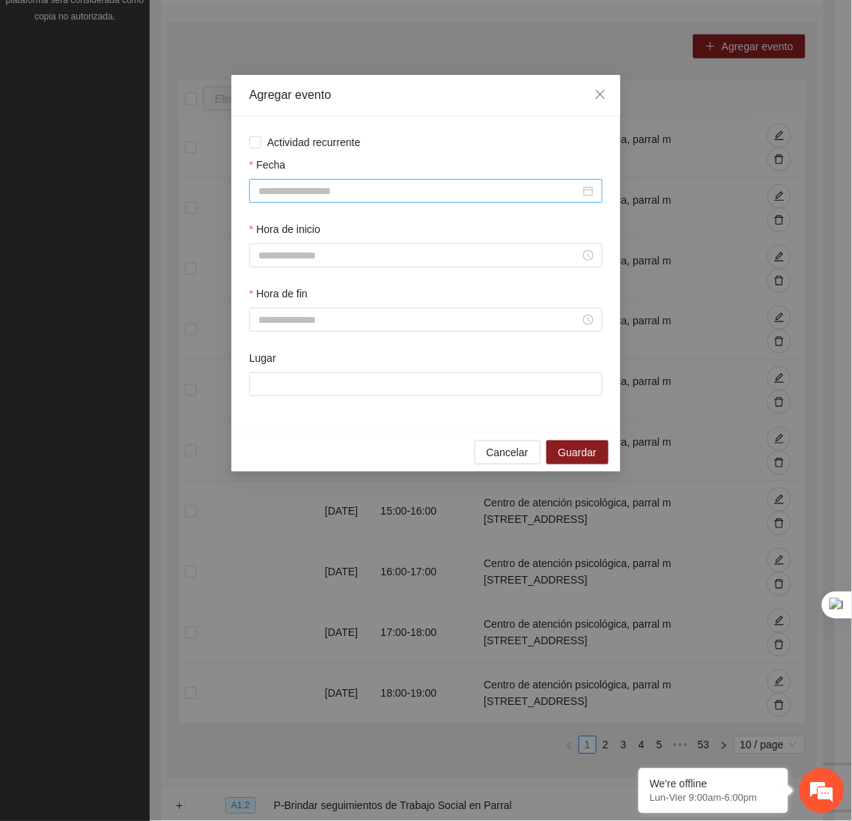
click at [489, 199] on input "Fecha" at bounding box center [419, 191] width 322 height 16
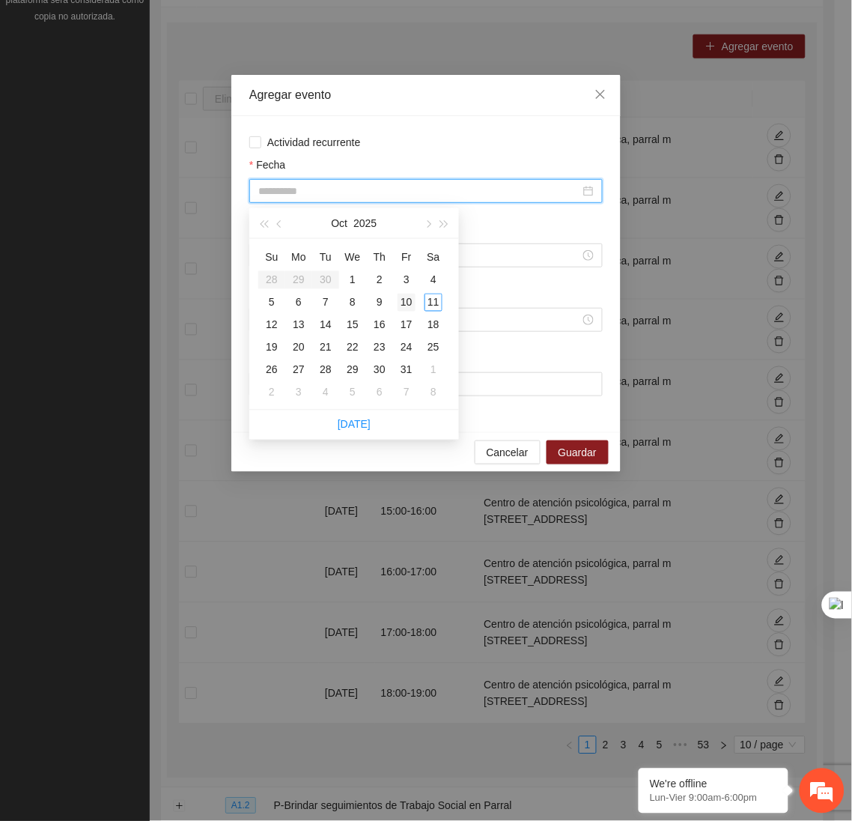
click at [398, 301] on div "10" at bounding box center [407, 303] width 18 height 18
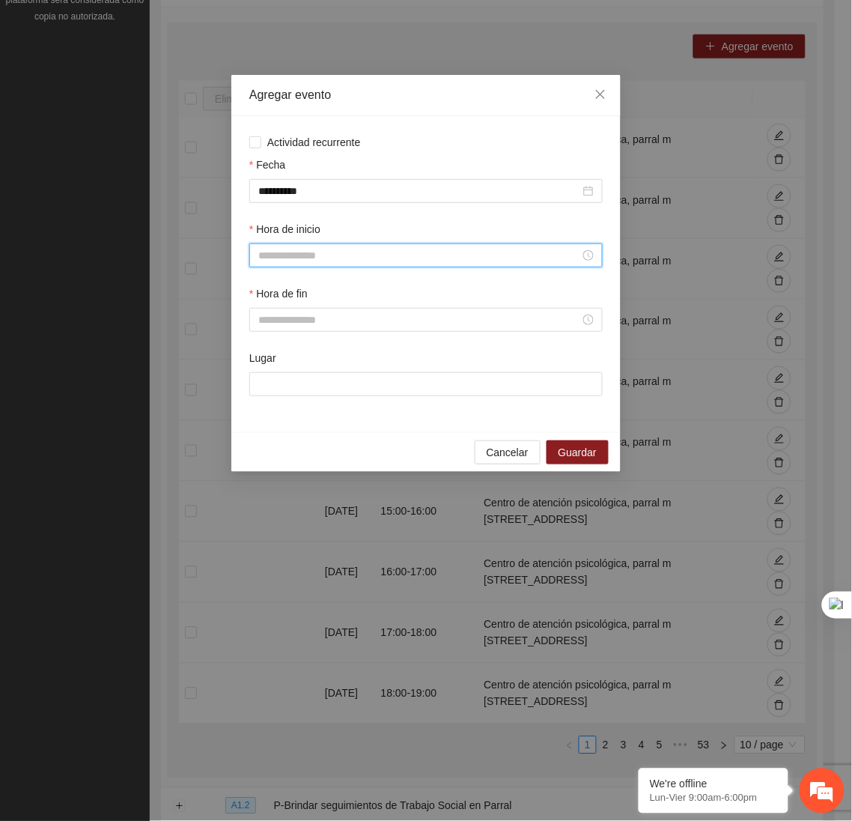
click at [297, 261] on input "Hora de inicio" at bounding box center [419, 255] width 322 height 16
click at [263, 417] on div "19" at bounding box center [270, 418] width 42 height 21
click at [308, 458] on span "OK" at bounding box center [310, 461] width 15 height 16
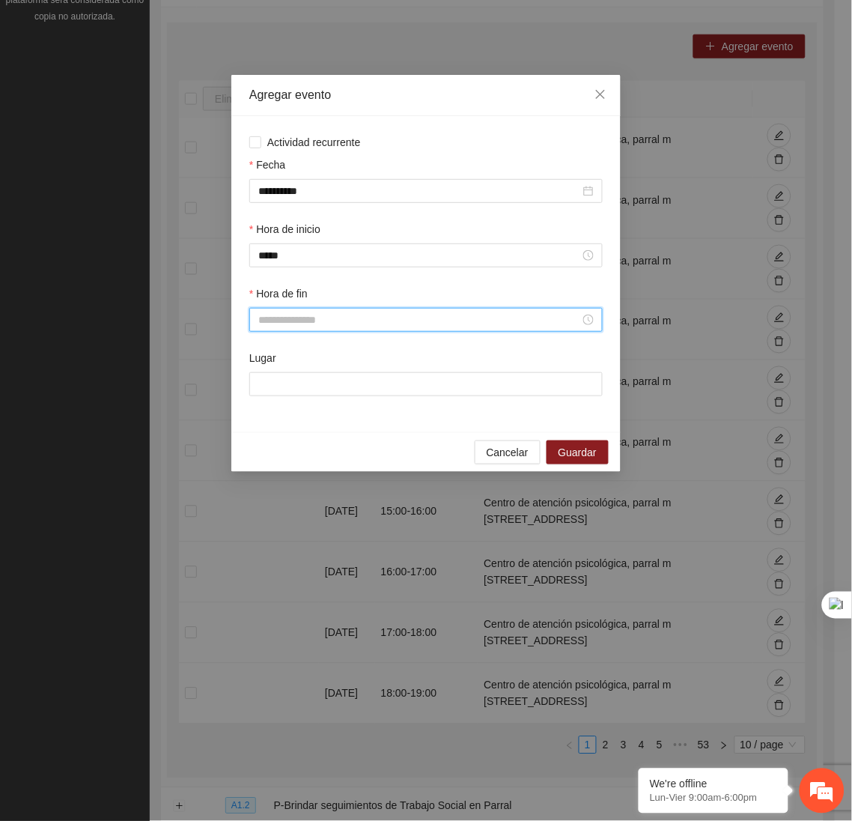
click at [273, 328] on input "Hora de fin" at bounding box center [419, 319] width 322 height 16
click at [268, 345] on div "20" at bounding box center [270, 349] width 42 height 21
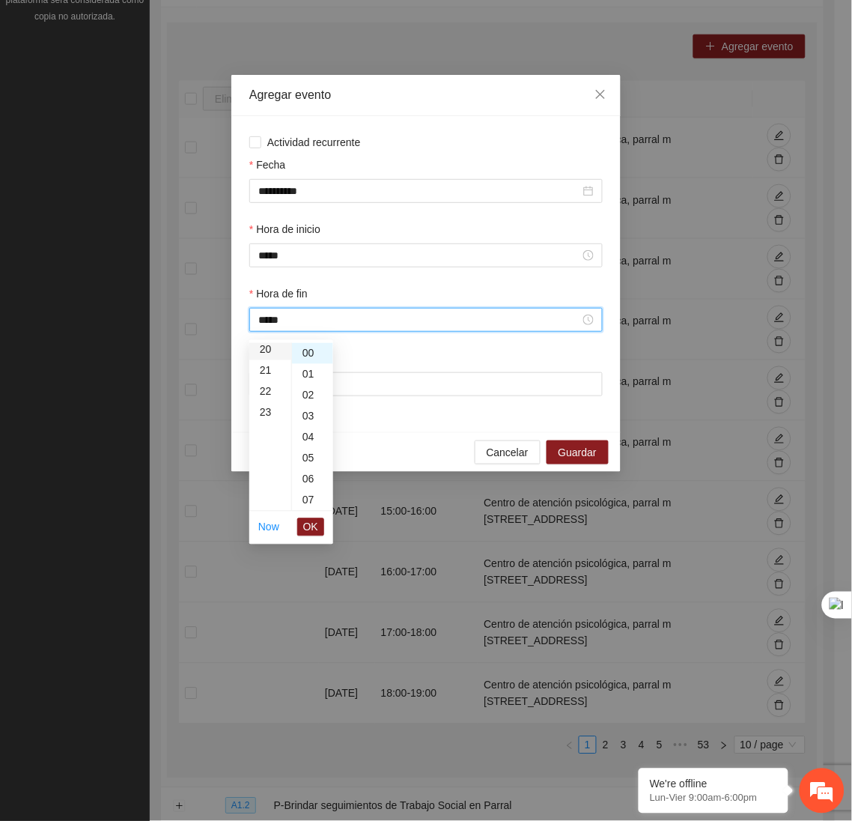
scroll to position [419, 0]
click at [307, 519] on span "OK" at bounding box center [310, 527] width 15 height 16
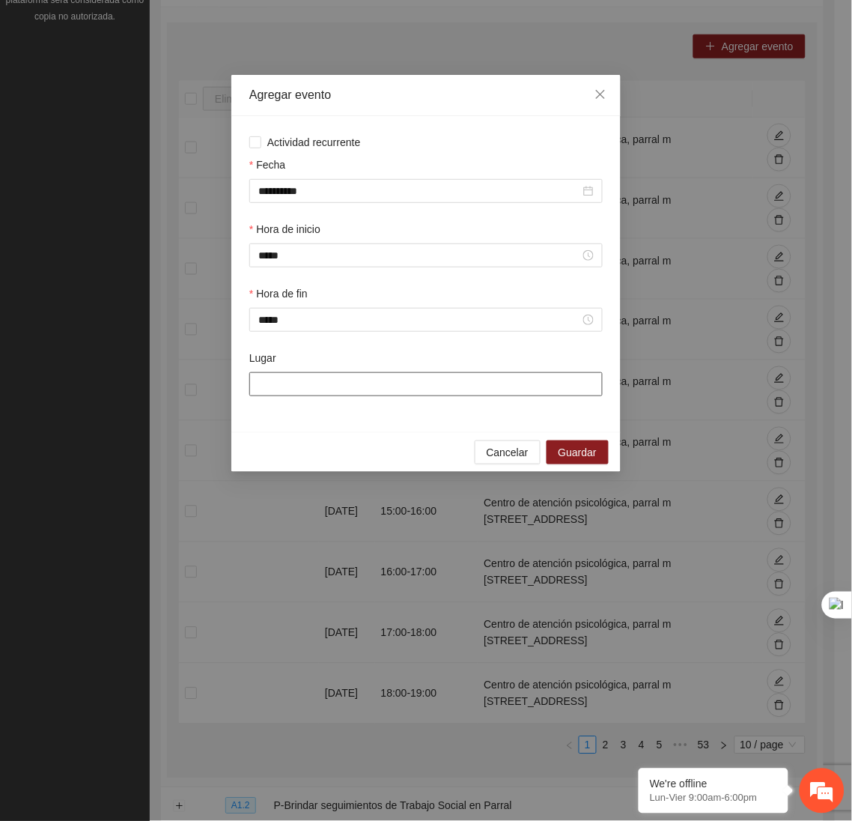
click at [280, 392] on input "Lugar" at bounding box center [425, 384] width 353 height 24
click at [576, 460] on span "Guardar" at bounding box center [578, 452] width 38 height 16
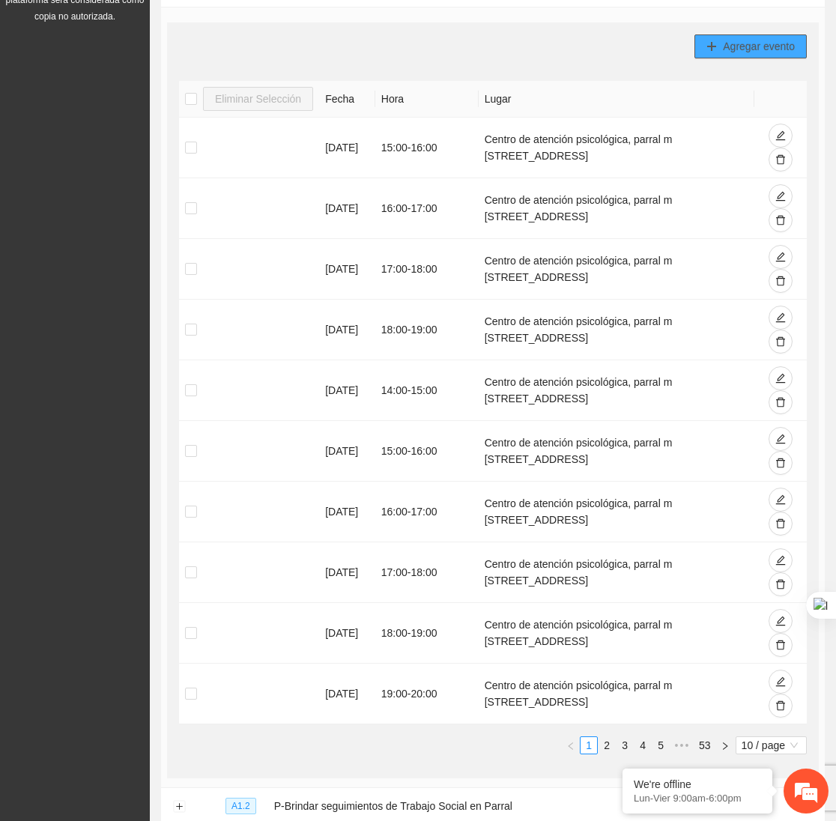
click at [717, 48] on button "Agregar evento" at bounding box center [750, 46] width 112 height 24
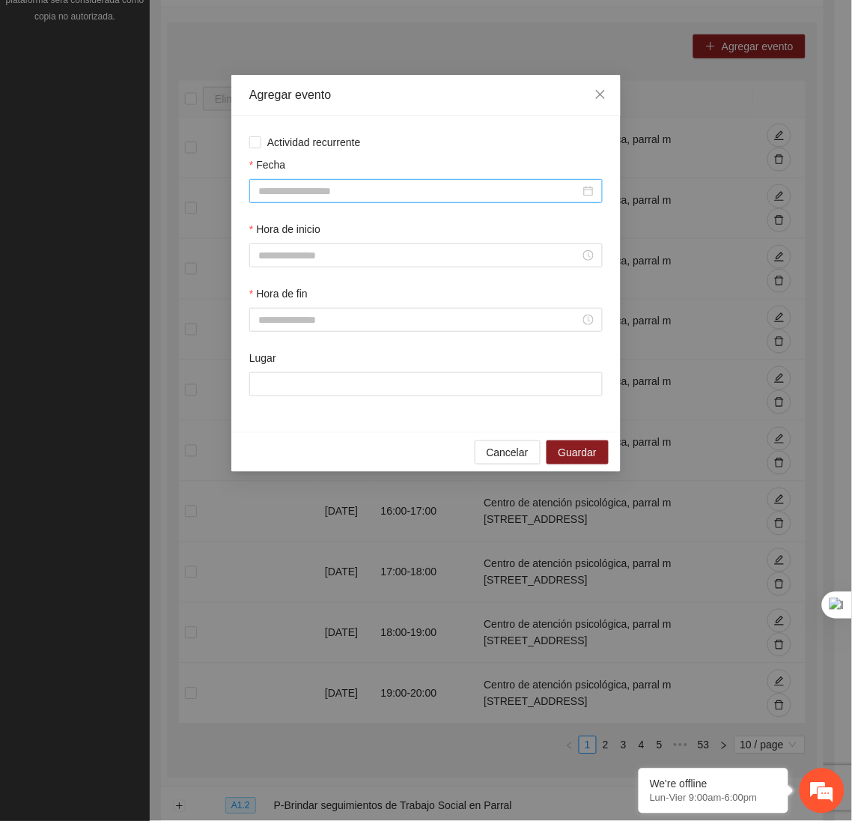
click at [447, 202] on div at bounding box center [425, 191] width 353 height 24
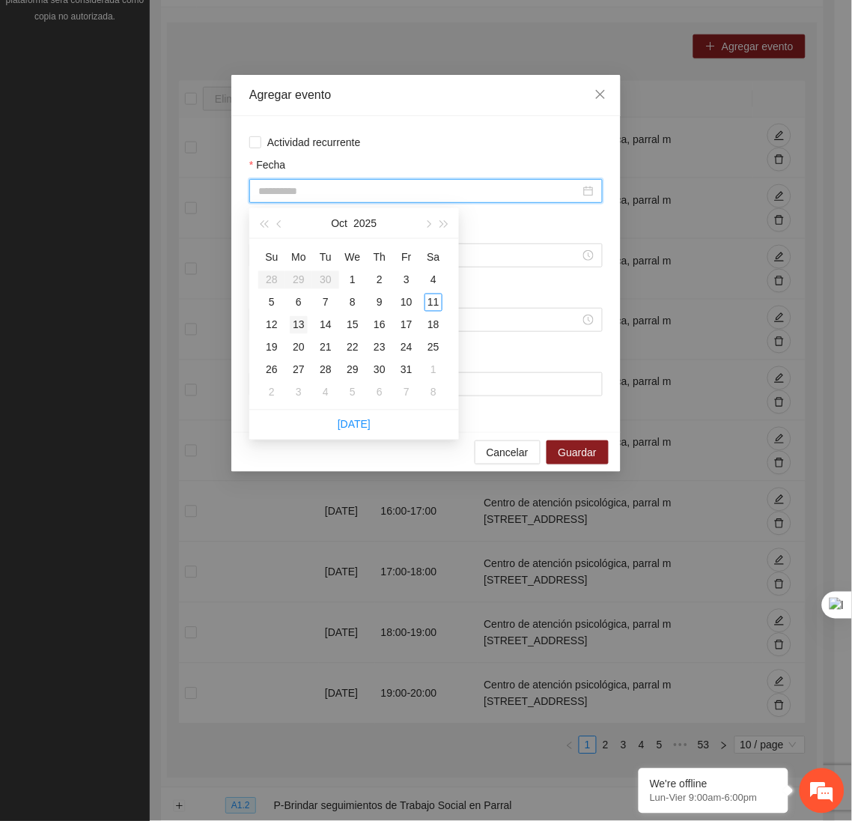
click at [288, 323] on td "13" at bounding box center [298, 325] width 27 height 22
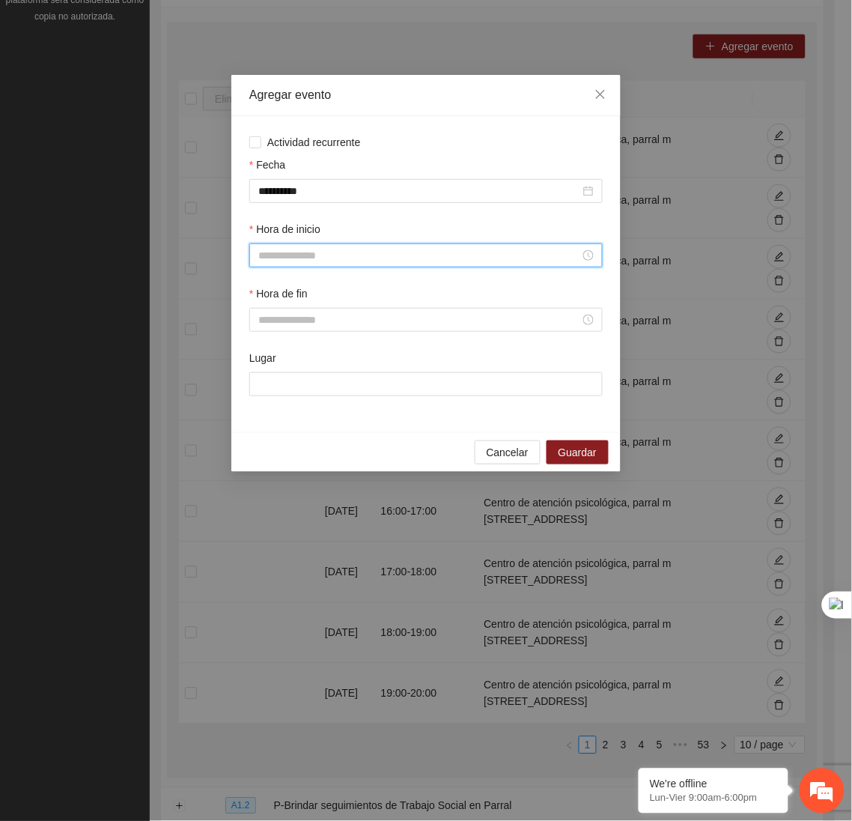
click at [304, 258] on input "Hora de inicio" at bounding box center [419, 255] width 322 height 16
click at [264, 426] on div "16" at bounding box center [270, 435] width 42 height 21
click at [316, 457] on span "OK" at bounding box center [310, 461] width 15 height 16
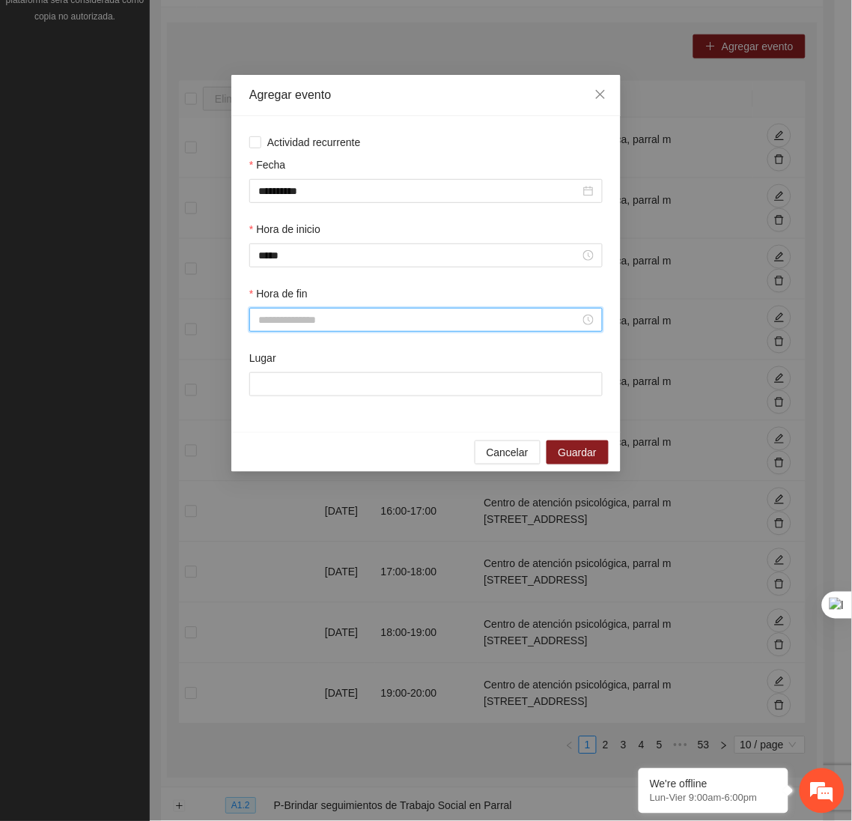
click at [286, 318] on input "Hora de fin" at bounding box center [419, 319] width 322 height 16
click at [263, 463] on div "17" at bounding box center [270, 464] width 42 height 21
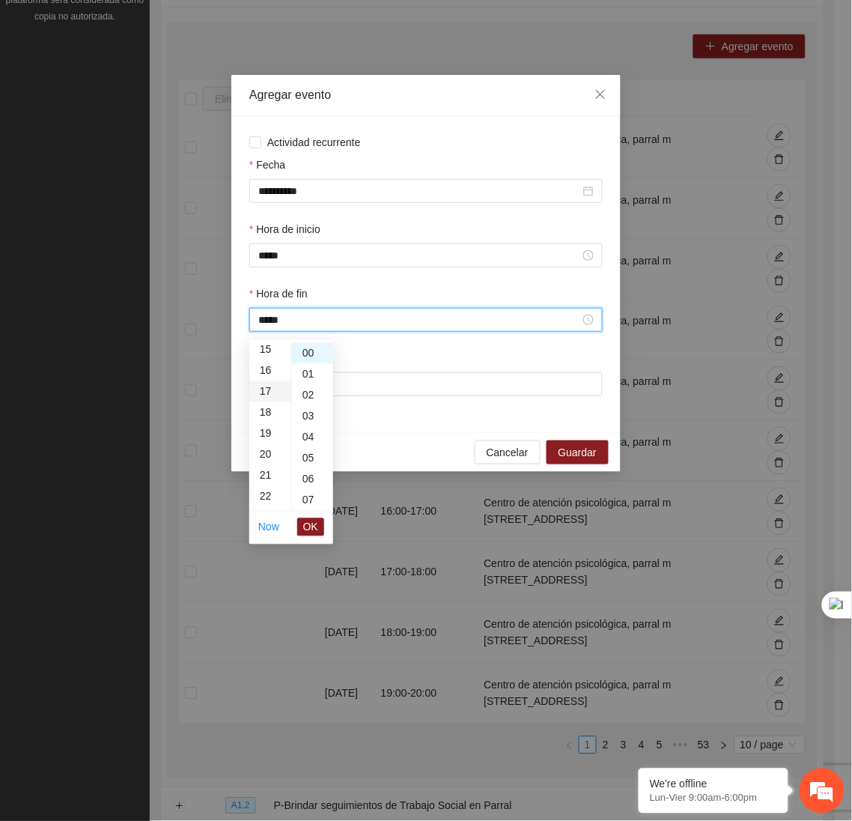
scroll to position [356, 0]
click at [311, 526] on span "OK" at bounding box center [310, 527] width 15 height 16
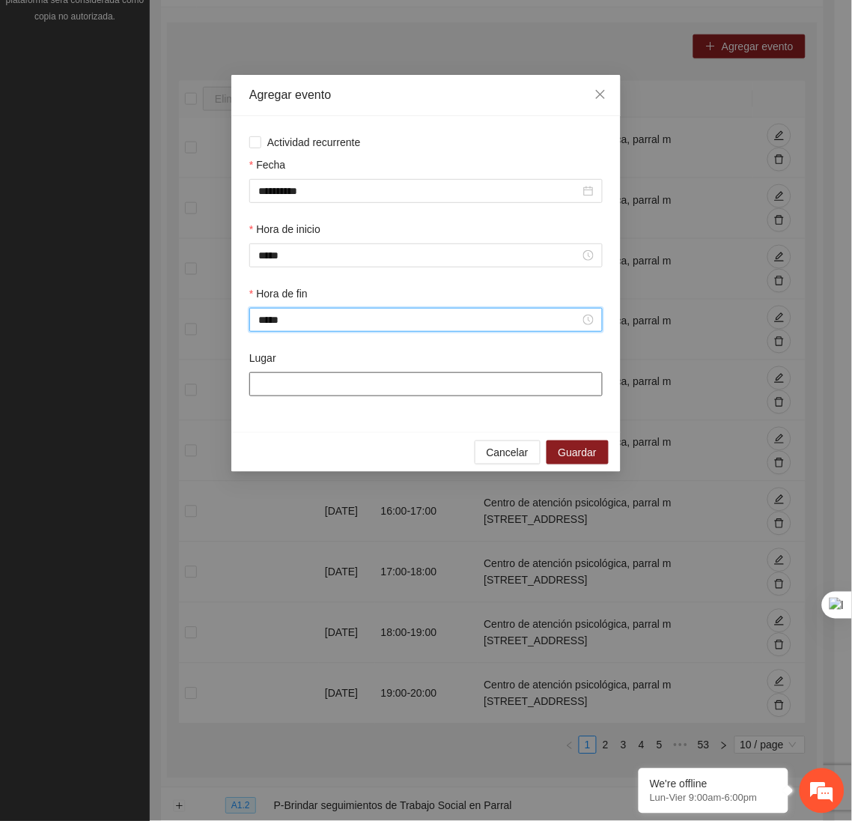
click at [288, 388] on input "Lugar" at bounding box center [425, 384] width 353 height 24
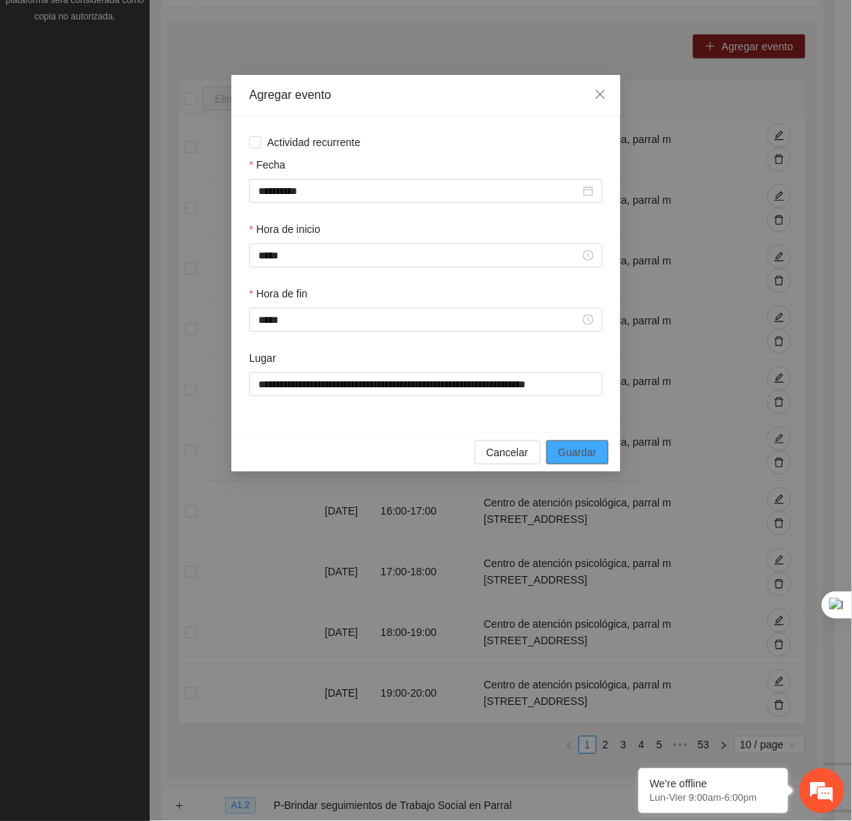
click at [569, 452] on span "Guardar" at bounding box center [578, 452] width 38 height 16
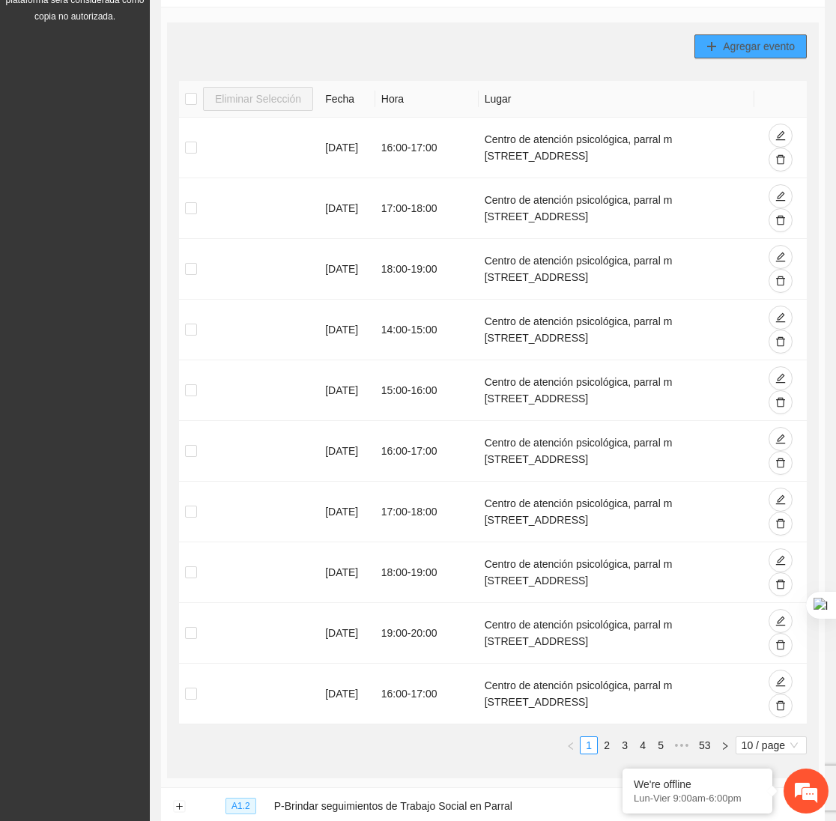
click at [709, 48] on icon "plus" at bounding box center [711, 46] width 10 height 10
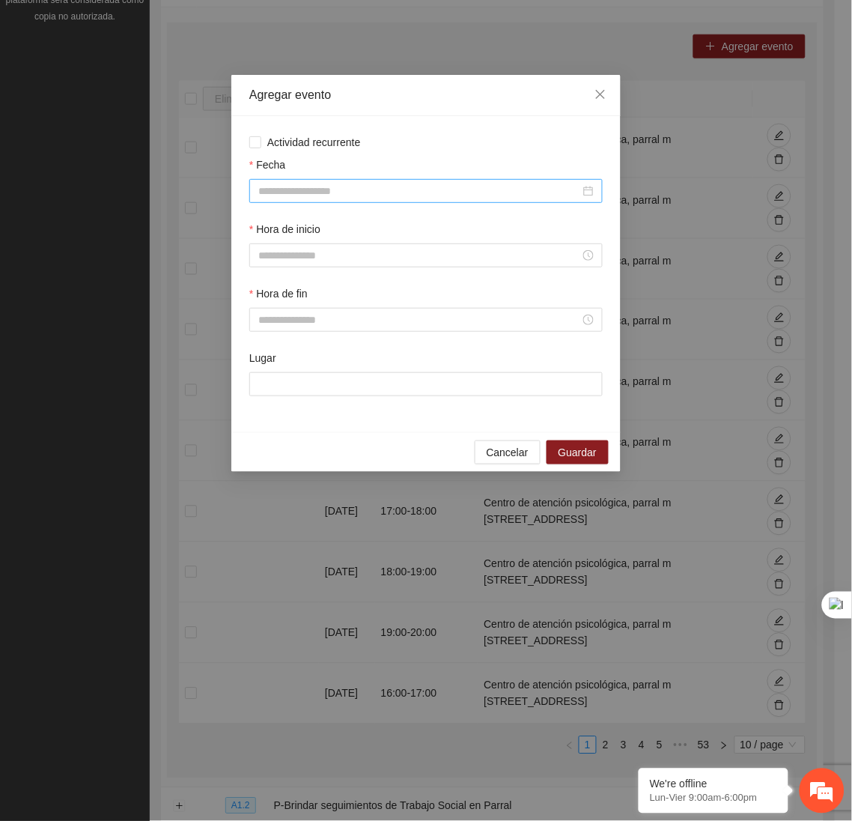
click at [455, 186] on input "Fecha" at bounding box center [419, 191] width 322 height 16
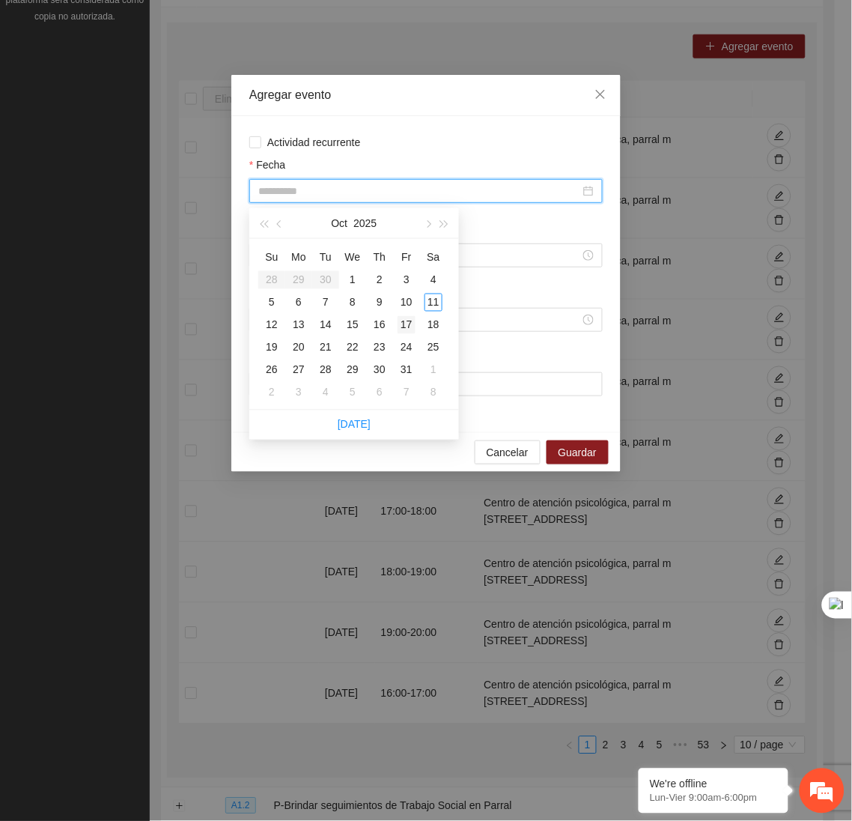
click at [408, 321] on div "17" at bounding box center [407, 325] width 18 height 18
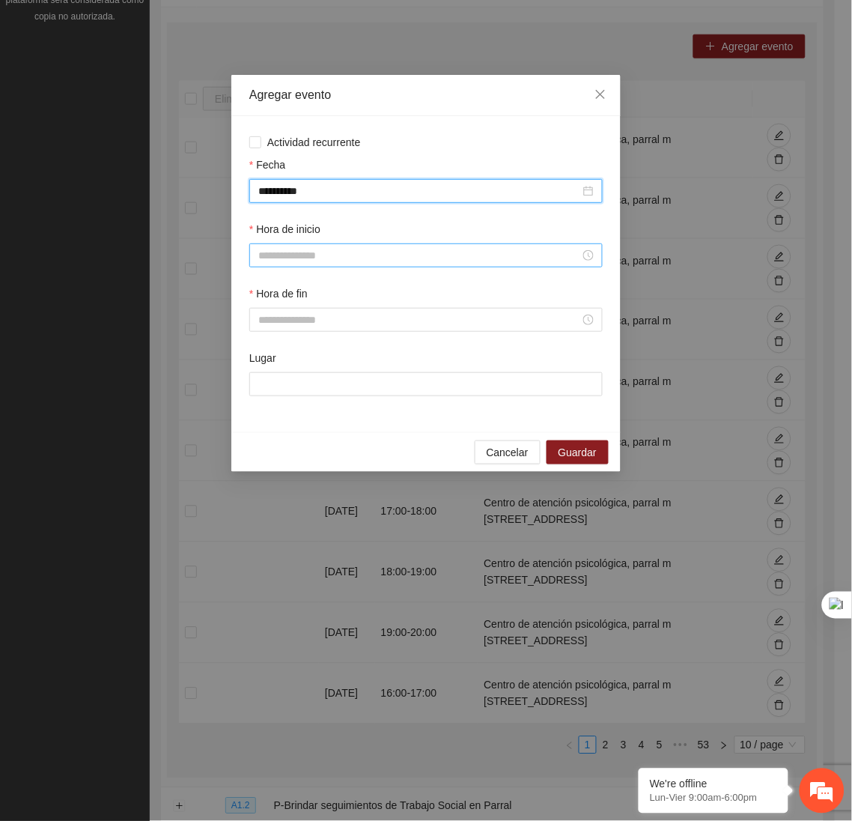
click at [329, 258] on input "Hora de inicio" at bounding box center [419, 255] width 322 height 16
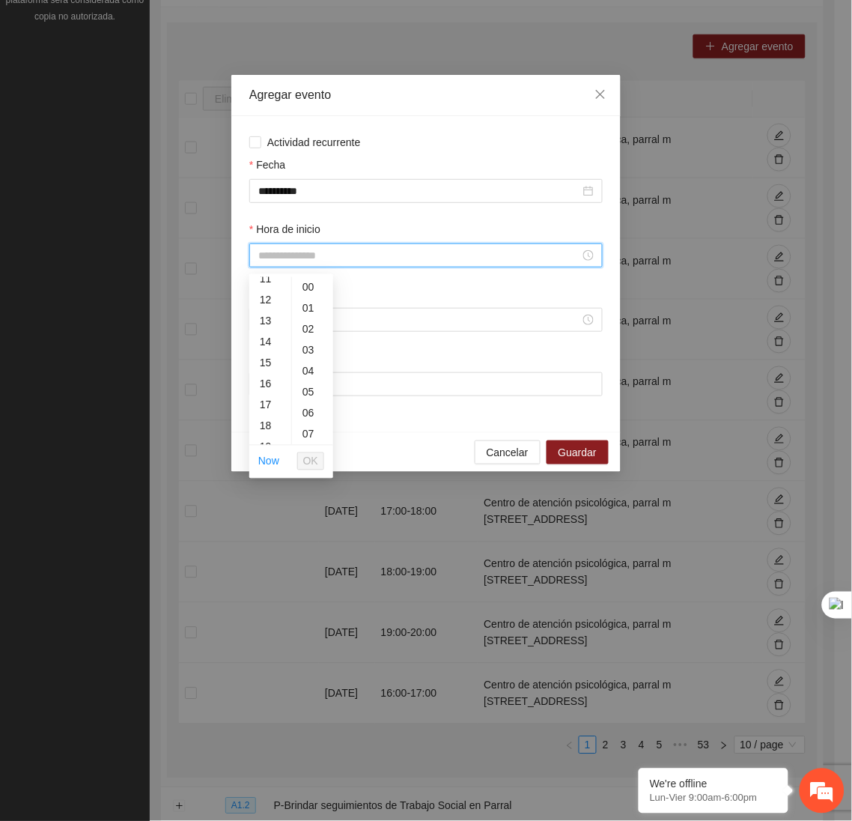
scroll to position [243, 0]
click at [268, 401] on div "17" at bounding box center [270, 400] width 42 height 21
click at [311, 456] on span "OK" at bounding box center [310, 461] width 15 height 16
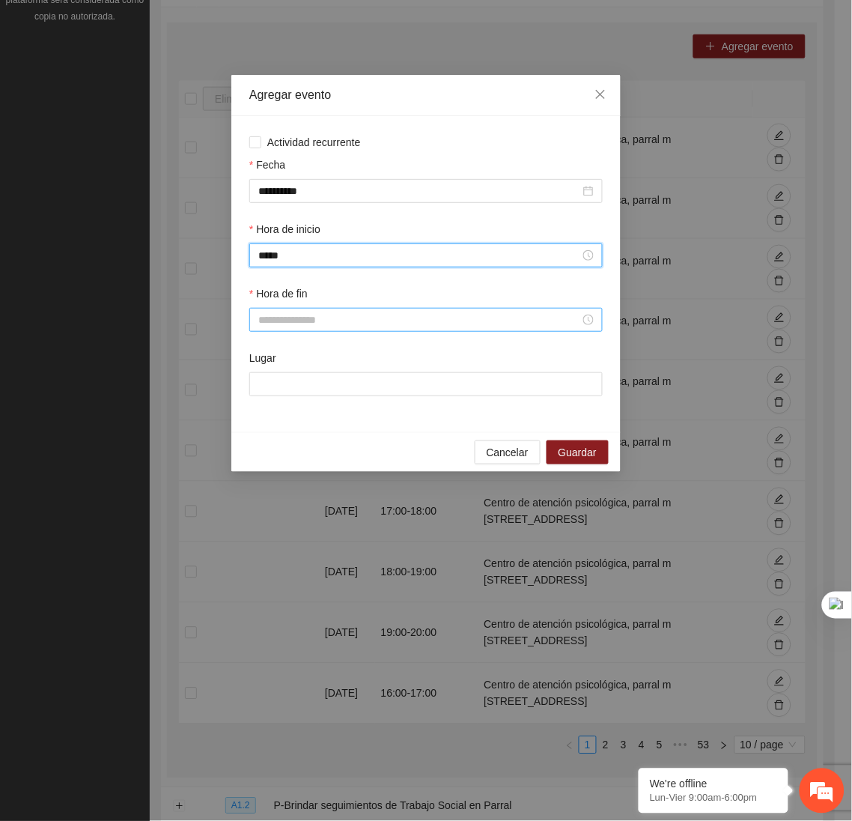
click at [291, 325] on input "Hora de fin" at bounding box center [419, 319] width 322 height 16
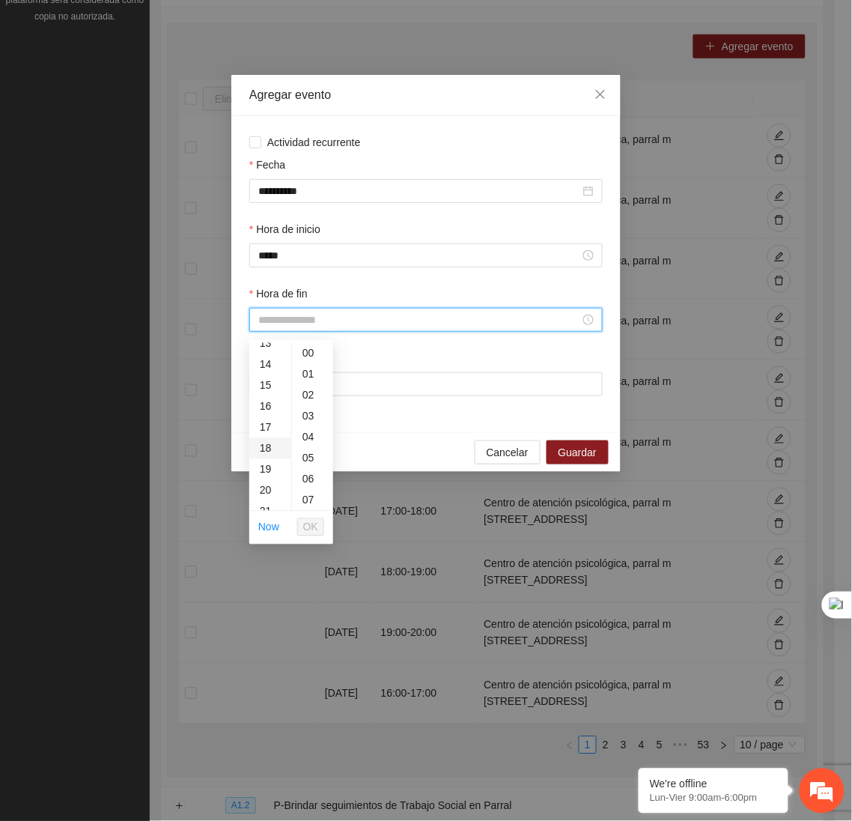
click at [264, 445] on div "18" at bounding box center [270, 448] width 42 height 21
click at [312, 525] on span "OK" at bounding box center [310, 527] width 15 height 16
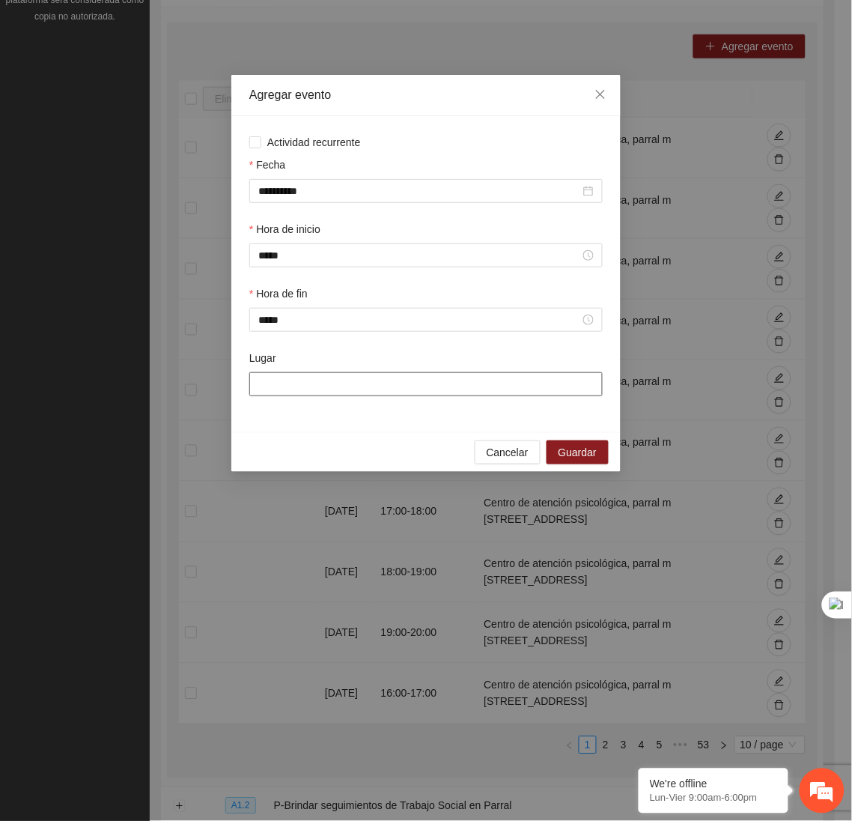
click at [291, 391] on input "Lugar" at bounding box center [425, 384] width 353 height 24
click at [572, 456] on span "Guardar" at bounding box center [578, 452] width 38 height 16
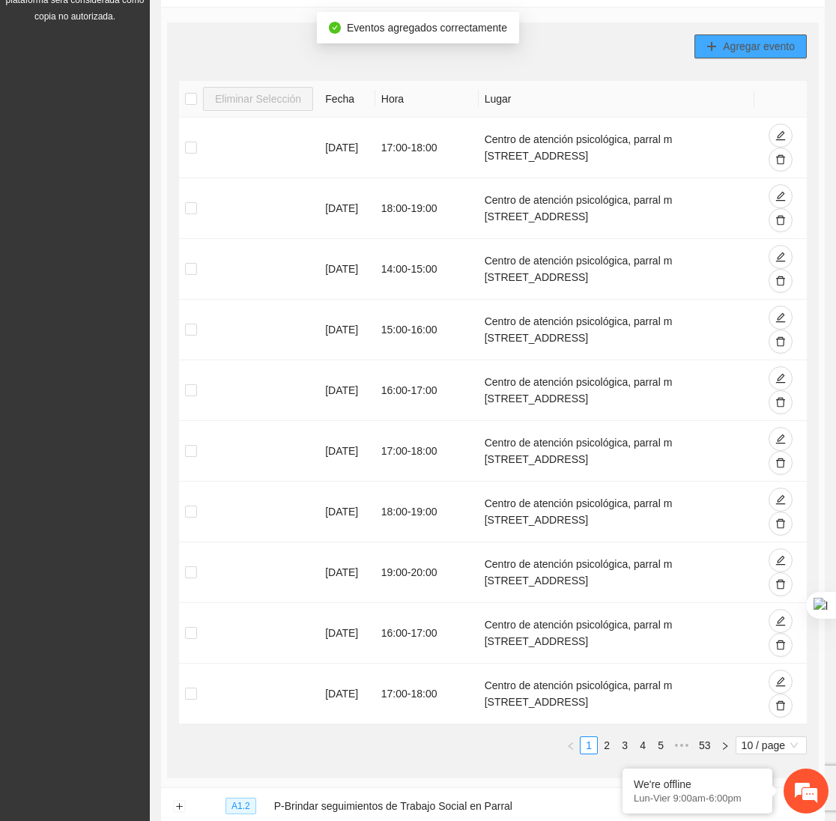
click at [774, 51] on span "Agregar evento" at bounding box center [759, 46] width 72 height 16
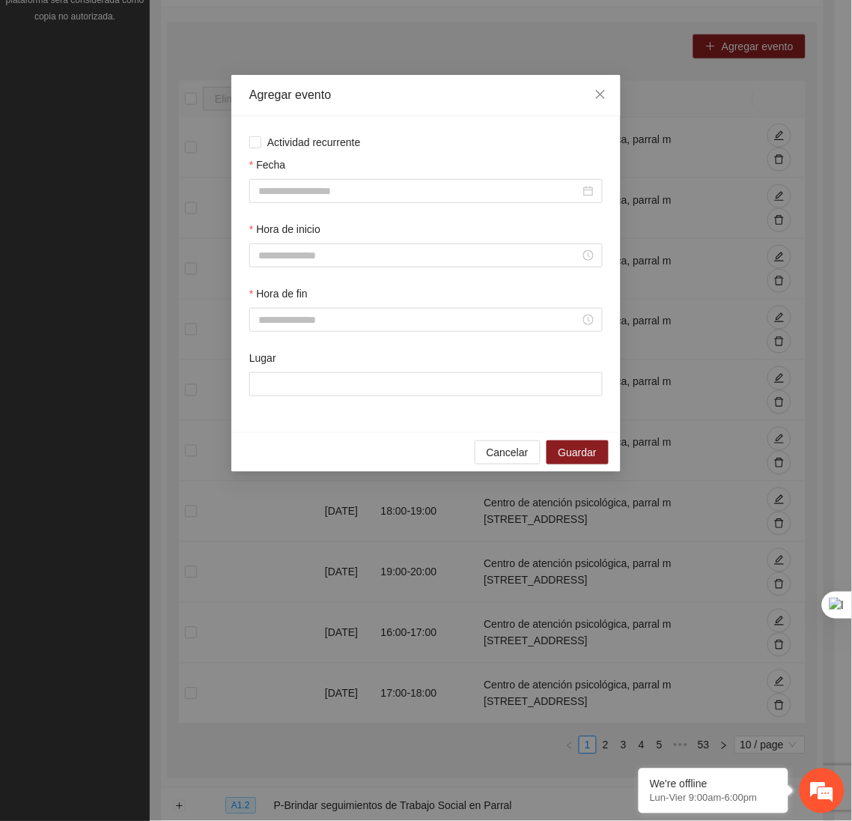
click at [540, 179] on div "Fecha" at bounding box center [425, 167] width 353 height 22
click at [523, 188] on input "Fecha" at bounding box center [419, 191] width 322 height 16
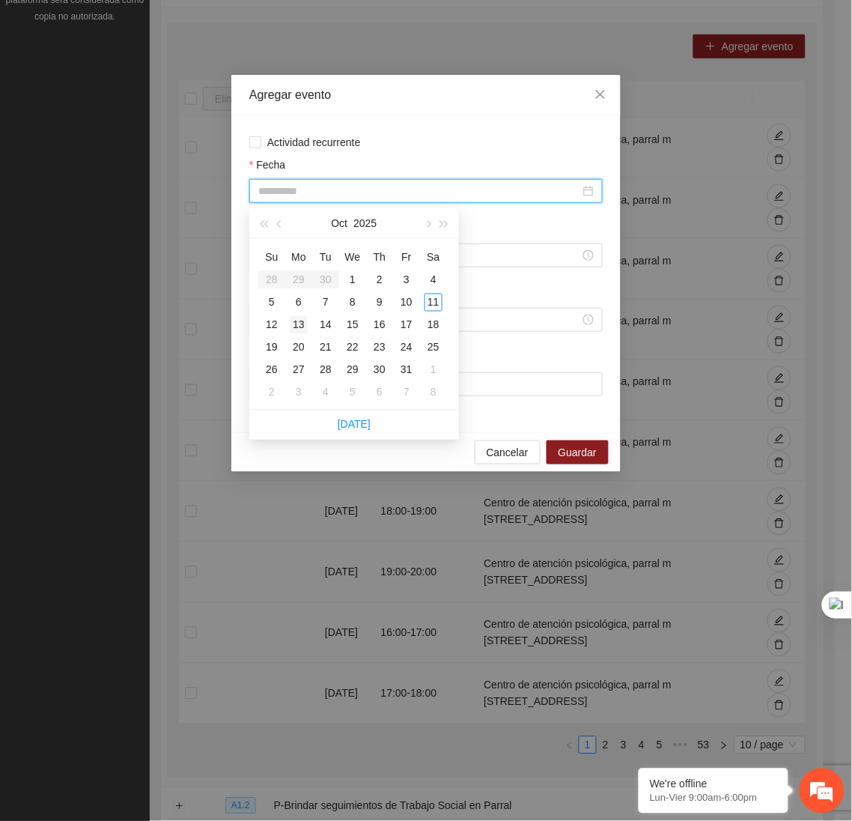
click at [291, 323] on div "13" at bounding box center [299, 325] width 18 height 18
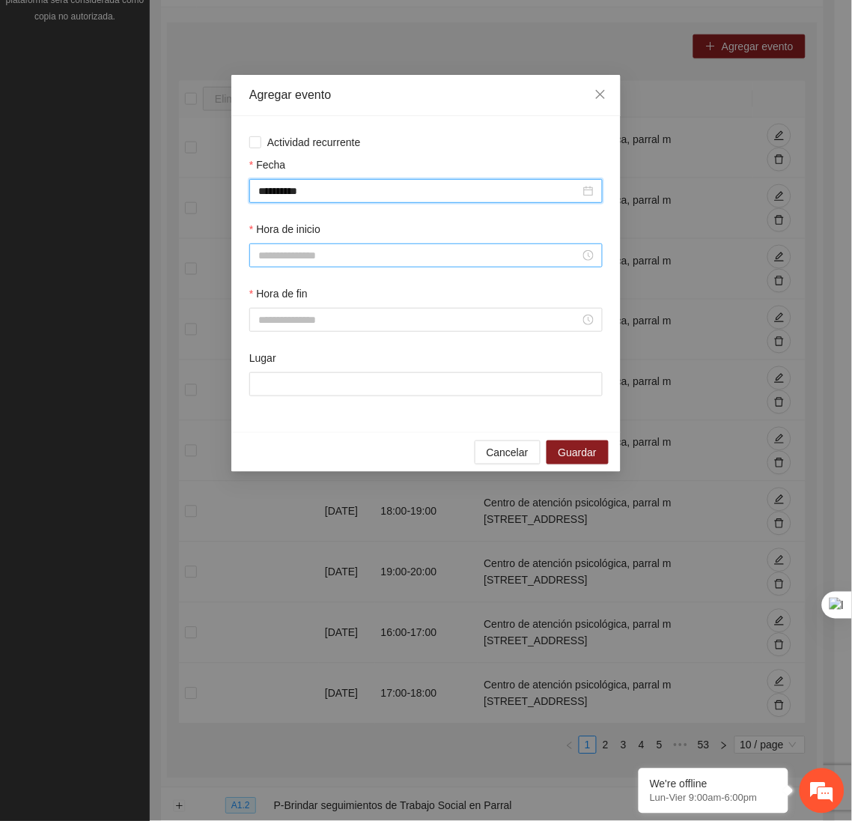
click at [288, 263] on input "Hora de inicio" at bounding box center [419, 255] width 322 height 16
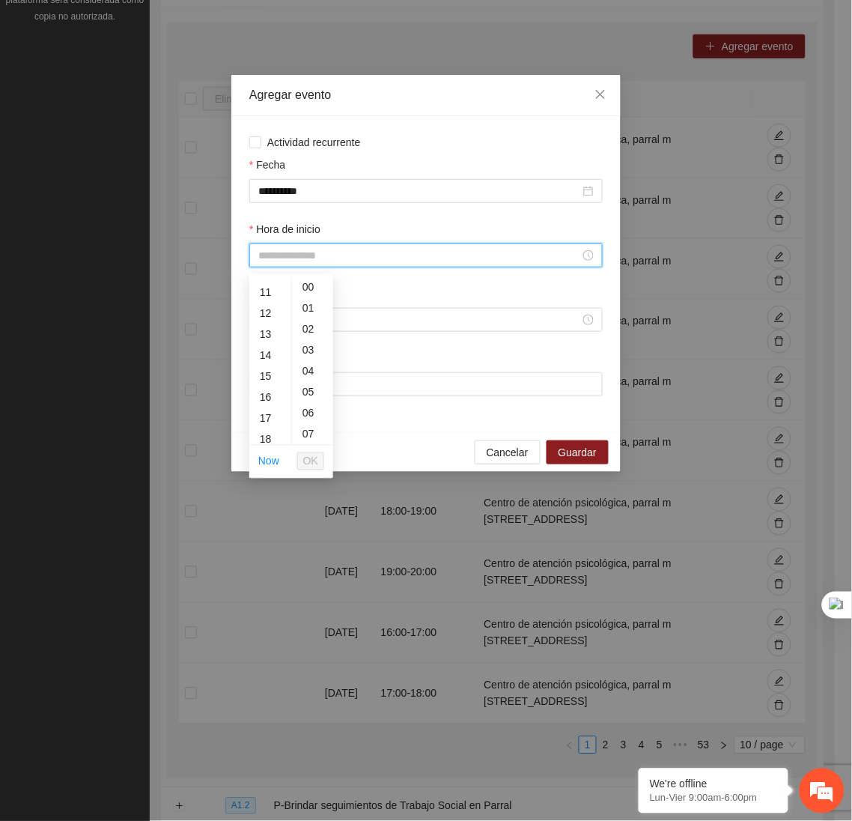
scroll to position [228, 0]
click at [264, 431] on div "18" at bounding box center [270, 437] width 42 height 21
click at [308, 457] on span "OK" at bounding box center [310, 461] width 15 height 16
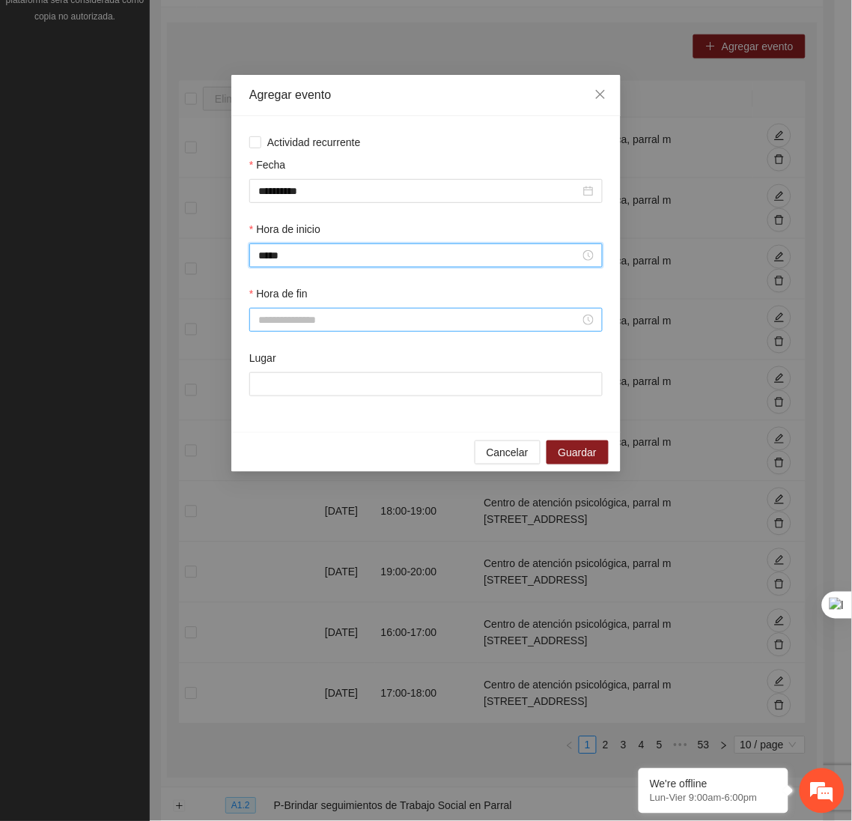
click at [295, 328] on input "Hora de fin" at bounding box center [419, 319] width 322 height 16
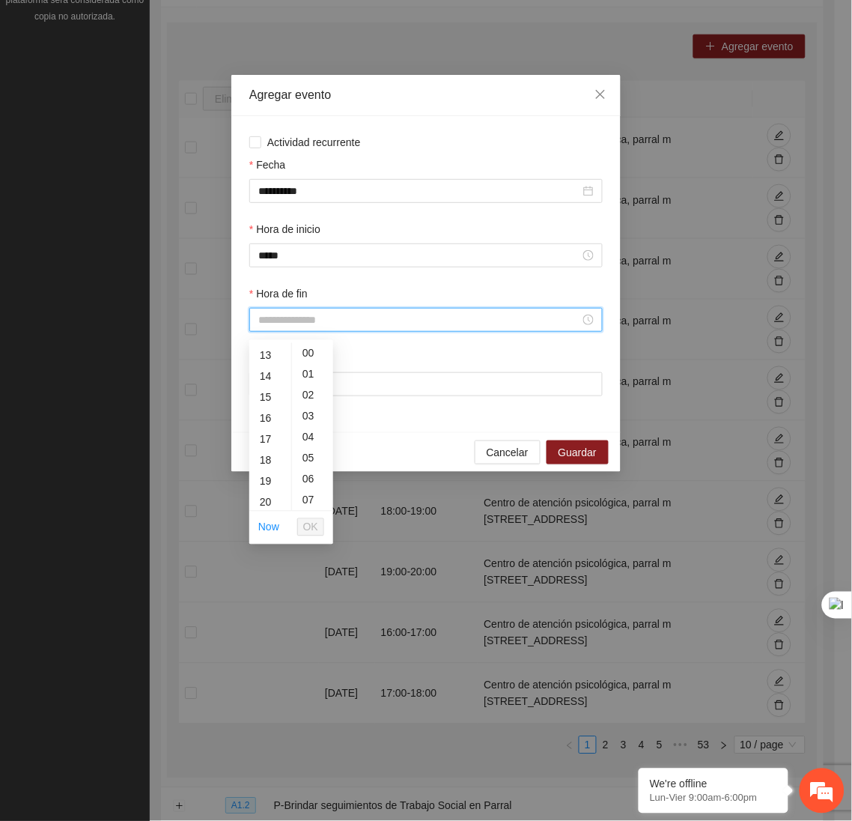
scroll to position [275, 0]
click at [267, 474] on div "19" at bounding box center [270, 476] width 42 height 21
click at [308, 526] on span "OK" at bounding box center [310, 527] width 15 height 16
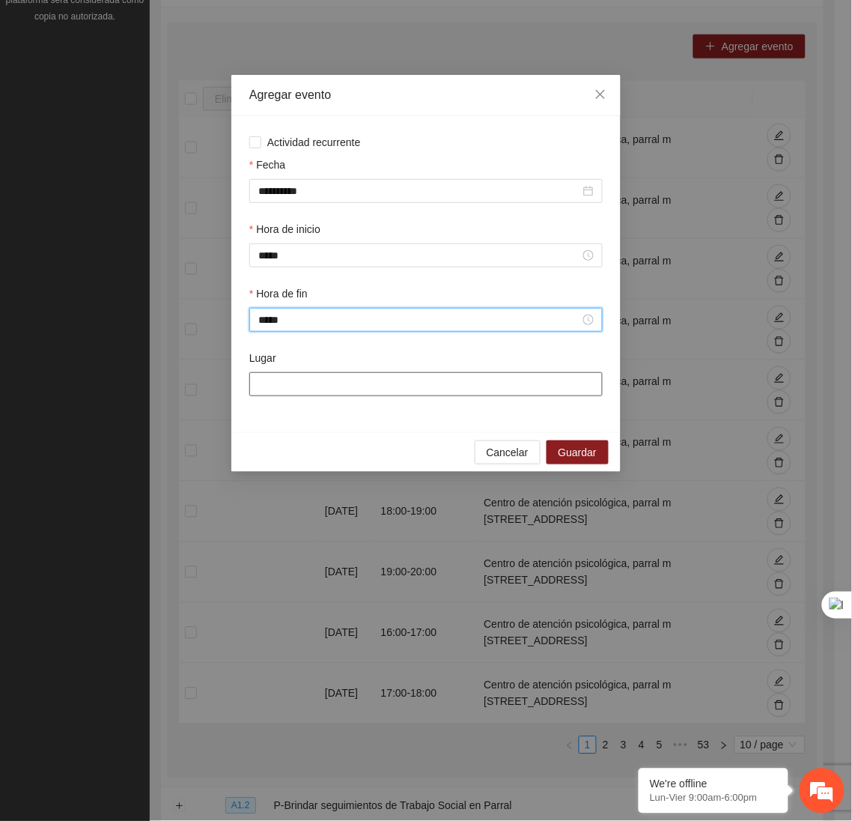
click at [296, 389] on input "Lugar" at bounding box center [425, 384] width 353 height 24
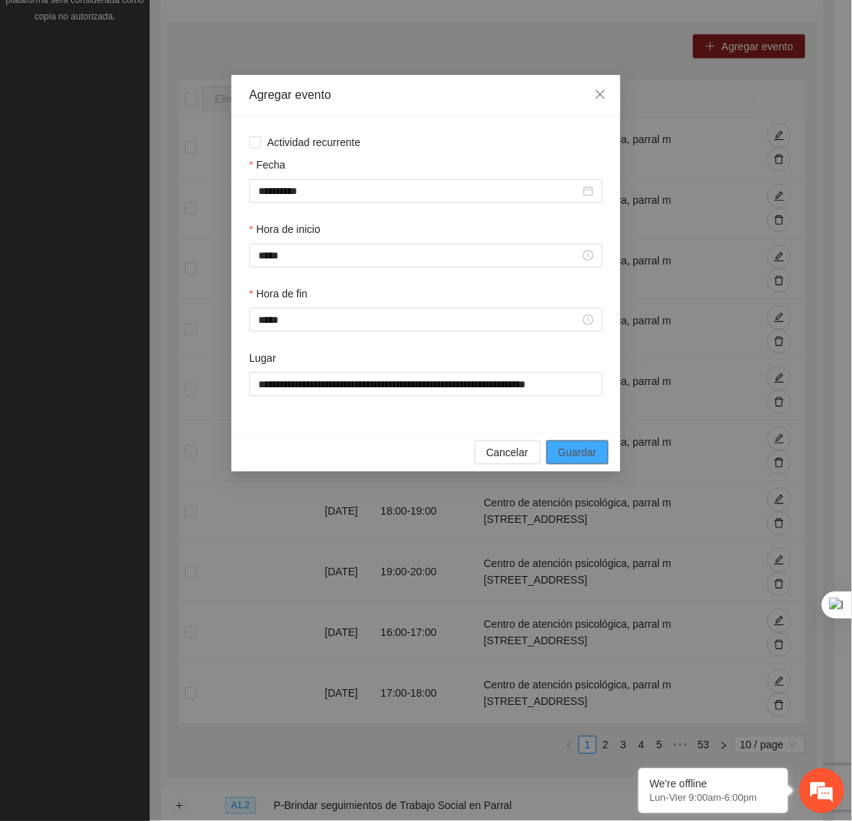
click at [571, 456] on span "Guardar" at bounding box center [578, 452] width 38 height 16
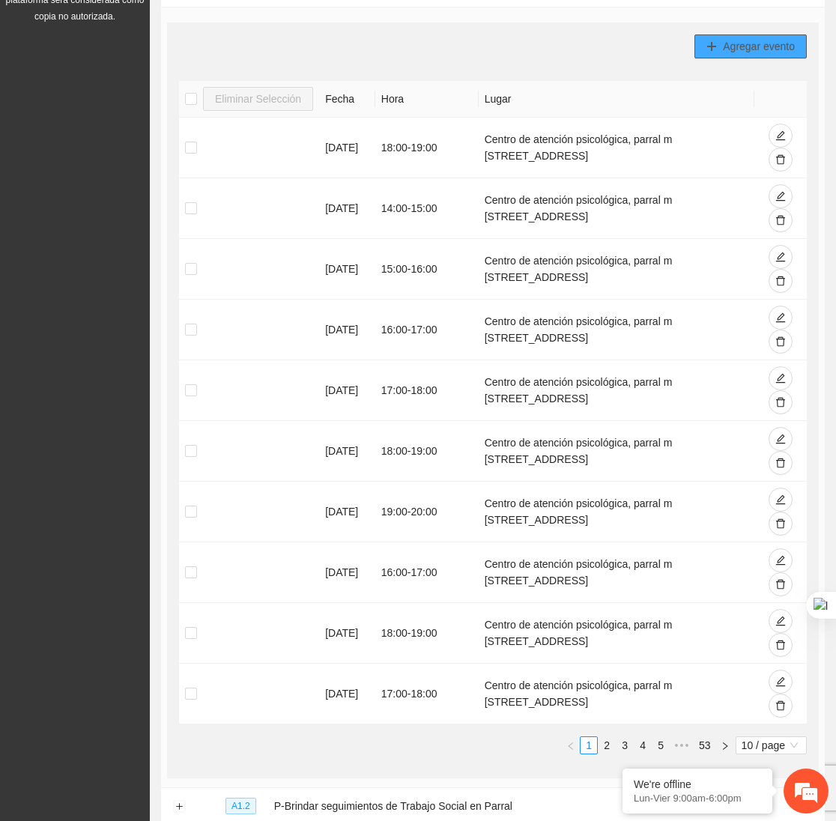
click at [708, 49] on icon "plus" at bounding box center [711, 46] width 10 height 10
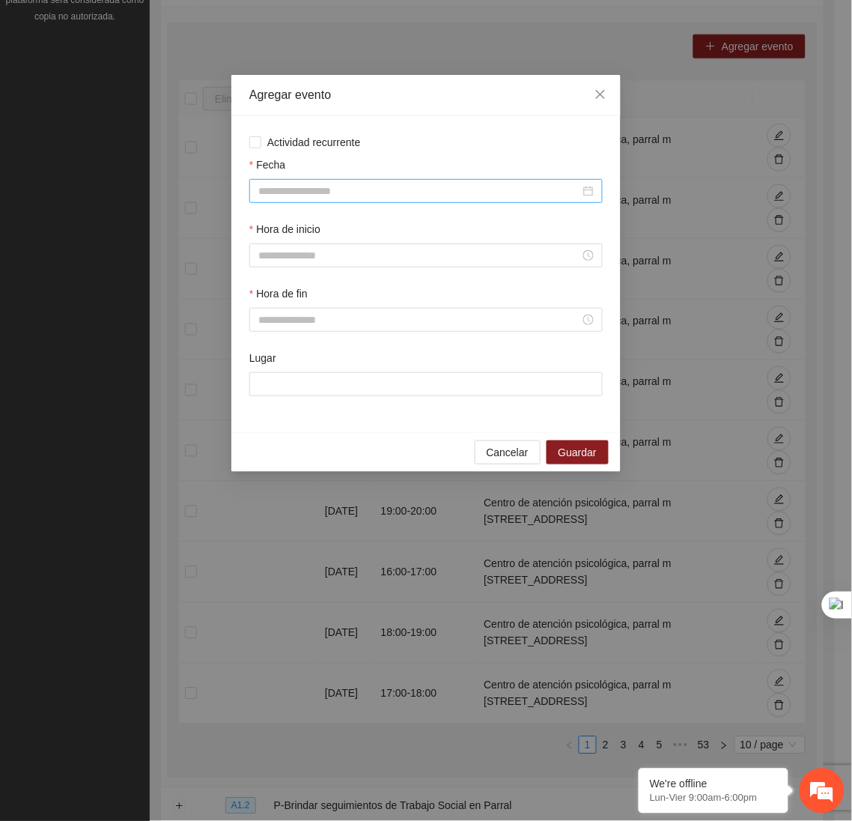
click at [362, 189] on input "Fecha" at bounding box center [419, 191] width 322 height 16
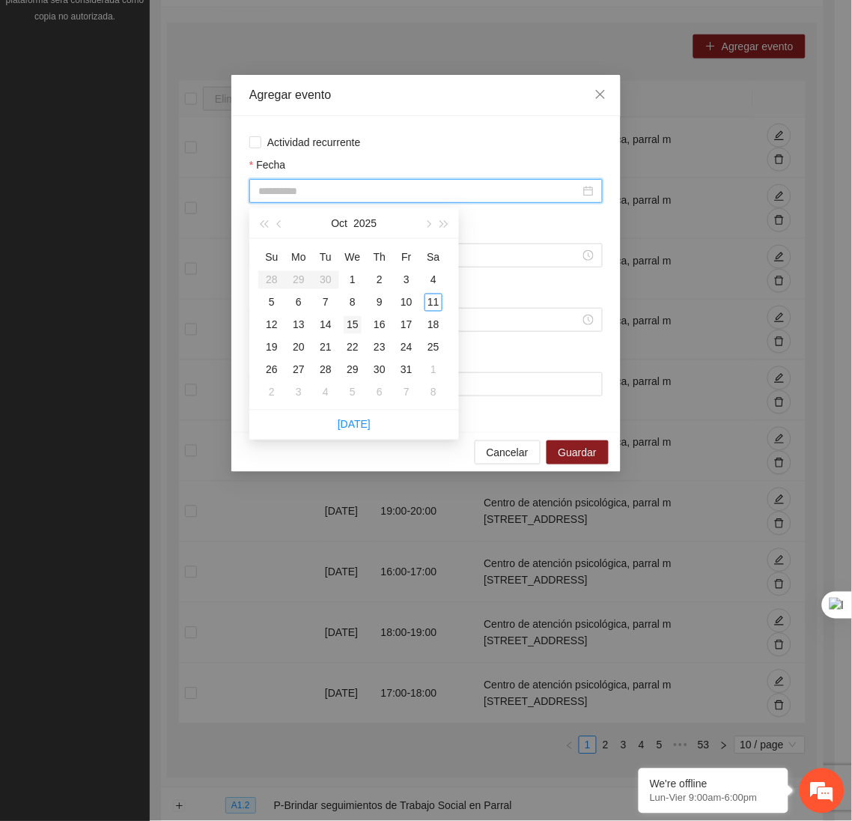
click at [356, 329] on div "15" at bounding box center [353, 325] width 18 height 18
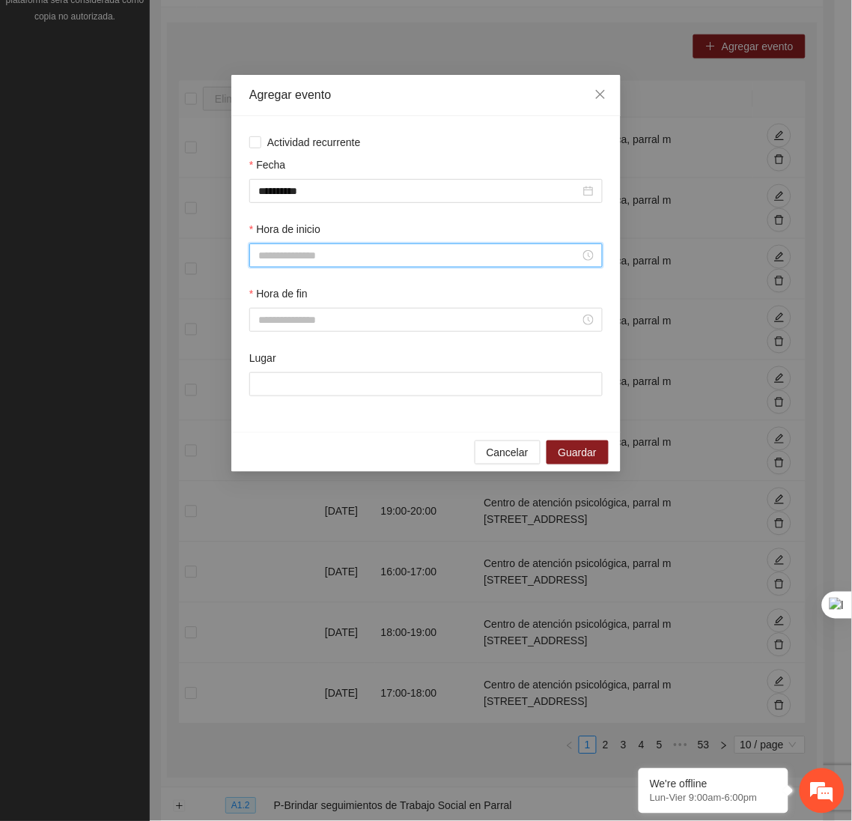
click at [294, 262] on input "Hora de inicio" at bounding box center [419, 255] width 322 height 16
click at [270, 368] on div "16" at bounding box center [270, 372] width 42 height 21
click at [311, 458] on span "OK" at bounding box center [310, 461] width 15 height 16
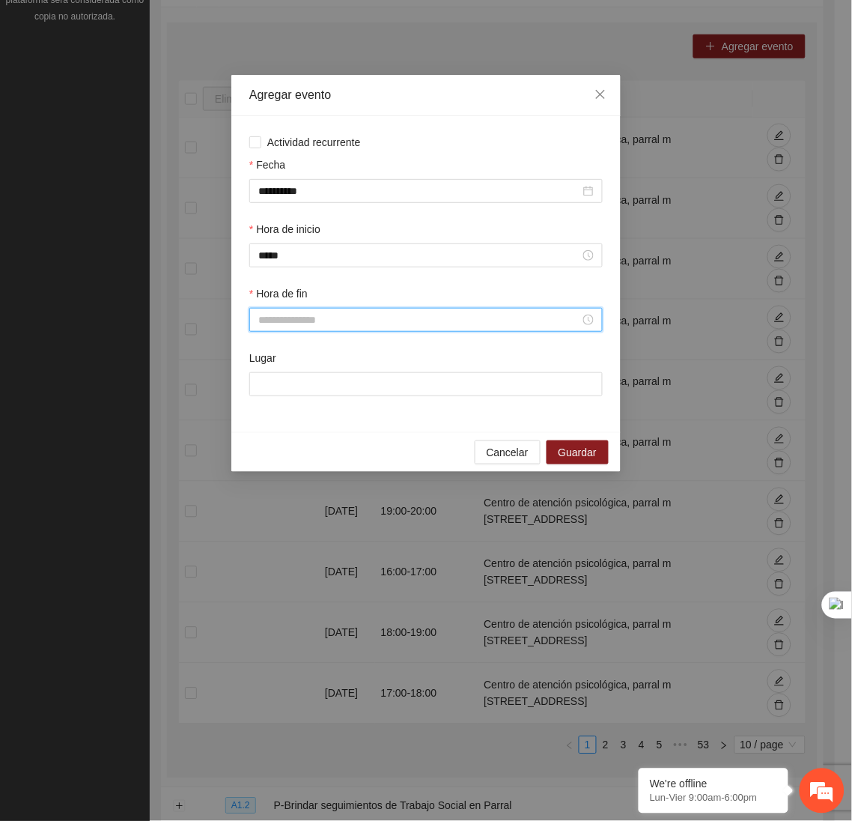
click at [285, 326] on input "Hora de fin" at bounding box center [419, 319] width 322 height 16
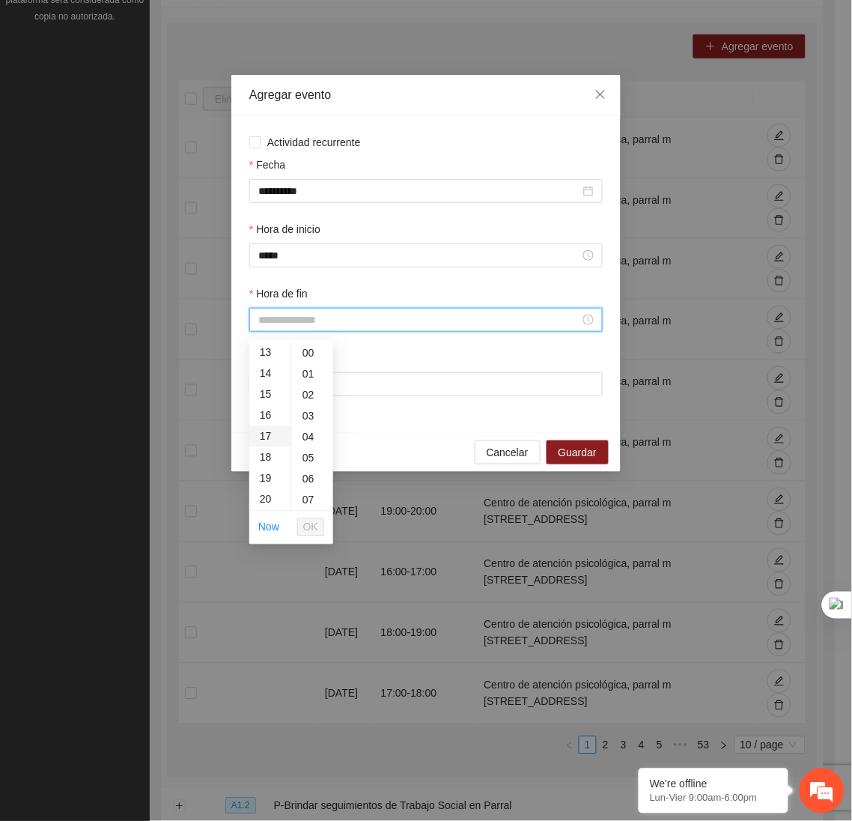
click at [267, 435] on div "17" at bounding box center [270, 436] width 42 height 21
click at [306, 530] on span "OK" at bounding box center [310, 527] width 15 height 16
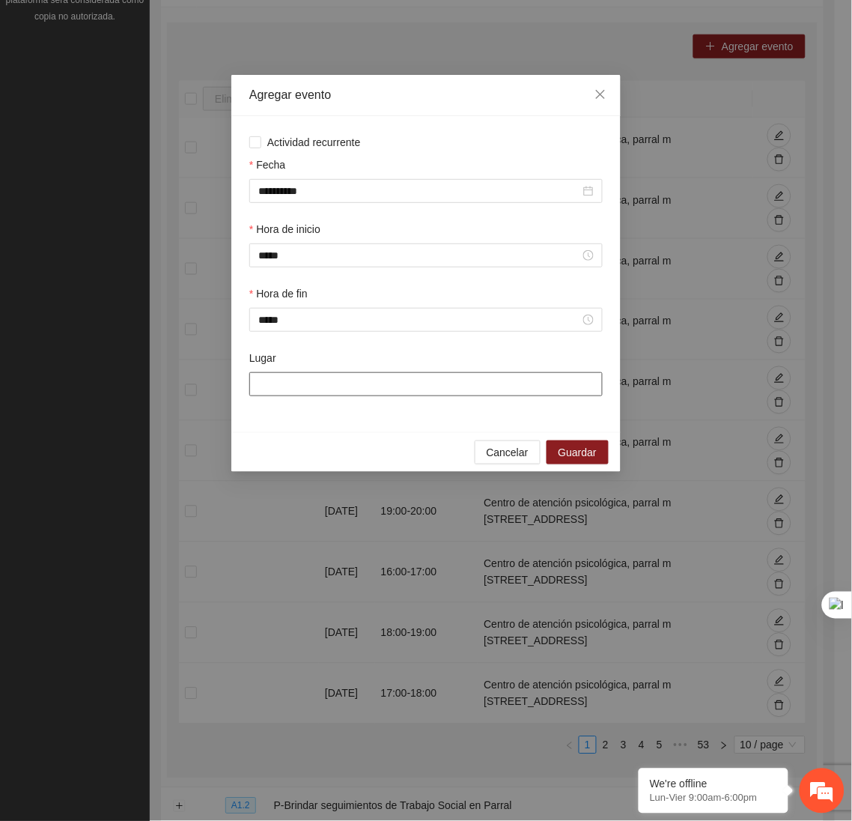
click at [291, 385] on input "Lugar" at bounding box center [425, 384] width 353 height 24
click at [583, 454] on span "Guardar" at bounding box center [578, 452] width 38 height 16
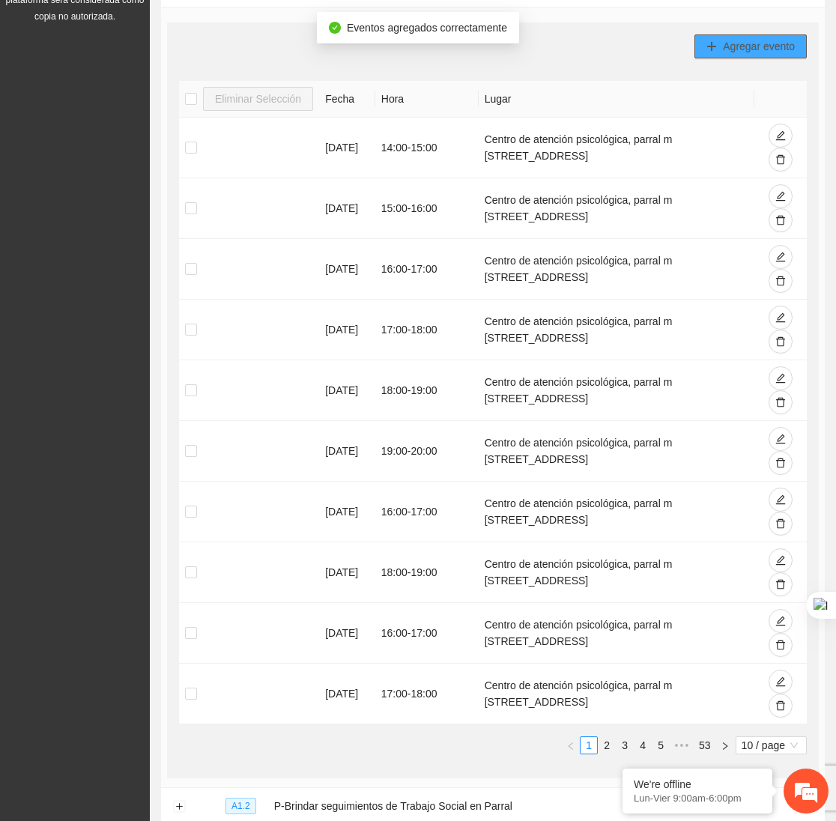
click at [771, 48] on span "Agregar evento" at bounding box center [759, 46] width 72 height 16
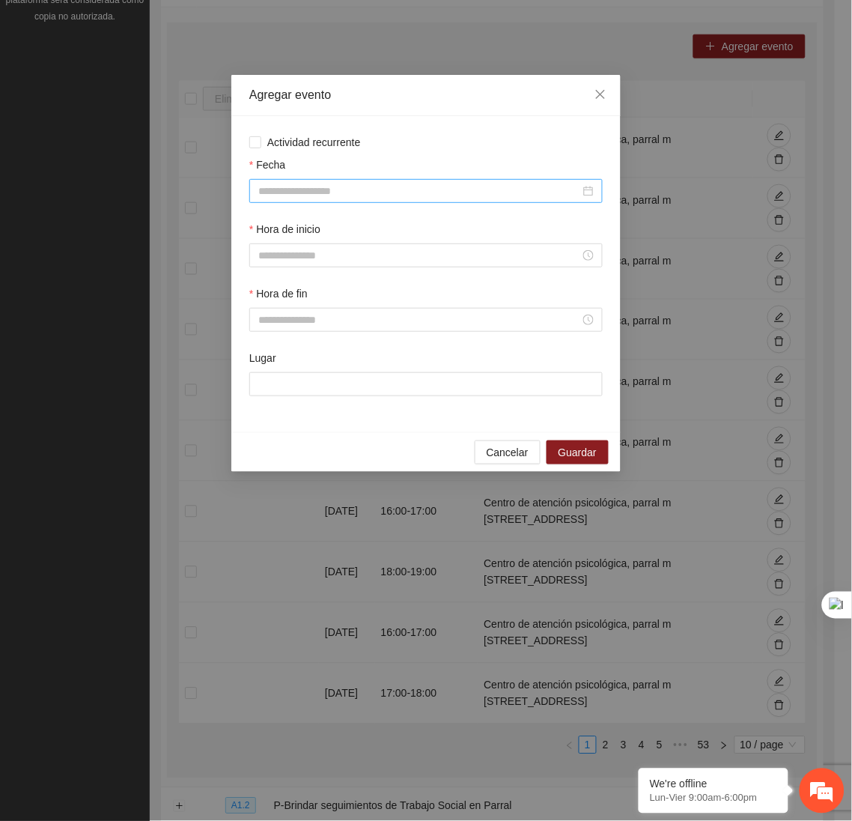
click at [527, 195] on input "Fecha" at bounding box center [419, 191] width 322 height 16
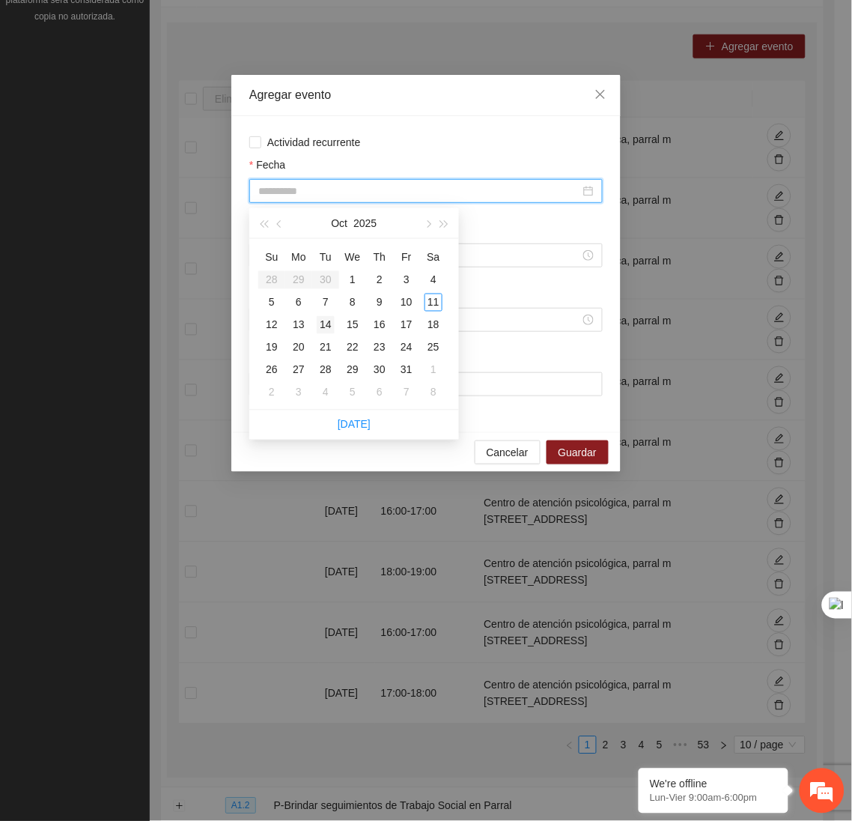
click at [329, 321] on div "14" at bounding box center [326, 325] width 18 height 18
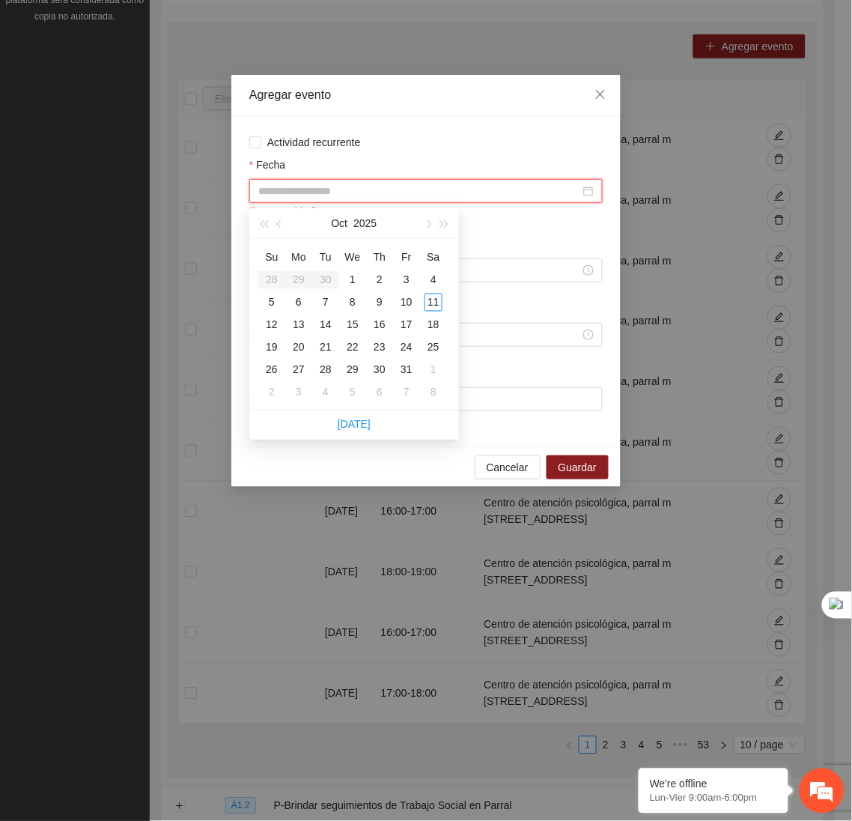
click at [513, 192] on input "Fecha" at bounding box center [419, 191] width 322 height 16
click at [357, 327] on div "15" at bounding box center [353, 325] width 18 height 18
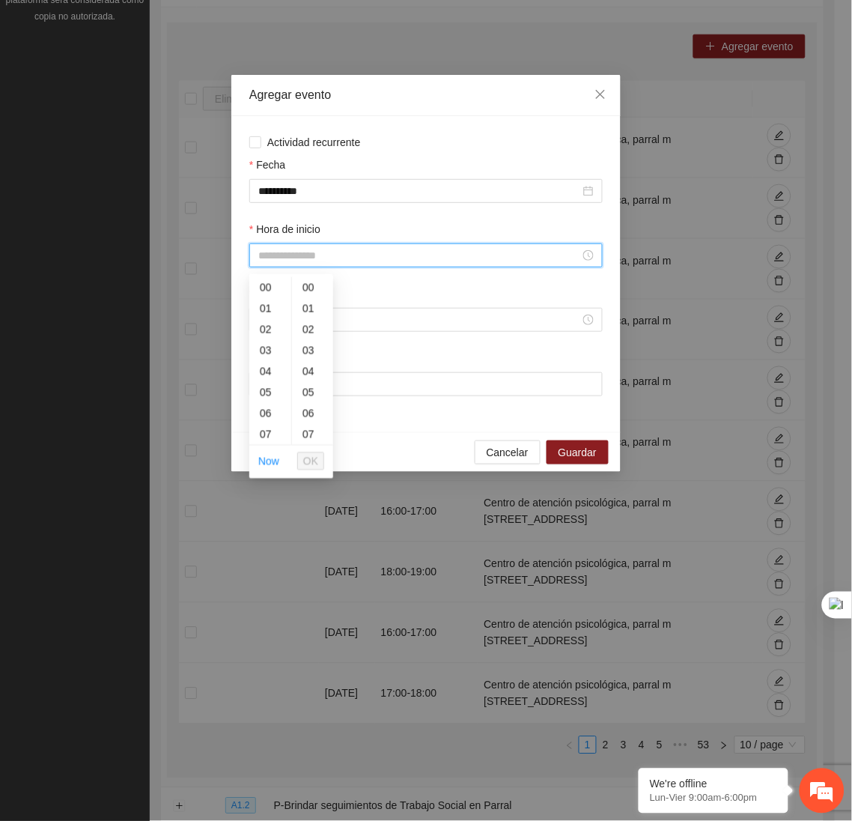
click at [293, 259] on input "Hora de inicio" at bounding box center [419, 255] width 322 height 16
click at [263, 429] on div "17" at bounding box center [270, 432] width 42 height 21
click at [311, 455] on span "OK" at bounding box center [310, 461] width 15 height 16
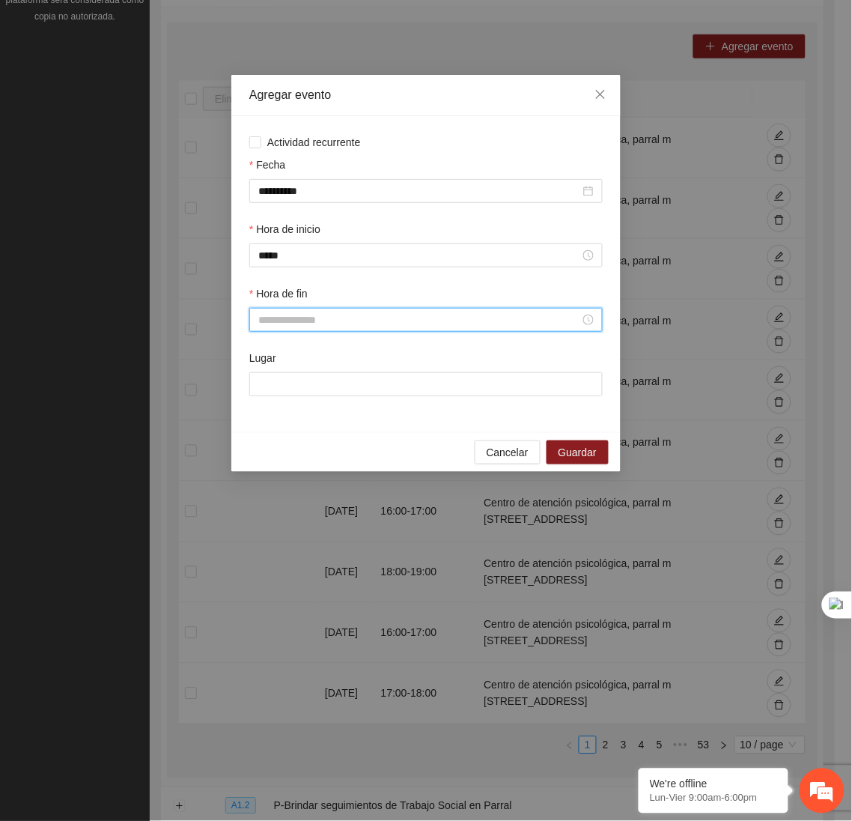
click at [284, 319] on input "Hora de fin" at bounding box center [419, 319] width 322 height 16
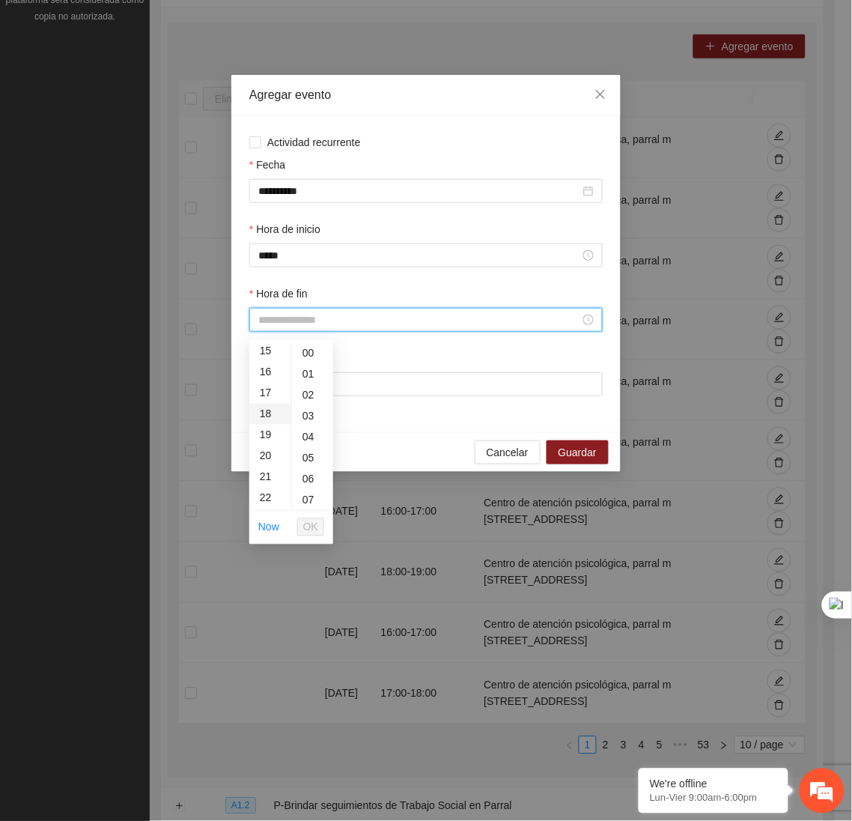
click at [267, 416] on div "18" at bounding box center [270, 414] width 42 height 21
click at [308, 526] on span "OK" at bounding box center [310, 527] width 15 height 16
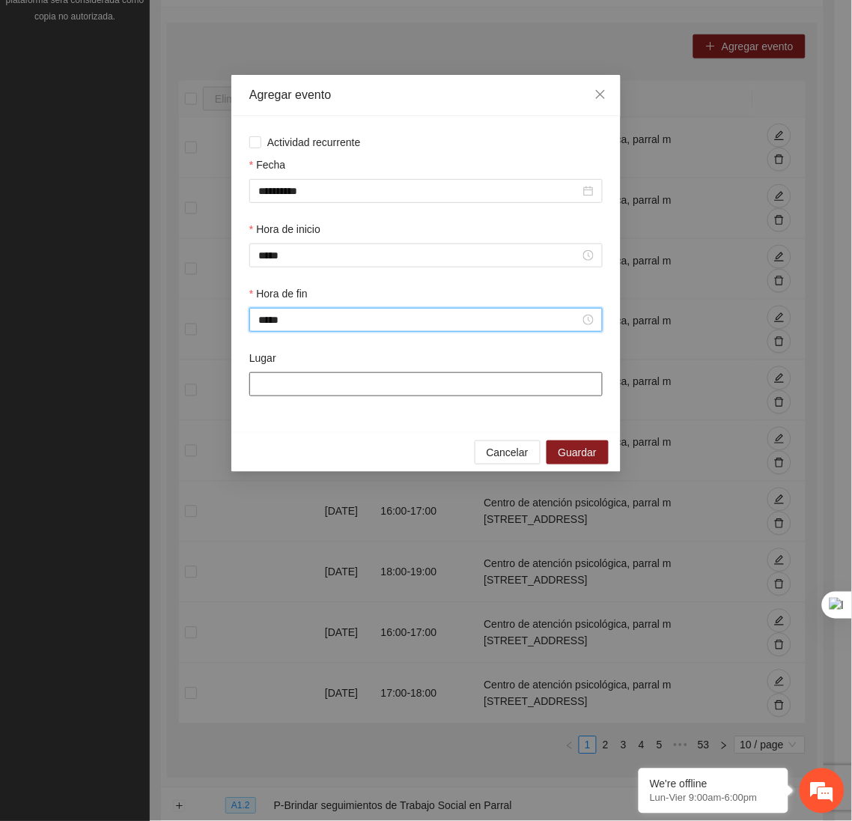
click at [293, 379] on input "Lugar" at bounding box center [425, 384] width 353 height 24
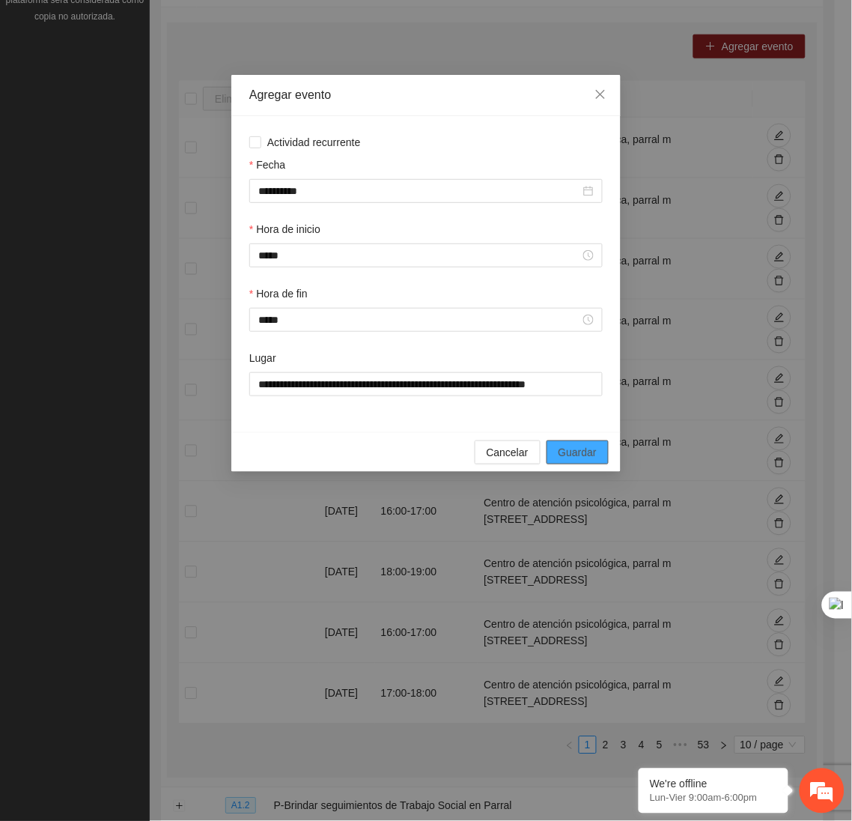
click at [585, 460] on span "Guardar" at bounding box center [578, 452] width 38 height 16
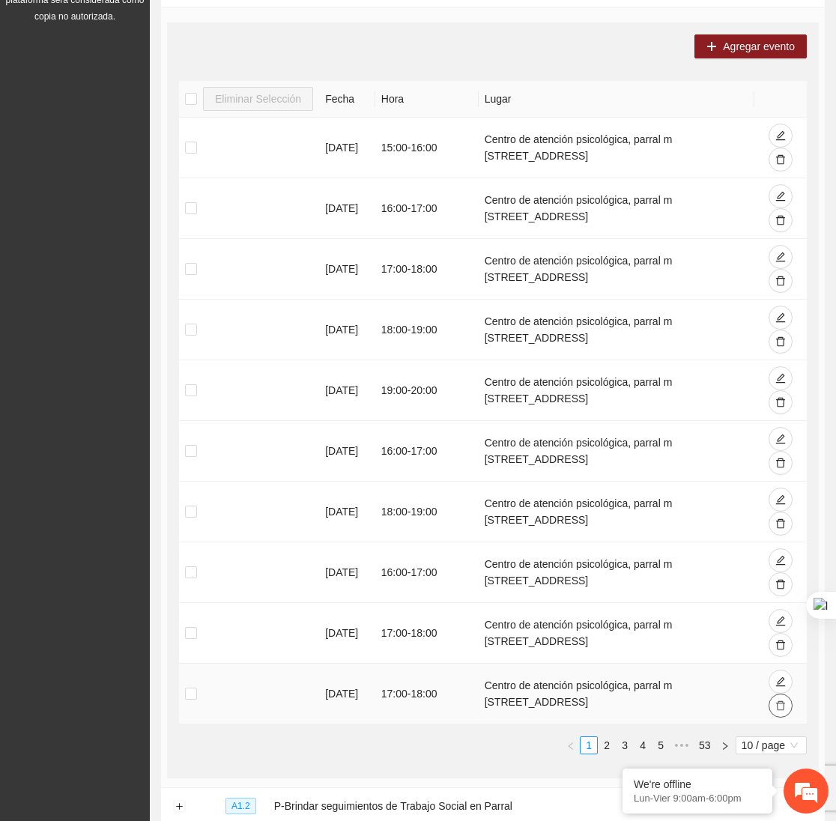
click at [776, 709] on icon "delete" at bounding box center [780, 706] width 9 height 10
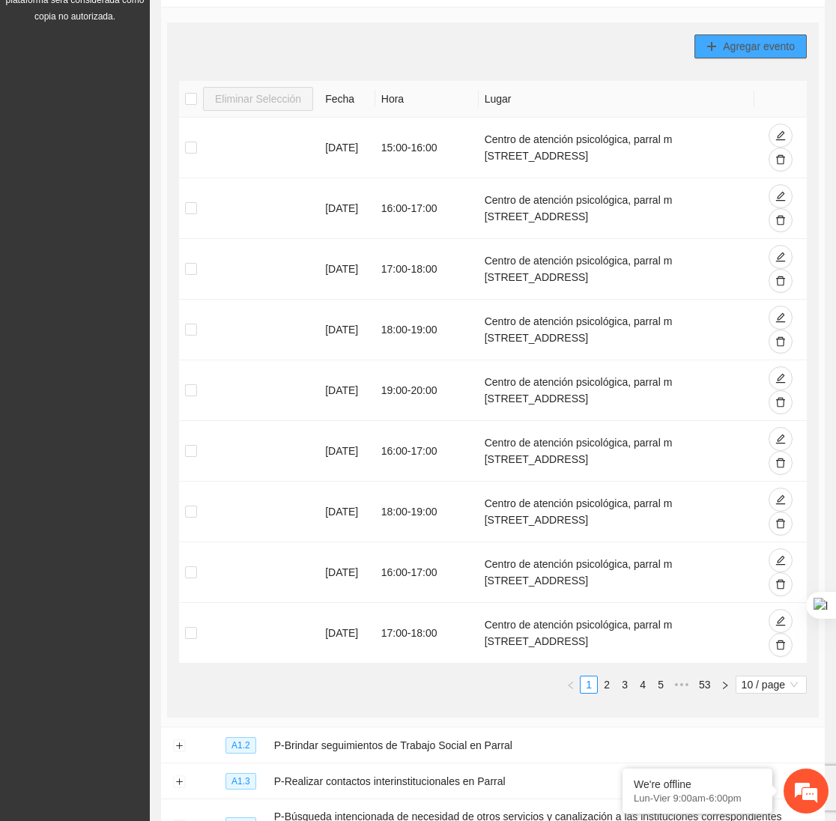
click at [740, 49] on span "Agregar evento" at bounding box center [759, 46] width 72 height 16
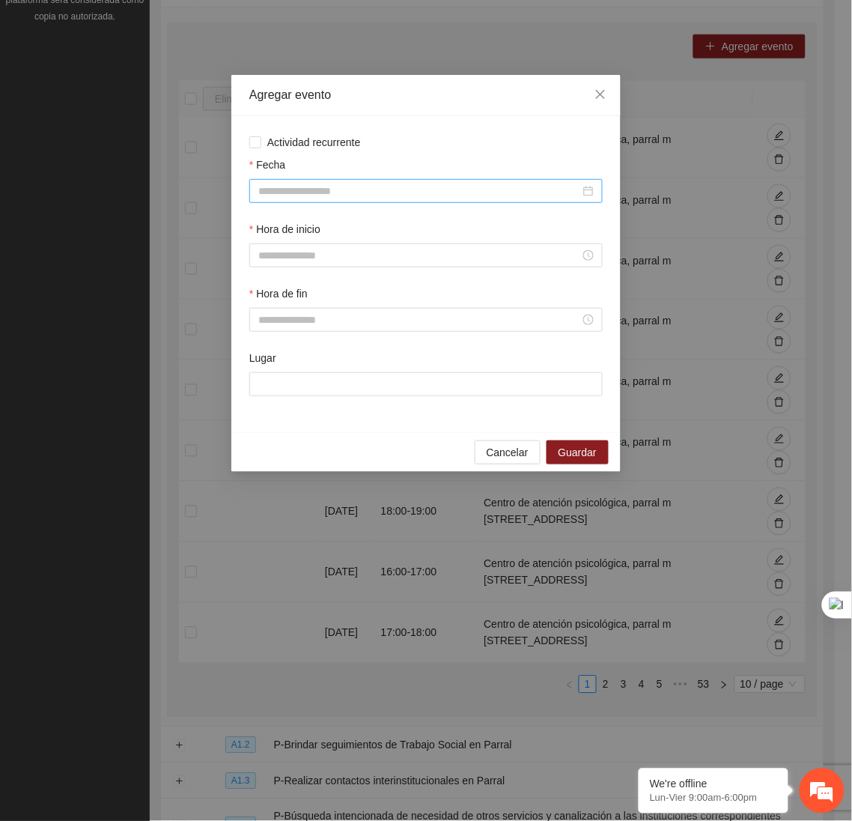
click at [515, 190] on input "Fecha" at bounding box center [419, 191] width 322 height 16
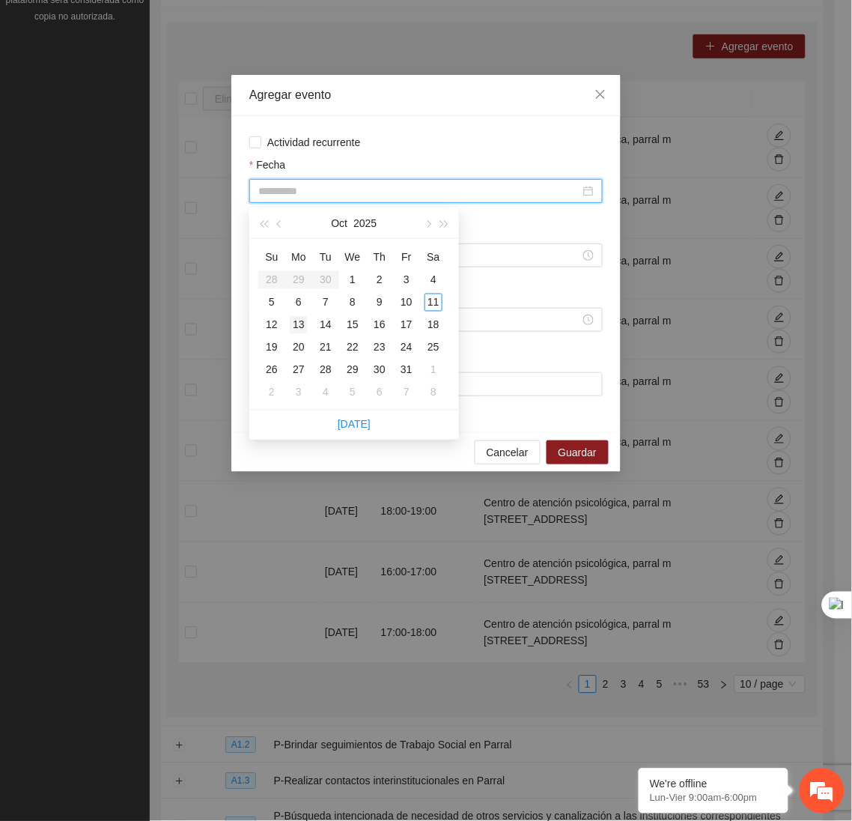
click at [303, 321] on div "13" at bounding box center [299, 325] width 18 height 18
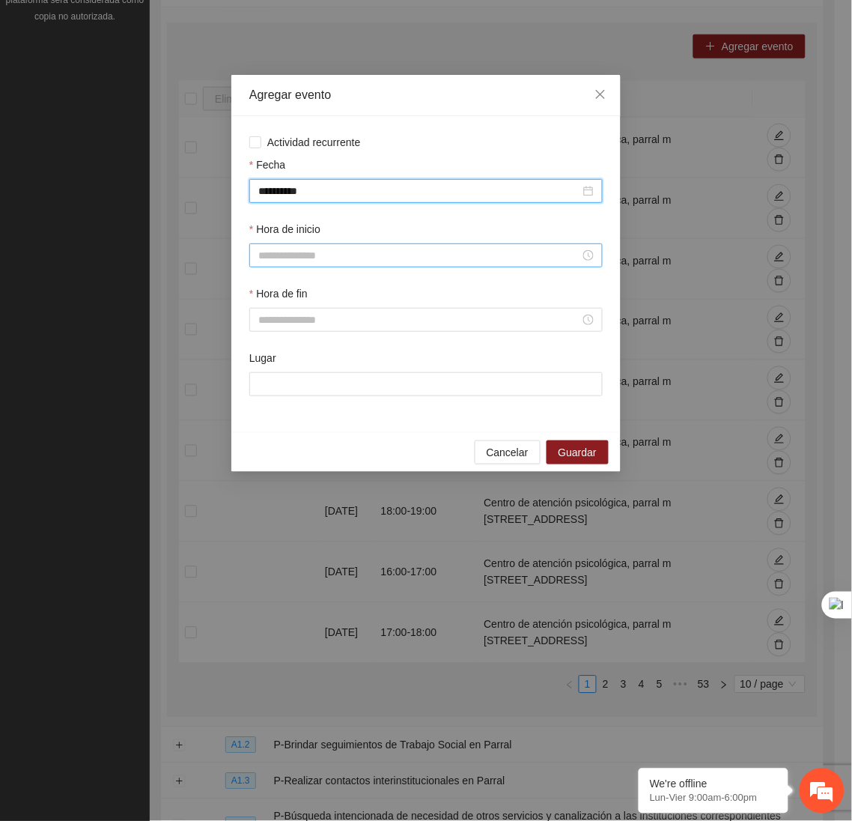
click at [287, 255] on input "Hora de inicio" at bounding box center [419, 255] width 322 height 16
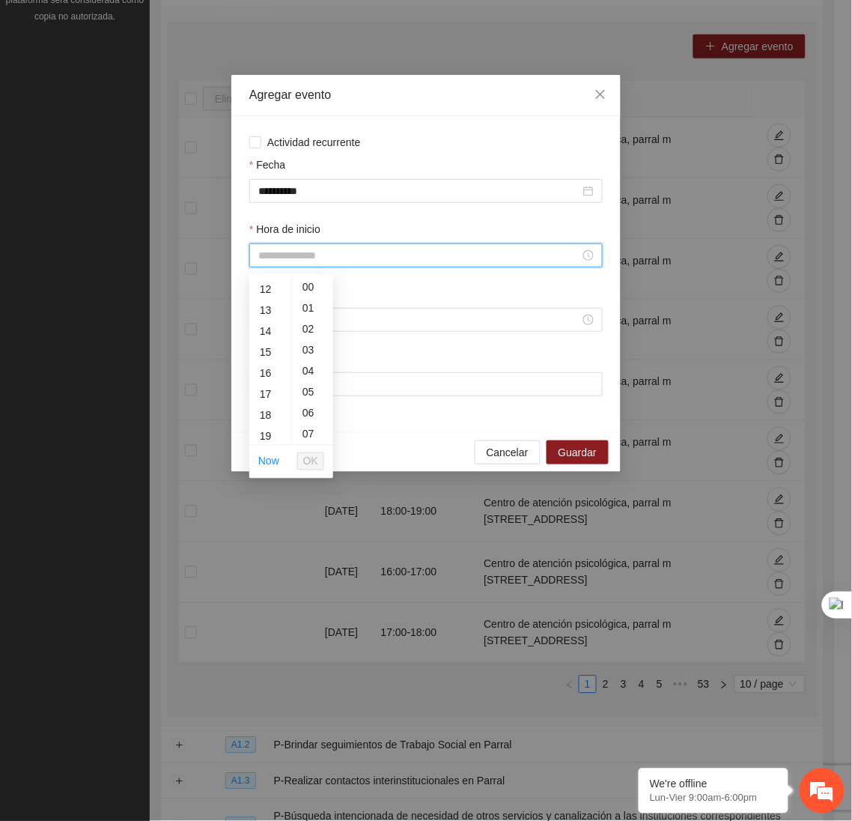
scroll to position [250, 0]
click at [272, 389] on div "17" at bounding box center [270, 393] width 42 height 21
click at [308, 460] on span "OK" at bounding box center [310, 461] width 15 height 16
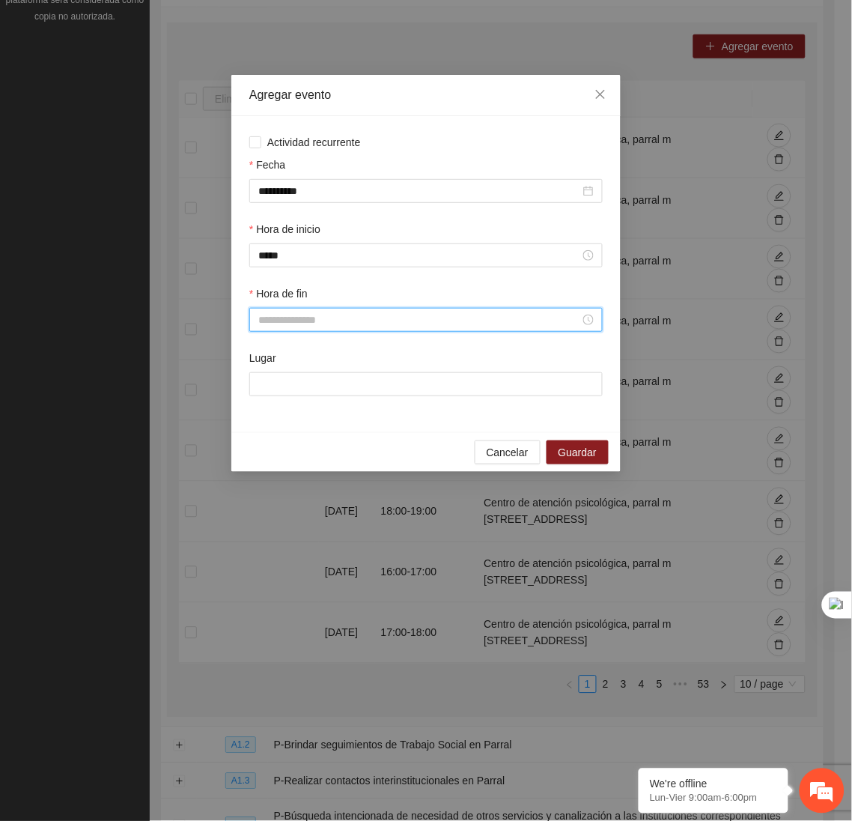
click at [281, 323] on input "Hora de fin" at bounding box center [419, 319] width 322 height 16
click at [271, 476] on div "18" at bounding box center [270, 485] width 42 height 21
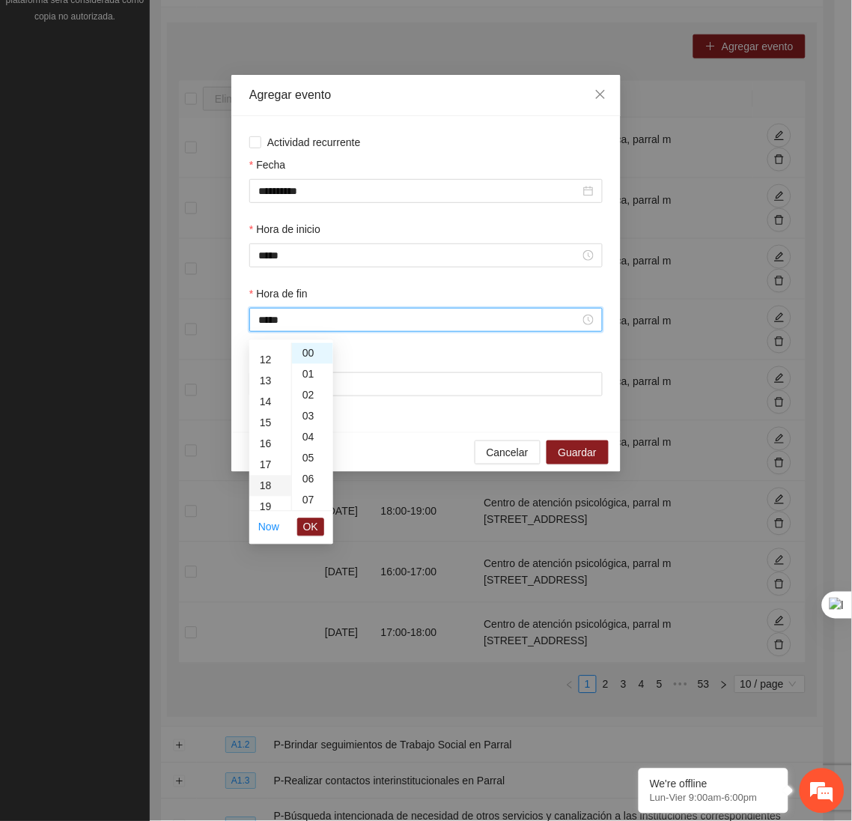
scroll to position [377, 0]
click at [308, 524] on span "OK" at bounding box center [310, 527] width 15 height 16
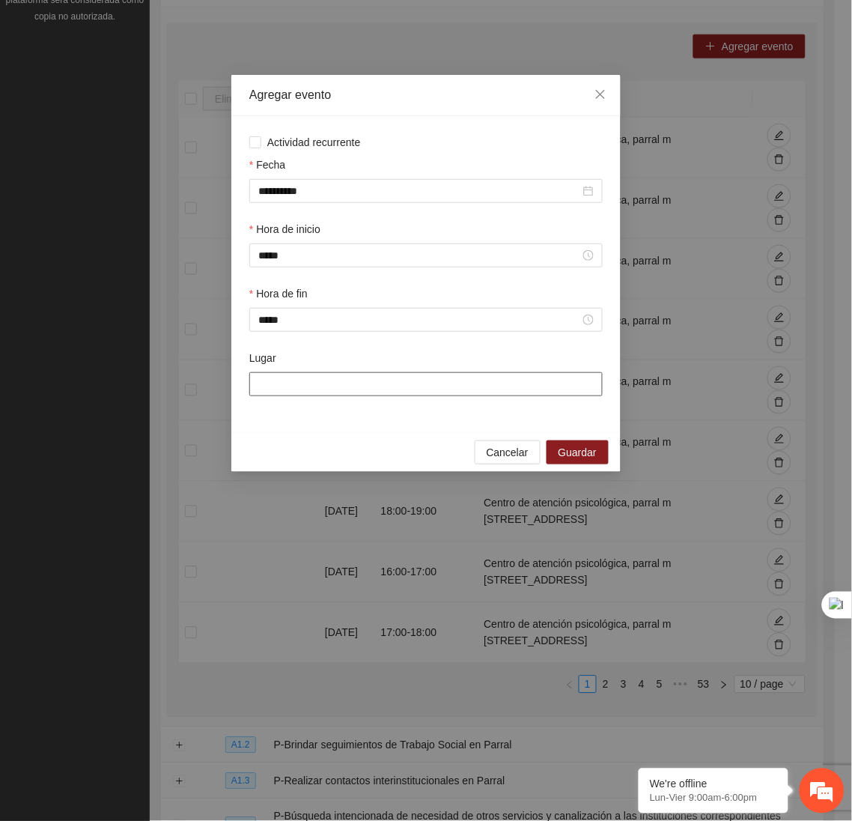
click at [285, 384] on input "Lugar" at bounding box center [425, 384] width 353 height 24
click at [581, 451] on span "Guardar" at bounding box center [578, 452] width 38 height 16
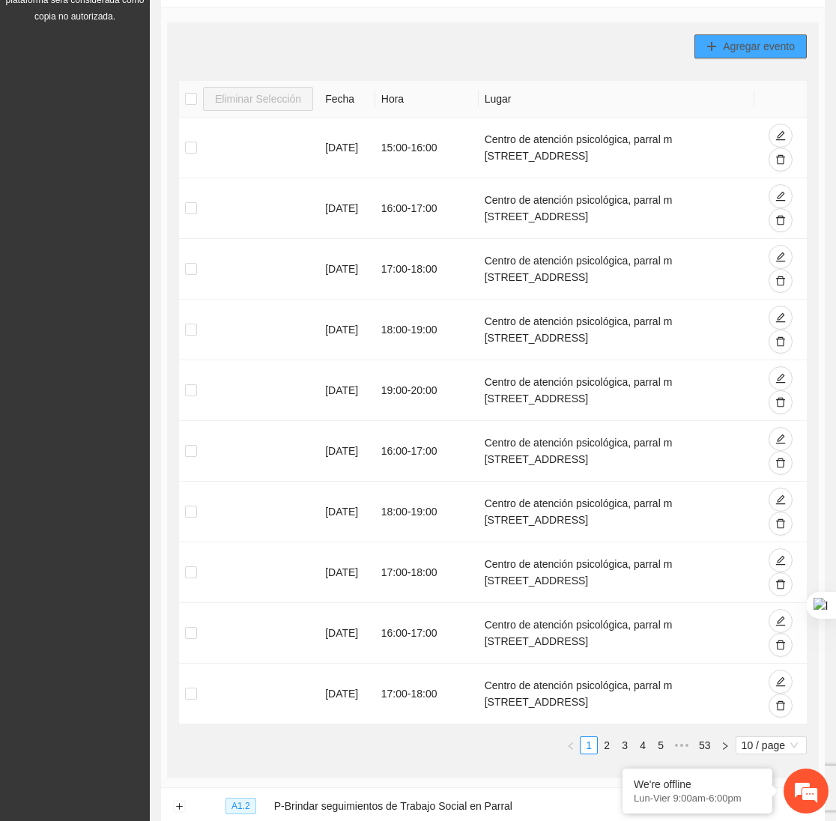
click at [726, 45] on span "Agregar evento" at bounding box center [759, 46] width 72 height 16
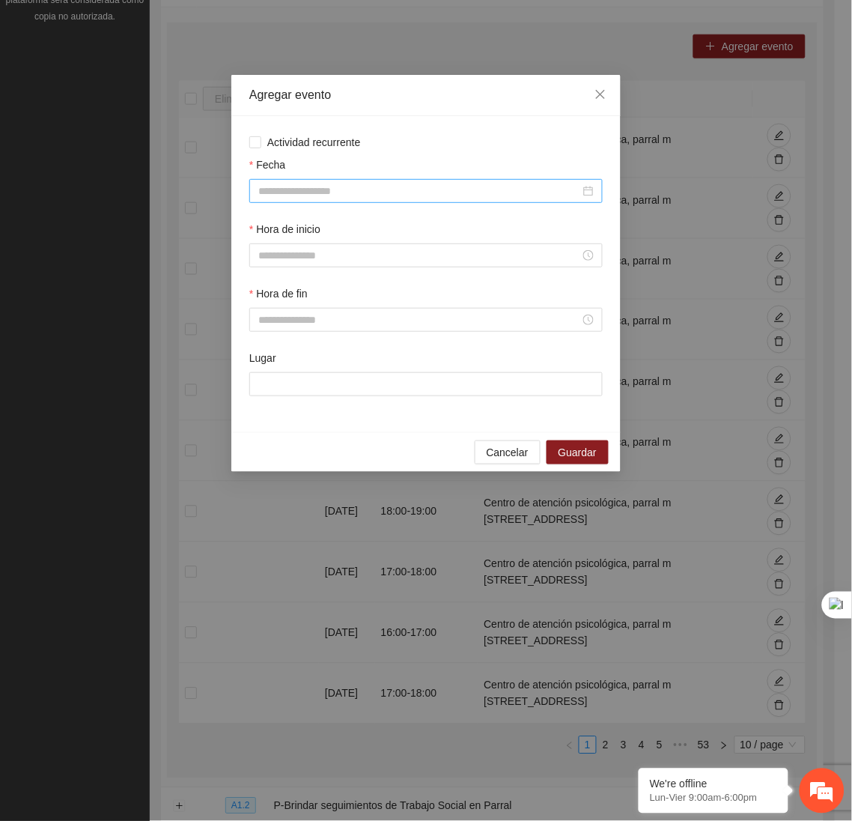
click at [474, 195] on input "Fecha" at bounding box center [419, 191] width 322 height 16
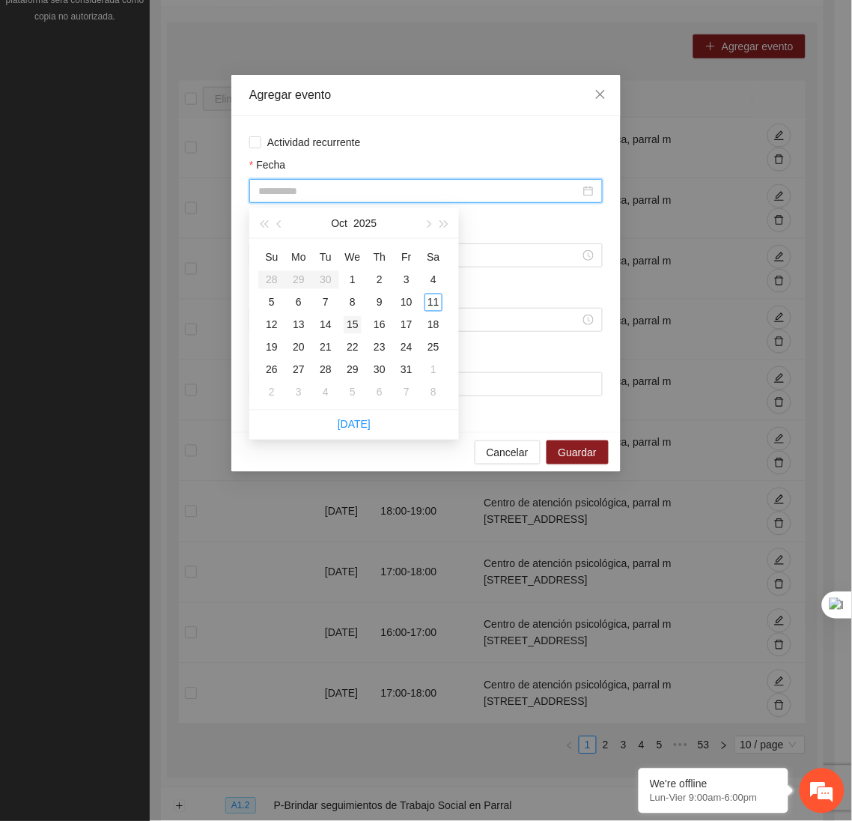
click at [348, 326] on div "15" at bounding box center [353, 325] width 18 height 18
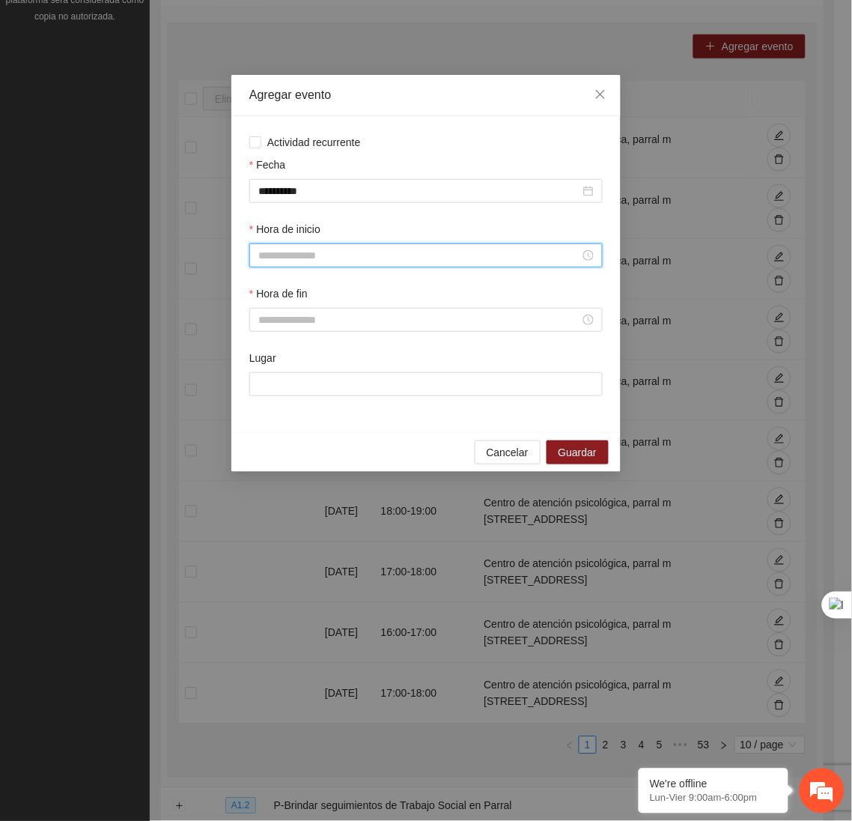
click at [318, 263] on input "Hora de inicio" at bounding box center [419, 255] width 322 height 16
click at [261, 397] on div "18" at bounding box center [270, 403] width 42 height 21
click at [308, 458] on span "OK" at bounding box center [310, 461] width 15 height 16
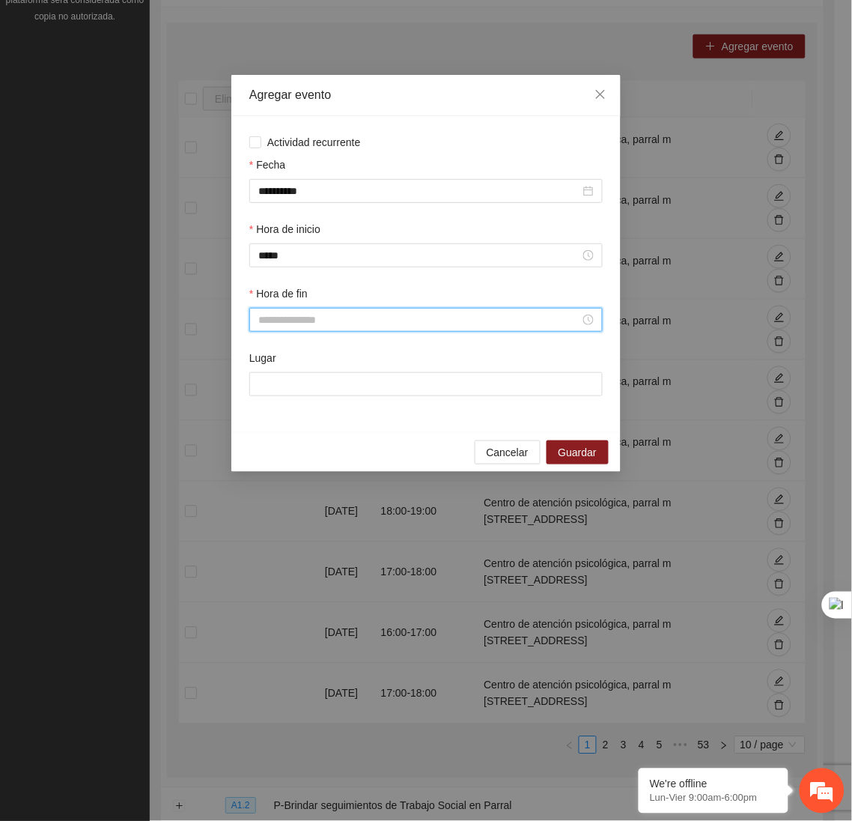
click at [273, 328] on input "Hora de fin" at bounding box center [419, 319] width 322 height 16
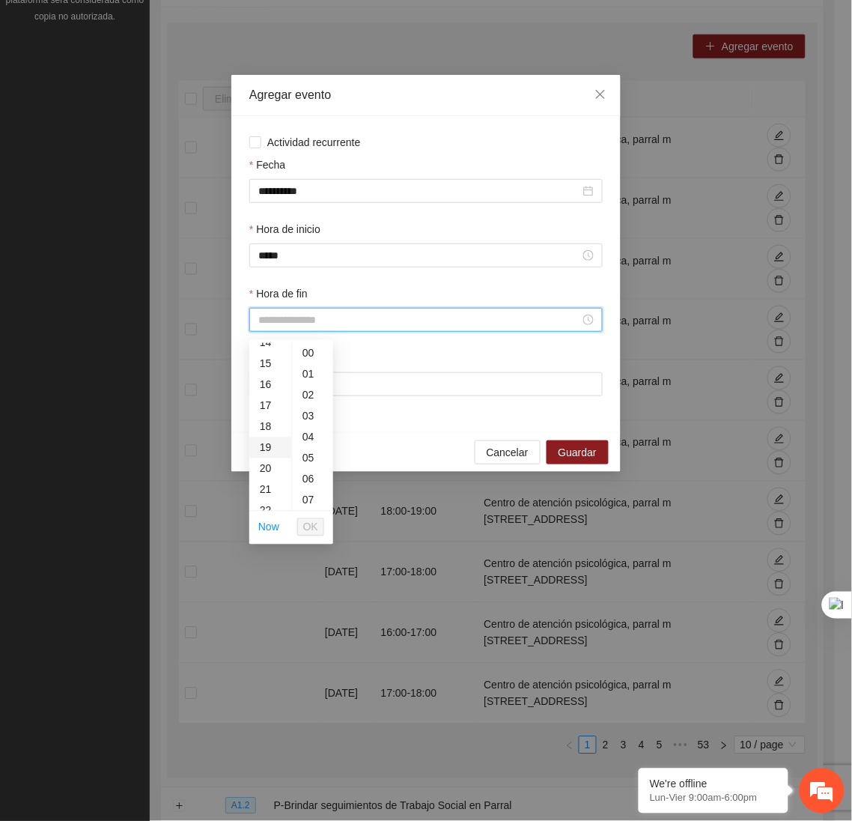
click at [264, 447] on div "19" at bounding box center [270, 447] width 42 height 21
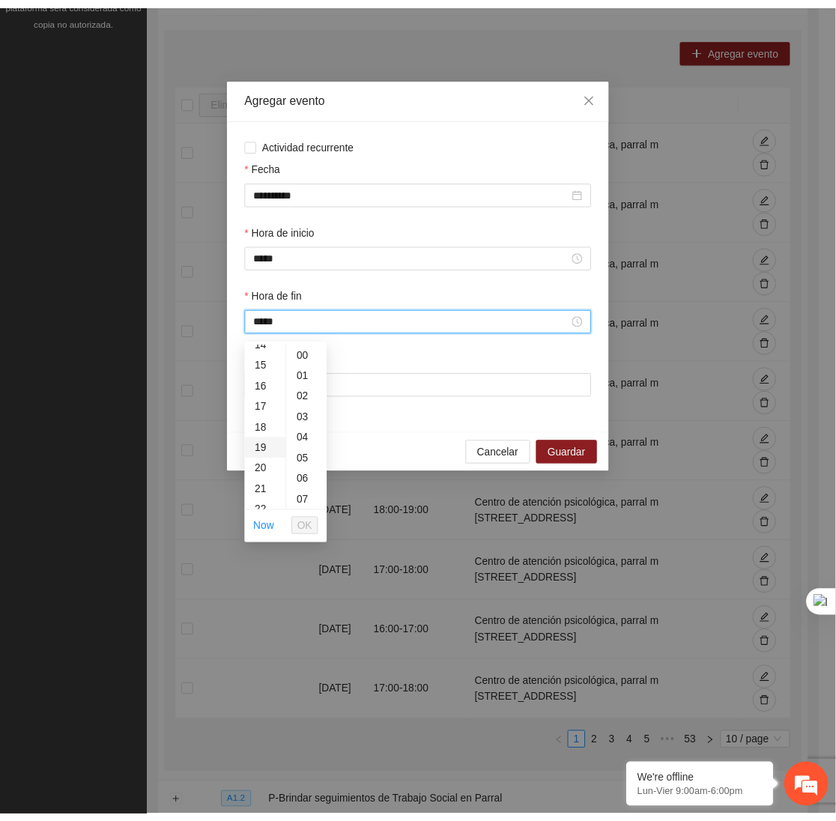
scroll to position [398, 0]
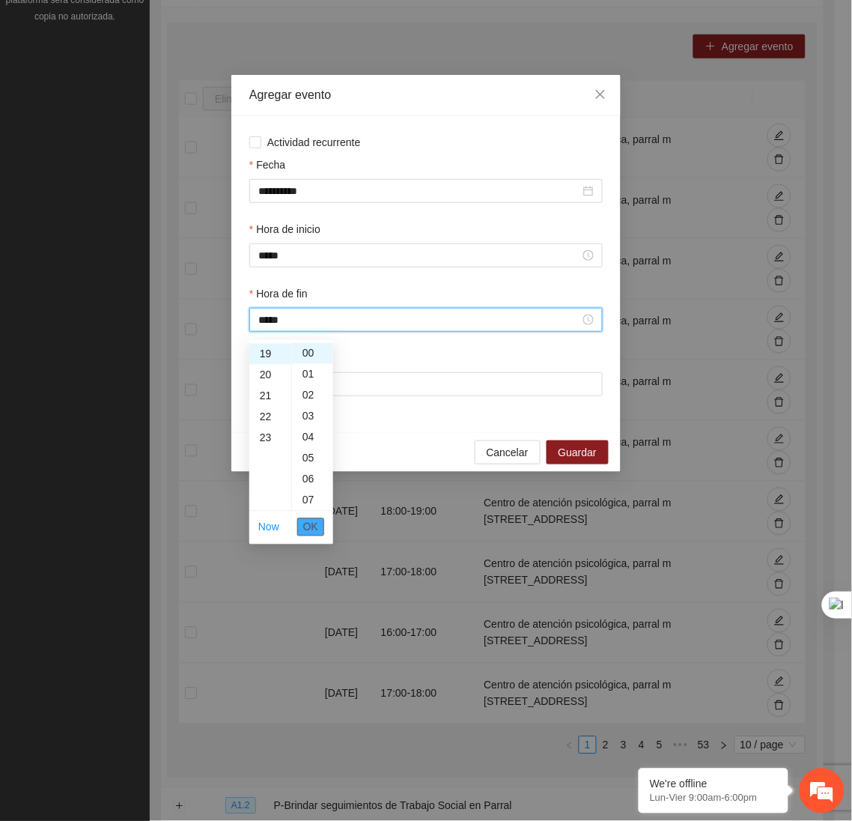
click at [313, 532] on span "OK" at bounding box center [310, 527] width 15 height 16
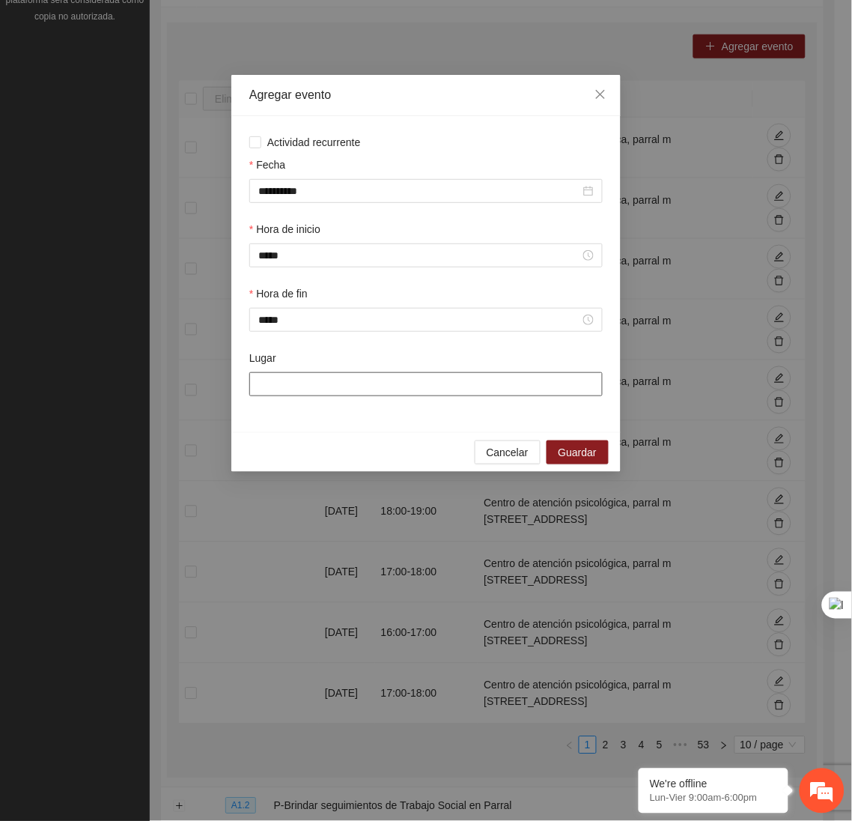
click at [302, 388] on input "Lugar" at bounding box center [425, 384] width 353 height 24
click at [591, 453] on span "Guardar" at bounding box center [578, 452] width 38 height 16
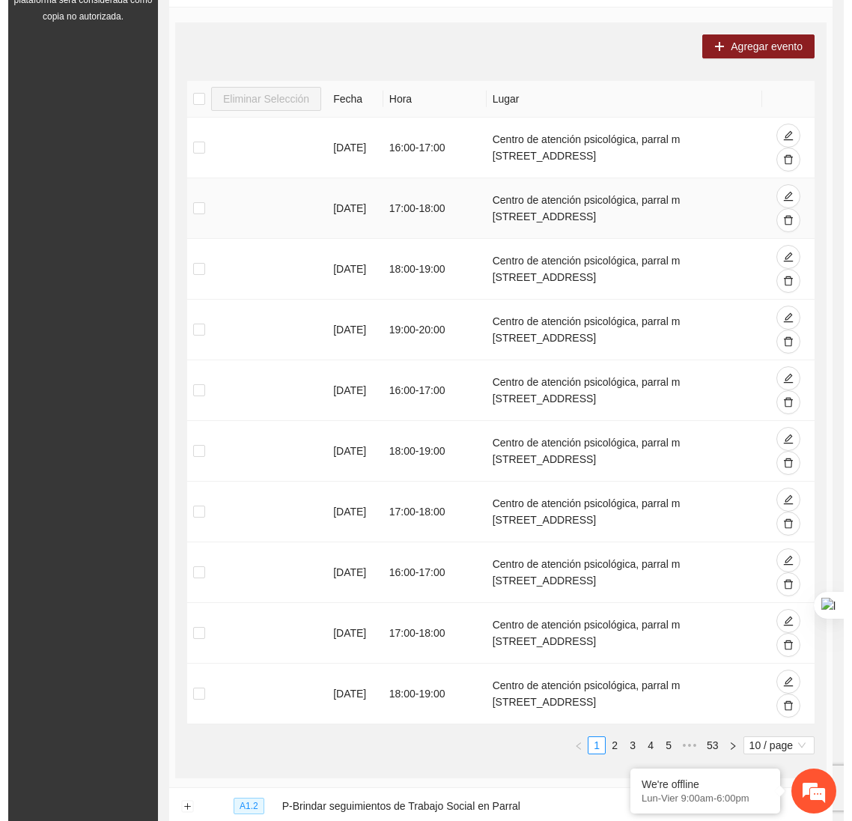
scroll to position [0, 0]
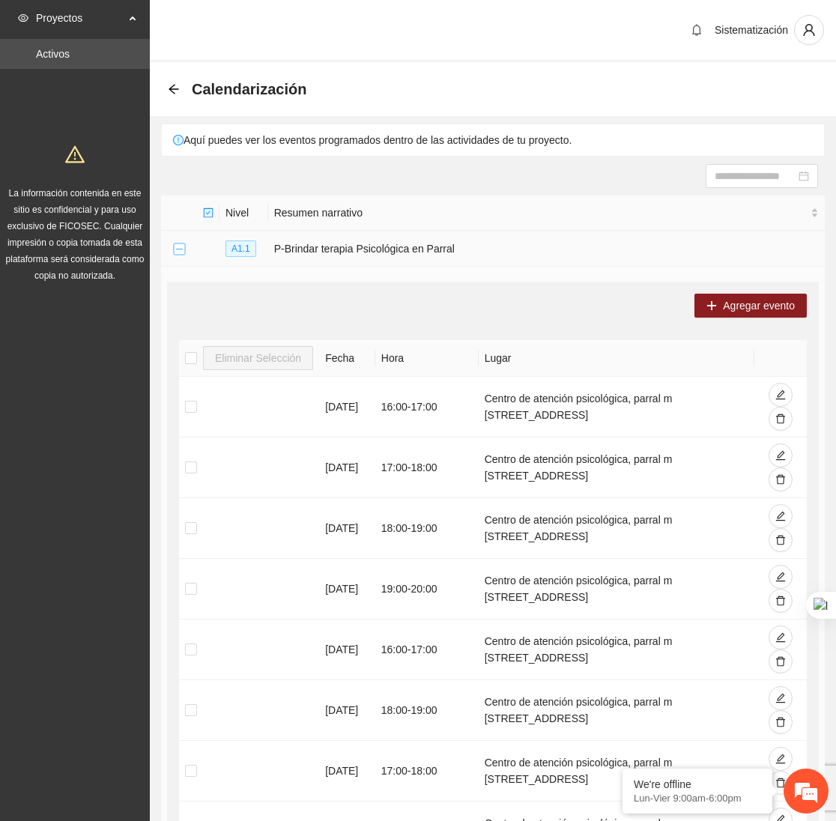
click at [174, 246] on button "Collapse row" at bounding box center [179, 249] width 12 height 12
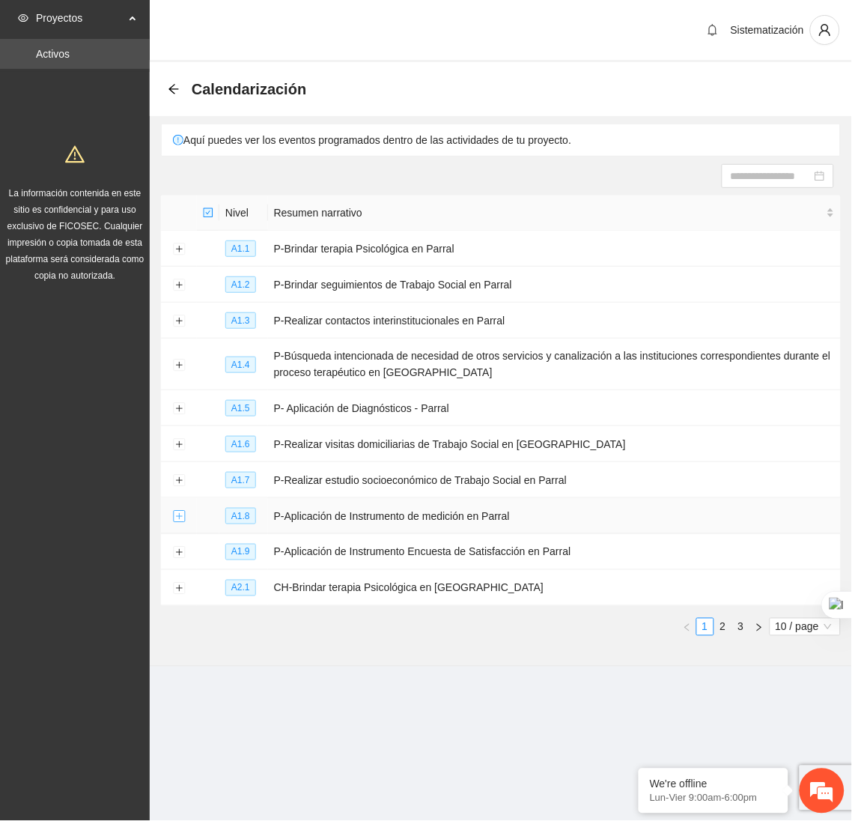
click at [177, 516] on button "Expand row" at bounding box center [179, 517] width 12 height 12
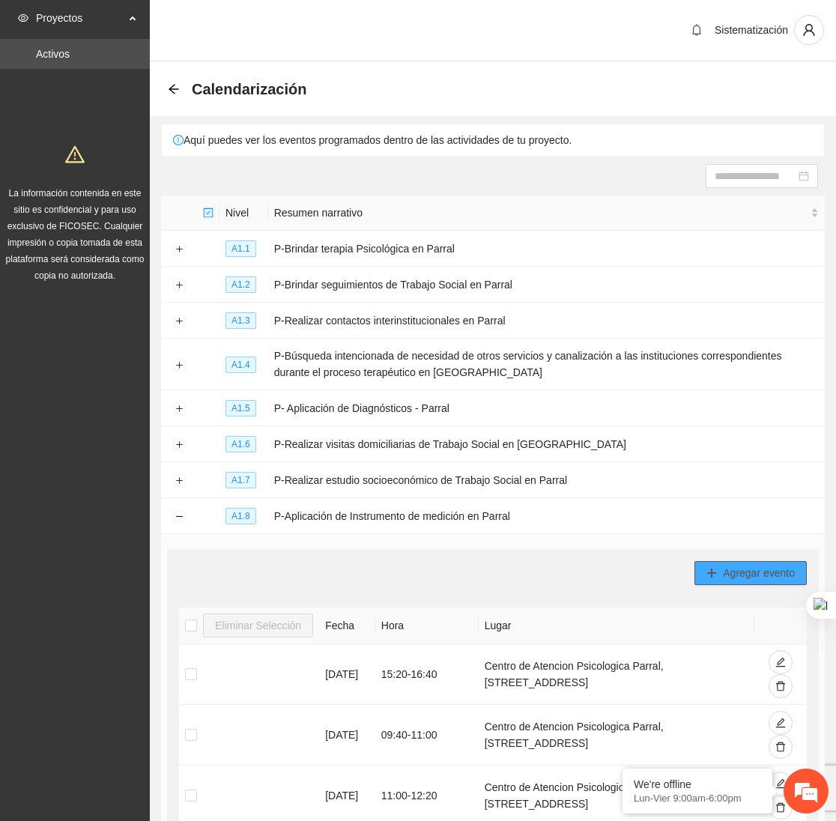
click at [729, 579] on span "Agregar evento" at bounding box center [759, 573] width 72 height 16
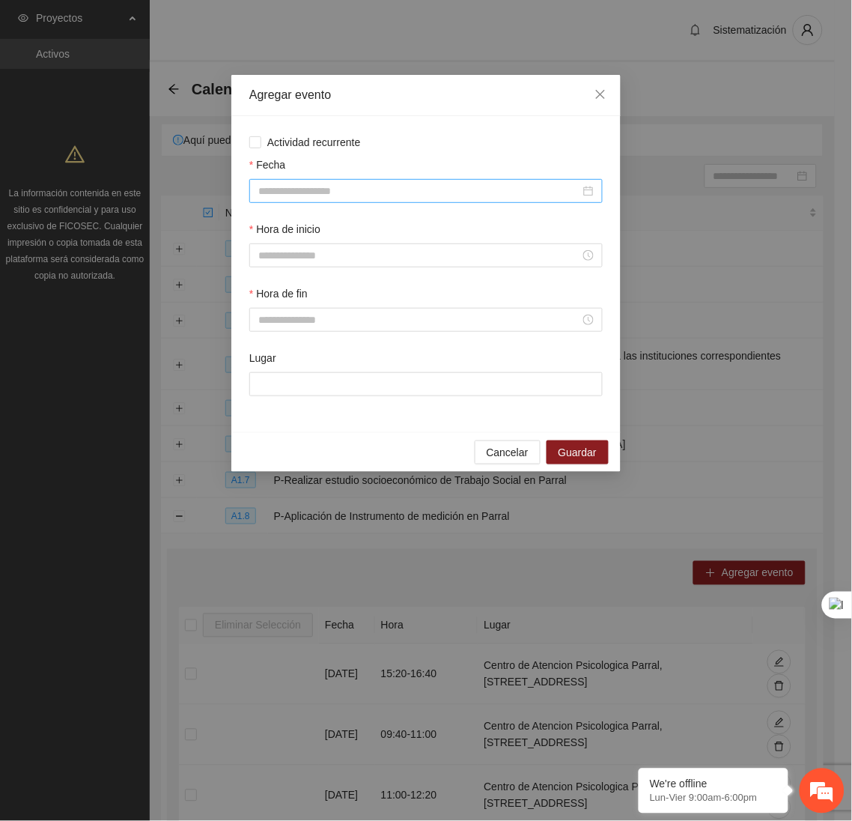
click at [444, 187] on input "Fecha" at bounding box center [419, 191] width 322 height 16
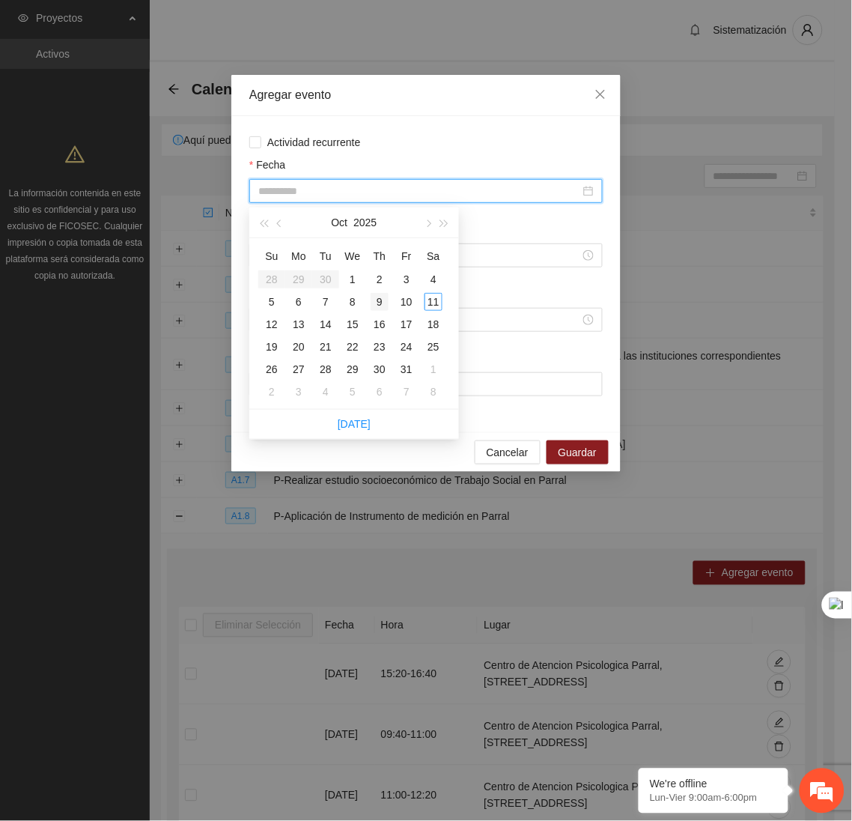
click at [377, 301] on div "9" at bounding box center [380, 302] width 18 height 18
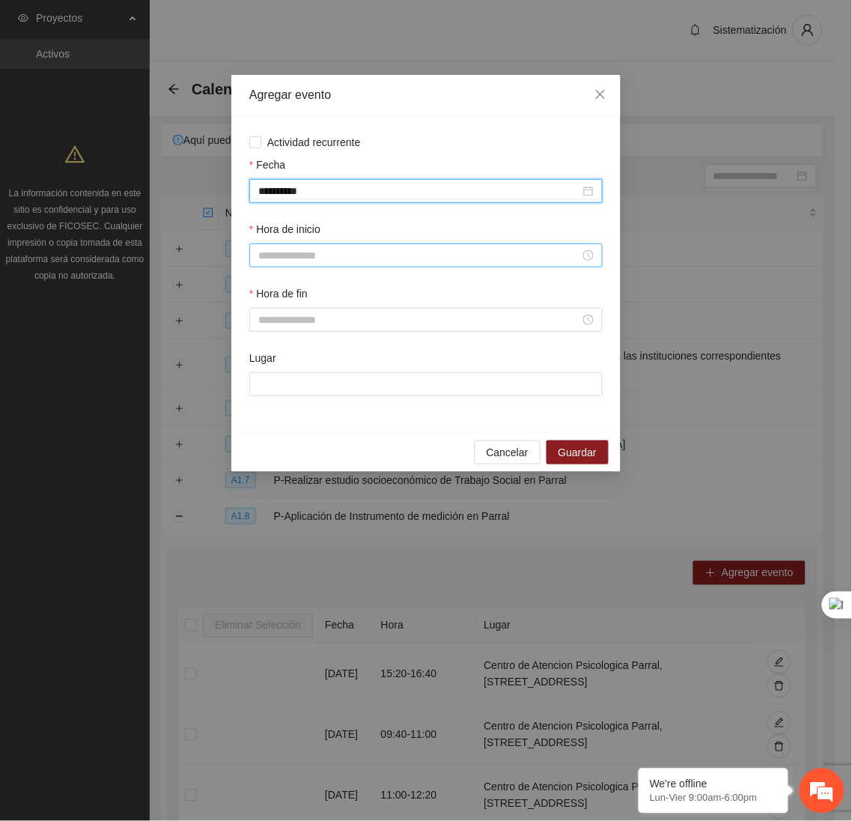
click at [304, 259] on input "Hora de inicio" at bounding box center [419, 255] width 322 height 16
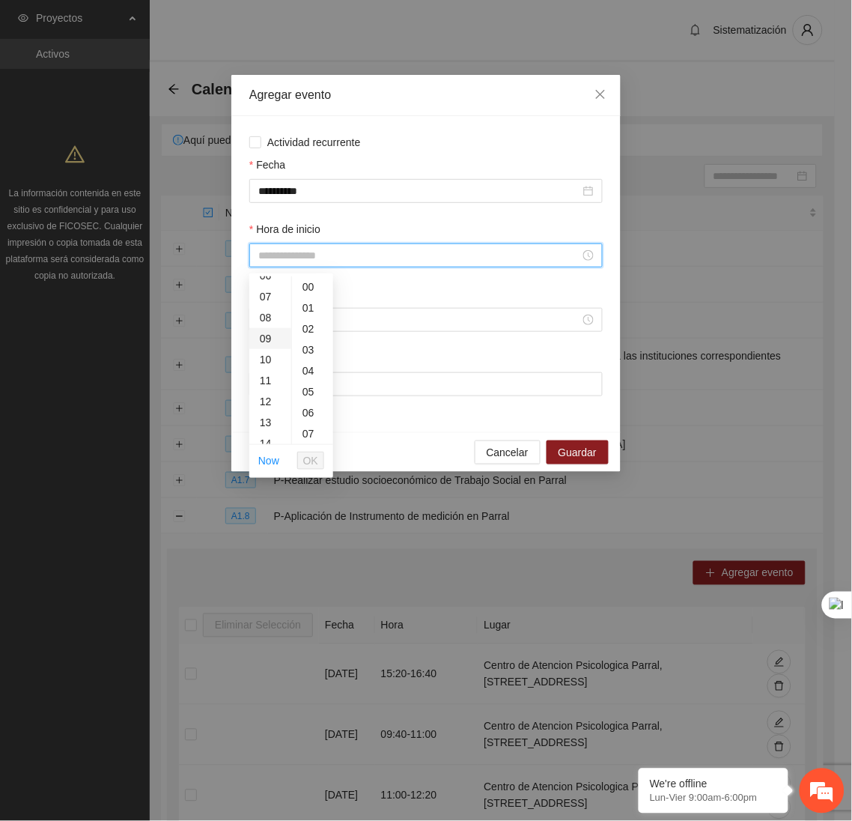
click at [259, 329] on div "09" at bounding box center [270, 338] width 42 height 21
click at [302, 457] on button "OK" at bounding box center [310, 460] width 27 height 18
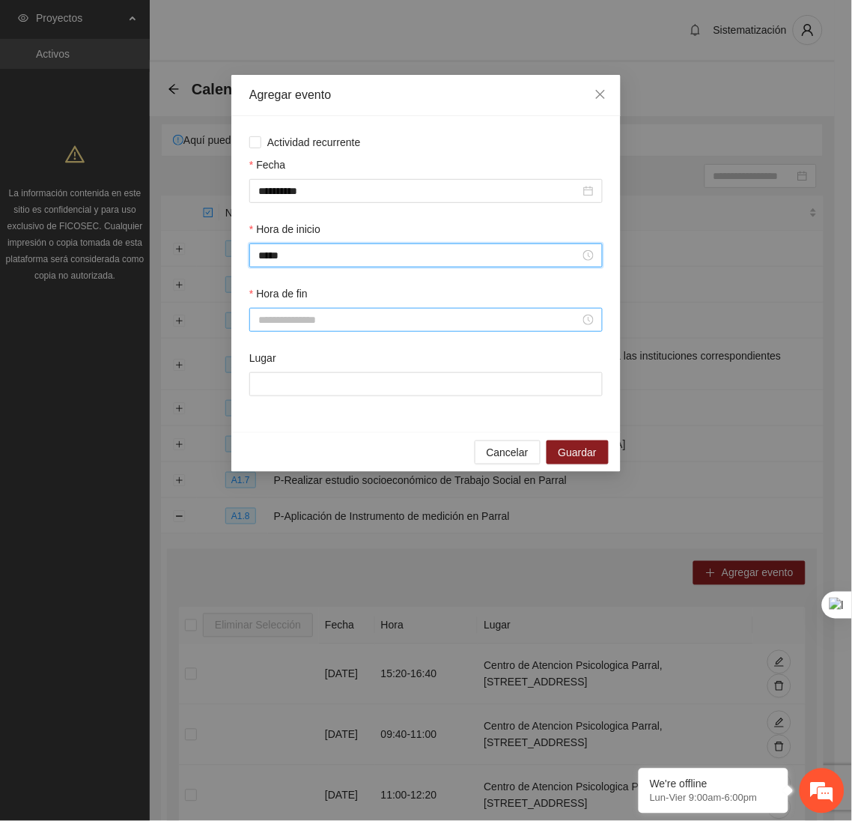
click at [303, 323] on input "Hora de fin" at bounding box center [419, 319] width 322 height 16
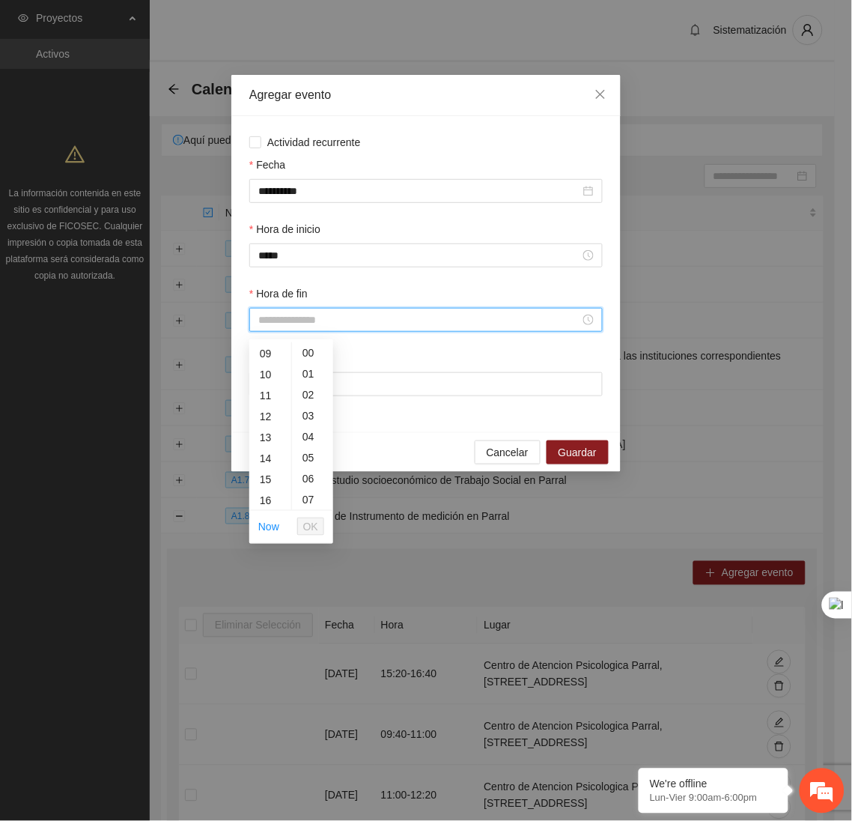
scroll to position [180, 0]
click at [266, 384] on div "10" at bounding box center [270, 381] width 42 height 21
click at [304, 437] on div "20" at bounding box center [312, 435] width 41 height 21
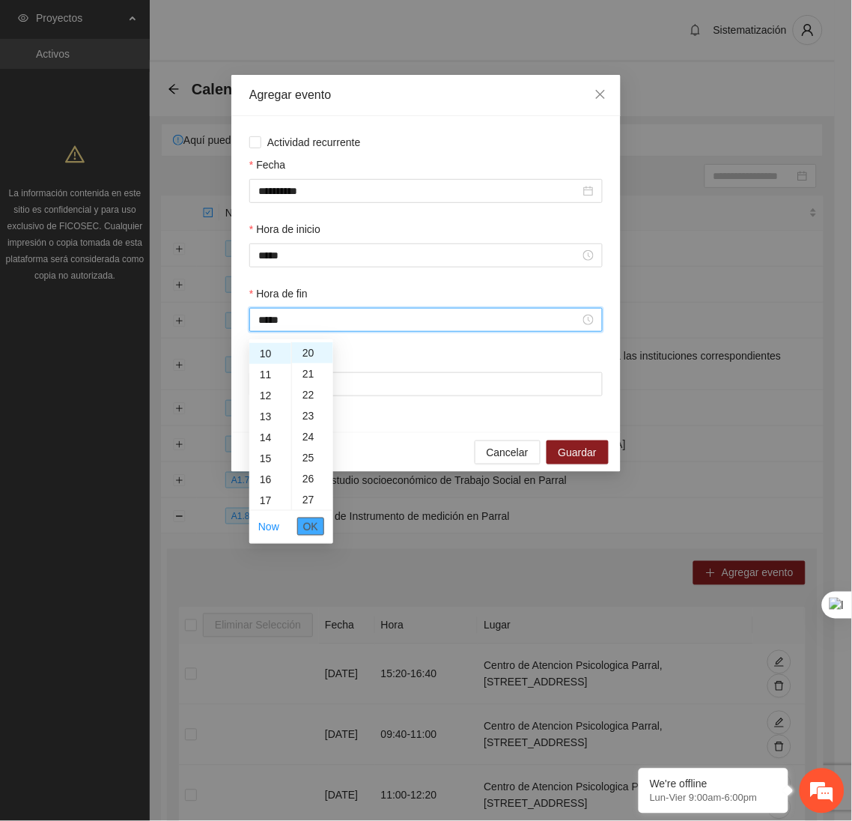
click at [311, 524] on span "OK" at bounding box center [310, 526] width 15 height 16
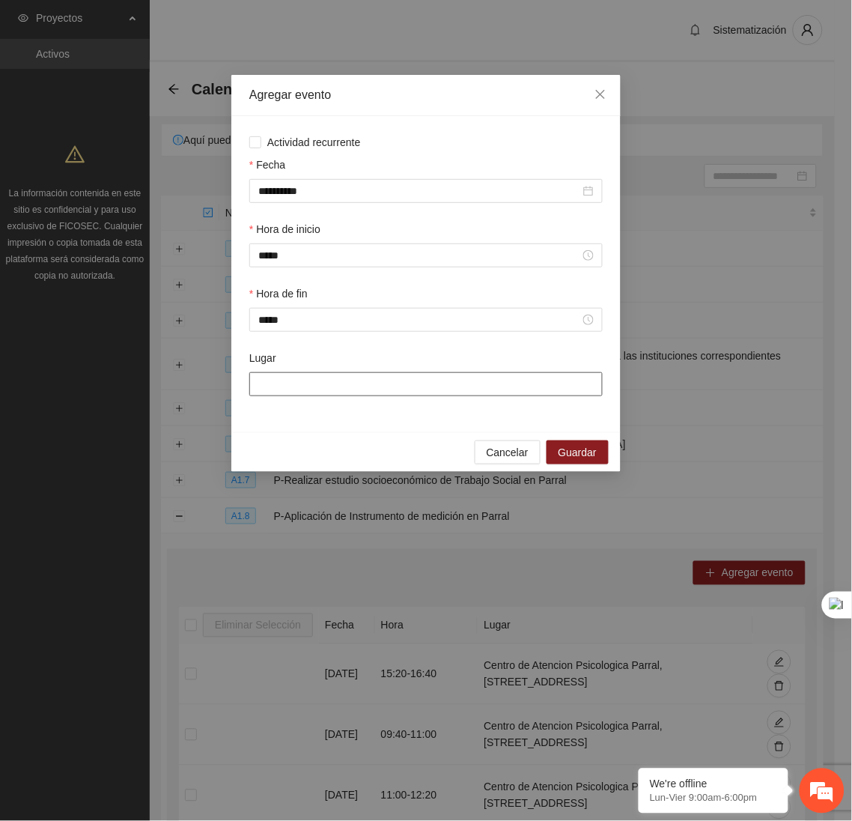
click at [307, 381] on input "Lugar" at bounding box center [425, 384] width 353 height 24
click at [583, 460] on span "Guardar" at bounding box center [578, 452] width 38 height 16
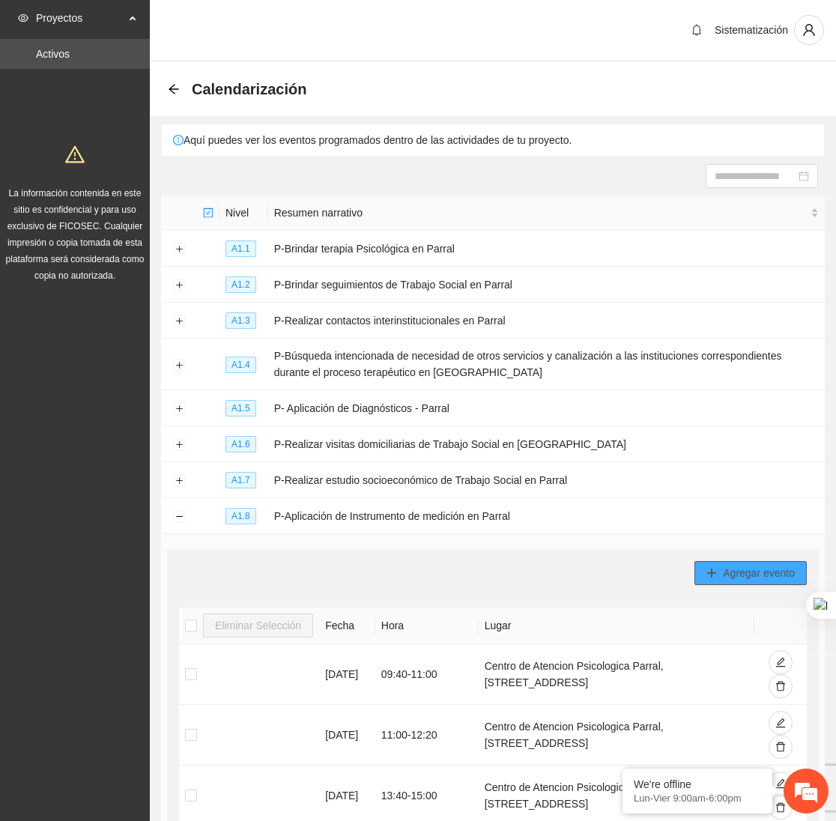
click at [720, 571] on button "Agregar evento" at bounding box center [750, 573] width 112 height 24
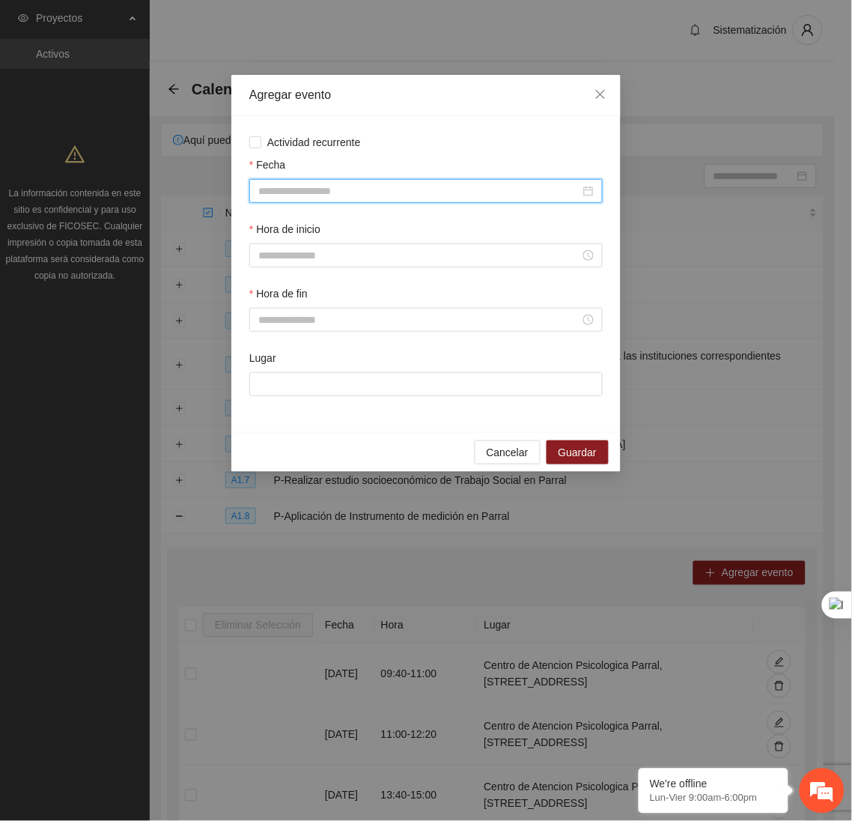
click at [384, 188] on input "Fecha" at bounding box center [419, 191] width 322 height 16
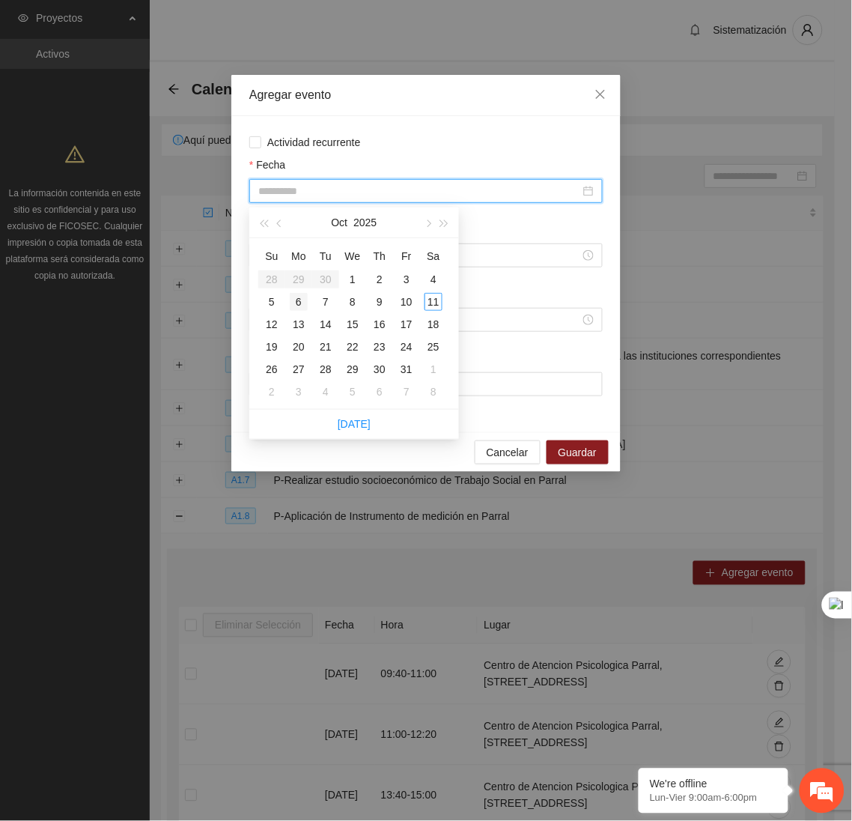
click at [296, 299] on div "6" at bounding box center [299, 302] width 18 height 18
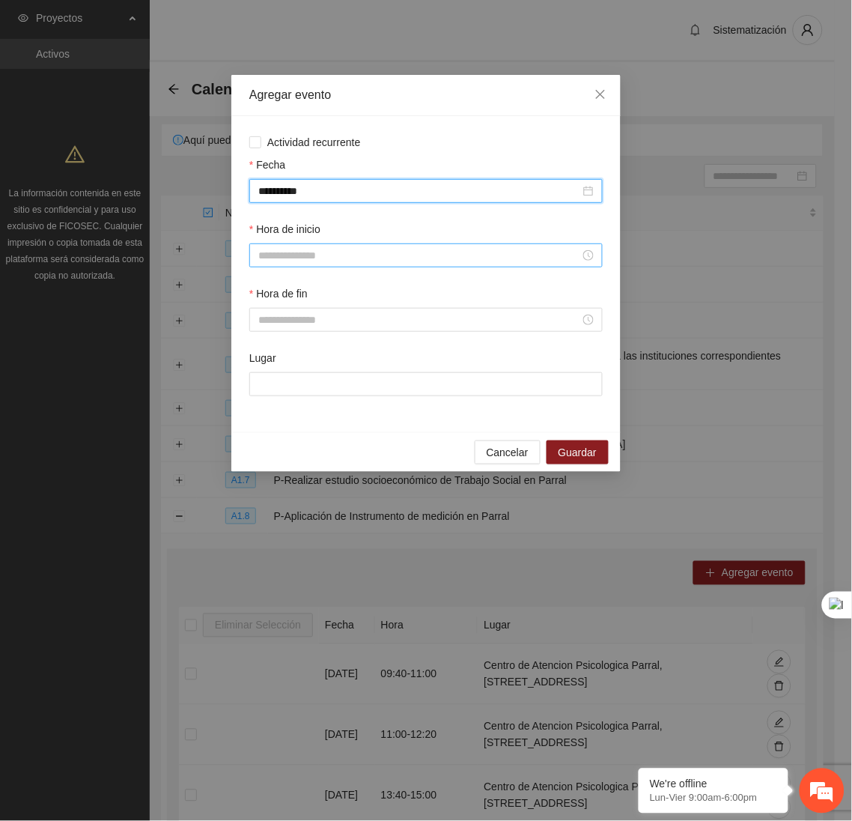
click at [317, 258] on input "Hora de inicio" at bounding box center [419, 255] width 322 height 16
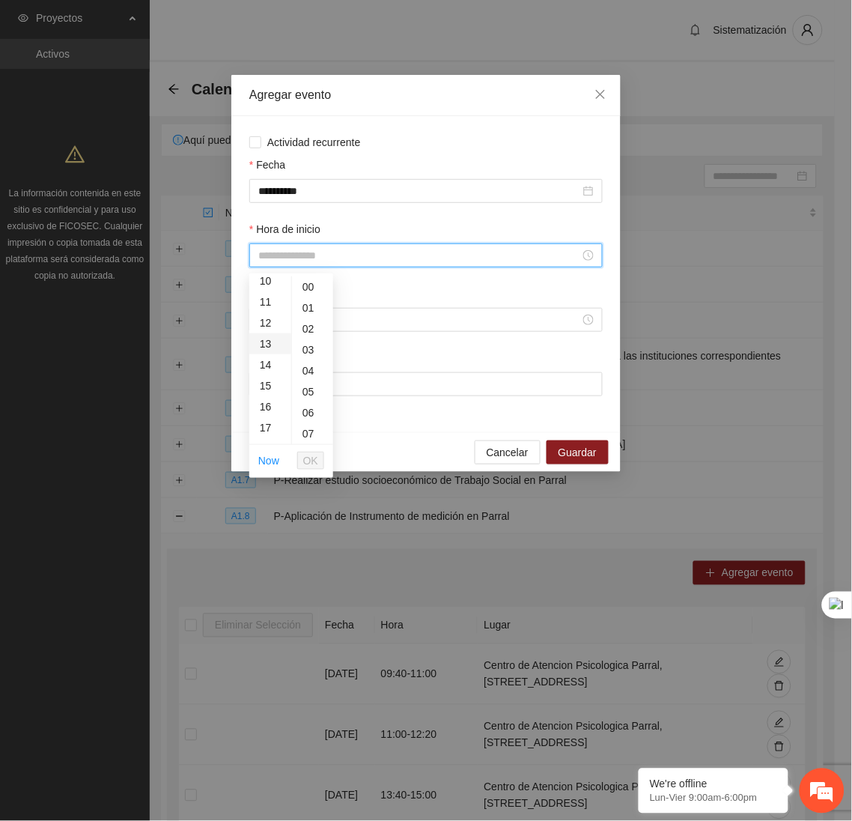
click at [270, 347] on div "13" at bounding box center [270, 343] width 42 height 21
click at [317, 464] on button "OK" at bounding box center [310, 460] width 27 height 18
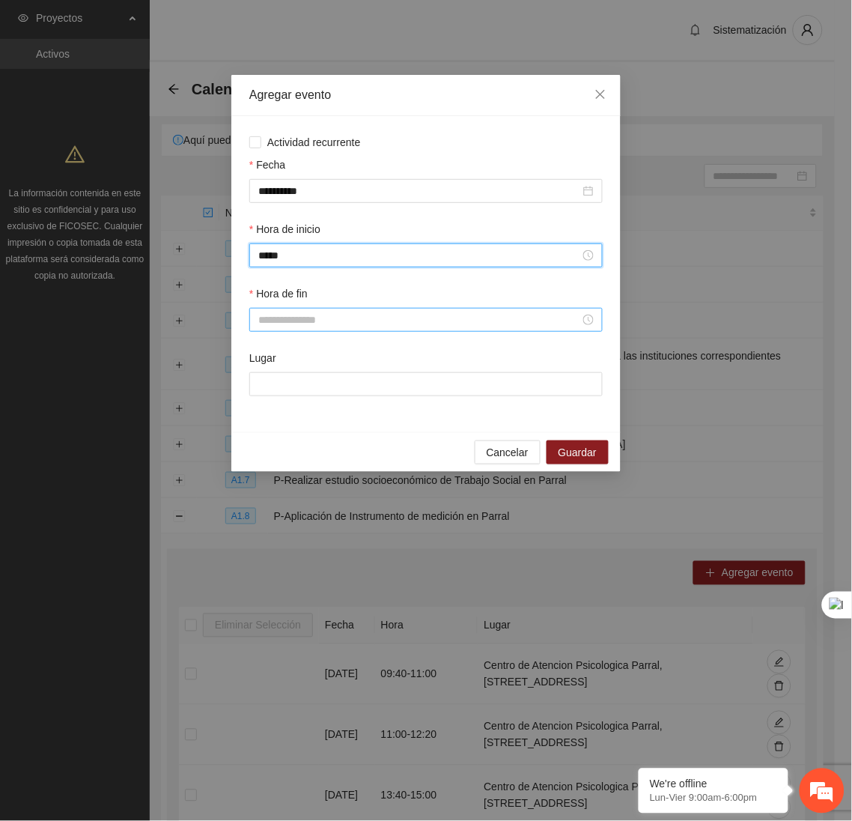
click at [291, 323] on input "Hora de fin" at bounding box center [419, 319] width 322 height 16
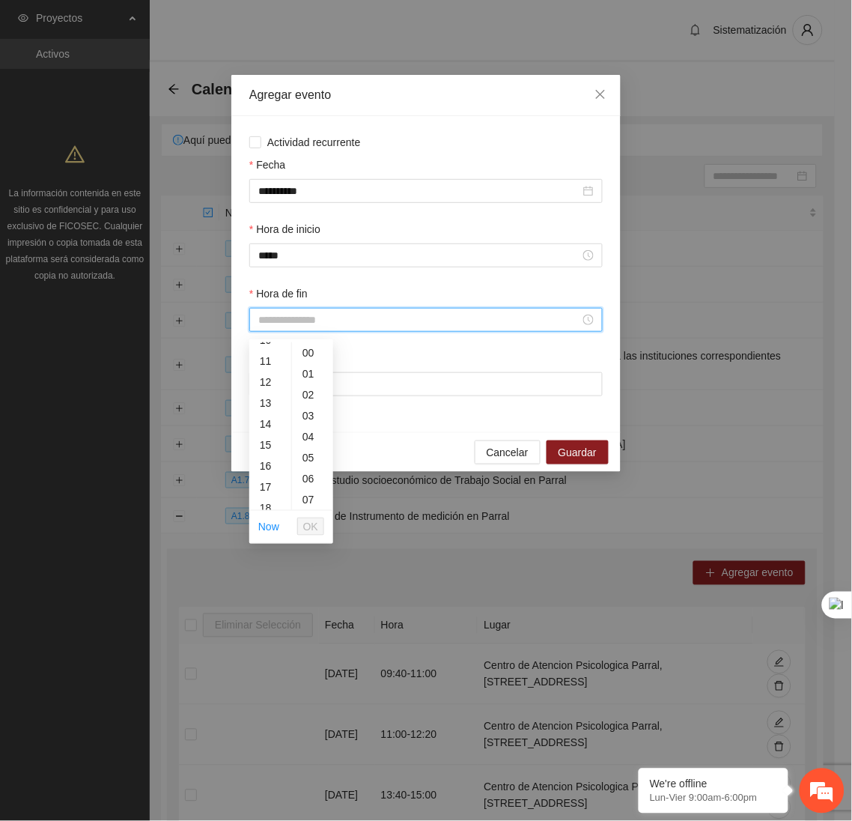
scroll to position [225, 0]
click at [266, 422] on div "14" at bounding box center [270, 420] width 42 height 21
drag, startPoint x: 305, startPoint y: 437, endPoint x: 277, endPoint y: 435, distance: 27.8
click at [277, 435] on ul "00 01 02 03 04 05 06 07 08 09 10 11 12 13 14 15 16 17 18 19 20 21 22 23" at bounding box center [270, 426] width 42 height 168
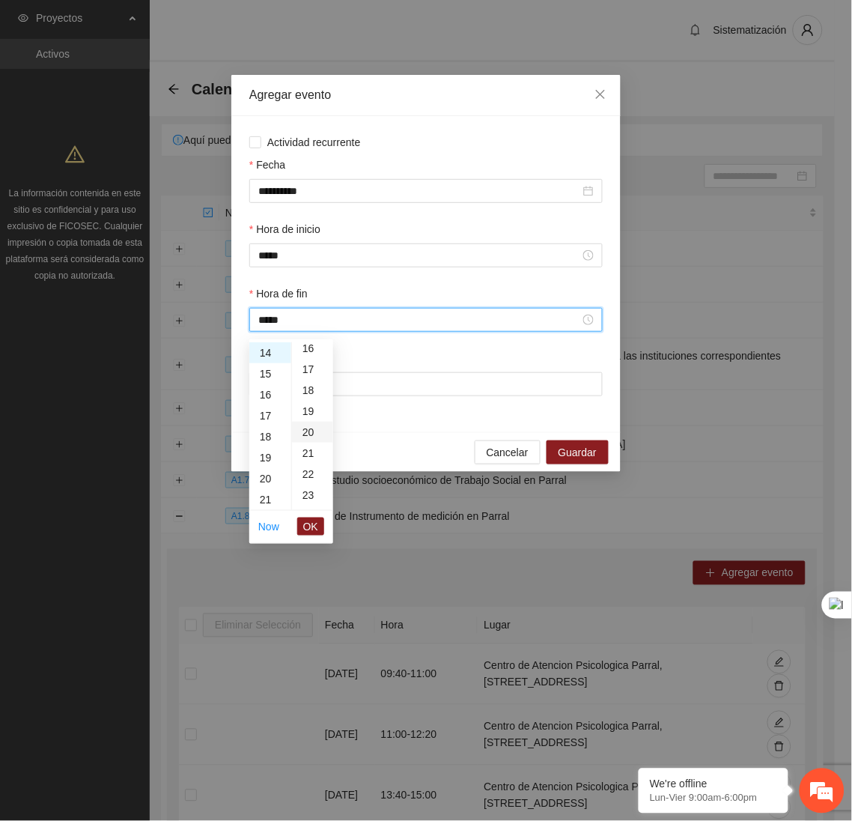
click at [305, 429] on div "20" at bounding box center [312, 432] width 41 height 21
click at [321, 529] on button "OK" at bounding box center [310, 526] width 27 height 18
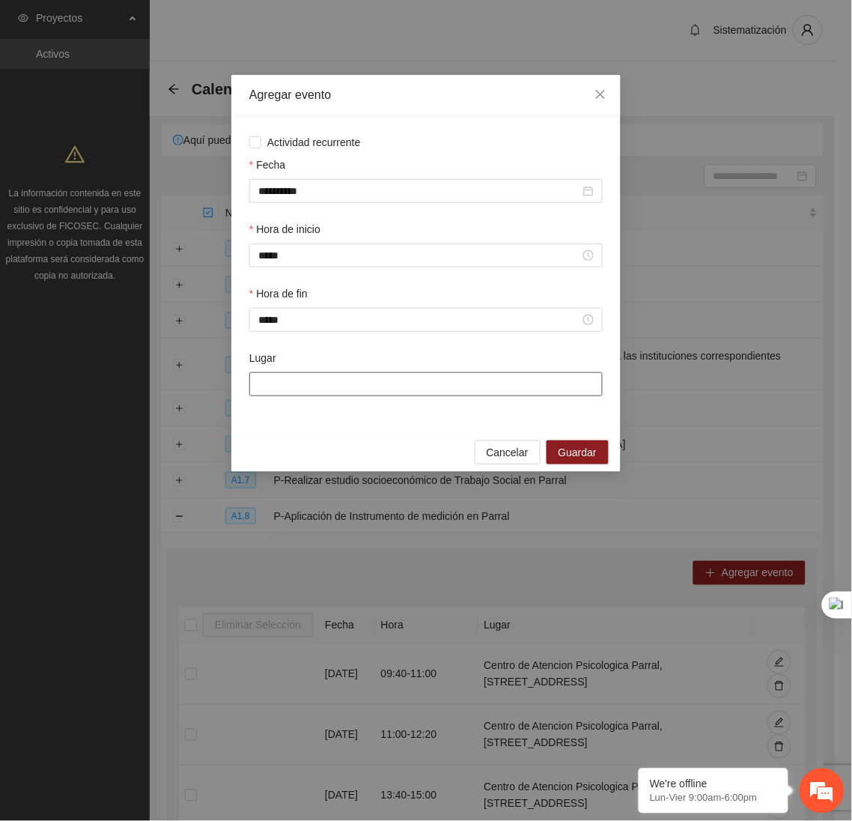
click at [306, 388] on input "Lugar" at bounding box center [425, 384] width 353 height 24
click at [579, 460] on span "Guardar" at bounding box center [578, 452] width 38 height 16
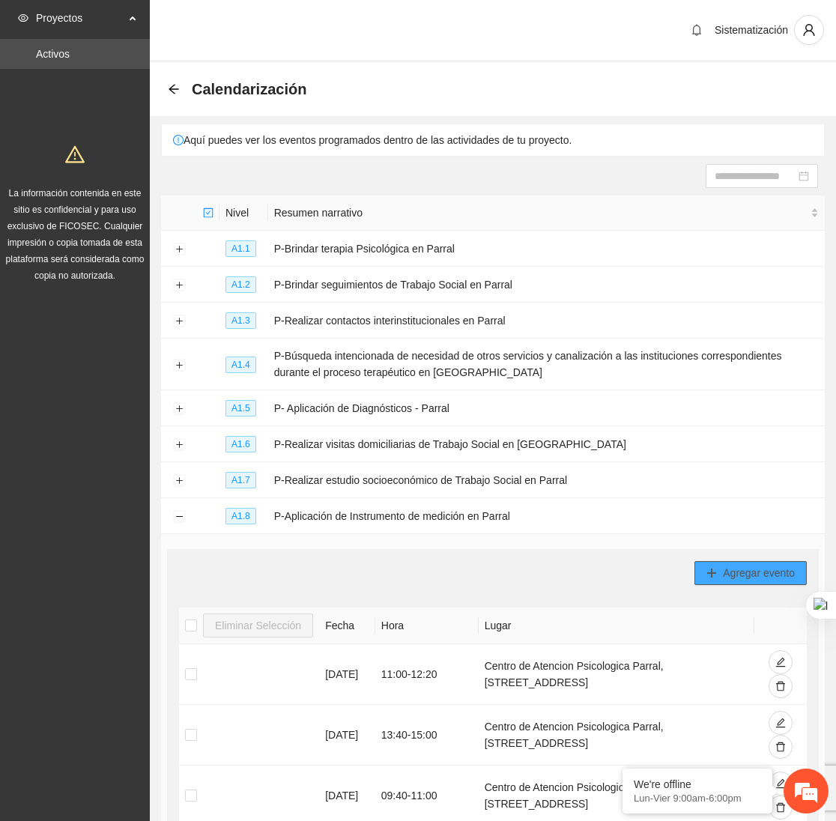
click at [764, 570] on span "Agregar evento" at bounding box center [759, 573] width 72 height 16
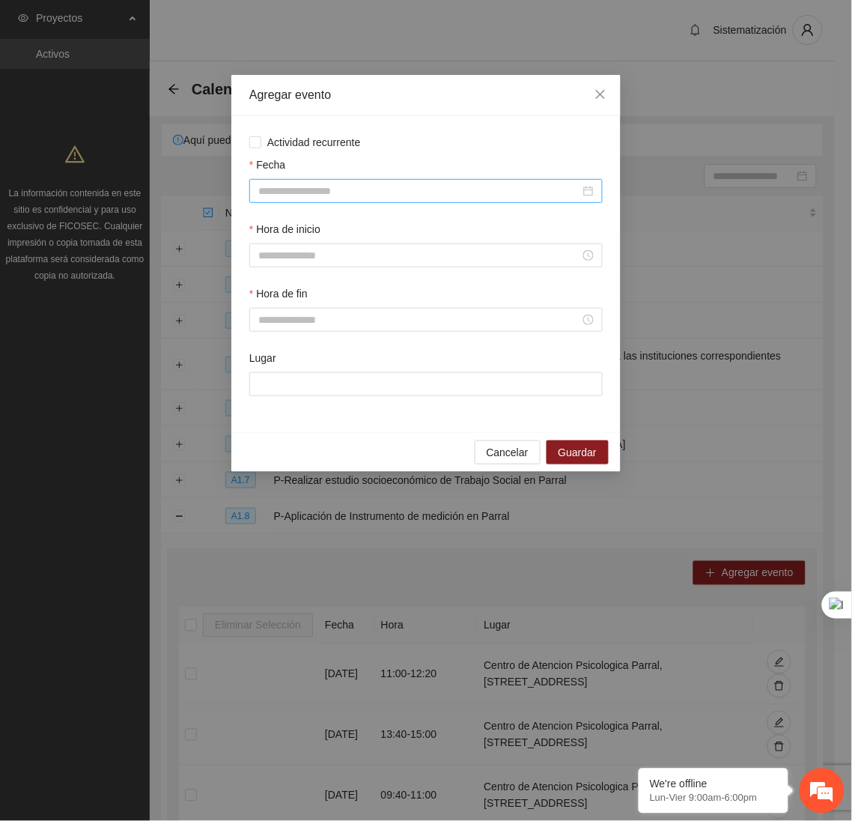
click at [344, 197] on input "Fecha" at bounding box center [419, 191] width 322 height 16
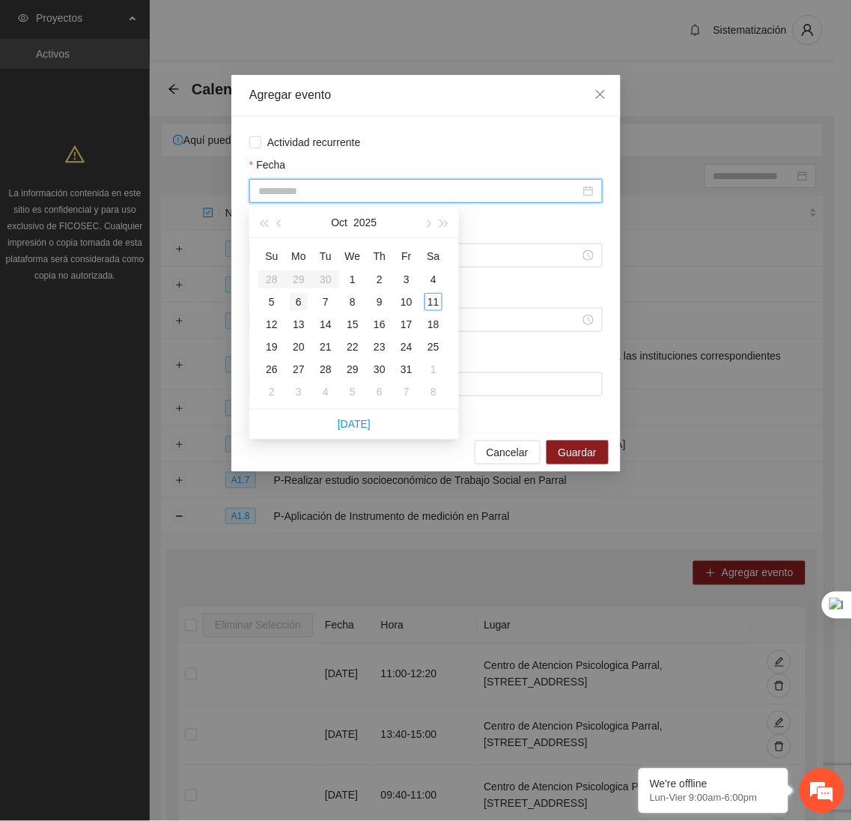
click at [293, 299] on div "6" at bounding box center [299, 302] width 18 height 18
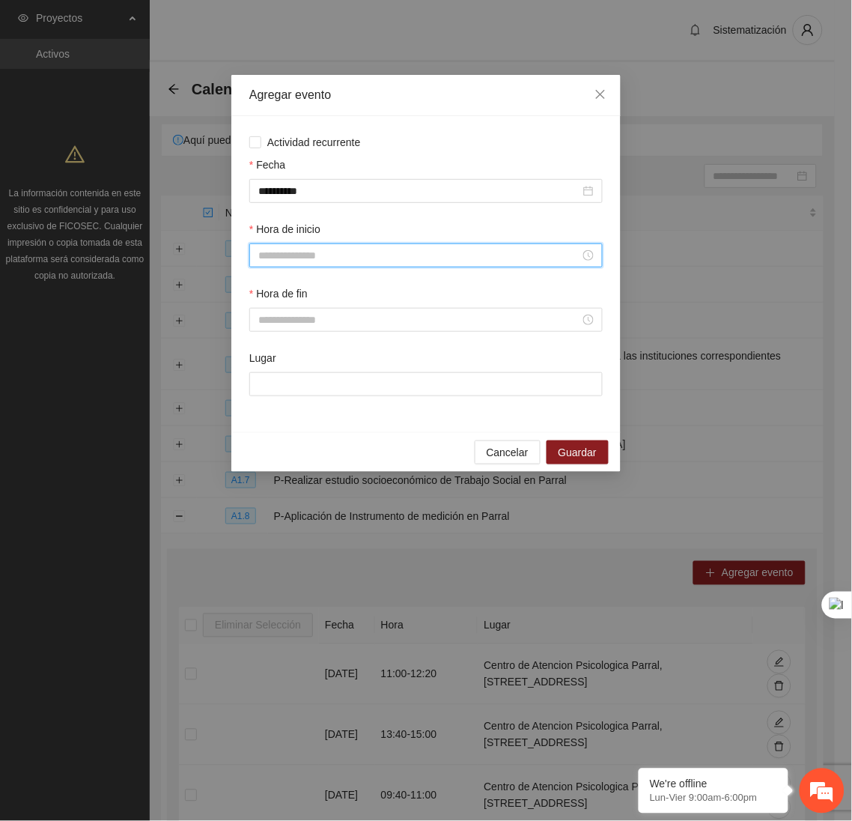
click at [294, 259] on input "Hora de inicio" at bounding box center [419, 255] width 322 height 16
click at [269, 336] on div "14" at bounding box center [270, 338] width 42 height 21
click at [313, 371] on div "20" at bounding box center [312, 370] width 41 height 21
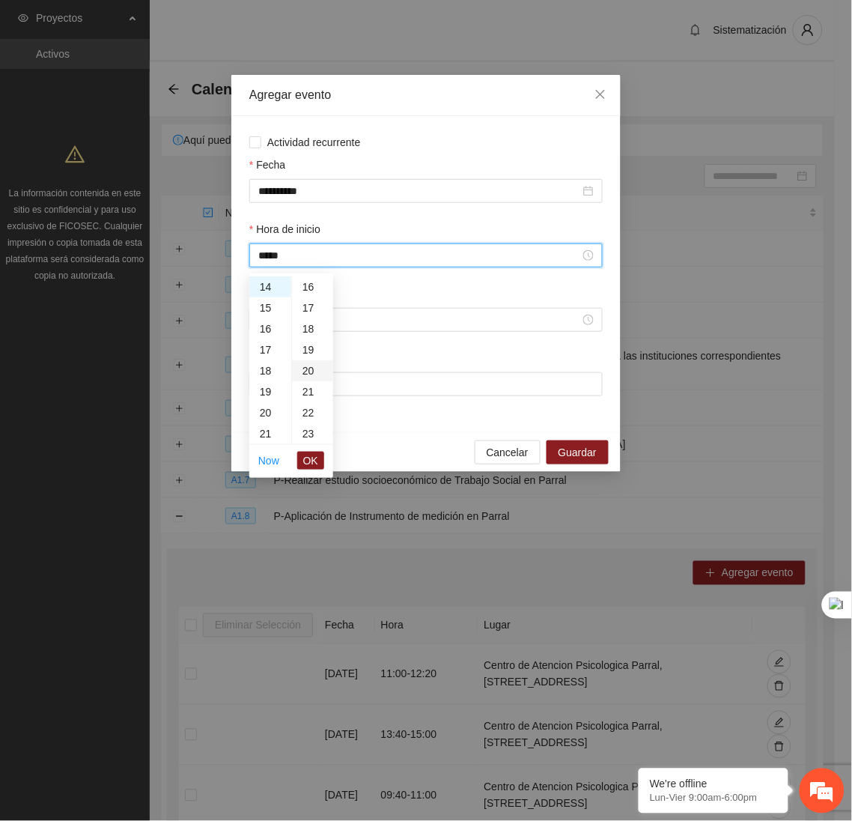
scroll to position [419, 0]
click at [314, 460] on span "OK" at bounding box center [310, 460] width 15 height 16
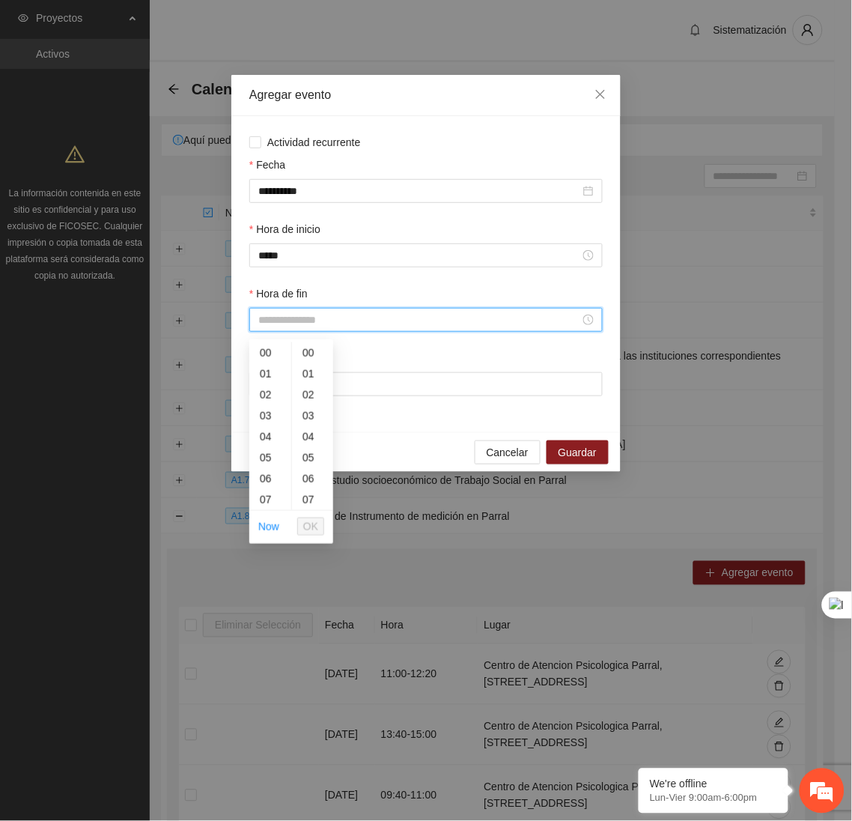
click at [270, 323] on input "Hora de fin" at bounding box center [419, 319] width 322 height 16
click at [261, 479] on div "15" at bounding box center [270, 480] width 42 height 21
click at [302, 448] on div "40" at bounding box center [312, 455] width 41 height 21
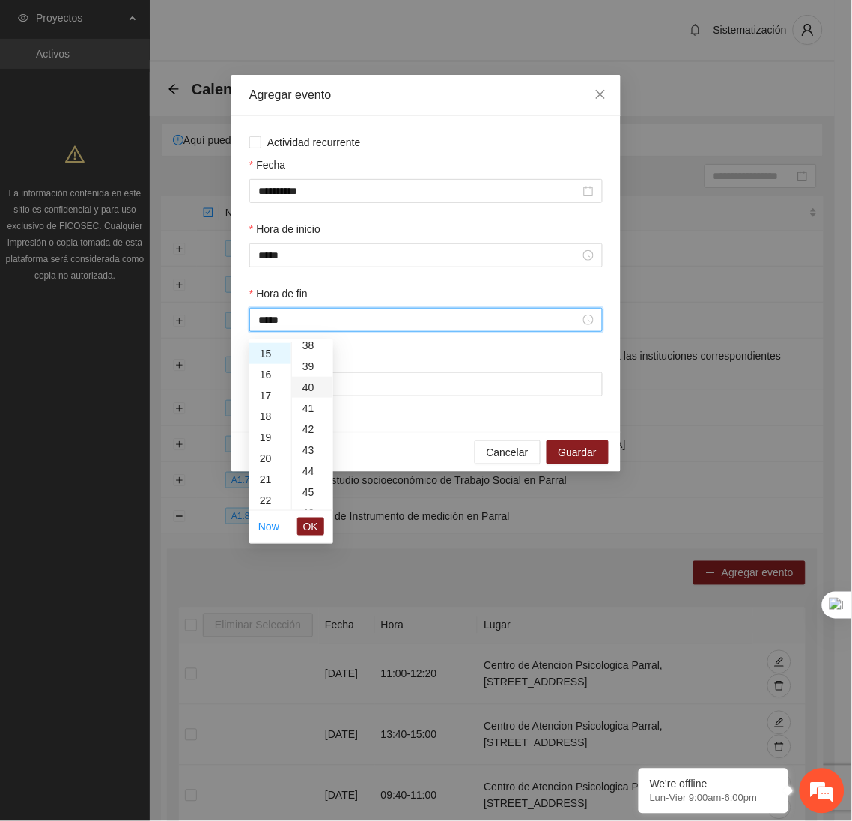
scroll to position [838, 0]
click at [309, 523] on span "OK" at bounding box center [310, 526] width 15 height 16
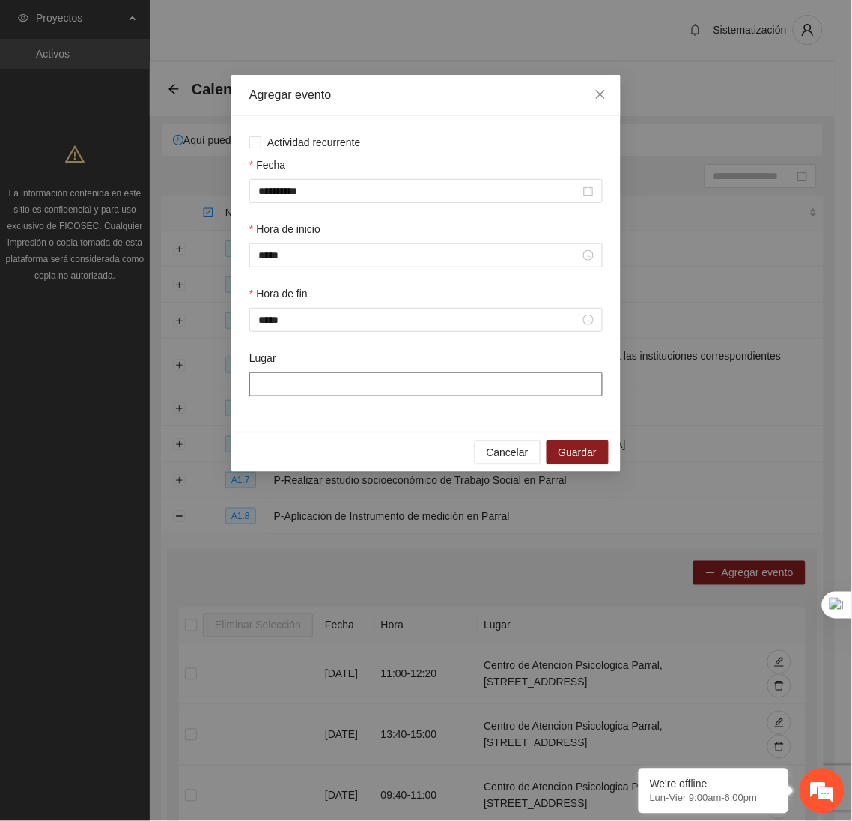
click at [286, 381] on input "Lugar" at bounding box center [425, 384] width 353 height 24
click at [583, 458] on span "Guardar" at bounding box center [578, 452] width 38 height 16
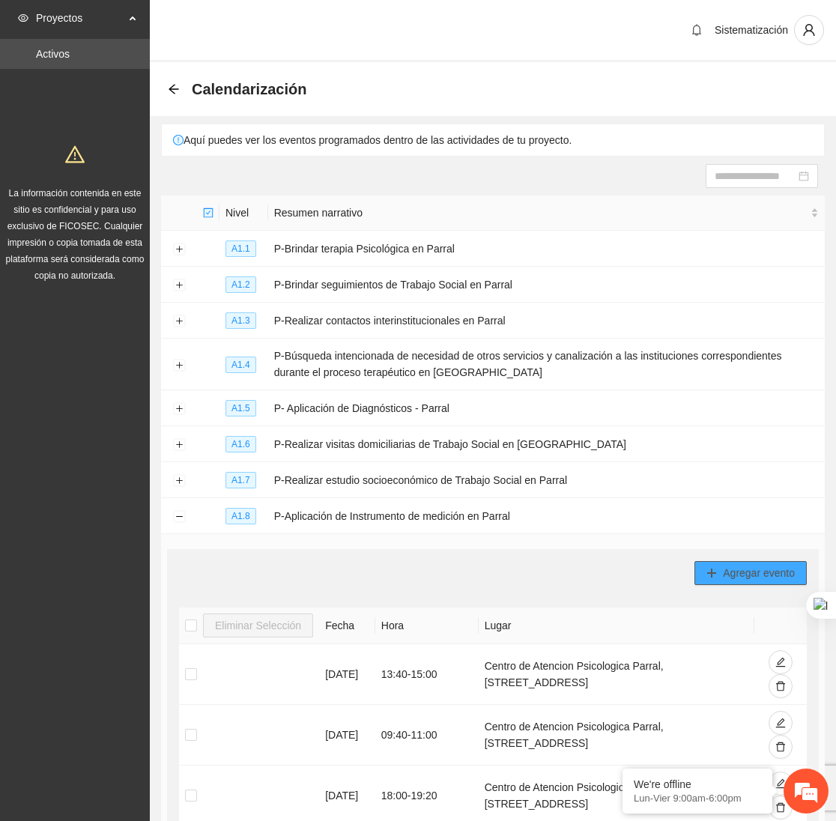
click at [747, 572] on span "Agregar evento" at bounding box center [759, 573] width 72 height 16
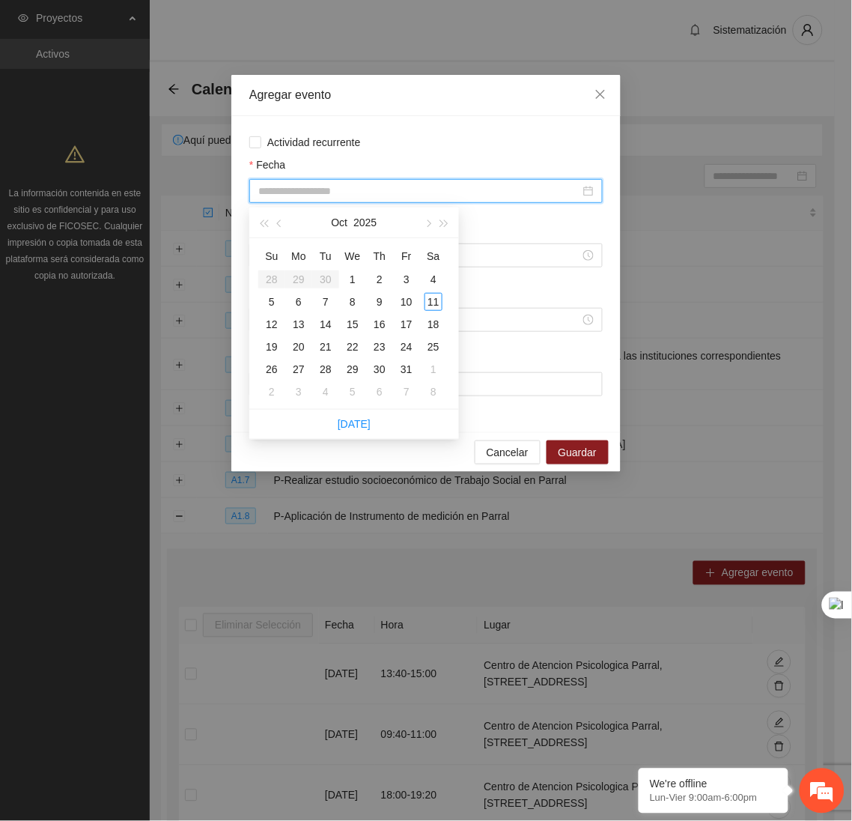
click at [349, 198] on input "Fecha" at bounding box center [419, 191] width 322 height 16
click at [329, 303] on div "7" at bounding box center [326, 302] width 18 height 18
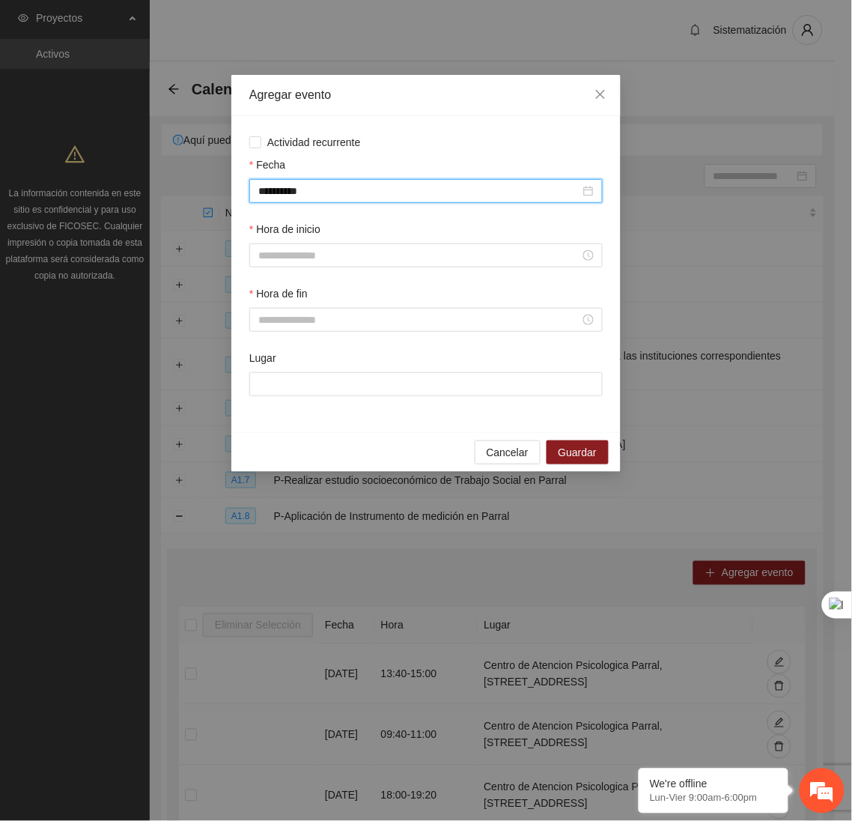
click at [329, 183] on div "**********" at bounding box center [425, 191] width 353 height 24
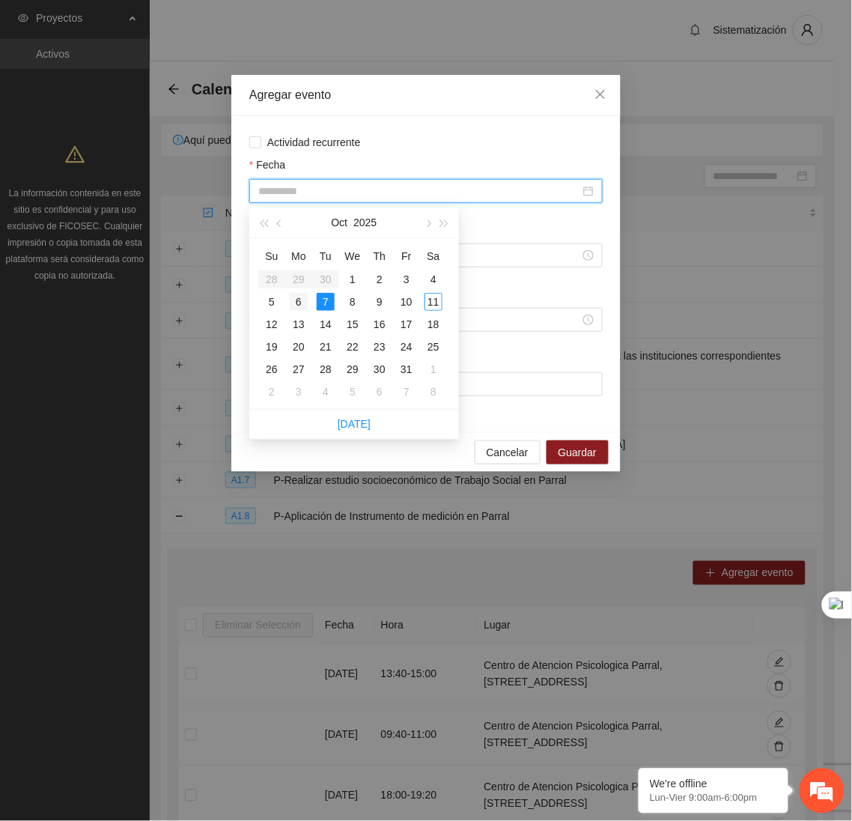
click at [302, 298] on div "6" at bounding box center [299, 302] width 18 height 18
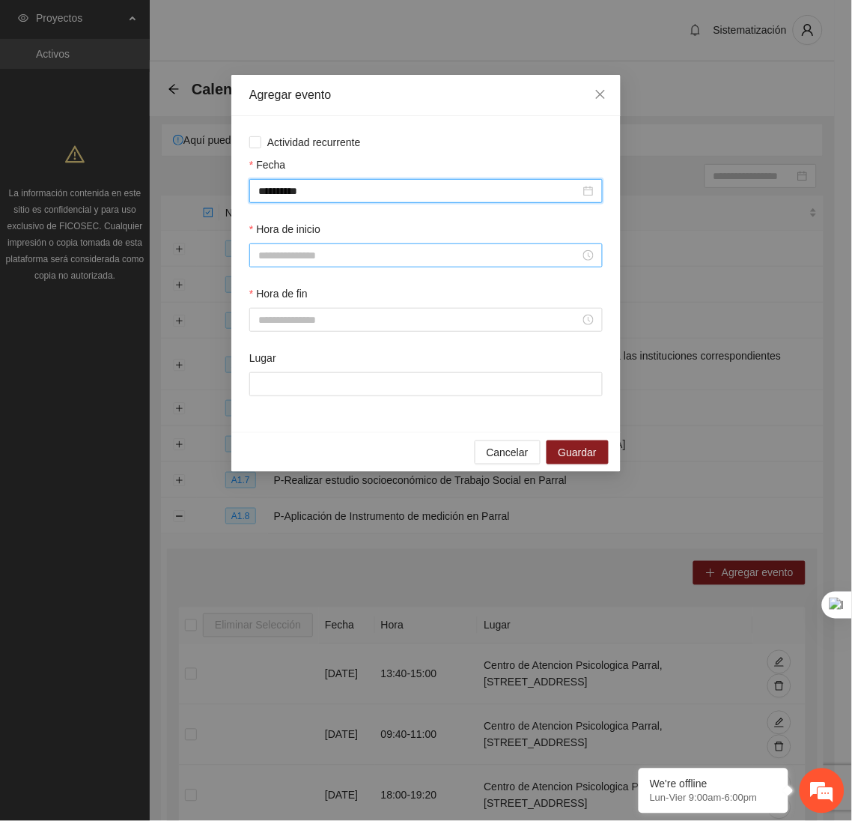
click at [276, 264] on input "Hora de inicio" at bounding box center [419, 255] width 322 height 16
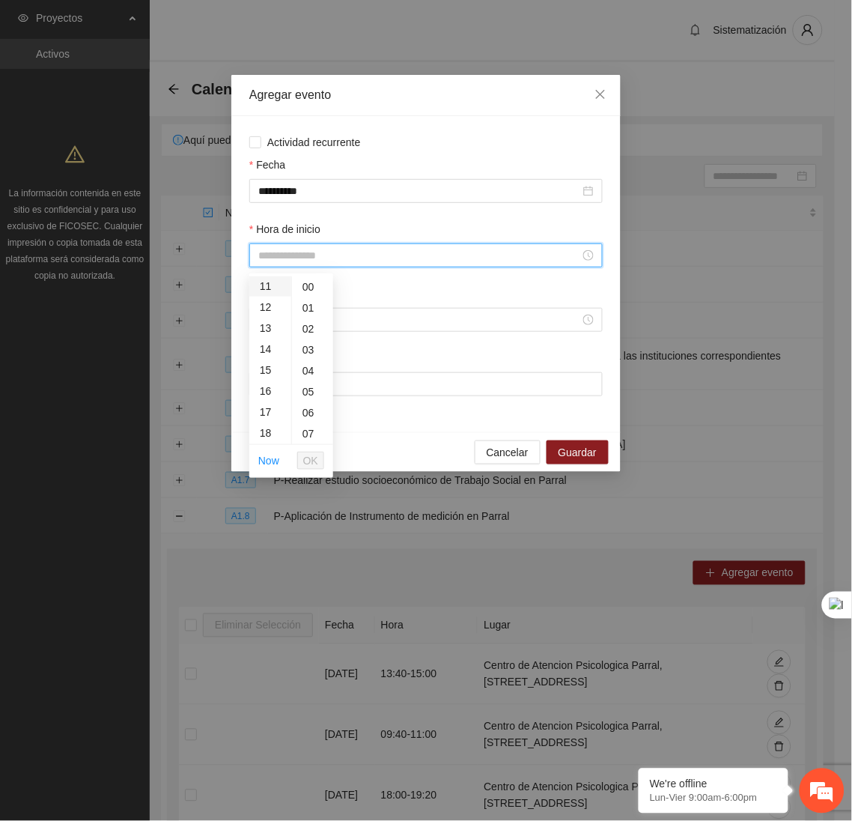
scroll to position [241, 0]
click at [267, 353] on div "15" at bounding box center [270, 360] width 42 height 21
click at [309, 402] on div "40" at bounding box center [312, 404] width 41 height 21
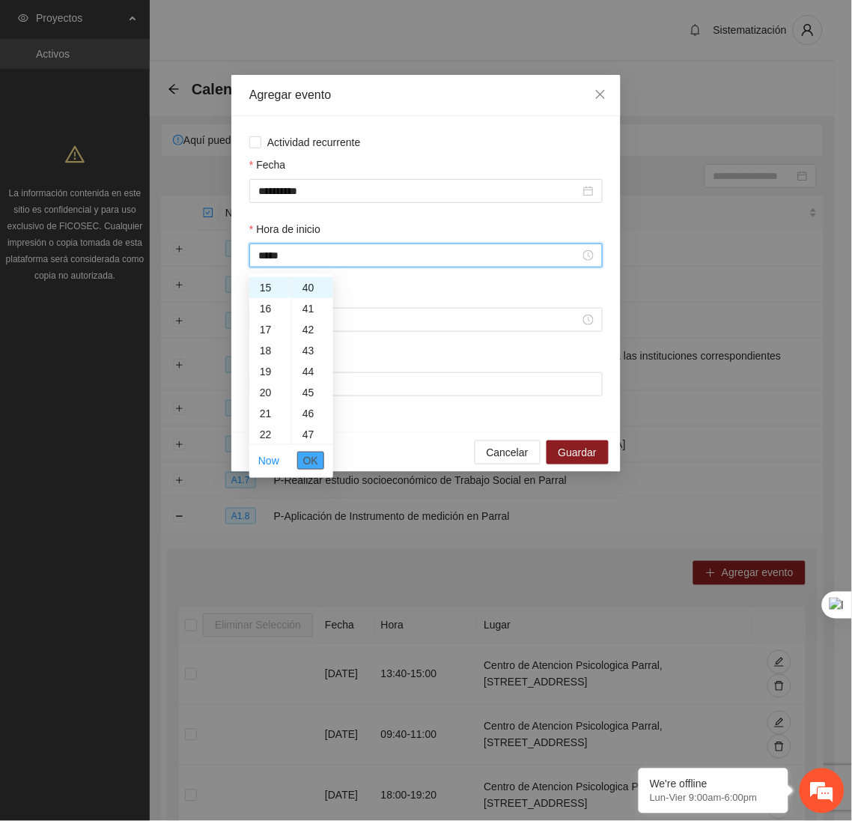
click at [315, 467] on span "OK" at bounding box center [310, 460] width 15 height 16
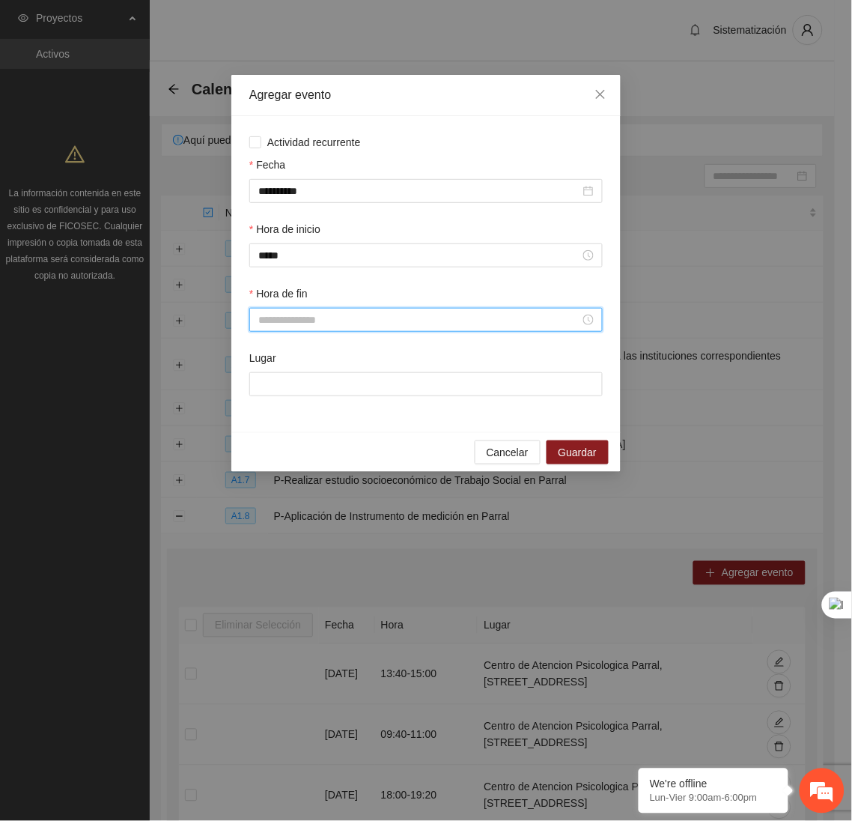
click at [282, 326] on input "Hora de fin" at bounding box center [419, 319] width 322 height 16
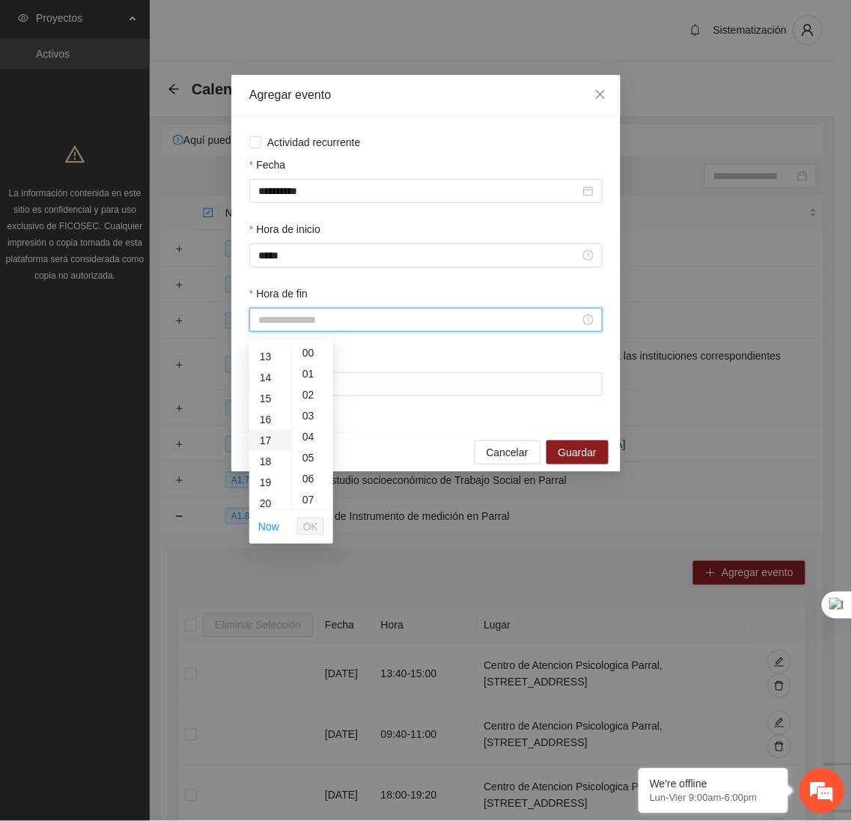
click at [263, 437] on div "17" at bounding box center [270, 440] width 42 height 21
click at [309, 524] on span "OK" at bounding box center [310, 526] width 15 height 16
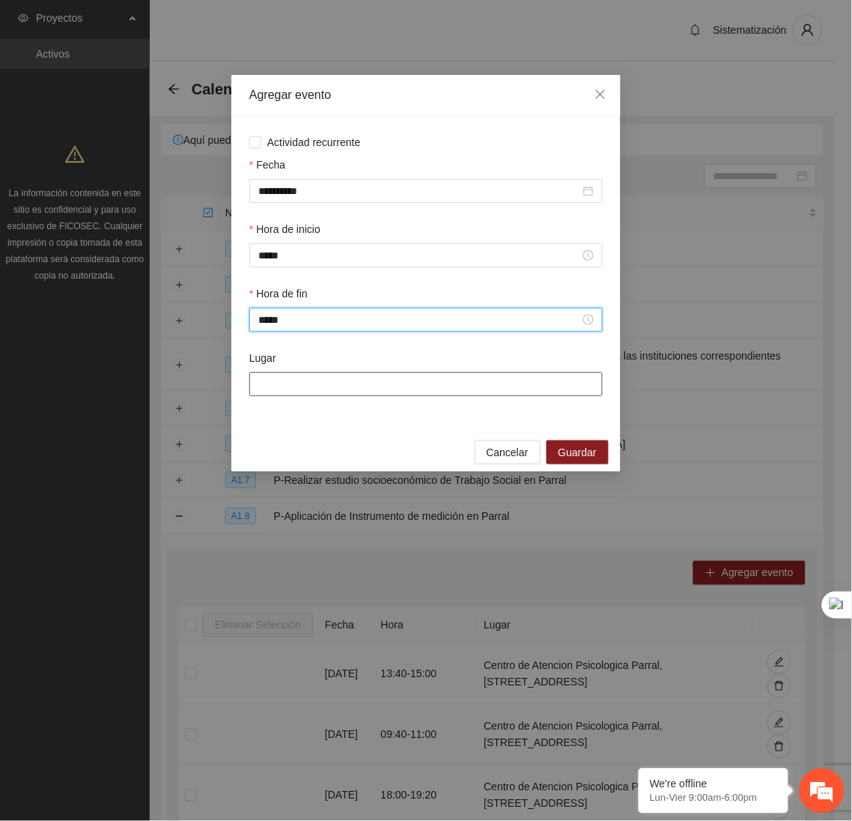
click at [327, 384] on input "Lugar" at bounding box center [425, 384] width 353 height 24
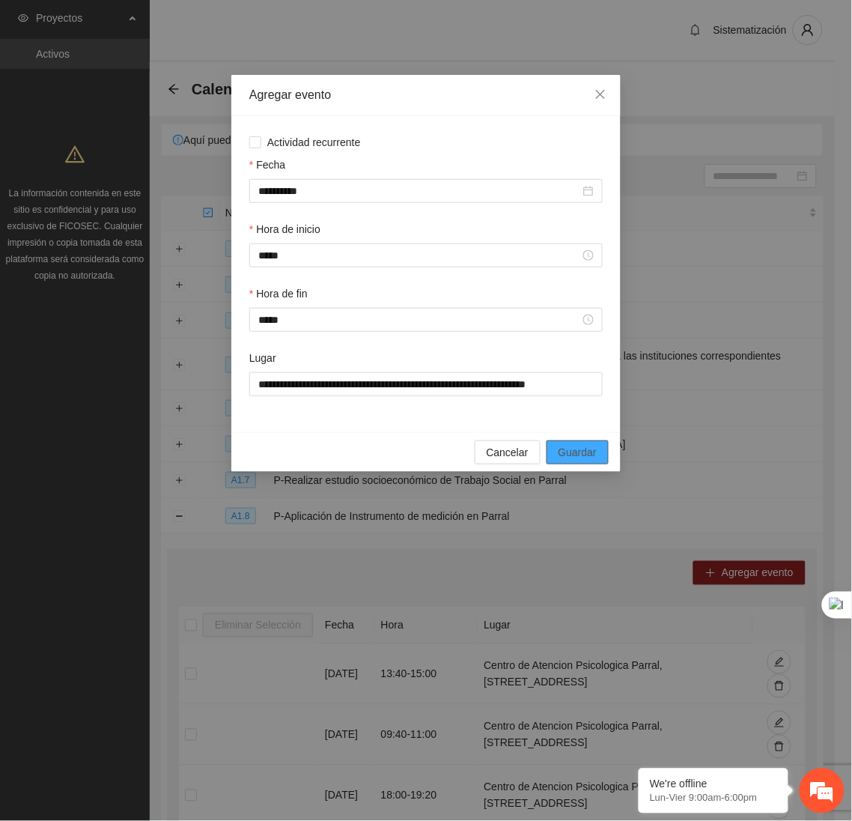
click at [583, 457] on span "Guardar" at bounding box center [578, 452] width 38 height 16
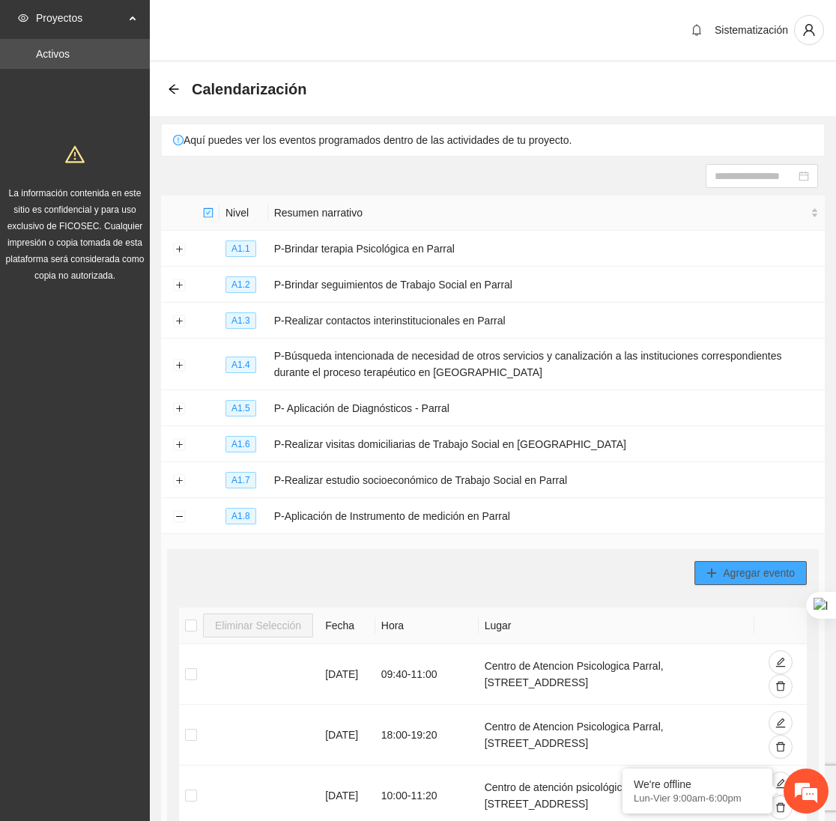
click at [721, 577] on button "Agregar evento" at bounding box center [750, 573] width 112 height 24
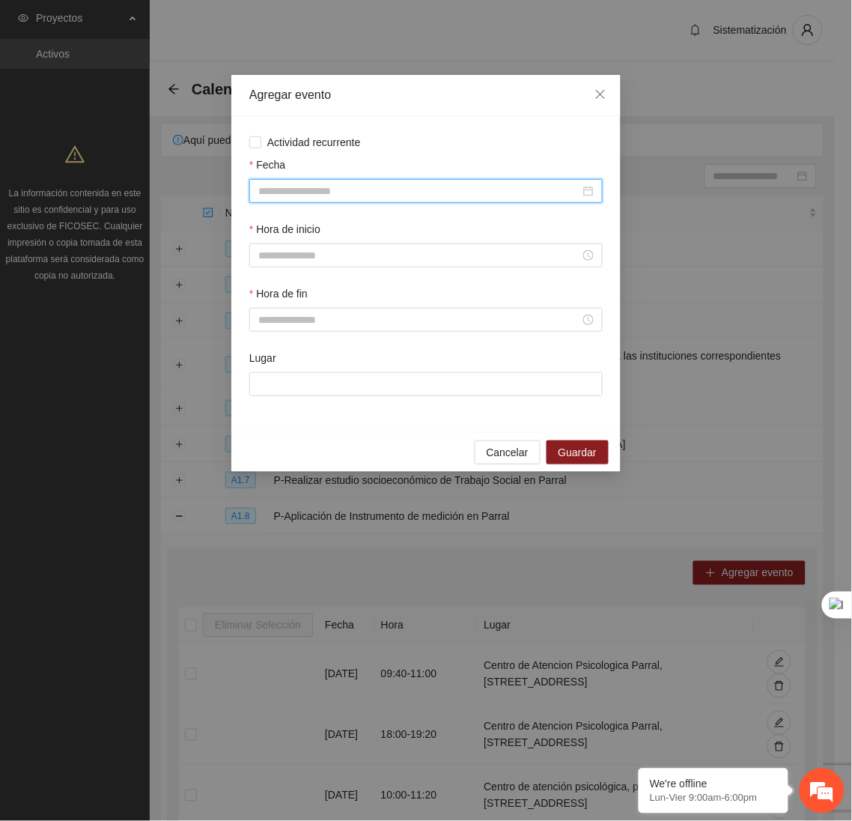
click at [428, 189] on input "Fecha" at bounding box center [419, 191] width 322 height 16
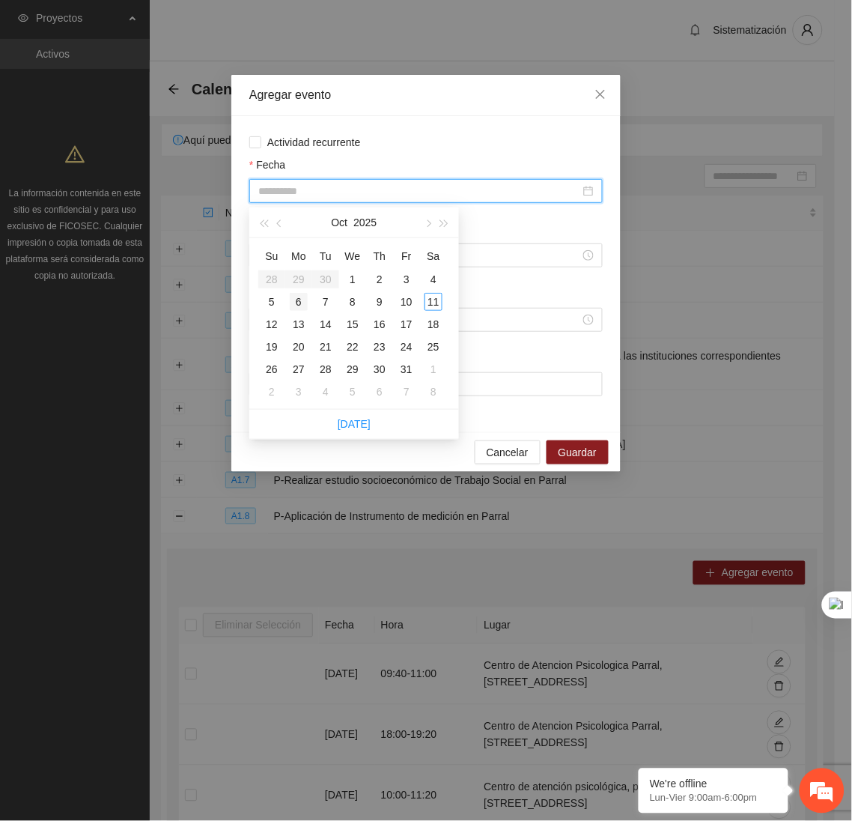
click at [299, 303] on div "6" at bounding box center [299, 302] width 18 height 18
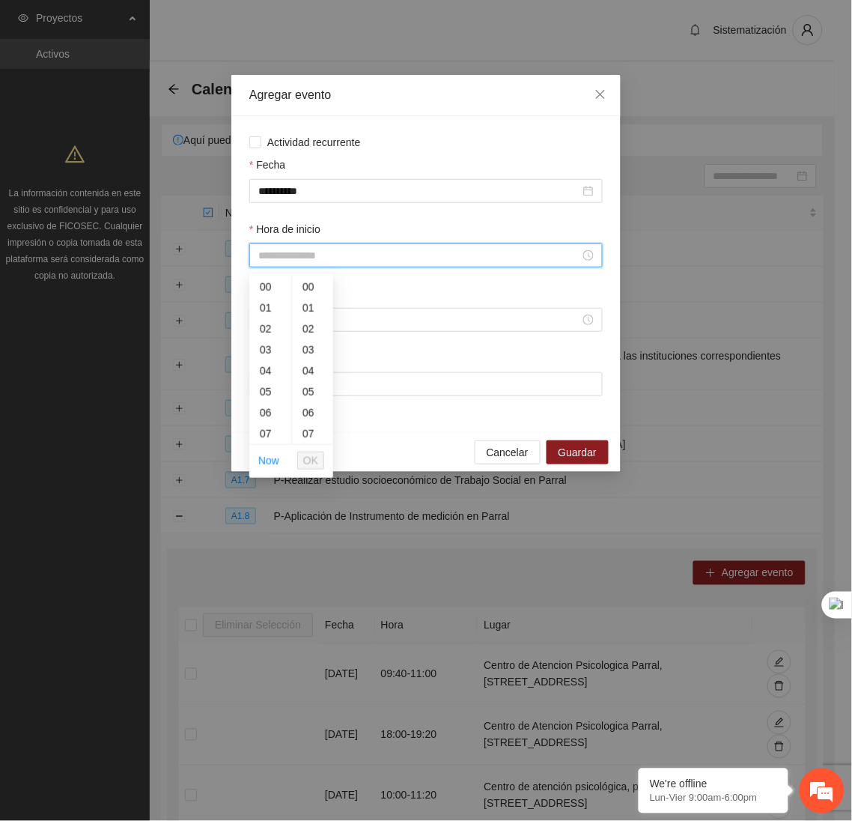
click at [344, 254] on input "Hora de inicio" at bounding box center [419, 255] width 322 height 16
click at [262, 419] on div "16" at bounding box center [270, 411] width 42 height 21
click at [308, 458] on span "OK" at bounding box center [310, 460] width 15 height 16
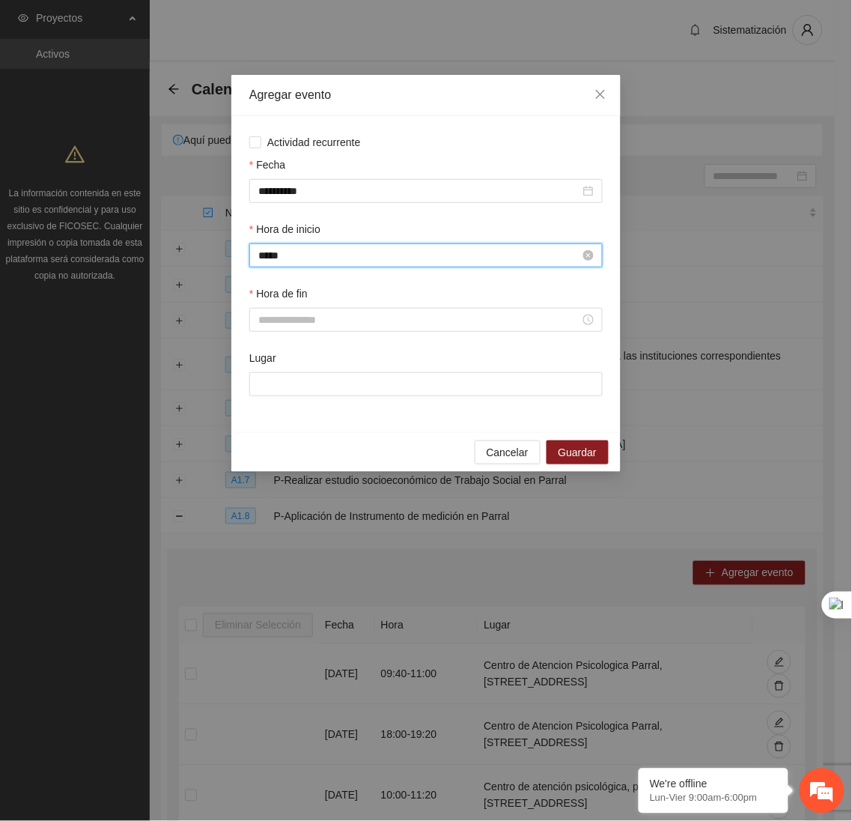
click at [317, 255] on input "*****" at bounding box center [419, 255] width 322 height 16
click at [267, 362] on div "17" at bounding box center [270, 371] width 42 height 21
click at [311, 457] on span "OK" at bounding box center [310, 460] width 15 height 16
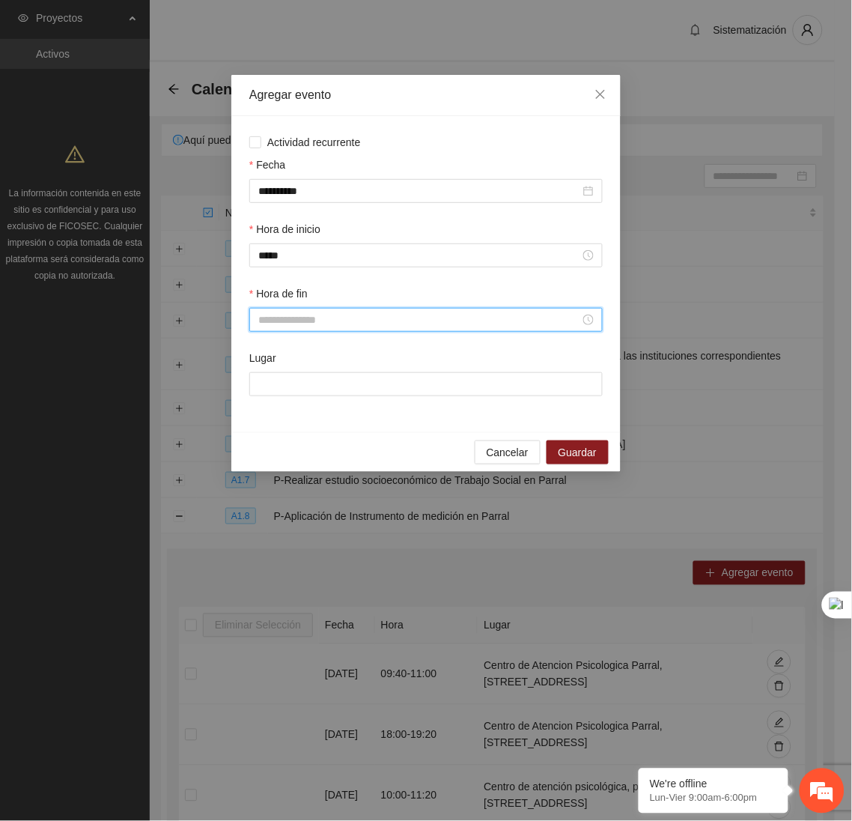
click at [291, 325] on input "Hora de fin" at bounding box center [419, 319] width 322 height 16
click at [269, 475] on div "18" at bounding box center [270, 474] width 42 height 21
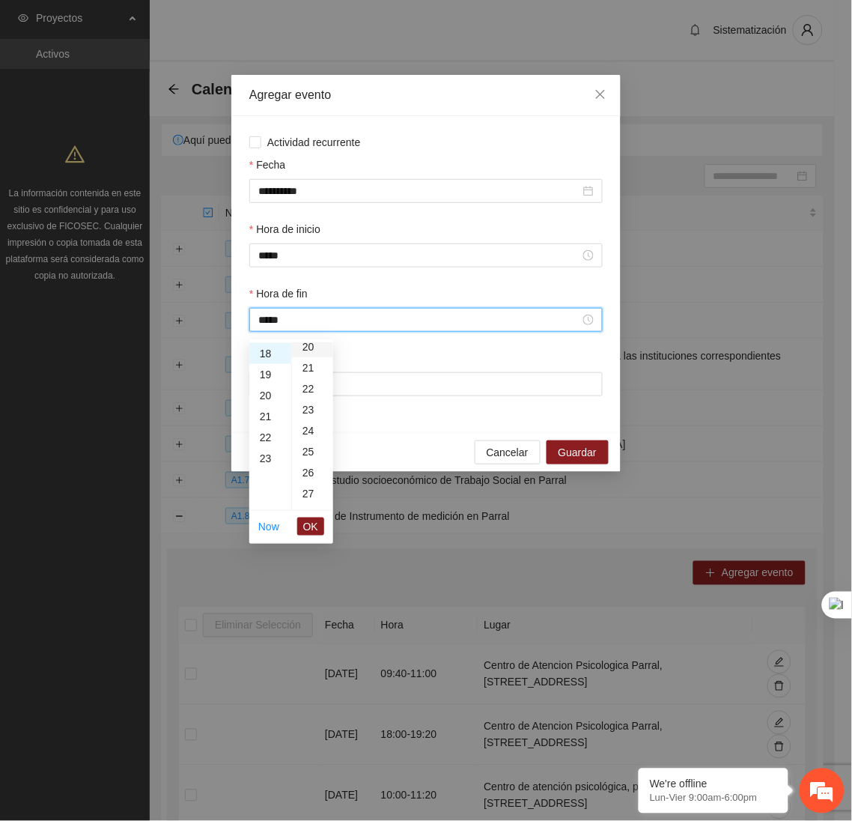
scroll to position [407, 0]
click at [311, 368] on div "20" at bounding box center [312, 365] width 41 height 21
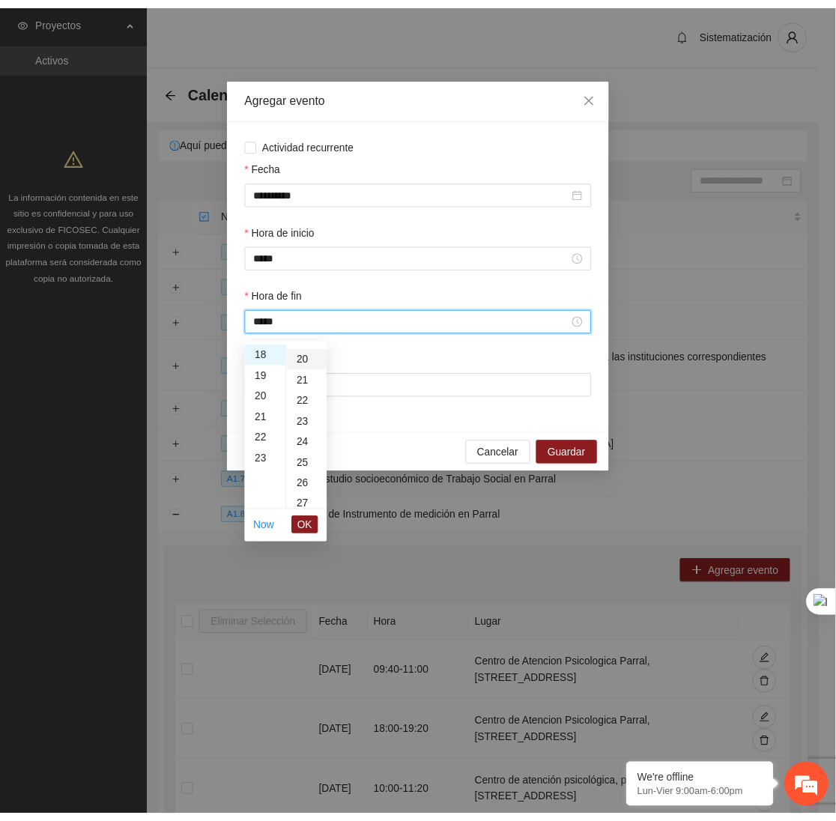
scroll to position [419, 0]
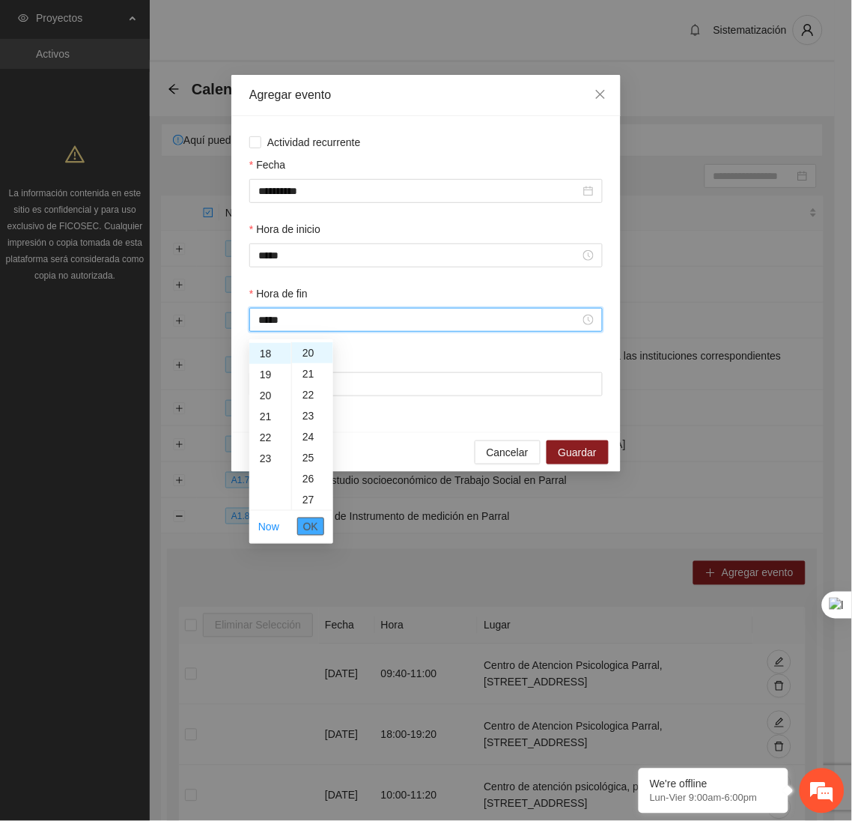
click at [311, 520] on span "OK" at bounding box center [310, 526] width 15 height 16
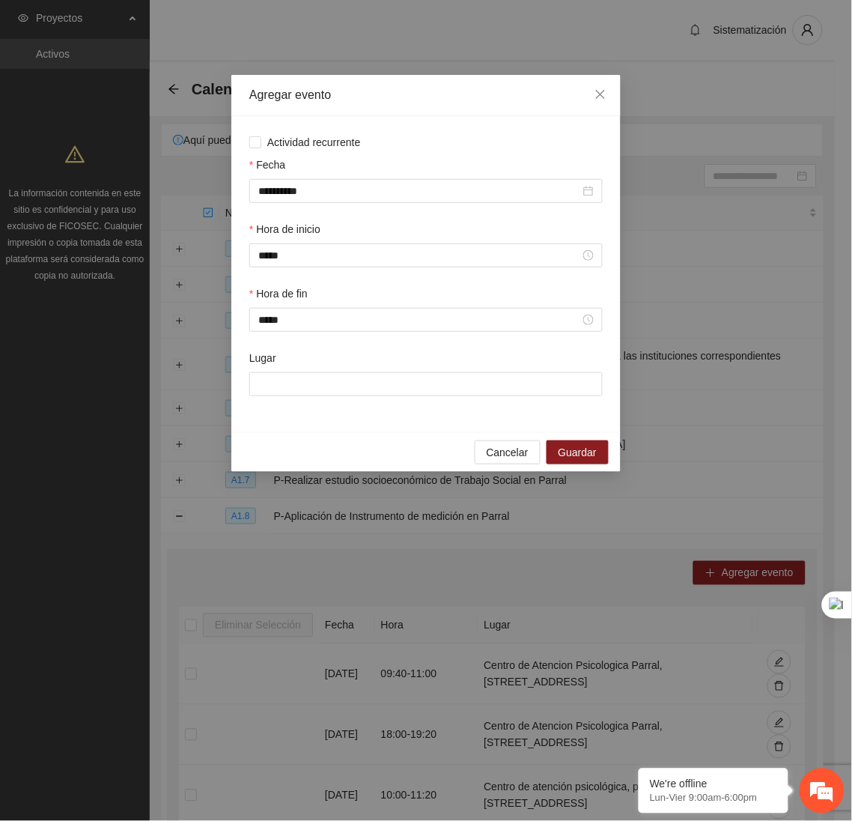
click at [305, 404] on div "Lugar" at bounding box center [425, 382] width 359 height 64
click at [304, 396] on input "Lugar" at bounding box center [425, 384] width 353 height 24
click at [565, 458] on span "Guardar" at bounding box center [578, 452] width 38 height 16
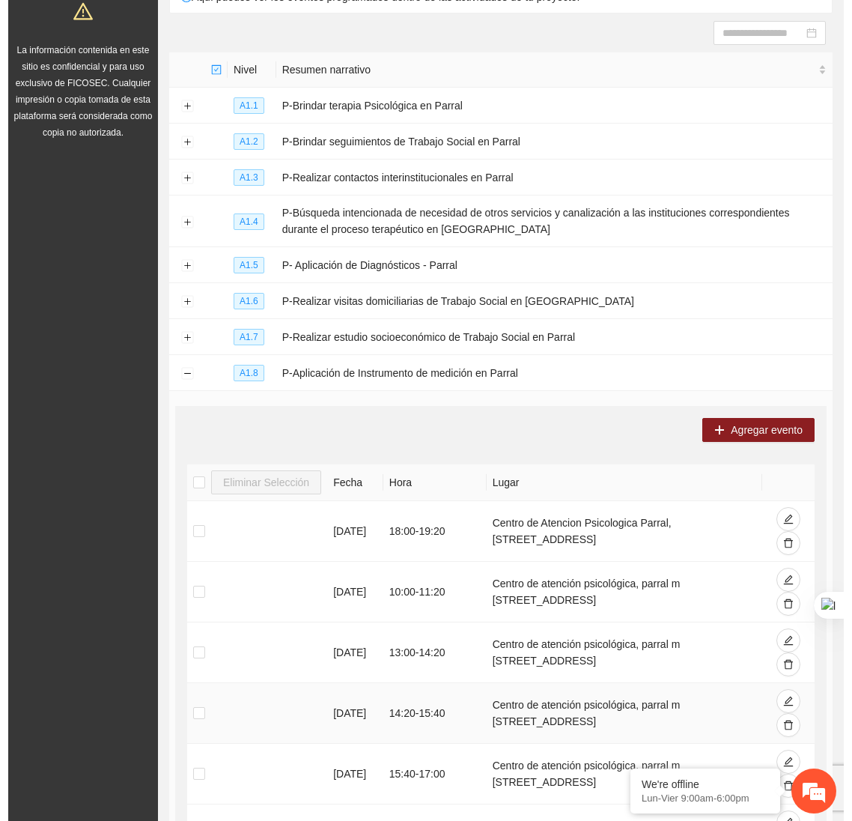
scroll to position [140, 0]
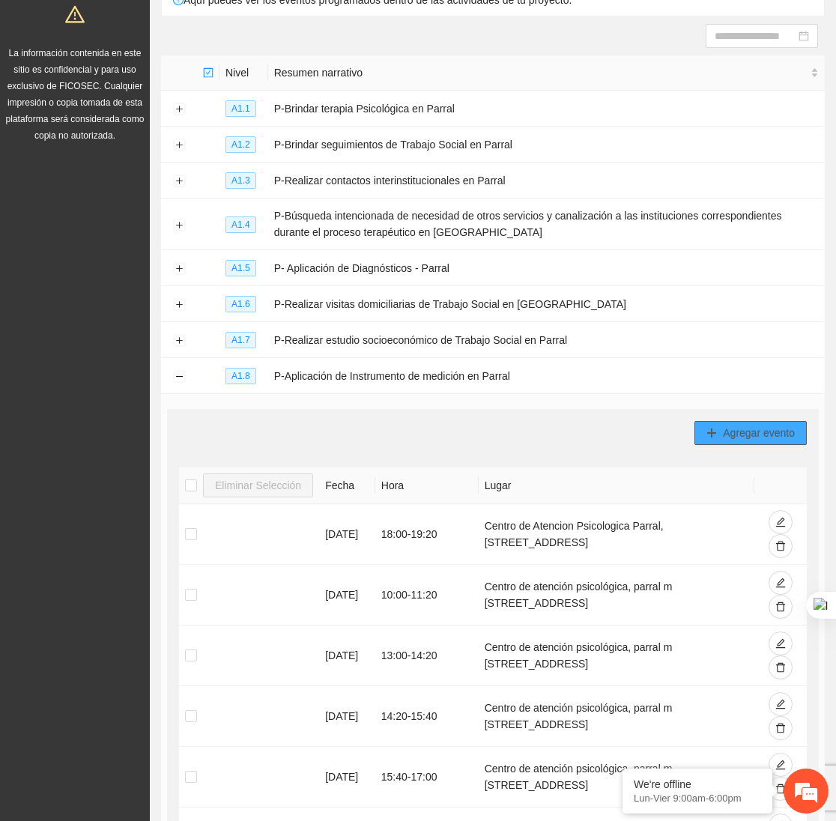
click at [714, 429] on button "Agregar evento" at bounding box center [750, 433] width 112 height 24
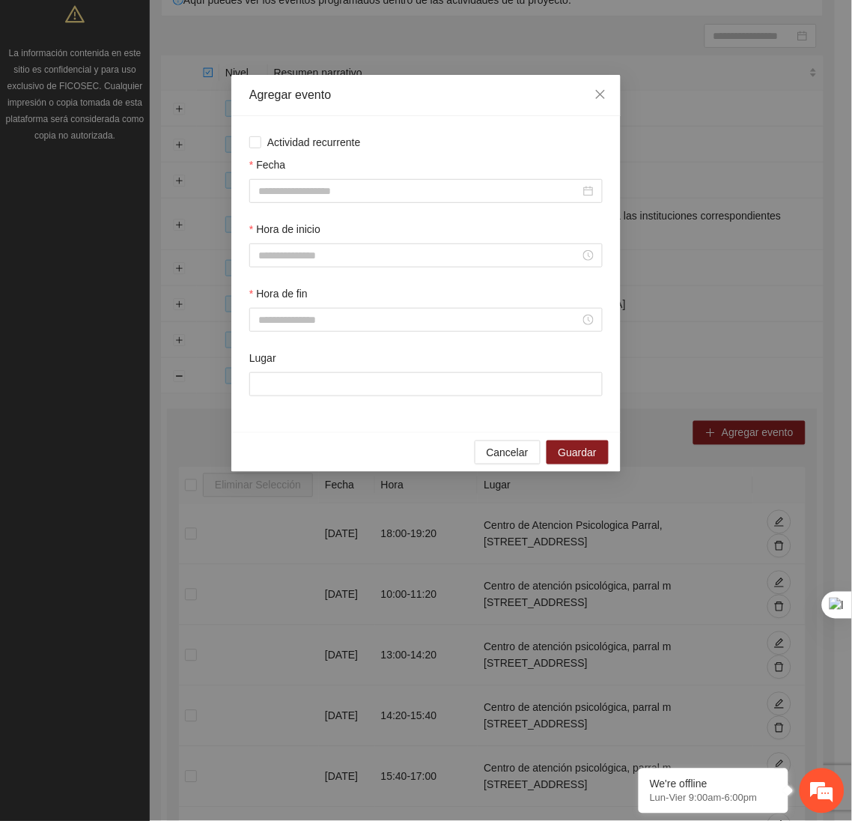
click at [420, 179] on div "Fecha" at bounding box center [425, 167] width 353 height 22
click at [428, 201] on div at bounding box center [425, 191] width 353 height 24
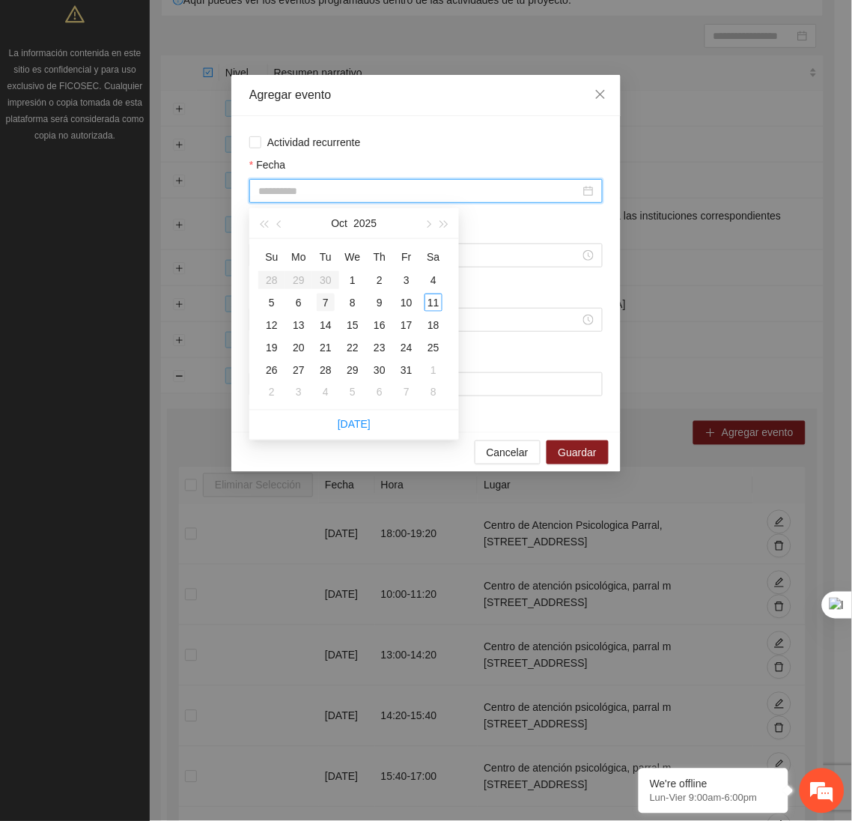
click at [327, 301] on div "7" at bounding box center [326, 303] width 18 height 18
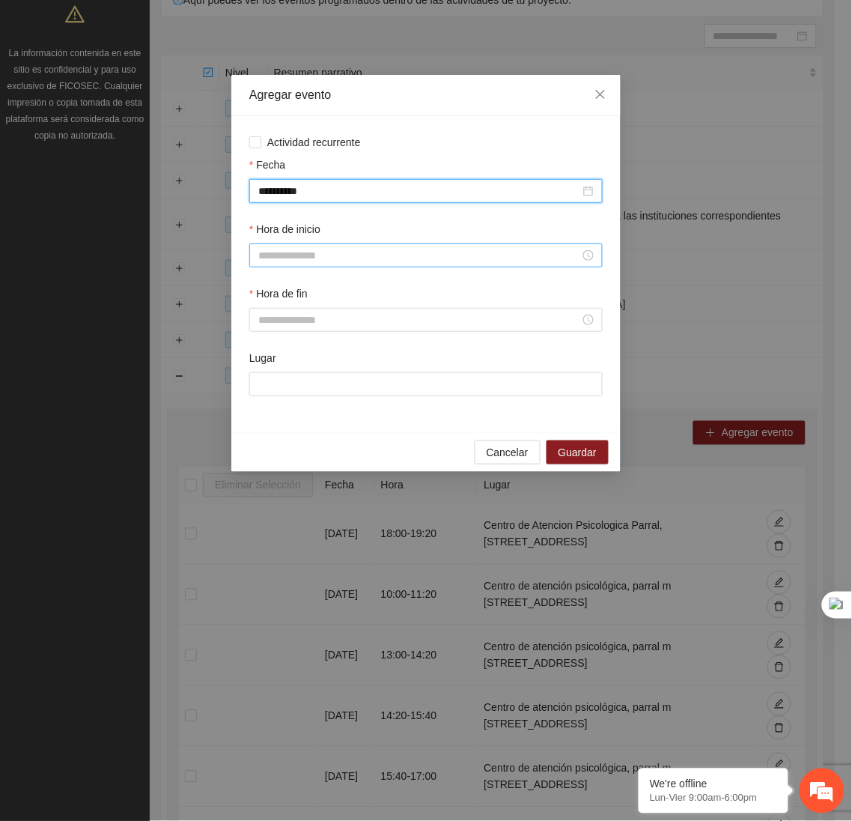
click at [325, 261] on input "Hora de inicio" at bounding box center [419, 255] width 322 height 16
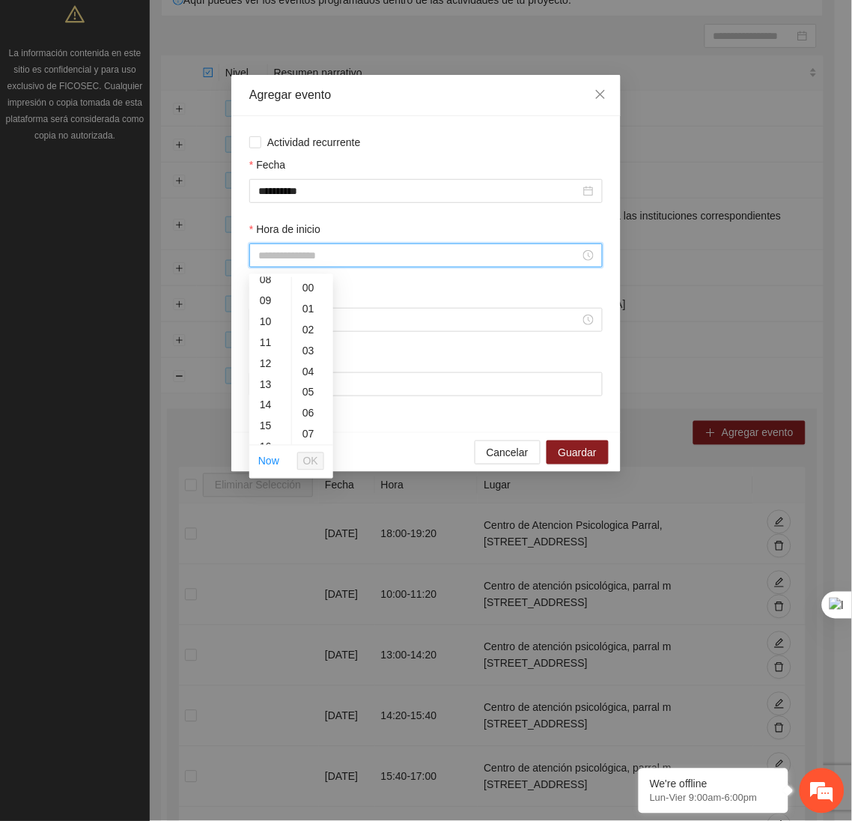
scroll to position [174, 0]
click at [267, 303] on div "09" at bounding box center [270, 302] width 42 height 21
click at [315, 455] on span "OK" at bounding box center [310, 461] width 15 height 16
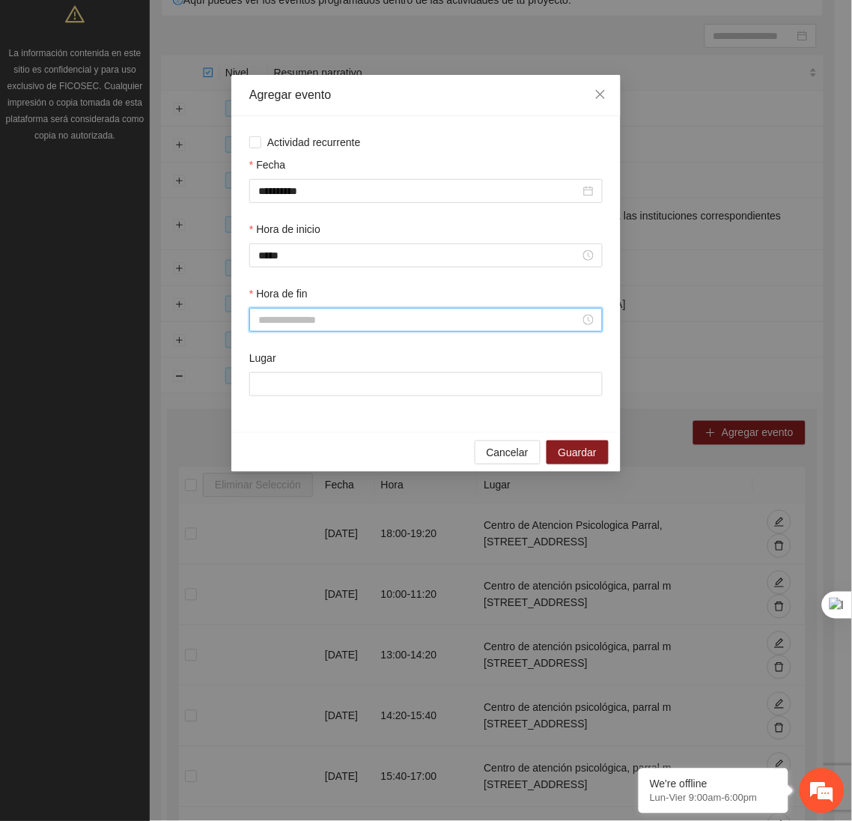
click at [291, 325] on input "Hora de fin" at bounding box center [419, 319] width 322 height 16
click at [267, 377] on div "10" at bounding box center [270, 373] width 42 height 21
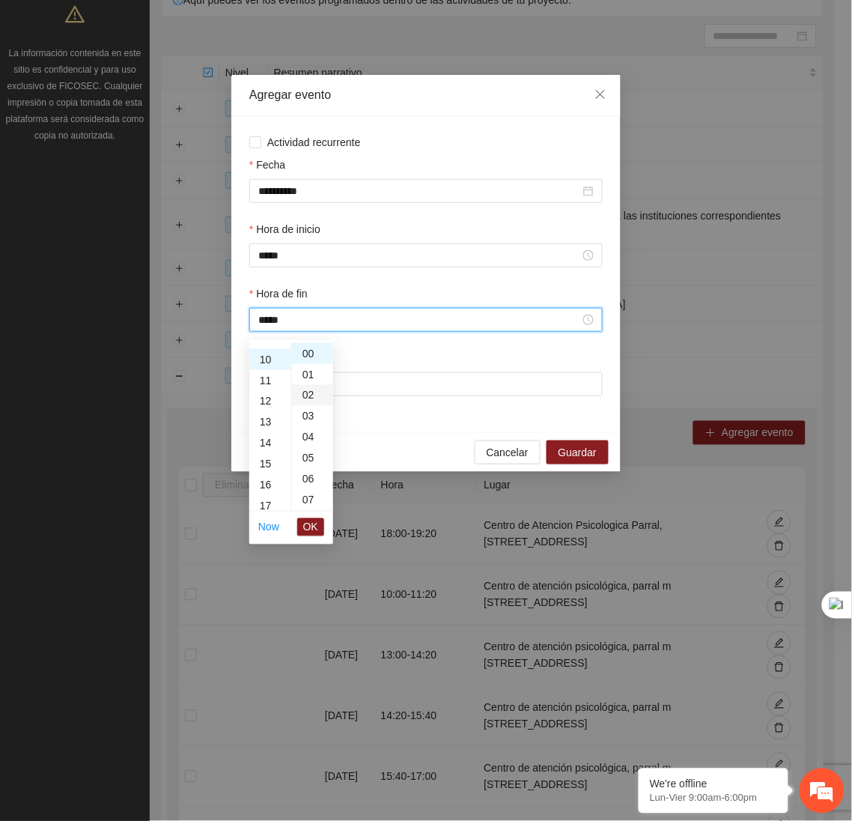
scroll to position [209, 0]
click at [308, 429] on div "20" at bounding box center [312, 433] width 41 height 21
click at [317, 525] on button "OK" at bounding box center [310, 527] width 27 height 18
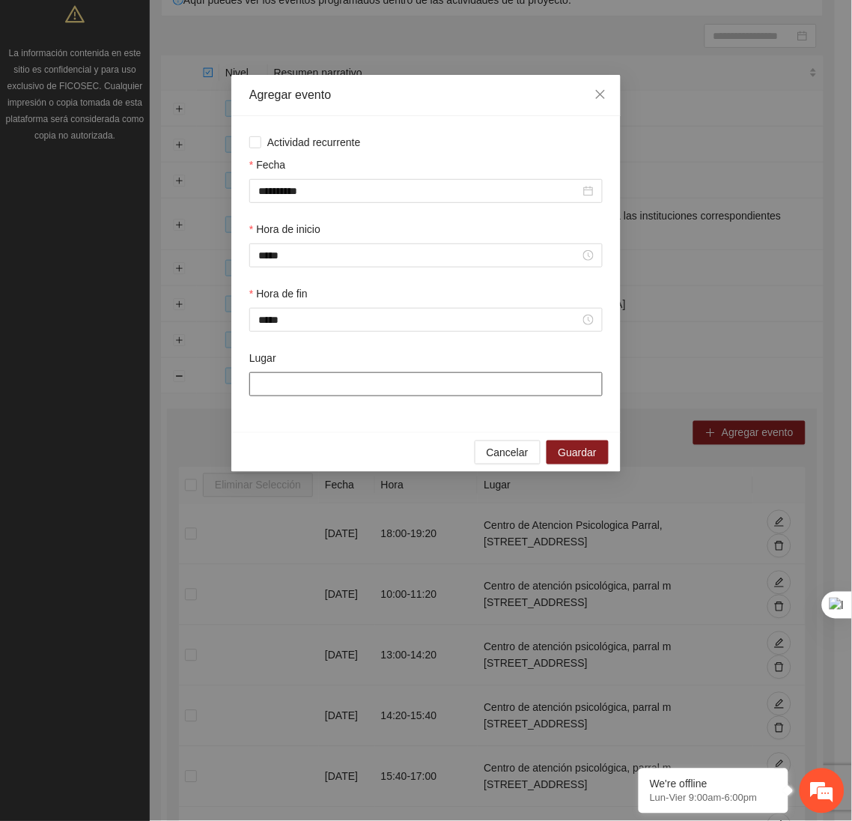
click at [350, 396] on input "Lugar" at bounding box center [425, 384] width 353 height 24
click at [568, 451] on span "Guardar" at bounding box center [578, 452] width 38 height 16
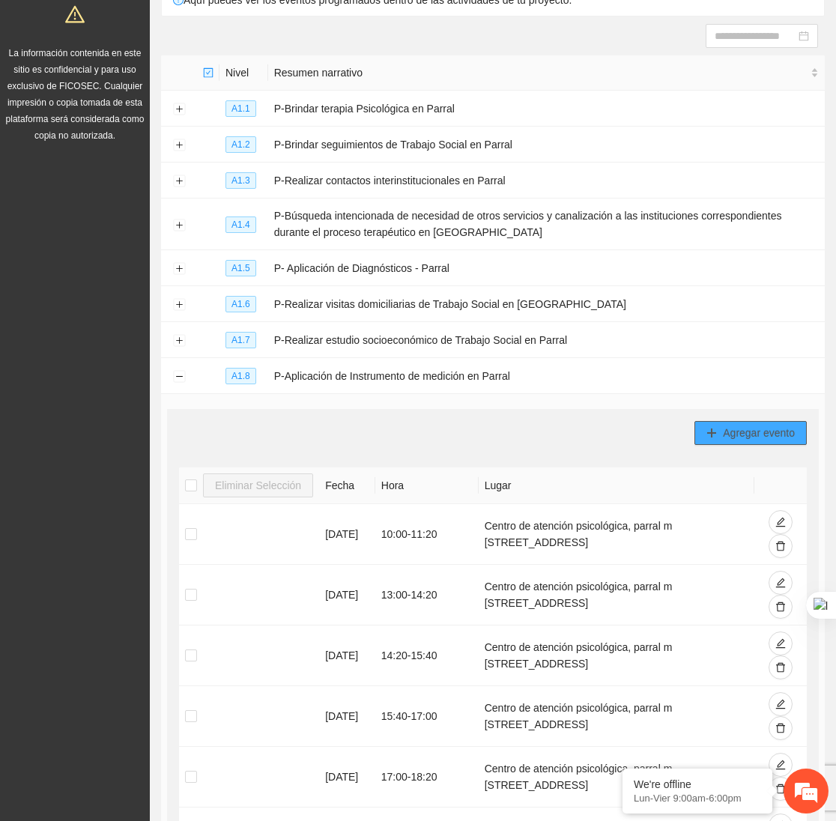
click at [775, 441] on span "Agregar evento" at bounding box center [759, 433] width 72 height 16
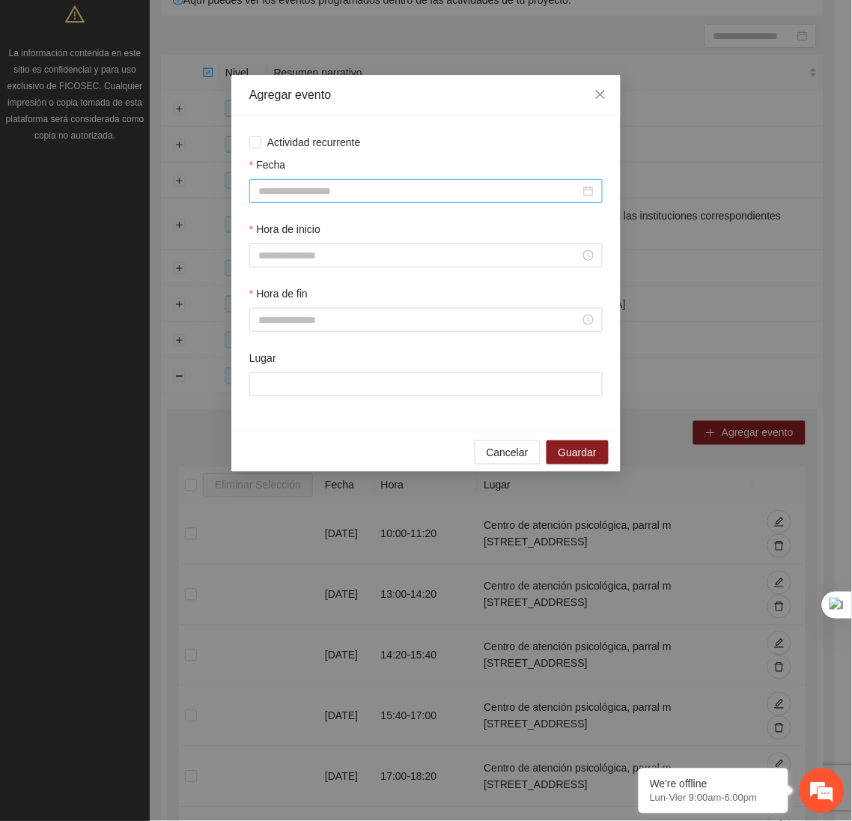
click at [362, 195] on input "Fecha" at bounding box center [419, 191] width 322 height 16
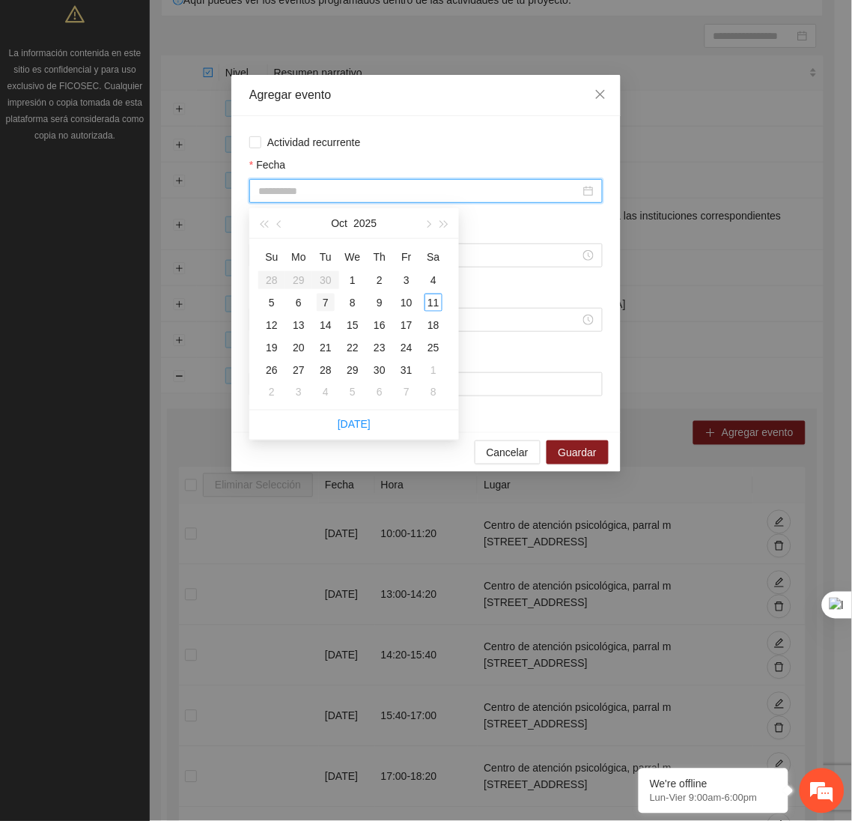
click at [326, 301] on div "7" at bounding box center [326, 303] width 18 height 18
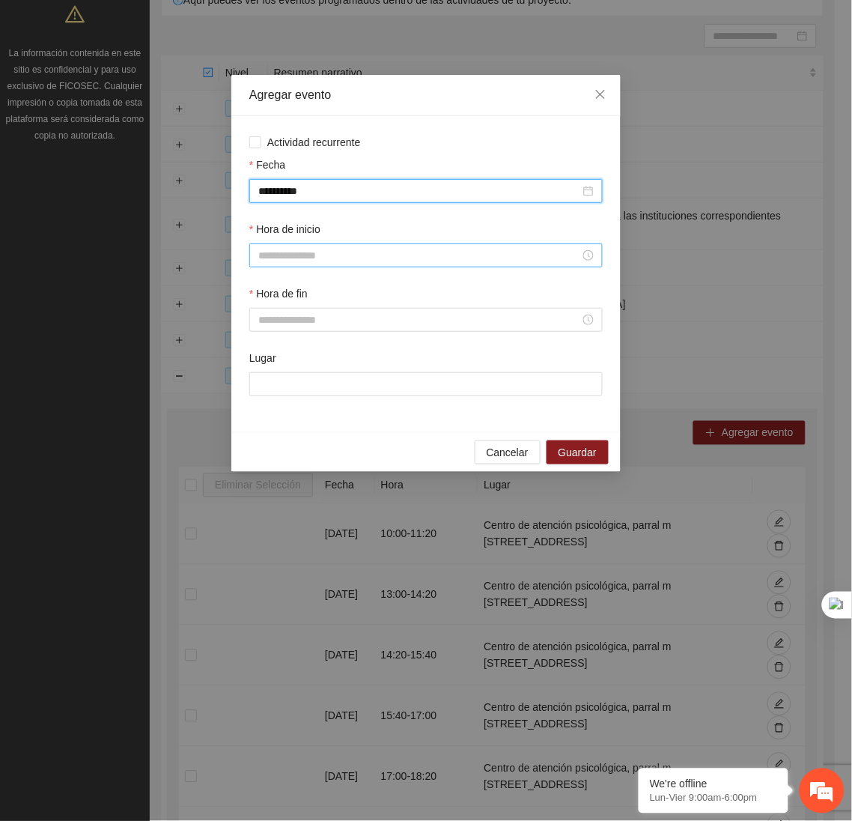
click at [312, 264] on input "Hora de inicio" at bounding box center [419, 255] width 322 height 16
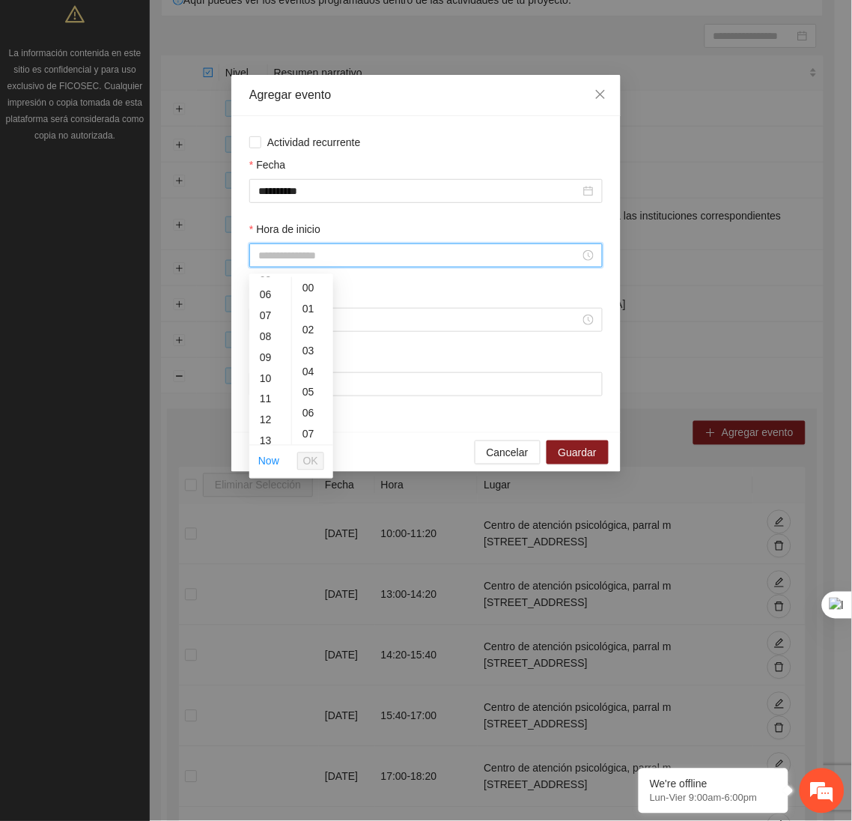
scroll to position [156, 0]
click at [264, 340] on div "10" at bounding box center [270, 340] width 42 height 21
click at [311, 425] on div "20" at bounding box center [312, 424] width 41 height 21
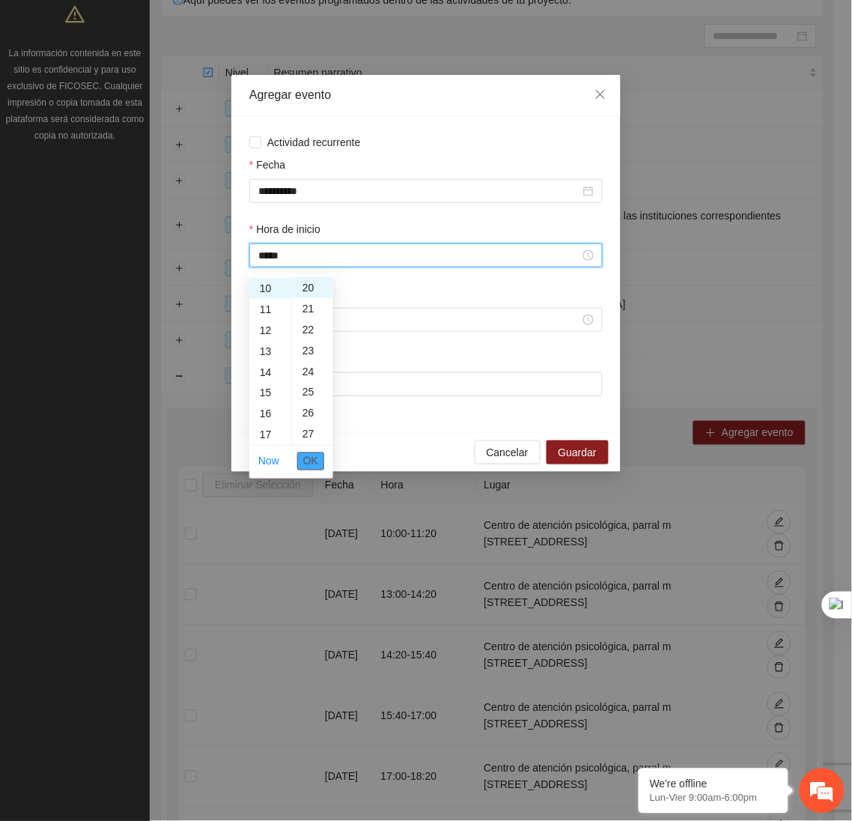
click at [318, 463] on button "OK" at bounding box center [310, 461] width 27 height 18
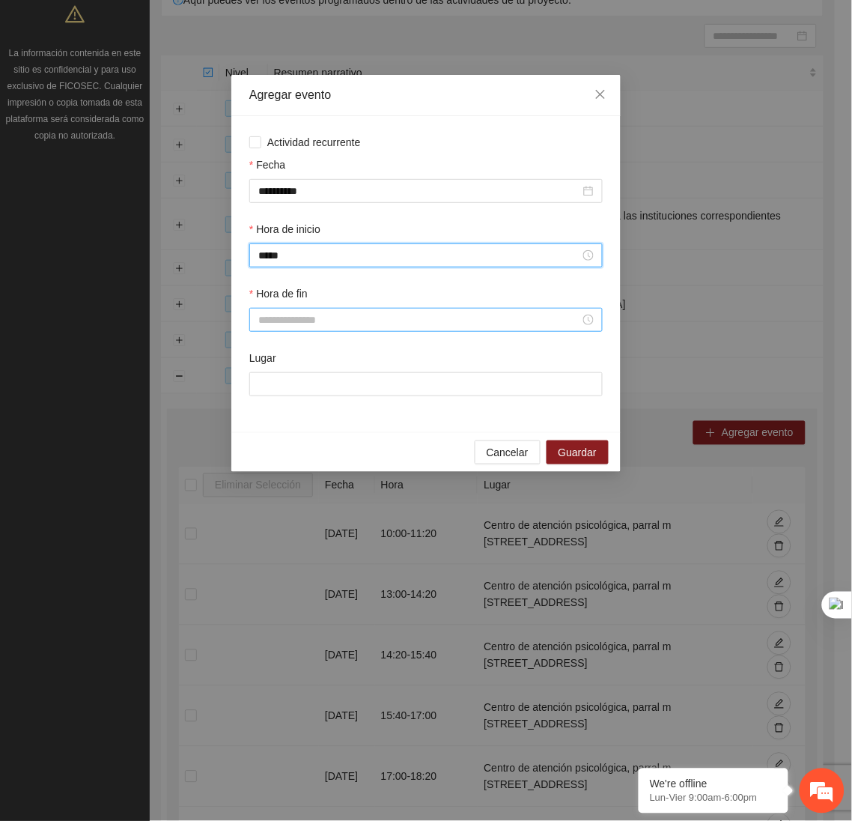
click at [291, 328] on input "Hora de fin" at bounding box center [419, 319] width 322 height 16
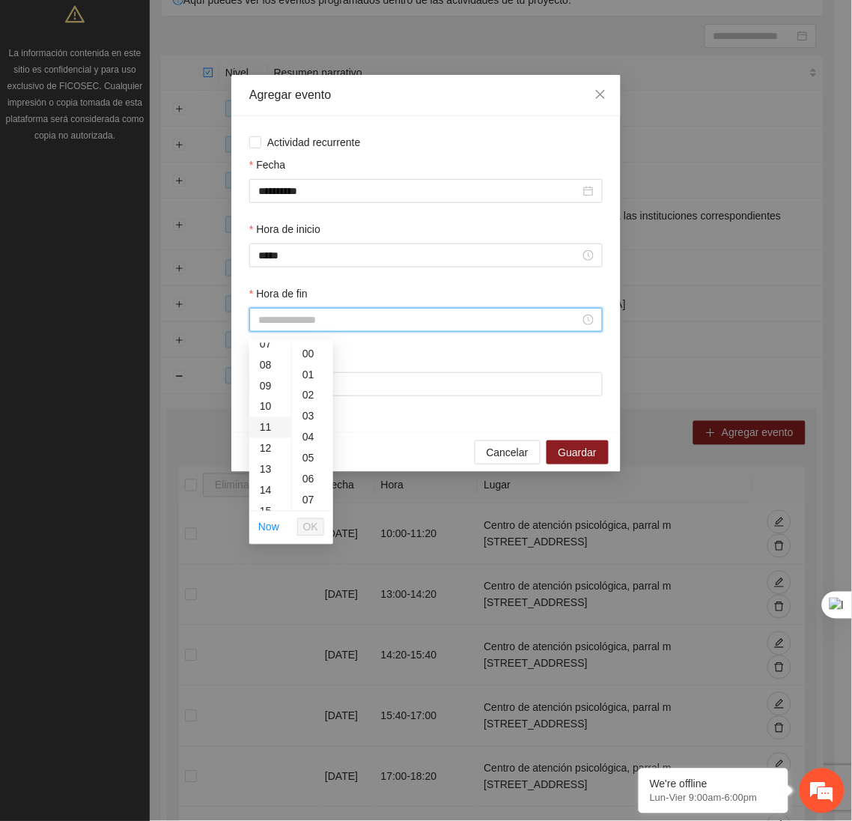
click at [262, 420] on div "11" at bounding box center [270, 427] width 42 height 21
click at [307, 475] on div "40" at bounding box center [312, 478] width 41 height 21
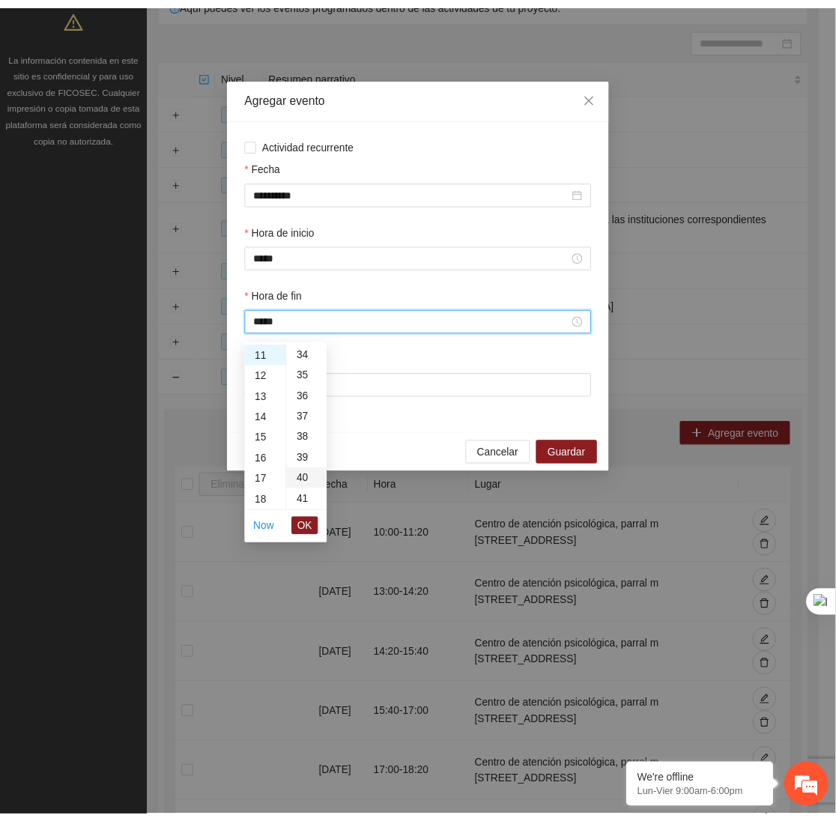
scroll to position [838, 0]
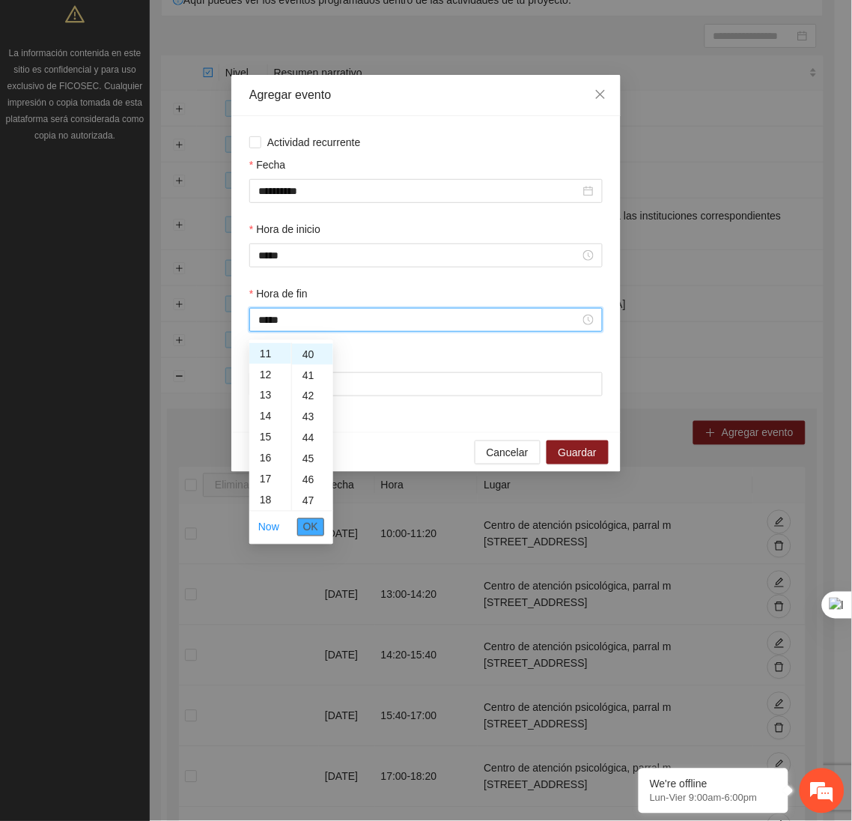
click at [311, 525] on span "OK" at bounding box center [310, 527] width 15 height 16
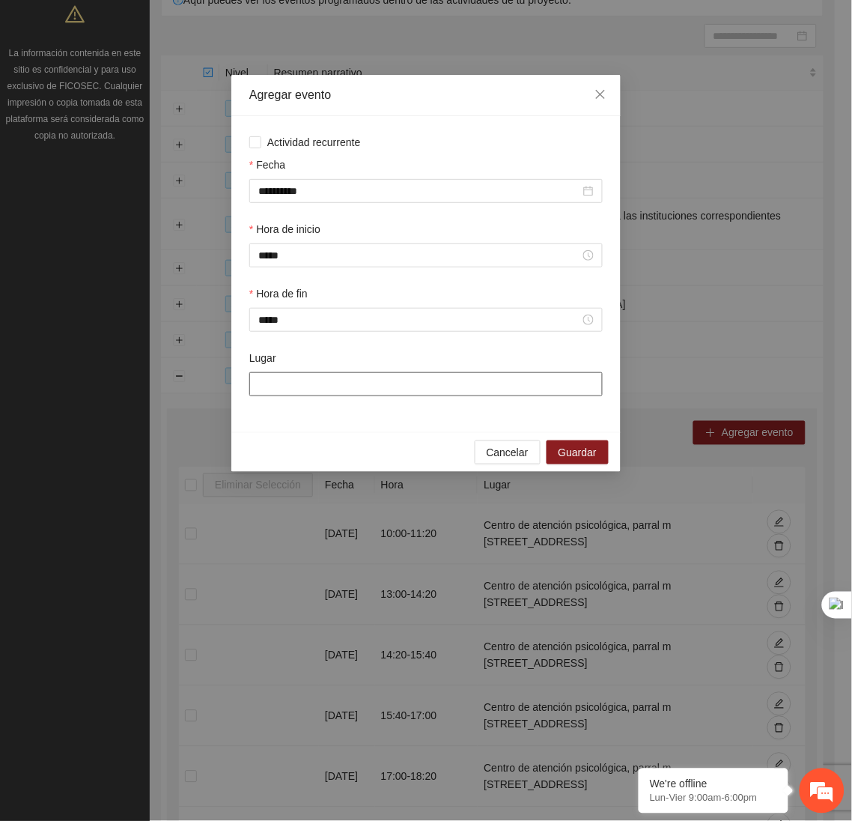
click at [320, 396] on input "Lugar" at bounding box center [425, 384] width 353 height 24
click at [581, 453] on span "Guardar" at bounding box center [578, 452] width 38 height 16
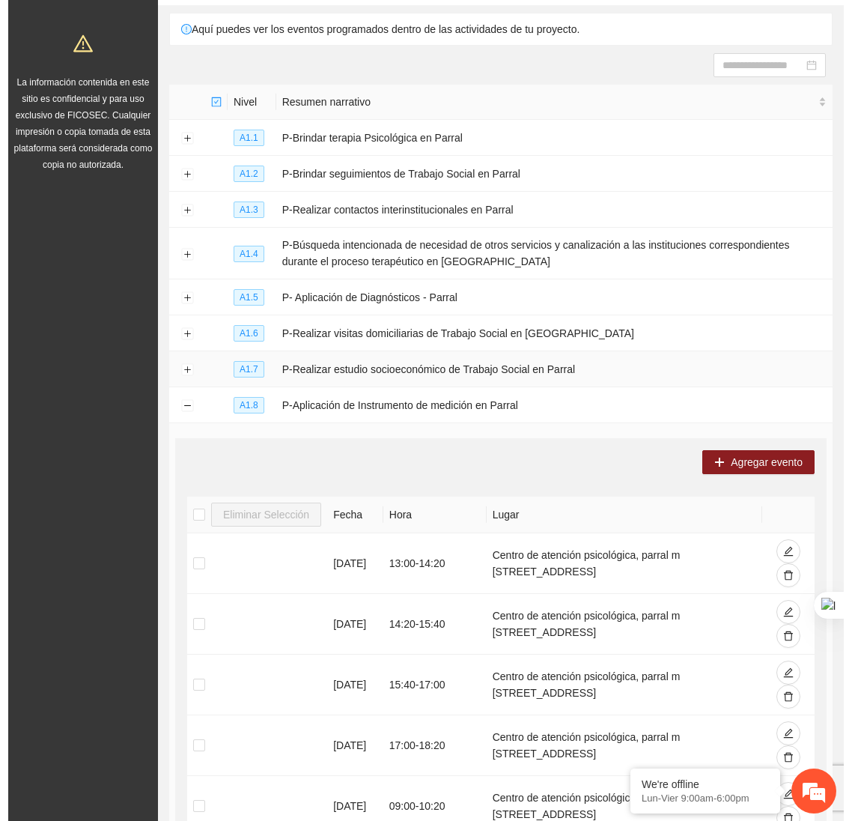
scroll to position [86, 0]
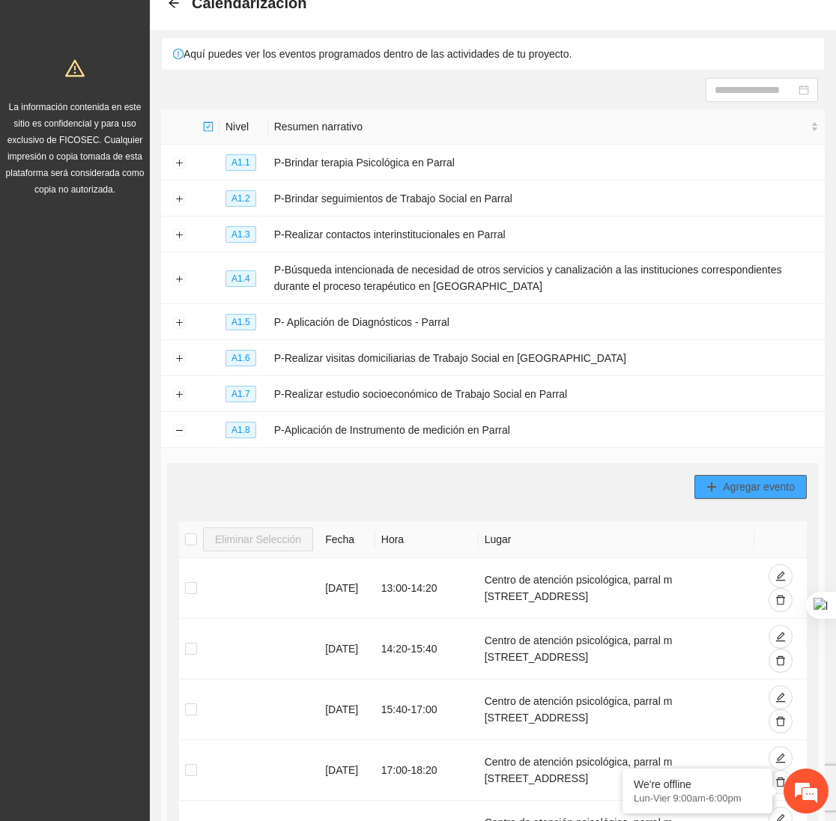
click at [751, 487] on span "Agregar evento" at bounding box center [759, 486] width 72 height 16
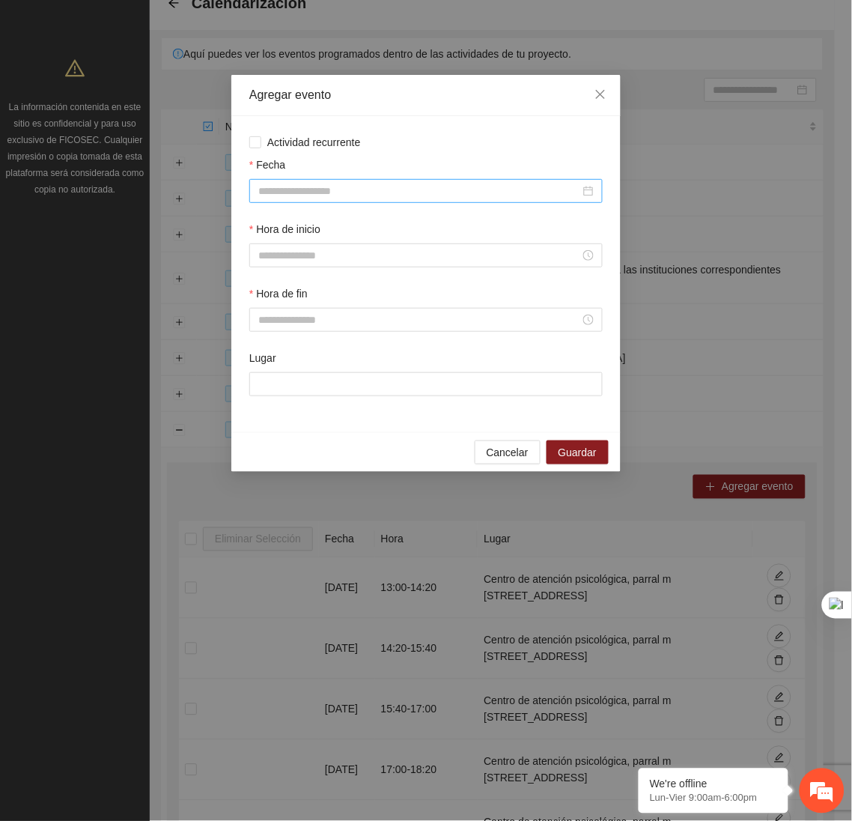
click at [443, 196] on input "Fecha" at bounding box center [419, 191] width 322 height 16
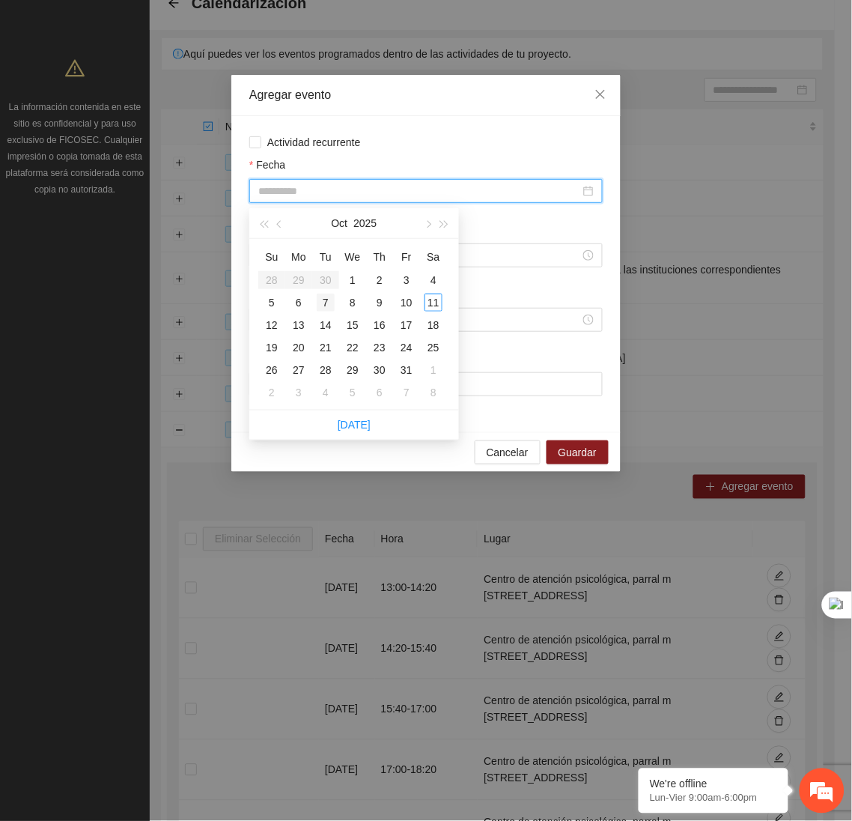
click at [325, 298] on div "7" at bounding box center [326, 303] width 18 height 18
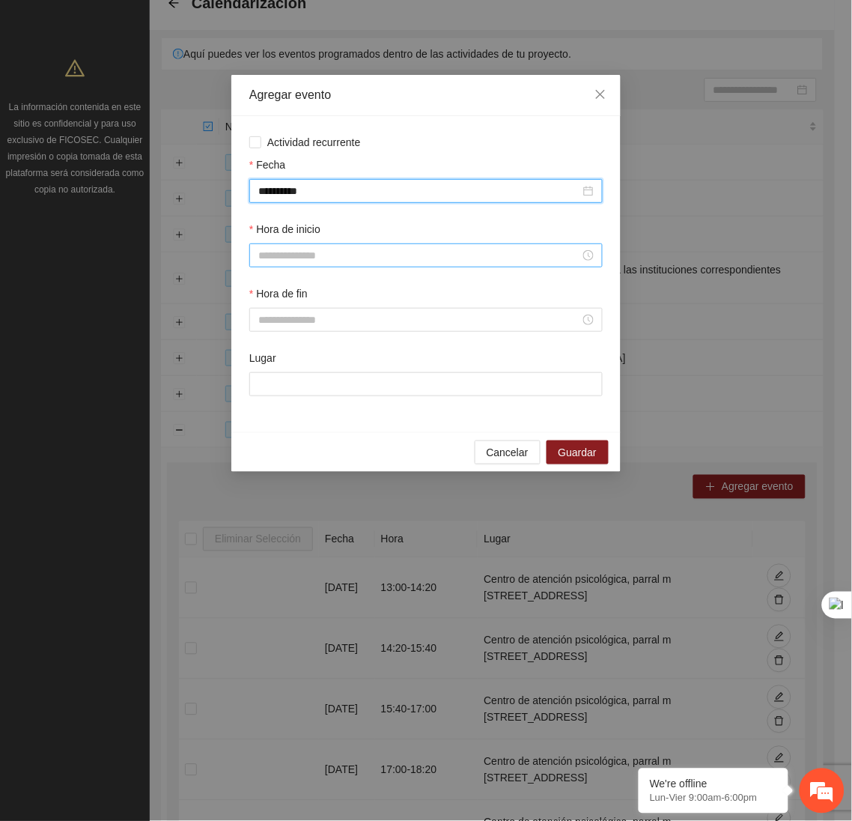
click at [300, 258] on input "Hora de inicio" at bounding box center [419, 255] width 322 height 16
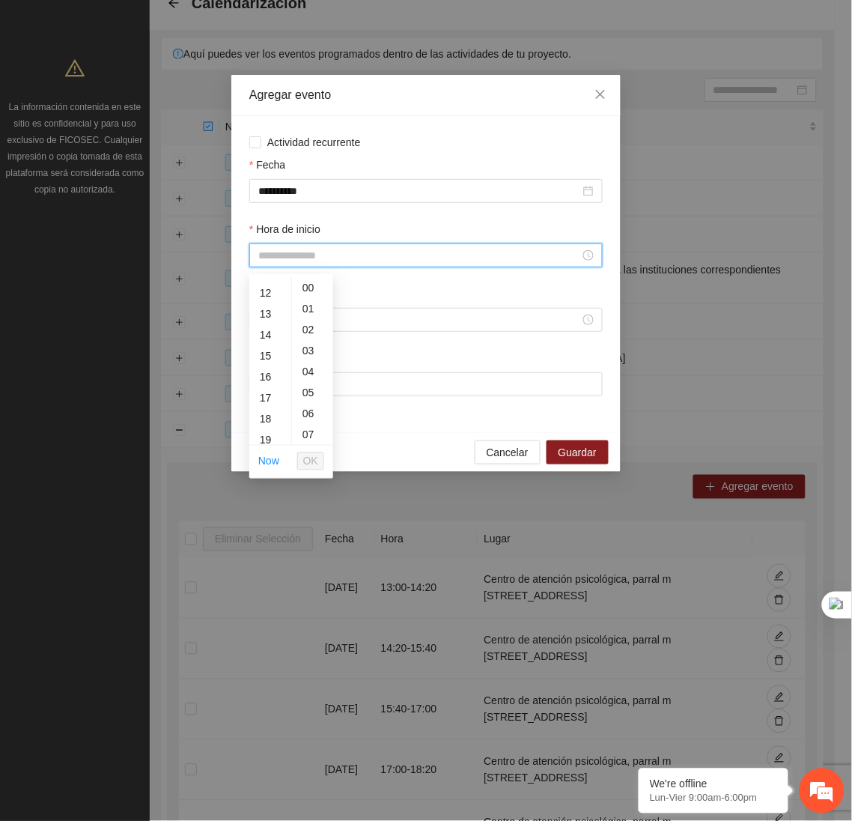
scroll to position [275, 0]
click at [266, 389] on div "18" at bounding box center [270, 390] width 42 height 21
click at [308, 463] on span "OK" at bounding box center [310, 461] width 15 height 16
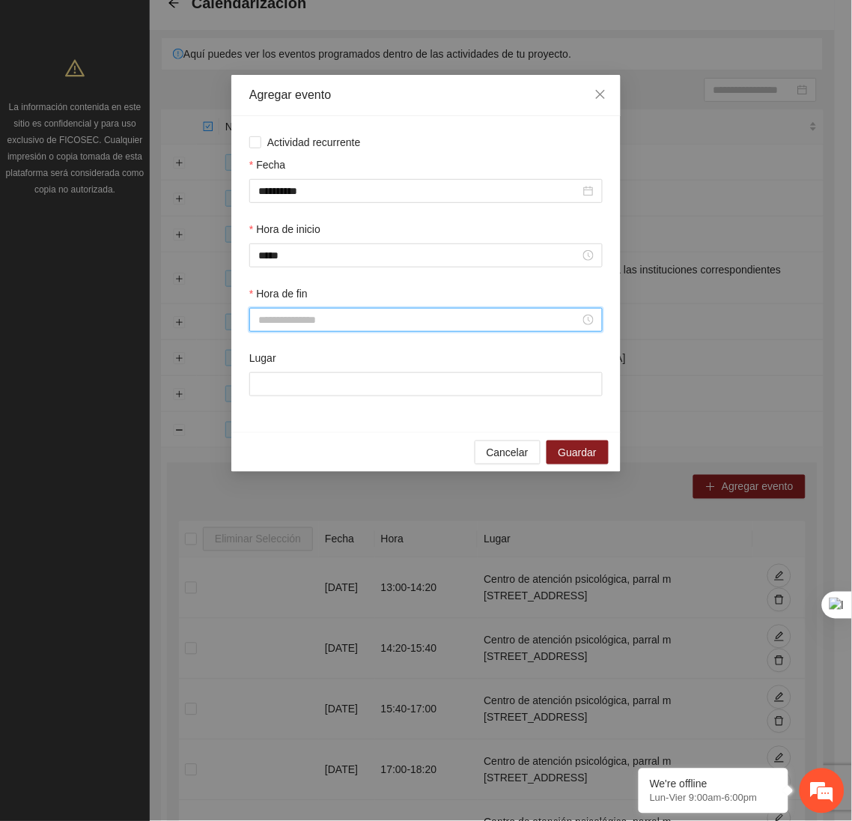
click at [307, 328] on input "Hora de fin" at bounding box center [419, 319] width 322 height 16
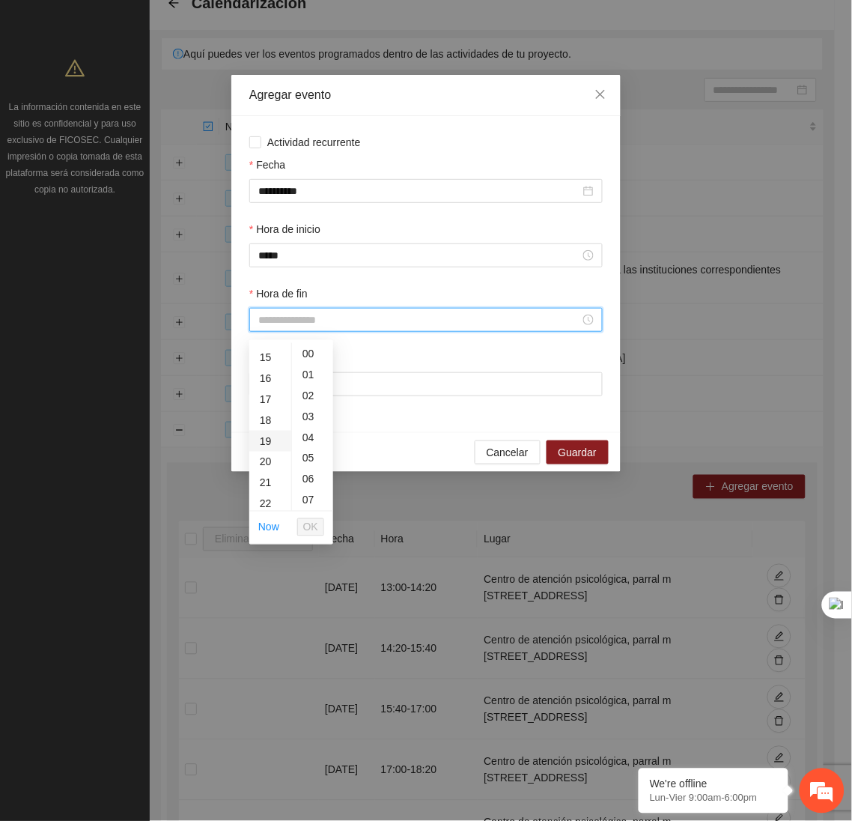
click at [264, 437] on div "19" at bounding box center [270, 441] width 42 height 21
click at [305, 406] on div "20" at bounding box center [312, 405] width 41 height 21
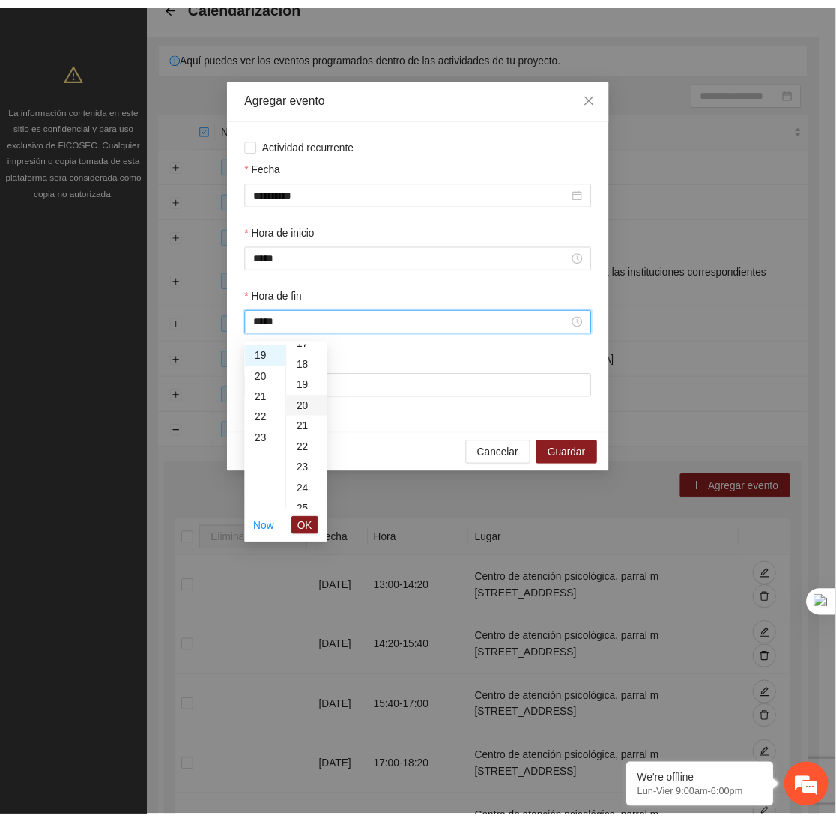
scroll to position [419, 0]
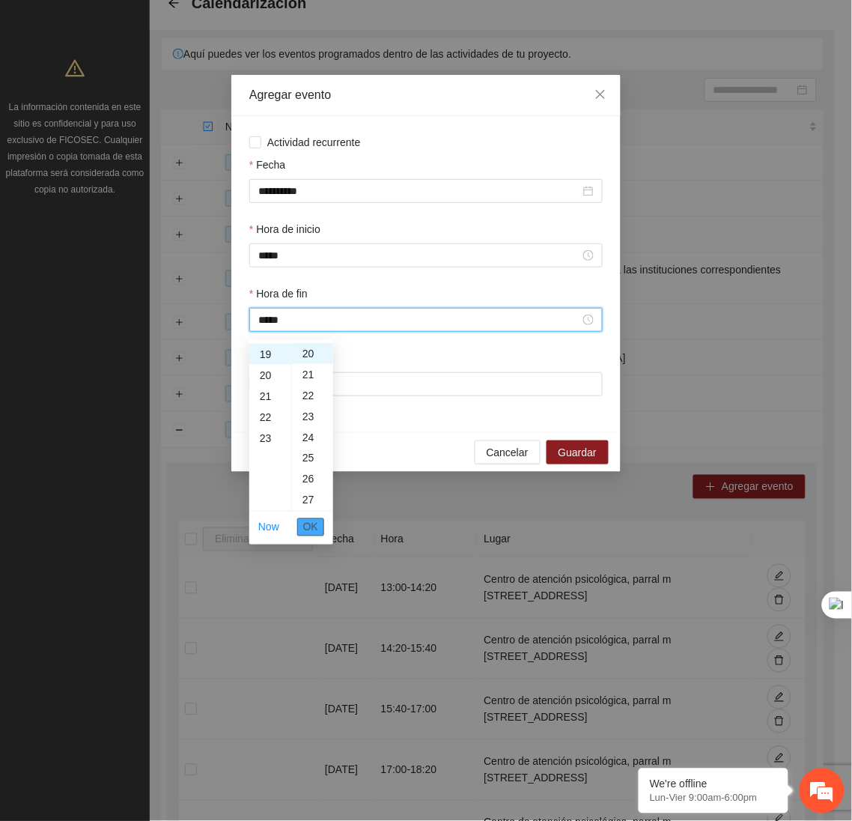
click at [307, 521] on span "OK" at bounding box center [310, 527] width 15 height 16
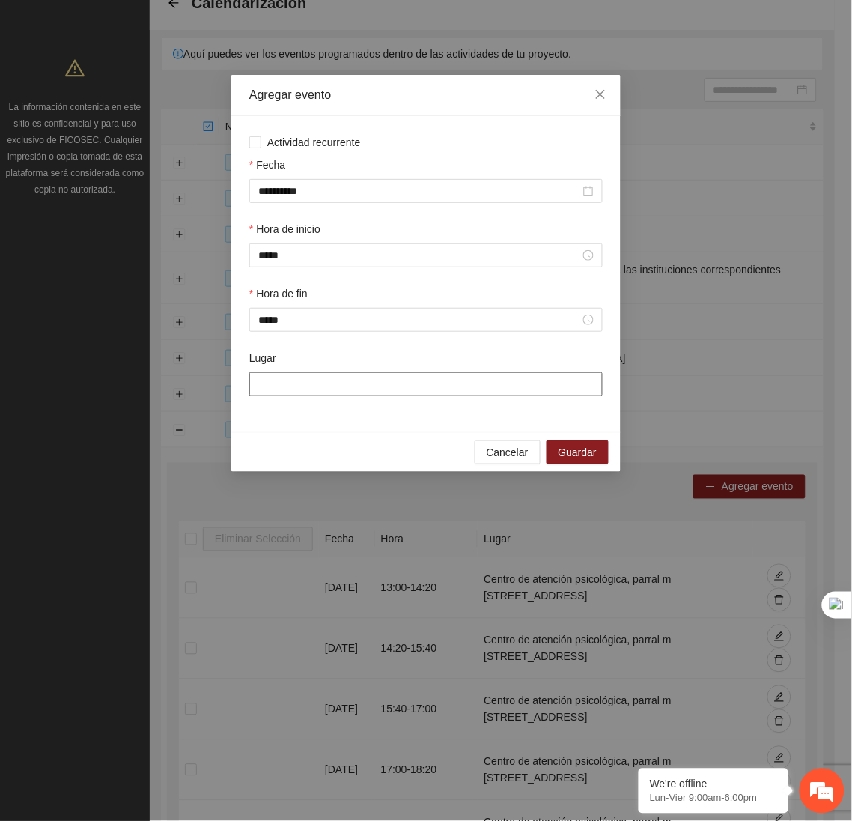
click at [311, 394] on input "Lugar" at bounding box center [425, 384] width 353 height 24
click at [583, 458] on span "Guardar" at bounding box center [578, 452] width 38 height 16
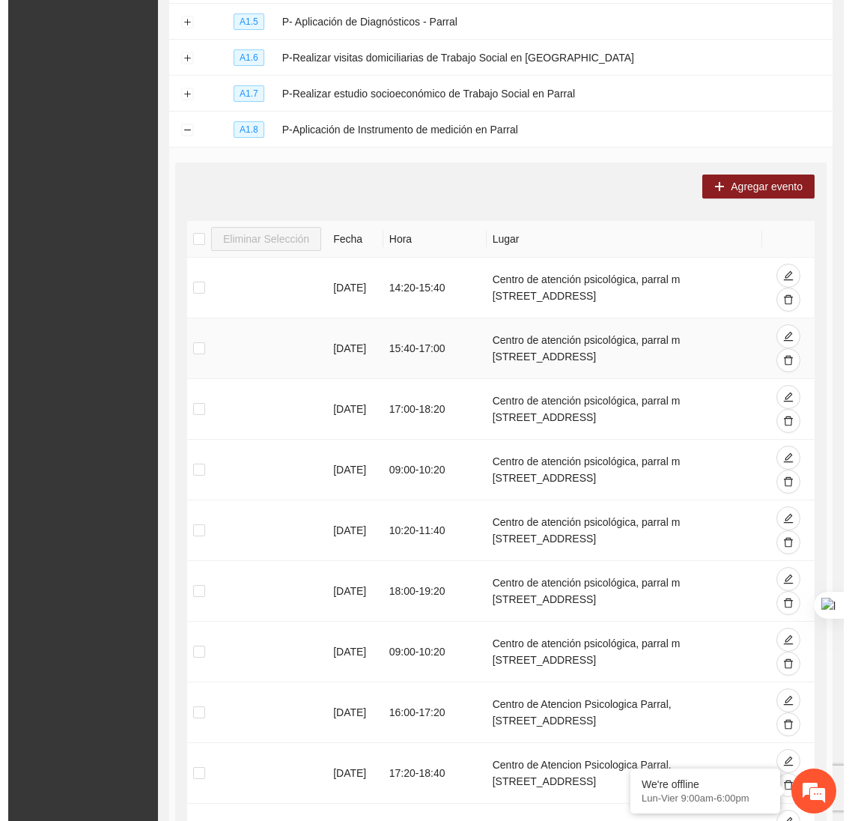
scroll to position [381, 0]
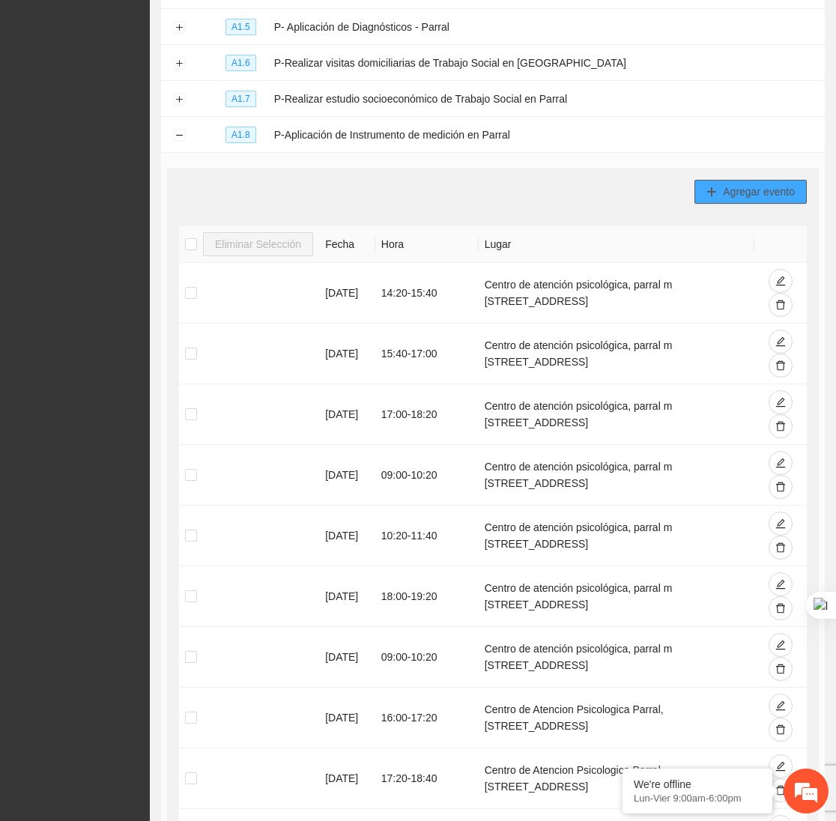
click at [764, 196] on span "Agregar evento" at bounding box center [759, 191] width 72 height 16
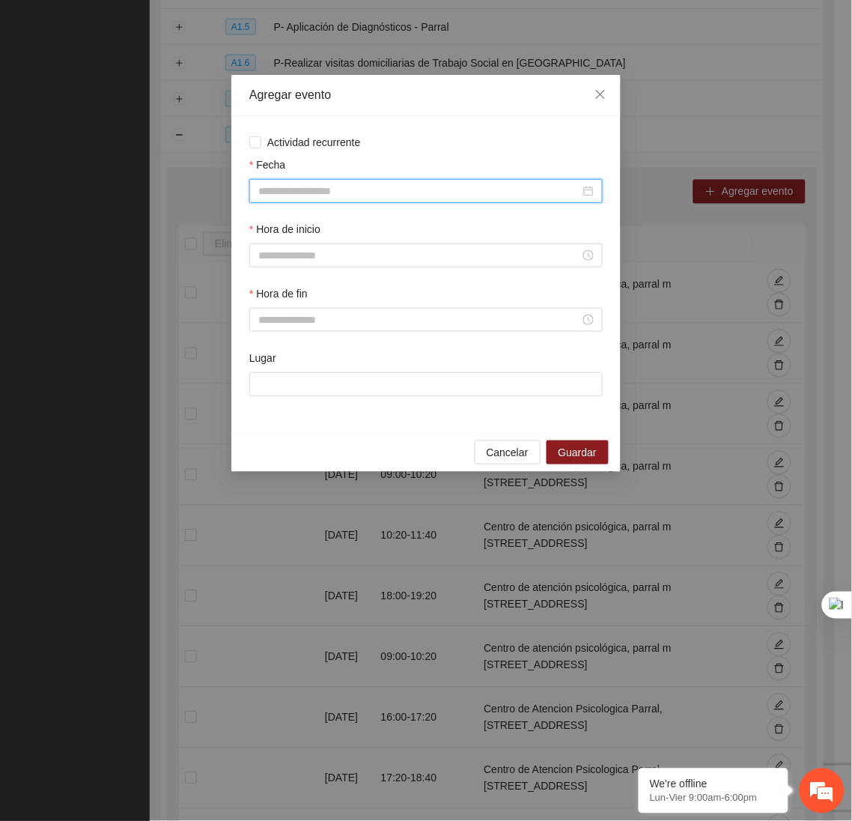
click at [440, 197] on input "Fecha" at bounding box center [419, 191] width 322 height 16
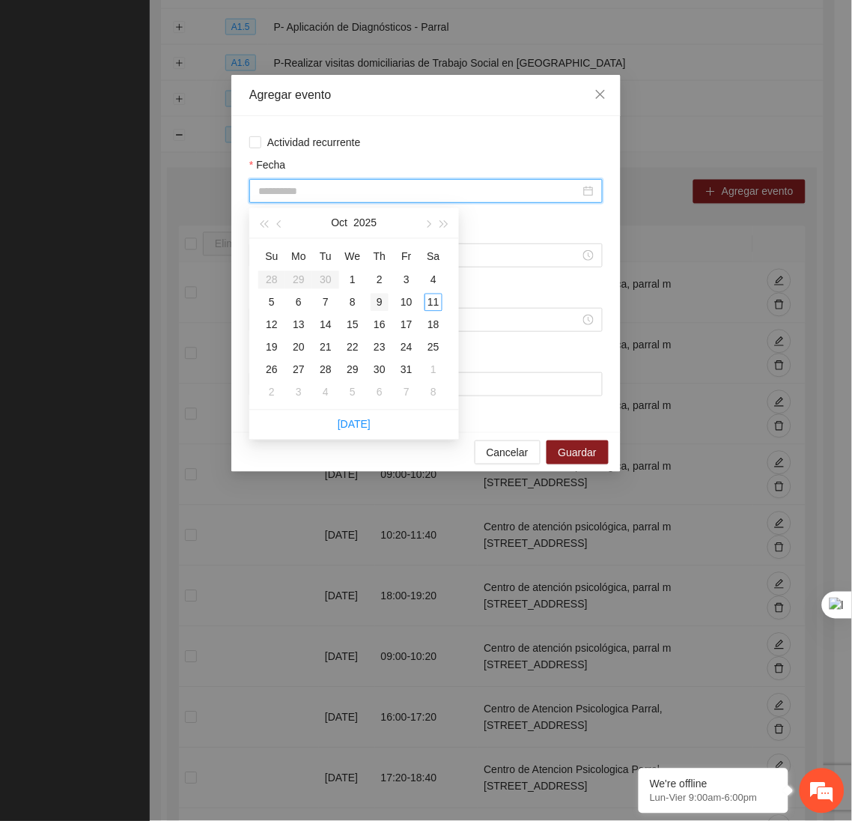
click at [374, 305] on div "9" at bounding box center [380, 303] width 18 height 18
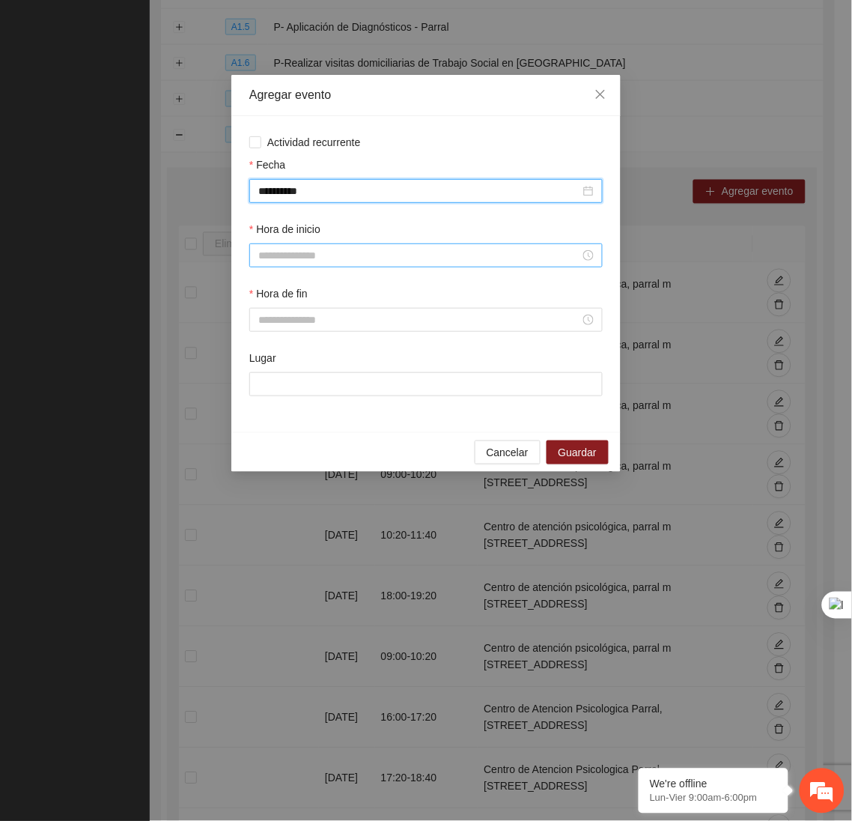
click at [348, 258] on input "Hora de inicio" at bounding box center [419, 255] width 322 height 16
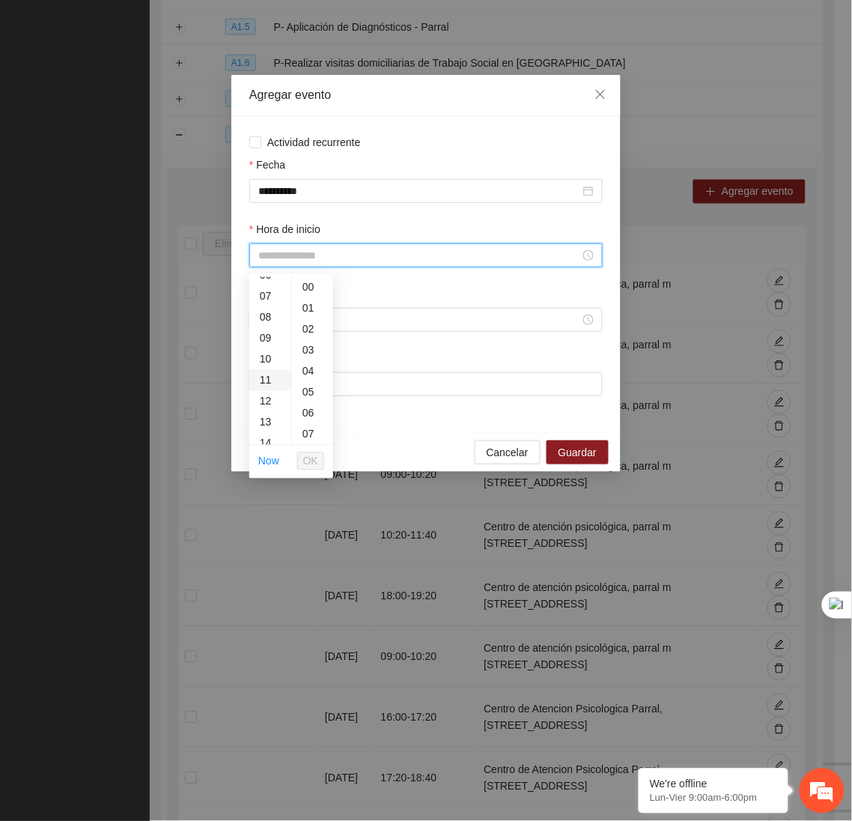
click at [263, 376] on div "11" at bounding box center [270, 380] width 42 height 21
click at [309, 421] on div "20" at bounding box center [312, 423] width 41 height 21
click at [316, 460] on span "OK" at bounding box center [310, 461] width 15 height 16
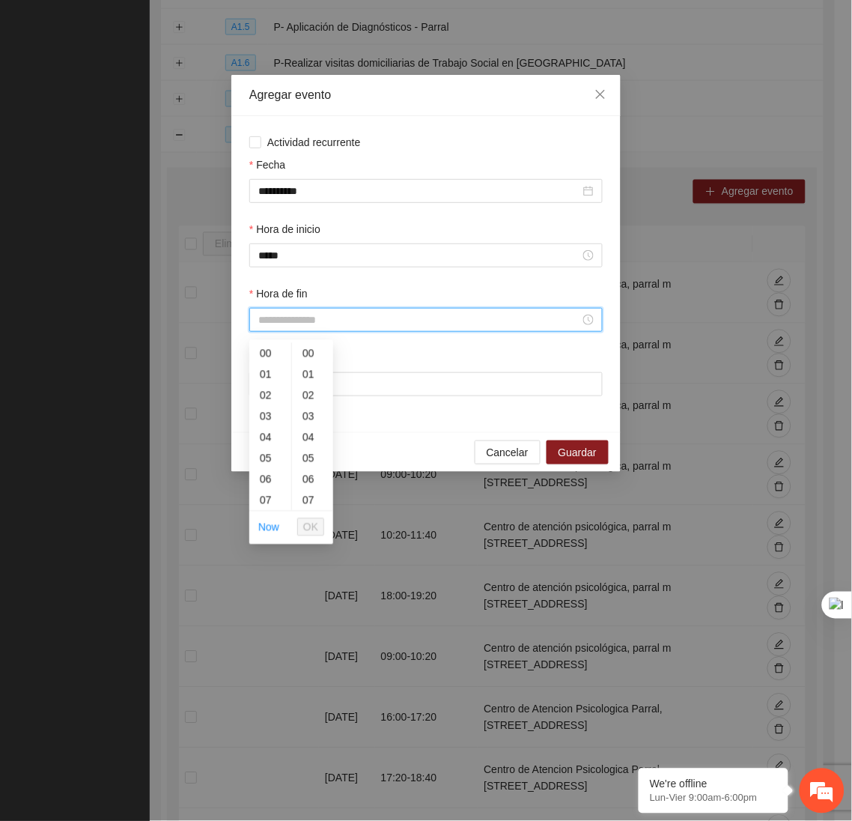
click at [289, 323] on input "Hora de fin" at bounding box center [419, 319] width 322 height 16
click at [263, 422] on div "12" at bounding box center [270, 423] width 42 height 21
click at [294, 451] on div "40" at bounding box center [312, 445] width 41 height 21
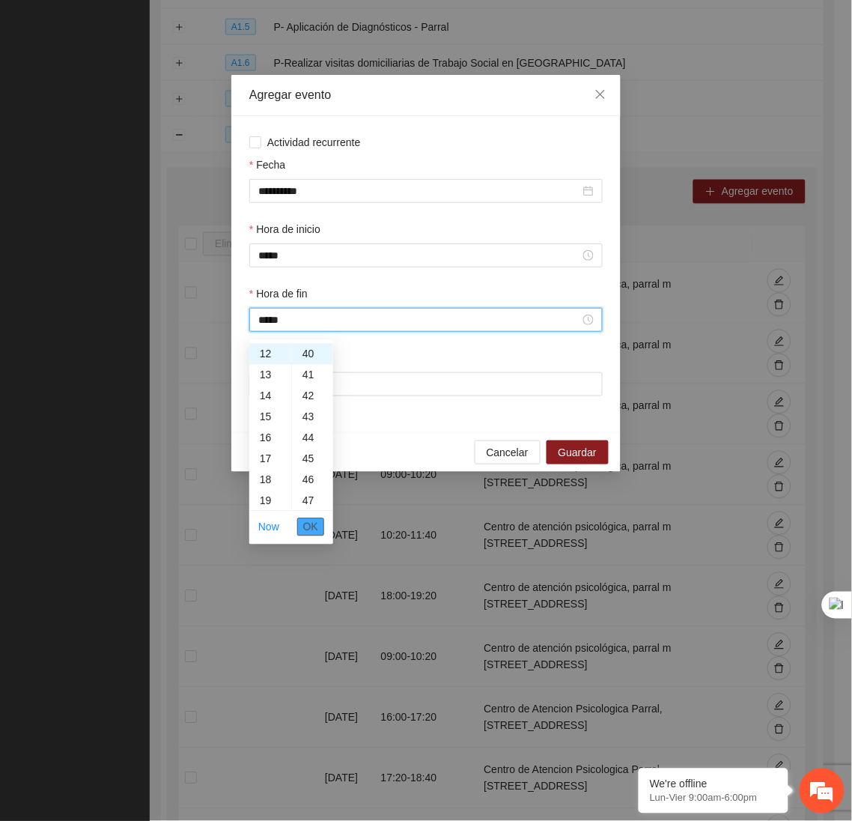
click at [313, 530] on span "OK" at bounding box center [310, 527] width 15 height 16
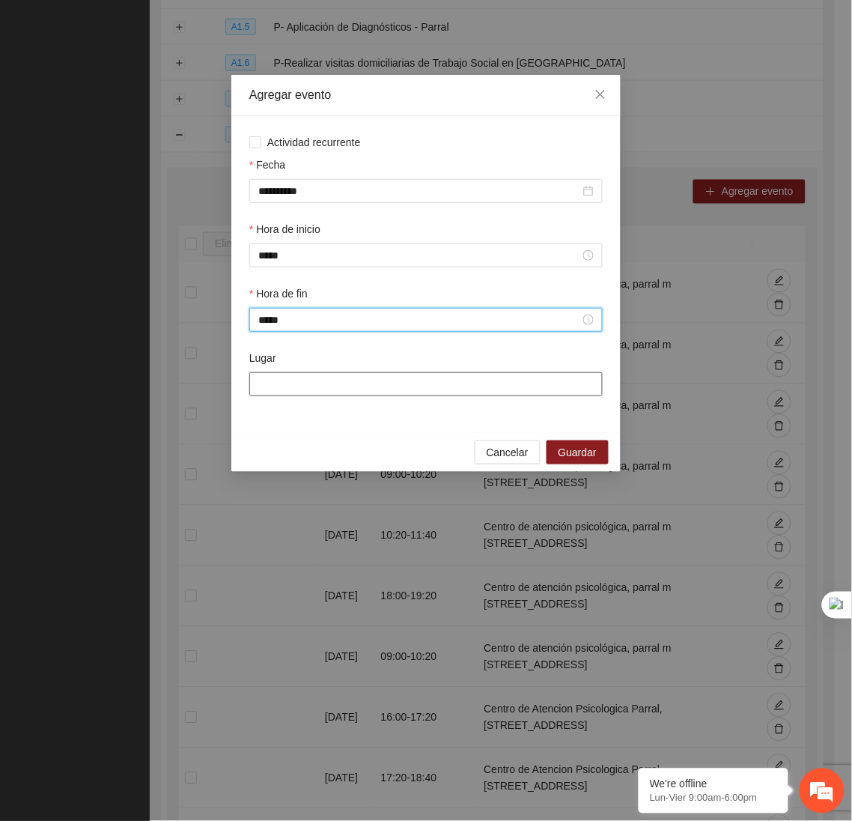
click at [290, 389] on input "Lugar" at bounding box center [425, 384] width 353 height 24
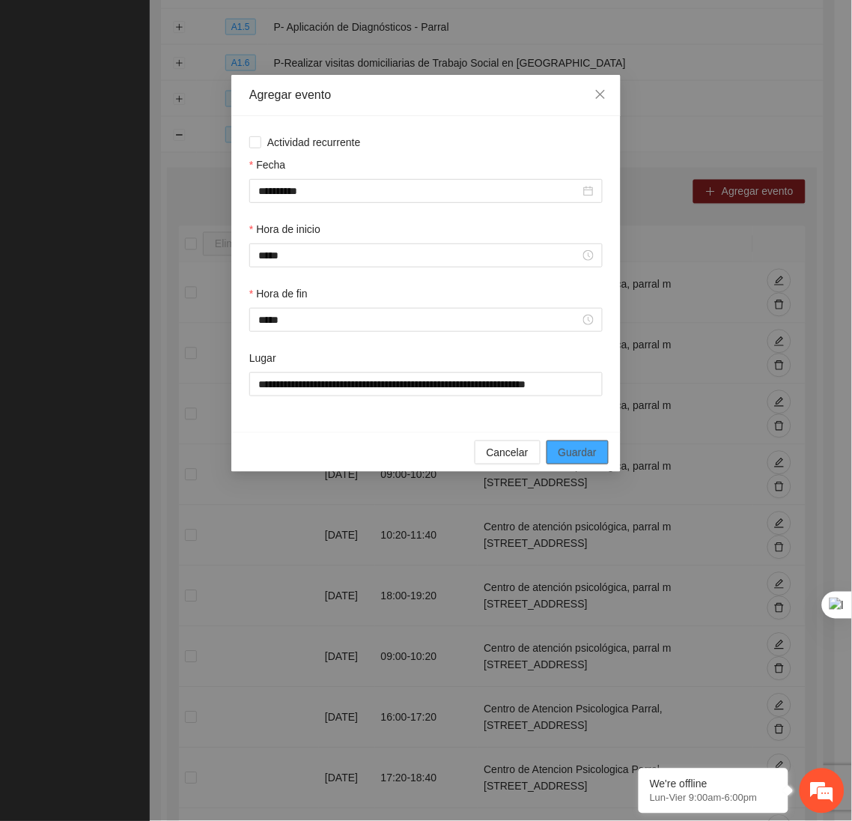
click at [580, 460] on span "Guardar" at bounding box center [578, 452] width 38 height 16
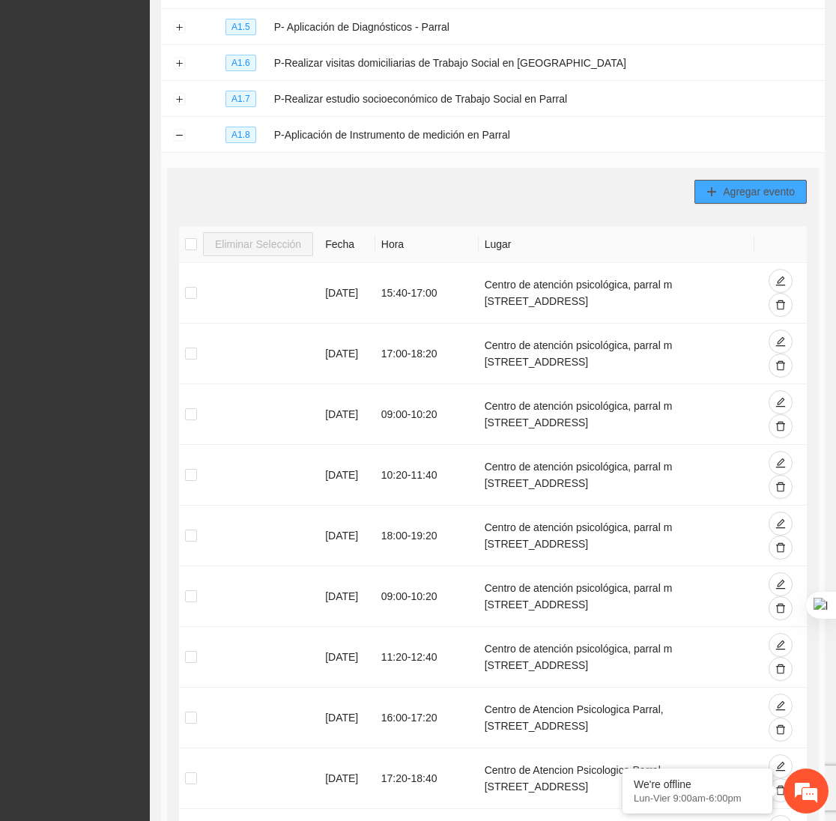
click at [714, 184] on button "Agregar evento" at bounding box center [750, 192] width 112 height 24
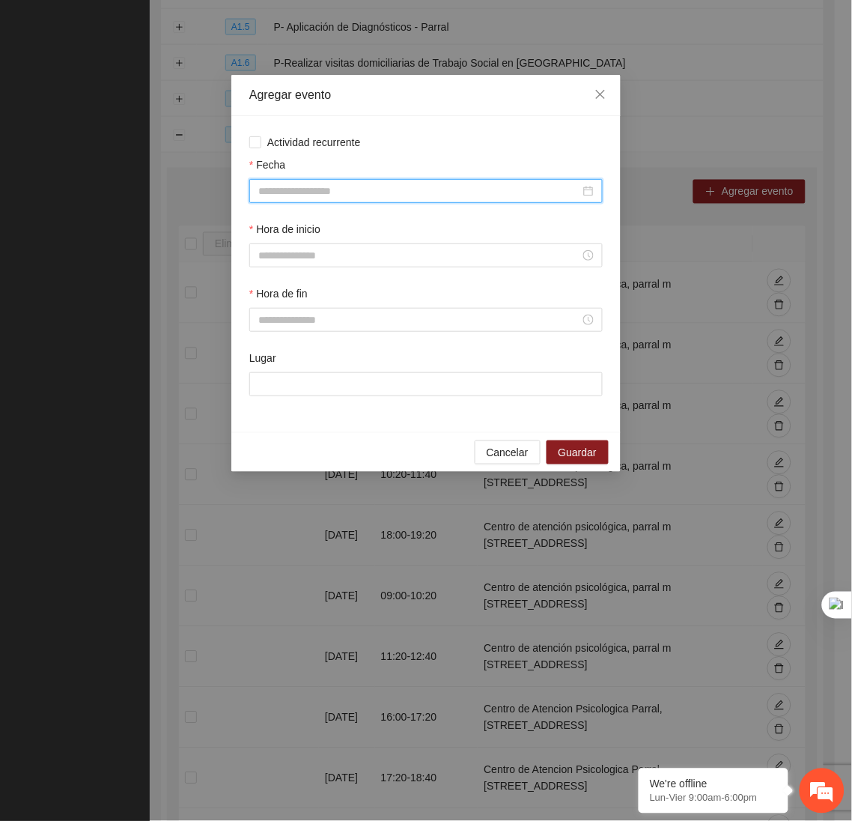
click at [480, 195] on input "Fecha" at bounding box center [419, 191] width 322 height 16
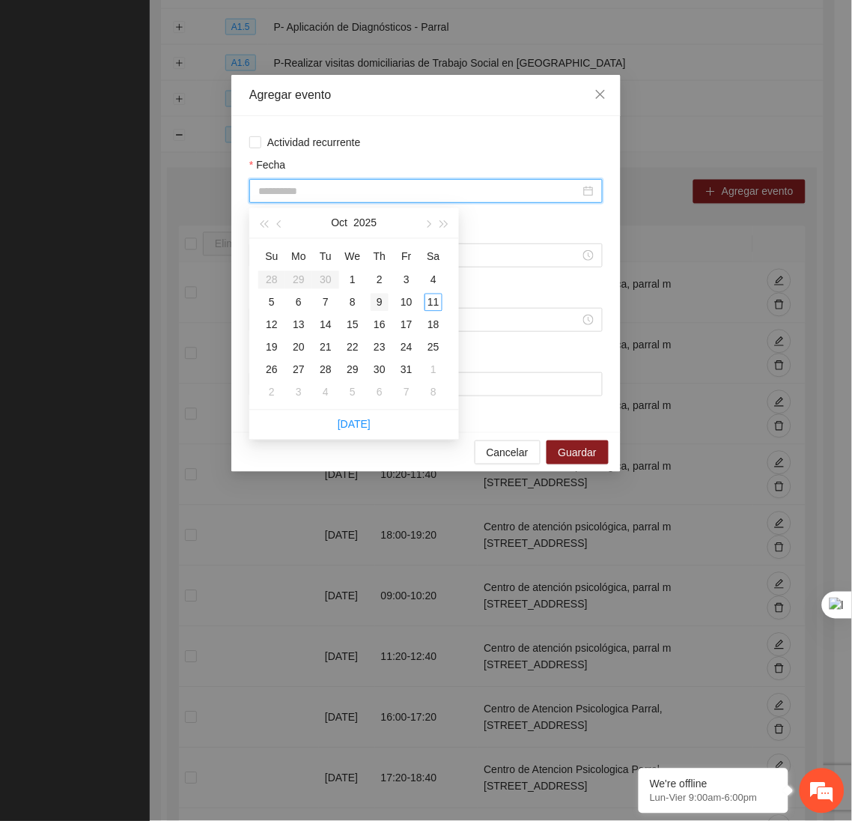
click at [371, 301] on div "9" at bounding box center [380, 303] width 18 height 18
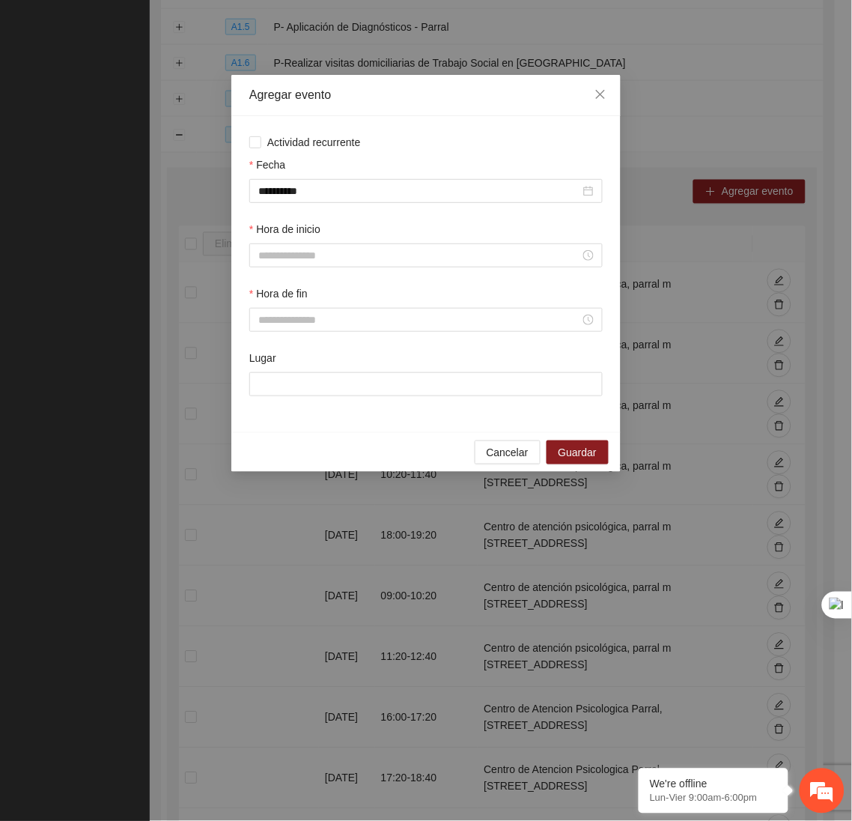
click at [306, 273] on div "Hora de inicio" at bounding box center [425, 253] width 359 height 64
click at [279, 255] on input "Hora de inicio" at bounding box center [419, 255] width 322 height 16
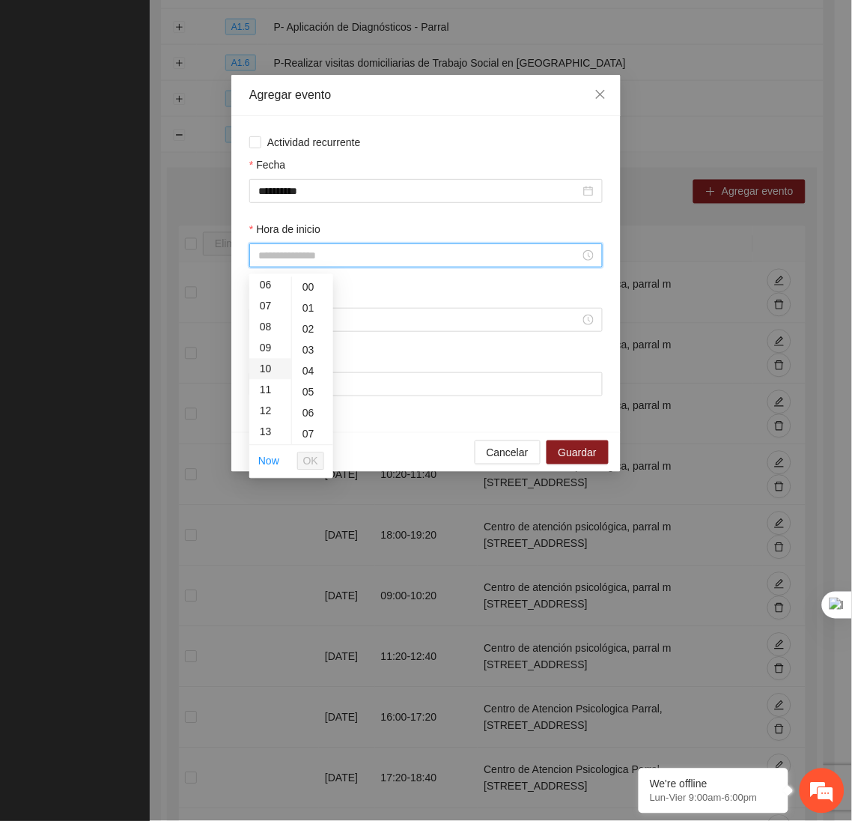
click at [263, 371] on div "10" at bounding box center [270, 369] width 42 height 21
click at [314, 462] on span "OK" at bounding box center [310, 461] width 15 height 16
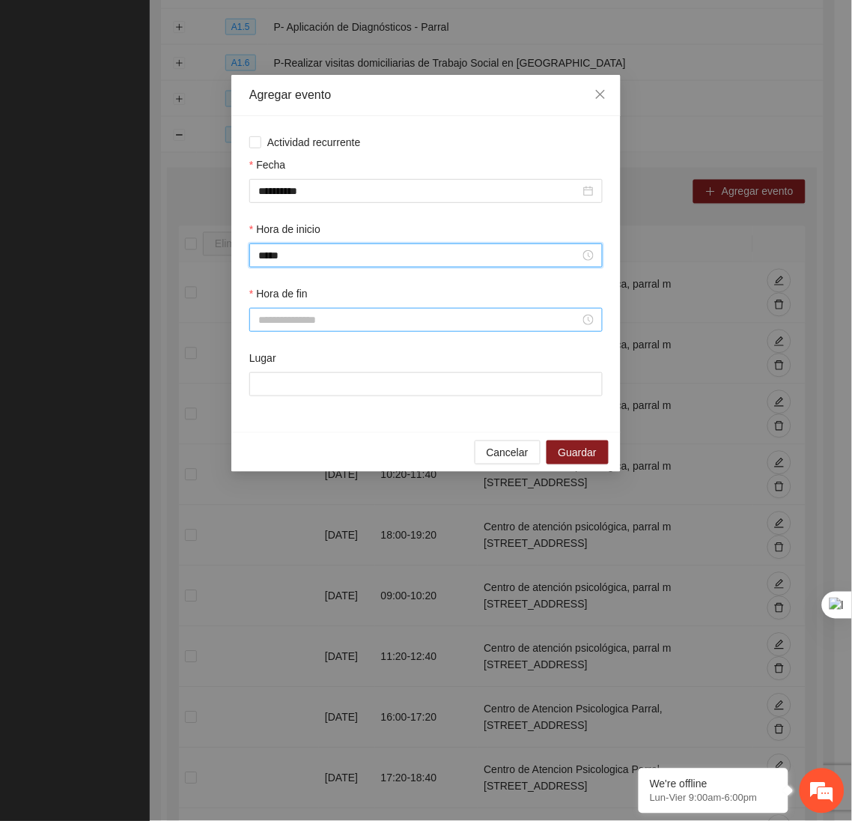
click at [287, 320] on input "Hora de fin" at bounding box center [419, 319] width 322 height 16
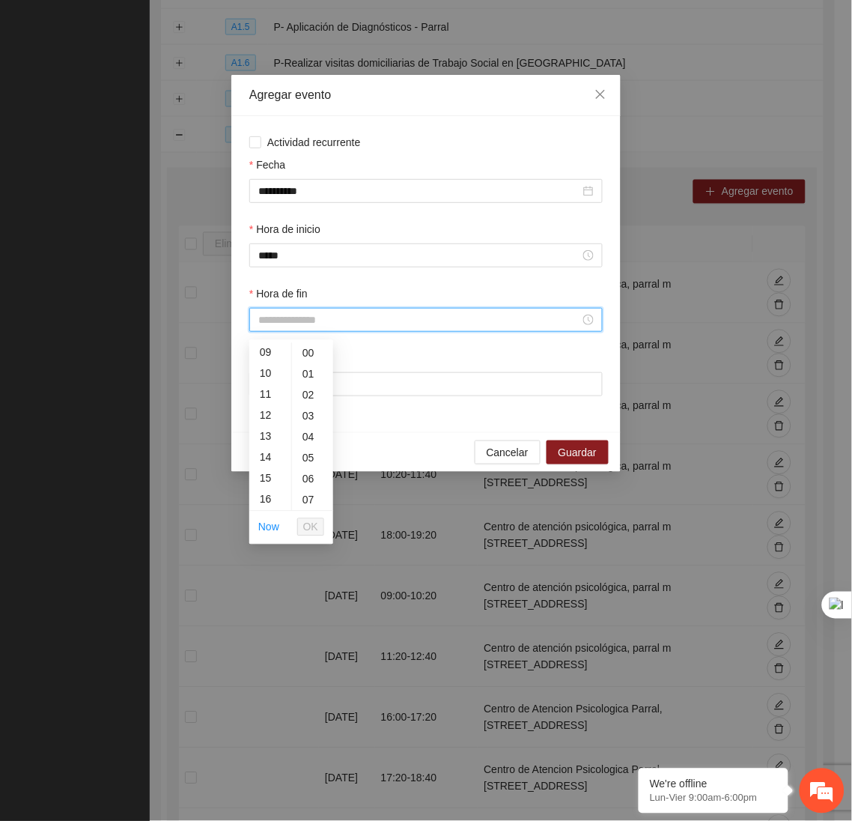
scroll to position [191, 0]
click at [270, 409] on div "12" at bounding box center [270, 414] width 42 height 21
click at [263, 374] on div "11" at bounding box center [270, 377] width 42 height 21
click at [315, 448] on div "20" at bounding box center [312, 450] width 41 height 21
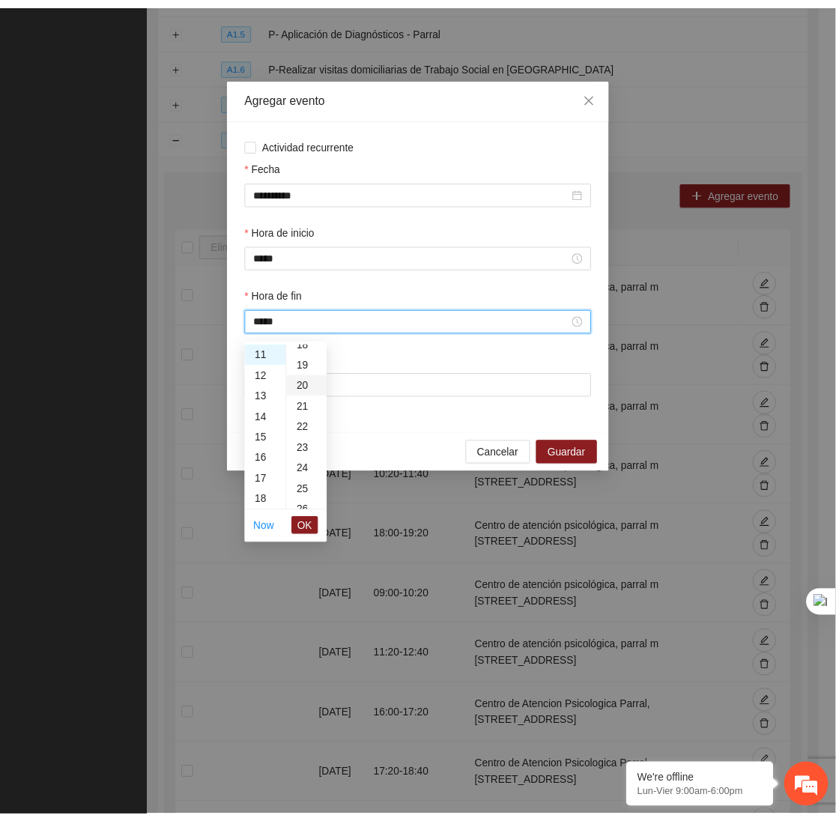
scroll to position [419, 0]
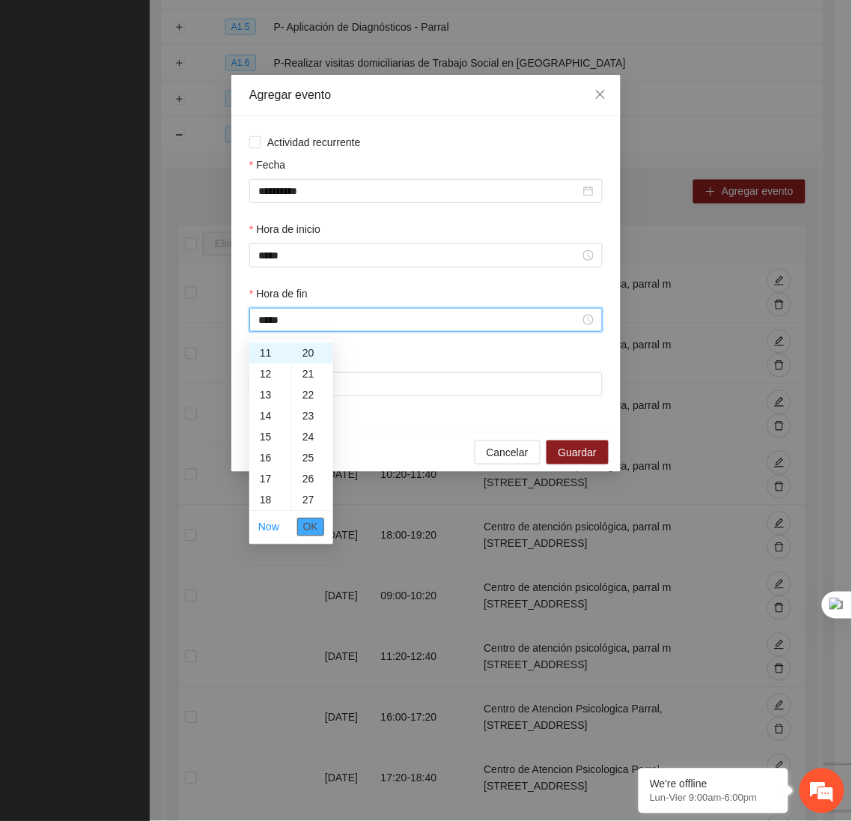
click at [320, 523] on button "OK" at bounding box center [310, 527] width 27 height 18
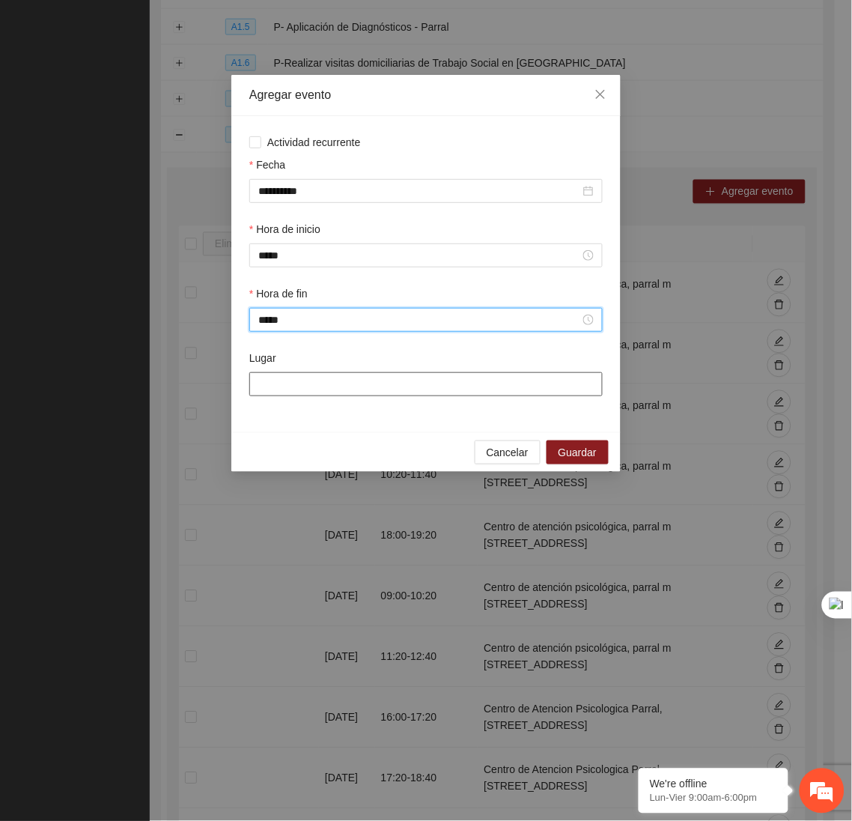
click at [324, 382] on input "Lugar" at bounding box center [425, 384] width 353 height 24
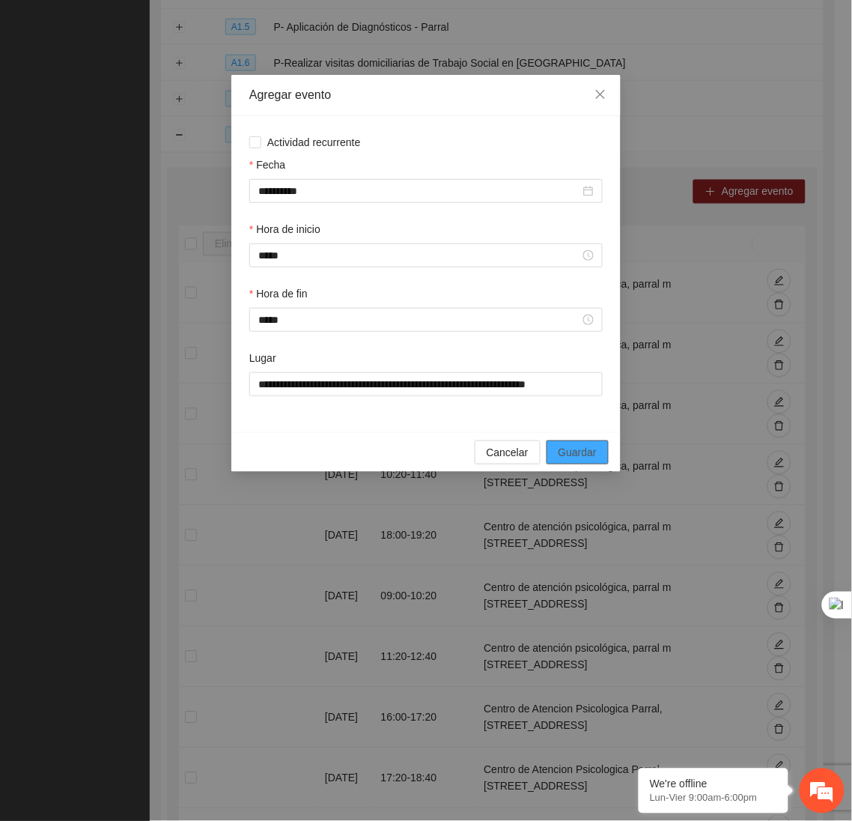
click at [581, 460] on span "Guardar" at bounding box center [578, 452] width 38 height 16
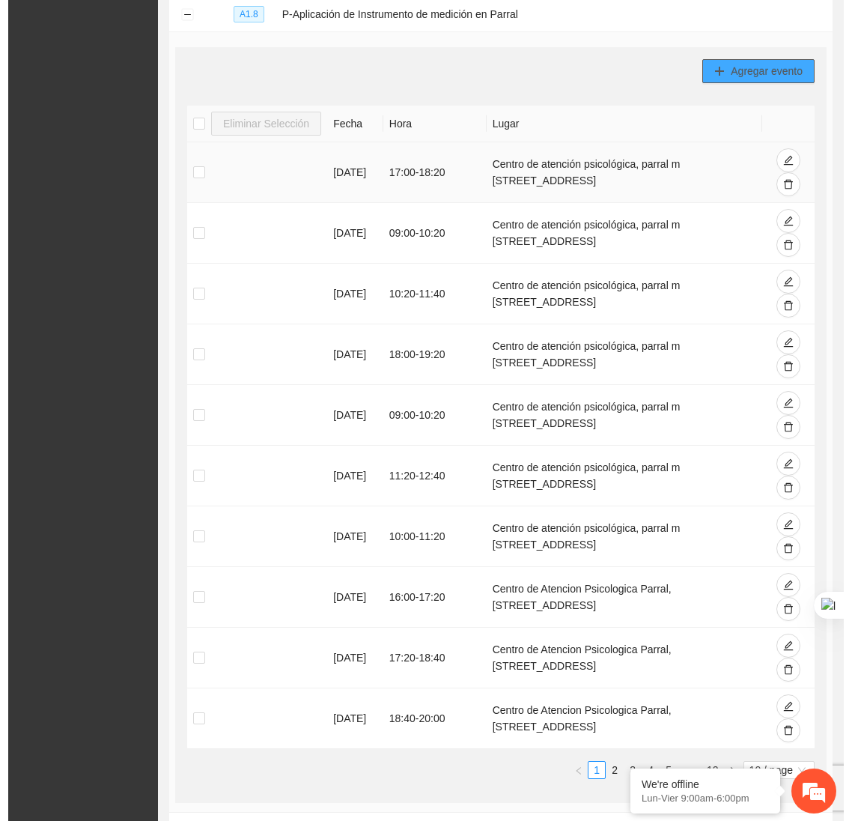
scroll to position [501, 0]
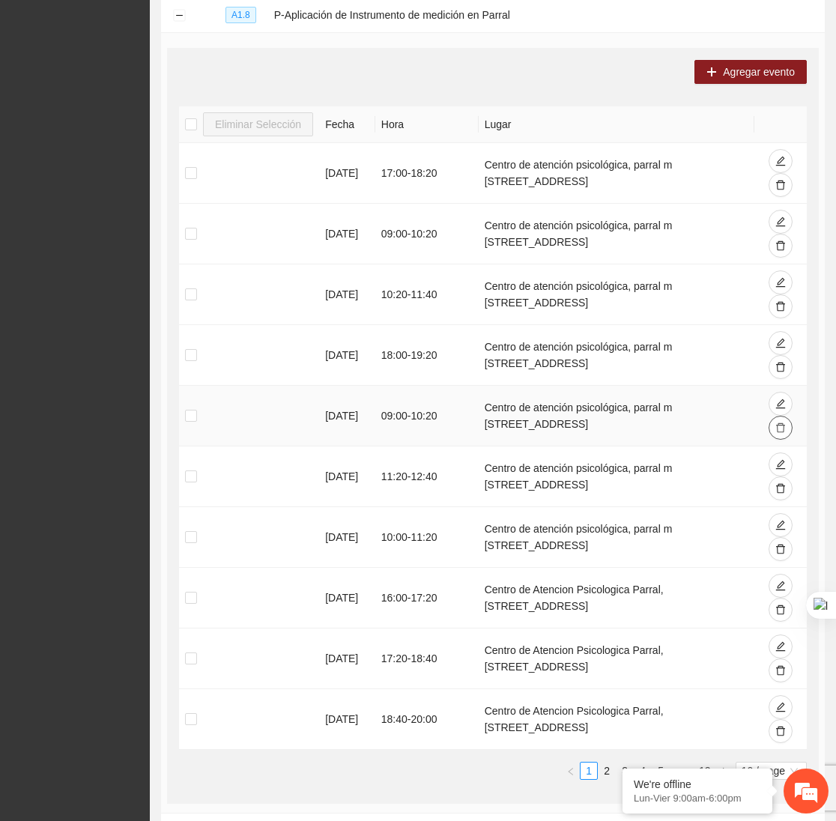
click at [778, 428] on icon "delete" at bounding box center [780, 428] width 9 height 10
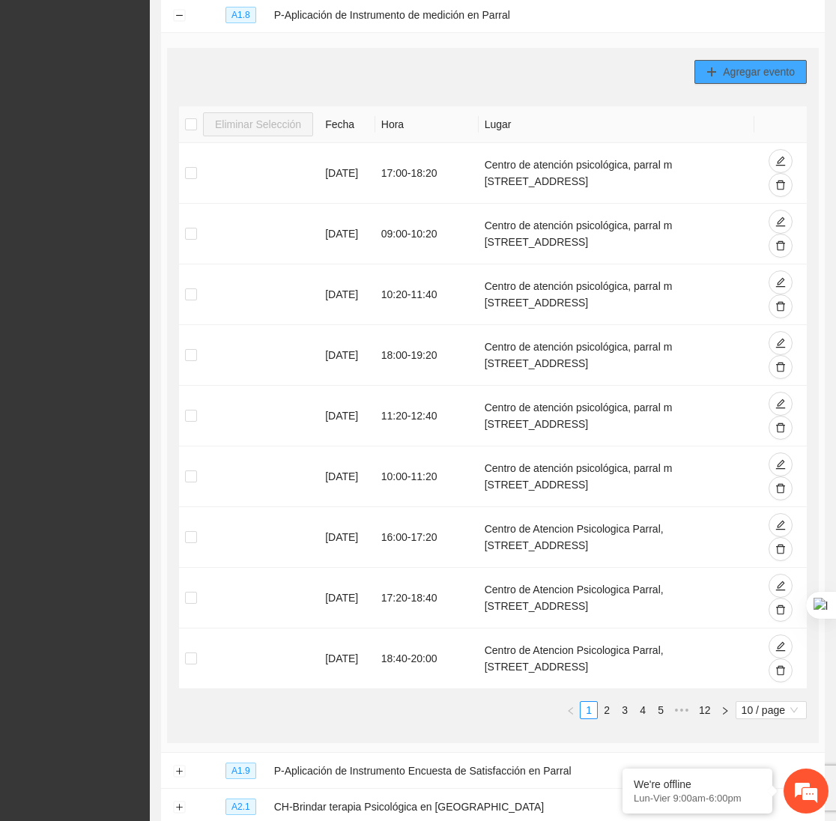
click at [723, 78] on span "Agregar evento" at bounding box center [759, 72] width 72 height 16
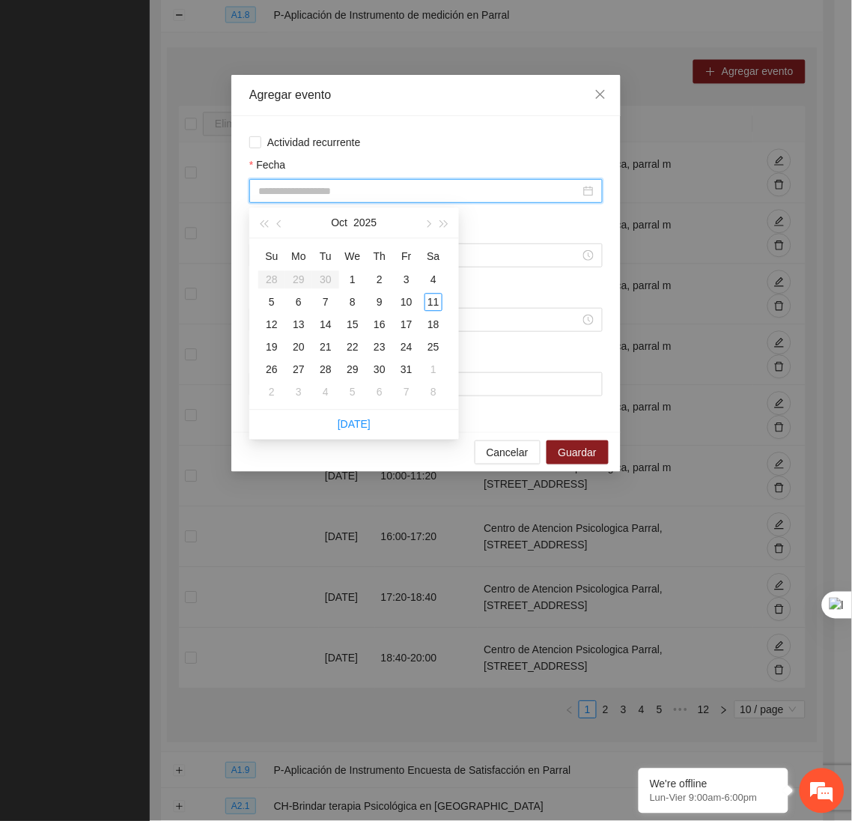
click at [347, 191] on input "Fecha" at bounding box center [419, 191] width 322 height 16
click at [406, 300] on div "10" at bounding box center [407, 303] width 18 height 18
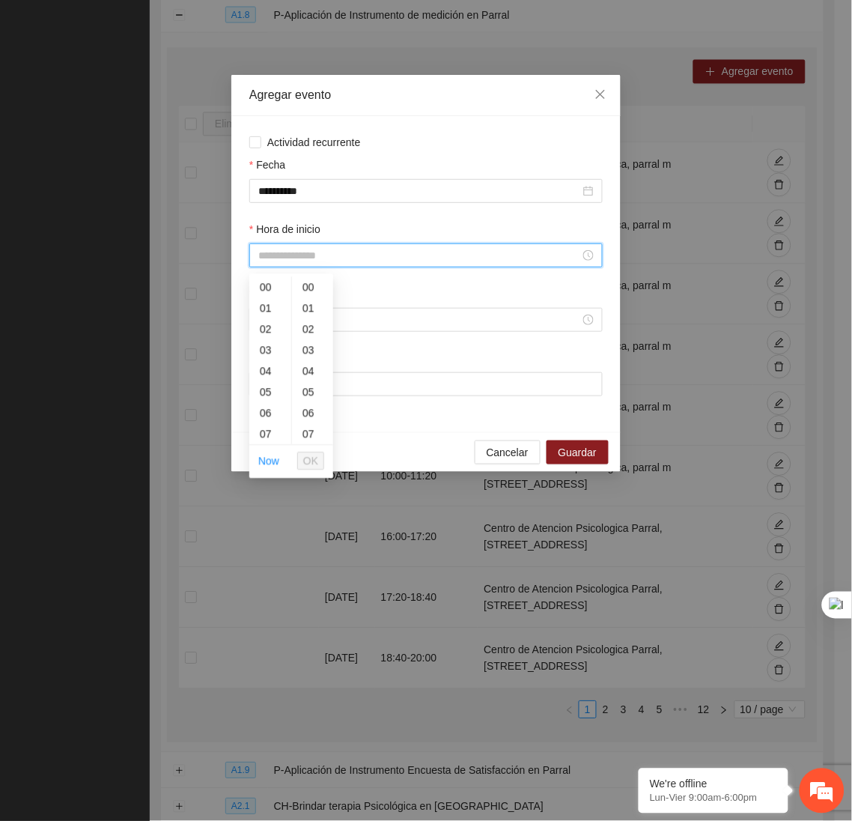
click at [323, 256] on input "Hora de inicio" at bounding box center [419, 255] width 322 height 16
click at [267, 312] on div "10" at bounding box center [270, 318] width 42 height 21
click at [311, 464] on span "OK" at bounding box center [310, 461] width 15 height 16
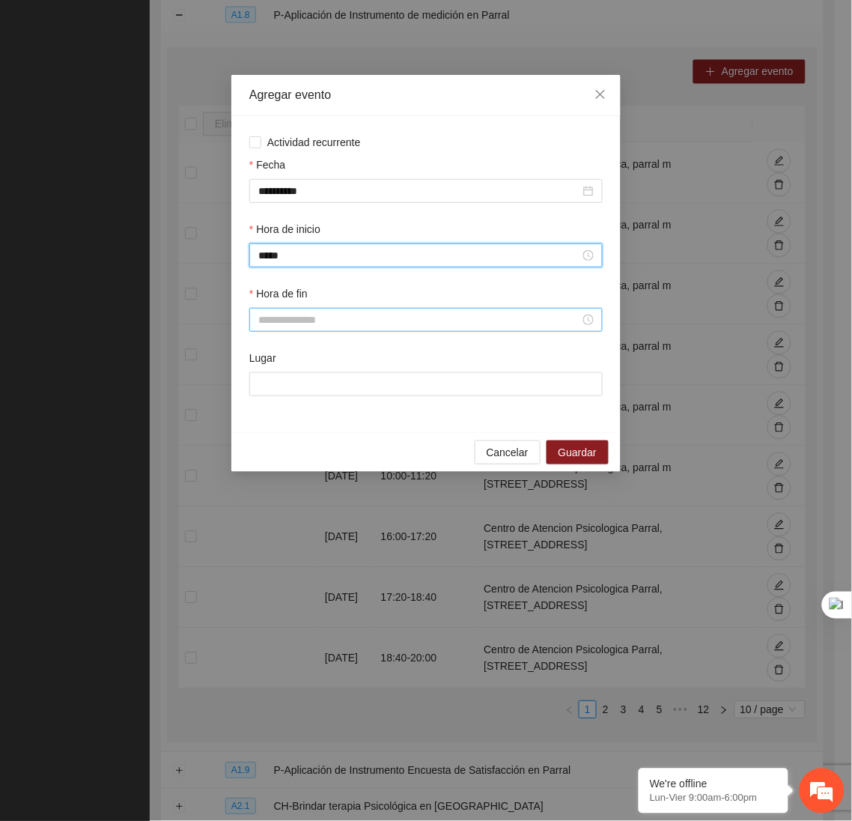
click at [308, 321] on input "Hora de fin" at bounding box center [419, 319] width 322 height 16
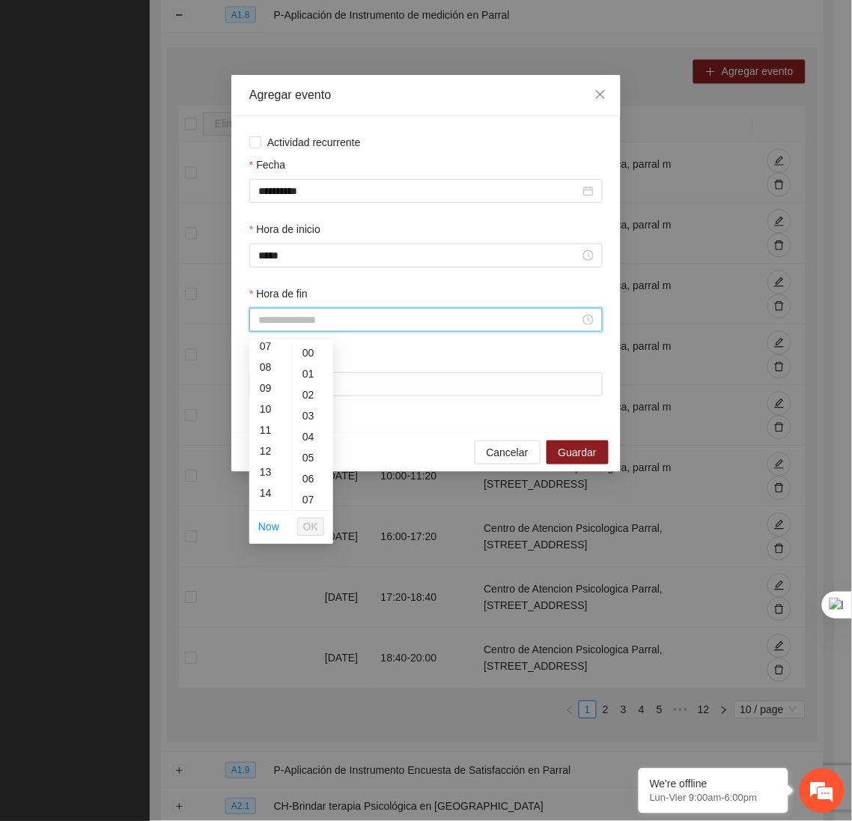
scroll to position [161, 0]
click at [258, 413] on div "11" at bounding box center [270, 423] width 42 height 21
click at [308, 374] on div "20" at bounding box center [312, 371] width 41 height 21
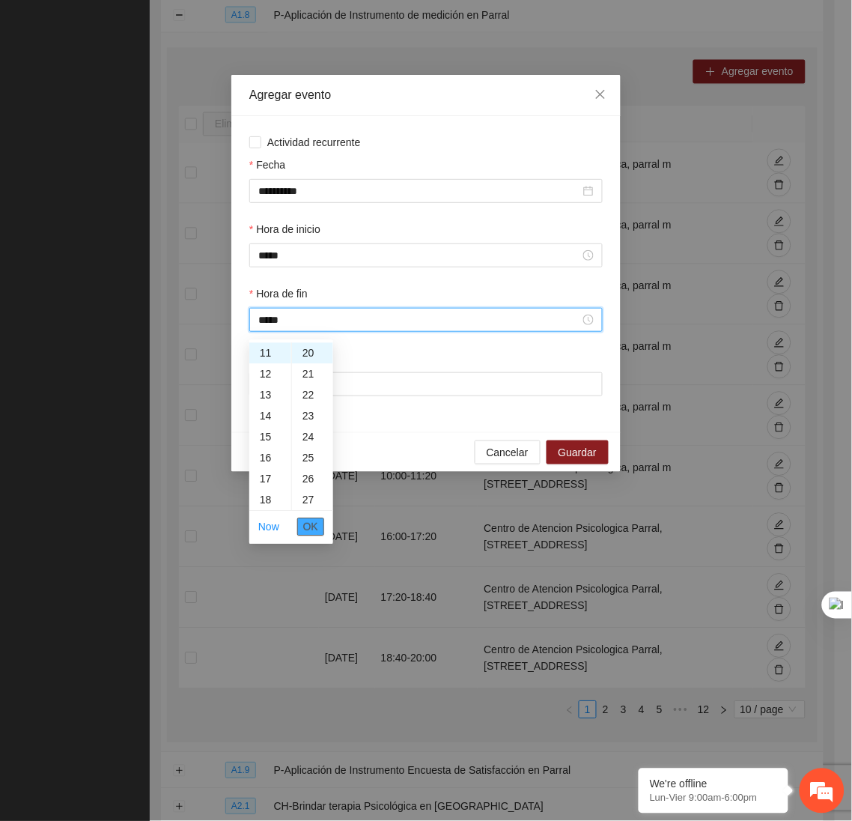
click at [314, 524] on span "OK" at bounding box center [310, 527] width 15 height 16
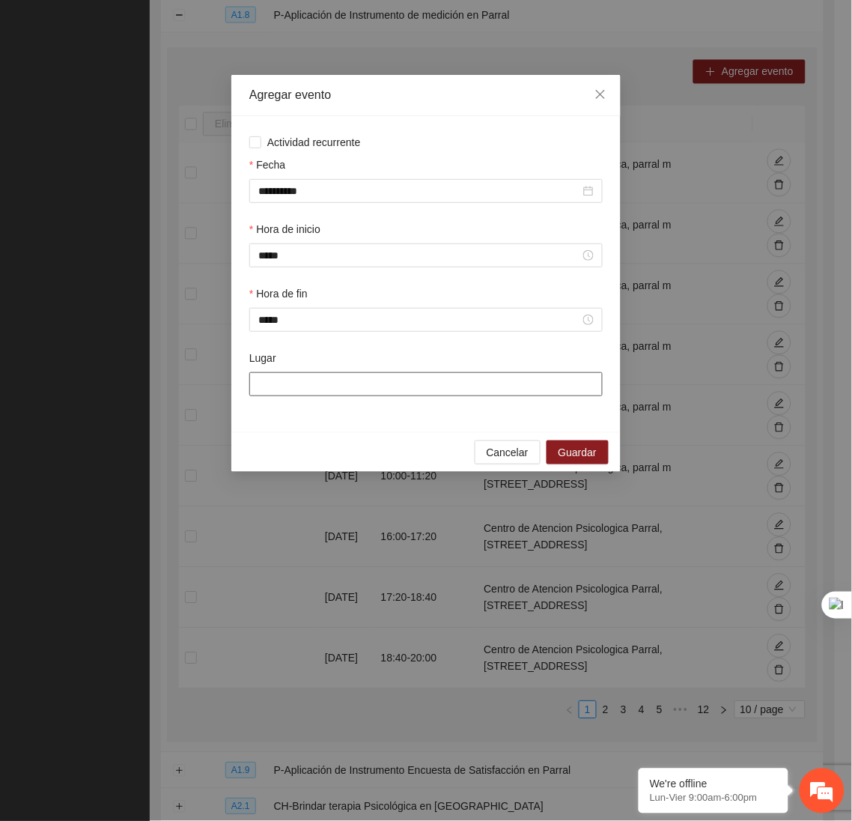
click at [313, 386] on input "Lugar" at bounding box center [425, 384] width 353 height 24
click at [574, 454] on span "Guardar" at bounding box center [578, 452] width 38 height 16
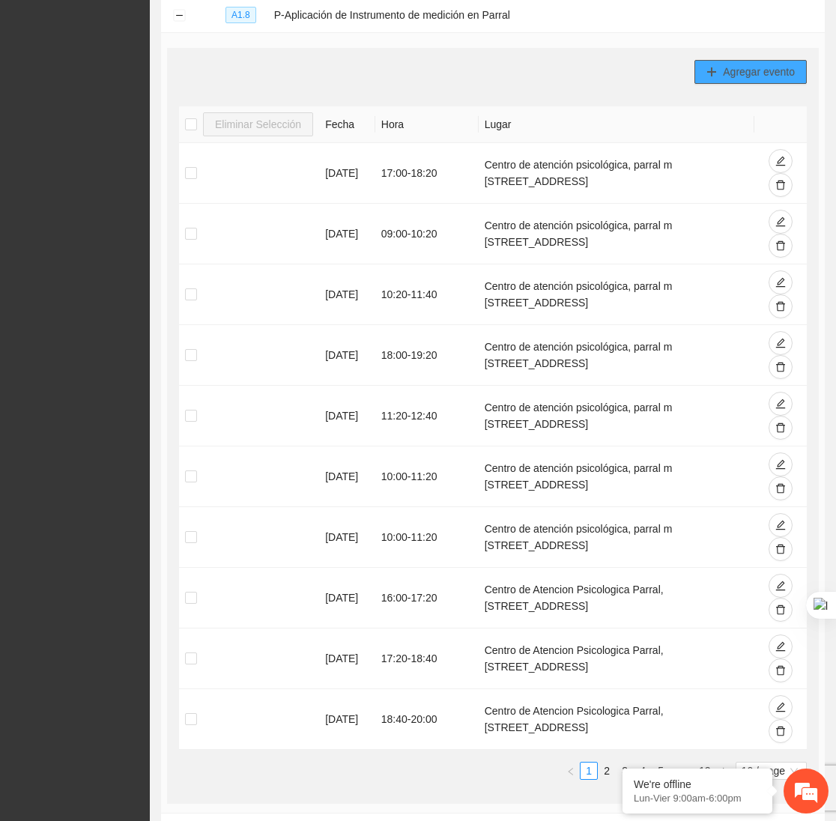
click at [779, 79] on span "Agregar evento" at bounding box center [759, 72] width 72 height 16
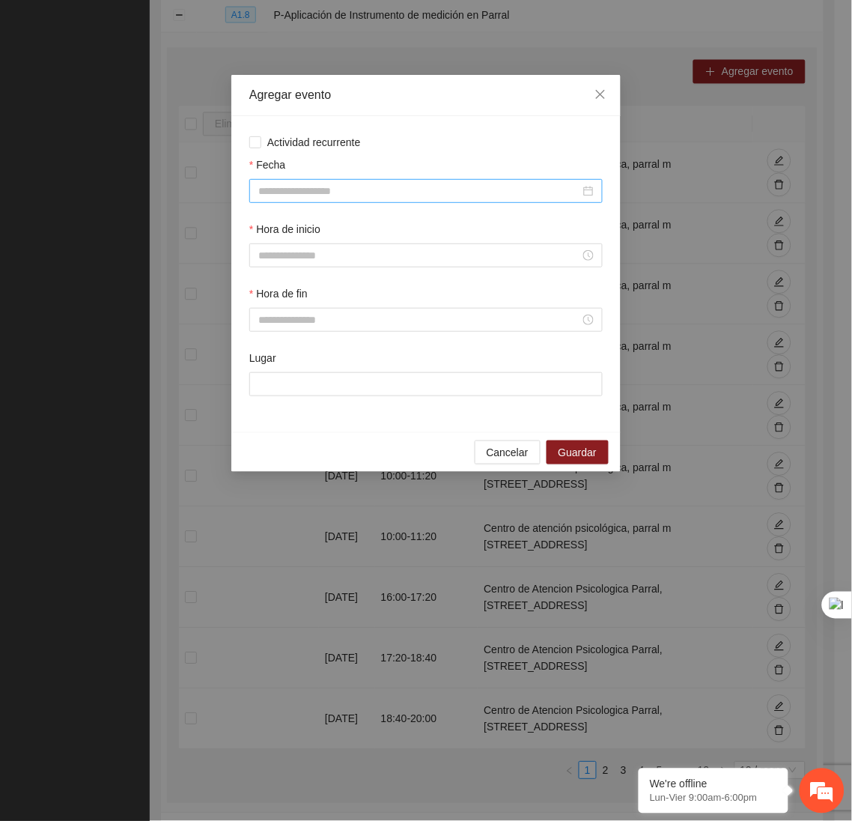
click at [526, 183] on div at bounding box center [425, 191] width 353 height 24
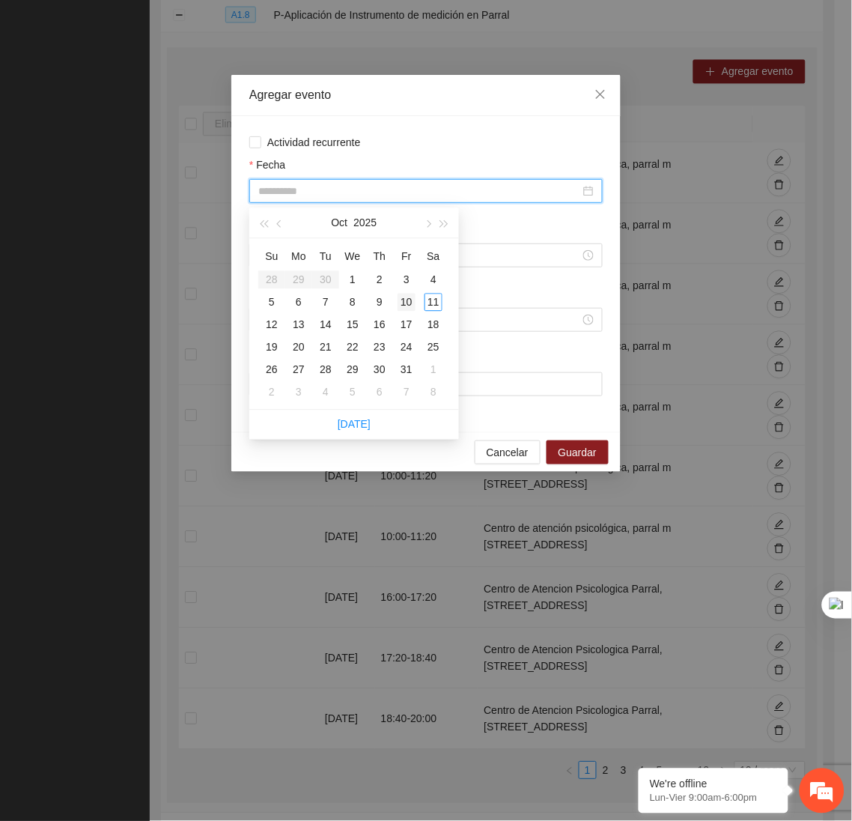
click at [405, 300] on div "10" at bounding box center [407, 303] width 18 height 18
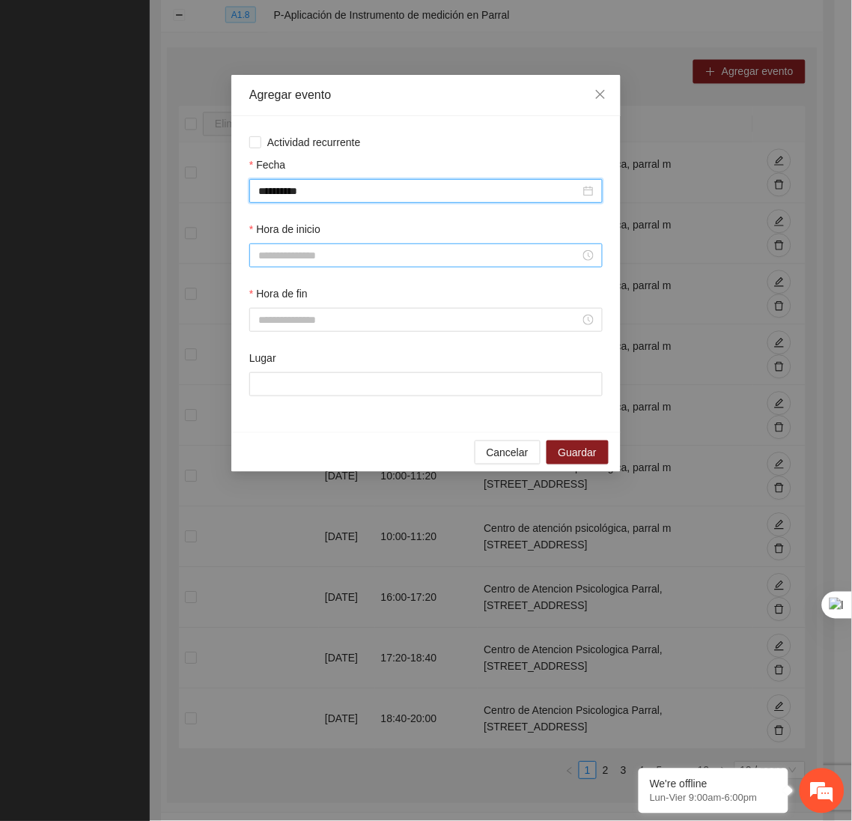
click at [385, 262] on input "Hora de inicio" at bounding box center [419, 255] width 322 height 16
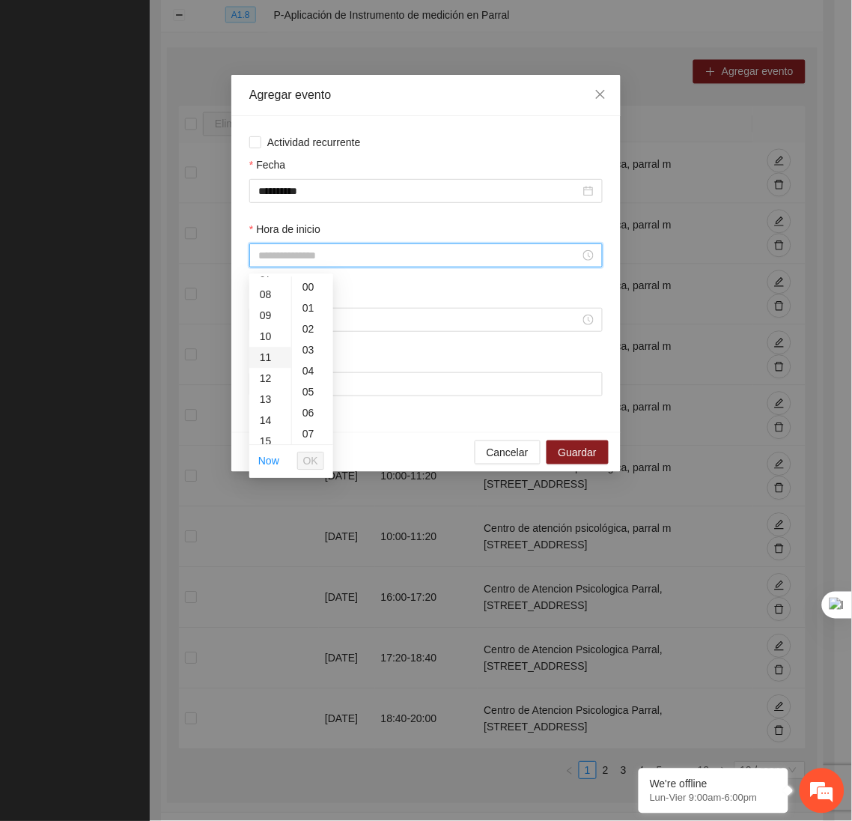
click at [259, 361] on div "11" at bounding box center [270, 357] width 42 height 21
click at [306, 387] on div "20" at bounding box center [312, 397] width 41 height 21
click at [316, 460] on span "OK" at bounding box center [310, 461] width 15 height 16
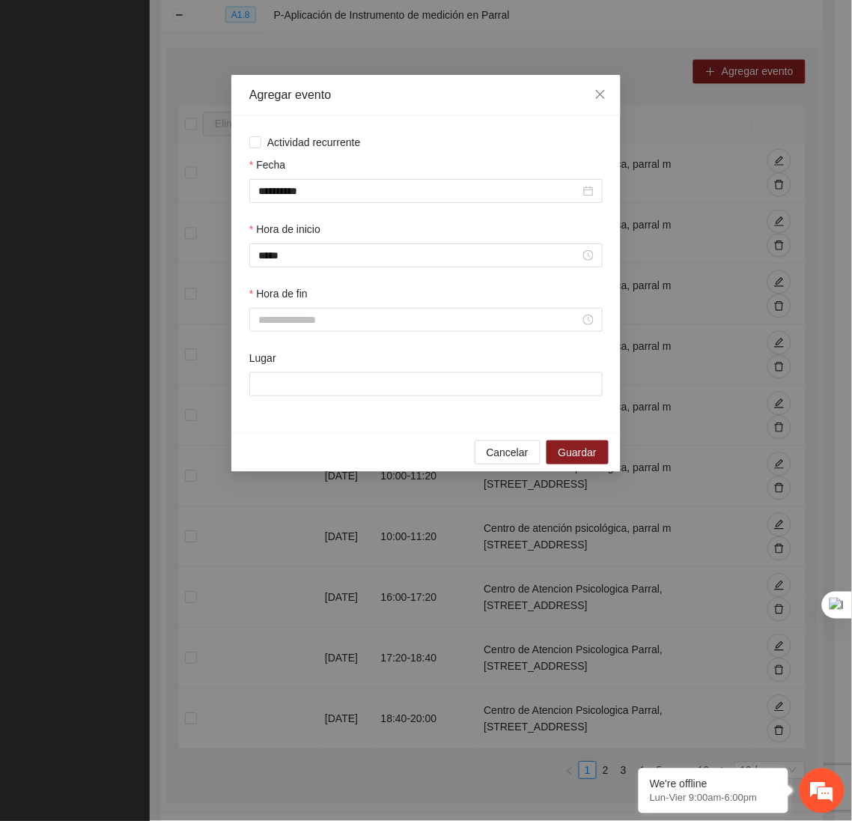
click at [293, 341] on div "Hora de fin" at bounding box center [425, 317] width 359 height 64
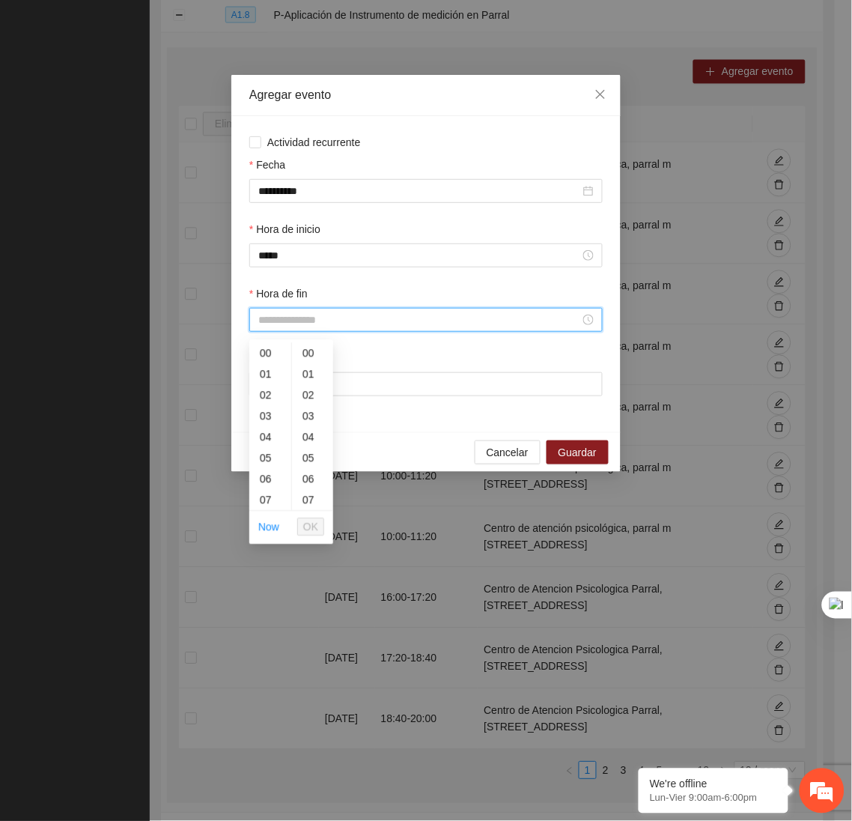
click at [284, 322] on input "Hora de fin" at bounding box center [419, 319] width 322 height 16
click at [267, 394] on div "12" at bounding box center [270, 398] width 42 height 21
click at [302, 446] on div "40" at bounding box center [312, 444] width 41 height 21
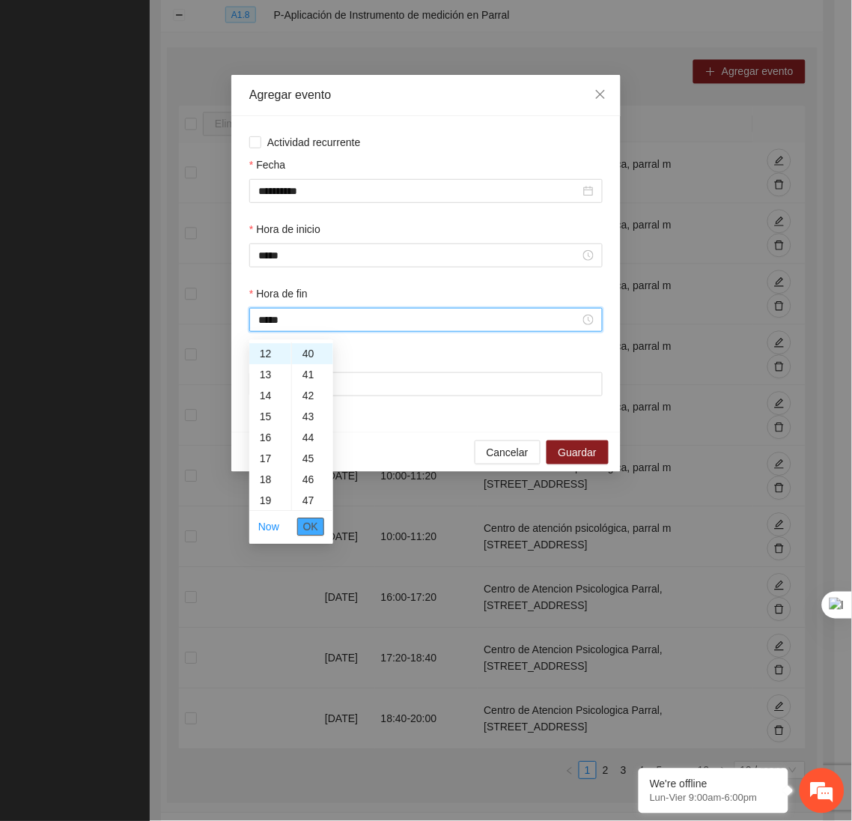
click at [308, 527] on span "OK" at bounding box center [310, 527] width 15 height 16
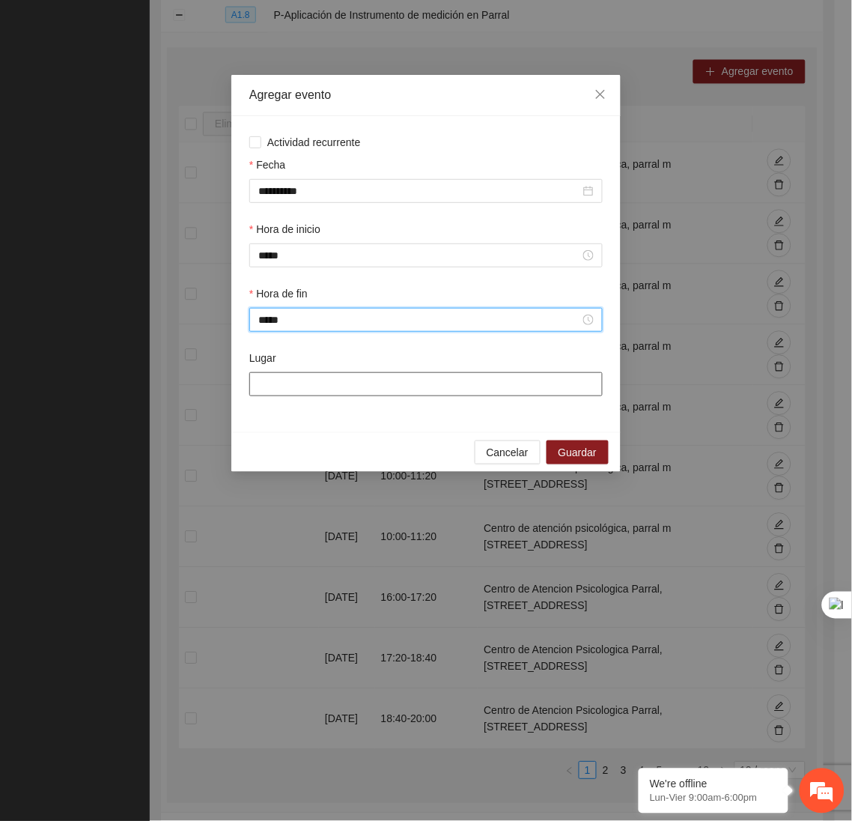
click at [324, 386] on input "Lugar" at bounding box center [425, 384] width 353 height 24
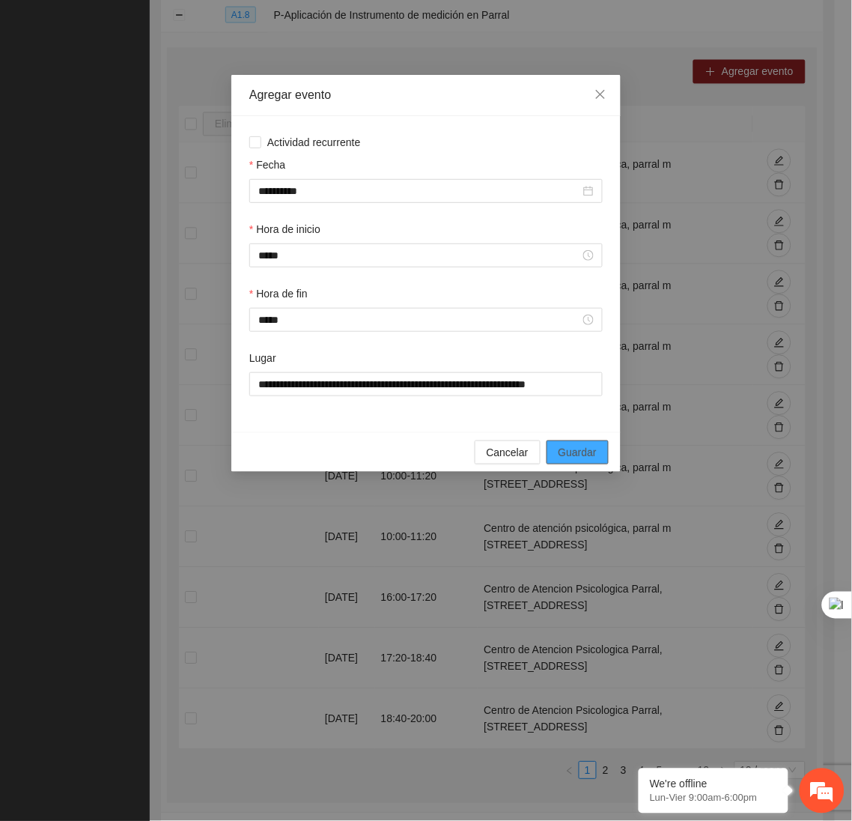
click at [576, 460] on span "Guardar" at bounding box center [578, 452] width 38 height 16
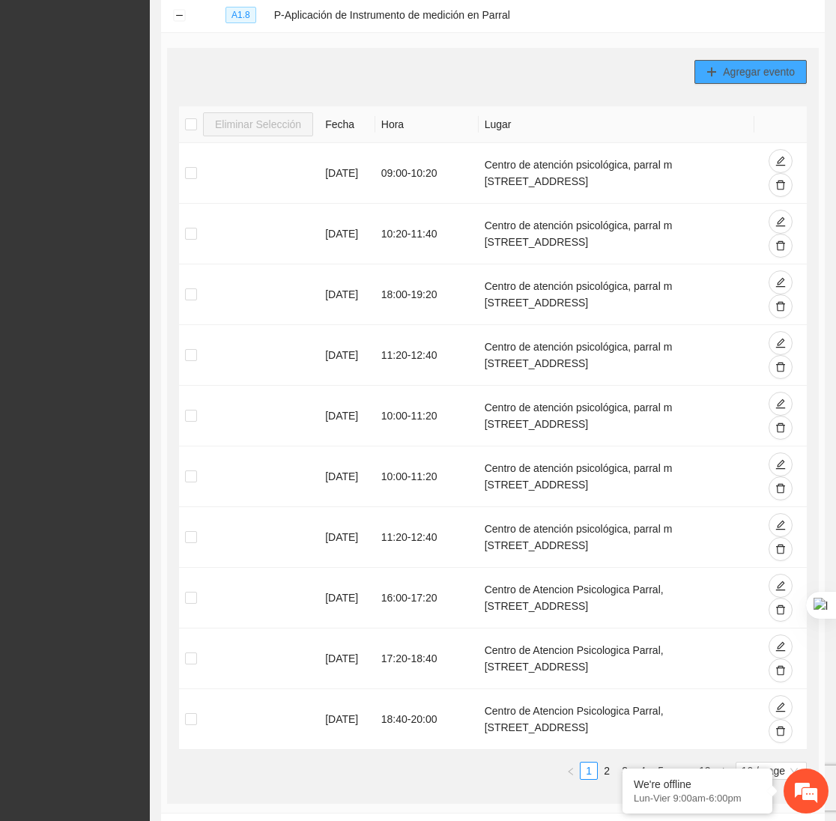
click at [756, 66] on button "Agregar evento" at bounding box center [750, 72] width 112 height 24
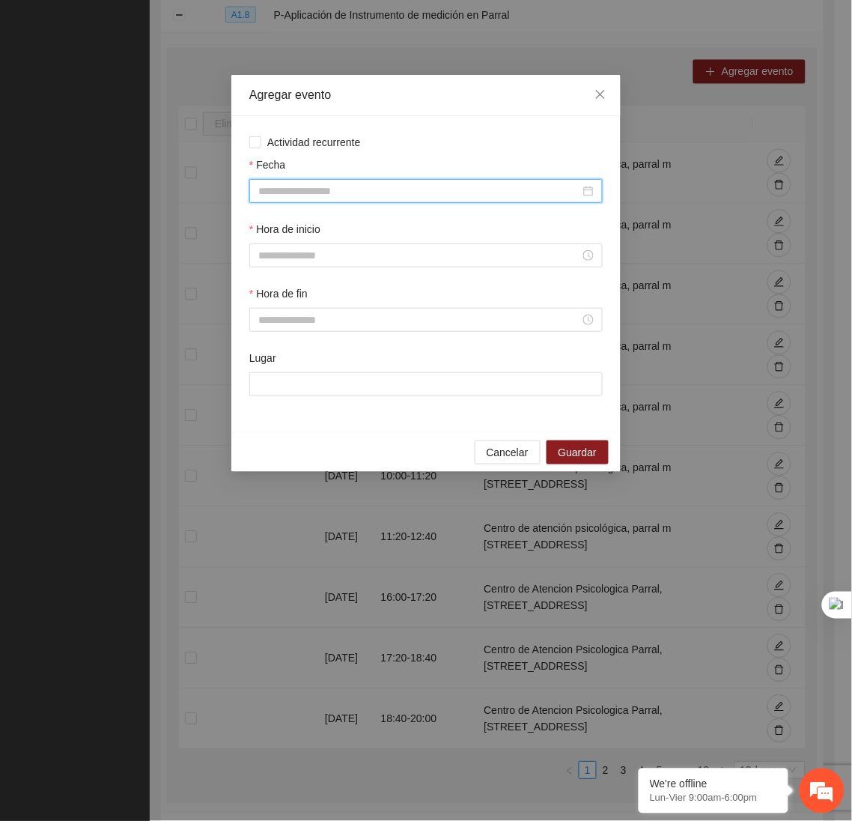
click at [523, 192] on input "Fecha" at bounding box center [419, 191] width 322 height 16
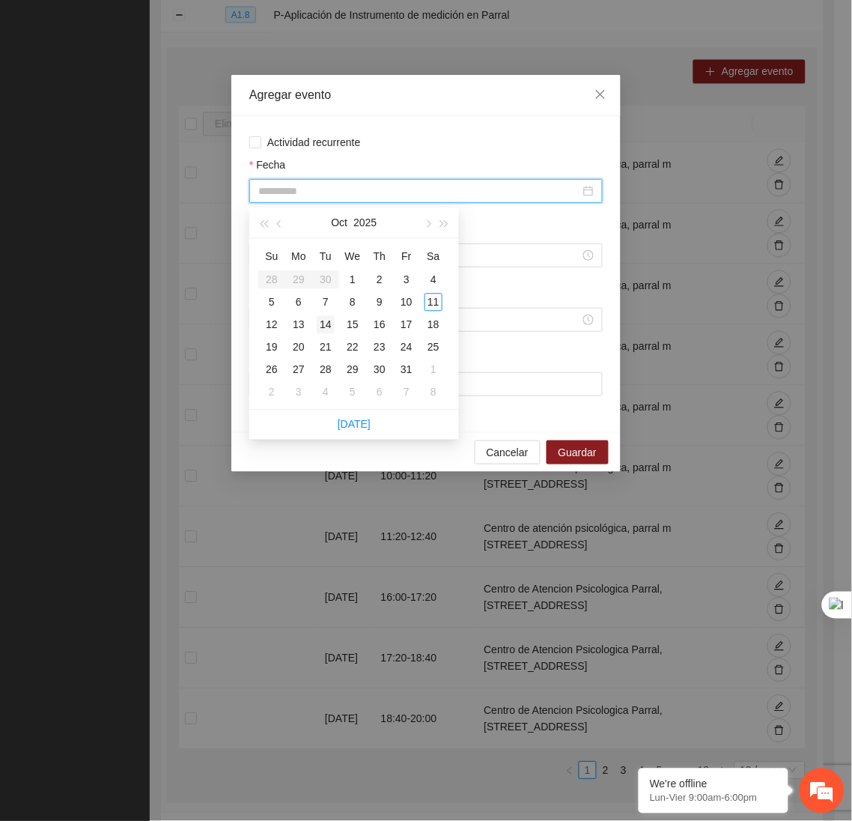
click at [329, 326] on div "14" at bounding box center [326, 325] width 18 height 18
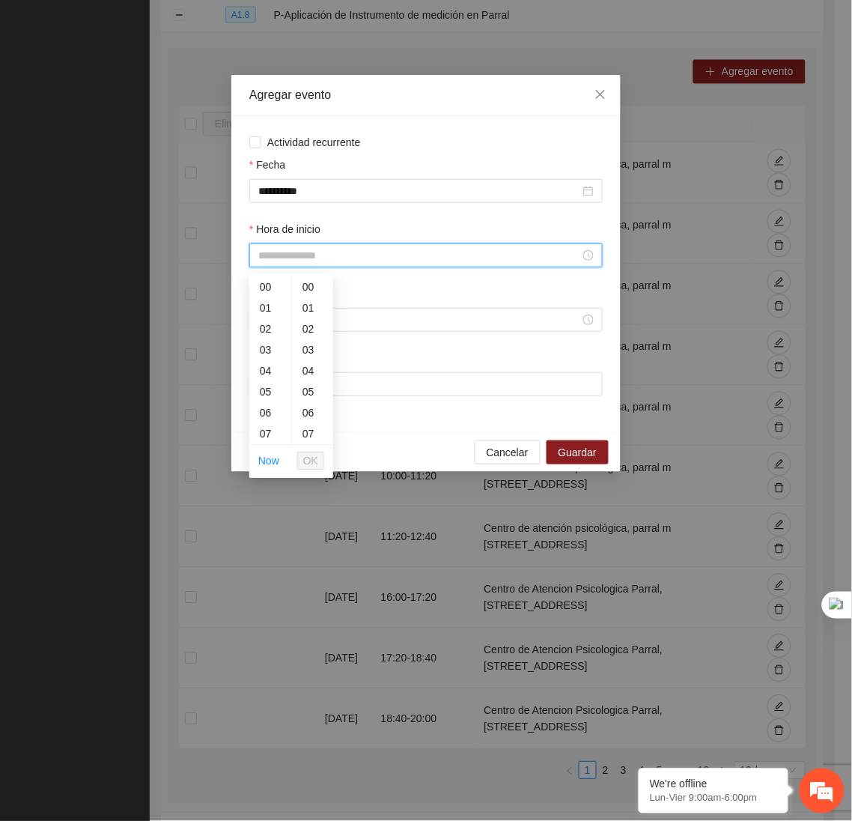
click at [326, 264] on input "Hora de inicio" at bounding box center [419, 255] width 322 height 16
click at [258, 420] on div "15" at bounding box center [270, 421] width 42 height 21
click at [313, 461] on span "OK" at bounding box center [310, 461] width 15 height 16
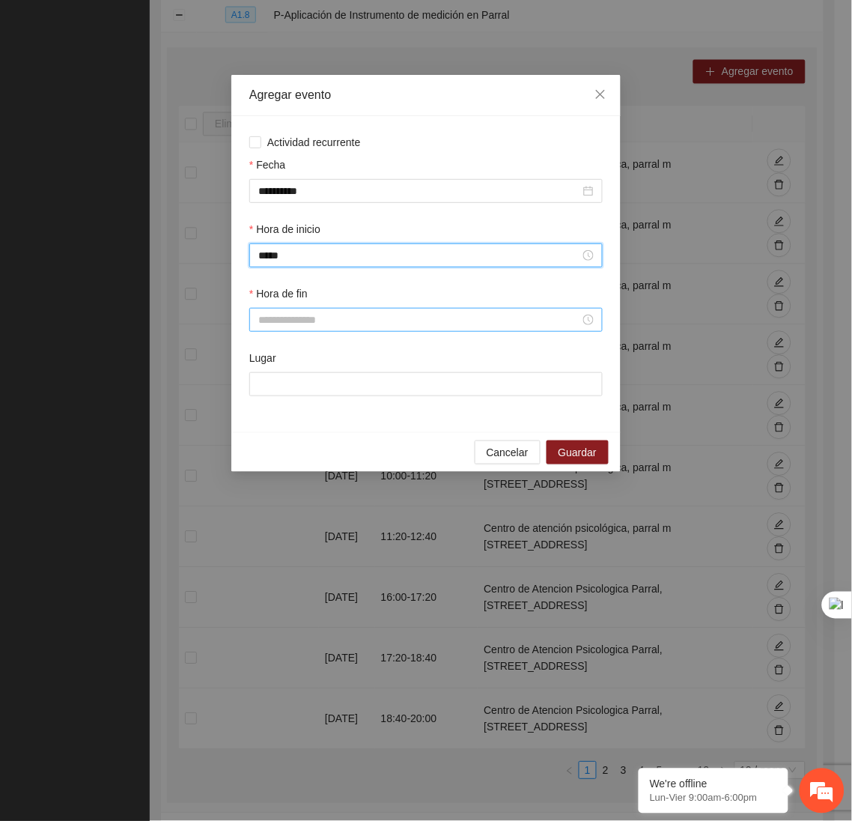
click at [300, 325] on input "Hora de fin" at bounding box center [419, 319] width 322 height 16
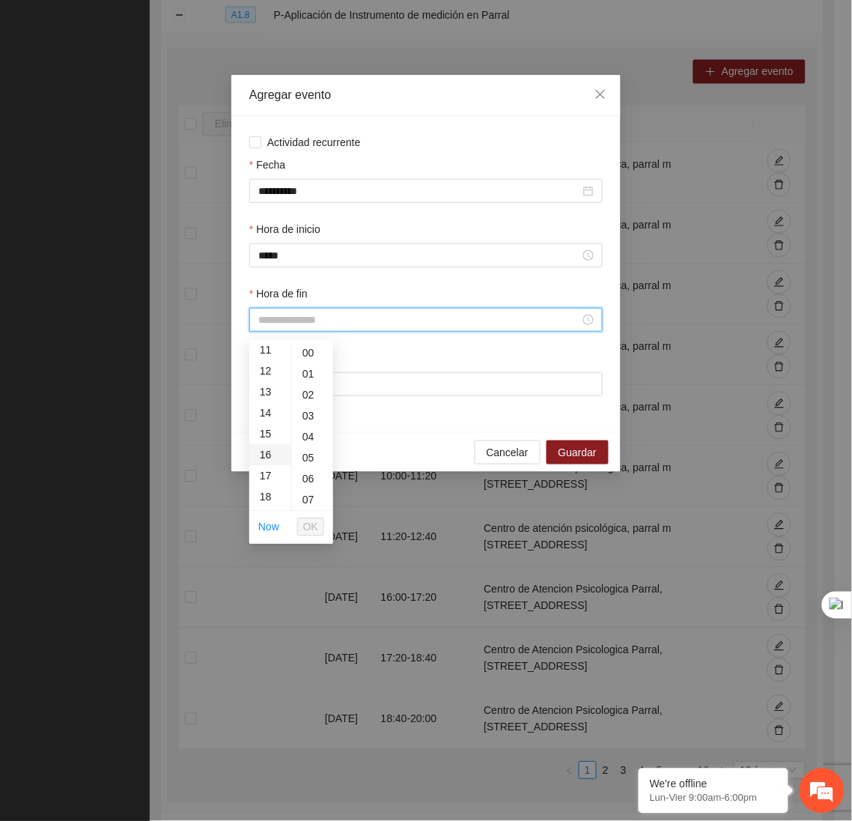
click at [264, 451] on div "16" at bounding box center [270, 455] width 42 height 21
click at [313, 463] on div "20" at bounding box center [312, 472] width 41 height 21
click at [315, 518] on button "OK" at bounding box center [310, 527] width 27 height 18
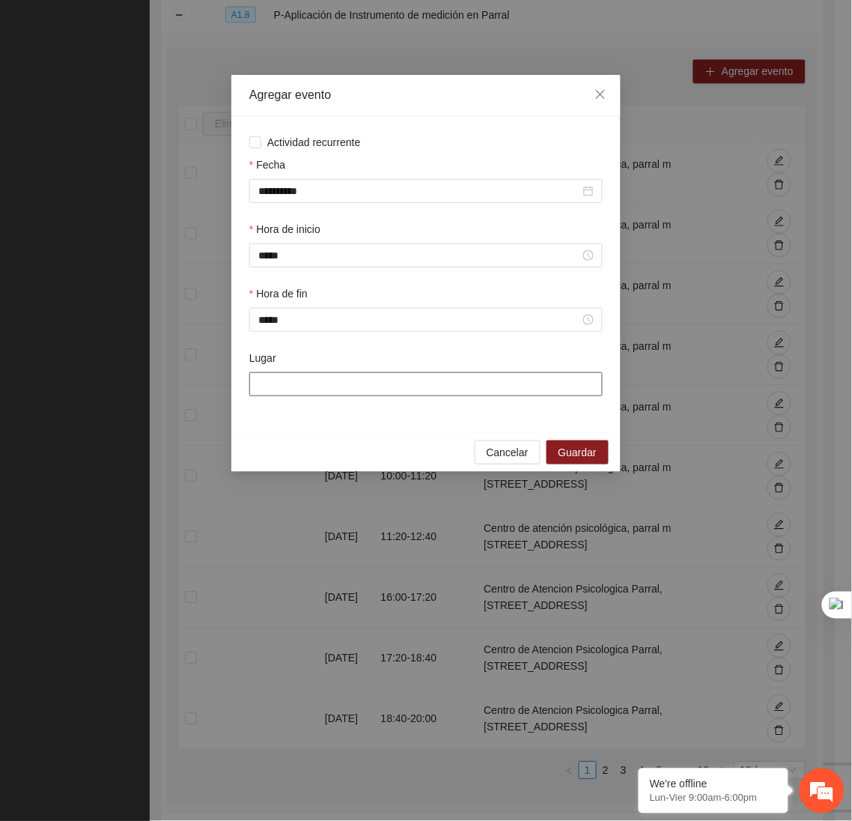
click at [299, 386] on input "Lugar" at bounding box center [425, 384] width 353 height 24
click at [590, 453] on span "Guardar" at bounding box center [578, 452] width 38 height 16
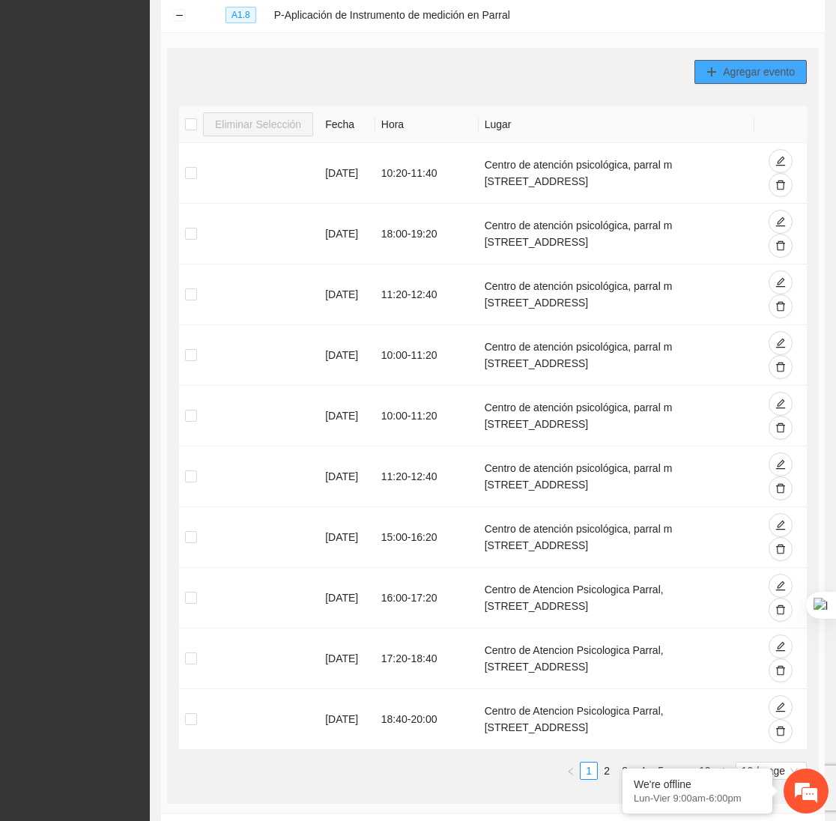
click at [761, 67] on span "Agregar evento" at bounding box center [759, 72] width 72 height 16
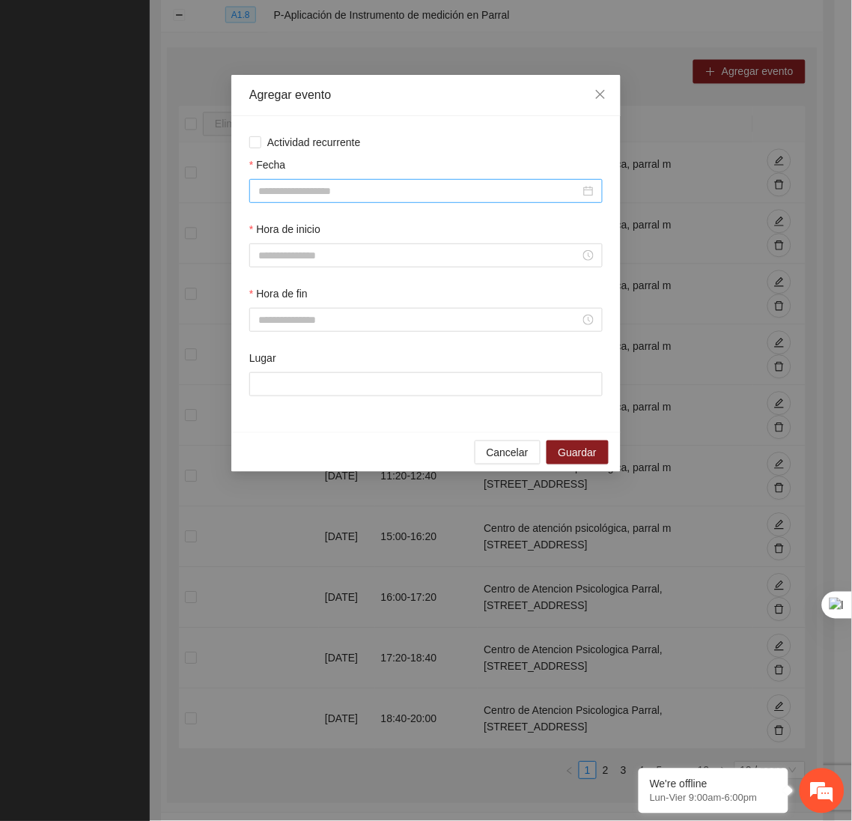
click at [392, 192] on input "Fecha" at bounding box center [419, 191] width 322 height 16
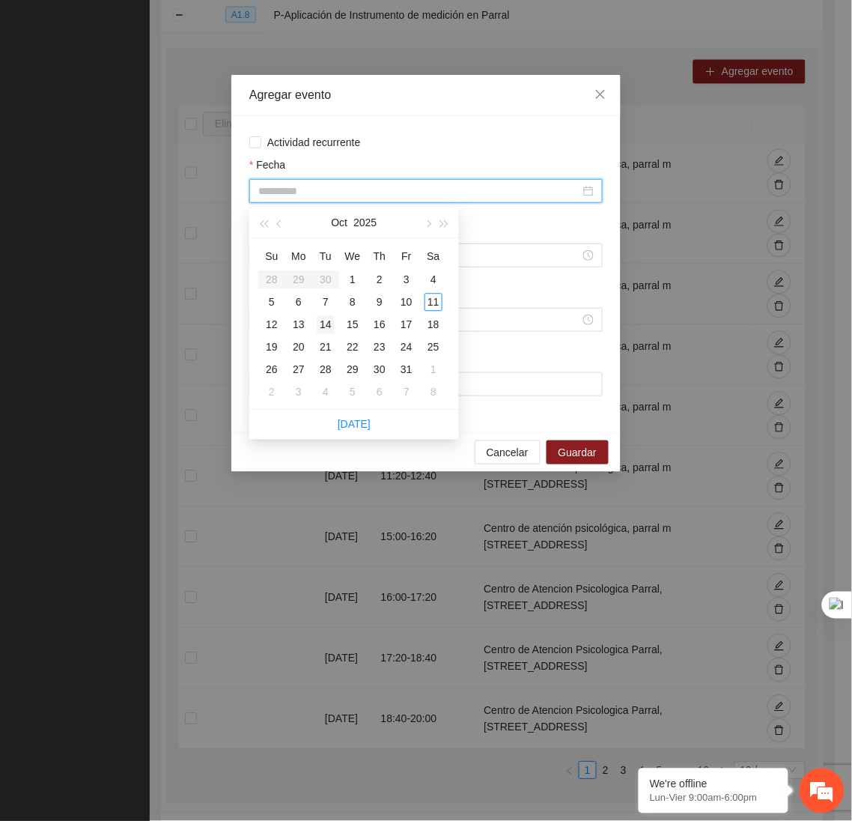
click at [332, 323] on div "14" at bounding box center [326, 325] width 18 height 18
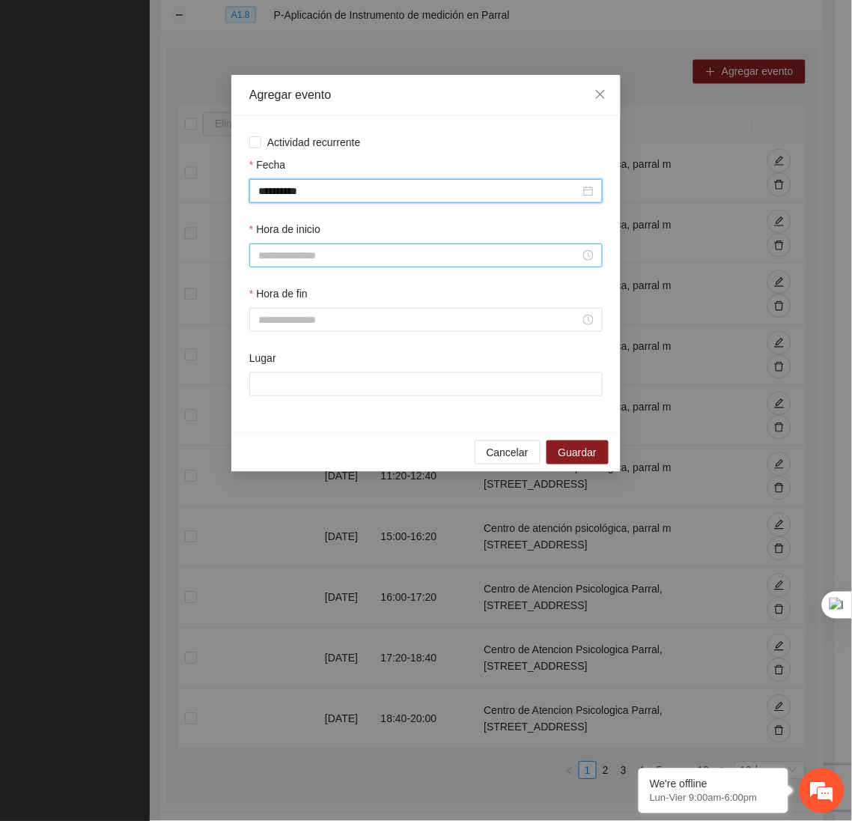
click at [289, 264] on input "Hora de inicio" at bounding box center [419, 255] width 322 height 16
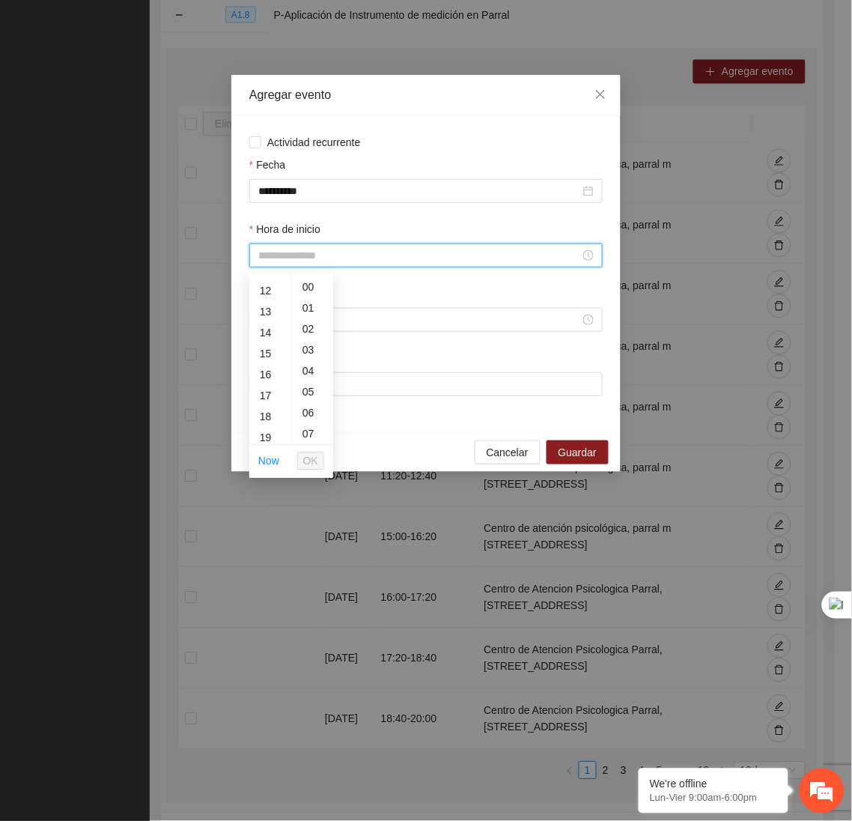
scroll to position [245, 0]
click at [267, 373] on div "16" at bounding box center [270, 378] width 42 height 21
click at [307, 409] on div "20" at bounding box center [312, 415] width 41 height 21
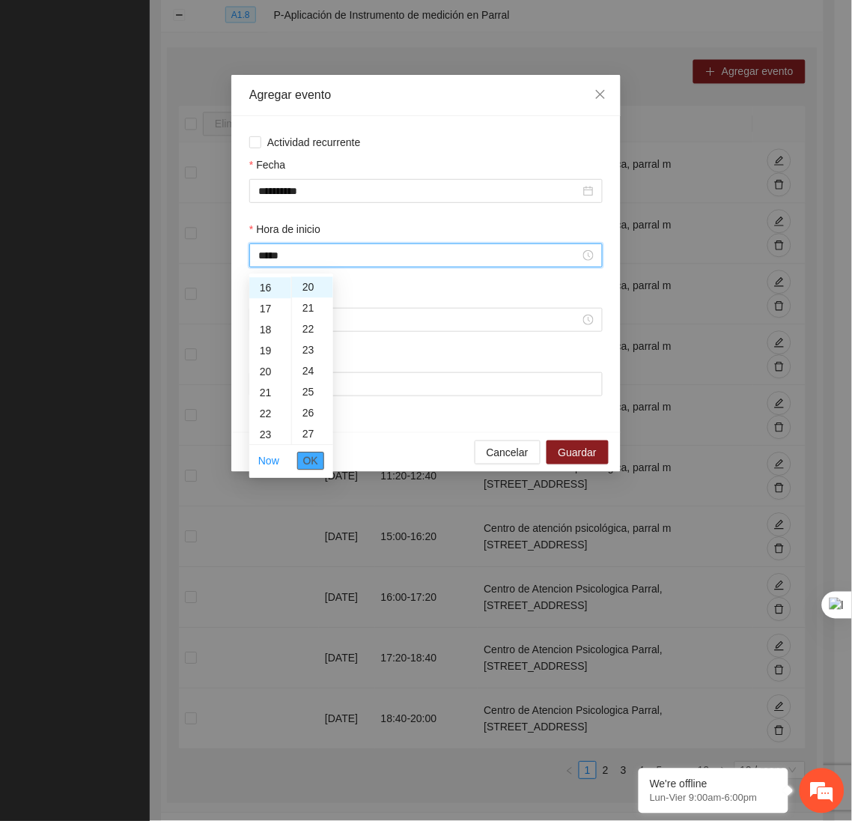
click at [315, 463] on span "OK" at bounding box center [310, 461] width 15 height 16
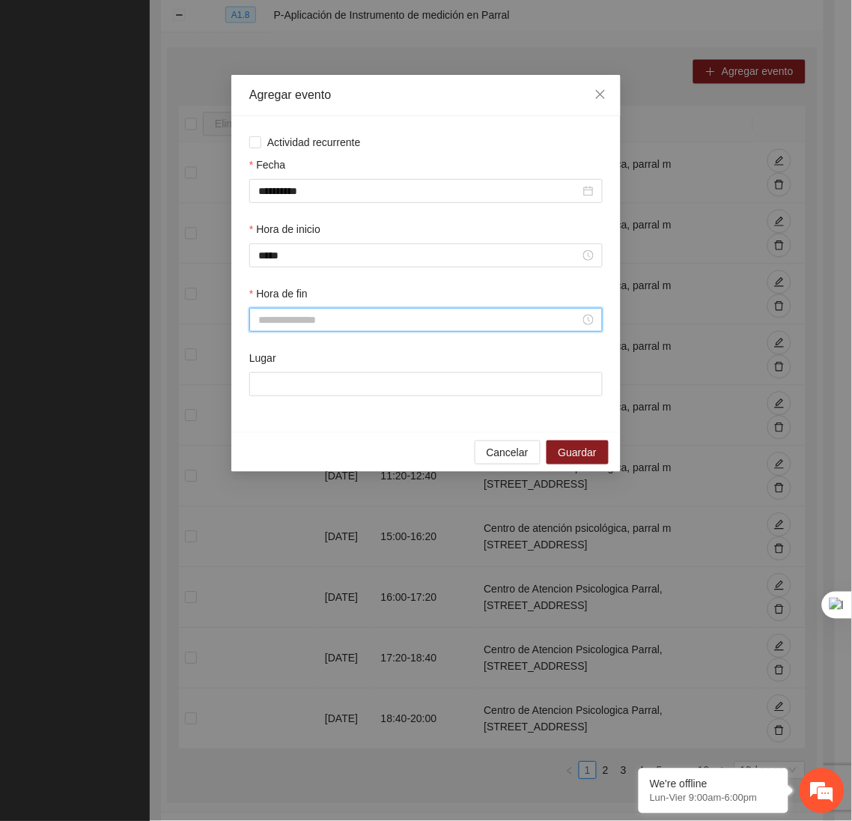
click at [286, 320] on input "Hora de fin" at bounding box center [419, 319] width 322 height 16
click at [272, 476] on div "17" at bounding box center [270, 485] width 42 height 21
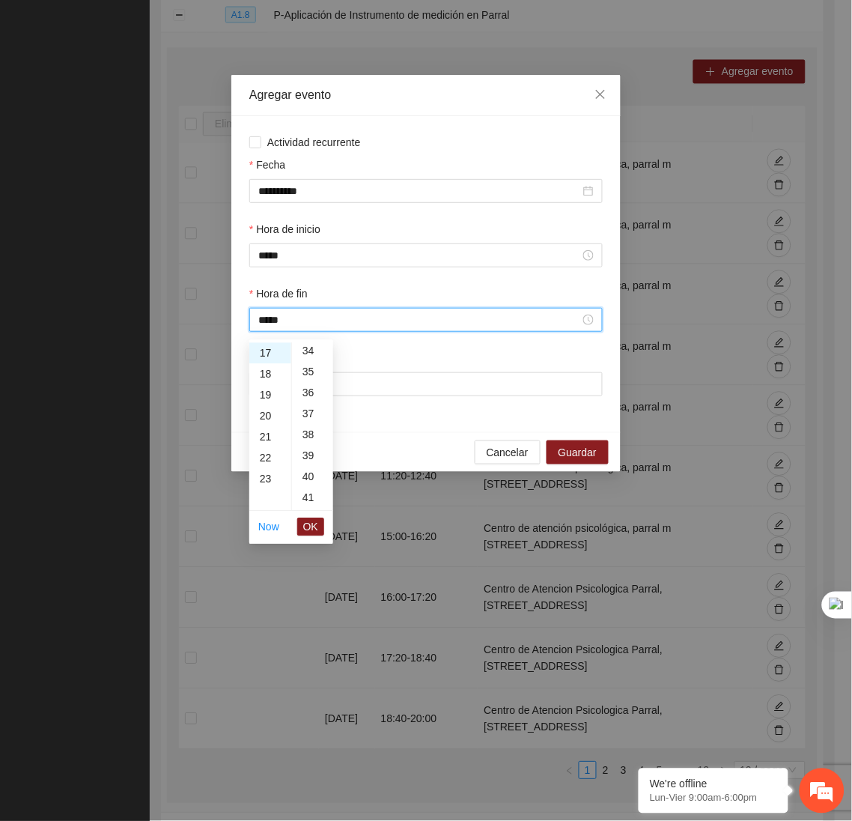
scroll to position [717, 0]
click at [313, 470] on div "40" at bounding box center [312, 475] width 41 height 21
click at [312, 527] on span "OK" at bounding box center [310, 527] width 15 height 16
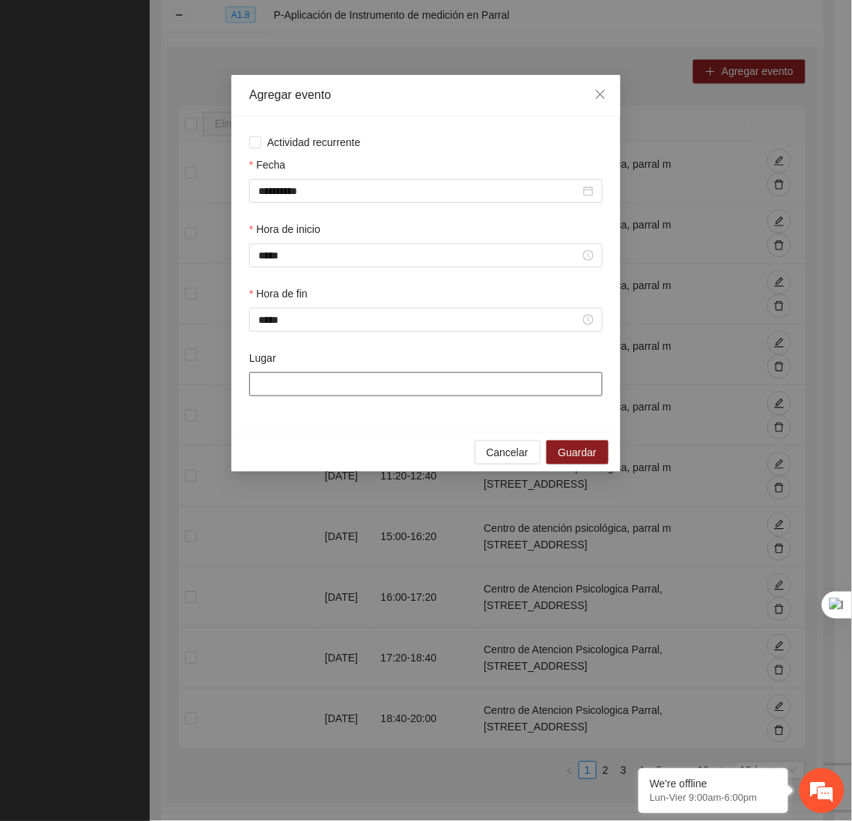
click at [300, 388] on input "Lugar" at bounding box center [425, 384] width 353 height 24
click at [595, 452] on span "Guardar" at bounding box center [578, 452] width 38 height 16
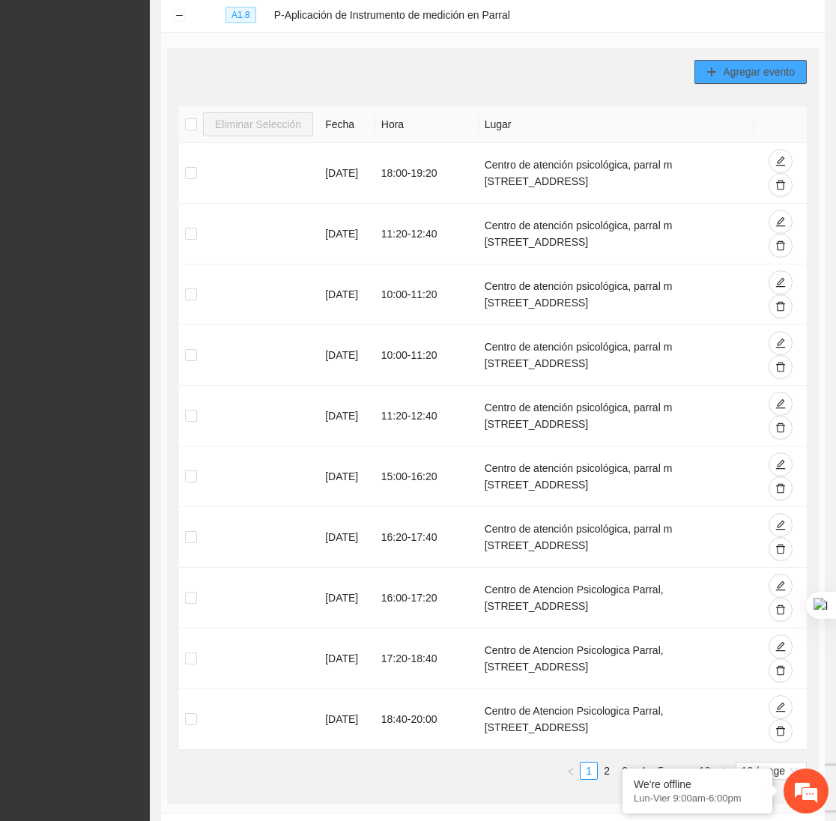
click at [708, 70] on icon "plus" at bounding box center [711, 72] width 10 height 10
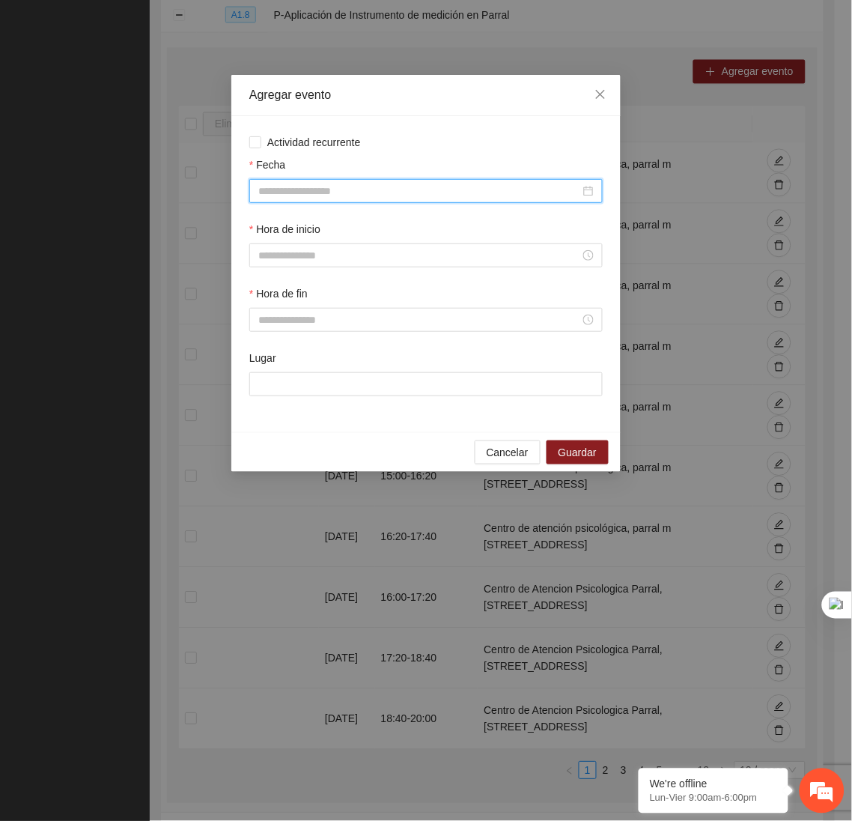
click at [416, 198] on input "Fecha" at bounding box center [419, 191] width 322 height 16
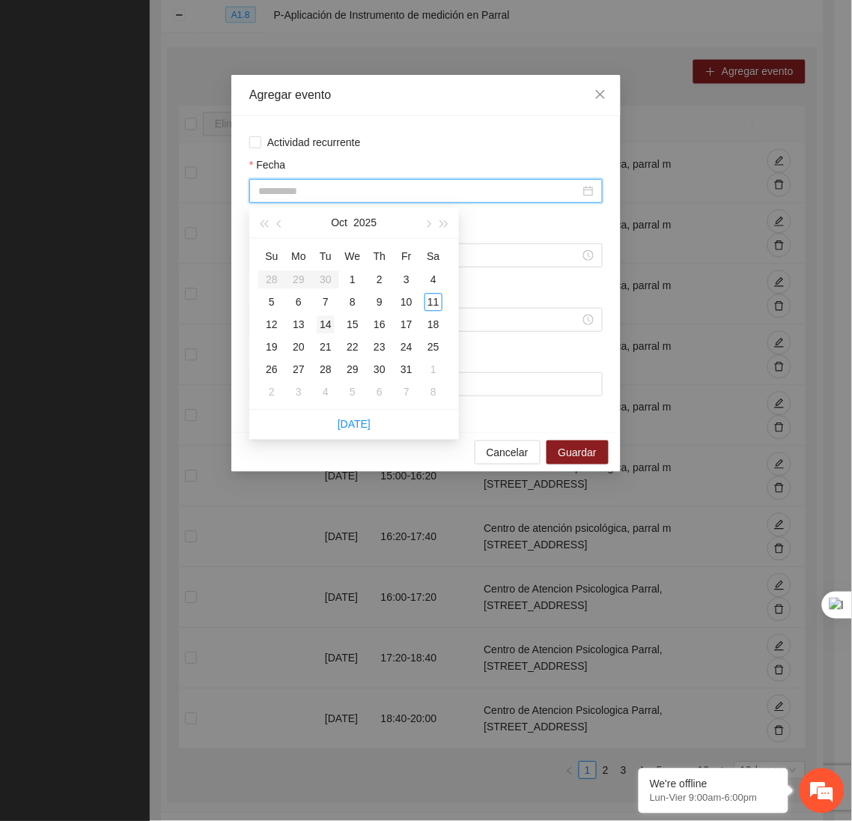
click at [331, 320] on div "14" at bounding box center [326, 325] width 18 height 18
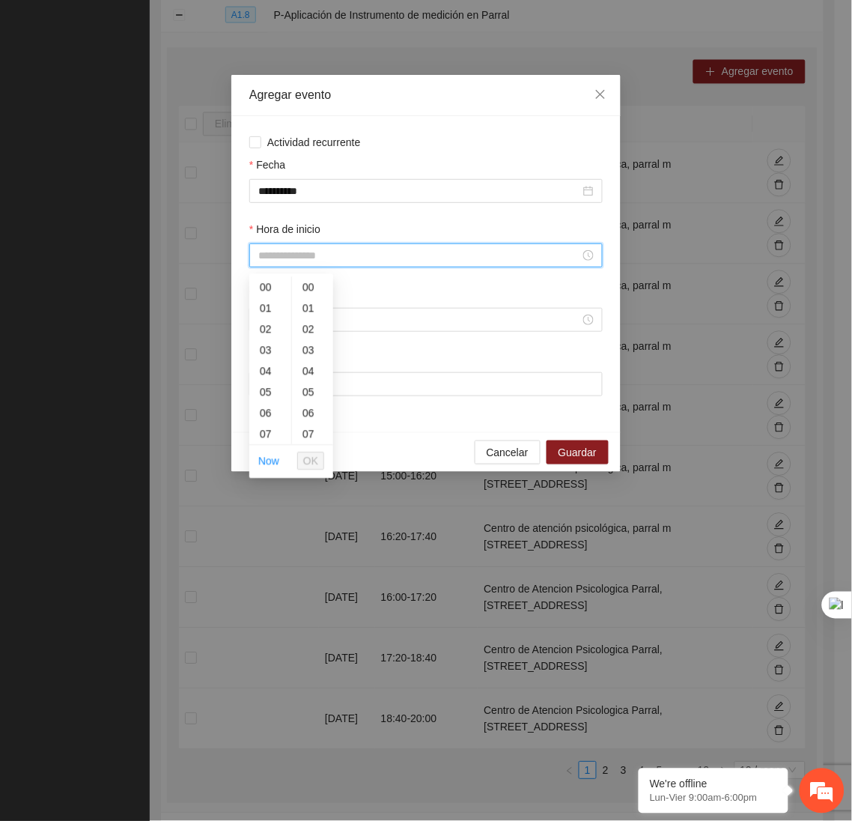
click at [311, 264] on input "Hora de inicio" at bounding box center [419, 255] width 322 height 16
click at [259, 403] on div "14" at bounding box center [270, 396] width 42 height 21
click at [263, 314] on div "17" at bounding box center [270, 314] width 42 height 21
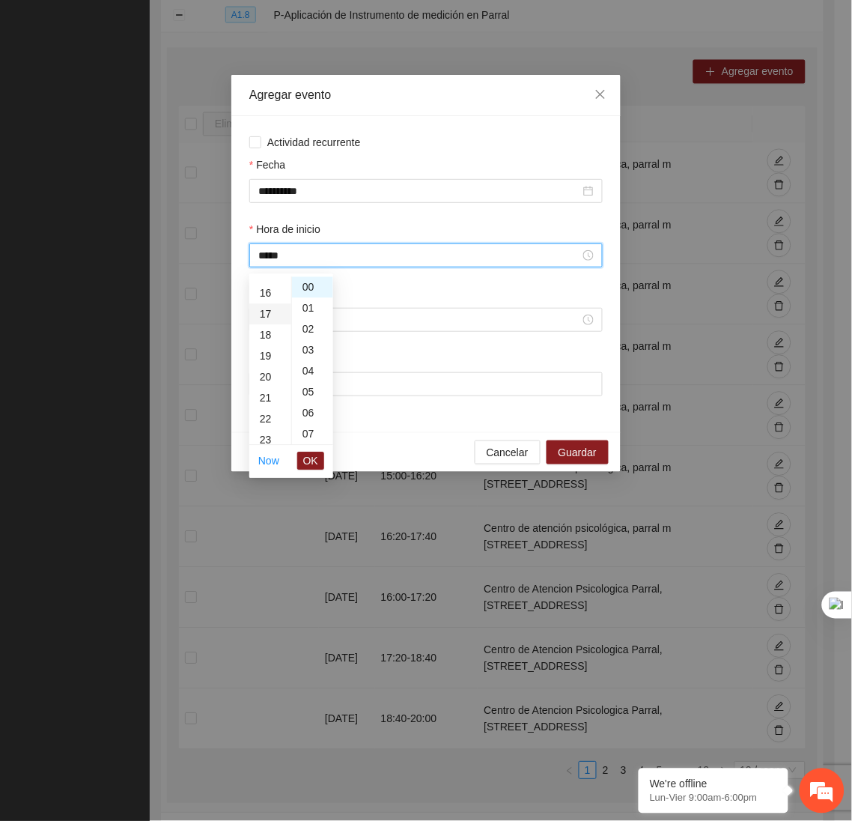
scroll to position [356, 0]
click at [308, 368] on div "40" at bounding box center [312, 369] width 41 height 21
click at [313, 460] on span "OK" at bounding box center [310, 461] width 15 height 16
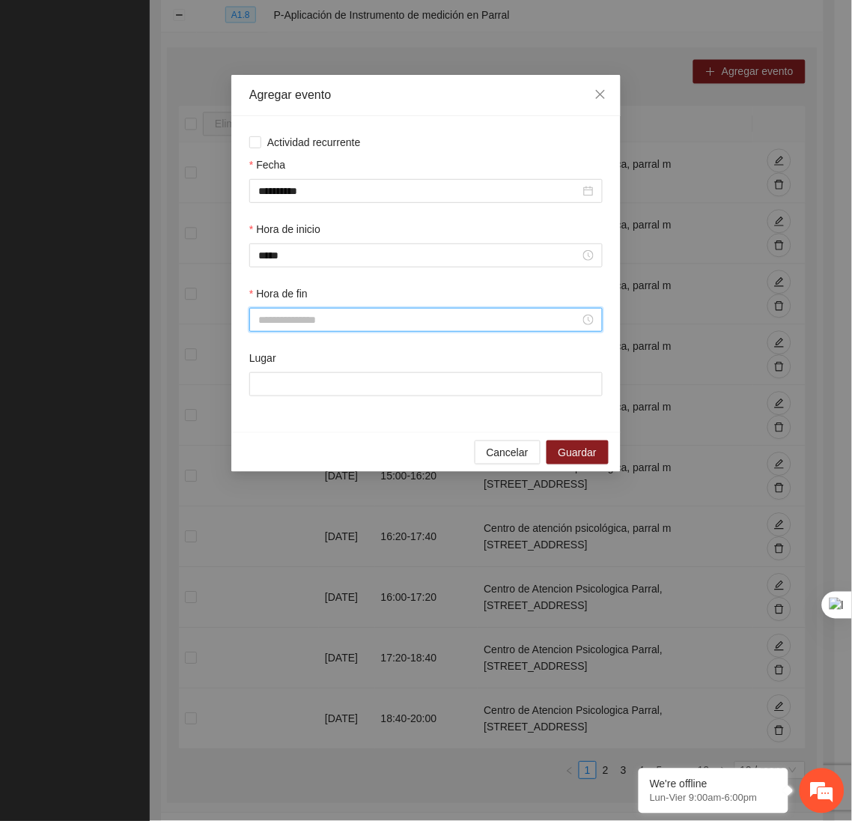
click at [285, 326] on input "Hora de fin" at bounding box center [419, 319] width 322 height 16
click at [267, 395] on div "19" at bounding box center [270, 394] width 42 height 21
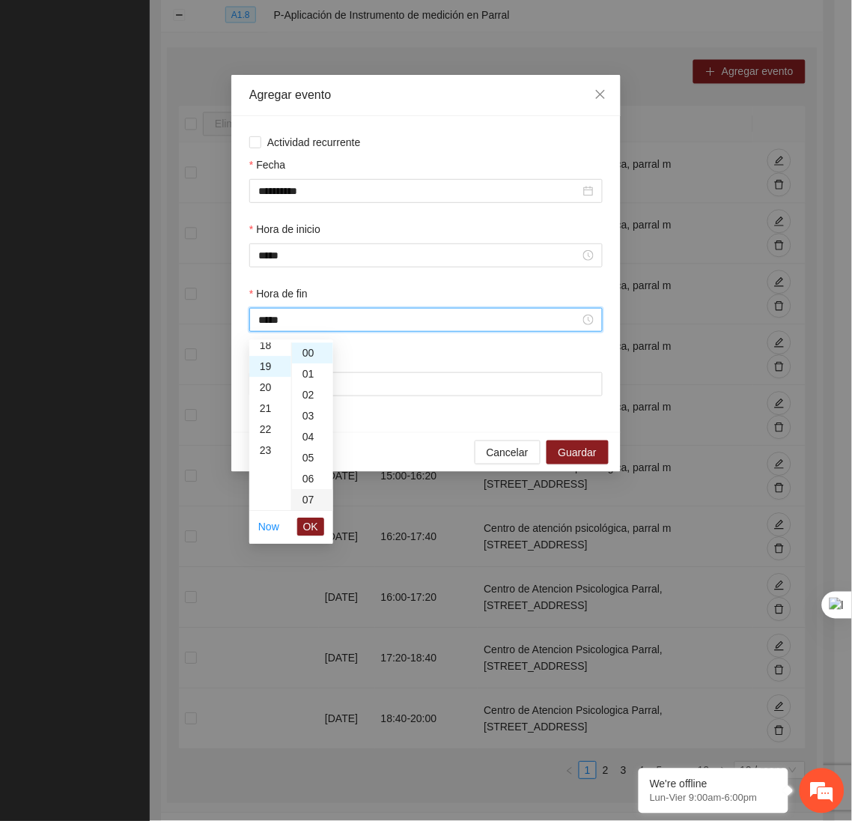
scroll to position [398, 0]
click at [313, 528] on span "OK" at bounding box center [310, 527] width 15 height 16
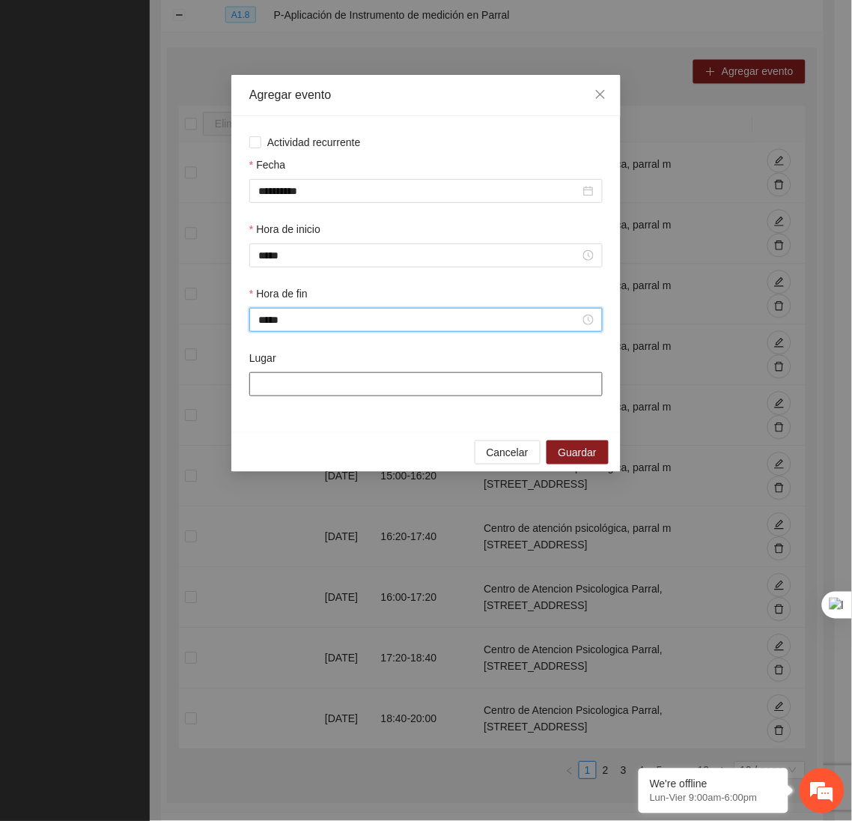
click at [302, 396] on input "Lugar" at bounding box center [425, 384] width 353 height 24
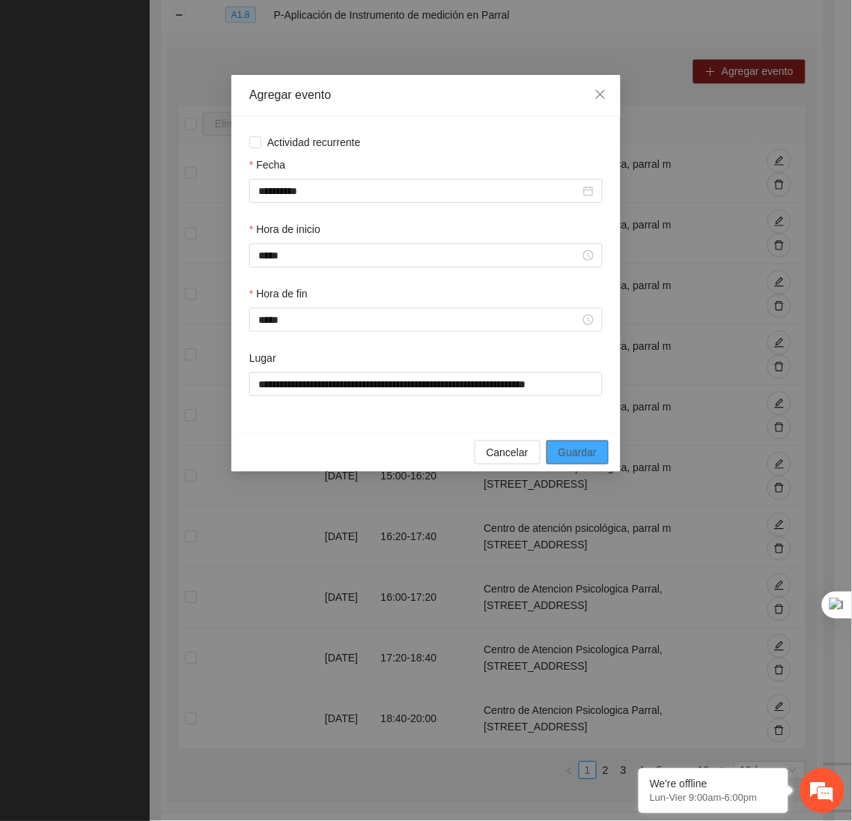
click at [585, 449] on span "Guardar" at bounding box center [578, 452] width 38 height 16
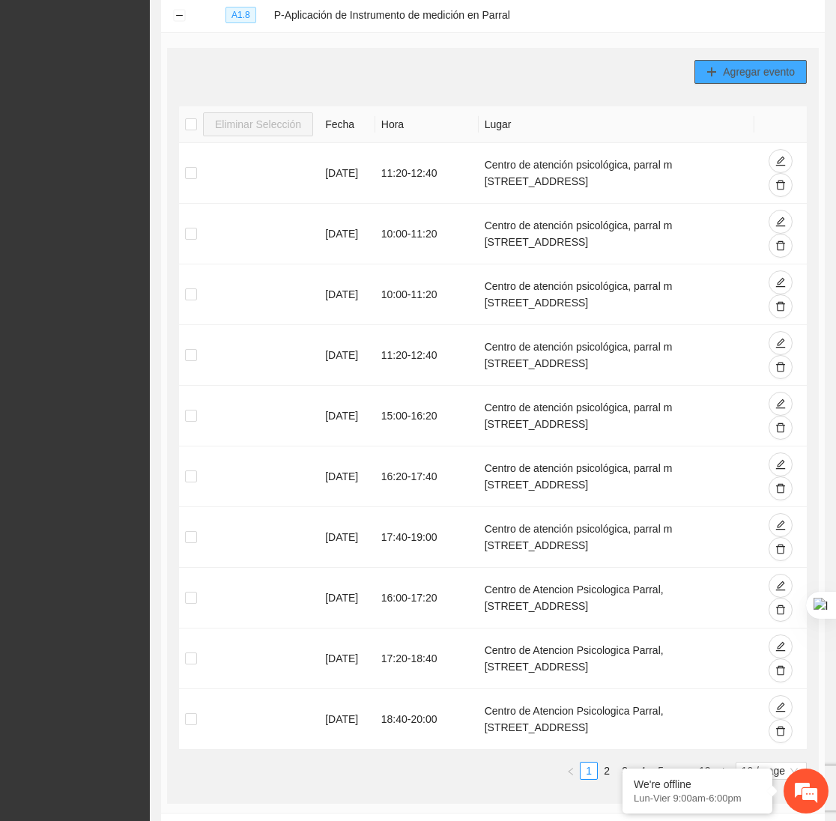
click at [724, 79] on span "Agregar evento" at bounding box center [759, 72] width 72 height 16
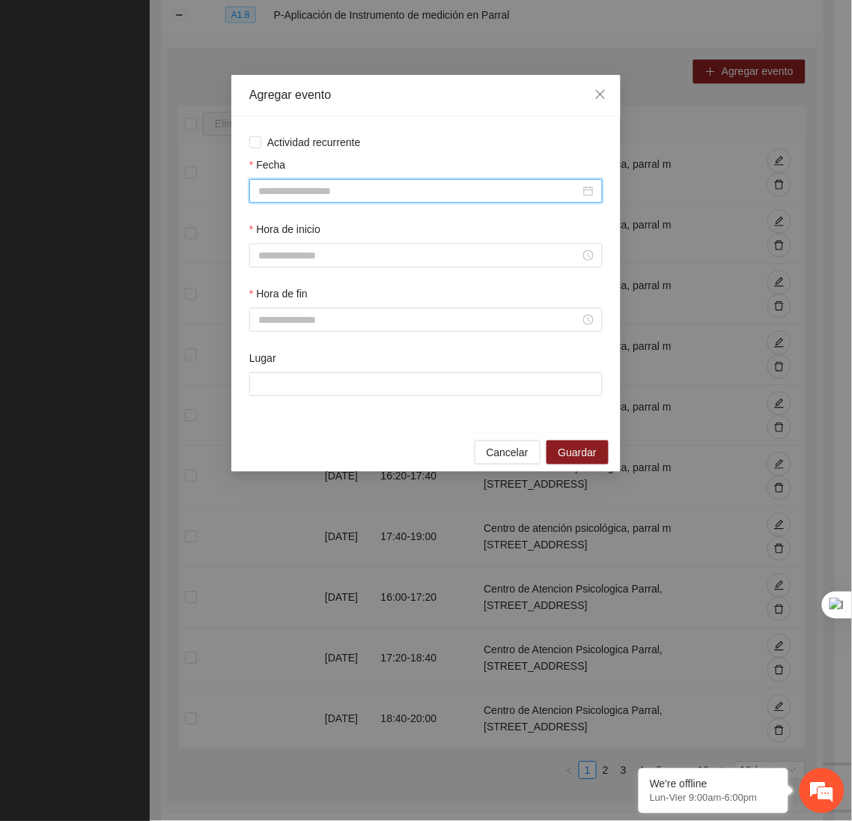
click at [356, 187] on input "Fecha" at bounding box center [419, 191] width 322 height 16
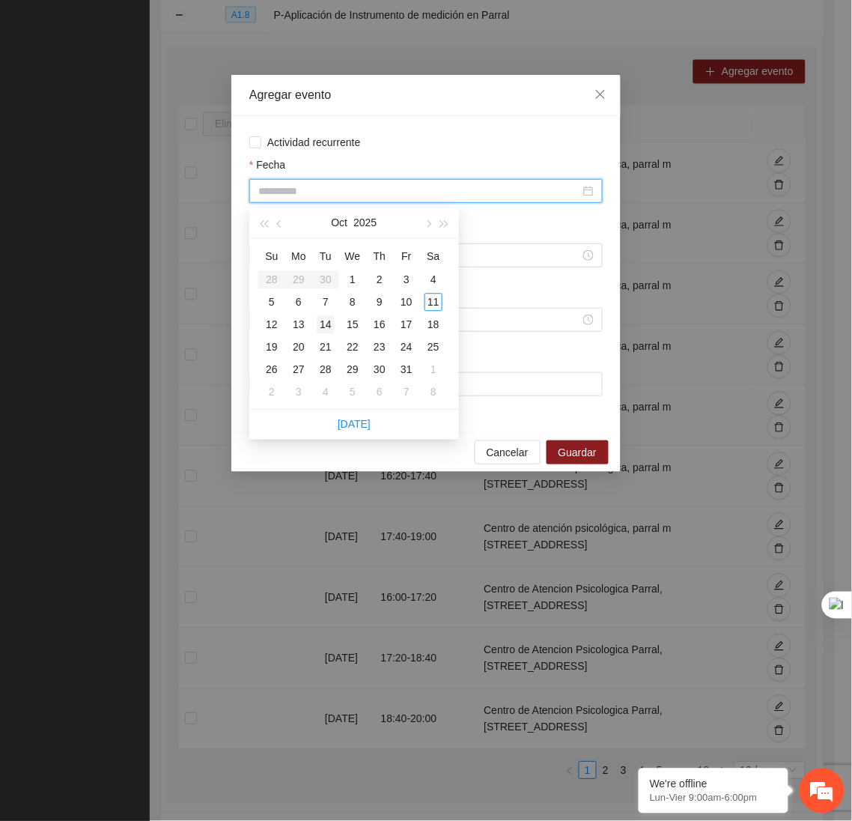
click at [330, 326] on div "14" at bounding box center [326, 325] width 18 height 18
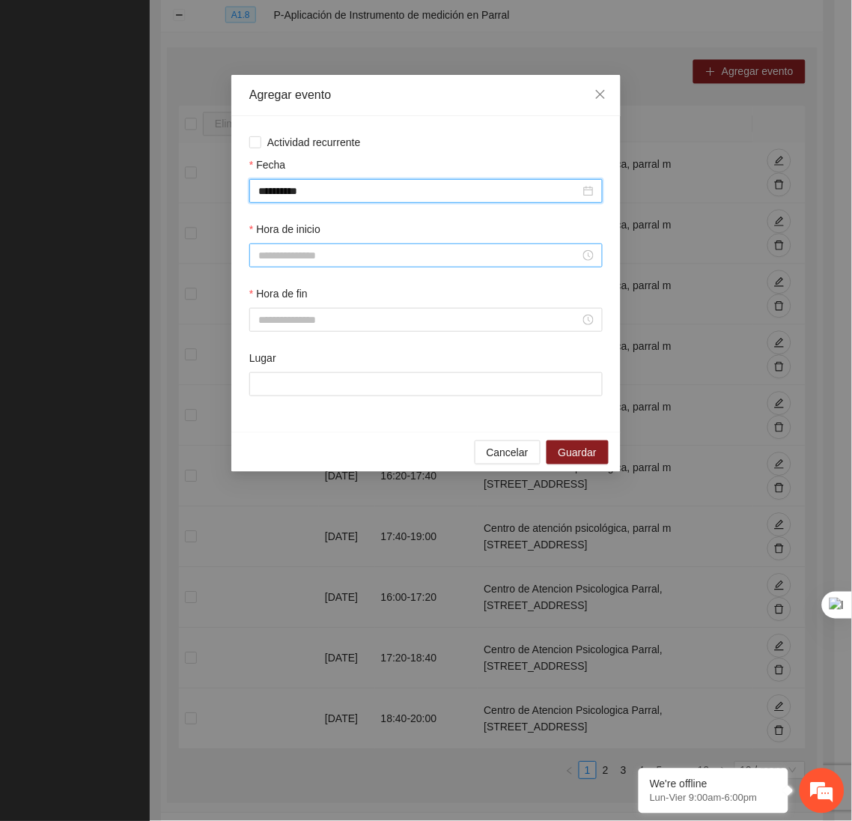
click at [329, 261] on input "Hora de inicio" at bounding box center [419, 255] width 322 height 16
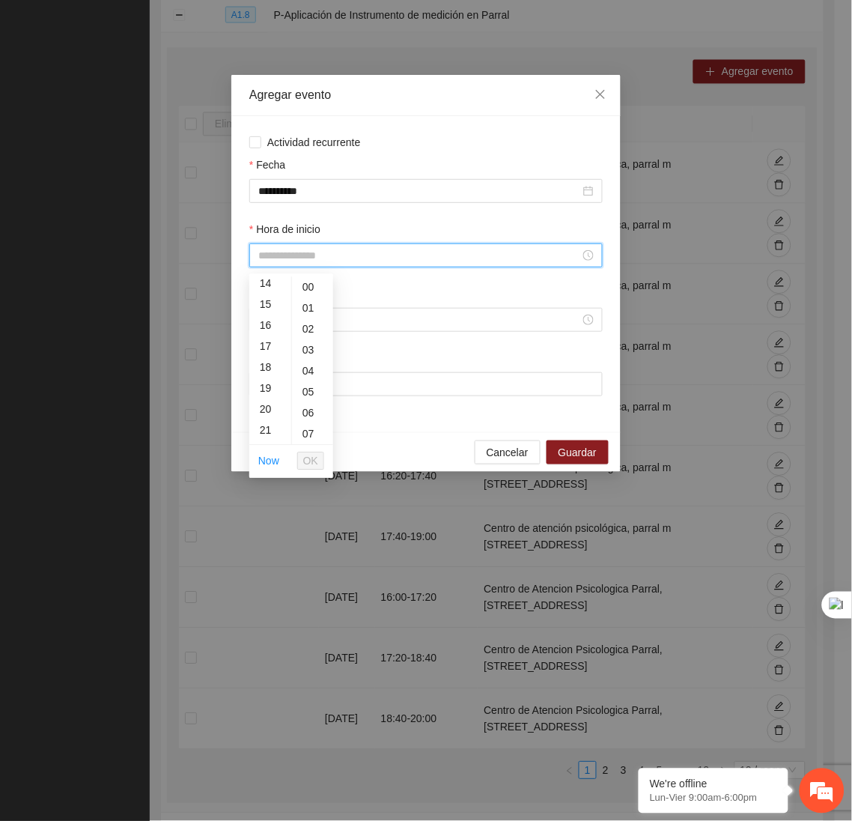
scroll to position [299, 0]
click at [270, 388] on div "19" at bounding box center [270, 386] width 42 height 21
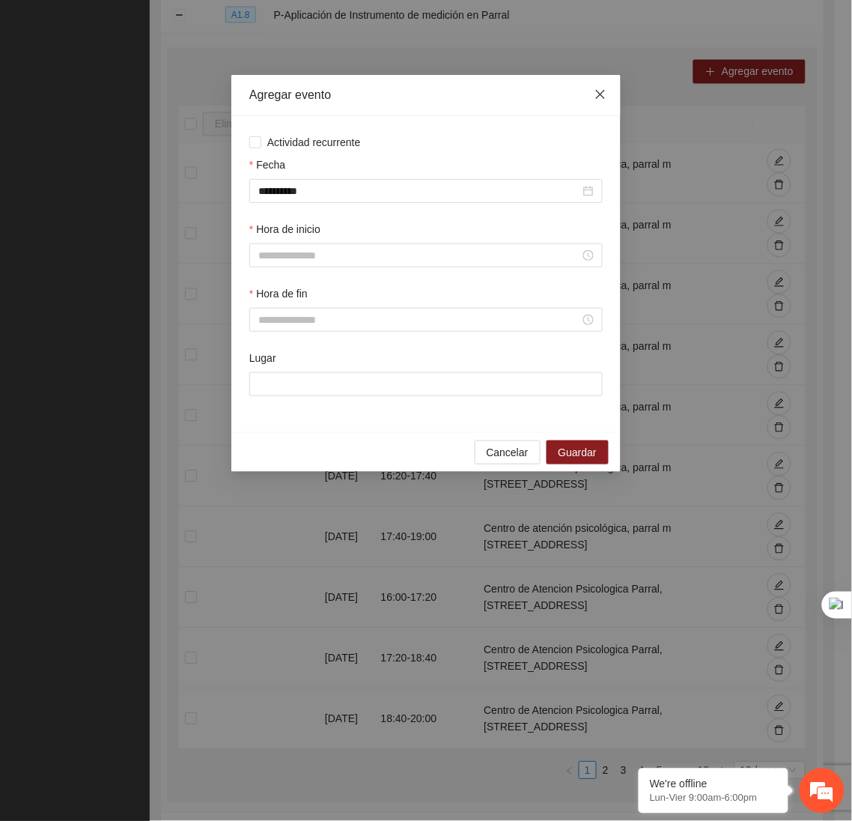
click at [605, 98] on icon "close" at bounding box center [601, 94] width 12 height 12
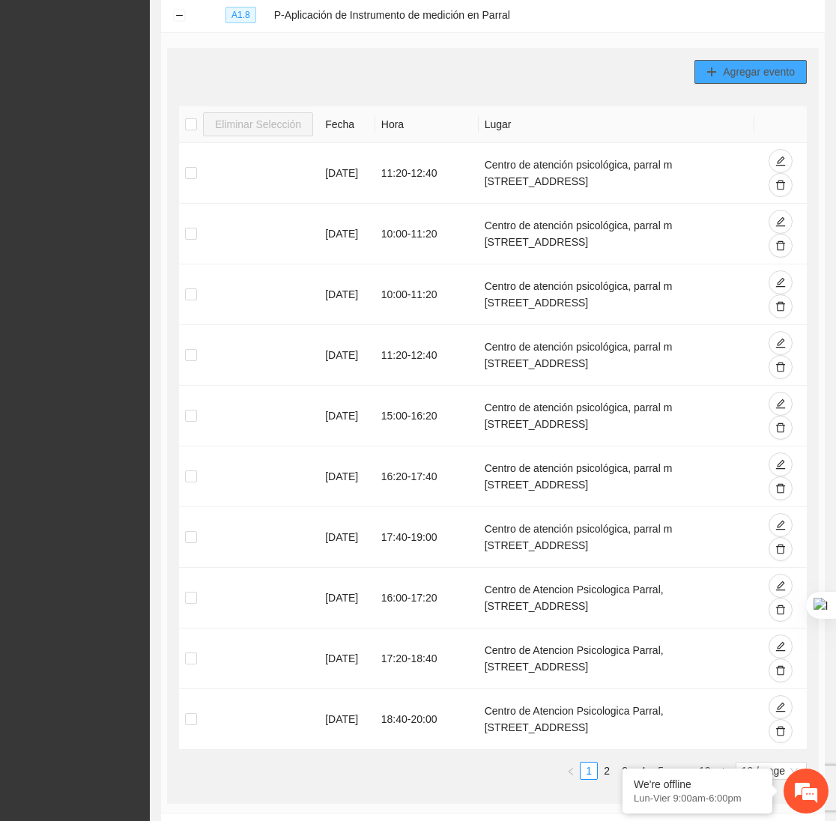
click at [720, 75] on button "Agregar evento" at bounding box center [750, 72] width 112 height 24
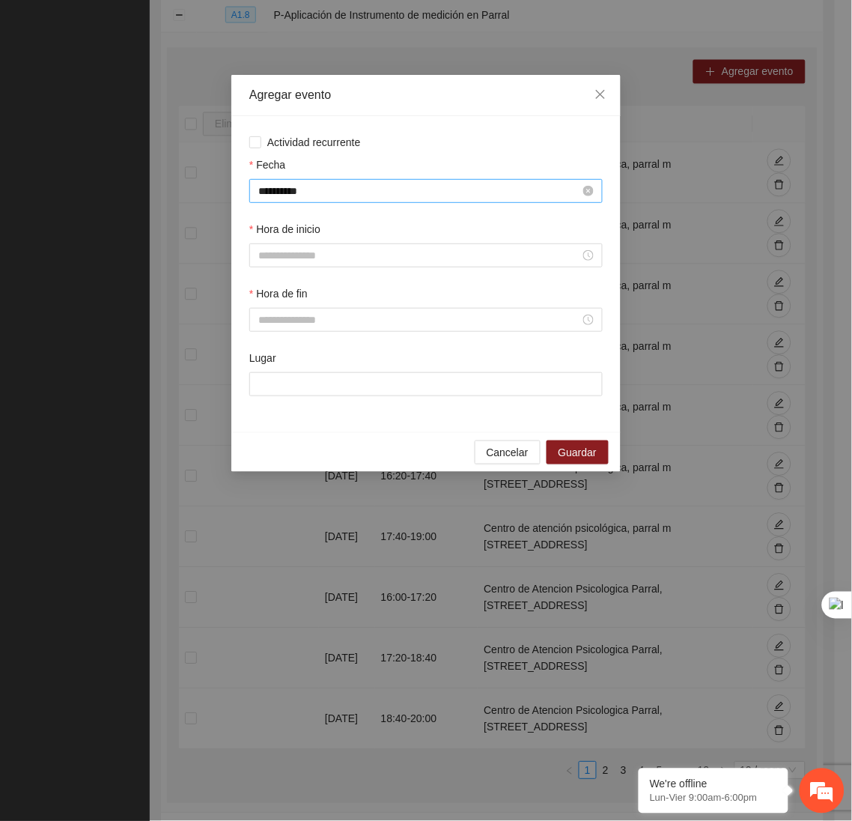
click at [392, 191] on input "**********" at bounding box center [419, 191] width 322 height 16
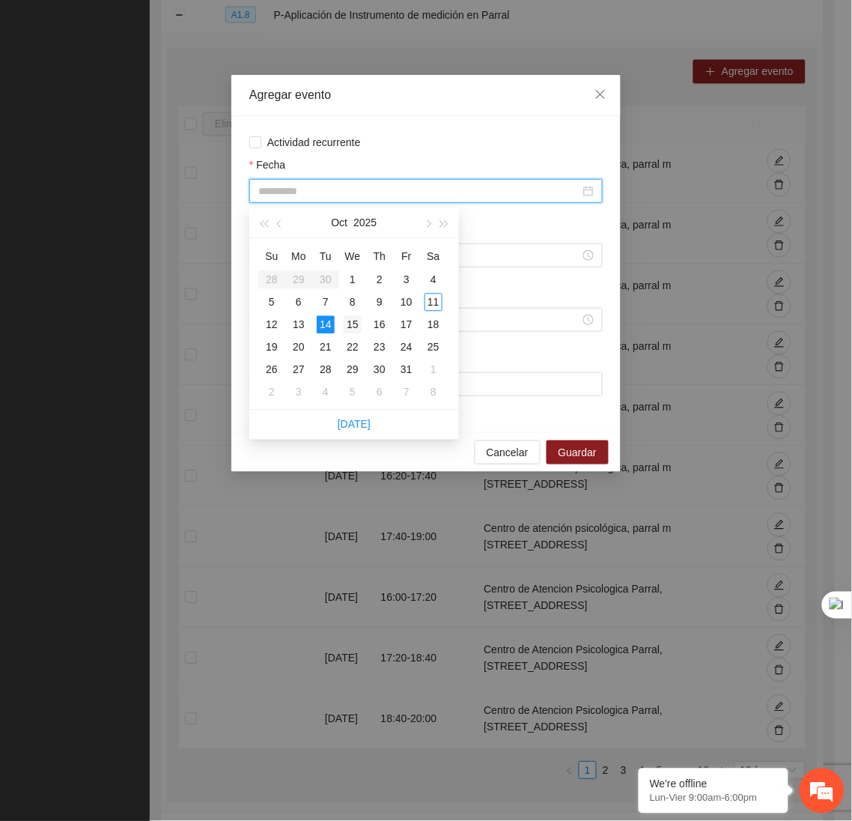
click at [348, 321] on div "15" at bounding box center [353, 325] width 18 height 18
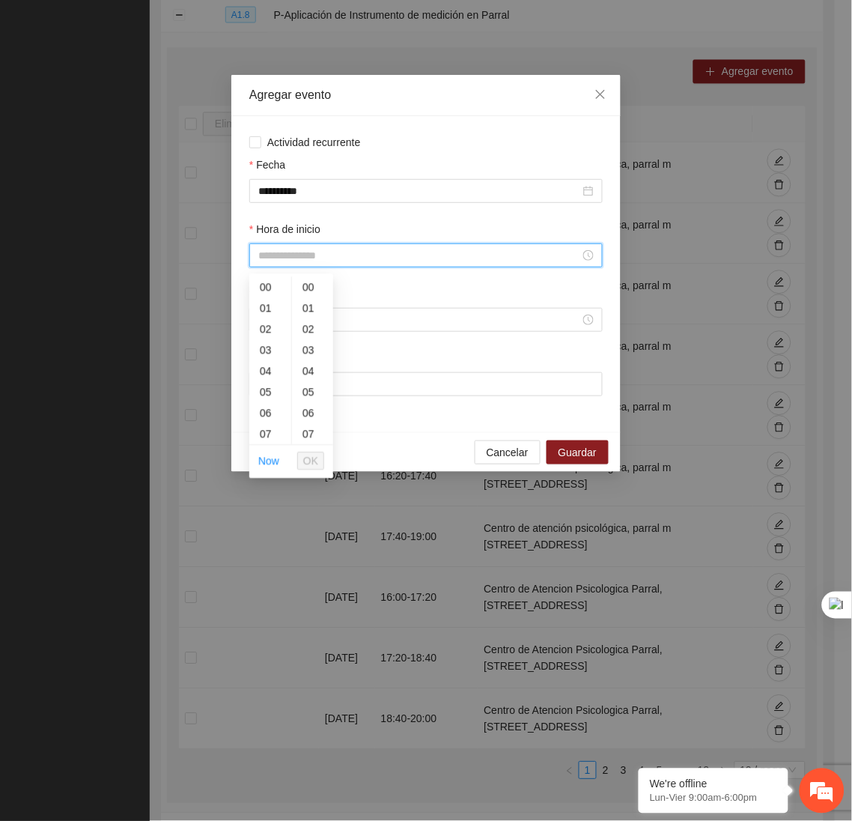
click at [303, 258] on input "Hora de inicio" at bounding box center [419, 255] width 322 height 16
click at [263, 381] on div "14" at bounding box center [270, 387] width 42 height 21
click at [302, 361] on div "40" at bounding box center [312, 355] width 41 height 21
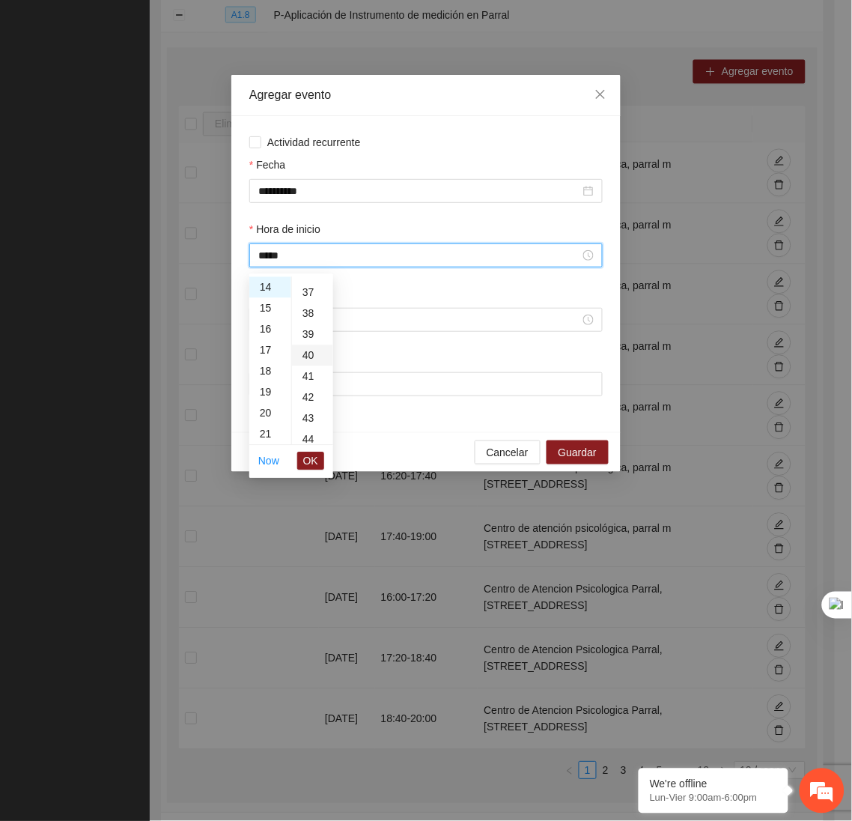
scroll to position [838, 0]
click at [315, 460] on span "OK" at bounding box center [310, 461] width 15 height 16
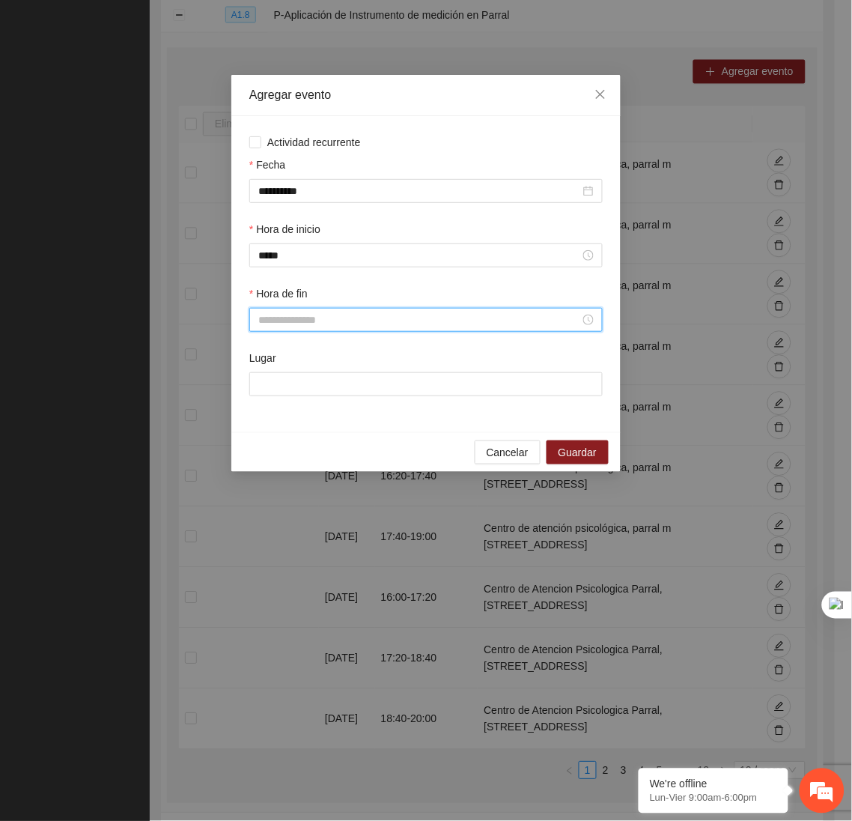
click at [316, 326] on input "Hora de fin" at bounding box center [419, 319] width 322 height 16
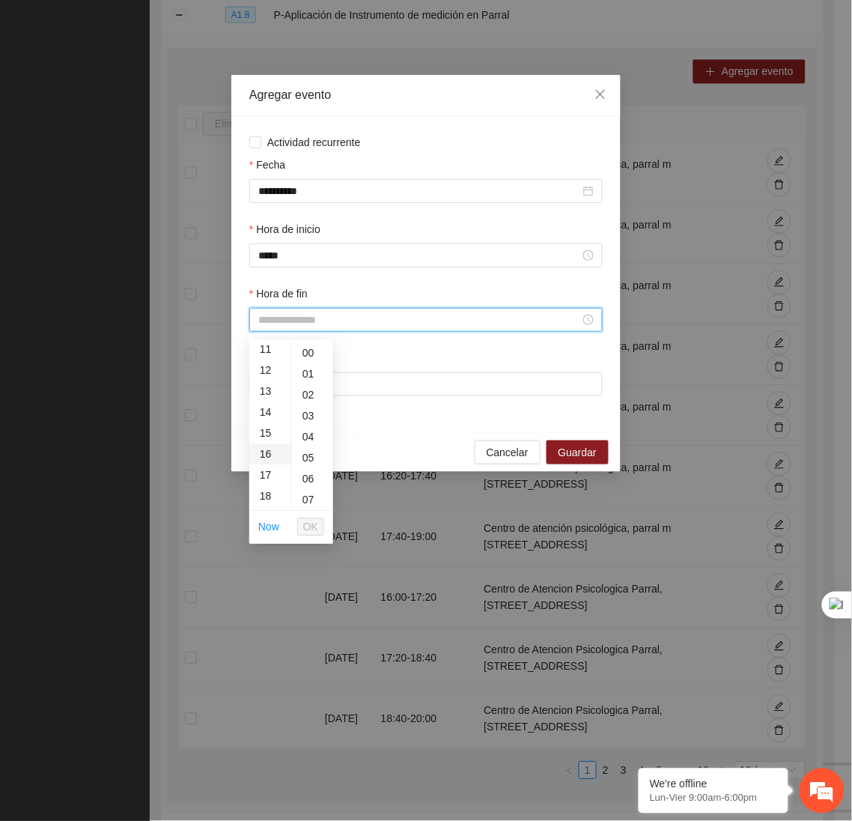
click at [257, 453] on div "16" at bounding box center [270, 454] width 42 height 21
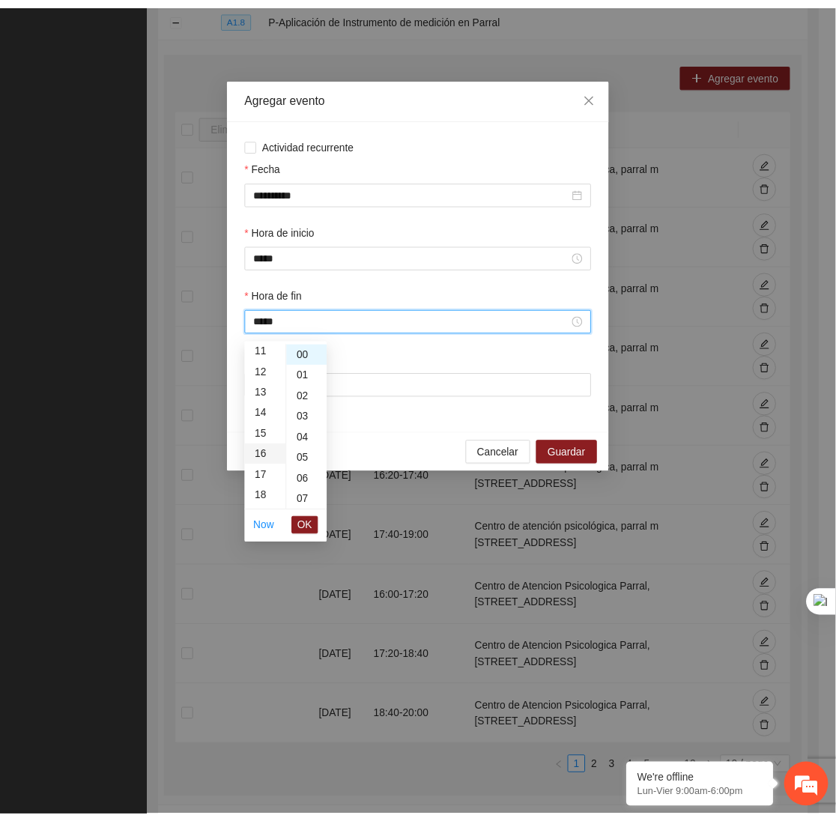
scroll to position [335, 0]
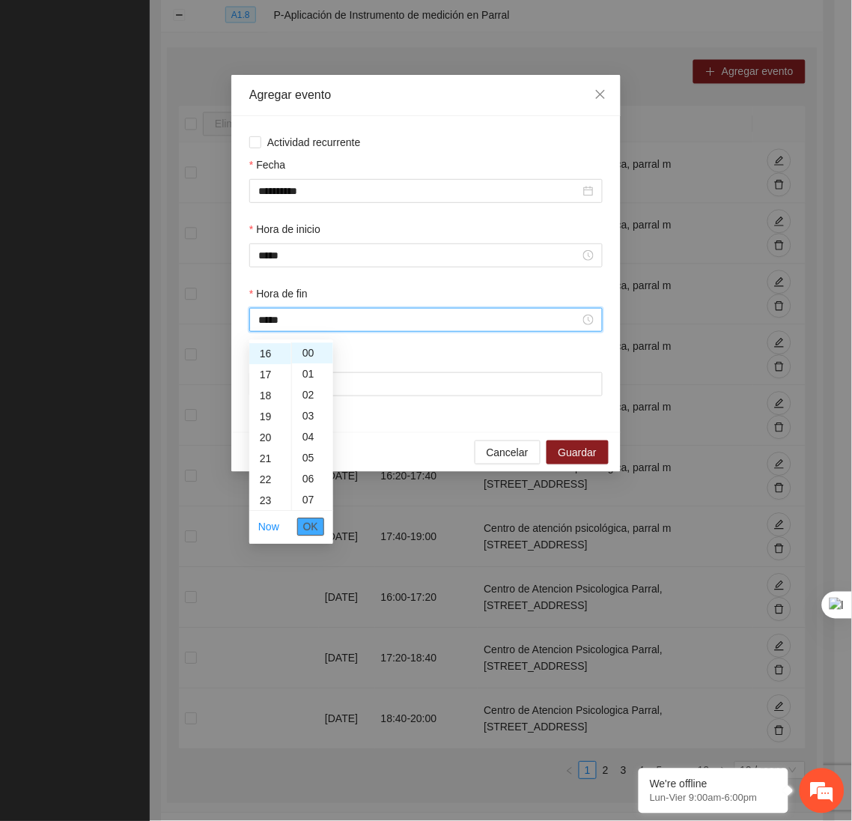
click at [320, 535] on button "OK" at bounding box center [310, 527] width 27 height 18
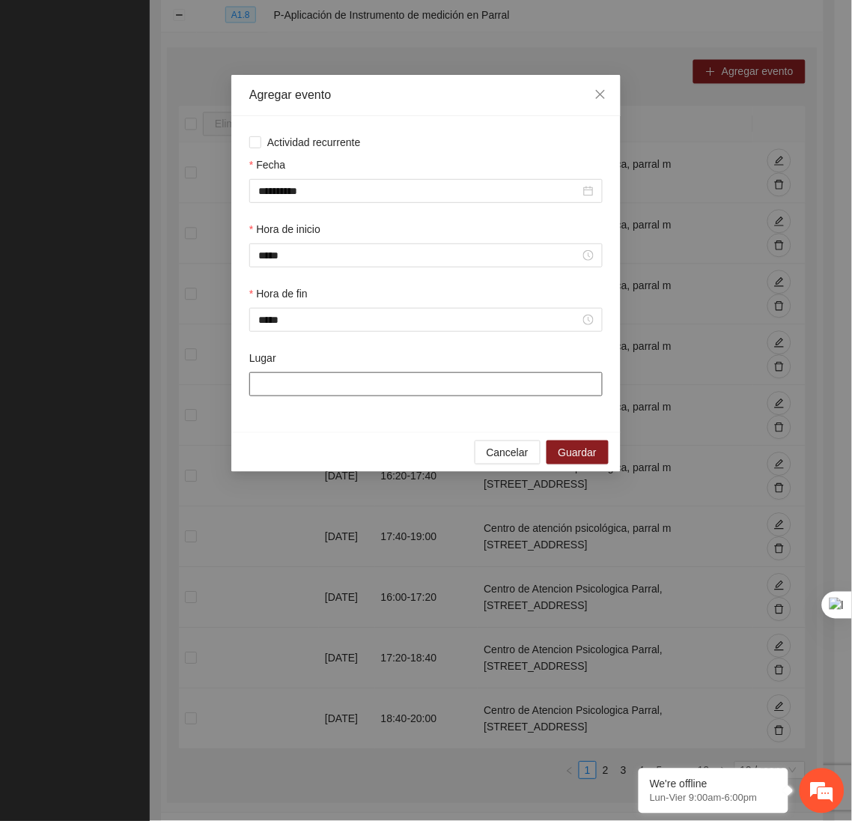
click at [323, 381] on input "Lugar" at bounding box center [425, 384] width 353 height 24
click at [586, 451] on span "Guardar" at bounding box center [578, 452] width 38 height 16
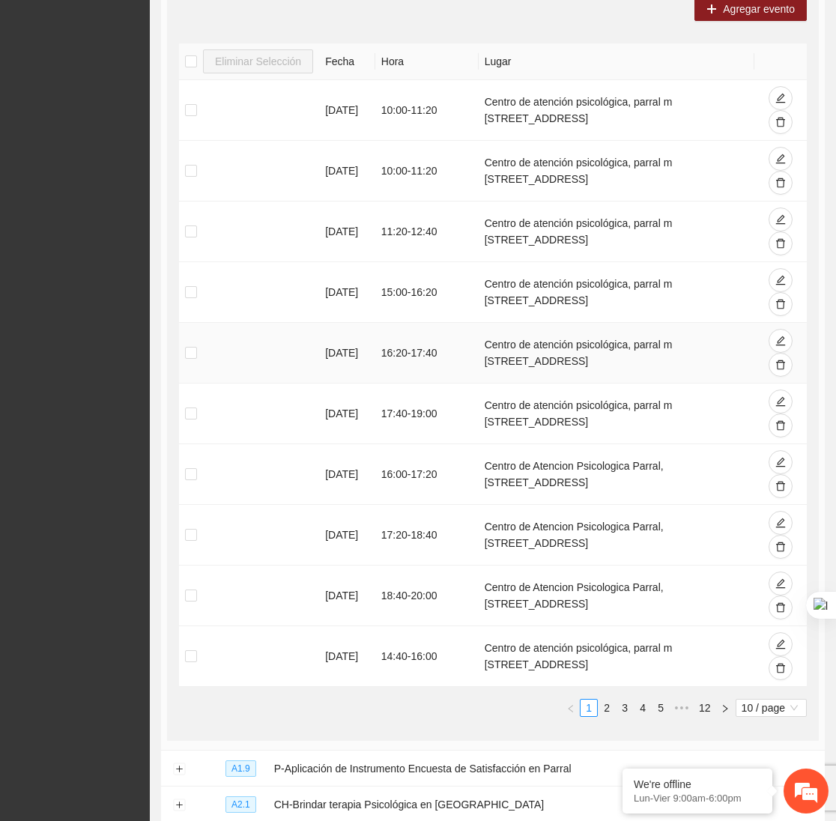
scroll to position [567, 0]
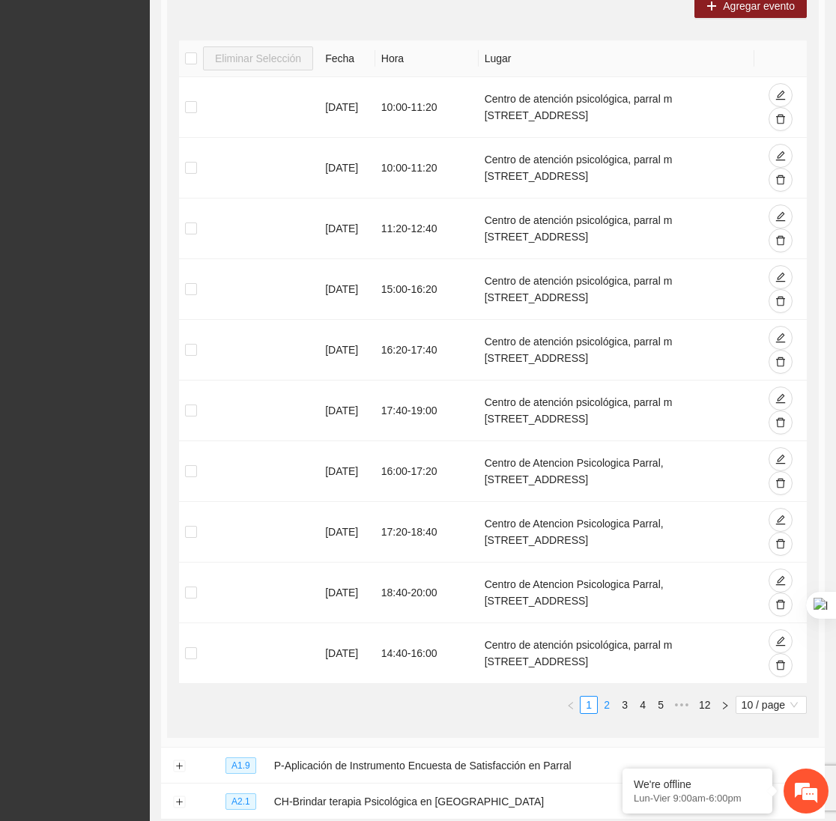
click at [607, 708] on link "2" at bounding box center [606, 704] width 16 height 16
click at [623, 708] on link "3" at bounding box center [624, 704] width 16 height 16
click at [598, 709] on link "2" at bounding box center [606, 704] width 16 height 16
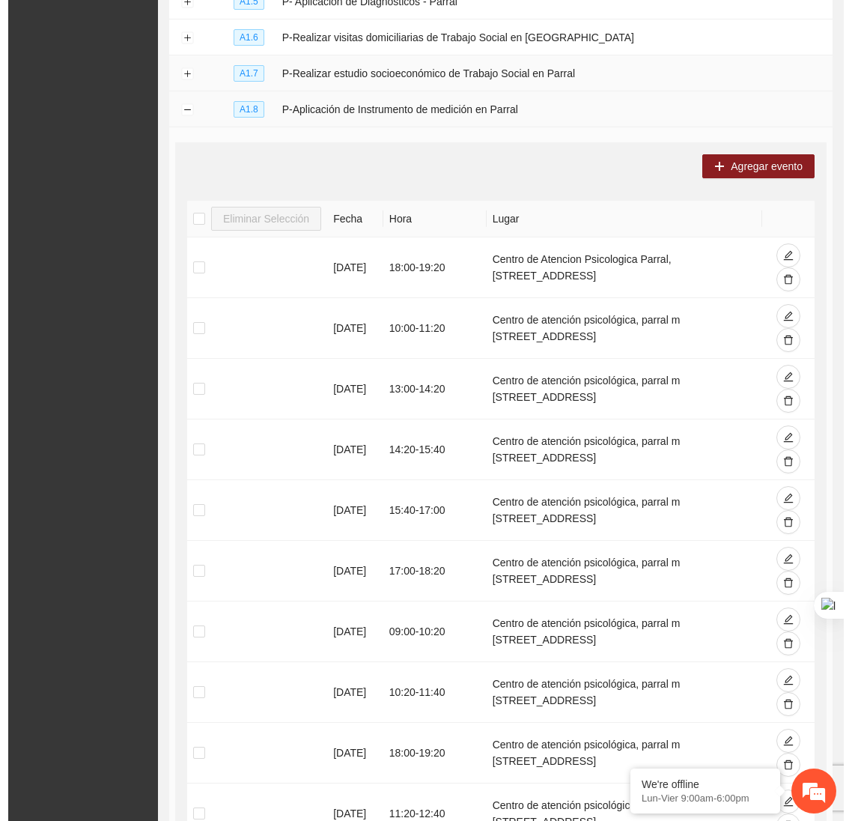
scroll to position [405, 0]
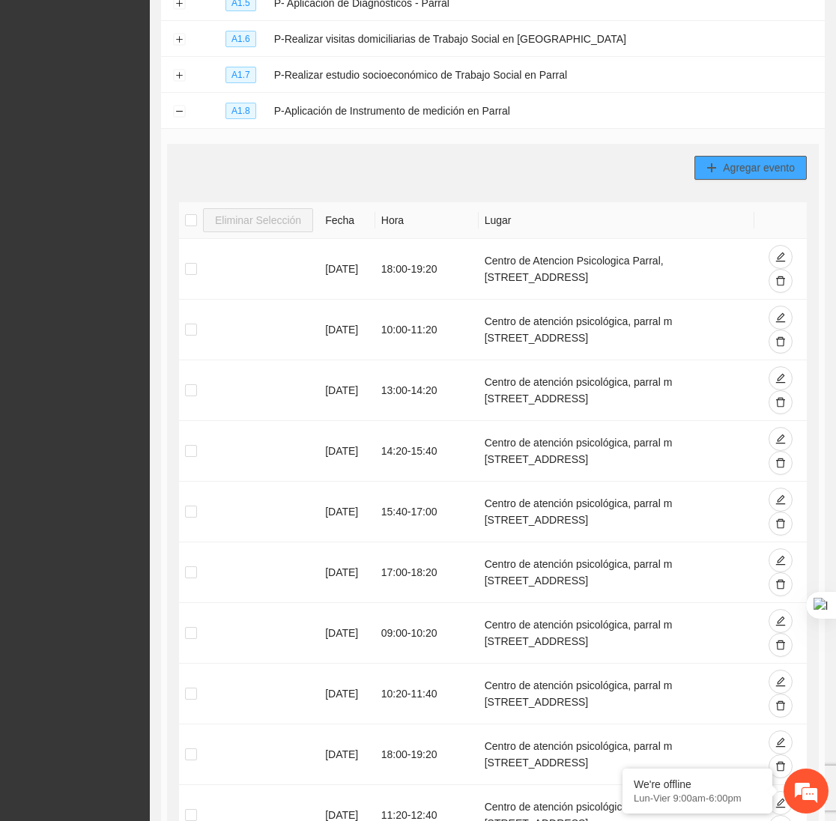
click at [766, 172] on span "Agregar evento" at bounding box center [759, 167] width 72 height 16
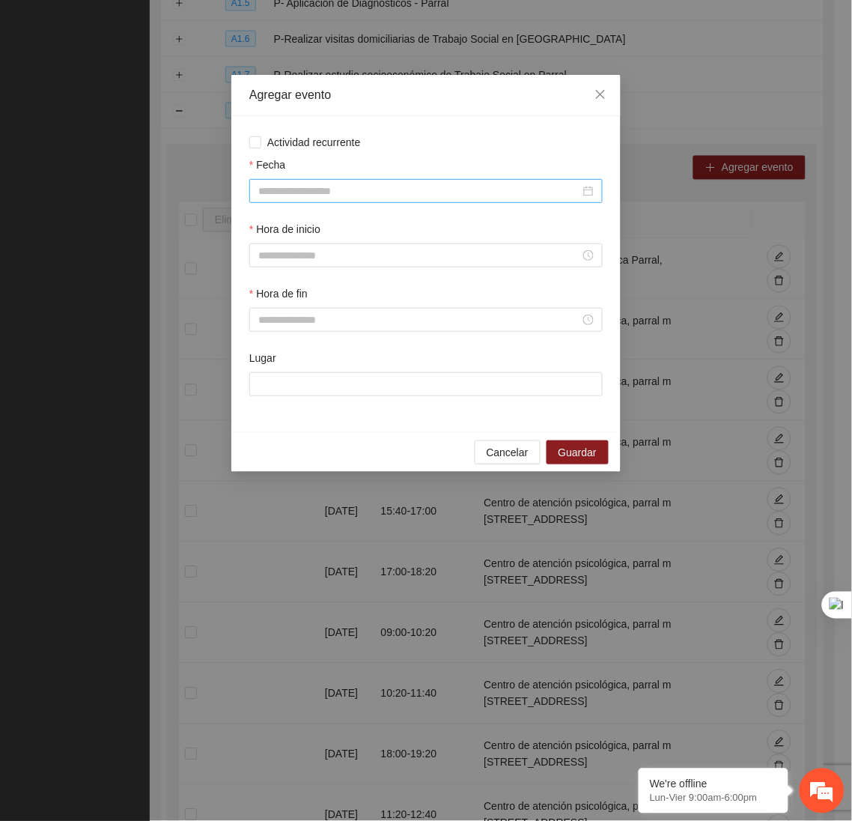
click at [524, 191] on input "Fecha" at bounding box center [419, 191] width 322 height 16
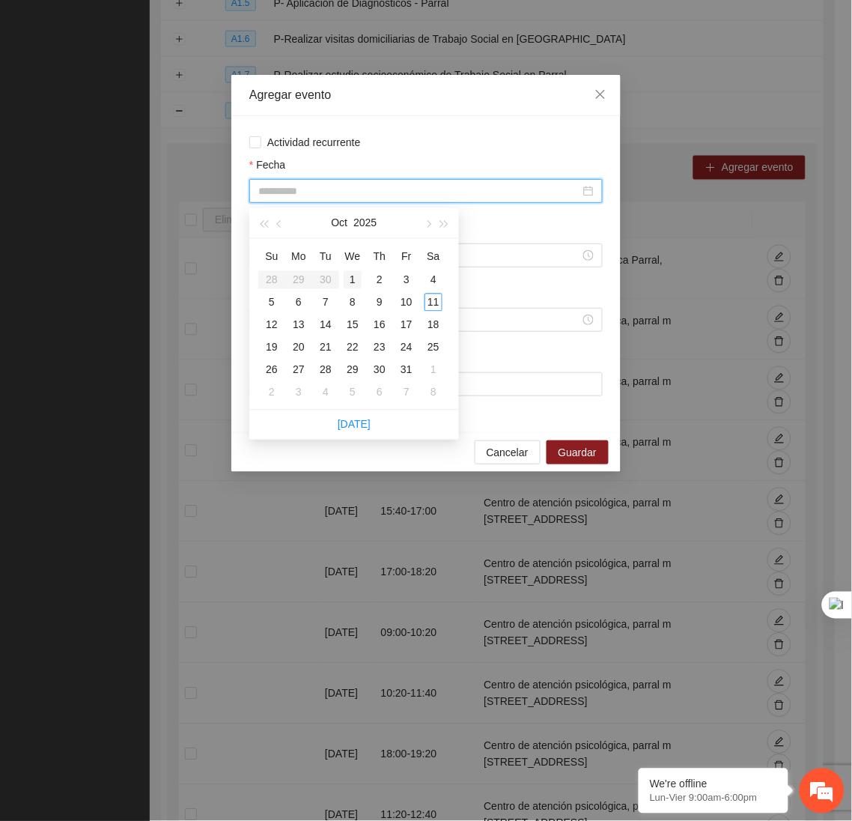
click at [353, 279] on div "1" at bounding box center [353, 280] width 18 height 18
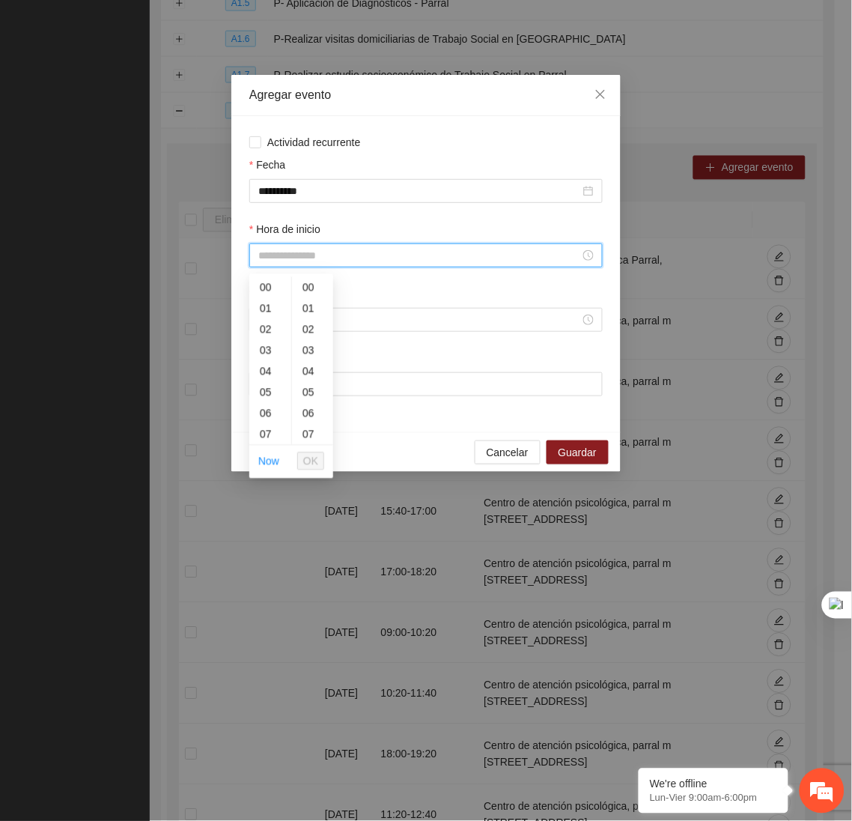
click at [313, 255] on input "Hora de inicio" at bounding box center [419, 255] width 322 height 16
click at [259, 380] on div "09" at bounding box center [270, 384] width 42 height 21
click at [308, 356] on div "40" at bounding box center [312, 357] width 41 height 21
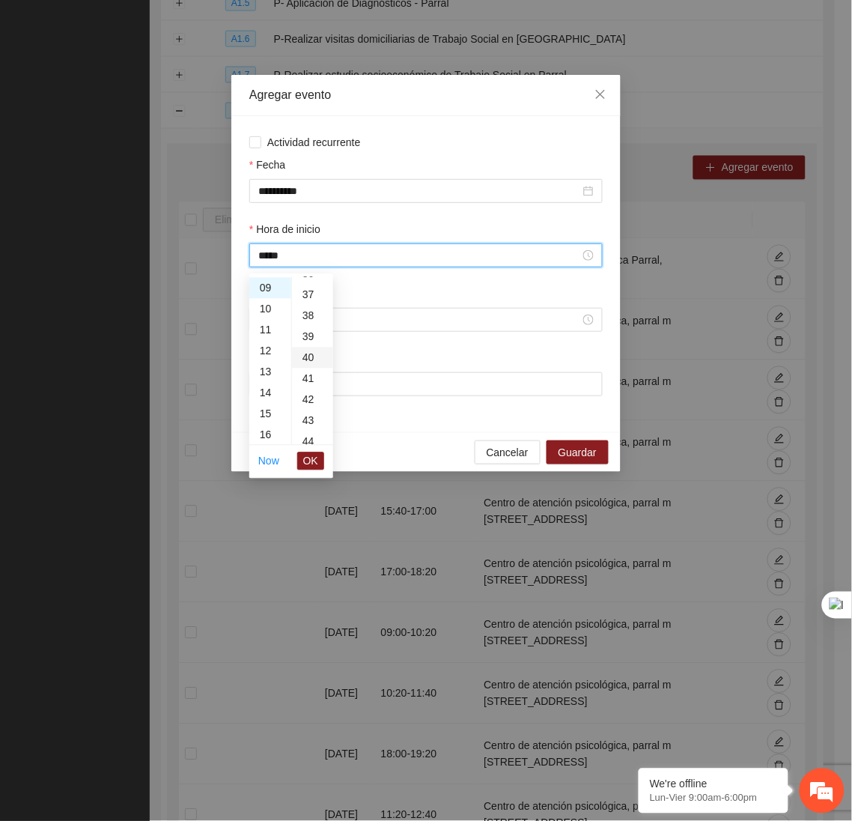
scroll to position [838, 0]
click at [308, 461] on span "OK" at bounding box center [310, 461] width 15 height 16
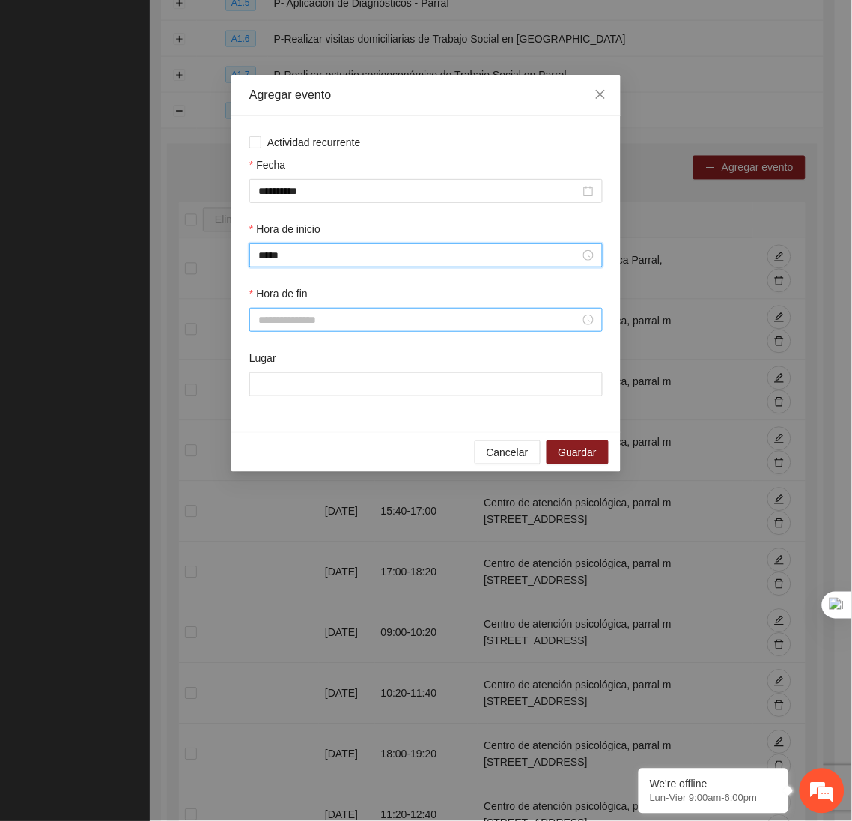
click at [289, 325] on input "Hora de fin" at bounding box center [419, 319] width 322 height 16
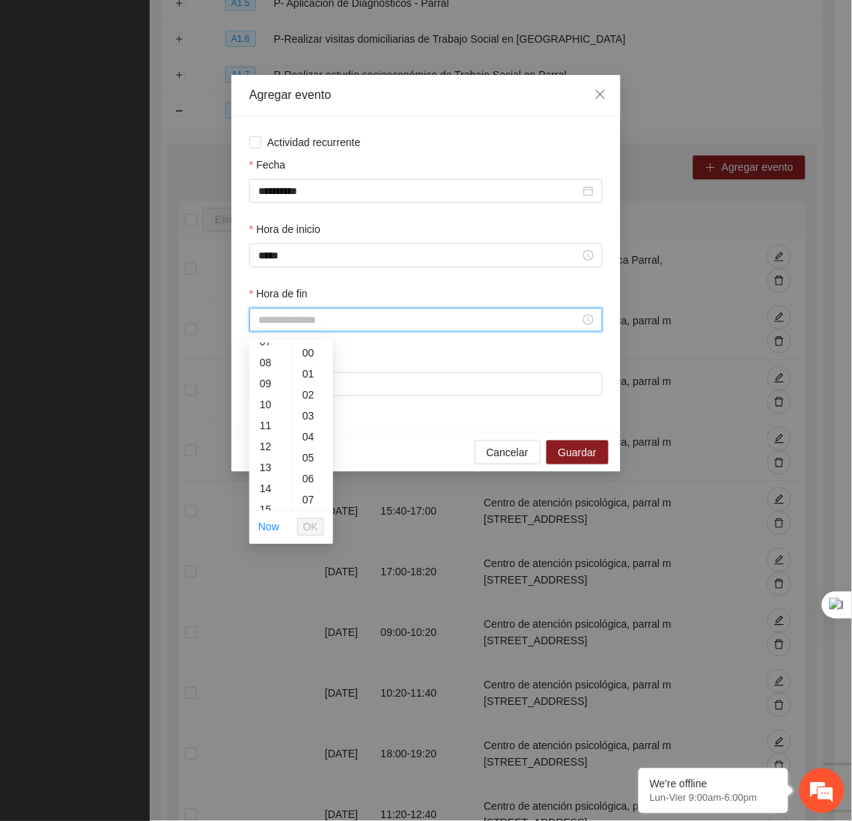
scroll to position [159, 0]
click at [255, 425] on div "11" at bounding box center [270, 424] width 42 height 21
click at [317, 523] on span "OK" at bounding box center [310, 527] width 15 height 16
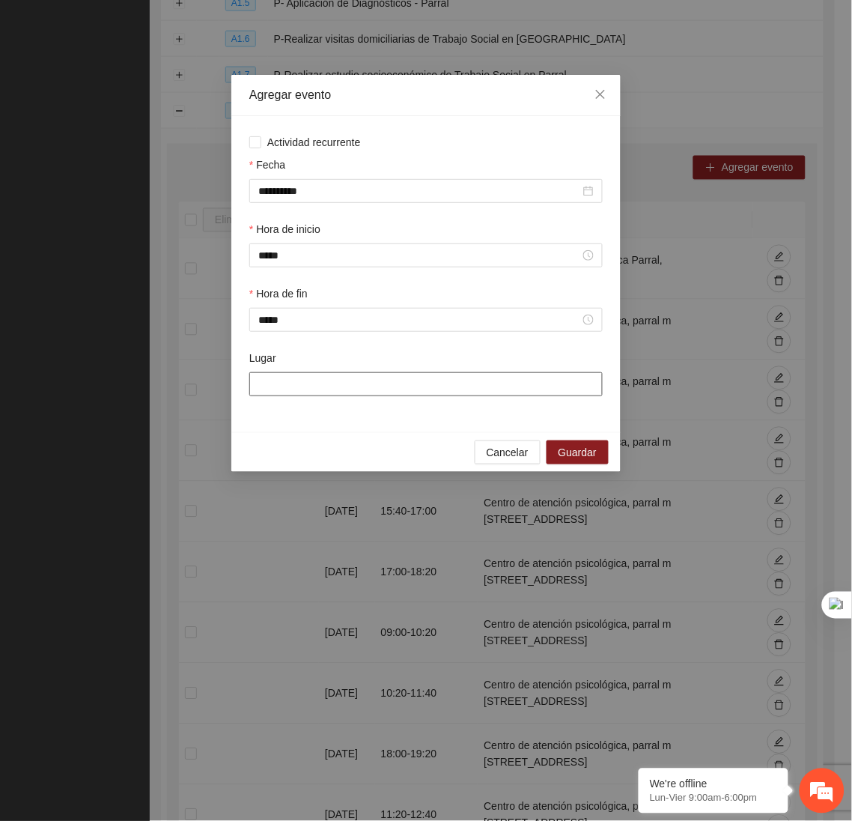
click at [326, 385] on input "Lugar" at bounding box center [425, 384] width 353 height 24
click at [576, 455] on span "Guardar" at bounding box center [578, 452] width 38 height 16
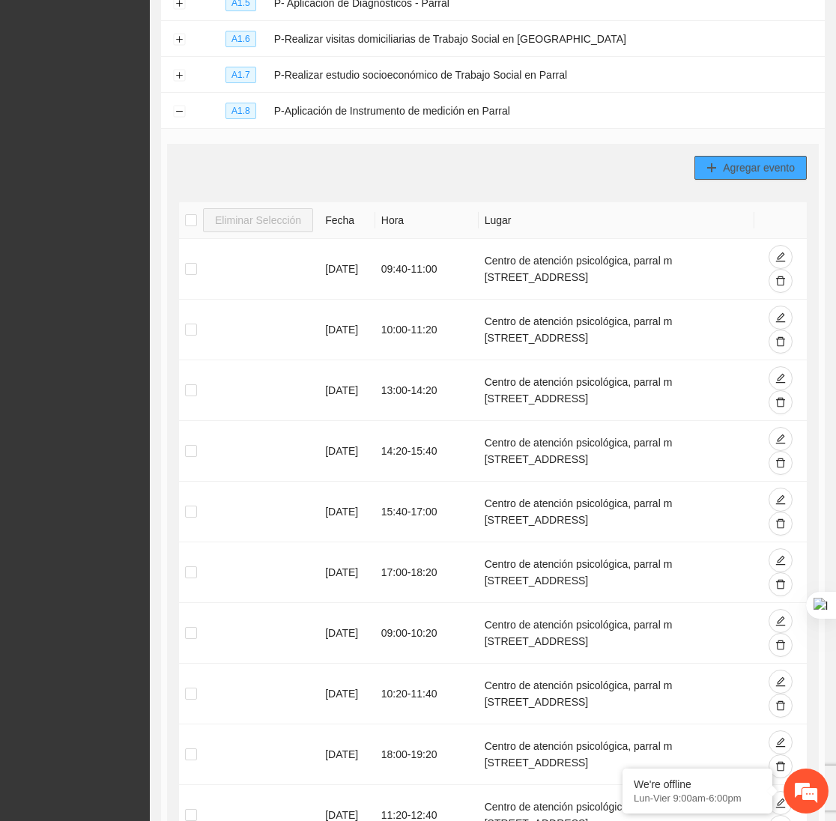
click at [739, 170] on span "Agregar evento" at bounding box center [759, 167] width 72 height 16
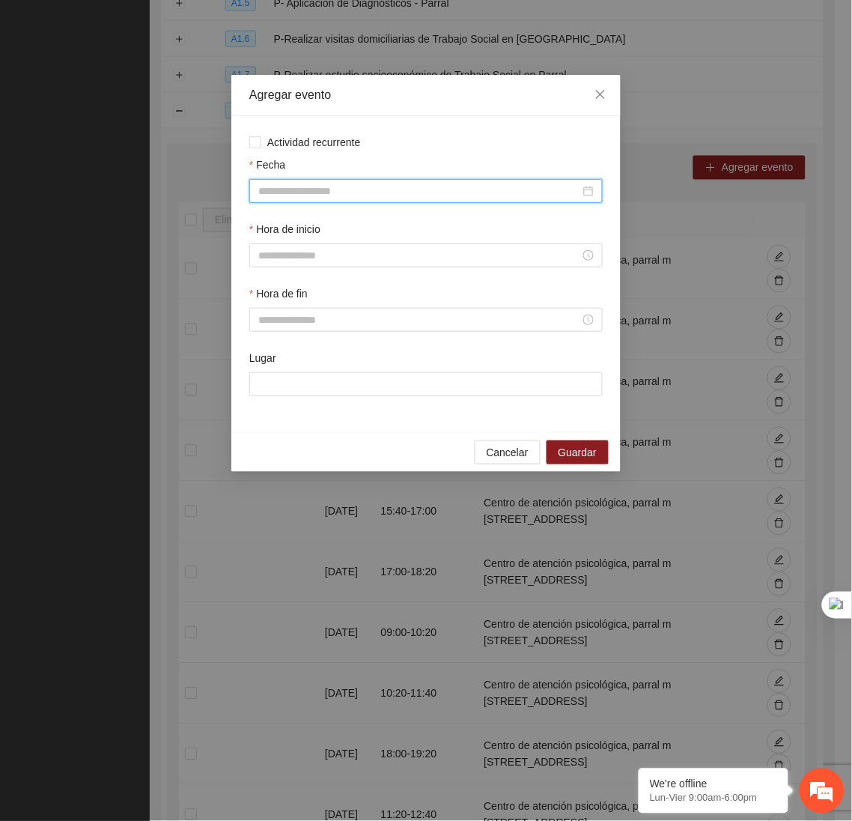
click at [430, 197] on input "Fecha" at bounding box center [419, 191] width 322 height 16
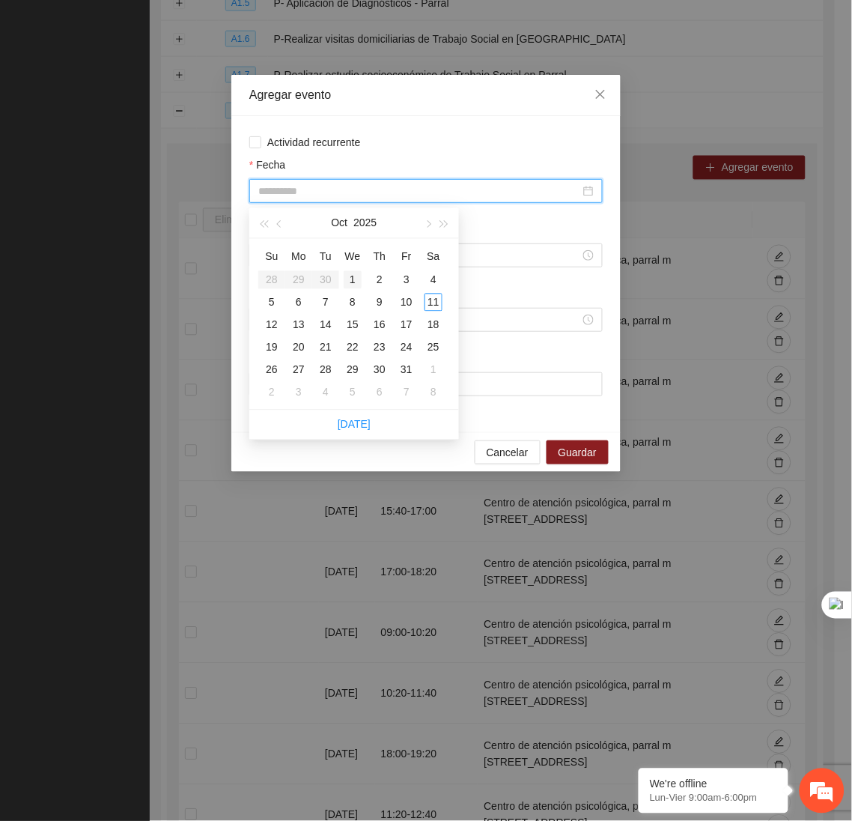
click at [352, 280] on div "1" at bounding box center [353, 280] width 18 height 18
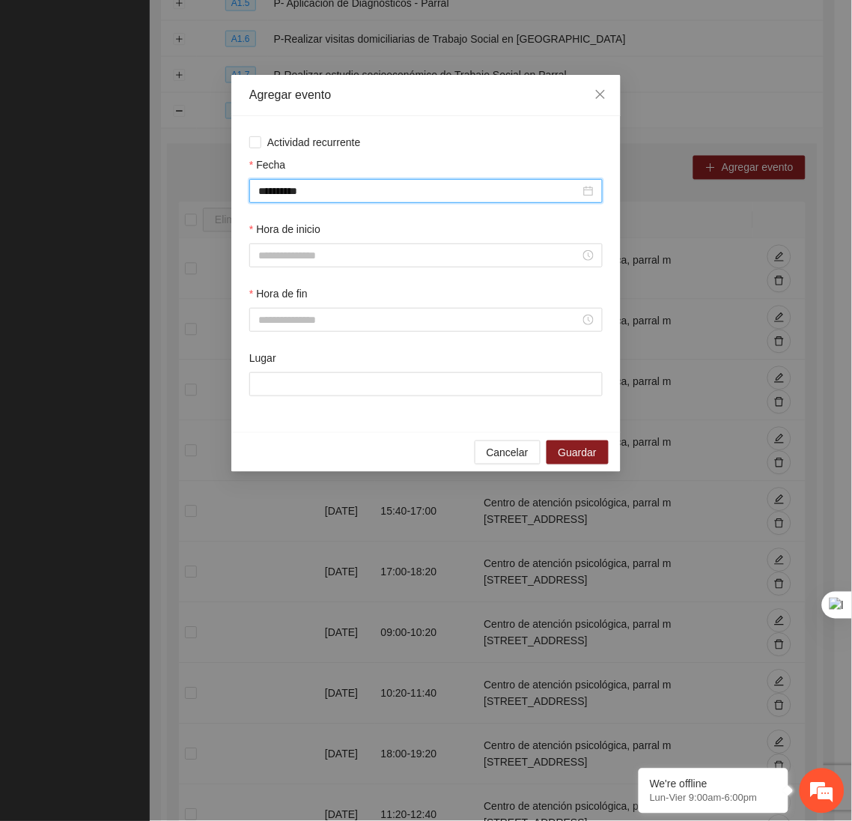
click at [296, 237] on label "Hora de inicio" at bounding box center [284, 229] width 71 height 16
click at [296, 247] on input "Hora de inicio" at bounding box center [419, 255] width 322 height 16
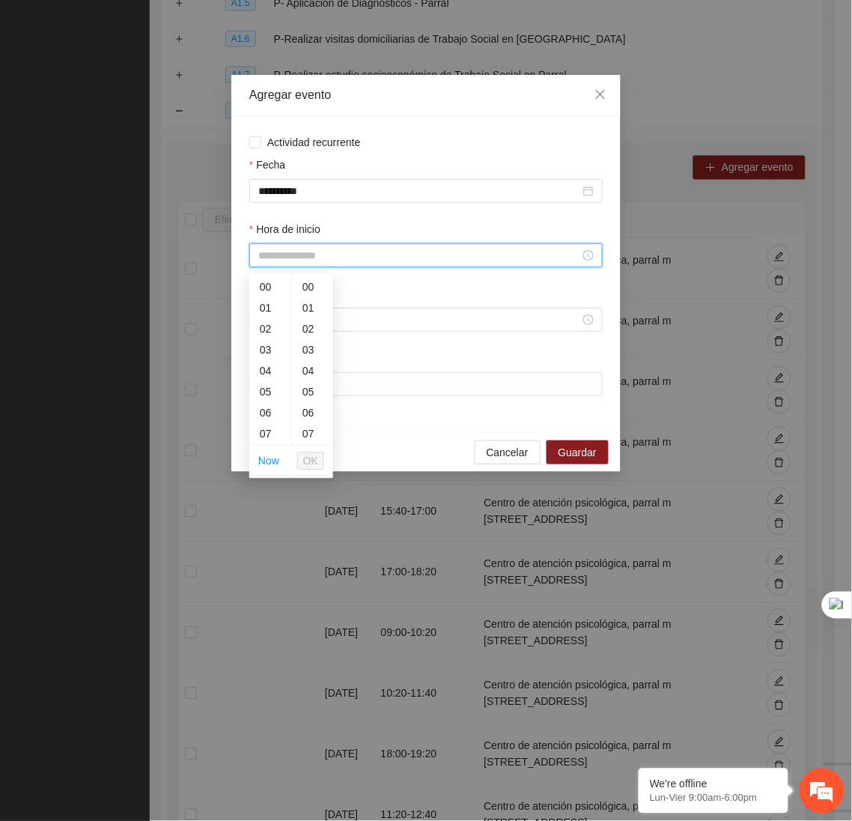
click at [295, 243] on div "Hora de inicio" at bounding box center [425, 232] width 353 height 22
click at [278, 262] on input "Hora de inicio" at bounding box center [419, 255] width 322 height 16
click at [261, 366] on div "11" at bounding box center [270, 370] width 42 height 21
click at [313, 463] on span "OK" at bounding box center [310, 461] width 15 height 16
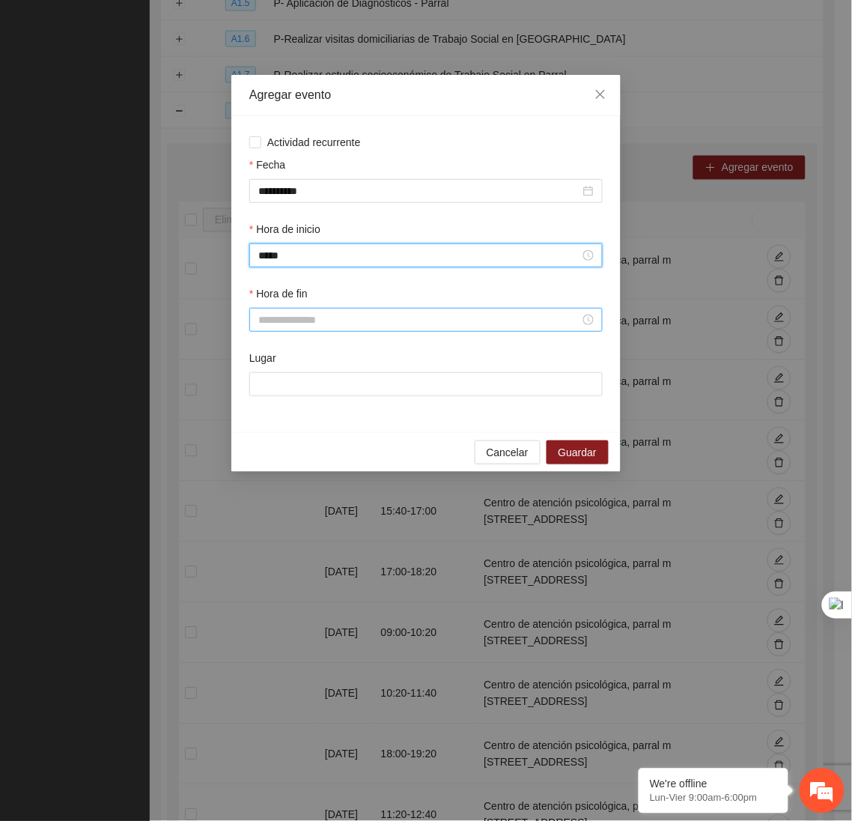
click at [295, 326] on input "Hora de fin" at bounding box center [419, 319] width 322 height 16
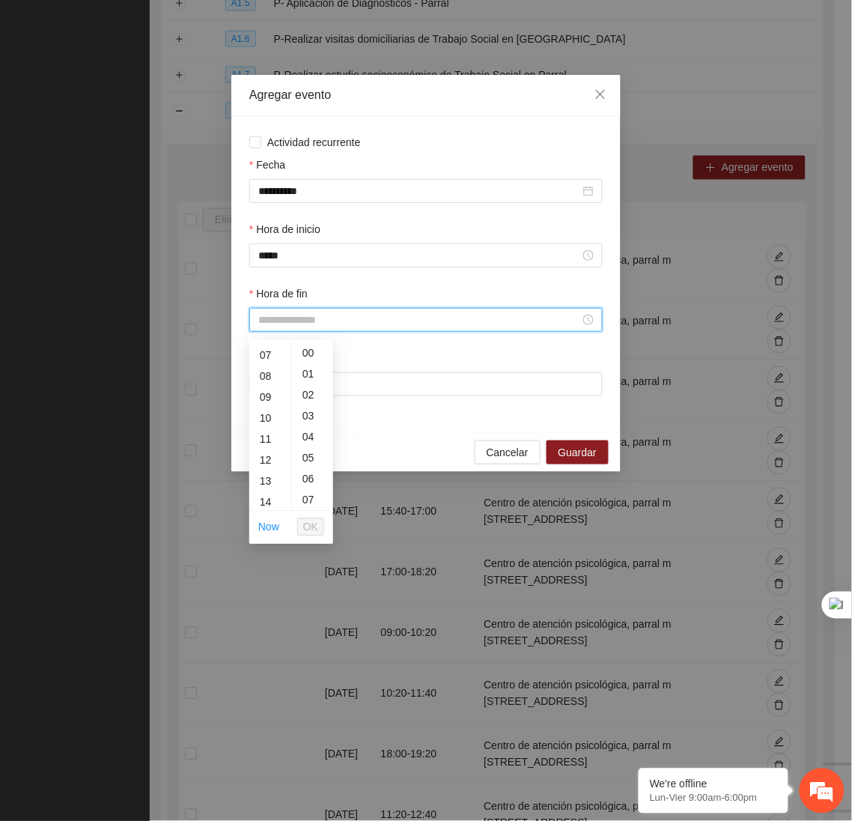
scroll to position [165, 0]
click at [253, 434] on div "12" at bounding box center [270, 439] width 42 height 21
click at [304, 395] on div "20" at bounding box center [312, 400] width 41 height 21
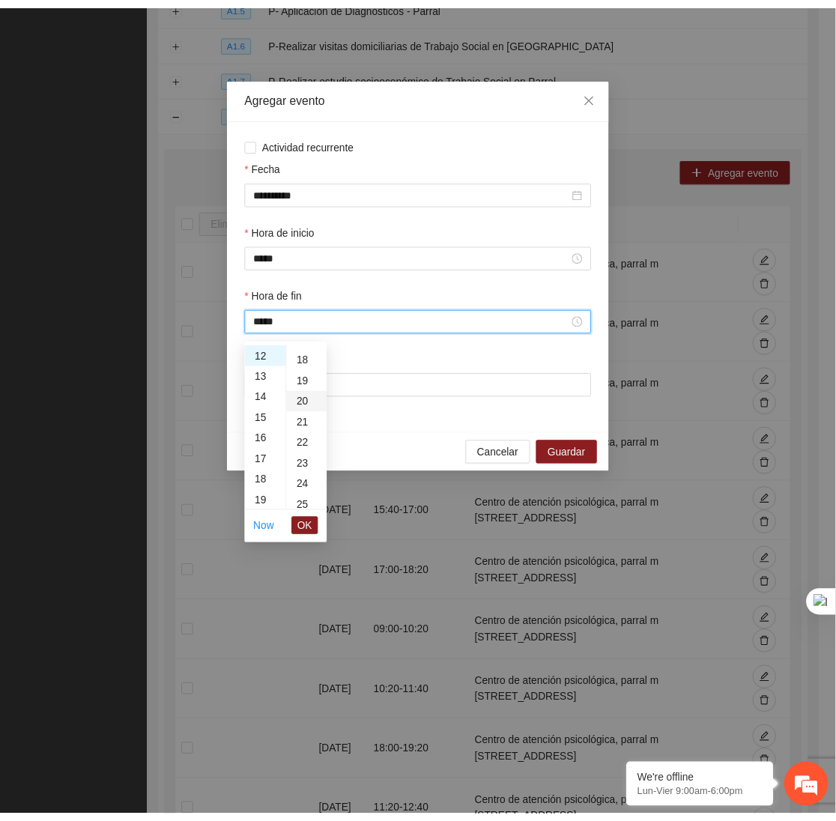
scroll to position [419, 0]
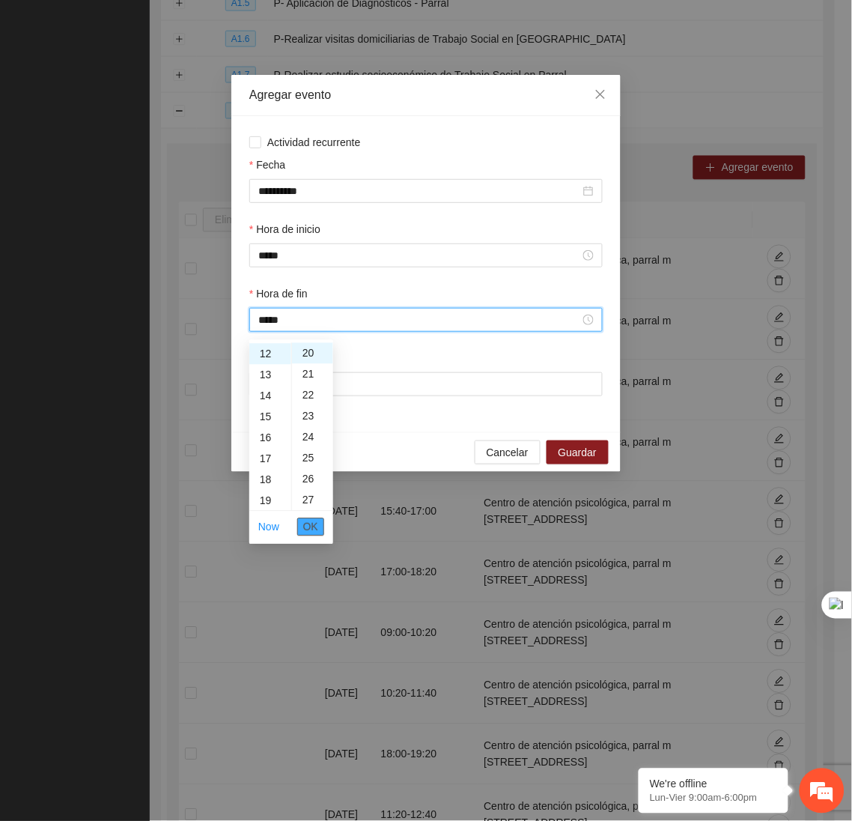
click at [314, 535] on button "OK" at bounding box center [310, 527] width 27 height 18
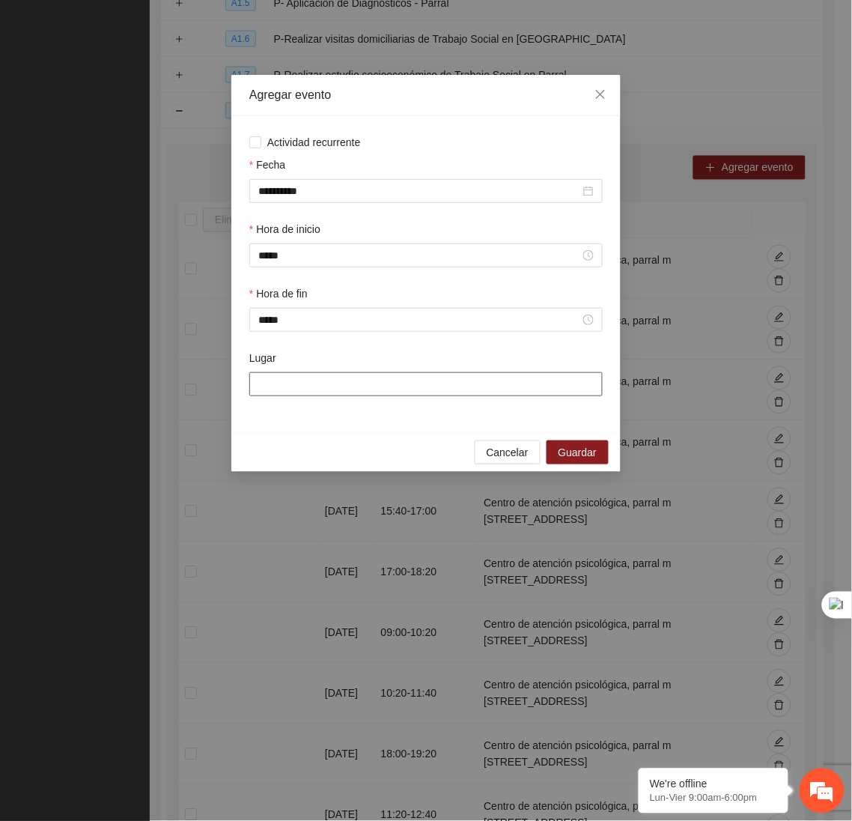
click at [311, 384] on input "Lugar" at bounding box center [425, 384] width 353 height 24
click at [578, 451] on span "Guardar" at bounding box center [578, 452] width 38 height 16
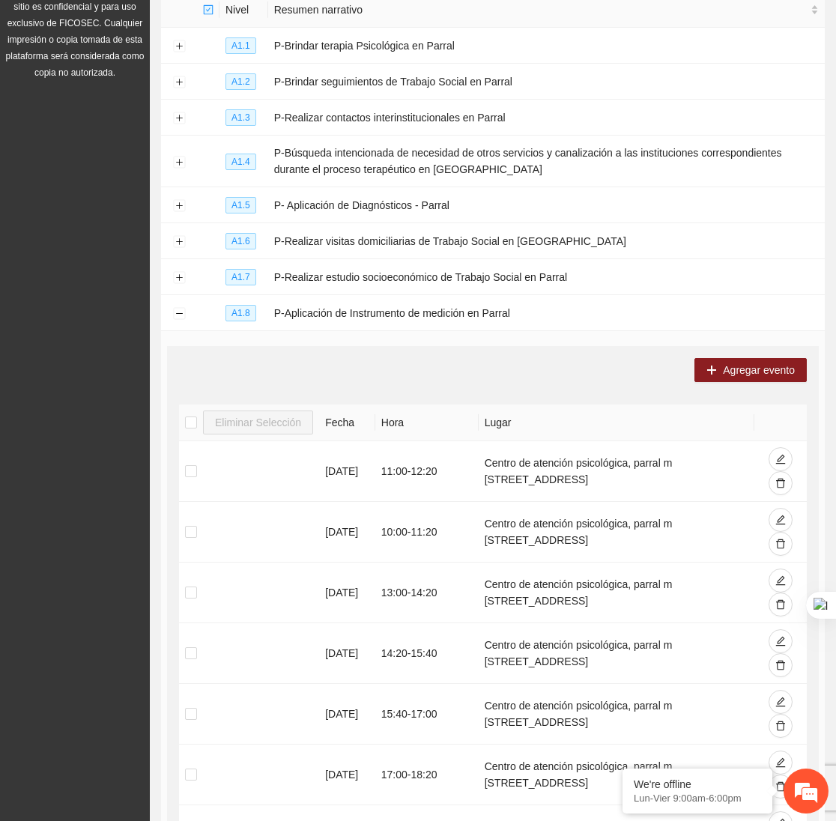
scroll to position [193, 0]
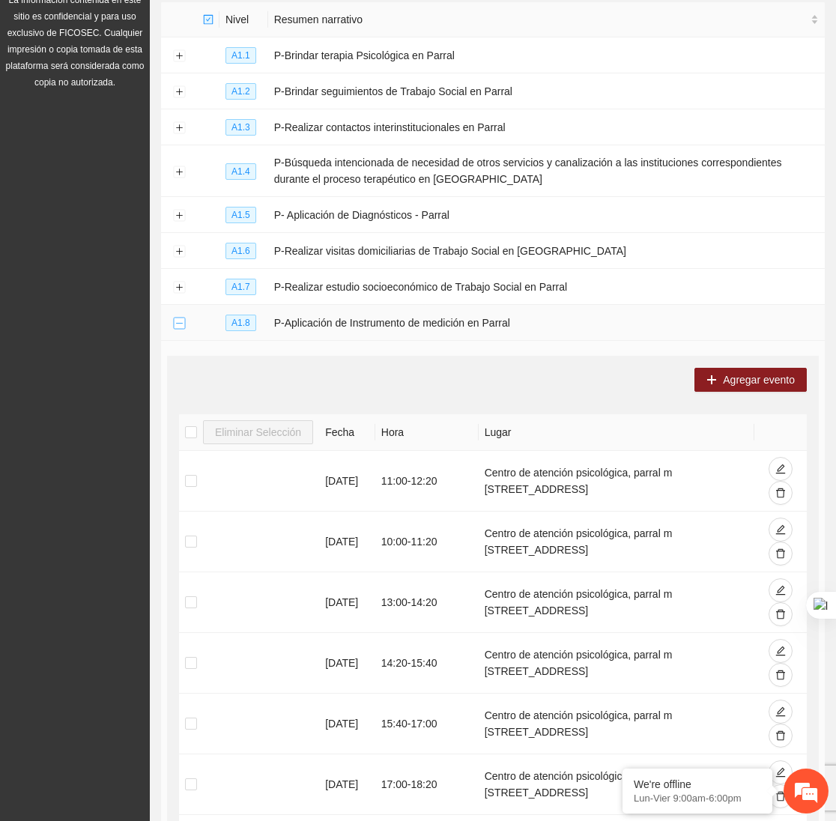
click at [174, 326] on button "Collapse row" at bounding box center [179, 323] width 12 height 12
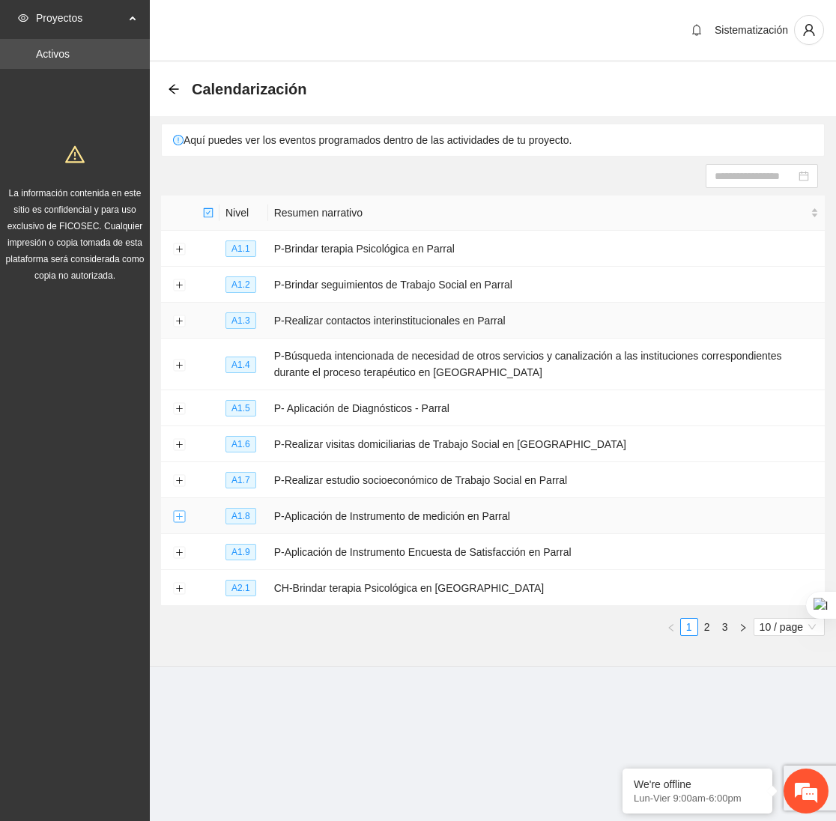
scroll to position [0, 0]
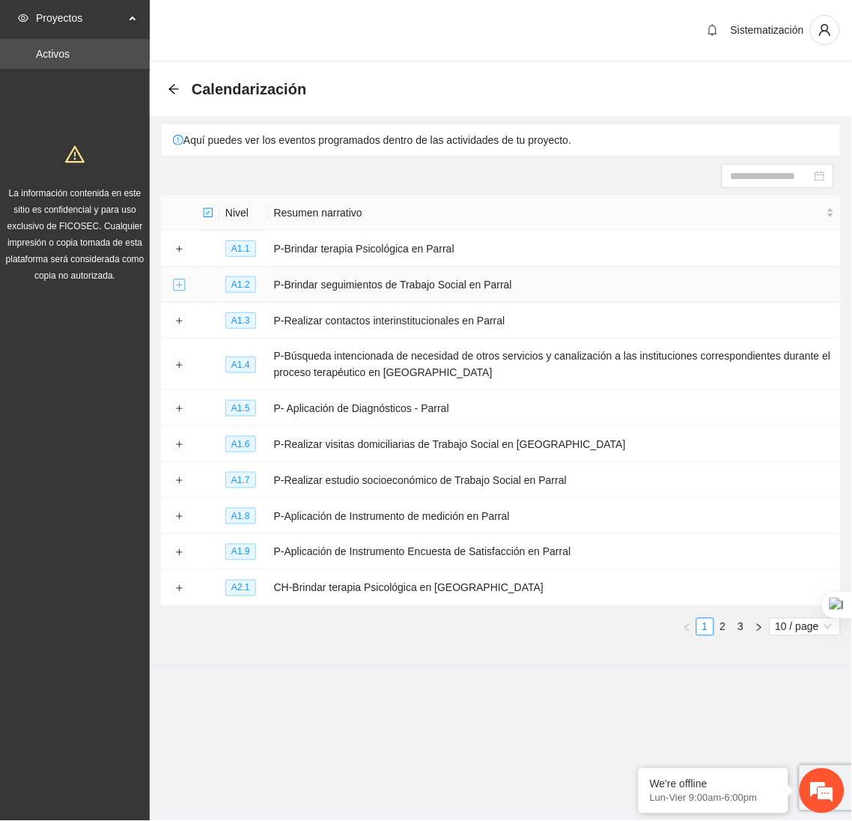
click at [183, 287] on button "Expand row" at bounding box center [179, 285] width 12 height 12
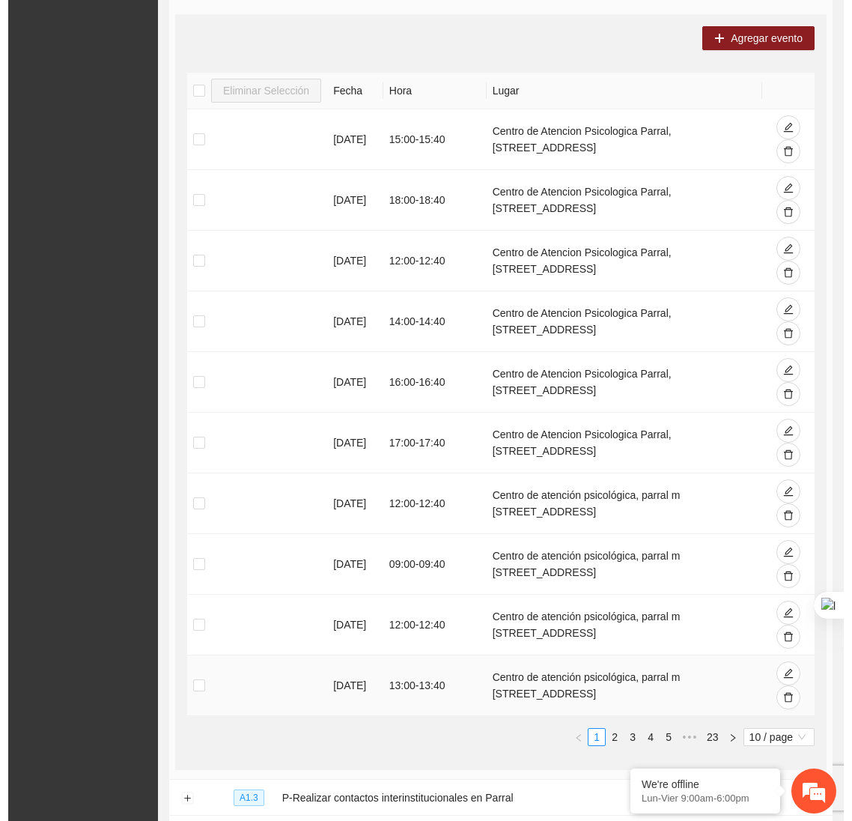
scroll to position [304, 0]
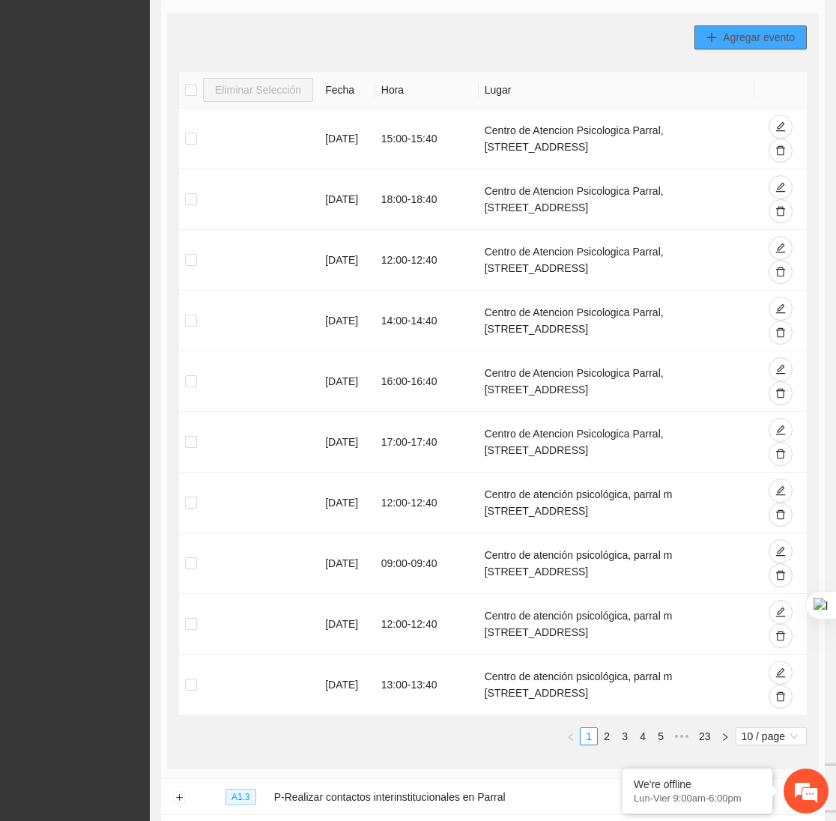
click at [709, 34] on icon "plus" at bounding box center [711, 37] width 10 height 10
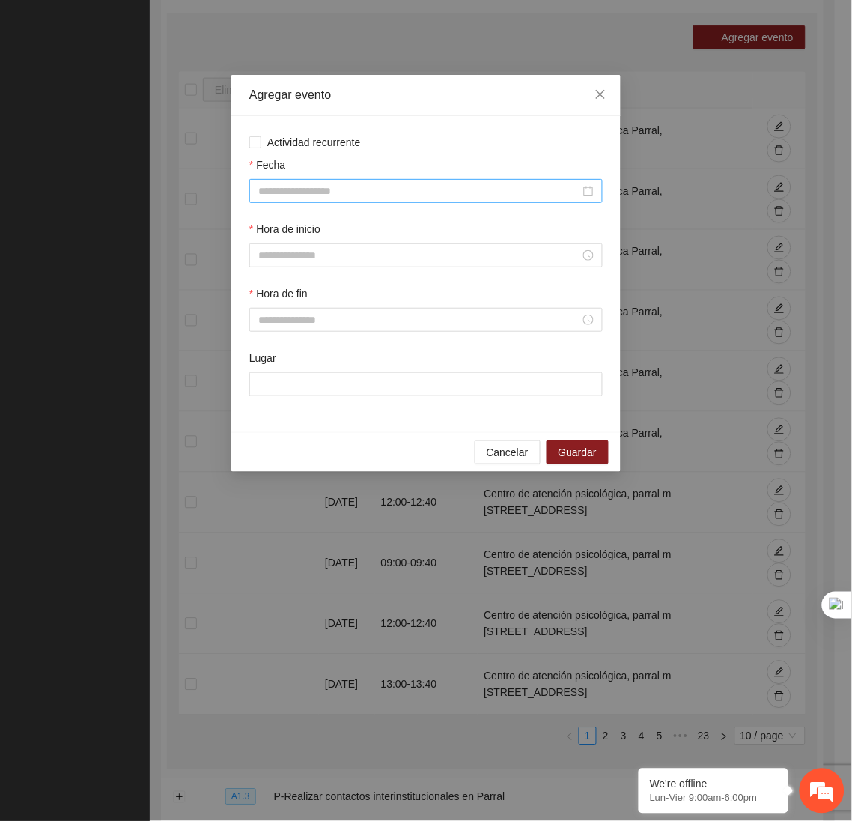
click at [460, 199] on input "Fecha" at bounding box center [419, 191] width 322 height 16
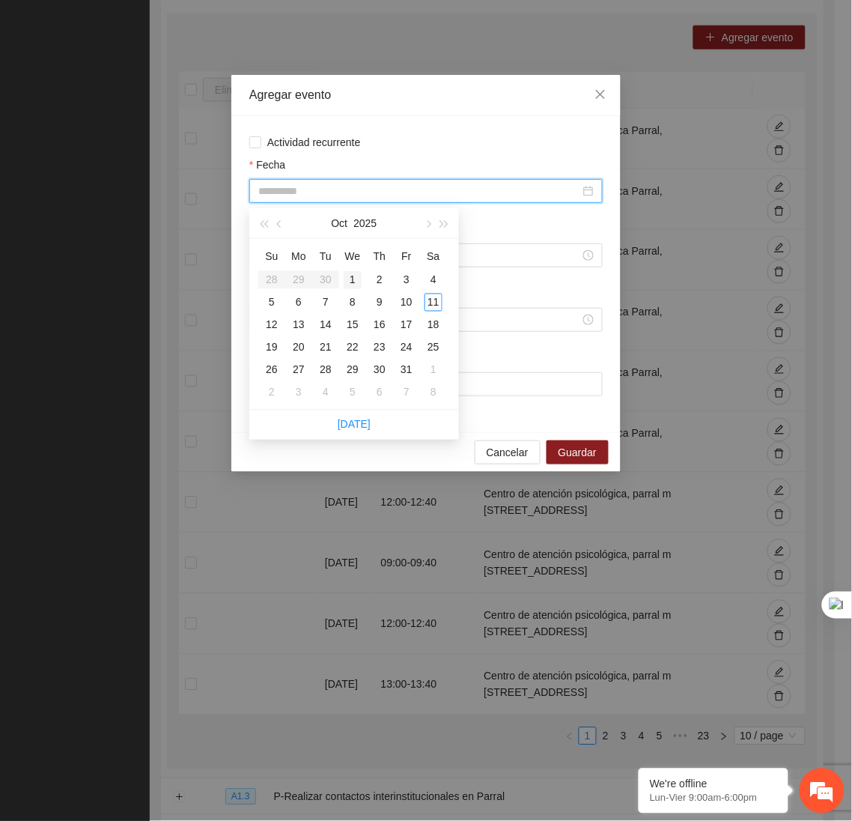
click at [356, 276] on div "1" at bounding box center [353, 280] width 18 height 18
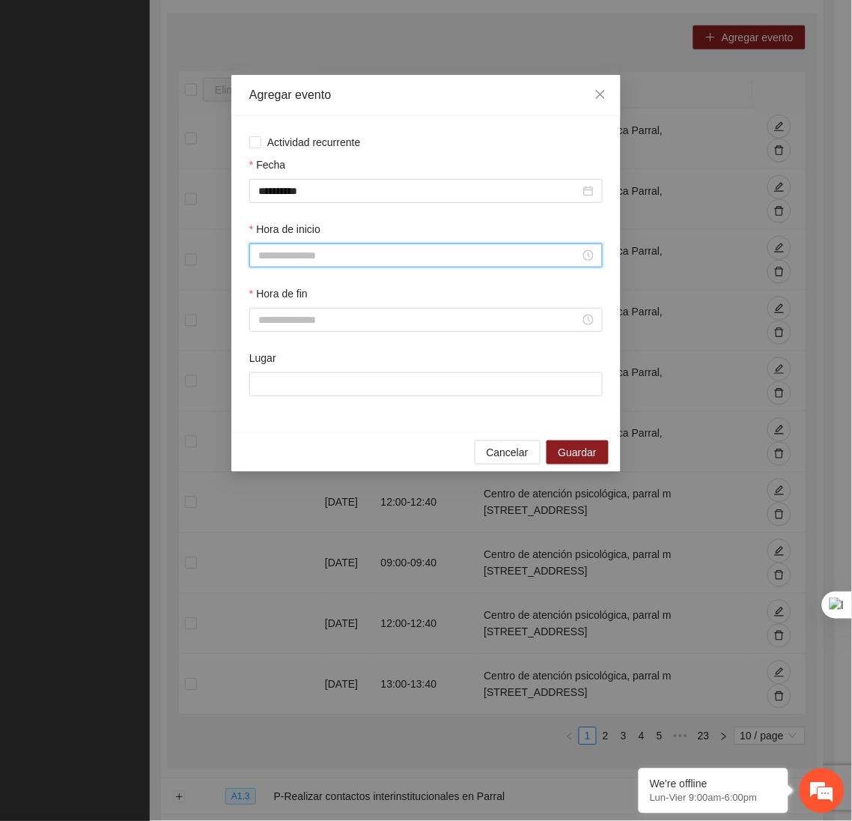
click at [330, 251] on input "Hora de inicio" at bounding box center [419, 255] width 322 height 16
click at [263, 336] on div "09" at bounding box center [270, 337] width 42 height 21
click at [318, 456] on button "OK" at bounding box center [310, 461] width 27 height 18
click at [285, 337] on div "Hora de fin" at bounding box center [425, 317] width 359 height 64
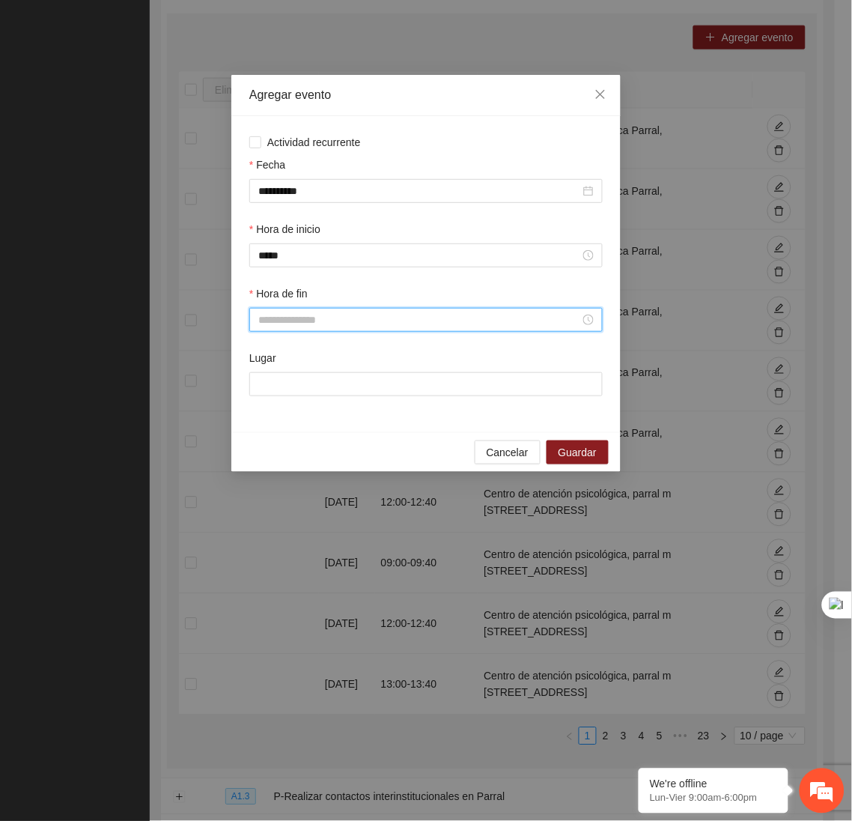
click at [279, 325] on input "Hora de fin" at bounding box center [419, 319] width 322 height 16
click at [262, 377] on div "09" at bounding box center [270, 376] width 42 height 21
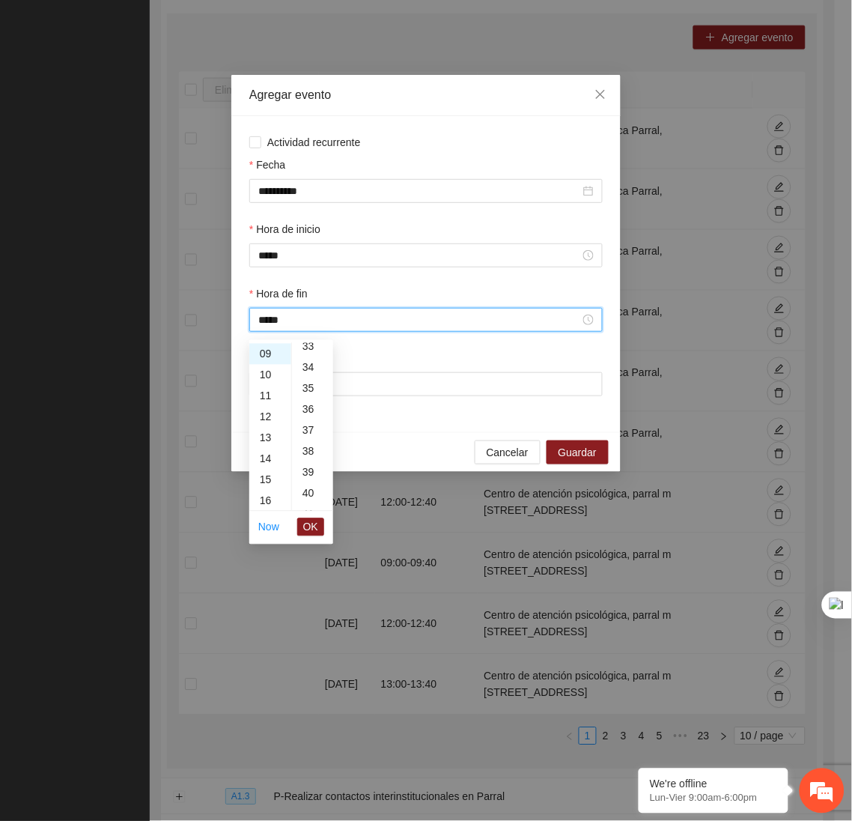
scroll to position [708, 0]
click at [302, 487] on div "40" at bounding box center [312, 483] width 41 height 21
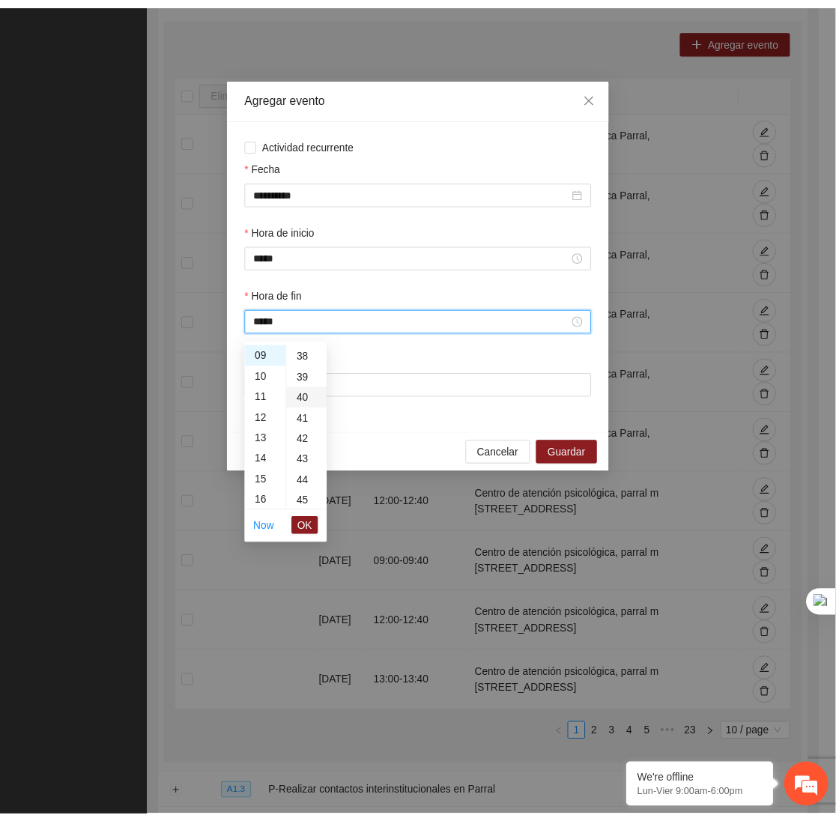
scroll to position [838, 0]
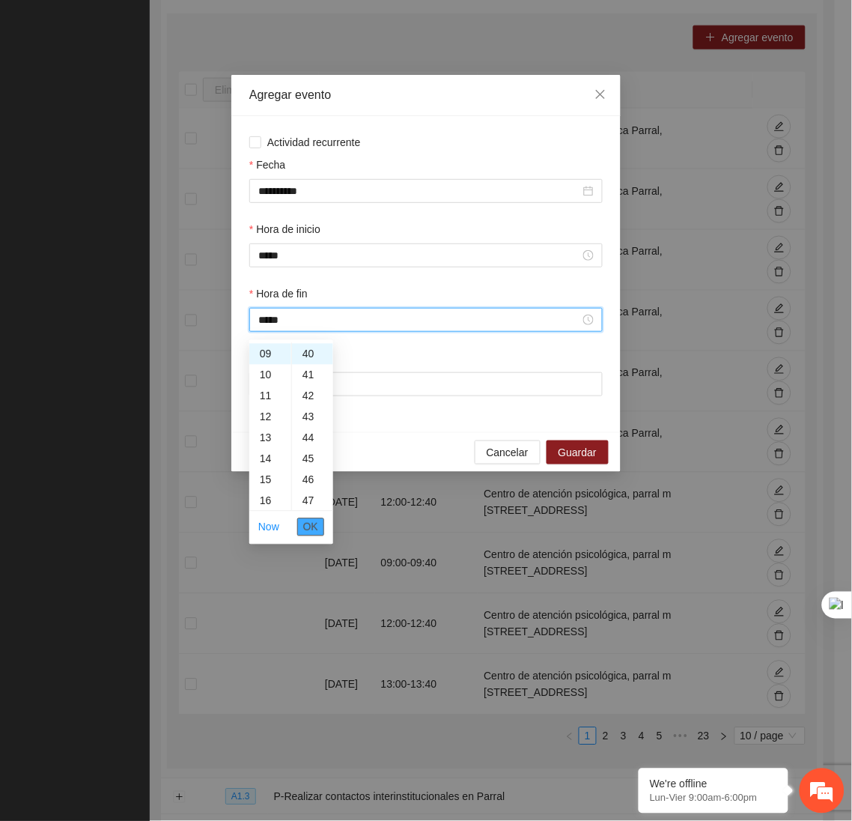
click at [308, 518] on button "OK" at bounding box center [310, 527] width 27 height 18
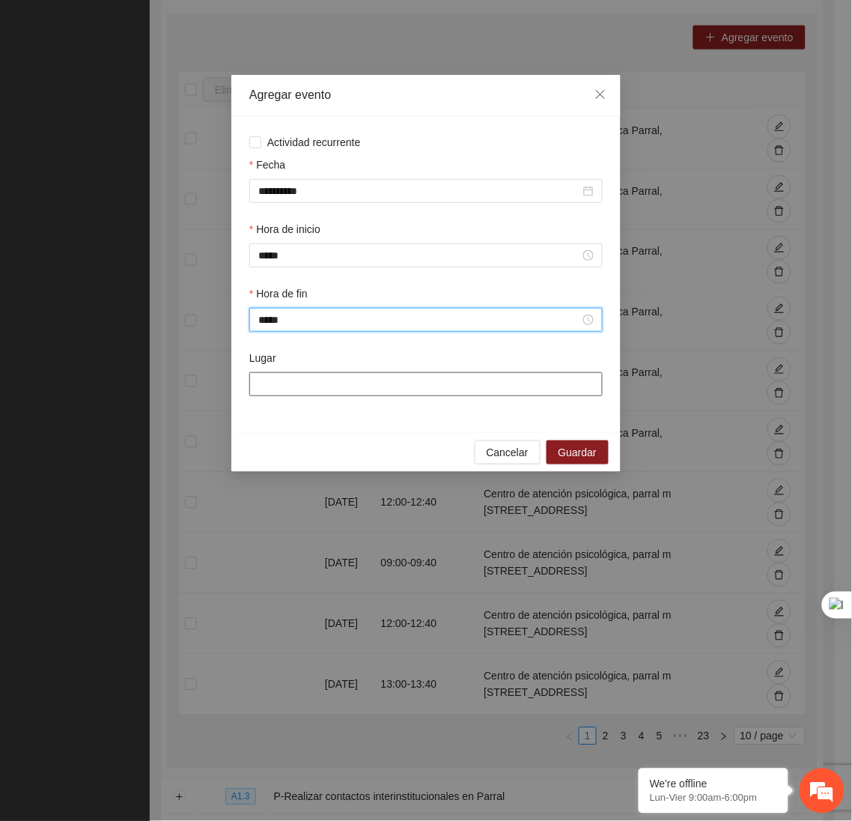
click at [300, 390] on input "Lugar" at bounding box center [425, 384] width 353 height 24
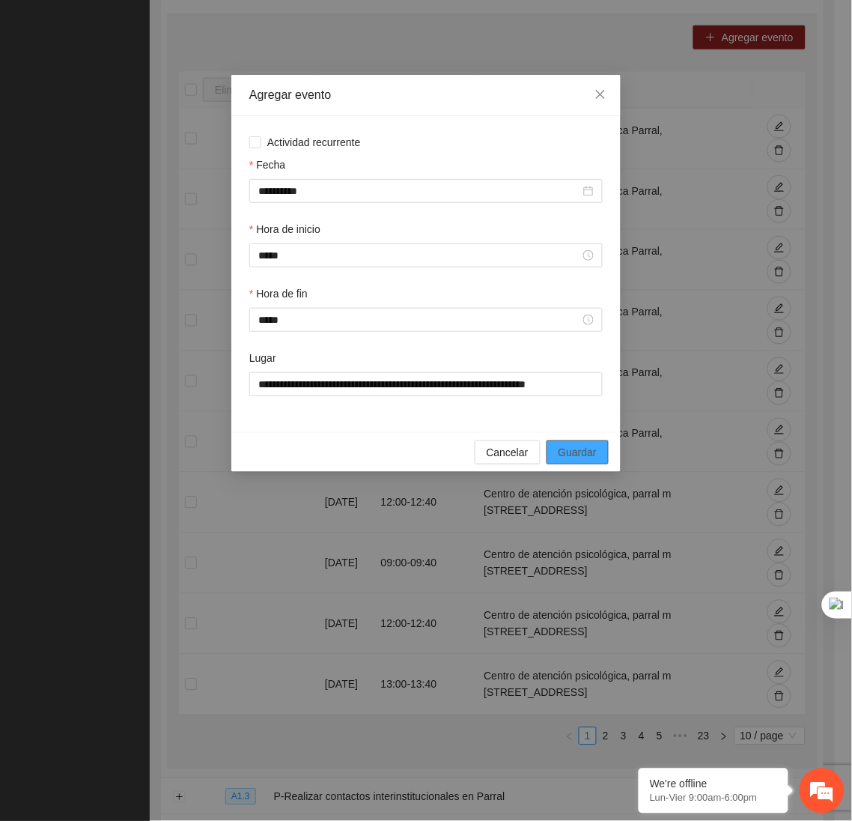
click at [572, 451] on span "Guardar" at bounding box center [578, 452] width 38 height 16
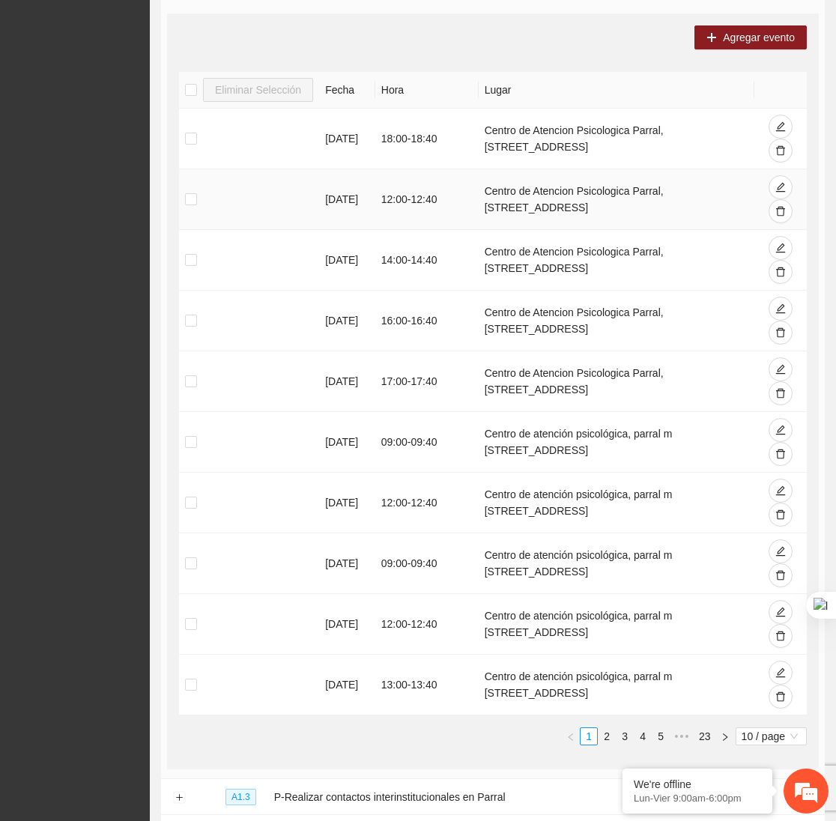
scroll to position [0, 0]
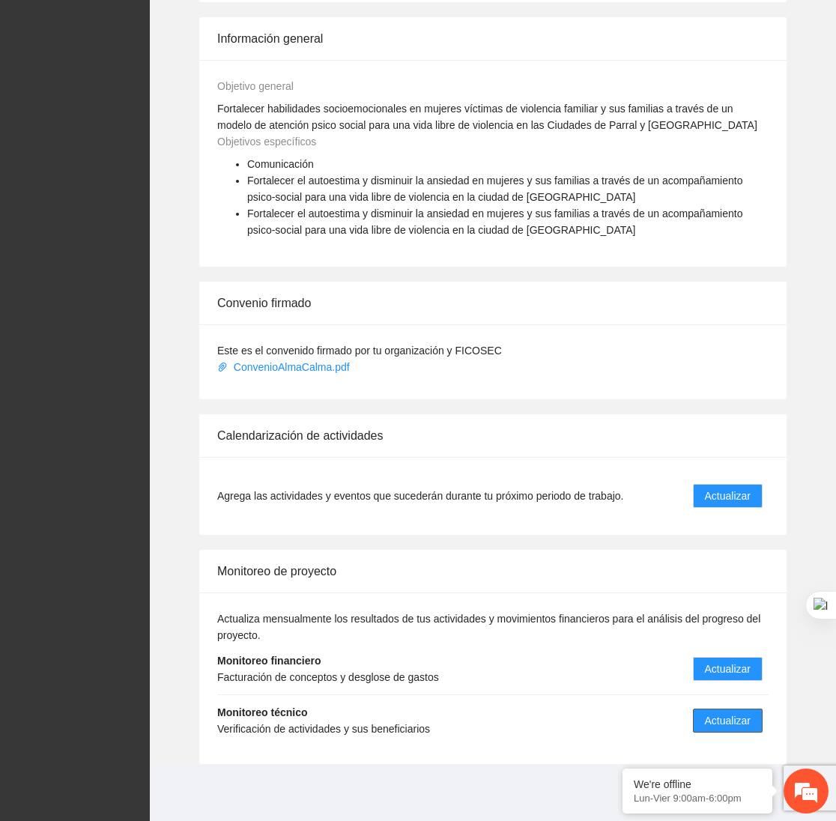
click at [738, 718] on span "Actualizar" at bounding box center [728, 720] width 46 height 16
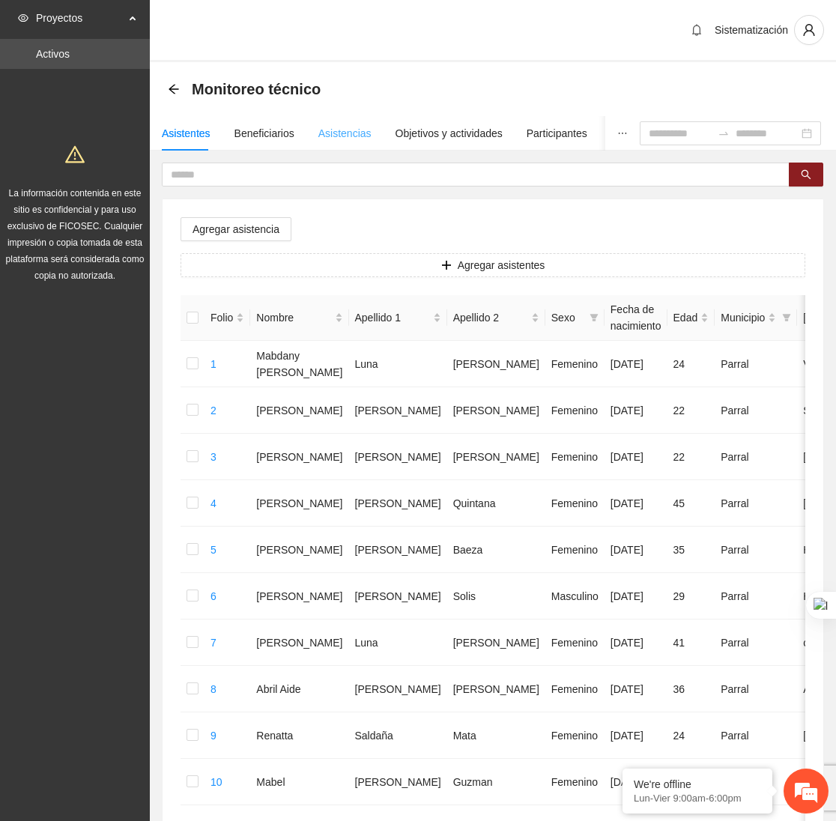
click at [334, 143] on div "Asistencias" at bounding box center [344, 133] width 53 height 34
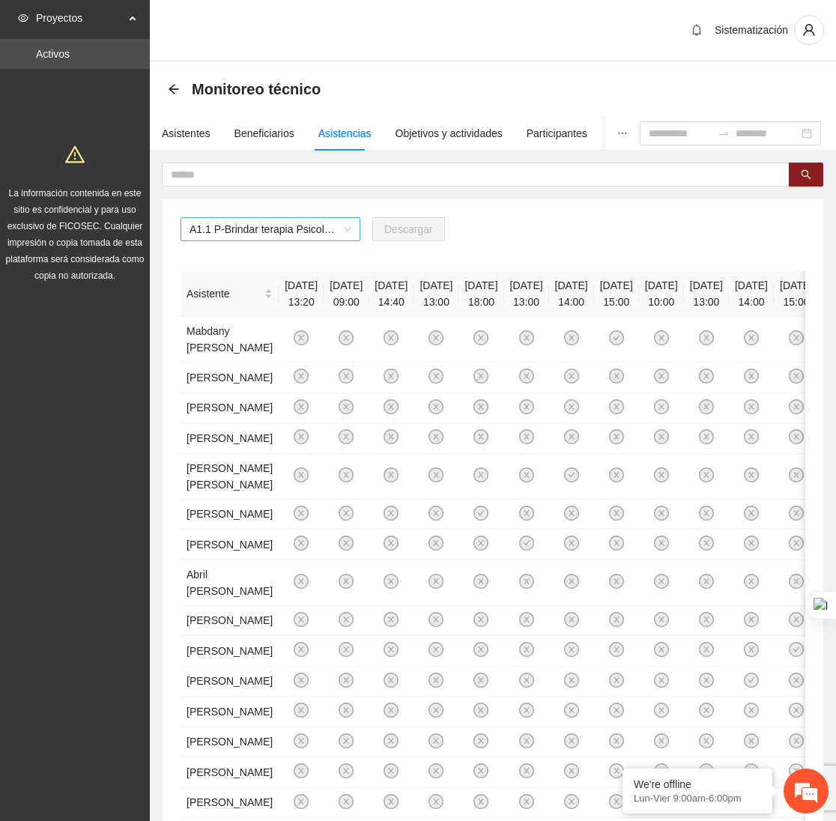
click at [303, 232] on span "A1.1 P-Brindar terapia Psicológica en Parral" at bounding box center [270, 229] width 162 height 22
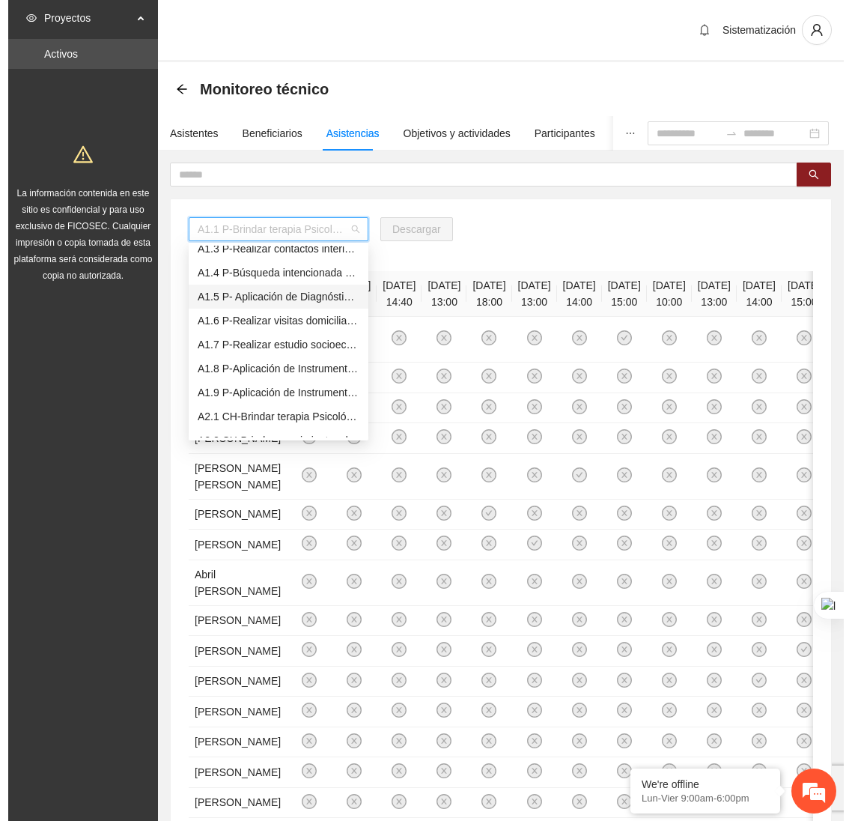
scroll to position [70, 0]
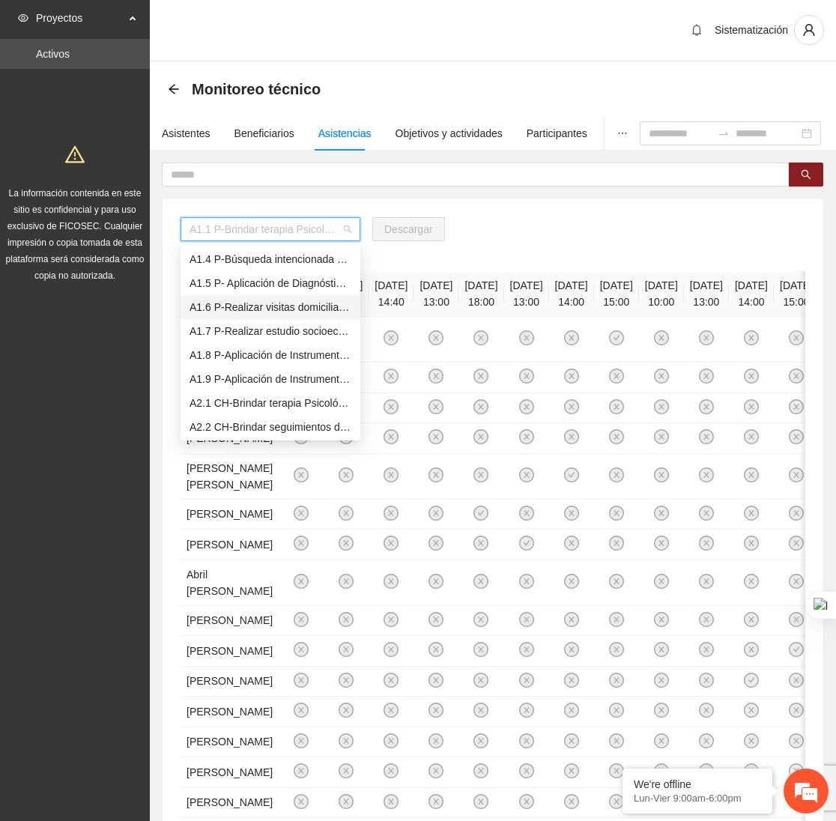
click at [235, 305] on div "A1.6 P-Realizar visitas domiciliarias de Trabajo Social en [GEOGRAPHIC_DATA]" at bounding box center [270, 307] width 162 height 16
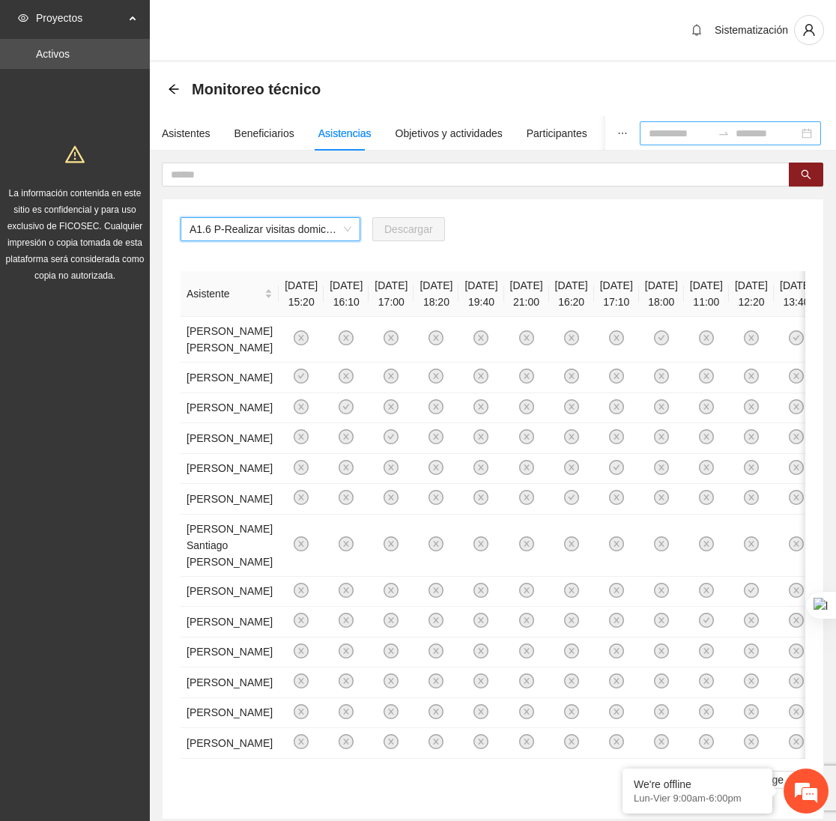
click at [673, 144] on div at bounding box center [729, 133] width 181 height 24
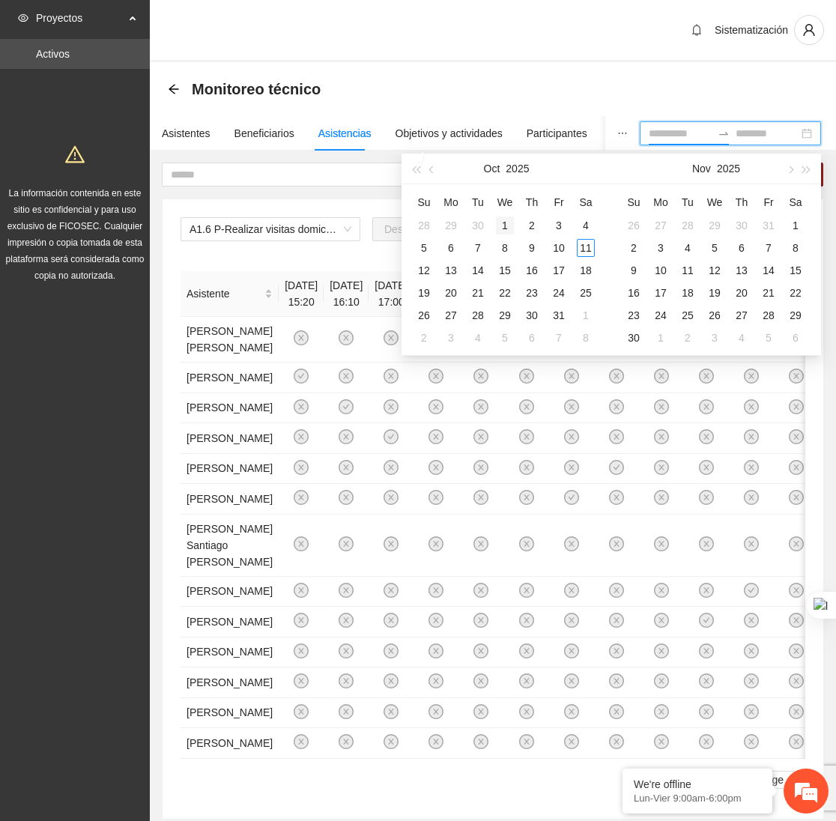
click at [500, 215] on td "1" at bounding box center [504, 225] width 27 height 22
click at [480, 268] on div "14" at bounding box center [478, 270] width 18 height 18
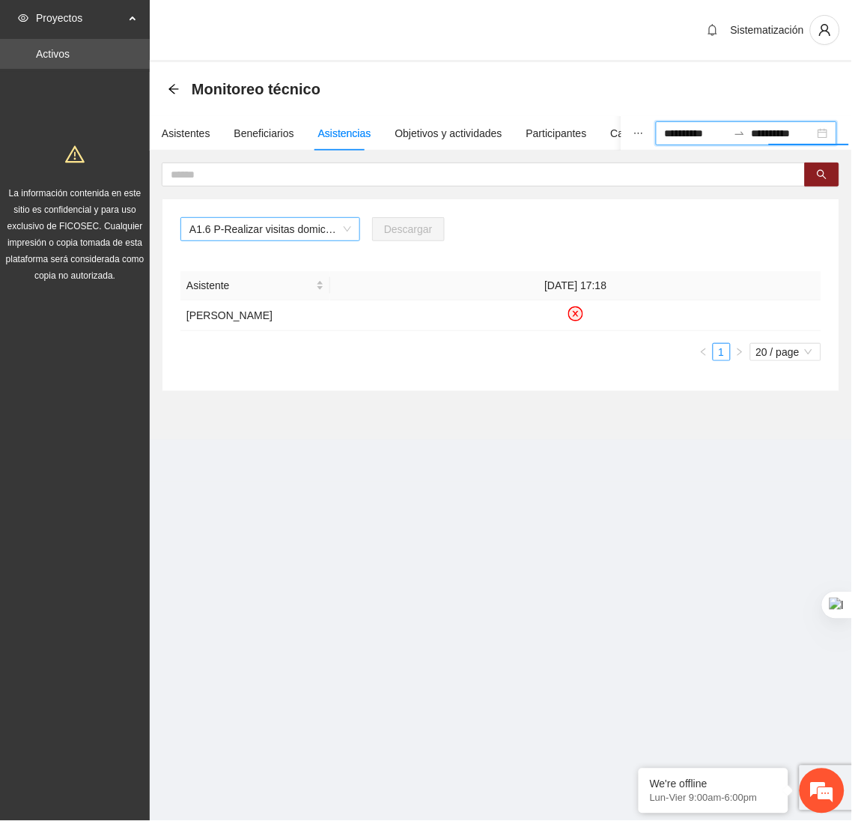
click at [239, 231] on span "A1.6 P-Realizar visitas domiciliarias de Trabajo Social en [GEOGRAPHIC_DATA]" at bounding box center [270, 229] width 162 height 22
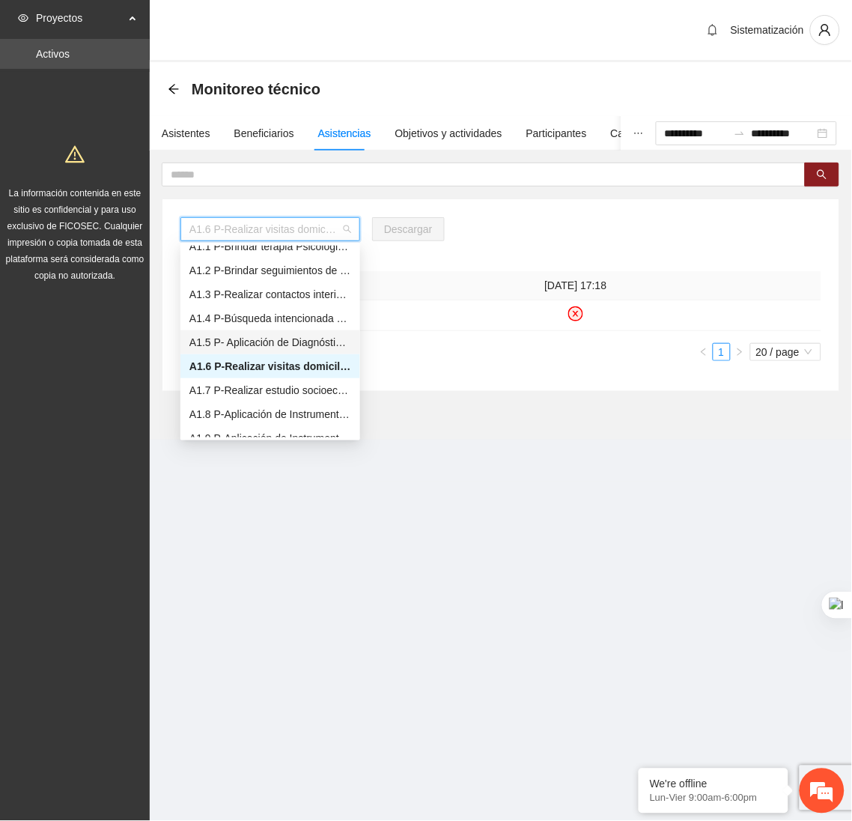
scroll to position [12, 0]
click at [221, 265] on div "A1.2 P-Brindar seguimientos de Trabajo Social en [GEOGRAPHIC_DATA]" at bounding box center [270, 269] width 162 height 16
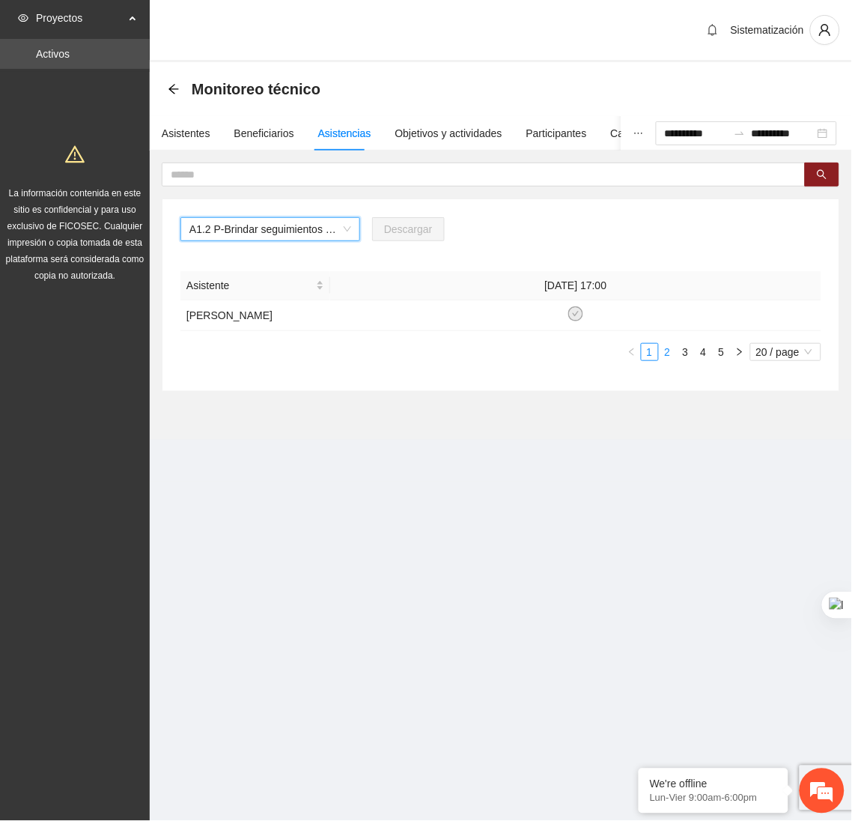
click at [668, 346] on link "2" at bounding box center [668, 352] width 16 height 16
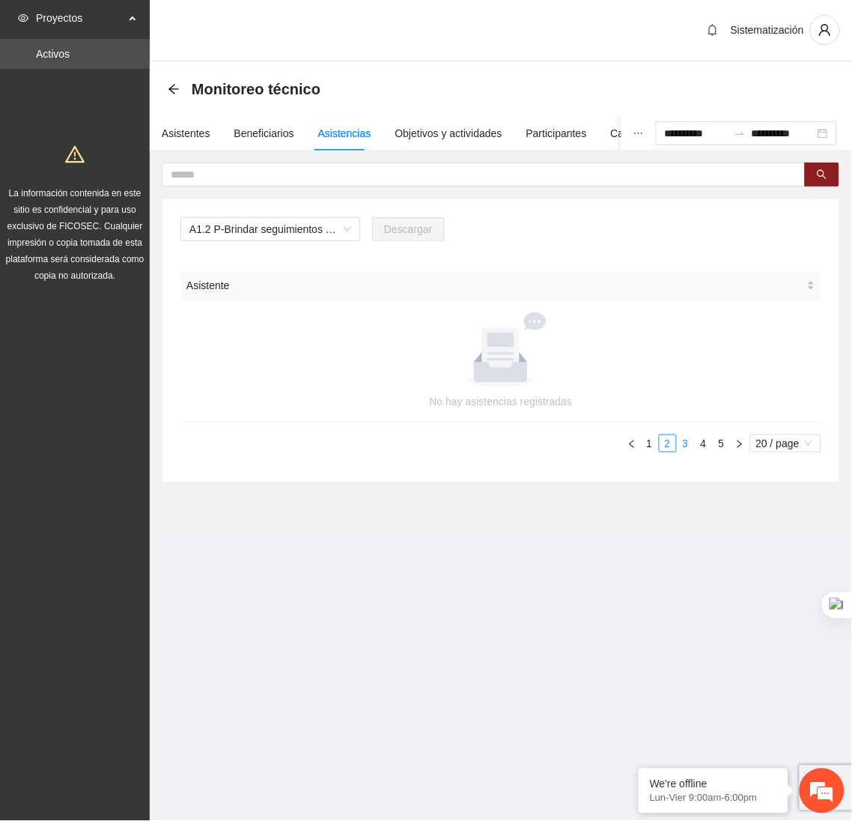
click at [684, 443] on link "3" at bounding box center [686, 443] width 16 height 16
click at [699, 448] on link "4" at bounding box center [704, 443] width 16 height 16
click at [726, 445] on link "5" at bounding box center [722, 443] width 16 height 16
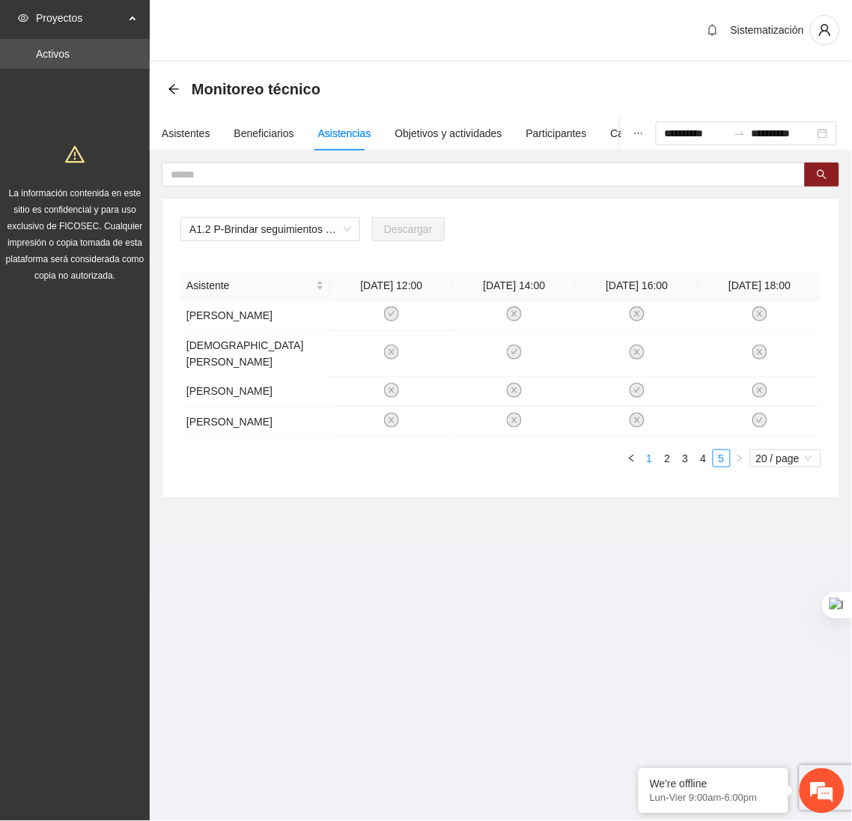
click at [648, 466] on link "1" at bounding box center [650, 458] width 16 height 16
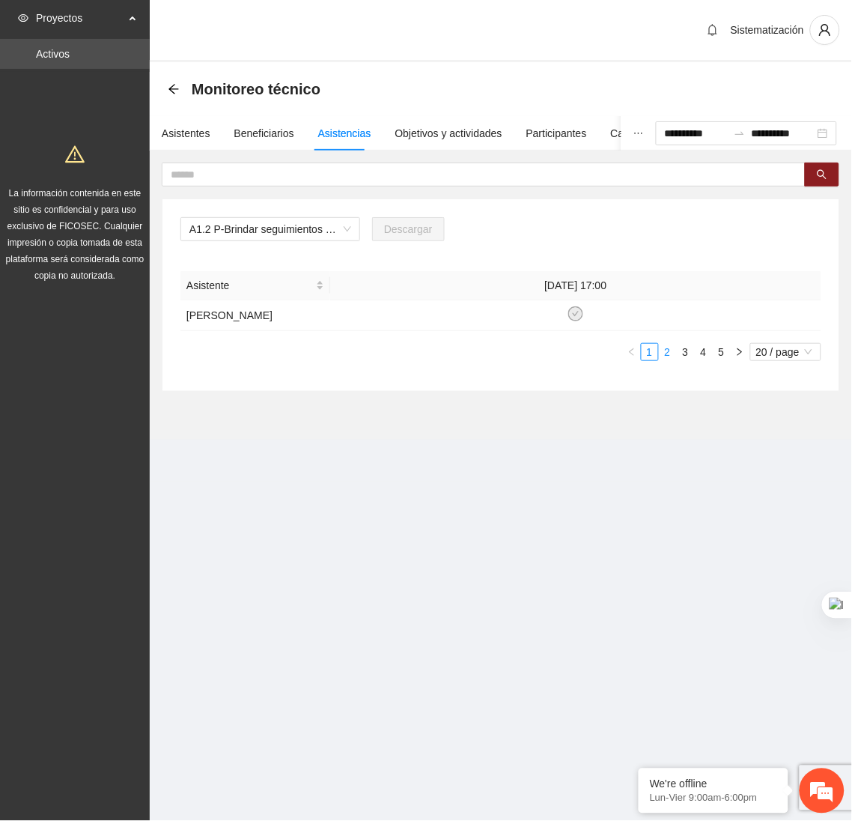
click at [666, 355] on link "2" at bounding box center [668, 352] width 16 height 16
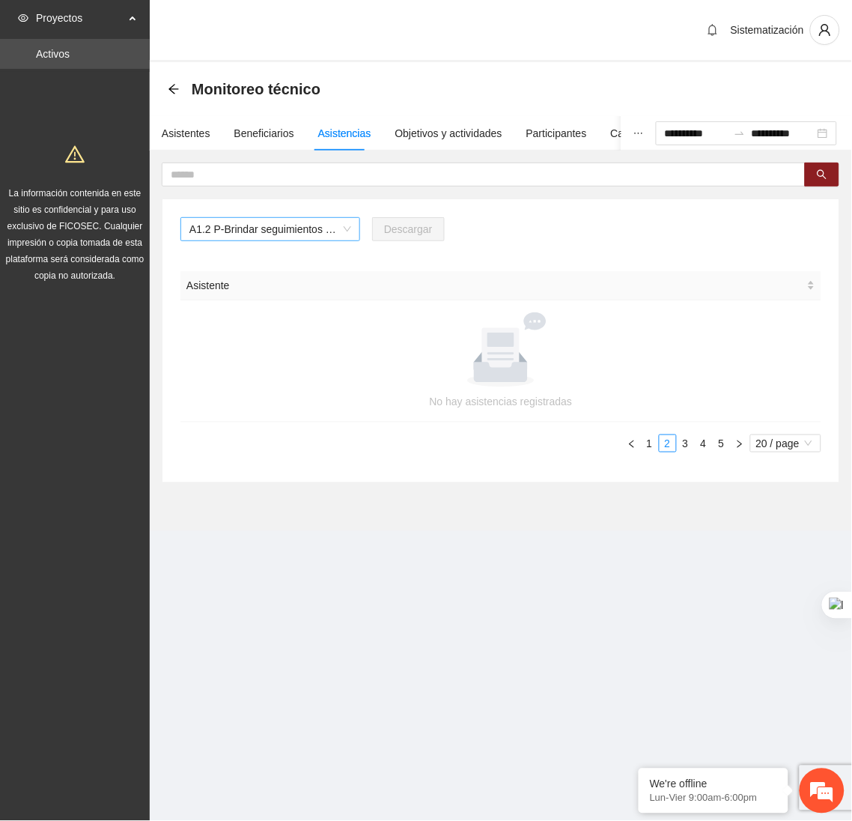
click at [259, 229] on span "A1.2 P-Brindar seguimientos de Trabajo Social en [GEOGRAPHIC_DATA]" at bounding box center [270, 229] width 162 height 22
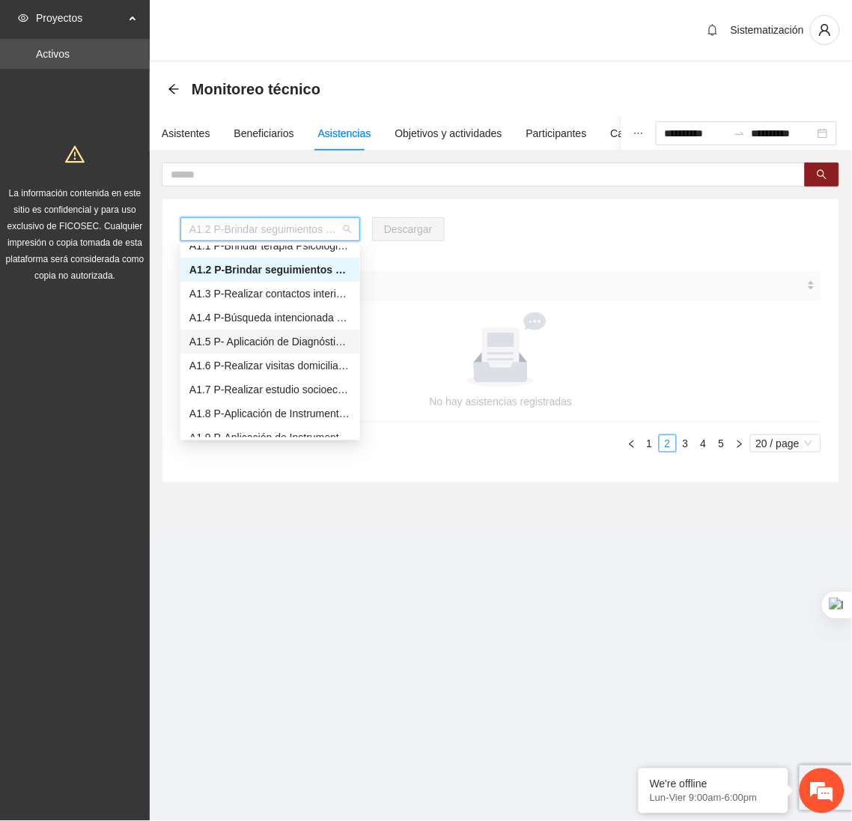
click at [232, 347] on div "A1.5 P- Aplicación de Diagnósticos - Parral" at bounding box center [270, 341] width 162 height 16
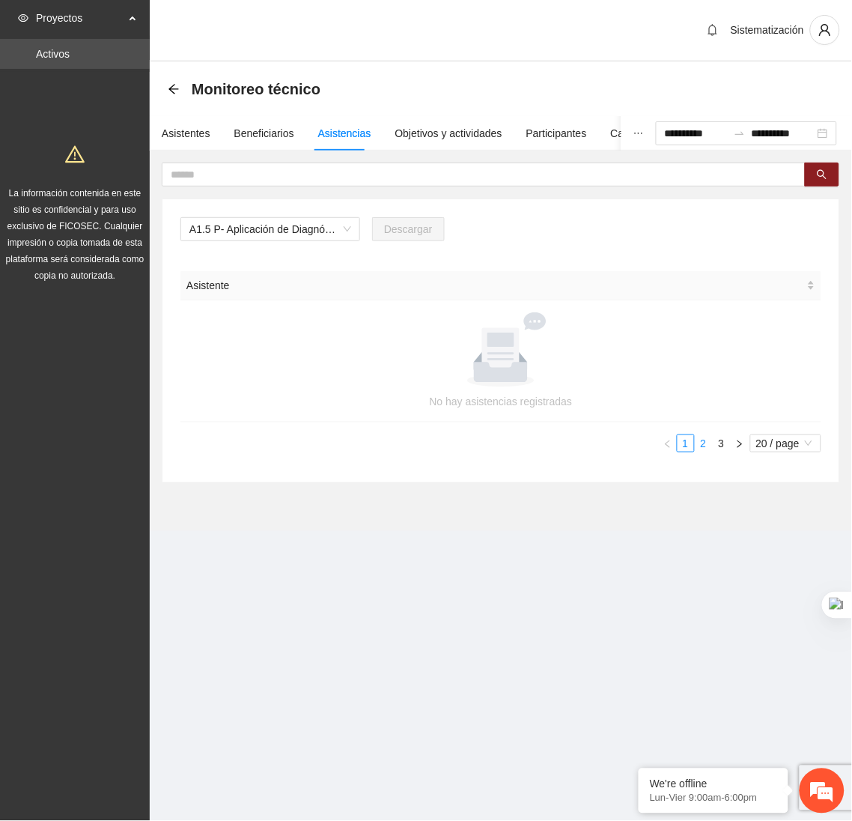
click at [696, 444] on link "2" at bounding box center [704, 443] width 16 height 16
click at [723, 451] on link "3" at bounding box center [722, 443] width 16 height 16
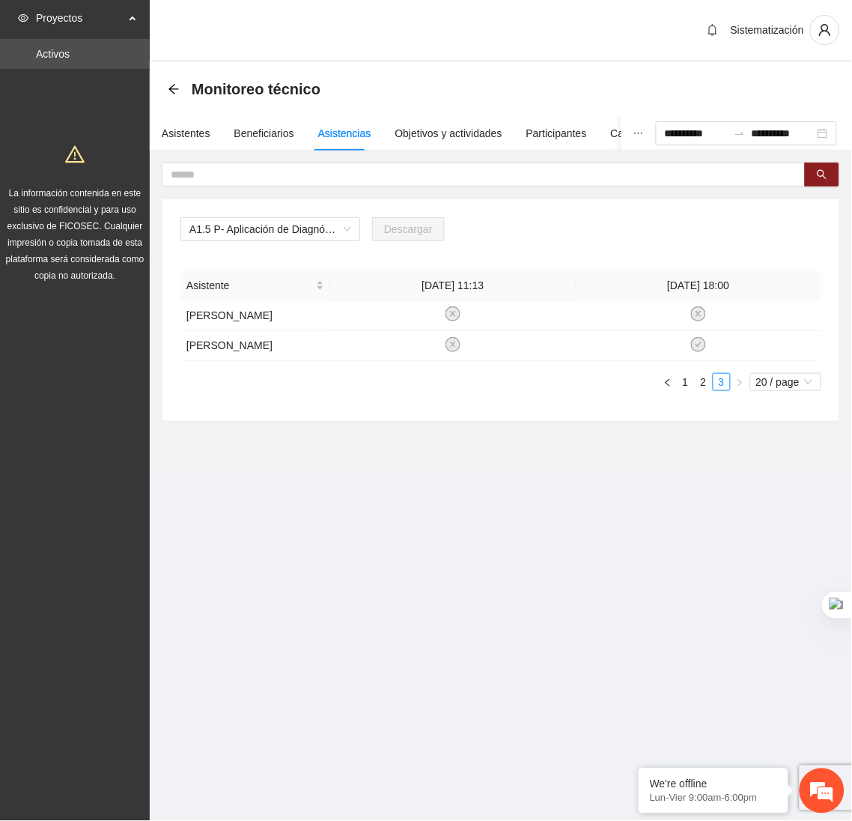
click at [261, 783] on section "**********" at bounding box center [426, 410] width 852 height 821
